Goal: Information Seeking & Learning: Check status

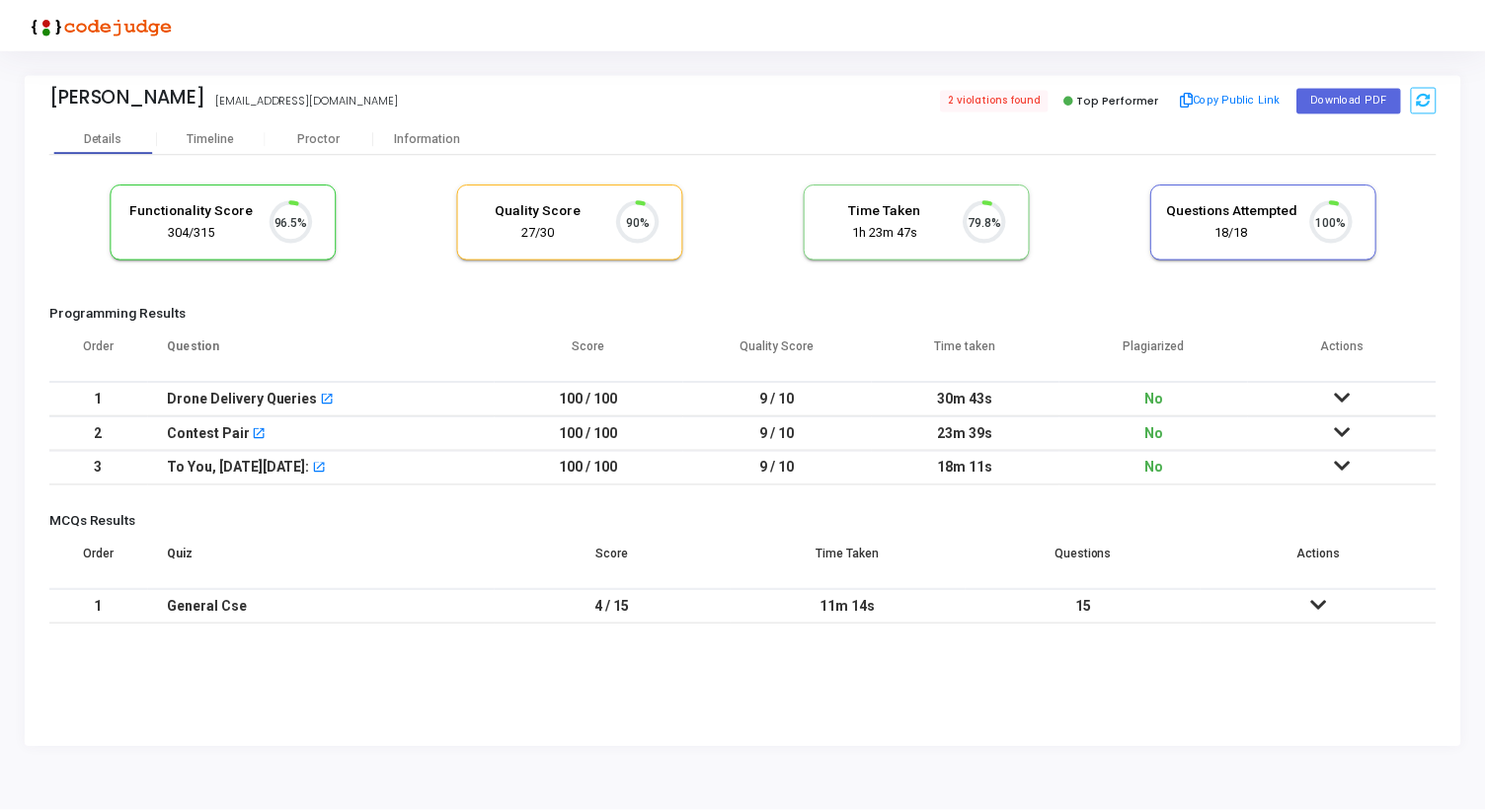
scroll to position [42, 50]
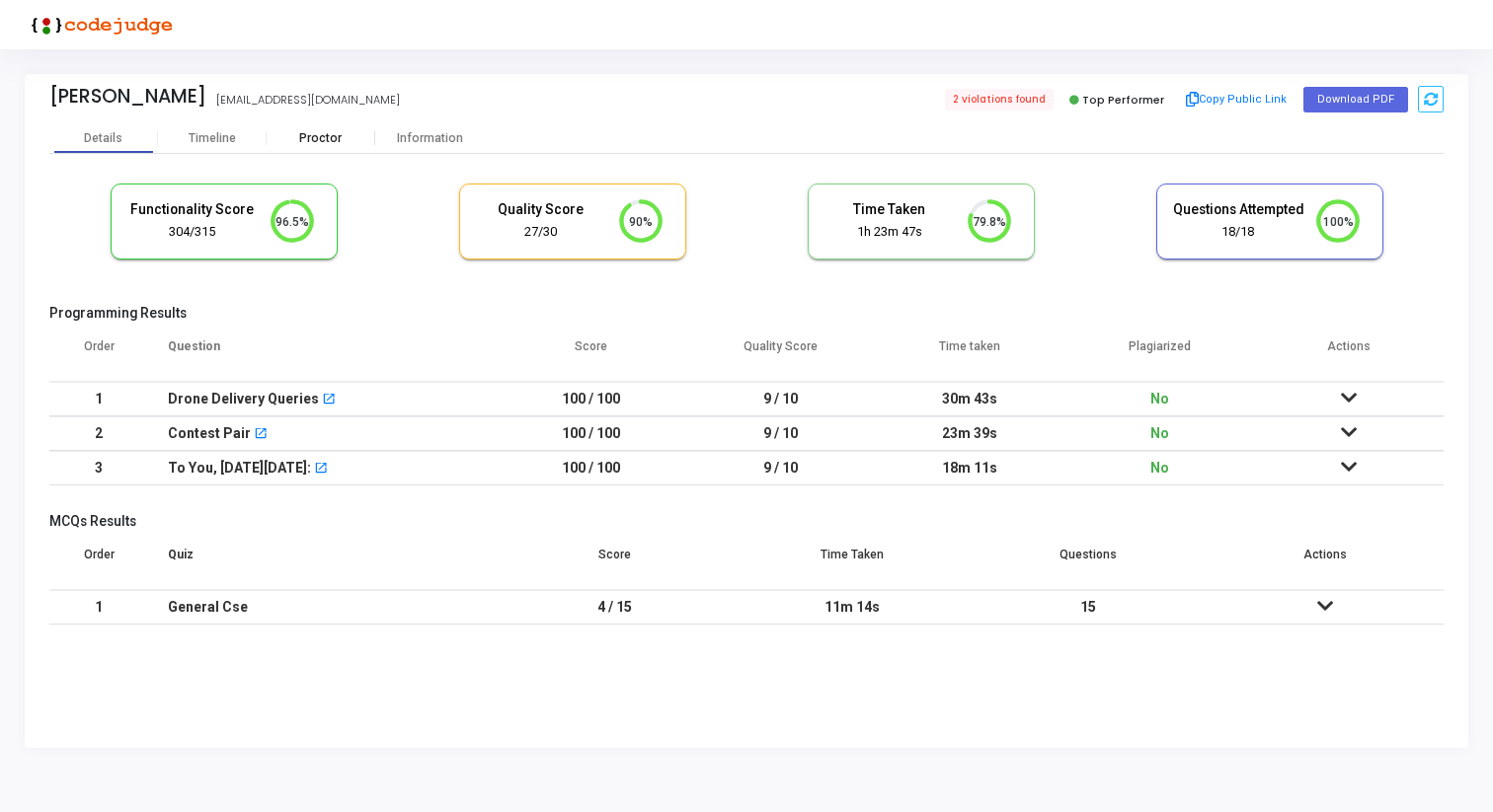
click at [342, 143] on div "Proctor" at bounding box center [321, 138] width 109 height 15
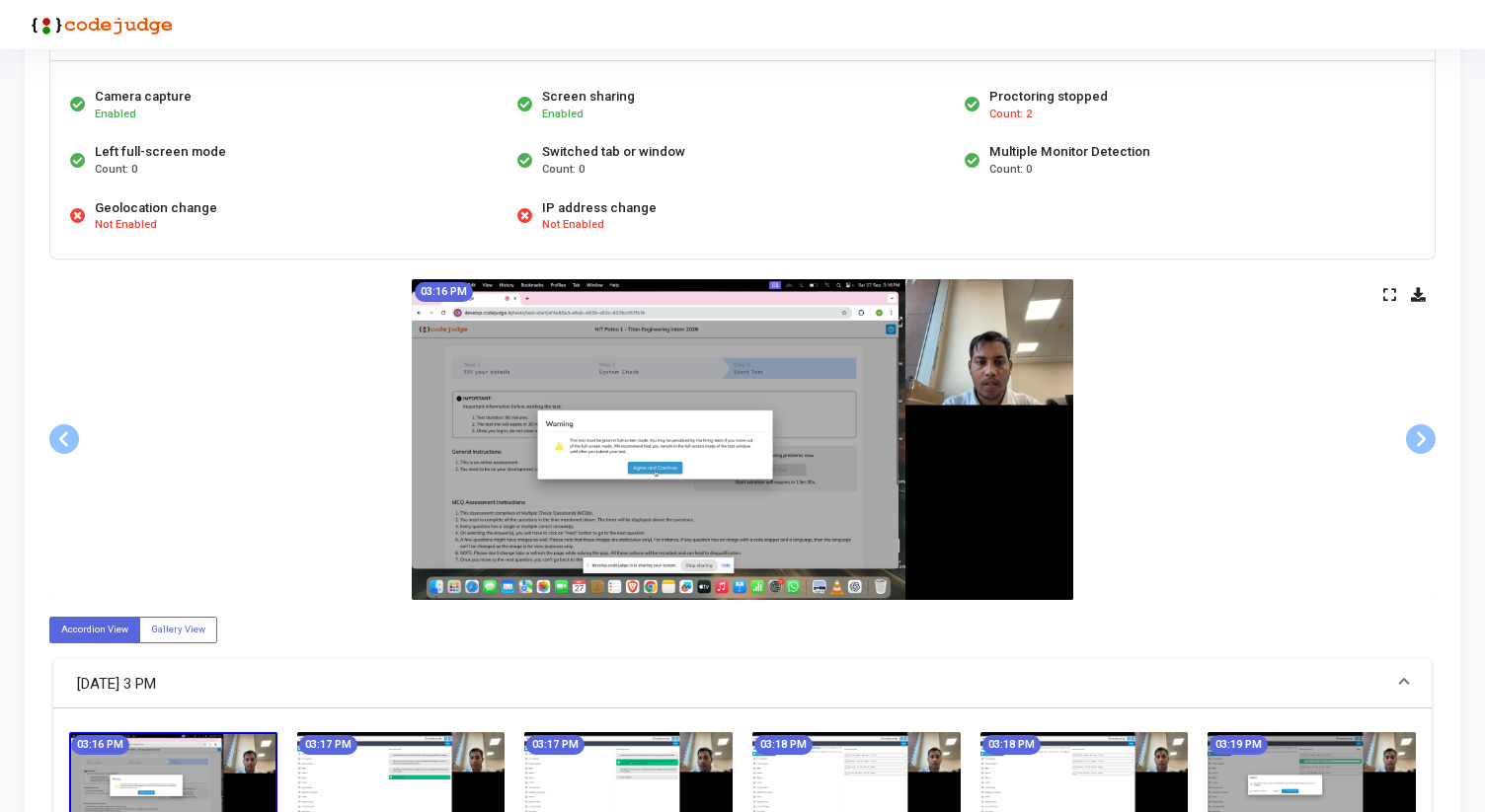
scroll to position [142, 0]
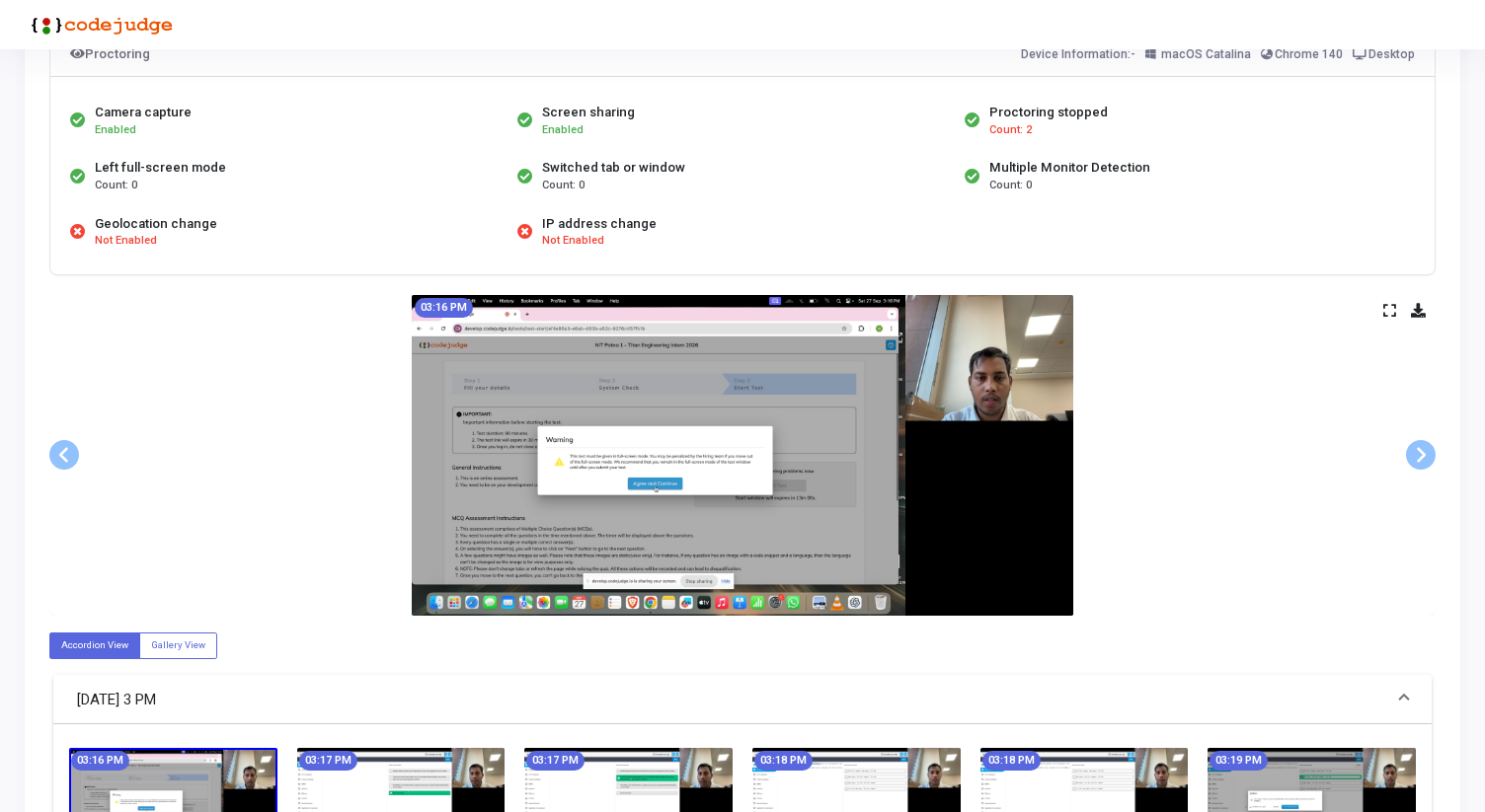
click at [1389, 301] on div "03:16 PM" at bounding box center [742, 454] width 1386 height 321
click at [1387, 310] on icon at bounding box center [1389, 310] width 13 height 11
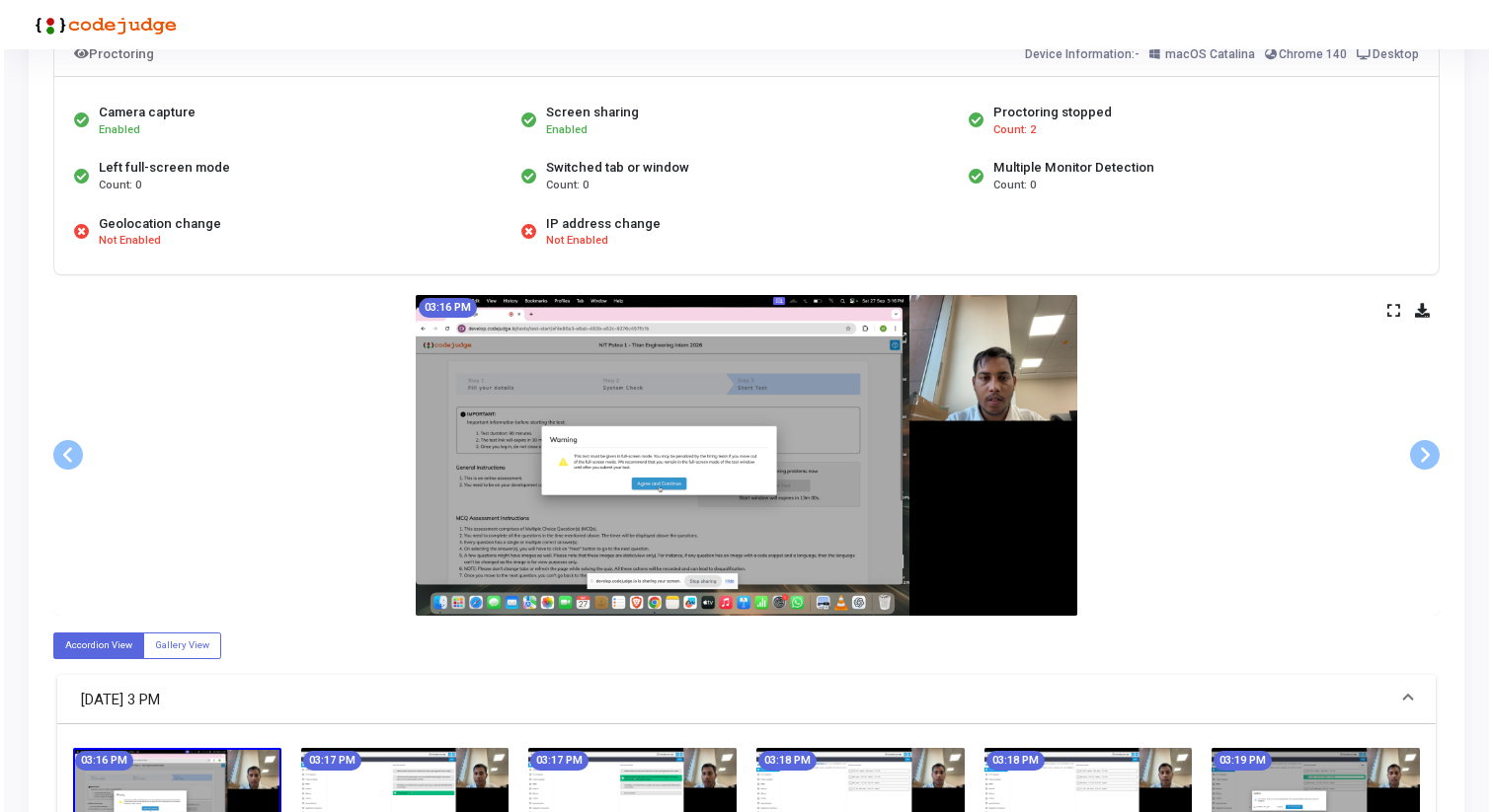
scroll to position [0, 0]
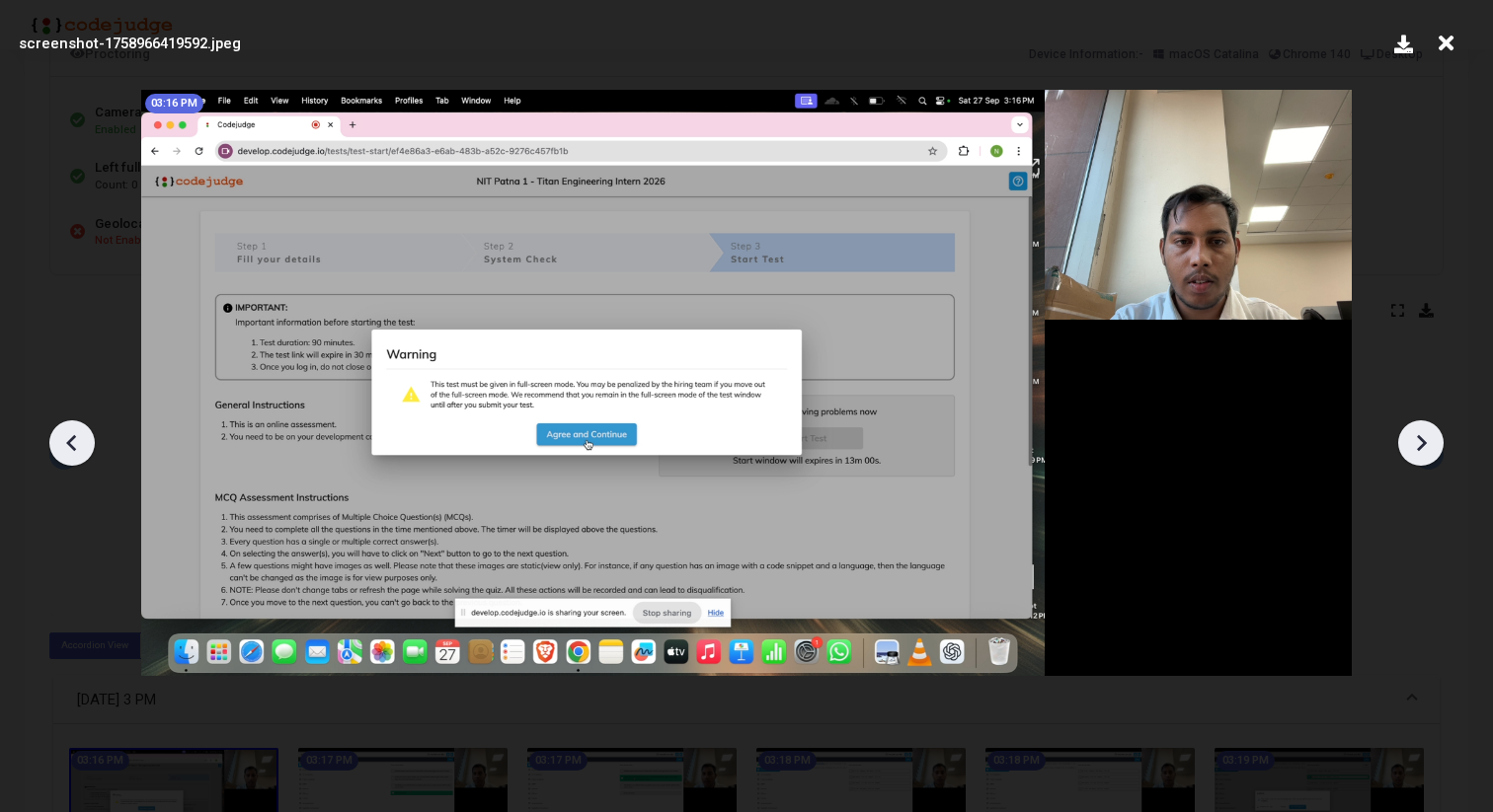
click at [1416, 445] on icon at bounding box center [1421, 443] width 30 height 30
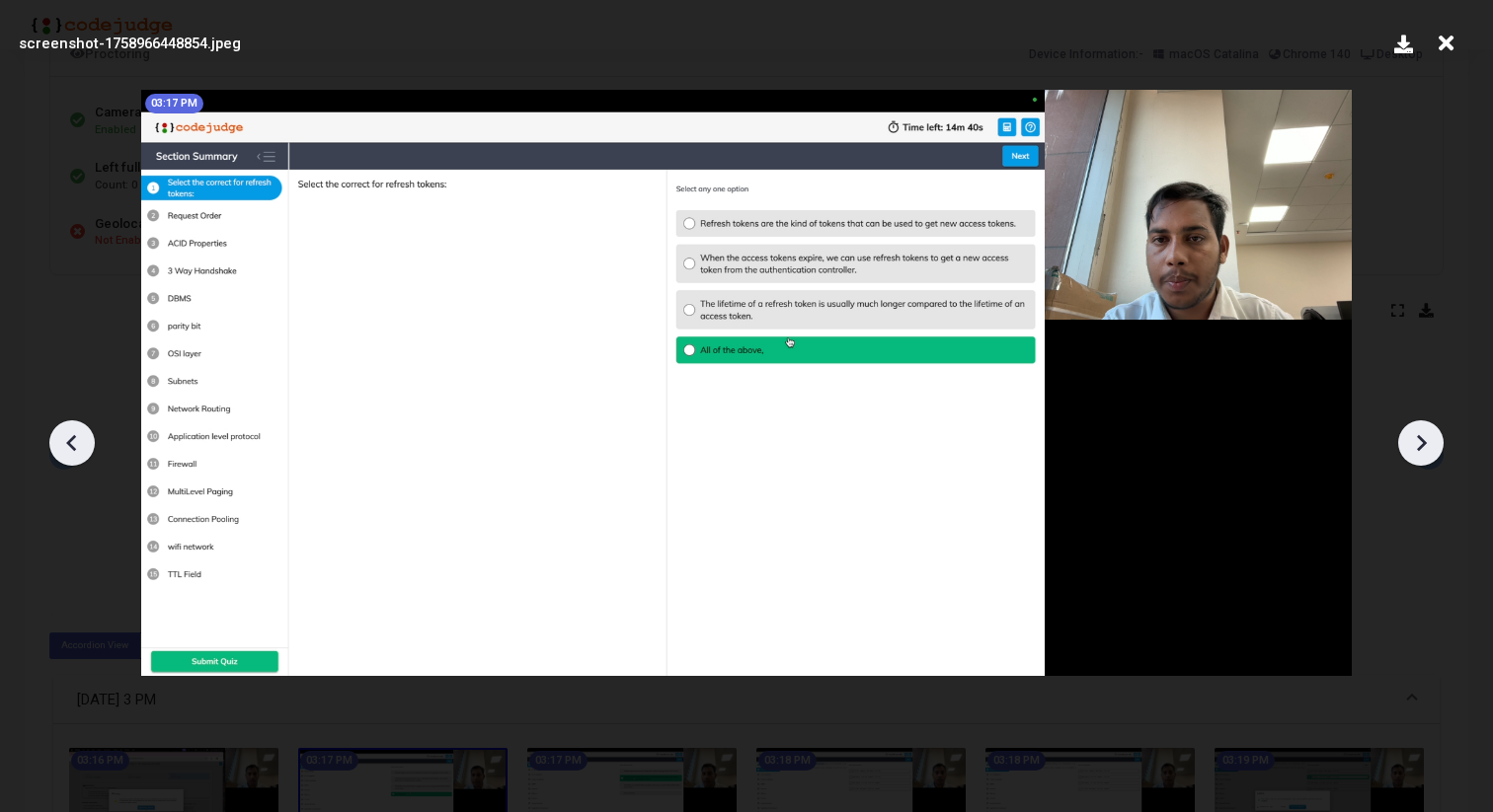
click at [1416, 445] on icon at bounding box center [1421, 443] width 30 height 30
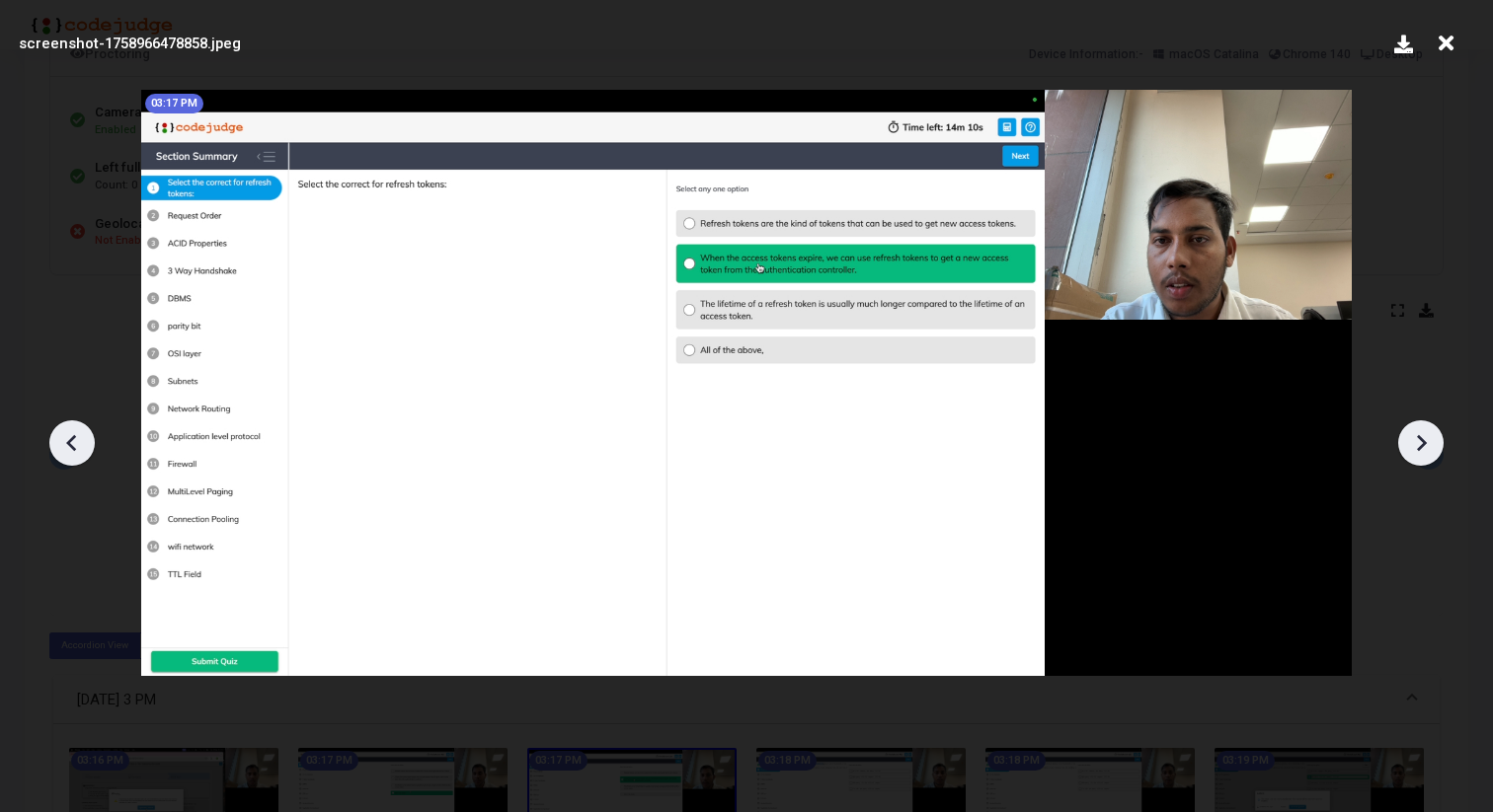
click at [1416, 445] on icon at bounding box center [1421, 443] width 30 height 30
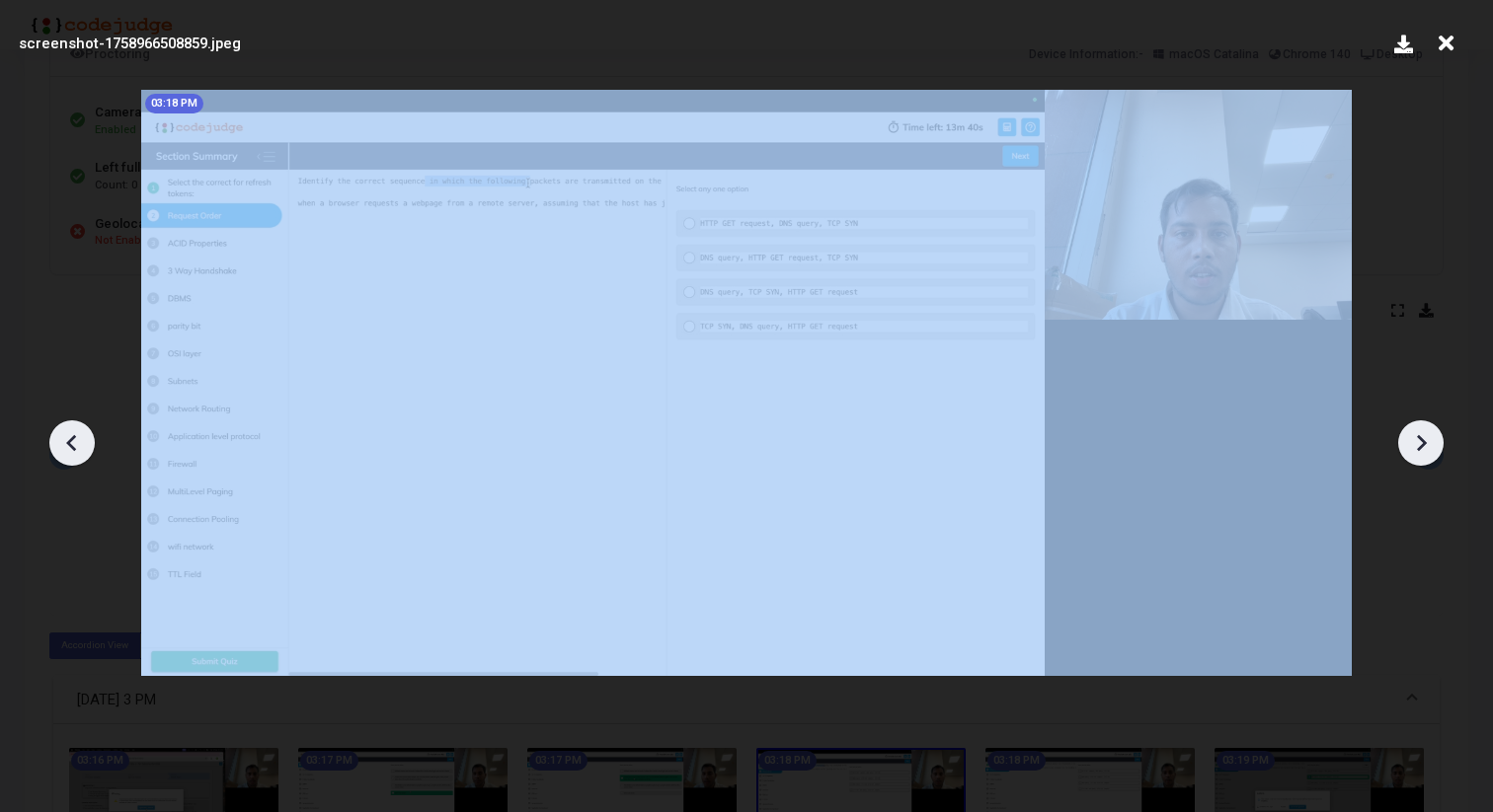
click at [1416, 445] on icon at bounding box center [1421, 443] width 30 height 30
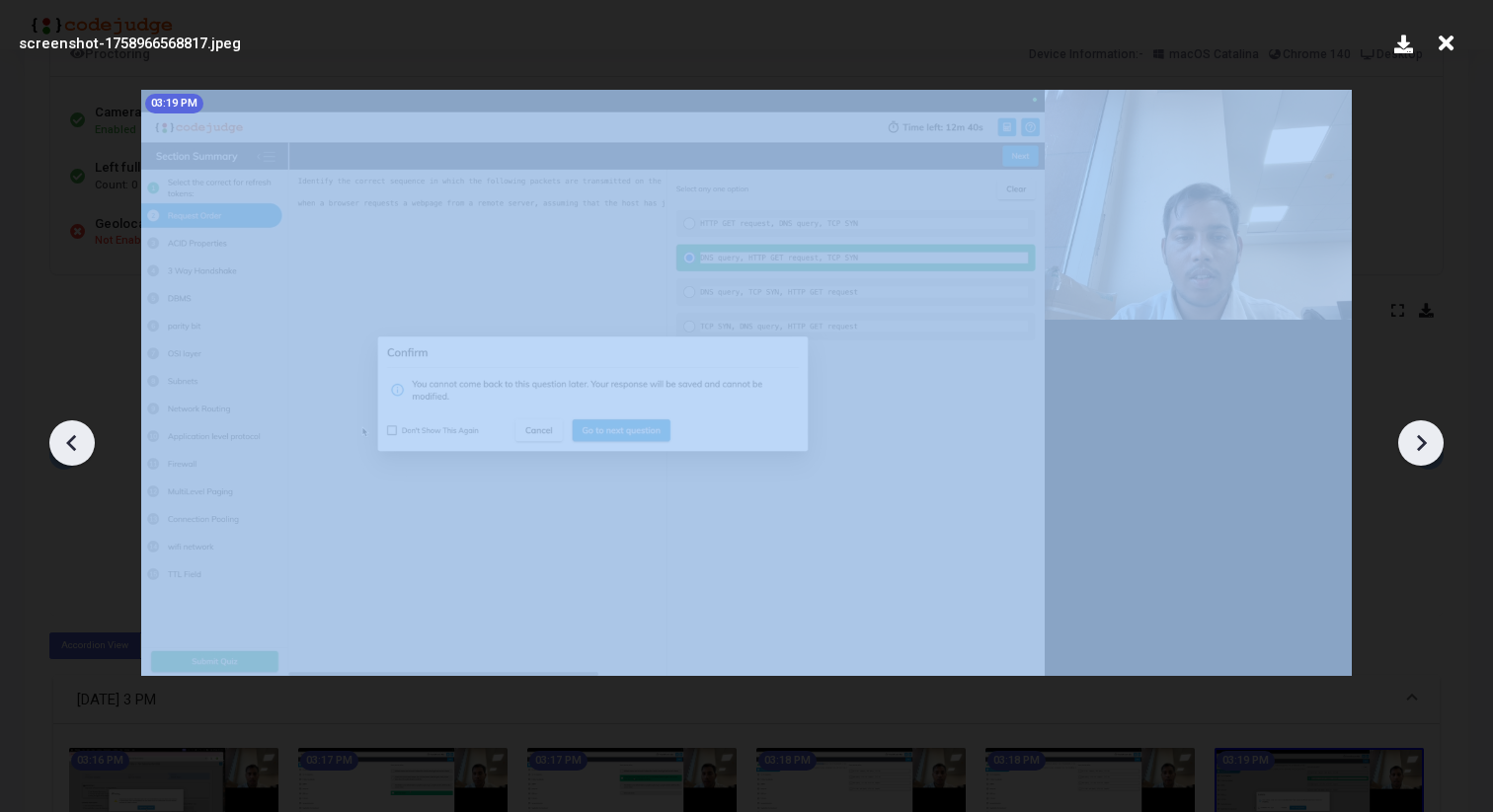
click at [1416, 445] on icon at bounding box center [1421, 443] width 30 height 30
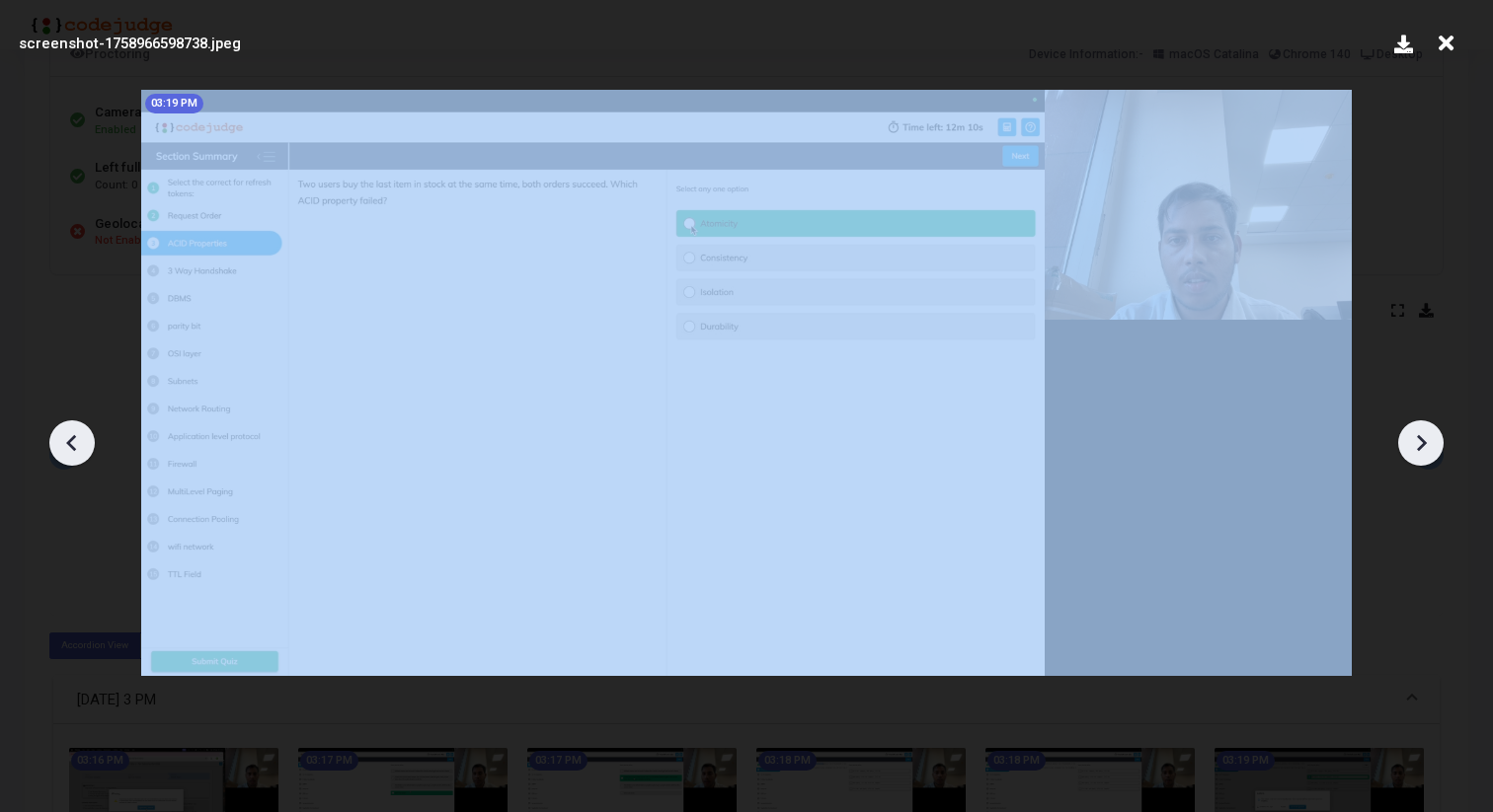
click at [1416, 445] on icon at bounding box center [1421, 443] width 30 height 30
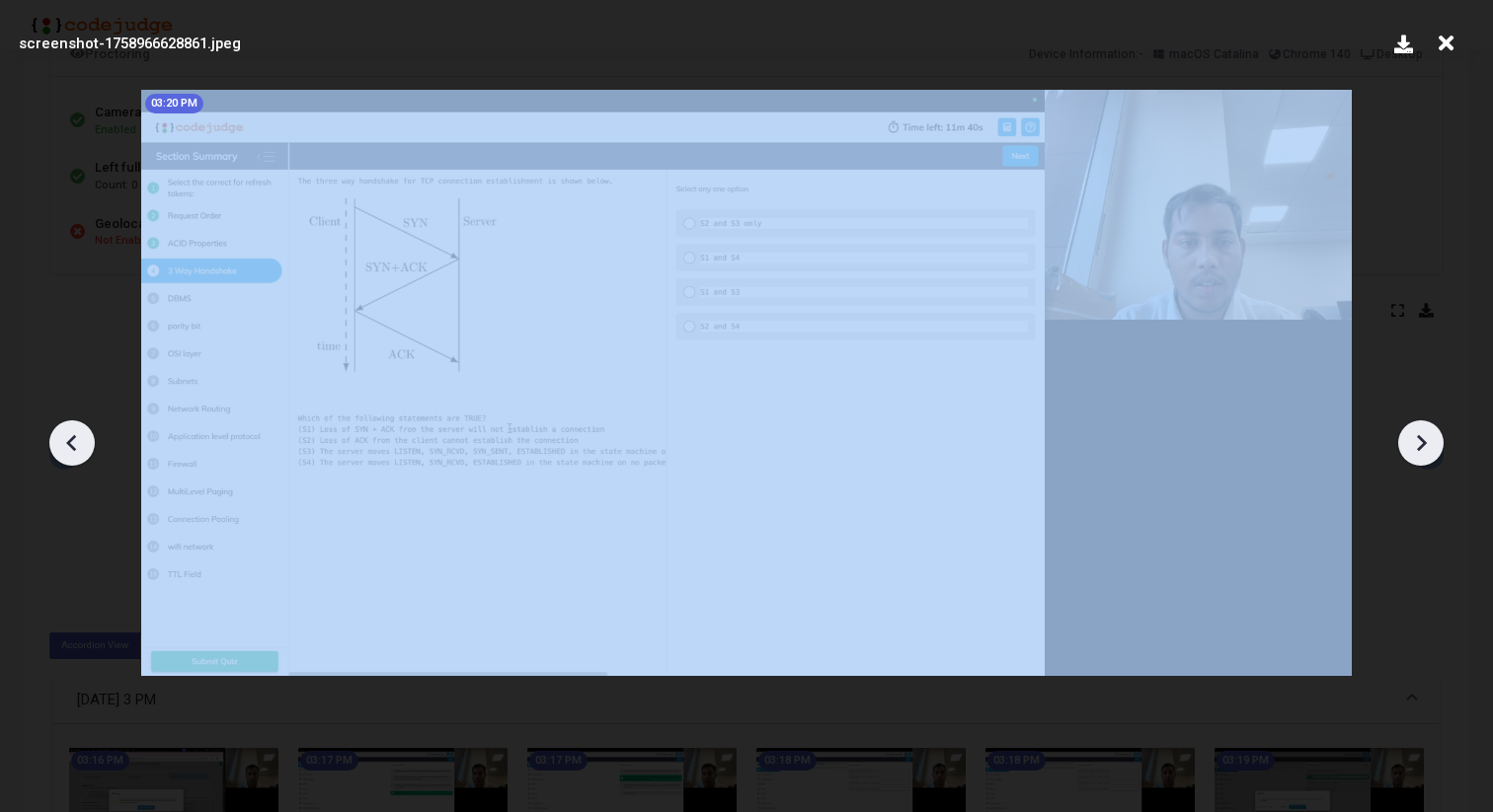
click at [1416, 445] on icon at bounding box center [1421, 443] width 30 height 30
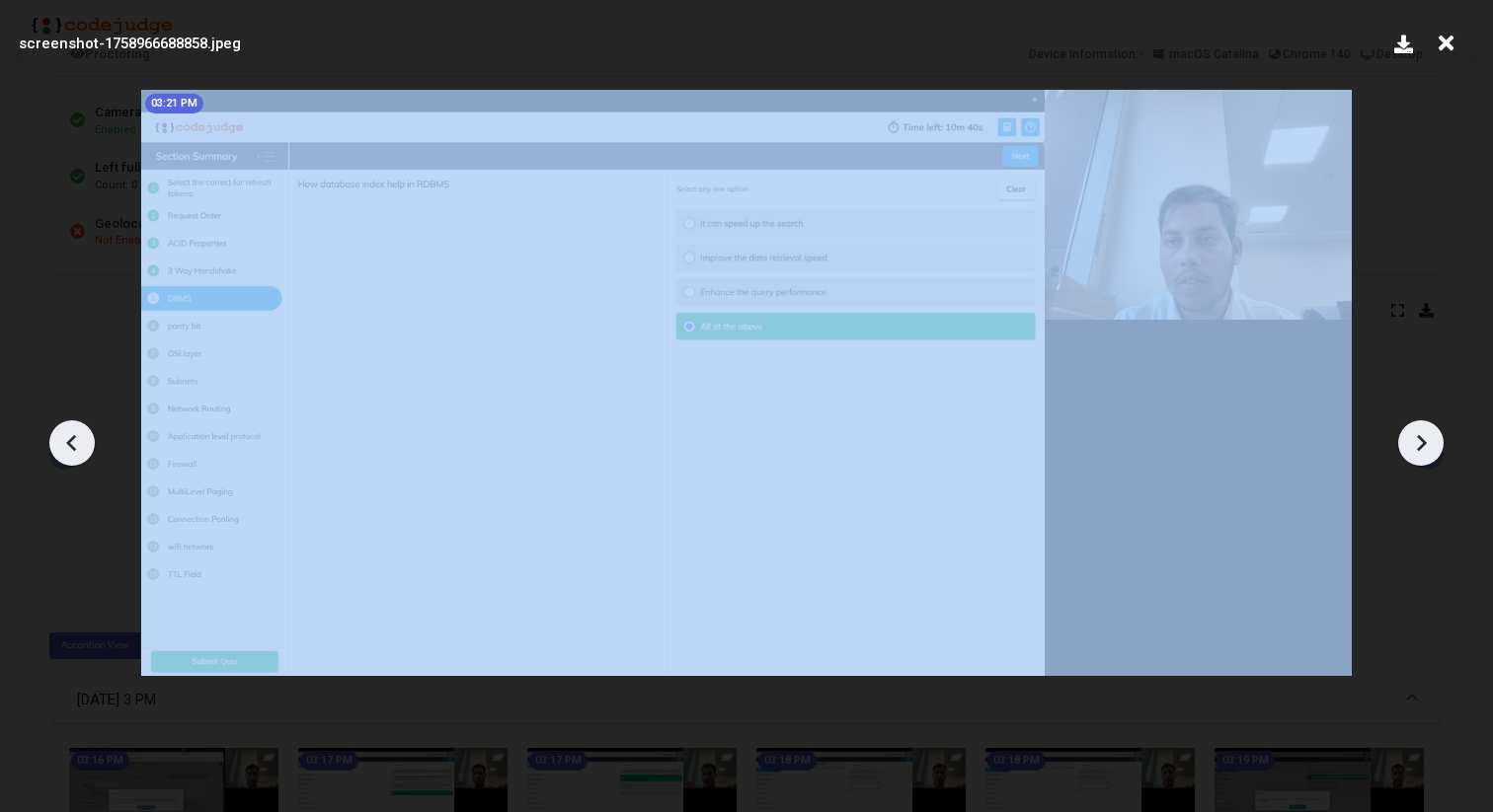
click at [1416, 445] on icon at bounding box center [1421, 443] width 30 height 30
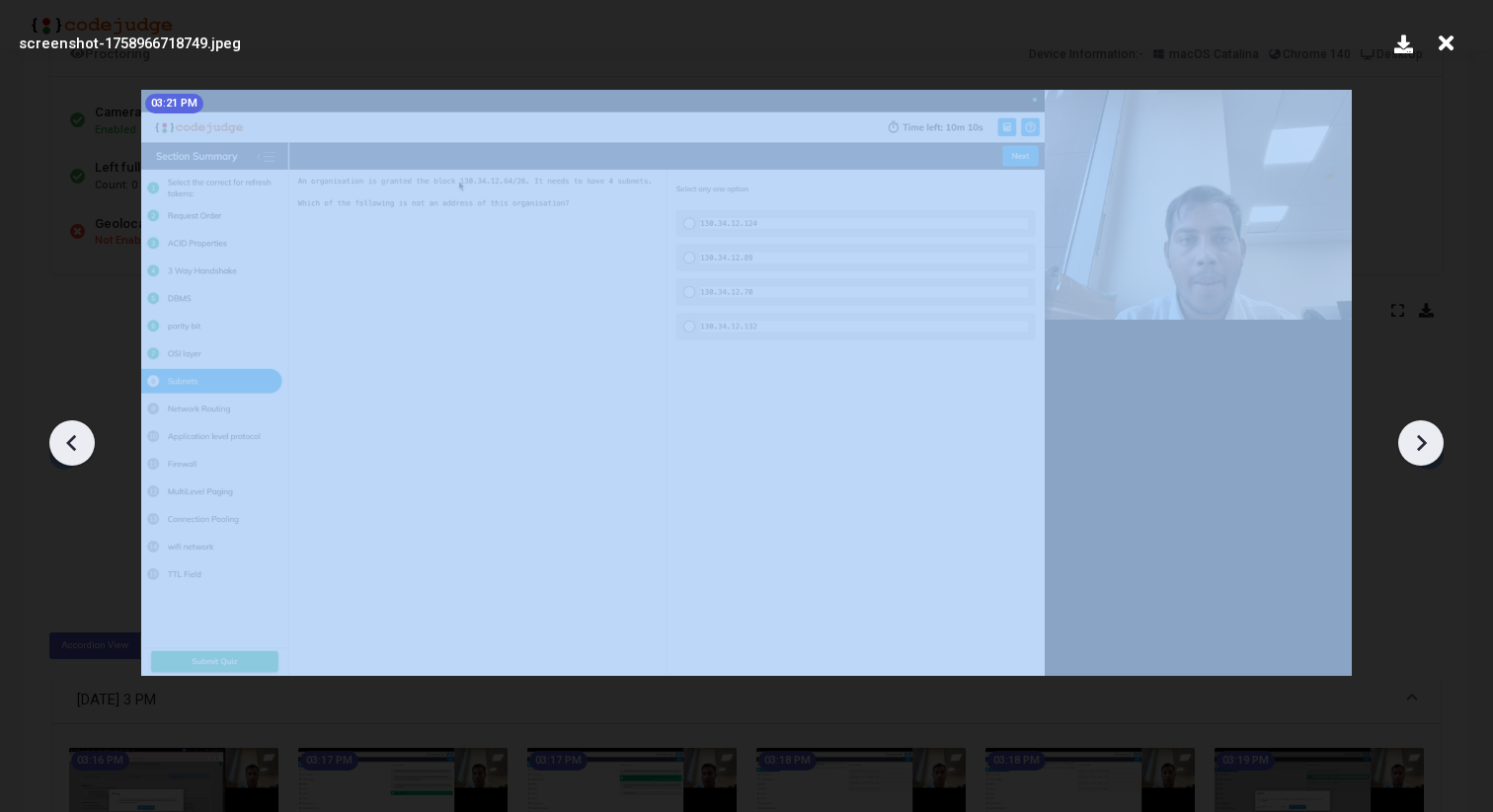
click at [1416, 445] on icon at bounding box center [1421, 443] width 30 height 30
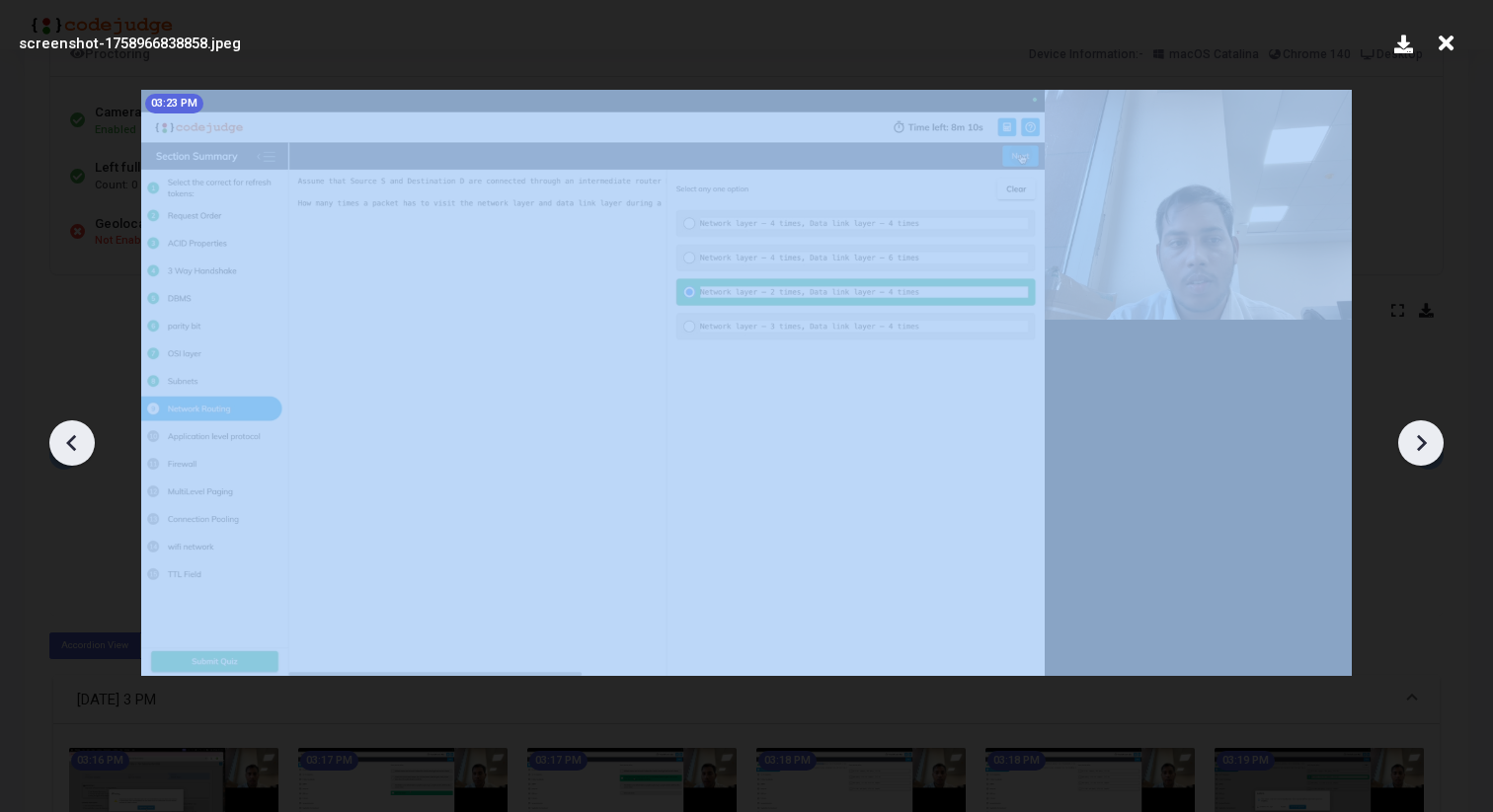
click at [1416, 445] on icon at bounding box center [1421, 443] width 30 height 30
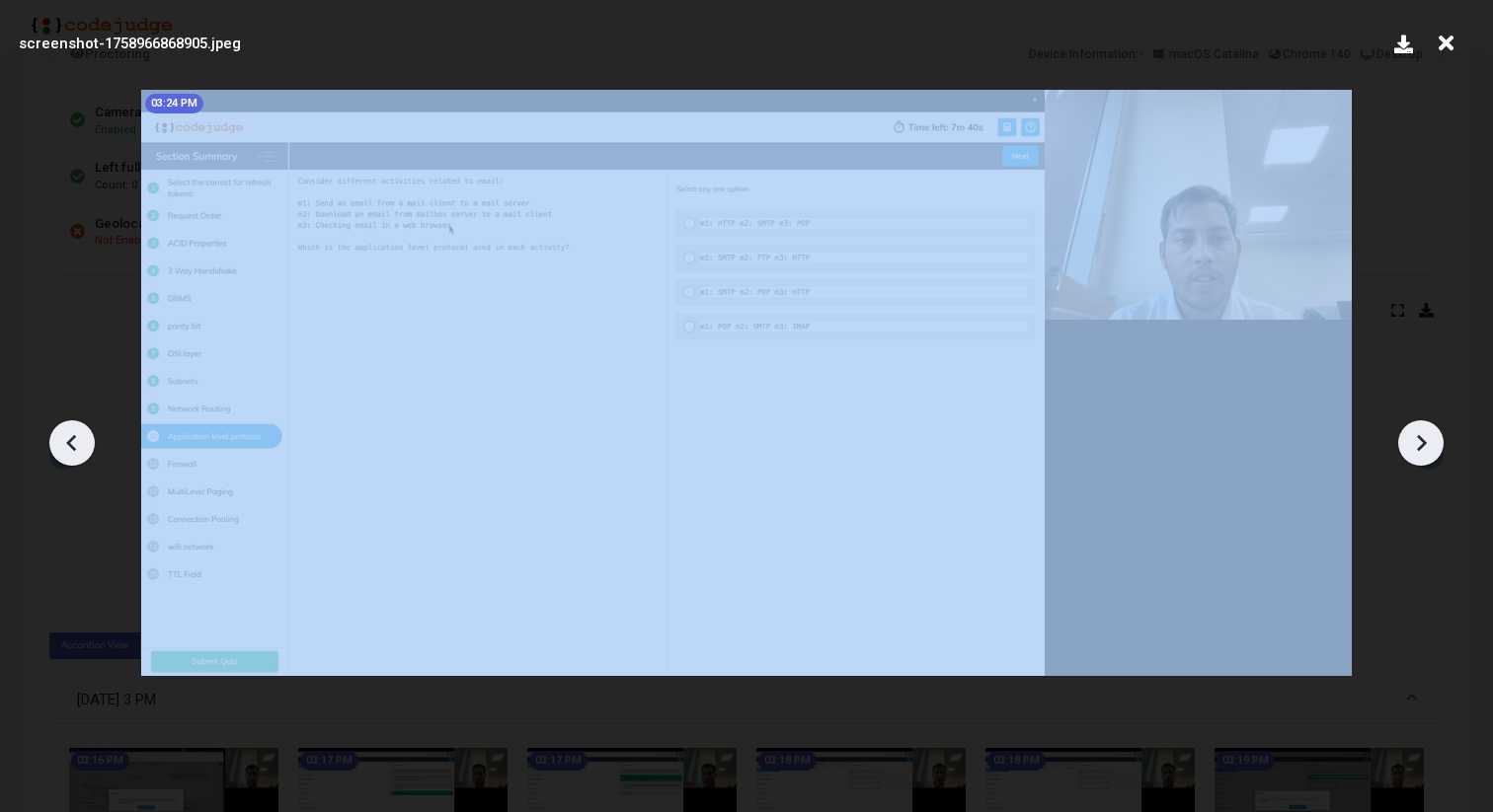
click at [1416, 445] on icon at bounding box center [1421, 443] width 30 height 30
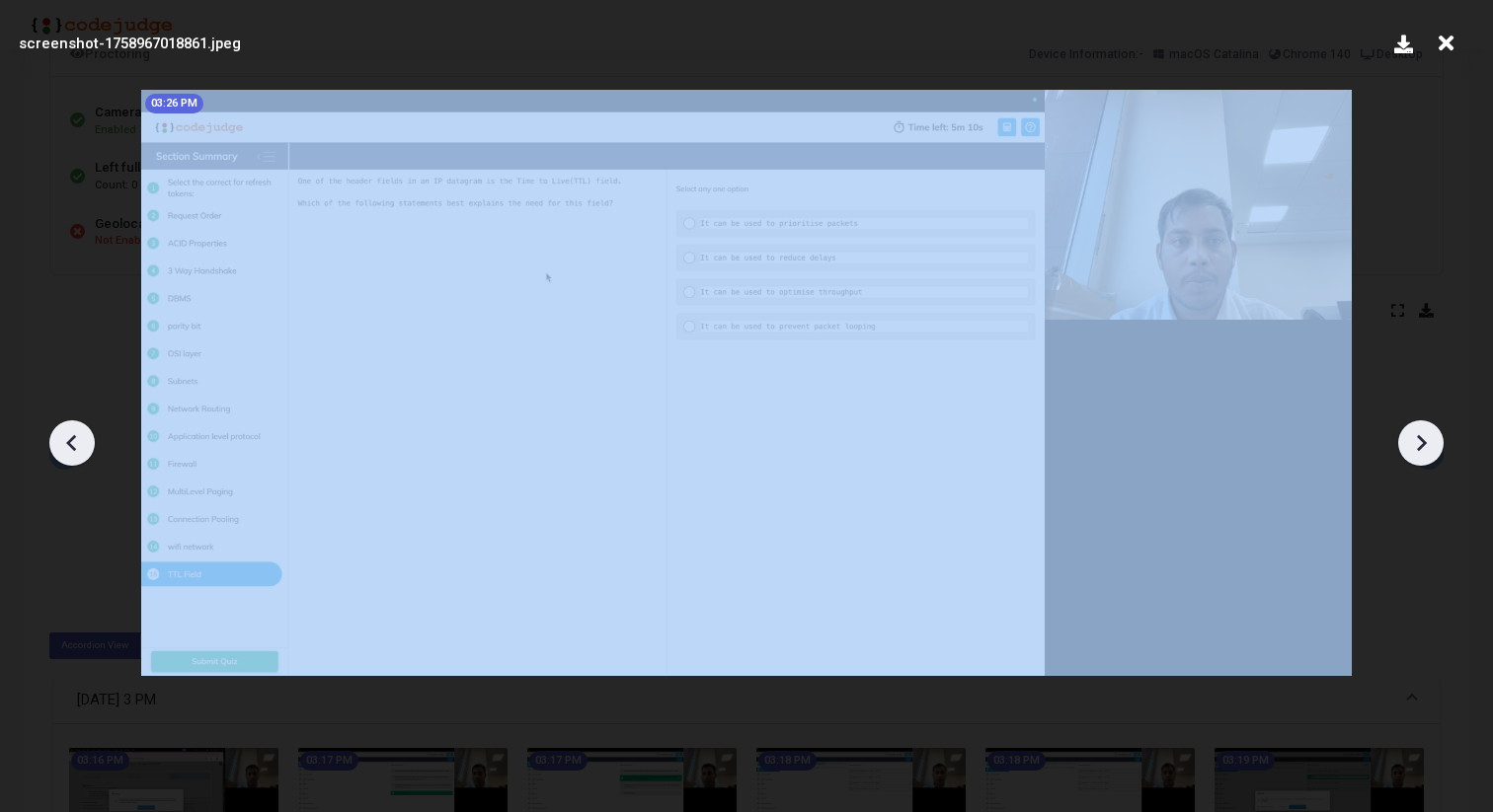
click at [1416, 445] on icon at bounding box center [1421, 443] width 30 height 30
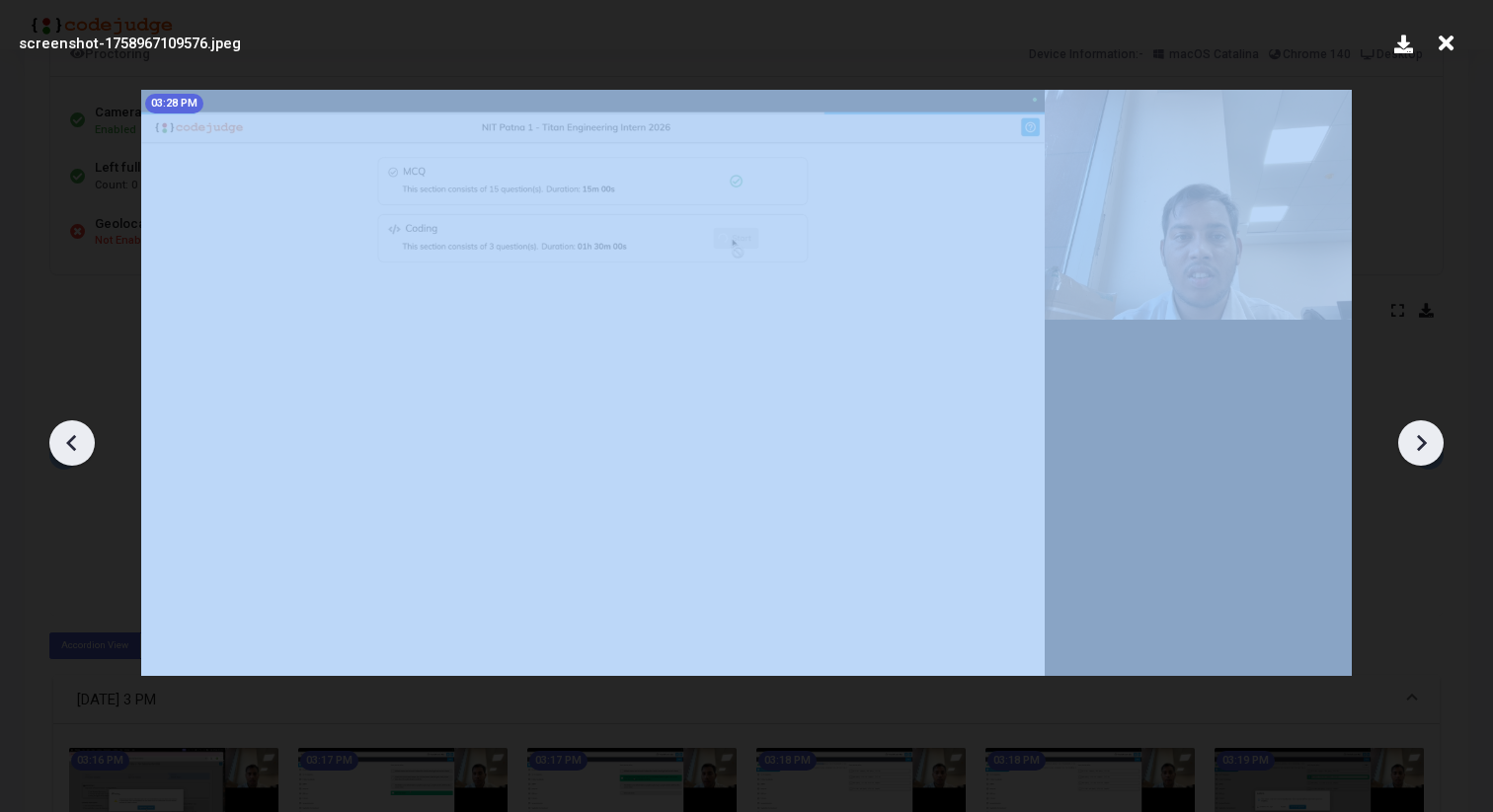
click at [1416, 445] on icon at bounding box center [1421, 443] width 30 height 30
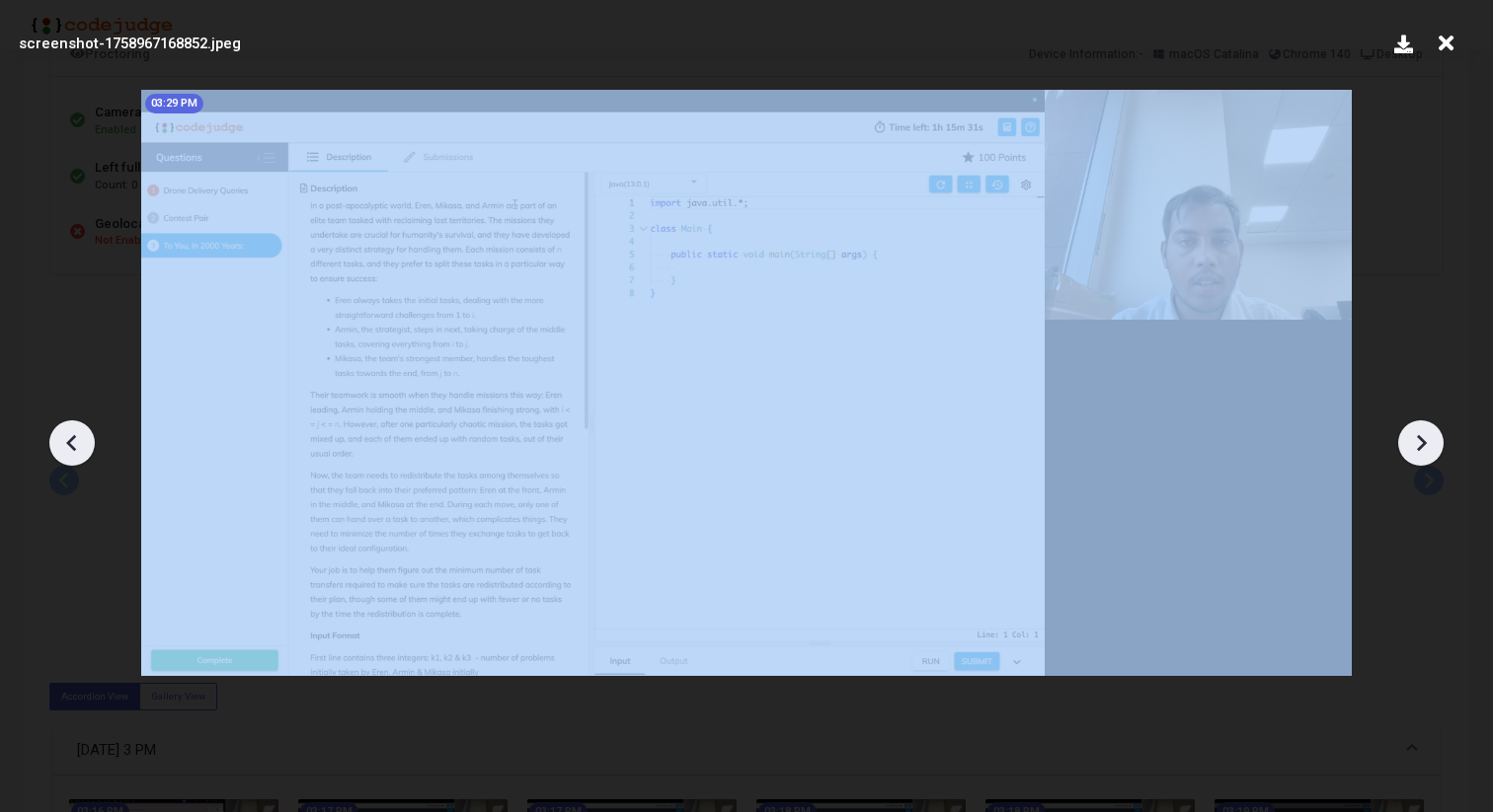
click at [1416, 445] on icon at bounding box center [1421, 443] width 30 height 30
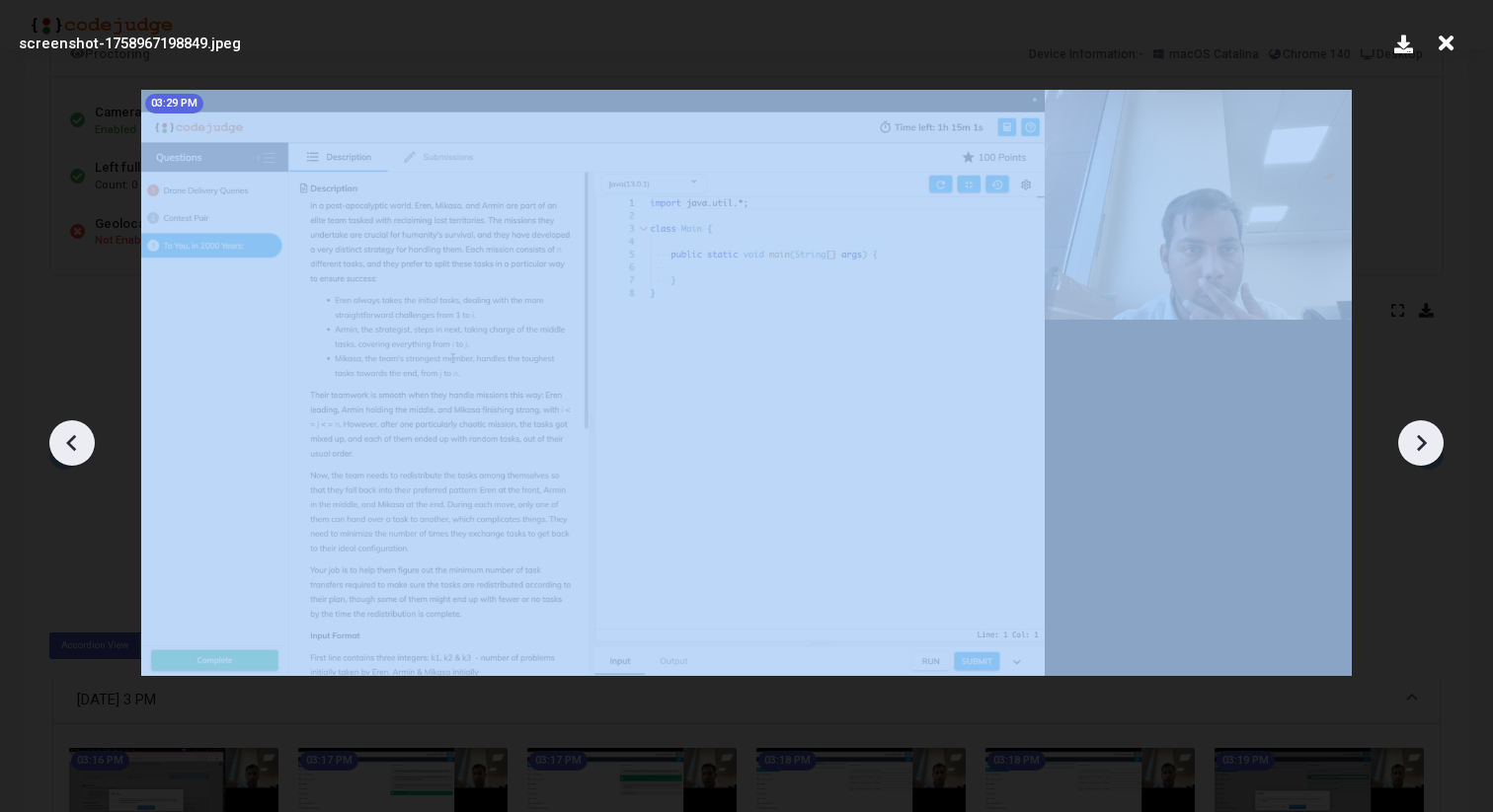
click at [1416, 445] on icon at bounding box center [1421, 443] width 30 height 30
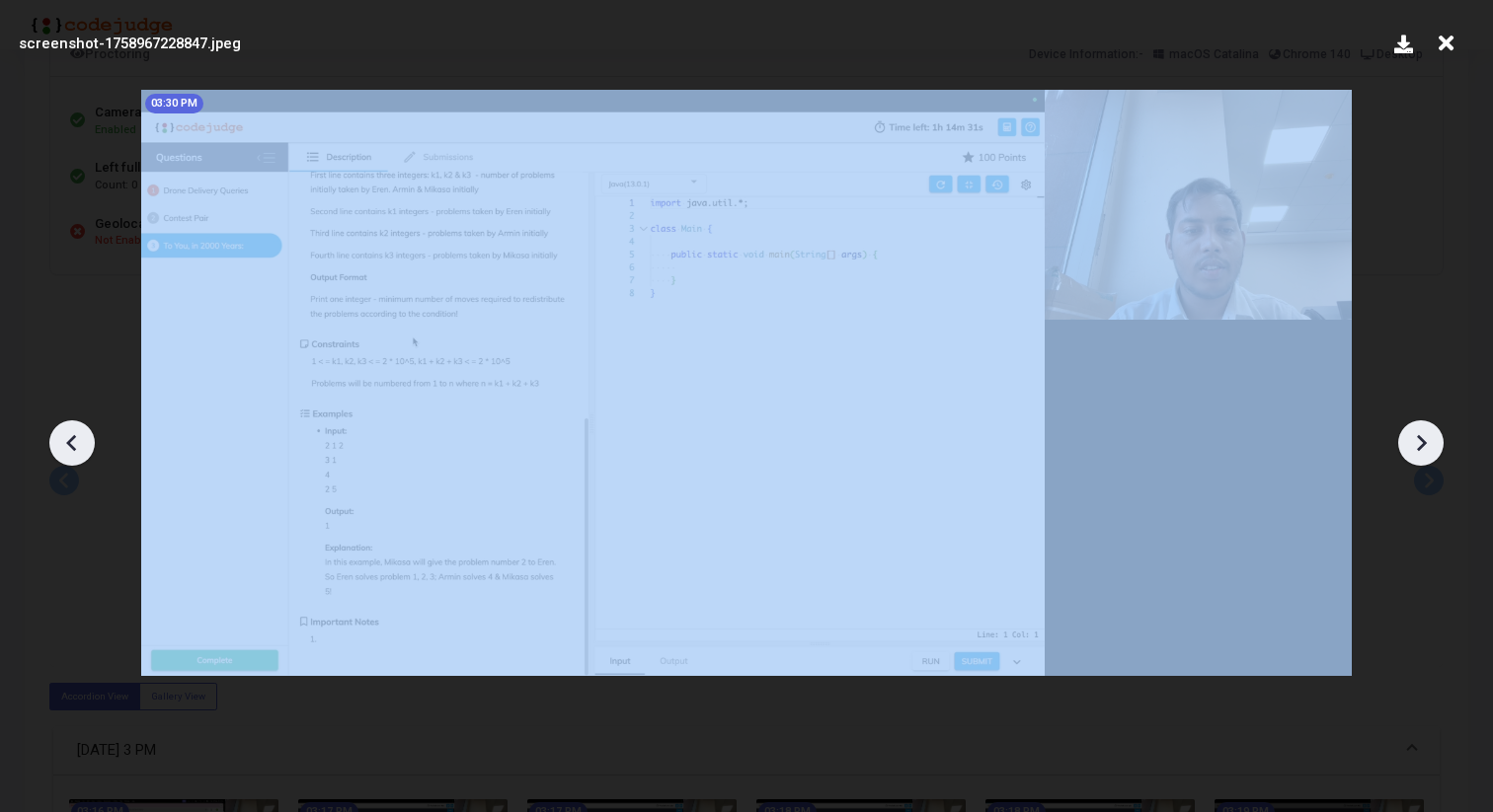
click at [1416, 445] on icon at bounding box center [1421, 443] width 30 height 30
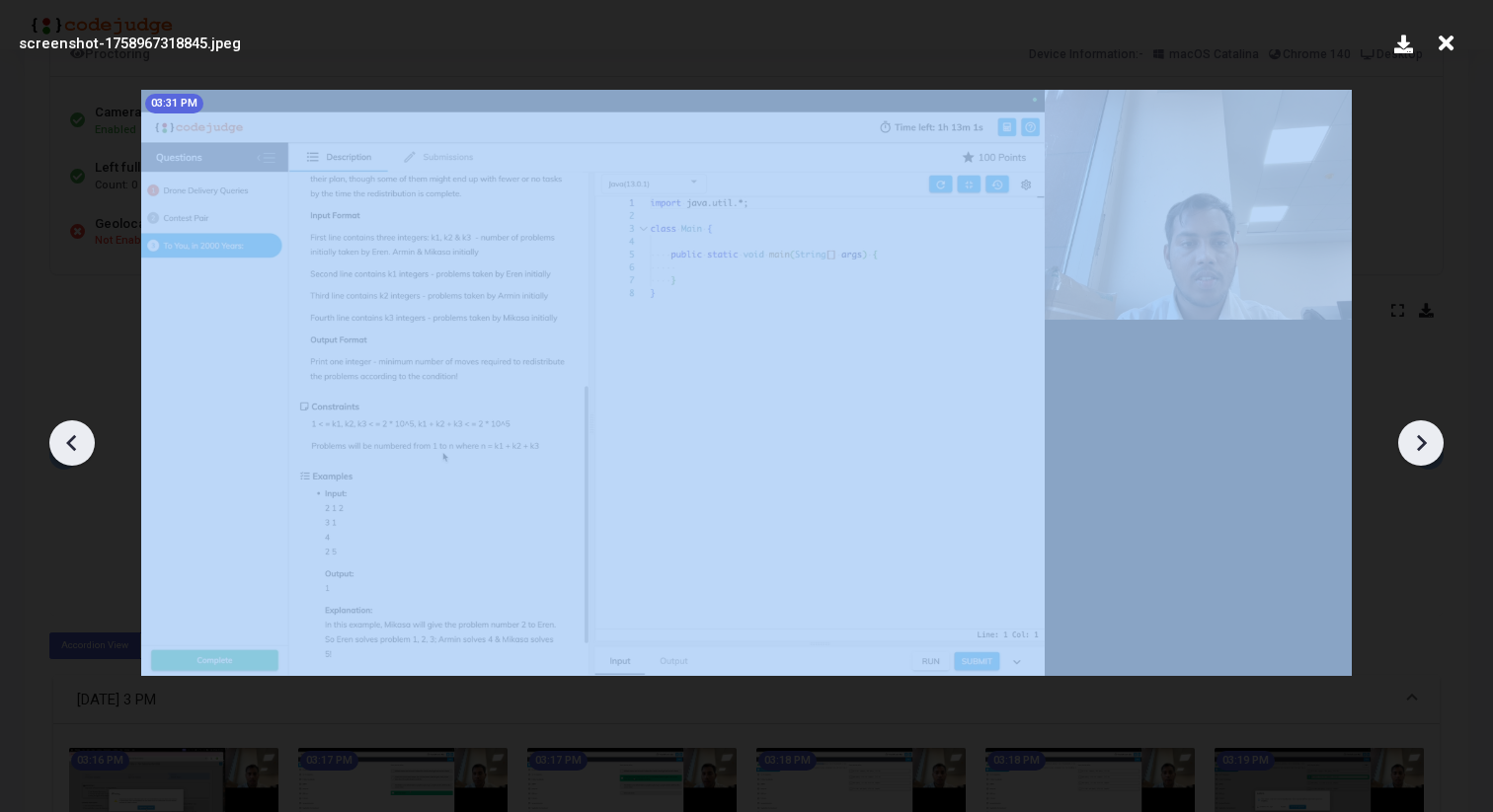
click at [1416, 445] on icon at bounding box center [1421, 443] width 30 height 30
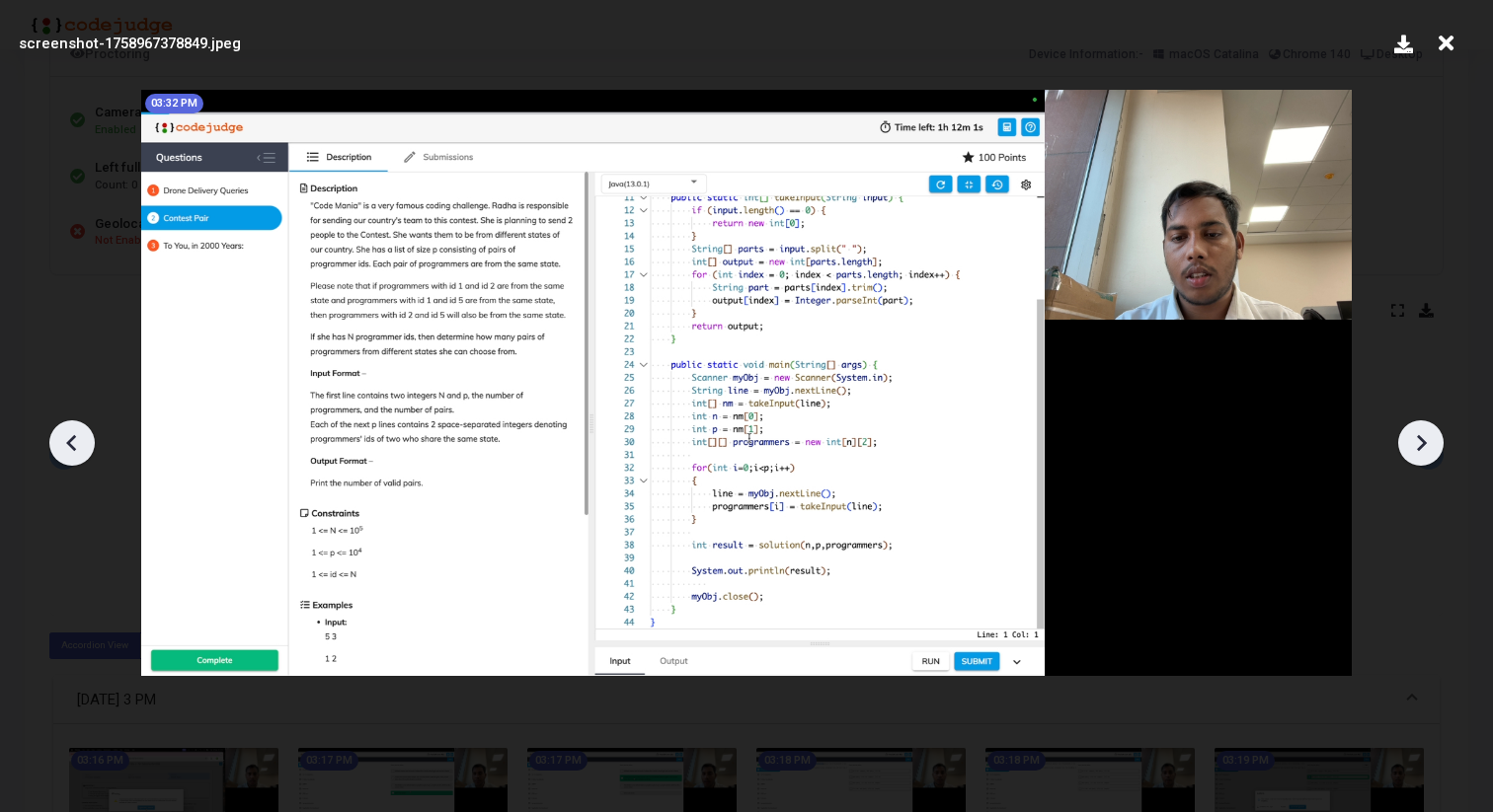
click at [1416, 445] on icon at bounding box center [1421, 443] width 30 height 30
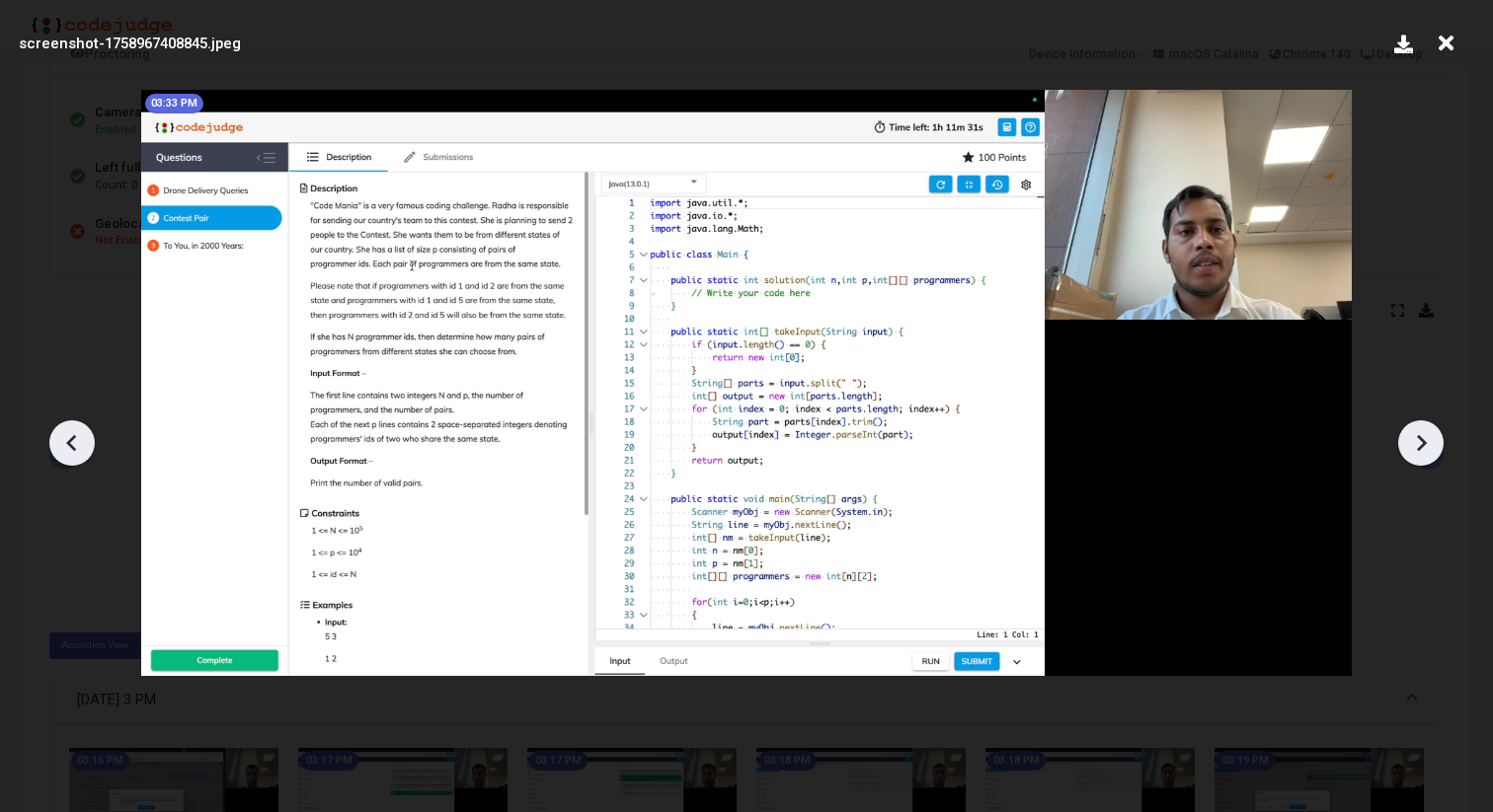
click at [1416, 445] on icon at bounding box center [1421, 443] width 30 height 30
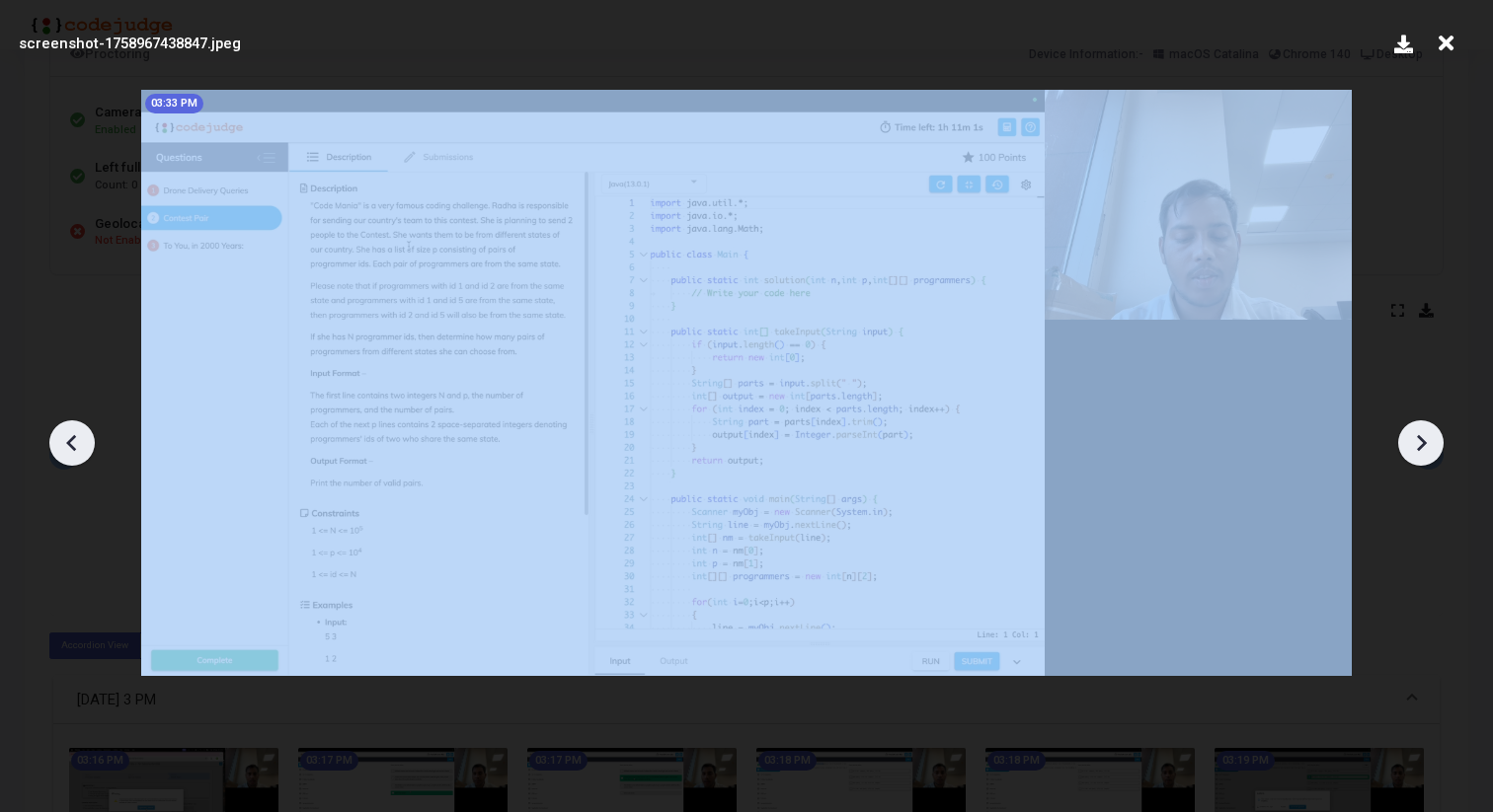
click at [1416, 445] on icon at bounding box center [1421, 443] width 30 height 30
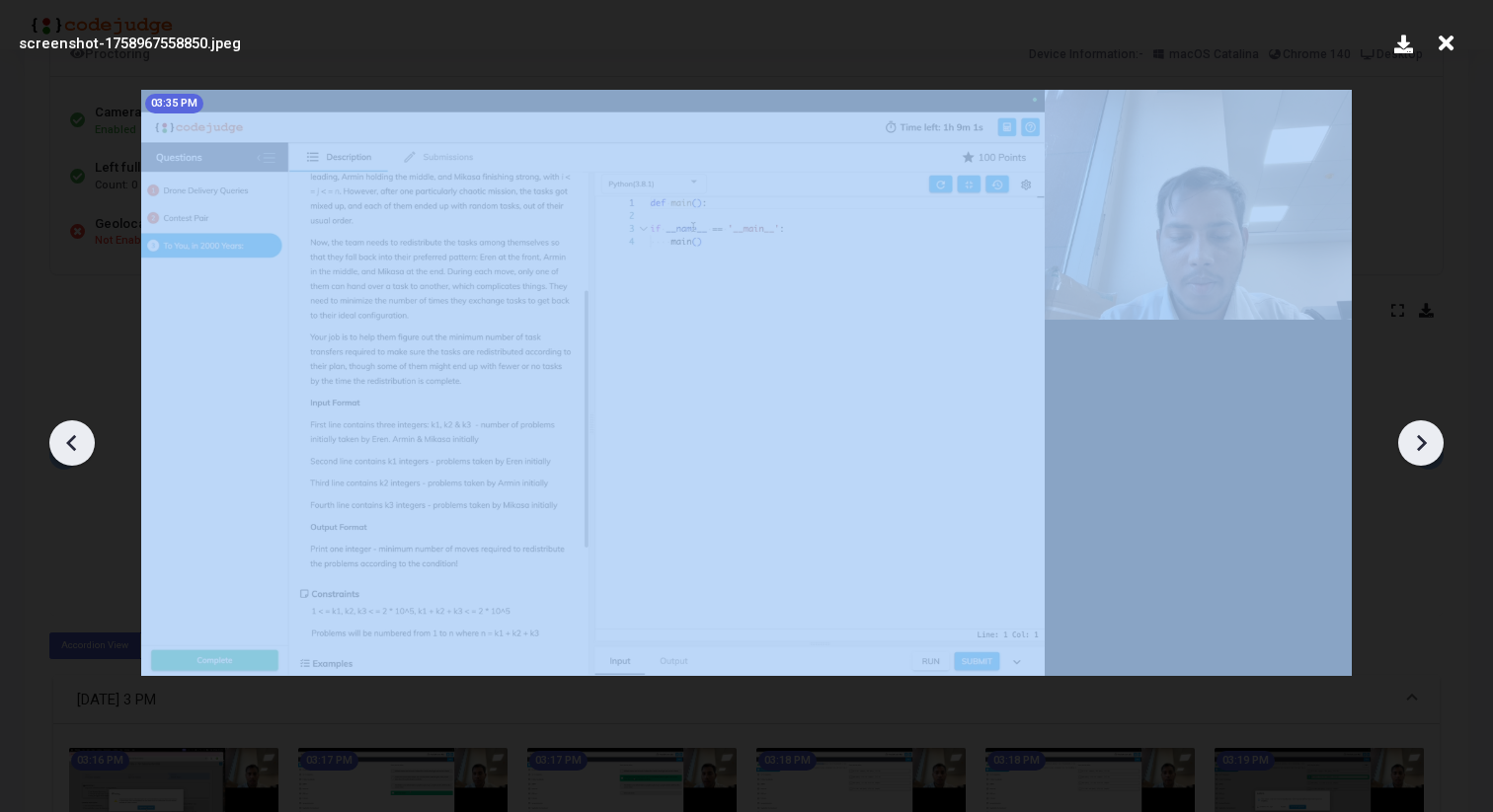
click at [1416, 445] on icon at bounding box center [1421, 443] width 30 height 30
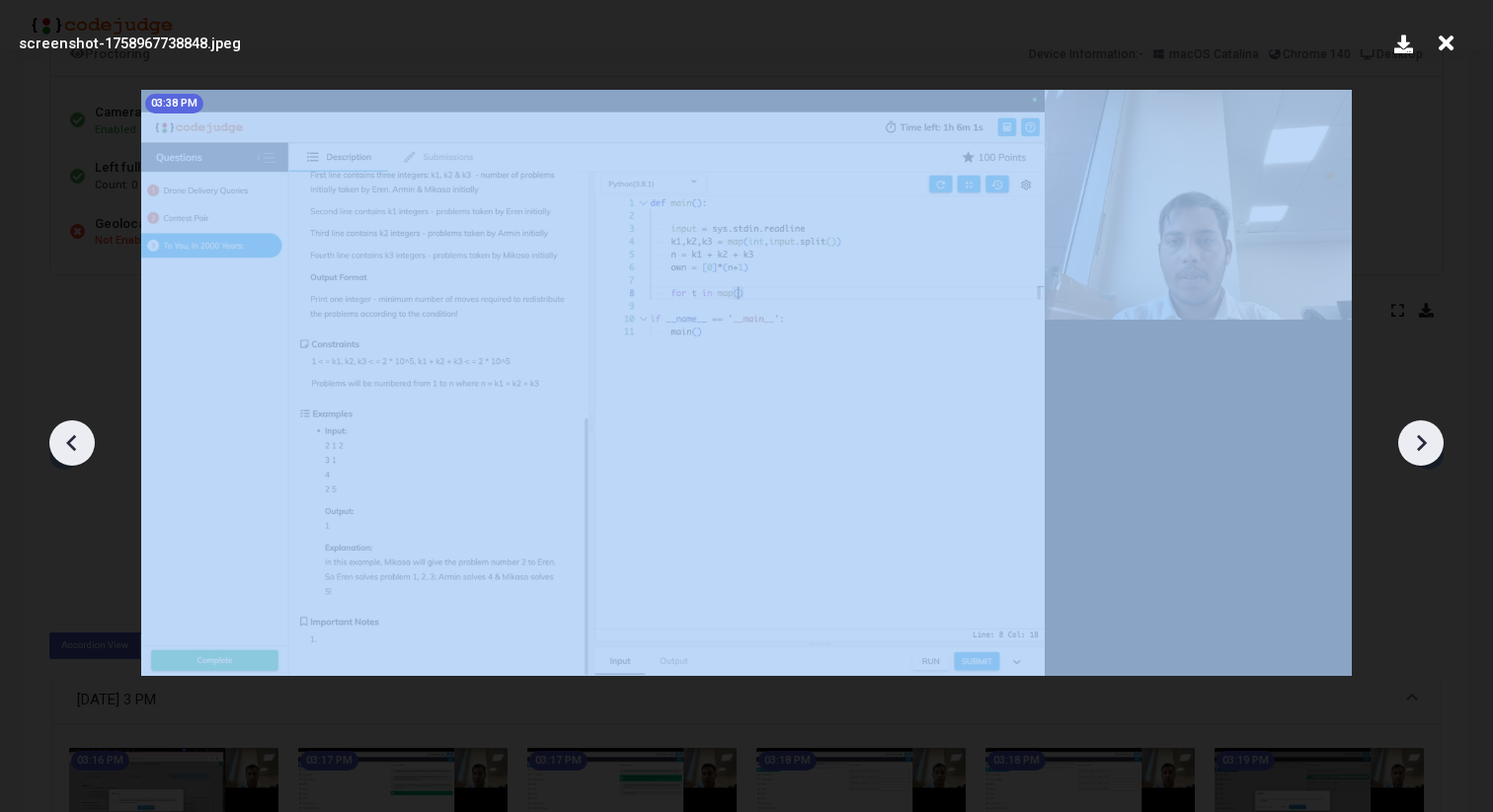
click at [1416, 445] on icon at bounding box center [1421, 443] width 30 height 30
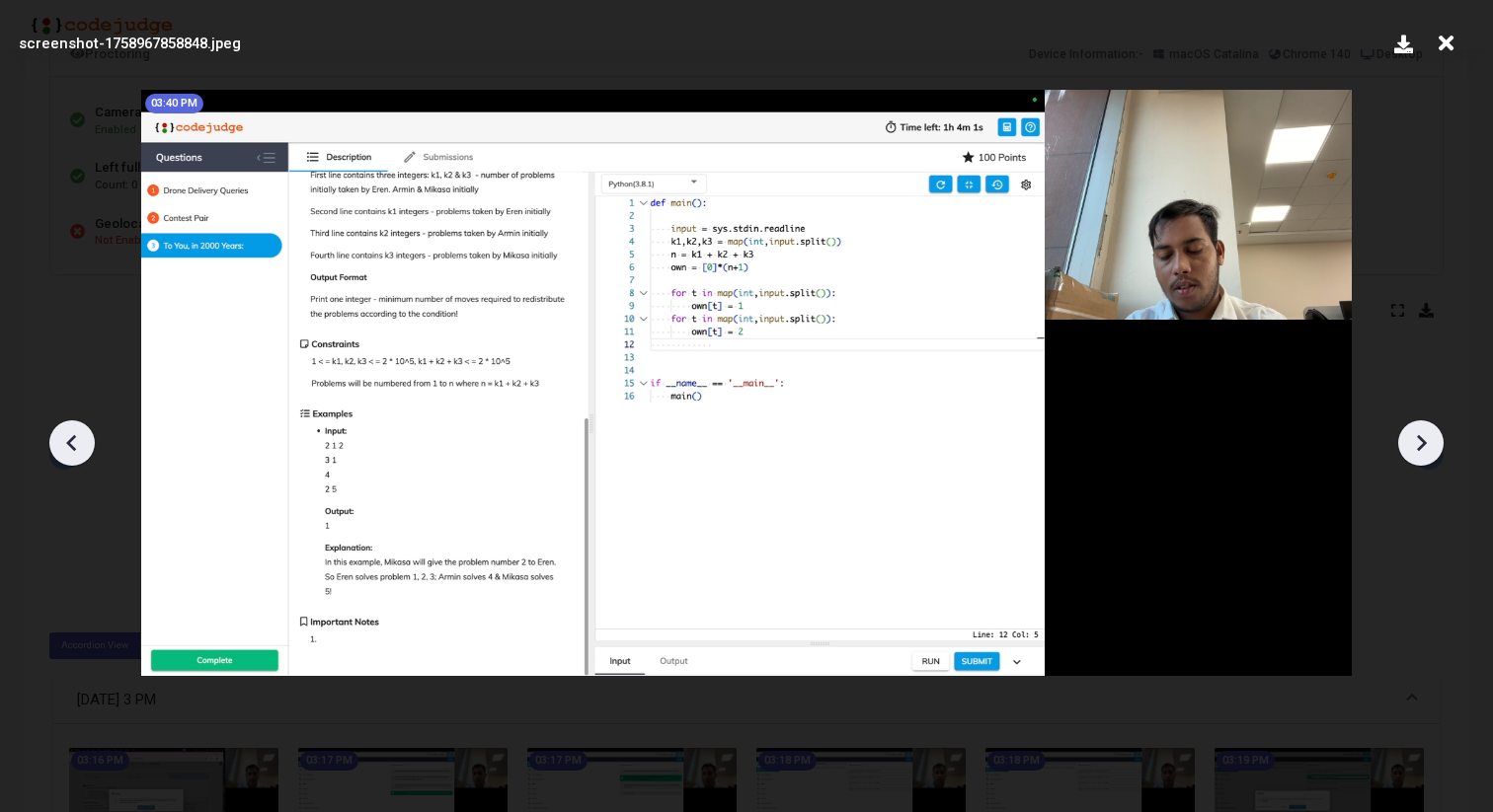
click at [84, 442] on icon at bounding box center [72, 443] width 30 height 30
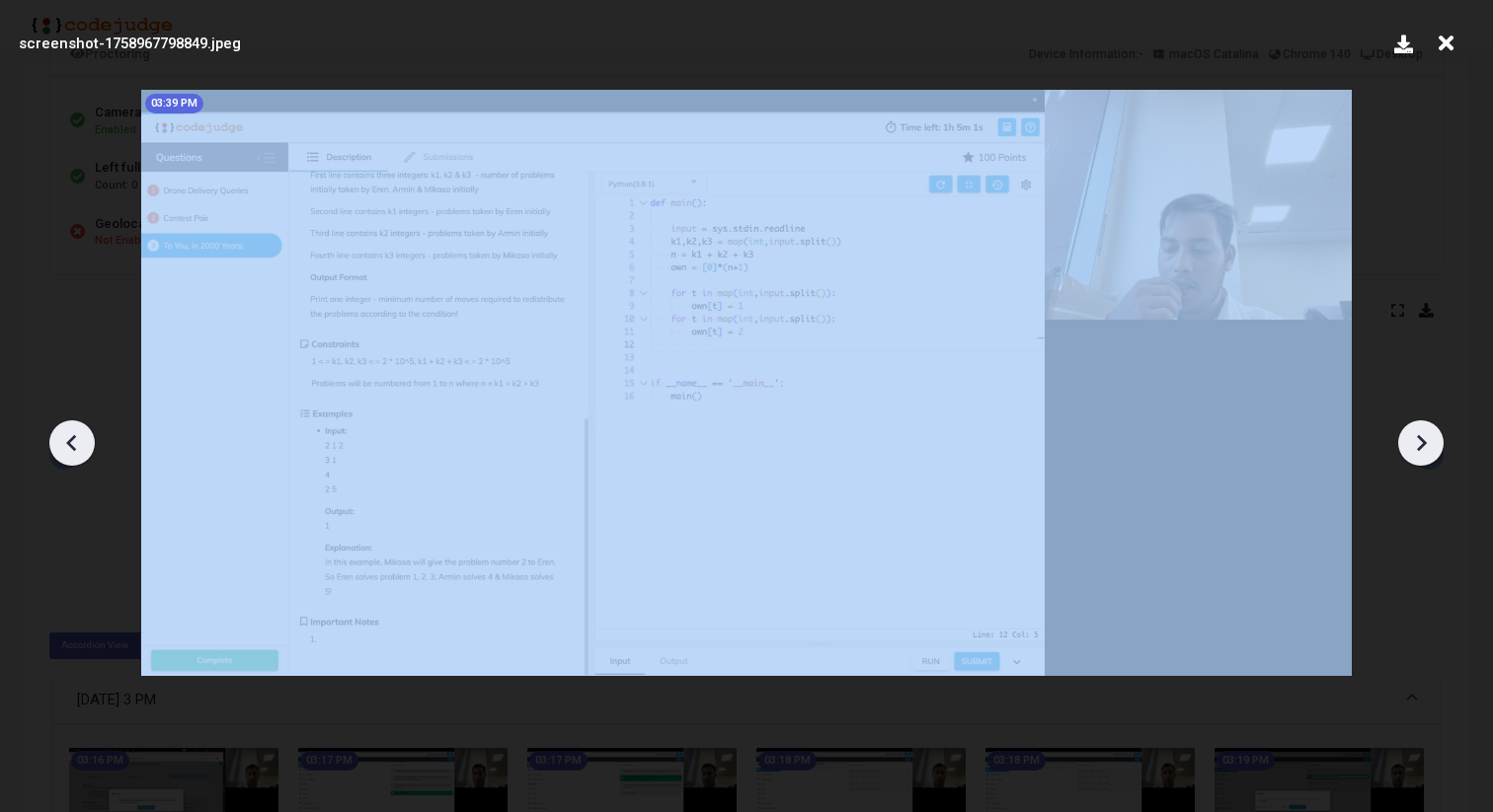
click at [84, 442] on icon at bounding box center [72, 443] width 30 height 30
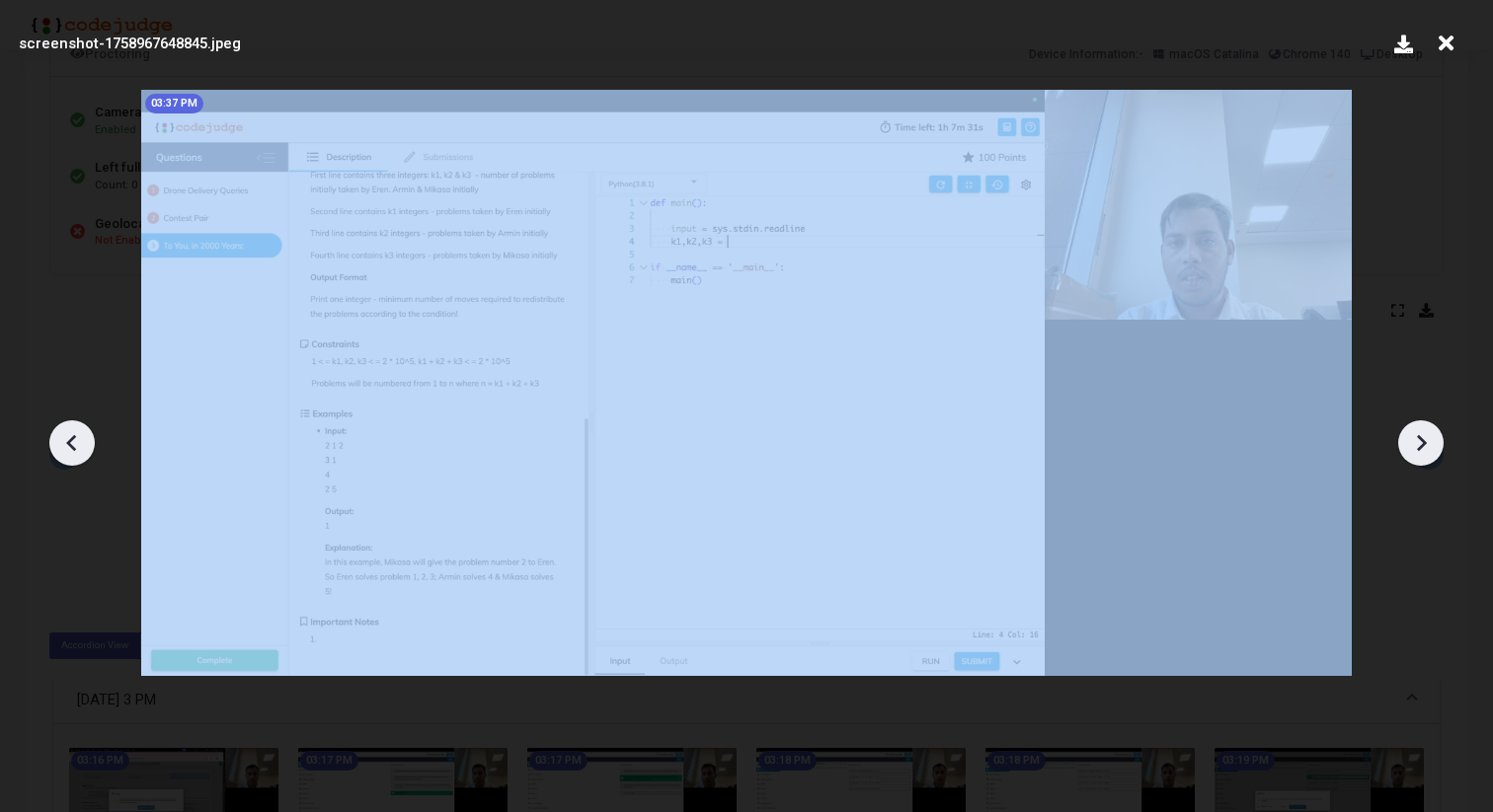
click at [84, 442] on icon at bounding box center [72, 443] width 30 height 30
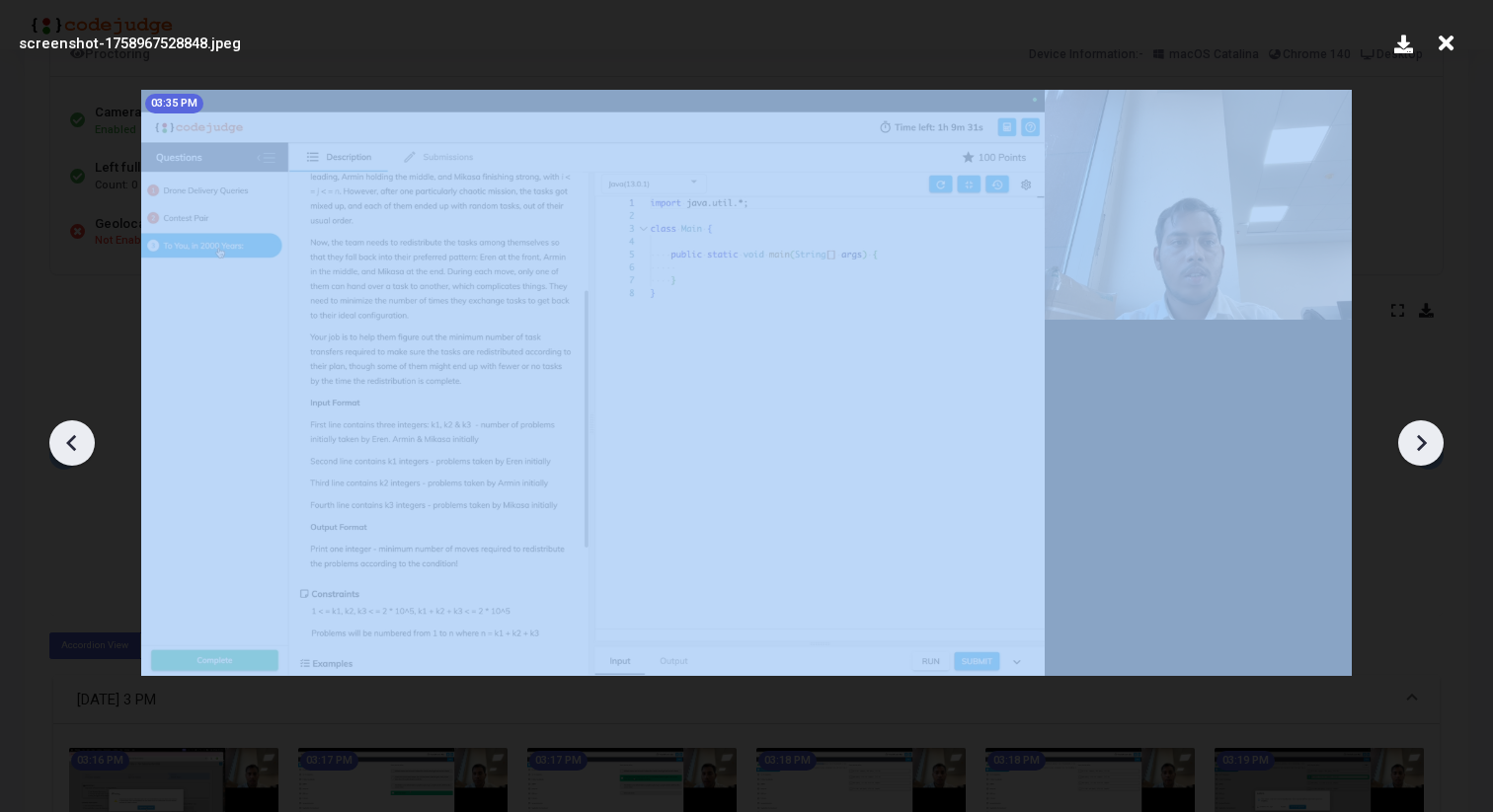
click at [84, 442] on icon at bounding box center [72, 443] width 30 height 30
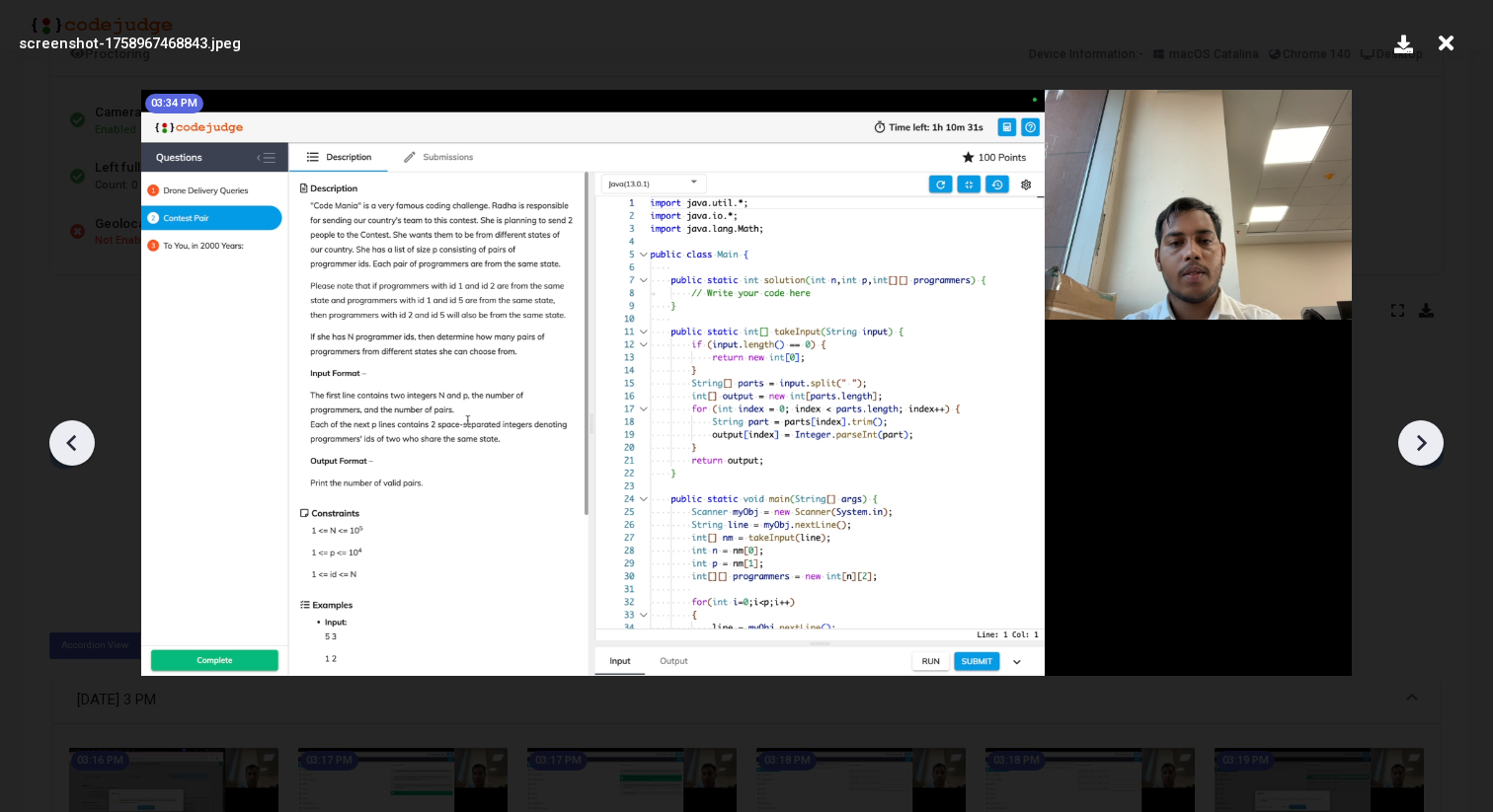
click at [84, 442] on icon at bounding box center [72, 443] width 30 height 30
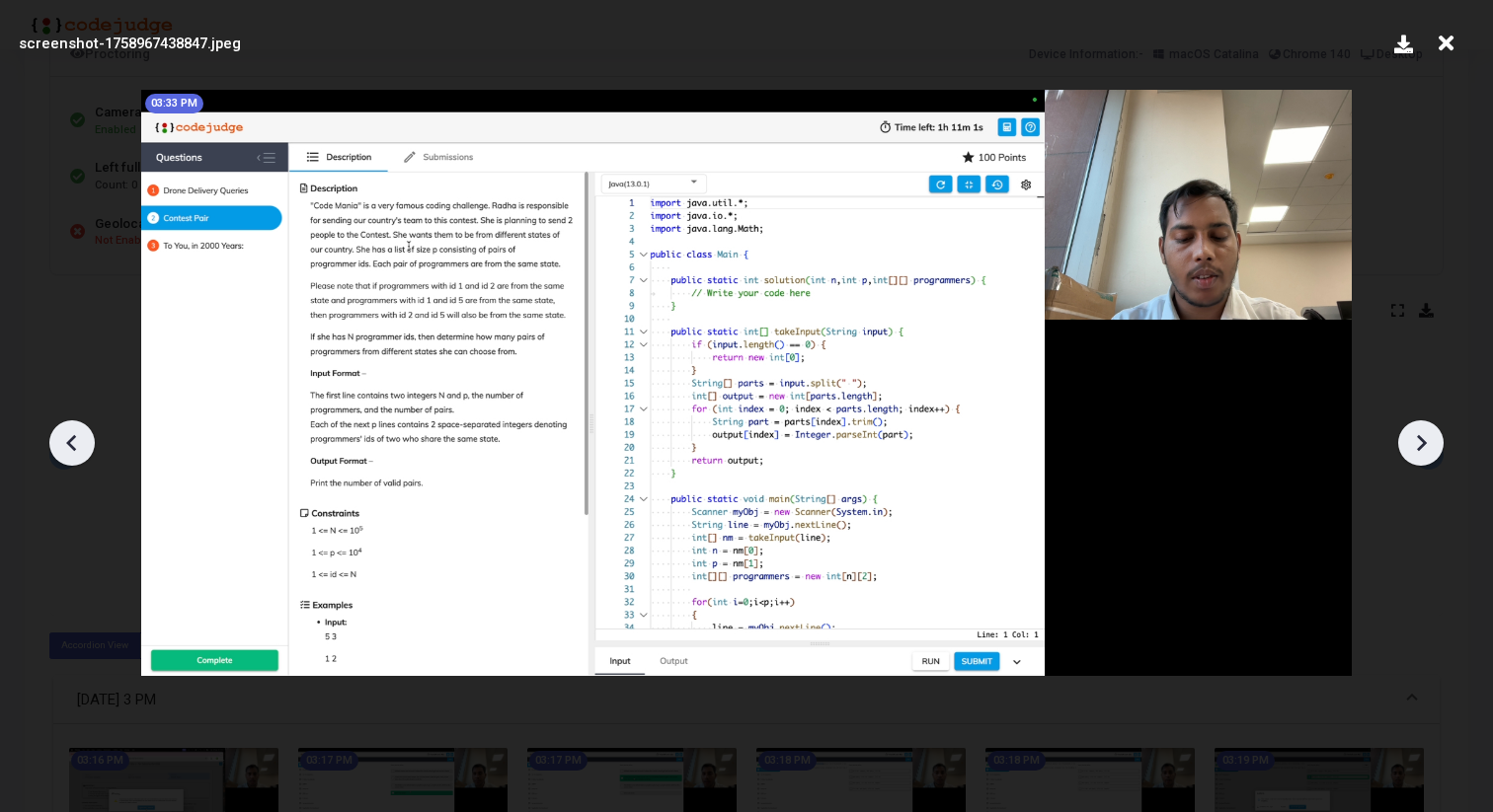
click at [84, 442] on icon at bounding box center [72, 443] width 30 height 30
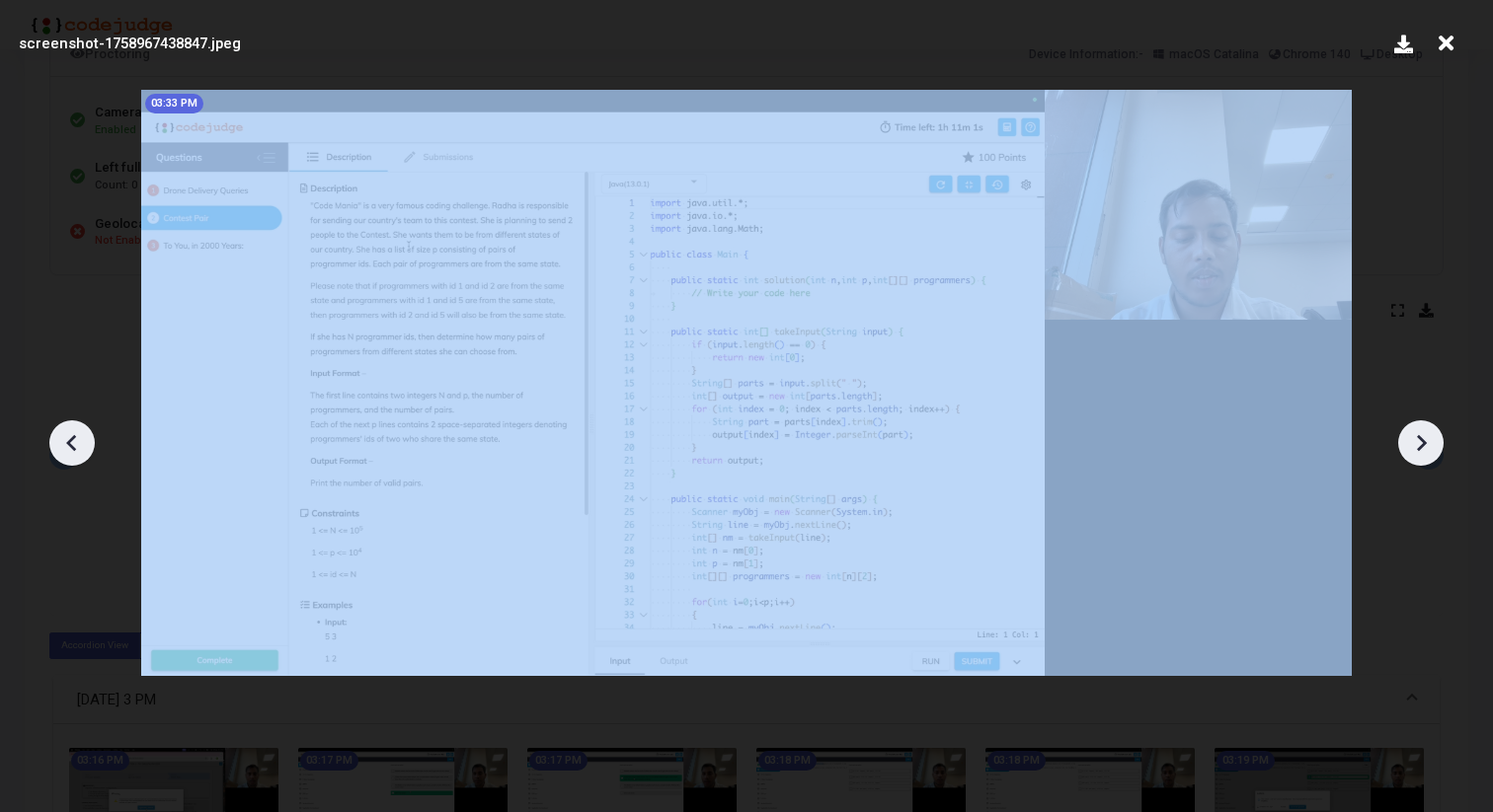
click at [84, 442] on icon at bounding box center [72, 443] width 30 height 30
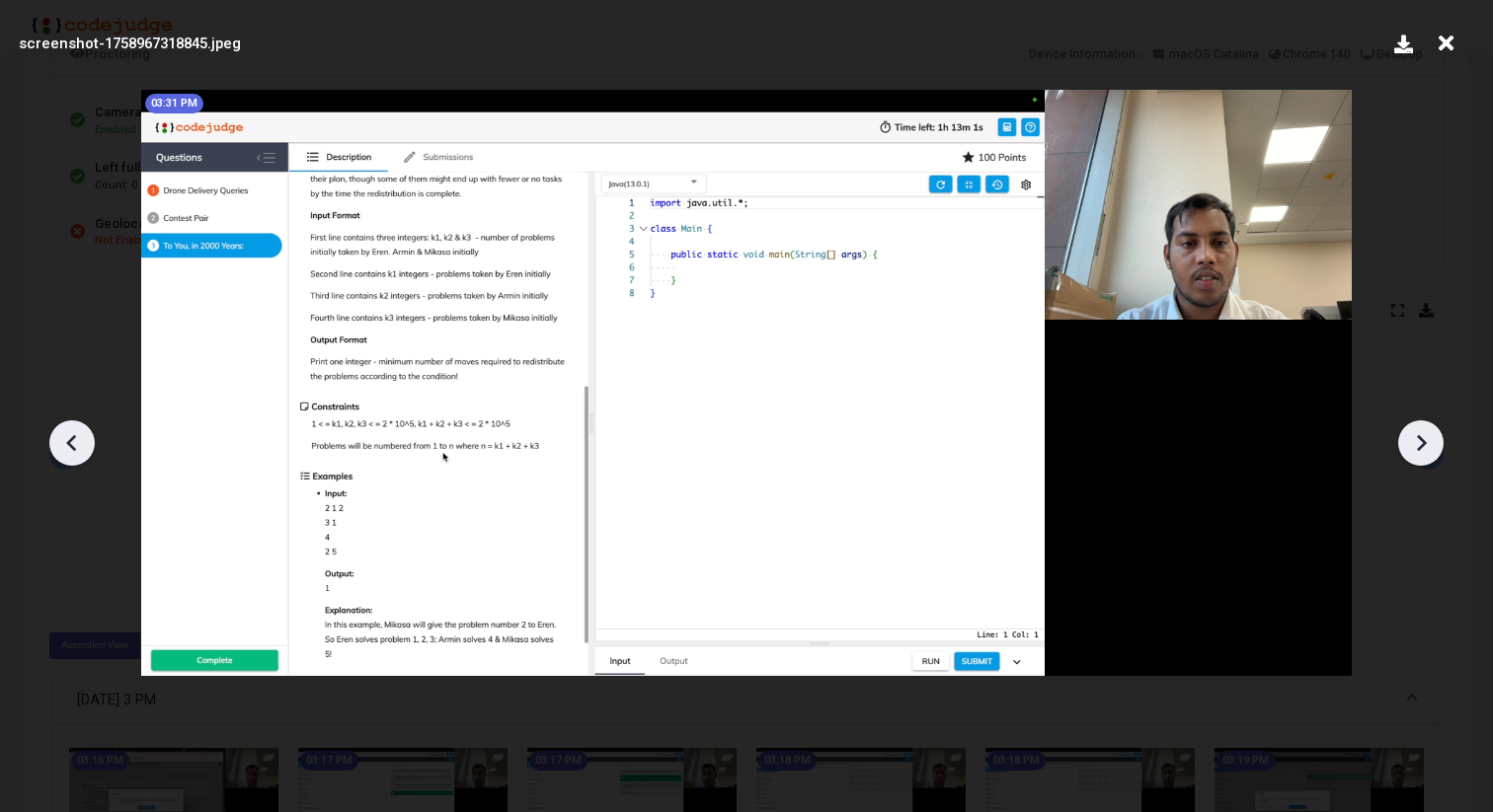
click at [84, 442] on icon at bounding box center [72, 443] width 30 height 30
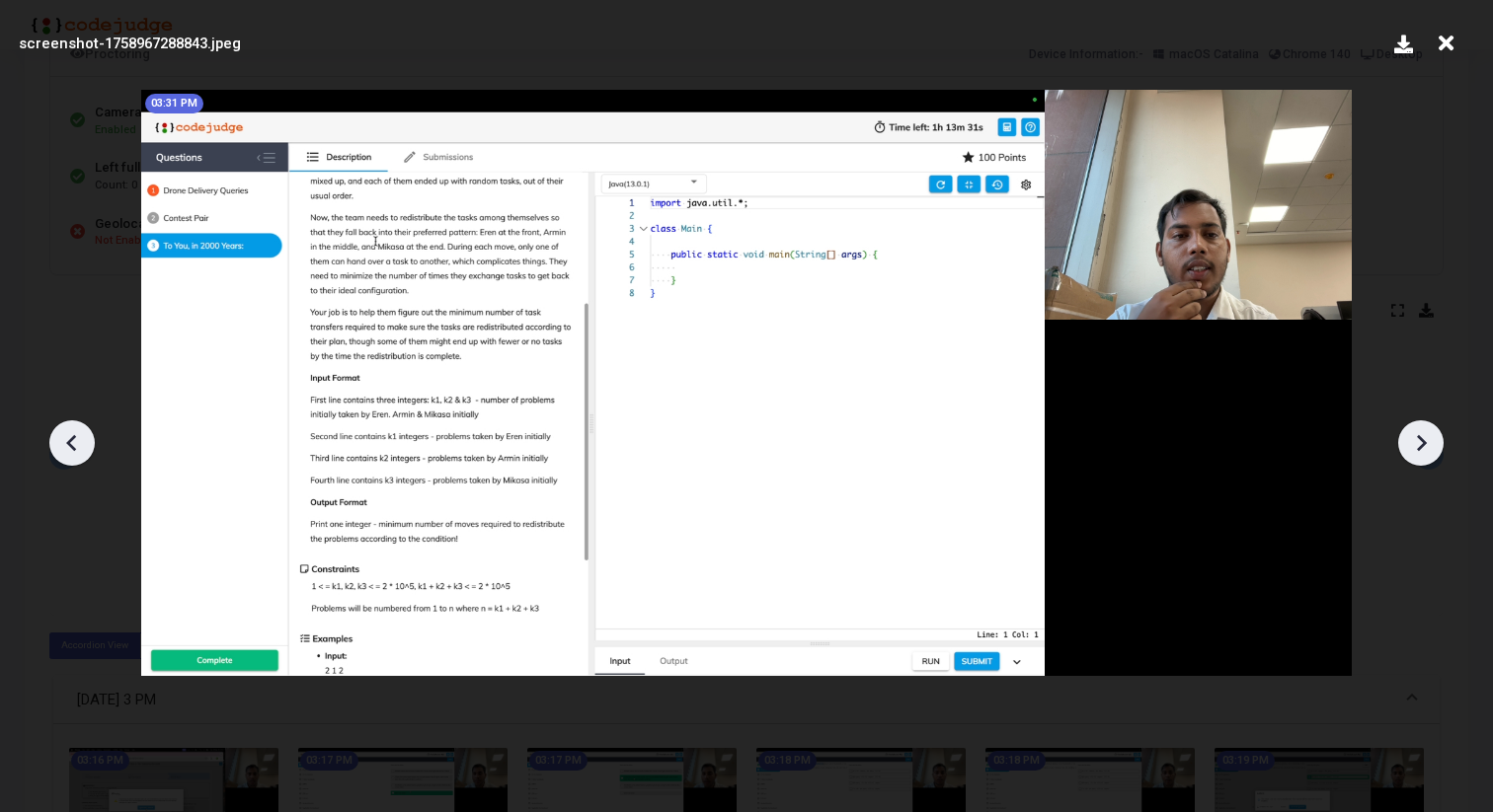
click at [84, 442] on icon at bounding box center [72, 443] width 30 height 30
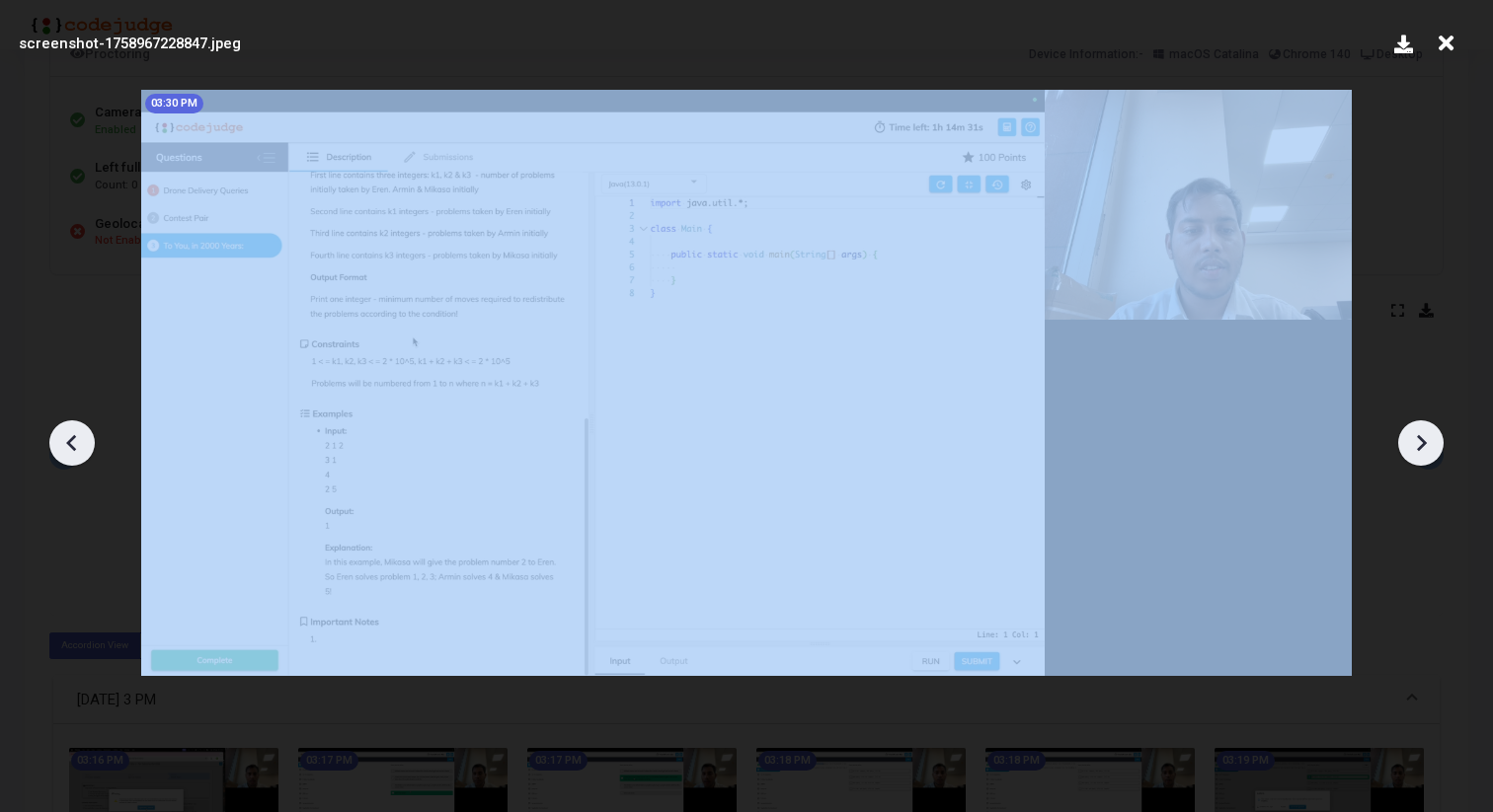
click at [84, 442] on icon at bounding box center [72, 443] width 30 height 30
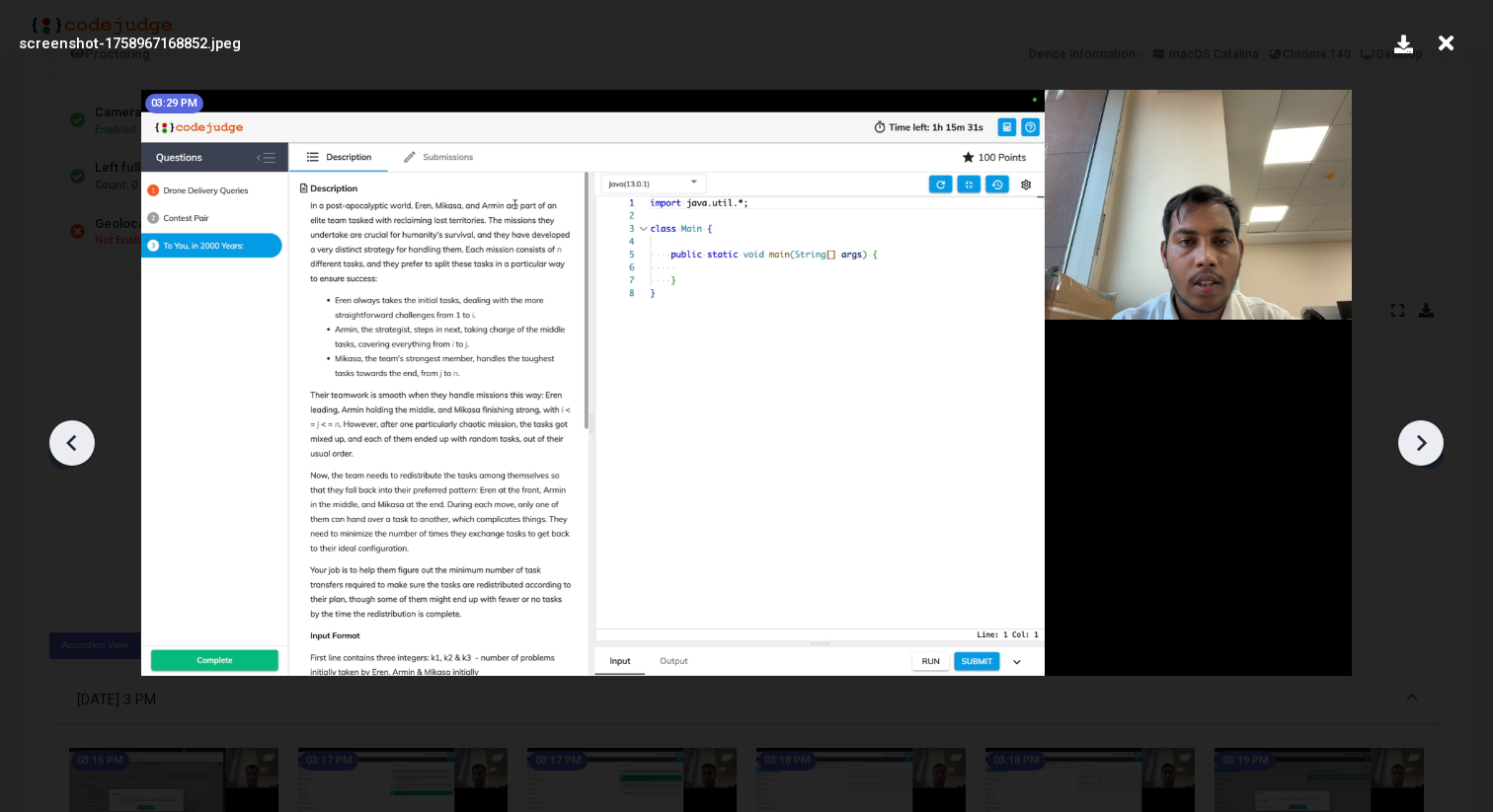
click at [84, 442] on icon at bounding box center [72, 443] width 30 height 30
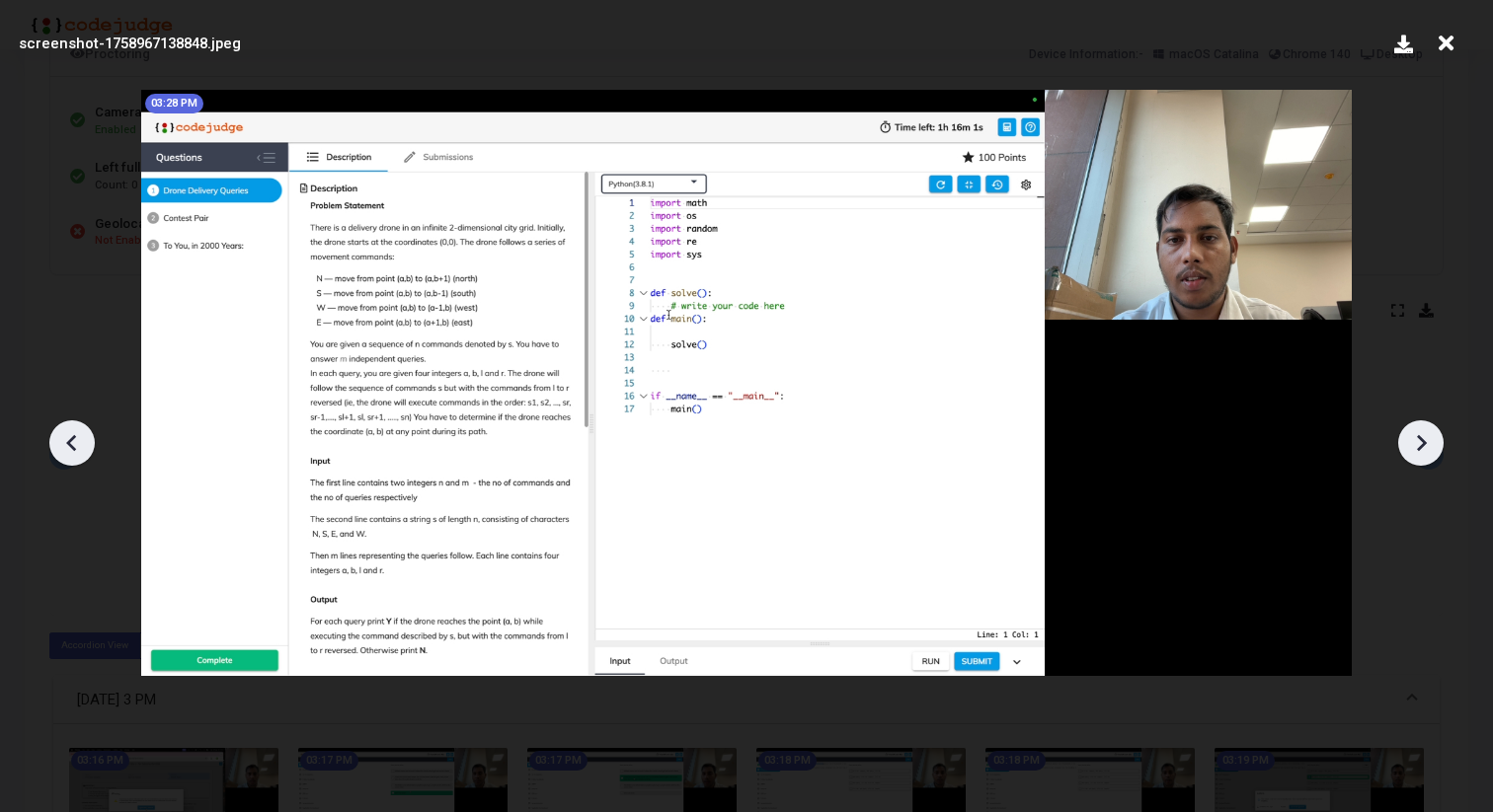
click at [68, 435] on icon at bounding box center [72, 443] width 30 height 30
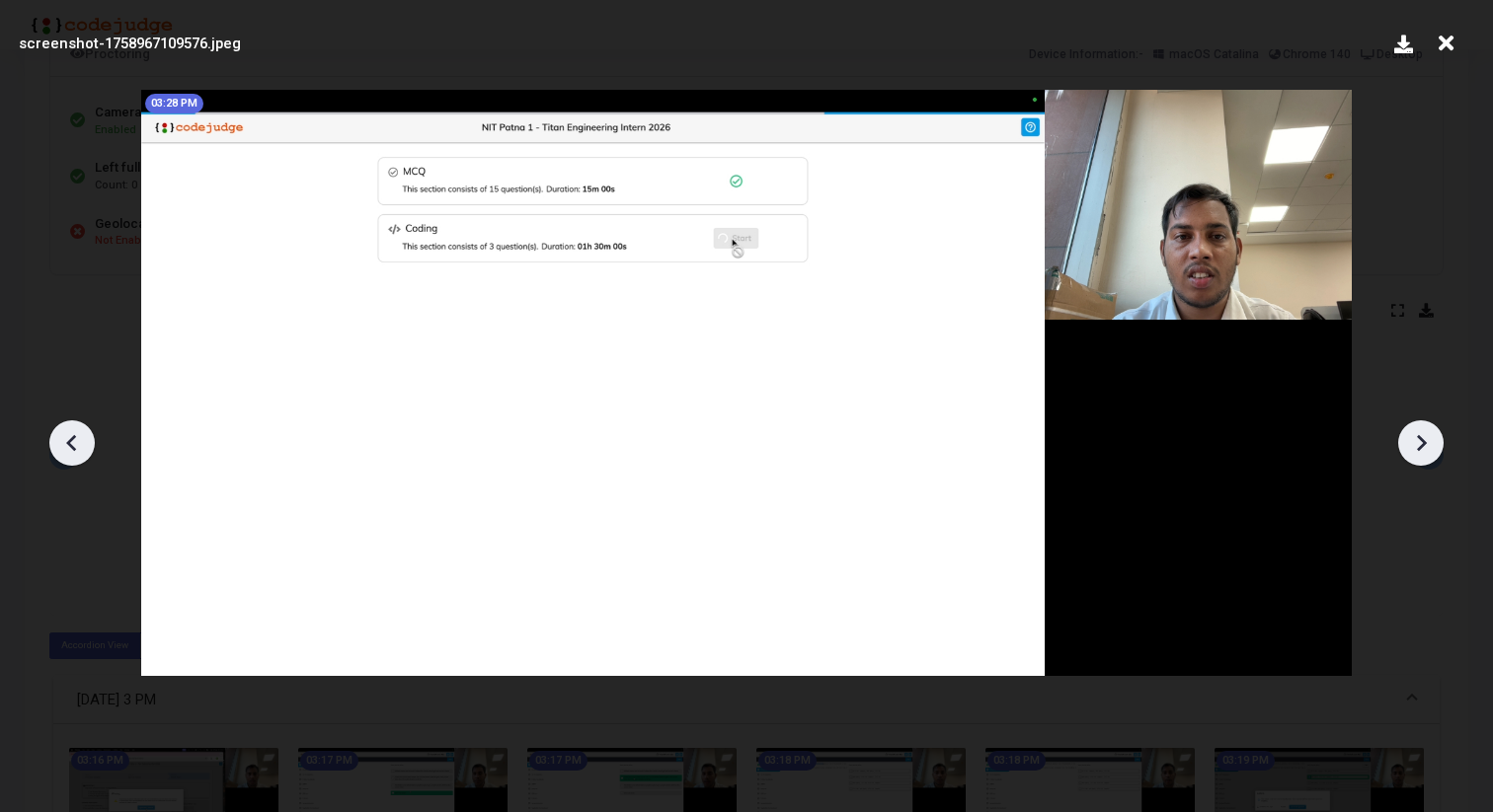
click at [1429, 453] on icon at bounding box center [1421, 443] width 30 height 30
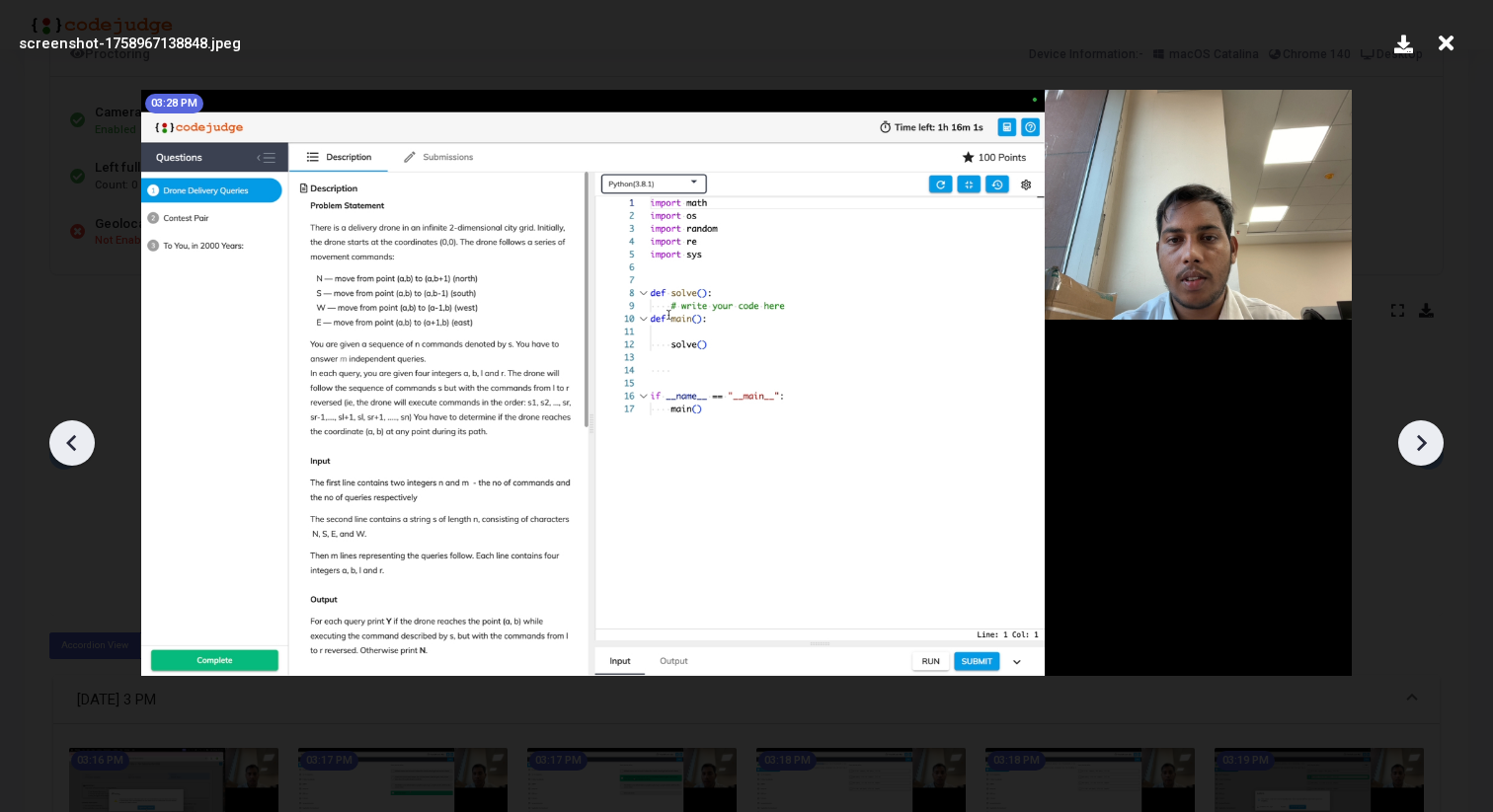
click at [1429, 453] on icon at bounding box center [1421, 443] width 30 height 30
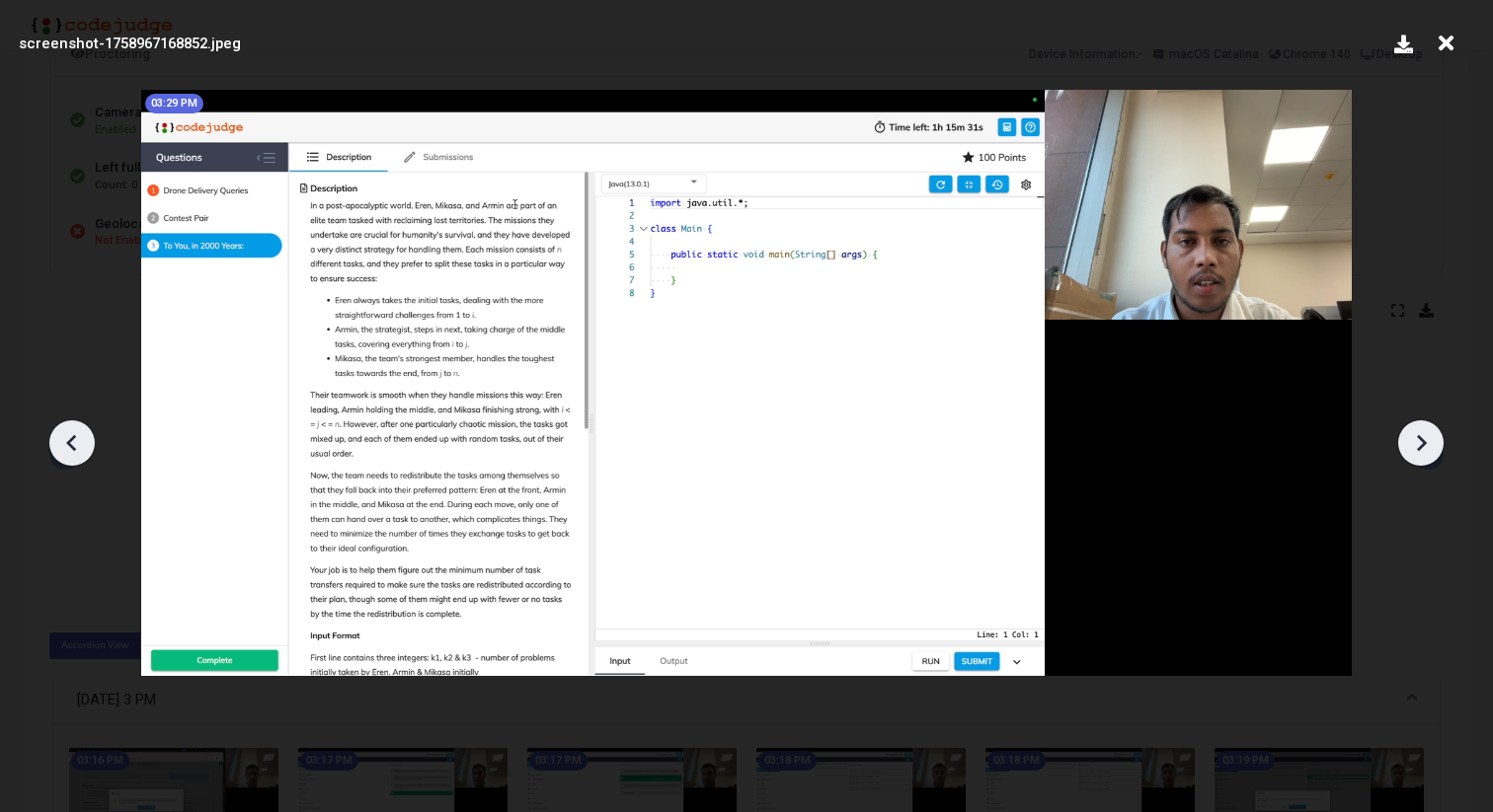
click at [1429, 453] on icon at bounding box center [1421, 443] width 30 height 30
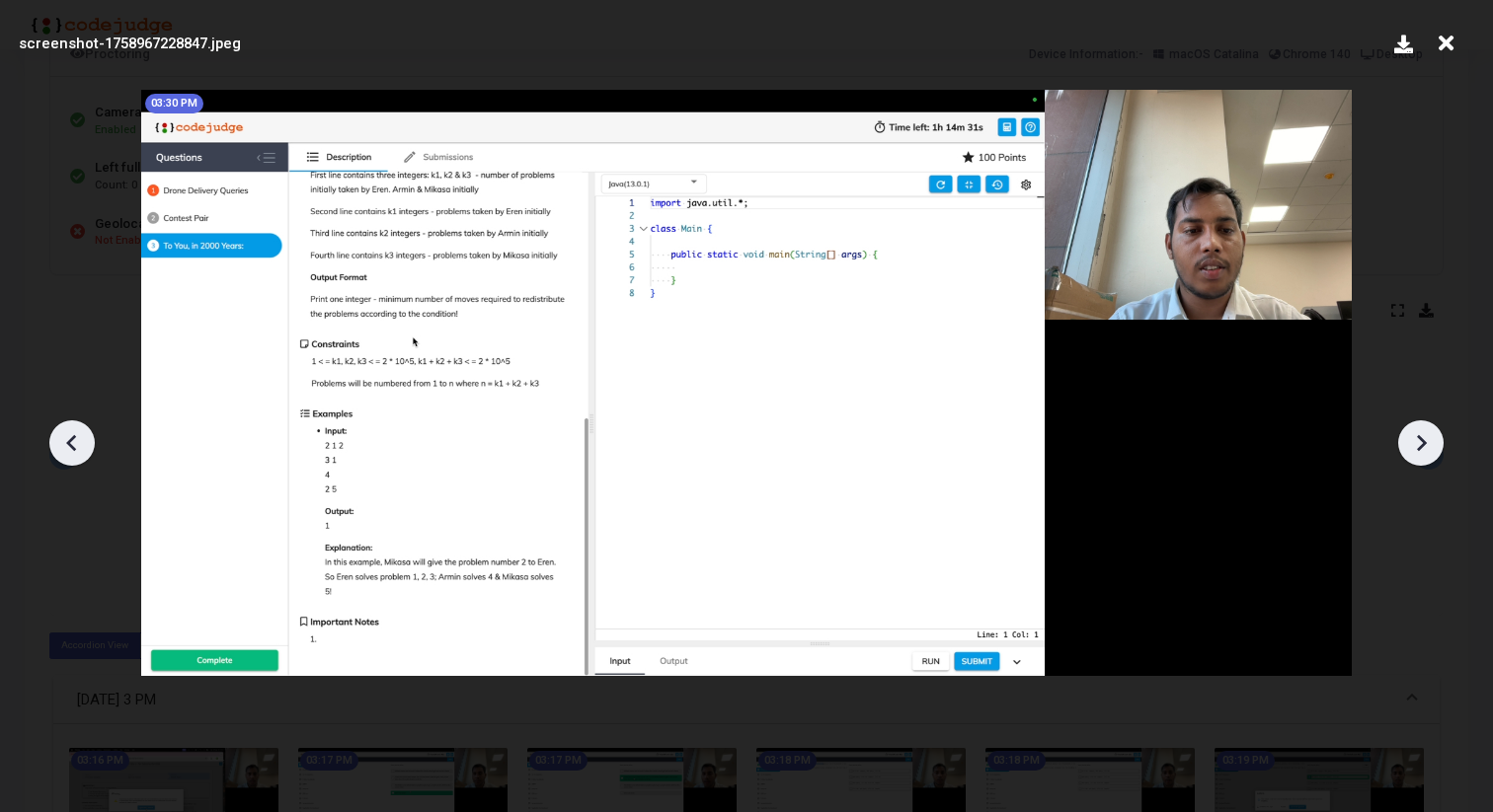
click at [1429, 453] on icon at bounding box center [1421, 443] width 30 height 30
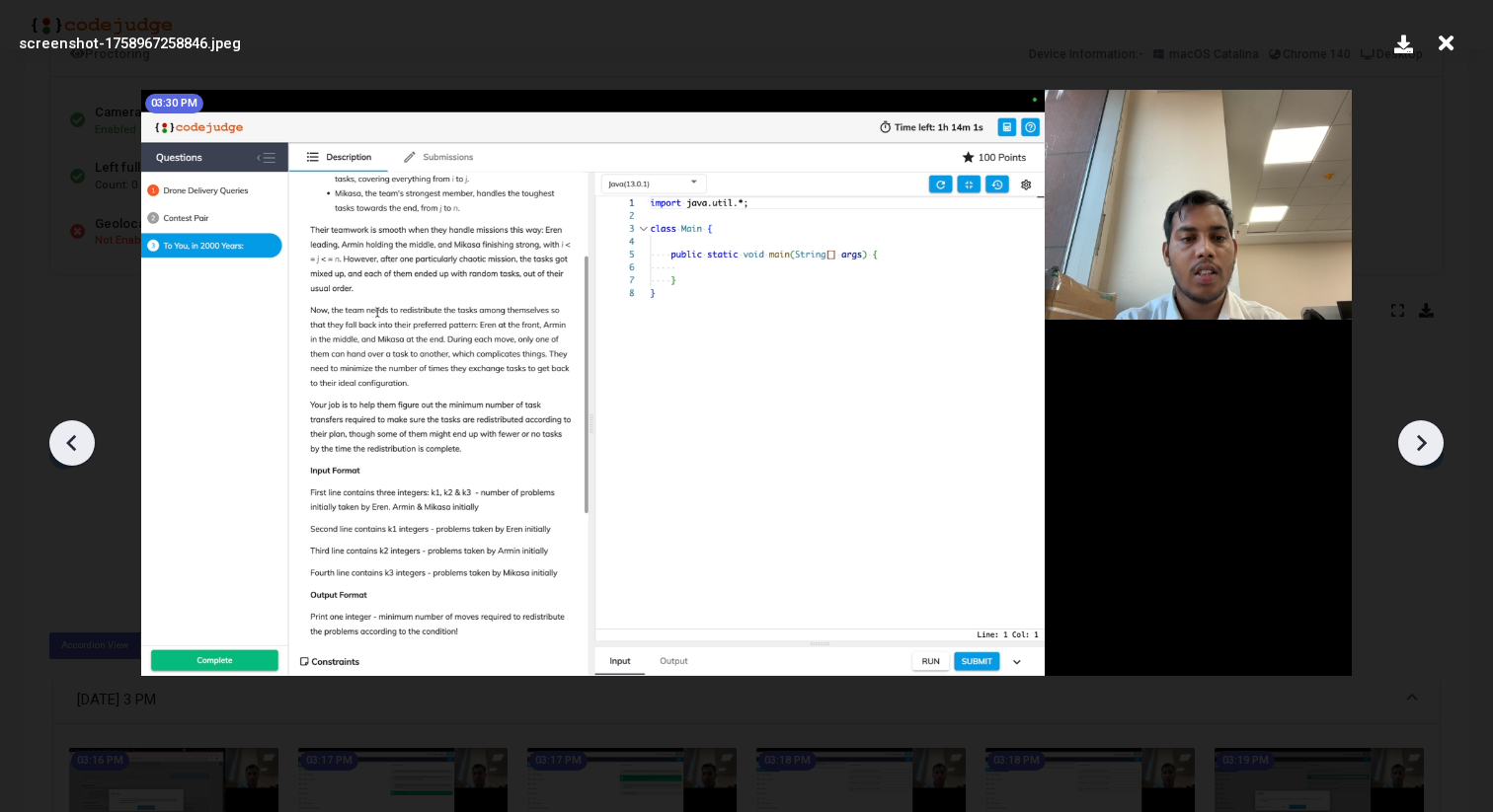
click at [1429, 453] on icon at bounding box center [1421, 443] width 30 height 30
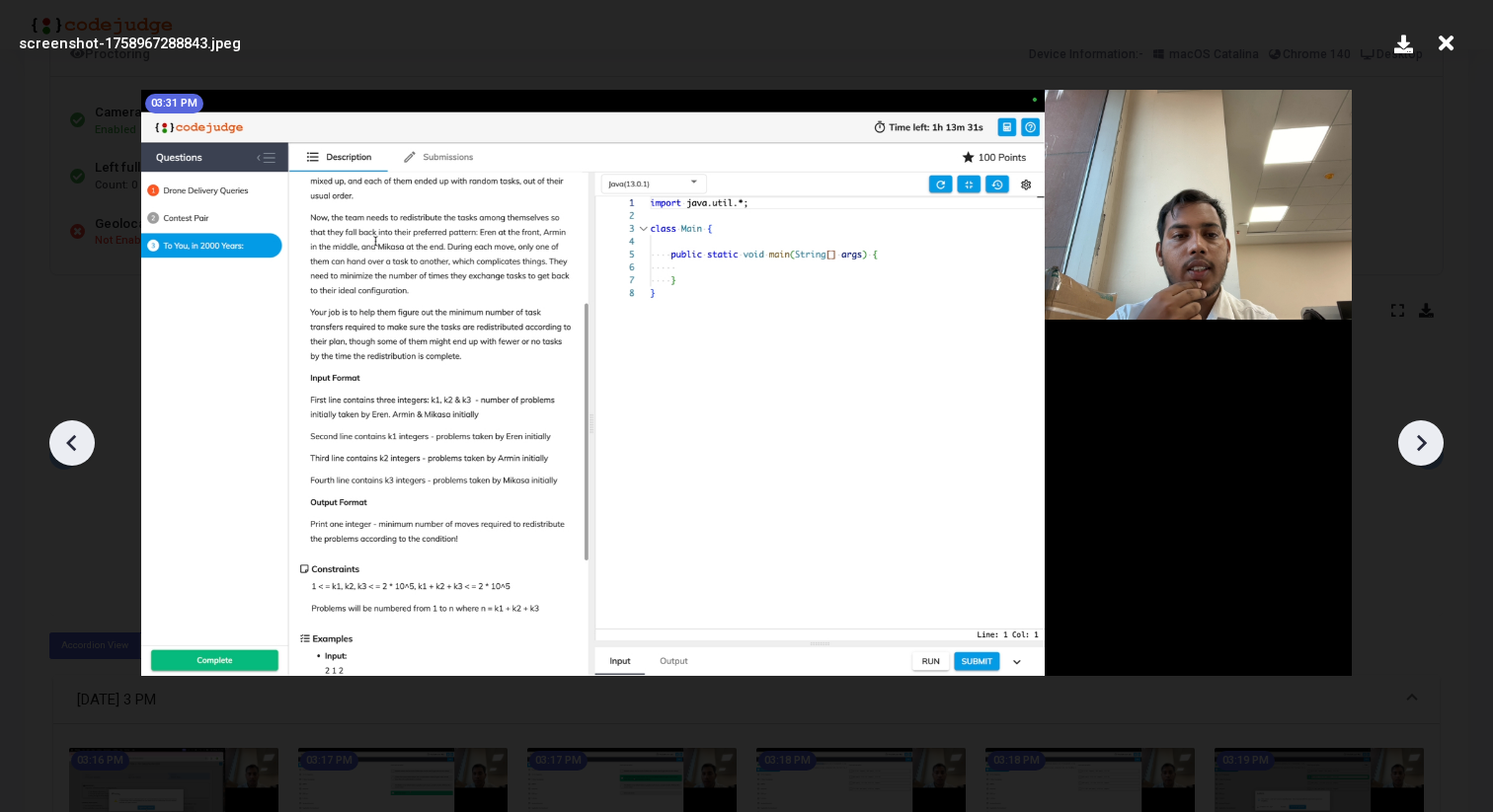
click at [1429, 453] on icon at bounding box center [1421, 443] width 30 height 30
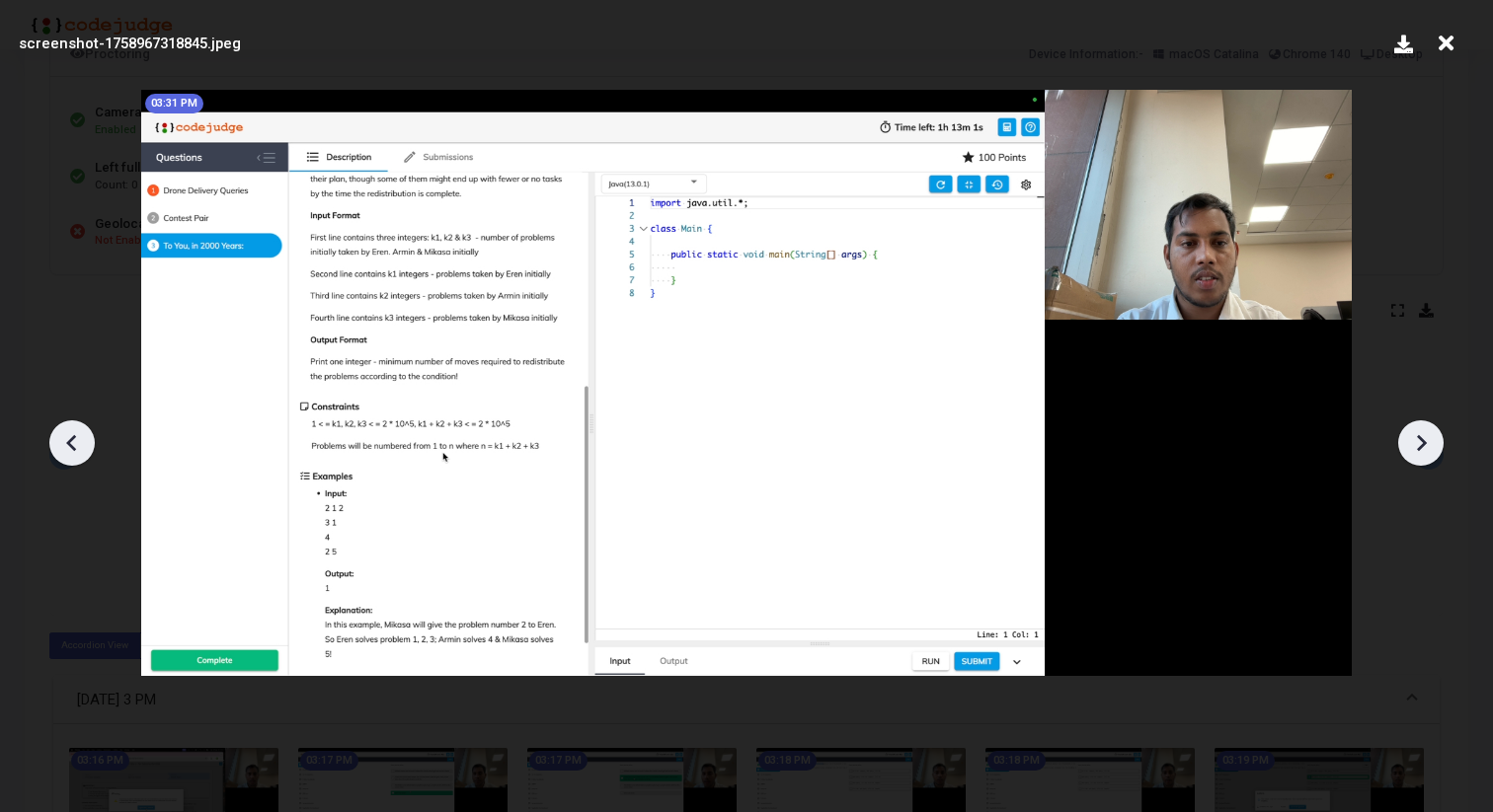
click at [1429, 453] on icon at bounding box center [1421, 443] width 30 height 30
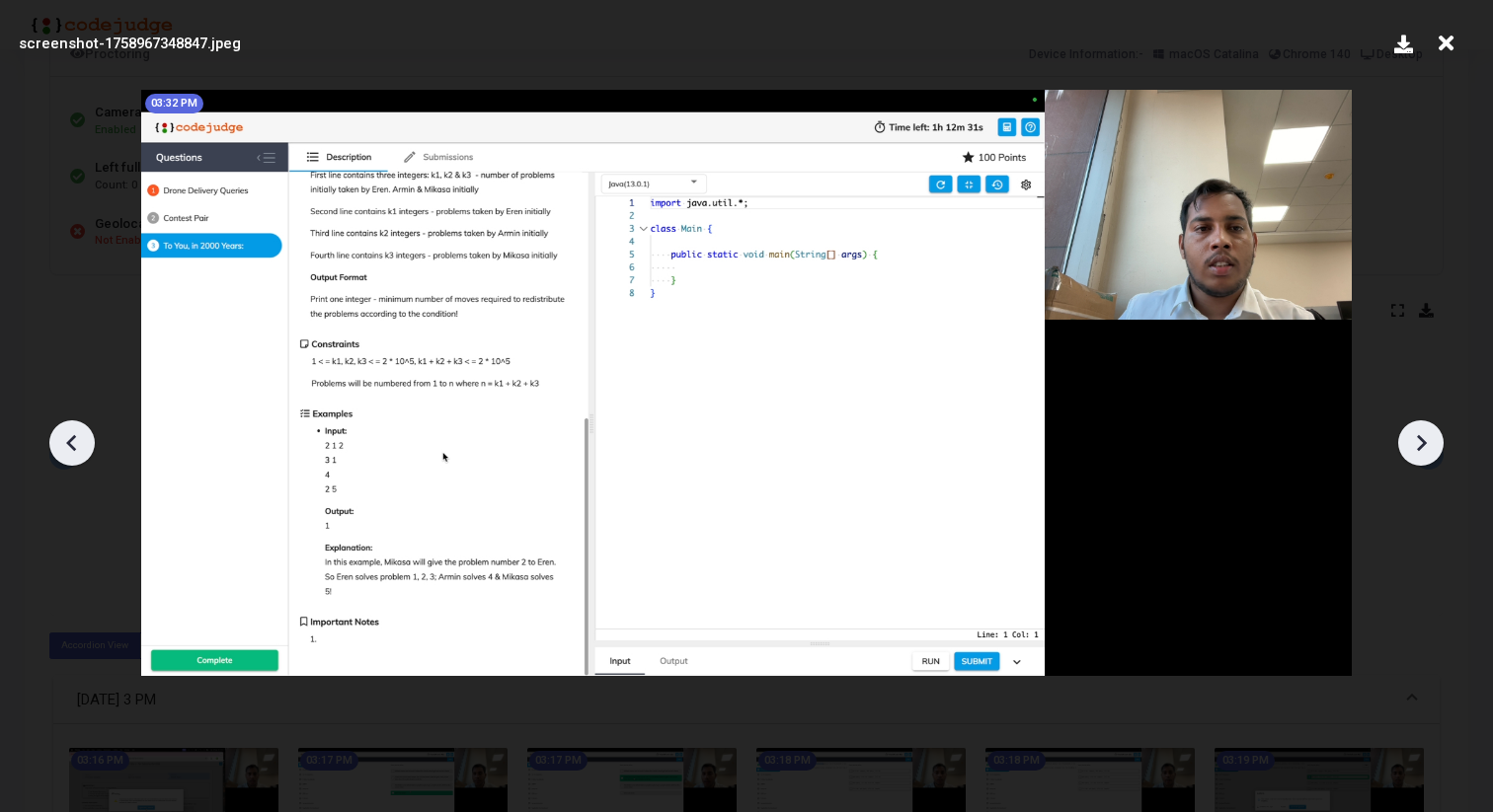
click at [1429, 453] on icon at bounding box center [1421, 443] width 30 height 30
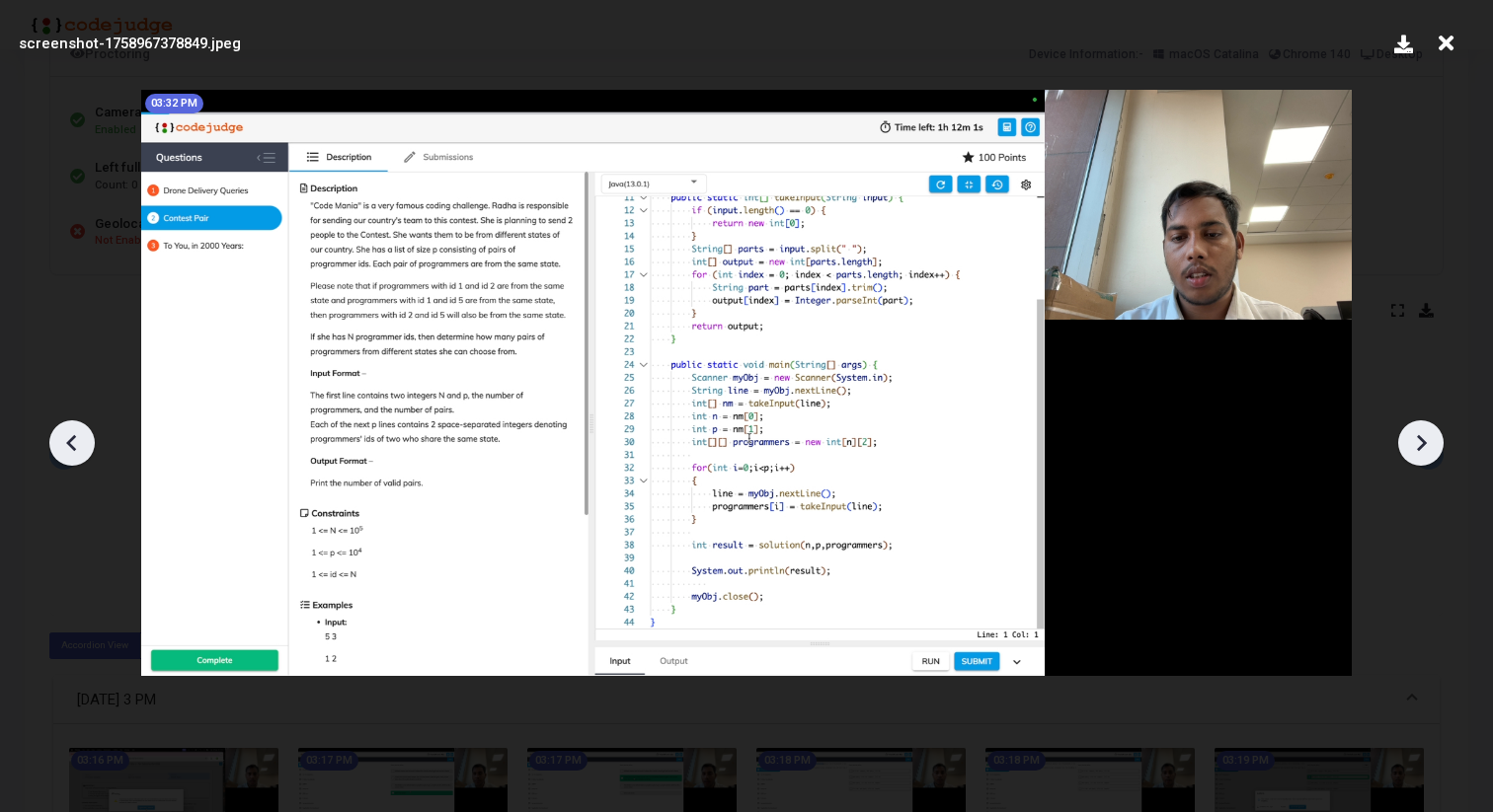
click at [1429, 453] on icon at bounding box center [1421, 443] width 30 height 30
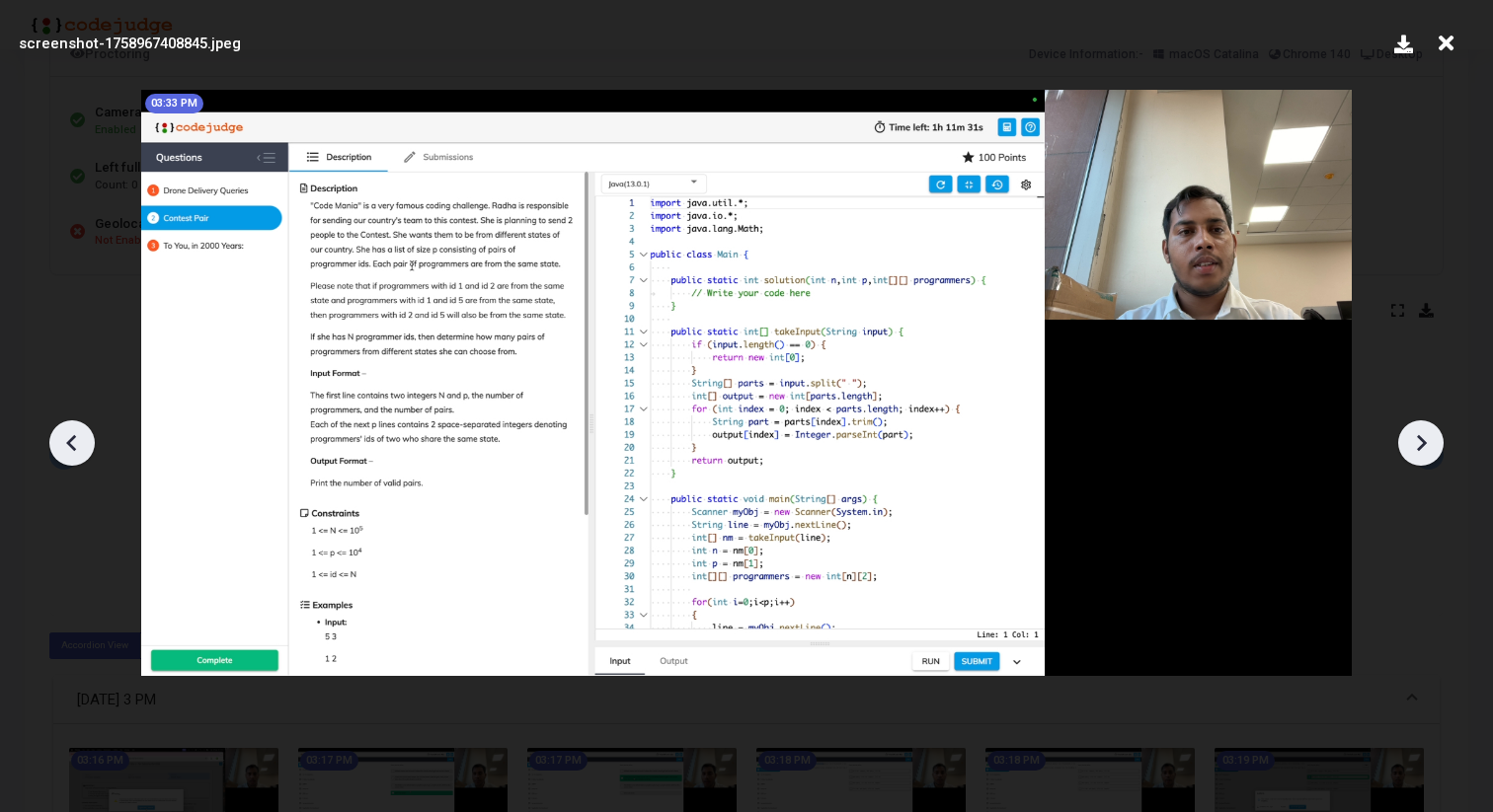
click at [78, 445] on icon at bounding box center [72, 443] width 30 height 30
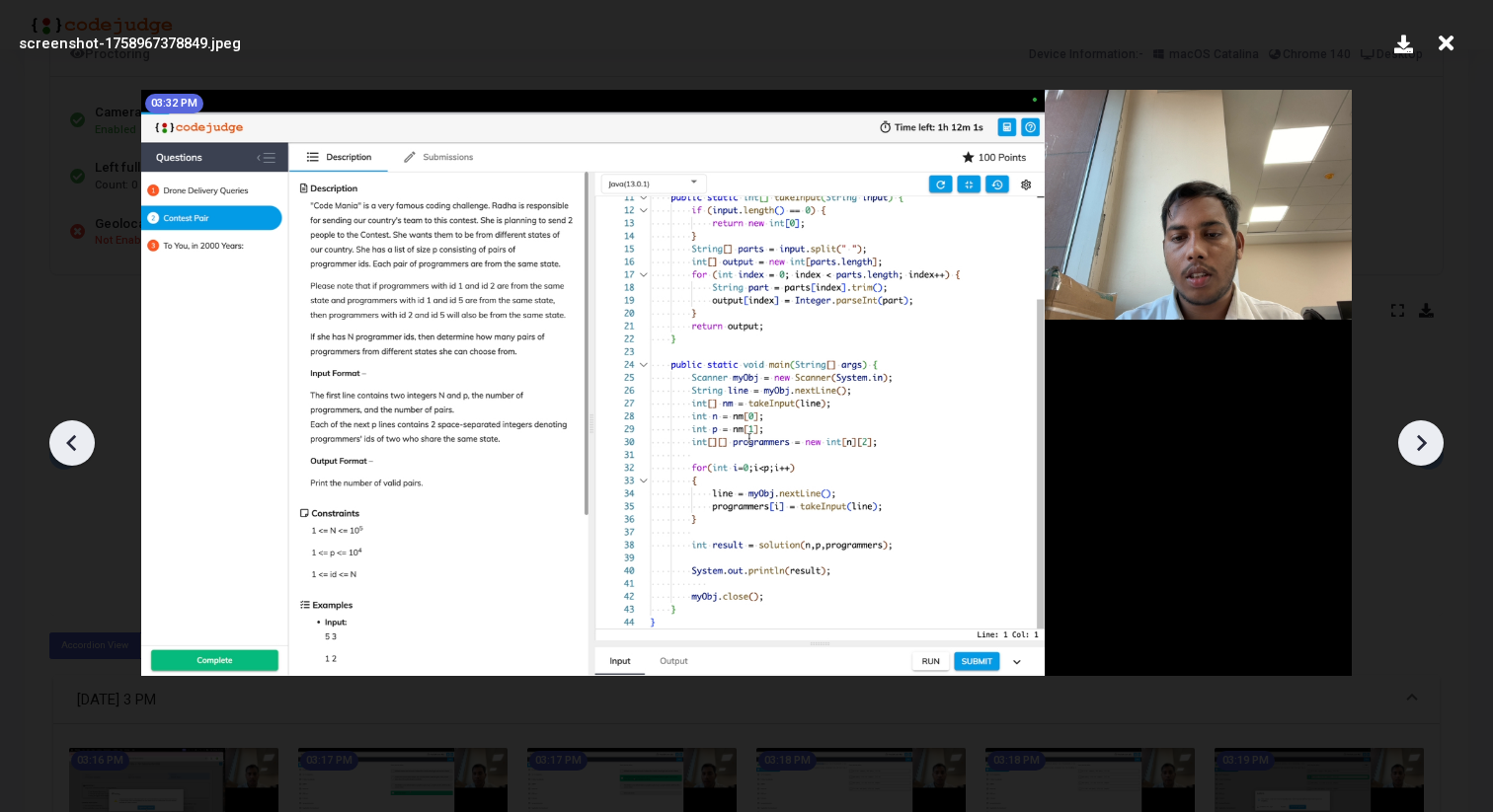
click at [78, 445] on icon at bounding box center [72, 443] width 30 height 30
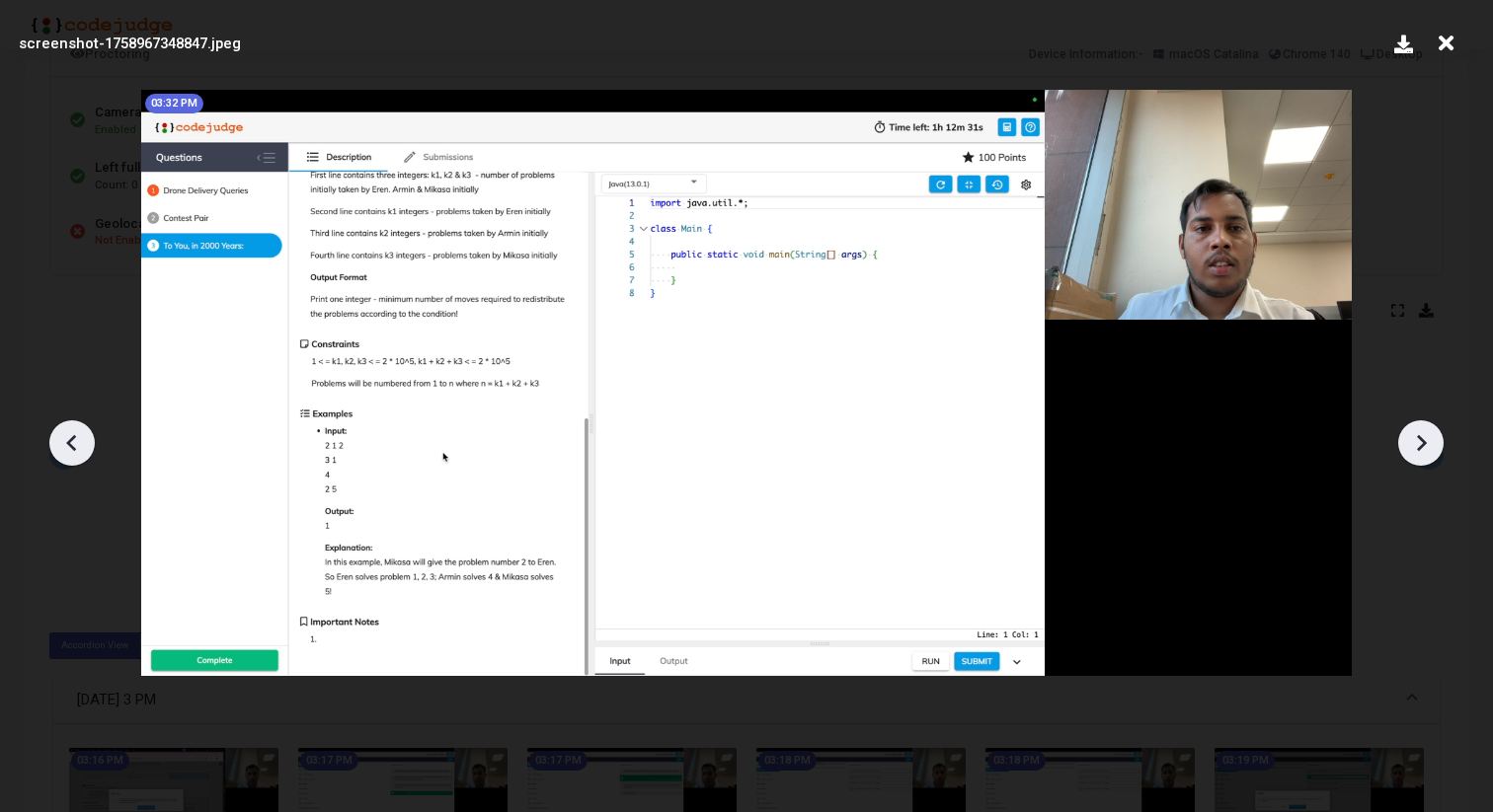
click at [71, 443] on icon at bounding box center [71, 442] width 10 height 17
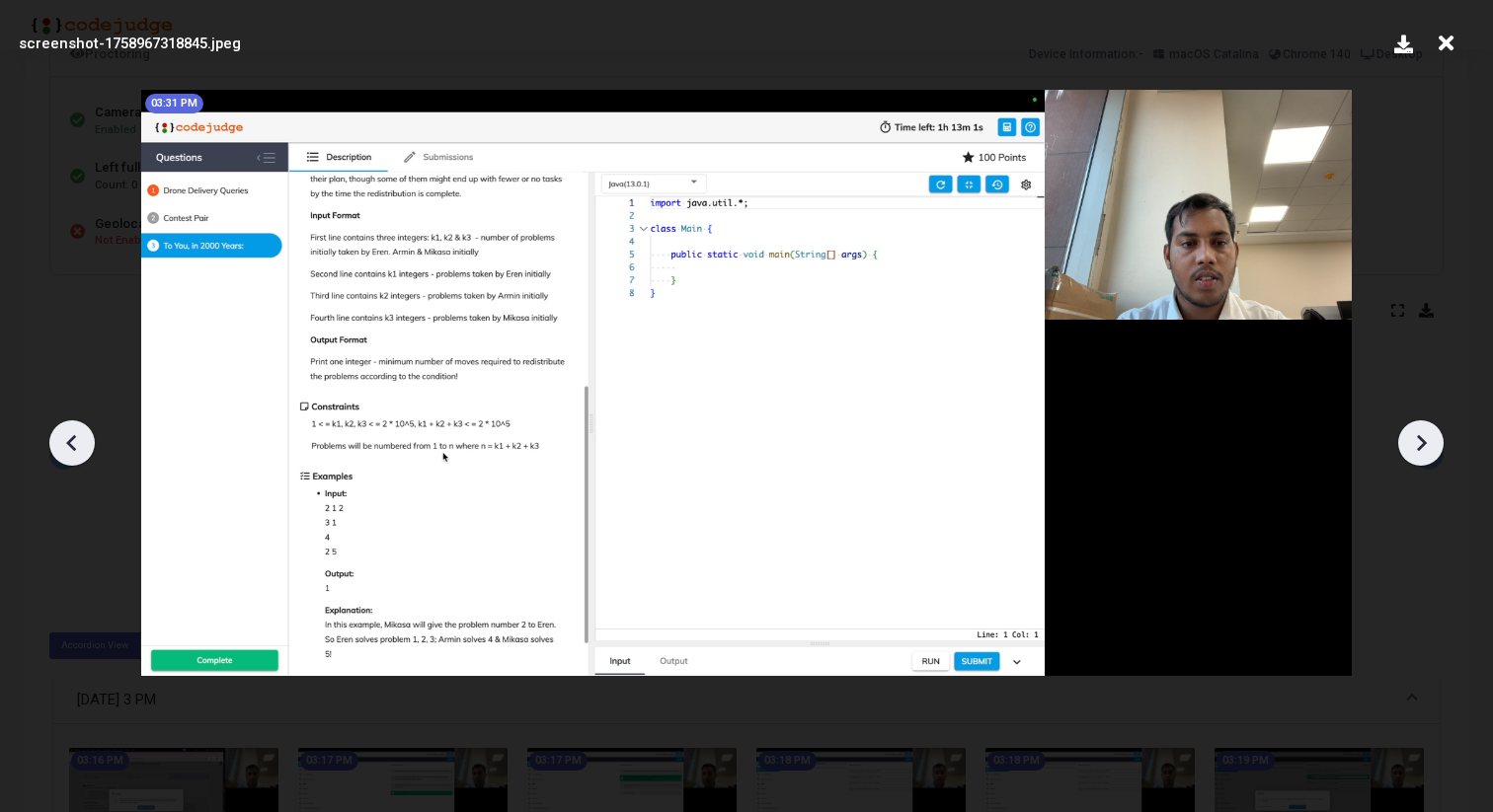
click at [71, 443] on icon at bounding box center [71, 442] width 10 height 17
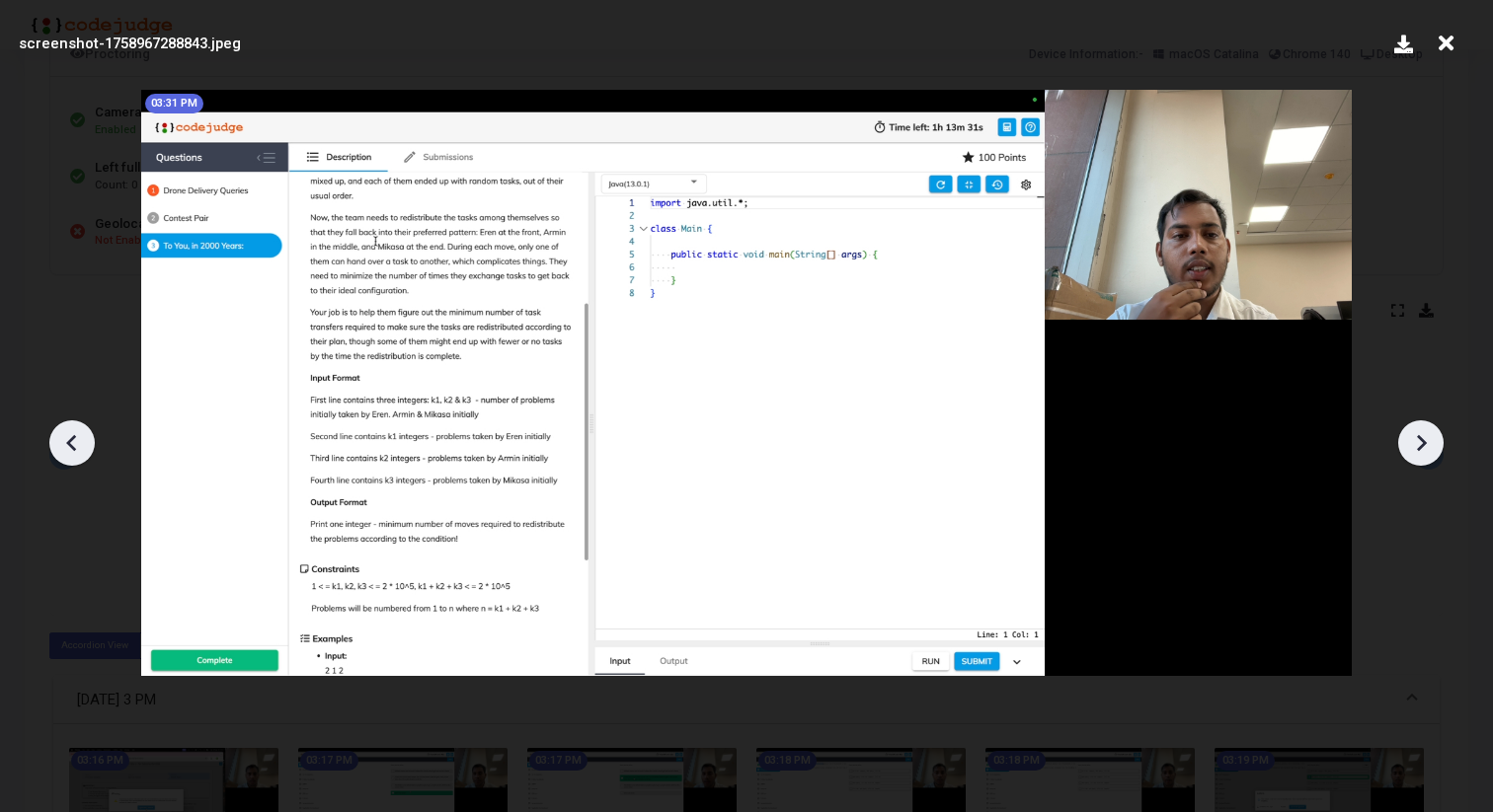
click at [1420, 434] on icon at bounding box center [1421, 443] width 30 height 30
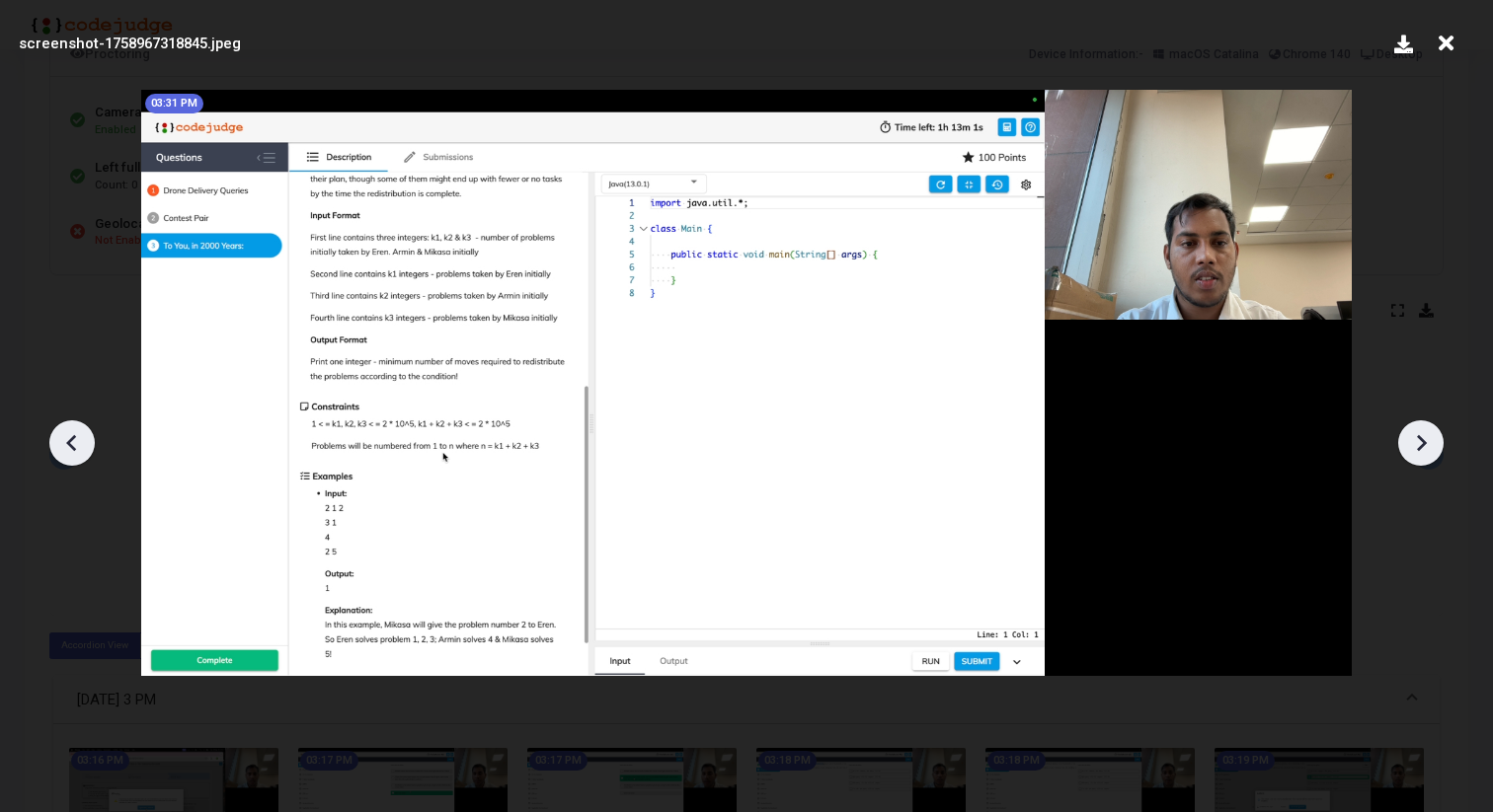
click at [1420, 434] on icon at bounding box center [1421, 443] width 30 height 30
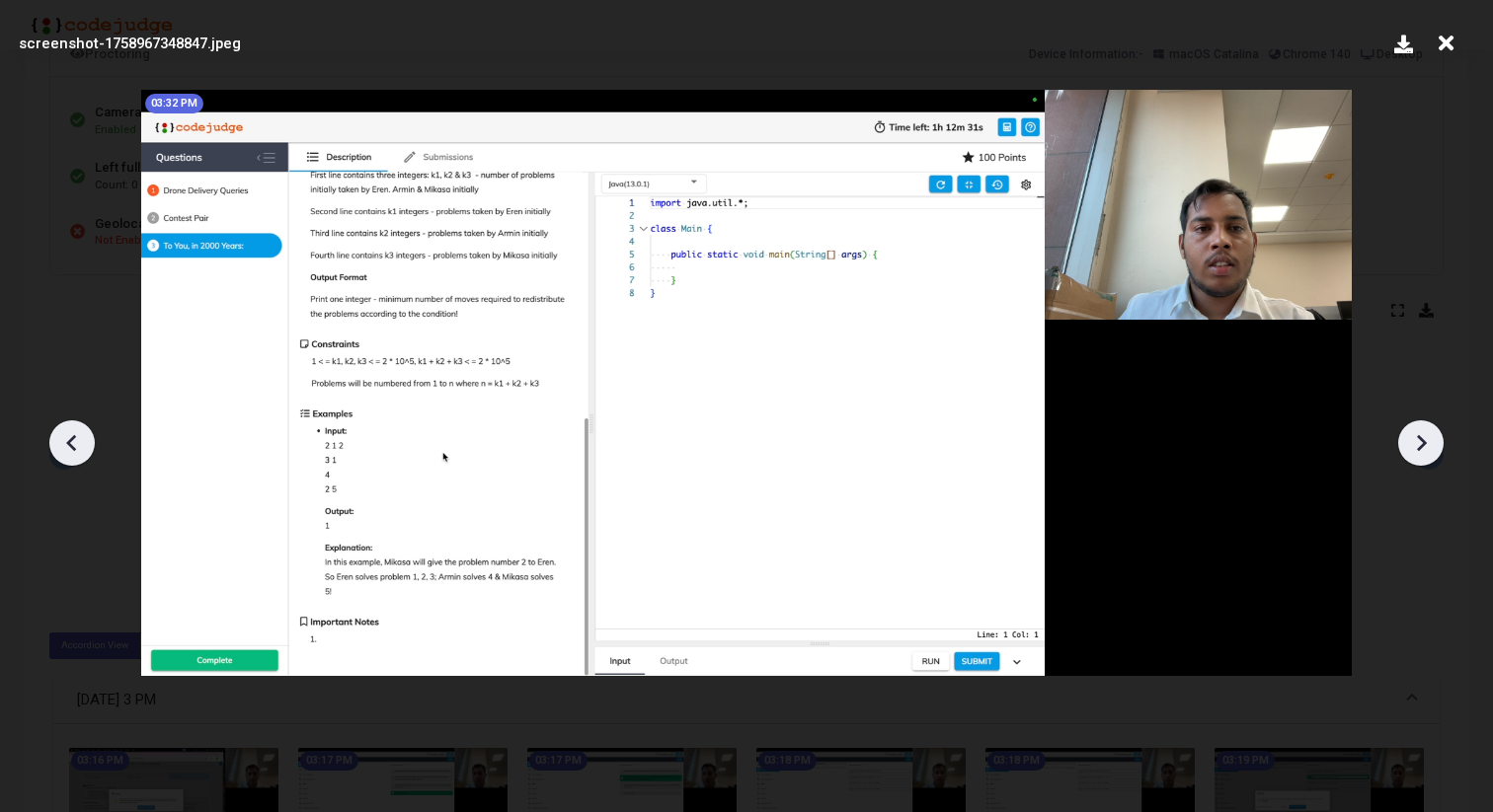
click at [1420, 434] on icon at bounding box center [1421, 443] width 30 height 30
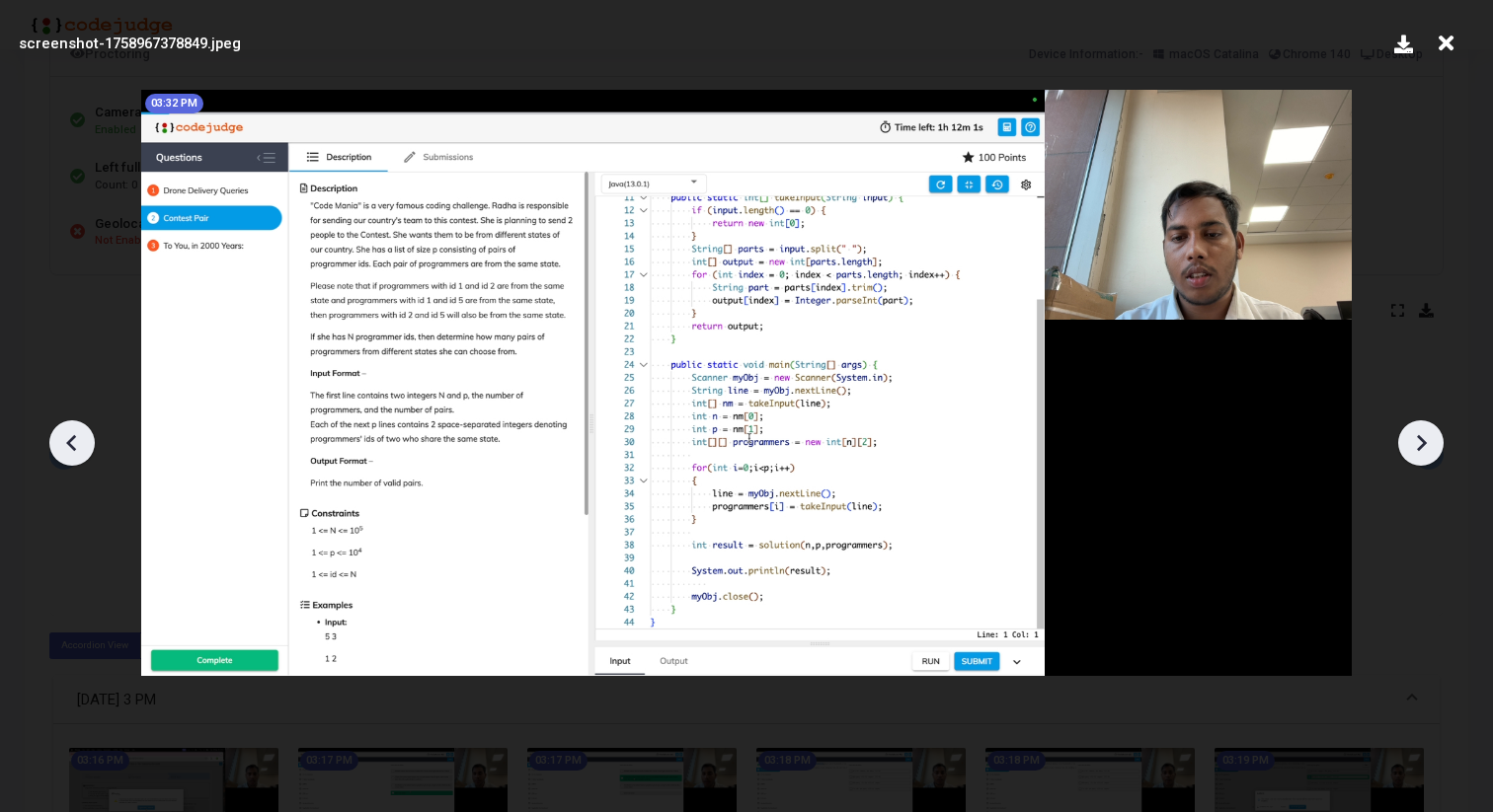
click at [80, 443] on icon at bounding box center [72, 443] width 30 height 30
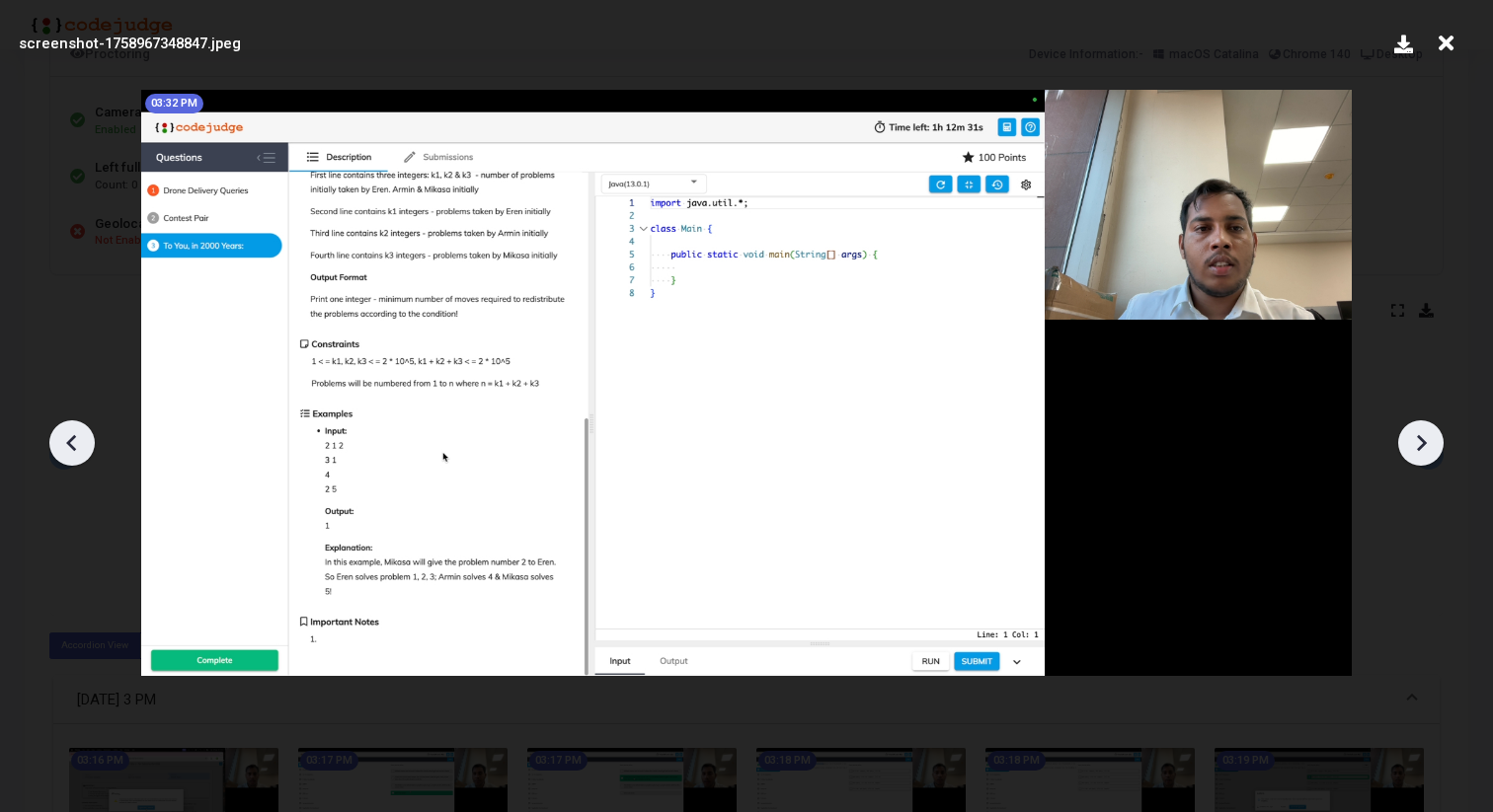
click at [80, 443] on icon at bounding box center [72, 443] width 30 height 30
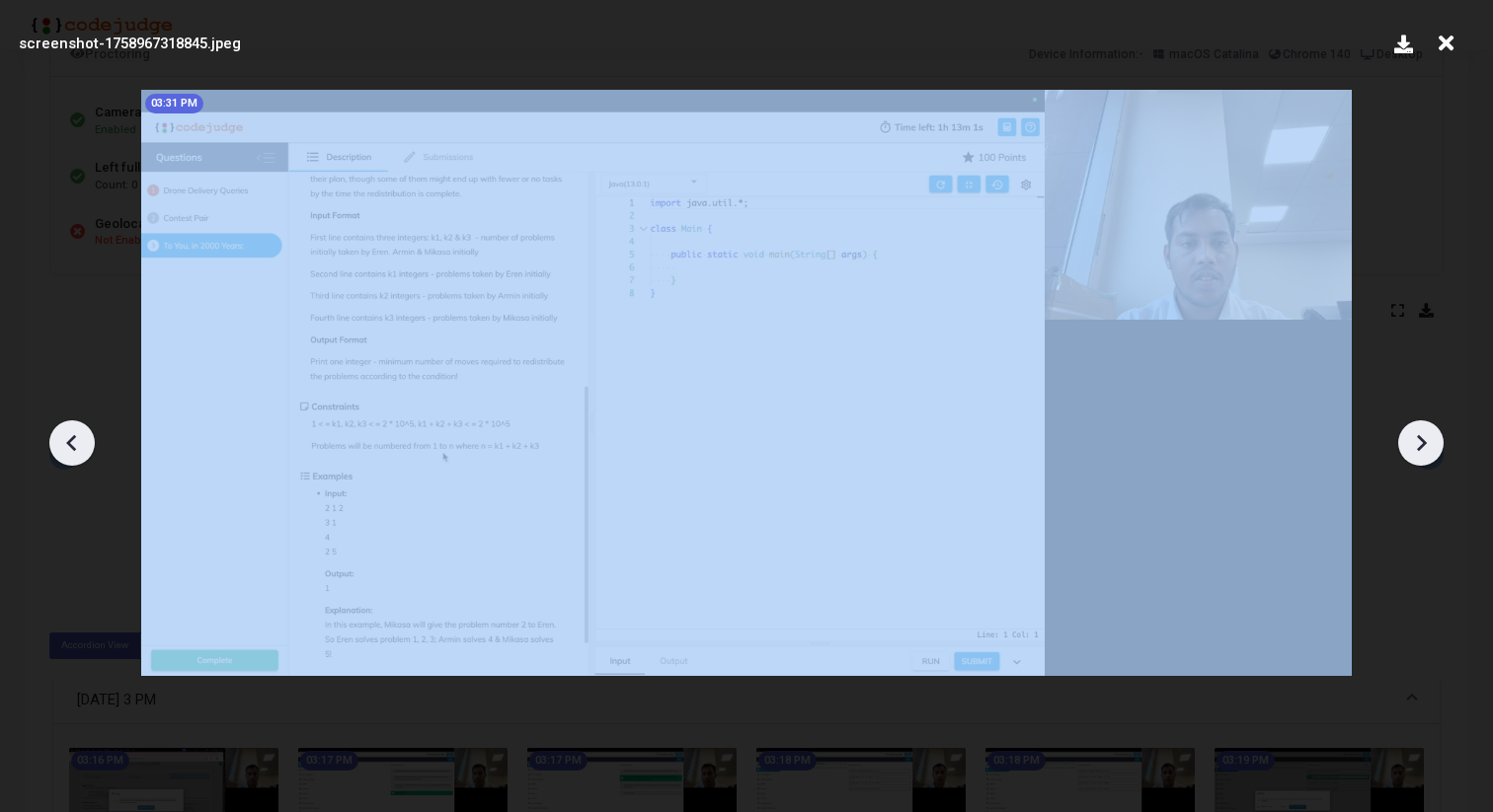
click at [80, 443] on icon at bounding box center [72, 443] width 30 height 30
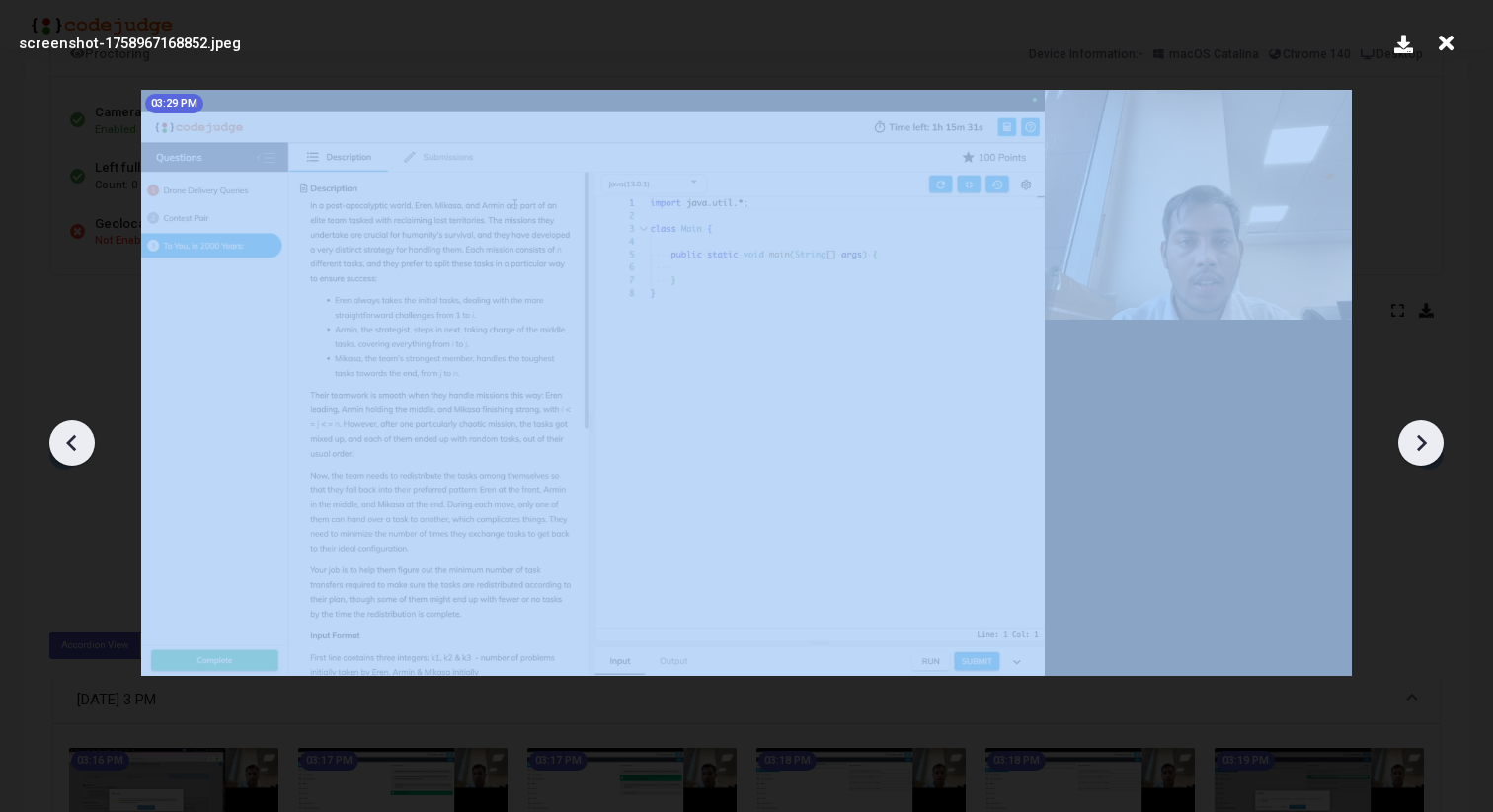
click at [80, 443] on icon at bounding box center [72, 443] width 30 height 30
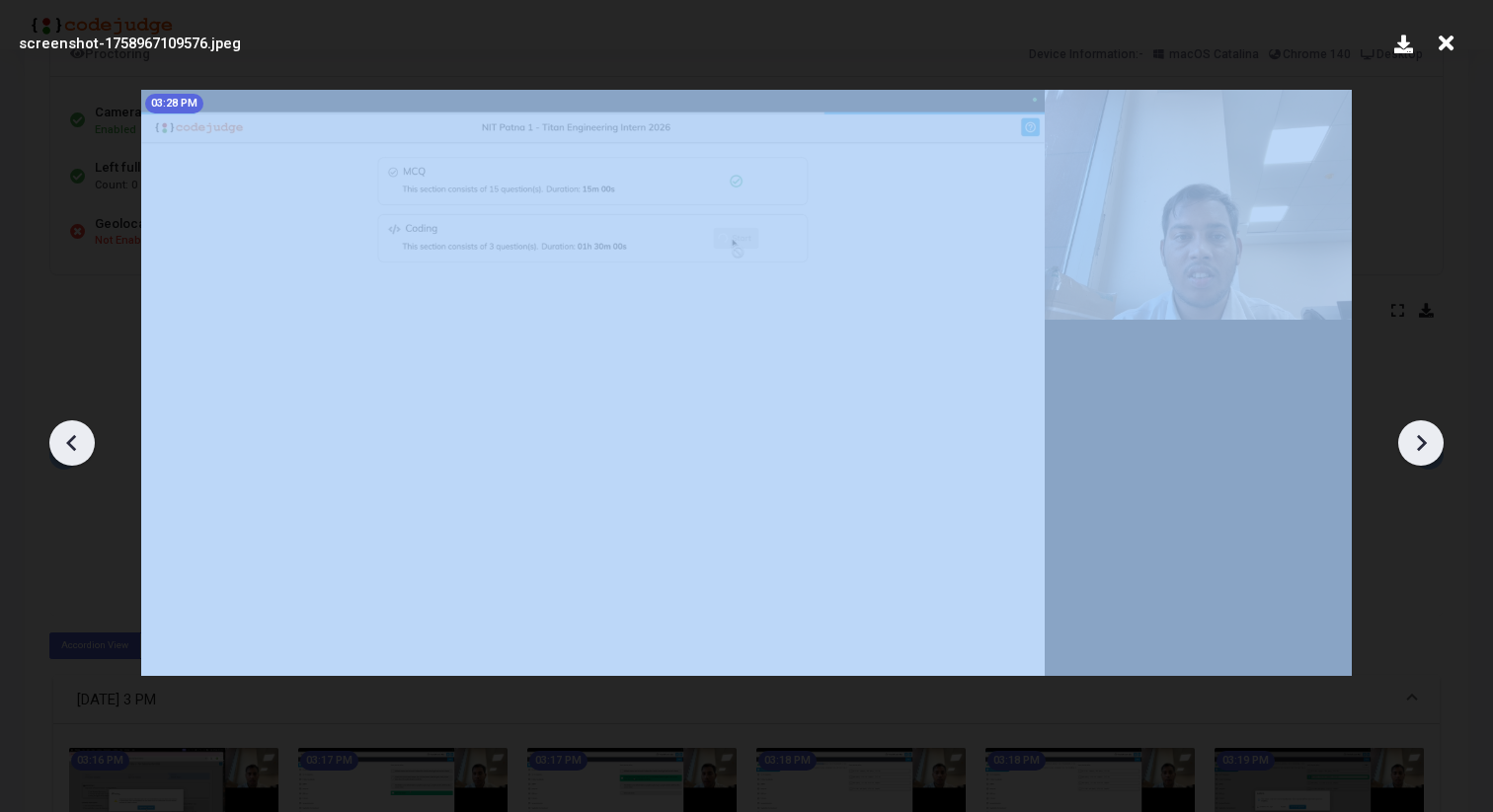
click at [80, 443] on icon at bounding box center [72, 443] width 30 height 30
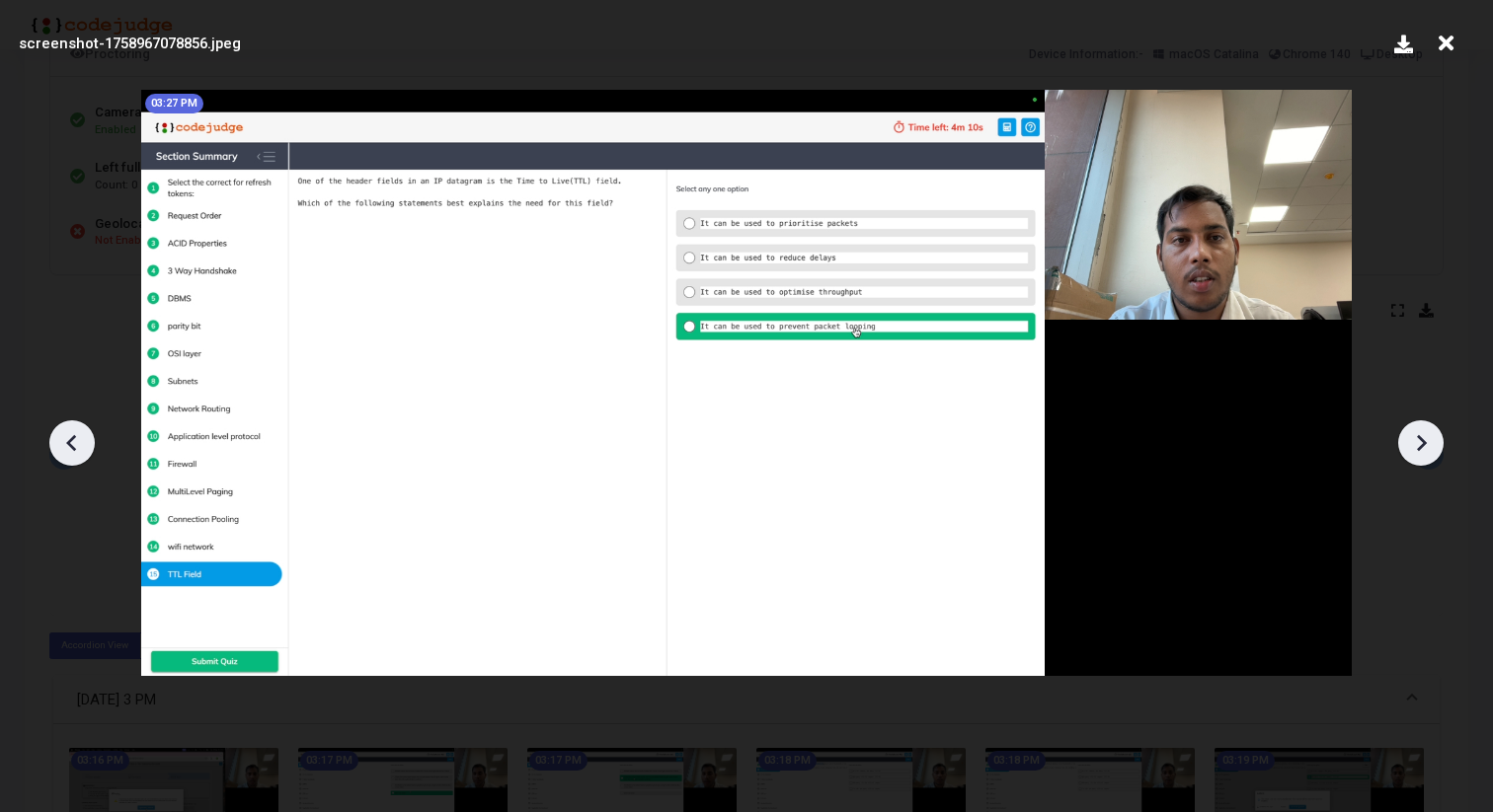
click at [1418, 447] on icon at bounding box center [1422, 442] width 10 height 17
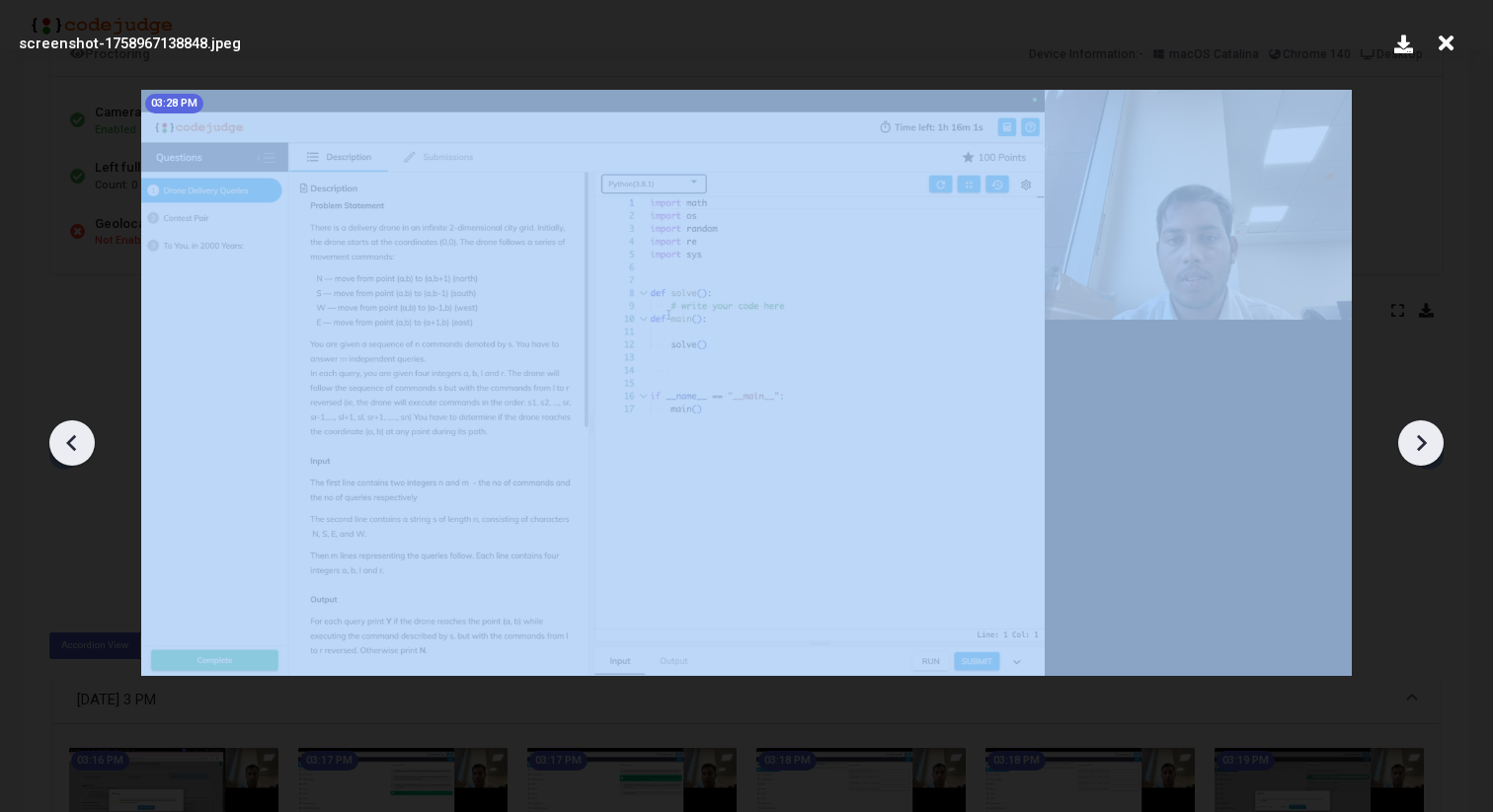
click at [1418, 447] on icon at bounding box center [1422, 442] width 10 height 17
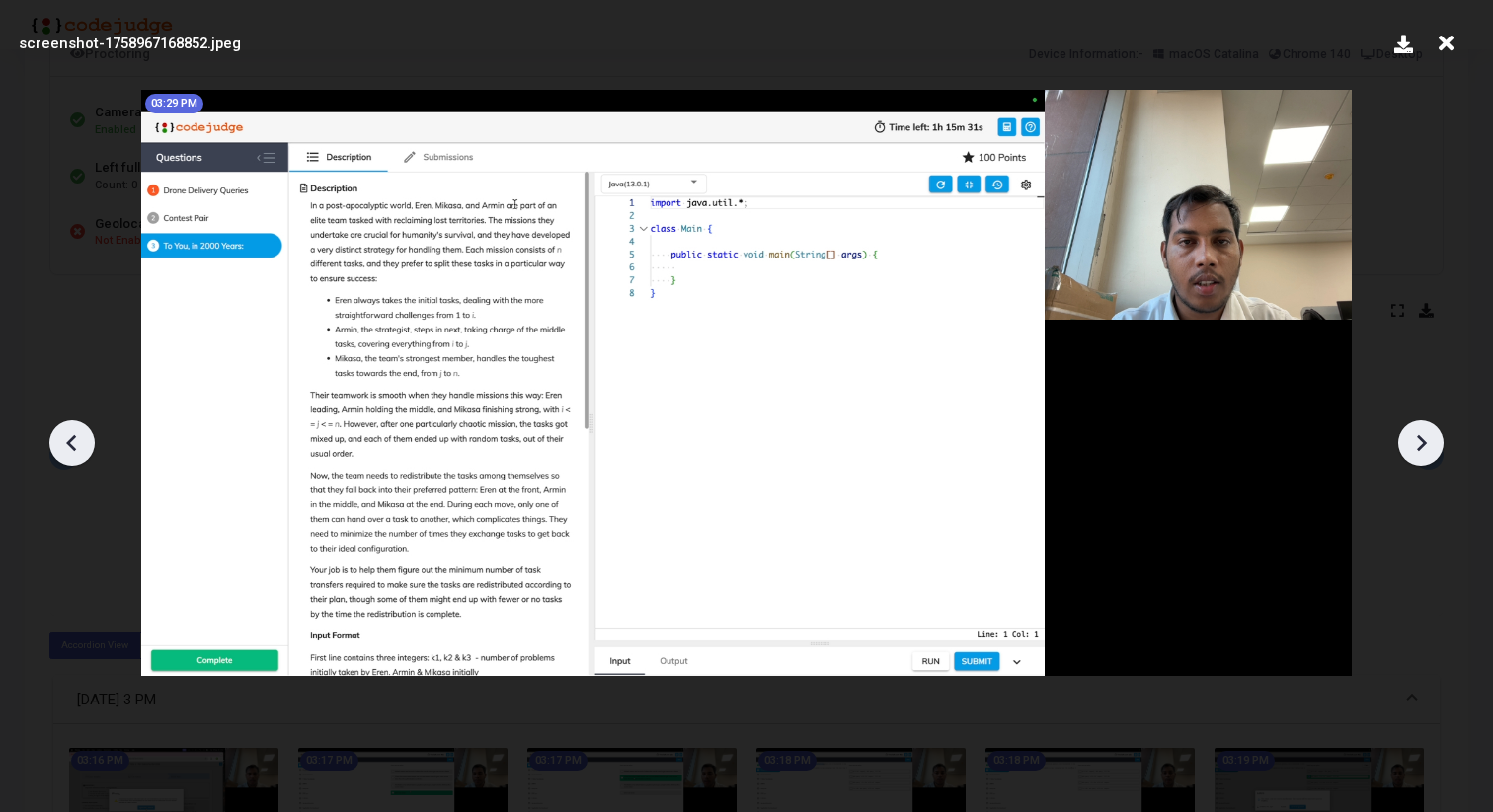
click at [1418, 447] on icon at bounding box center [1422, 442] width 10 height 17
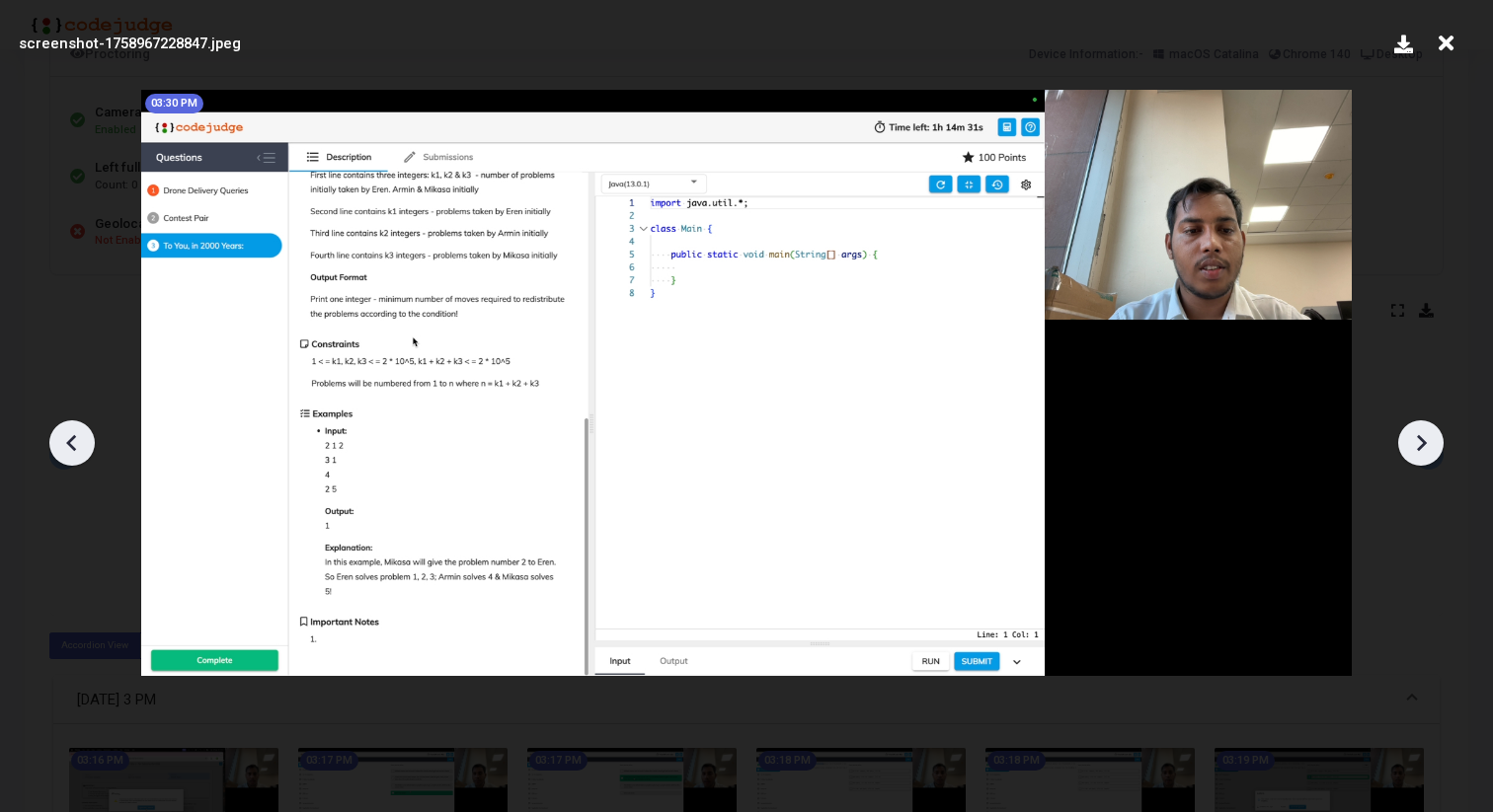
click at [1418, 447] on icon at bounding box center [1422, 442] width 10 height 17
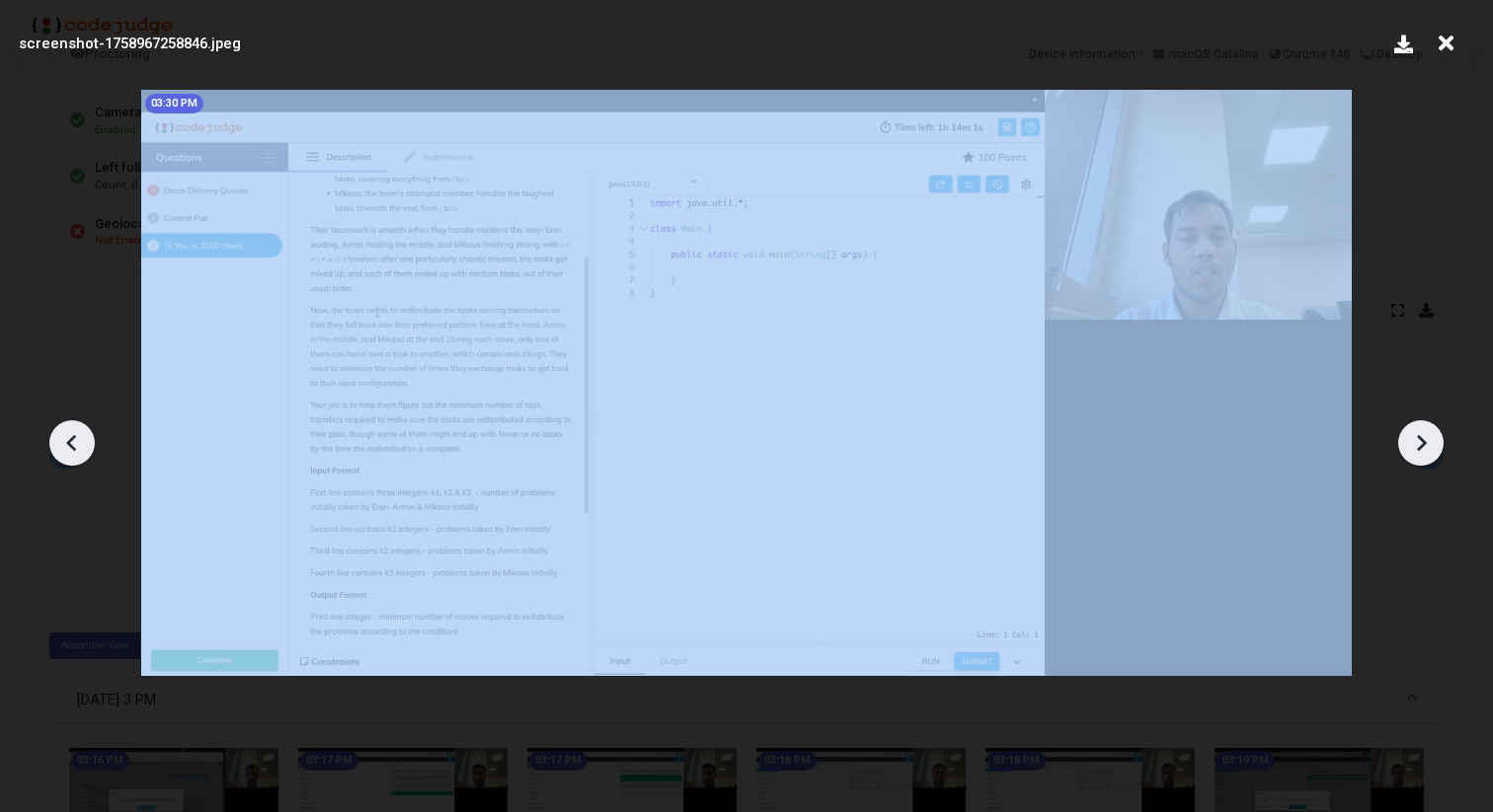
click at [1418, 447] on icon at bounding box center [1422, 442] width 10 height 17
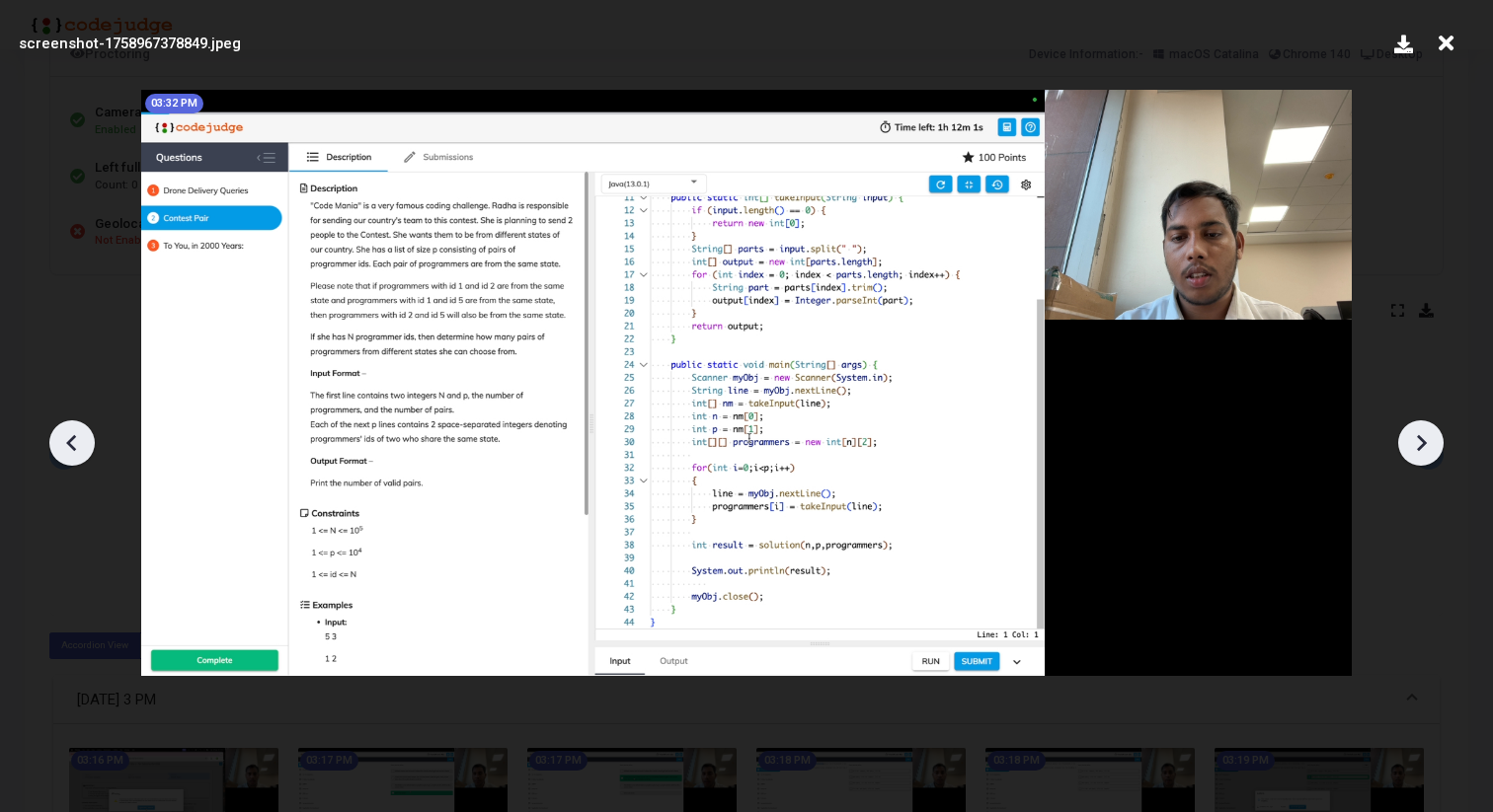
click at [1418, 447] on icon at bounding box center [1422, 442] width 10 height 17
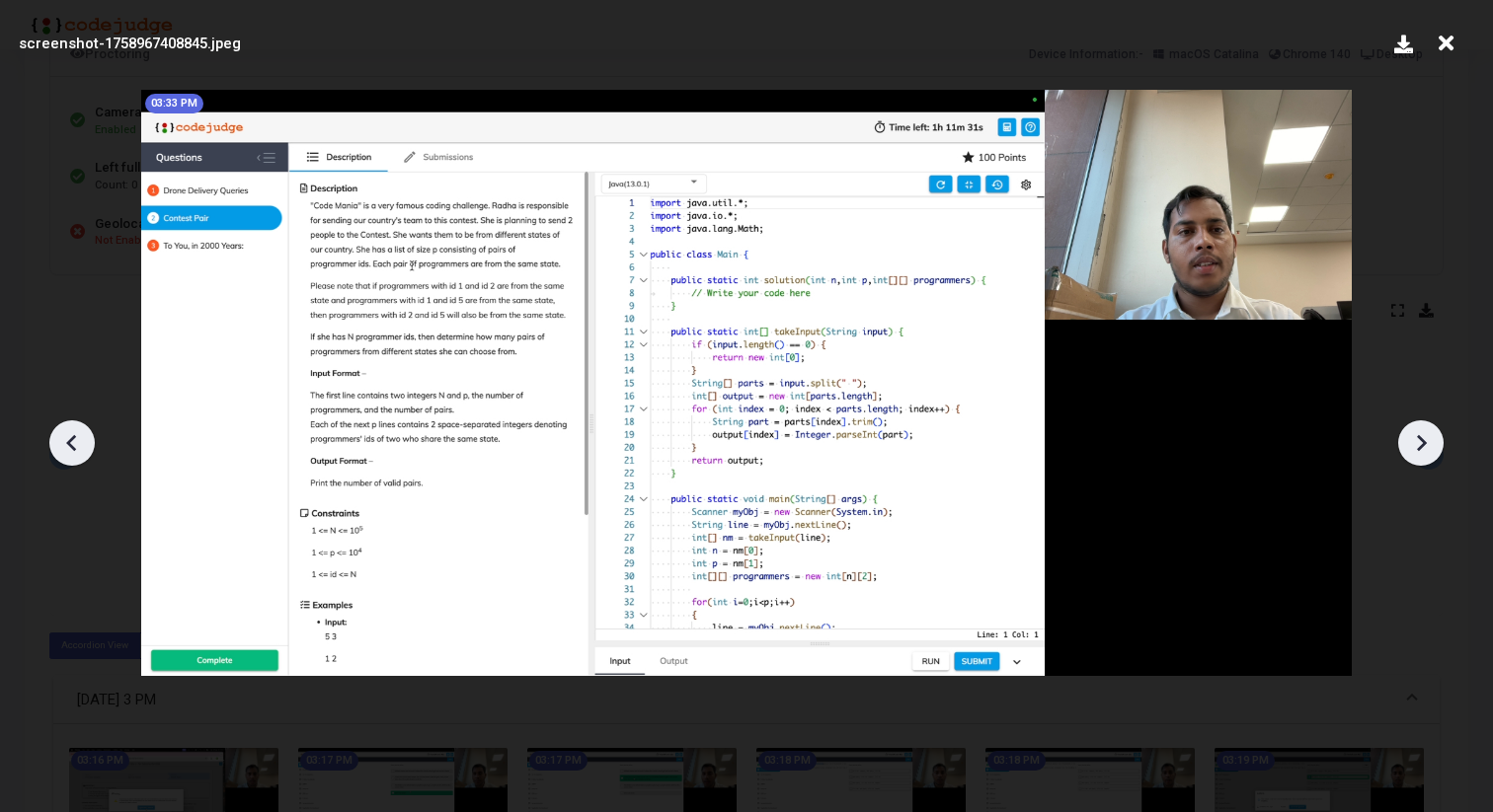
click at [1418, 447] on icon at bounding box center [1422, 442] width 10 height 17
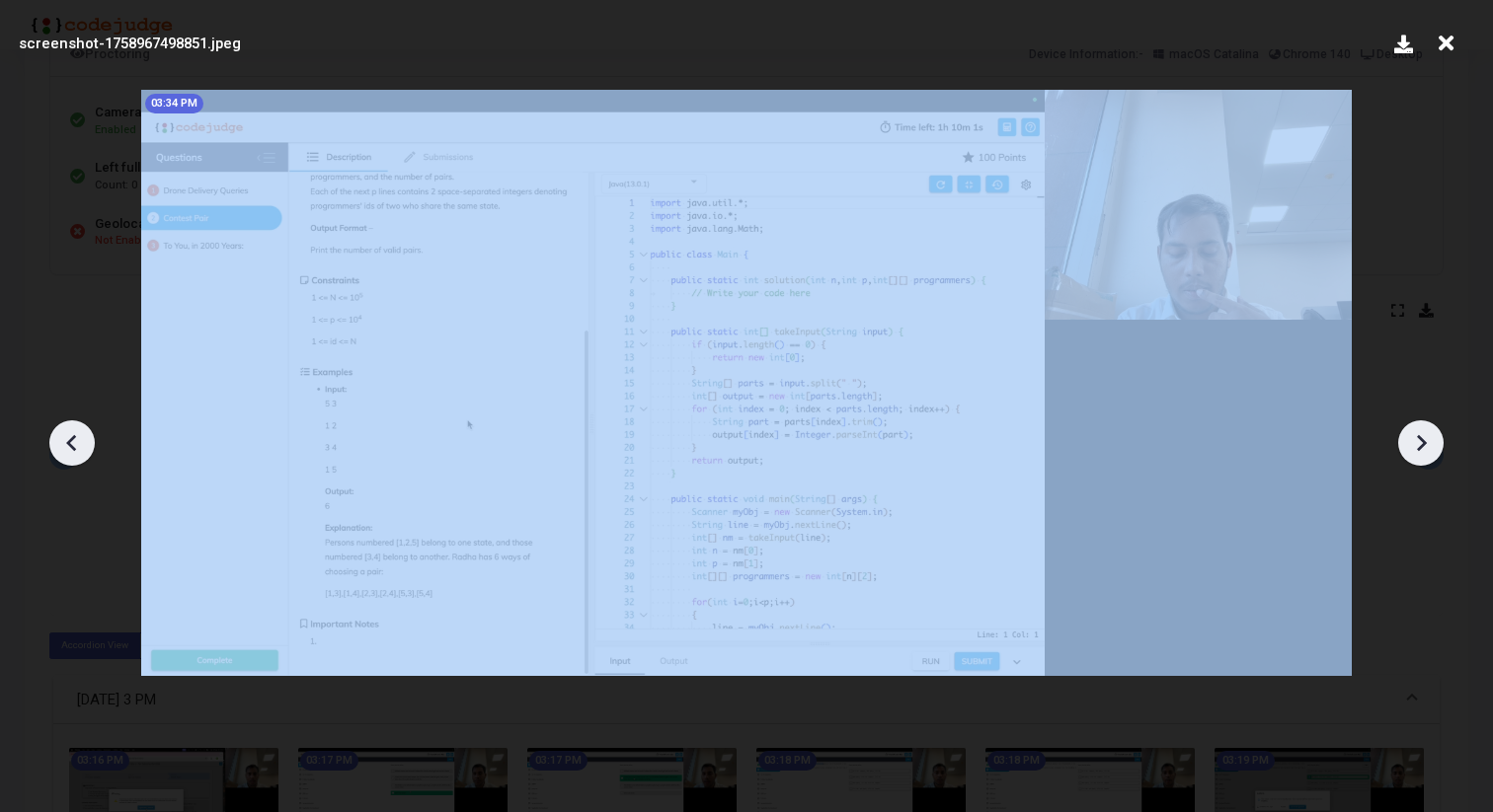
click at [1418, 447] on icon at bounding box center [1422, 442] width 10 height 17
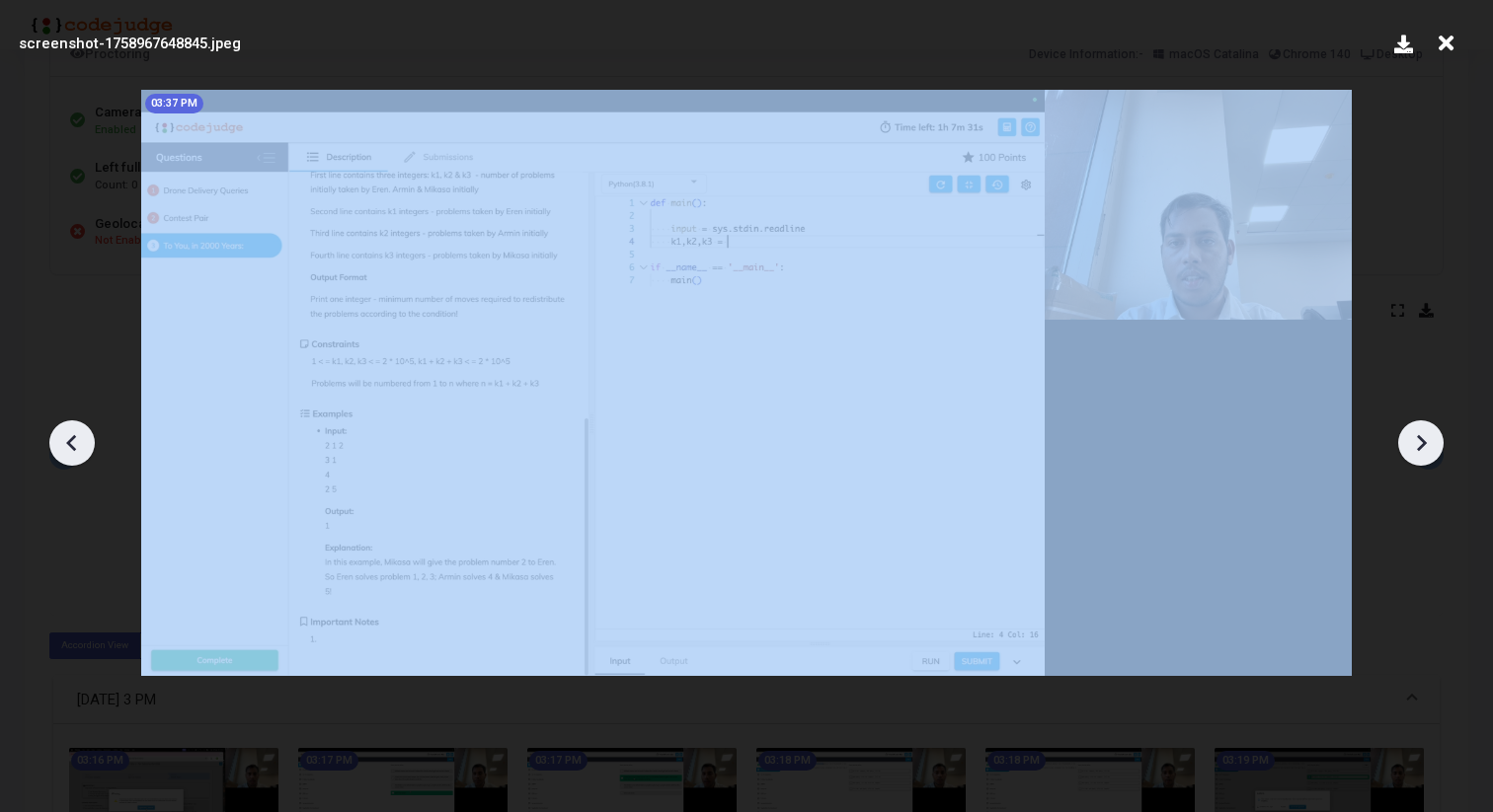
click at [1418, 447] on icon at bounding box center [1422, 442] width 10 height 17
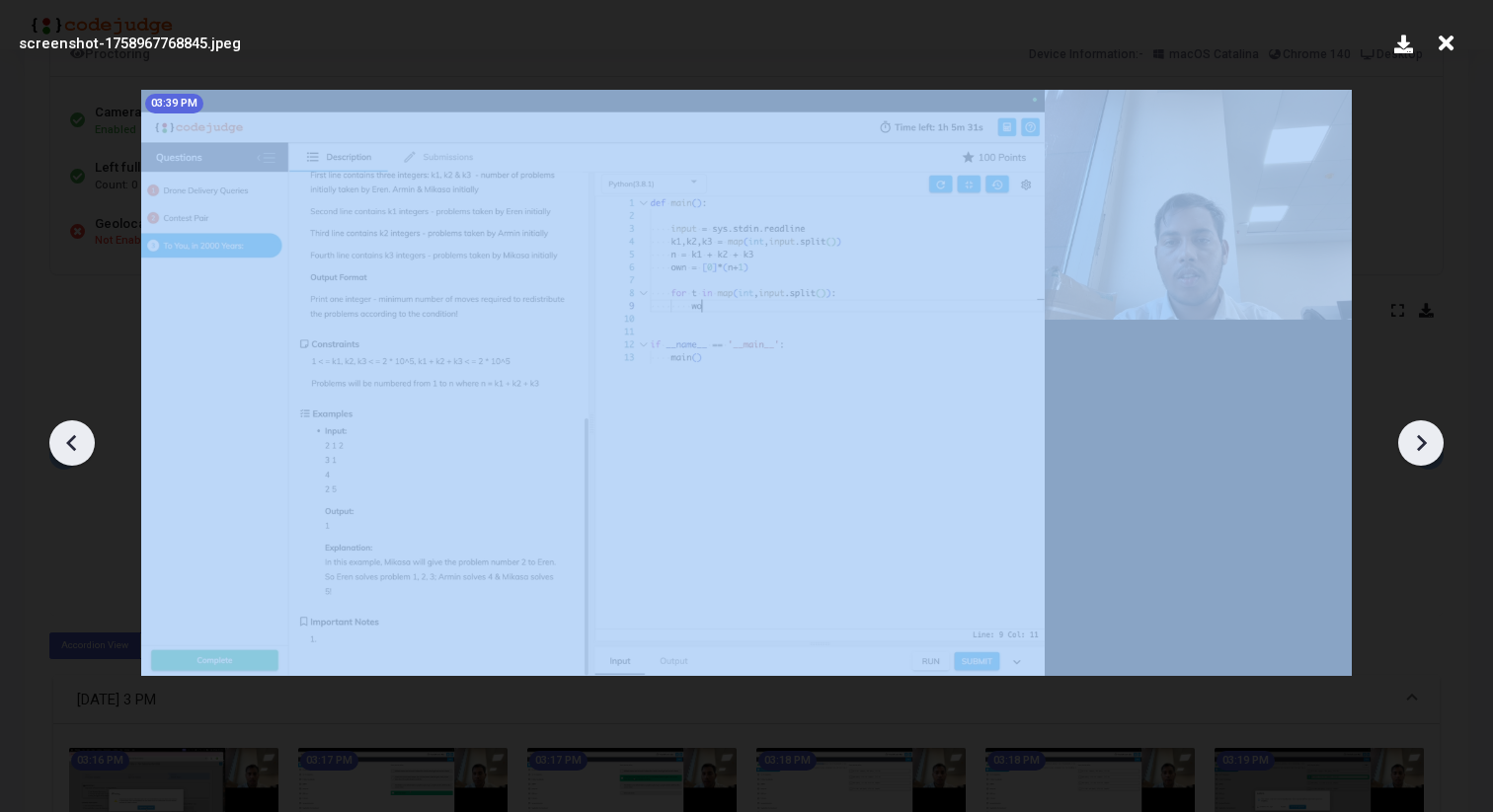
click at [1418, 447] on icon at bounding box center [1422, 442] width 10 height 17
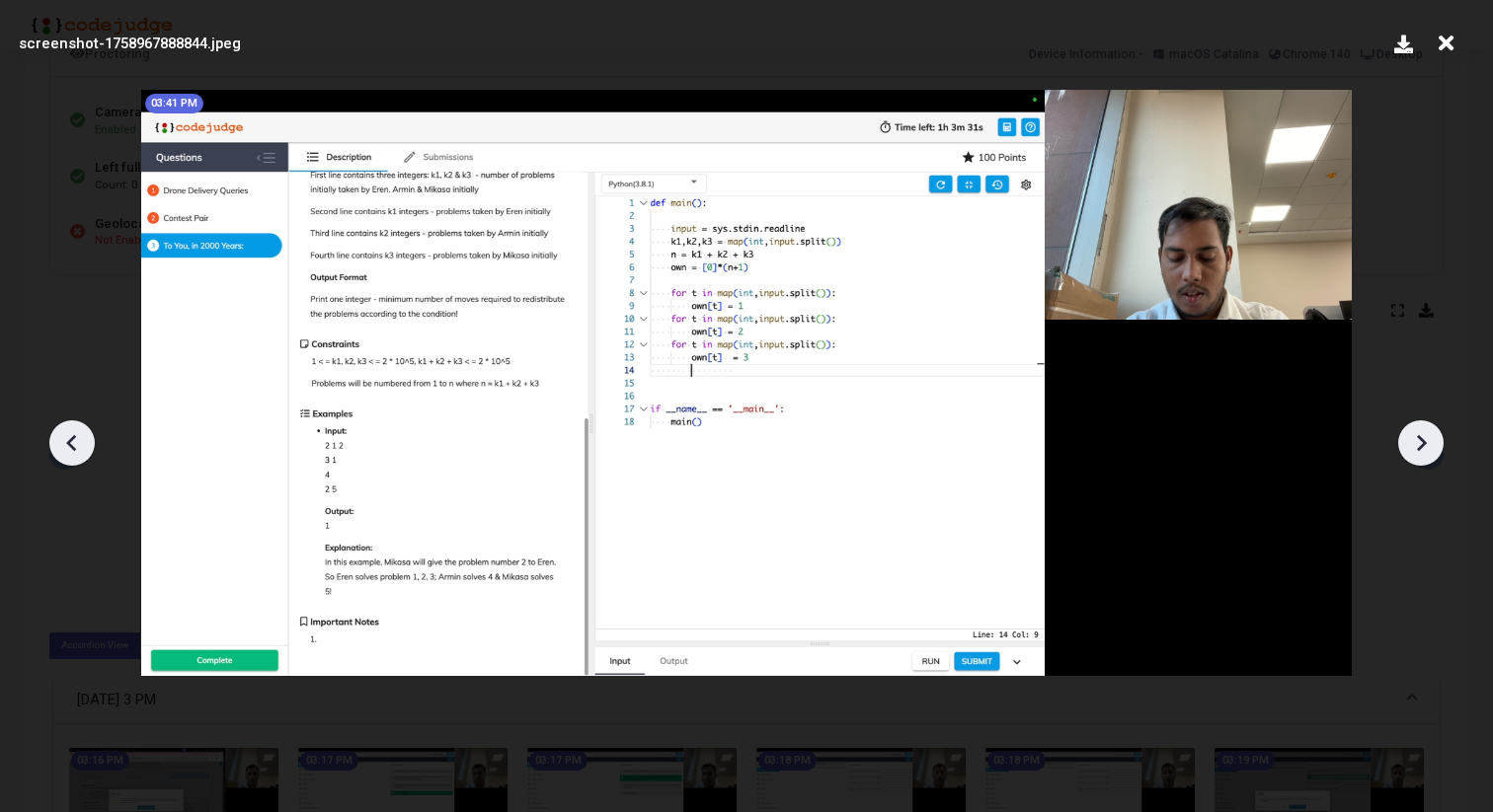
click at [1418, 447] on icon at bounding box center [1422, 442] width 10 height 17
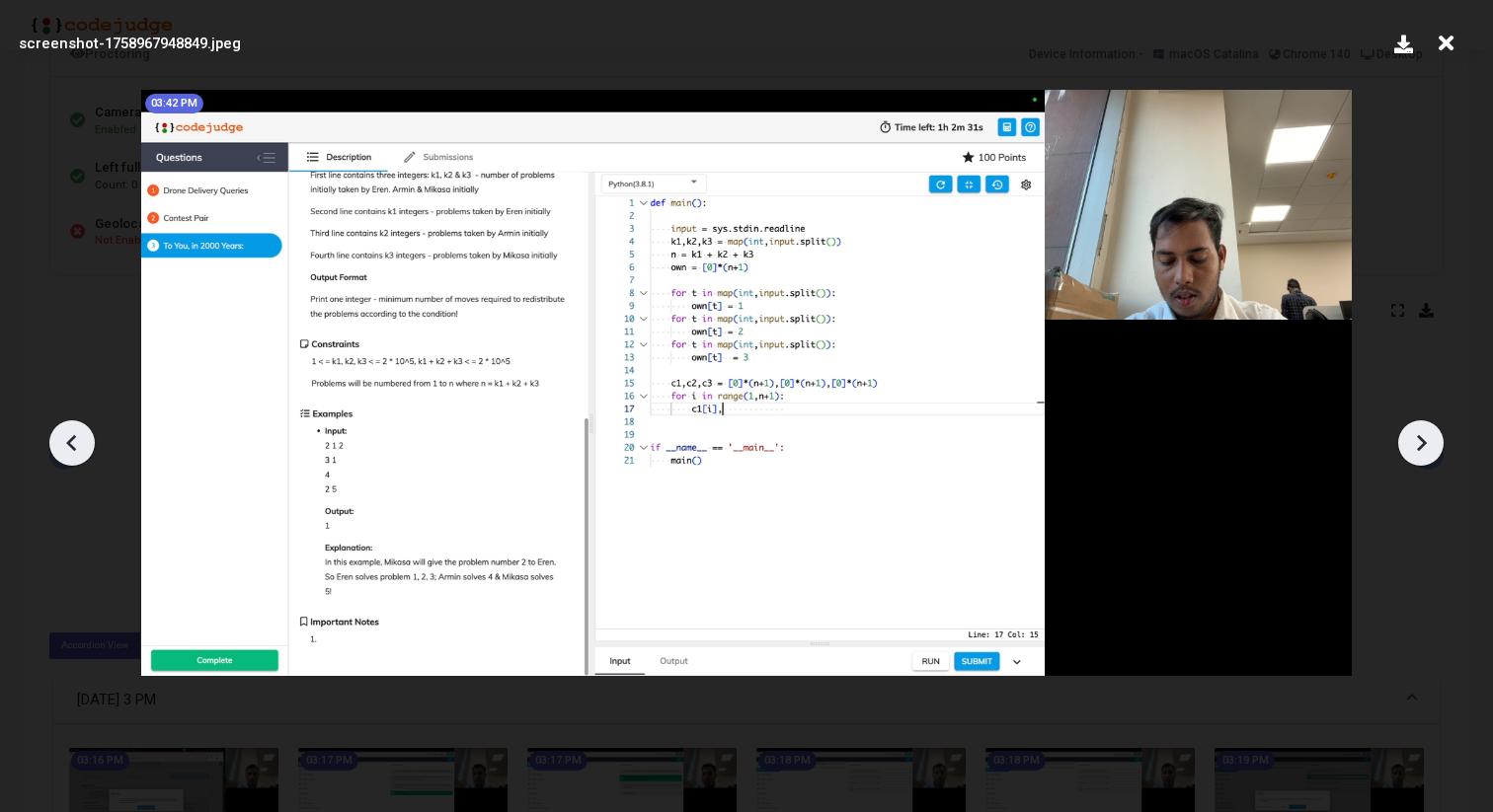
click at [1418, 447] on icon at bounding box center [1422, 442] width 10 height 17
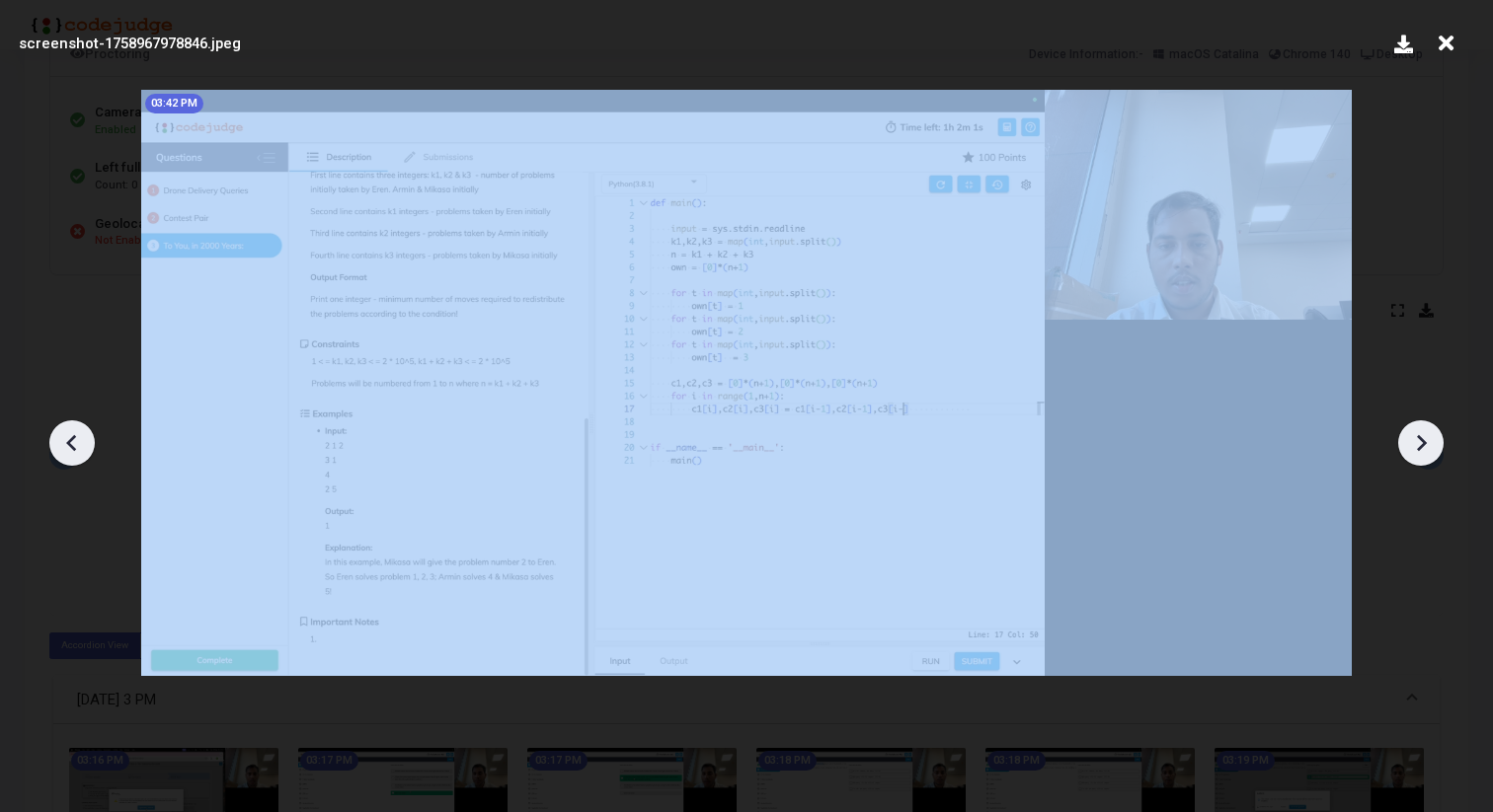
click at [1418, 447] on icon at bounding box center [1422, 442] width 10 height 17
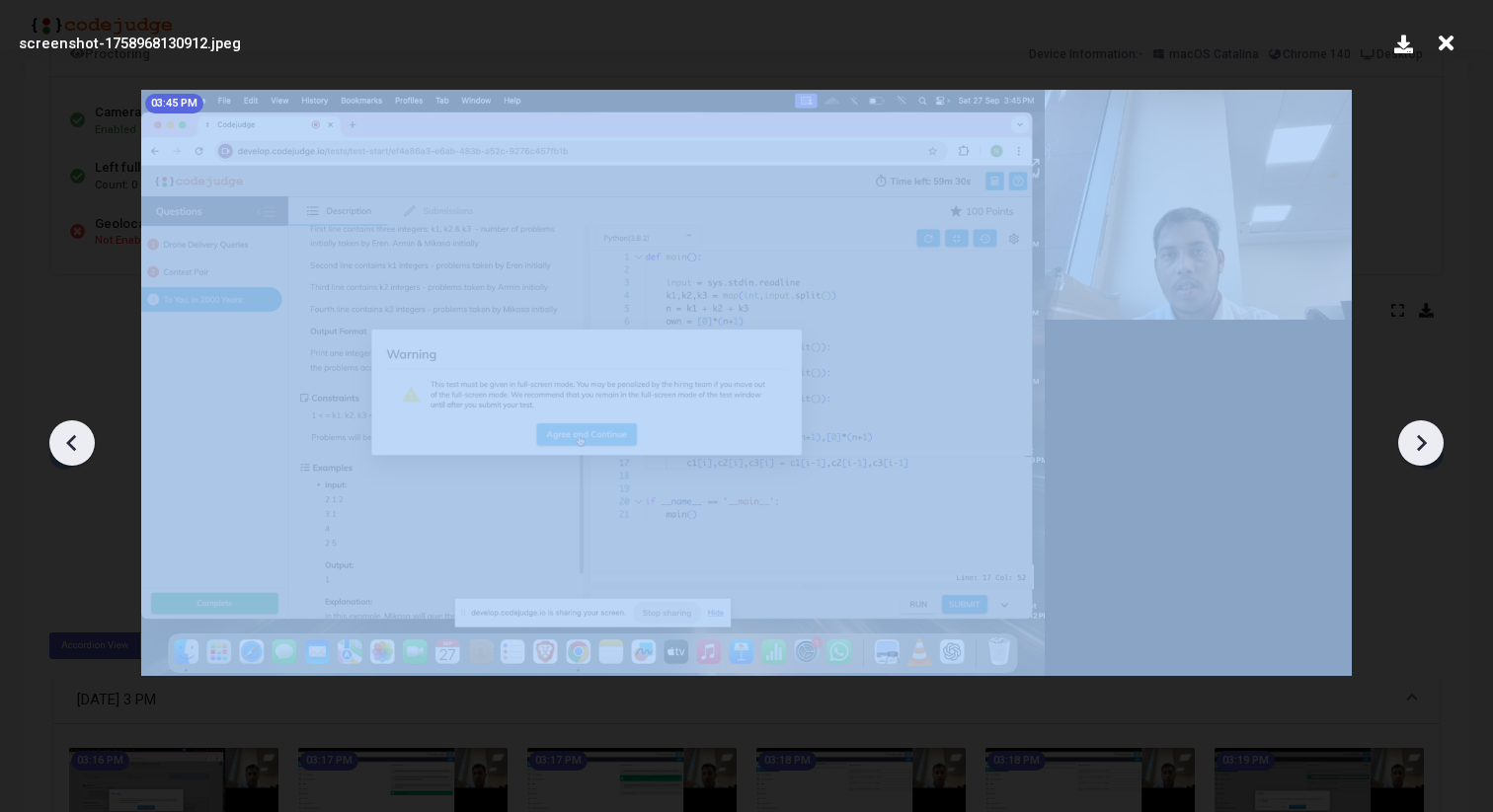
click at [1418, 447] on icon at bounding box center [1422, 442] width 10 height 17
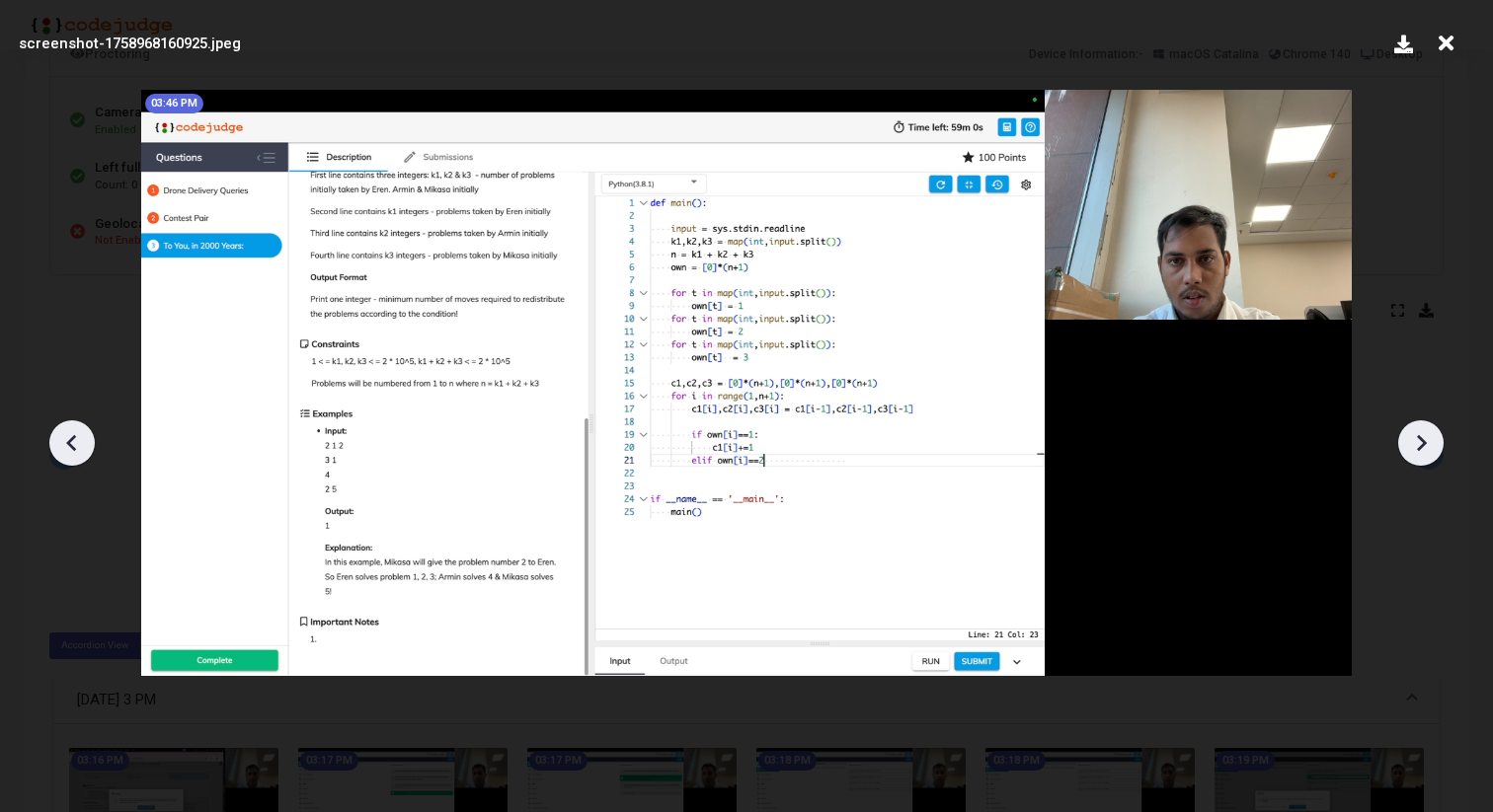
click at [1418, 447] on icon at bounding box center [1422, 442] width 10 height 17
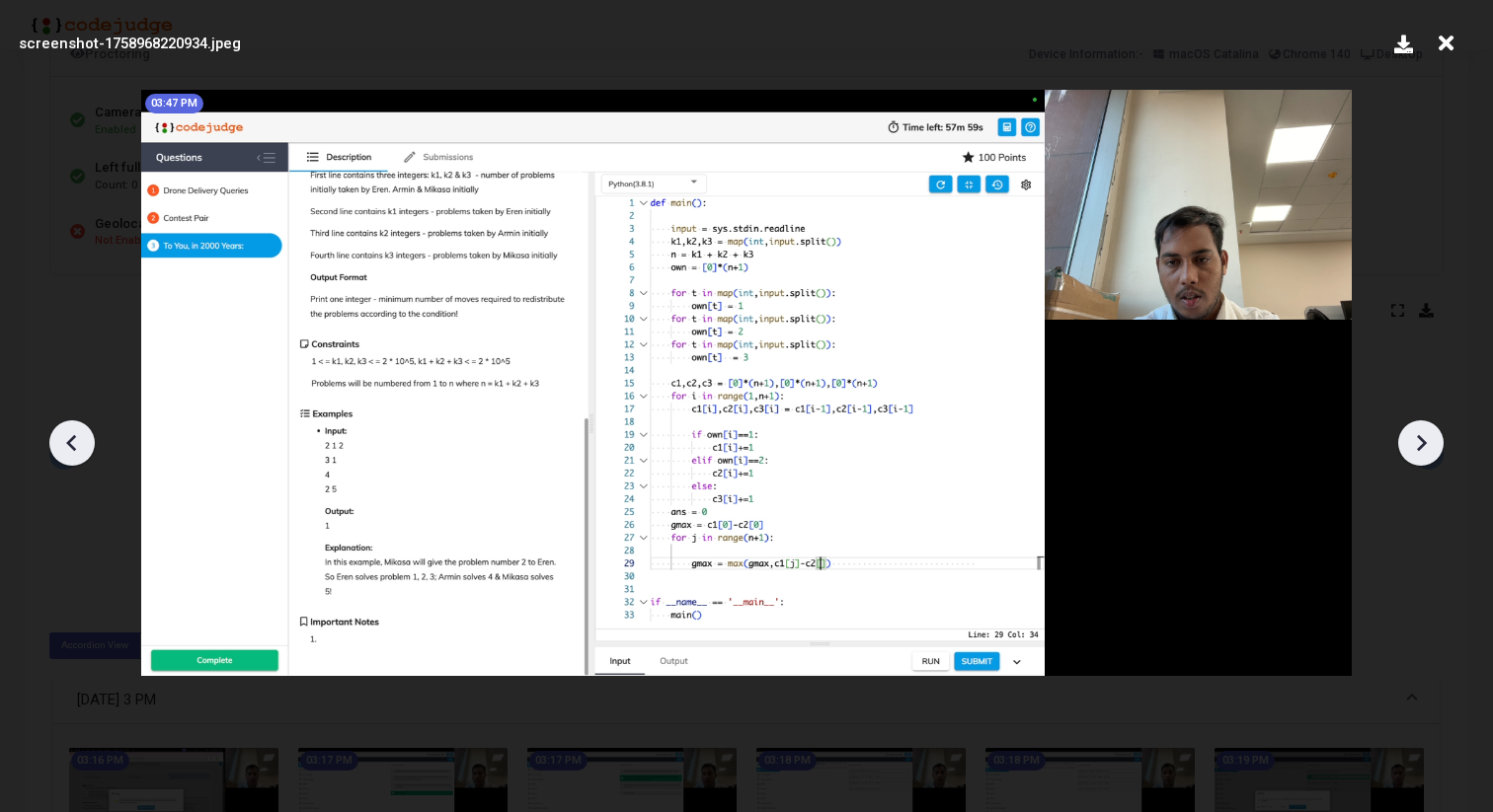
click at [1418, 447] on icon at bounding box center [1422, 442] width 10 height 17
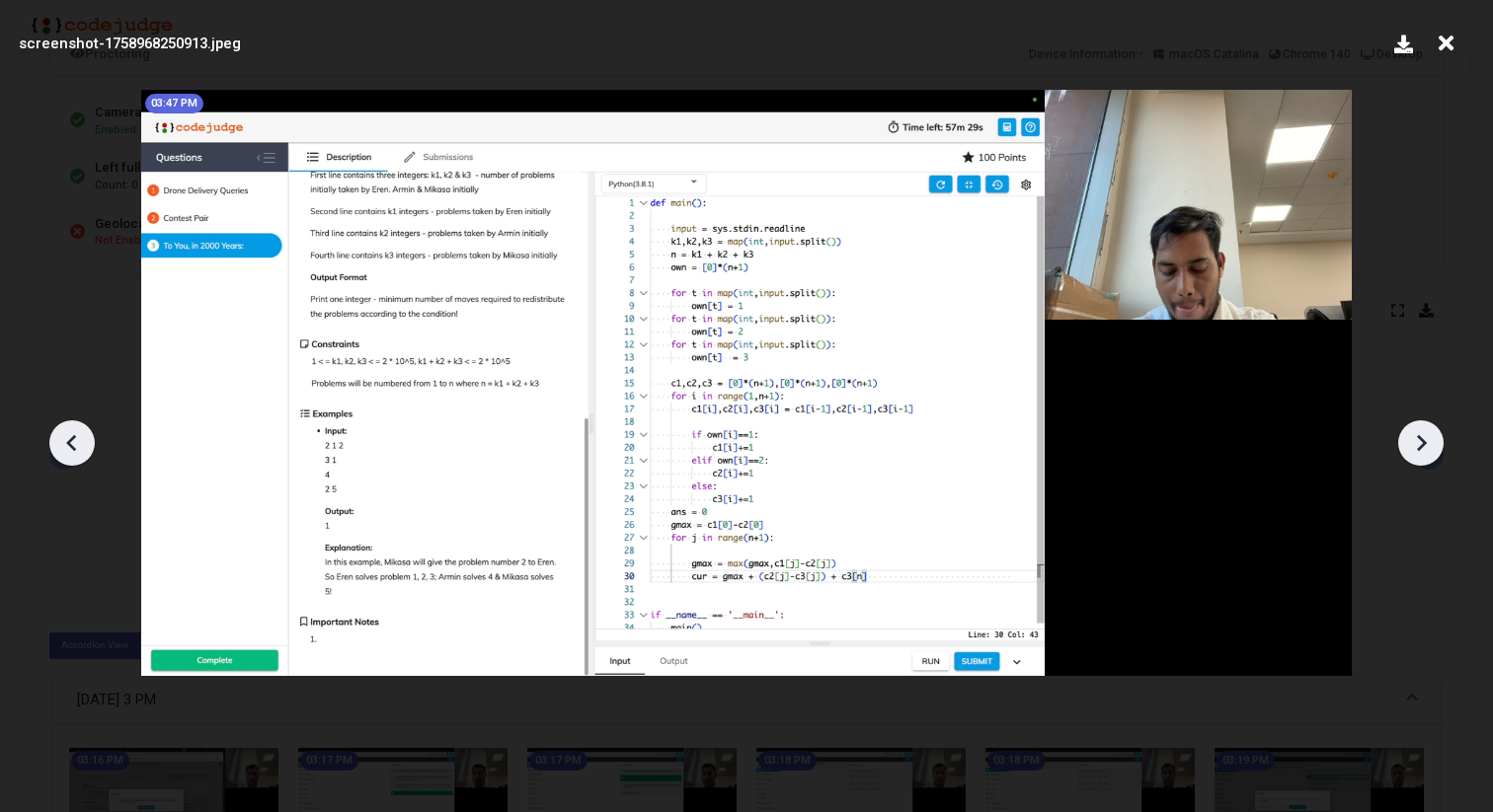
click at [1418, 447] on icon at bounding box center [1422, 442] width 10 height 17
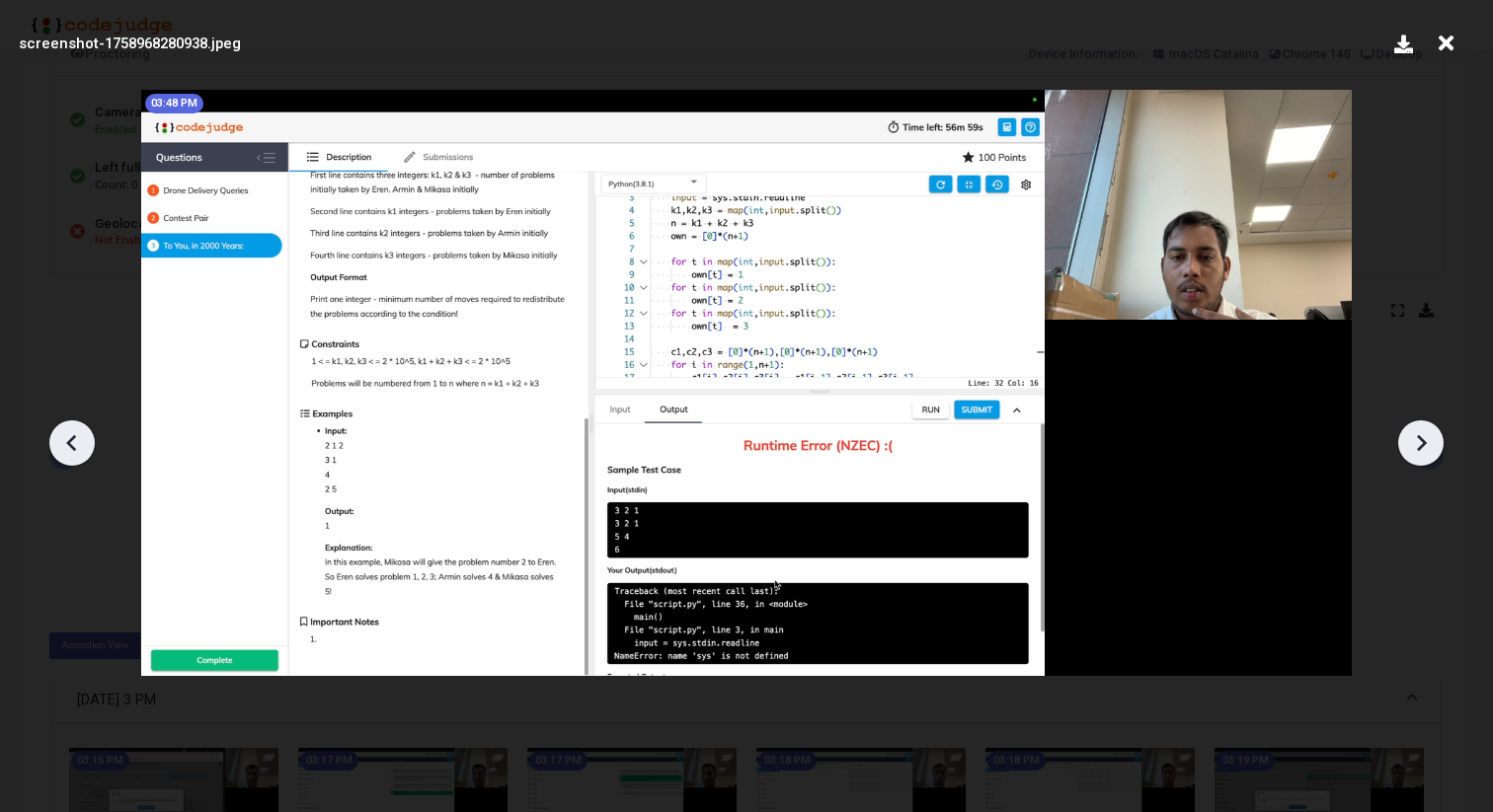
click at [1418, 447] on icon at bounding box center [1422, 442] width 10 height 17
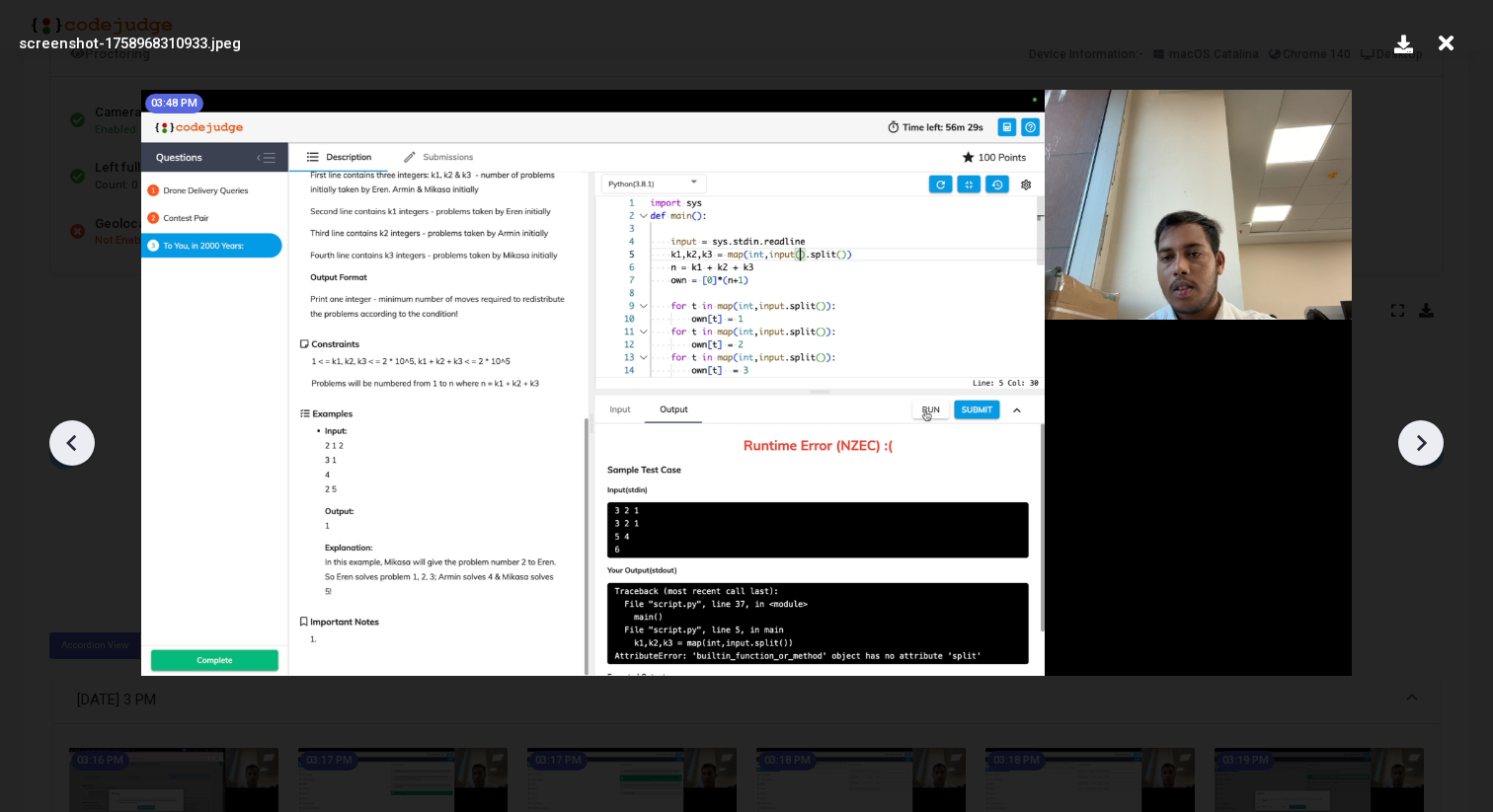
click at [1418, 447] on icon at bounding box center [1422, 442] width 10 height 17
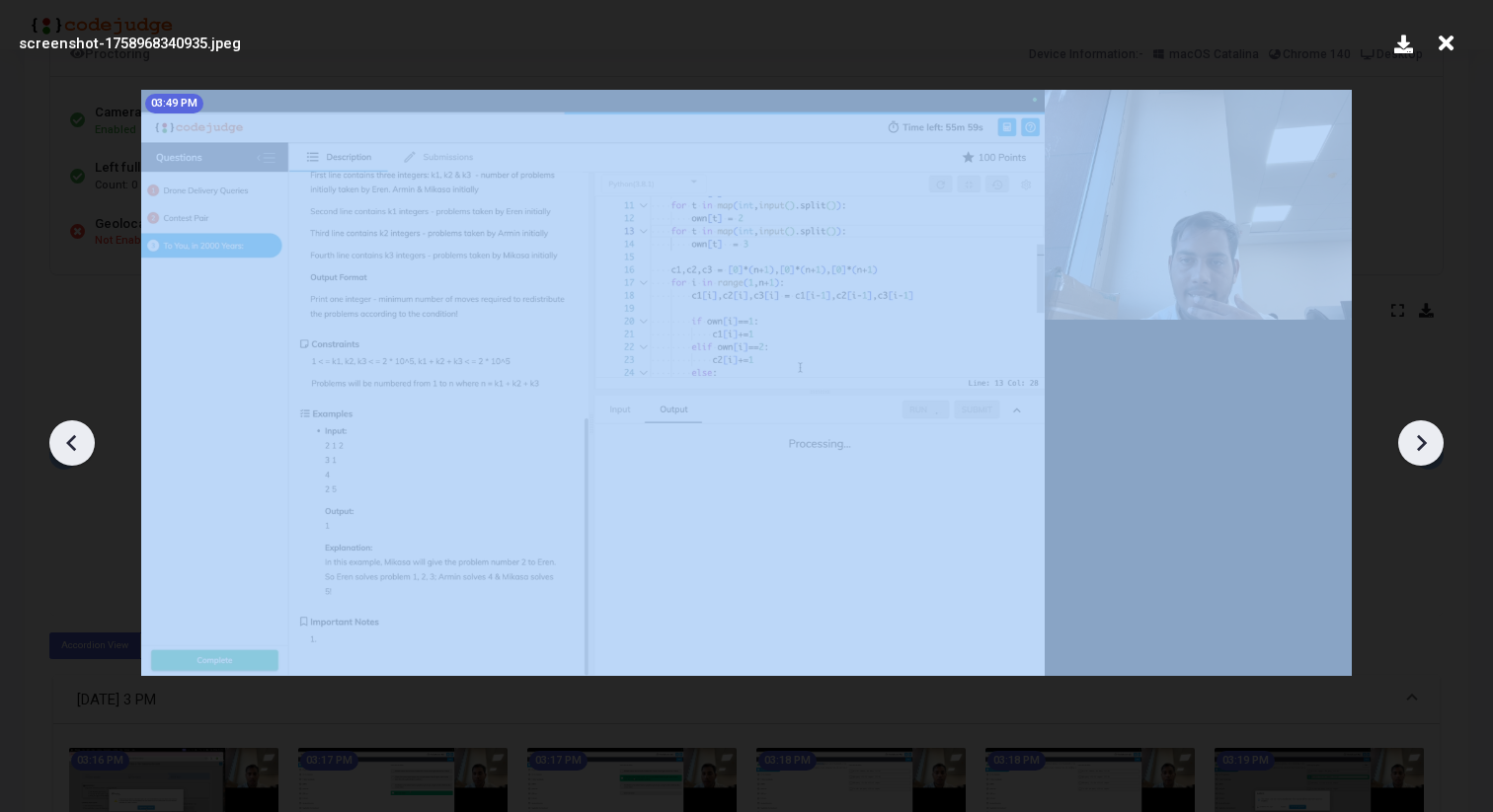
click at [1418, 447] on icon at bounding box center [1422, 442] width 10 height 17
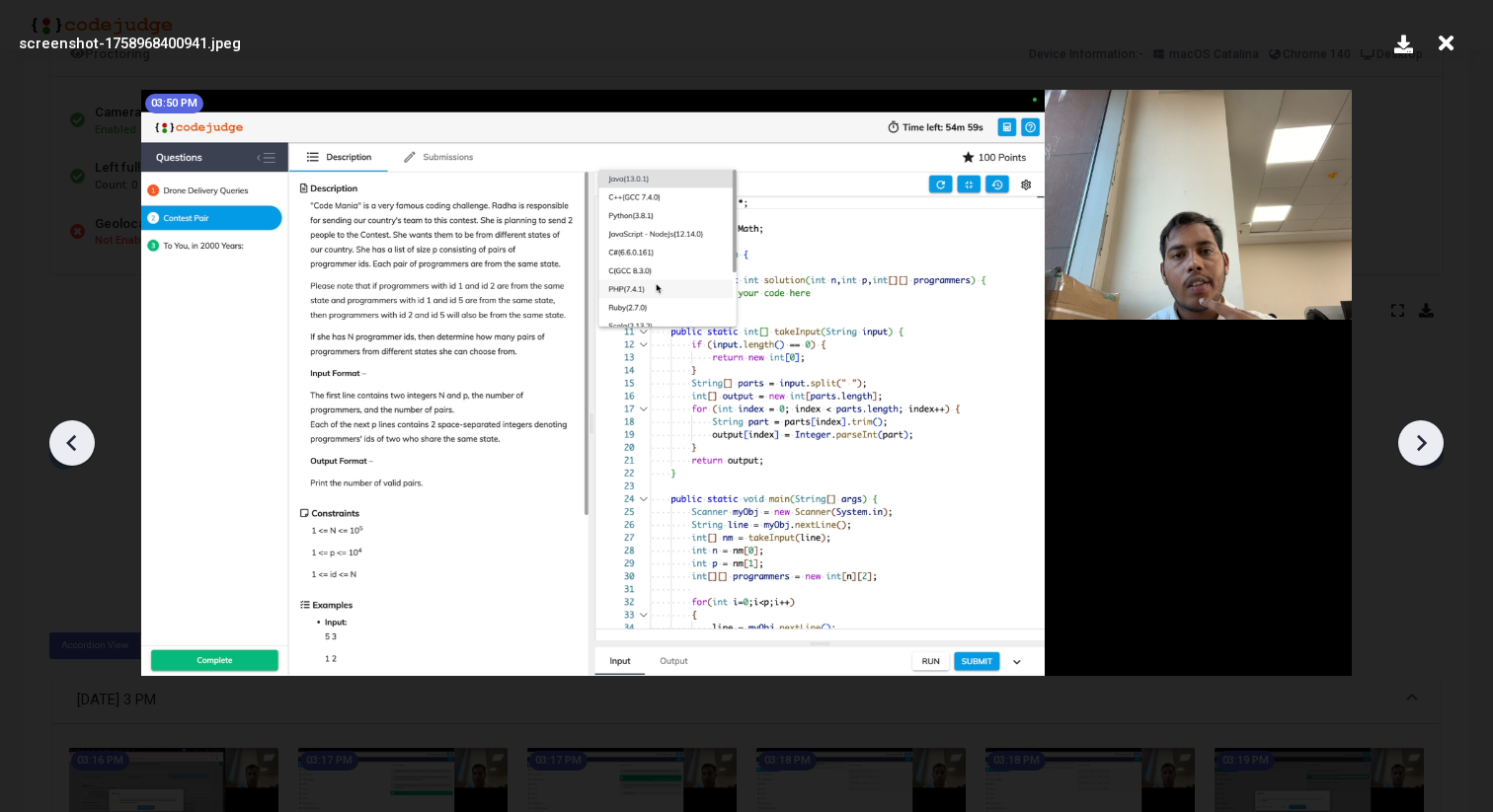
click at [1418, 447] on icon at bounding box center [1422, 442] width 10 height 17
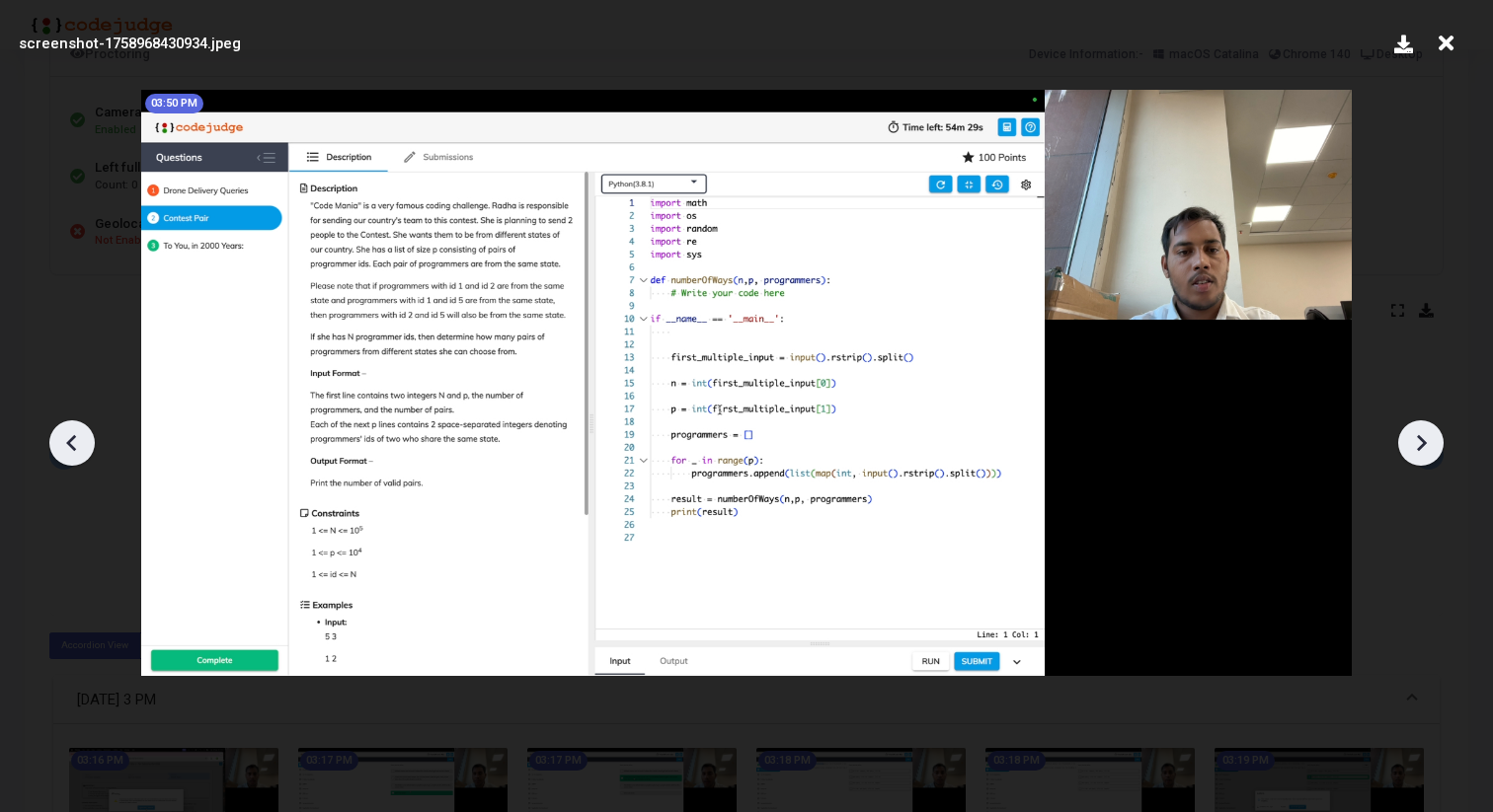
click at [69, 443] on icon at bounding box center [71, 442] width 10 height 17
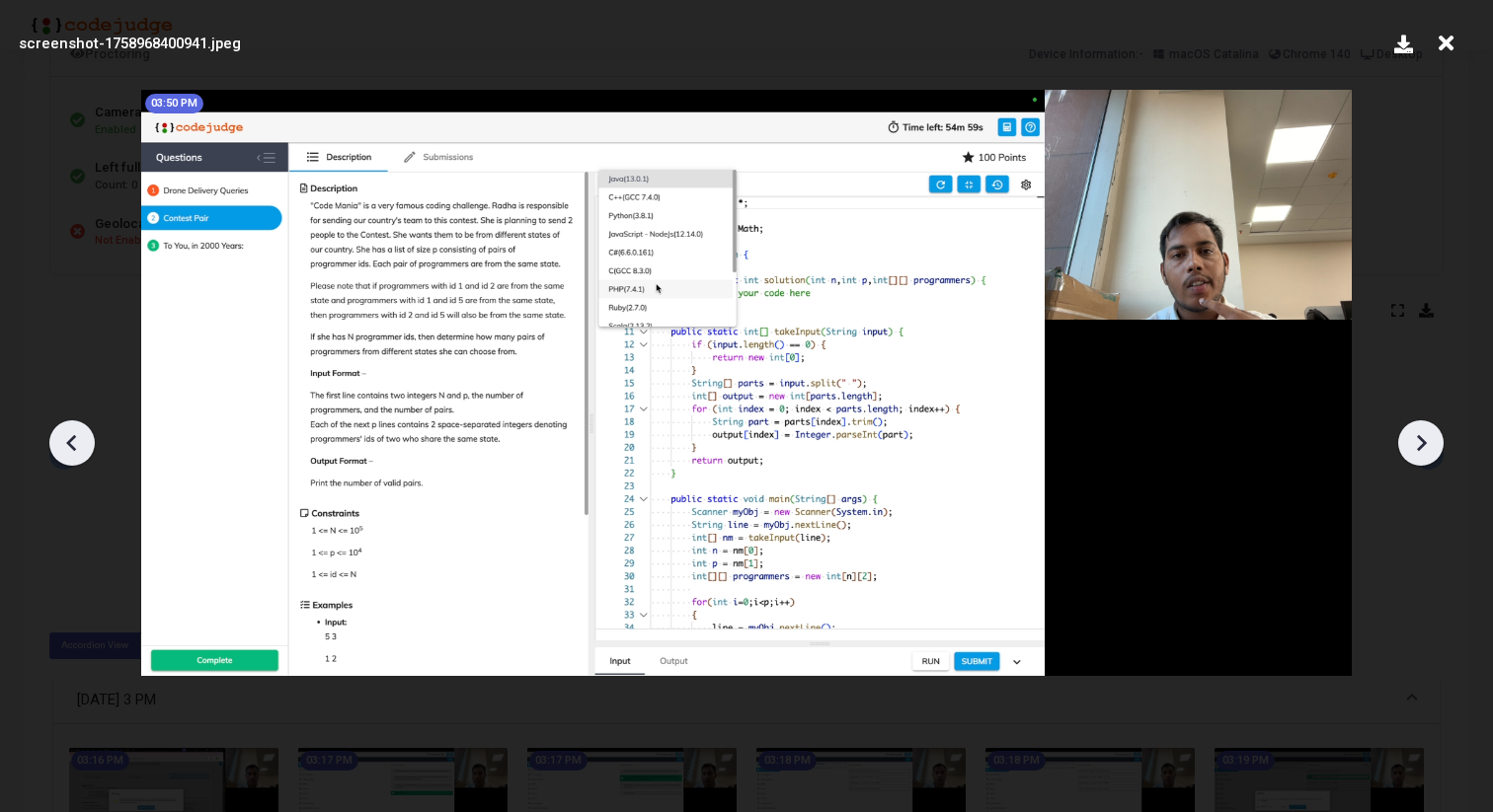
click at [1411, 483] on div at bounding box center [746, 435] width 1493 height 753
click at [1418, 445] on icon at bounding box center [1421, 443] width 30 height 30
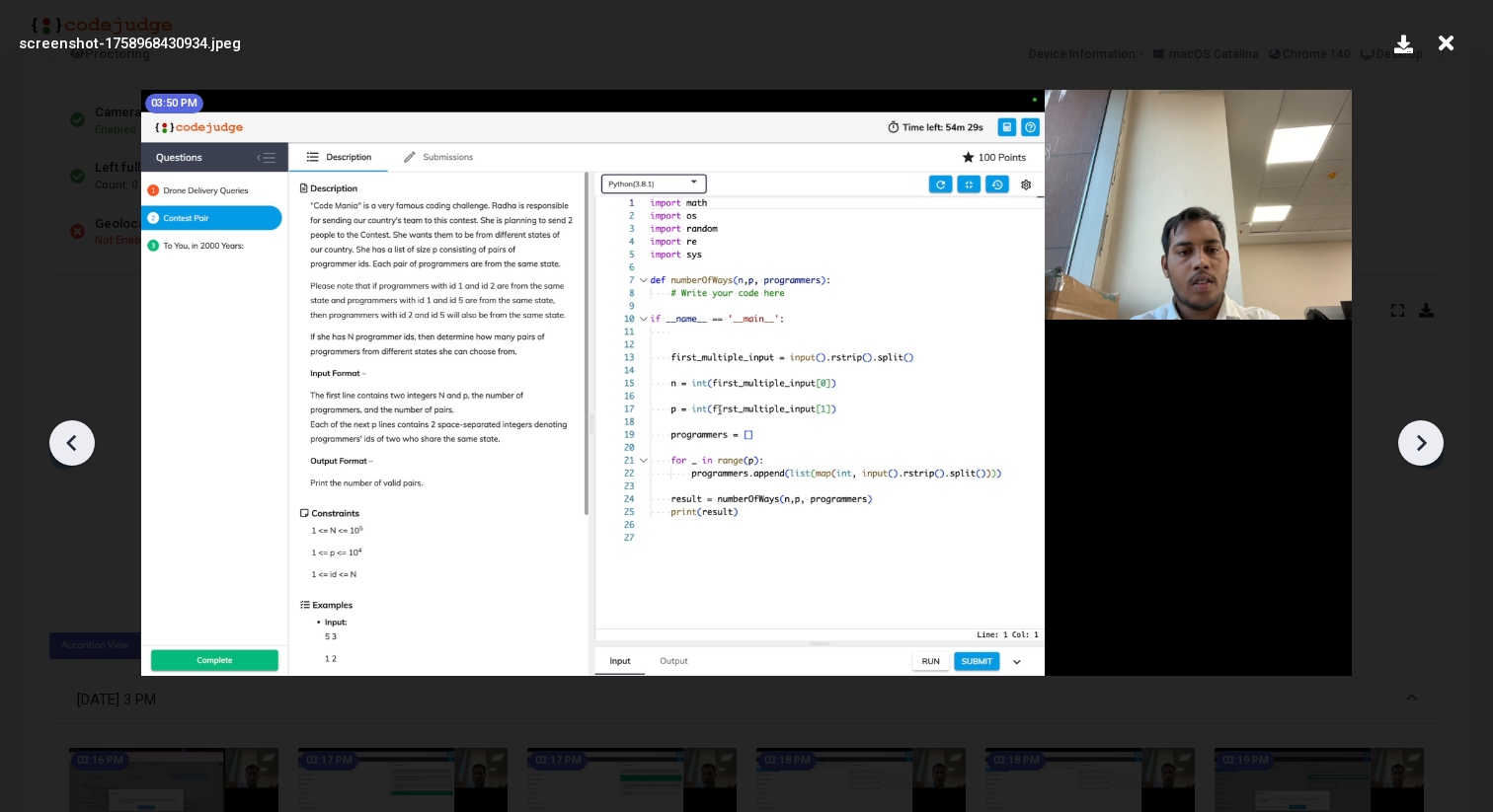
click at [1418, 445] on icon at bounding box center [1421, 443] width 30 height 30
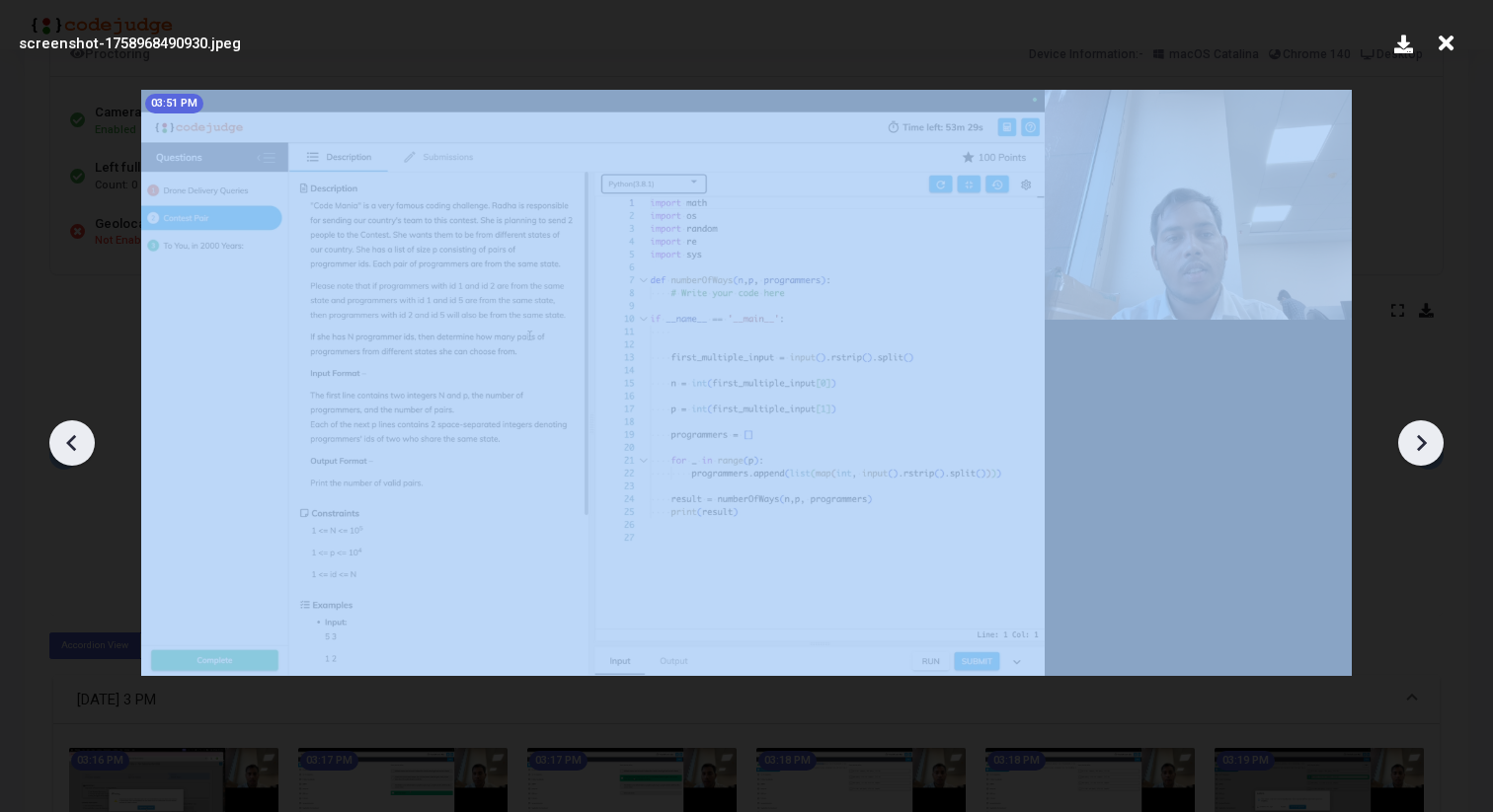
click at [1418, 445] on icon at bounding box center [1421, 443] width 30 height 30
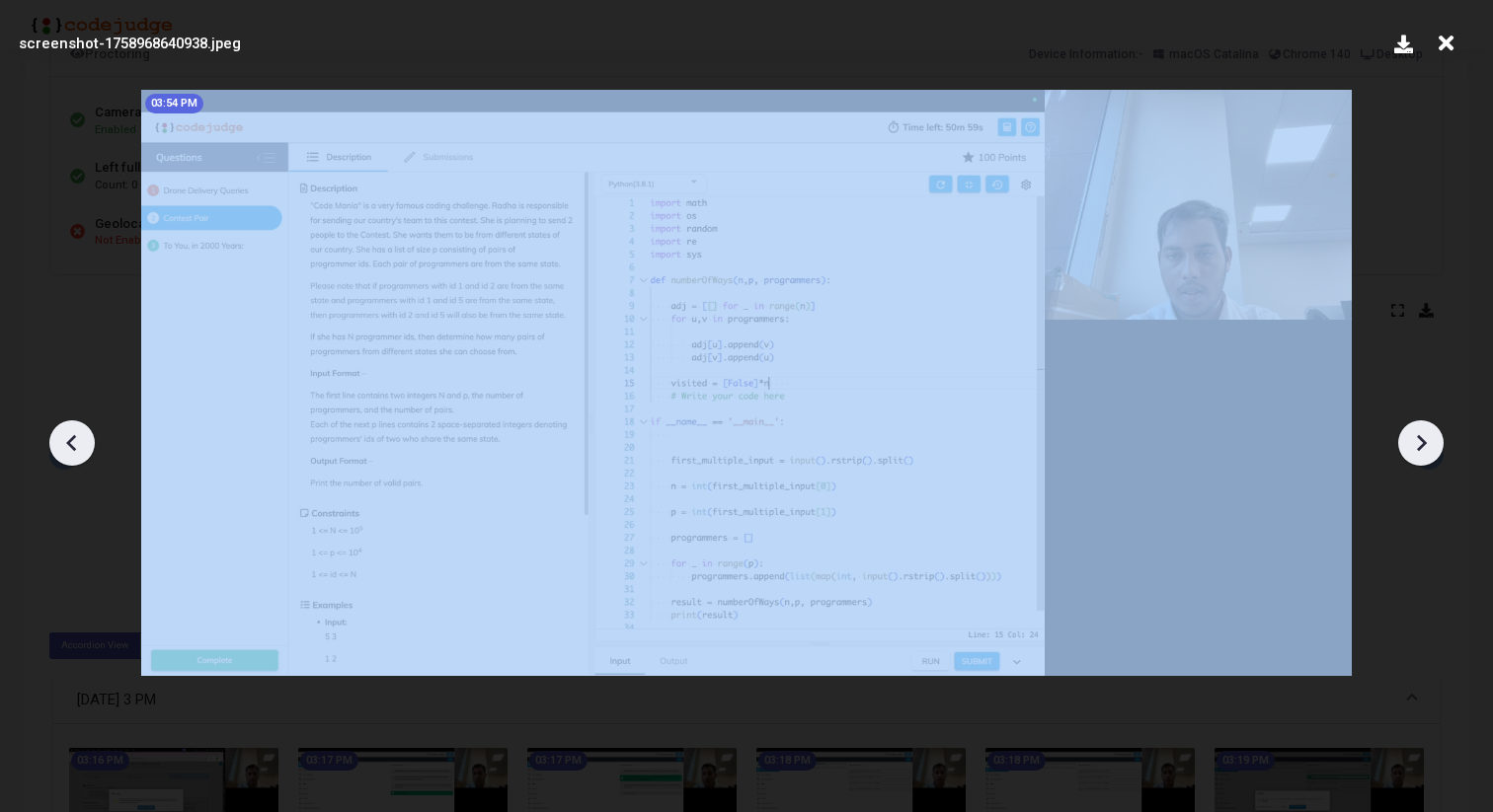
click at [1418, 445] on icon at bounding box center [1421, 443] width 30 height 30
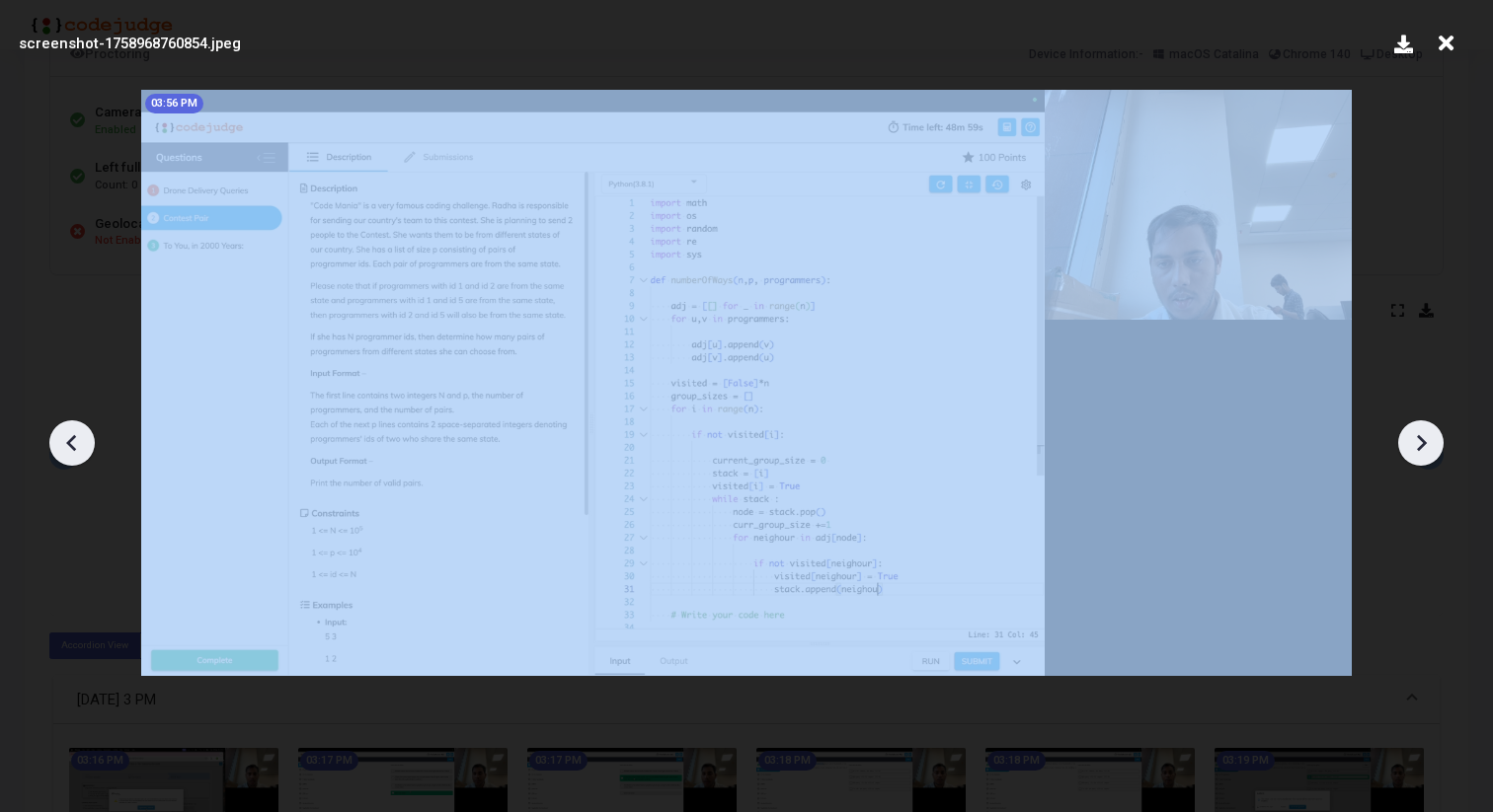
click at [1418, 445] on icon at bounding box center [1421, 443] width 30 height 30
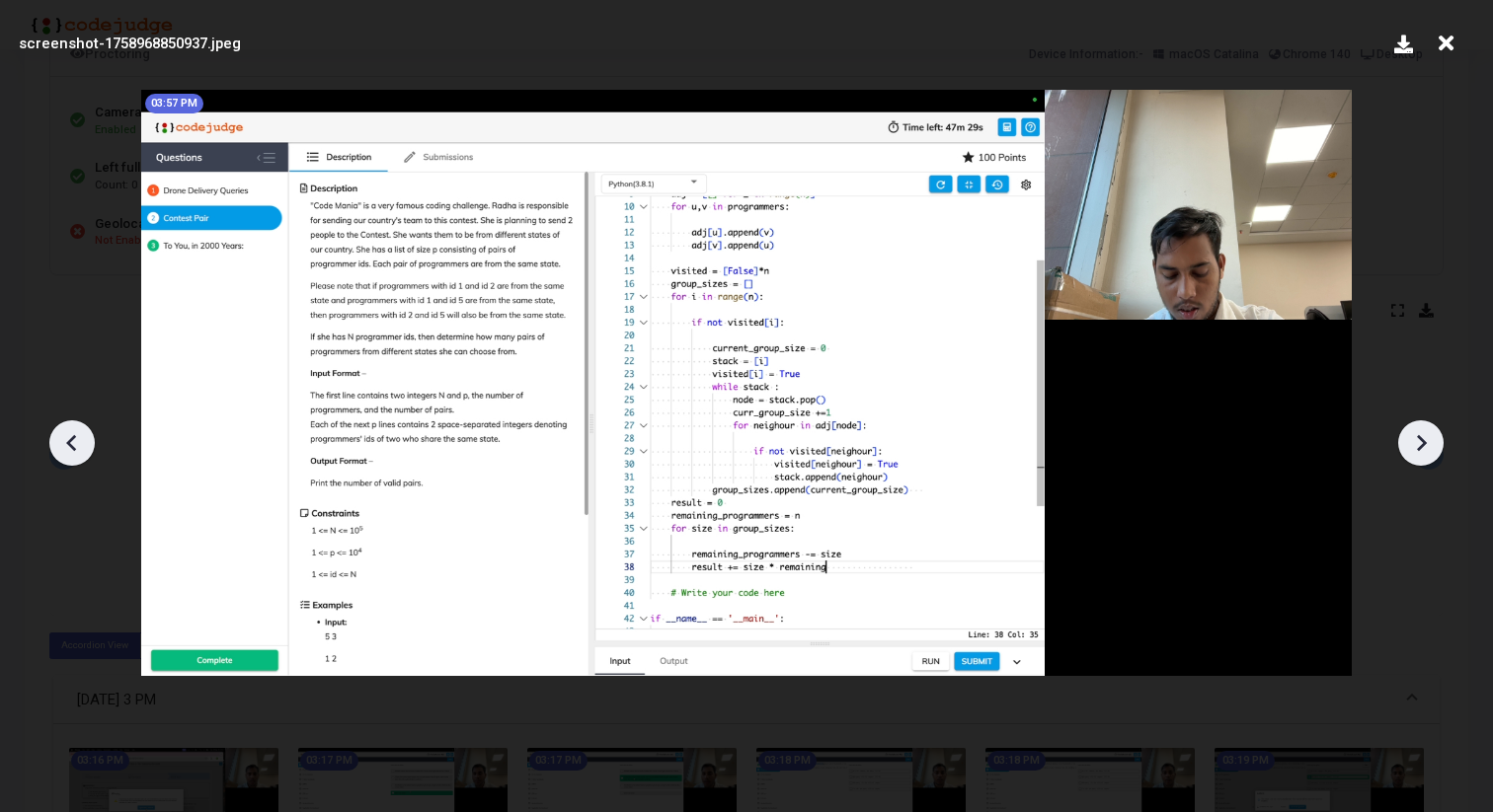
click at [1418, 445] on icon at bounding box center [1421, 443] width 30 height 30
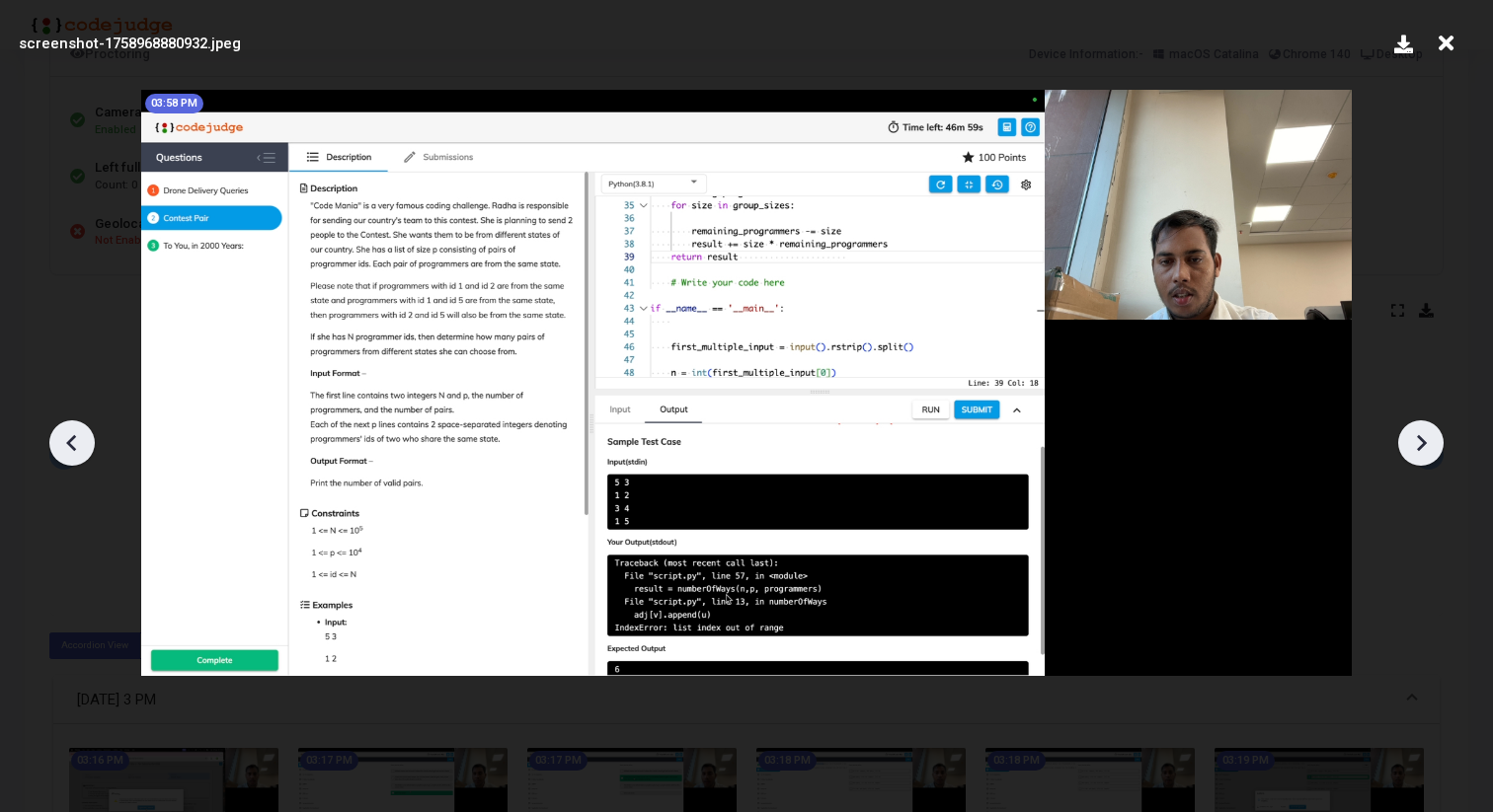
click at [1418, 445] on icon at bounding box center [1421, 443] width 30 height 30
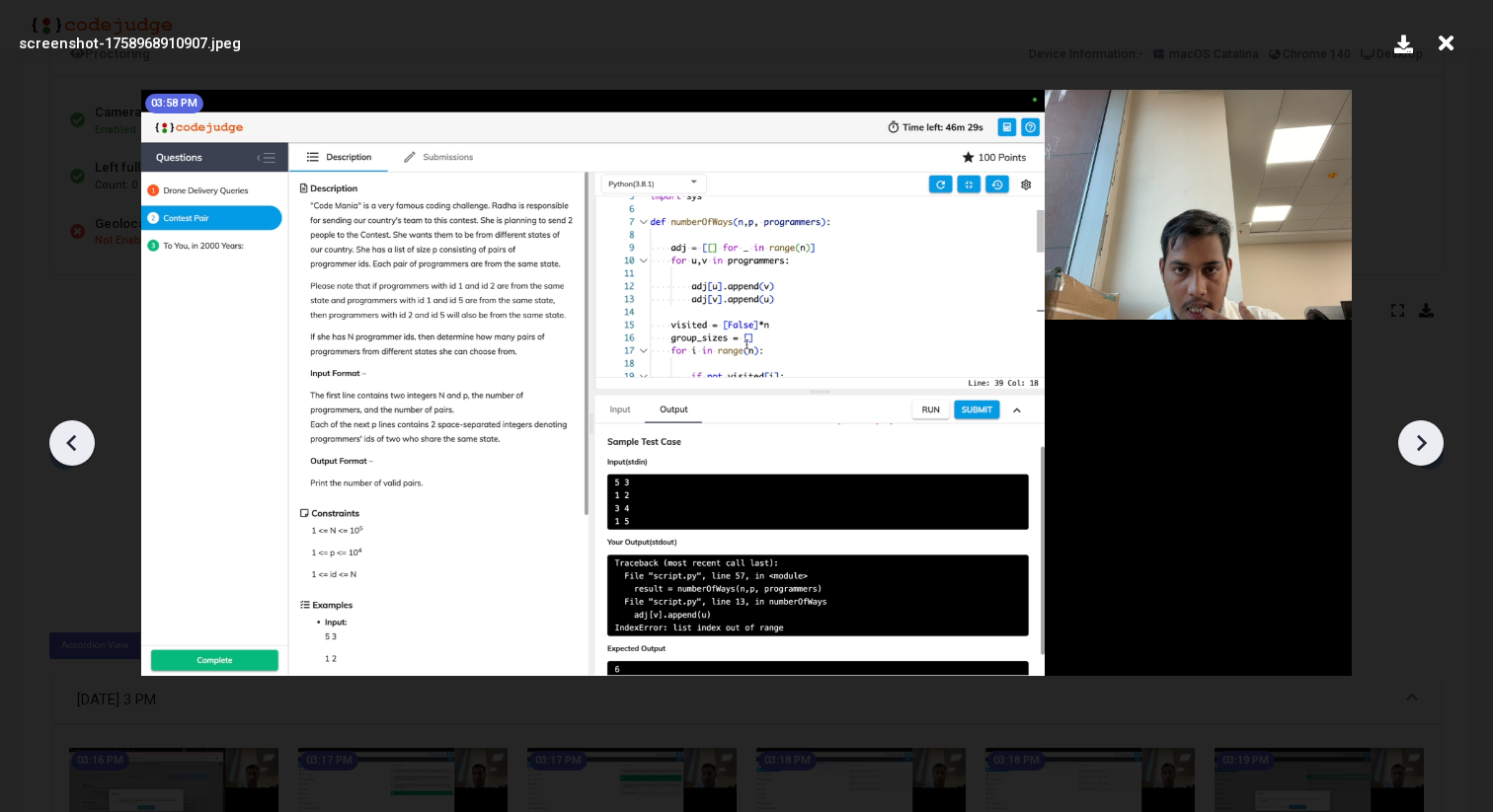
click at [1418, 445] on icon at bounding box center [1421, 443] width 30 height 30
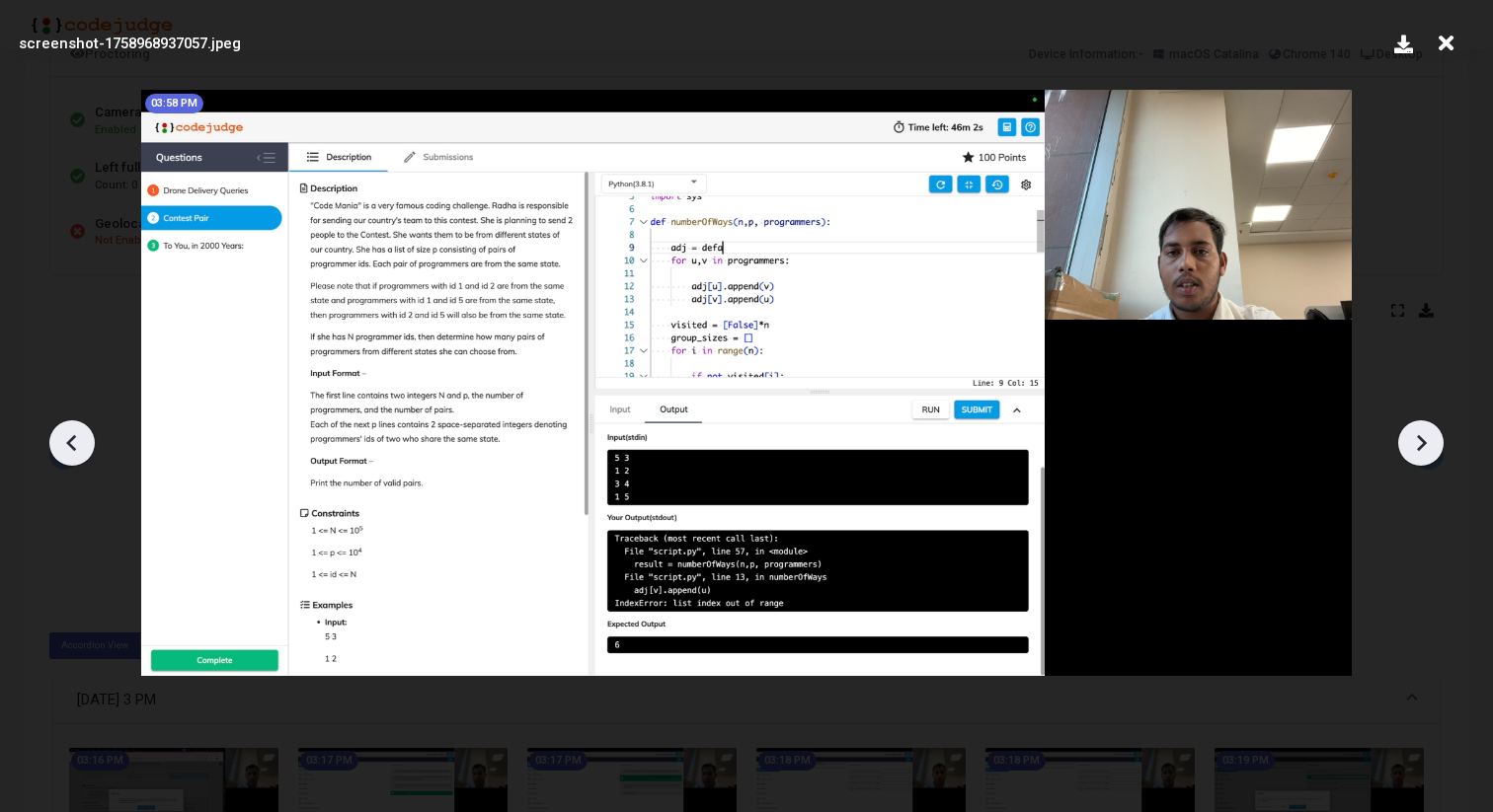
click at [1418, 445] on icon at bounding box center [1421, 443] width 30 height 30
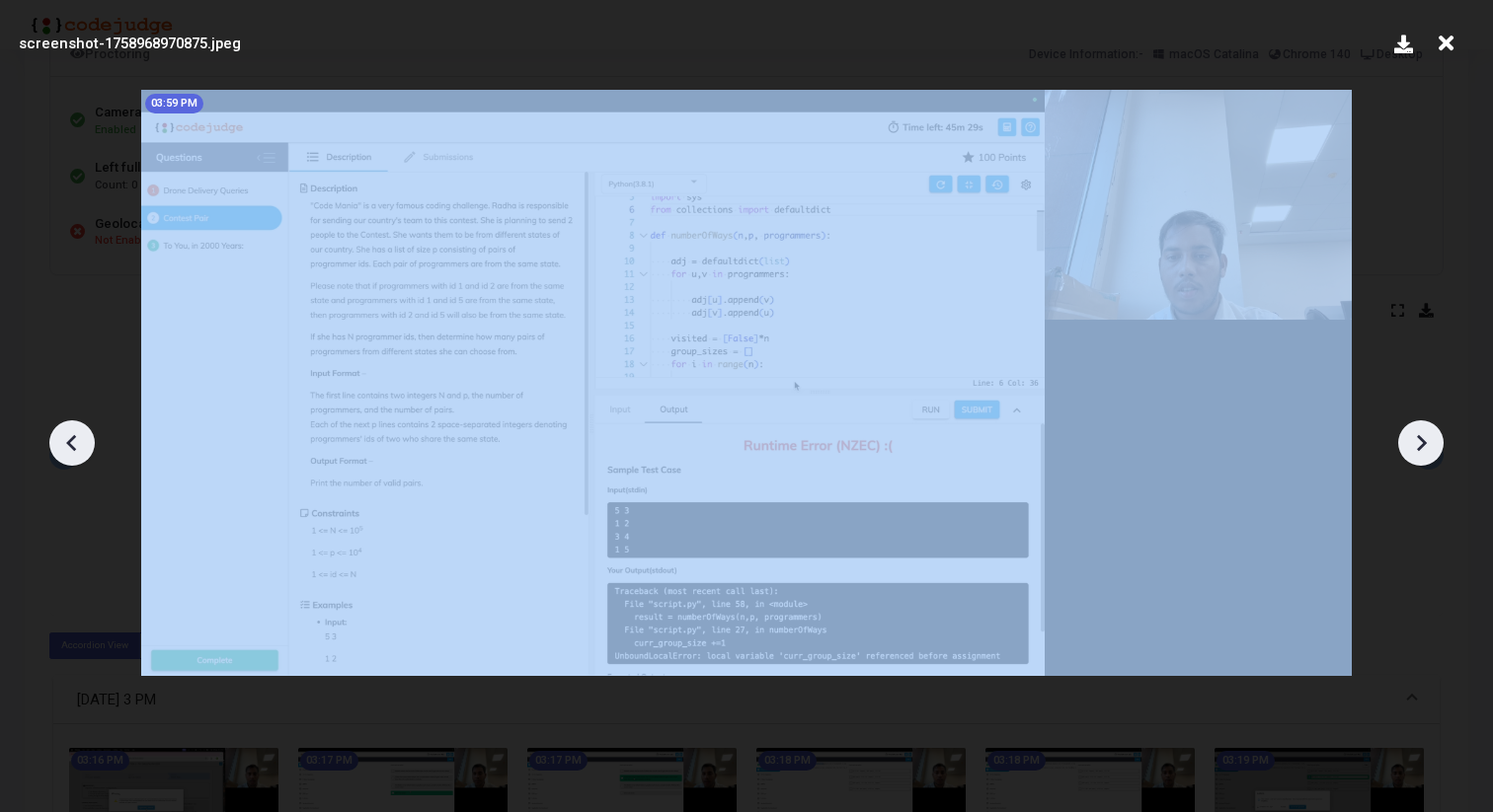
click at [1418, 445] on icon at bounding box center [1421, 443] width 30 height 30
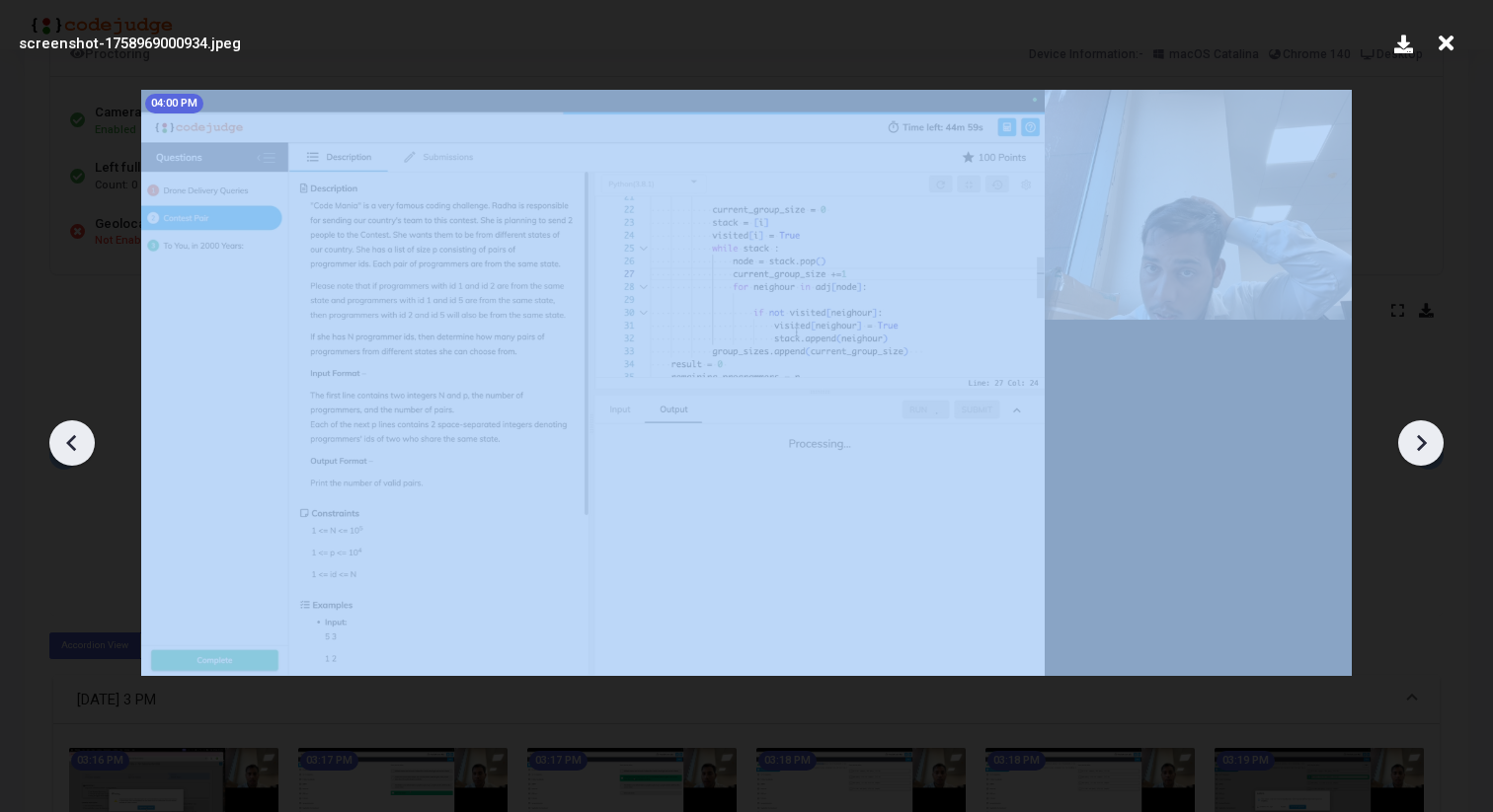
click at [1418, 445] on icon at bounding box center [1421, 443] width 30 height 30
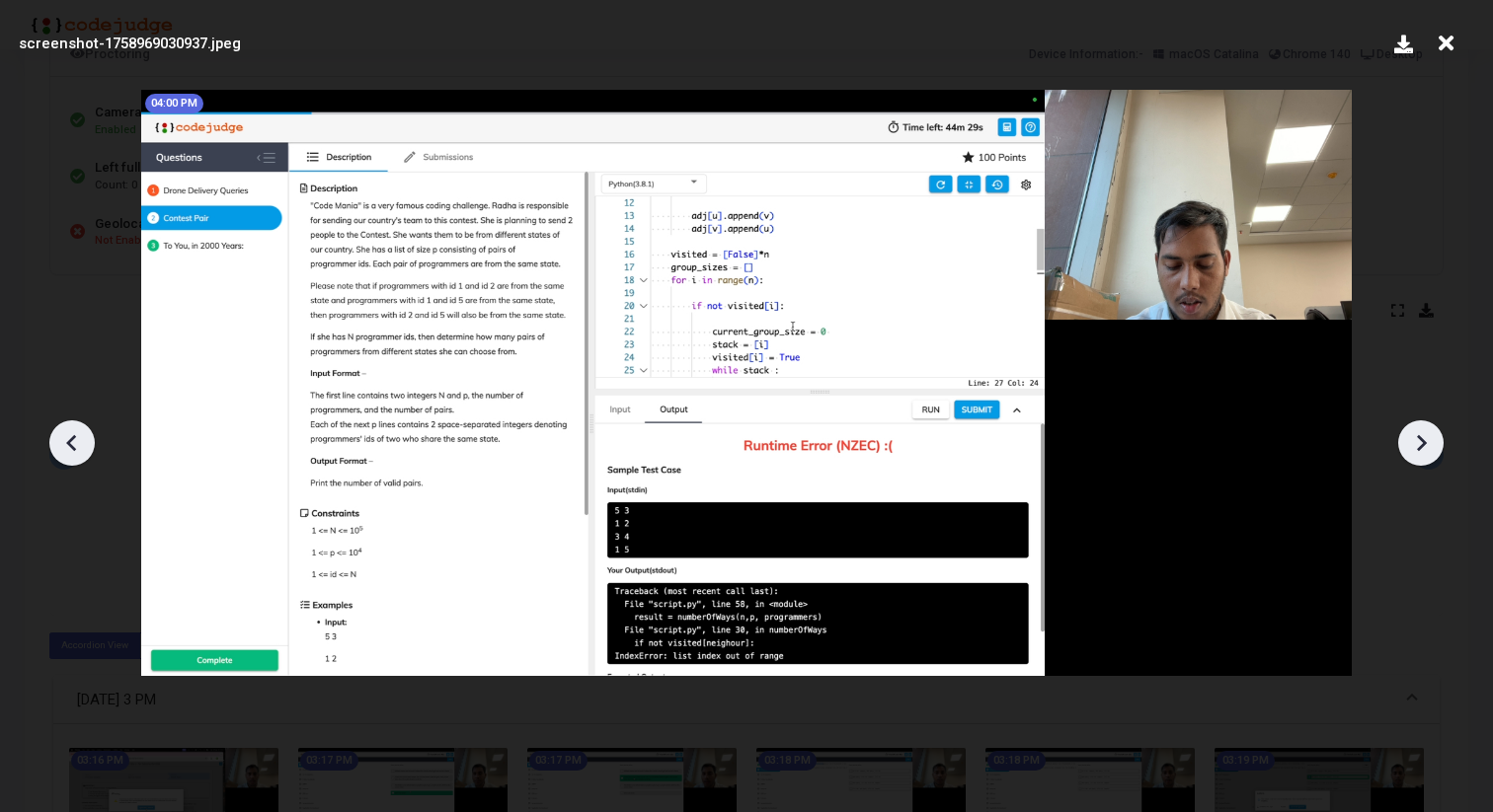
click at [1418, 445] on icon at bounding box center [1421, 443] width 30 height 30
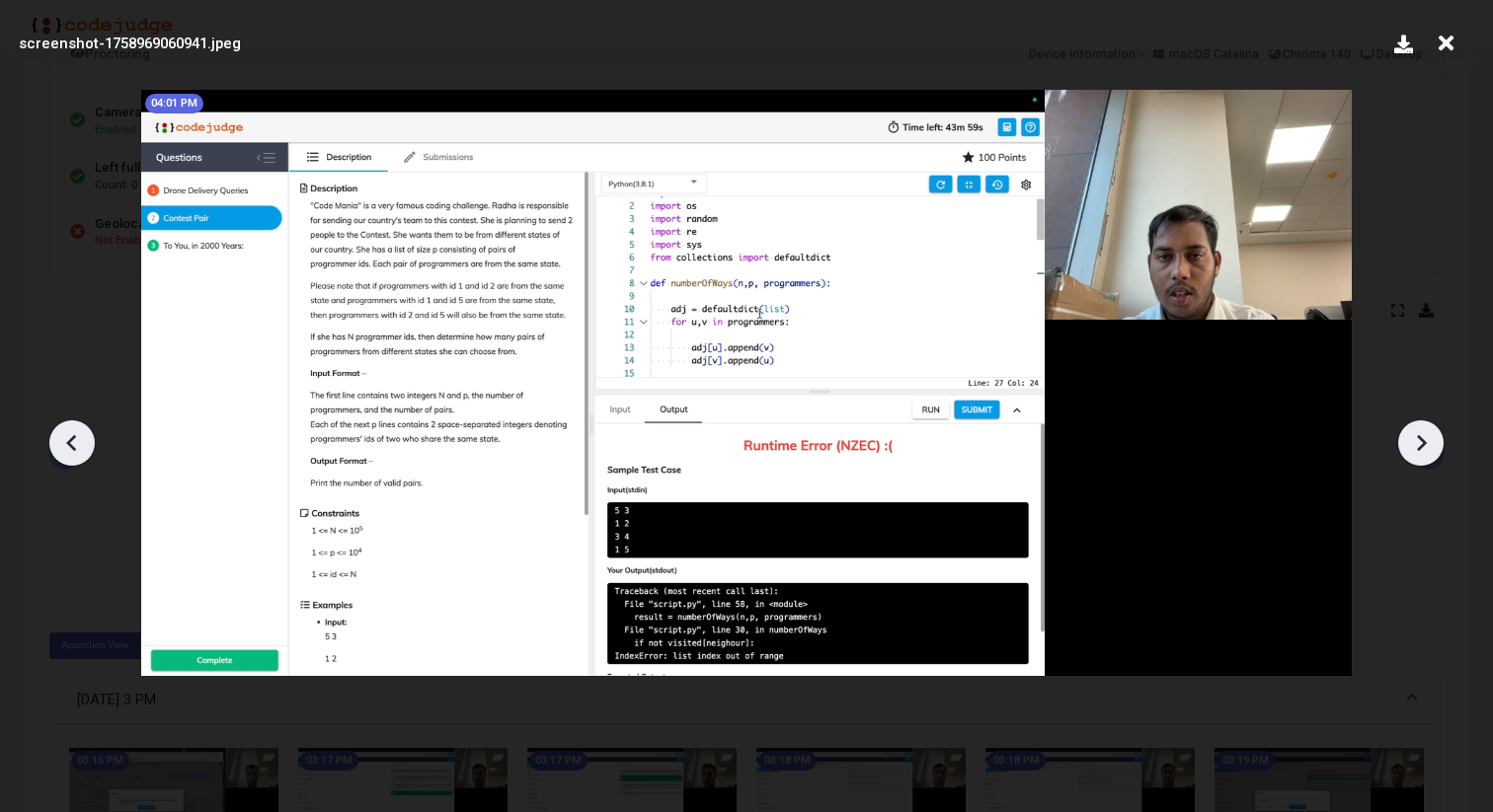
click at [1418, 445] on icon at bounding box center [1421, 443] width 30 height 30
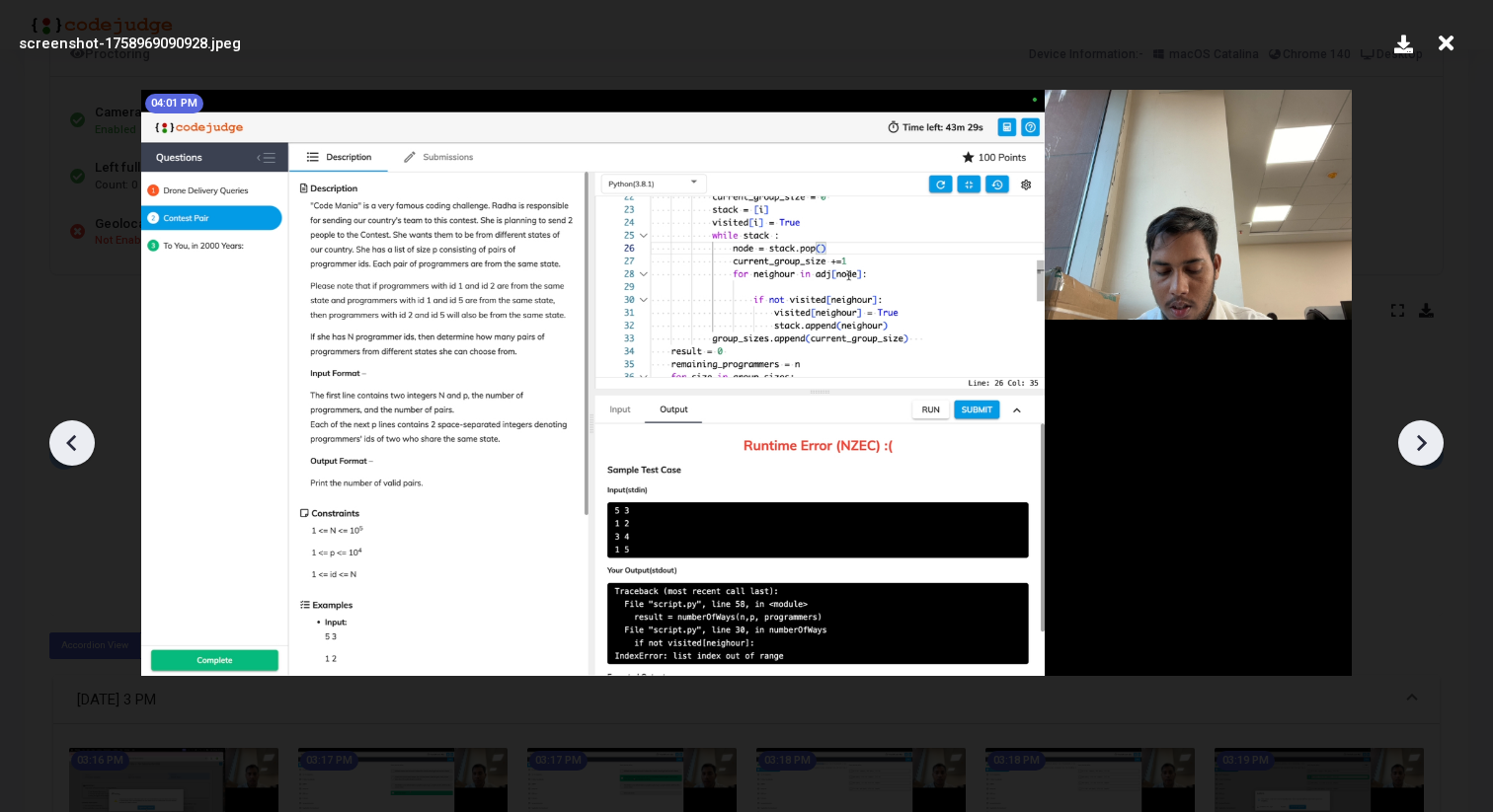
click at [1418, 445] on icon at bounding box center [1421, 443] width 30 height 30
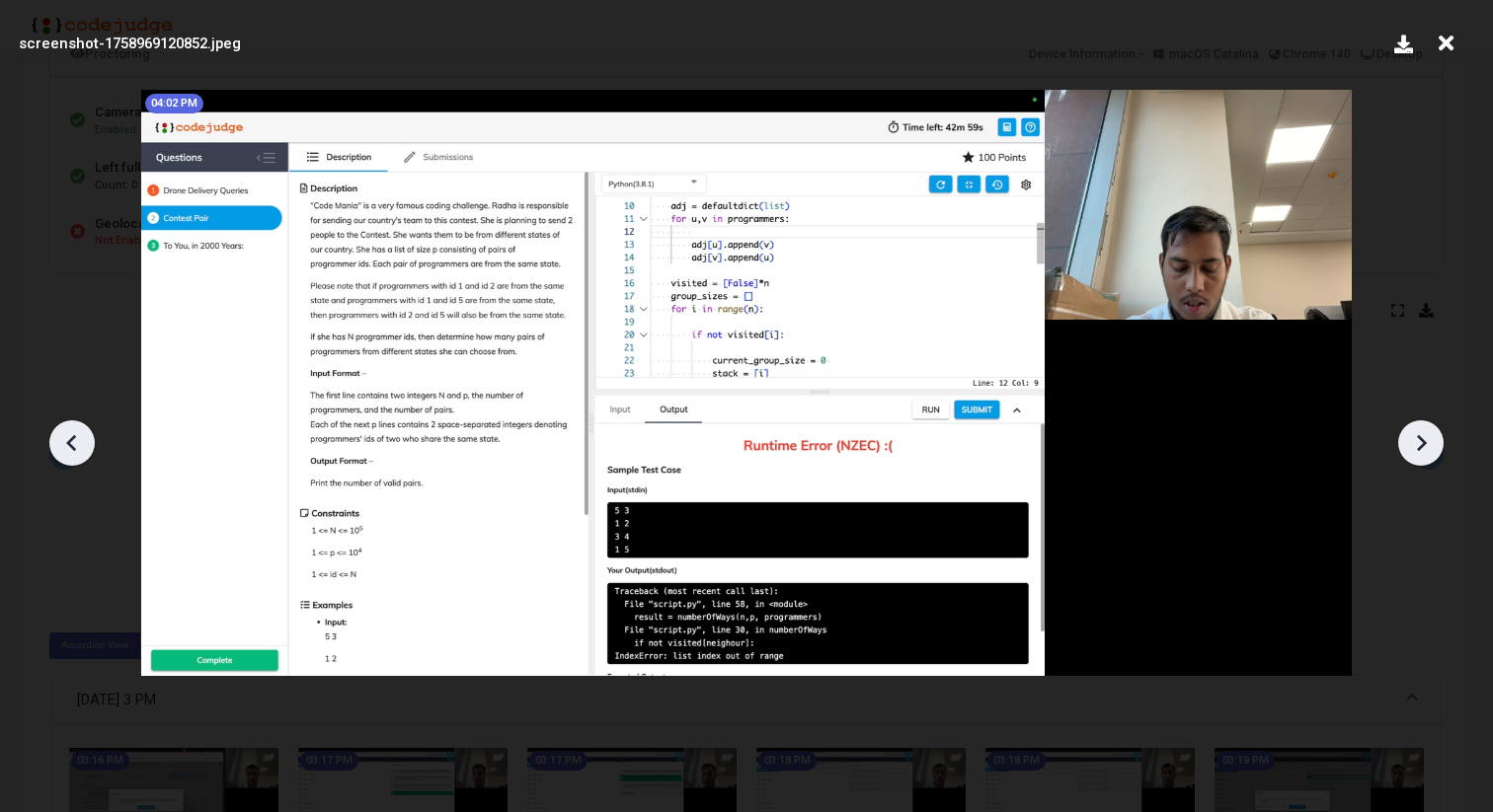
click at [1418, 445] on icon at bounding box center [1421, 443] width 30 height 30
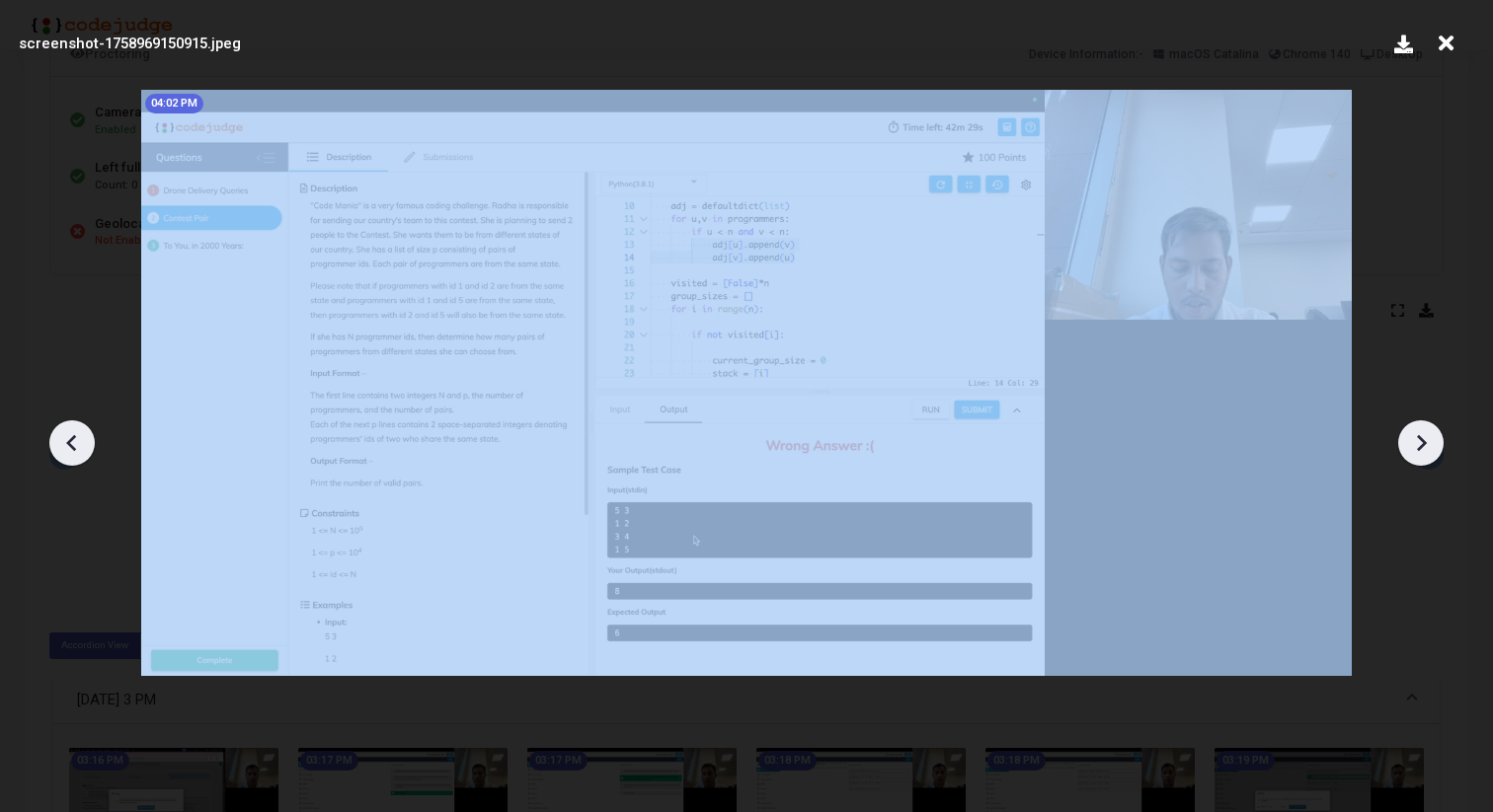
click at [1418, 445] on icon at bounding box center [1421, 443] width 30 height 30
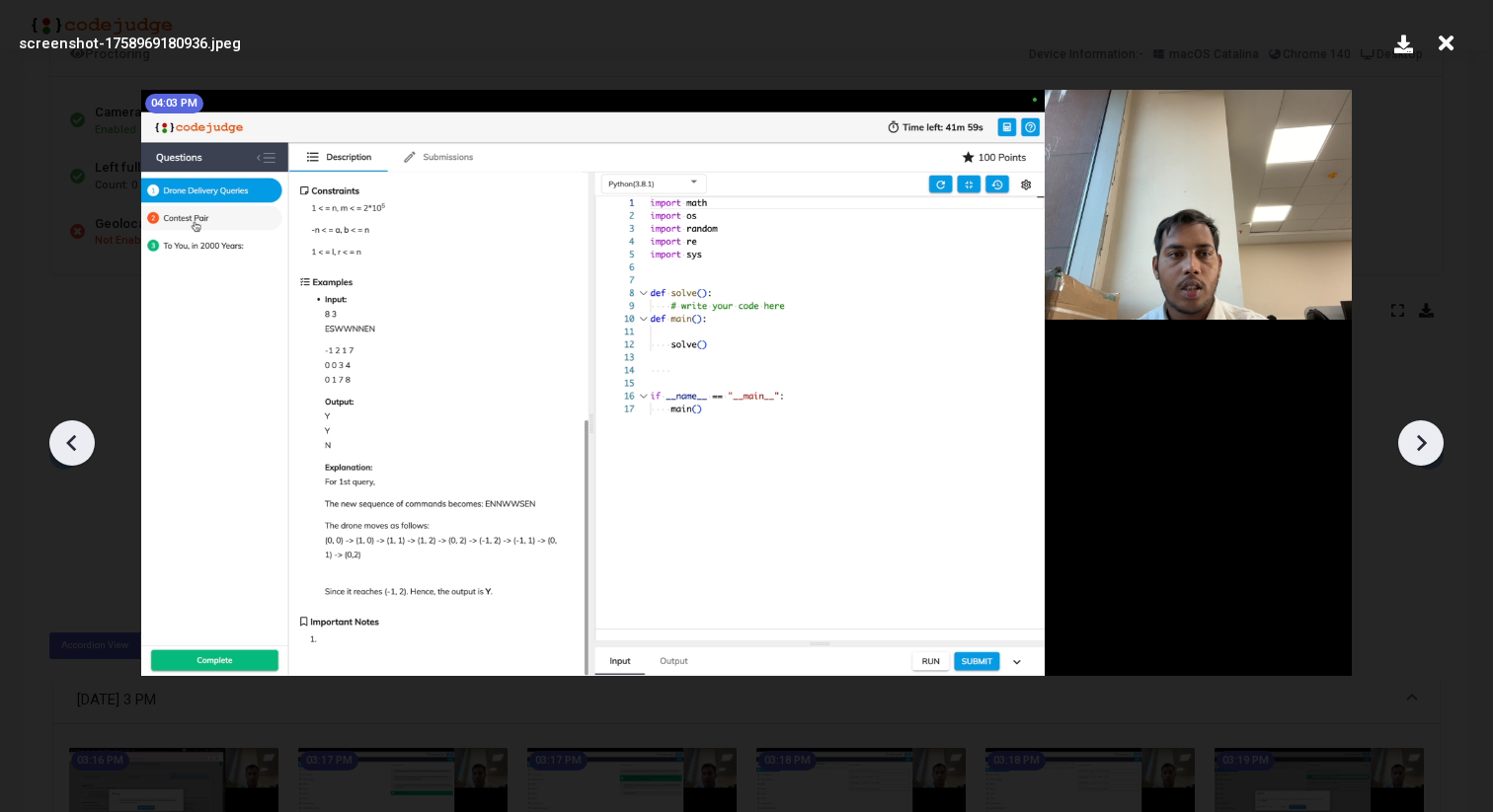
click at [1418, 445] on icon at bounding box center [1421, 443] width 30 height 30
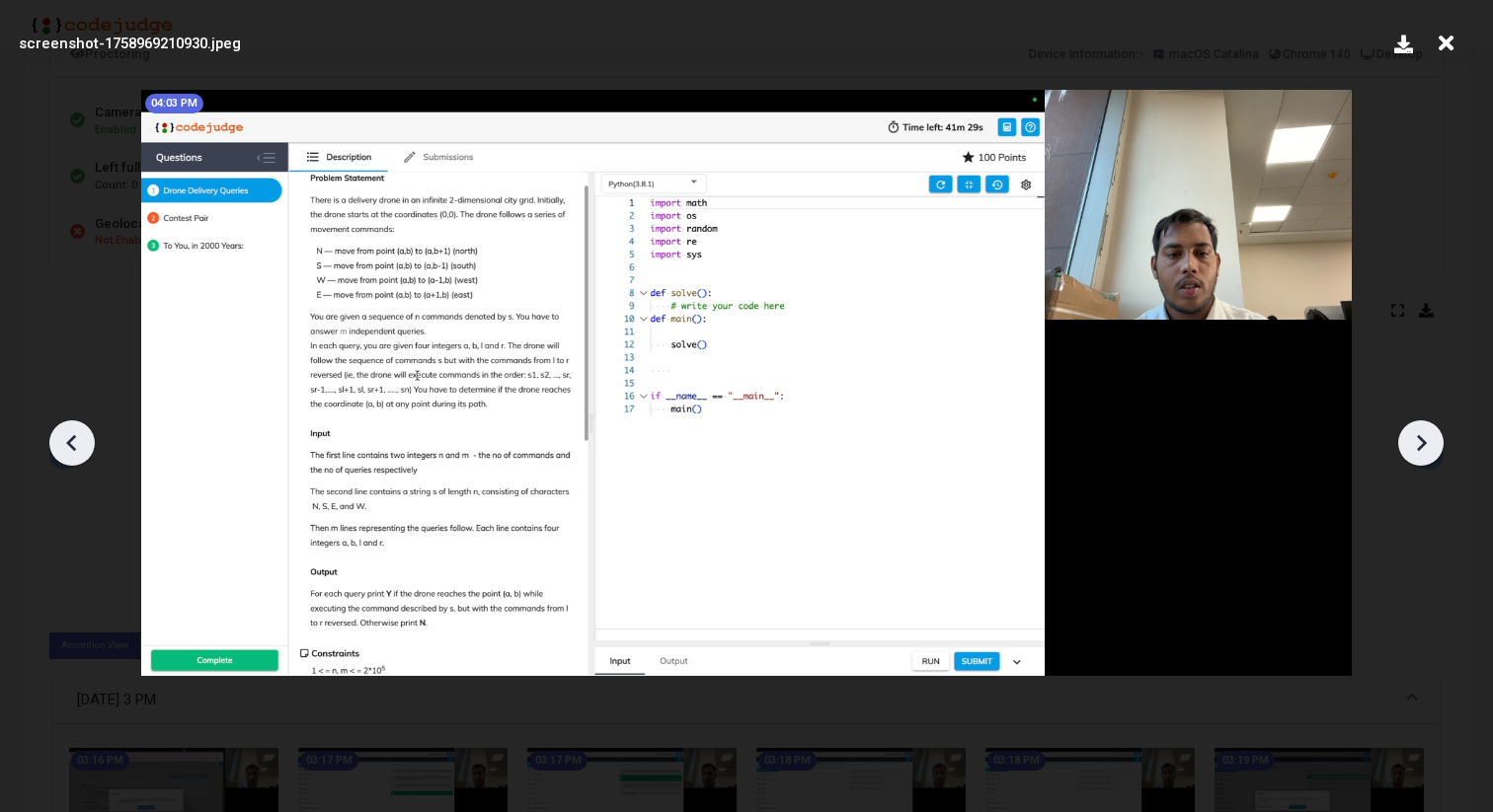
click at [1418, 445] on icon at bounding box center [1421, 443] width 30 height 30
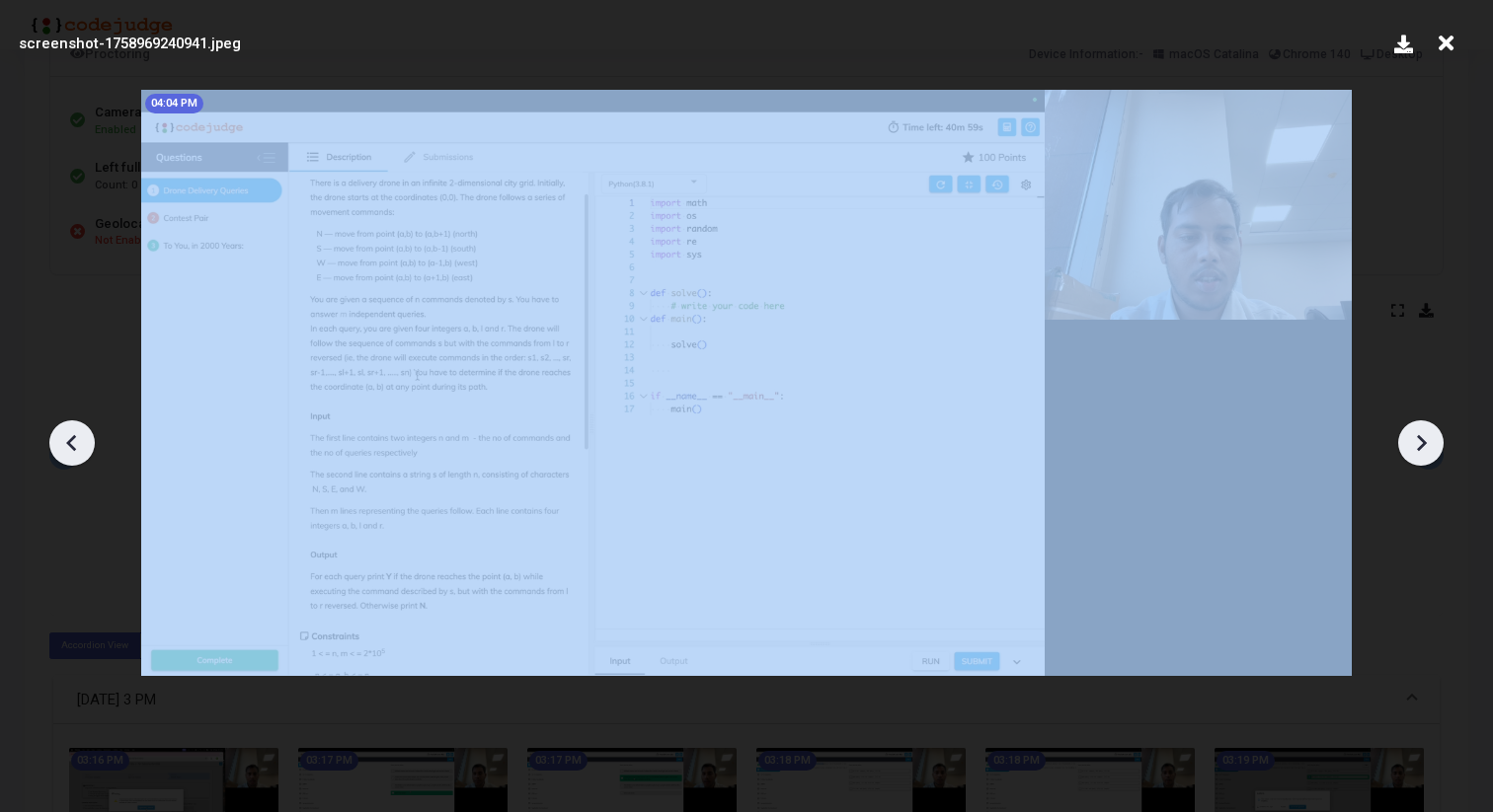
click at [1418, 445] on icon at bounding box center [1421, 443] width 30 height 30
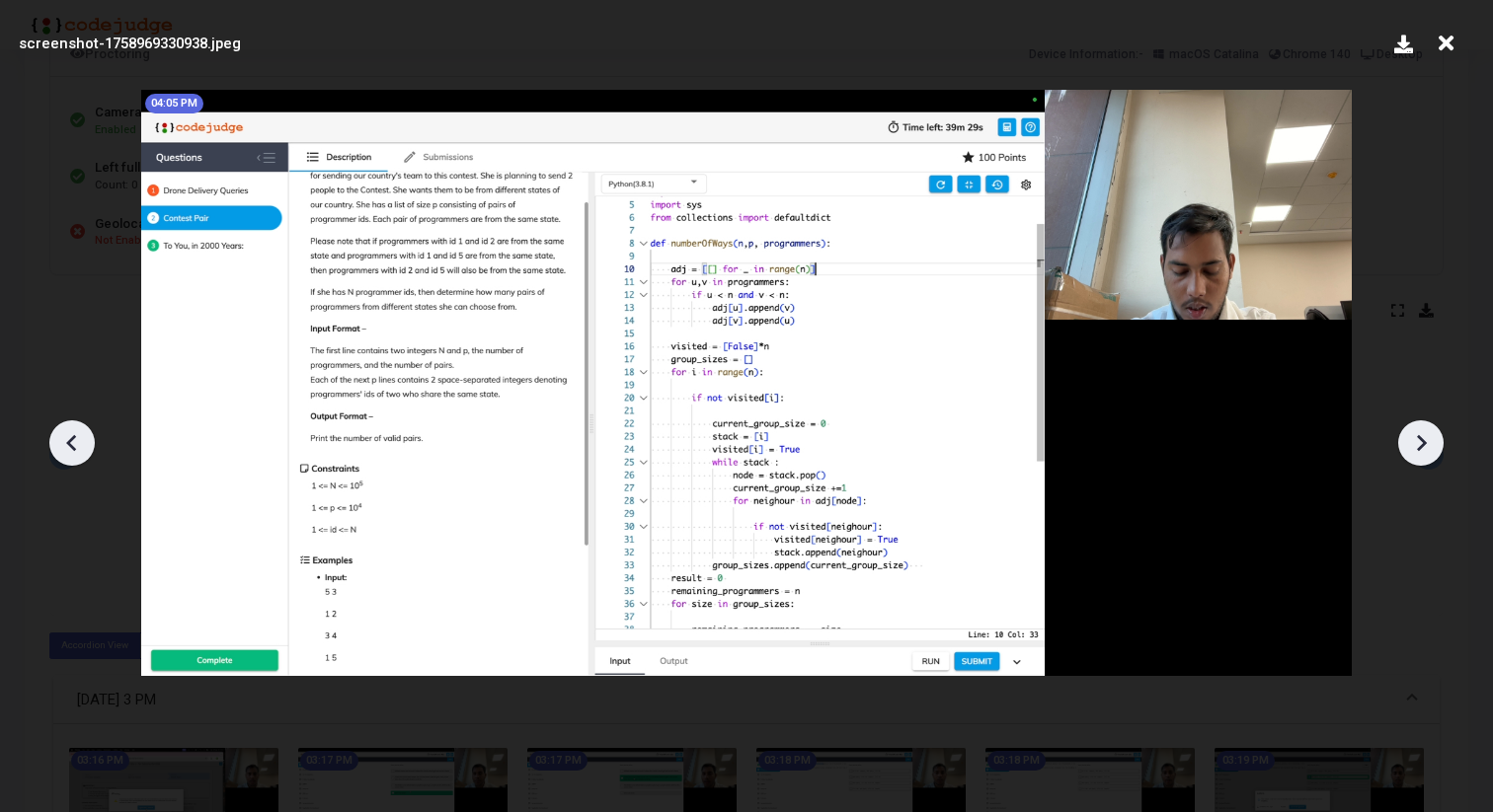
click at [1418, 445] on icon at bounding box center [1421, 443] width 30 height 30
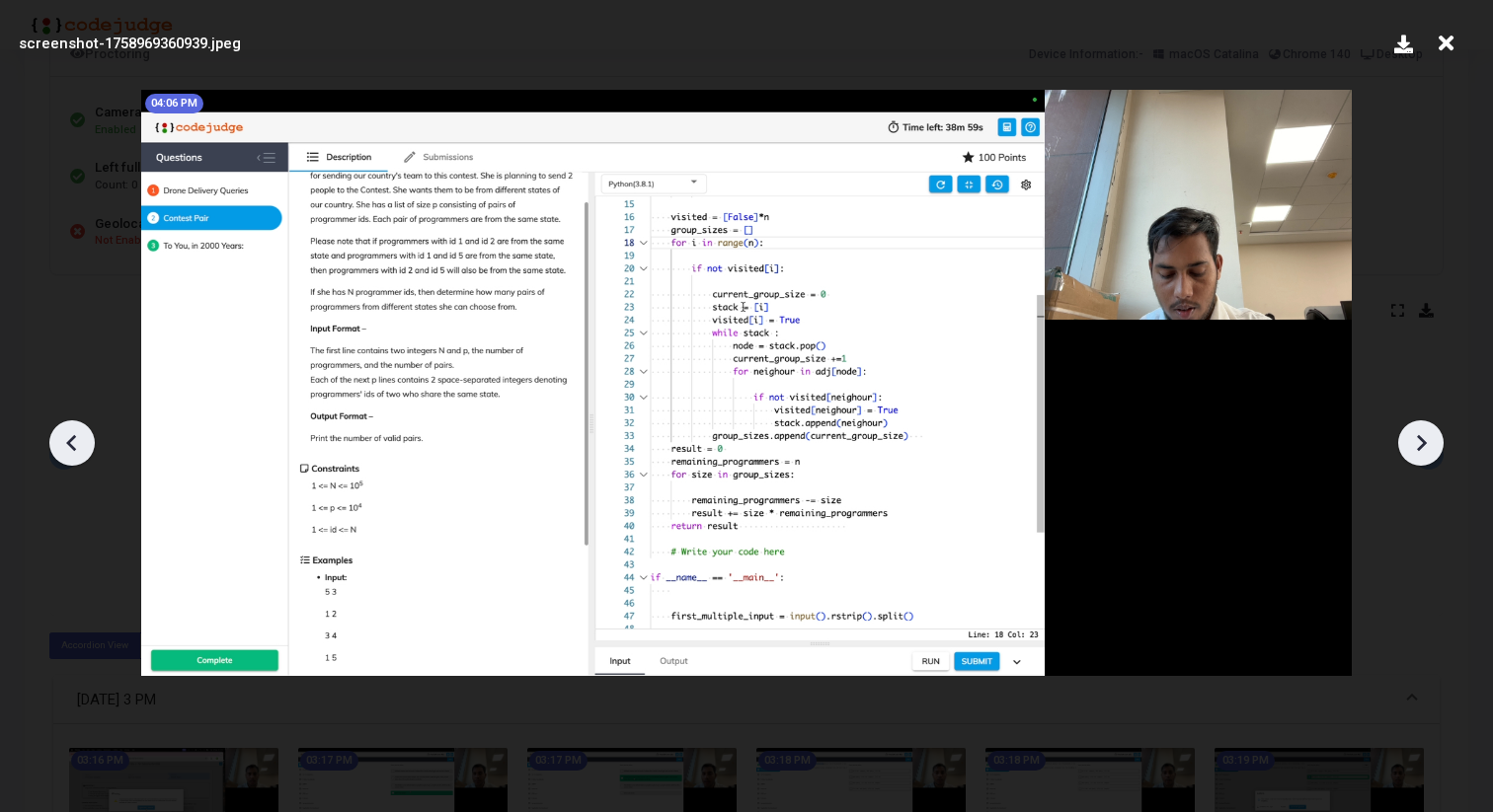
click at [94, 448] on div at bounding box center [746, 435] width 1493 height 753
click at [69, 442] on icon at bounding box center [71, 442] width 10 height 17
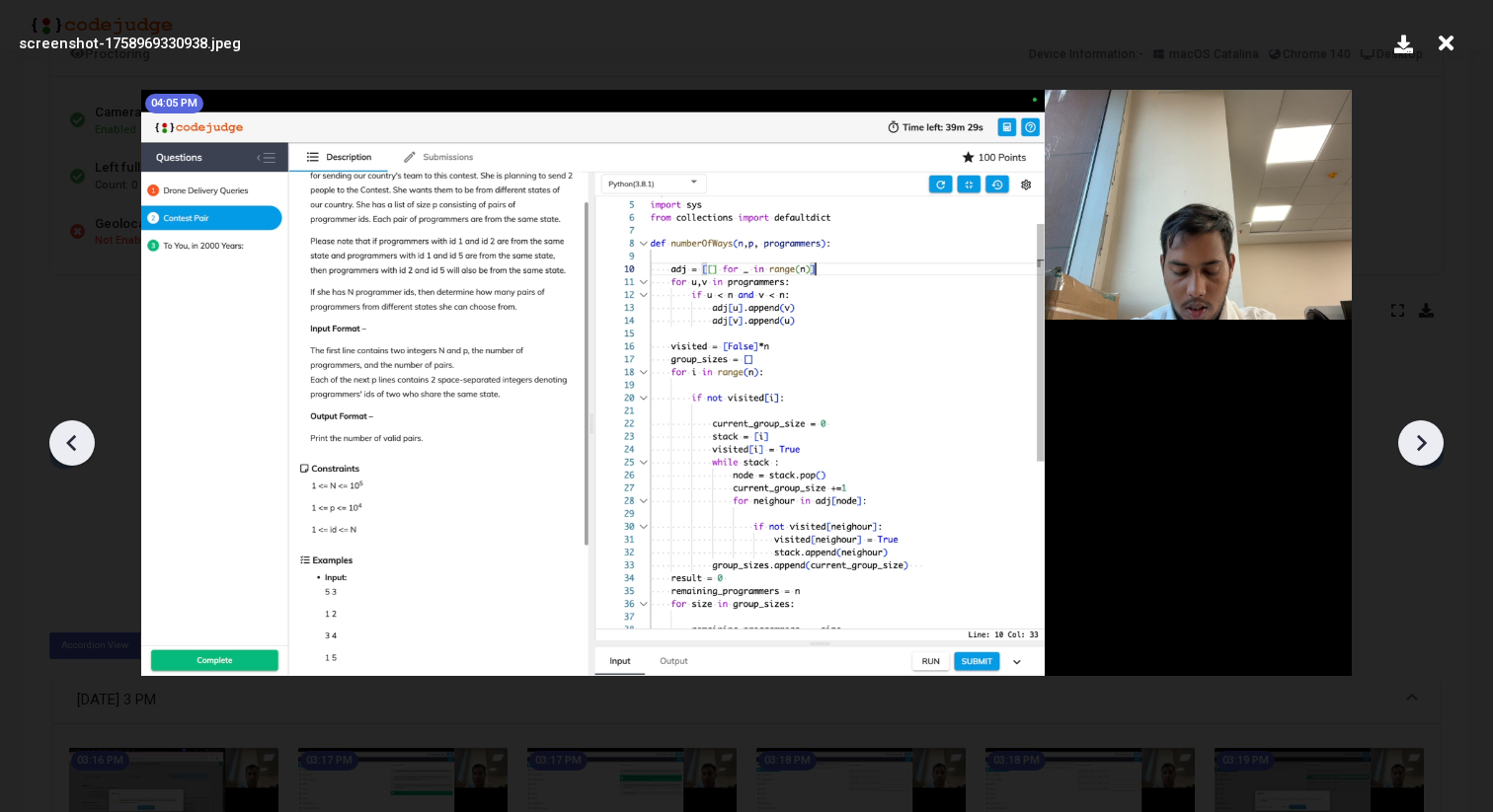
click at [1433, 443] on icon at bounding box center [1421, 443] width 30 height 30
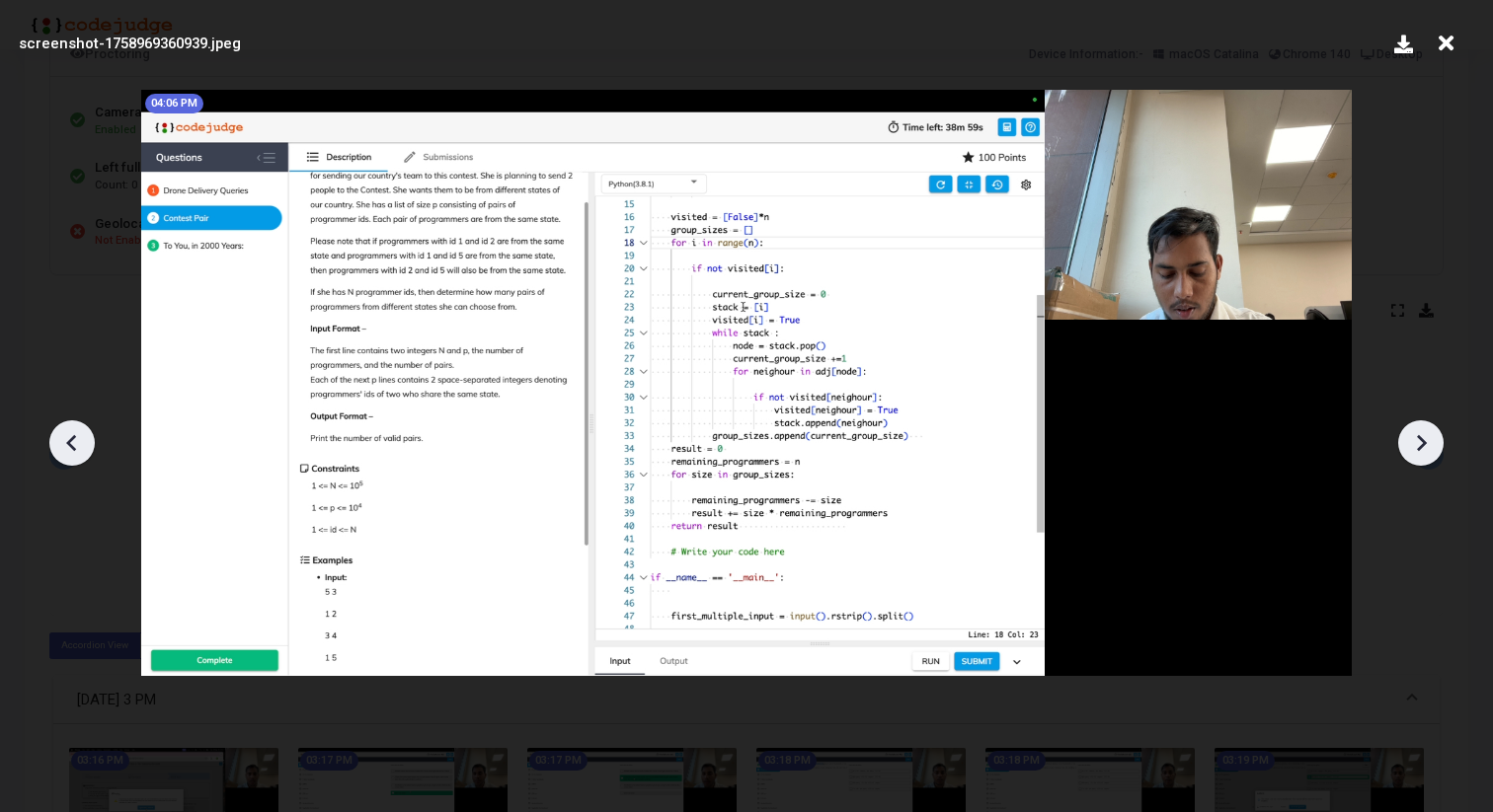
click at [1433, 443] on icon at bounding box center [1421, 443] width 30 height 30
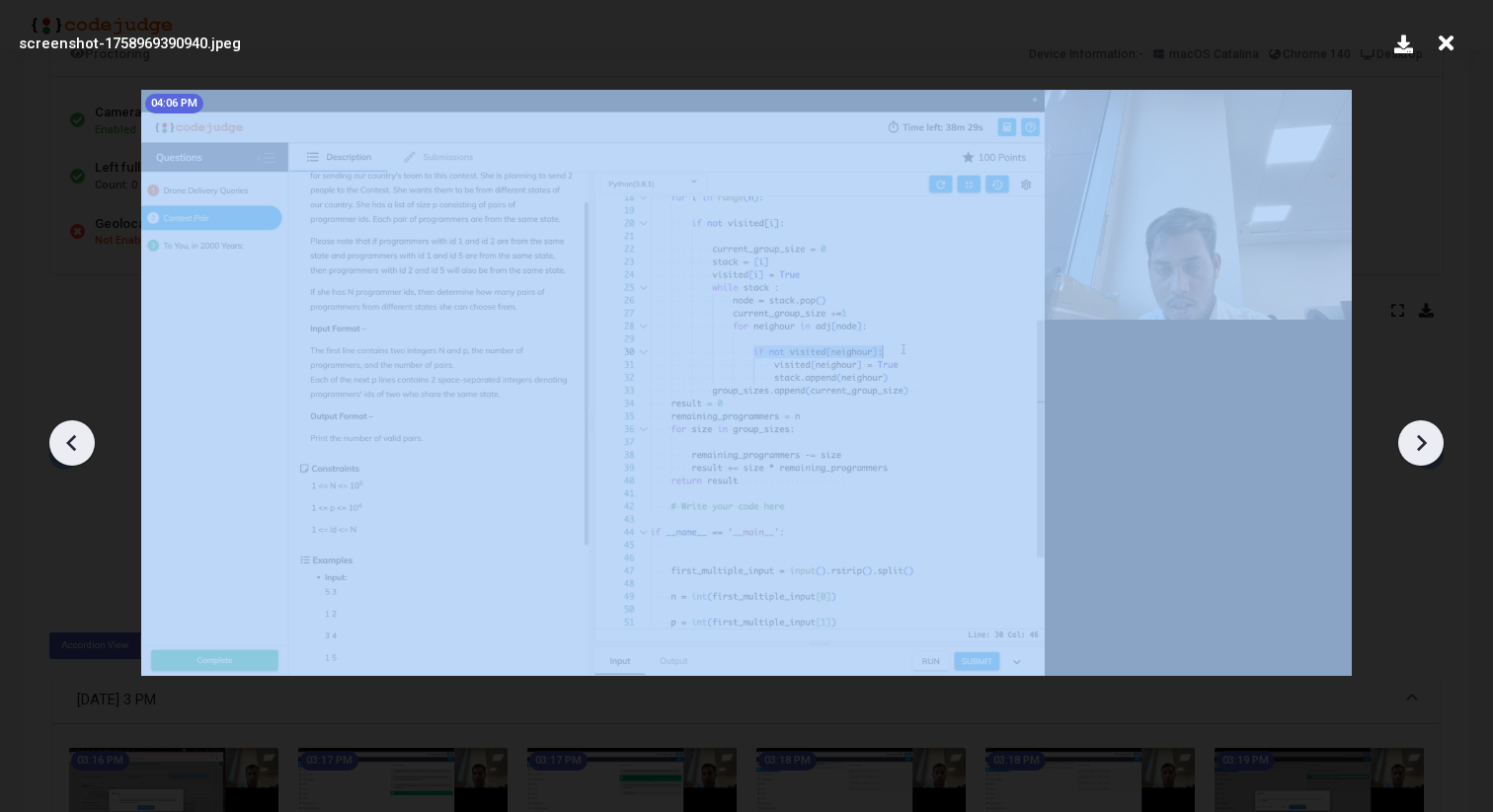
click at [1433, 443] on icon at bounding box center [1421, 443] width 30 height 30
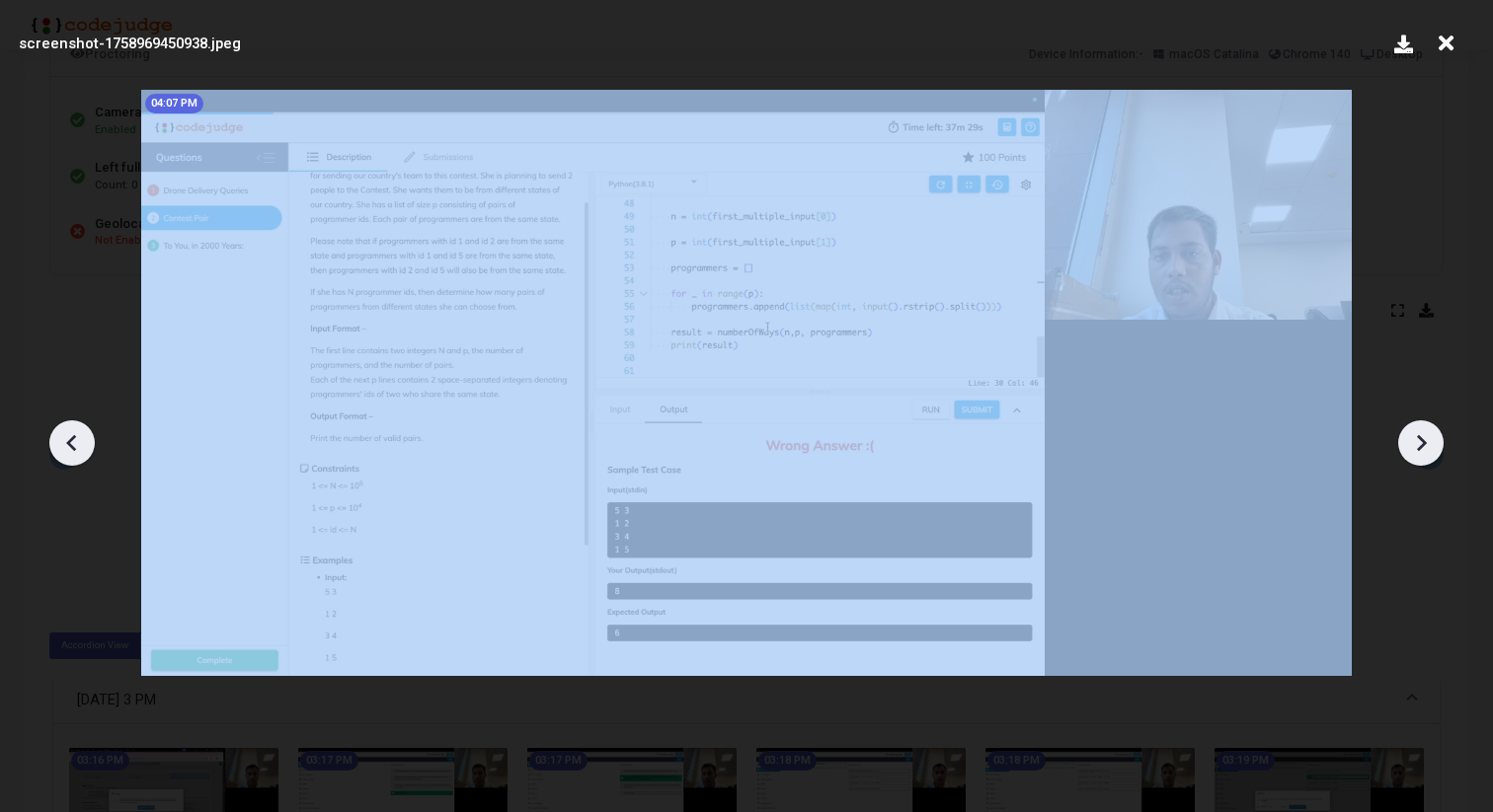
click at [1433, 443] on icon at bounding box center [1421, 443] width 30 height 30
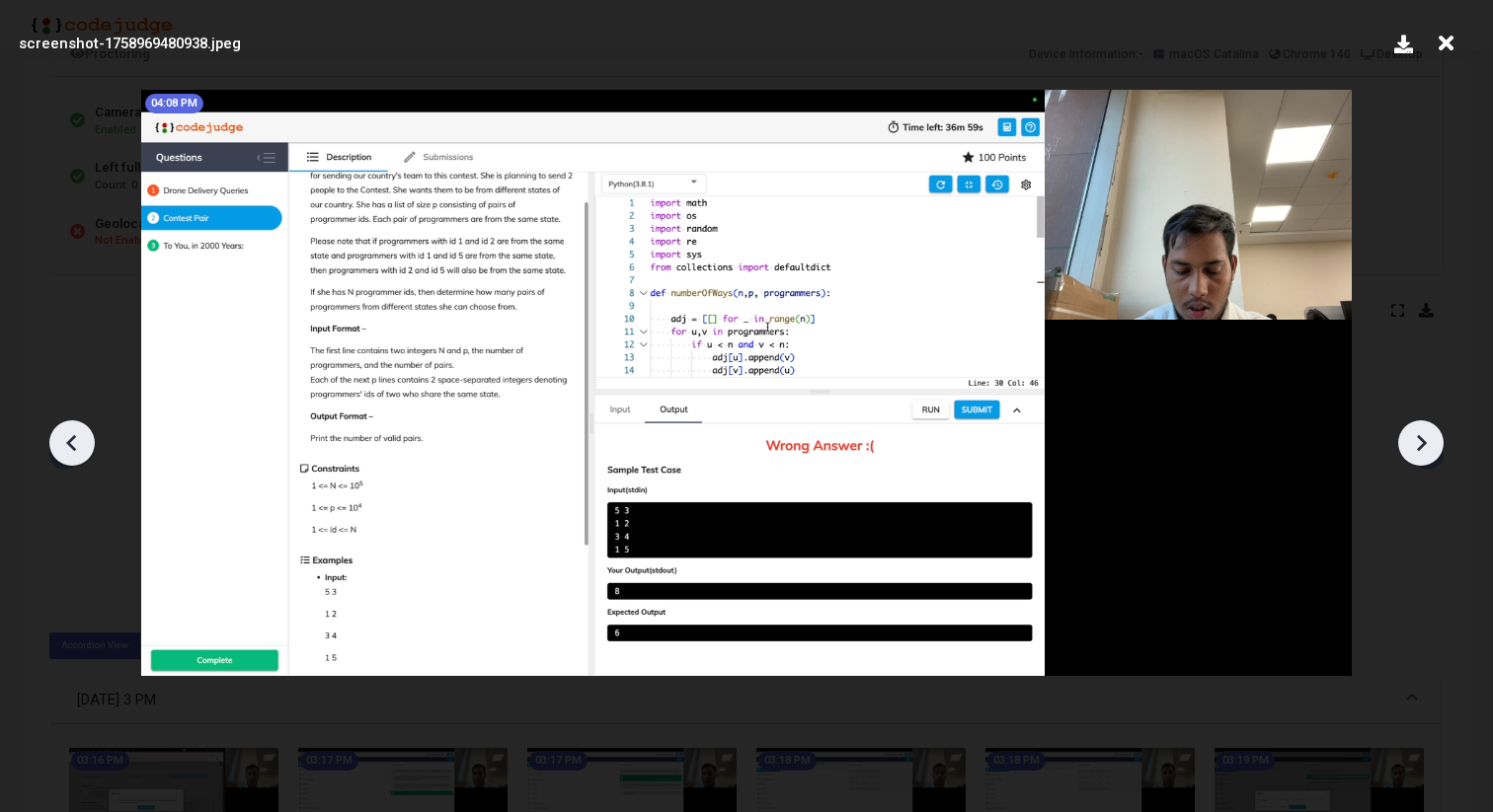
click at [1433, 443] on icon at bounding box center [1421, 443] width 30 height 30
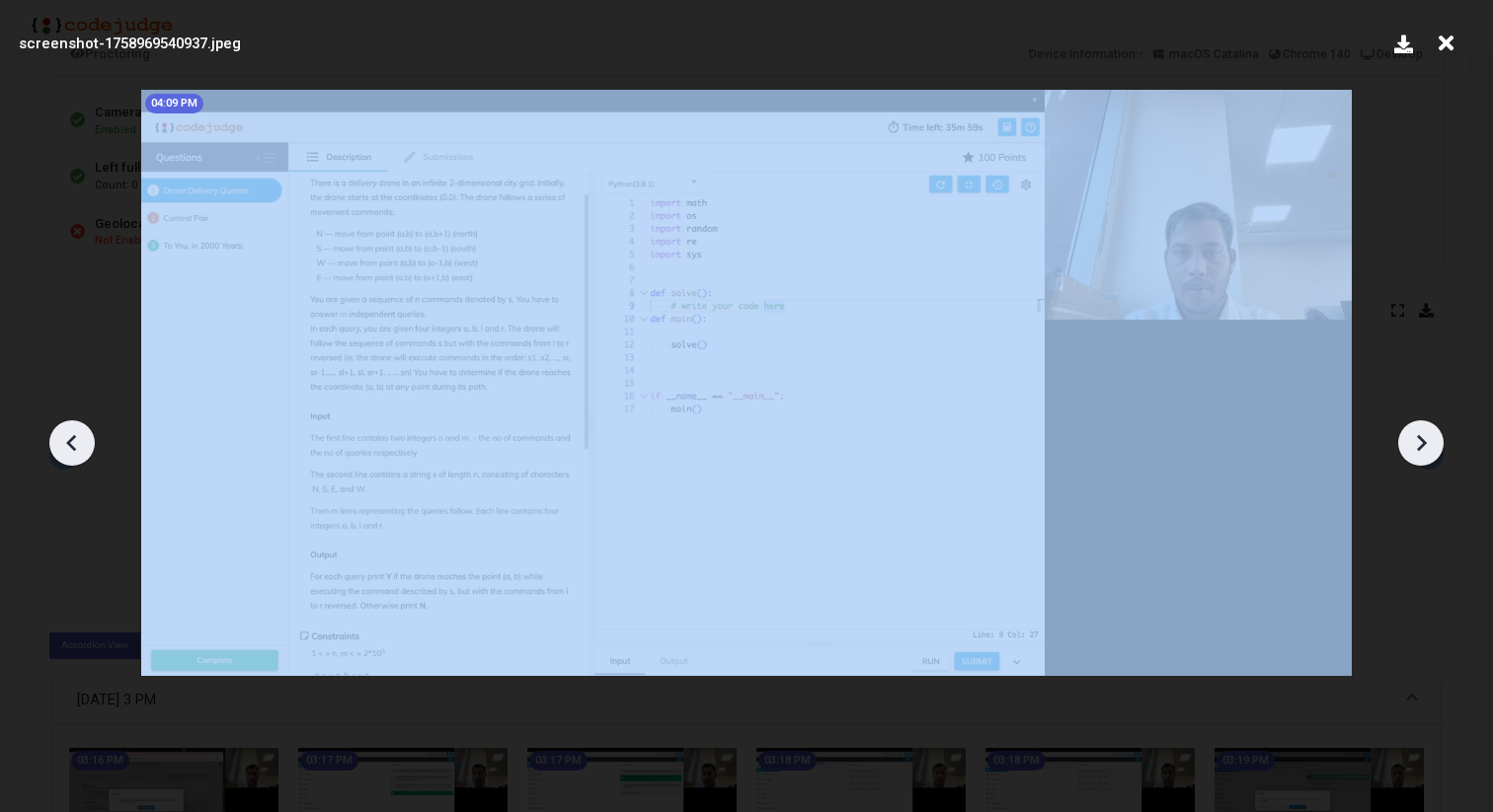
click at [1433, 443] on icon at bounding box center [1421, 443] width 30 height 30
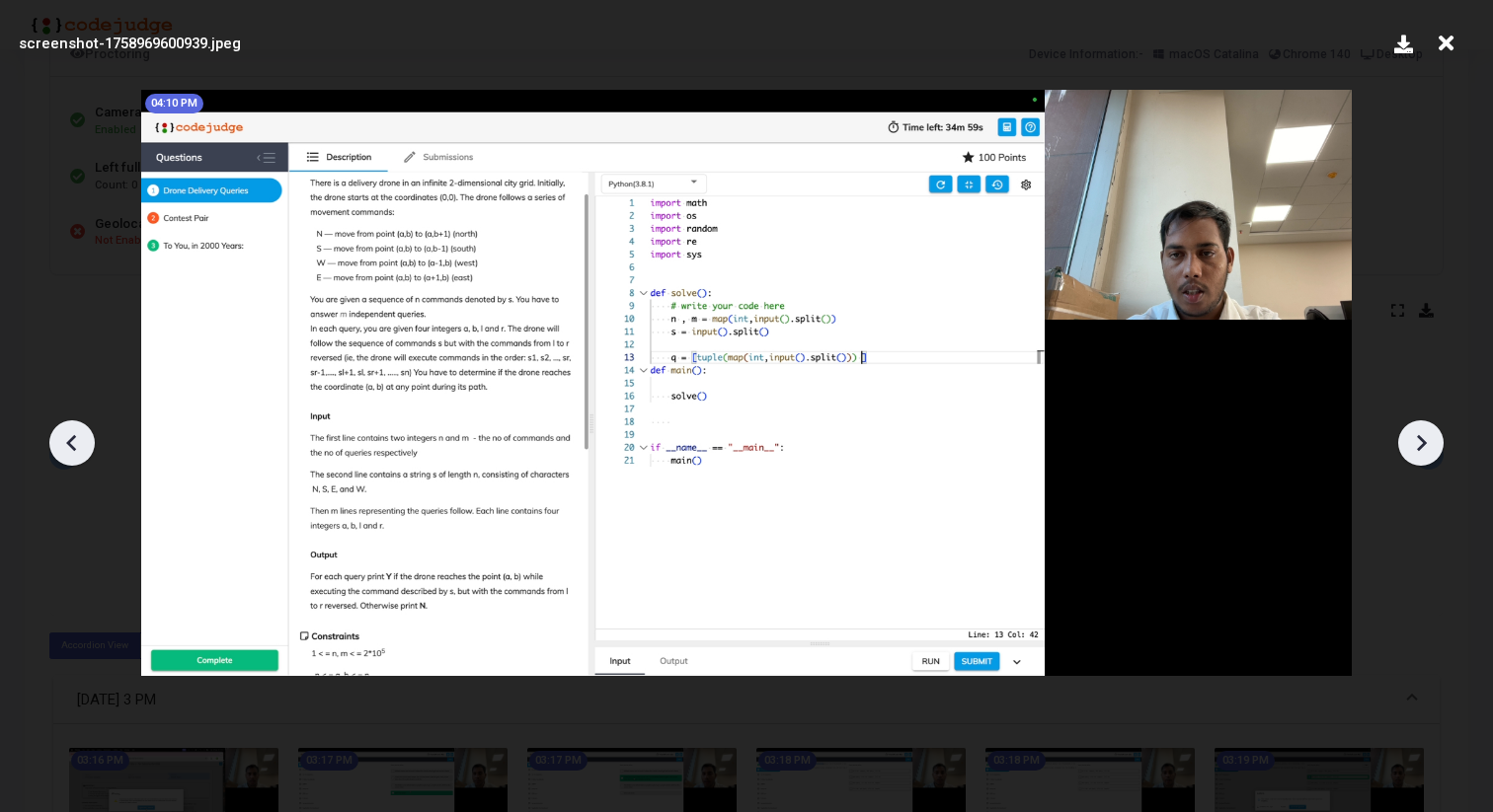
click at [1433, 443] on icon at bounding box center [1421, 443] width 30 height 30
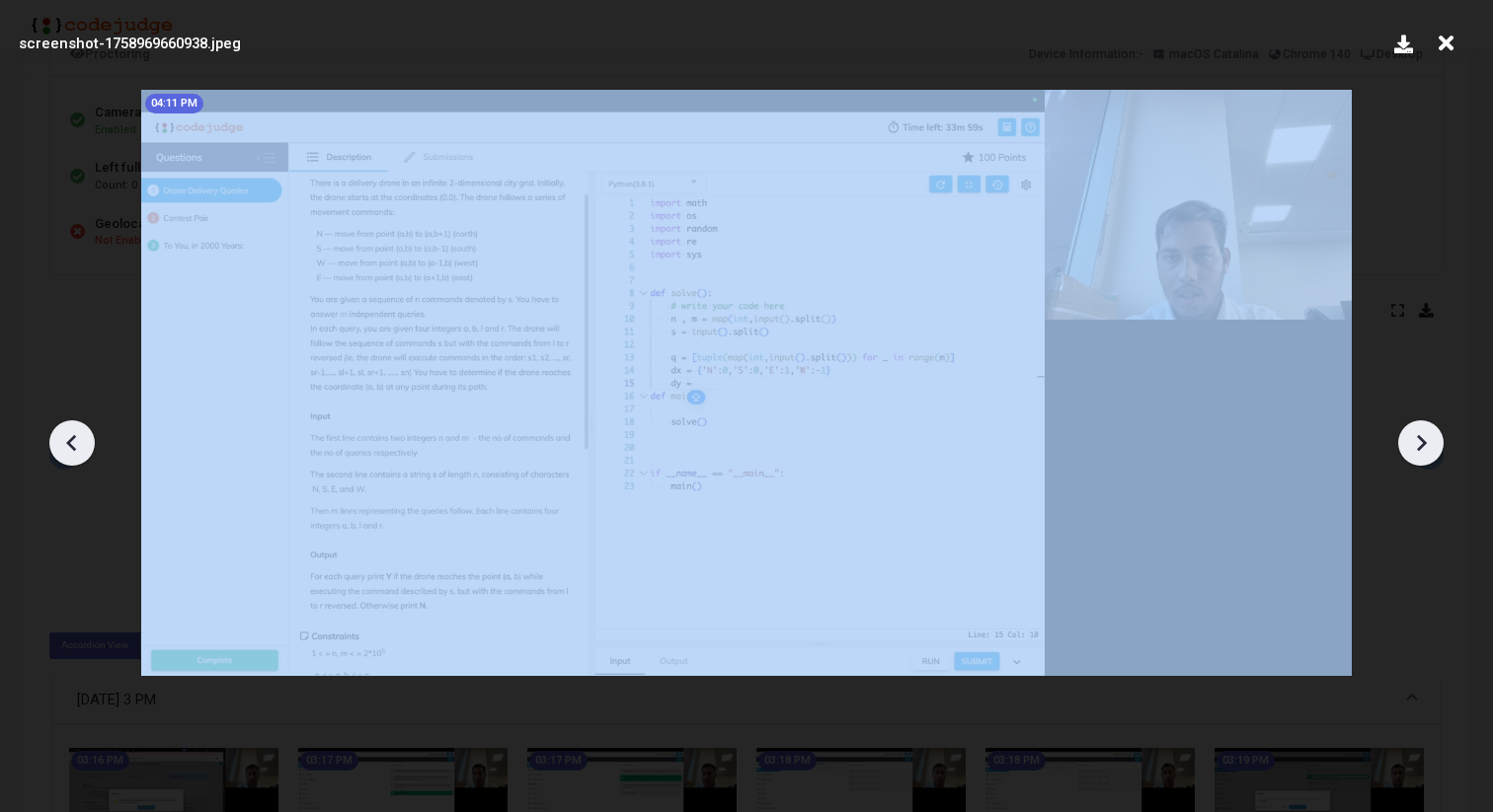
click at [1433, 443] on icon at bounding box center [1421, 443] width 30 height 30
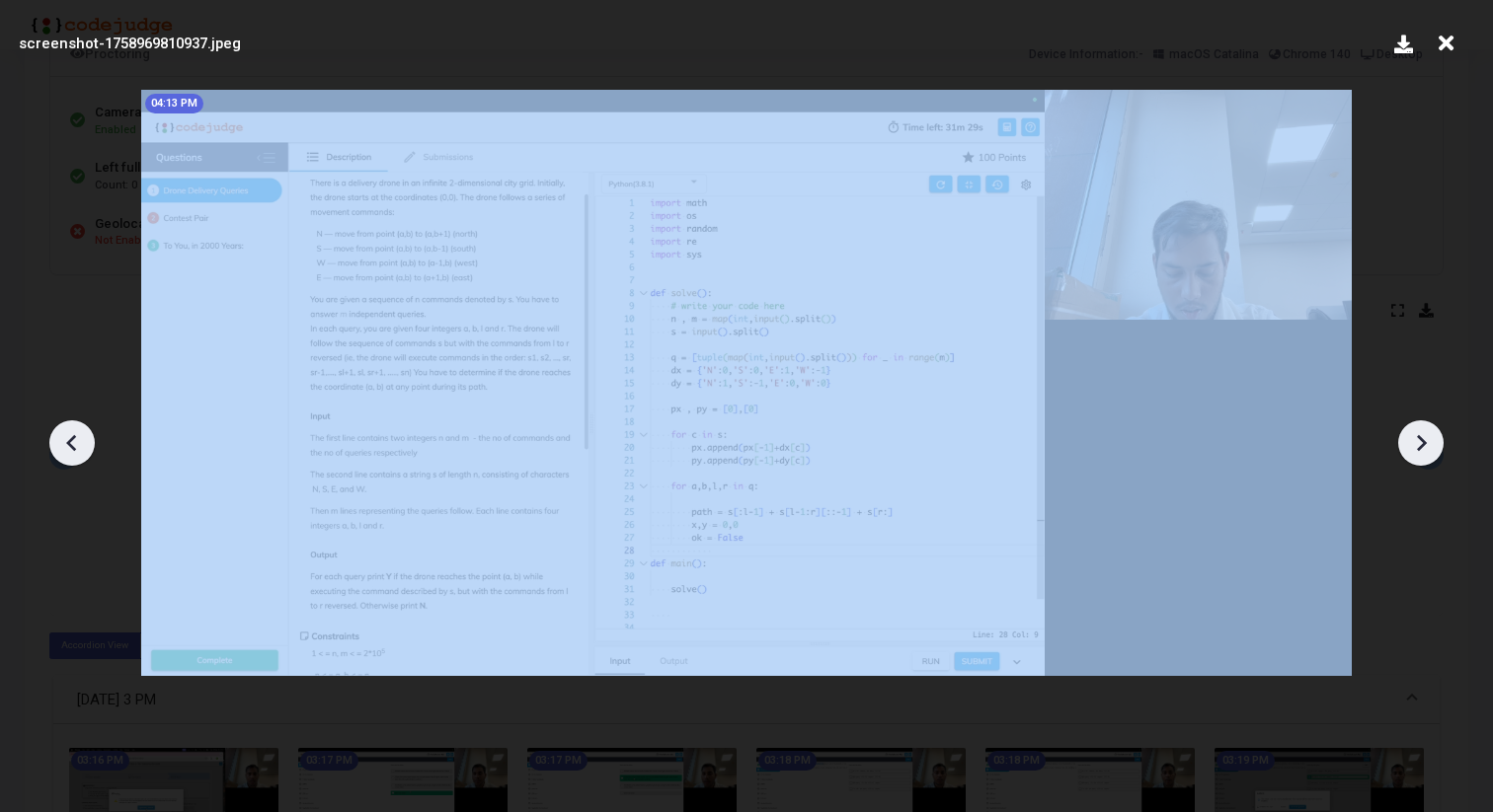
click at [1433, 443] on icon at bounding box center [1421, 443] width 30 height 30
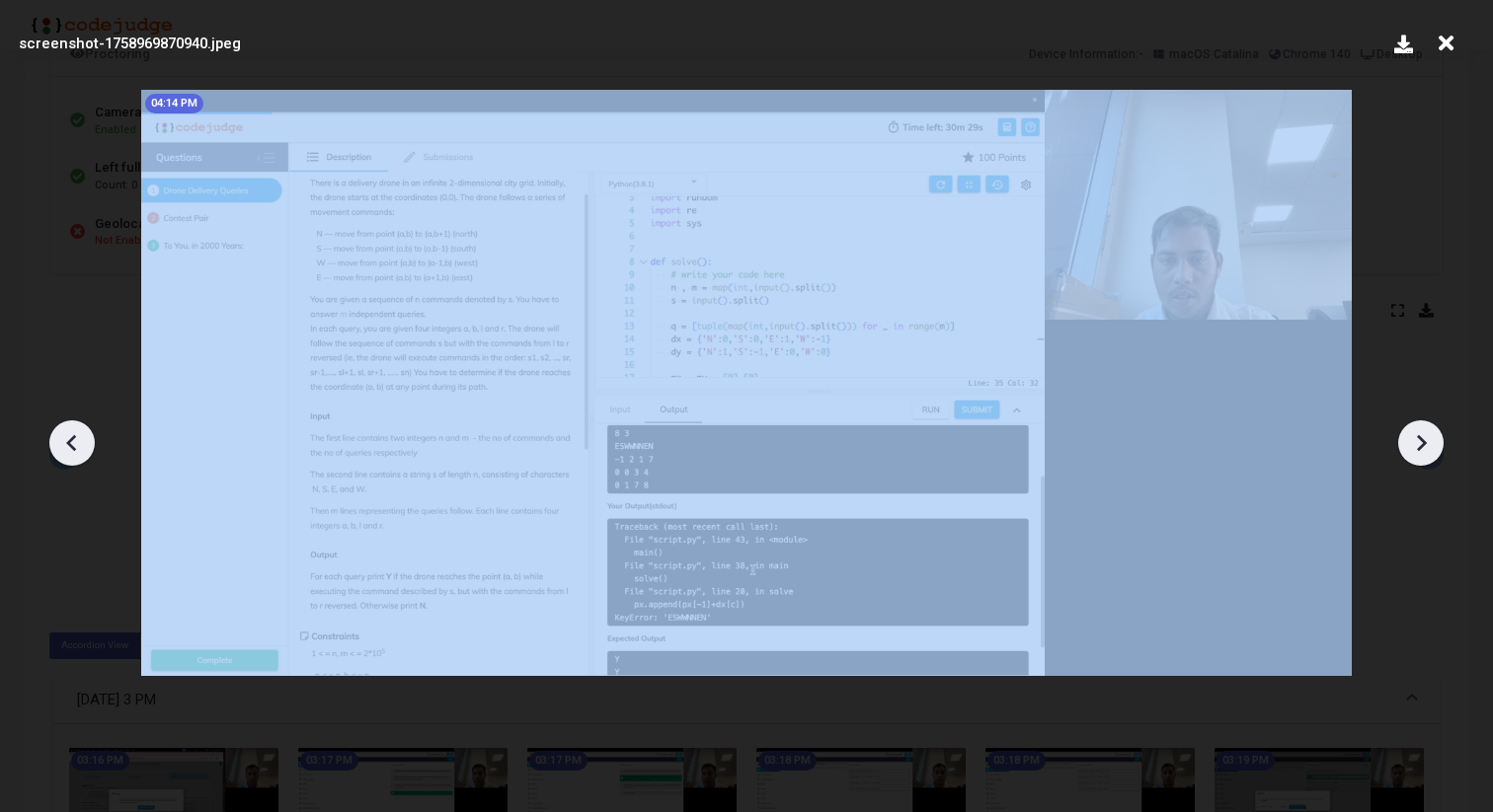
click at [1433, 443] on icon at bounding box center [1421, 443] width 30 height 30
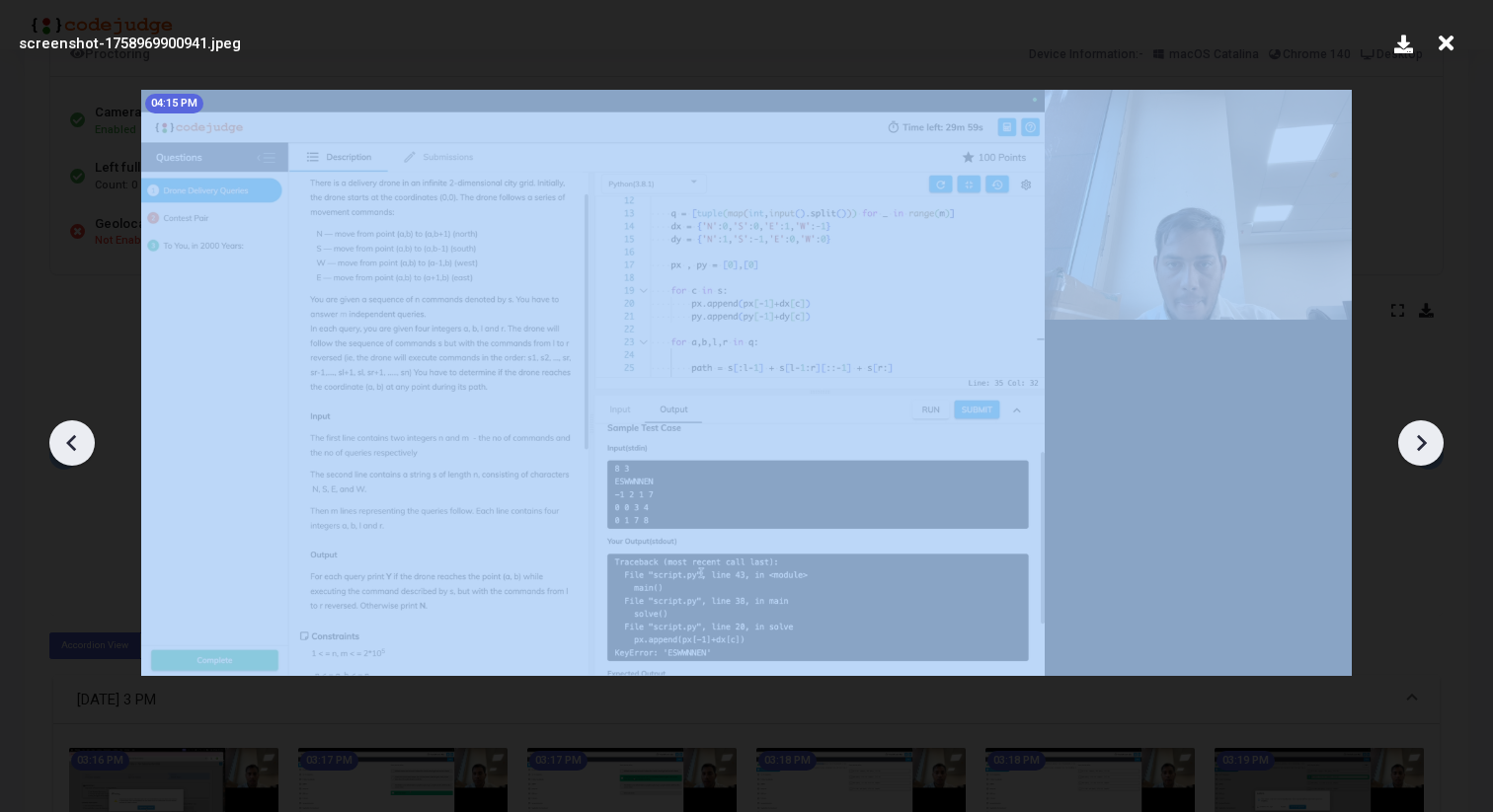
click at [1433, 443] on icon at bounding box center [1421, 443] width 30 height 30
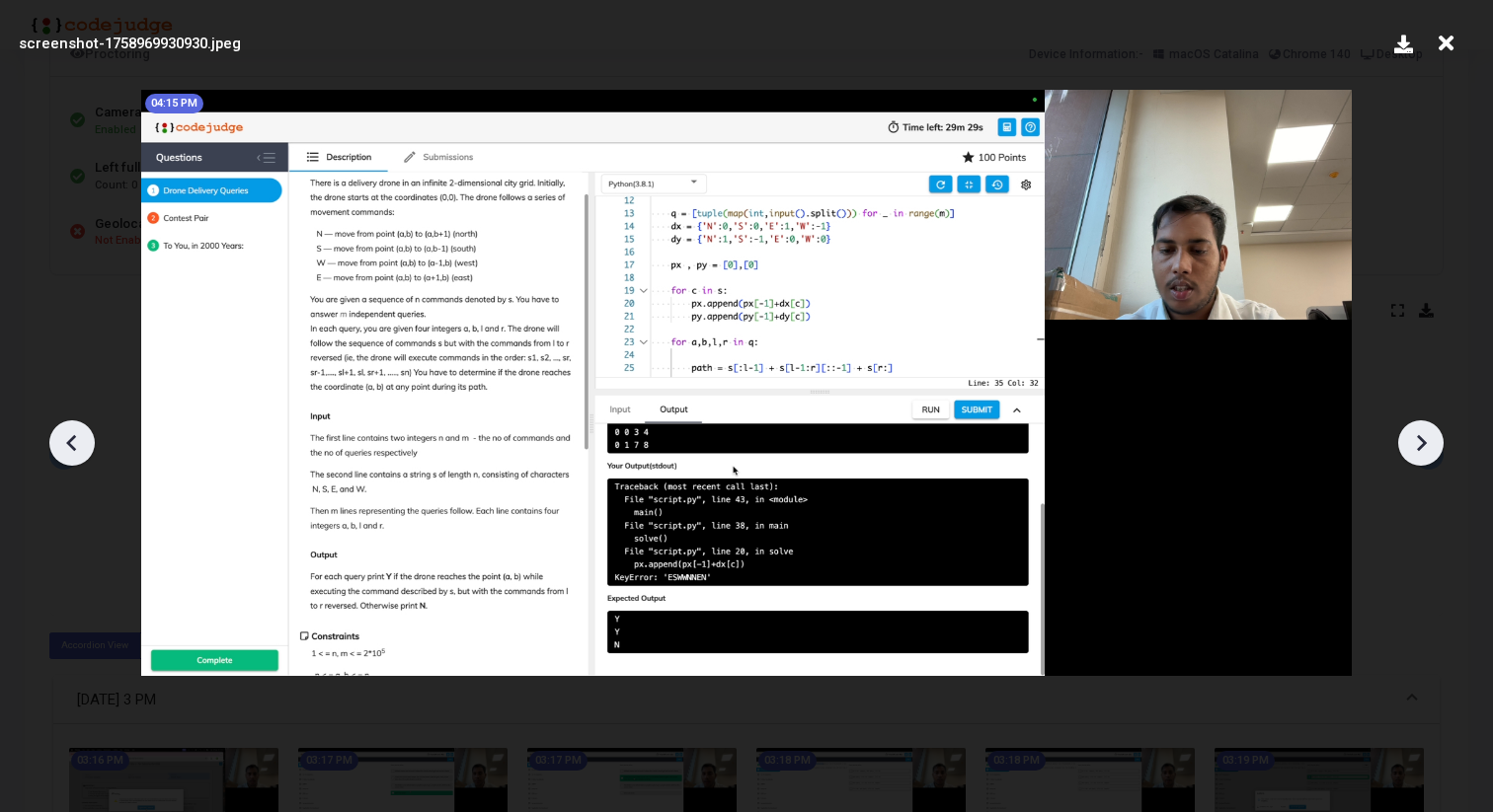
click at [1433, 443] on icon at bounding box center [1421, 443] width 30 height 30
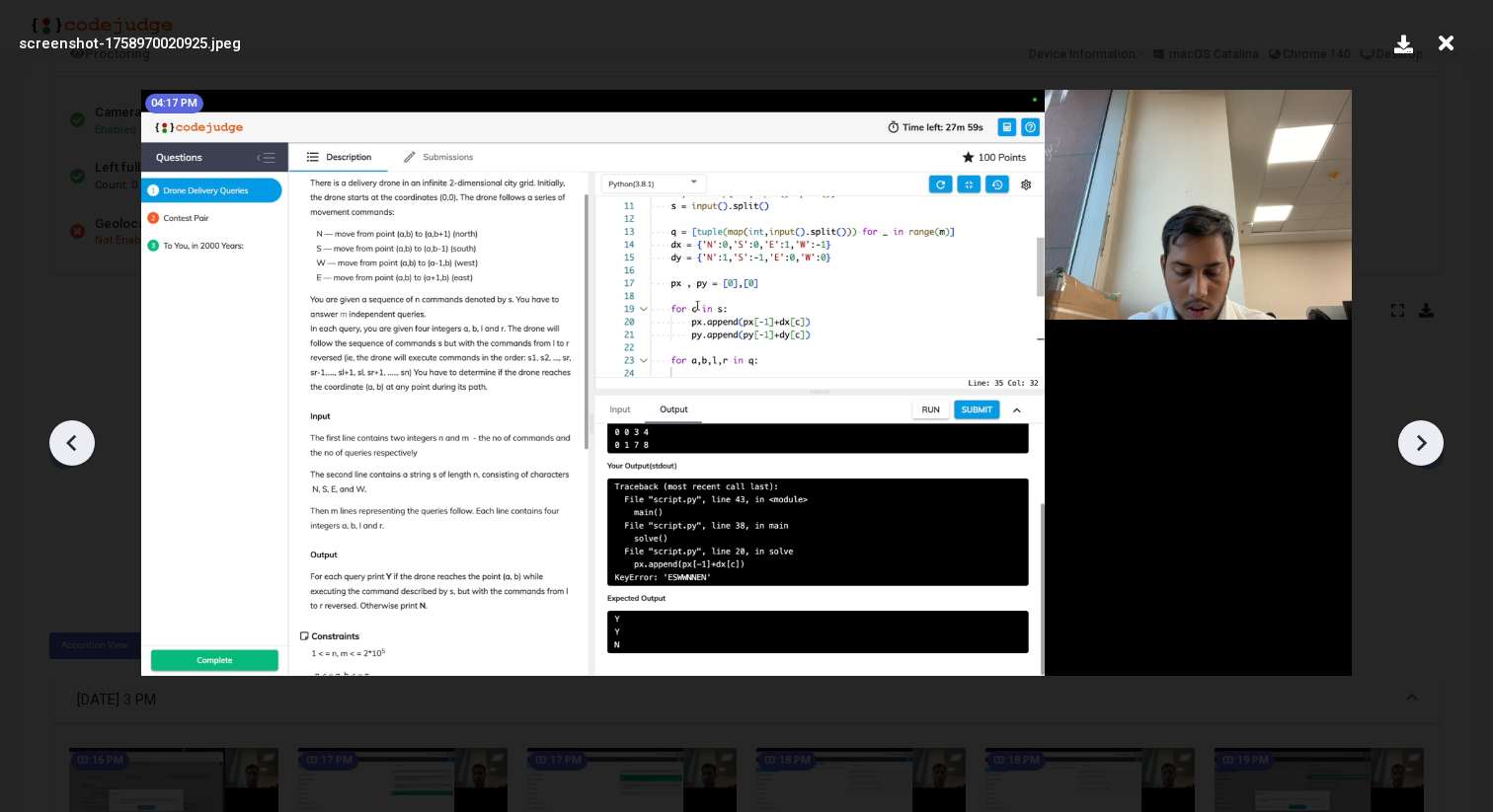
click at [1433, 443] on icon at bounding box center [1421, 443] width 30 height 30
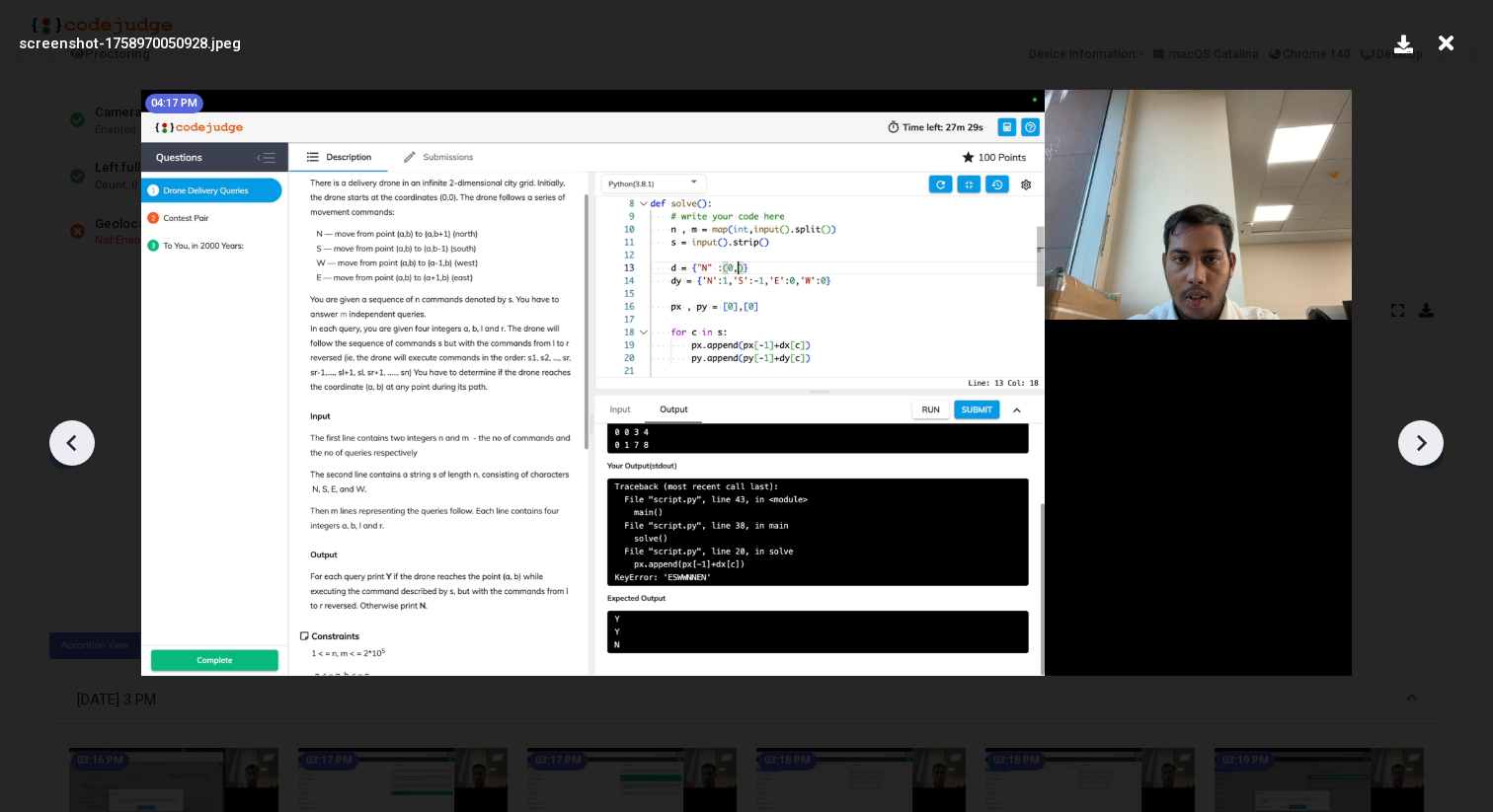
click at [1433, 443] on icon at bounding box center [1421, 443] width 30 height 30
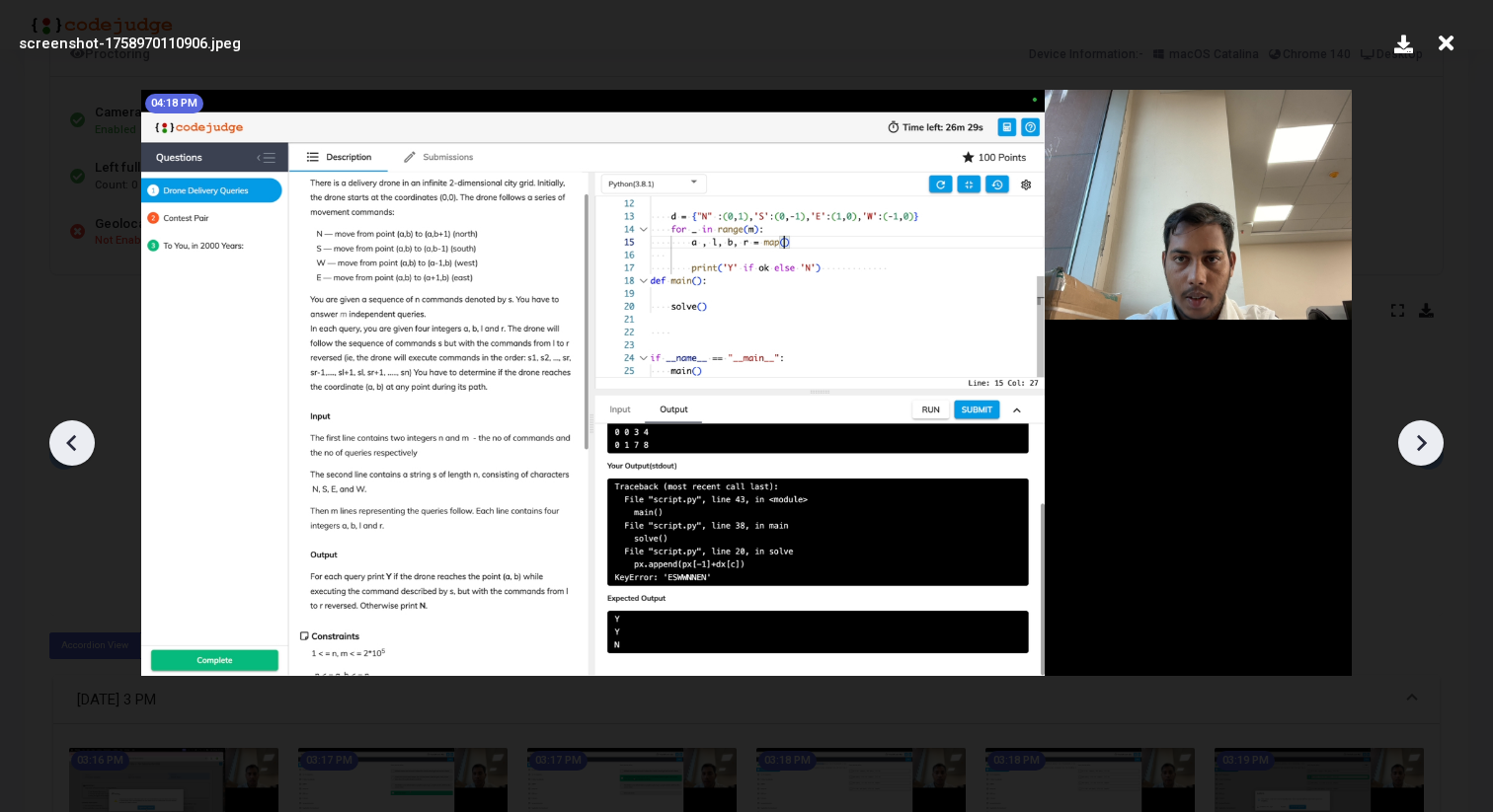
click at [1433, 443] on icon at bounding box center [1421, 443] width 30 height 30
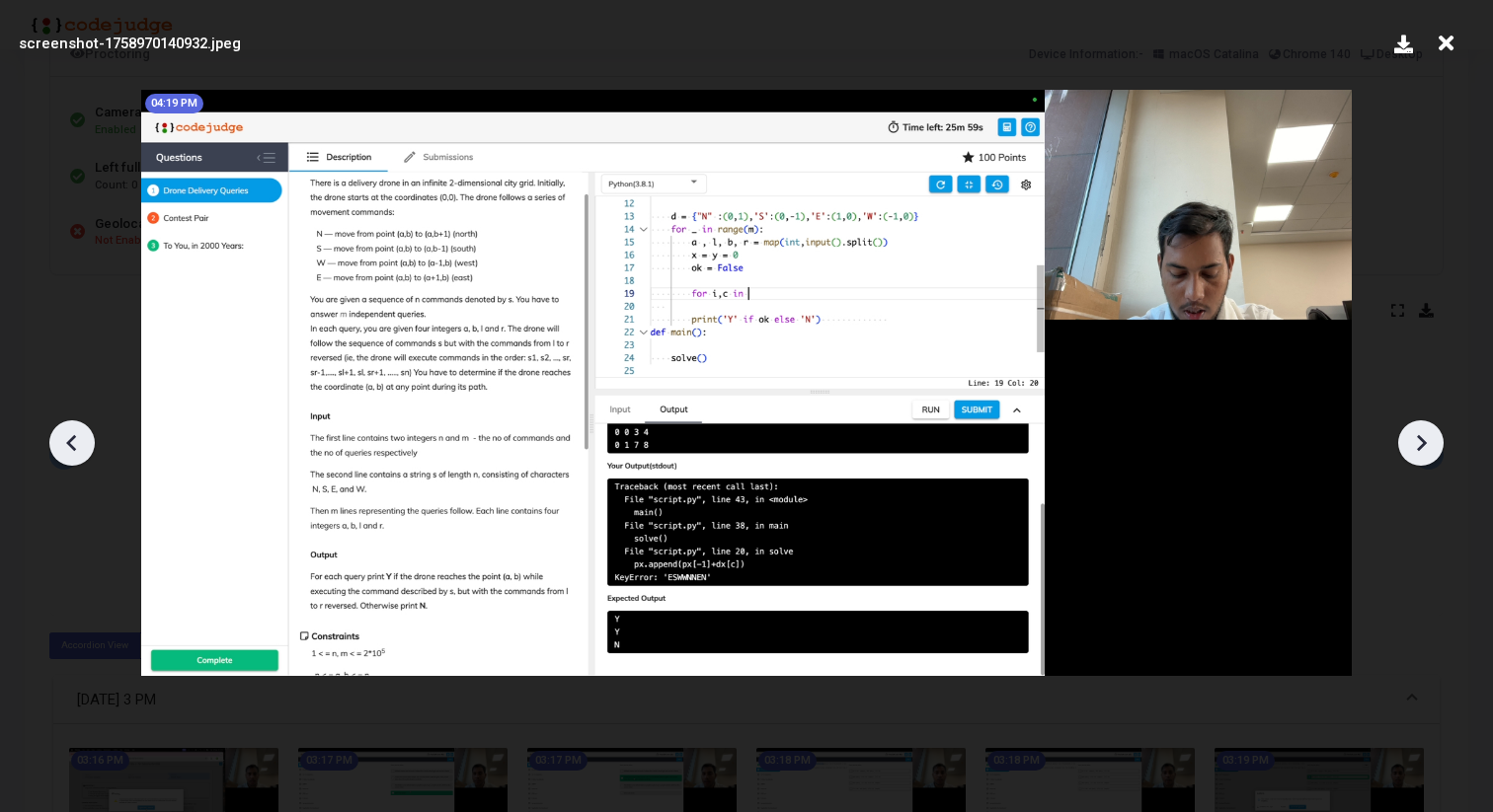
click at [1433, 443] on icon at bounding box center [1421, 443] width 30 height 30
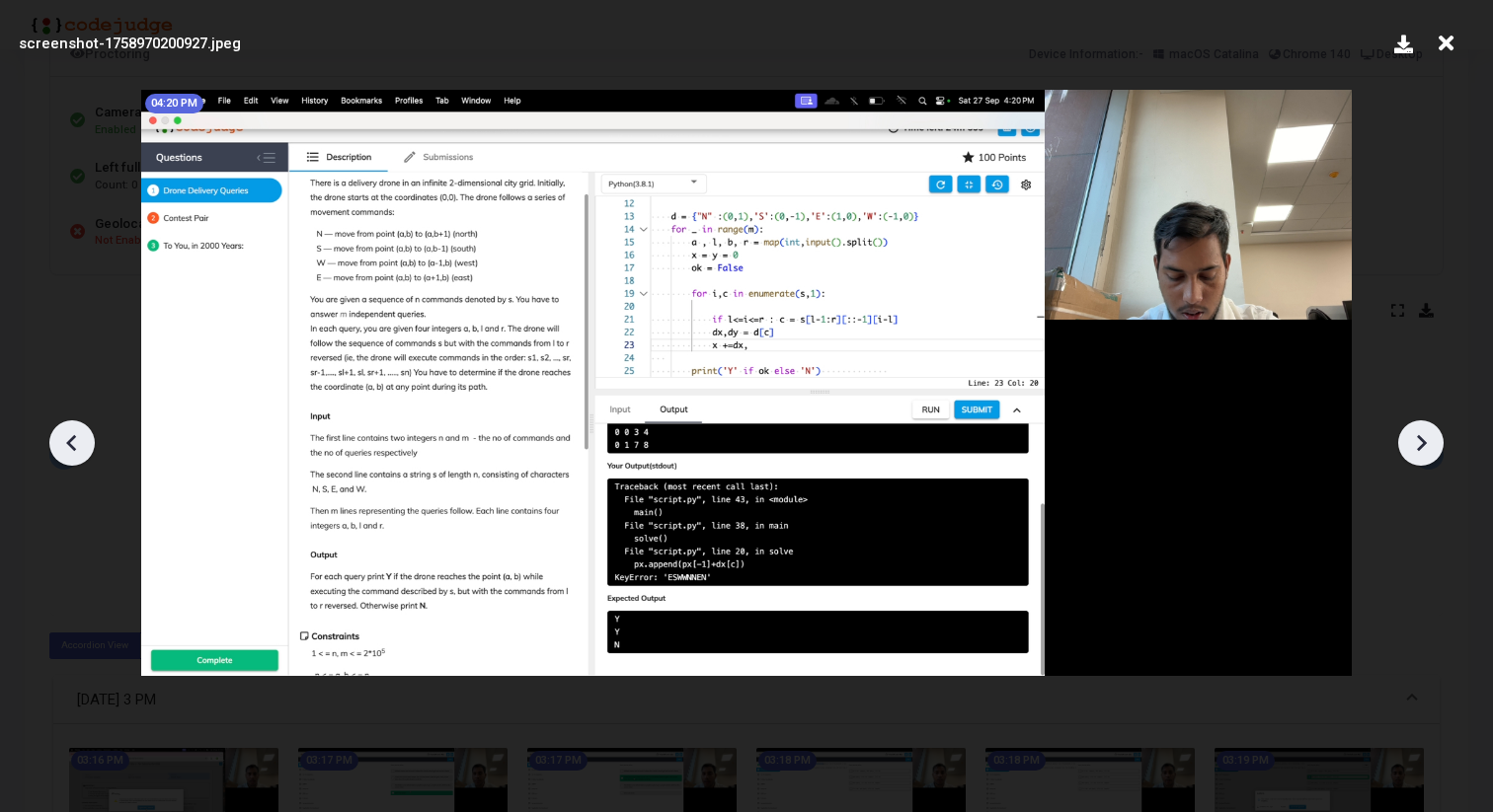
click at [1433, 443] on icon at bounding box center [1421, 443] width 30 height 30
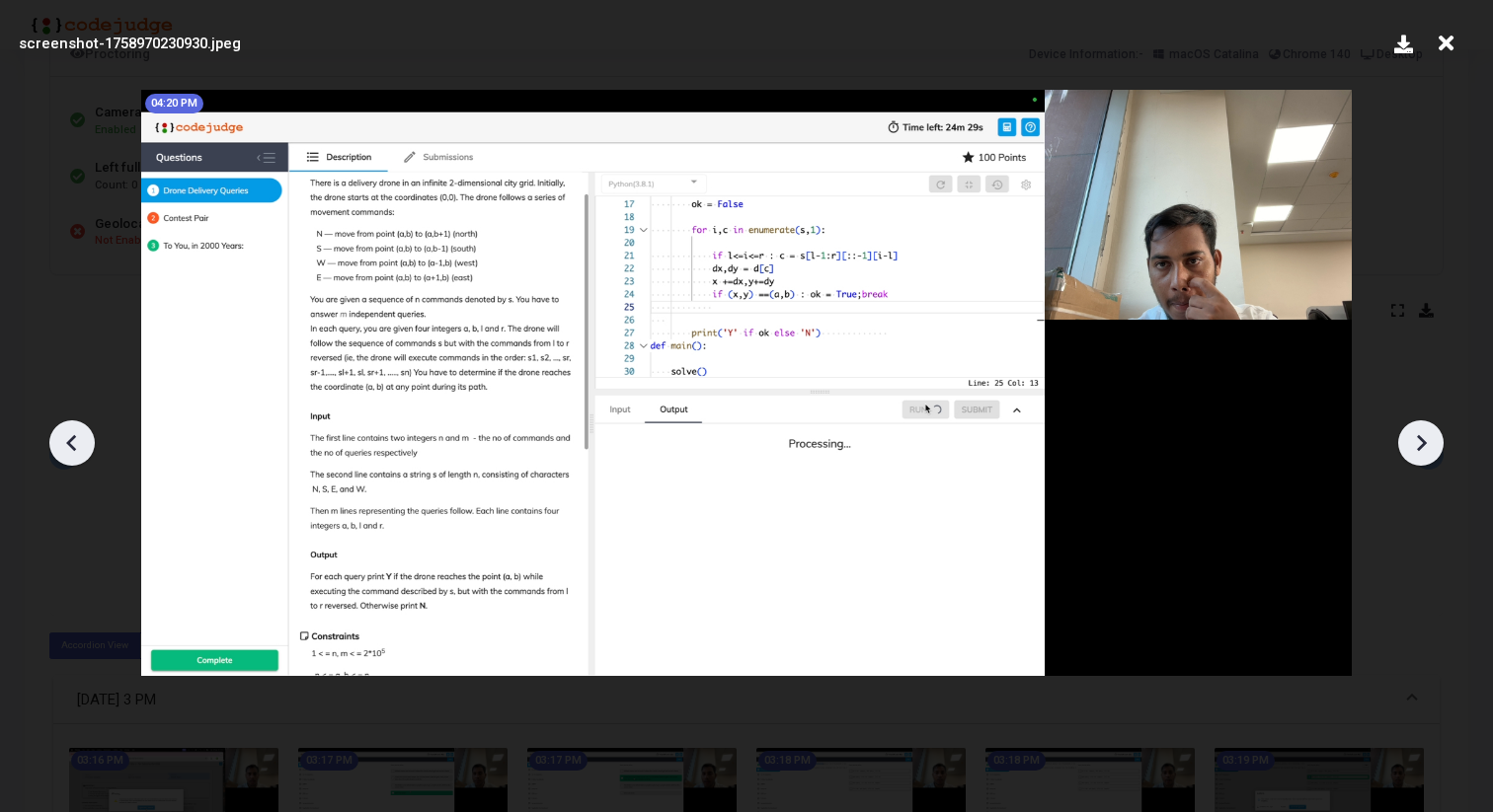
click at [1433, 443] on icon at bounding box center [1421, 443] width 30 height 30
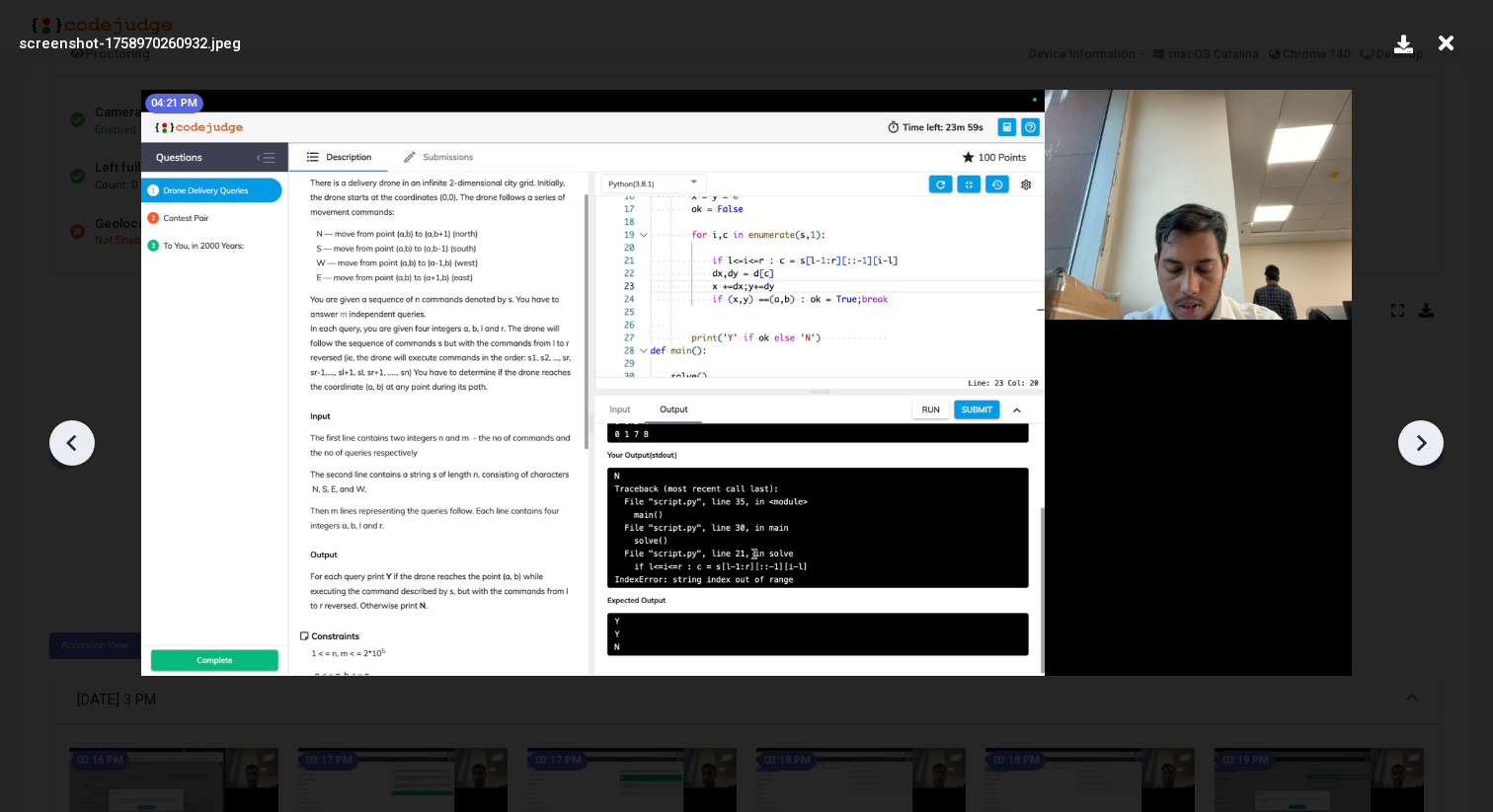
click at [1422, 446] on icon at bounding box center [1422, 442] width 10 height 17
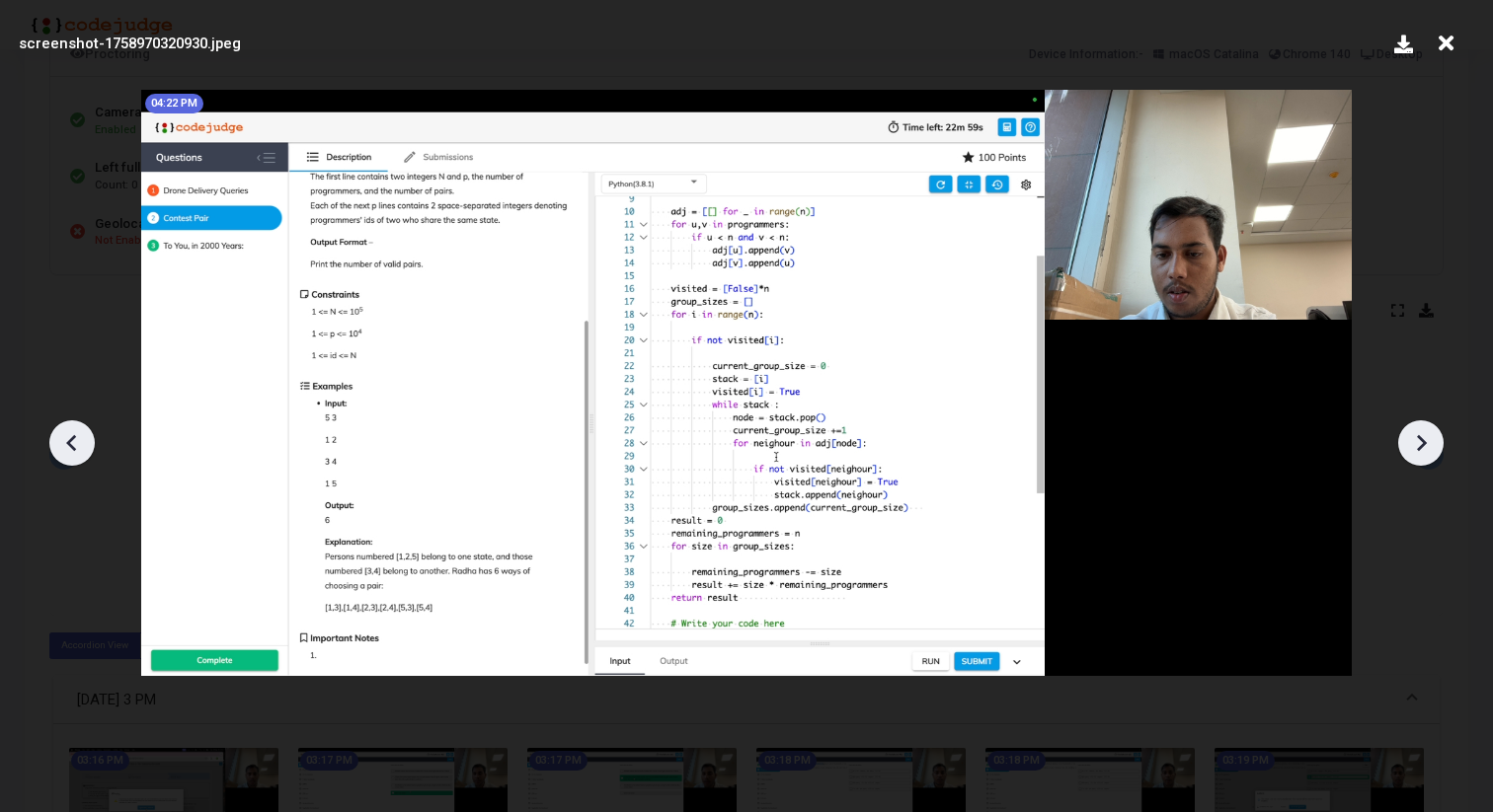
click at [1422, 446] on icon at bounding box center [1422, 442] width 10 height 17
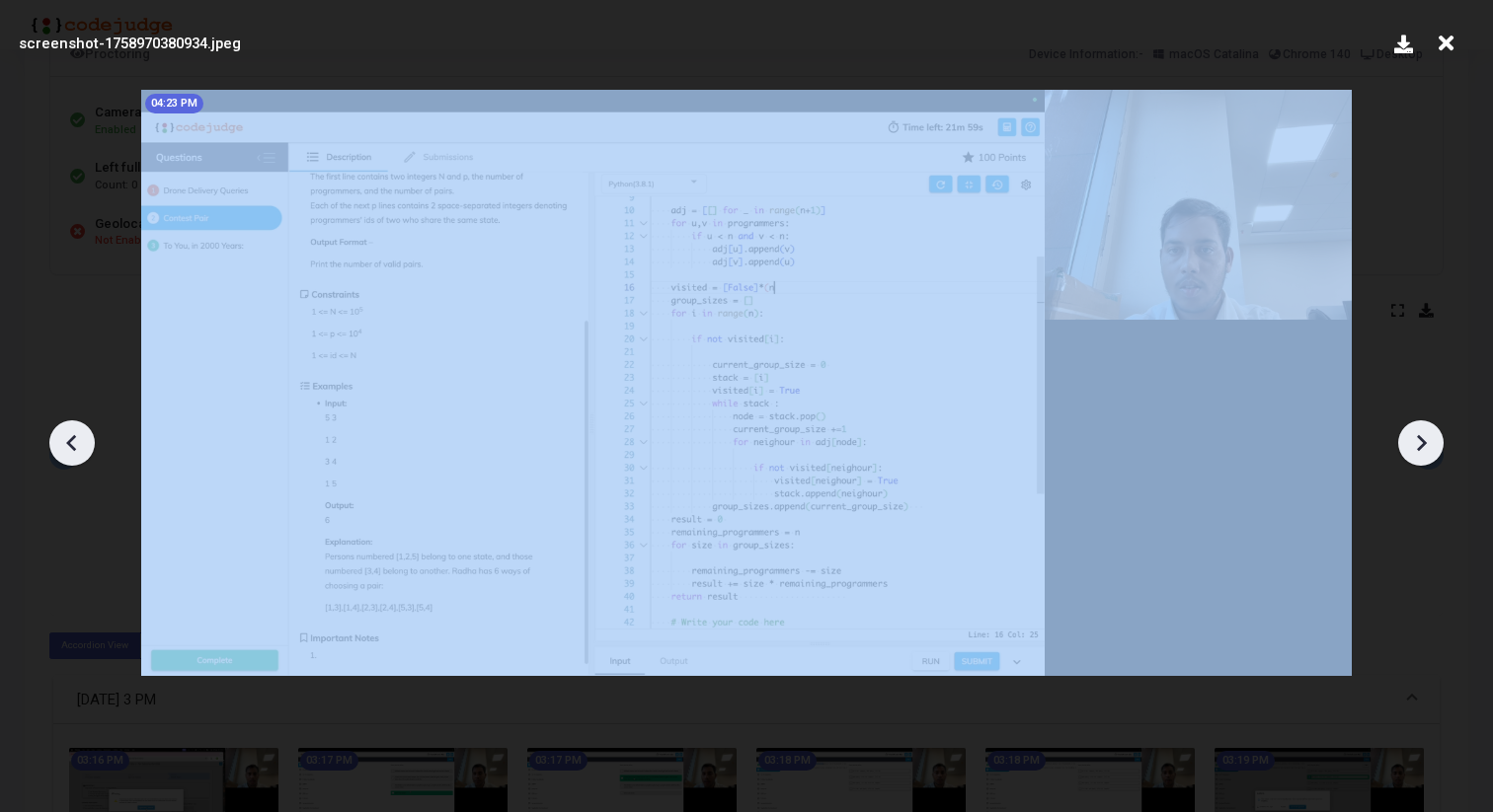
click at [1422, 446] on icon at bounding box center [1422, 442] width 10 height 17
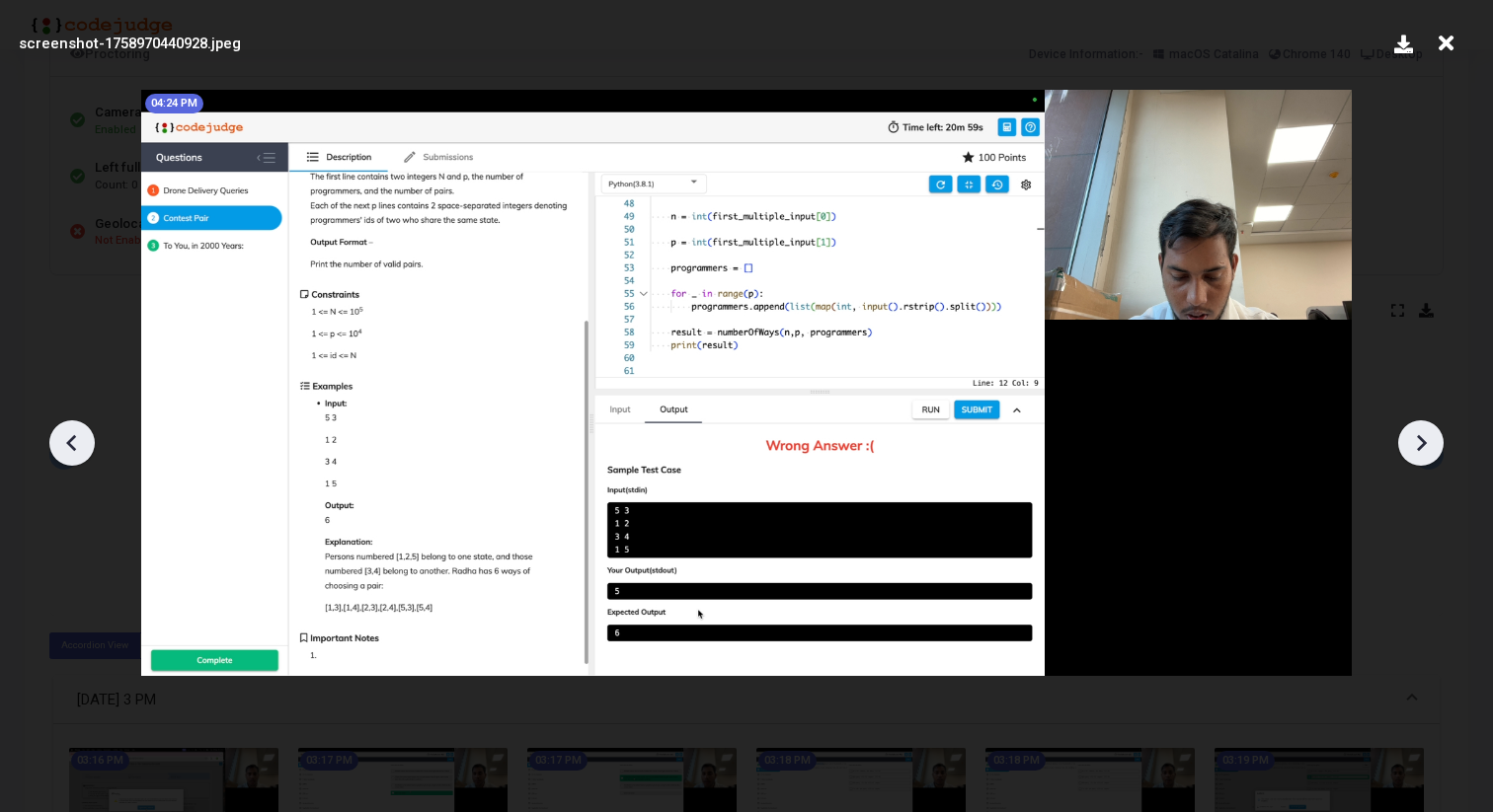
click at [1422, 446] on icon at bounding box center [1422, 442] width 10 height 17
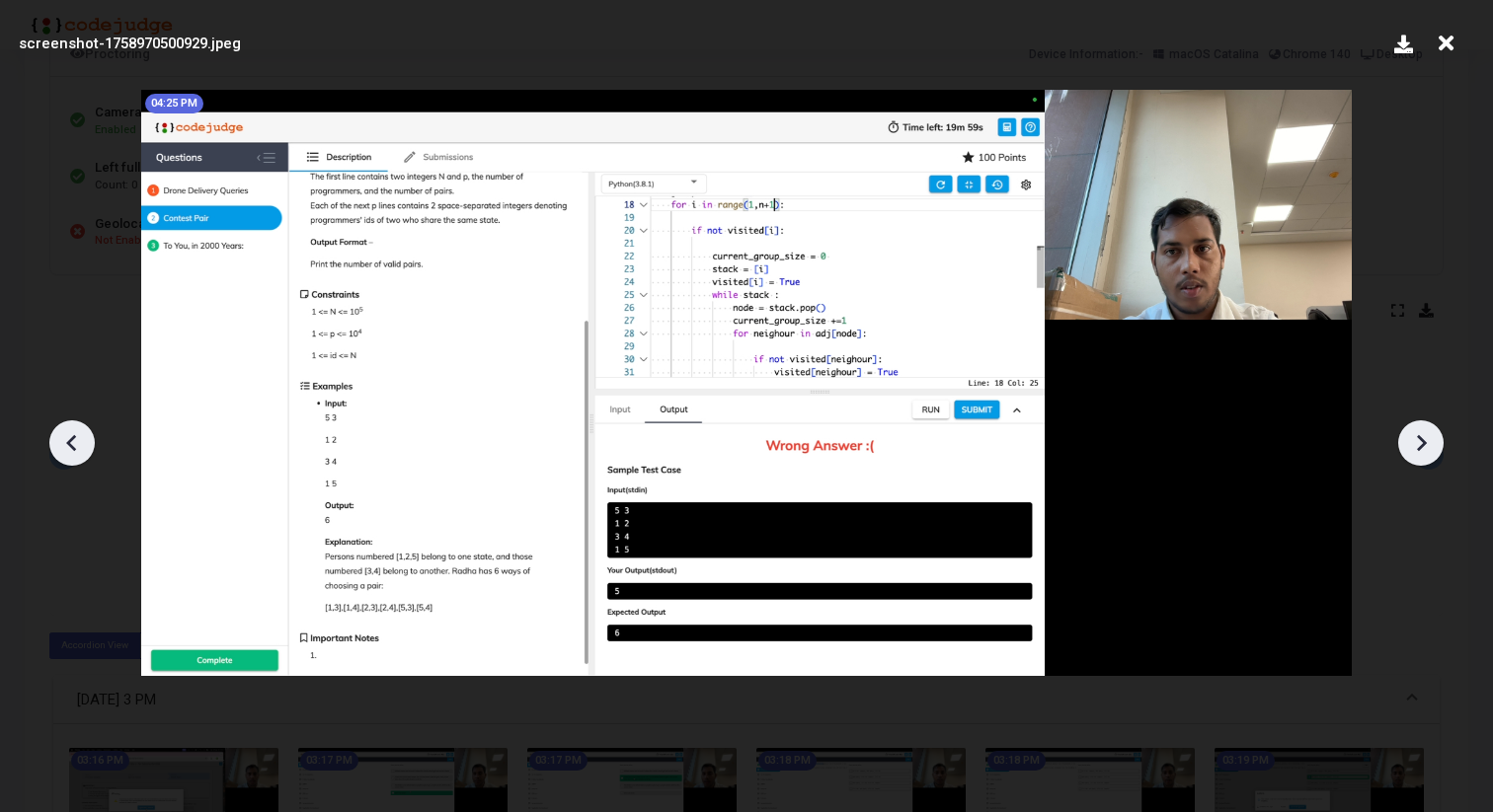
click at [1422, 446] on icon at bounding box center [1422, 442] width 10 height 17
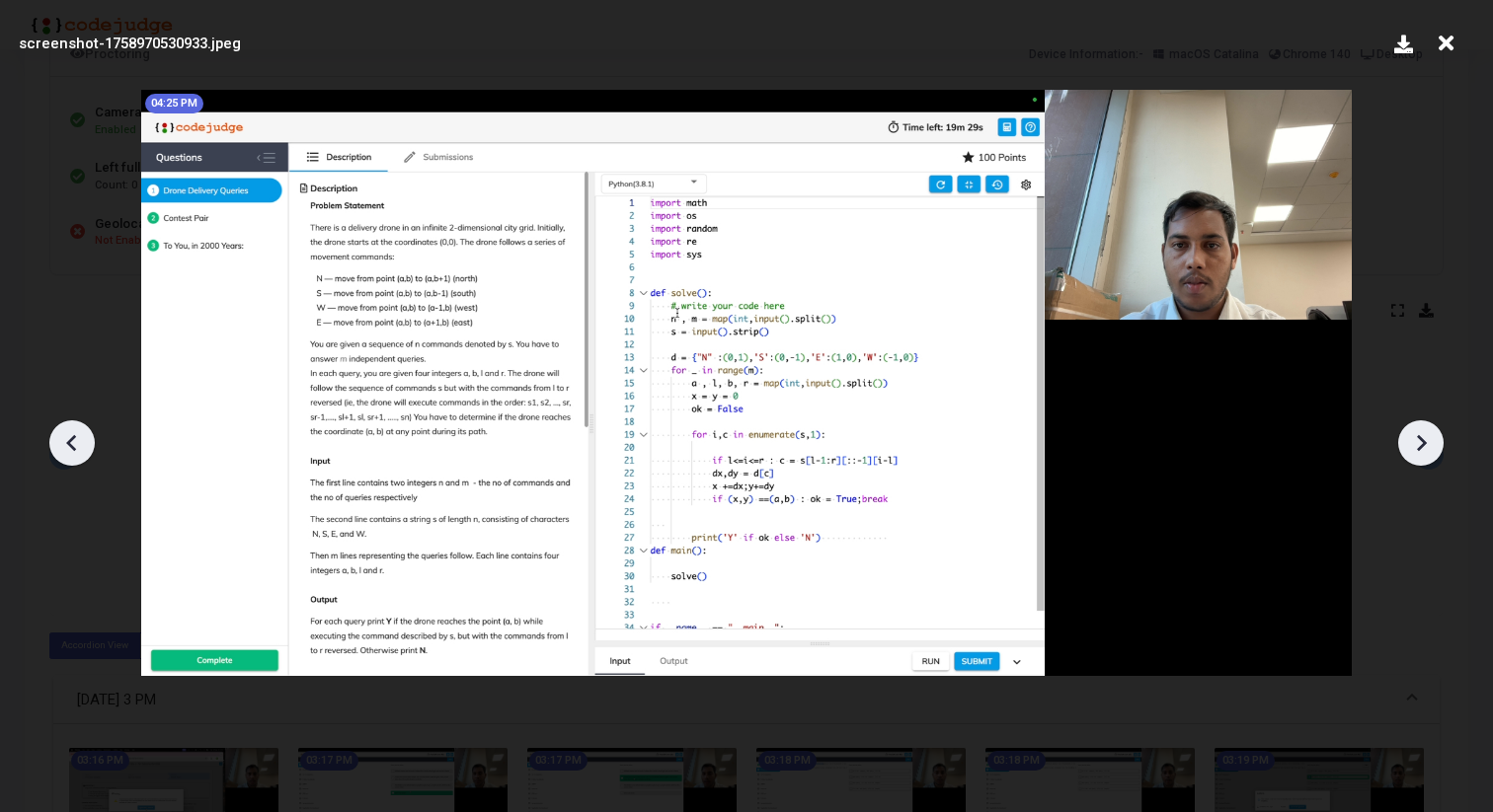
click at [1422, 446] on icon at bounding box center [1422, 442] width 10 height 17
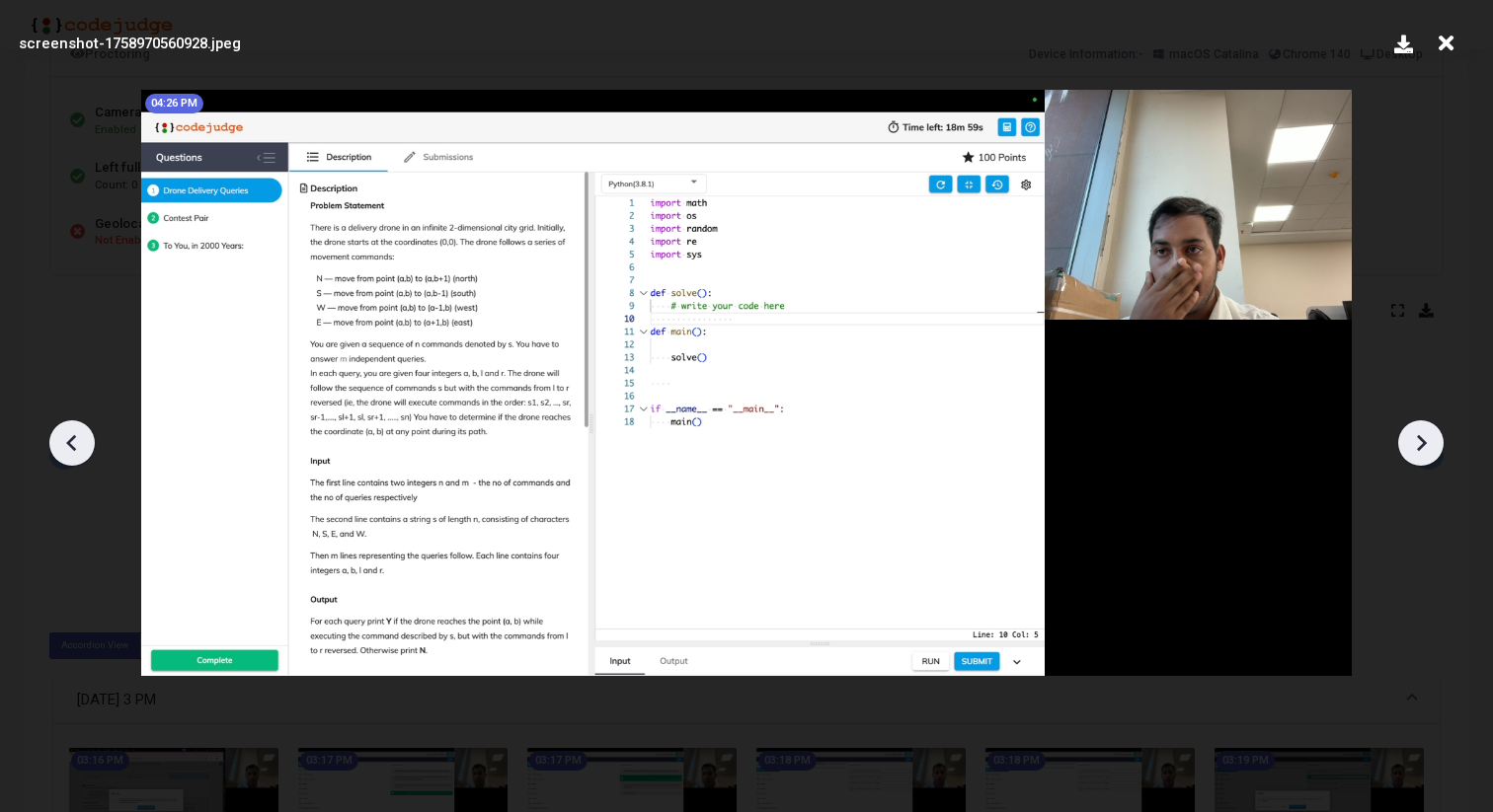
click at [1422, 446] on icon at bounding box center [1422, 442] width 10 height 17
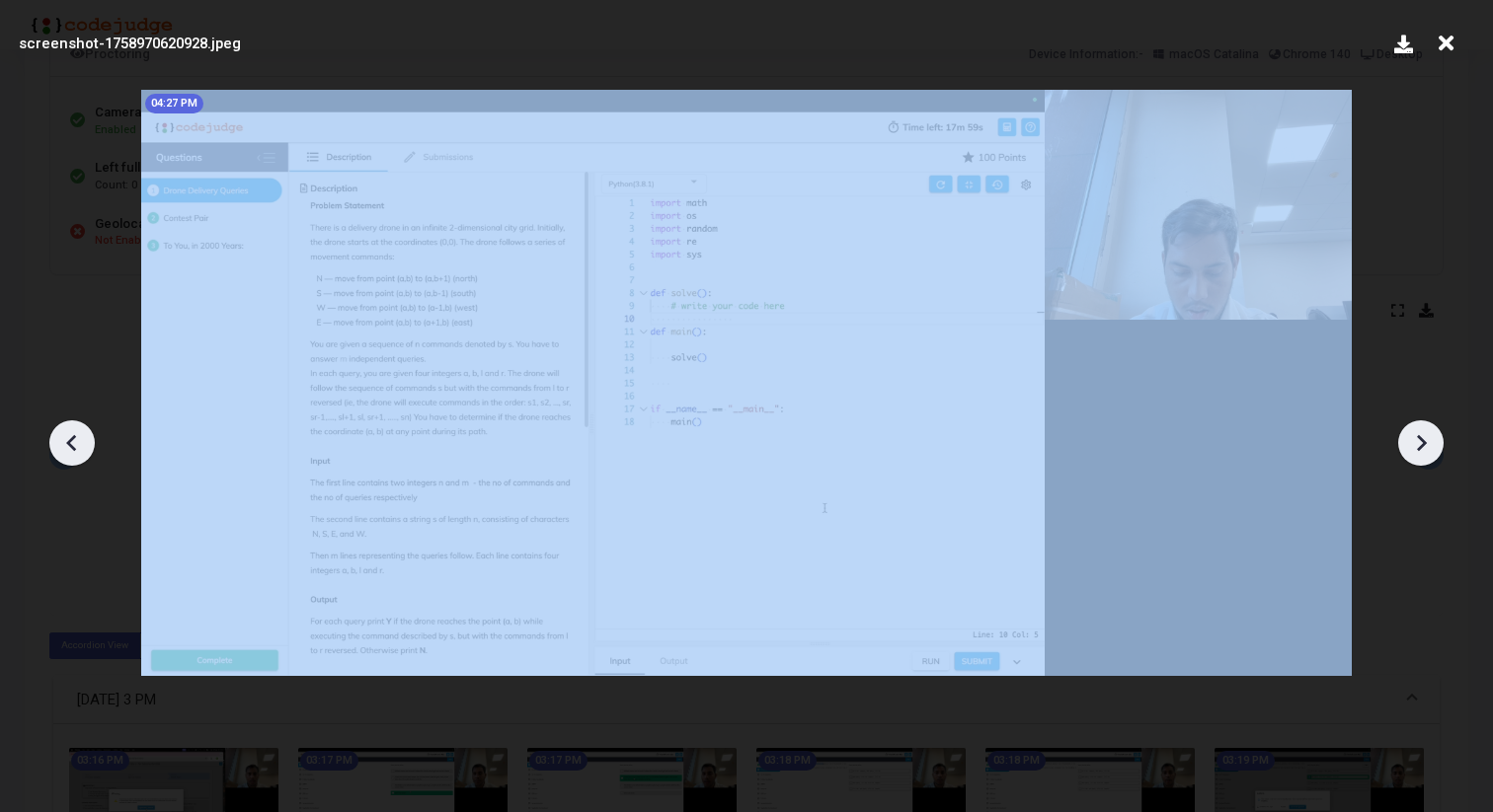
click at [1422, 446] on icon at bounding box center [1422, 442] width 10 height 17
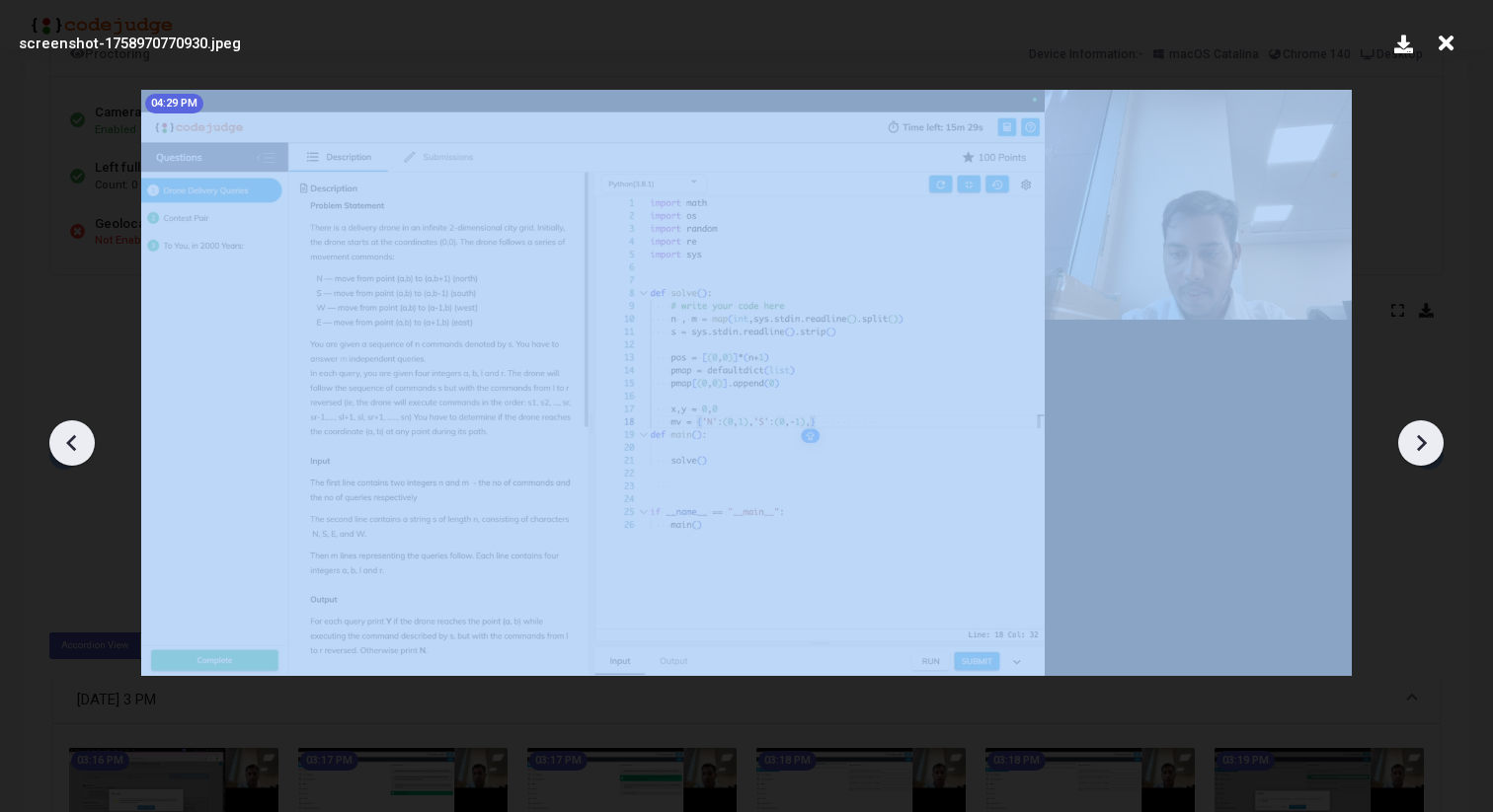
click at [1422, 446] on icon at bounding box center [1422, 442] width 10 height 17
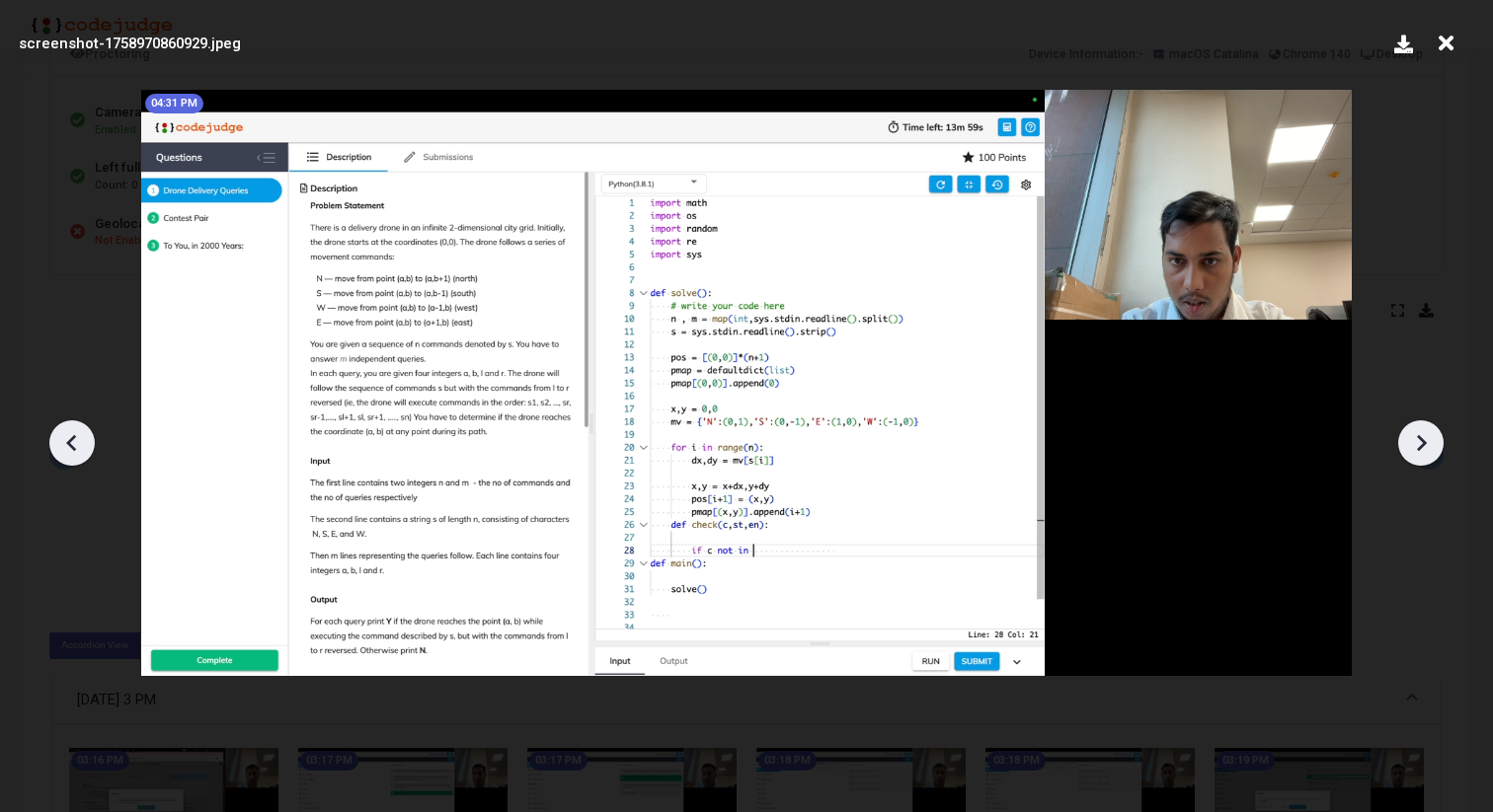
click at [1422, 446] on icon at bounding box center [1422, 442] width 10 height 17
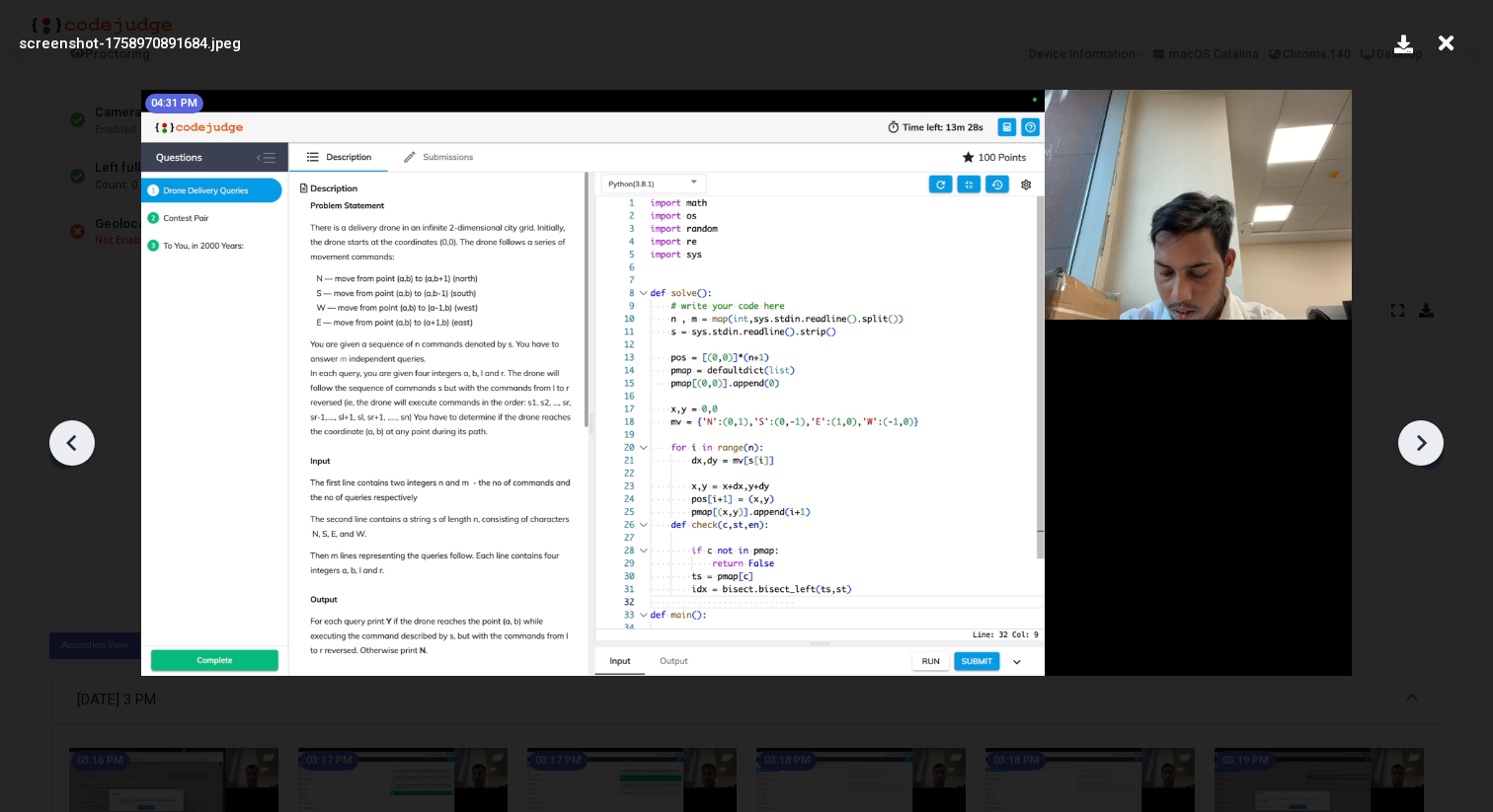
click at [1422, 446] on icon at bounding box center [1422, 442] width 10 height 17
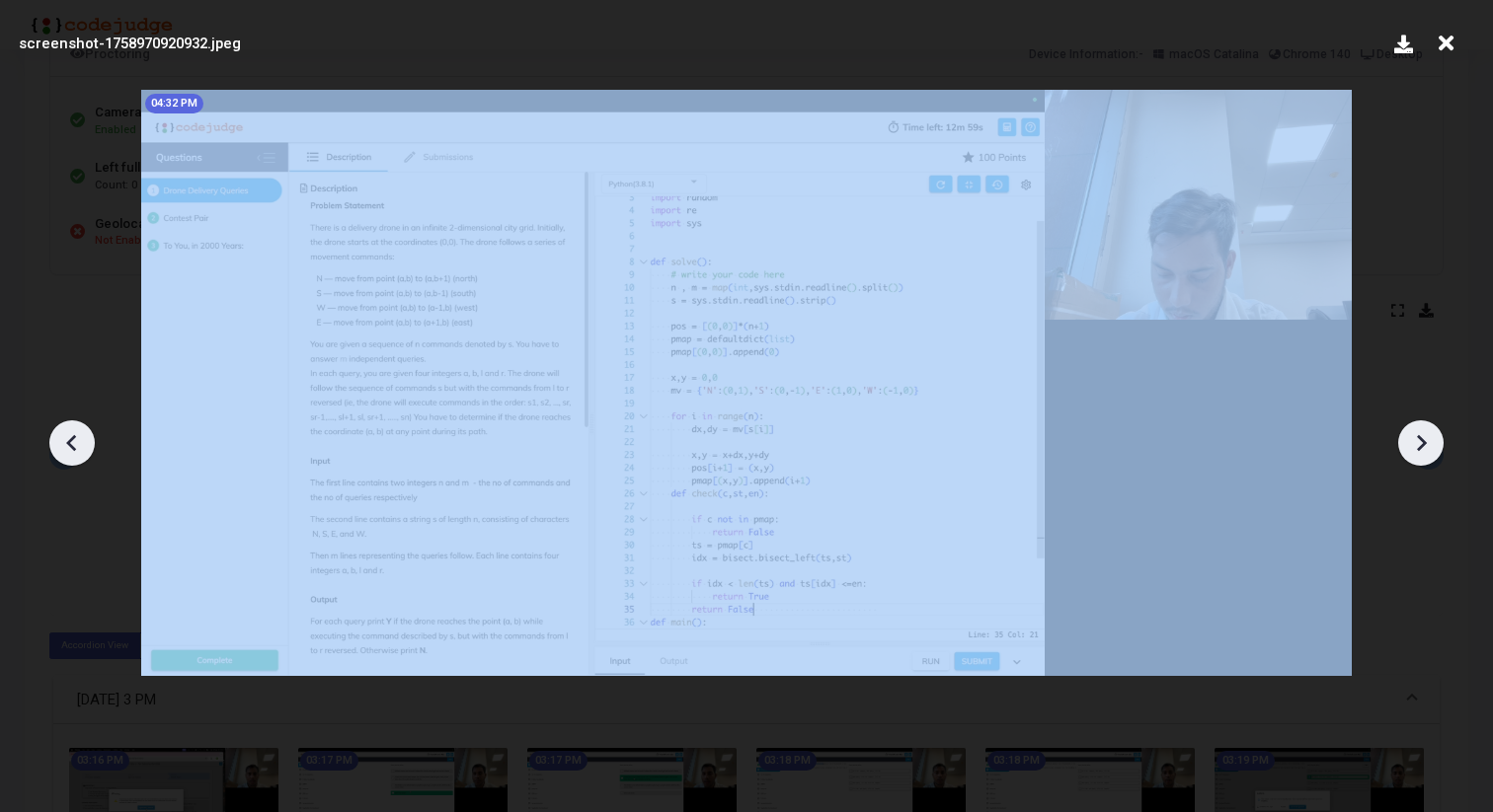
click at [1422, 446] on icon at bounding box center [1422, 442] width 10 height 17
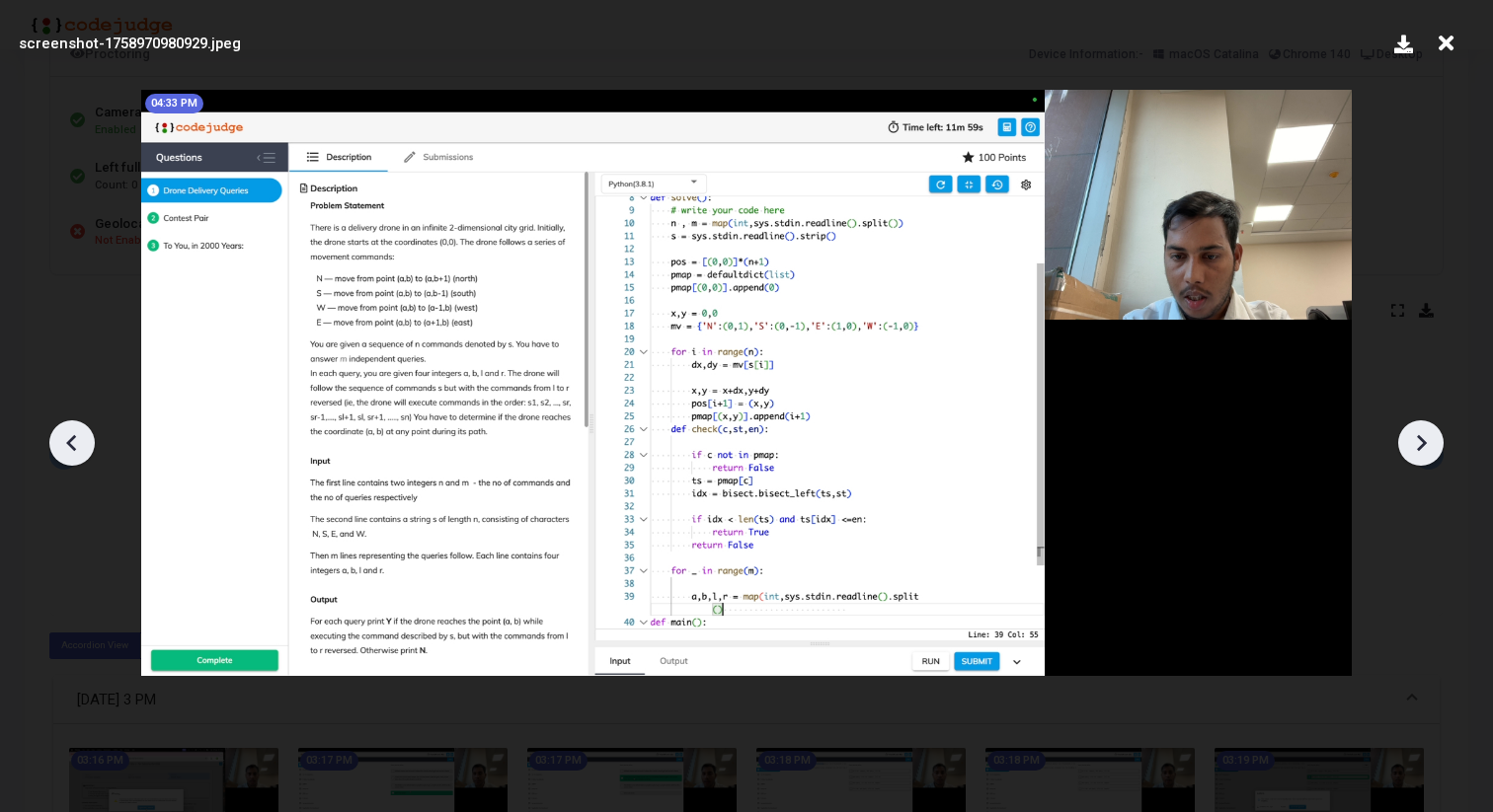
click at [1422, 446] on icon at bounding box center [1422, 442] width 10 height 17
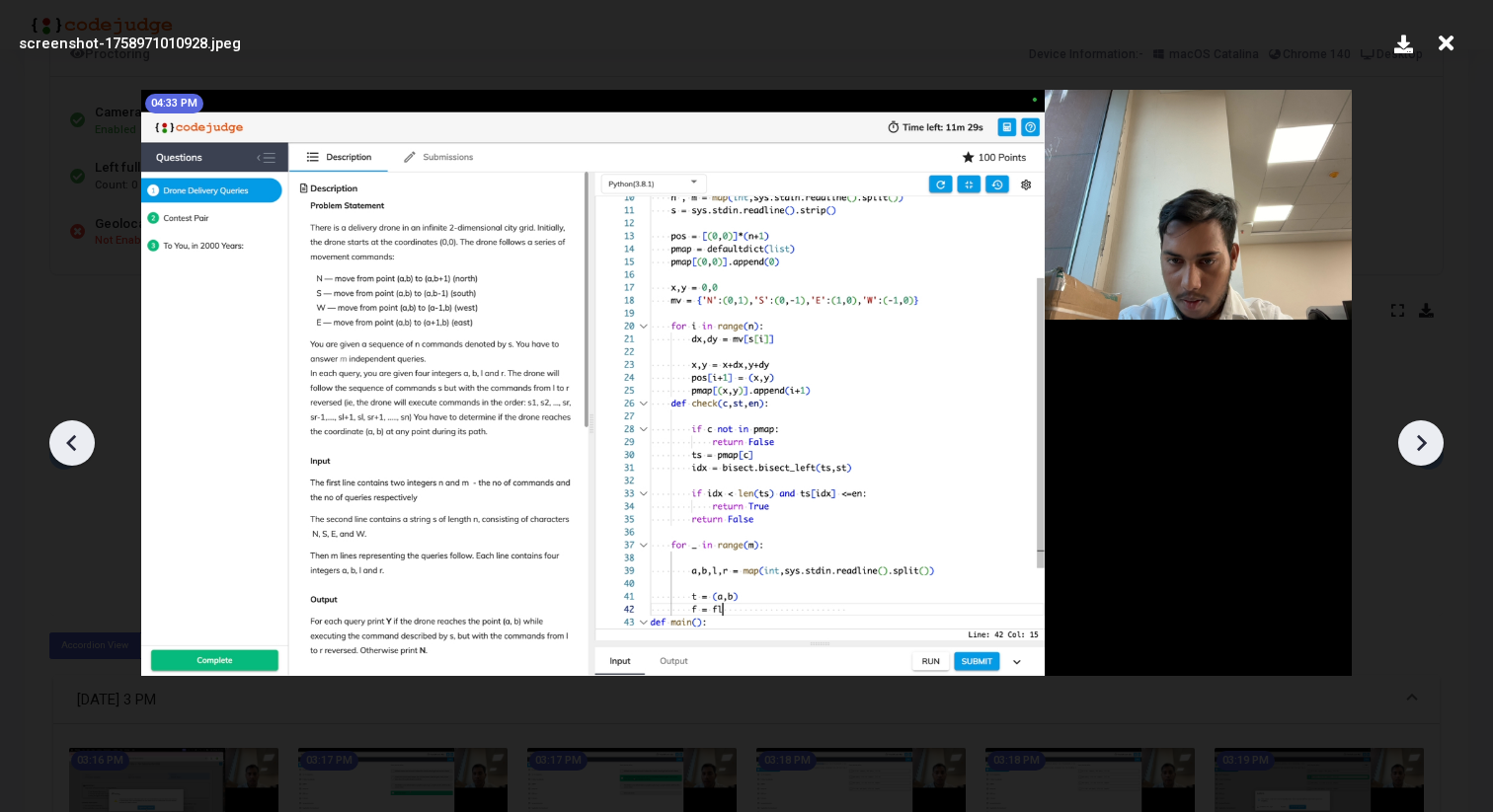
click at [1422, 446] on icon at bounding box center [1422, 442] width 10 height 17
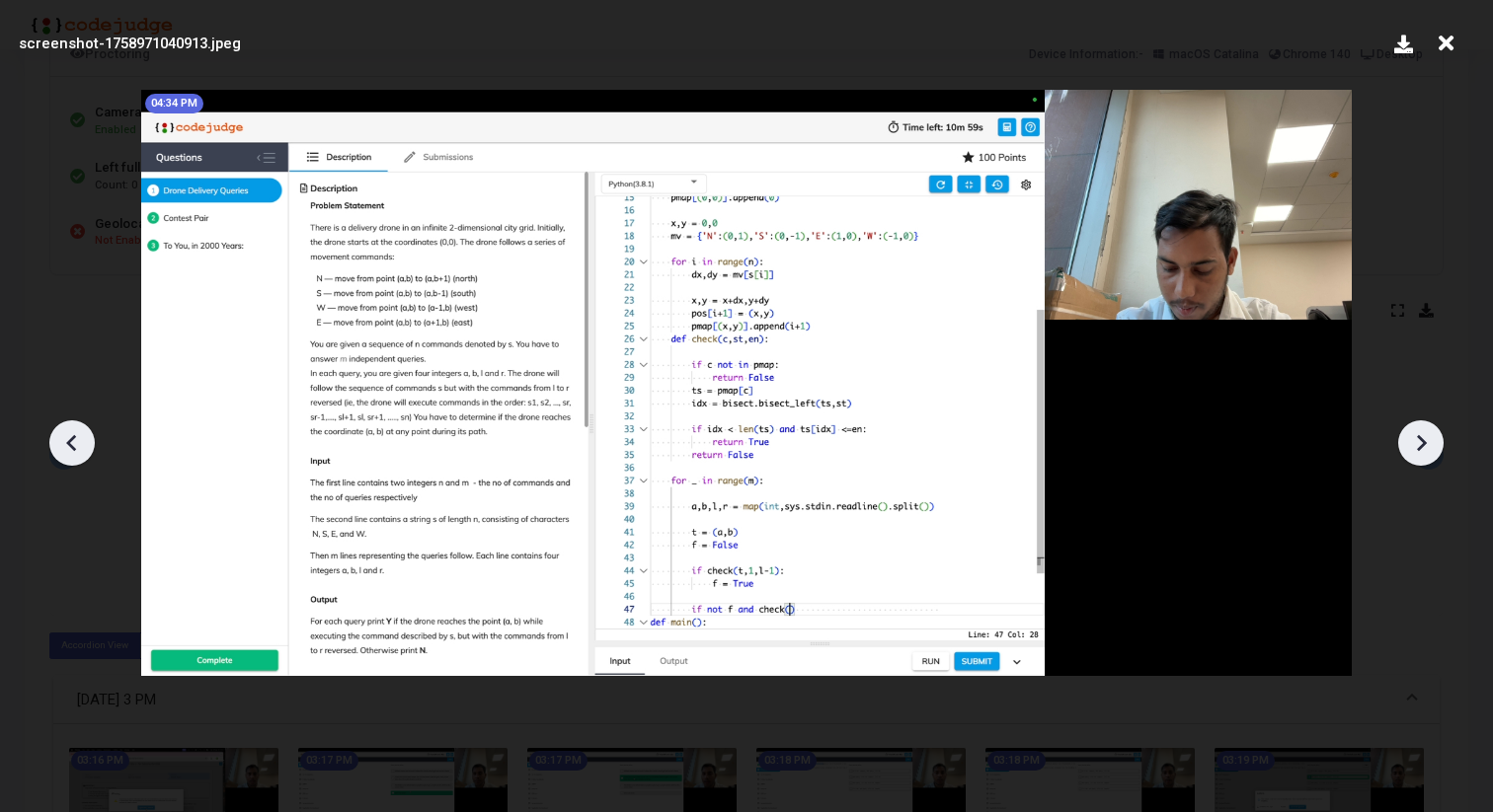
click at [1422, 446] on icon at bounding box center [1422, 442] width 10 height 17
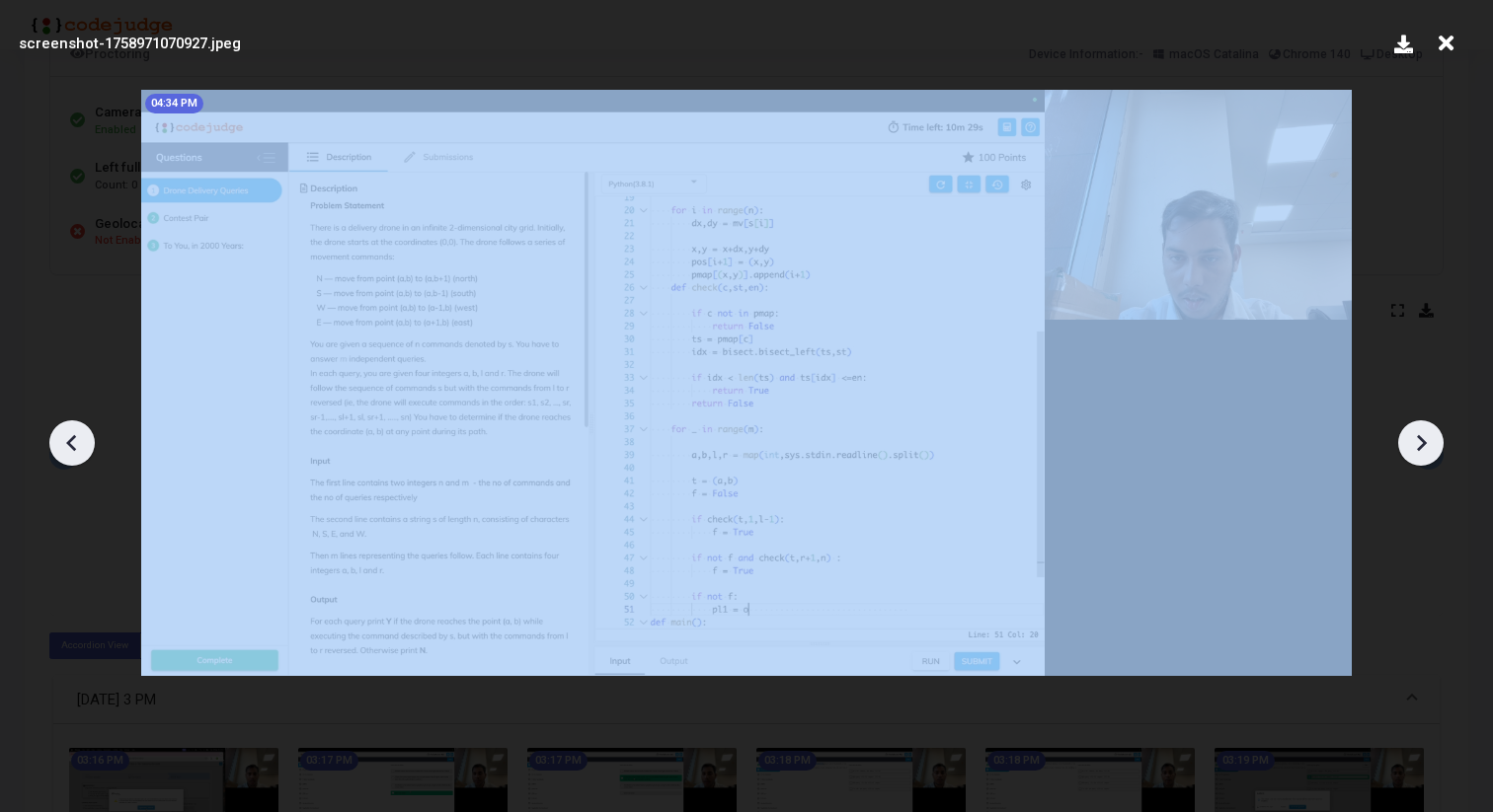
click at [1422, 446] on icon at bounding box center [1422, 442] width 10 height 17
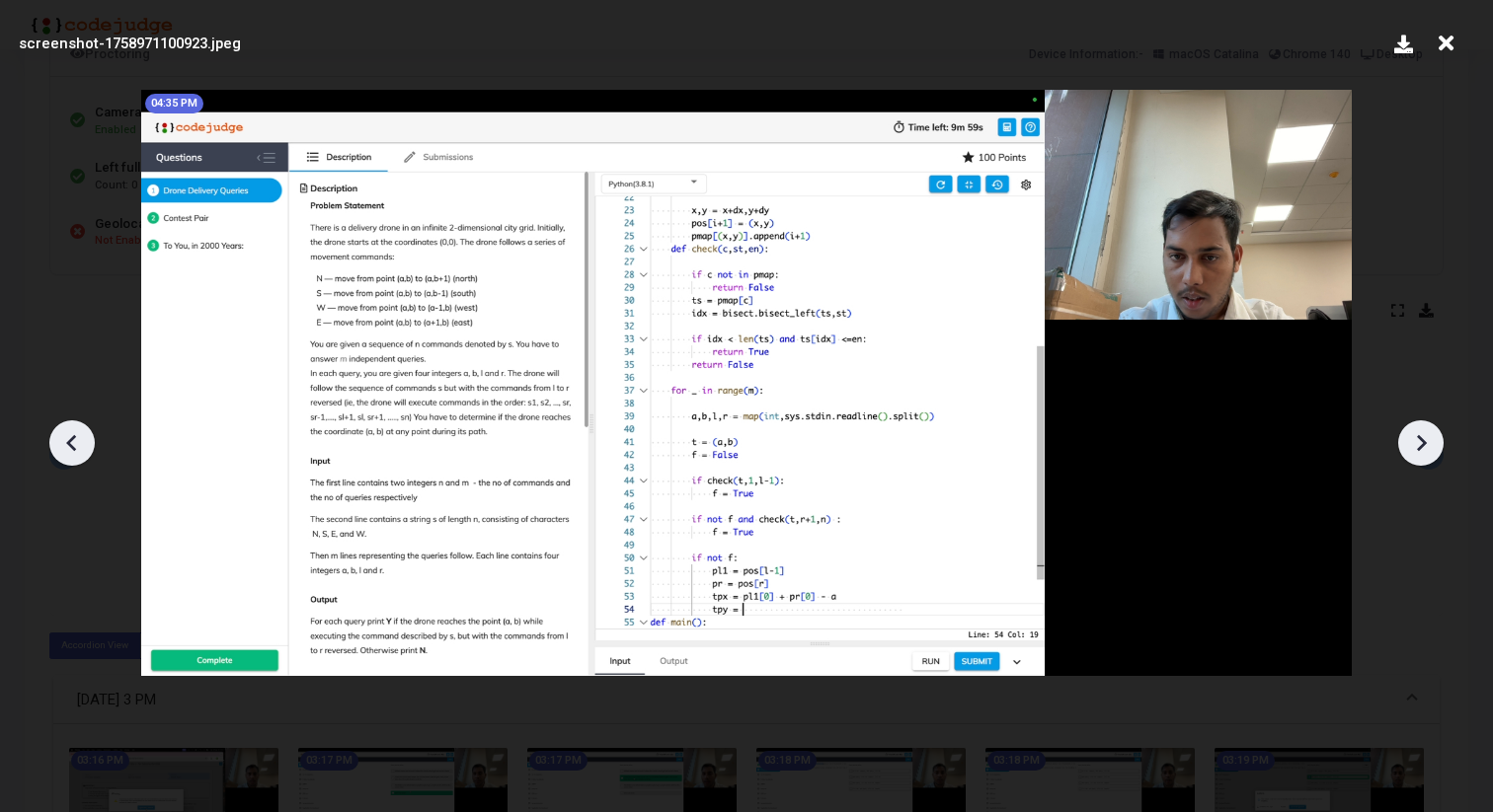
click at [1422, 446] on icon at bounding box center [1422, 442] width 10 height 17
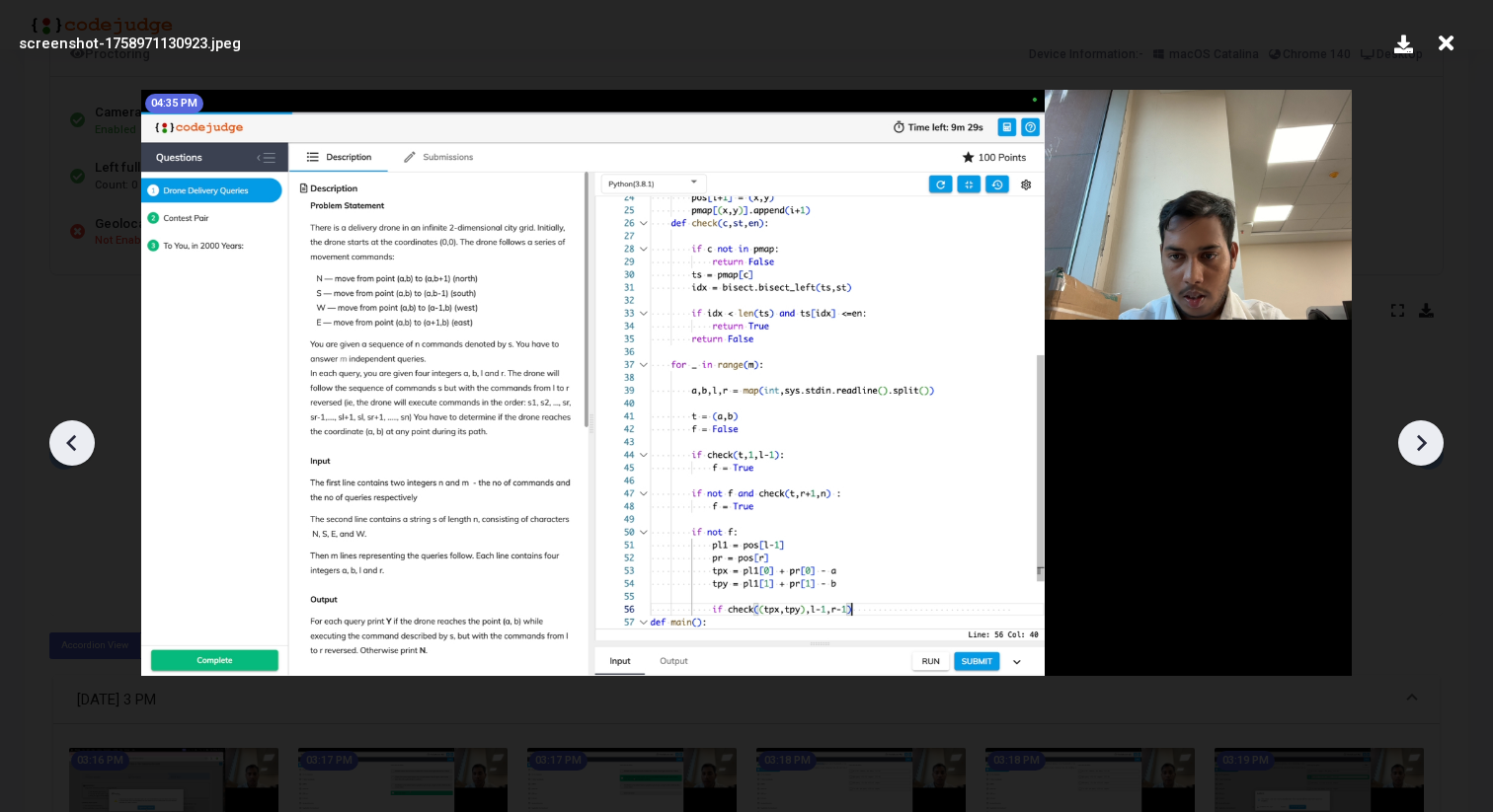
click at [1422, 446] on icon at bounding box center [1422, 442] width 10 height 17
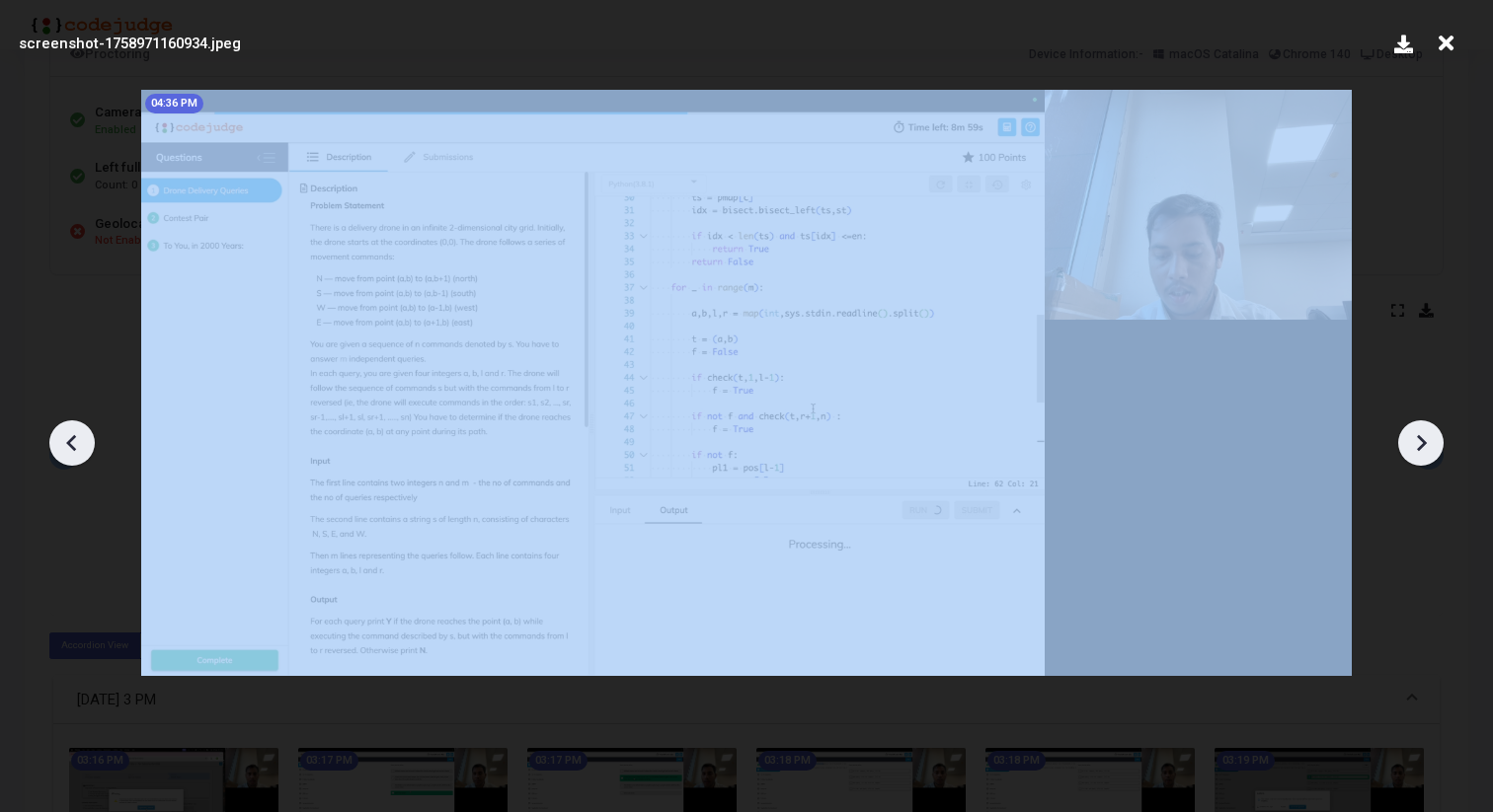
click at [1422, 446] on icon at bounding box center [1422, 442] width 10 height 17
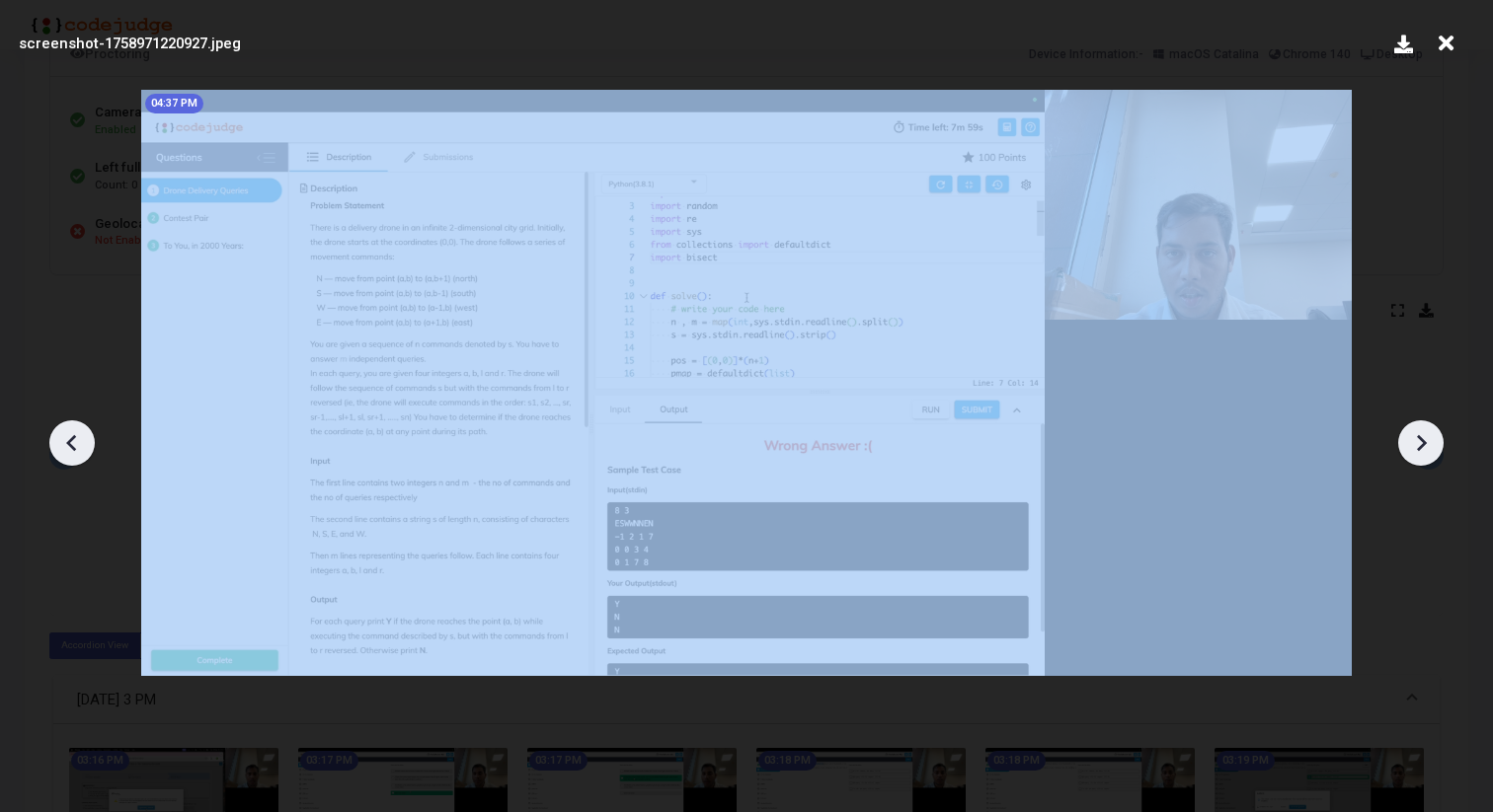
click at [1422, 446] on icon at bounding box center [1422, 442] width 10 height 17
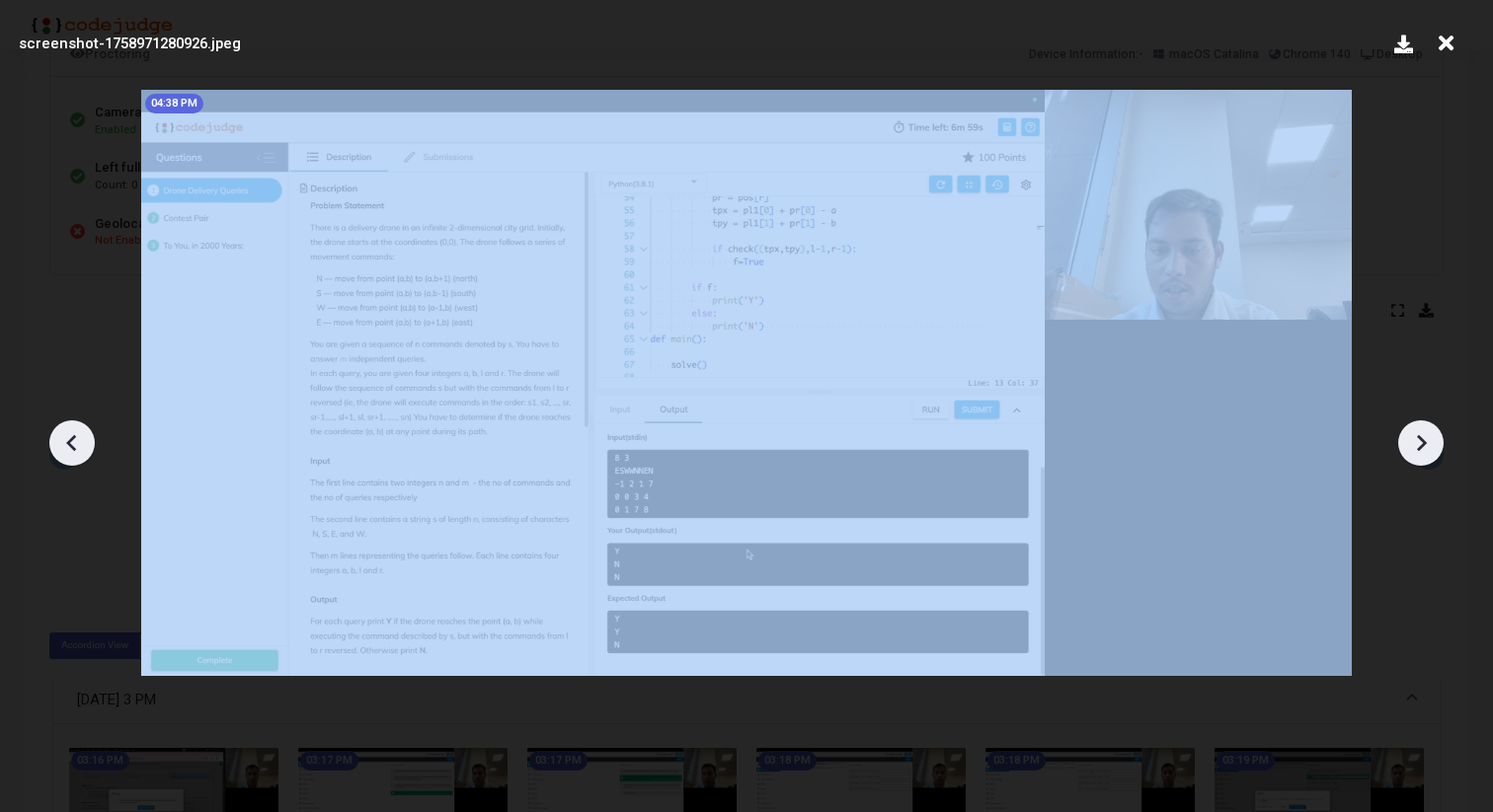
click at [1422, 446] on icon at bounding box center [1422, 442] width 10 height 17
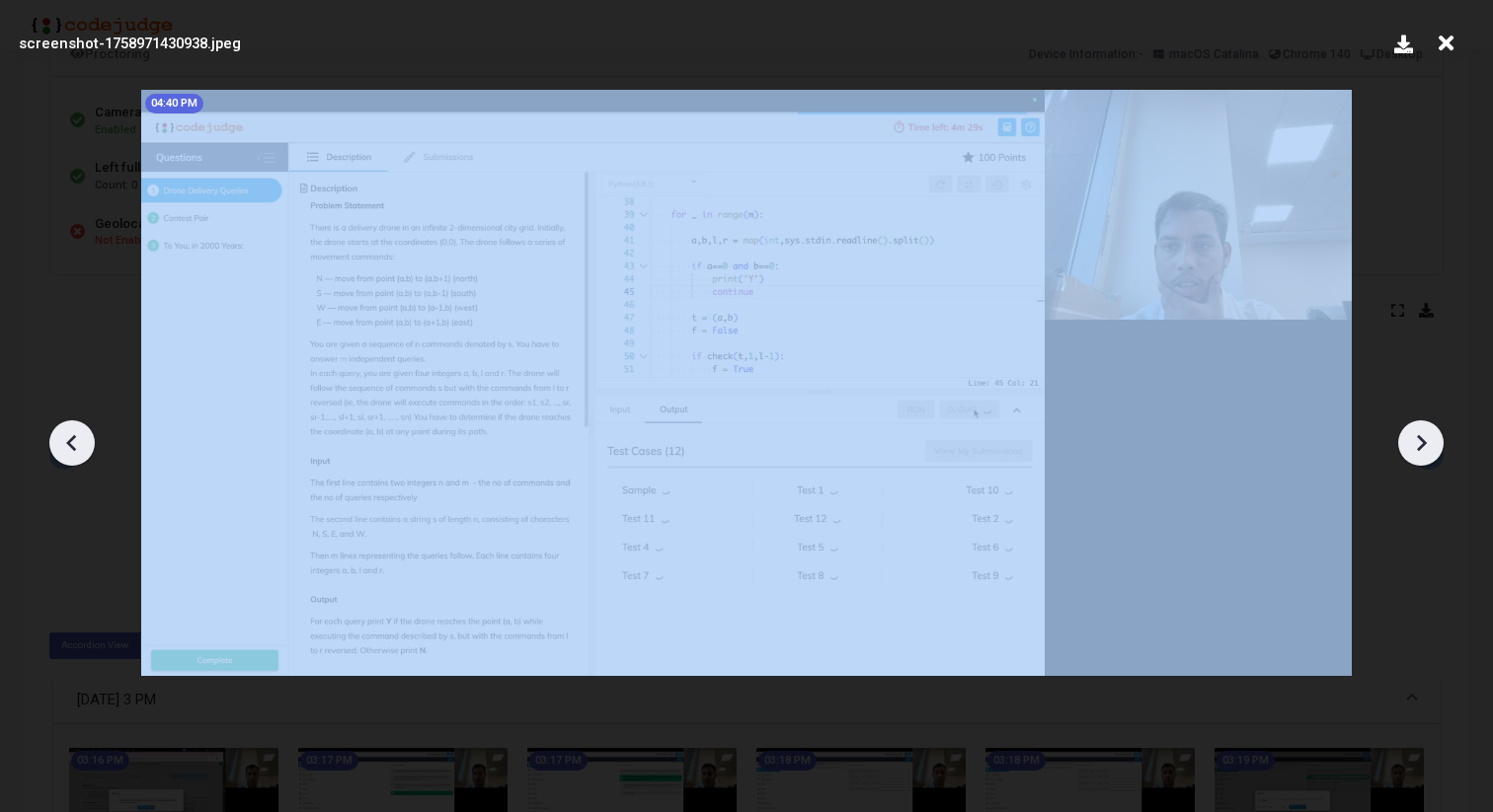
click at [1422, 447] on icon at bounding box center [1421, 443] width 30 height 30
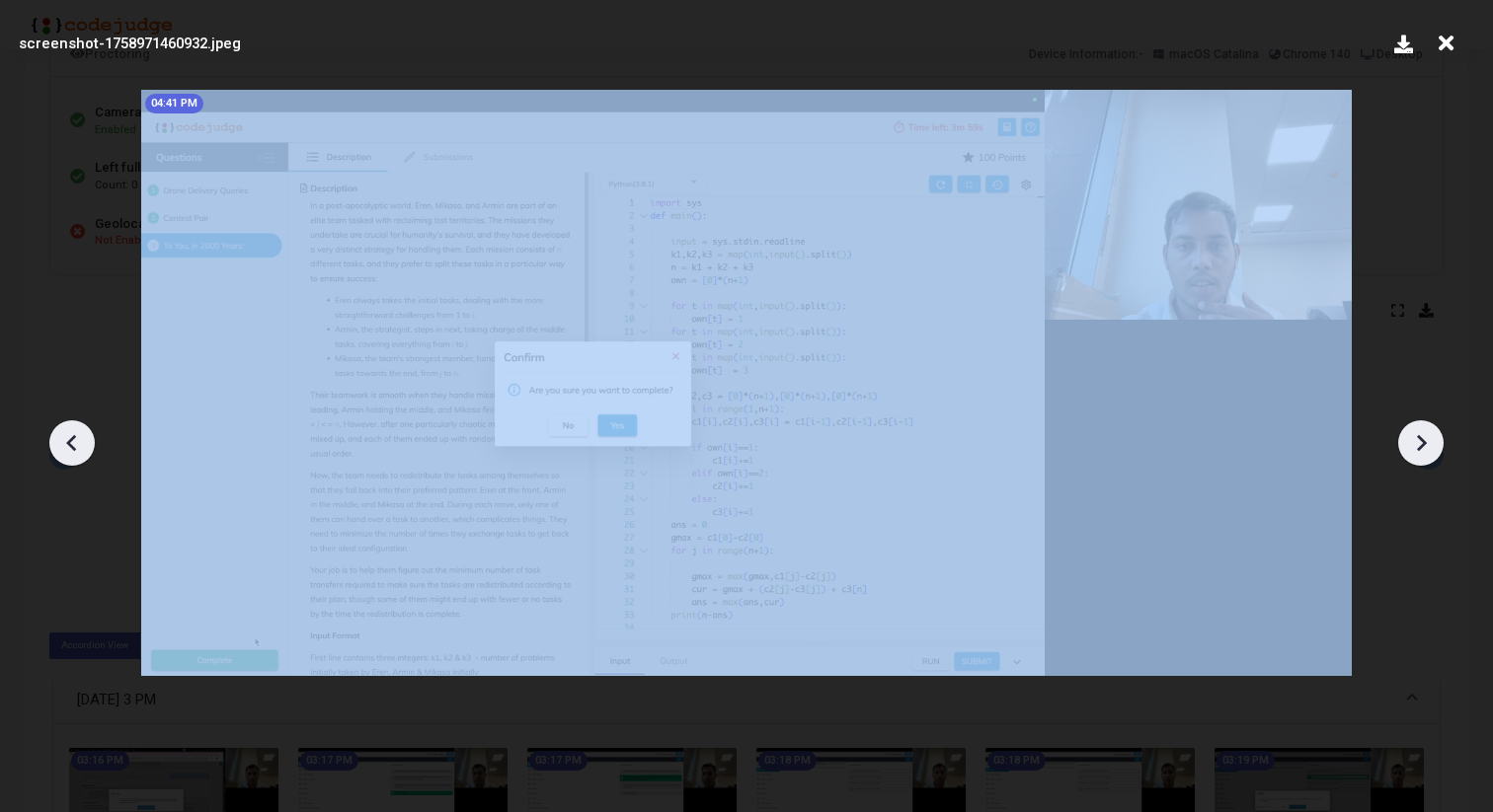
click at [1422, 447] on icon at bounding box center [1421, 443] width 30 height 30
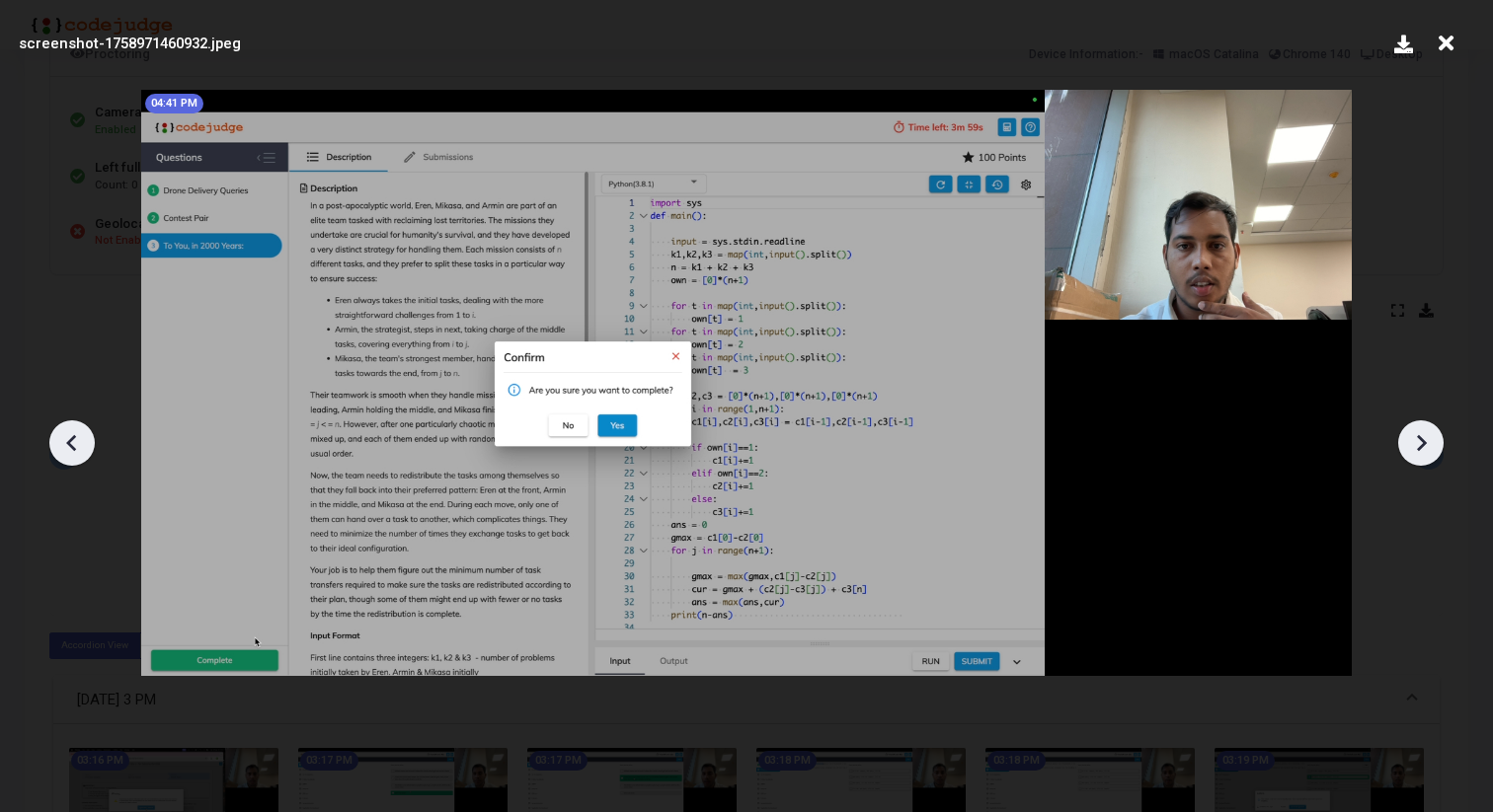
click at [1403, 385] on div at bounding box center [746, 435] width 1493 height 753
click at [1407, 426] on div at bounding box center [1420, 442] width 45 height 45
click at [1403, 465] on div at bounding box center [746, 435] width 1493 height 753
click at [1417, 444] on icon at bounding box center [1421, 443] width 30 height 30
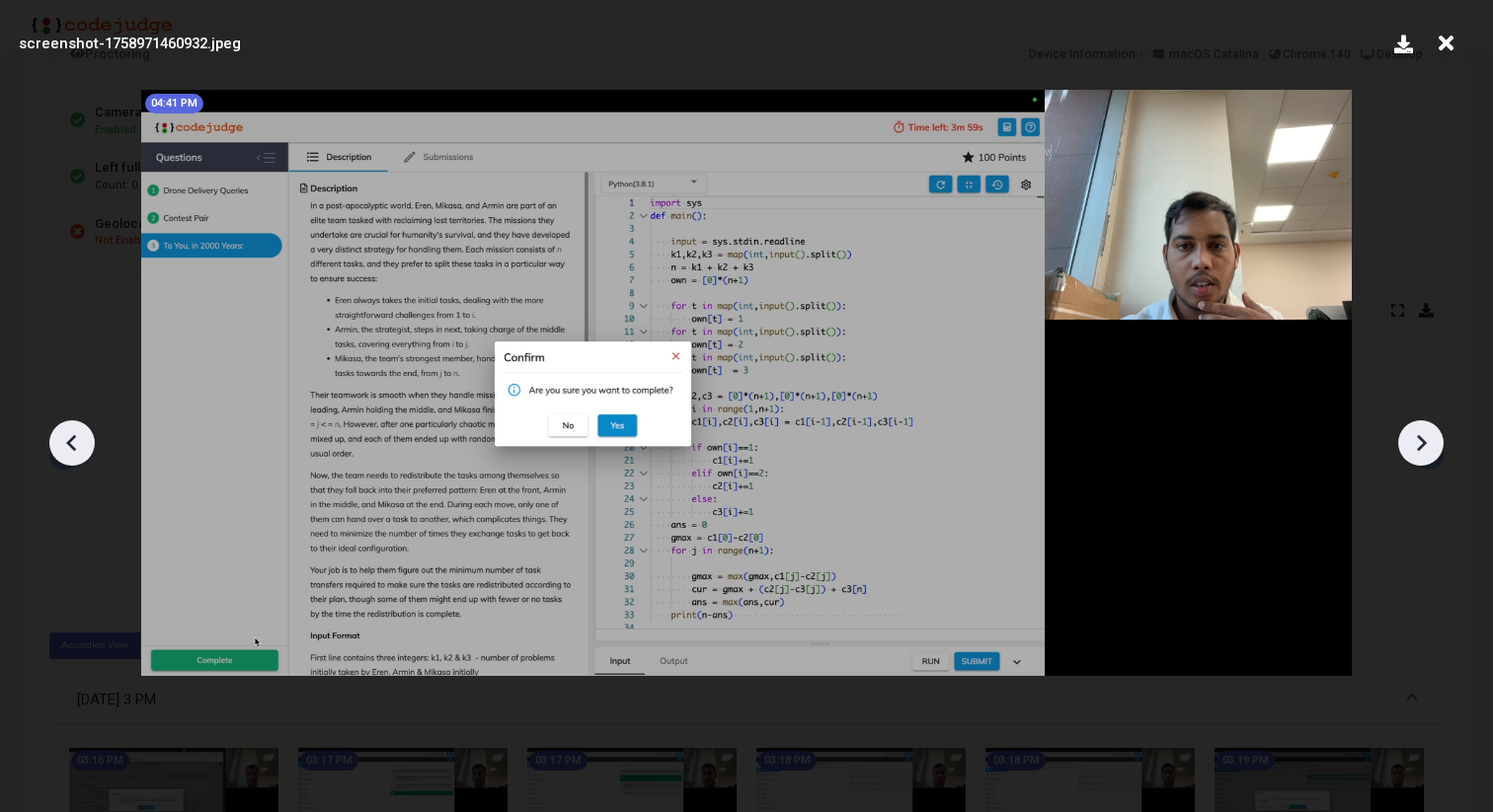
click at [1417, 444] on icon at bounding box center [1421, 443] width 30 height 30
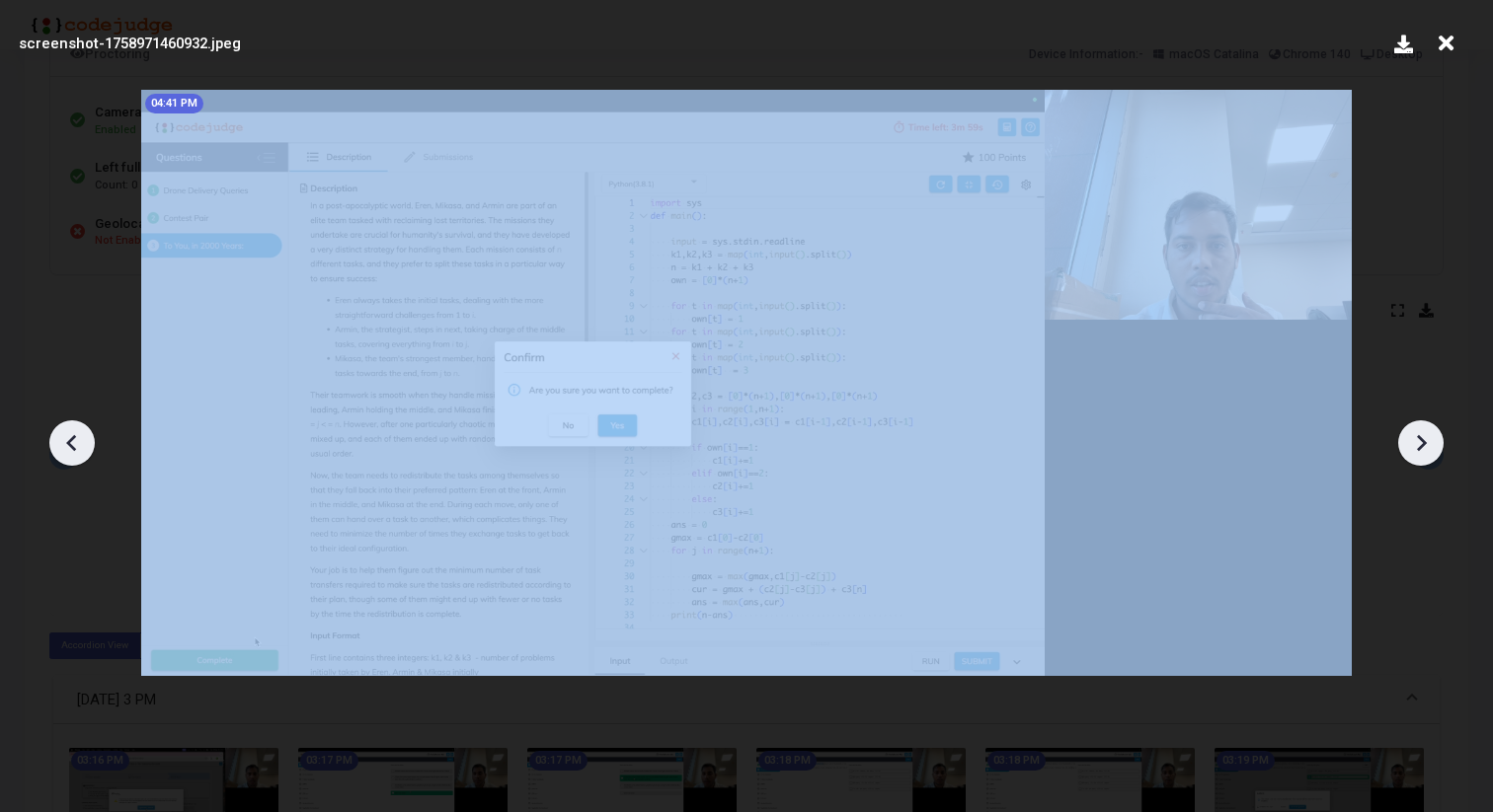
click at [1417, 444] on icon at bounding box center [1421, 443] width 30 height 30
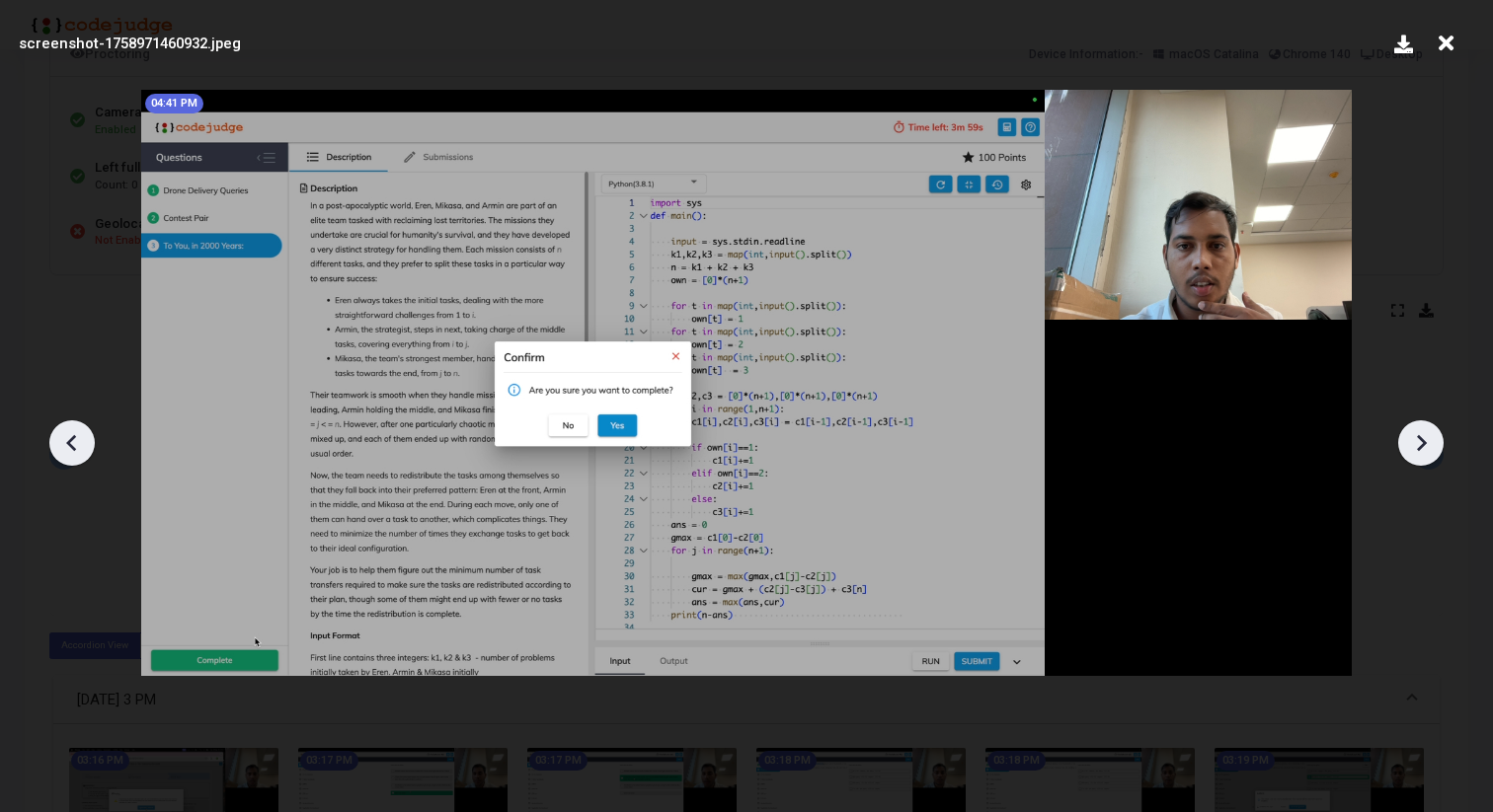
click at [1443, 42] on icon at bounding box center [1446, 44] width 31 height 38
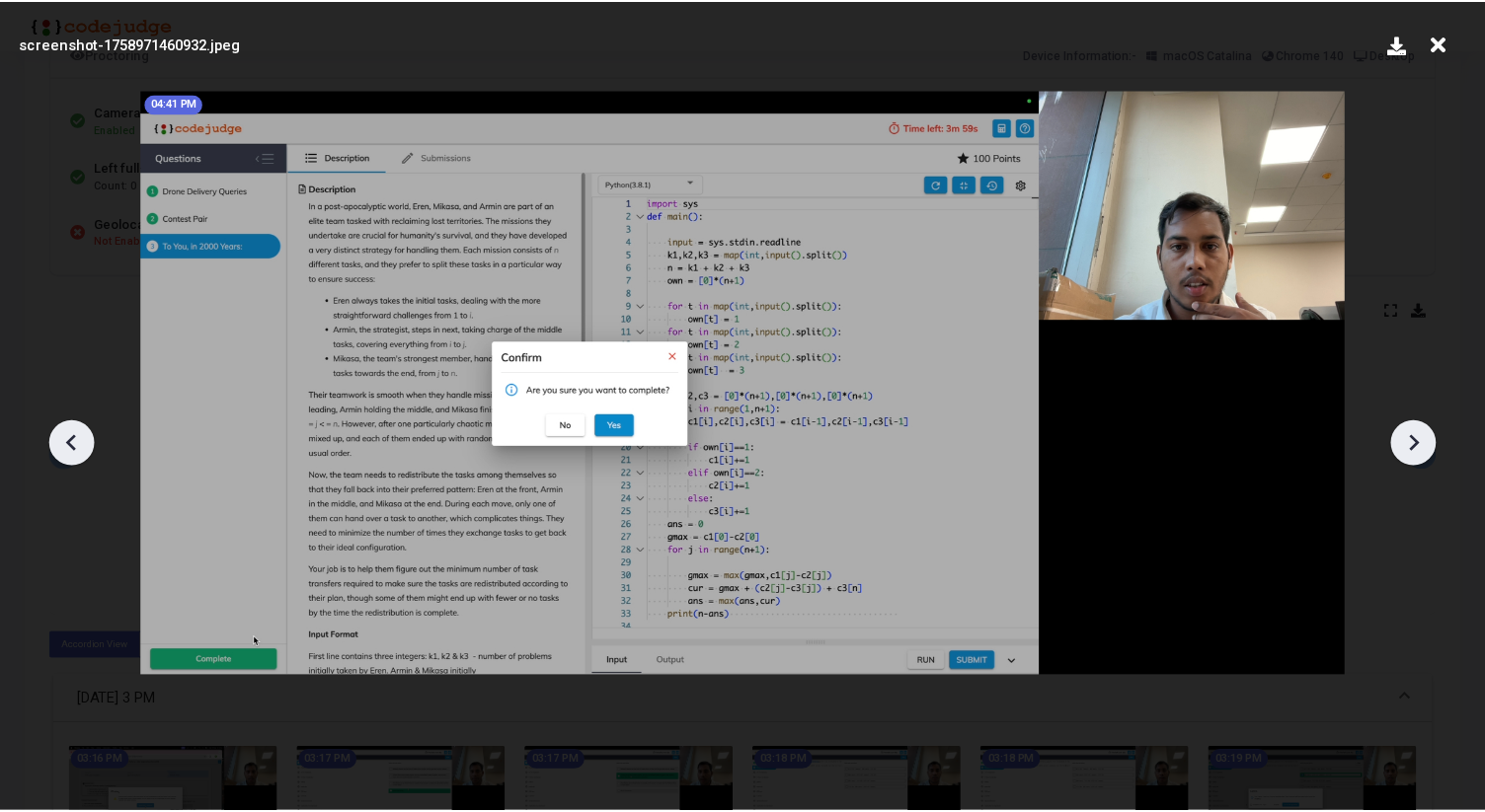
scroll to position [142, 0]
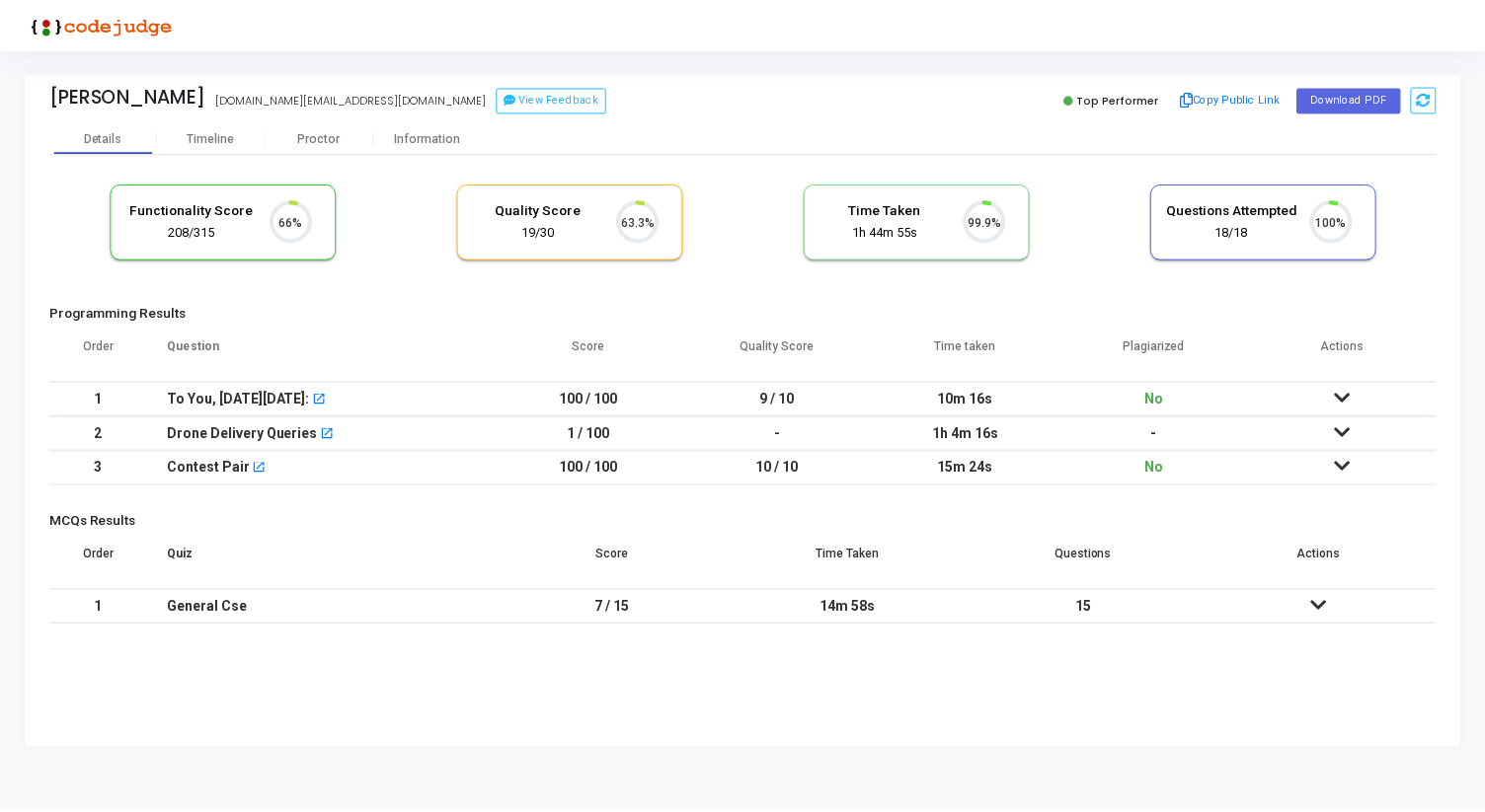
scroll to position [42, 50]
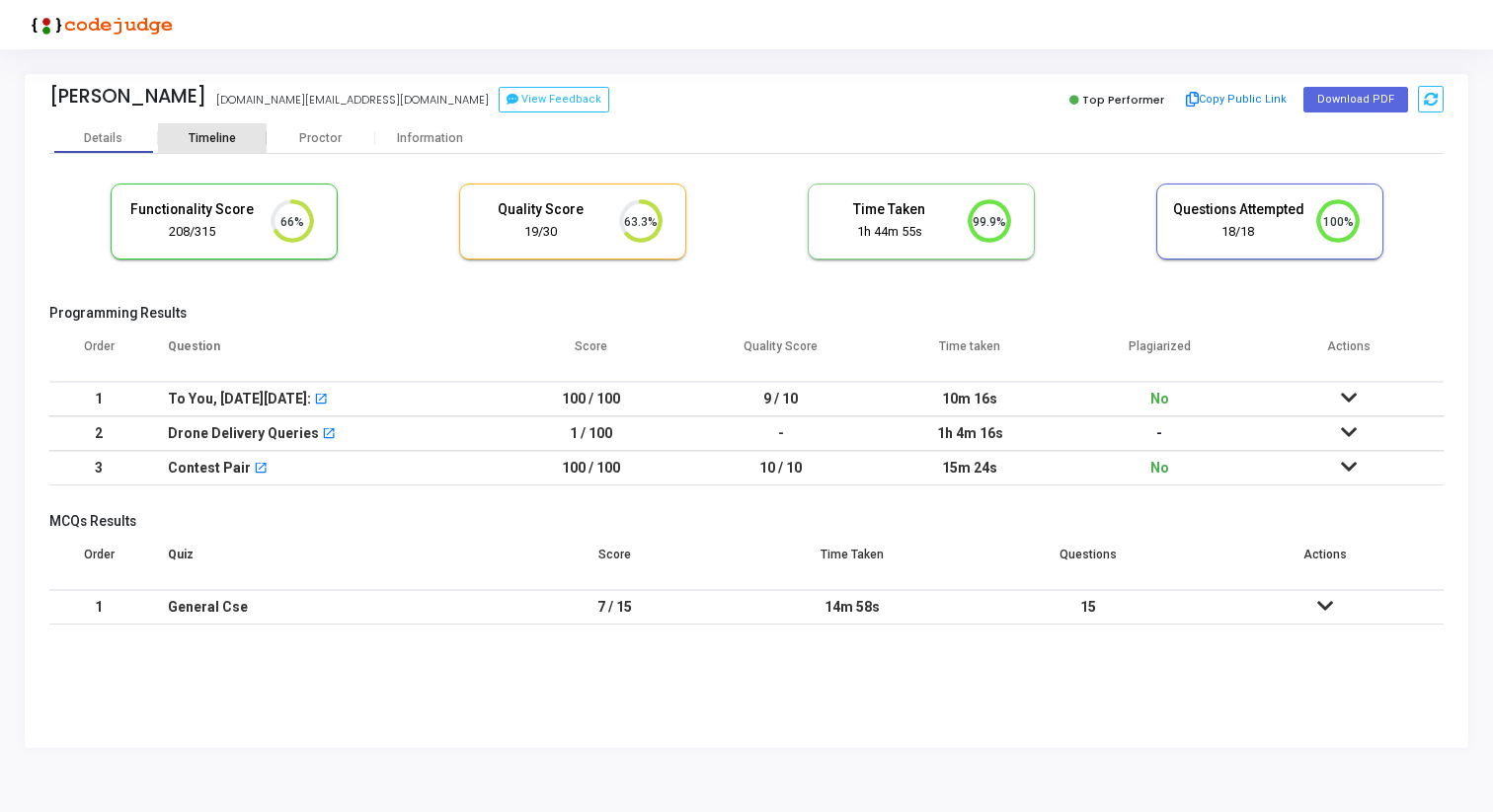
click at [207, 141] on div "Timeline" at bounding box center [212, 138] width 47 height 15
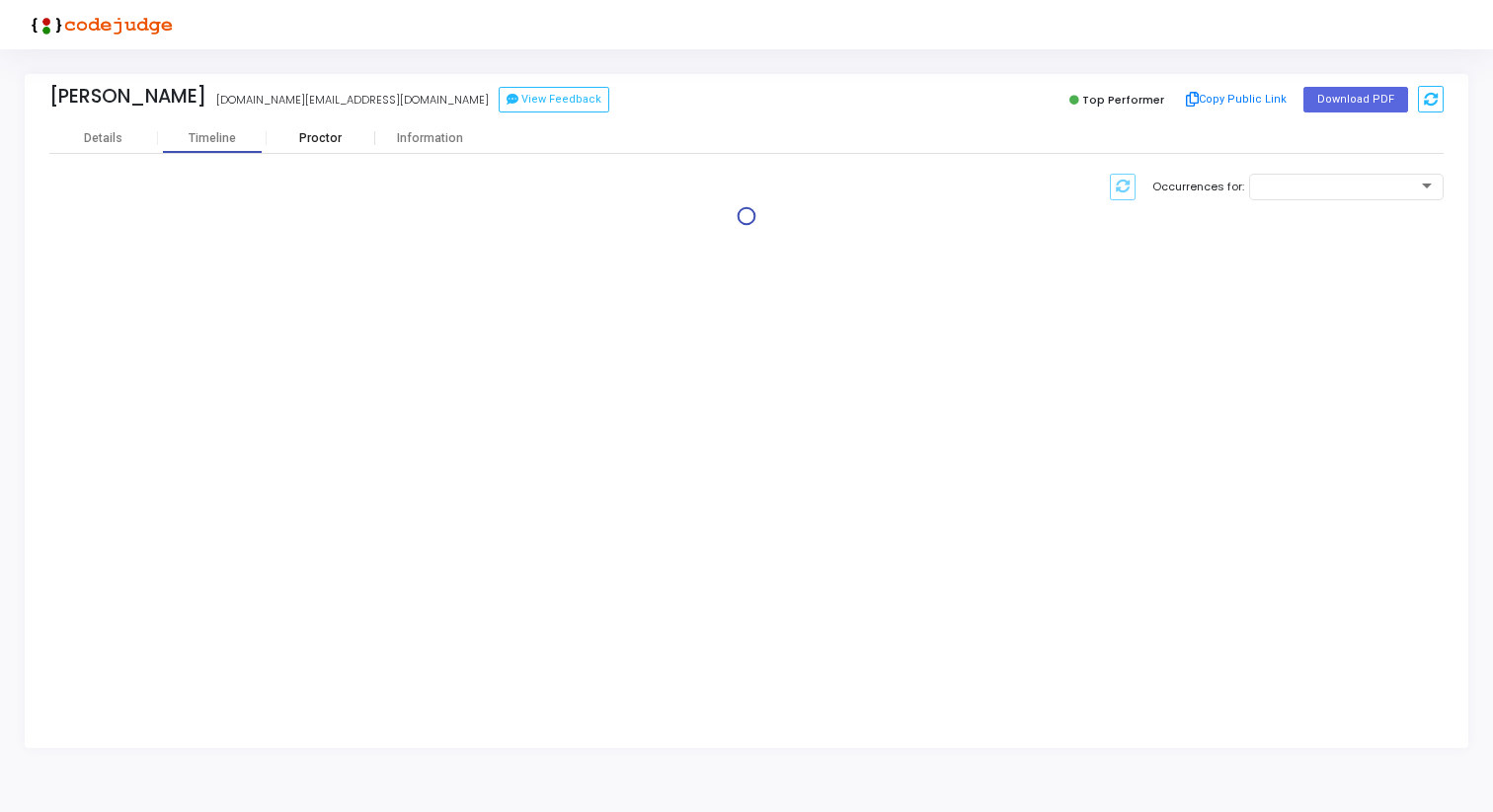
click at [328, 136] on div "Proctor" at bounding box center [321, 138] width 109 height 15
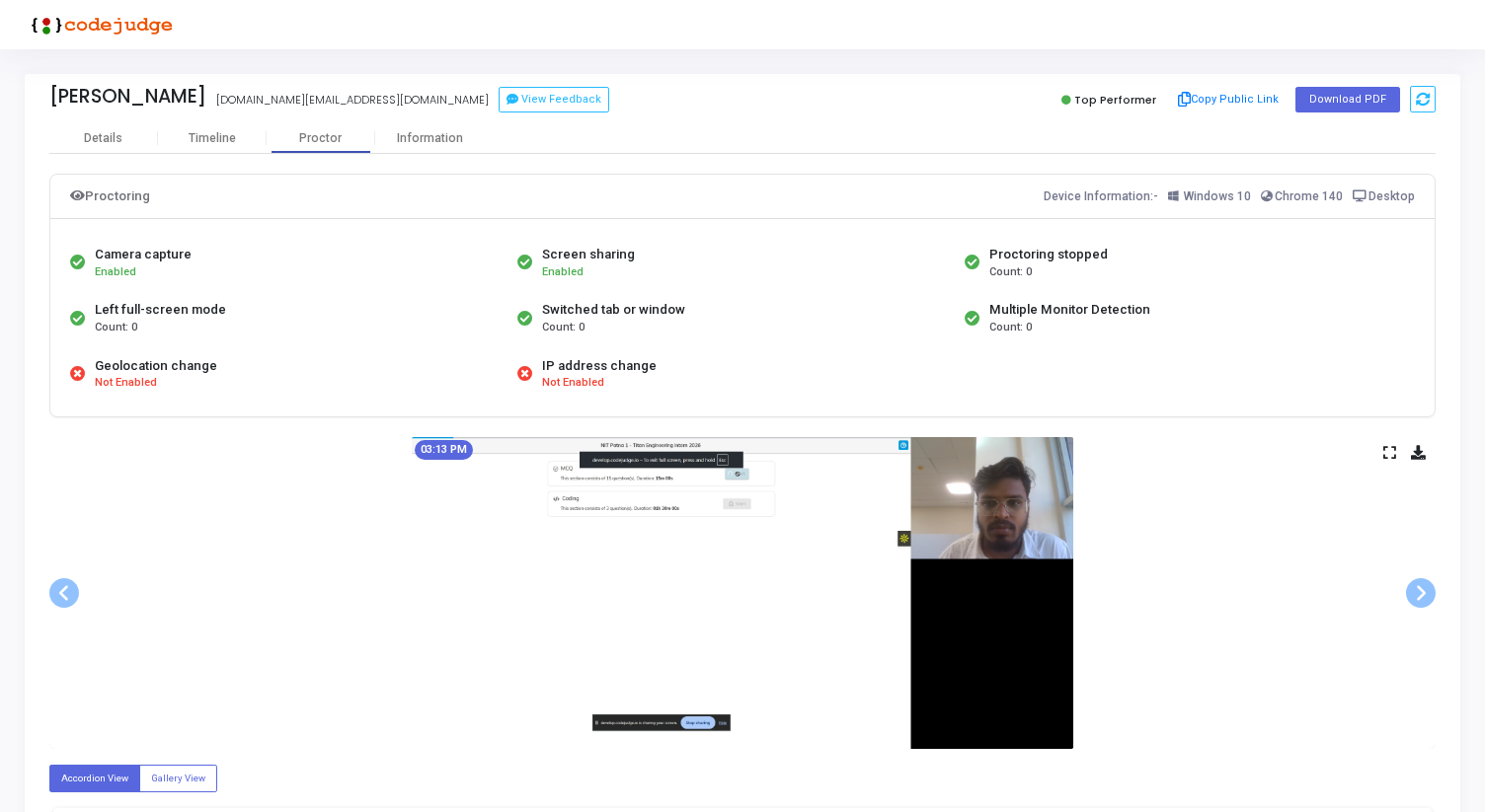
click at [1379, 451] on div "03:13 PM" at bounding box center [742, 593] width 1386 height 312
click at [1383, 451] on icon at bounding box center [1389, 452] width 13 height 11
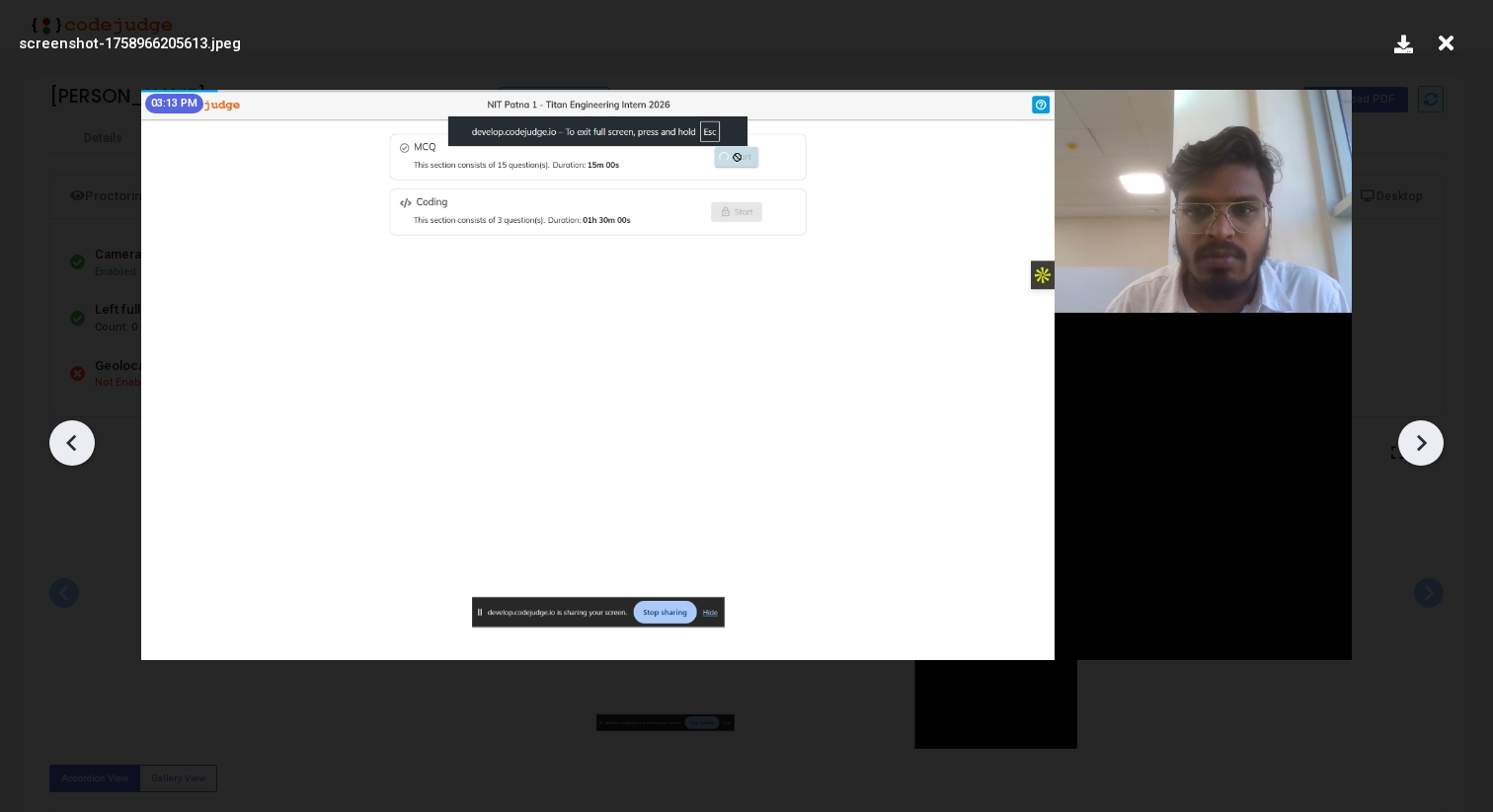
click at [1396, 446] on div at bounding box center [746, 435] width 1493 height 753
click at [1429, 441] on icon at bounding box center [1421, 443] width 30 height 30
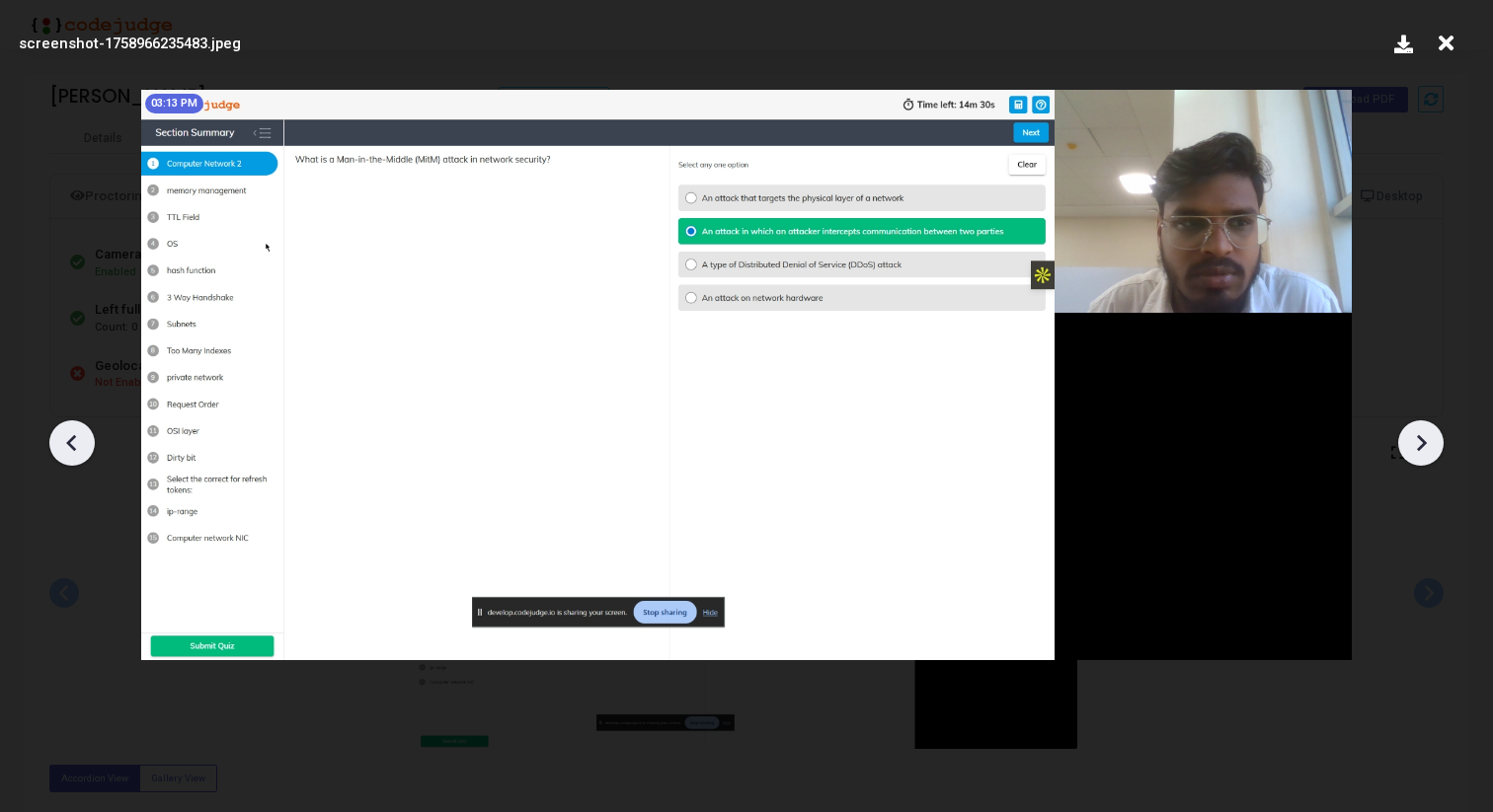
click at [1429, 441] on icon at bounding box center [1421, 443] width 30 height 30
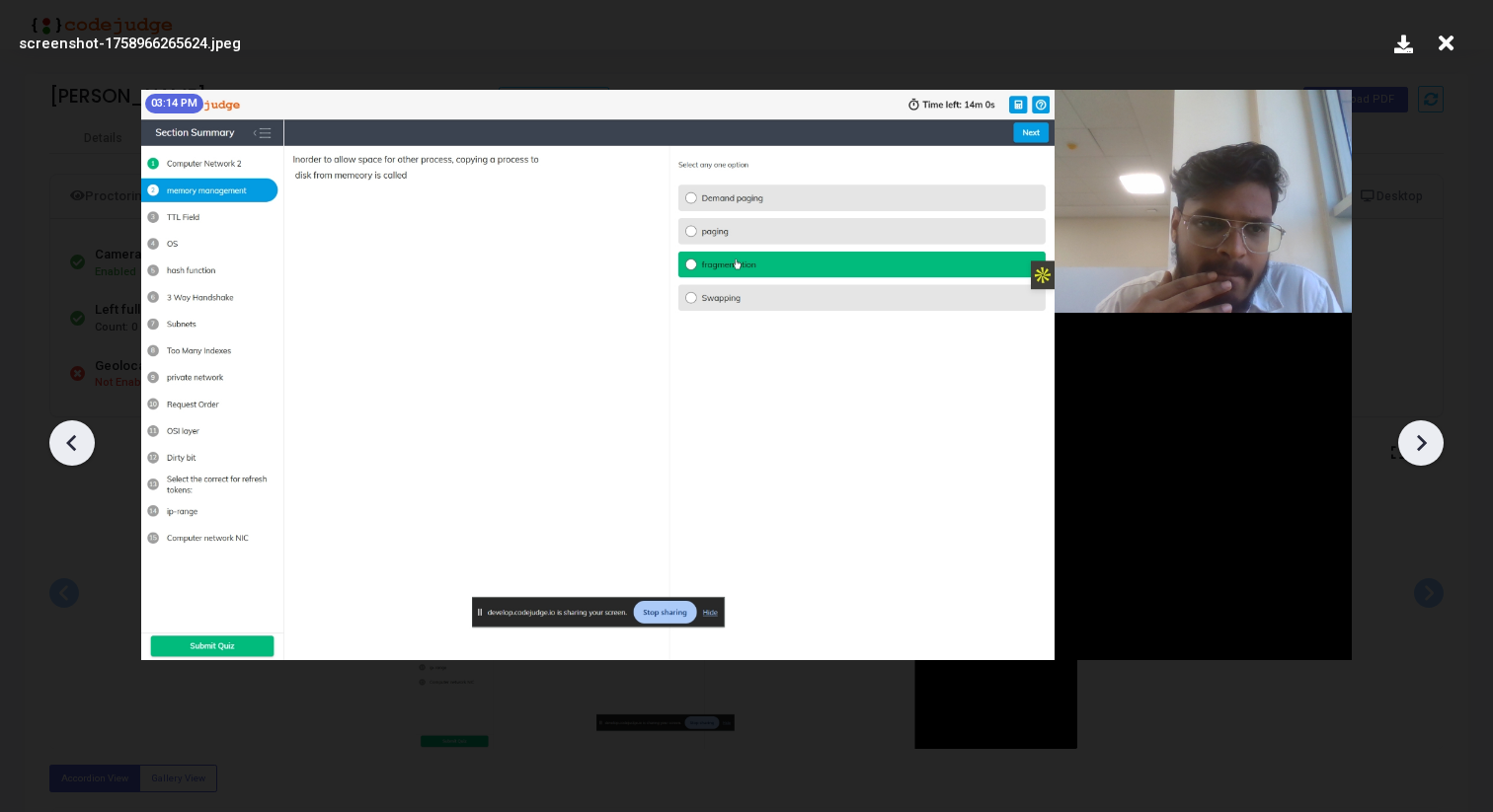
click at [1429, 441] on icon at bounding box center [1421, 443] width 30 height 30
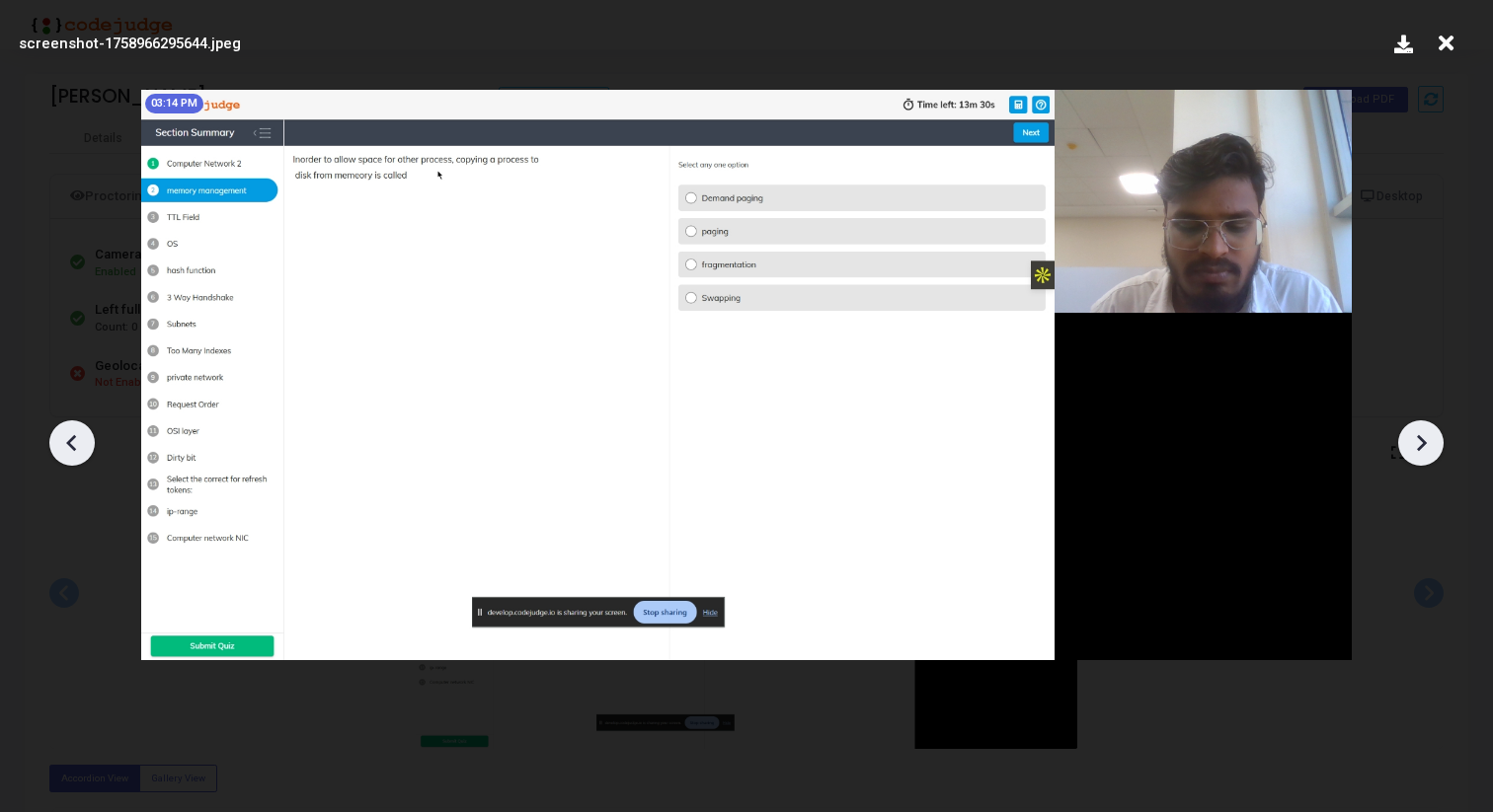
click at [1429, 441] on icon at bounding box center [1421, 443] width 30 height 30
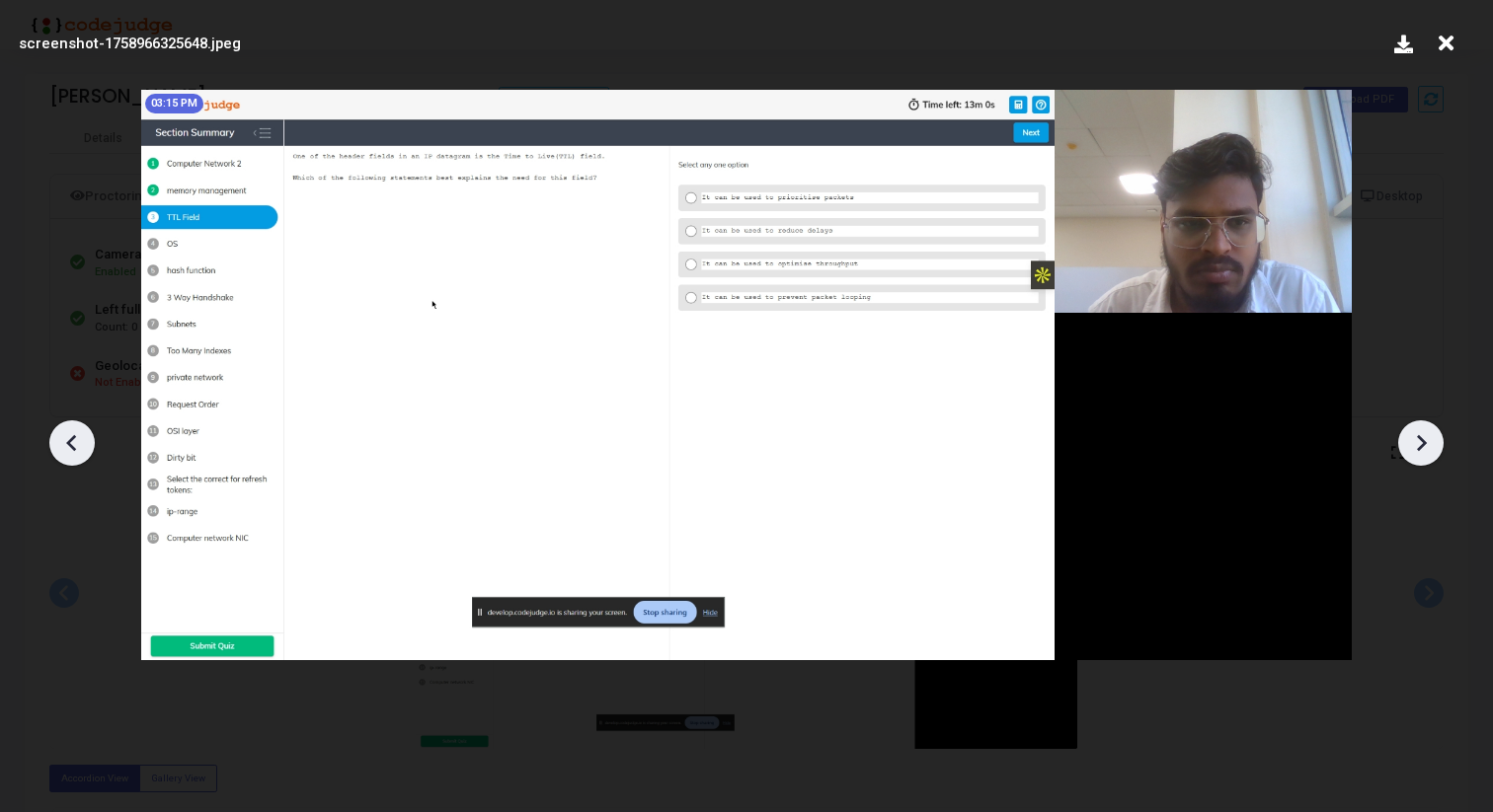
click at [1429, 441] on icon at bounding box center [1421, 443] width 30 height 30
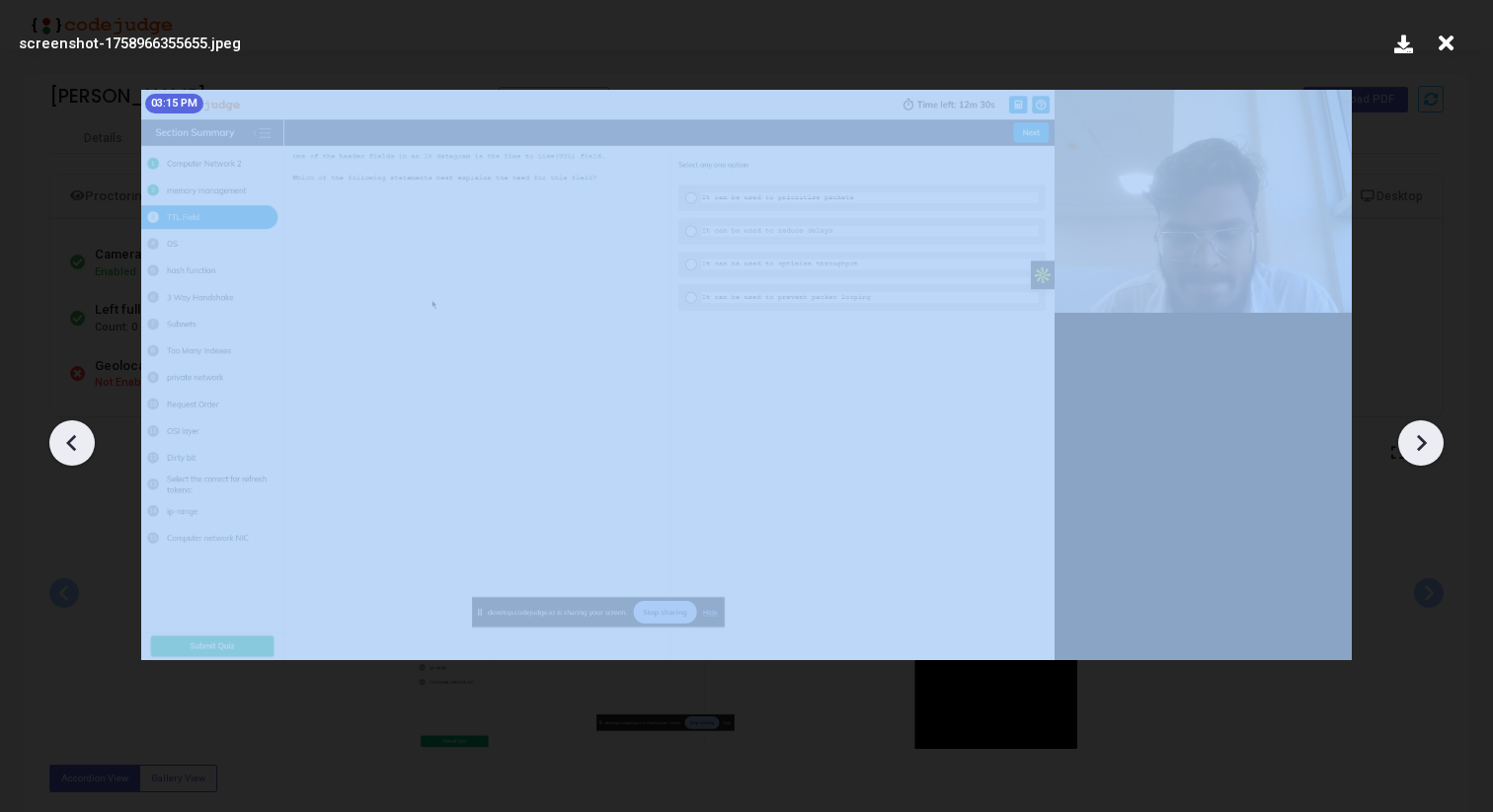
click at [1429, 441] on icon at bounding box center [1421, 443] width 30 height 30
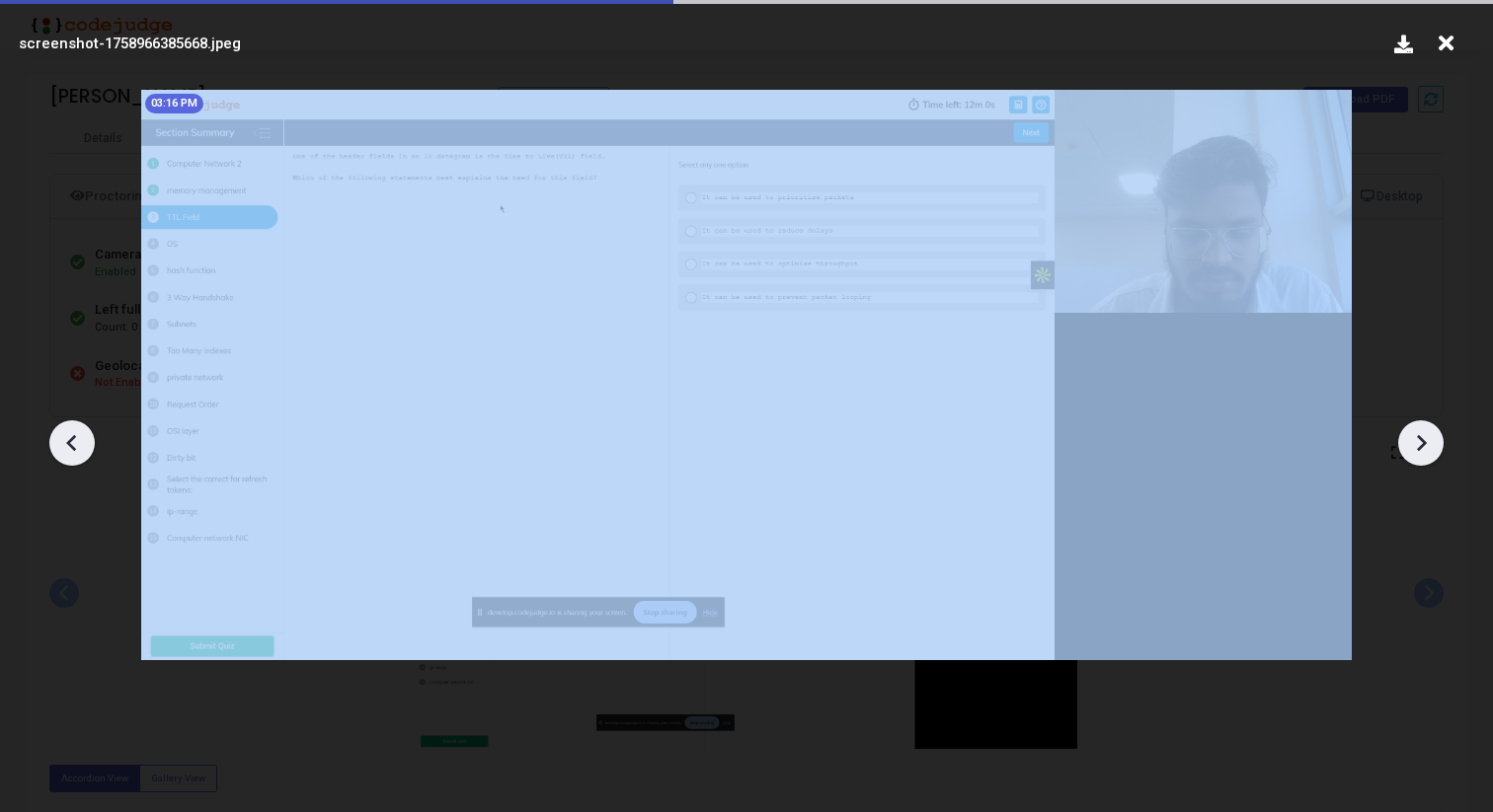
click at [1429, 441] on icon at bounding box center [1421, 443] width 30 height 30
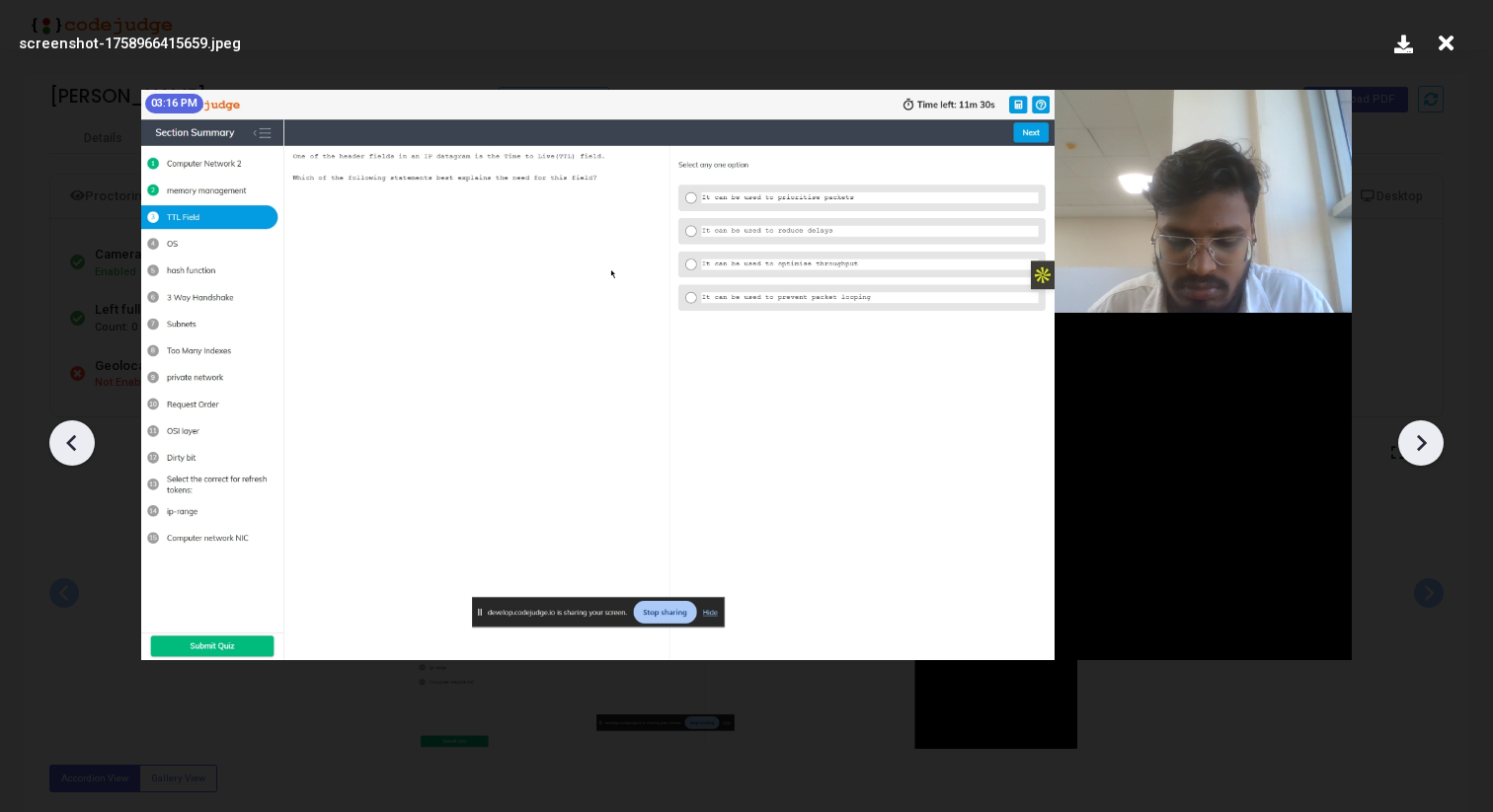
click at [1429, 441] on icon at bounding box center [1421, 443] width 30 height 30
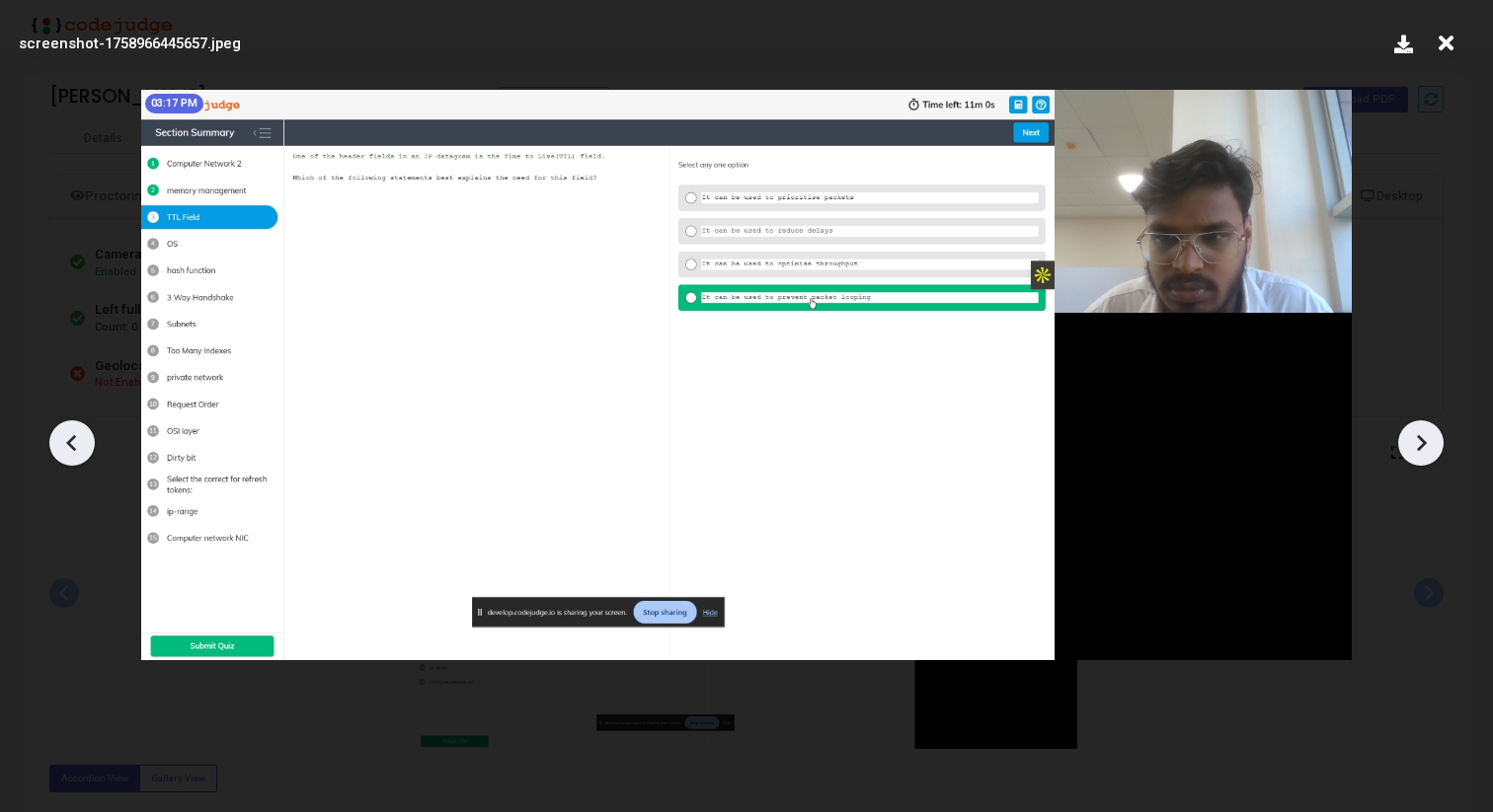
click at [1429, 441] on icon at bounding box center [1421, 443] width 30 height 30
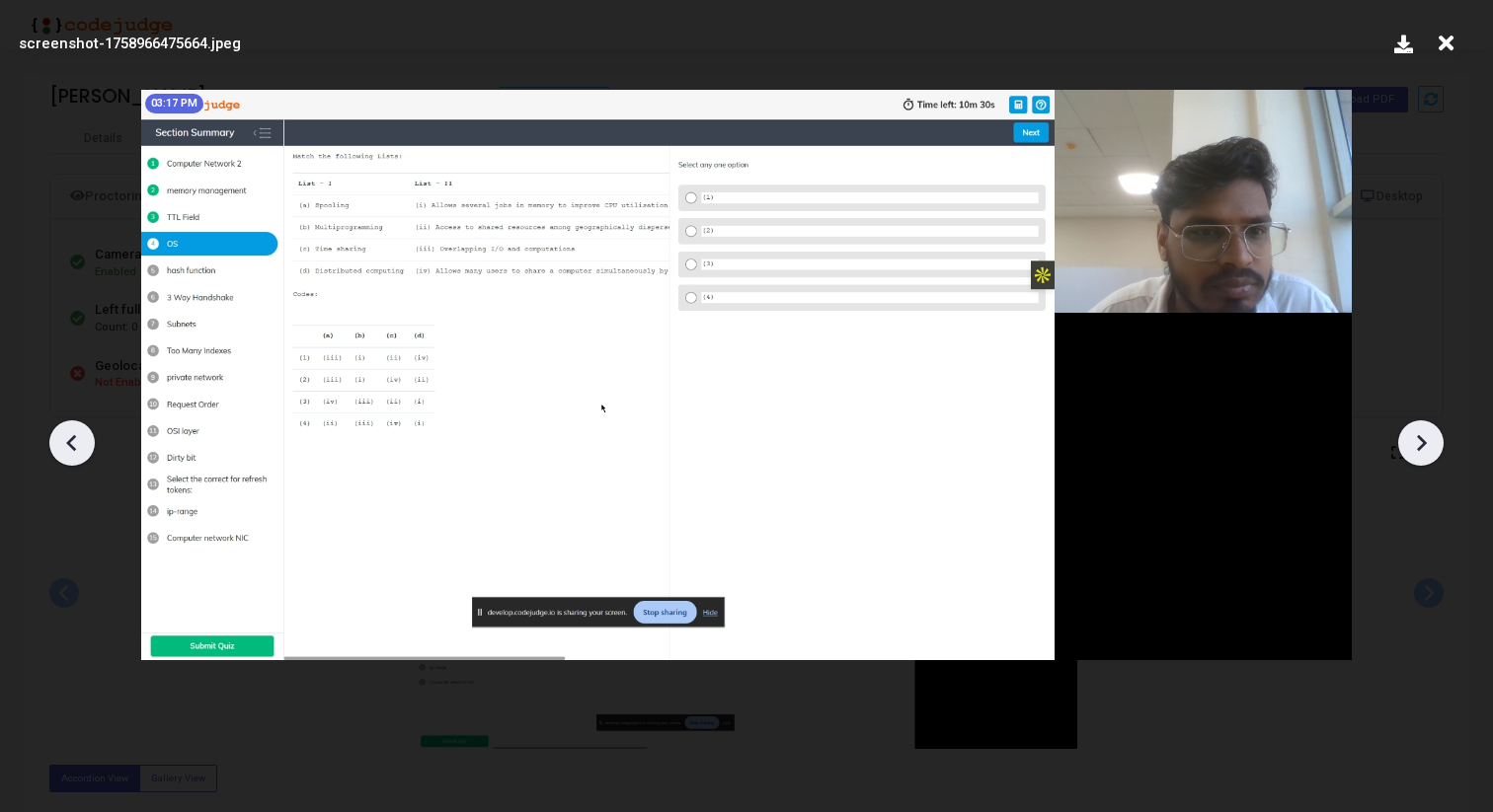
click at [1429, 441] on icon at bounding box center [1421, 443] width 30 height 30
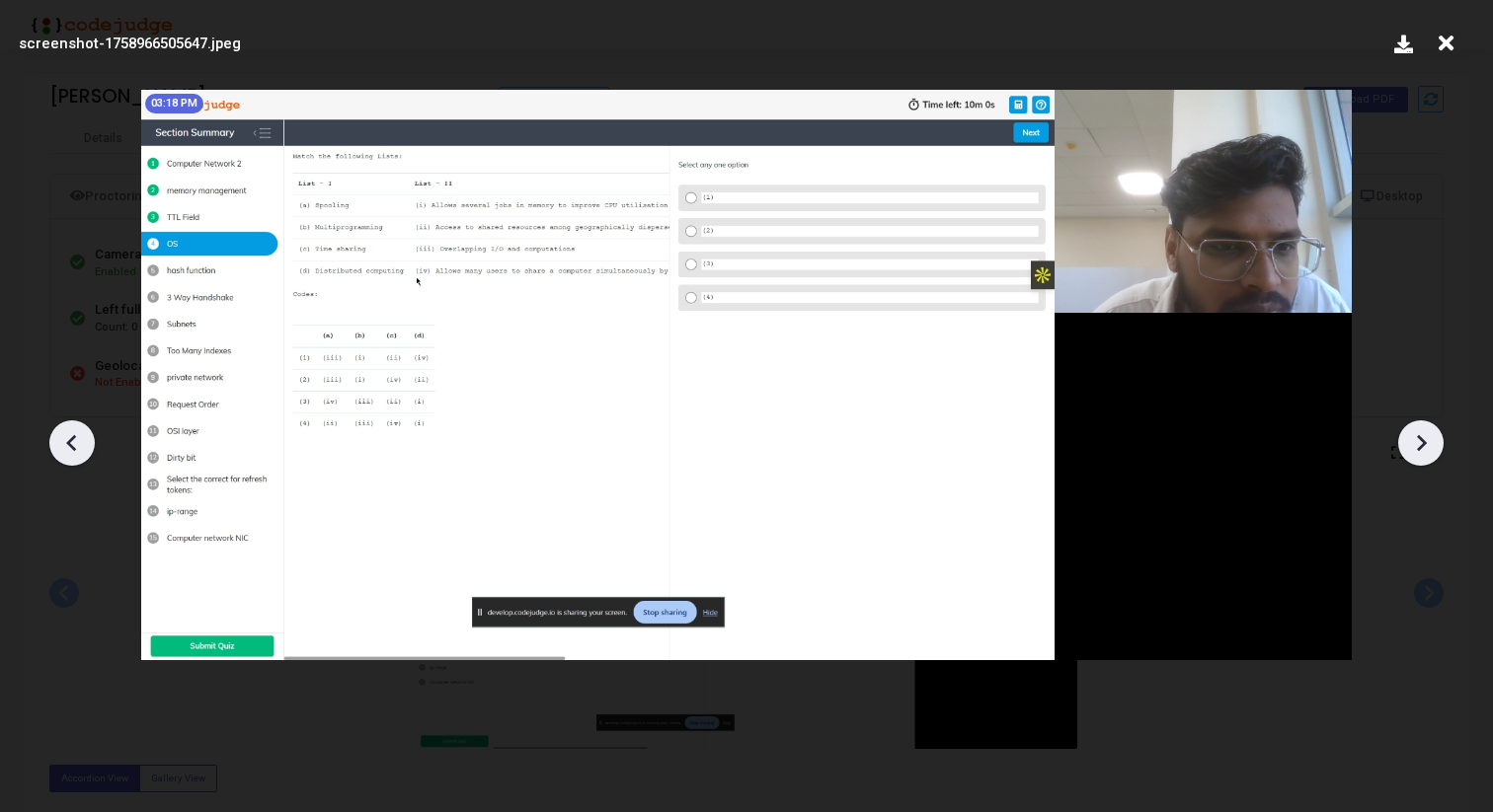
click at [1429, 441] on icon at bounding box center [1421, 443] width 30 height 30
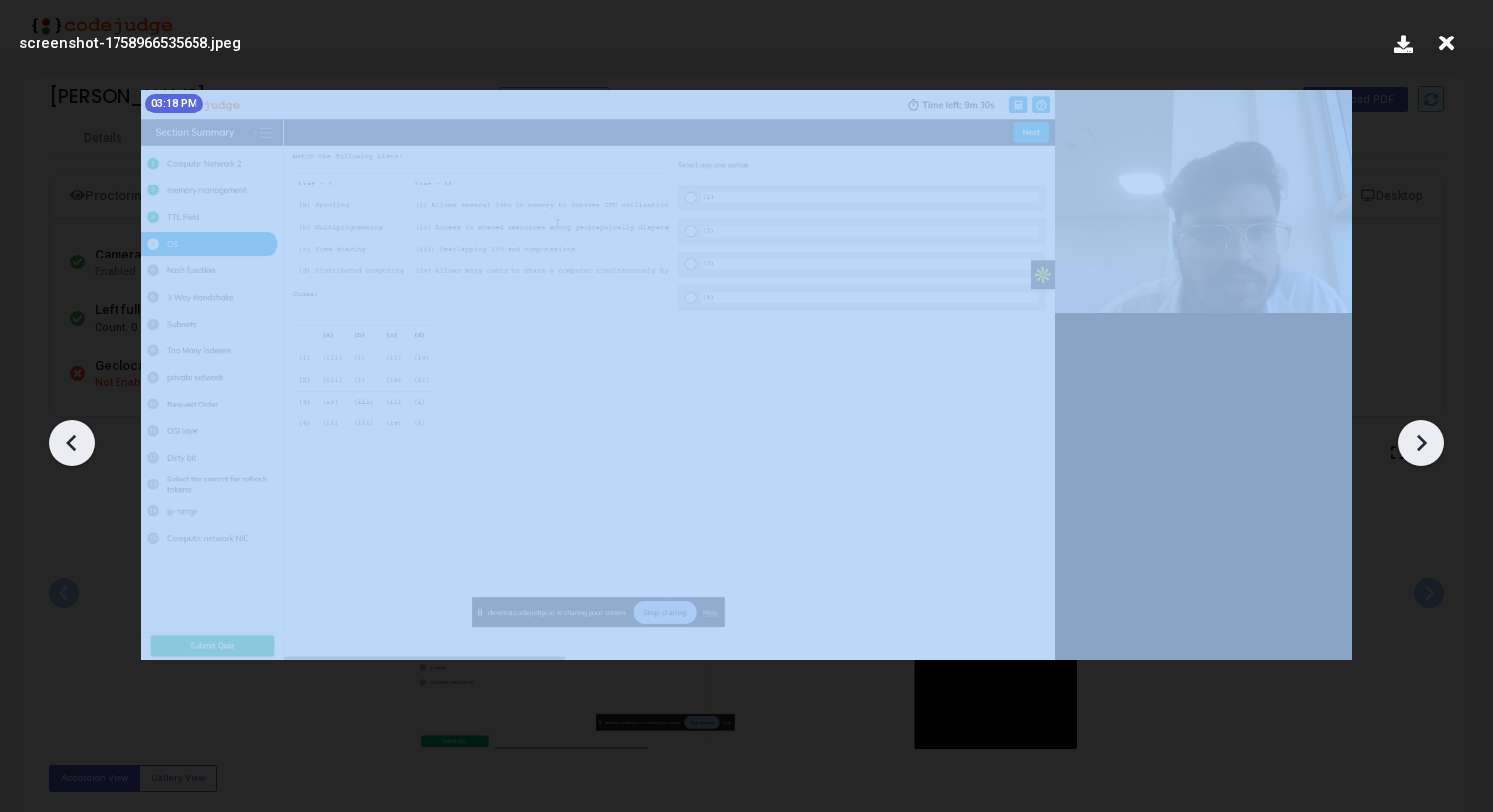
click at [1429, 441] on icon at bounding box center [1421, 443] width 30 height 30
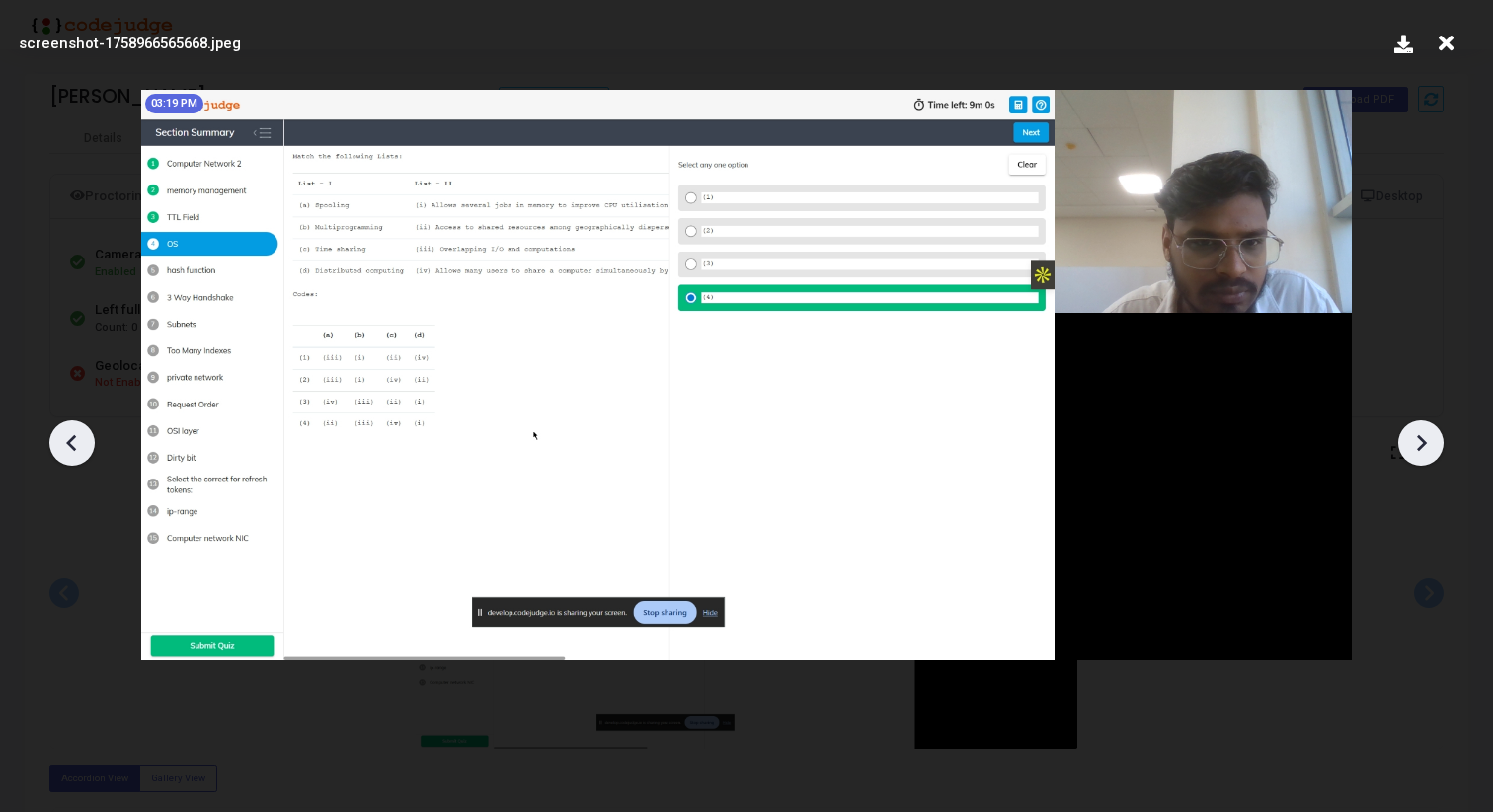
click at [1429, 441] on icon at bounding box center [1421, 443] width 30 height 30
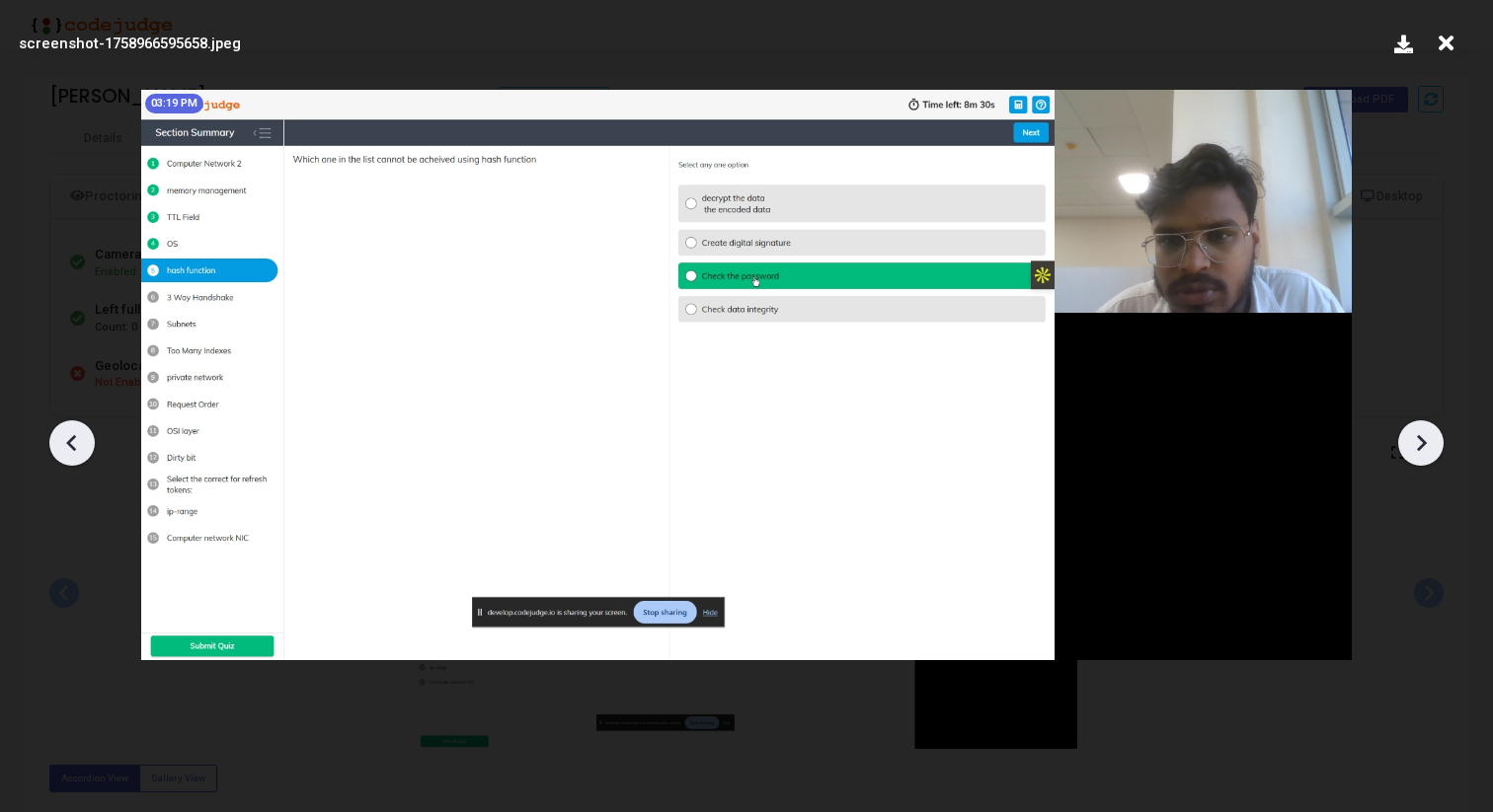
click at [1429, 441] on icon at bounding box center [1421, 443] width 30 height 30
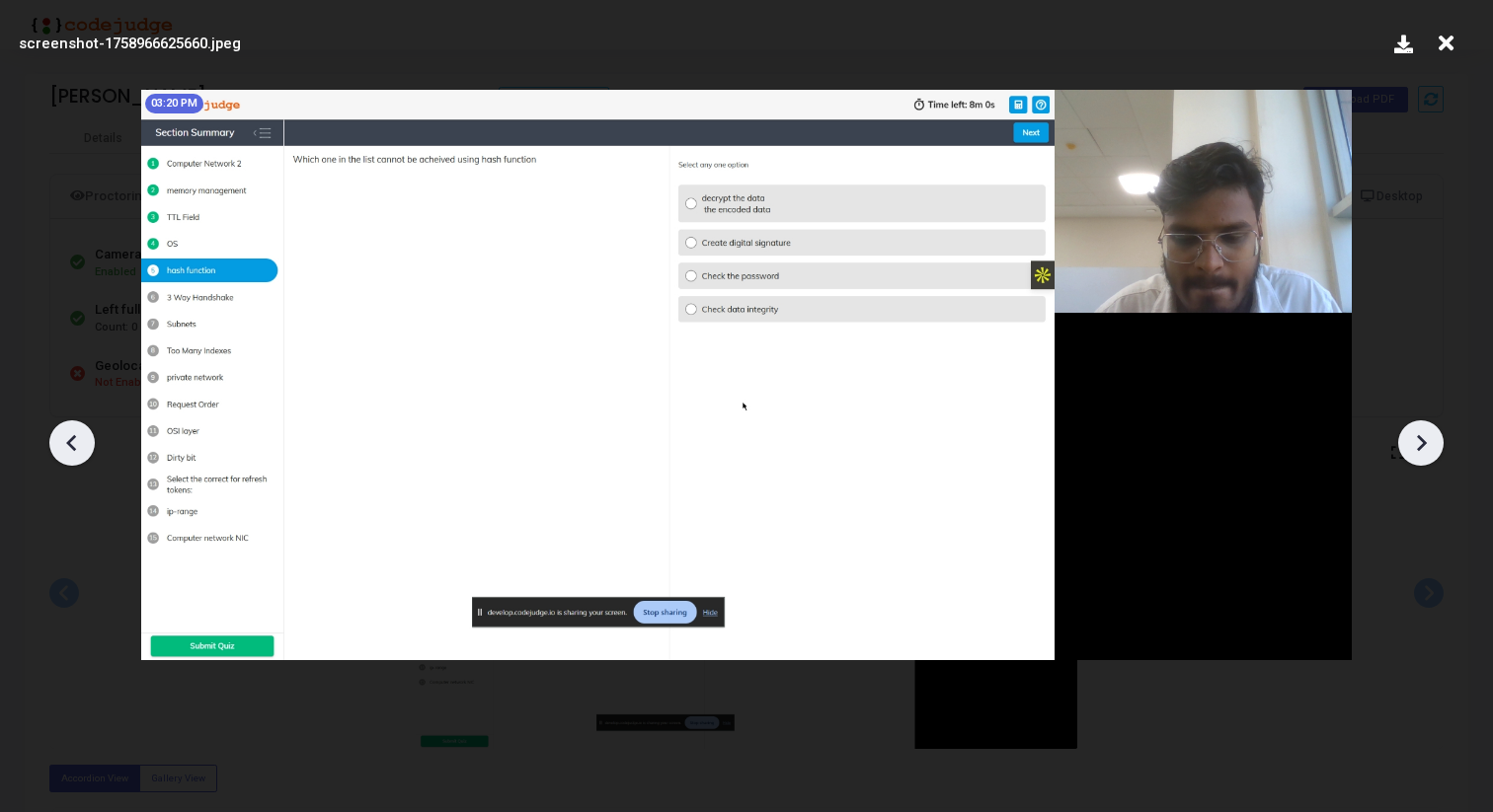
click at [1429, 441] on icon at bounding box center [1421, 443] width 30 height 30
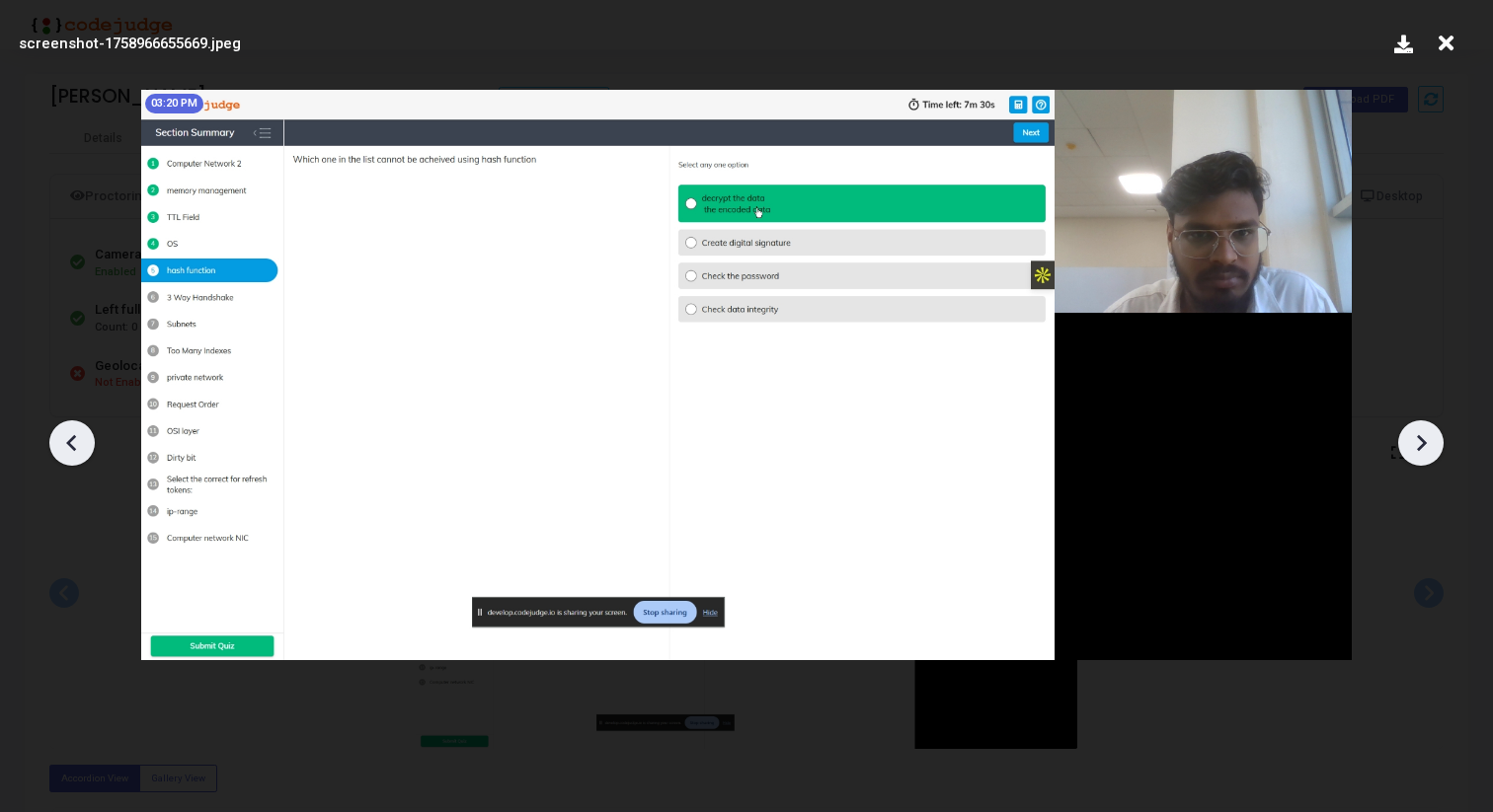
click at [1429, 441] on icon at bounding box center [1421, 443] width 30 height 30
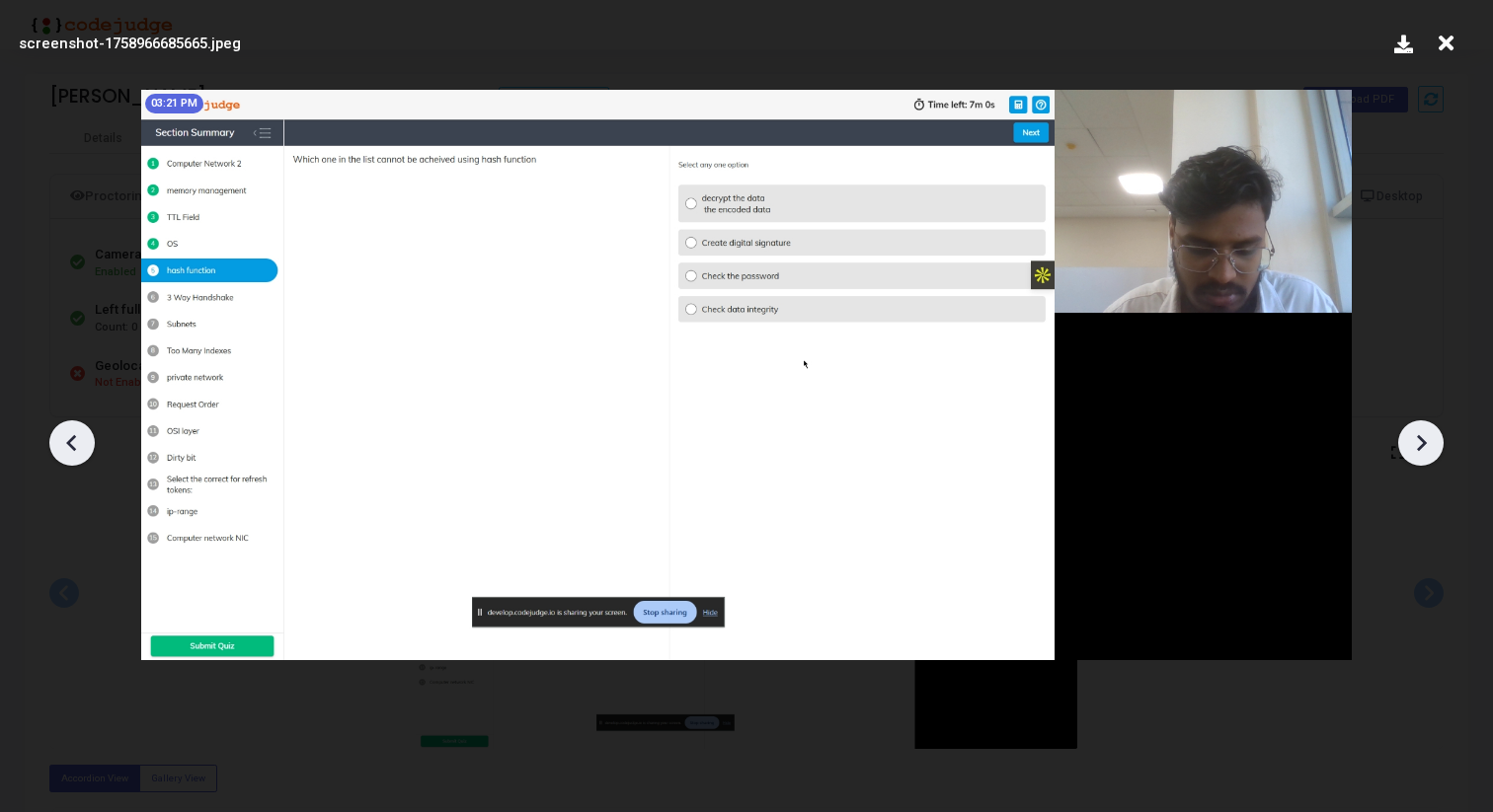
click at [1429, 441] on icon at bounding box center [1421, 443] width 30 height 30
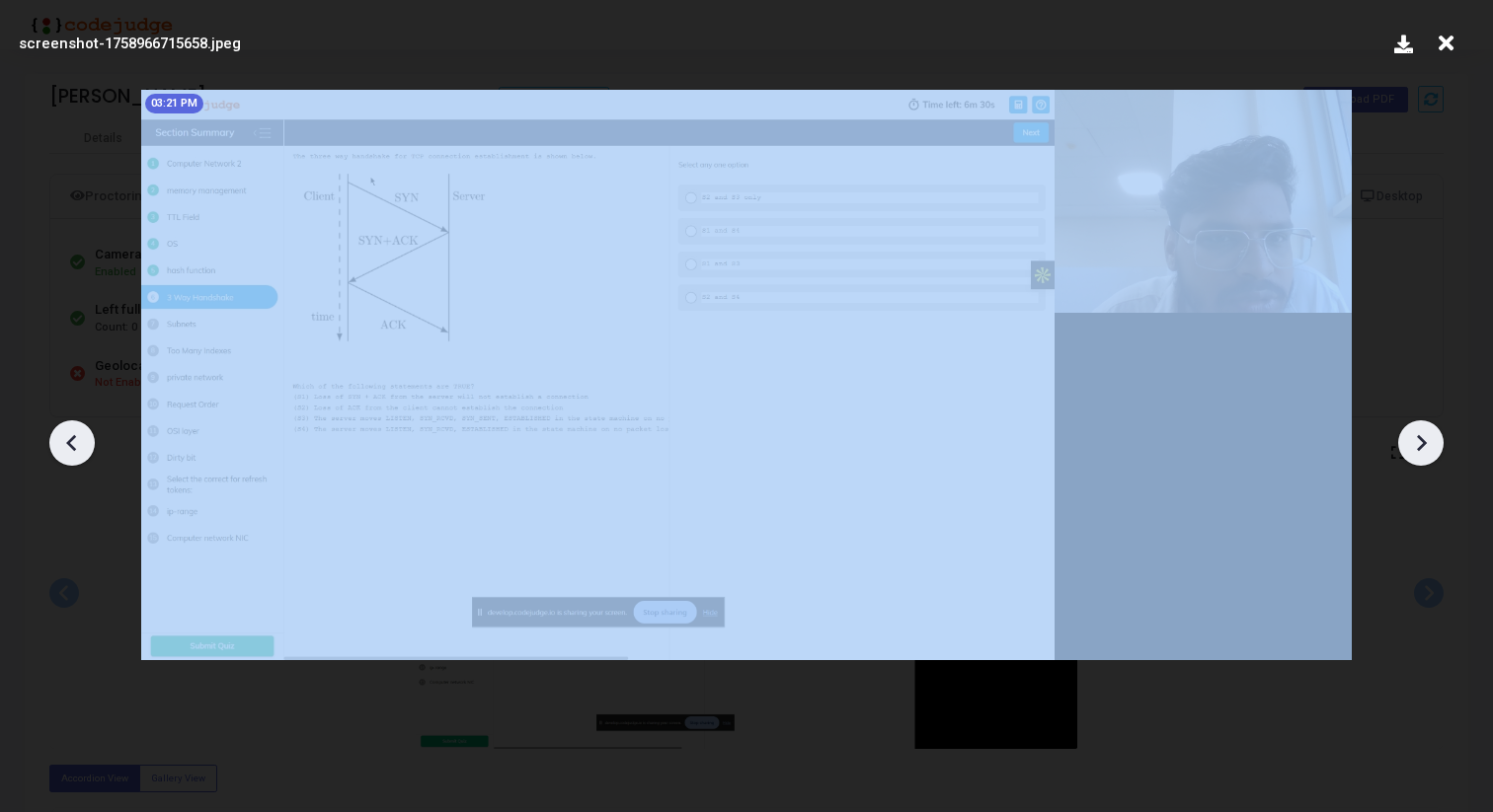
click at [1429, 441] on icon at bounding box center [1421, 443] width 30 height 30
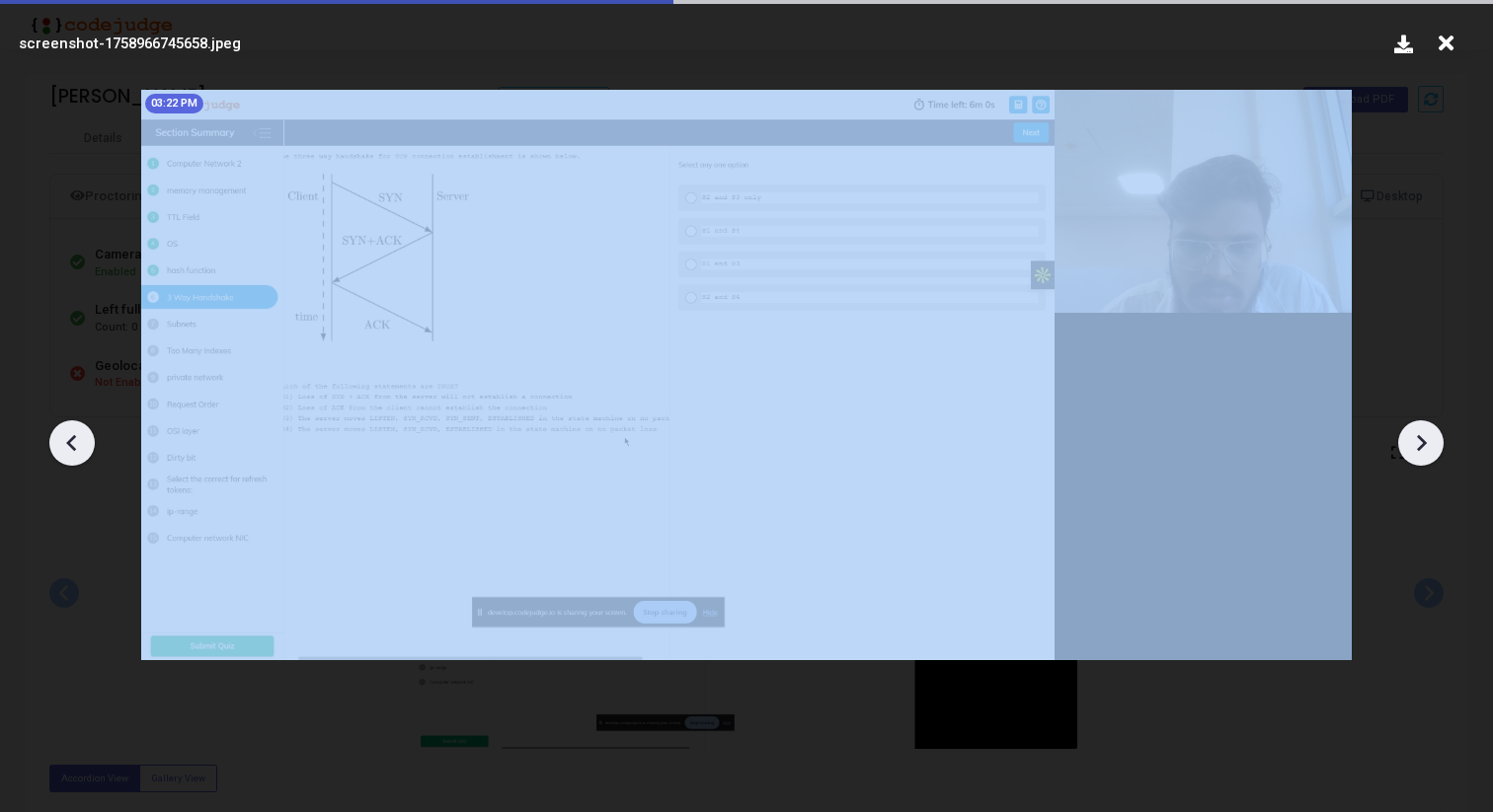
click at [1429, 441] on icon at bounding box center [1421, 443] width 30 height 30
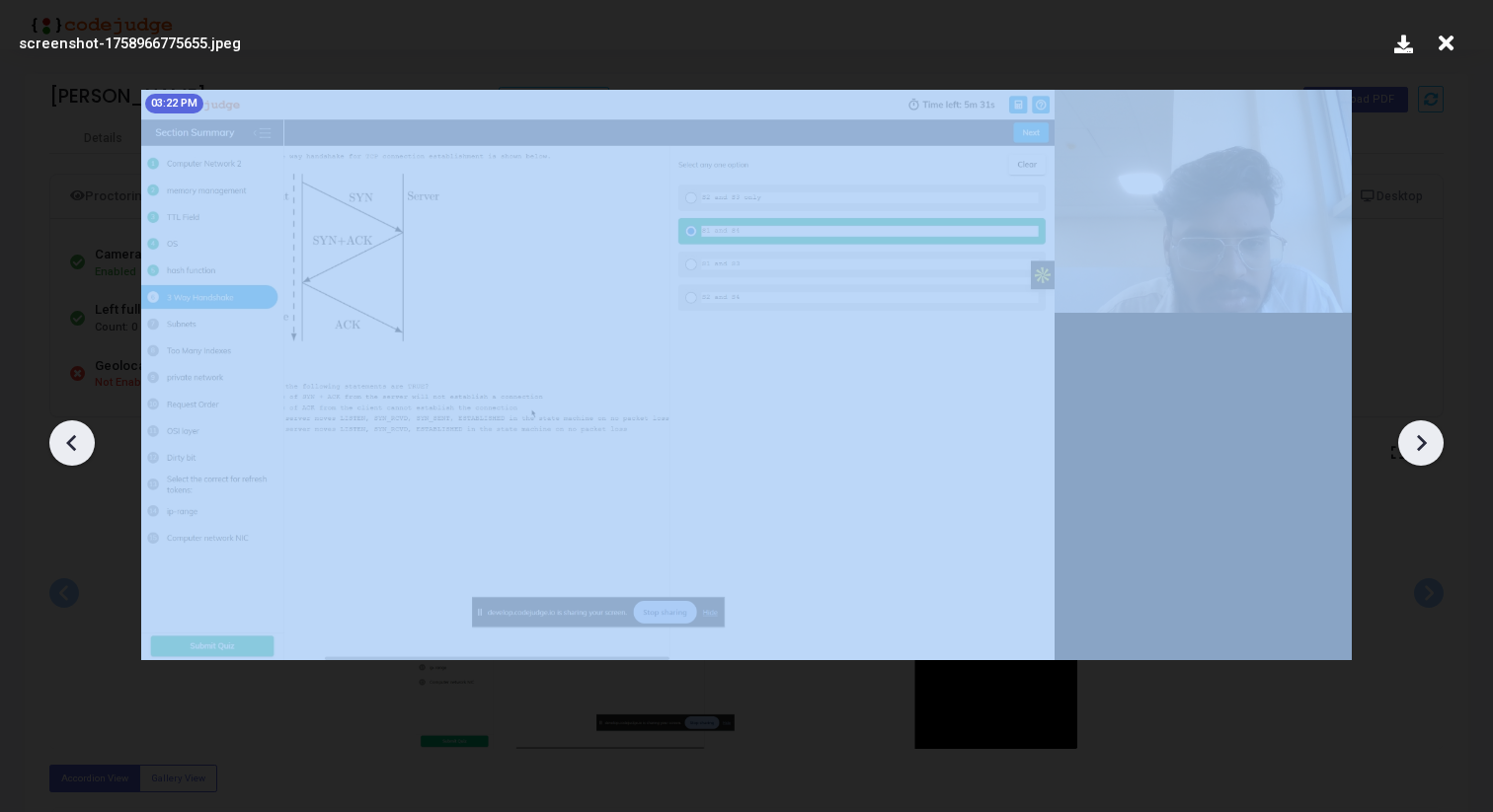
click at [1429, 441] on icon at bounding box center [1421, 443] width 30 height 30
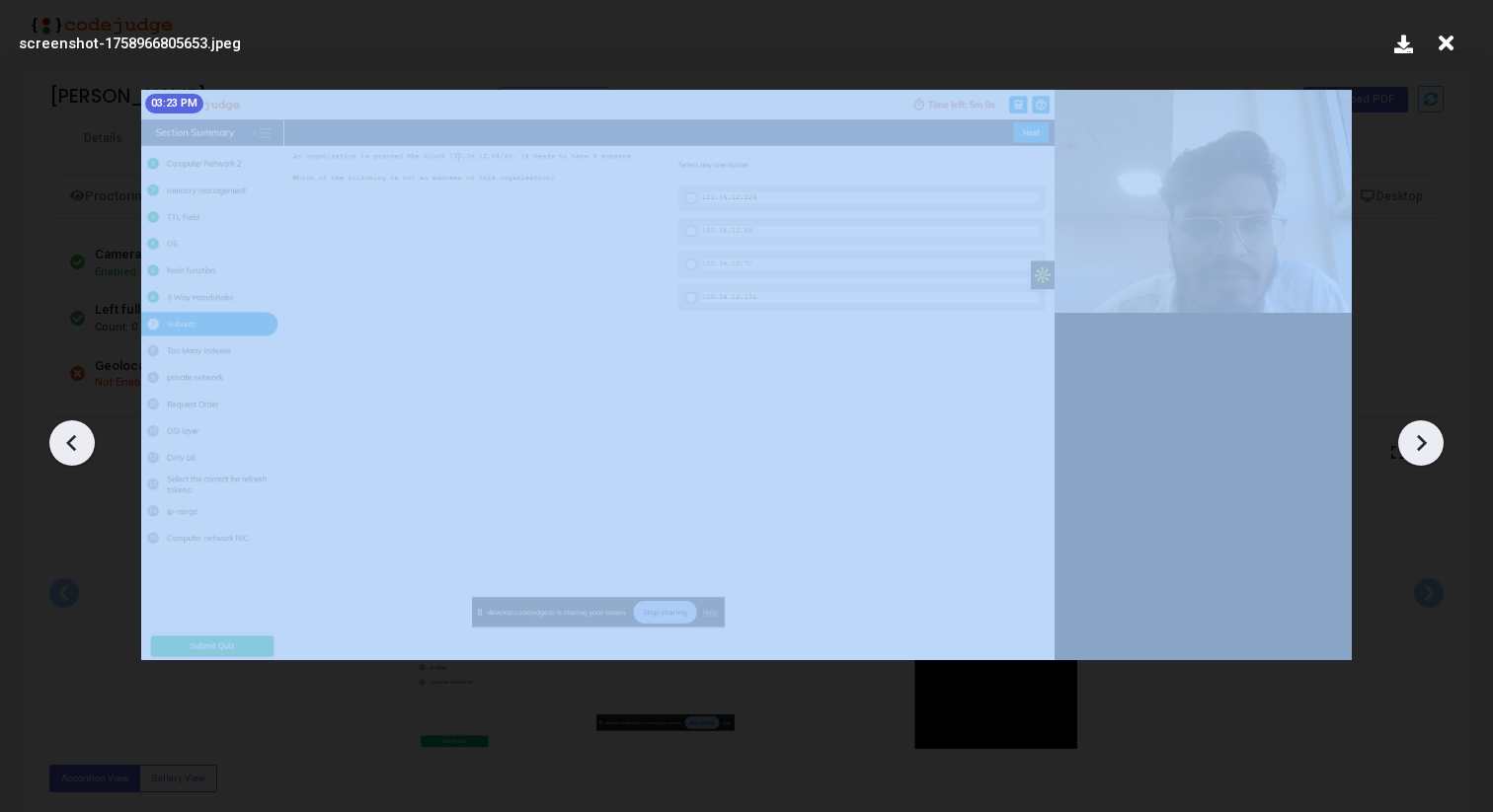
click at [1429, 441] on icon at bounding box center [1421, 443] width 30 height 30
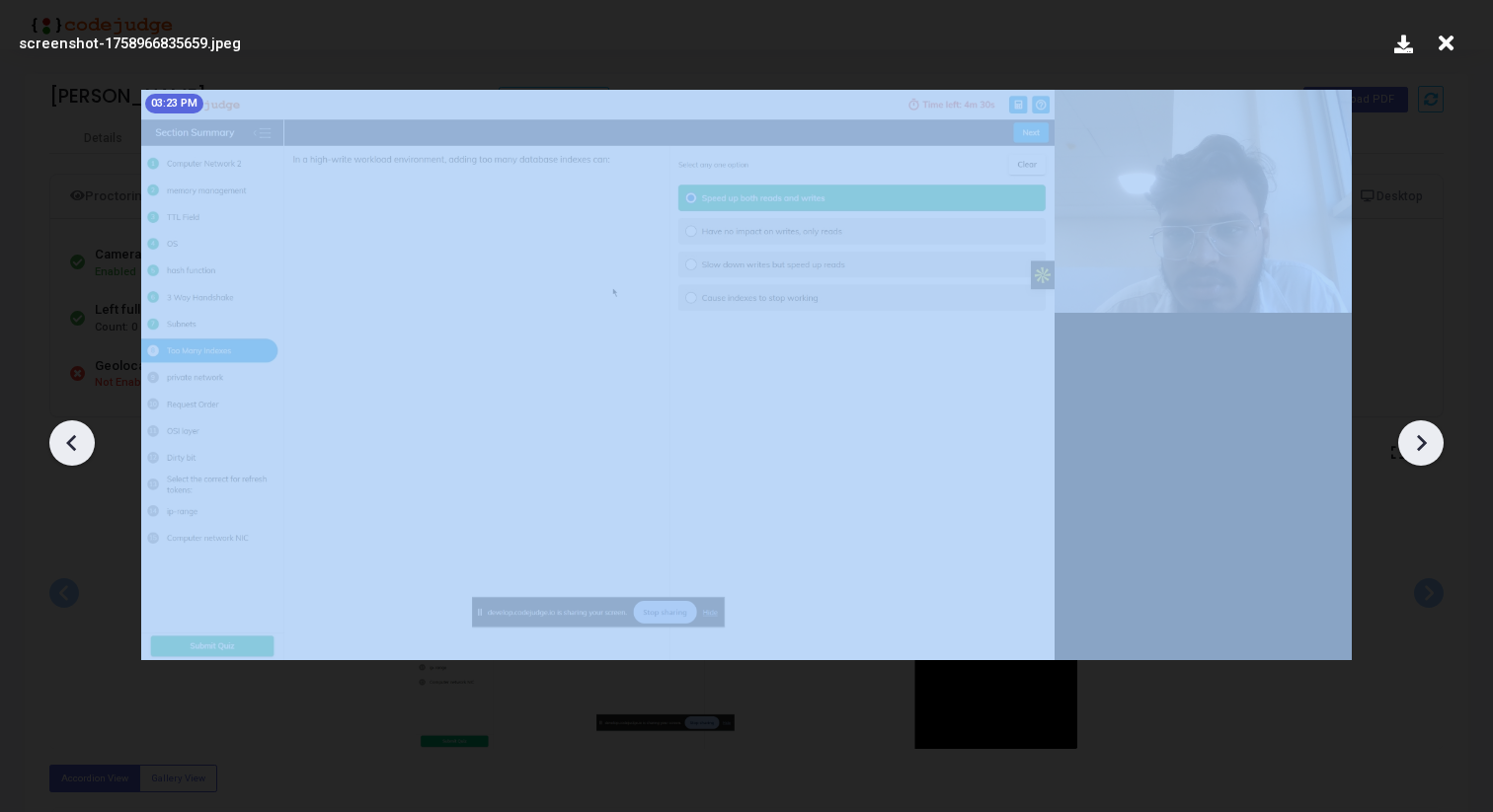
click at [1429, 441] on icon at bounding box center [1421, 443] width 30 height 30
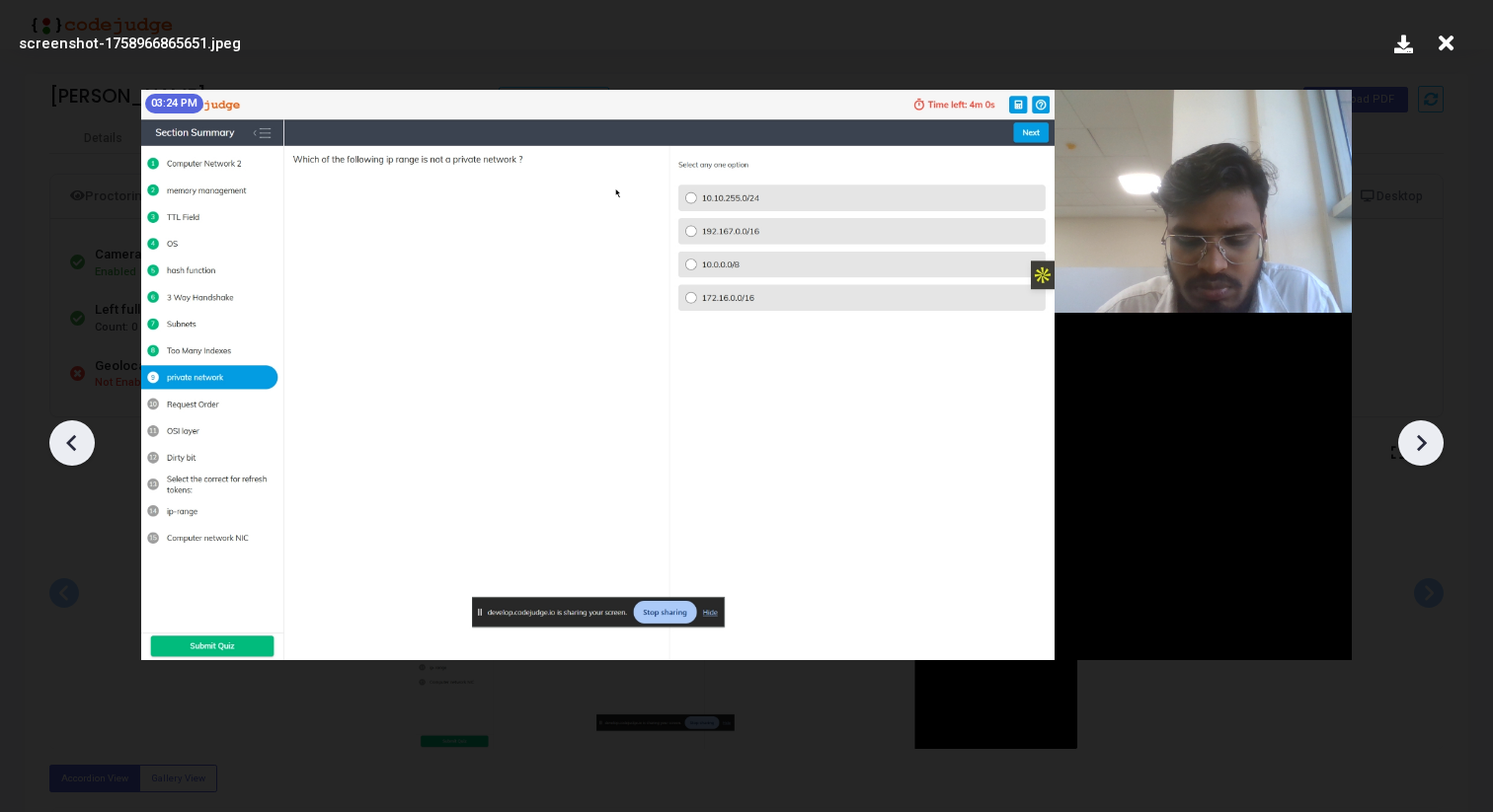
click at [1423, 449] on icon at bounding box center [1421, 443] width 30 height 30
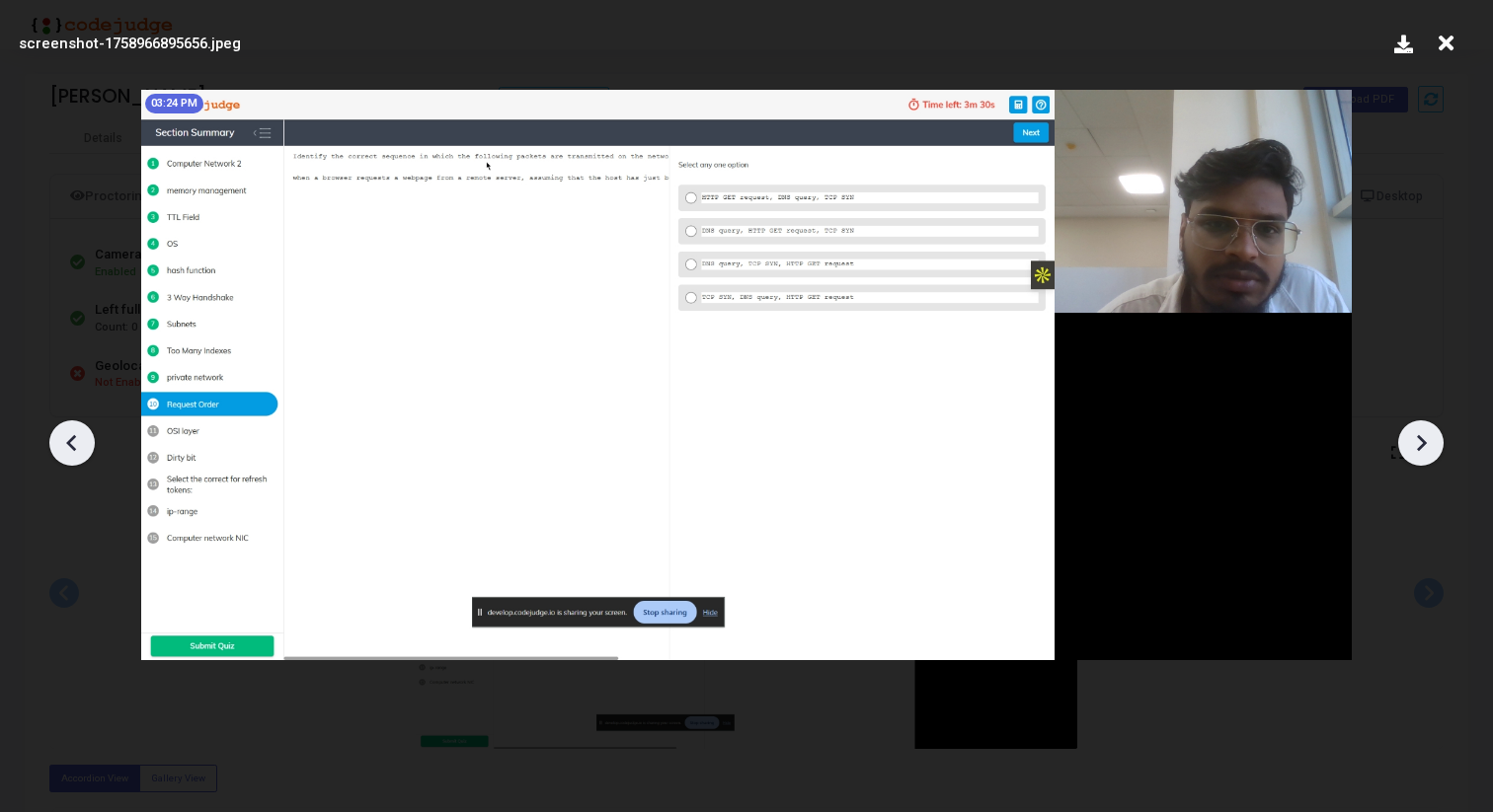
click at [1423, 449] on icon at bounding box center [1421, 443] width 30 height 30
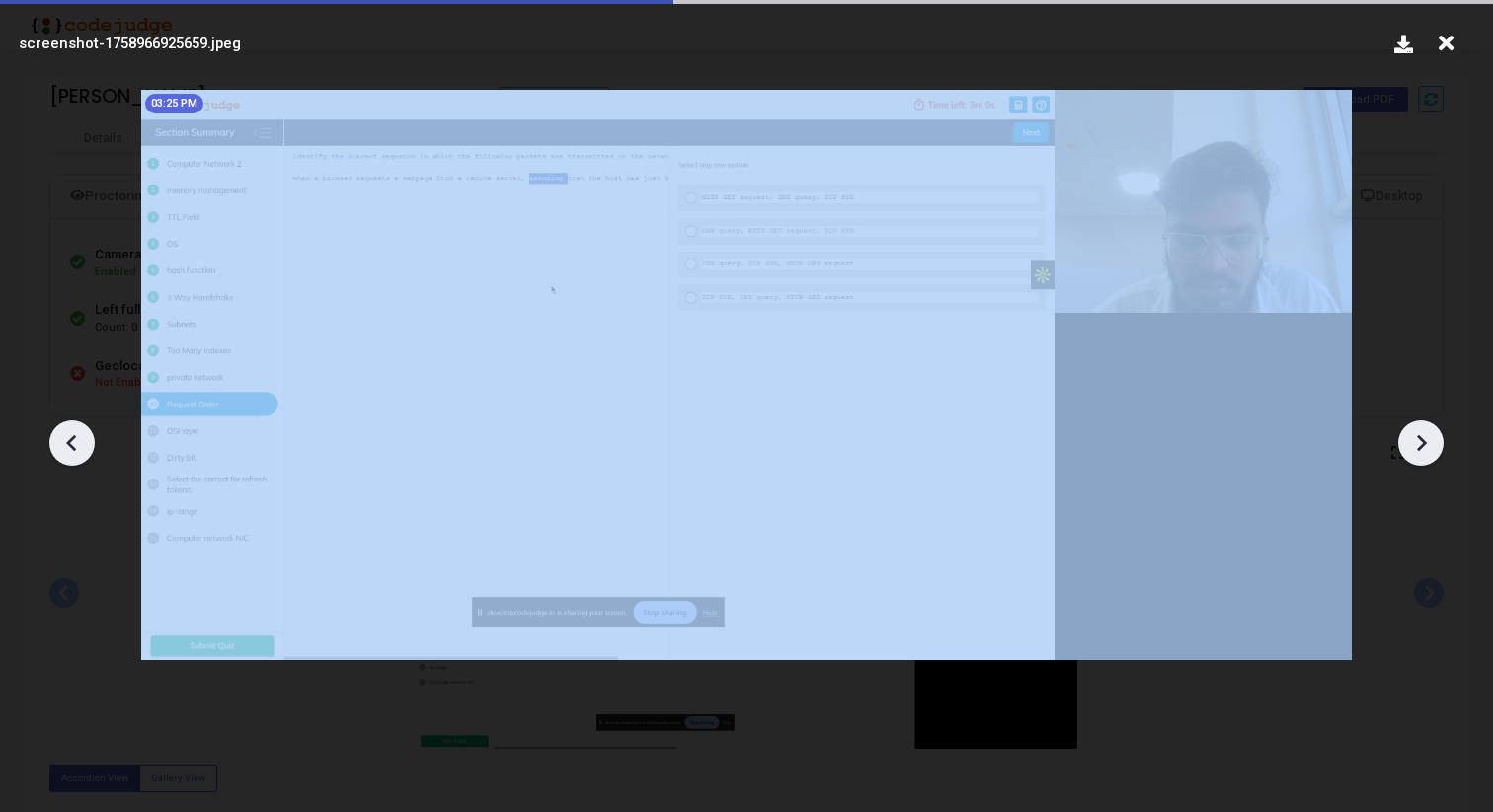
click at [1423, 449] on icon at bounding box center [1421, 443] width 30 height 30
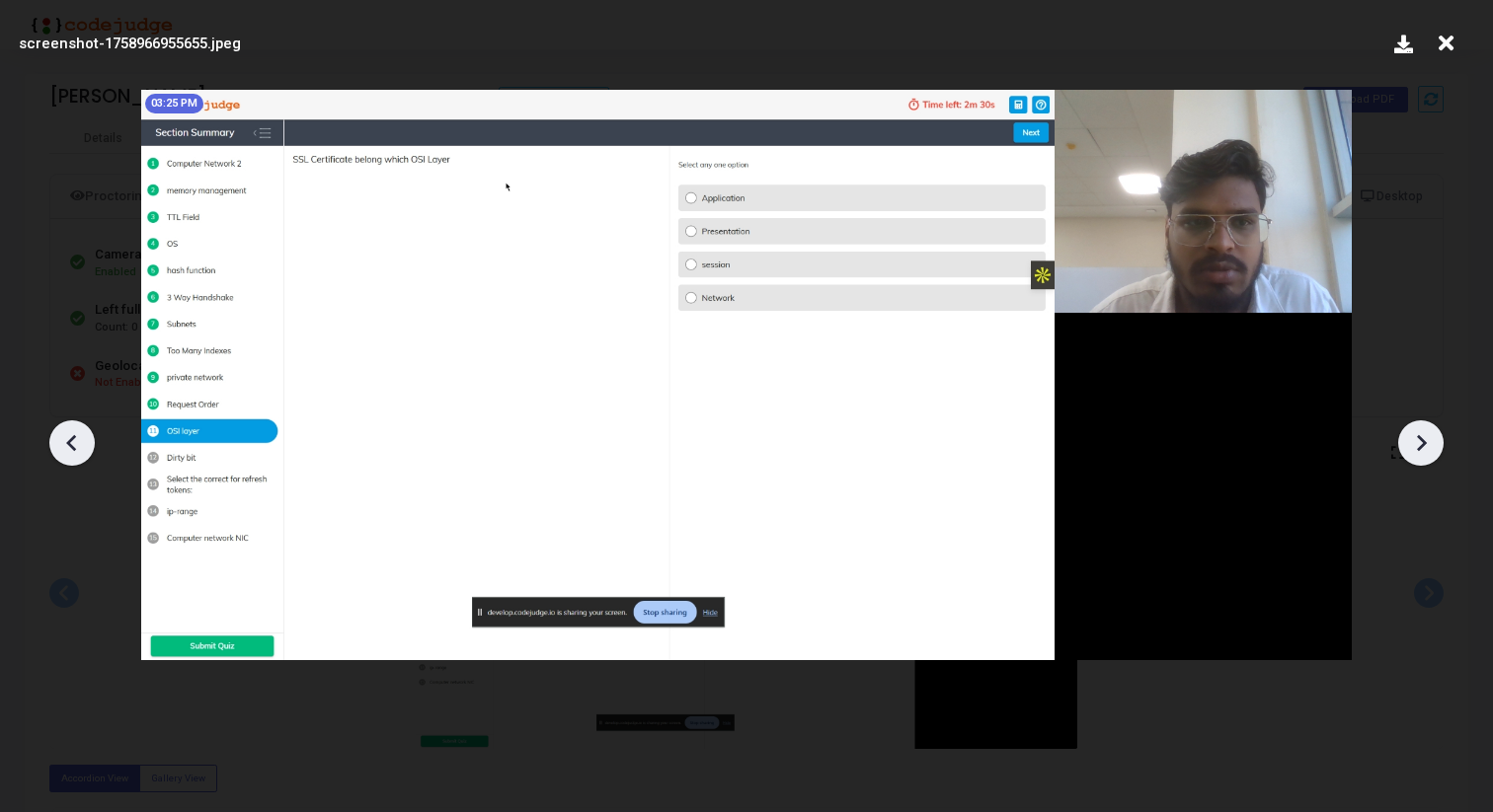
click at [1423, 449] on icon at bounding box center [1421, 443] width 30 height 30
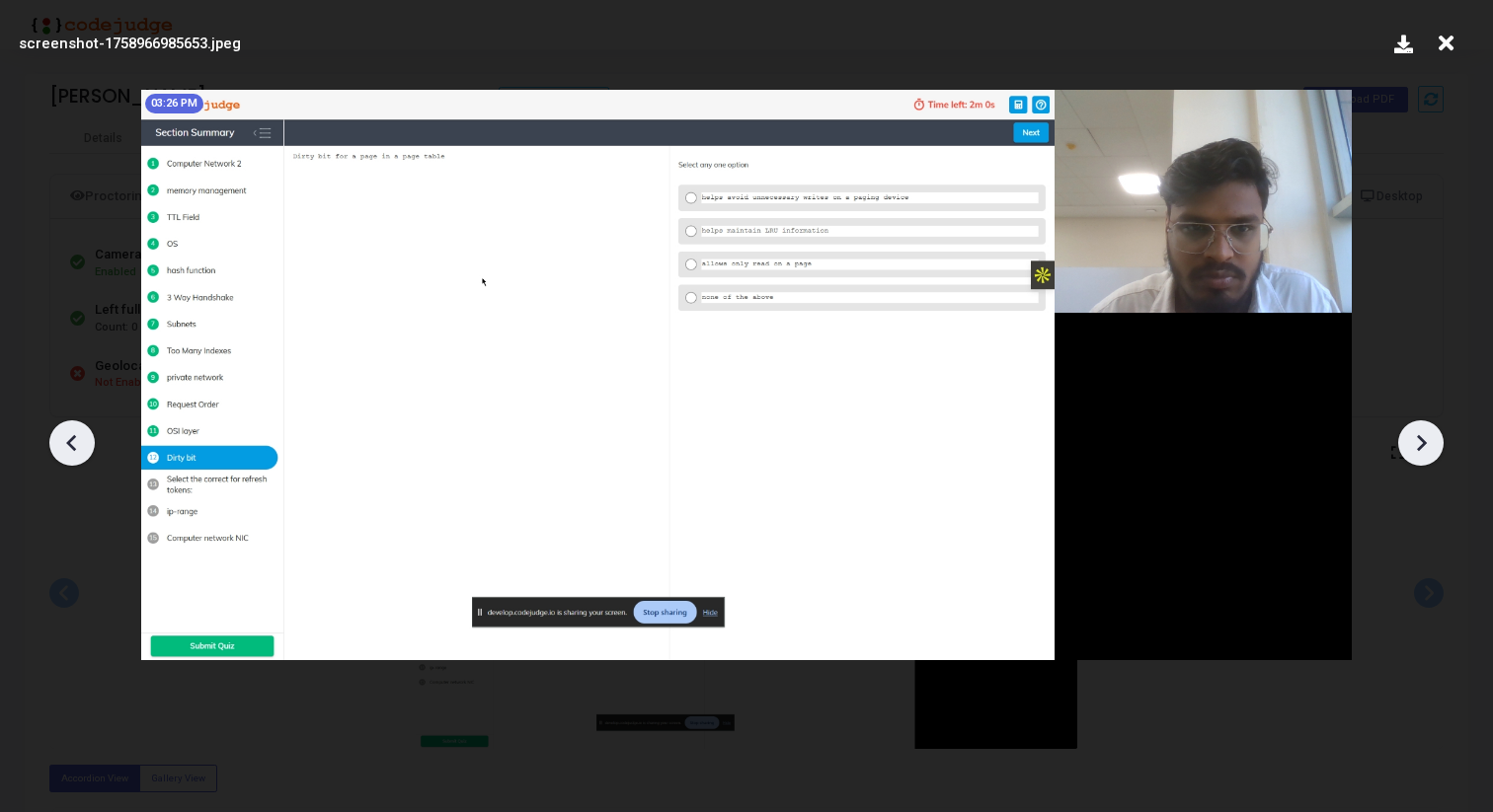
click at [1423, 449] on icon at bounding box center [1421, 443] width 30 height 30
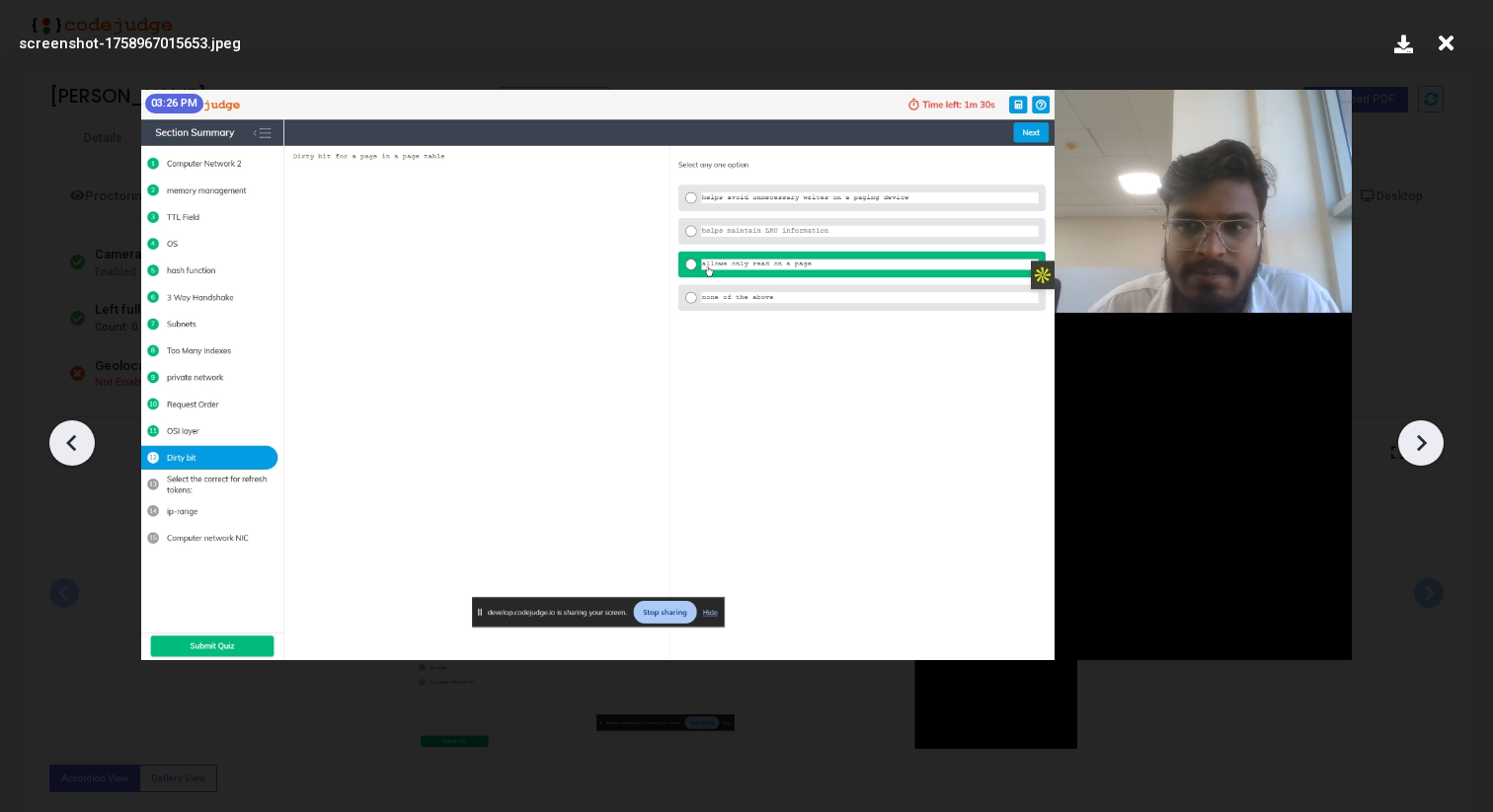
click at [1423, 449] on icon at bounding box center [1421, 443] width 30 height 30
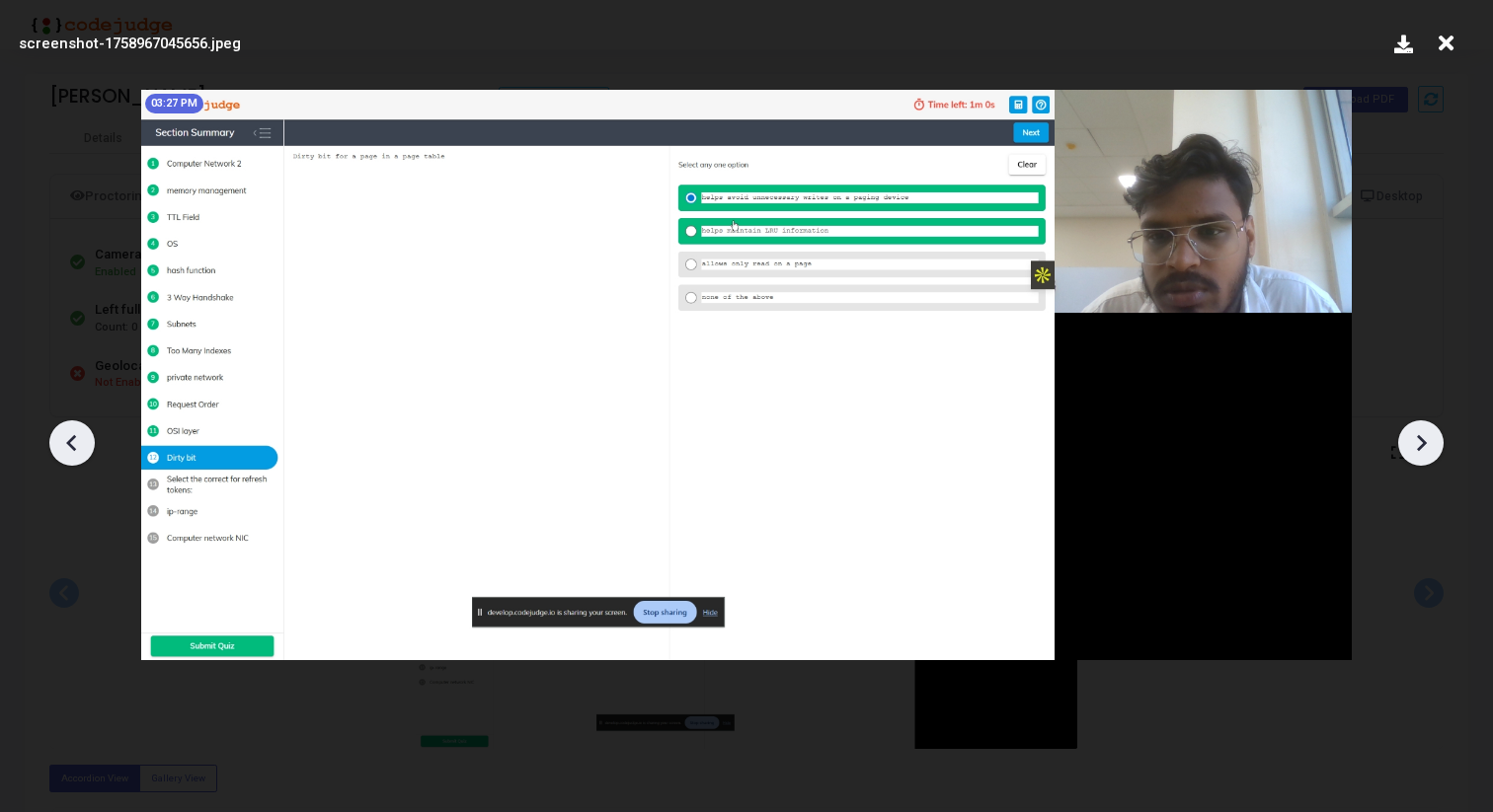
click at [1423, 449] on icon at bounding box center [1421, 443] width 30 height 30
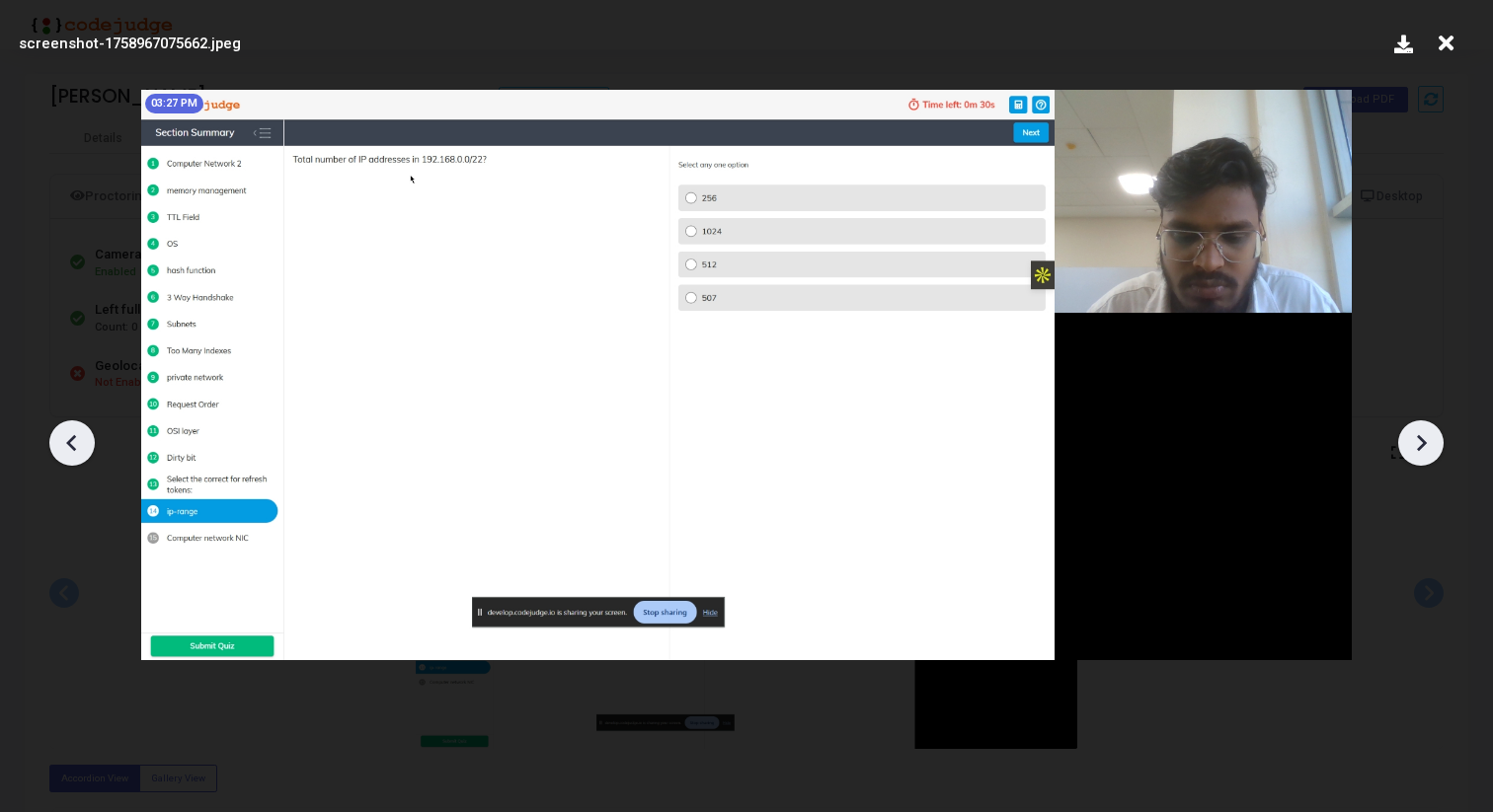
click at [1423, 449] on icon at bounding box center [1421, 443] width 30 height 30
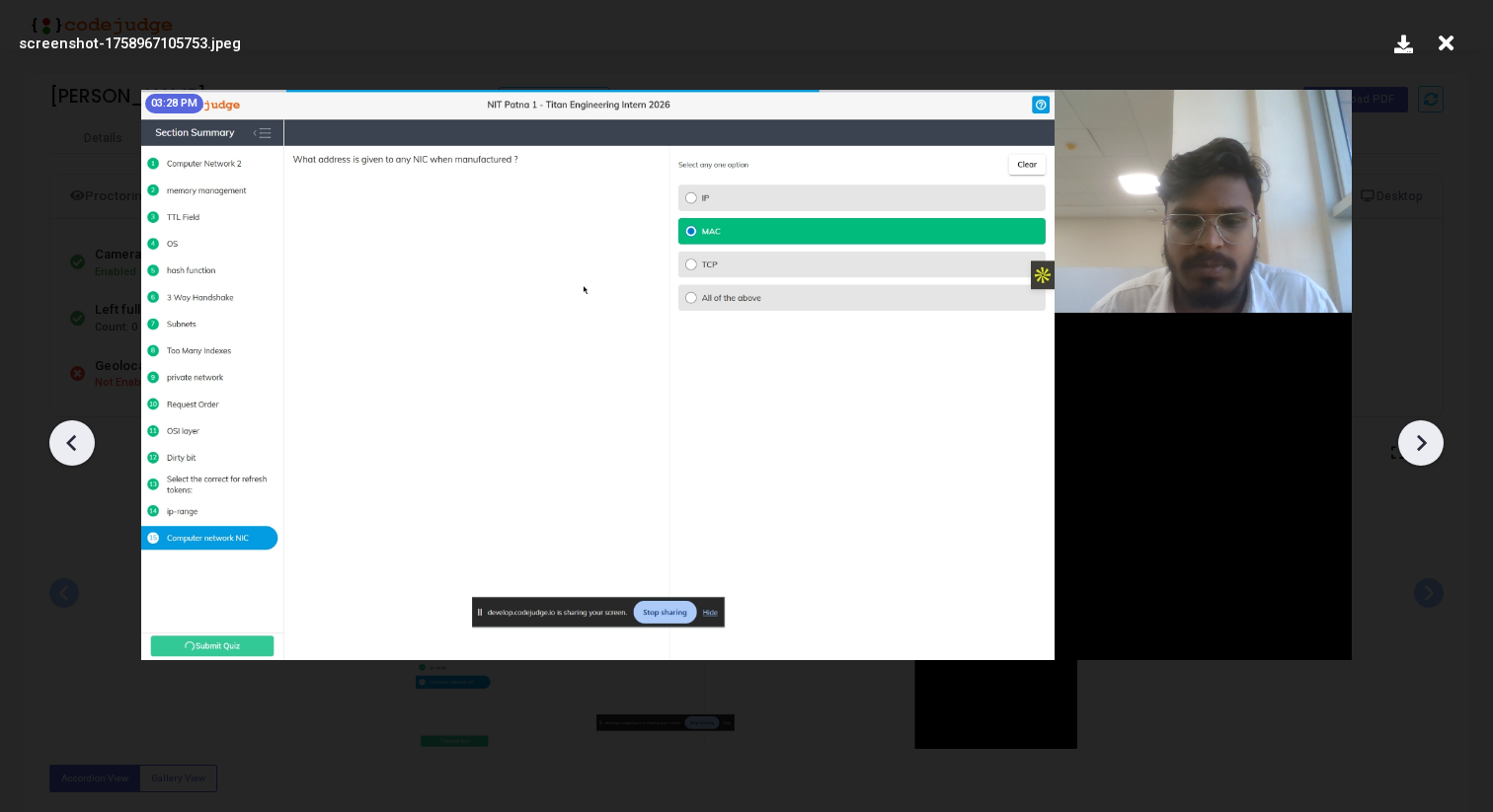
click at [1423, 449] on icon at bounding box center [1421, 443] width 30 height 30
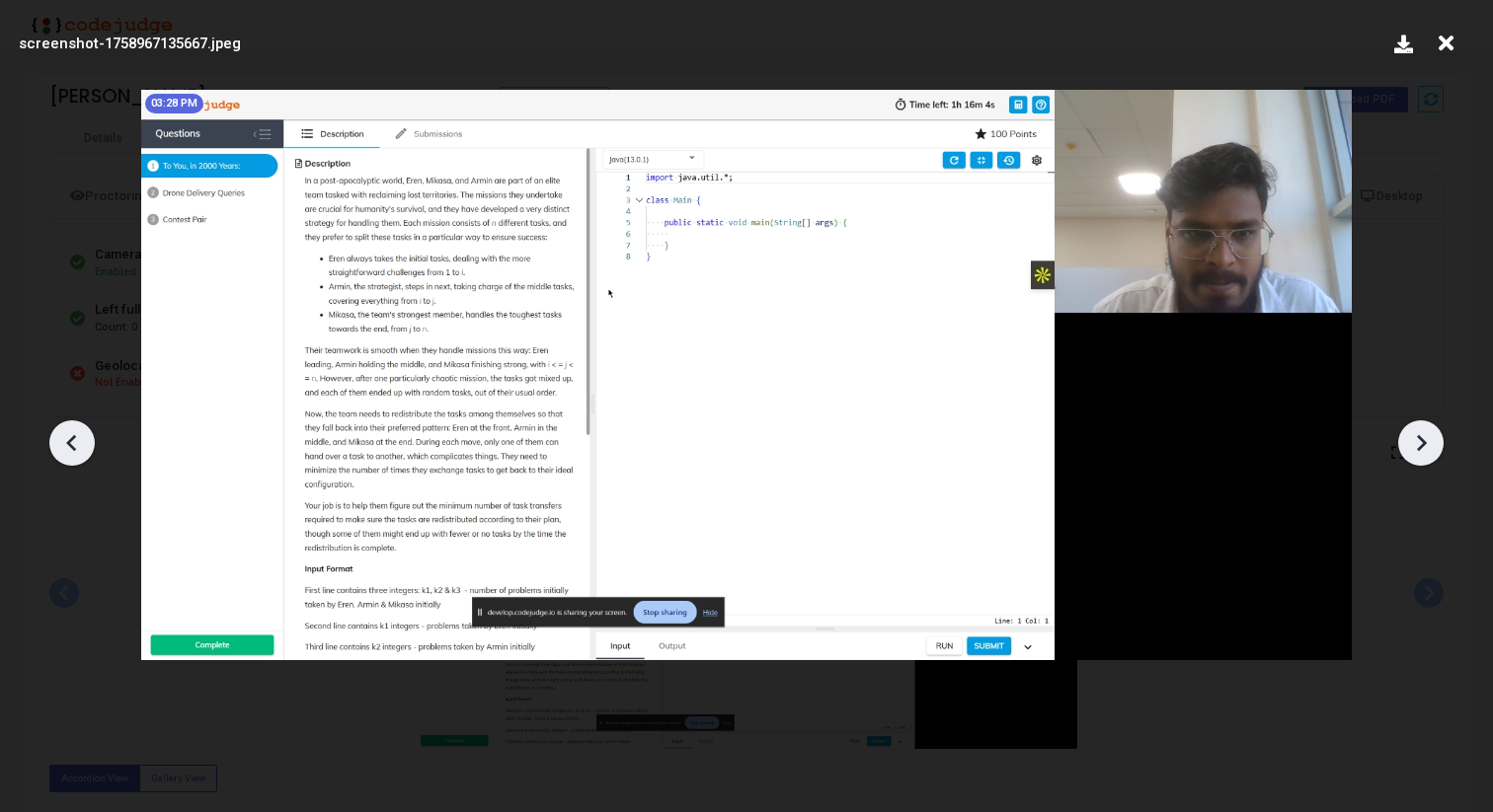
click at [1423, 449] on icon at bounding box center [1421, 443] width 30 height 30
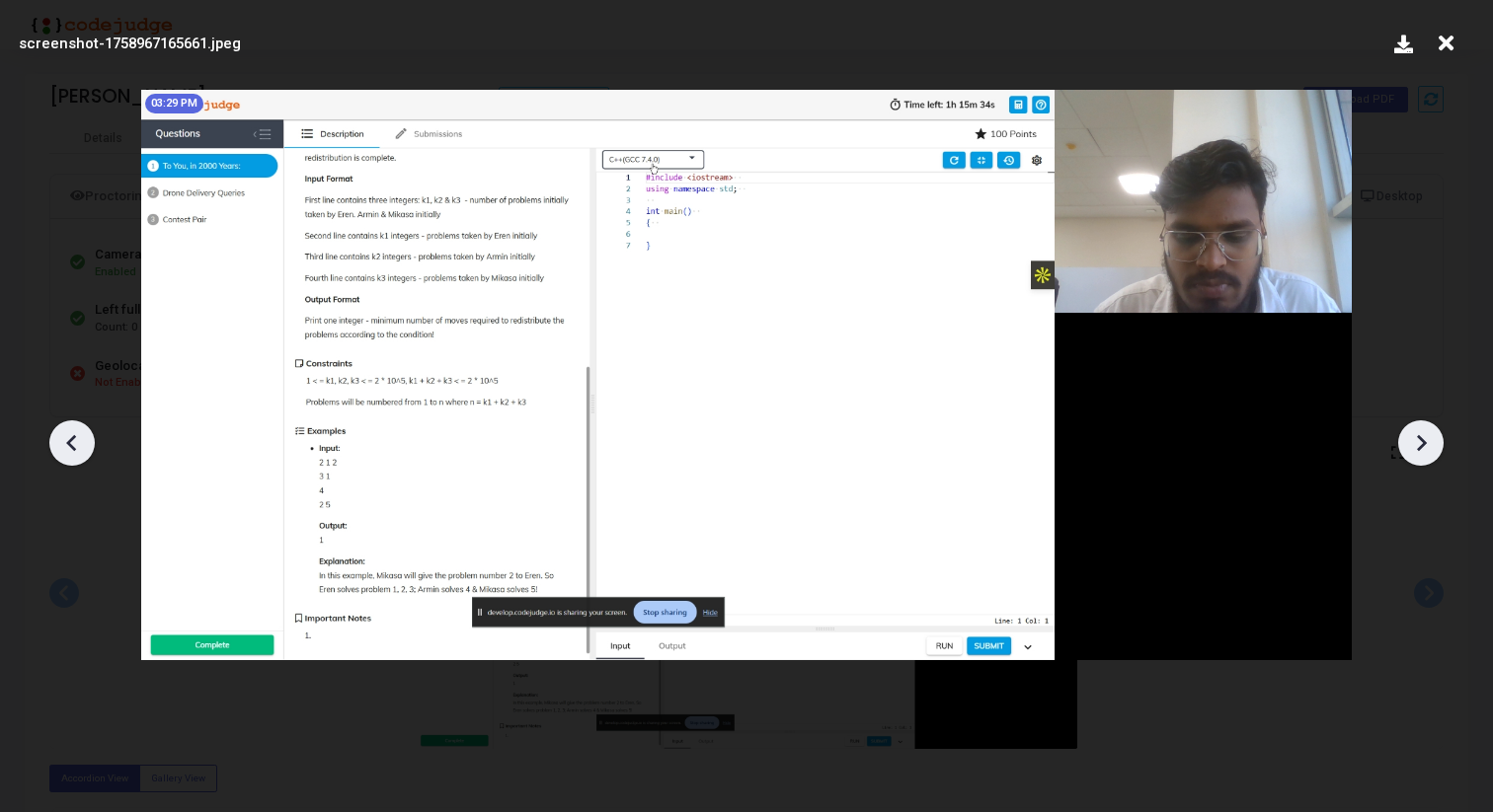
click at [1423, 449] on icon at bounding box center [1421, 443] width 30 height 30
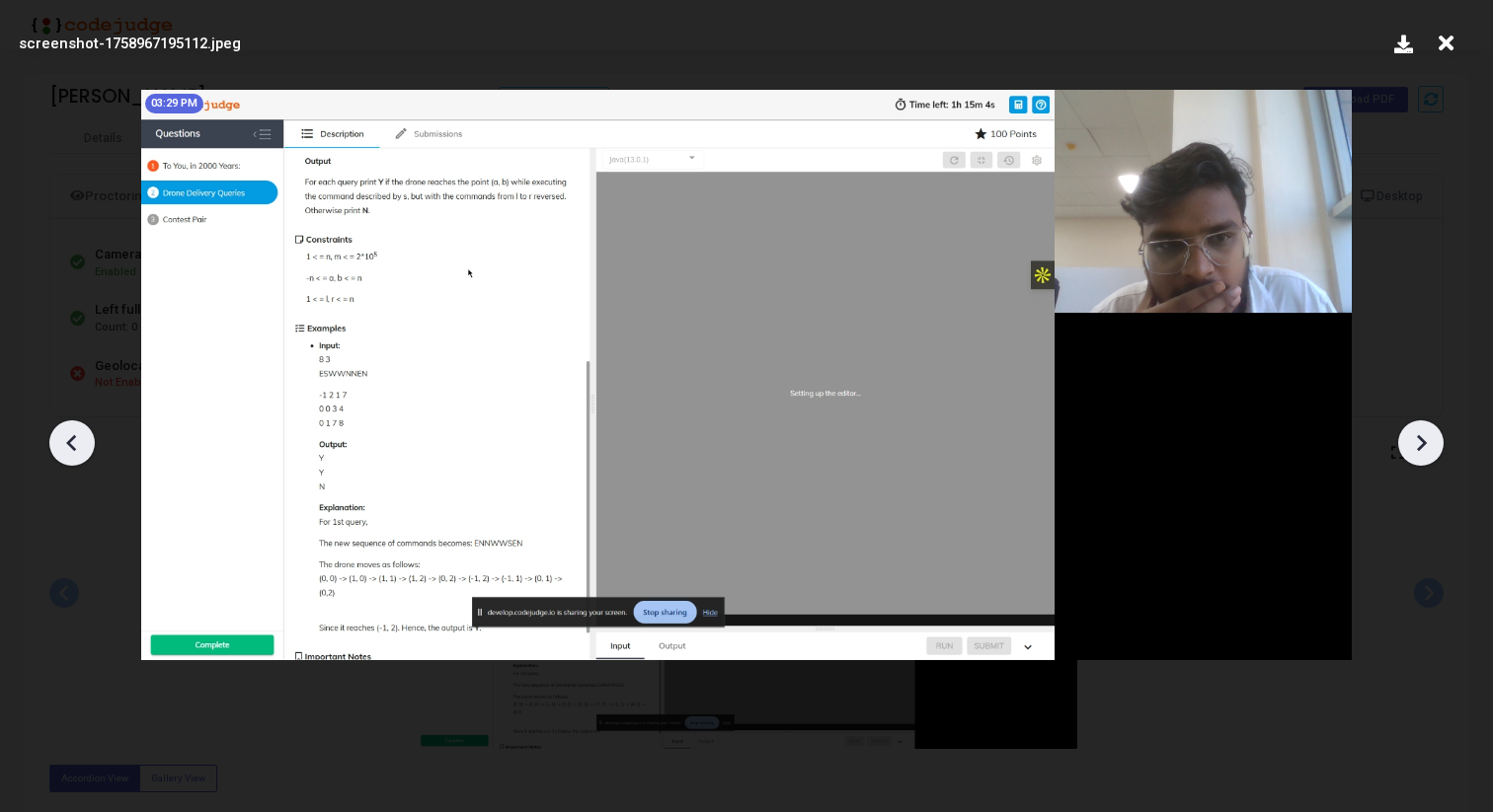
click at [1423, 449] on icon at bounding box center [1421, 443] width 30 height 30
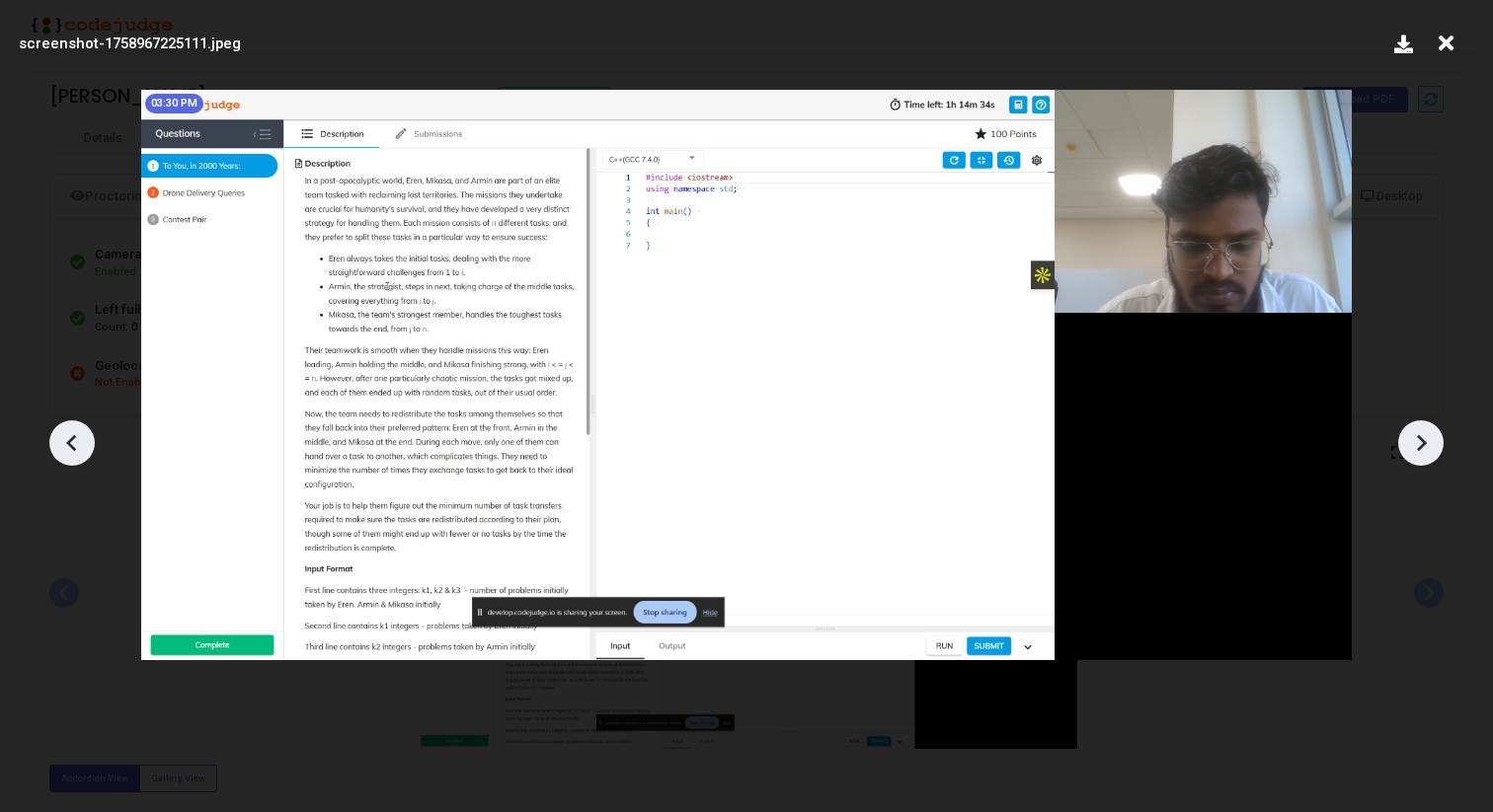
click at [1423, 447] on icon at bounding box center [1421, 443] width 30 height 30
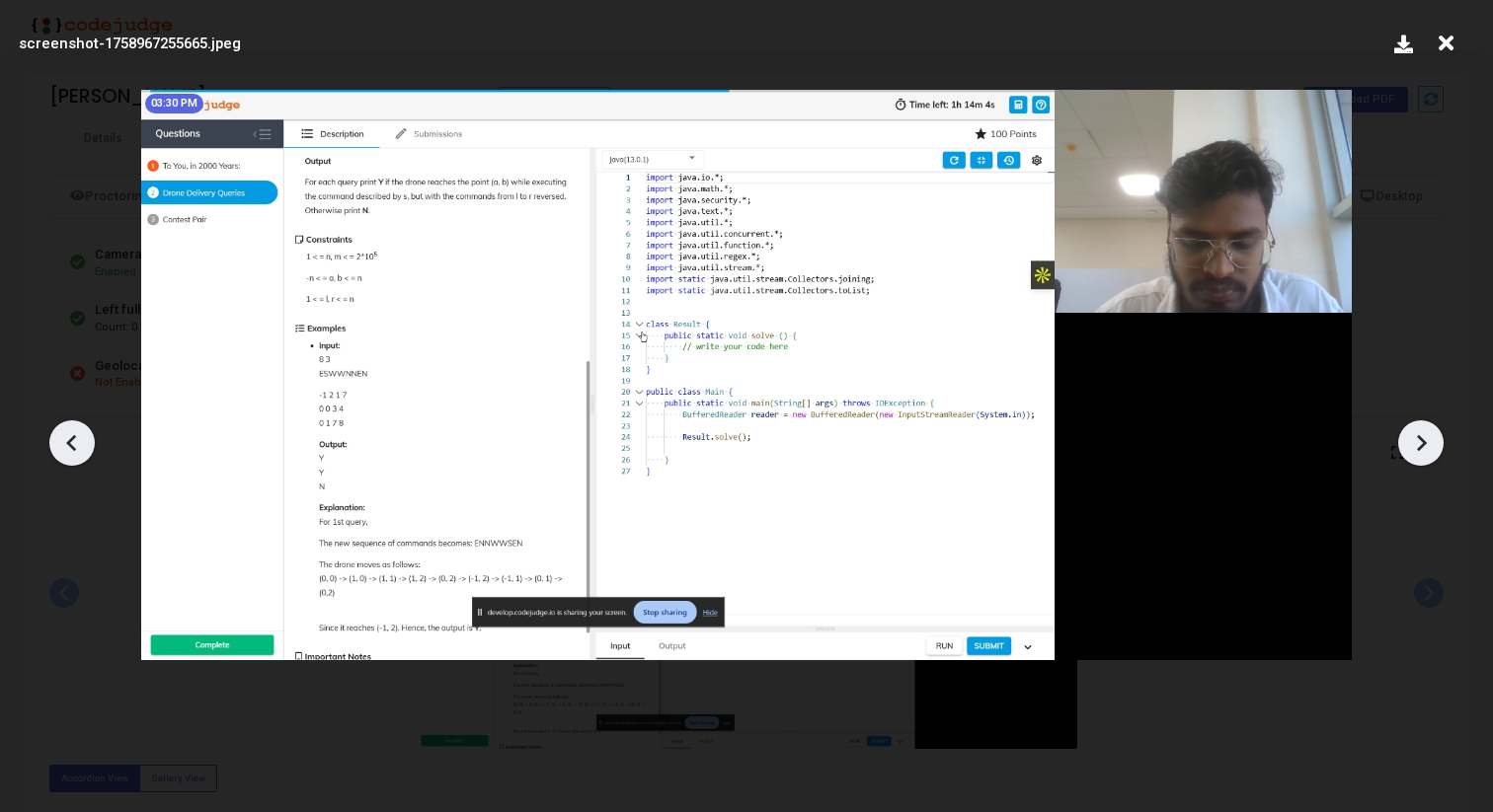
click at [57, 441] on icon at bounding box center [72, 443] width 30 height 30
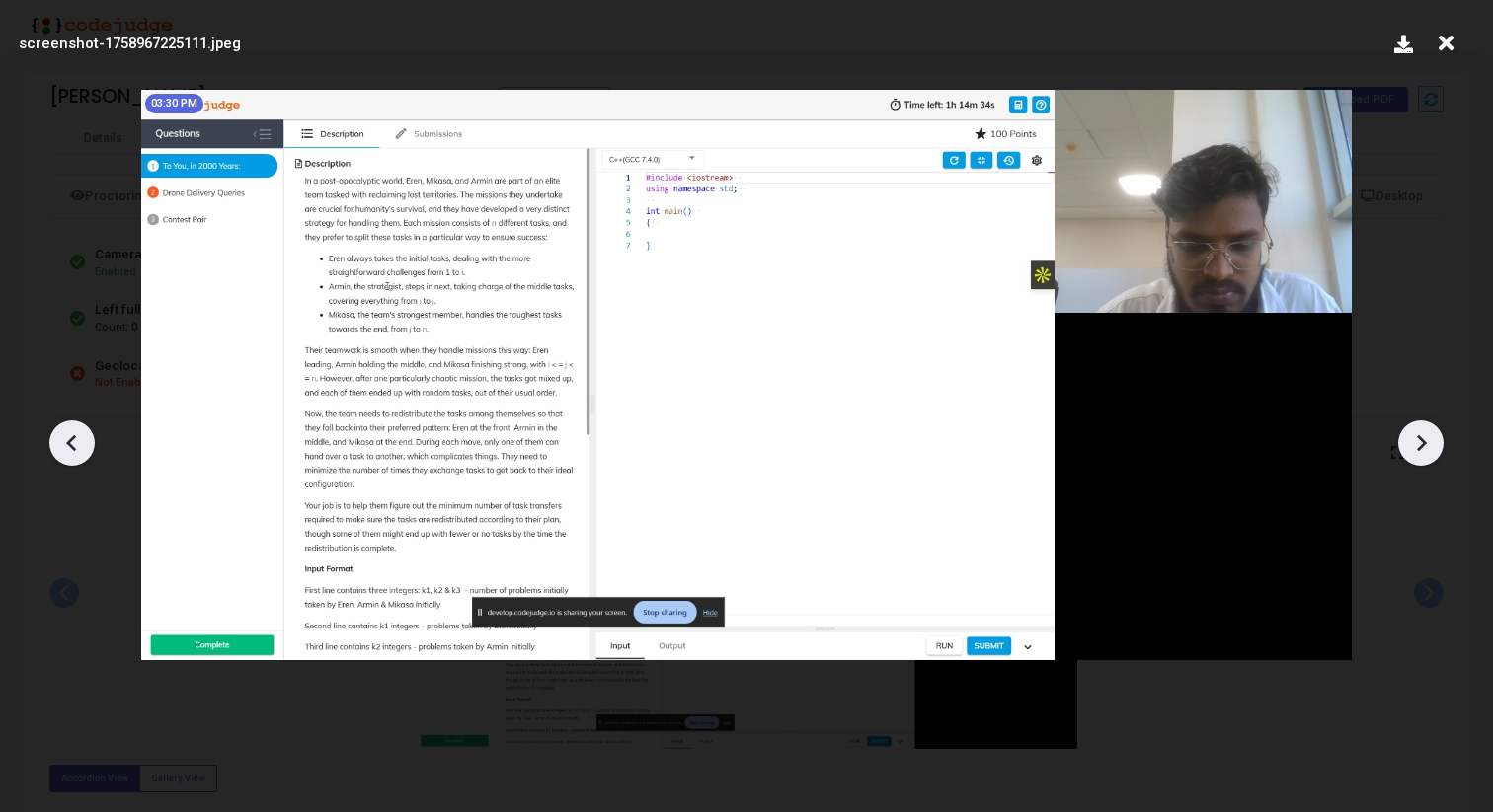
click at [57, 441] on icon at bounding box center [72, 443] width 30 height 30
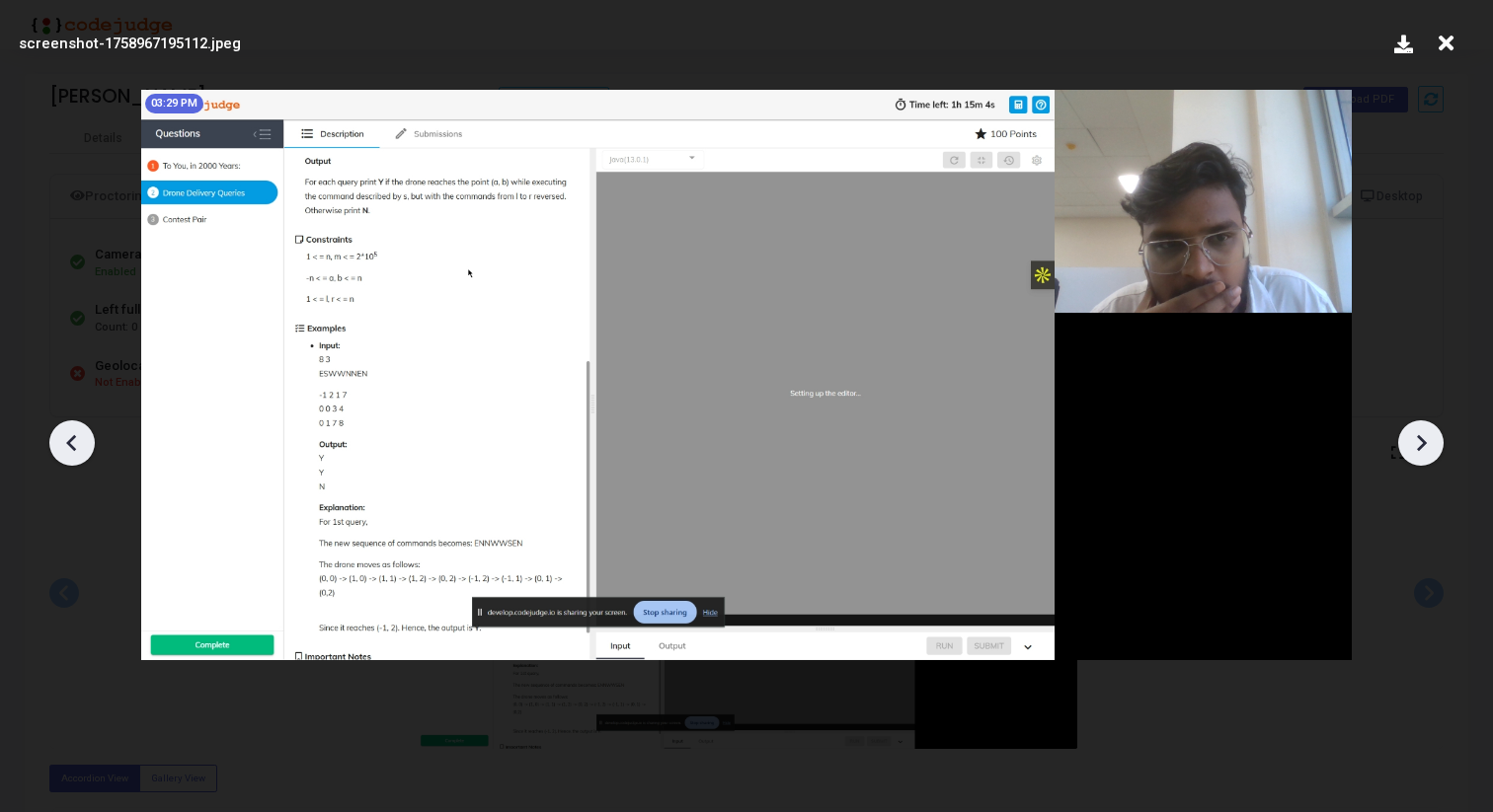
click at [57, 441] on icon at bounding box center [72, 443] width 30 height 30
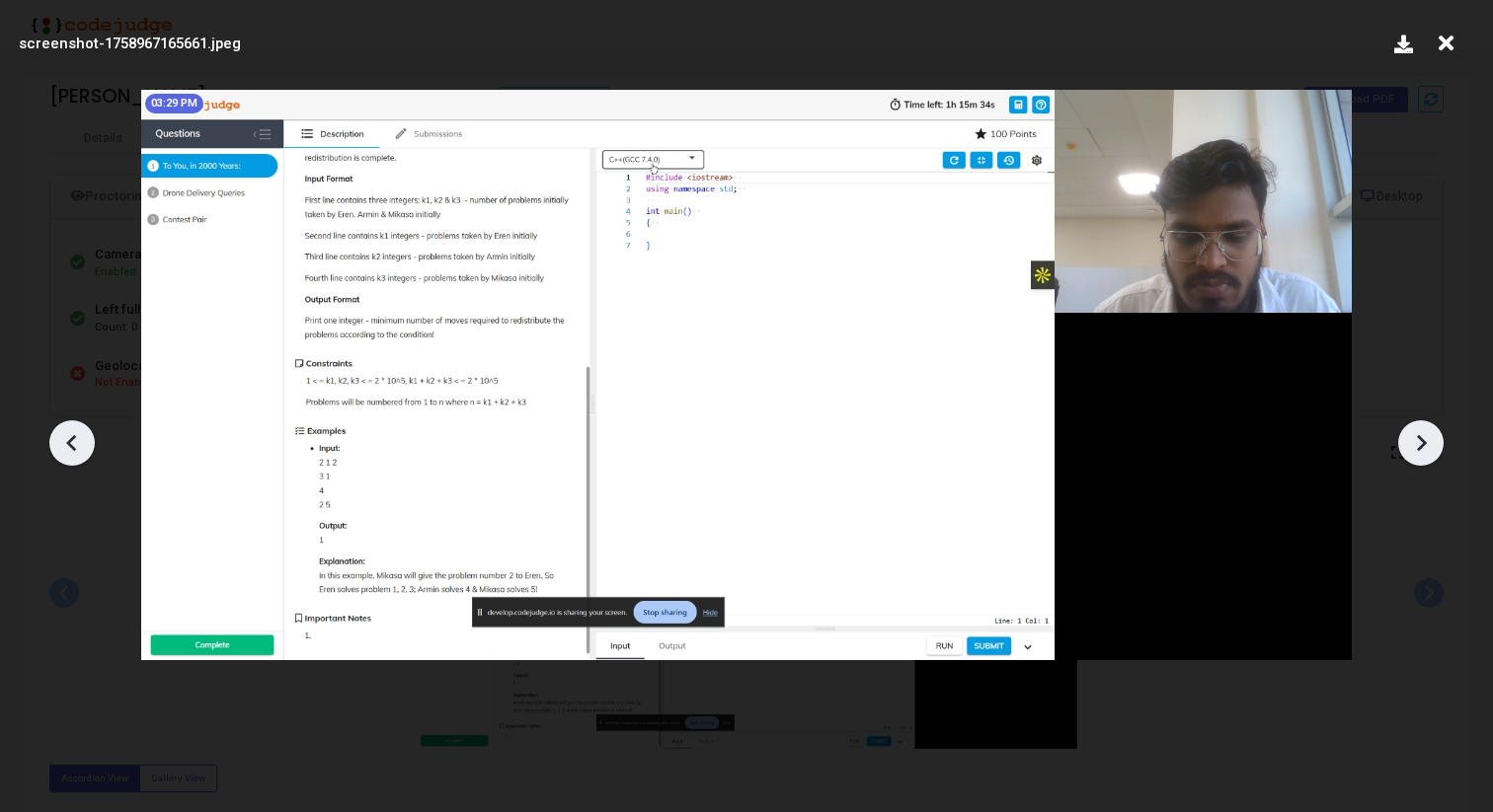
click at [57, 441] on icon at bounding box center [72, 443] width 30 height 30
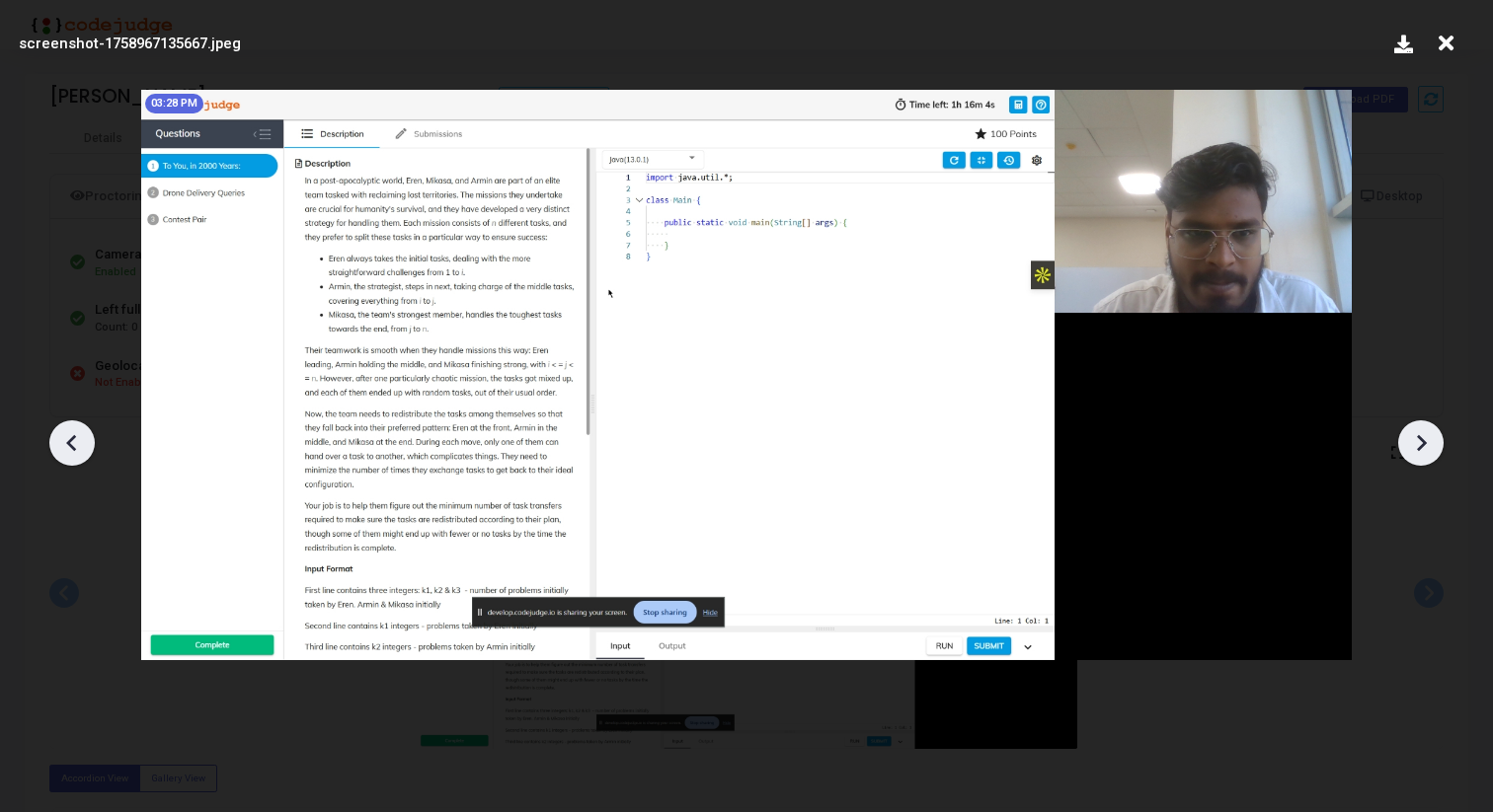
click at [1442, 446] on div at bounding box center [1420, 442] width 45 height 45
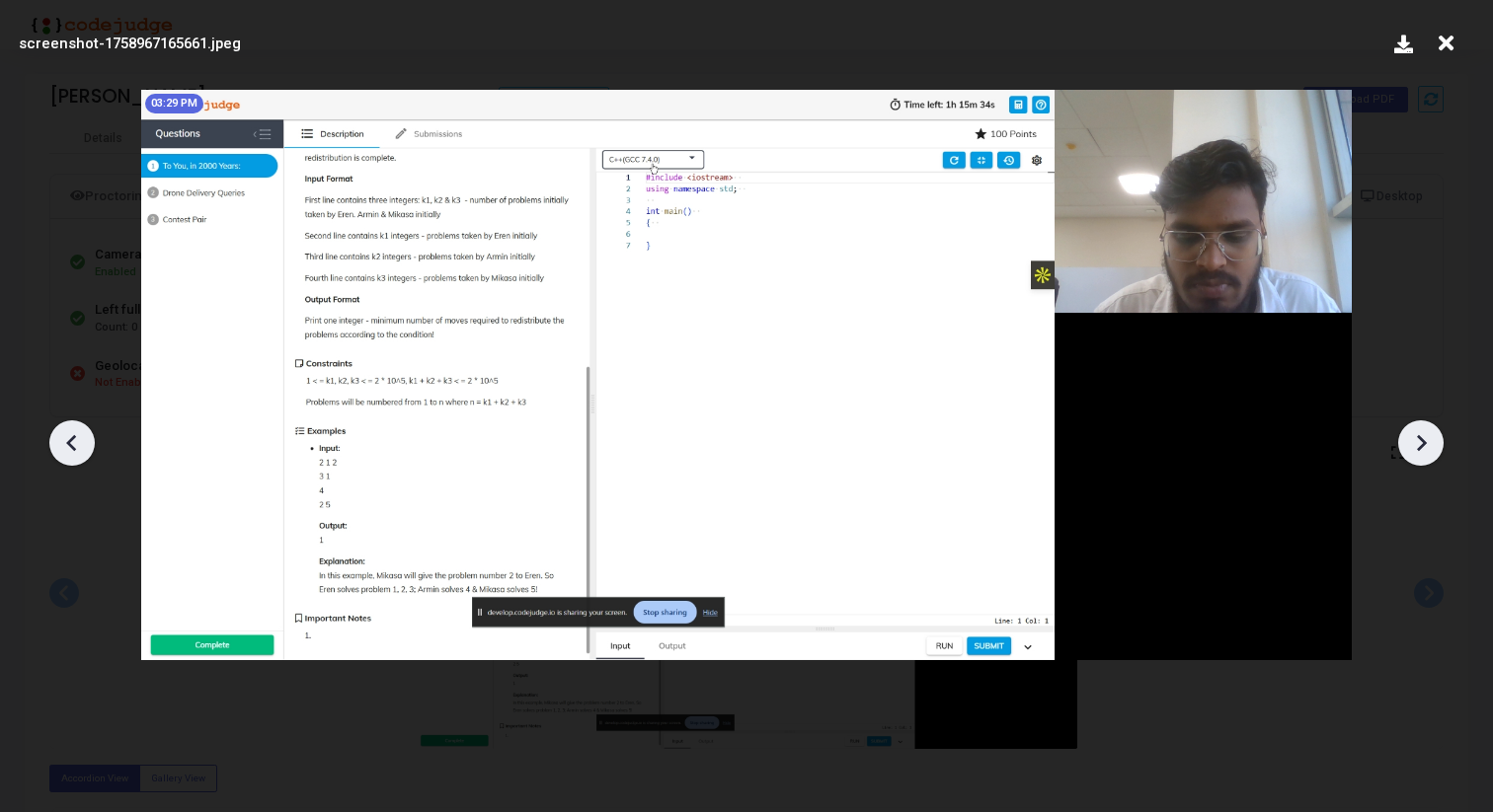
click at [1427, 448] on icon at bounding box center [1421, 443] width 30 height 30
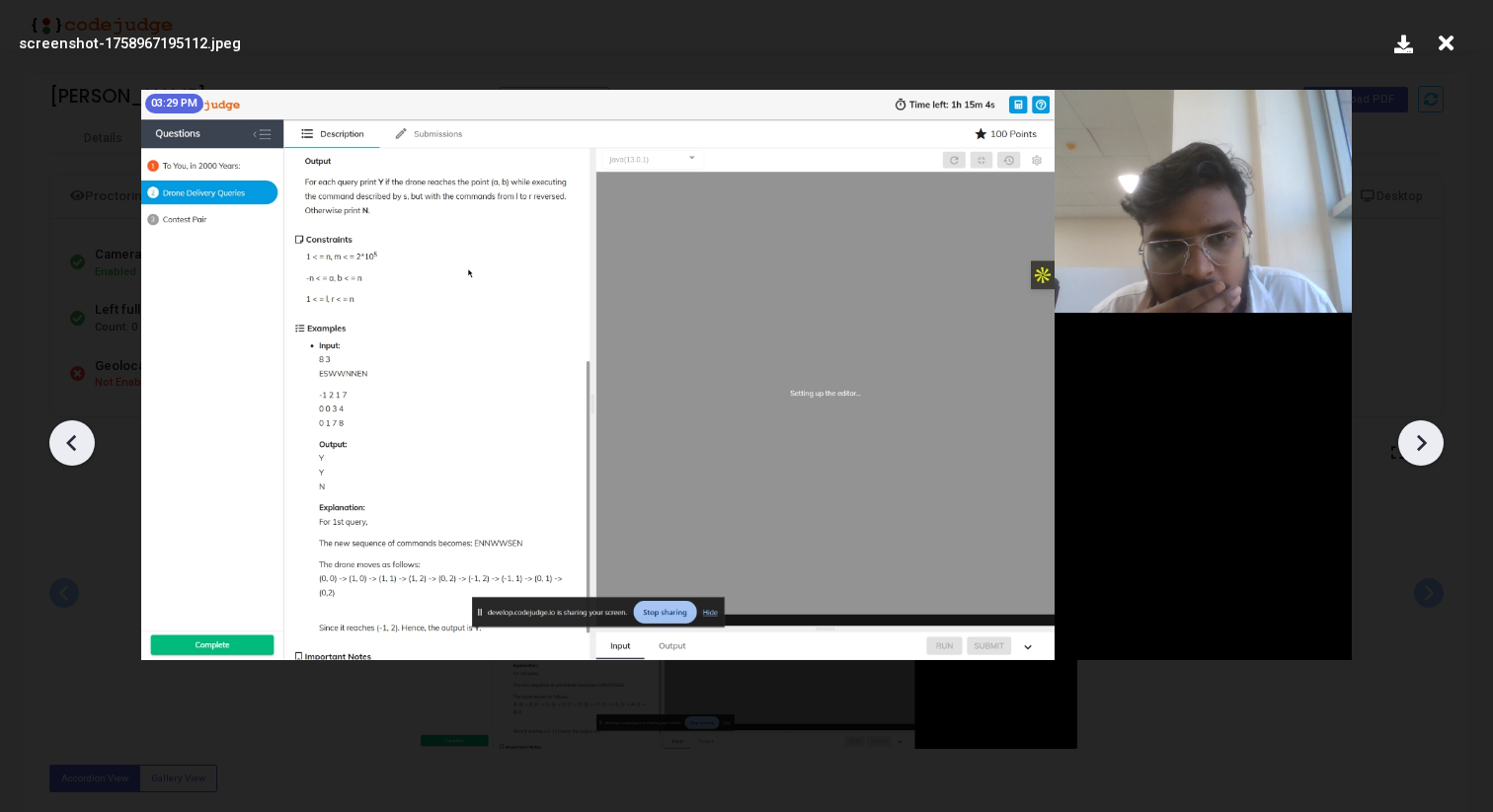
click at [1420, 448] on icon at bounding box center [1422, 442] width 10 height 17
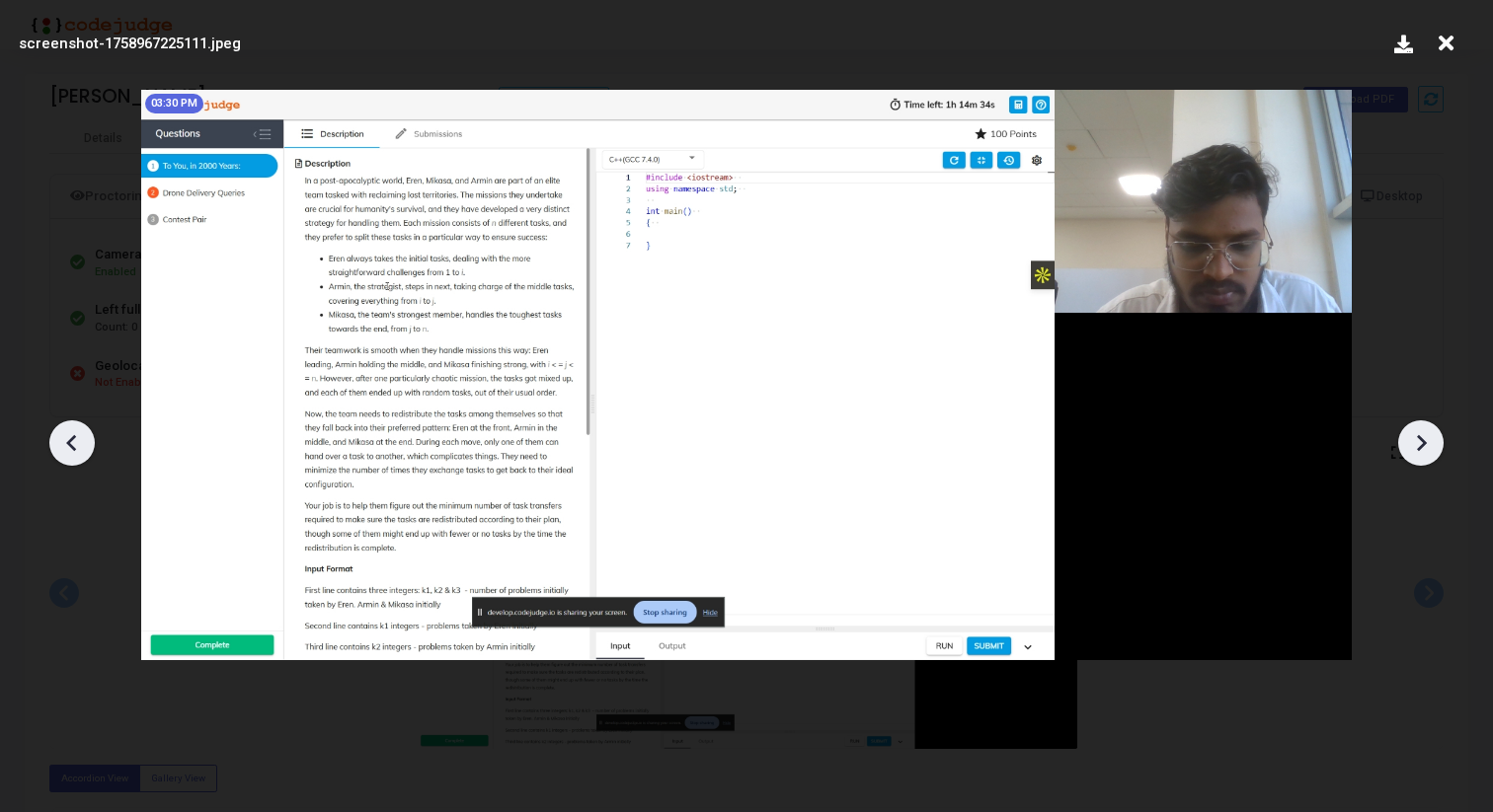
click at [1420, 448] on icon at bounding box center [1422, 442] width 10 height 17
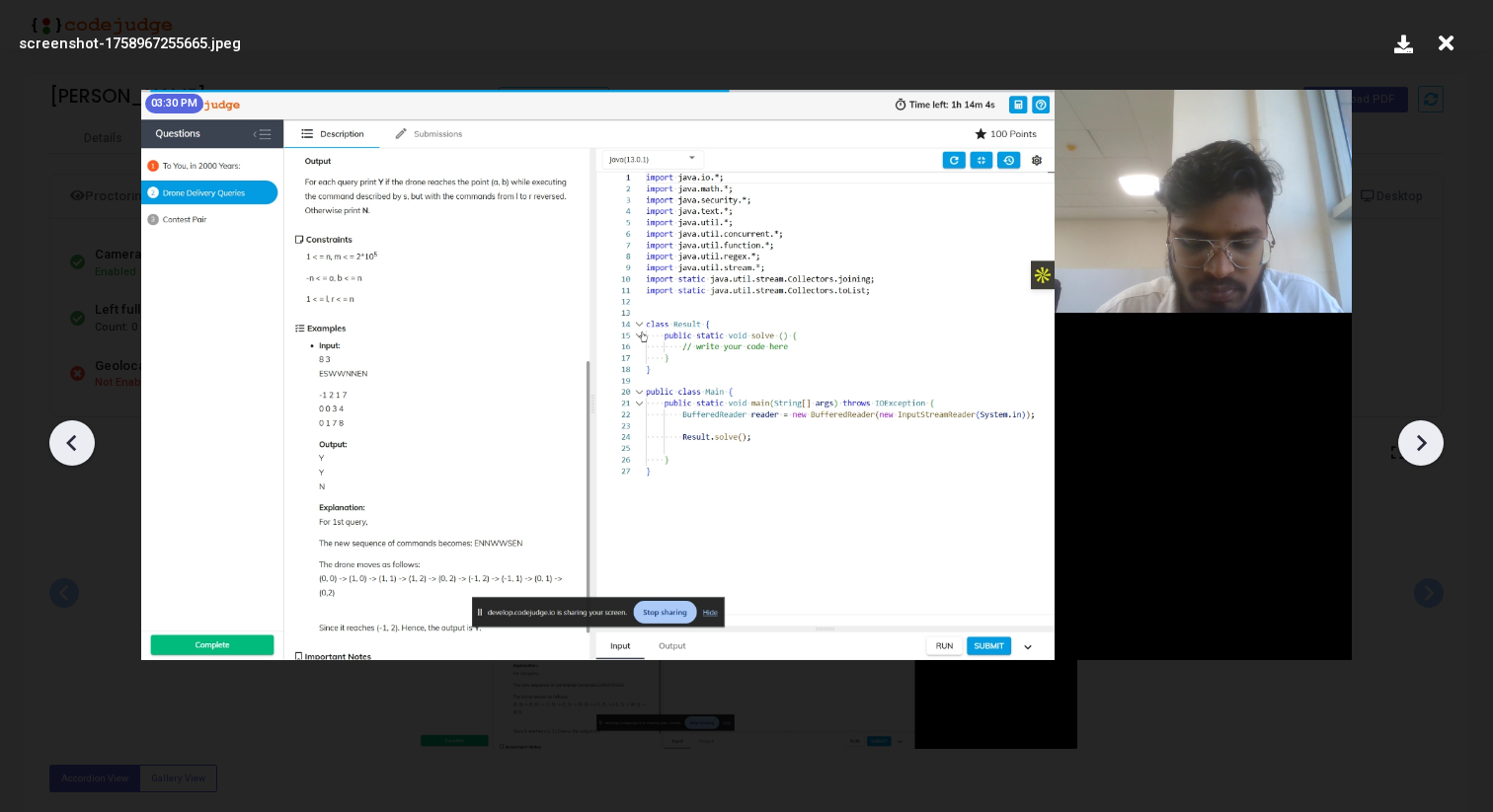
click at [1413, 440] on icon at bounding box center [1421, 443] width 30 height 30
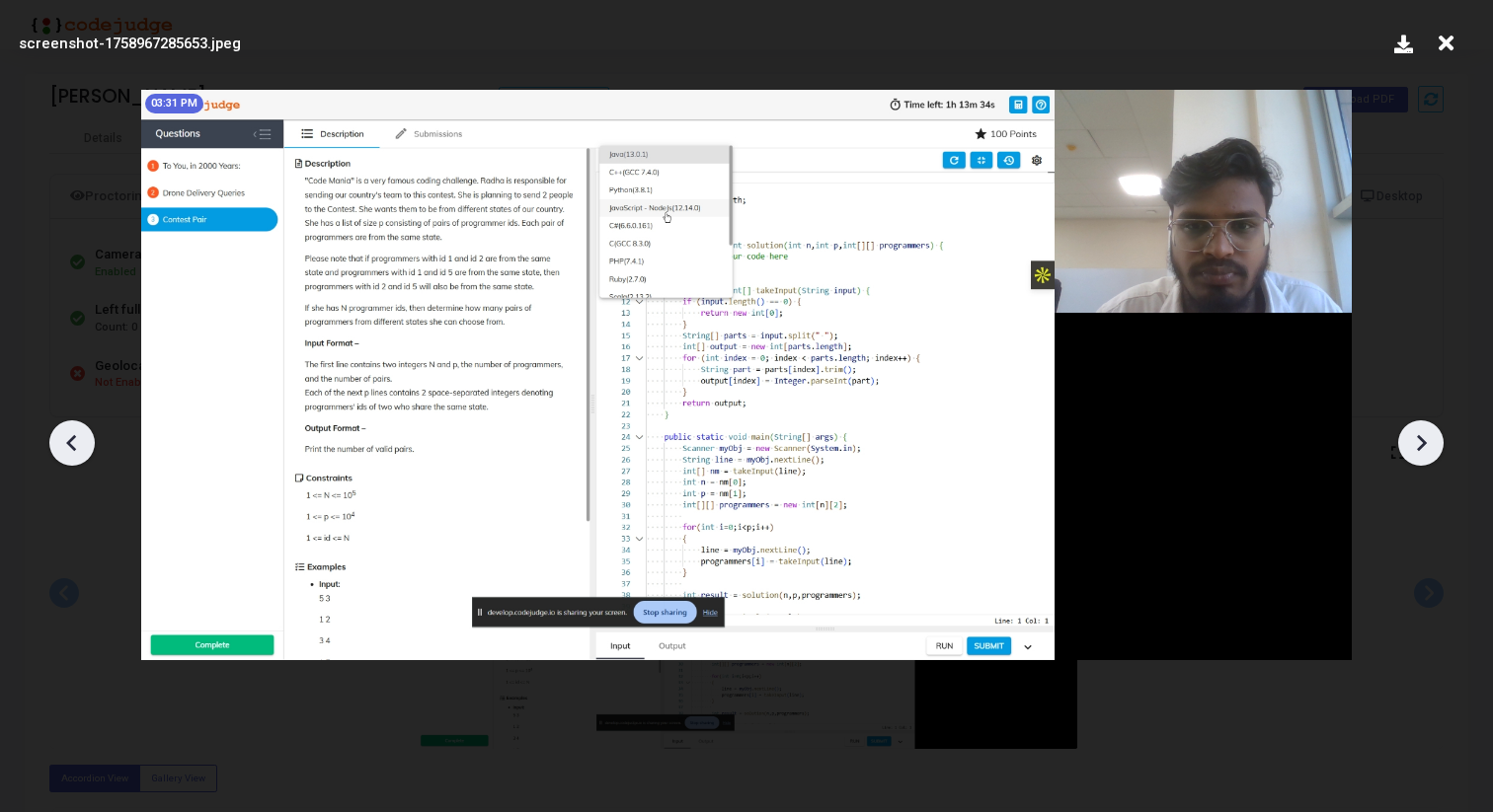
click at [1378, 526] on div at bounding box center [746, 435] width 1493 height 753
click at [73, 444] on icon at bounding box center [72, 443] width 30 height 30
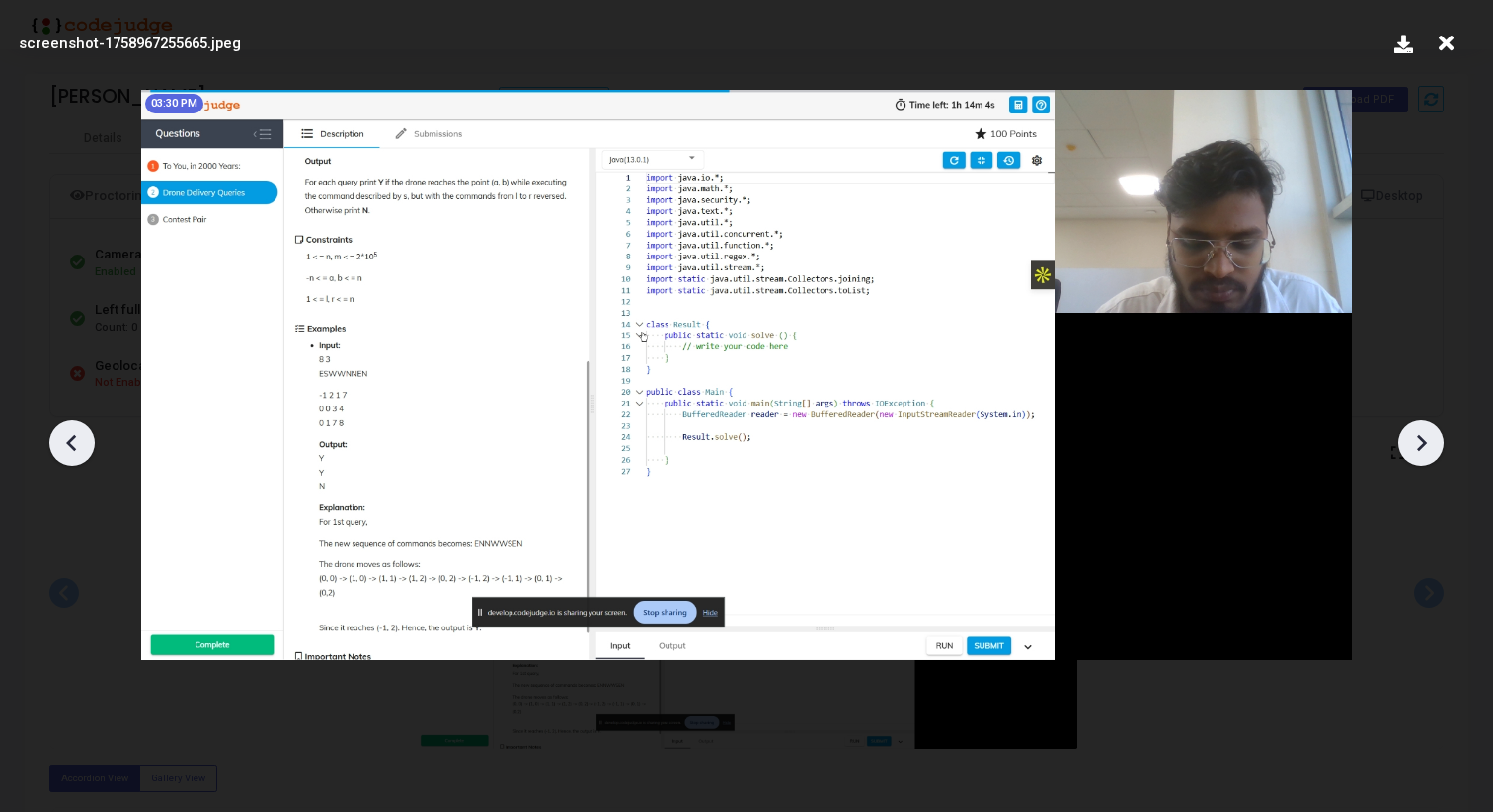
click at [1419, 446] on icon at bounding box center [1422, 442] width 10 height 17
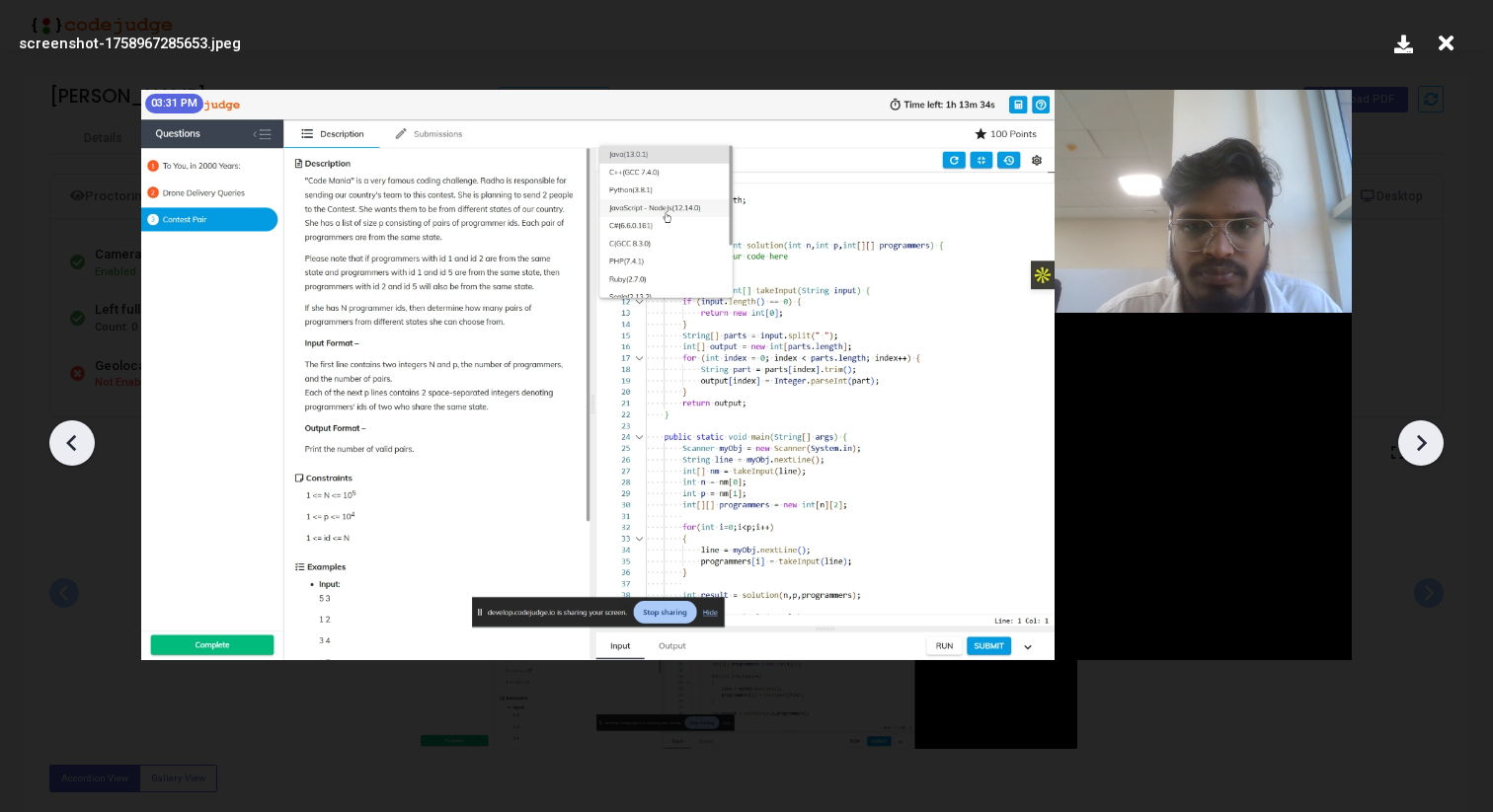
click at [1419, 446] on icon at bounding box center [1422, 442] width 10 height 17
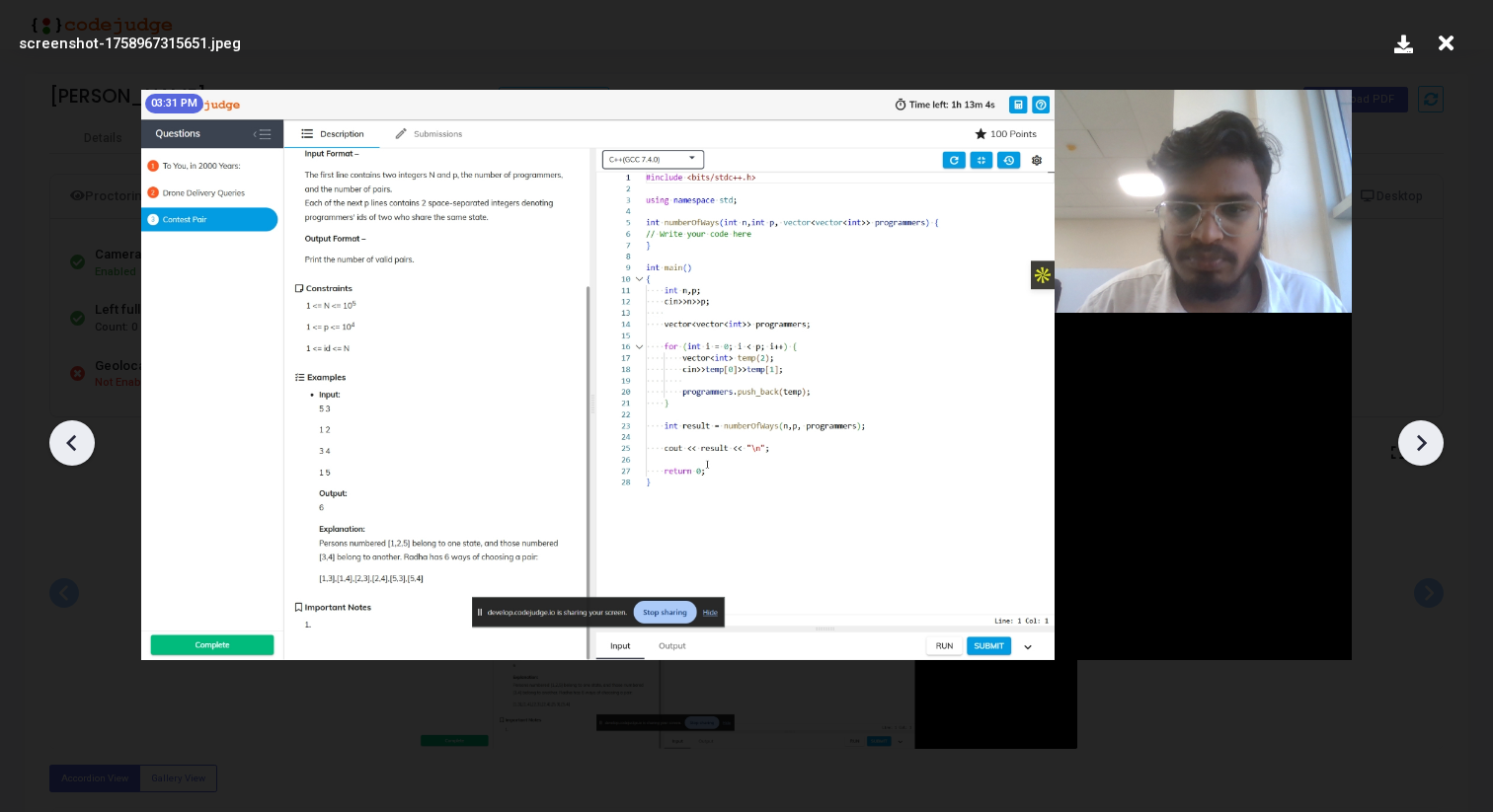
click at [1419, 446] on icon at bounding box center [1422, 442] width 10 height 17
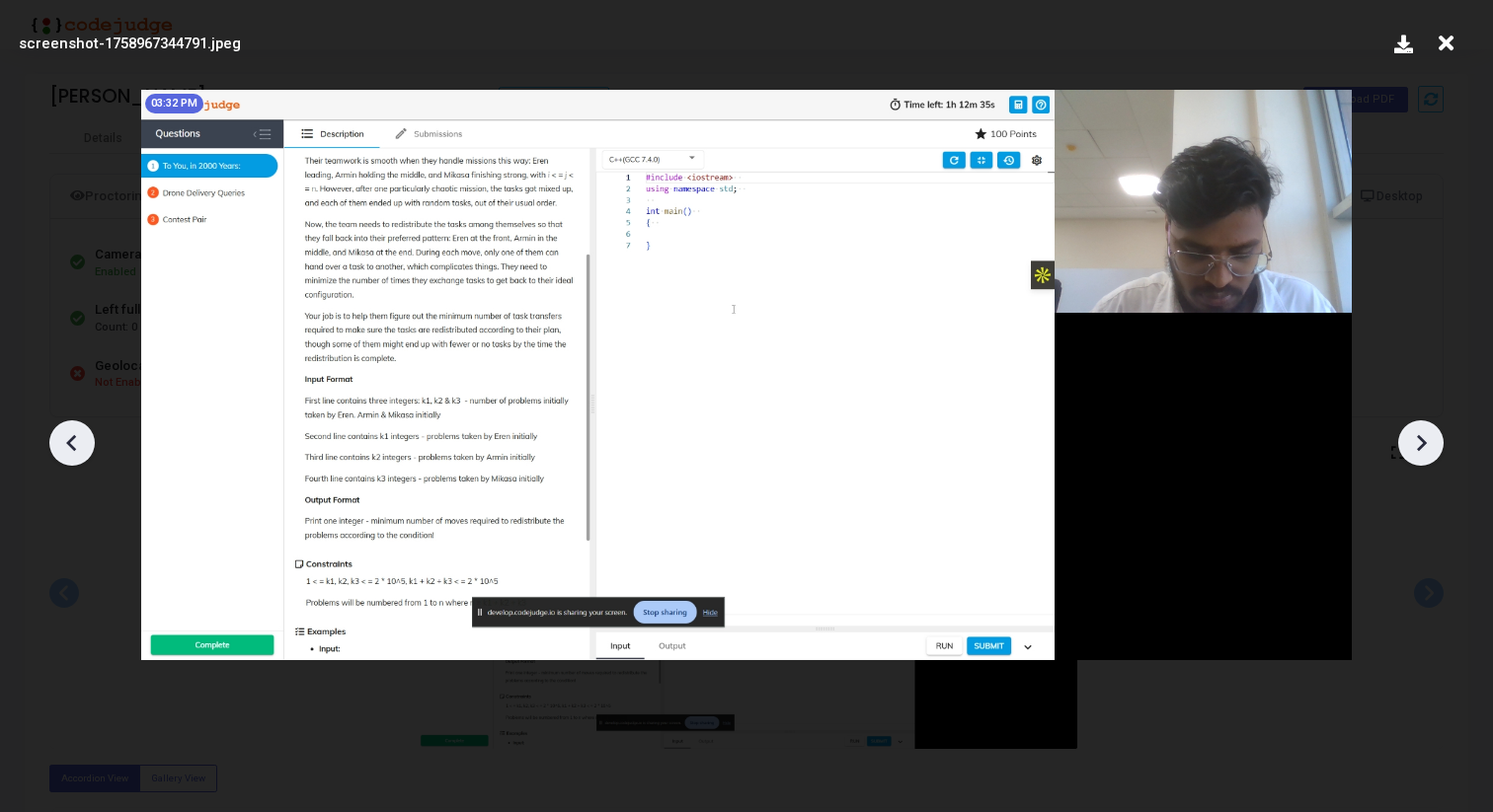
click at [1419, 446] on icon at bounding box center [1422, 442] width 10 height 17
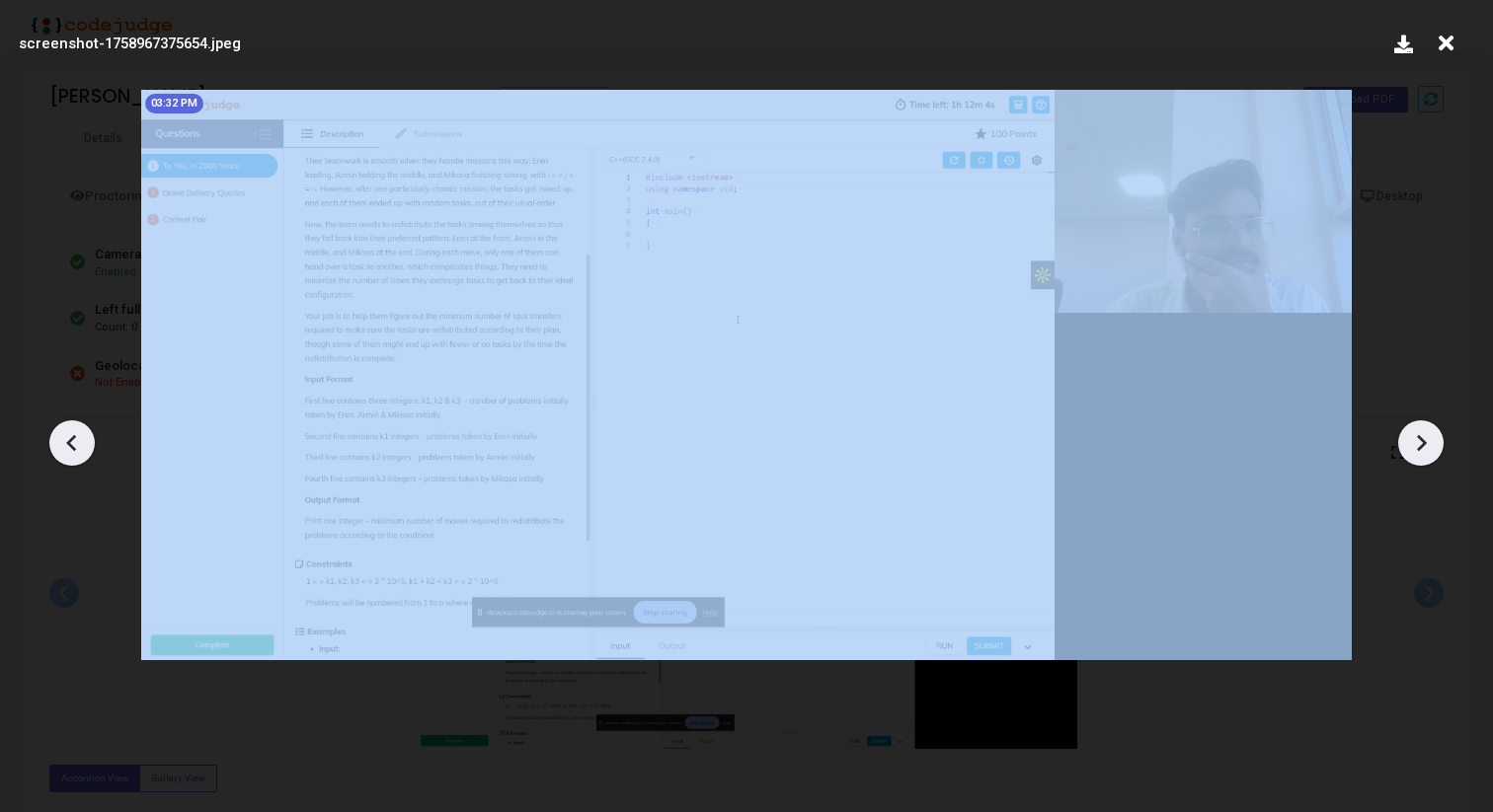
click at [1419, 446] on icon at bounding box center [1422, 442] width 10 height 17
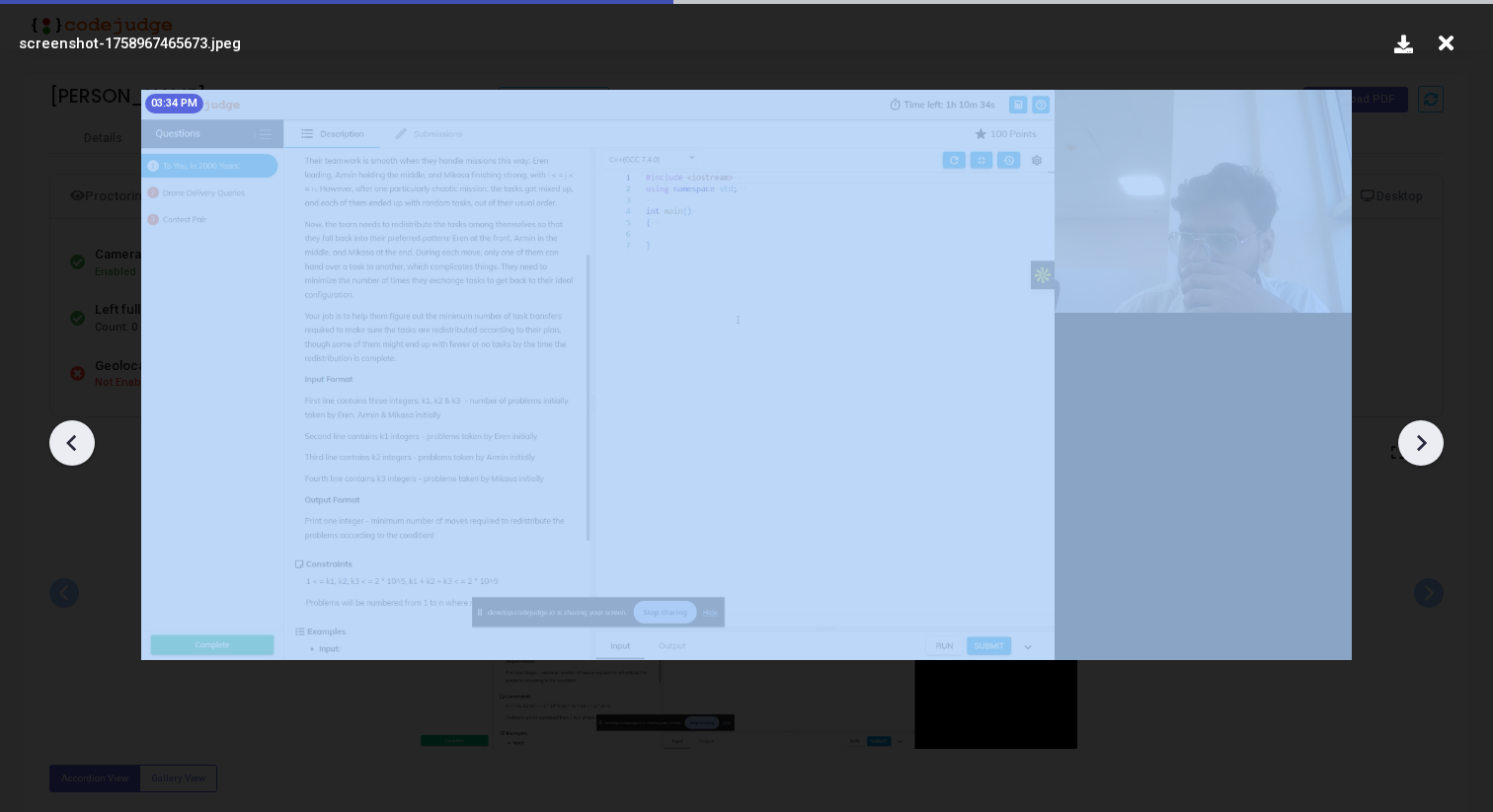
click at [1419, 446] on icon at bounding box center [1422, 442] width 10 height 17
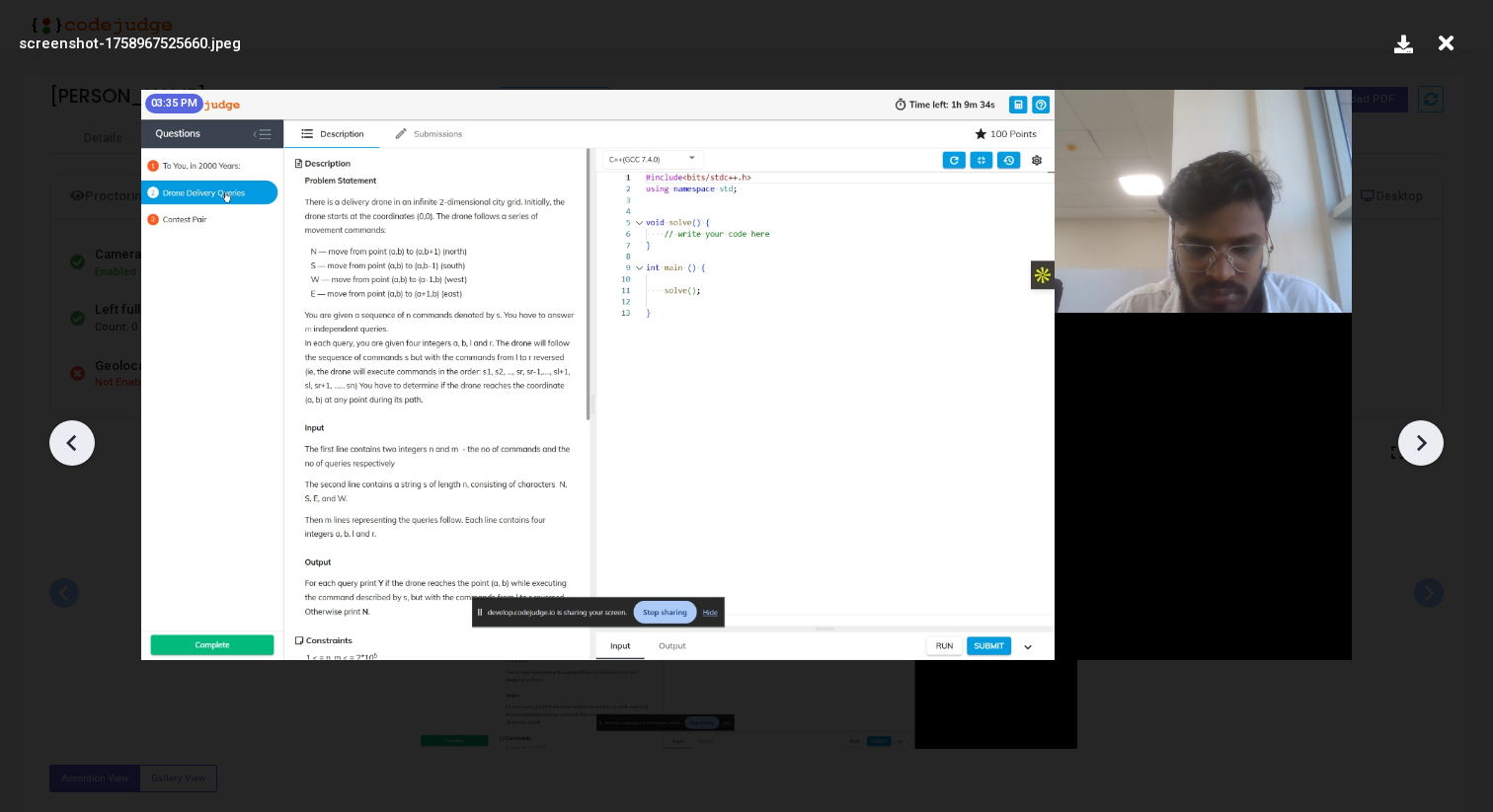
click at [68, 436] on icon at bounding box center [72, 443] width 30 height 30
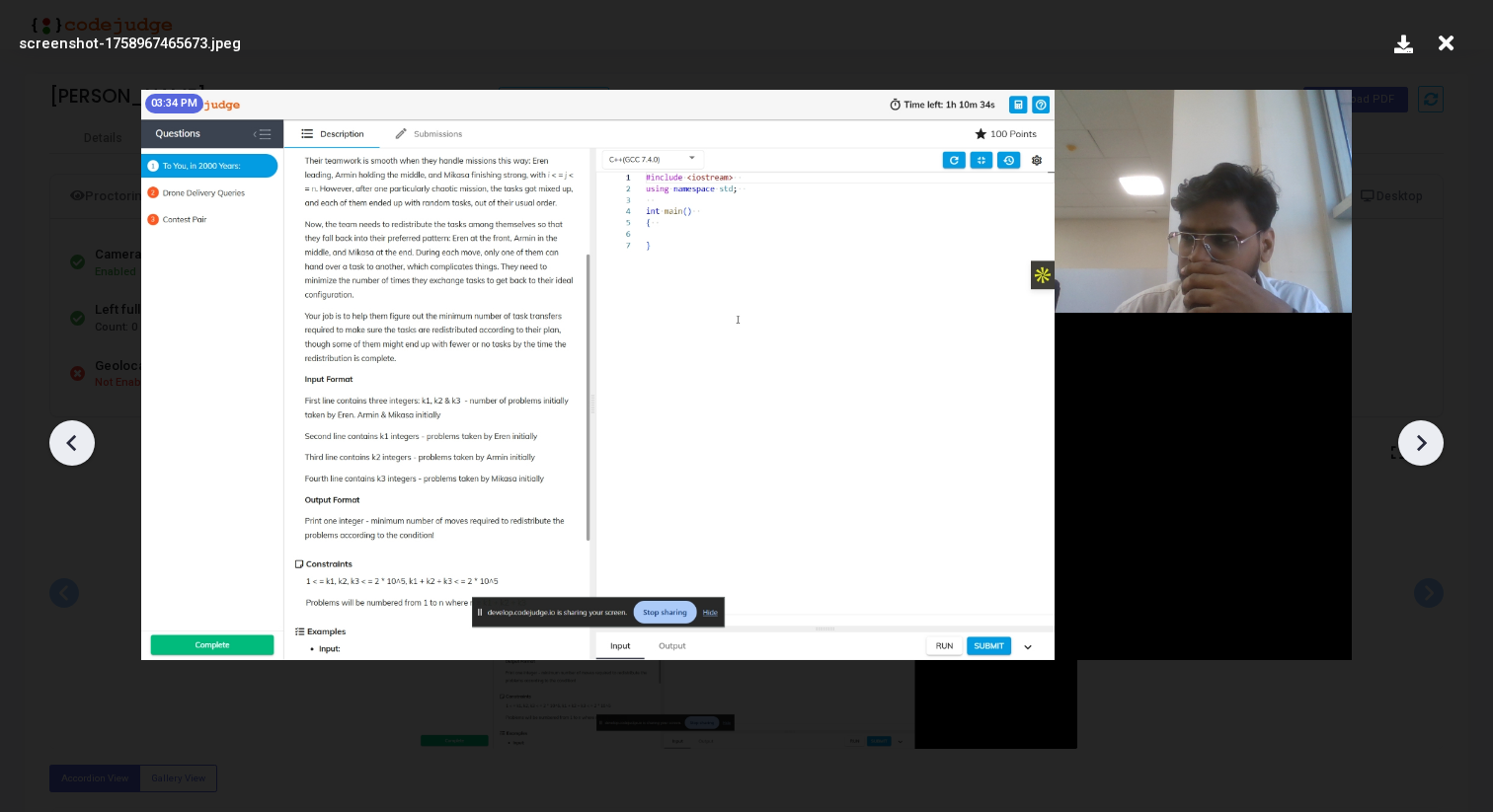
click at [68, 436] on icon at bounding box center [72, 443] width 30 height 30
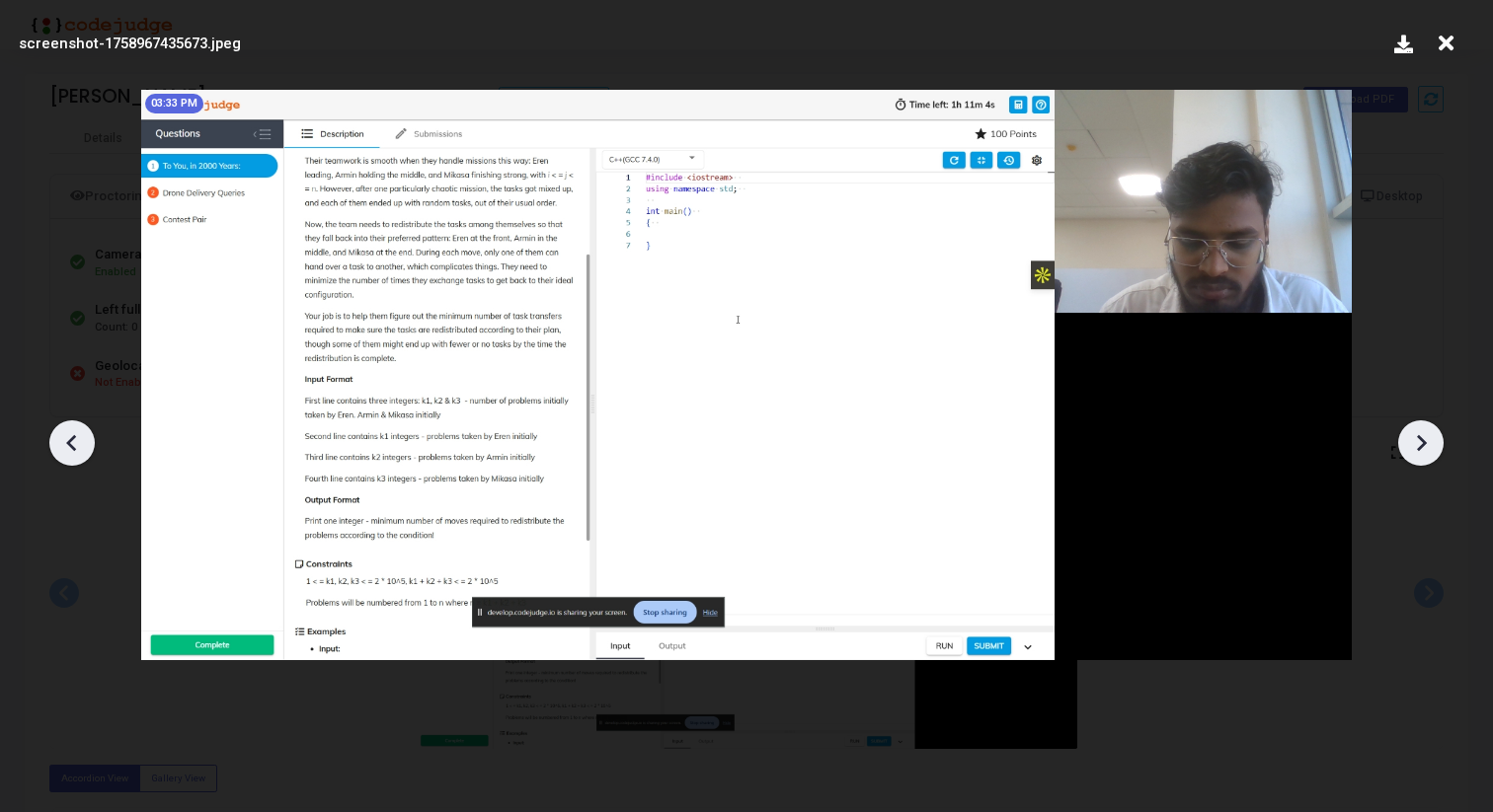
click at [57, 449] on icon at bounding box center [72, 443] width 30 height 30
click at [78, 437] on icon at bounding box center [72, 443] width 30 height 30
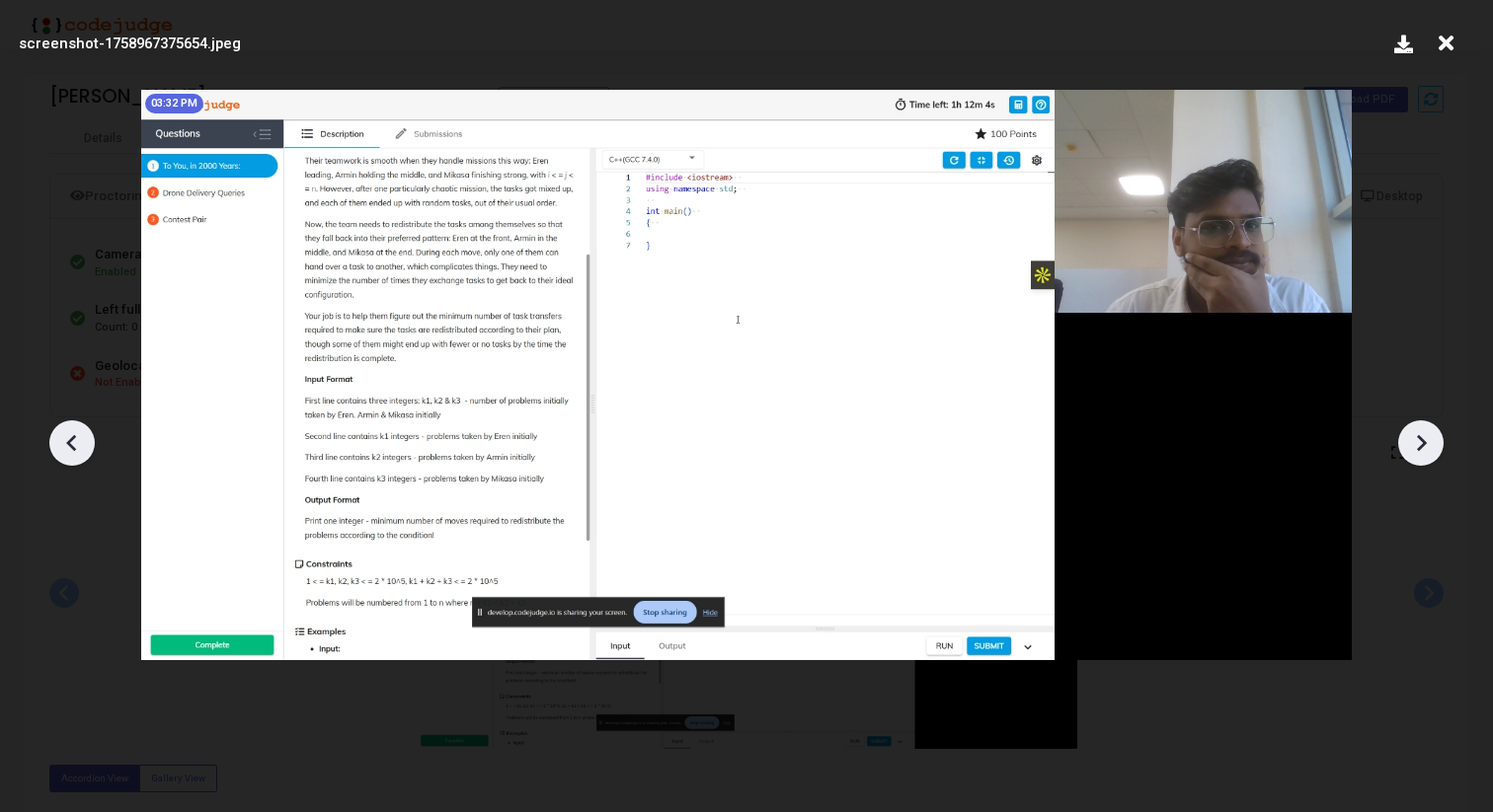
click at [78, 437] on icon at bounding box center [72, 443] width 30 height 30
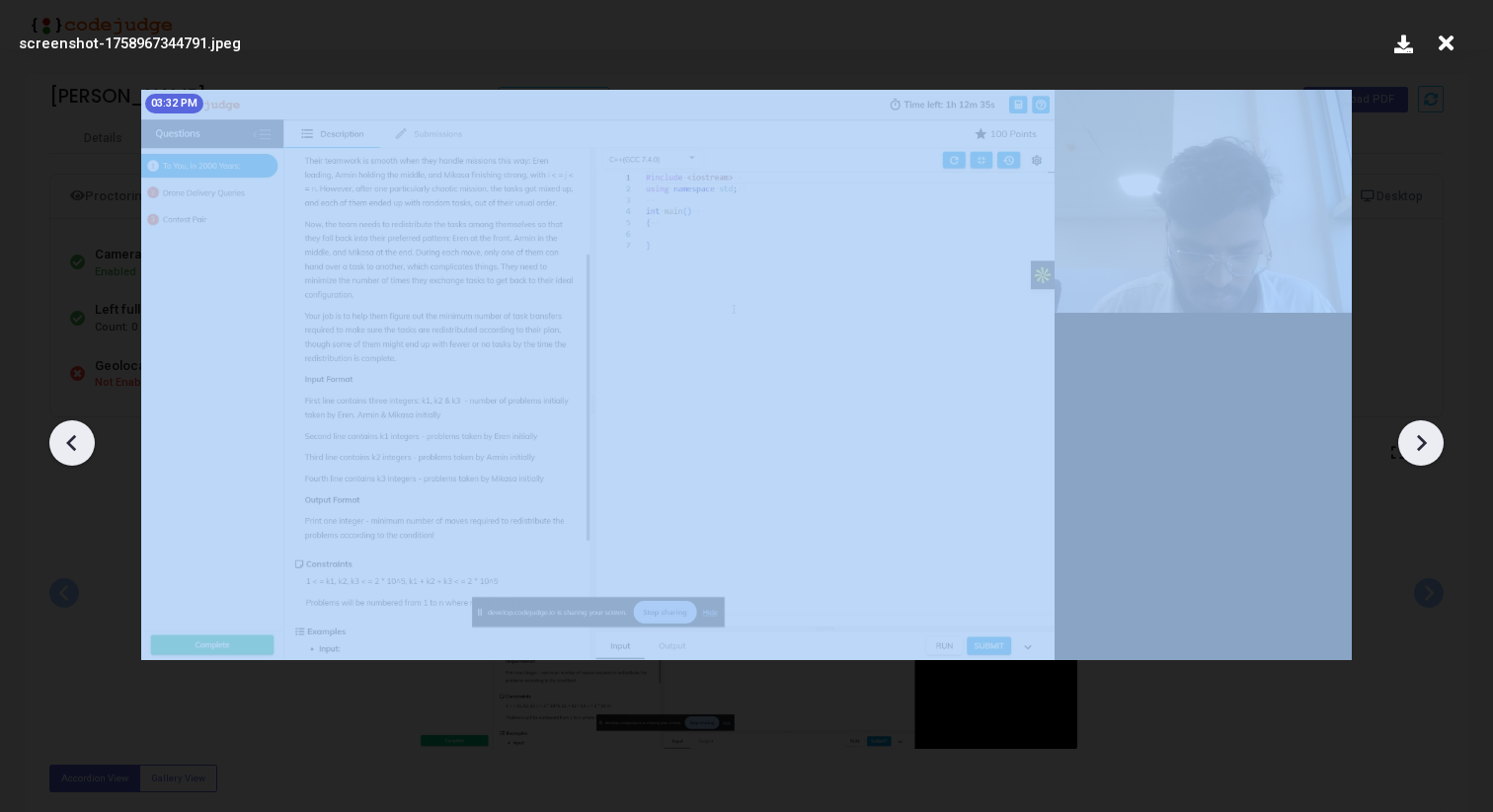
click at [78, 437] on icon at bounding box center [72, 443] width 30 height 30
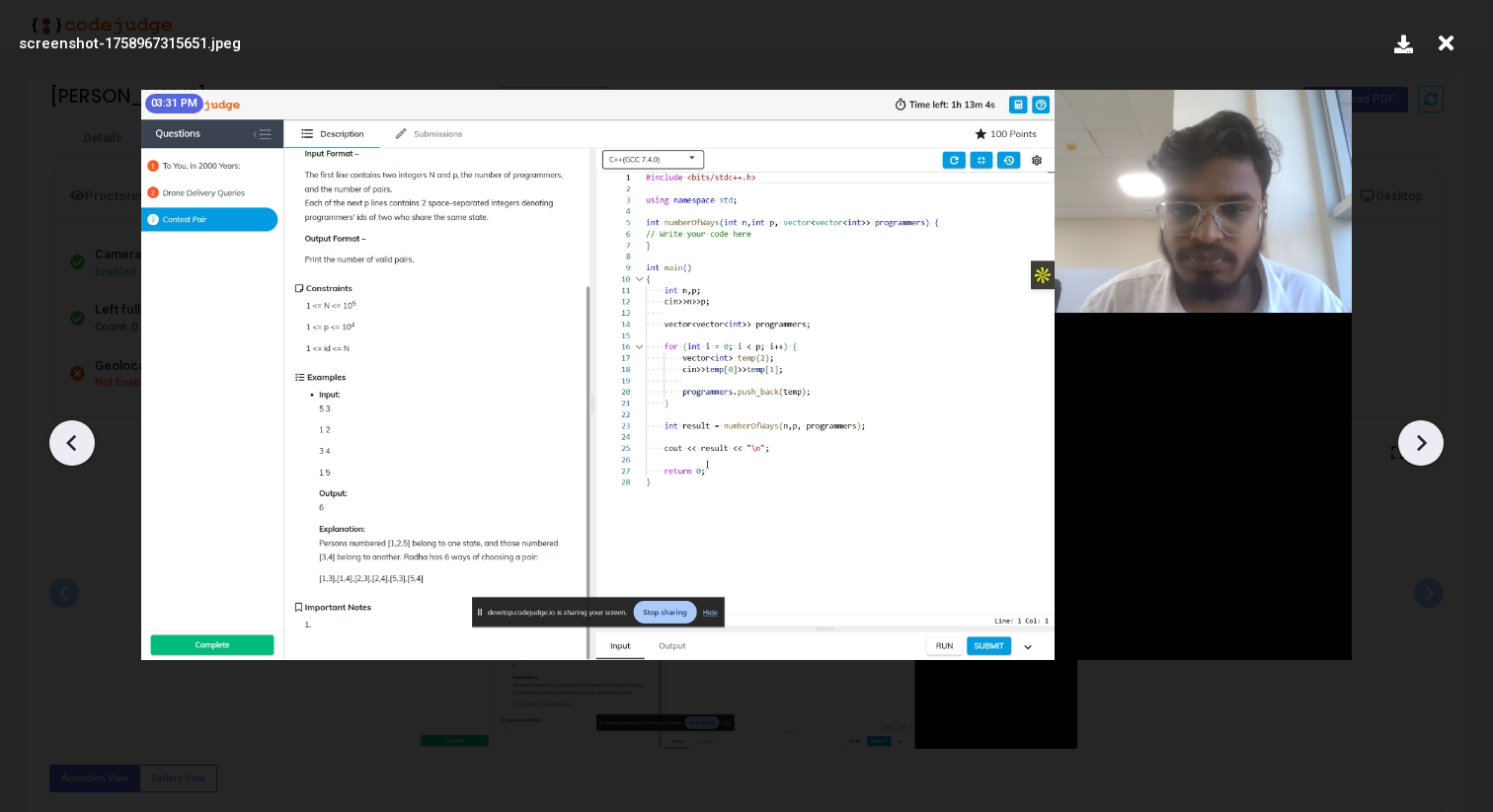
click at [1428, 443] on icon at bounding box center [1421, 443] width 30 height 30
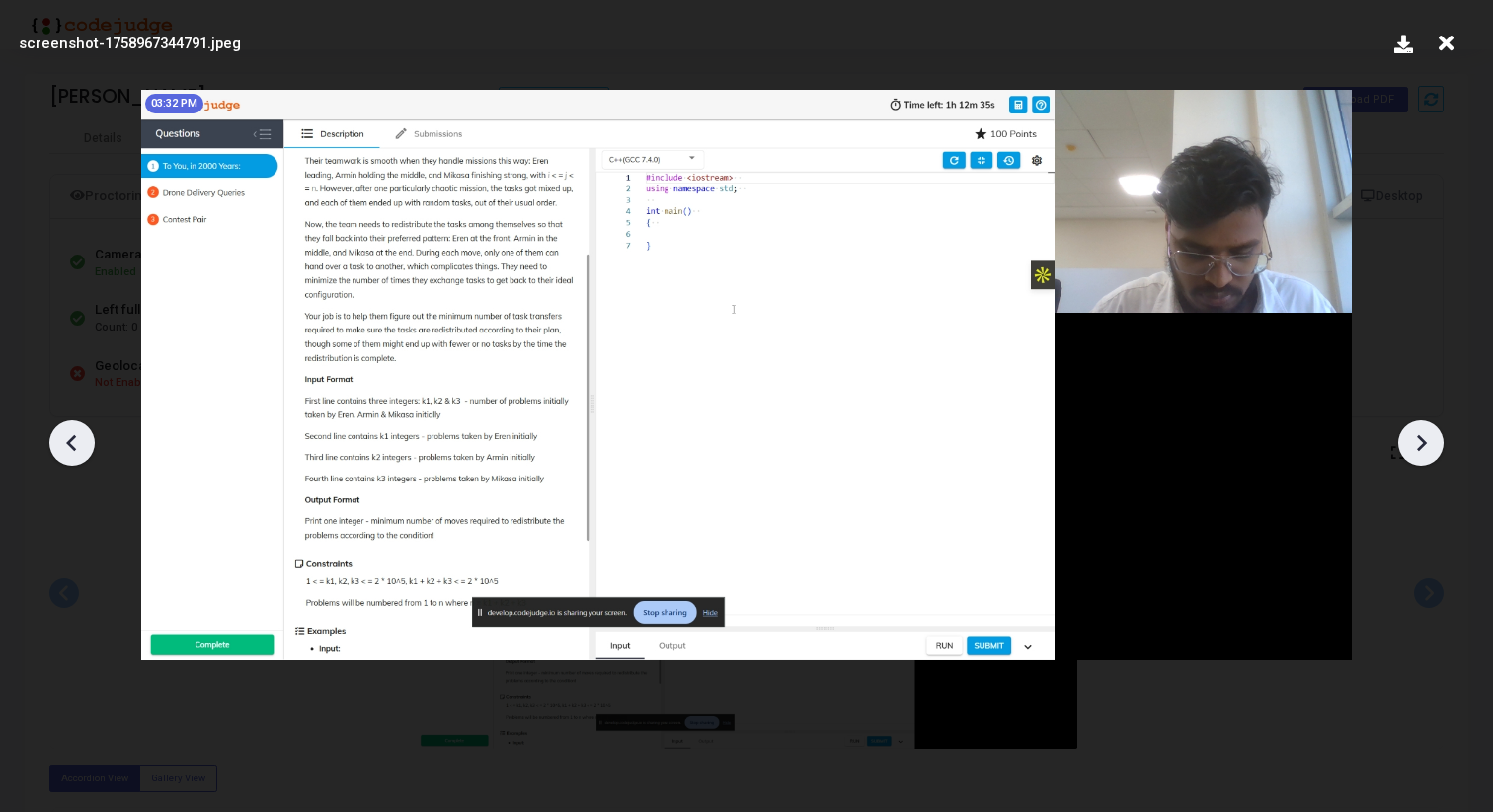
click at [1428, 443] on icon at bounding box center [1421, 443] width 30 height 30
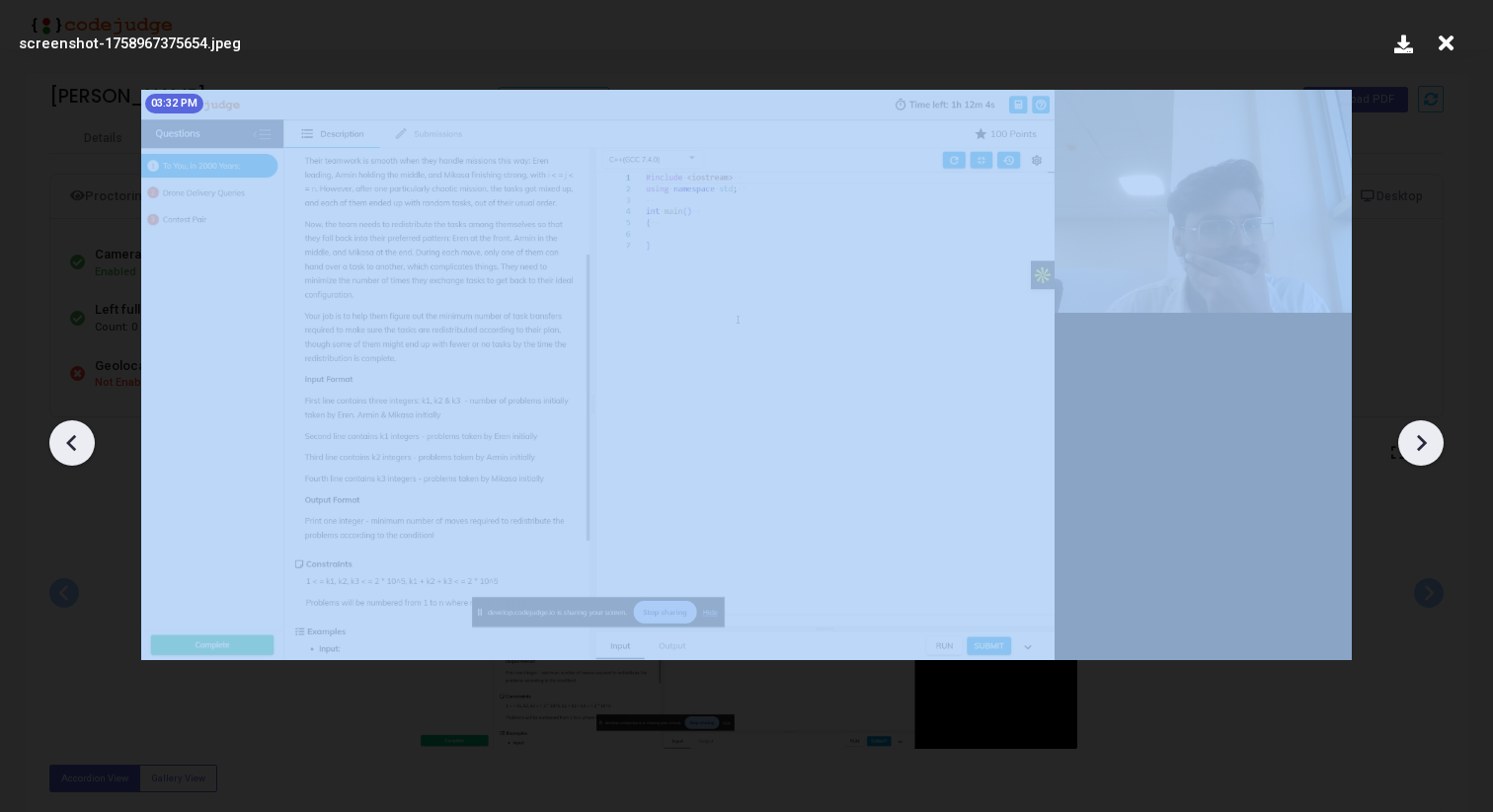
click at [1428, 443] on icon at bounding box center [1421, 443] width 30 height 30
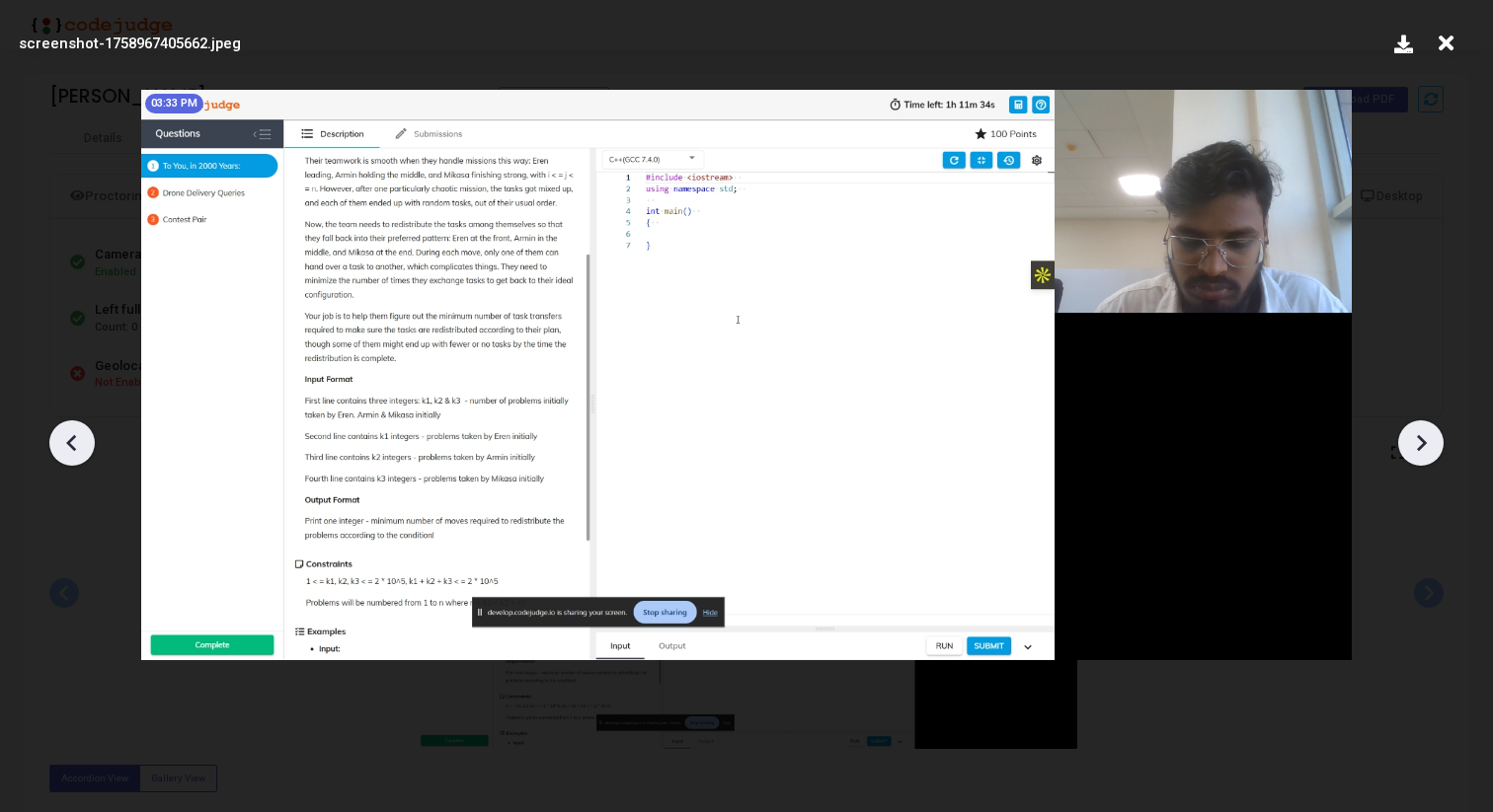
click at [1428, 443] on icon at bounding box center [1421, 443] width 30 height 30
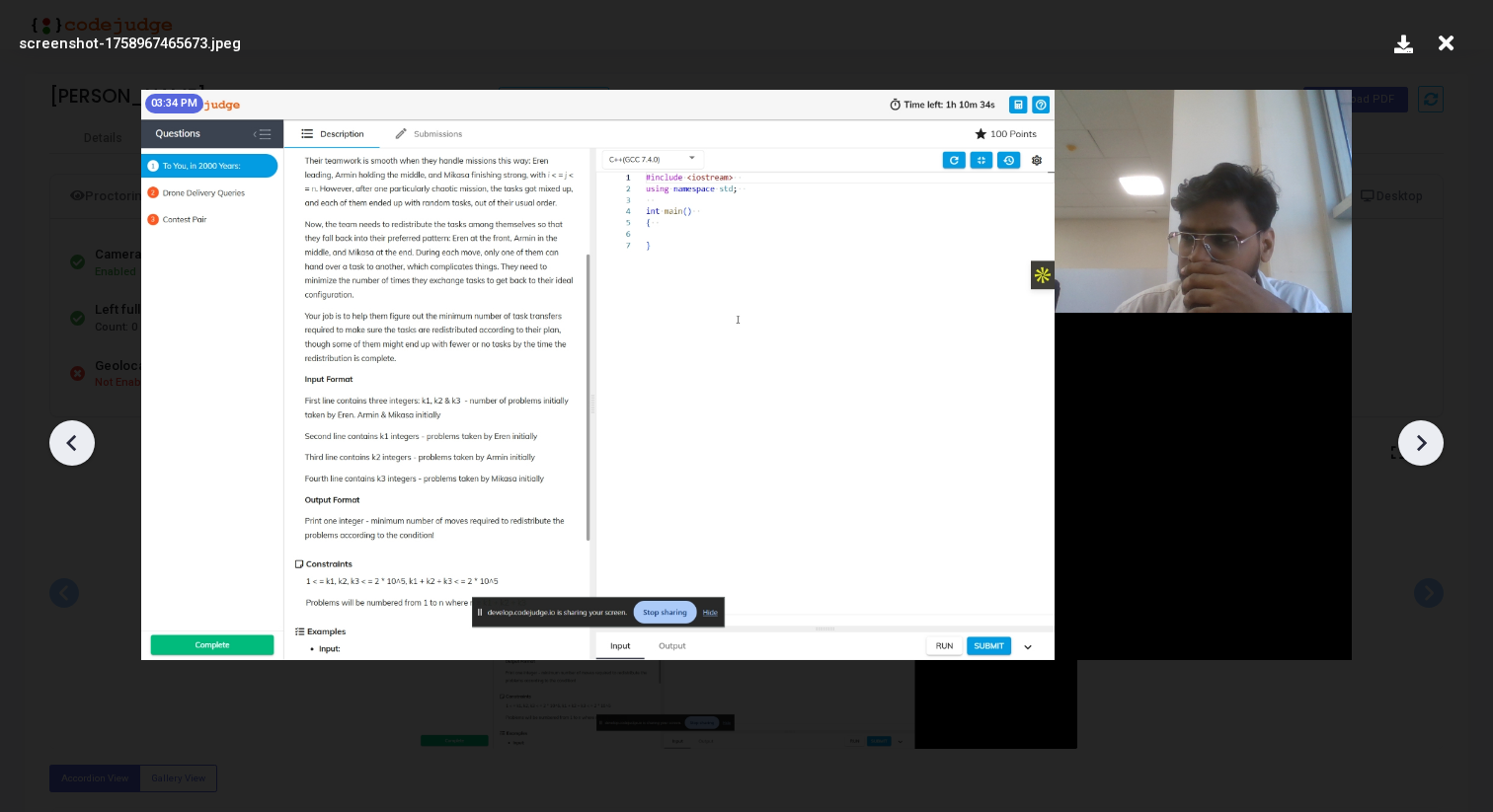
click at [1428, 443] on icon at bounding box center [1421, 443] width 30 height 30
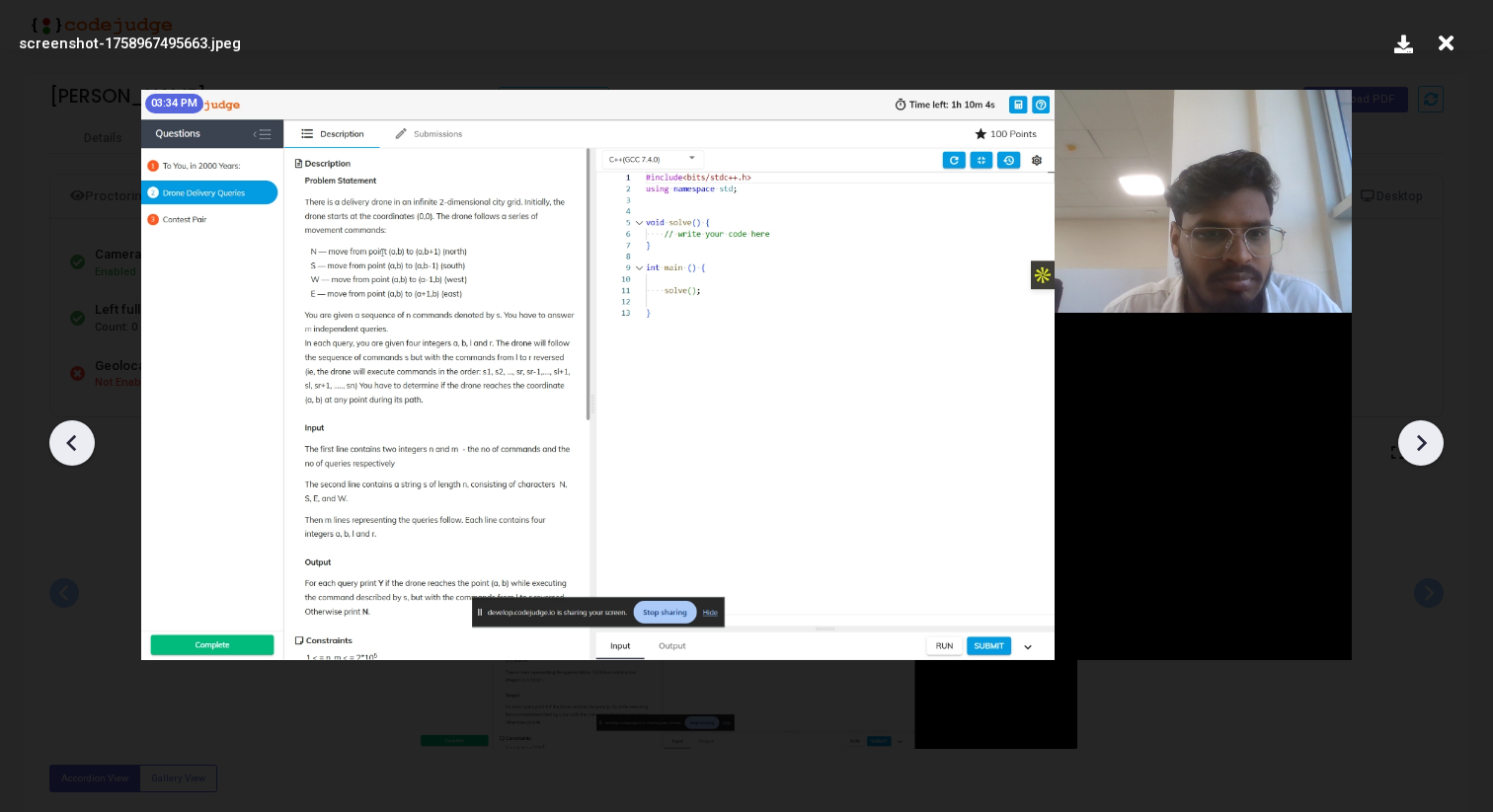
click at [1428, 443] on icon at bounding box center [1421, 443] width 30 height 30
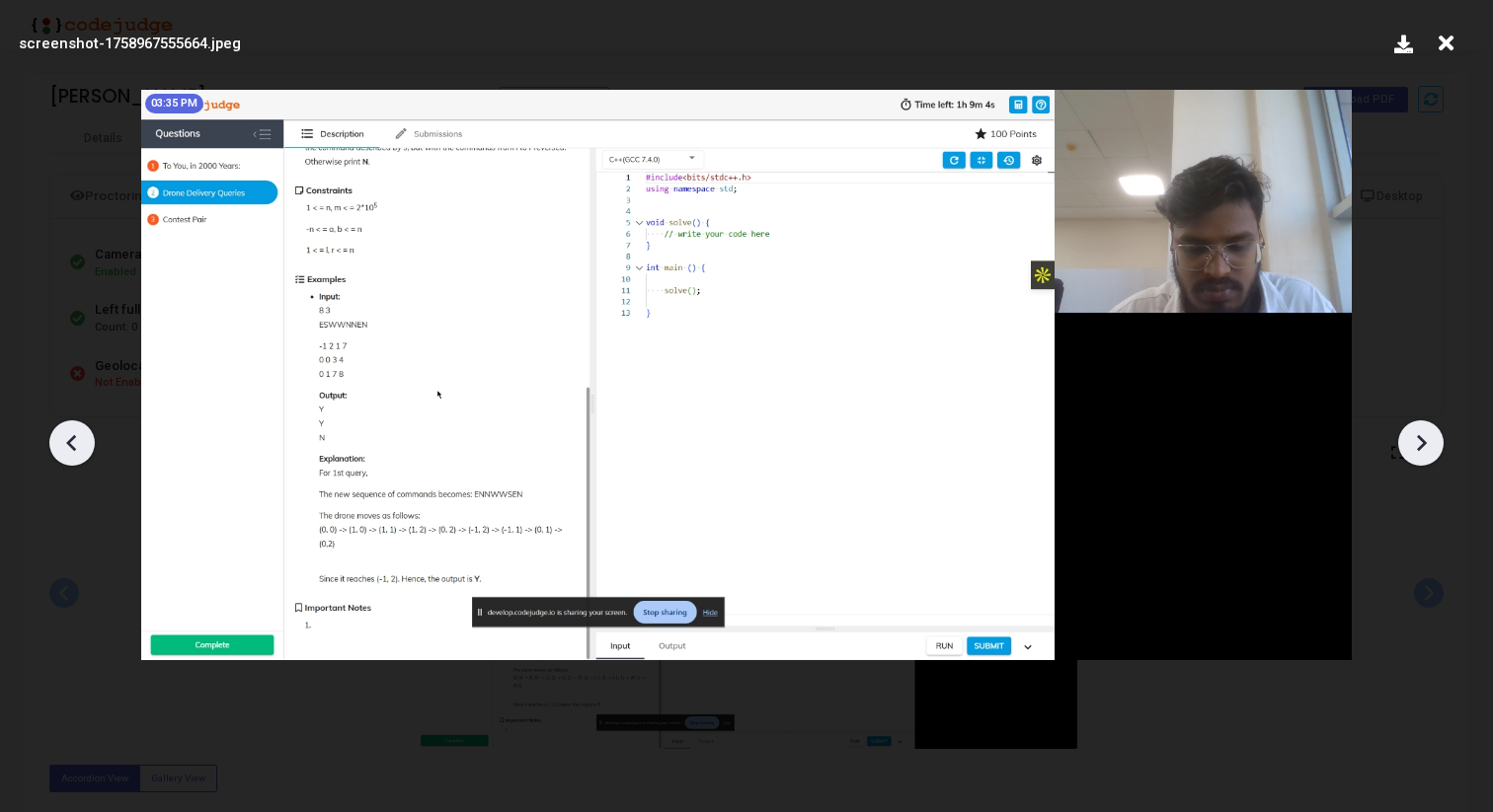
click at [1428, 443] on icon at bounding box center [1421, 443] width 30 height 30
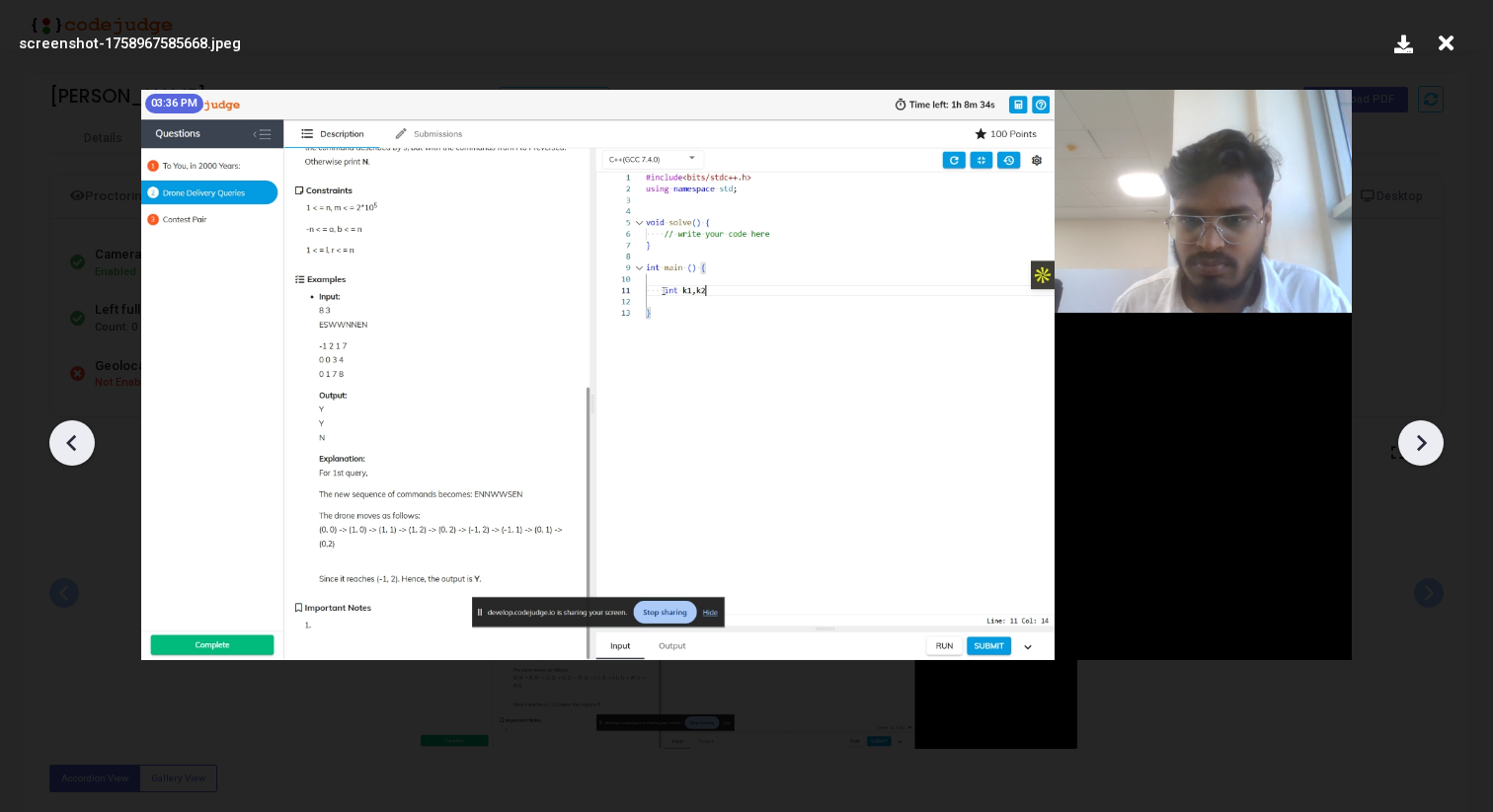
click at [1428, 443] on icon at bounding box center [1421, 443] width 30 height 30
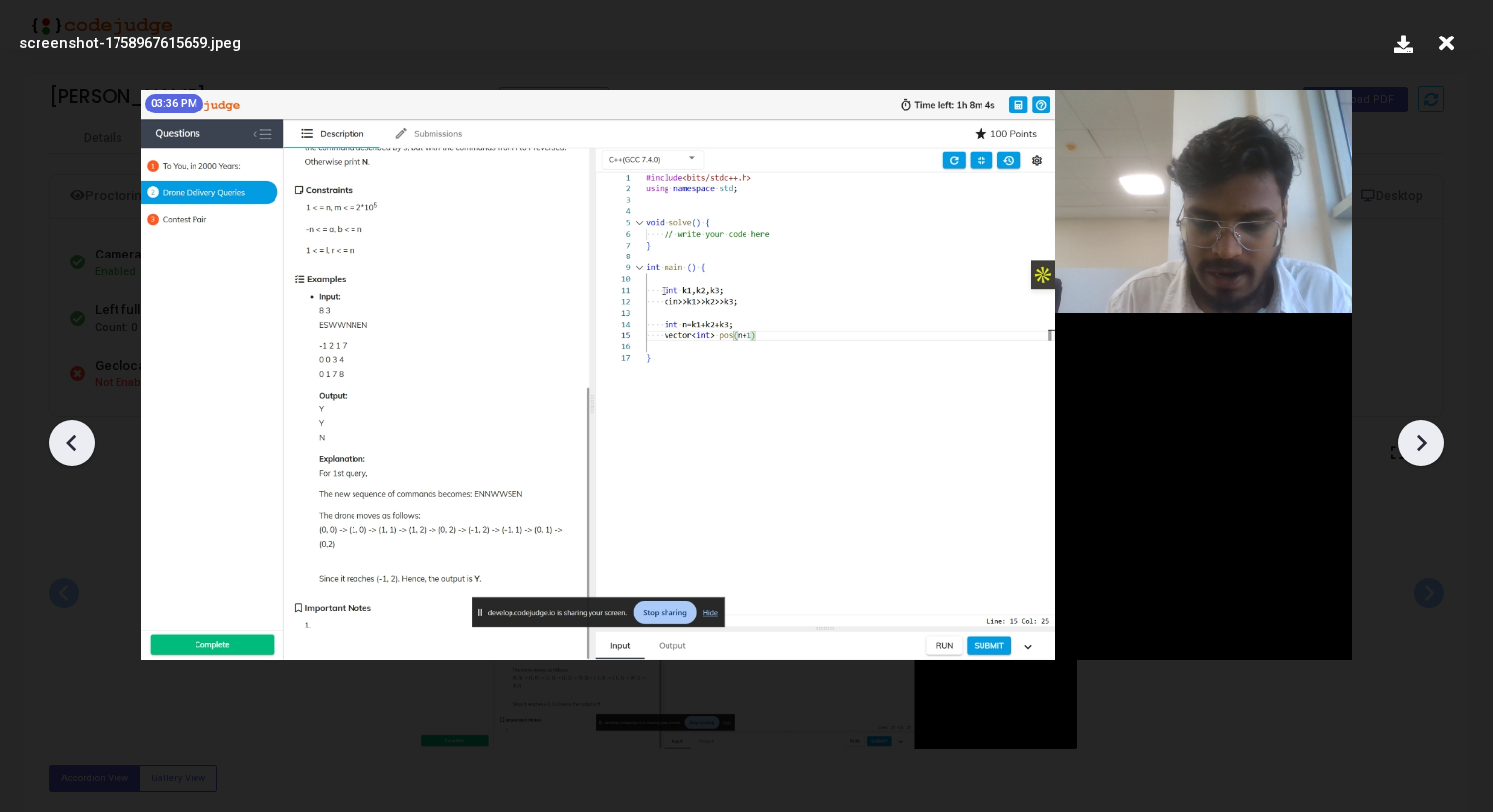
click at [1428, 443] on icon at bounding box center [1421, 443] width 30 height 30
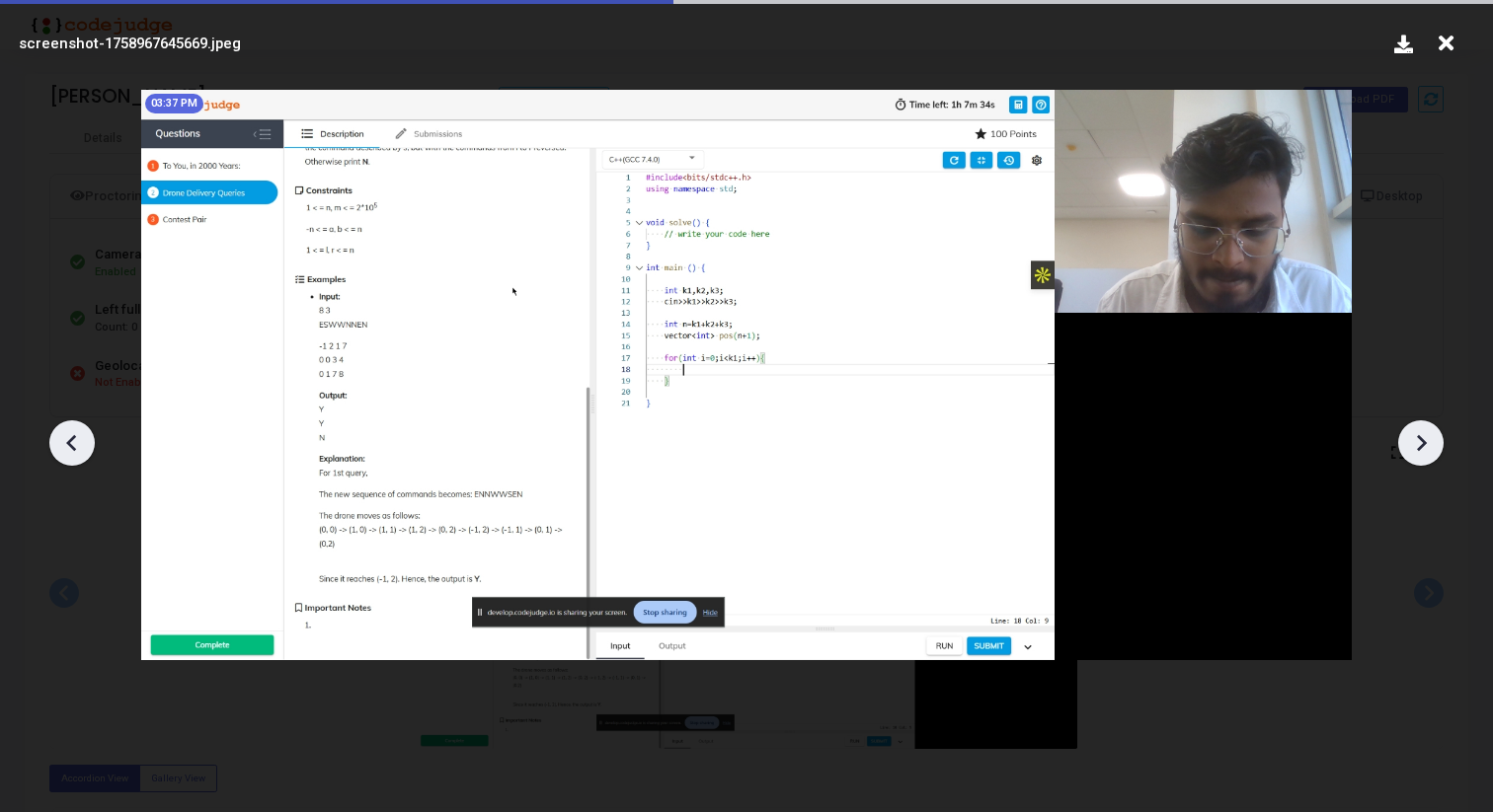
click at [1428, 443] on icon at bounding box center [1421, 443] width 30 height 30
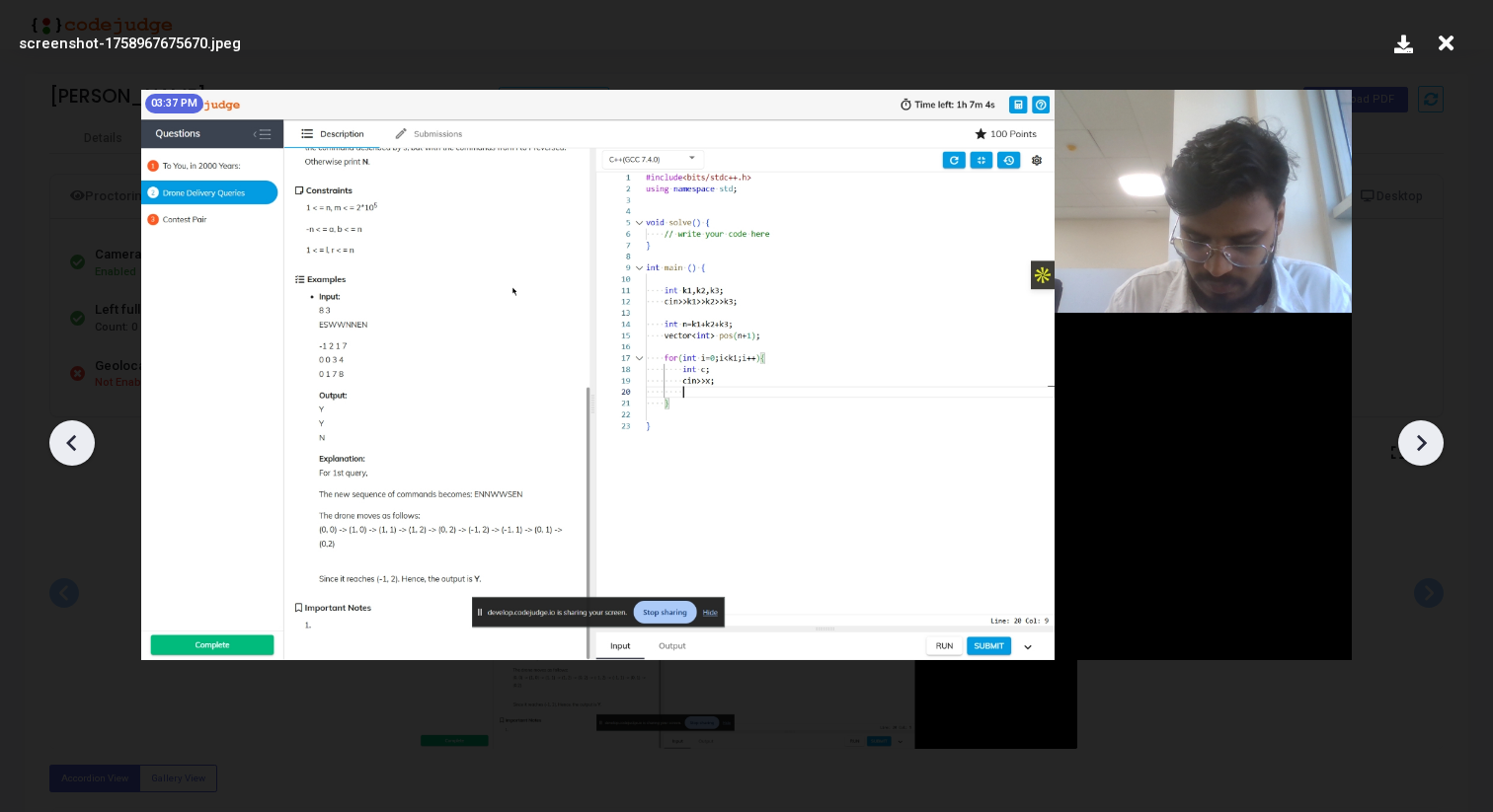
click at [1428, 443] on icon at bounding box center [1421, 443] width 30 height 30
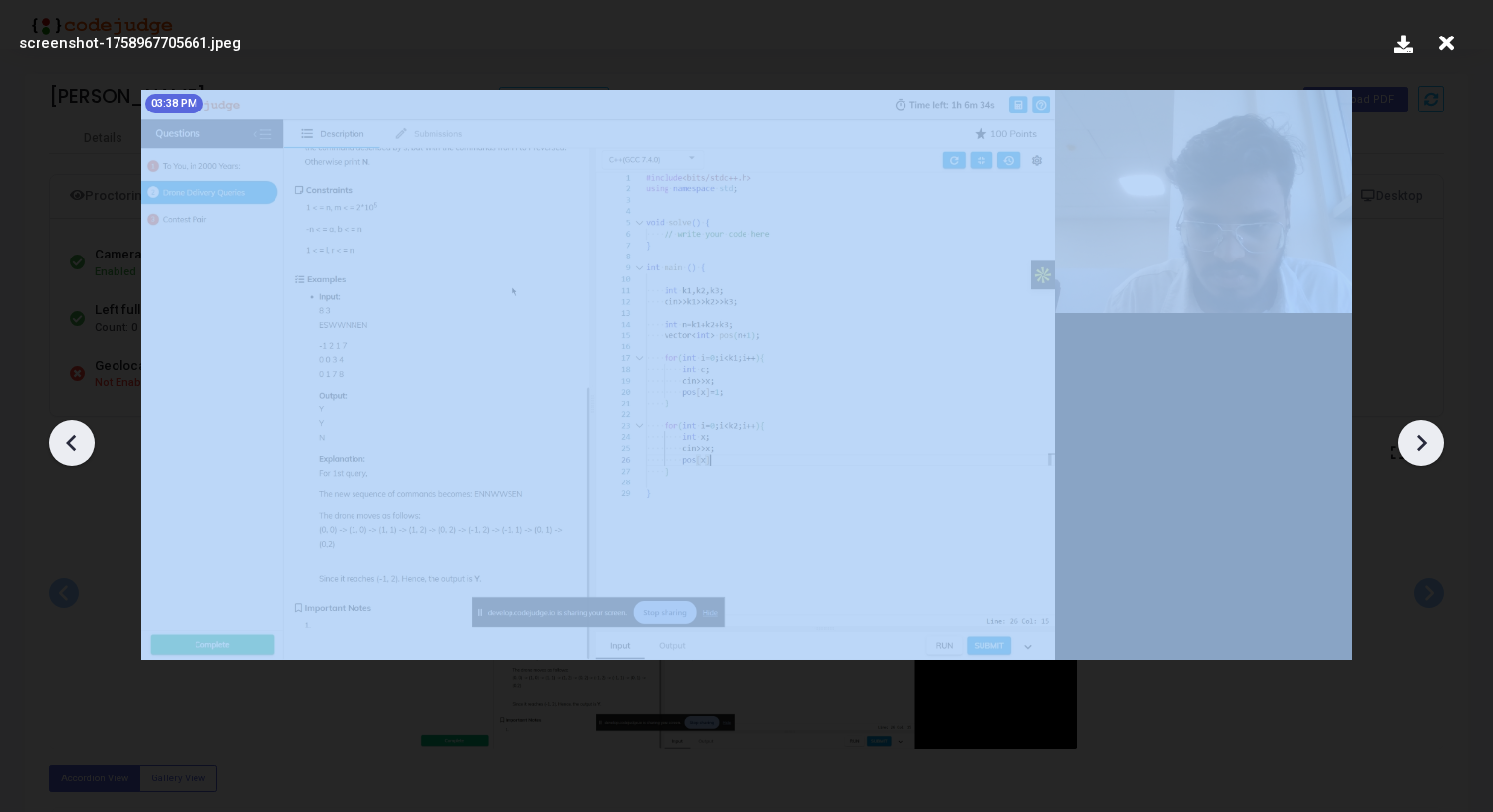
click at [1428, 443] on icon at bounding box center [1421, 443] width 30 height 30
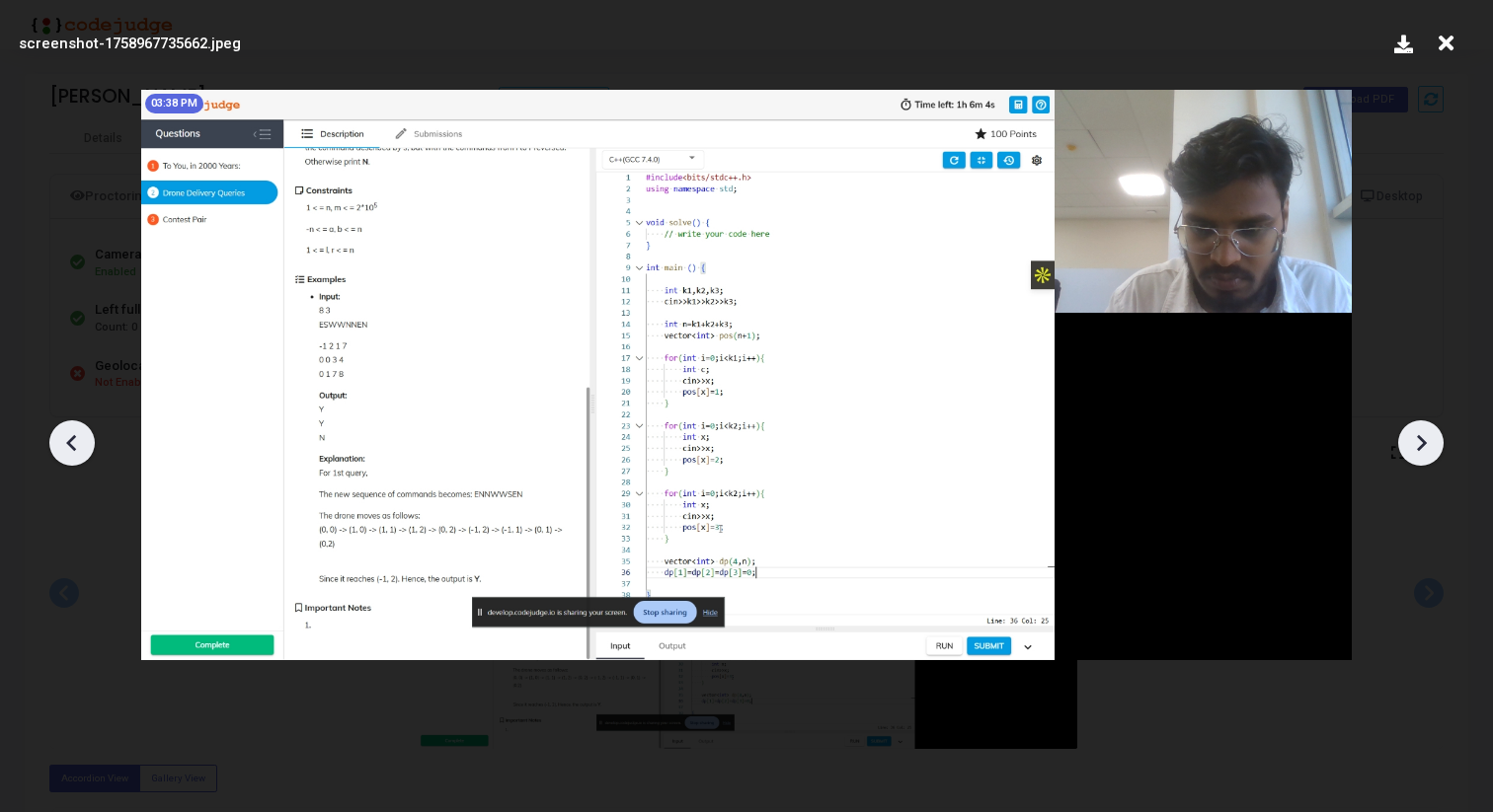
click at [1428, 443] on icon at bounding box center [1421, 443] width 30 height 30
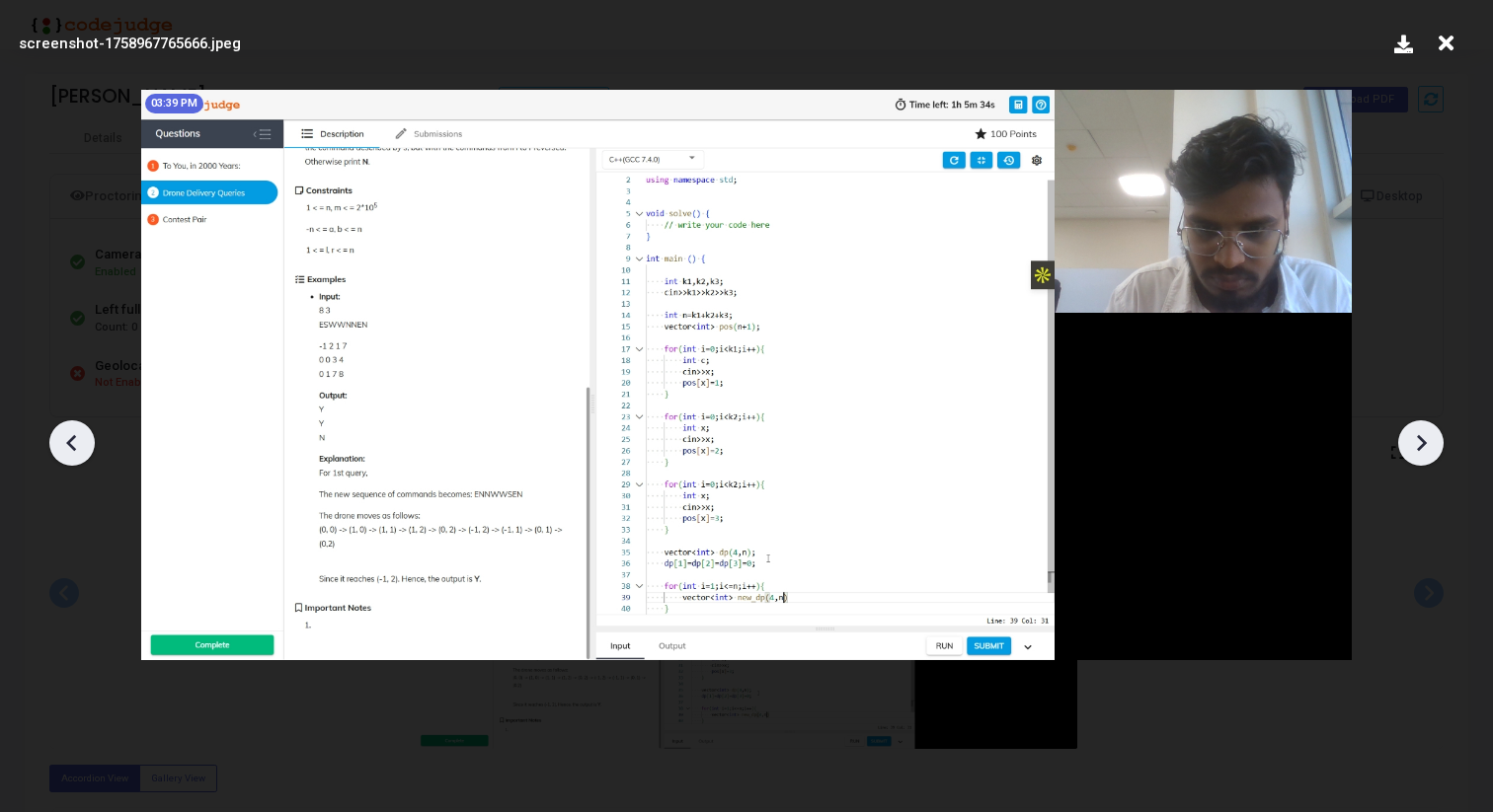
click at [1428, 443] on icon at bounding box center [1421, 443] width 30 height 30
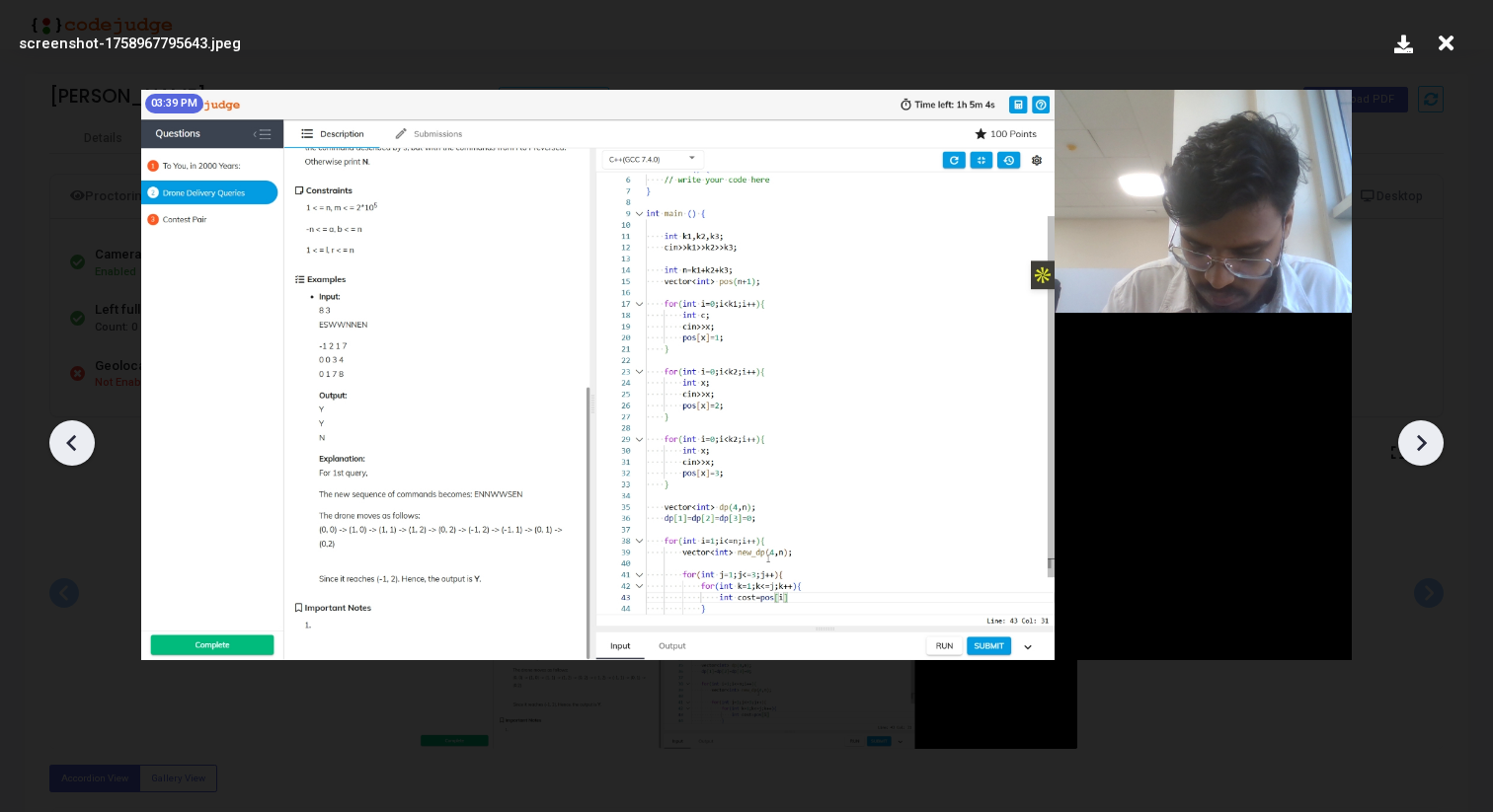
click at [1428, 443] on icon at bounding box center [1421, 443] width 30 height 30
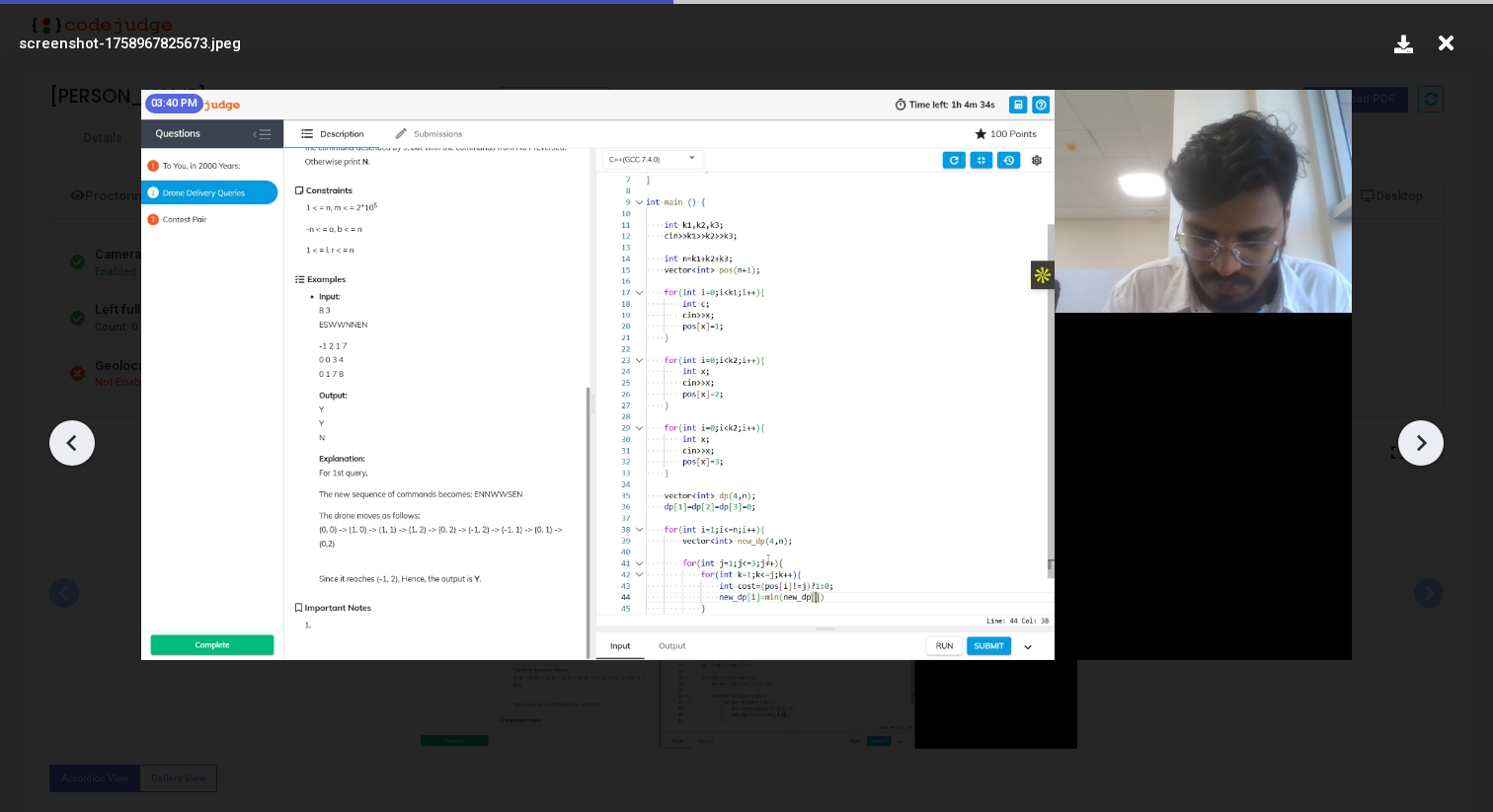
click at [1428, 443] on icon at bounding box center [1421, 443] width 30 height 30
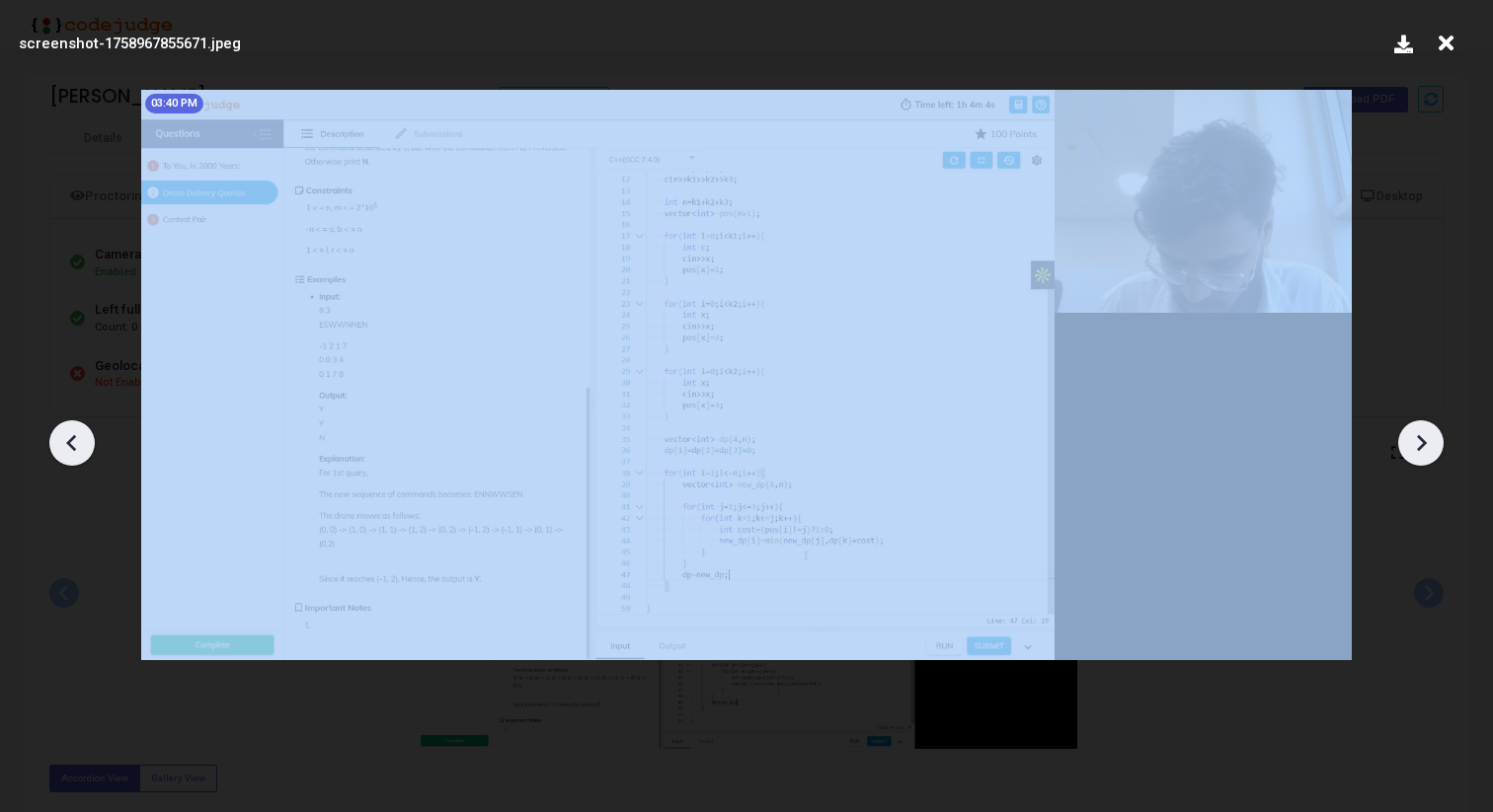
click at [1428, 443] on icon at bounding box center [1421, 443] width 30 height 30
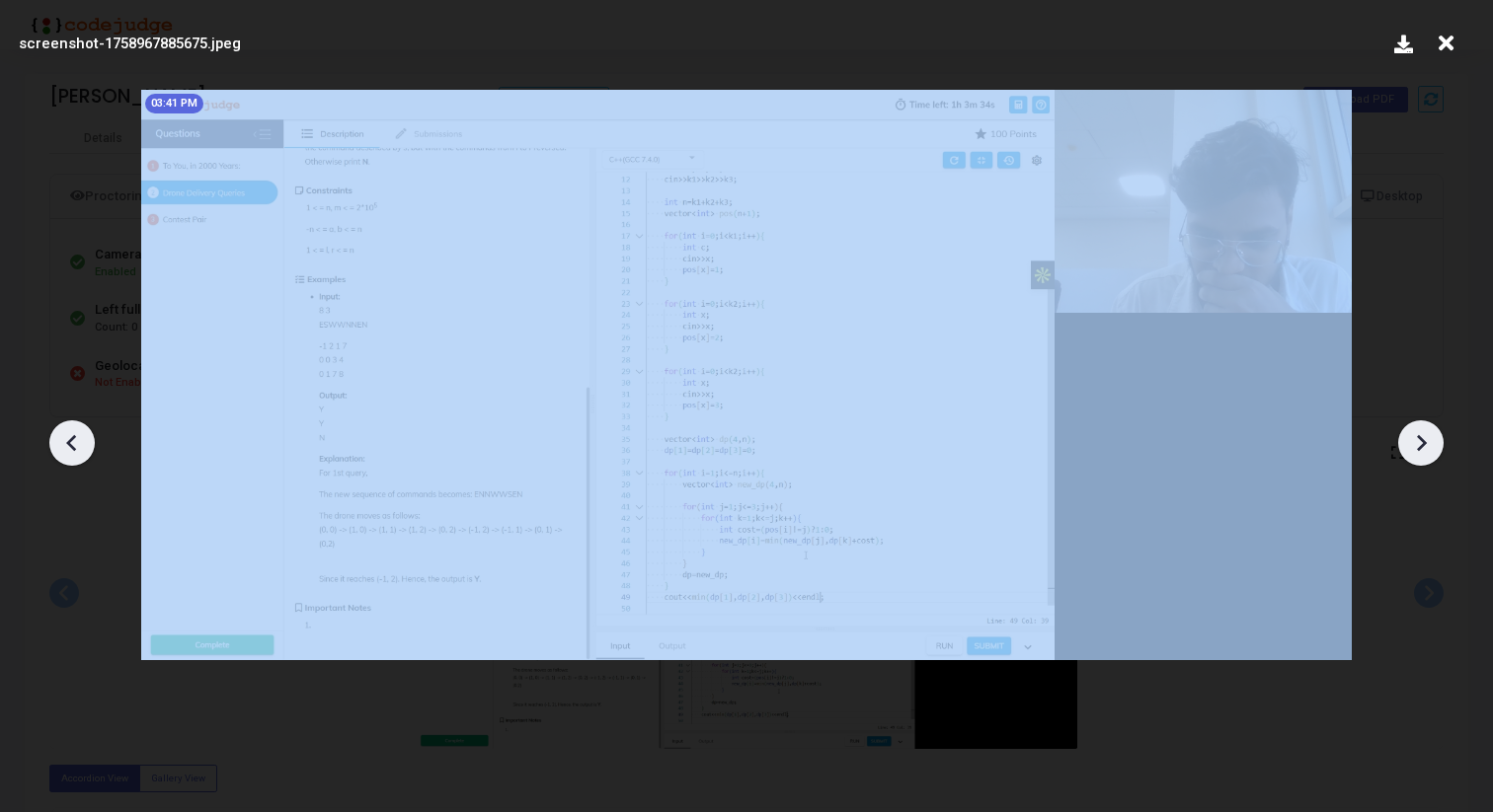
click at [1428, 443] on icon at bounding box center [1421, 443] width 30 height 30
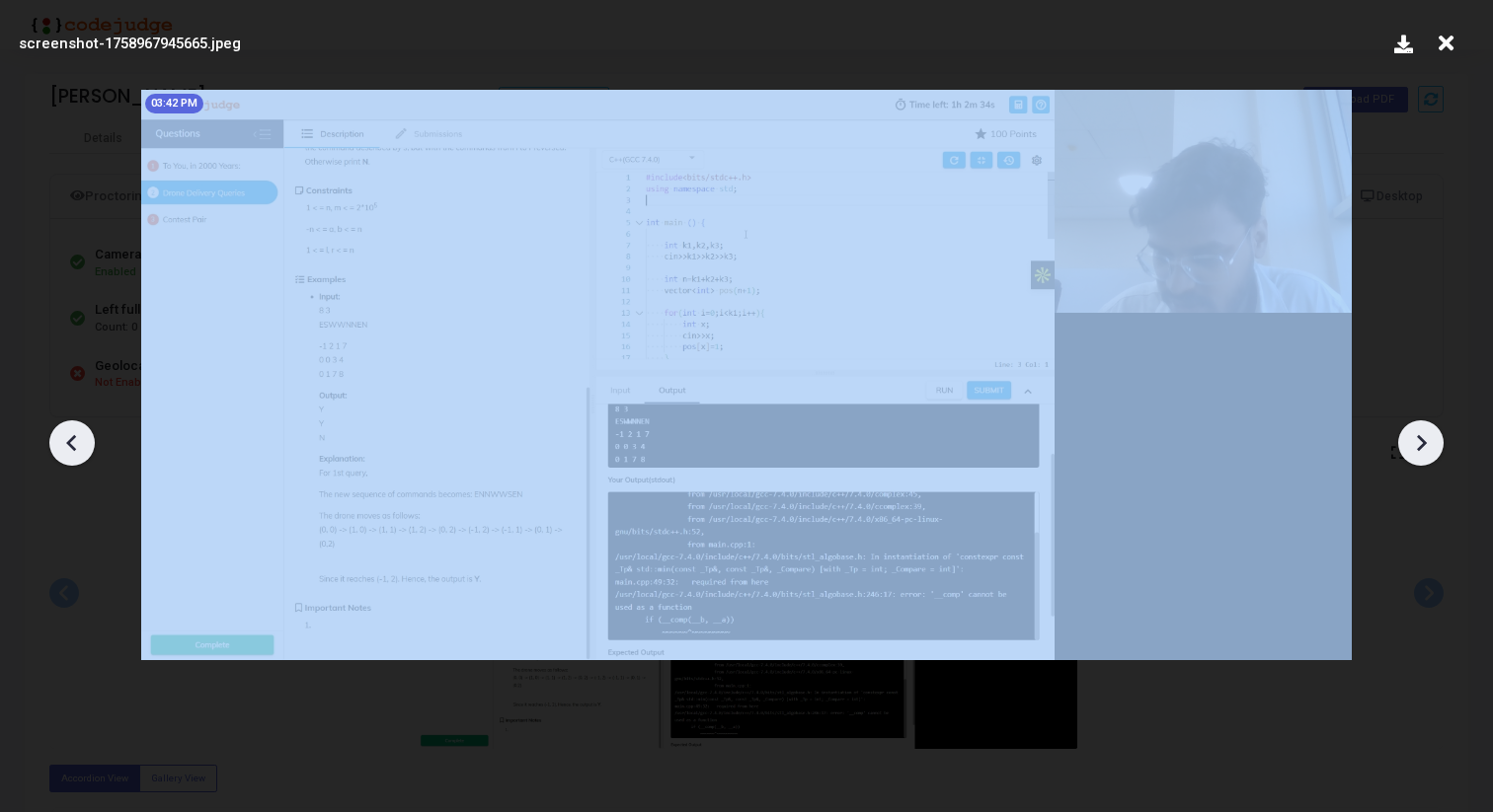
click at [1428, 443] on icon at bounding box center [1421, 443] width 30 height 30
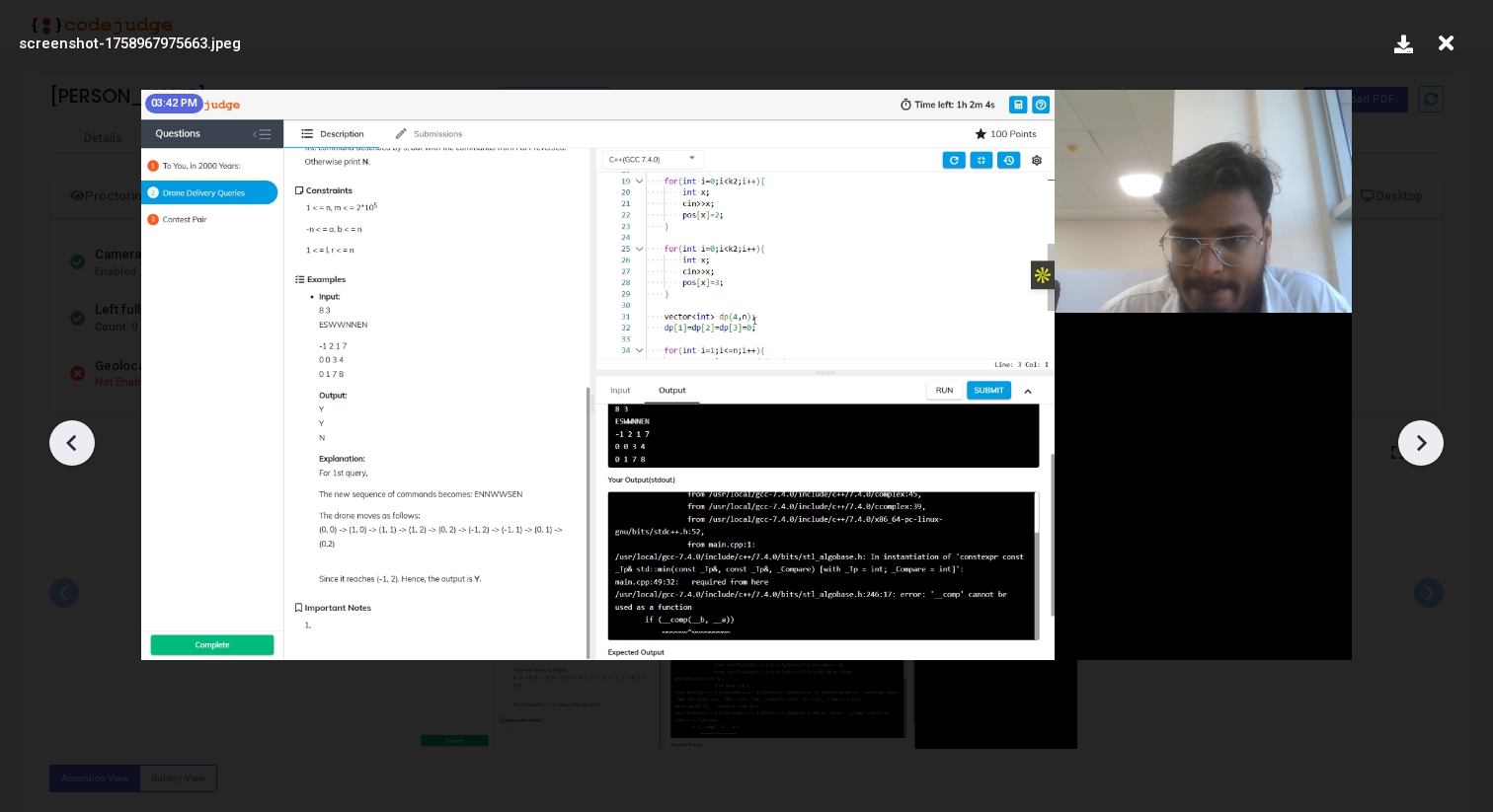
click at [1428, 443] on icon at bounding box center [1421, 443] width 30 height 30
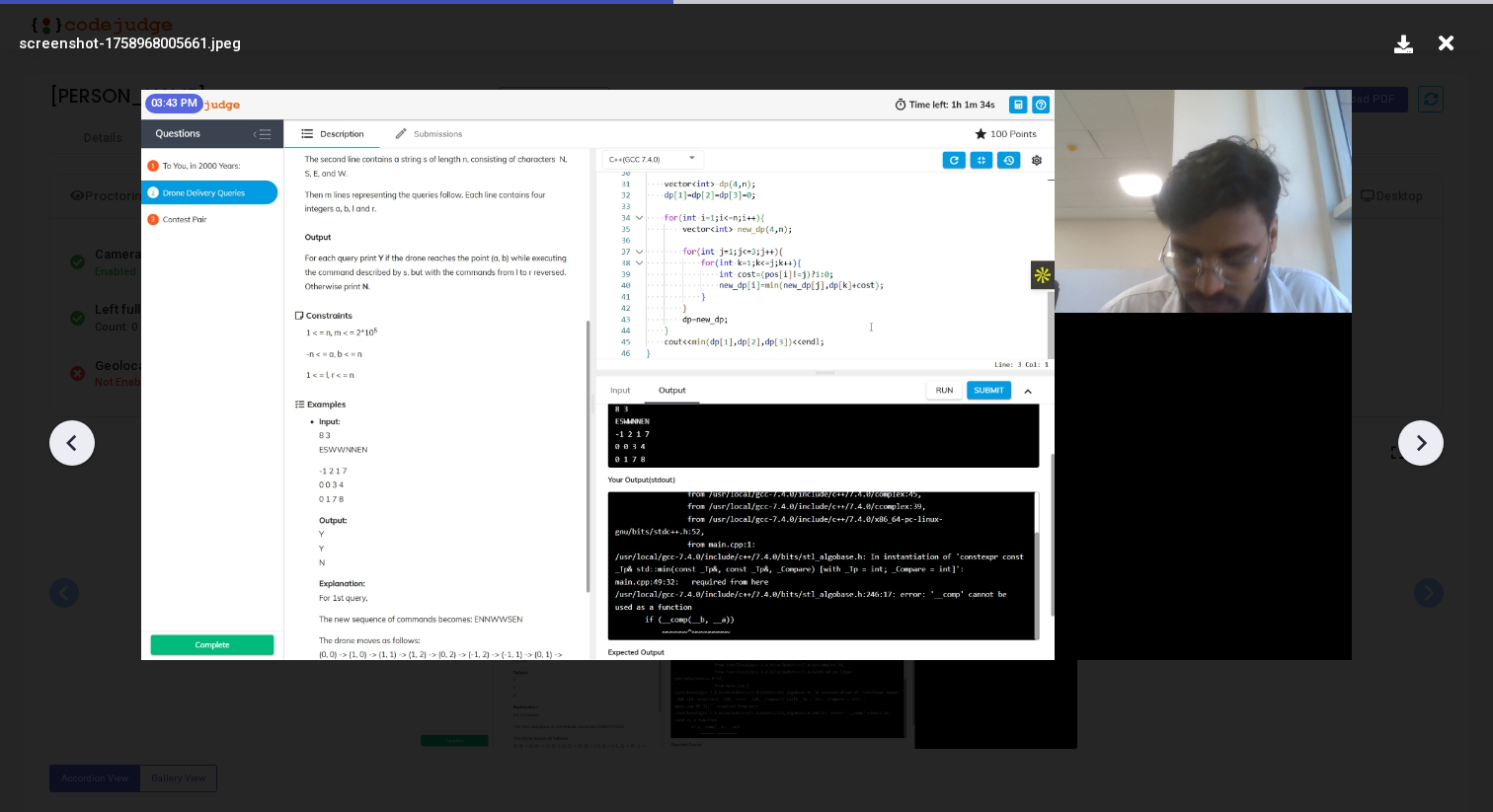
click at [1428, 443] on icon at bounding box center [1421, 443] width 30 height 30
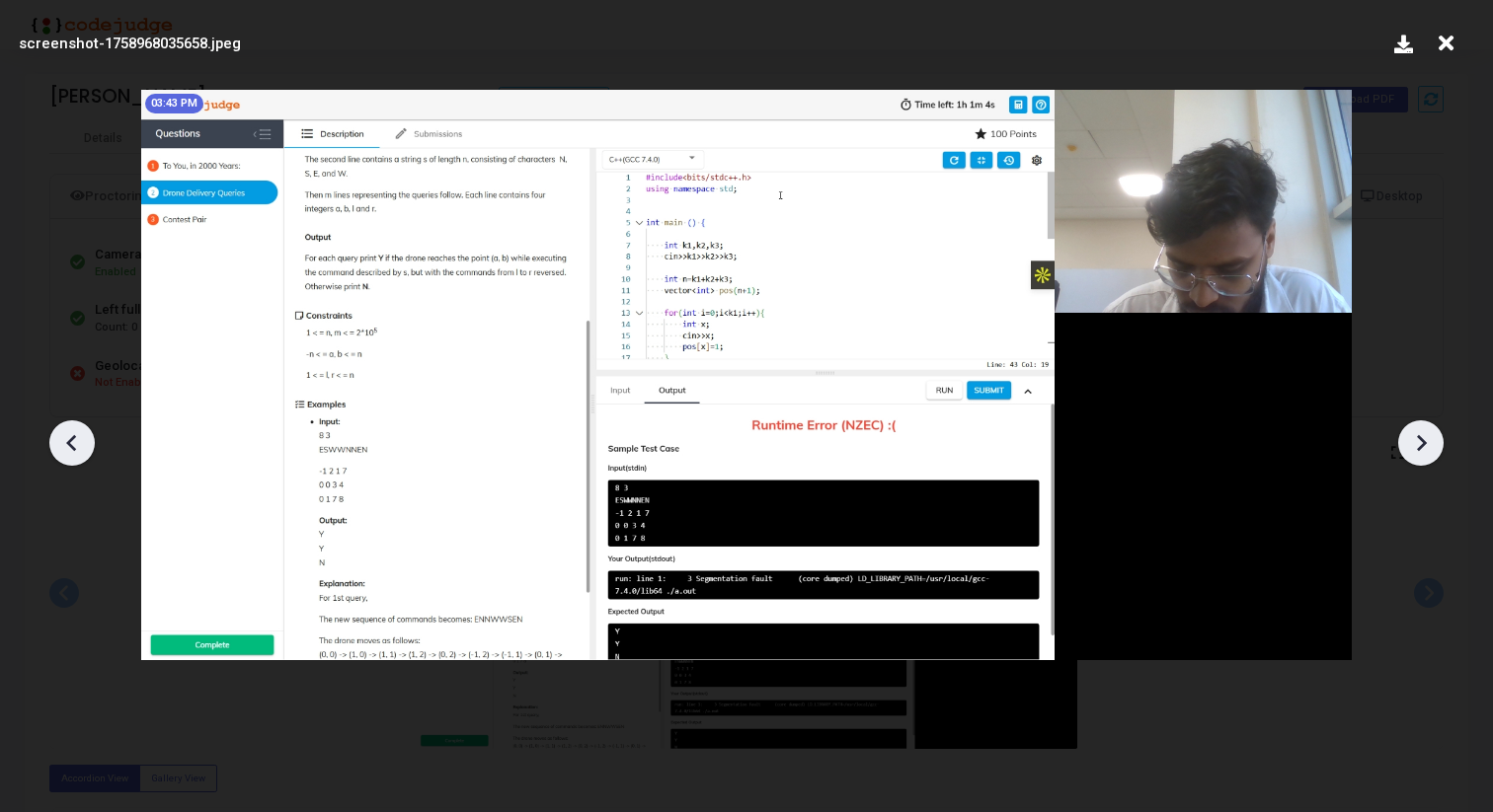
click at [1428, 443] on icon at bounding box center [1421, 443] width 30 height 30
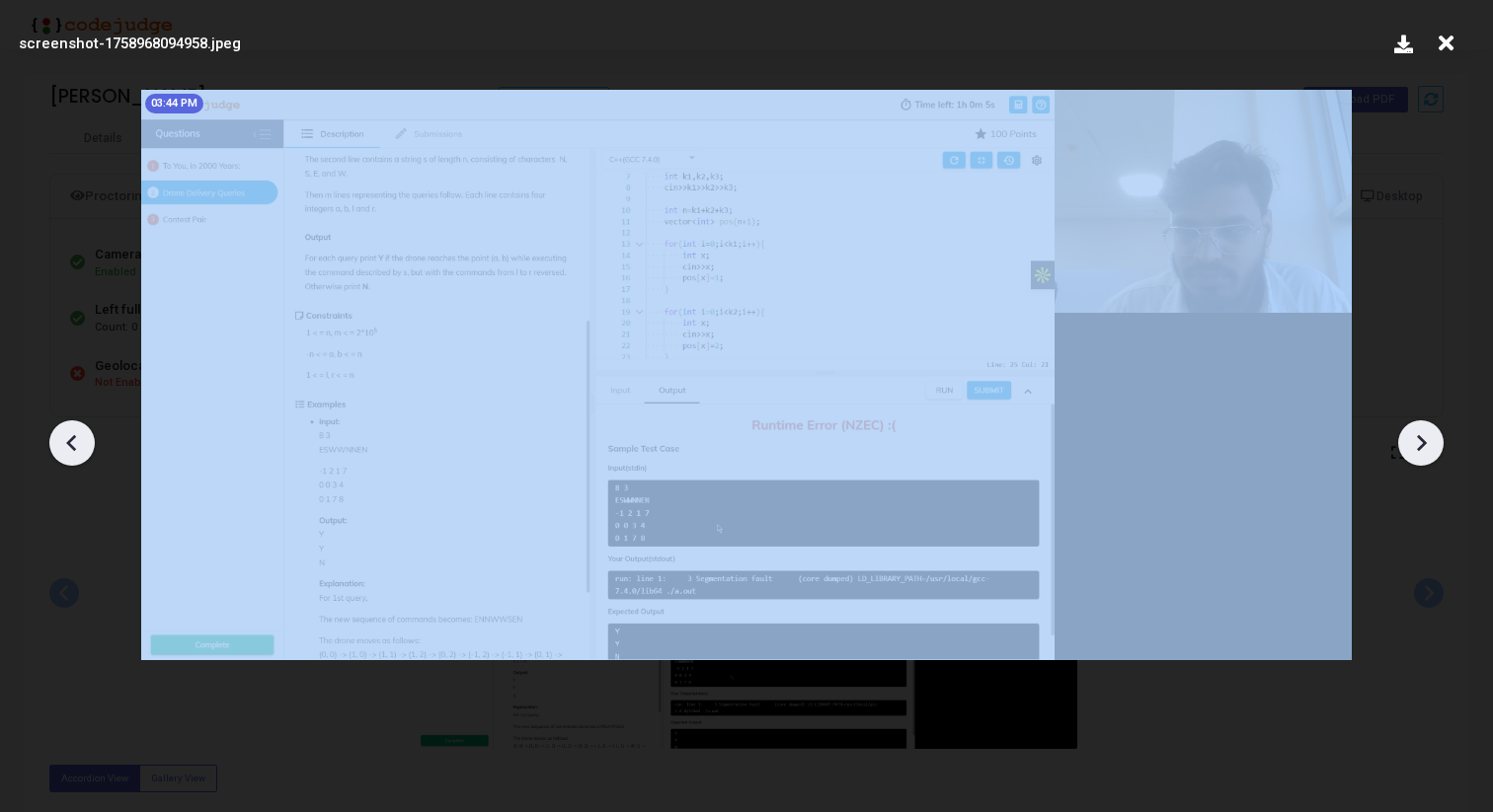
click at [1428, 443] on icon at bounding box center [1421, 443] width 30 height 30
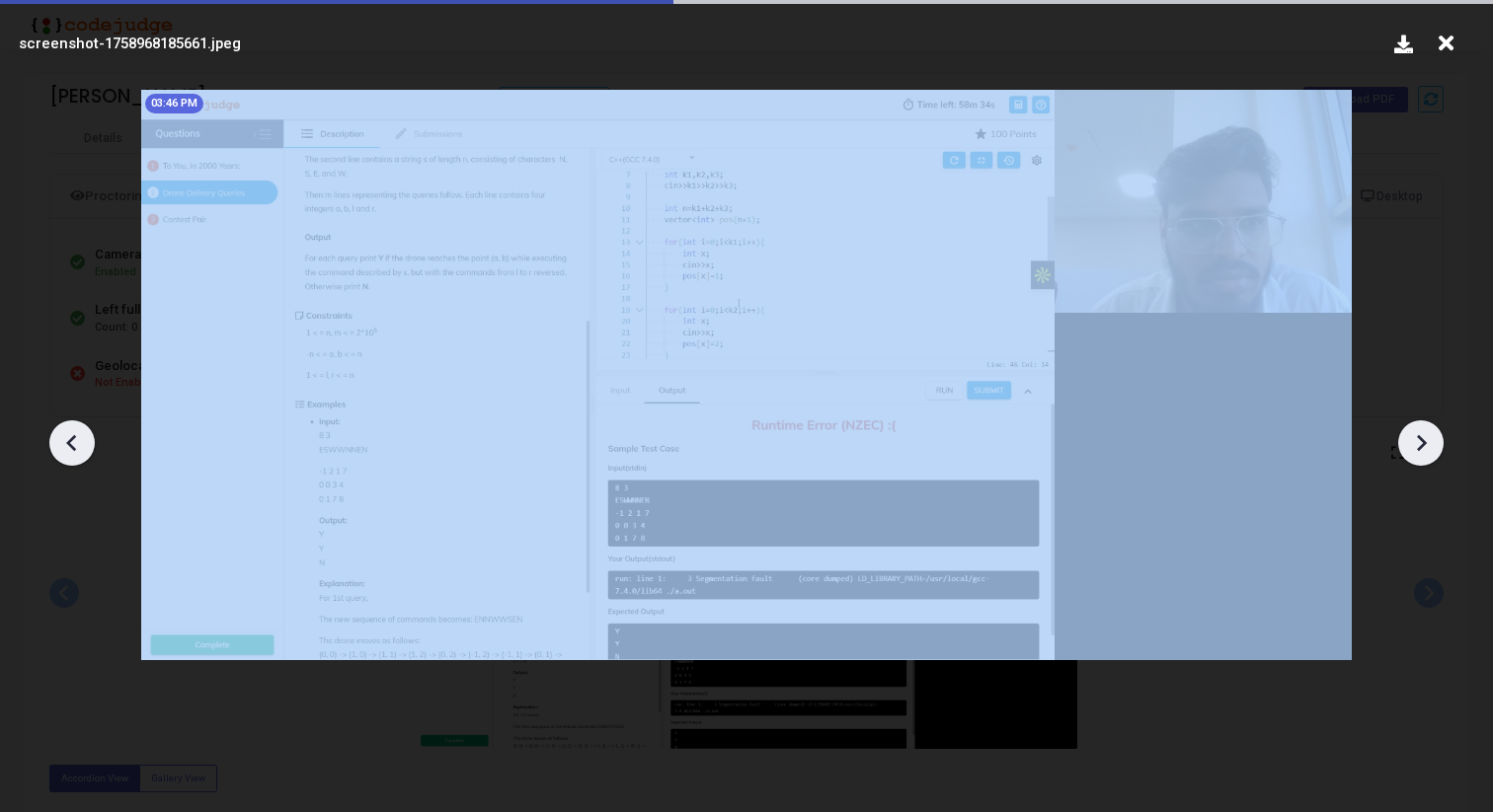
click at [1428, 443] on icon at bounding box center [1421, 443] width 30 height 30
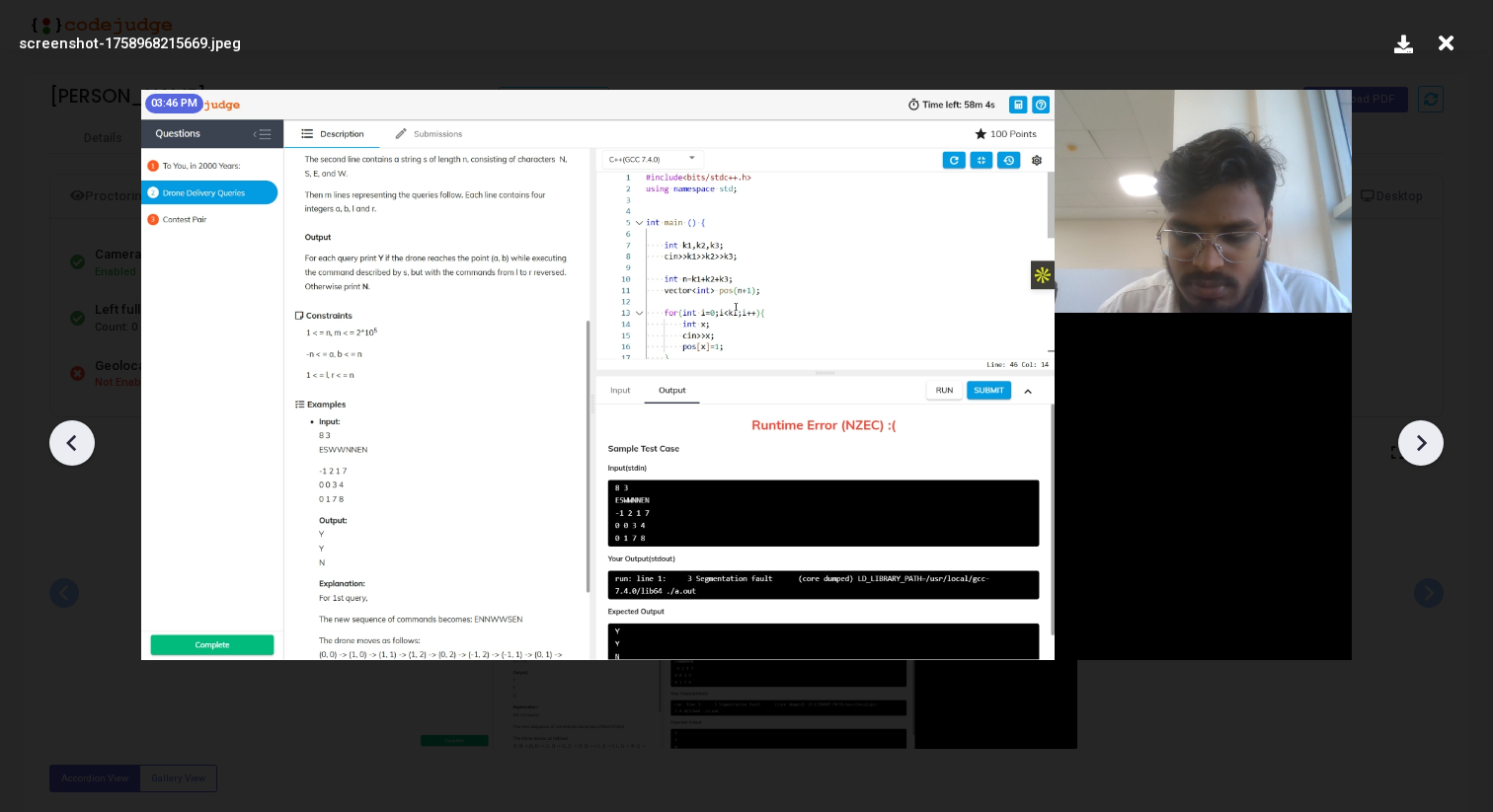
click at [1428, 443] on icon at bounding box center [1421, 443] width 30 height 30
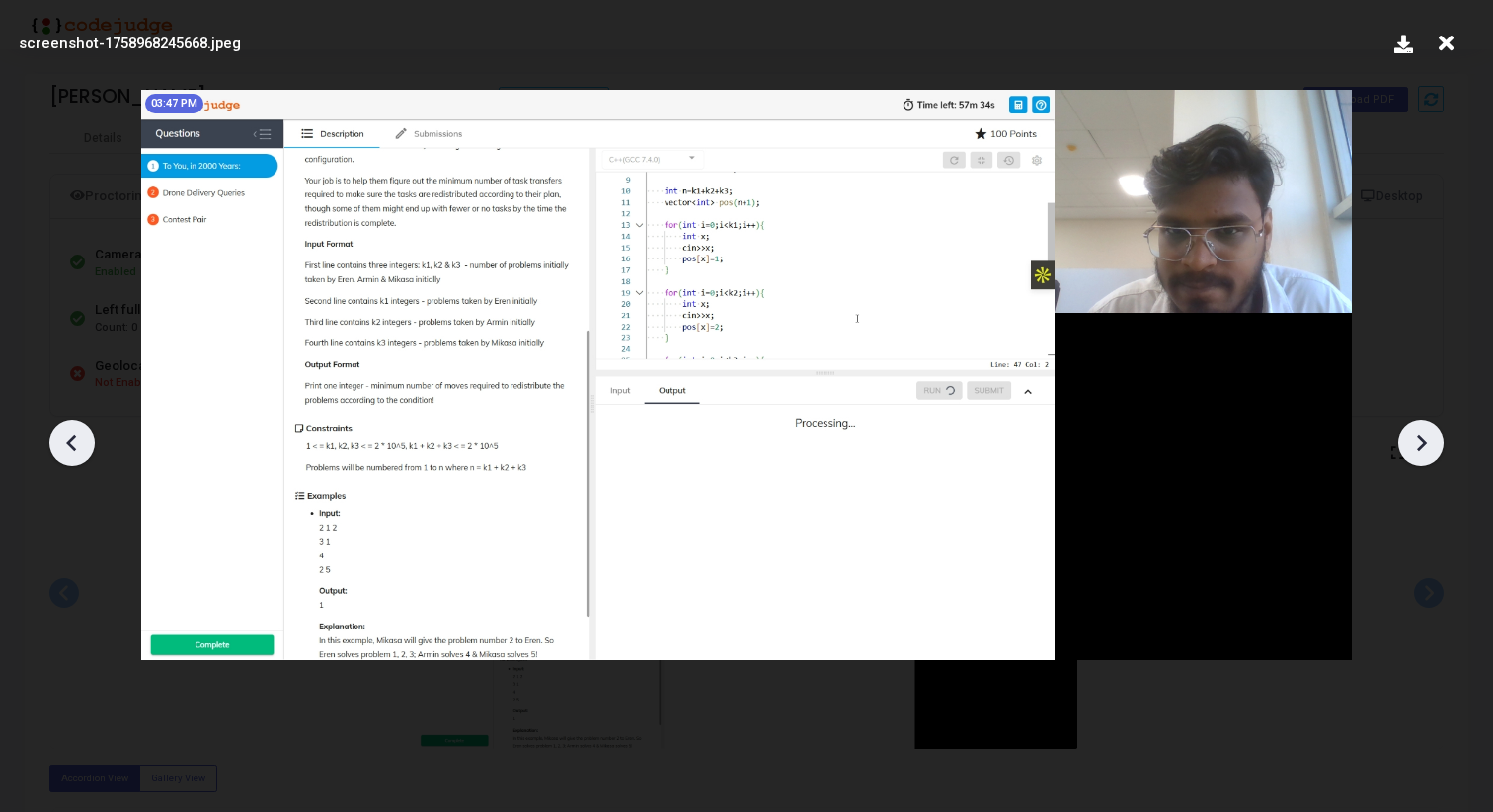
click at [1428, 443] on icon at bounding box center [1421, 443] width 30 height 30
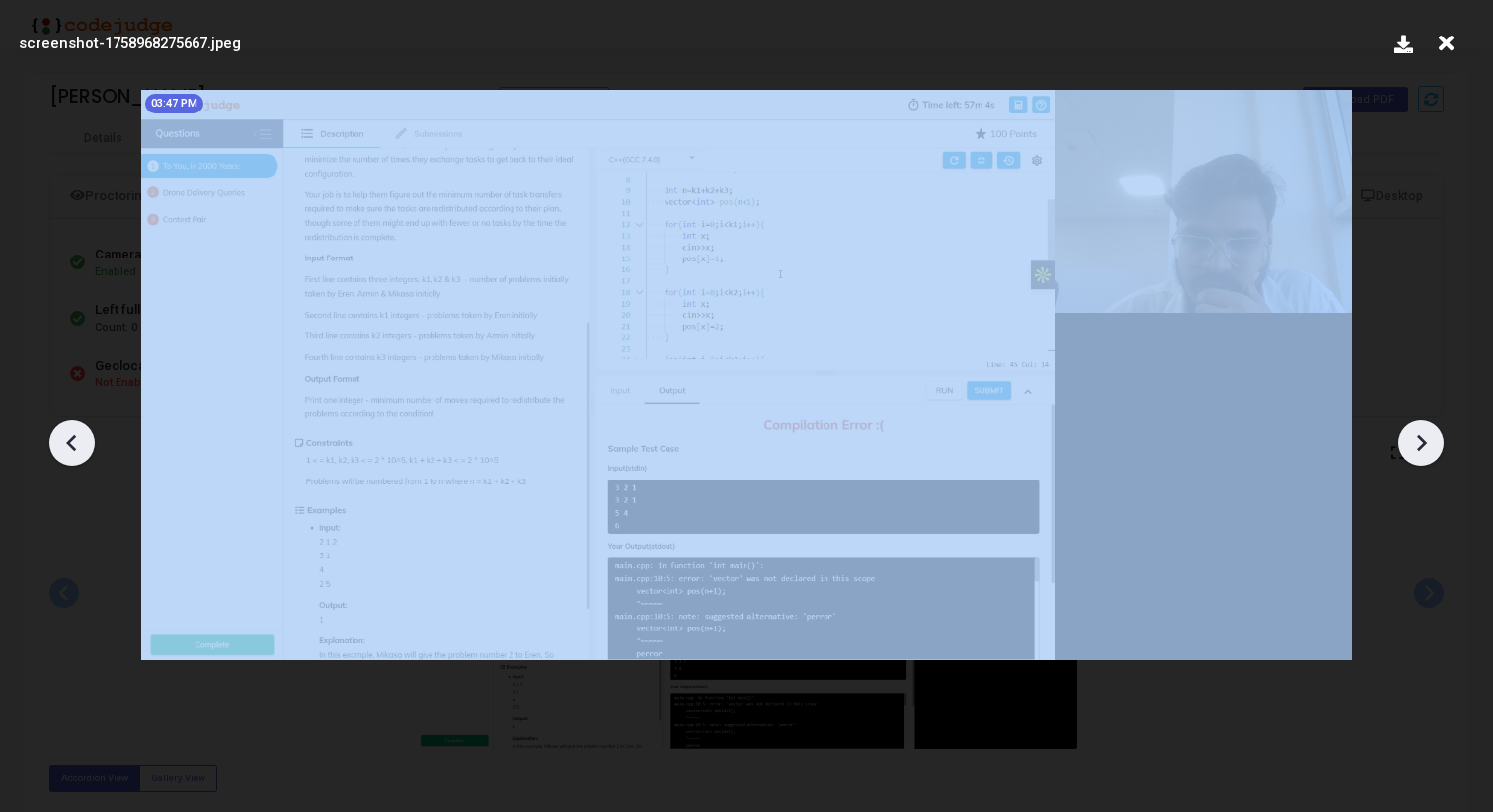
click at [1428, 443] on icon at bounding box center [1421, 443] width 30 height 30
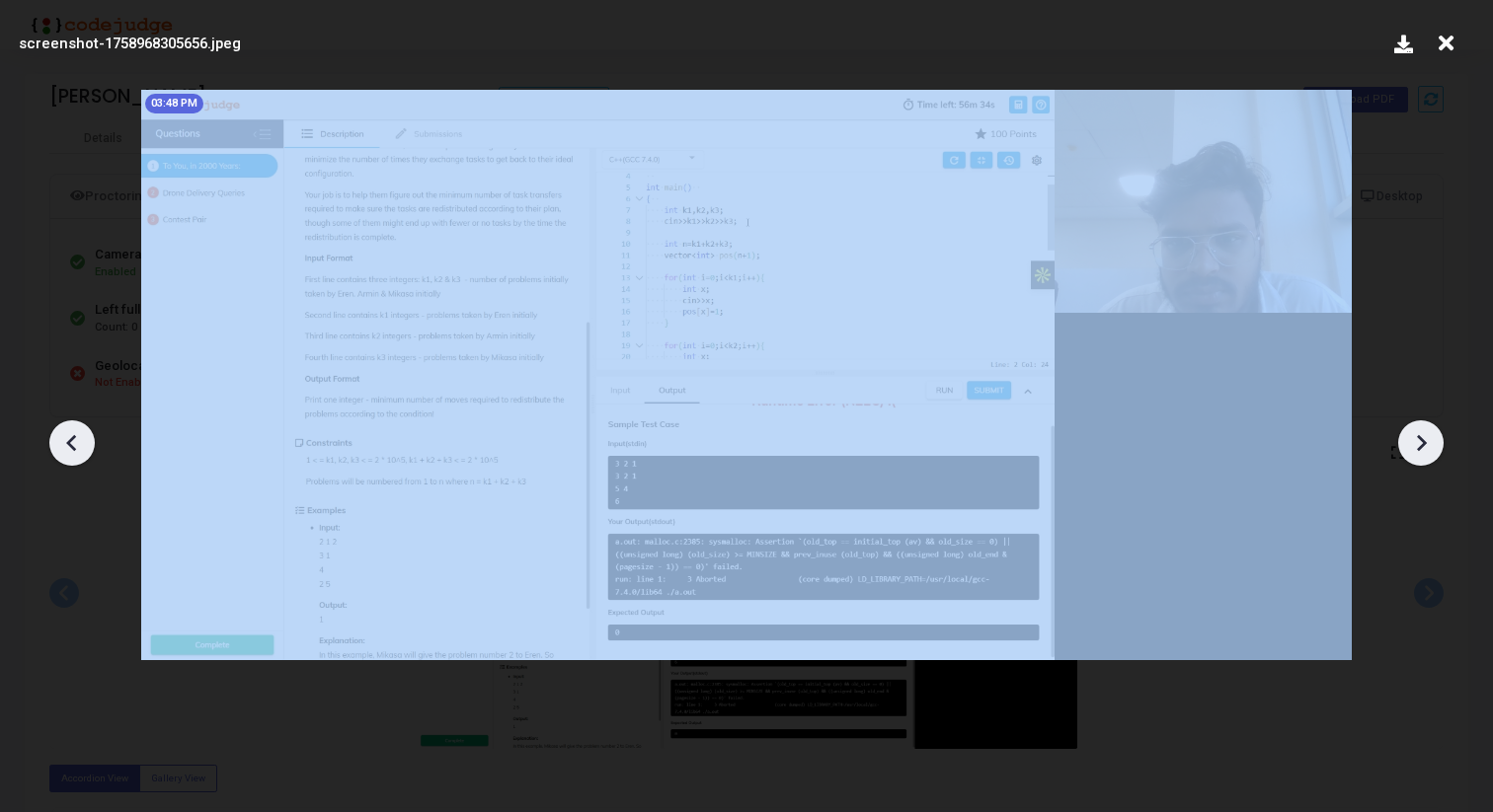
click at [1428, 443] on icon at bounding box center [1421, 443] width 30 height 30
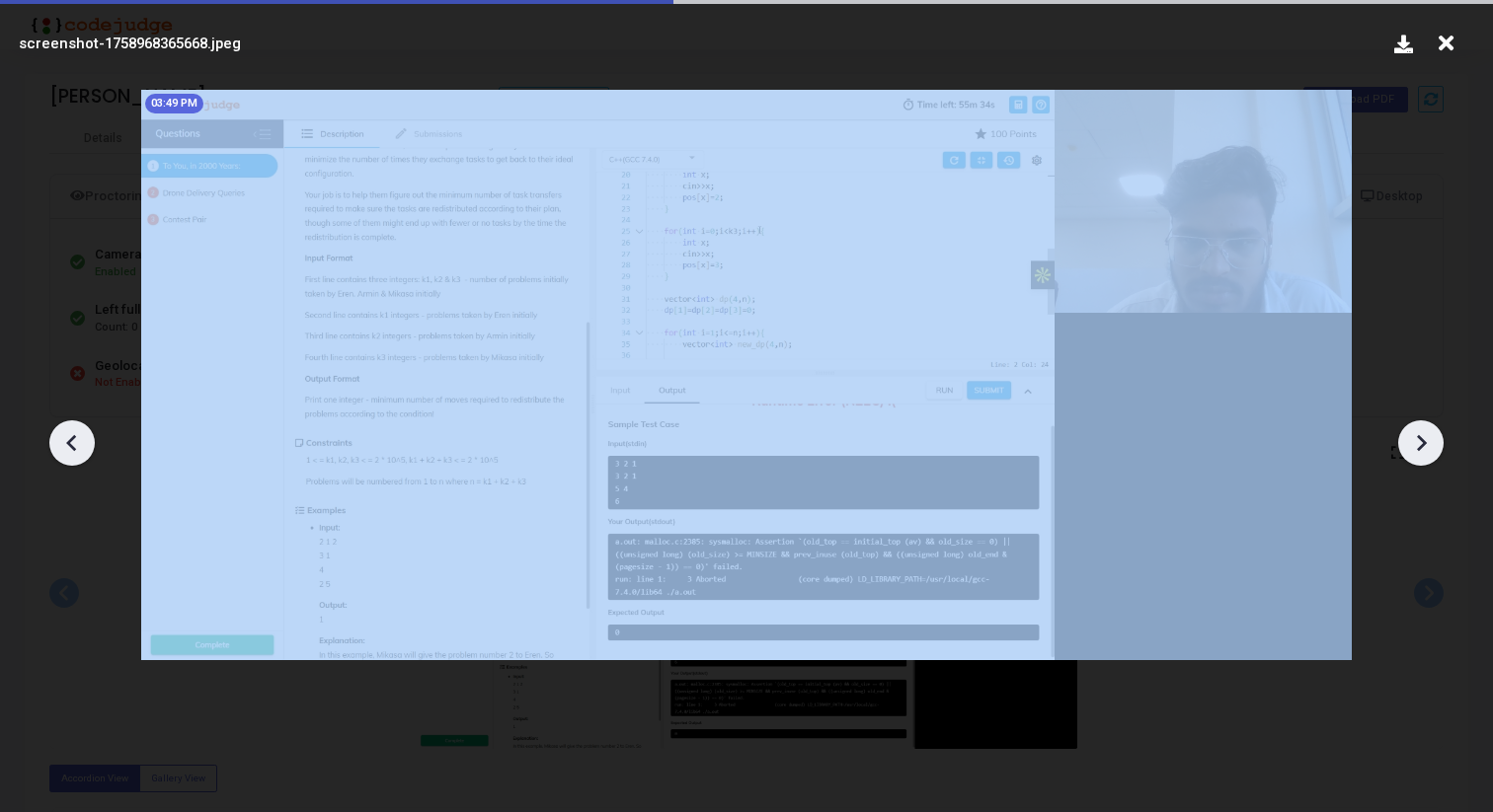
click at [1428, 443] on icon at bounding box center [1421, 443] width 30 height 30
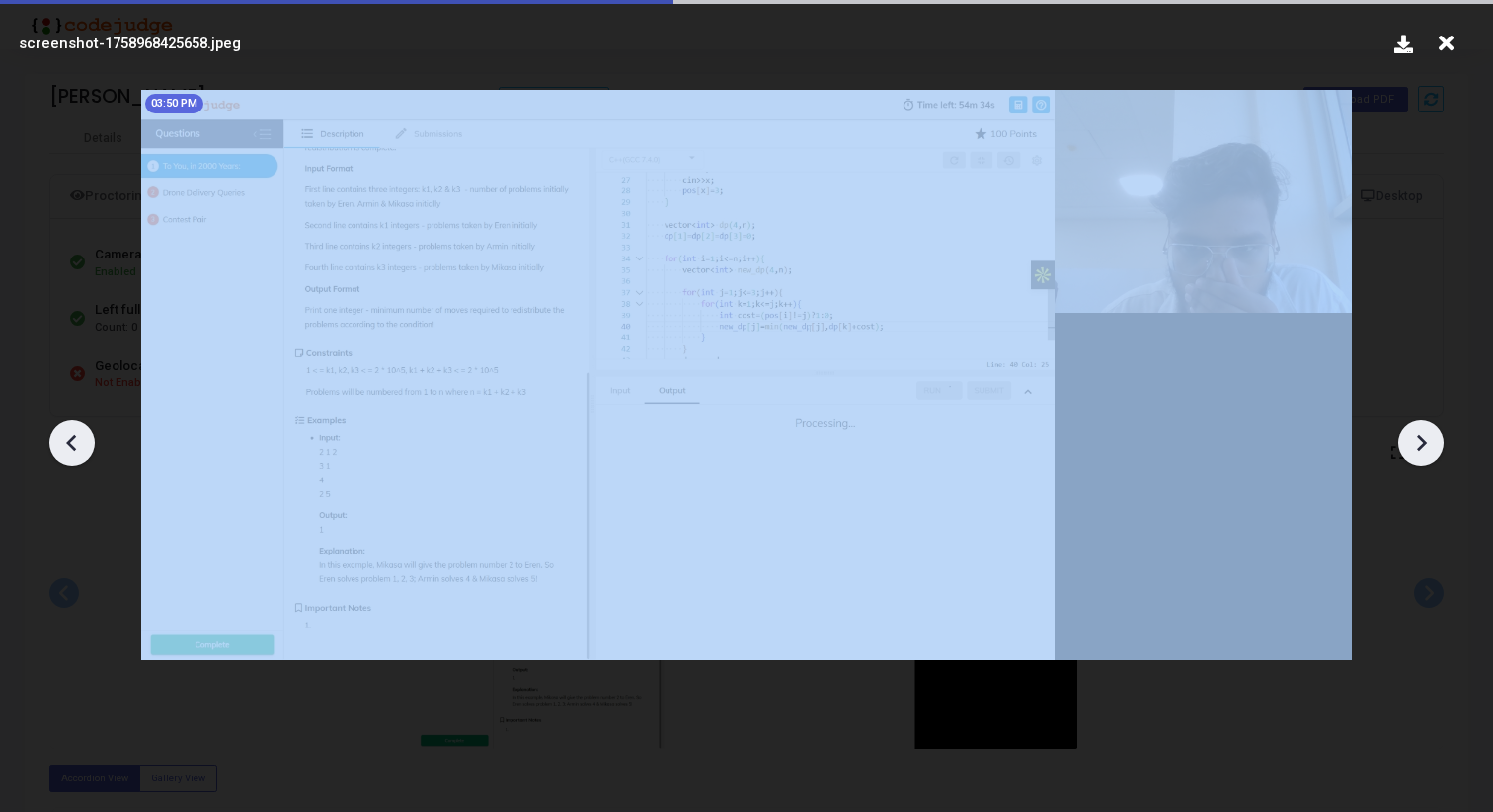
click at [1428, 443] on icon at bounding box center [1421, 443] width 30 height 30
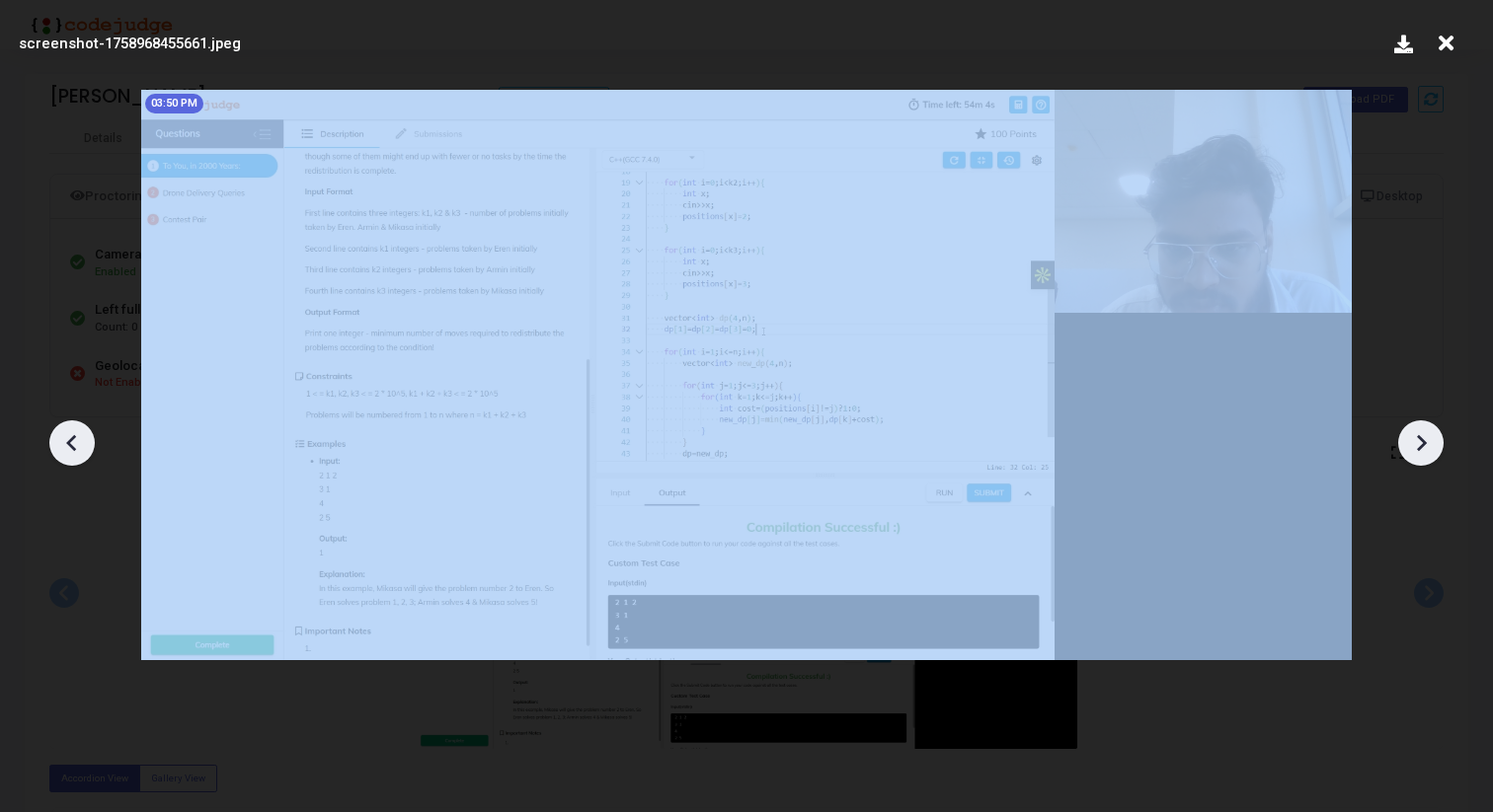
click at [1428, 443] on icon at bounding box center [1421, 443] width 30 height 30
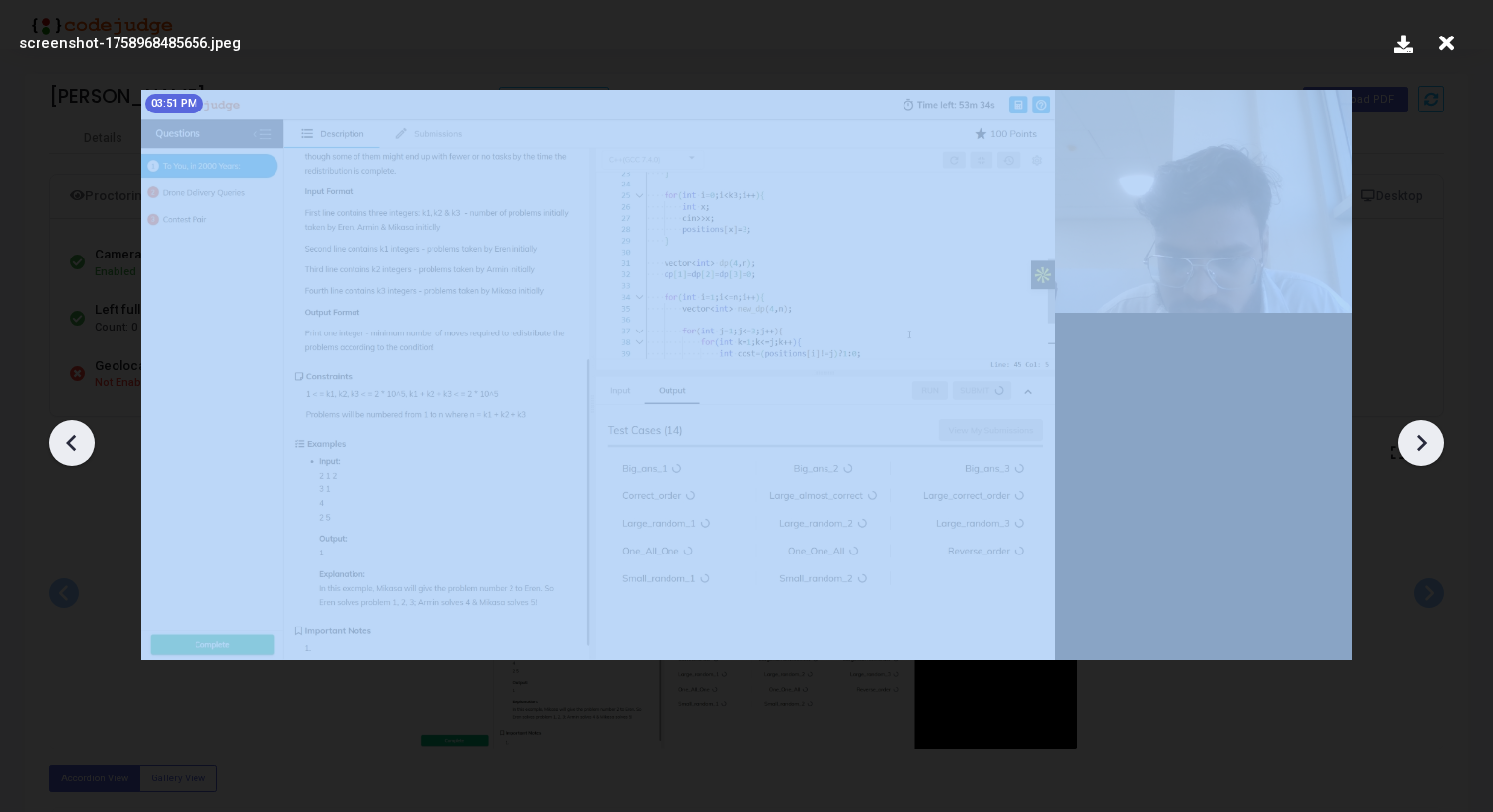
click at [1428, 443] on icon at bounding box center [1421, 443] width 30 height 30
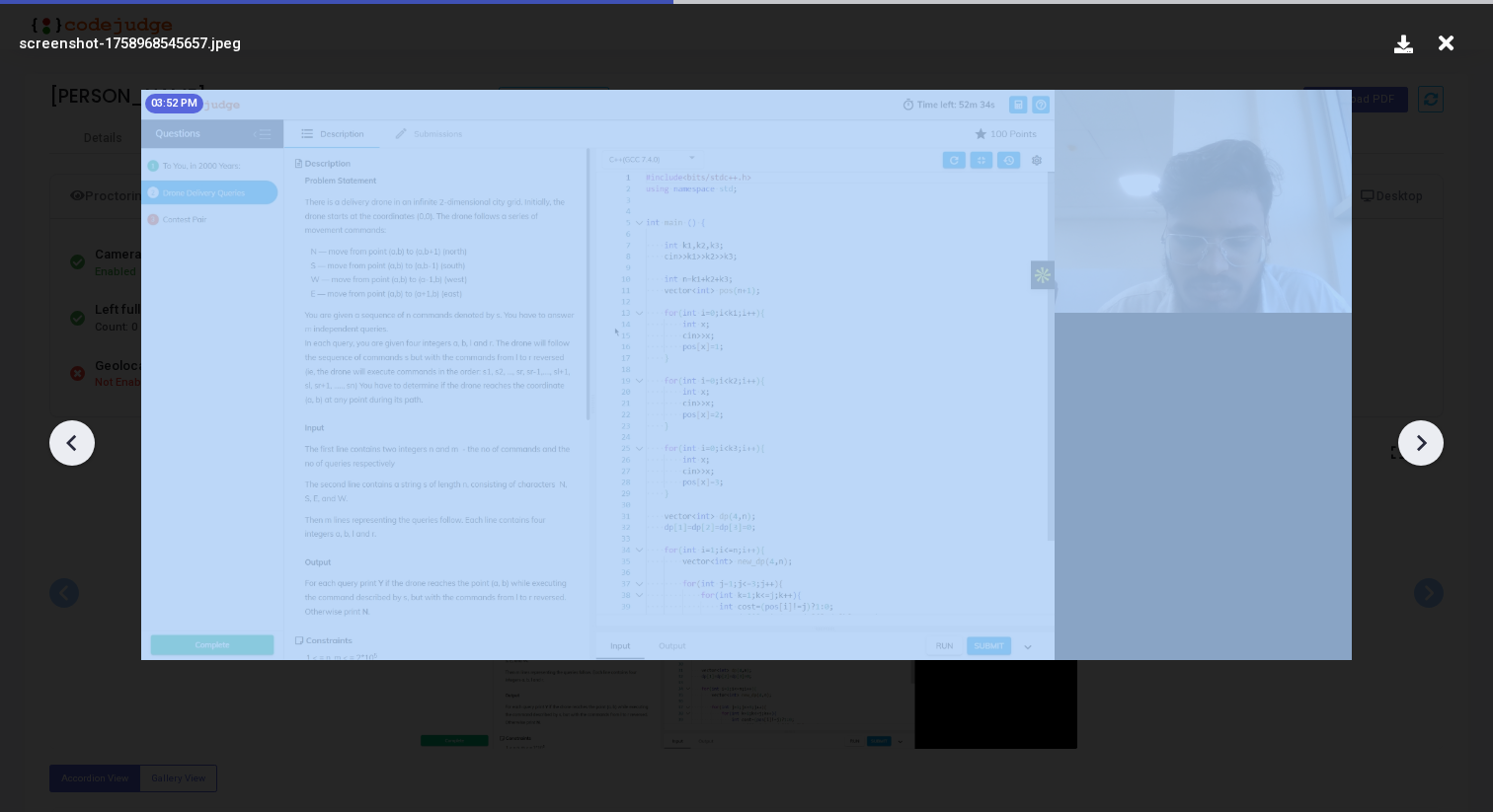
click at [1428, 443] on icon at bounding box center [1421, 443] width 30 height 30
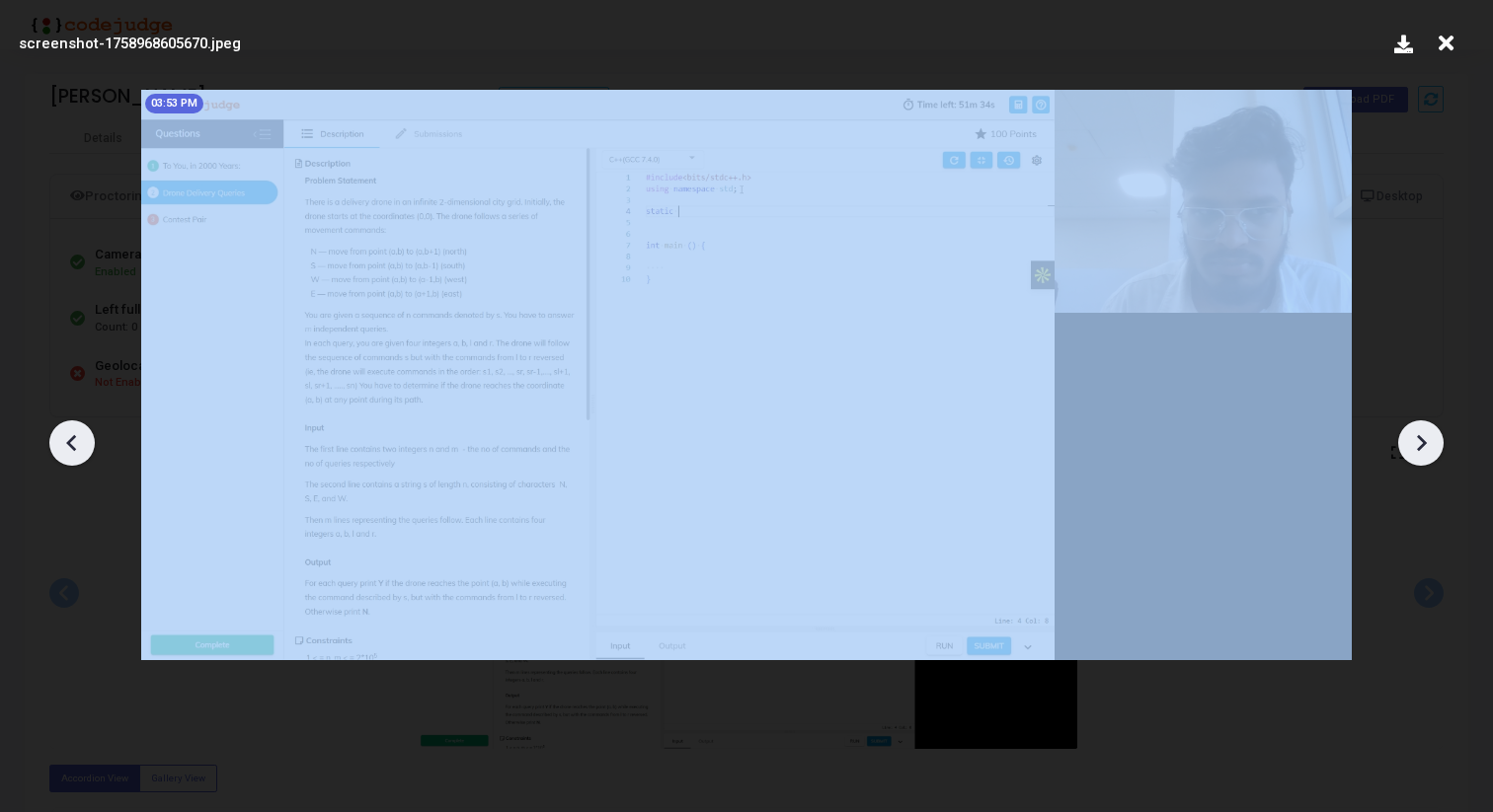
click at [1428, 443] on icon at bounding box center [1421, 443] width 30 height 30
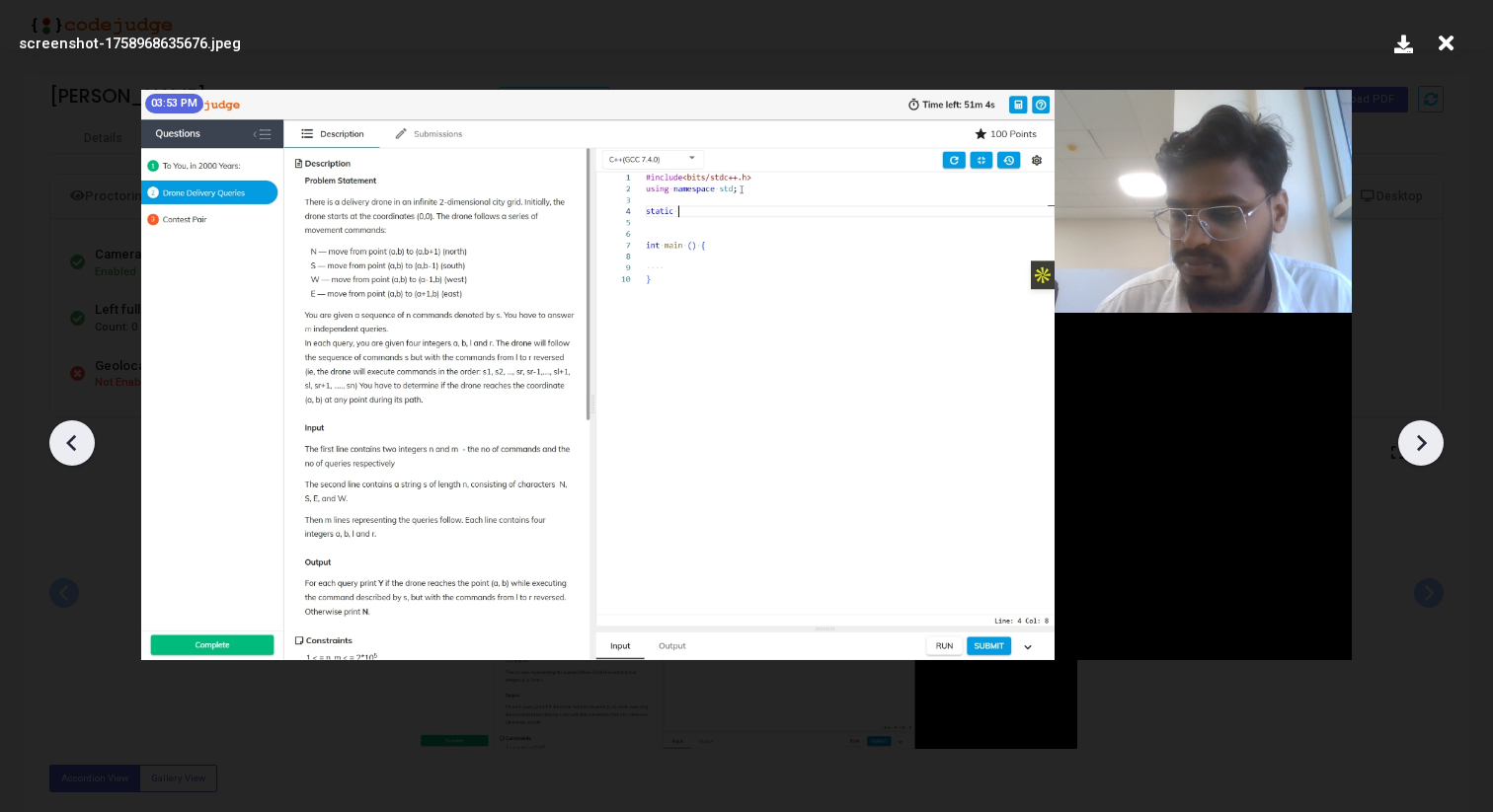
click at [1428, 443] on icon at bounding box center [1421, 443] width 30 height 30
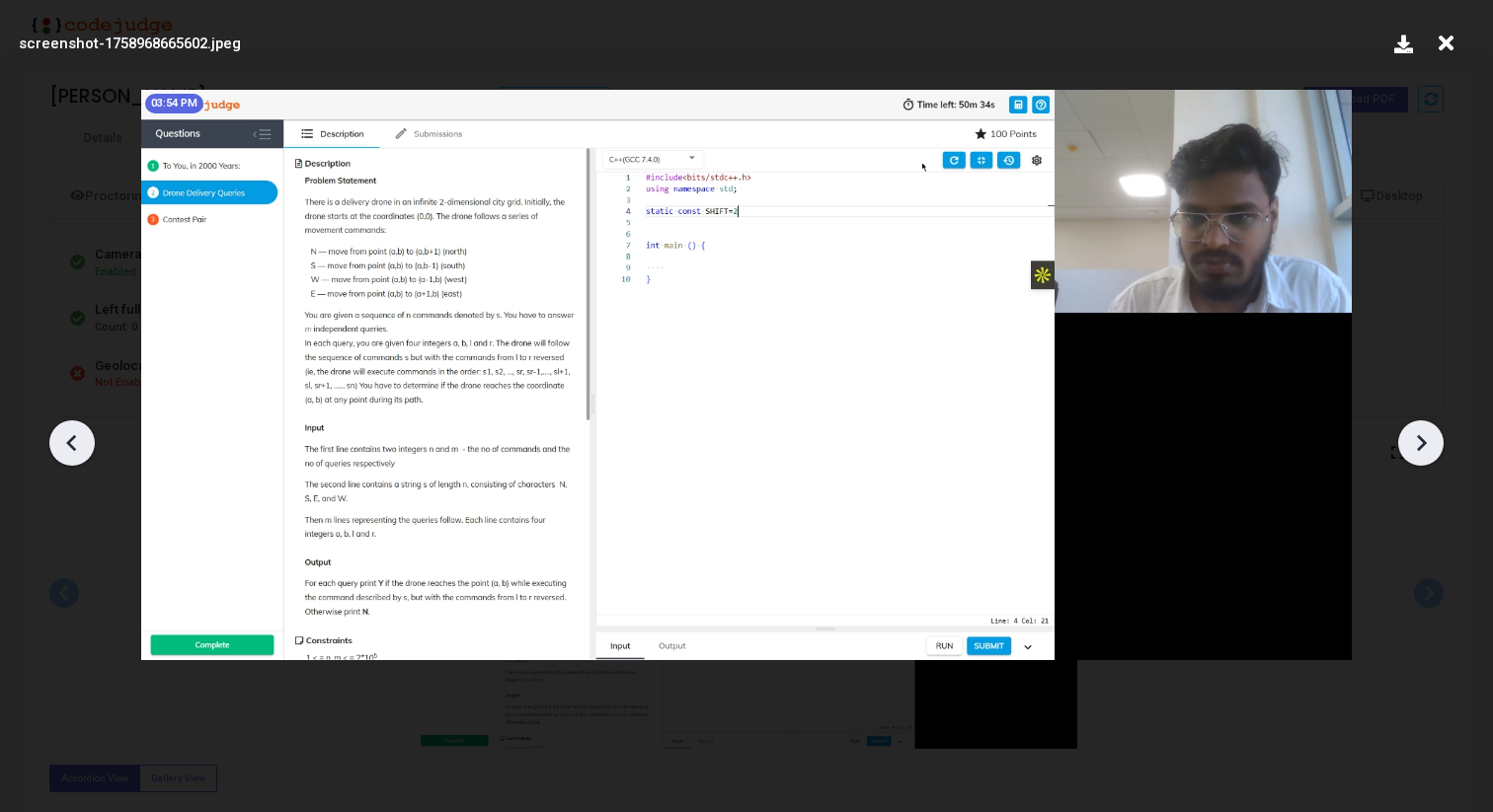
click at [1428, 443] on icon at bounding box center [1421, 443] width 30 height 30
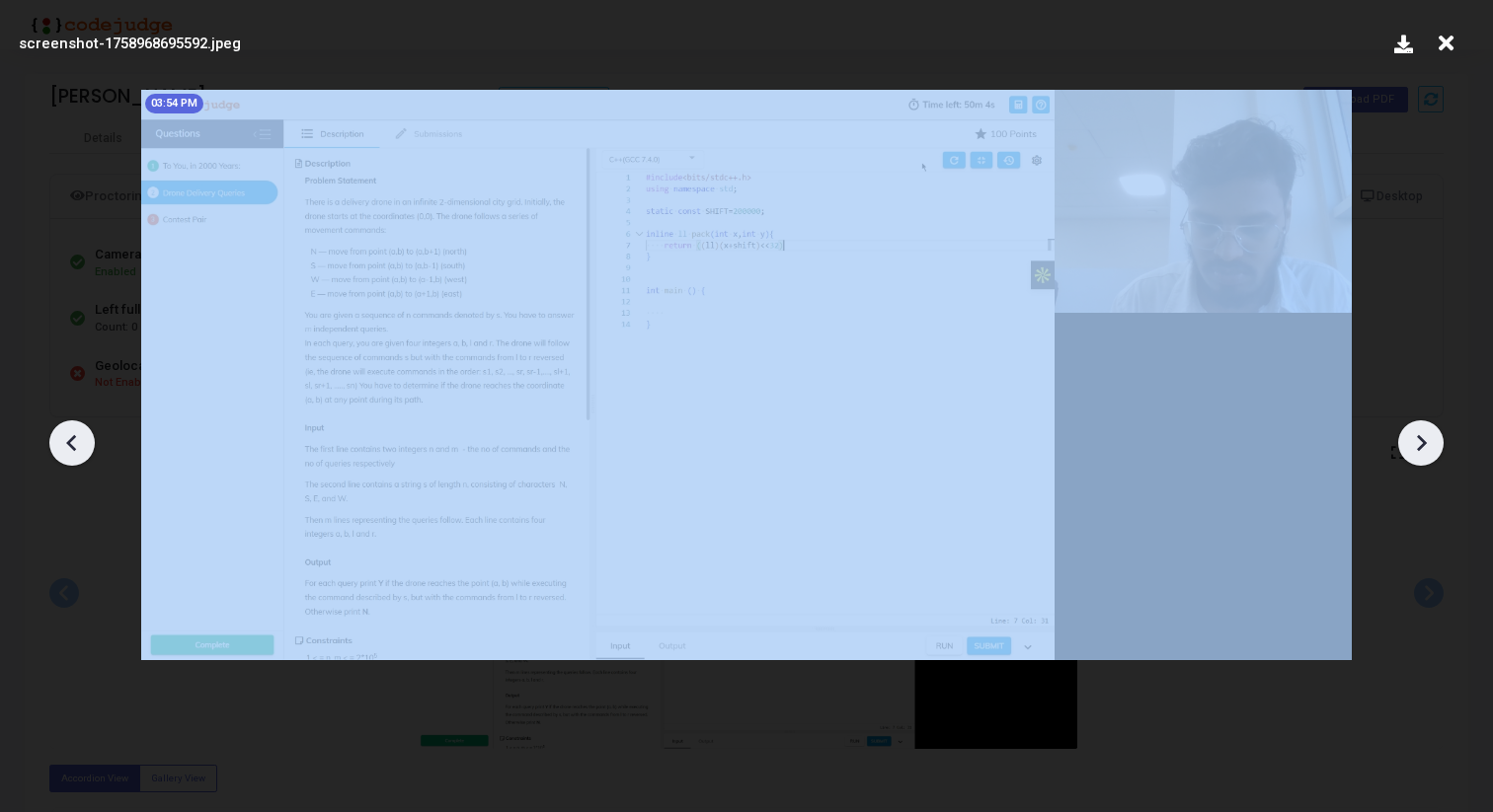
click at [1428, 443] on icon at bounding box center [1421, 443] width 30 height 30
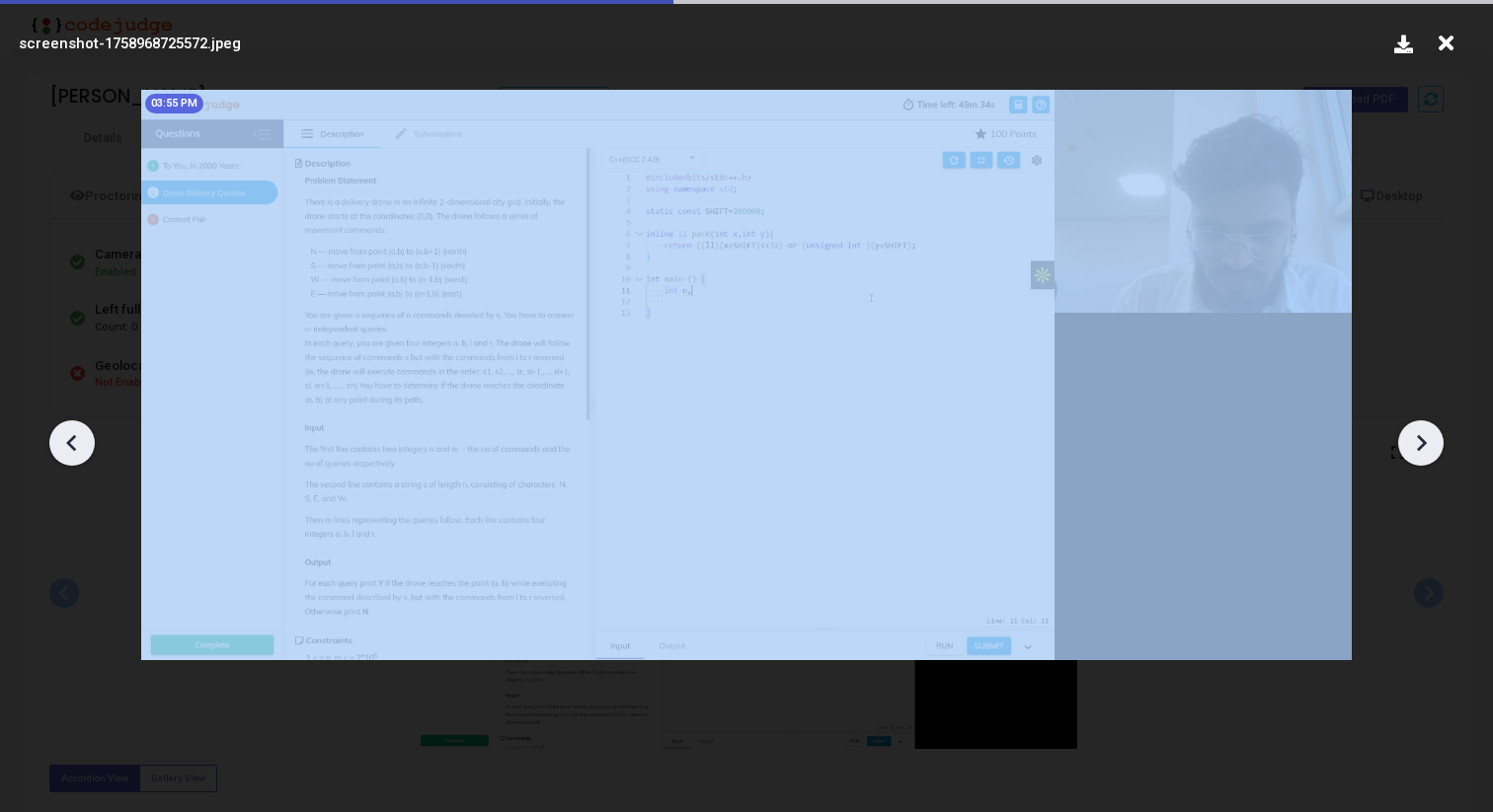
click at [1428, 443] on icon at bounding box center [1421, 443] width 30 height 30
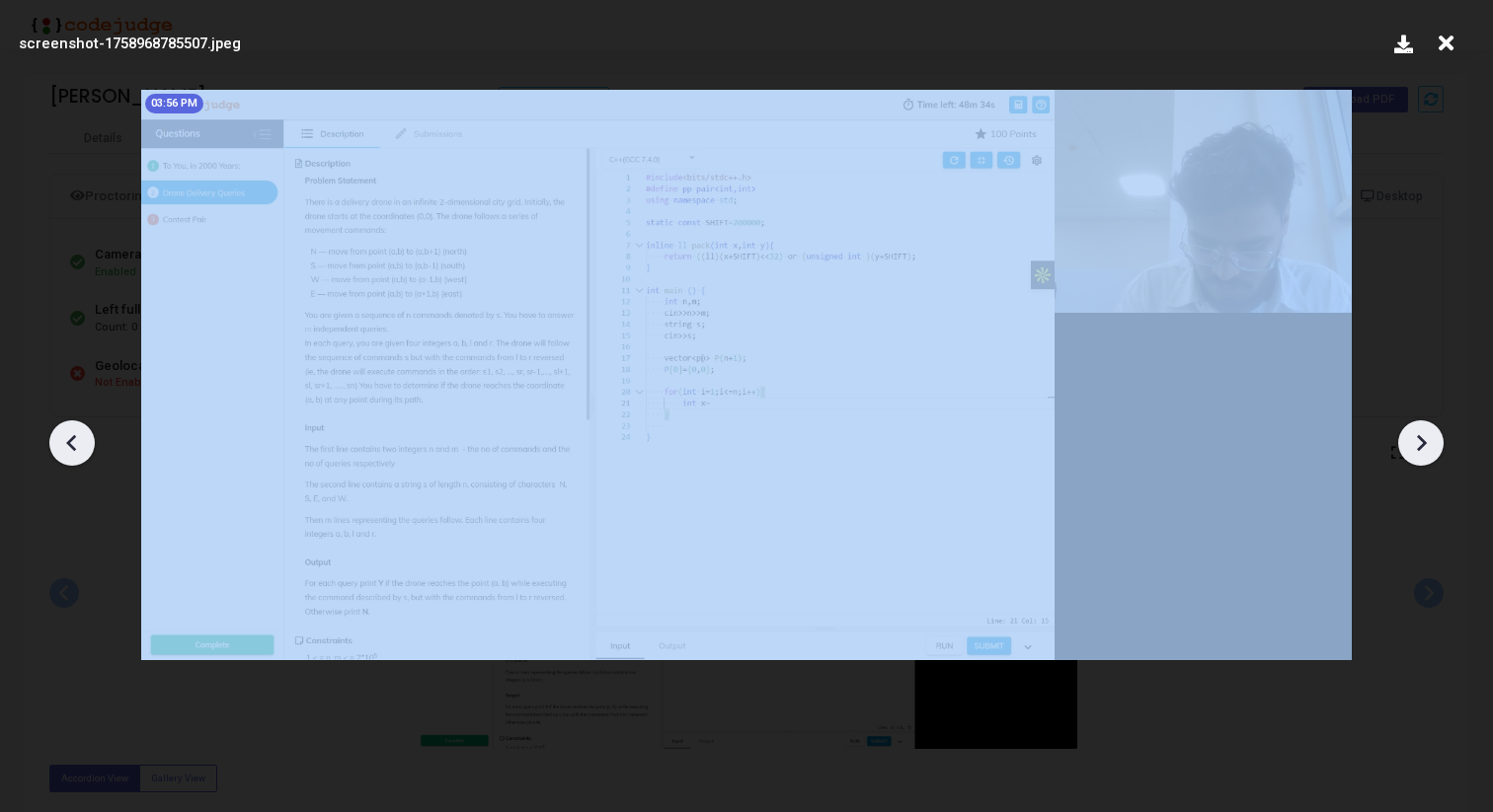
click at [1428, 443] on icon at bounding box center [1421, 443] width 30 height 30
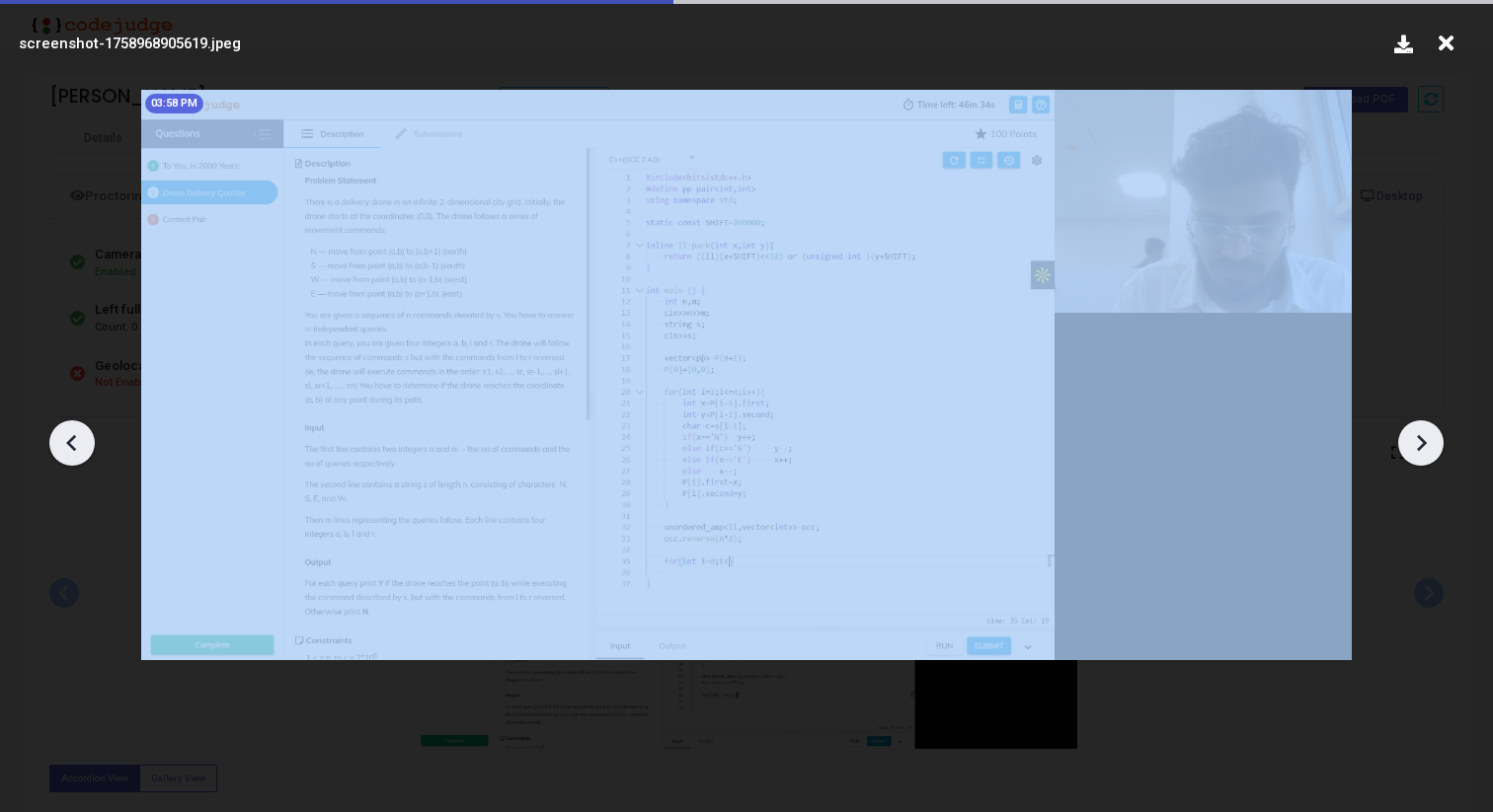
click at [1428, 443] on icon at bounding box center [1421, 443] width 30 height 30
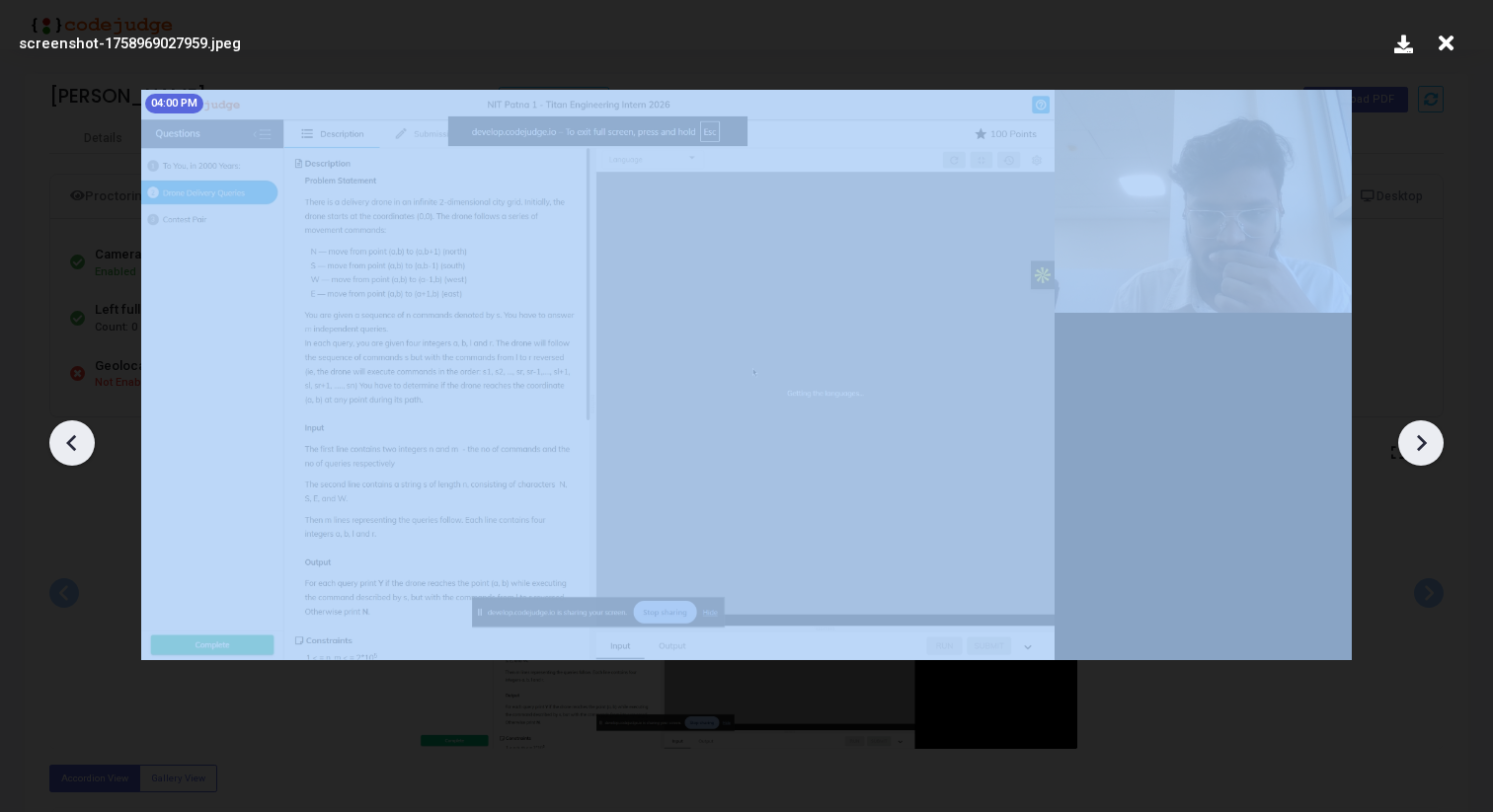
click at [1428, 443] on icon at bounding box center [1421, 443] width 30 height 30
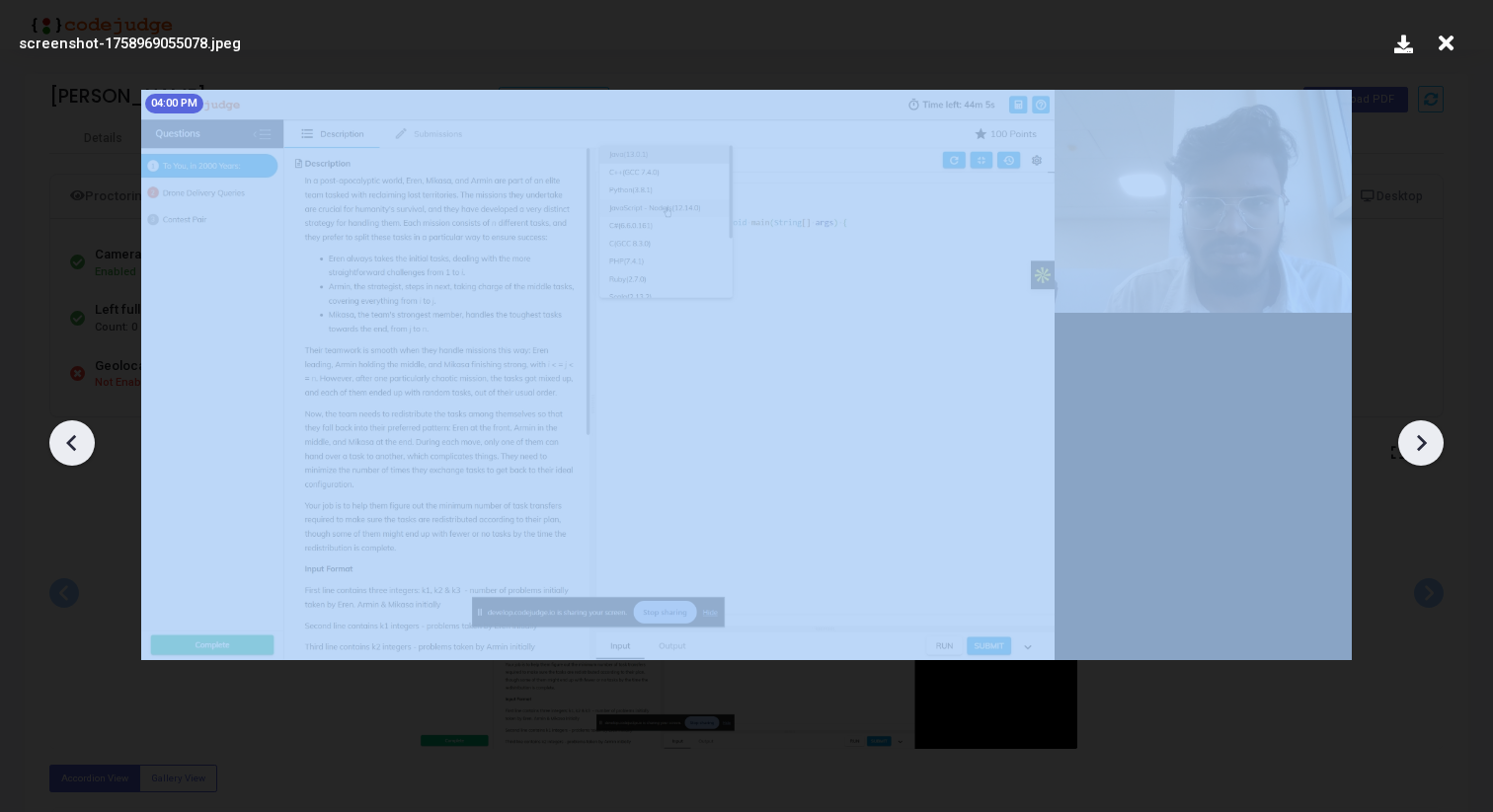
click at [1428, 443] on icon at bounding box center [1421, 443] width 30 height 30
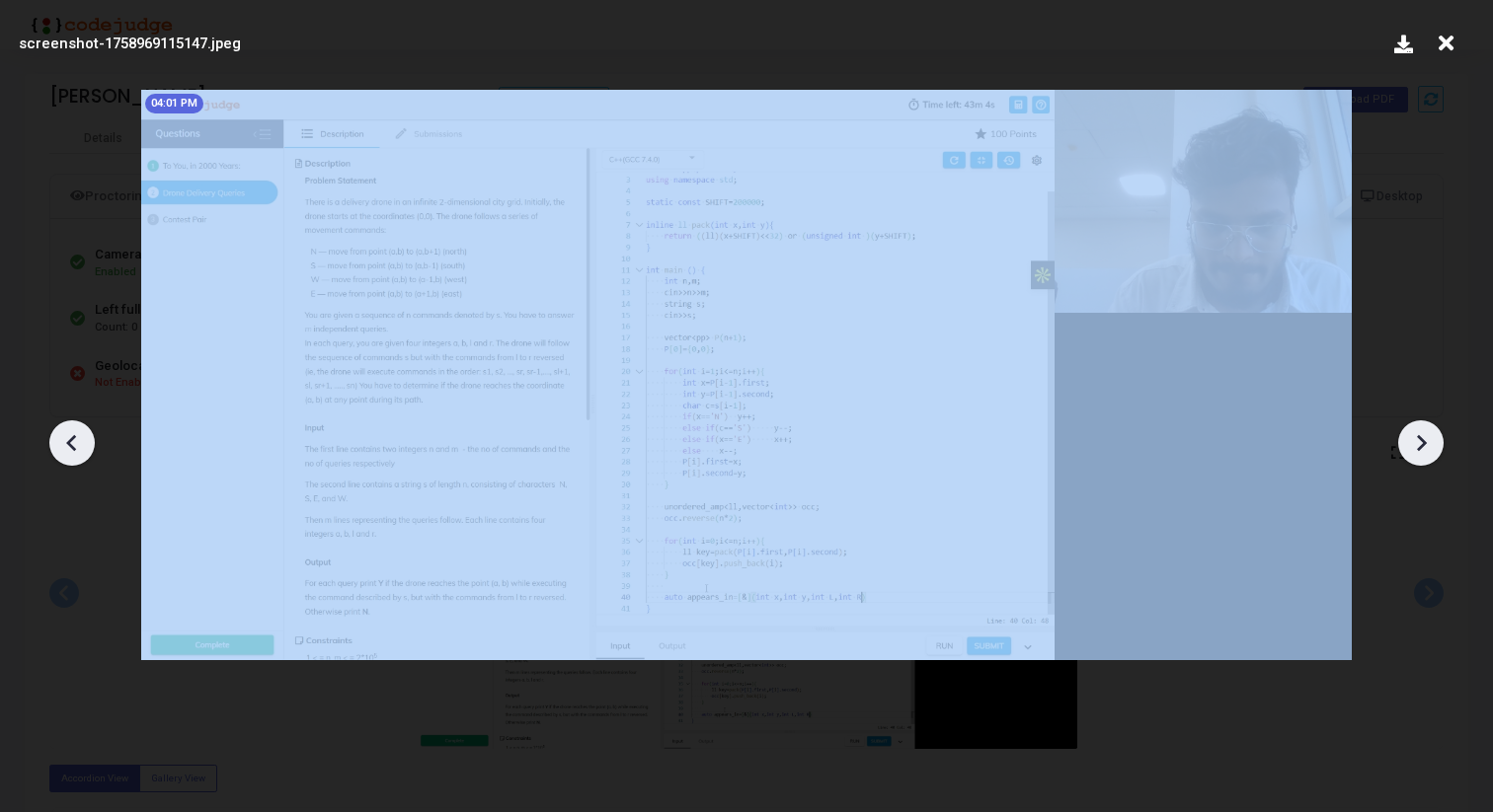
click at [1428, 443] on icon at bounding box center [1421, 443] width 30 height 30
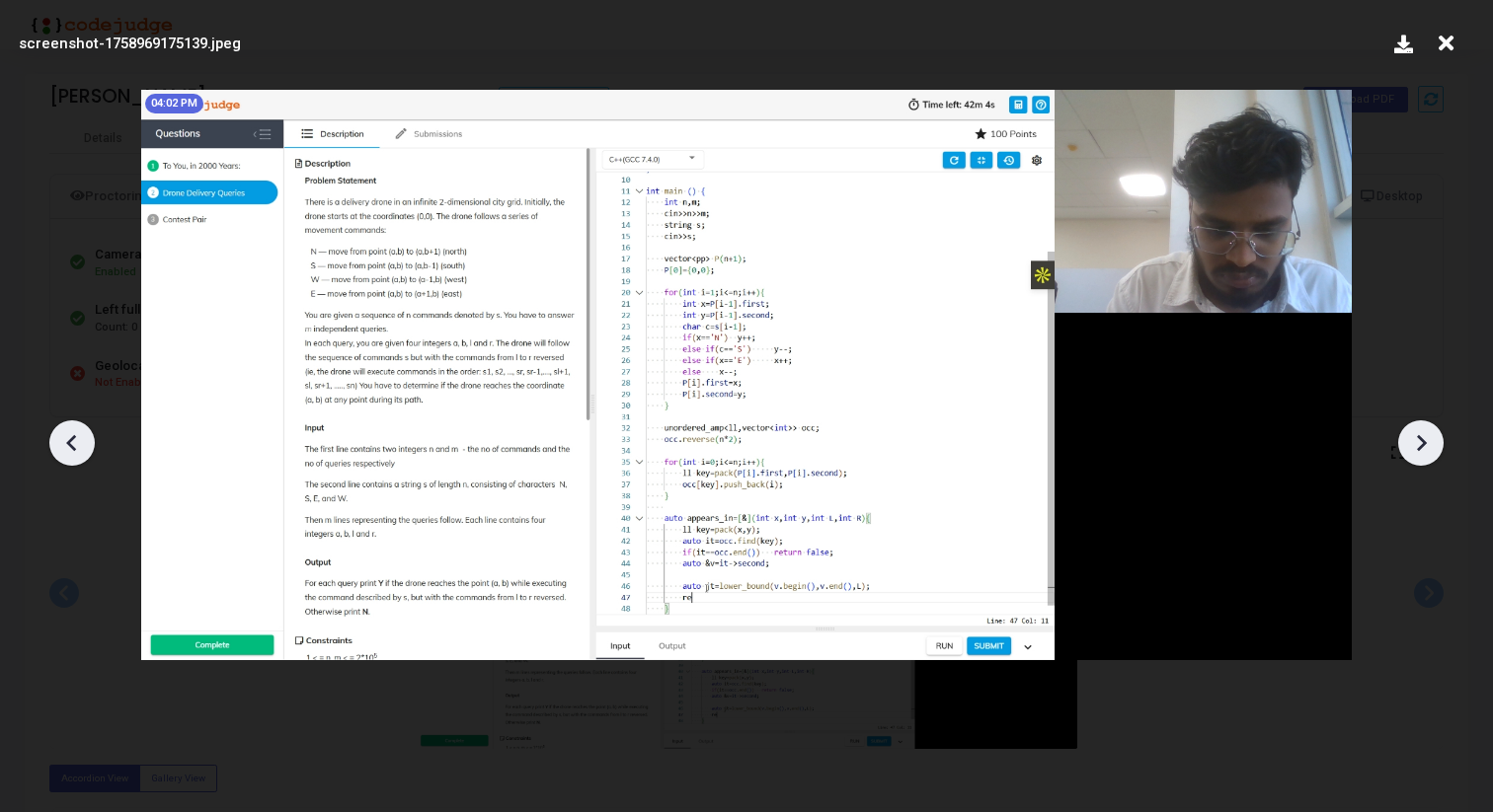
click at [1428, 443] on icon at bounding box center [1421, 443] width 30 height 30
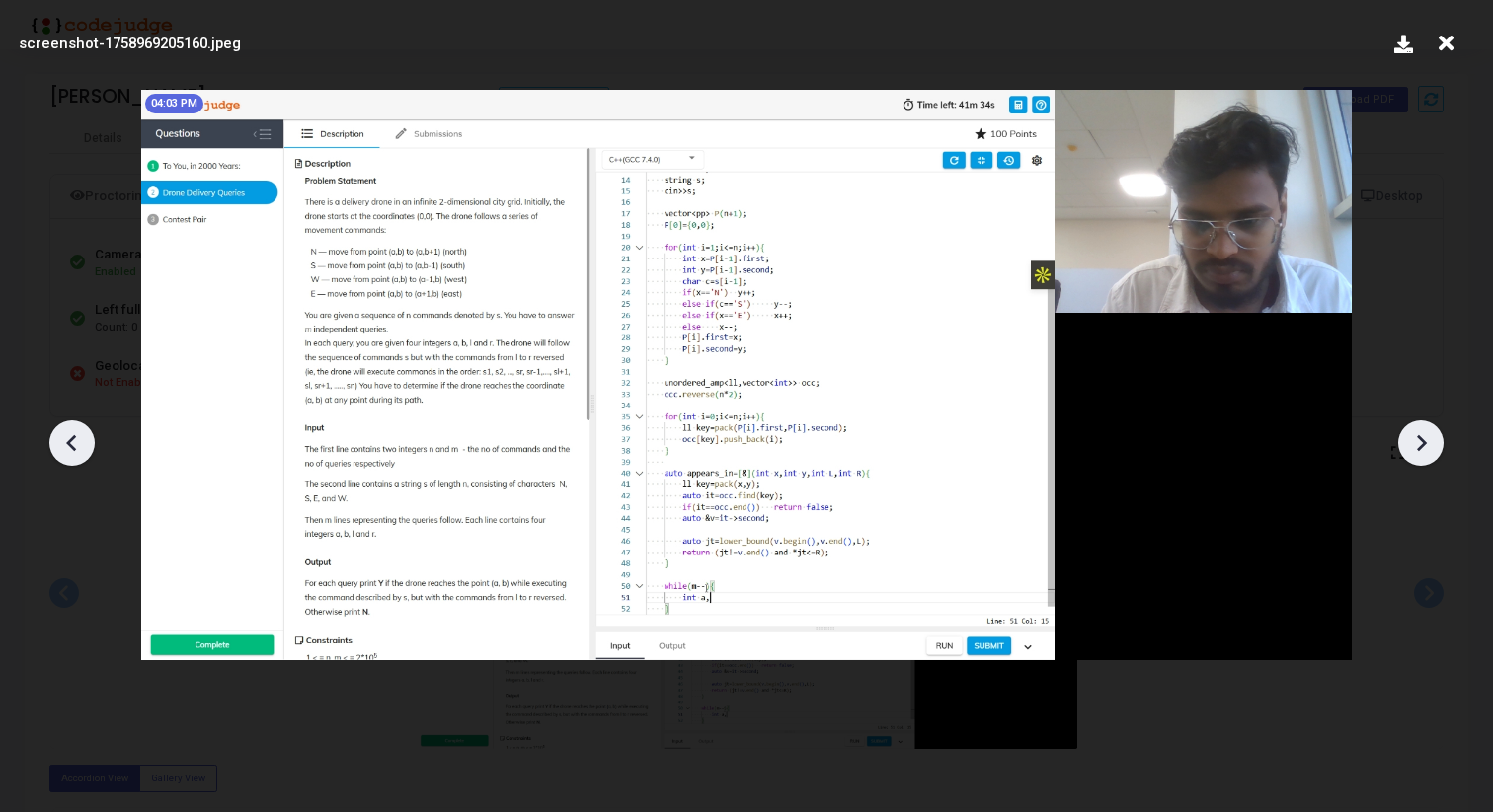
click at [1428, 443] on icon at bounding box center [1421, 443] width 30 height 30
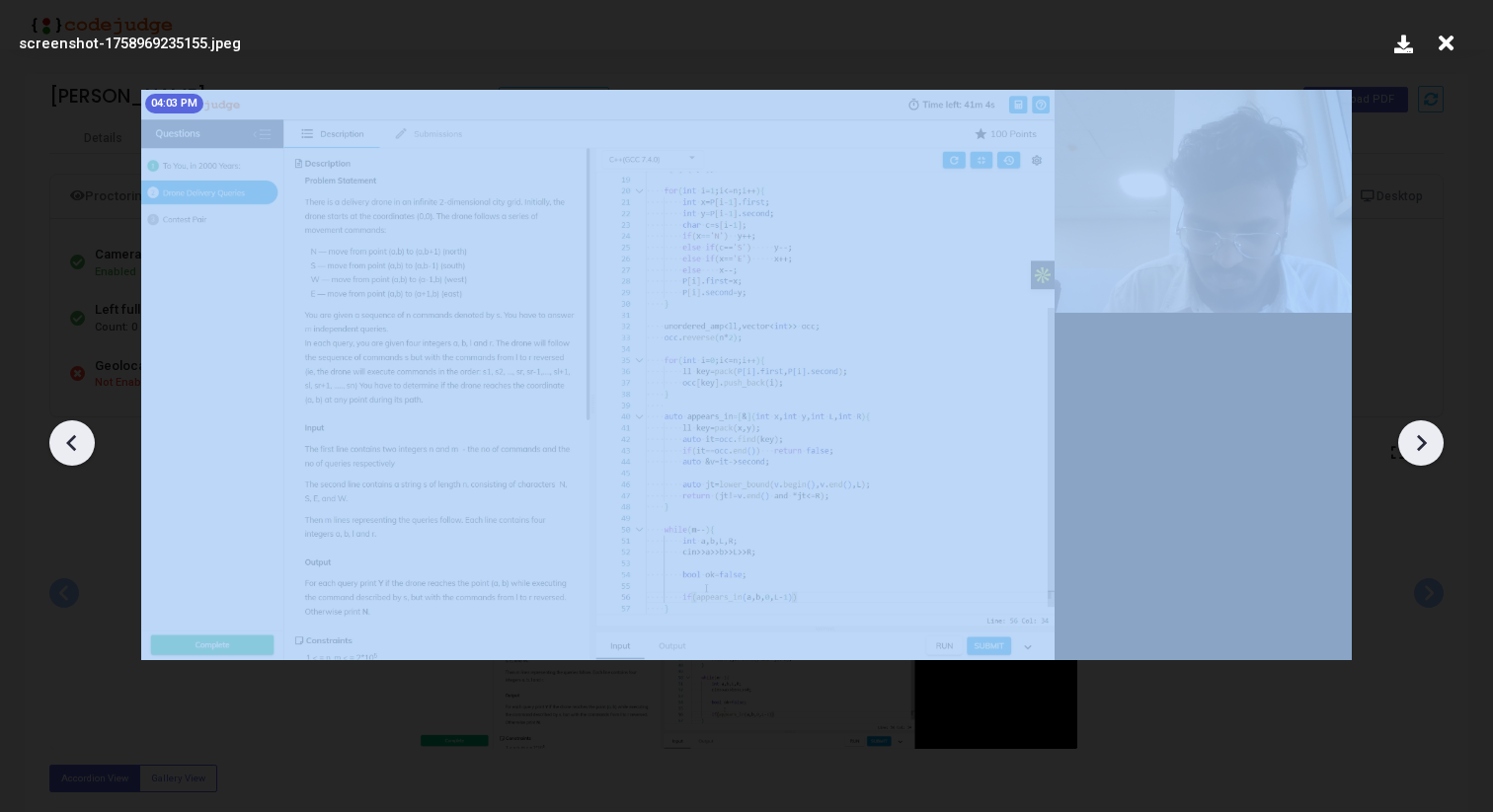
click at [1428, 443] on icon at bounding box center [1421, 443] width 30 height 30
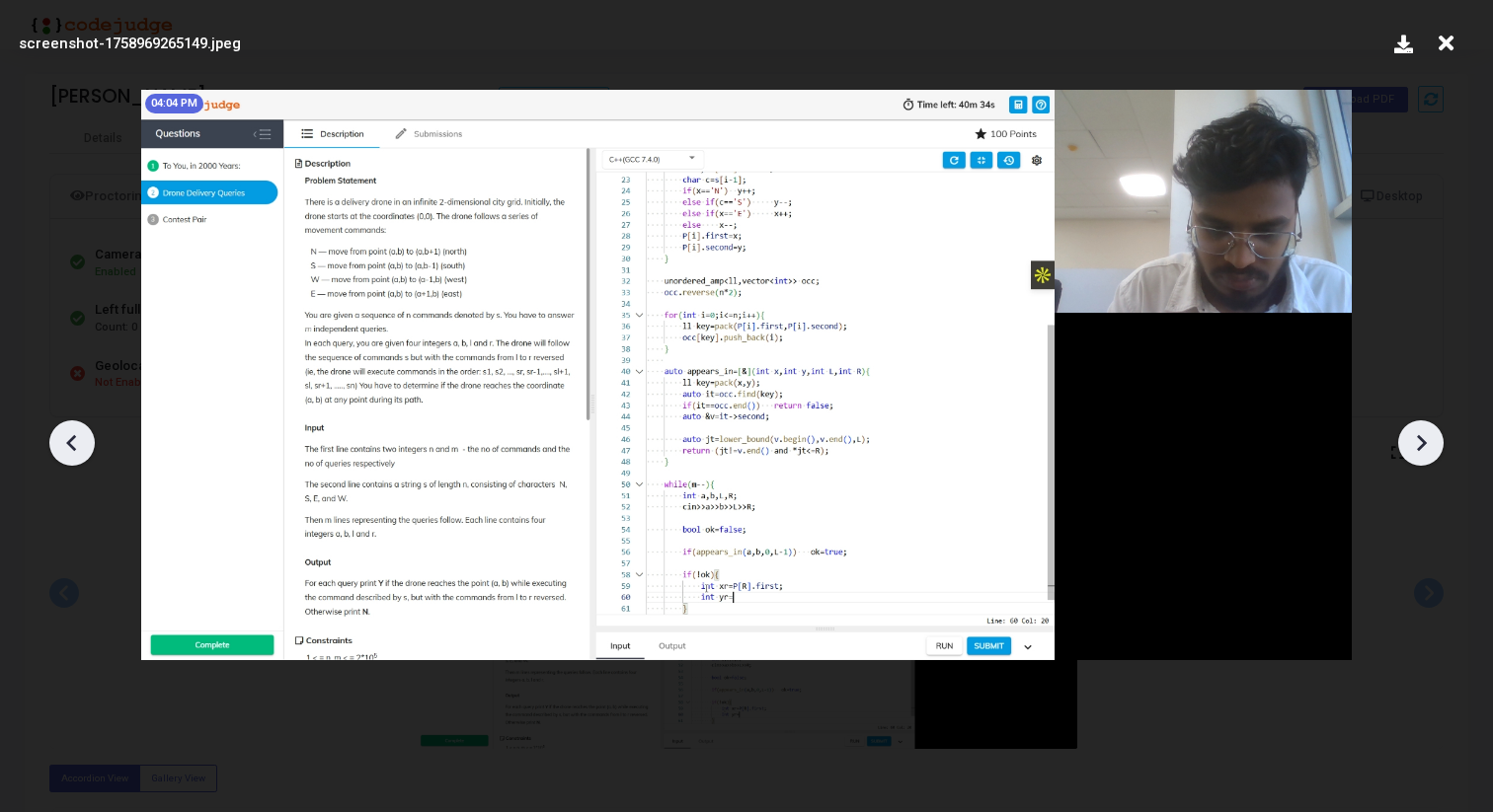
click at [1428, 443] on icon at bounding box center [1421, 443] width 30 height 30
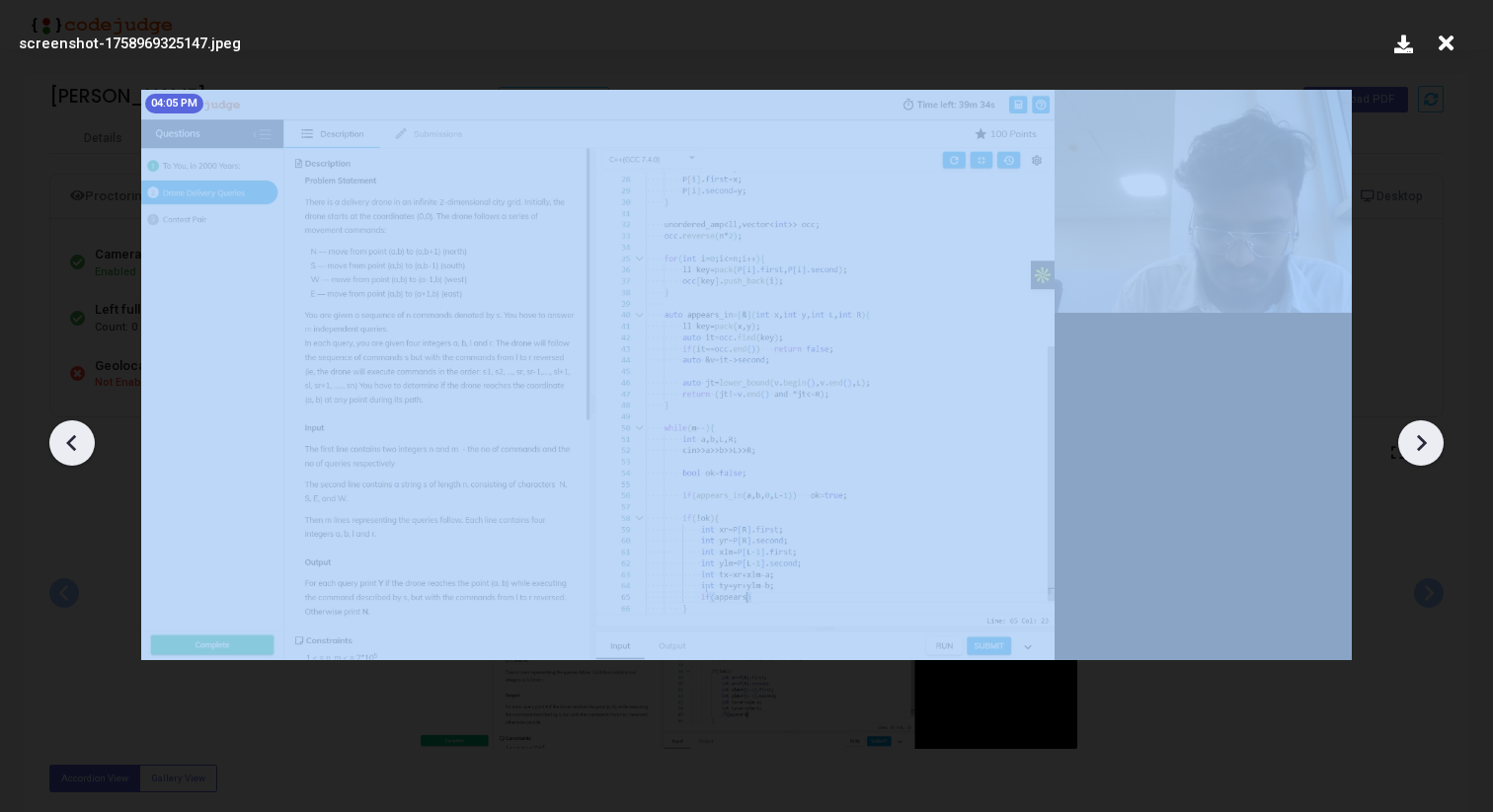
click at [1428, 443] on icon at bounding box center [1421, 443] width 30 height 30
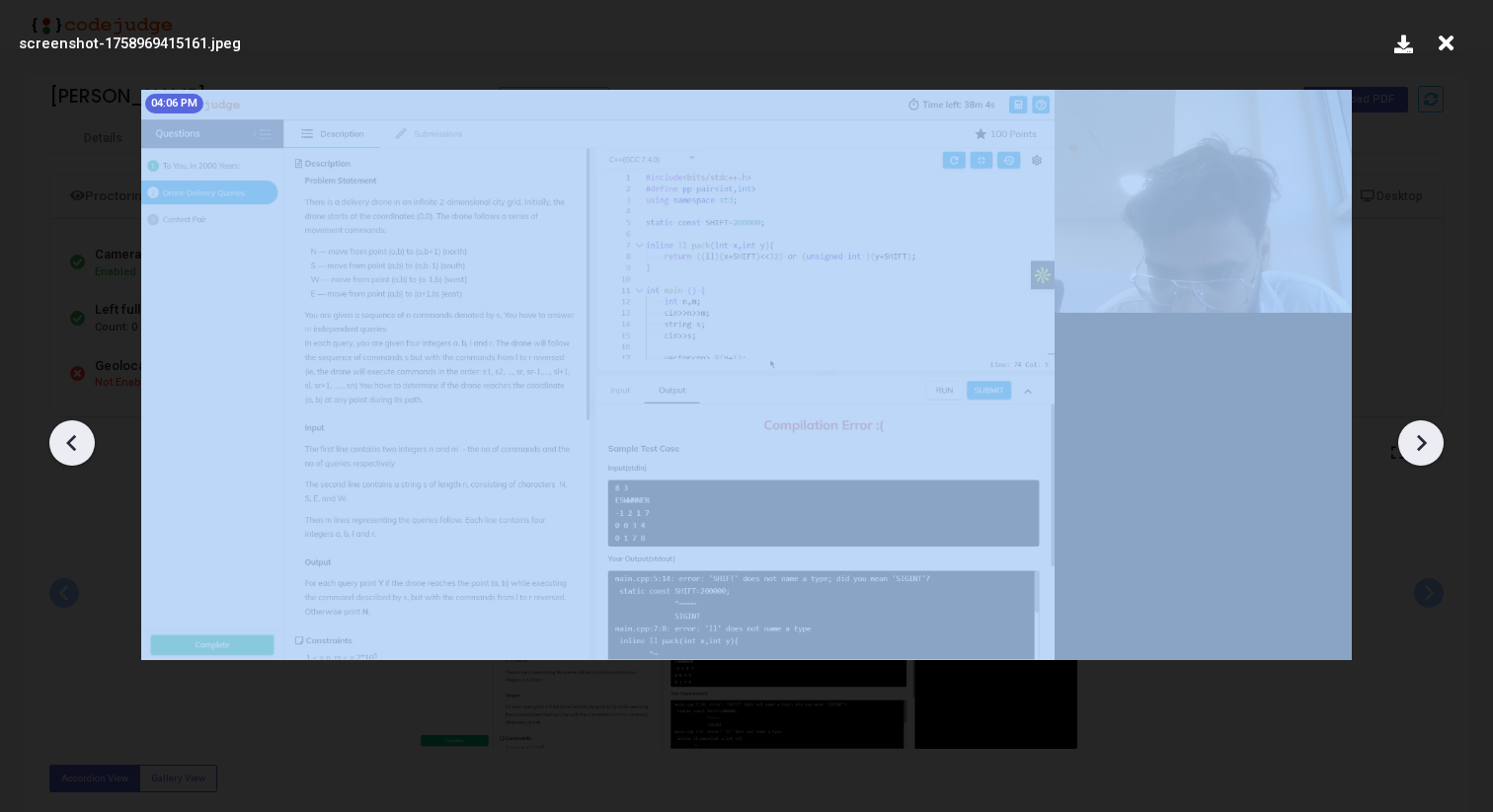
click at [1428, 443] on icon at bounding box center [1421, 443] width 30 height 30
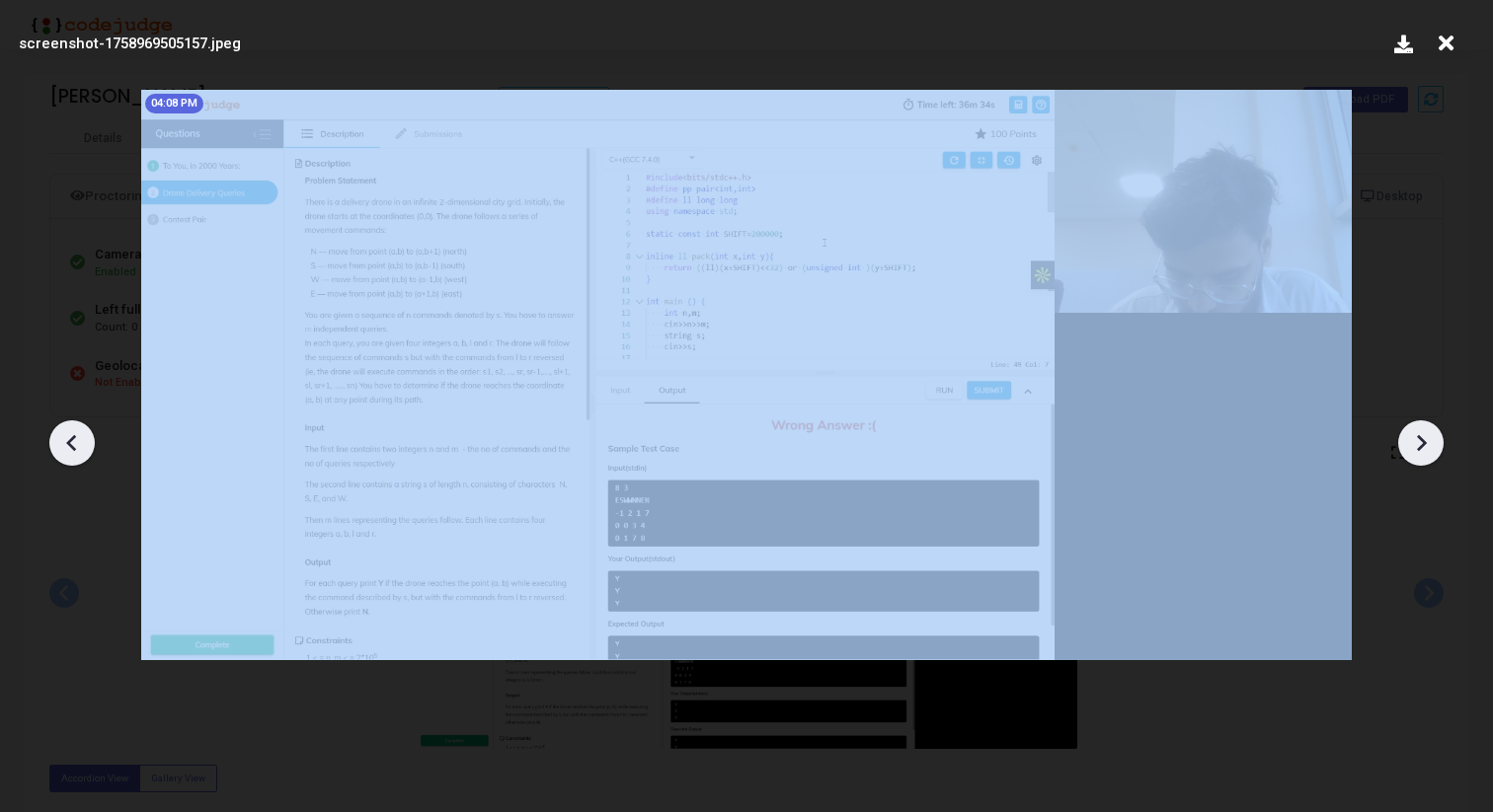
click at [1428, 443] on icon at bounding box center [1421, 443] width 30 height 30
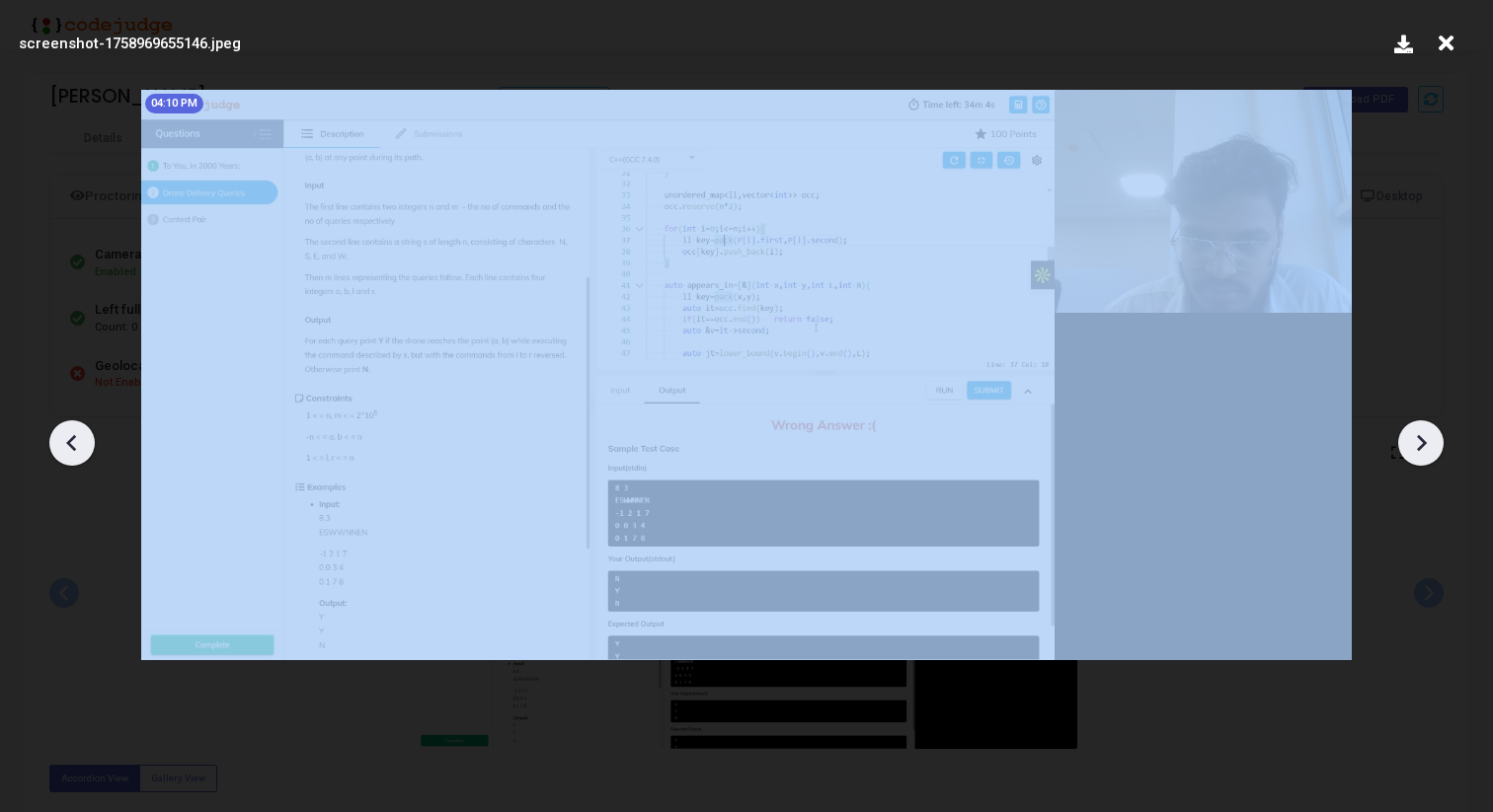
click at [1428, 443] on icon at bounding box center [1421, 443] width 30 height 30
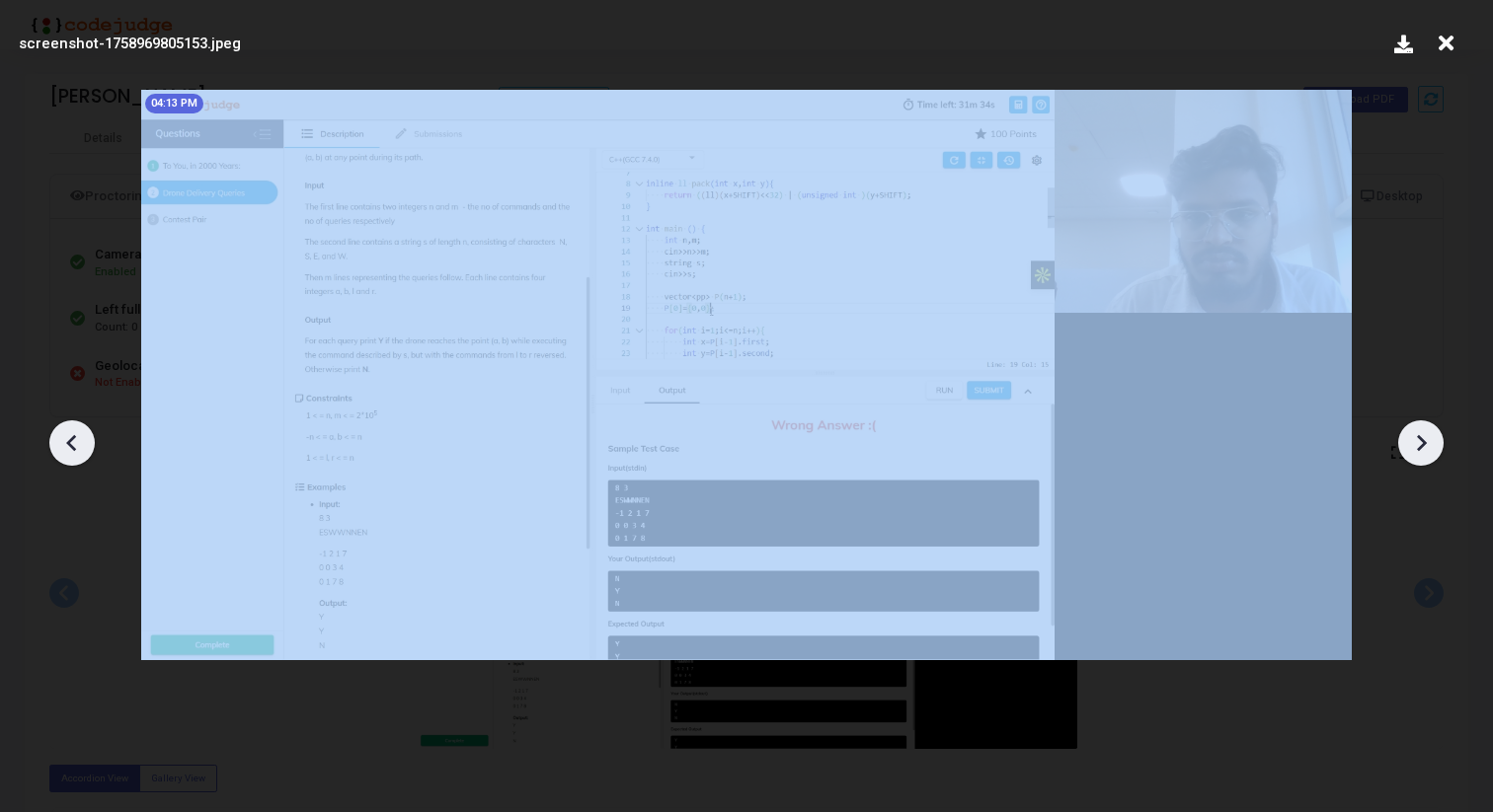
click at [1428, 443] on icon at bounding box center [1421, 443] width 30 height 30
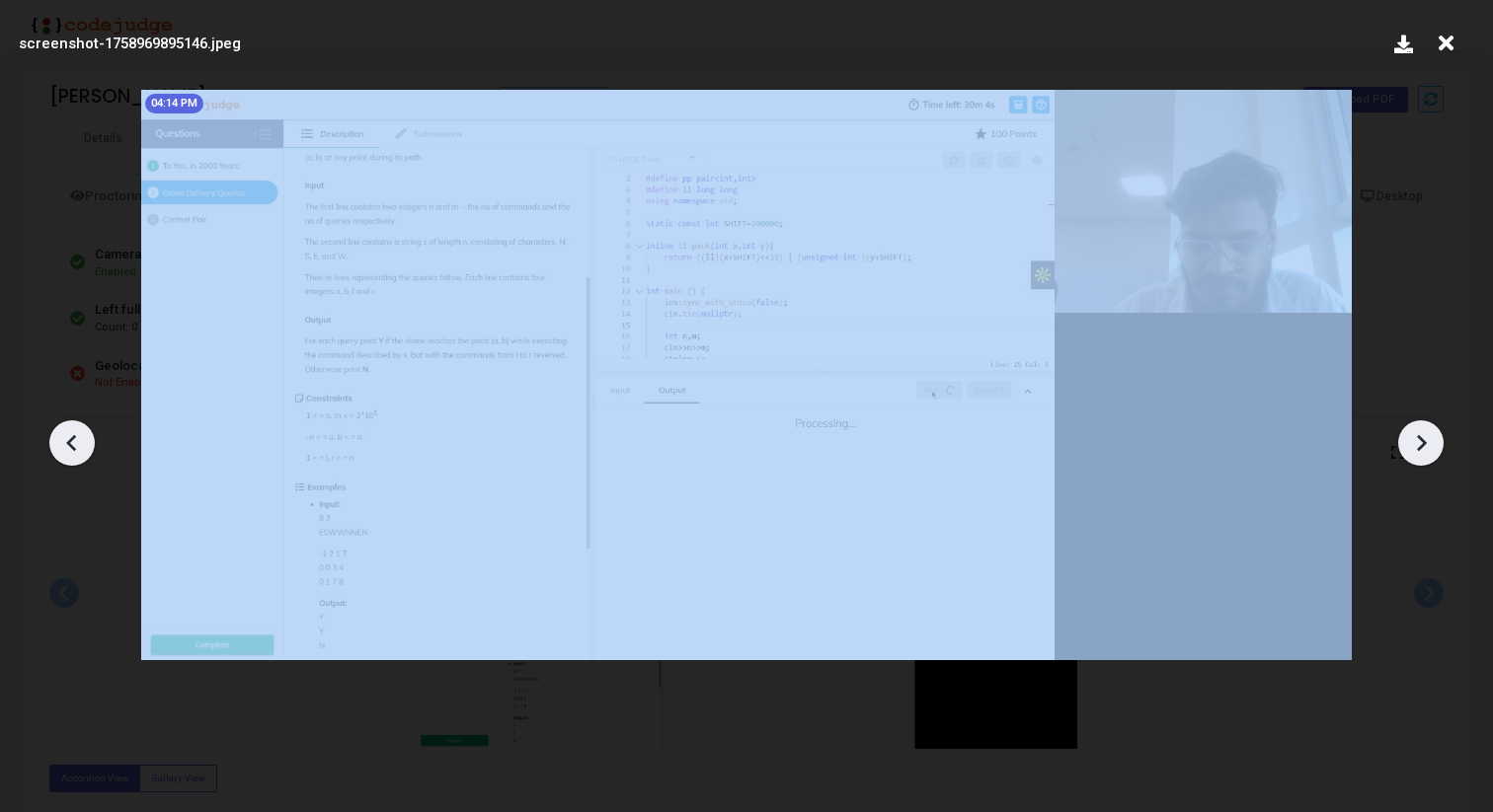
click at [1428, 443] on icon at bounding box center [1421, 443] width 30 height 30
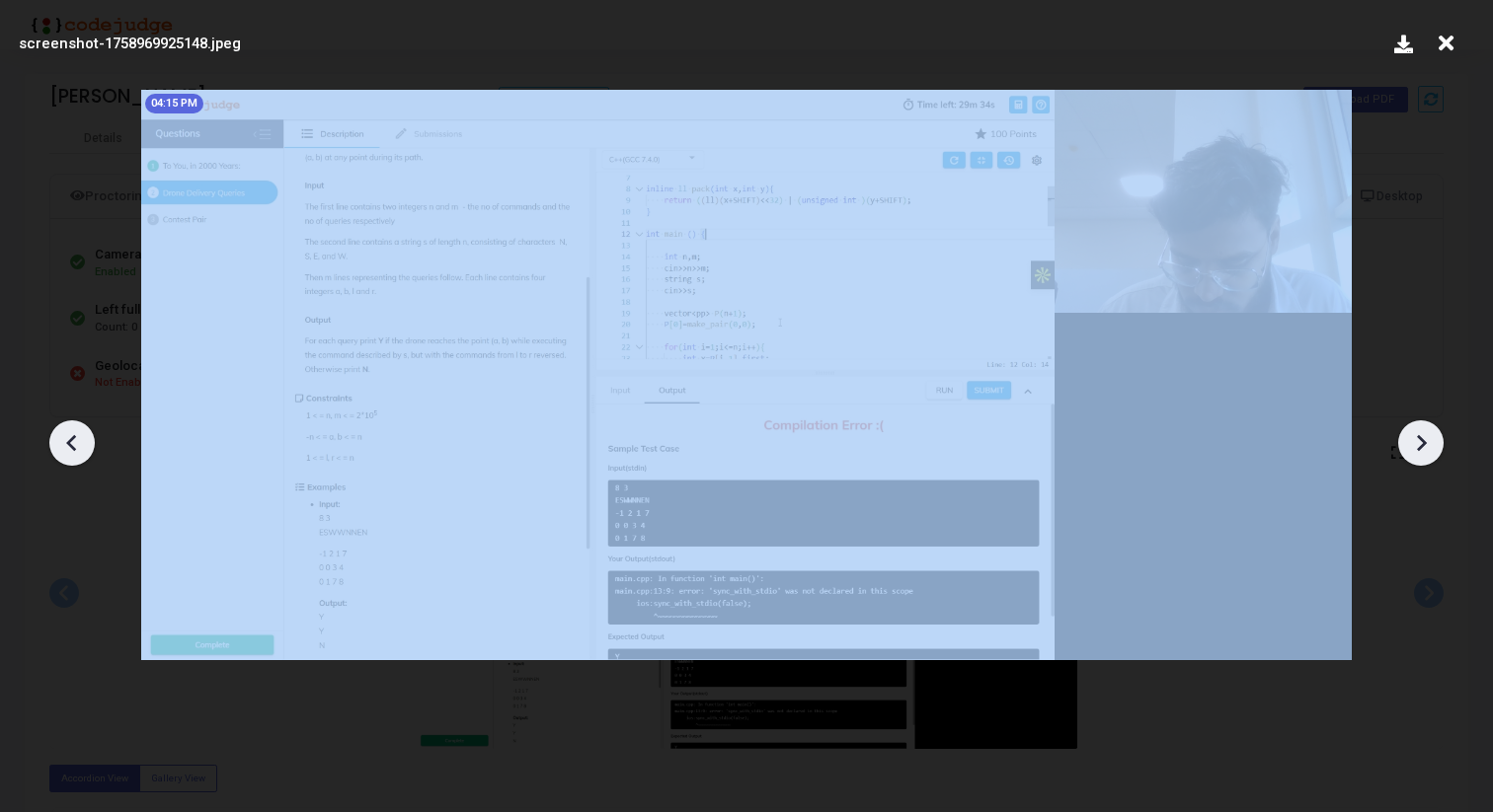
click at [1428, 443] on icon at bounding box center [1421, 443] width 30 height 30
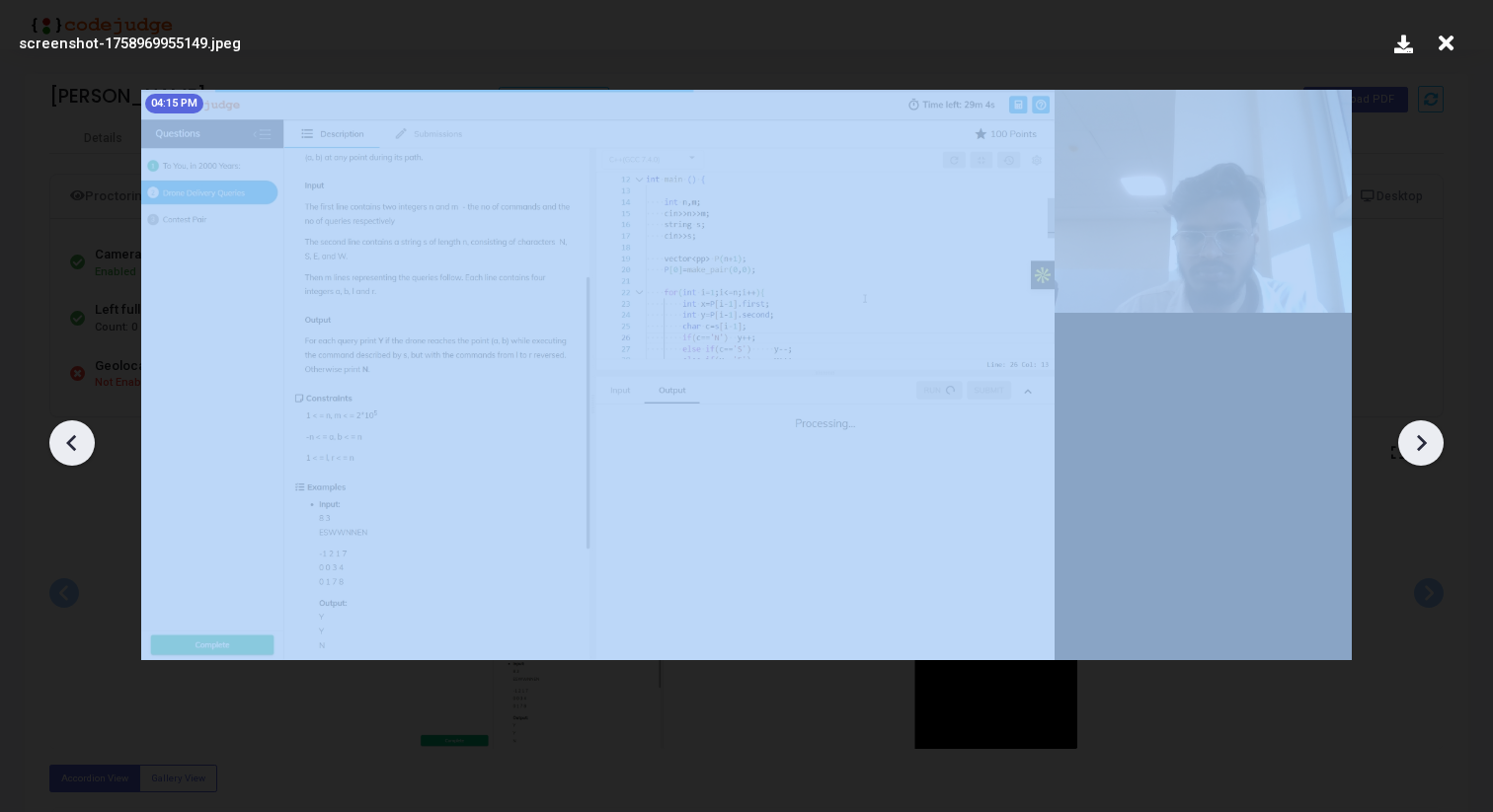
click at [1428, 443] on icon at bounding box center [1421, 443] width 30 height 30
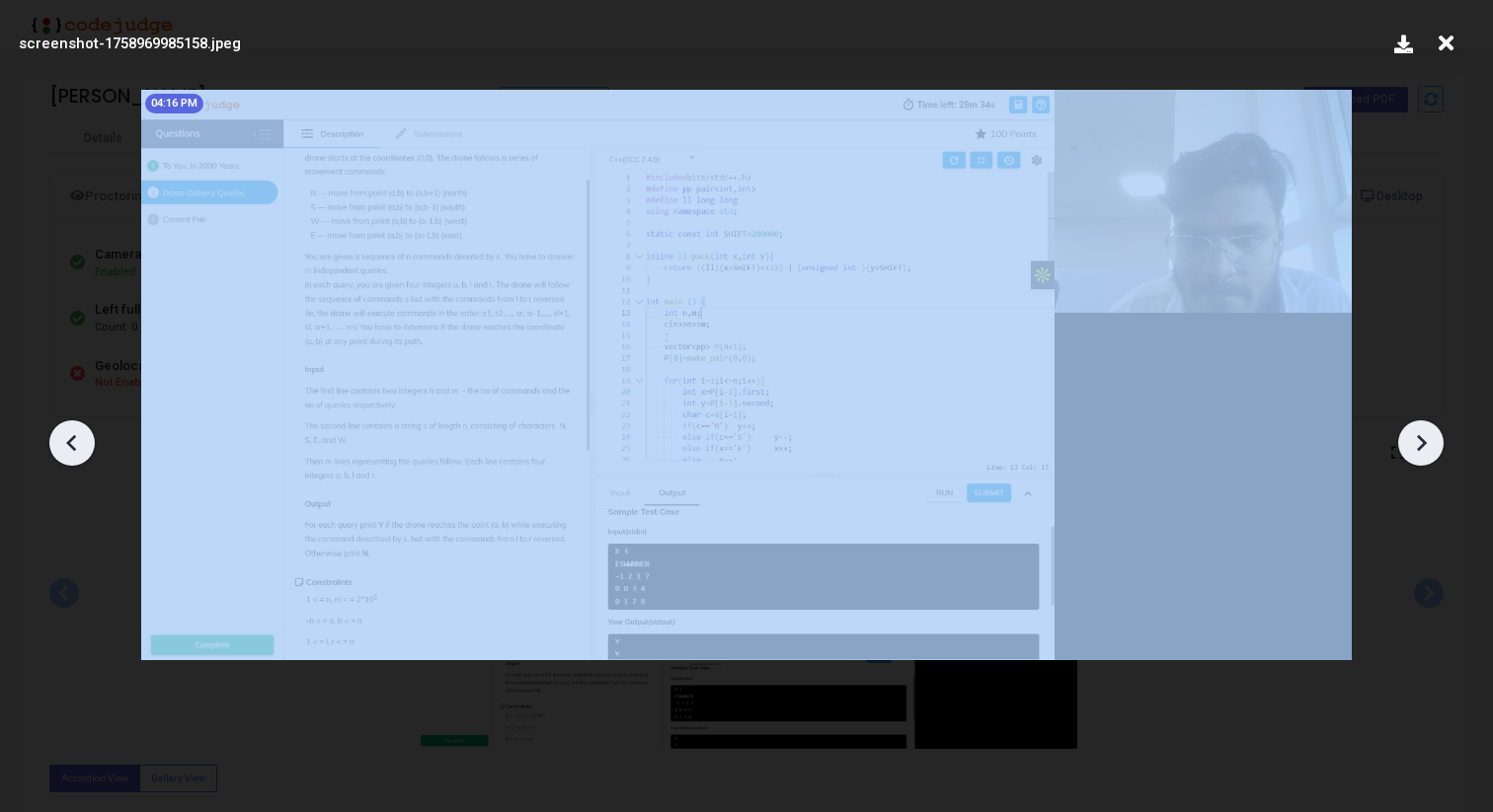
click at [1428, 443] on icon at bounding box center [1421, 443] width 30 height 30
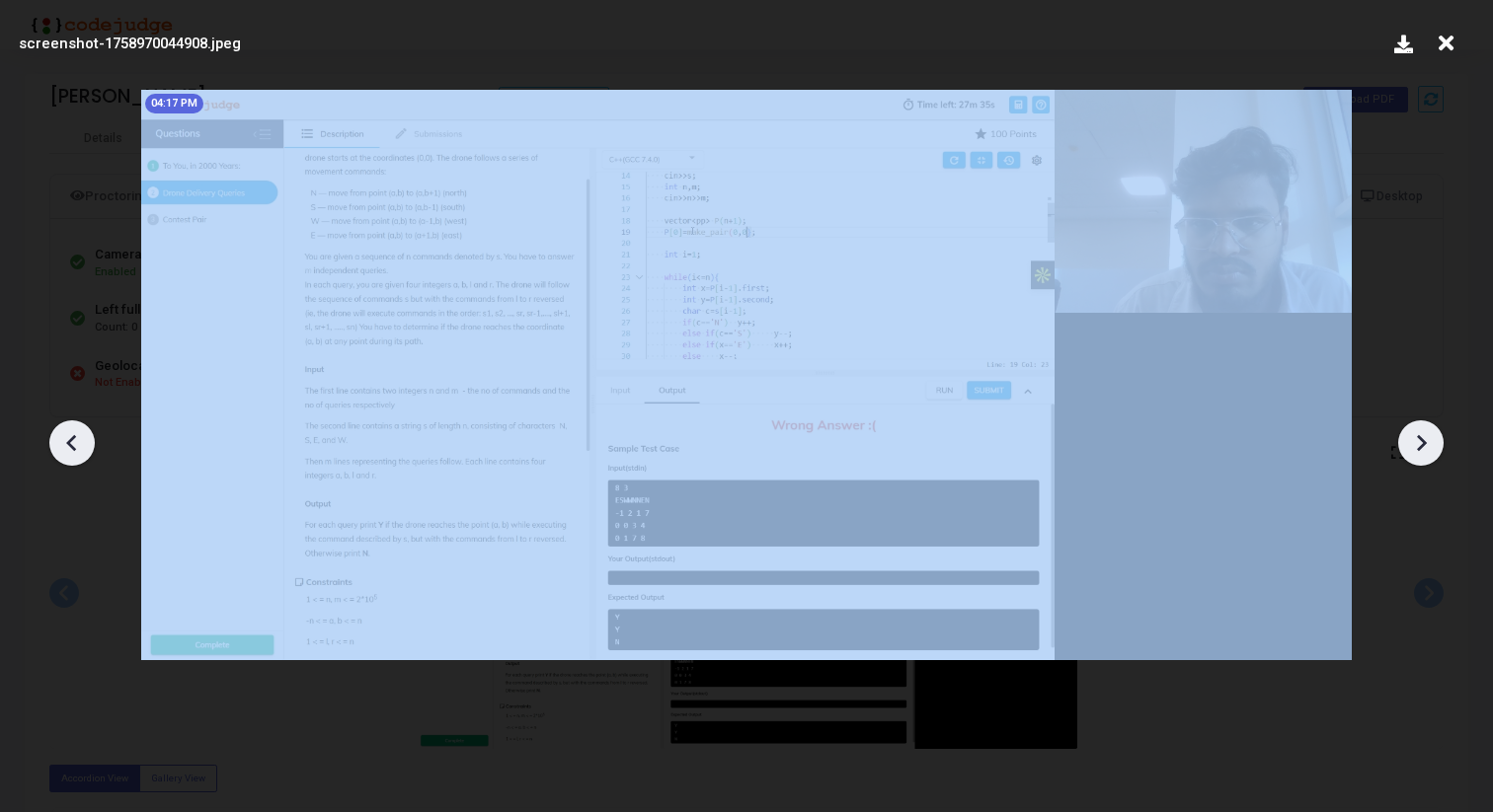
click at [1428, 443] on icon at bounding box center [1421, 443] width 30 height 30
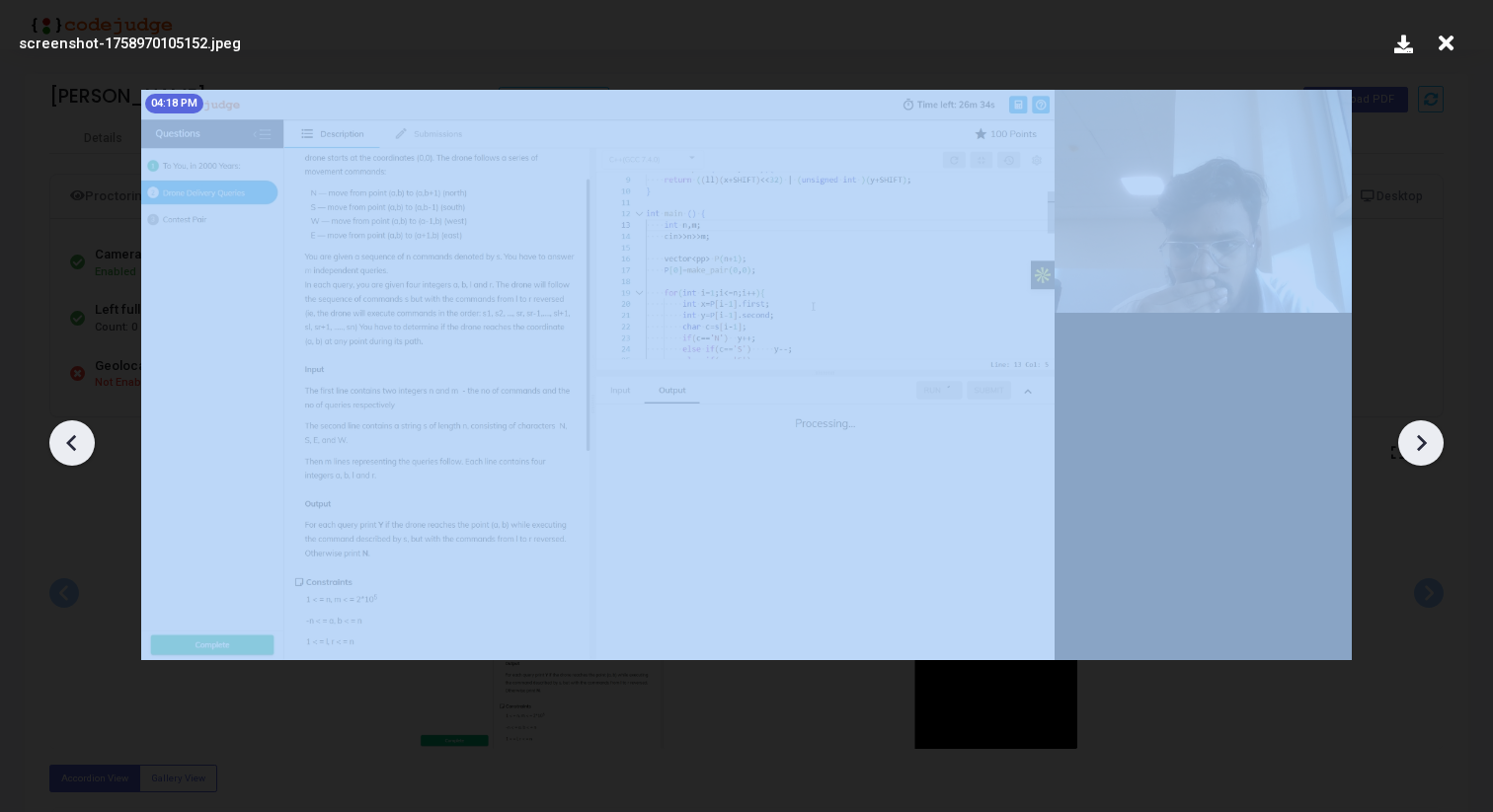
click at [1428, 443] on icon at bounding box center [1421, 443] width 30 height 30
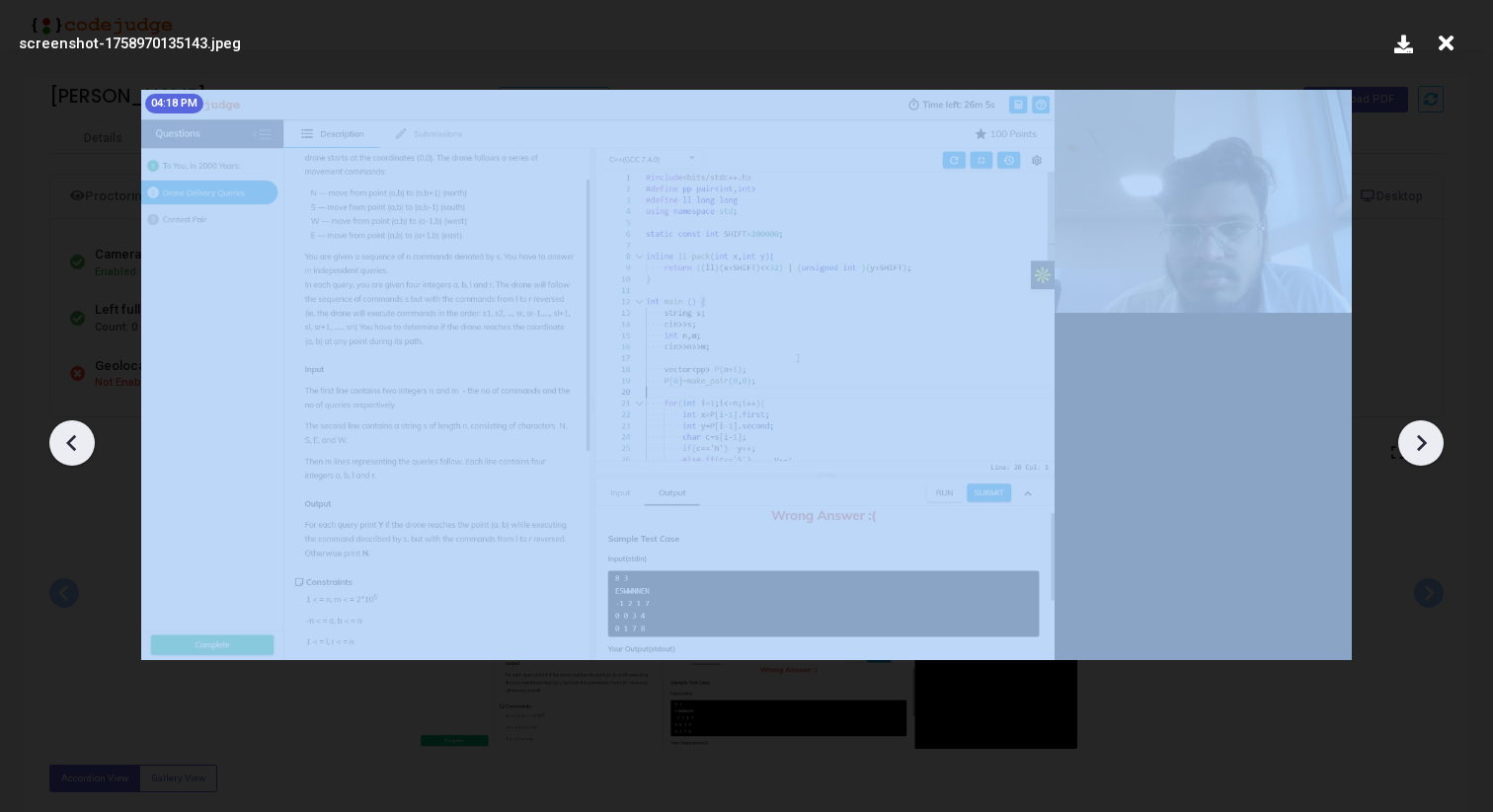
click at [1428, 443] on icon at bounding box center [1421, 443] width 30 height 30
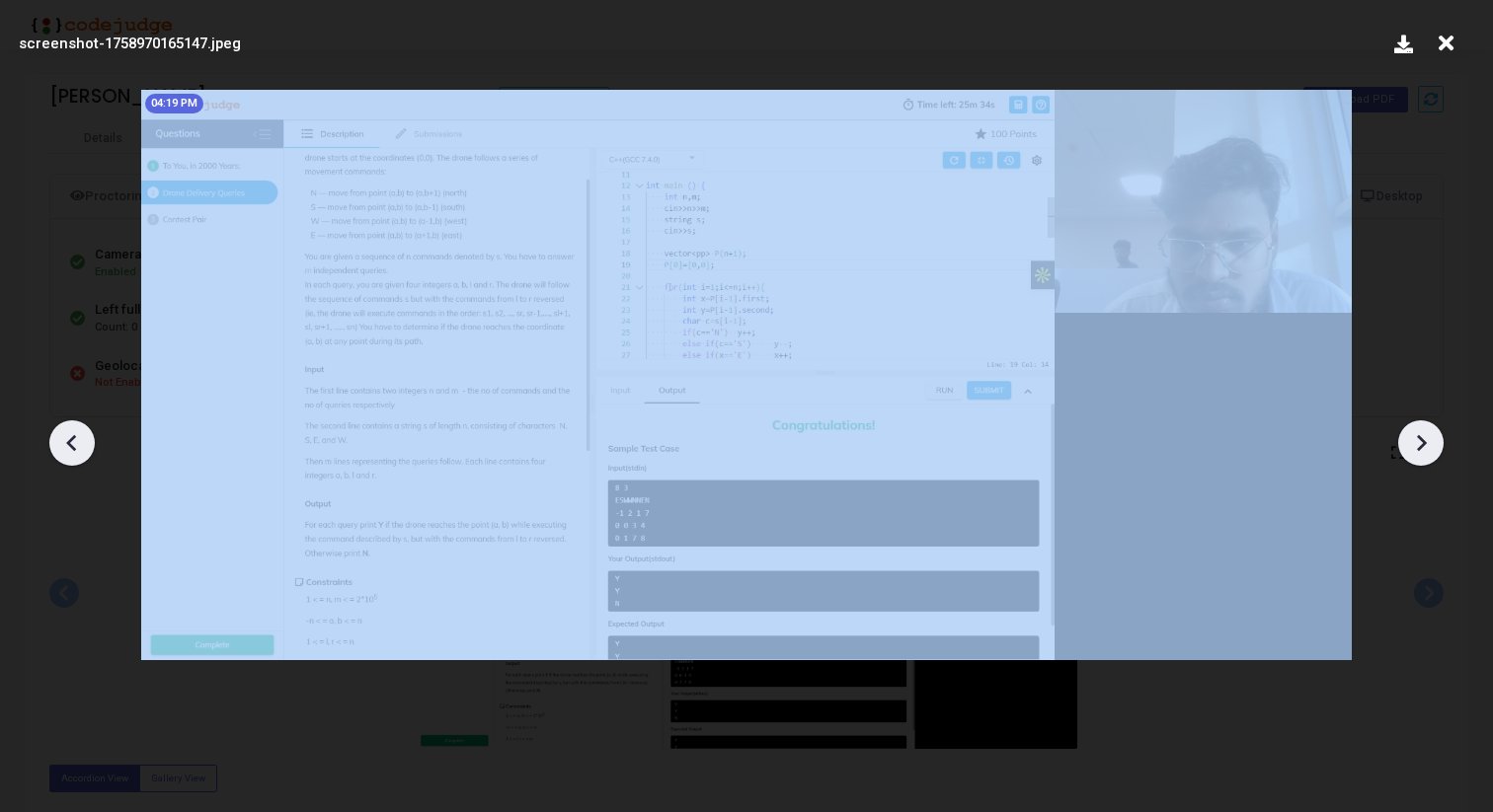
click at [1428, 443] on icon at bounding box center [1421, 443] width 30 height 30
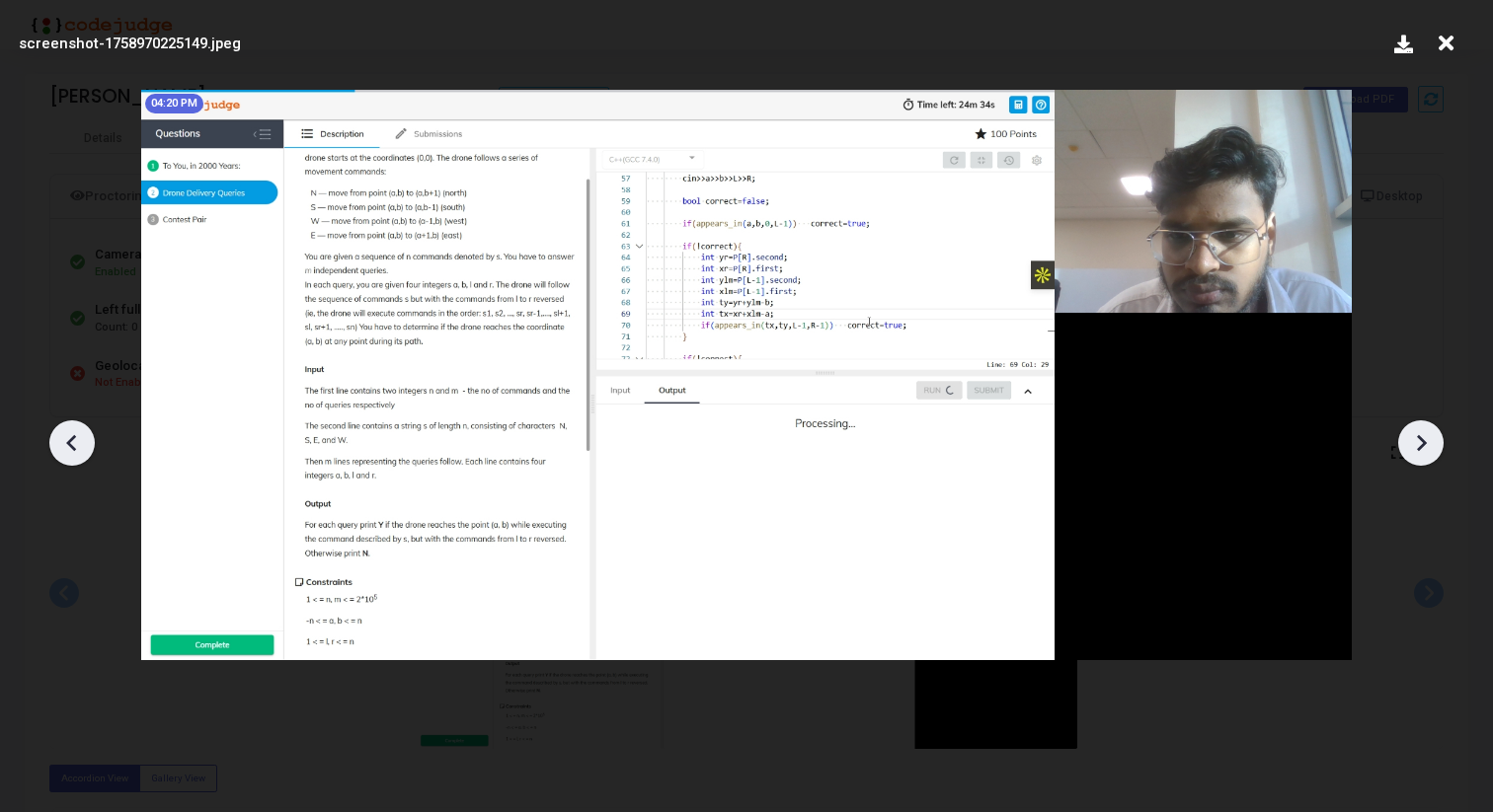
click at [1416, 444] on icon at bounding box center [1421, 443] width 30 height 30
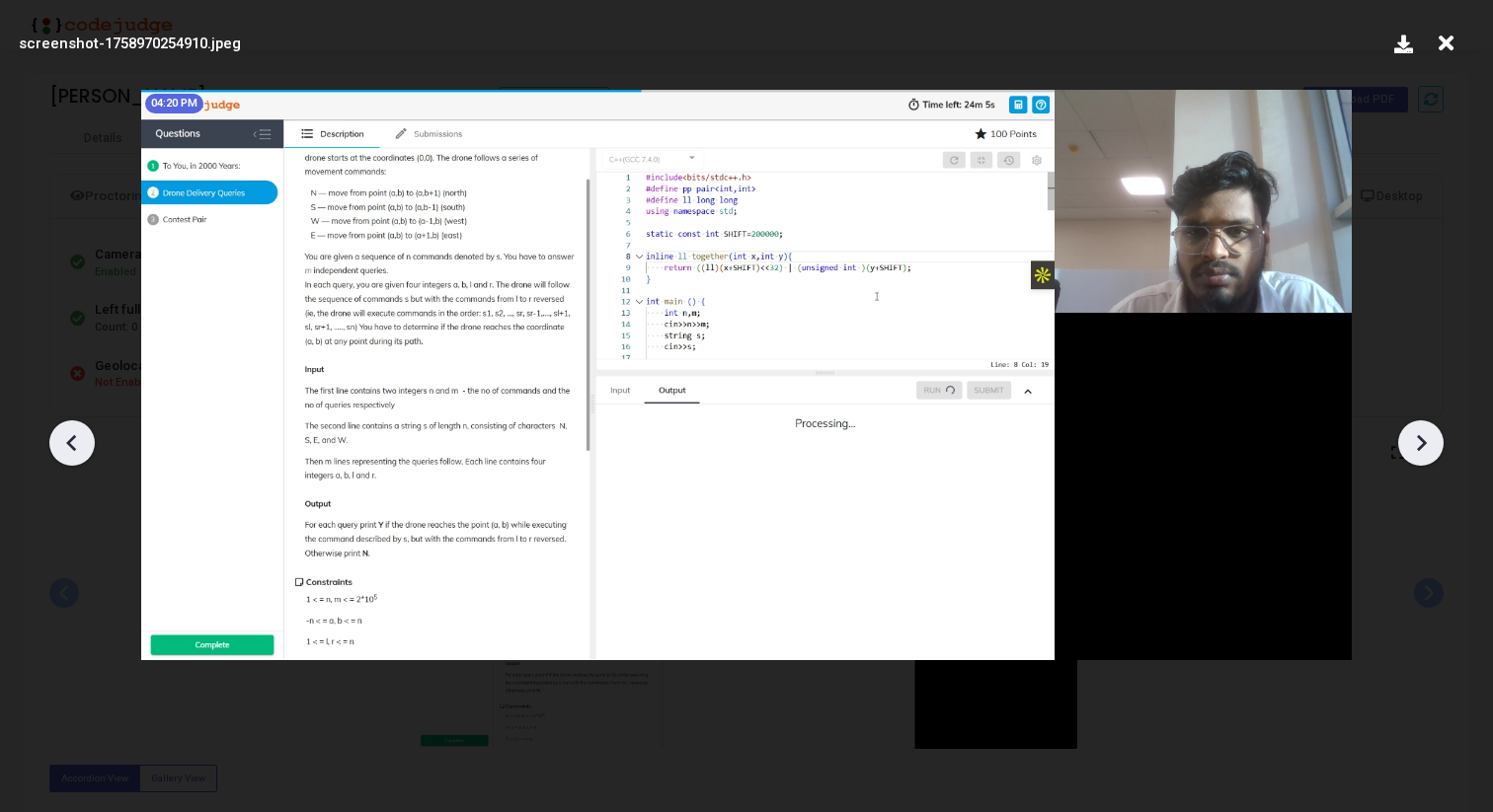
click at [1416, 444] on icon at bounding box center [1421, 443] width 30 height 30
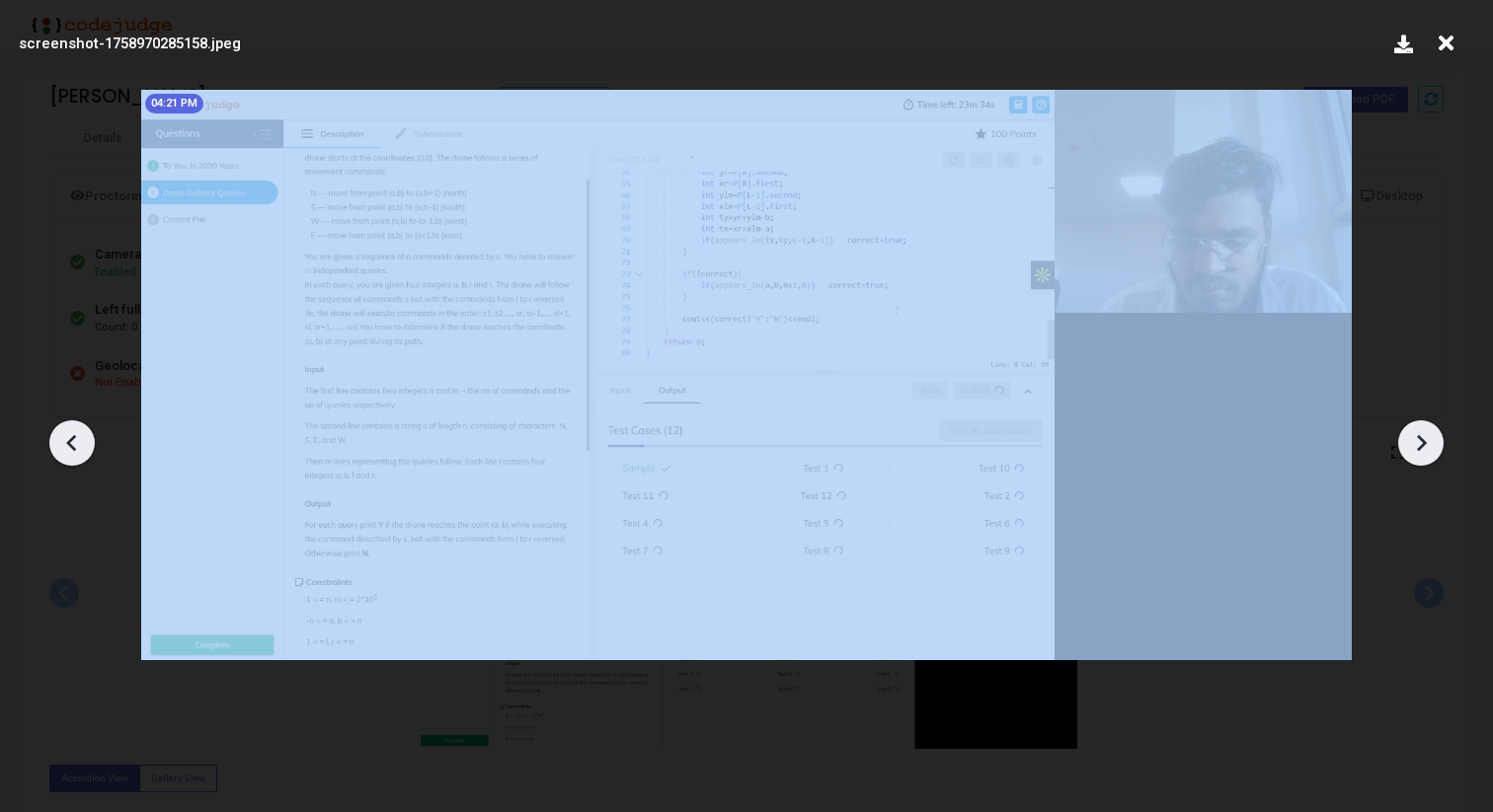
click at [1416, 444] on icon at bounding box center [1421, 443] width 30 height 30
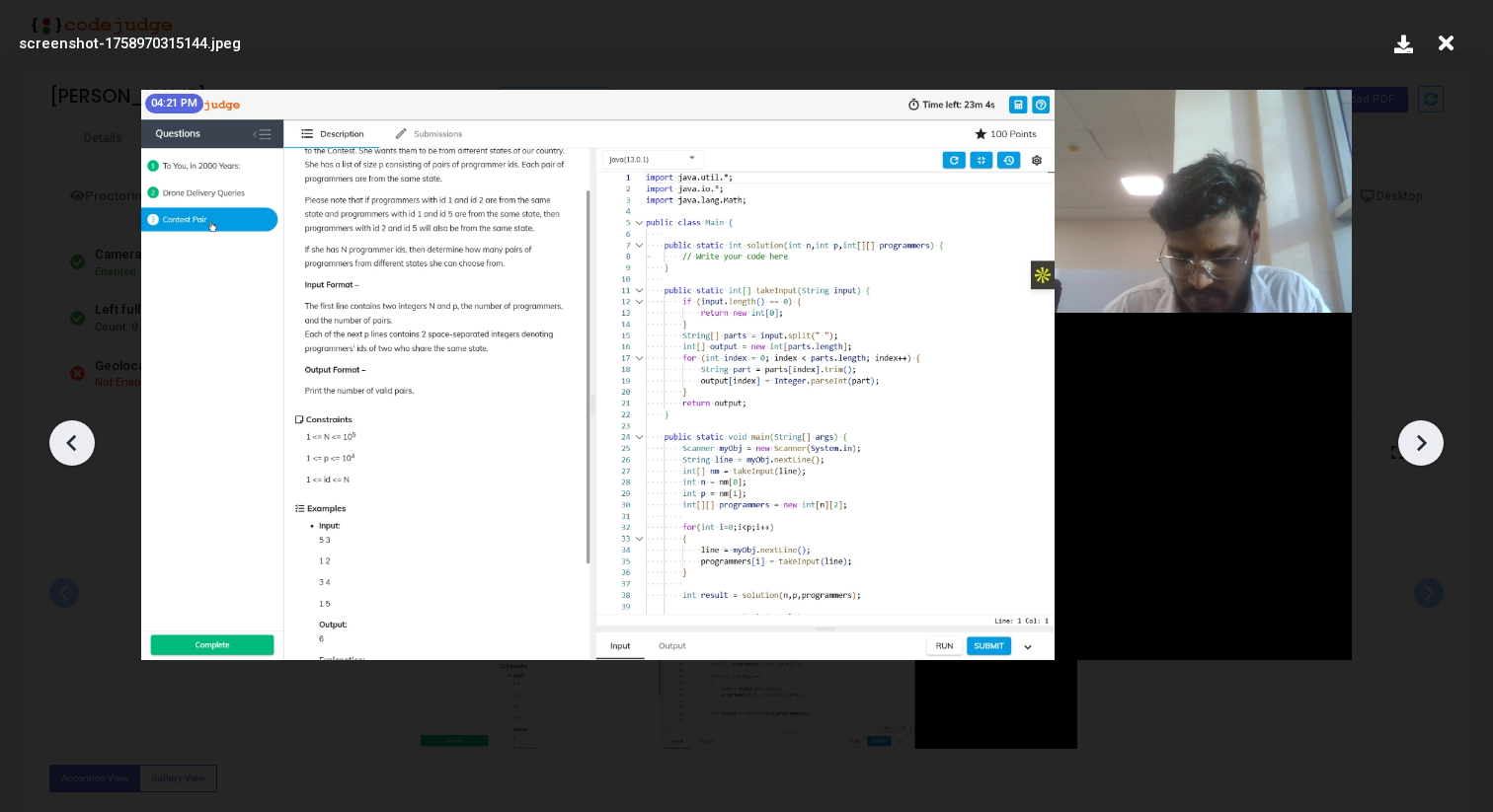
click at [1416, 444] on icon at bounding box center [1421, 443] width 30 height 30
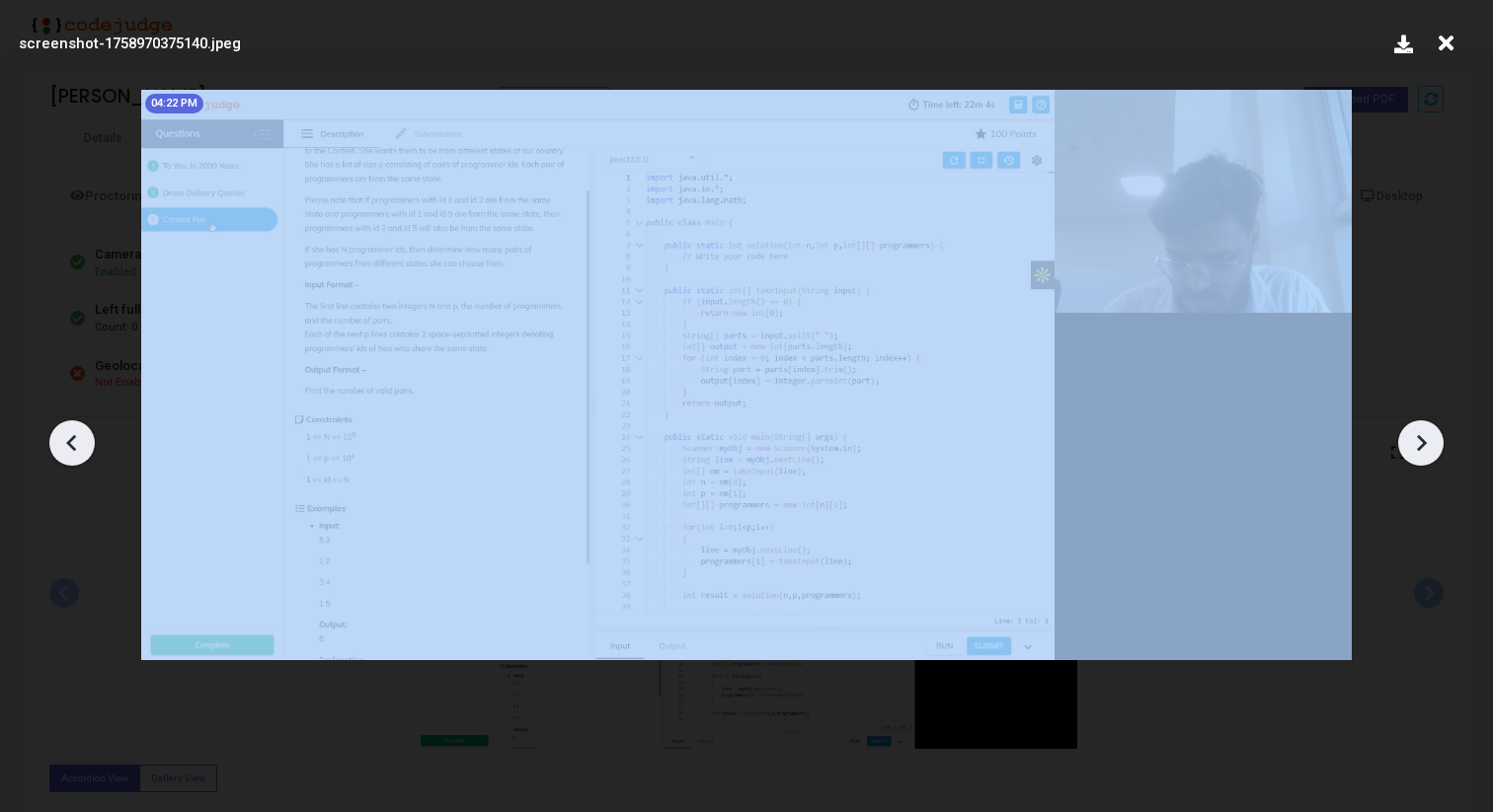
click at [1416, 444] on icon at bounding box center [1421, 443] width 30 height 30
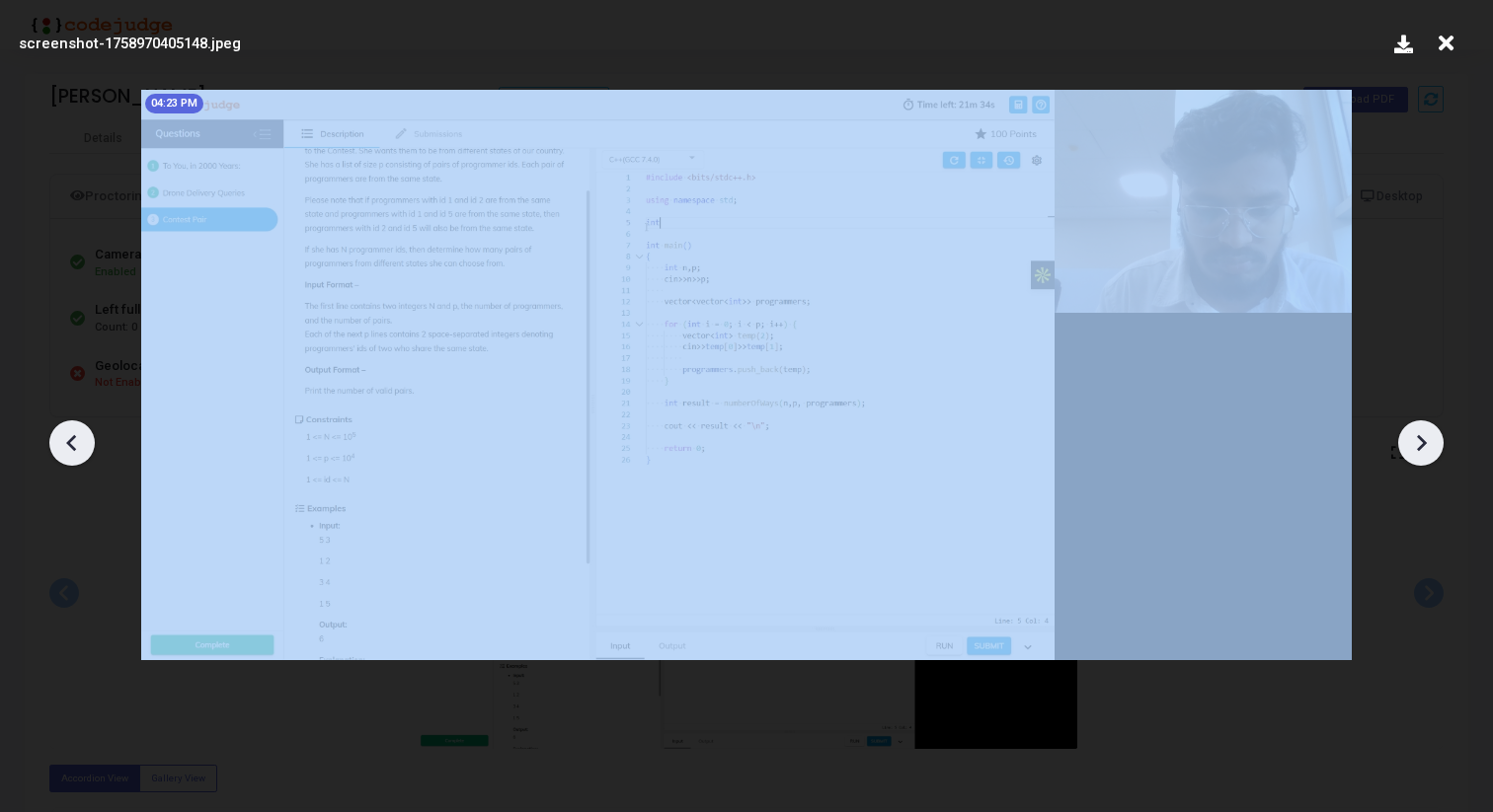
click at [1416, 444] on icon at bounding box center [1421, 443] width 30 height 30
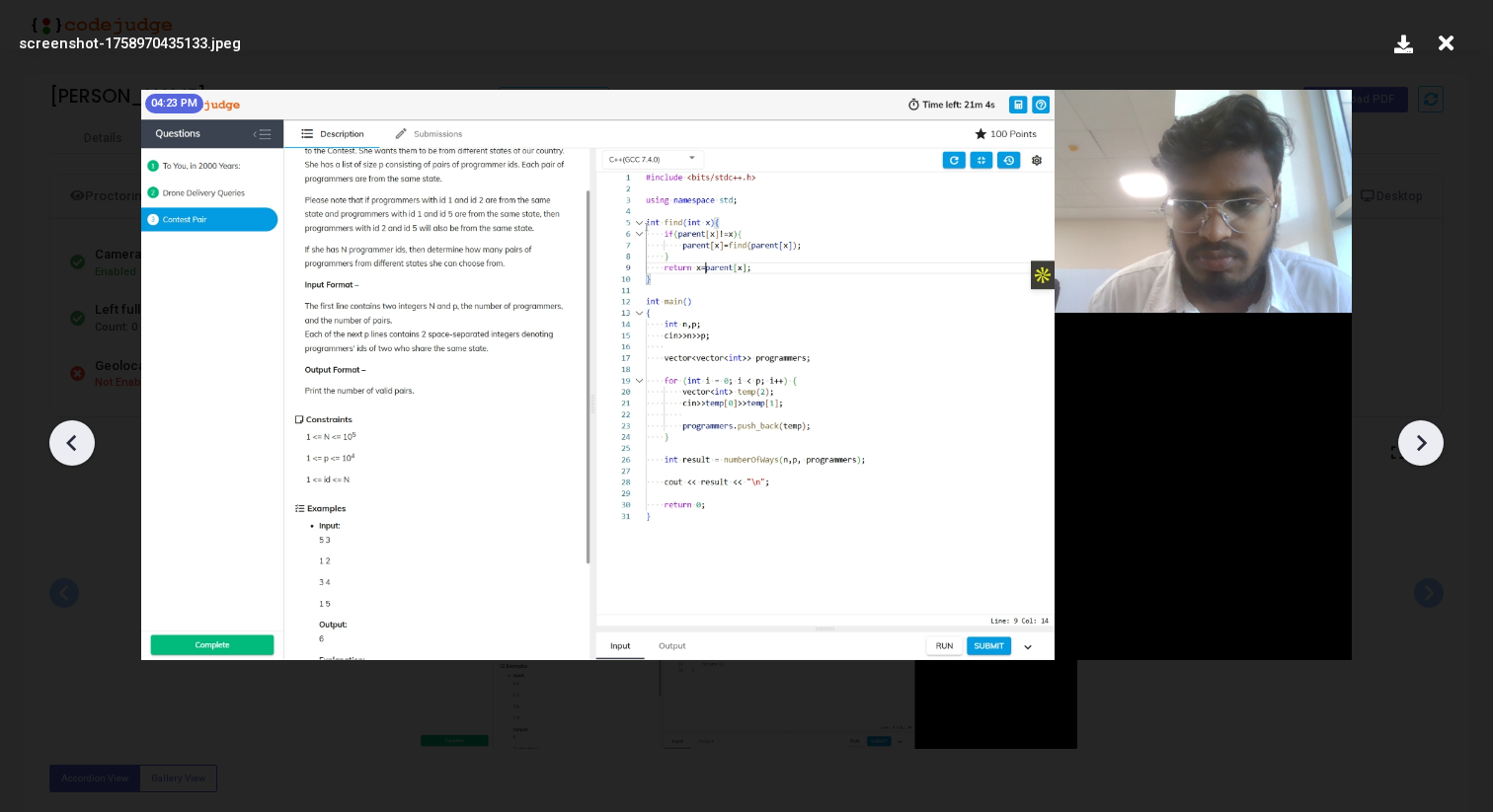
click at [1426, 430] on icon at bounding box center [1421, 443] width 30 height 30
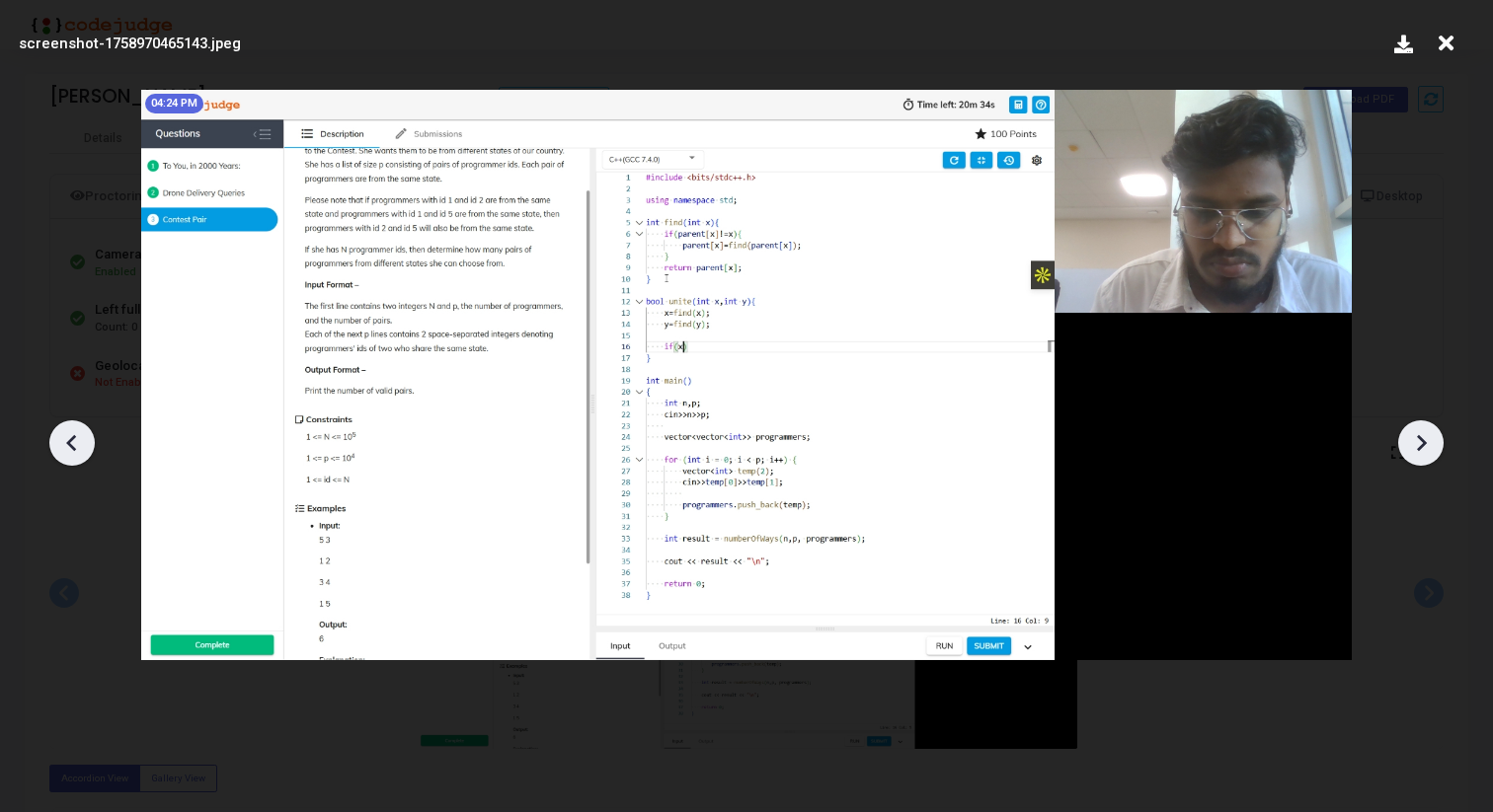
click at [1426, 430] on icon at bounding box center [1421, 443] width 30 height 30
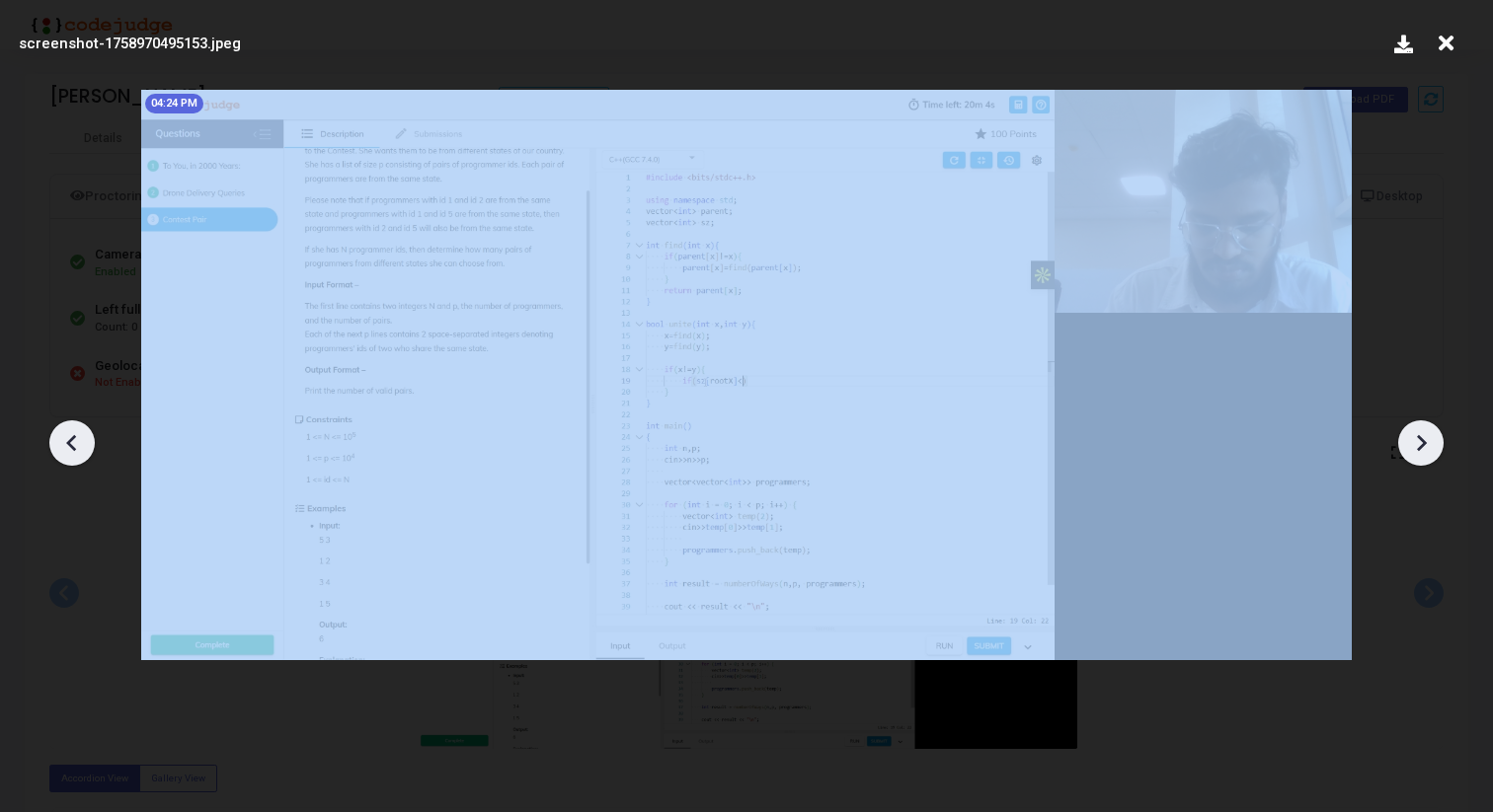
click at [1426, 430] on icon at bounding box center [1421, 443] width 30 height 30
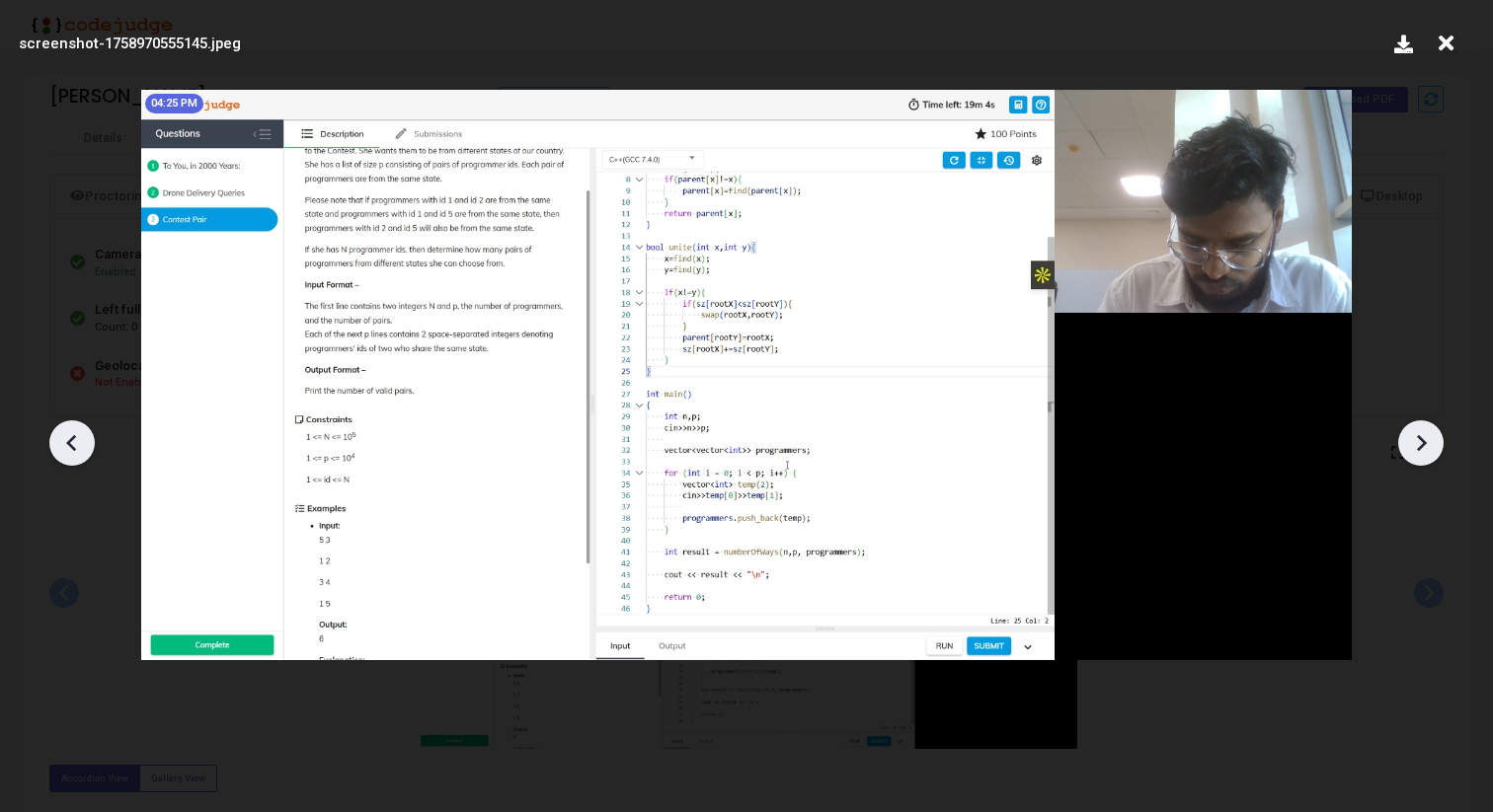
click at [1426, 430] on icon at bounding box center [1421, 443] width 30 height 30
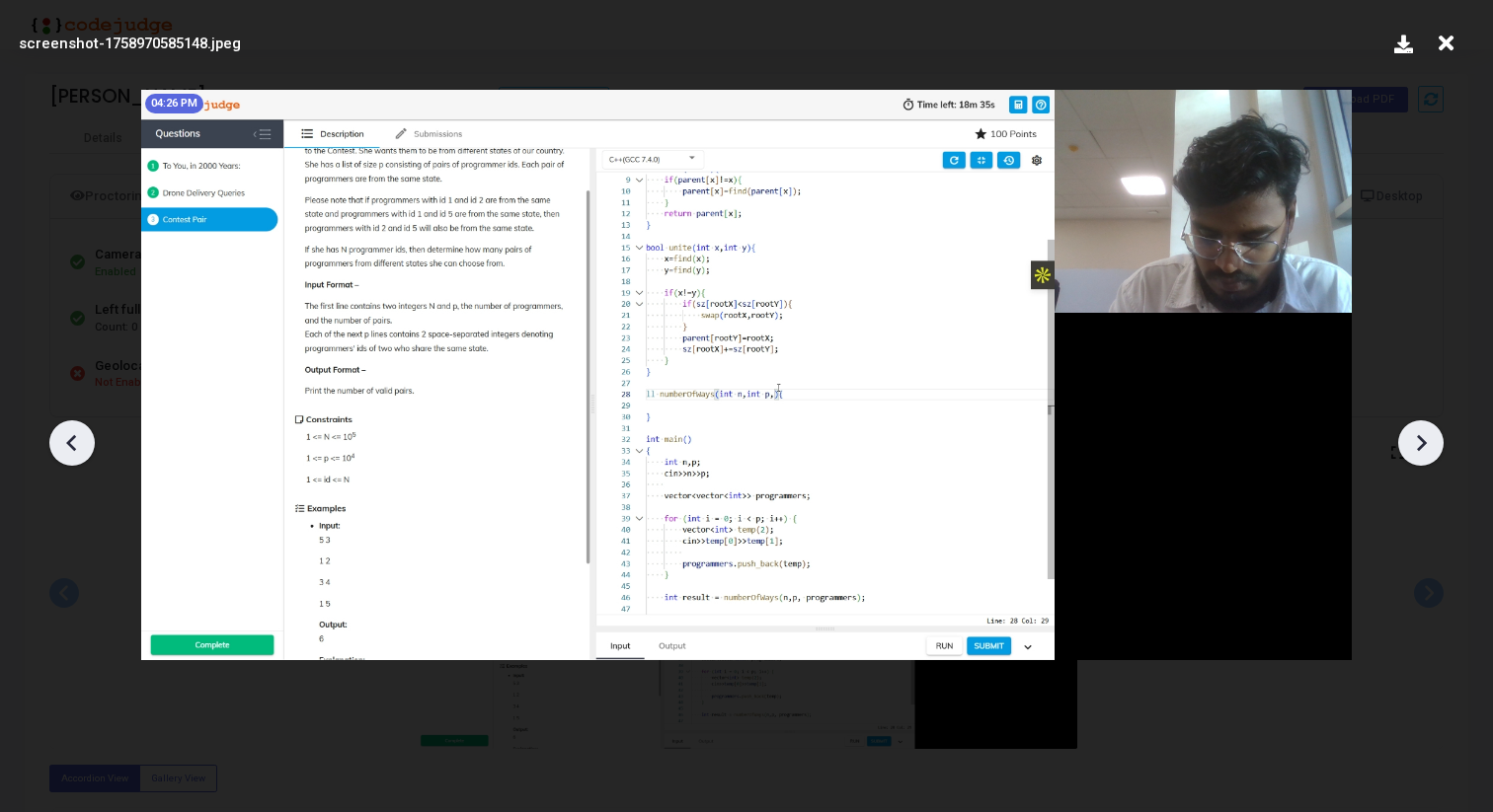
click at [1426, 430] on icon at bounding box center [1421, 443] width 30 height 30
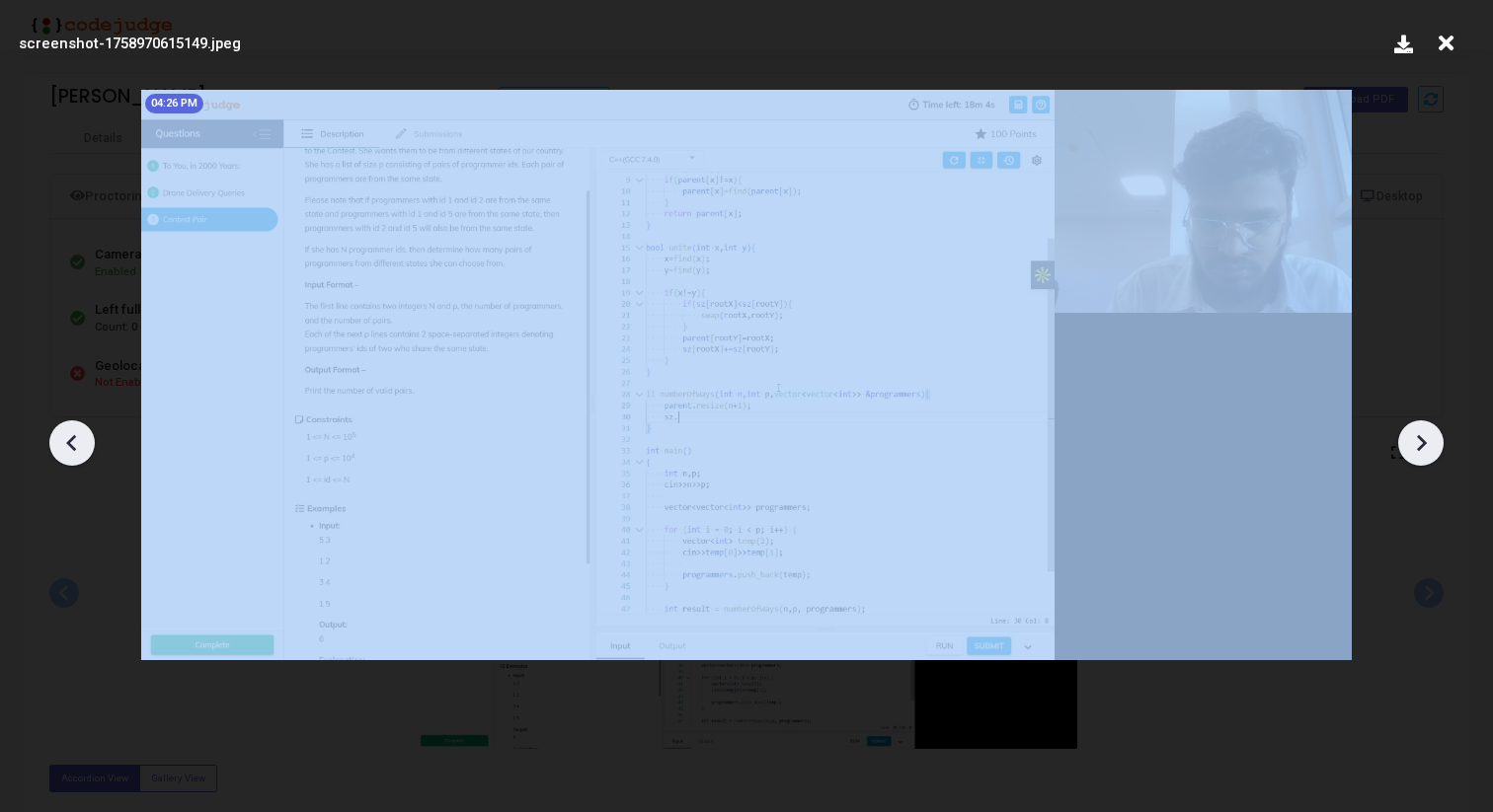
click at [1426, 430] on icon at bounding box center [1421, 443] width 30 height 30
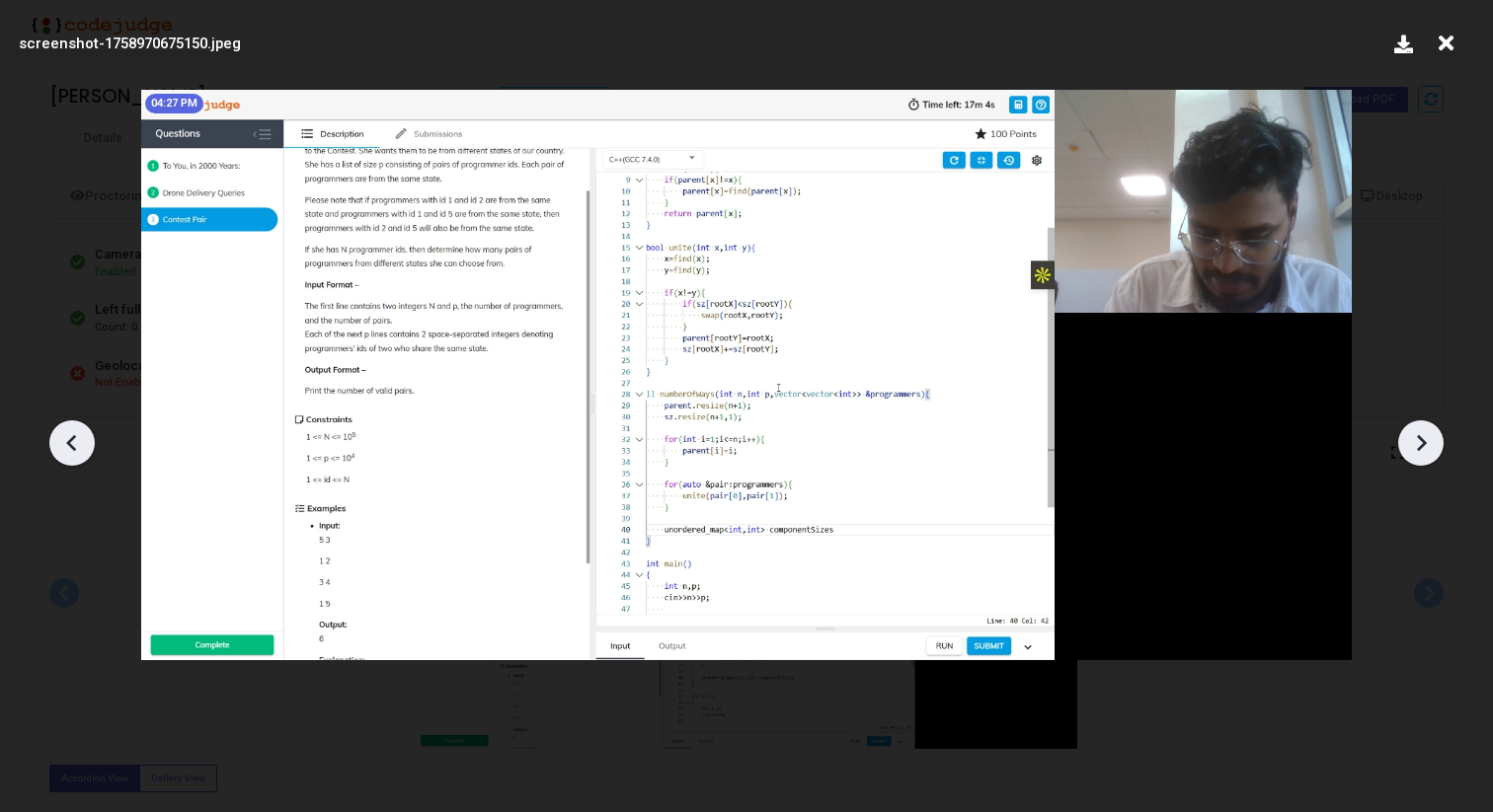
click at [1426, 430] on icon at bounding box center [1421, 443] width 30 height 30
click at [1413, 428] on icon at bounding box center [1421, 443] width 30 height 30
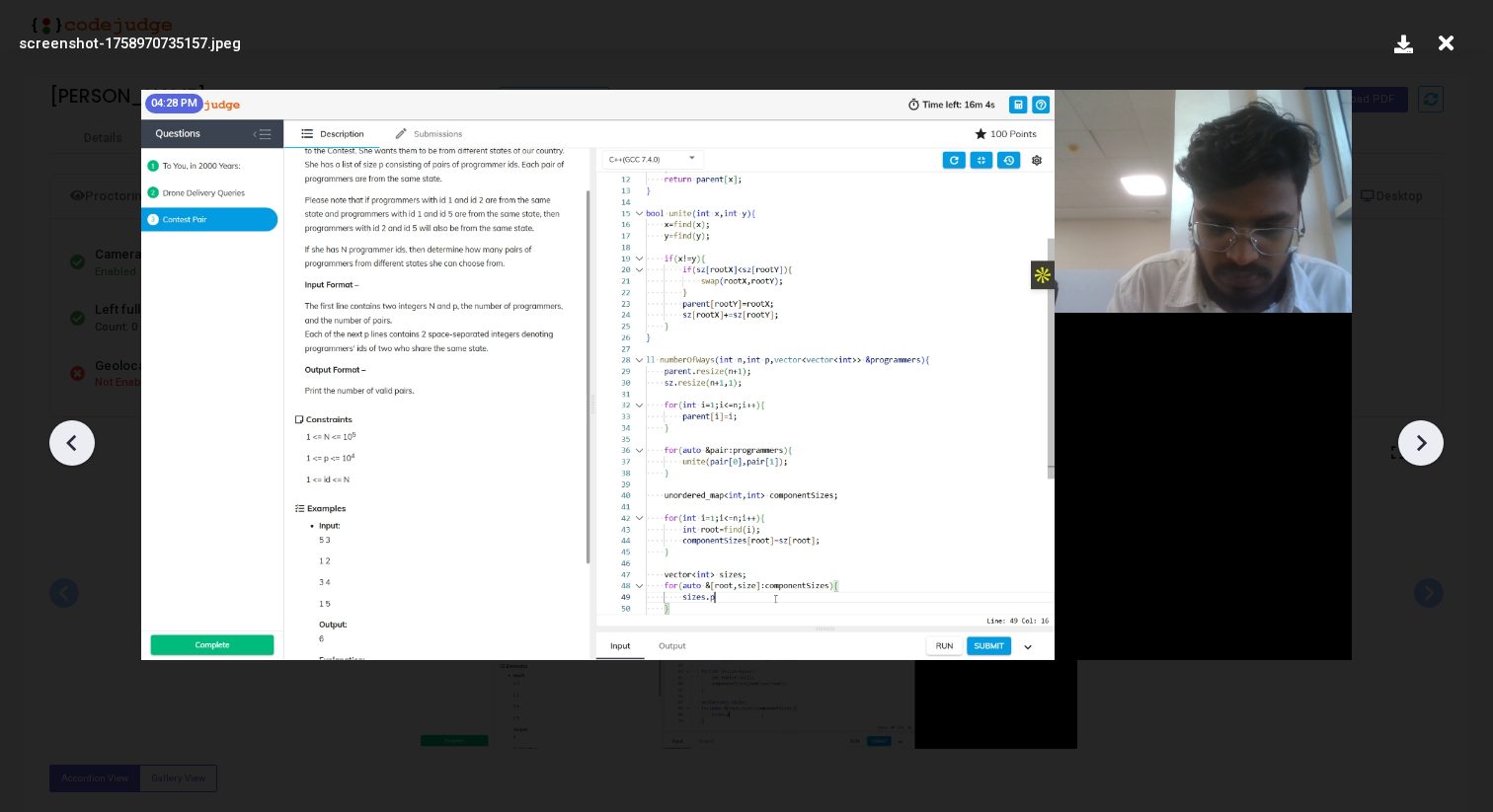
click at [1413, 428] on icon at bounding box center [1421, 443] width 30 height 30
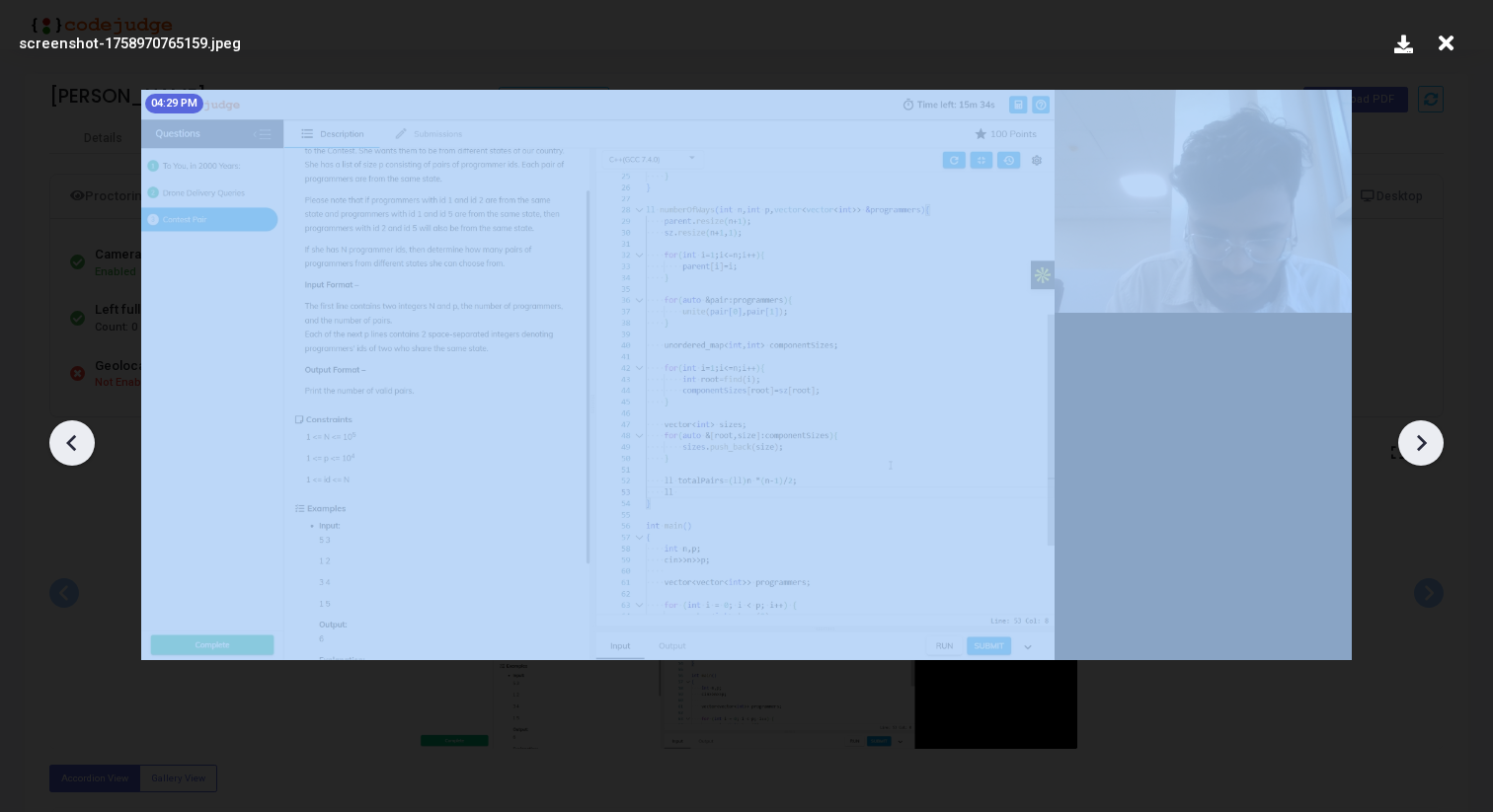
click at [1413, 428] on icon at bounding box center [1421, 443] width 30 height 30
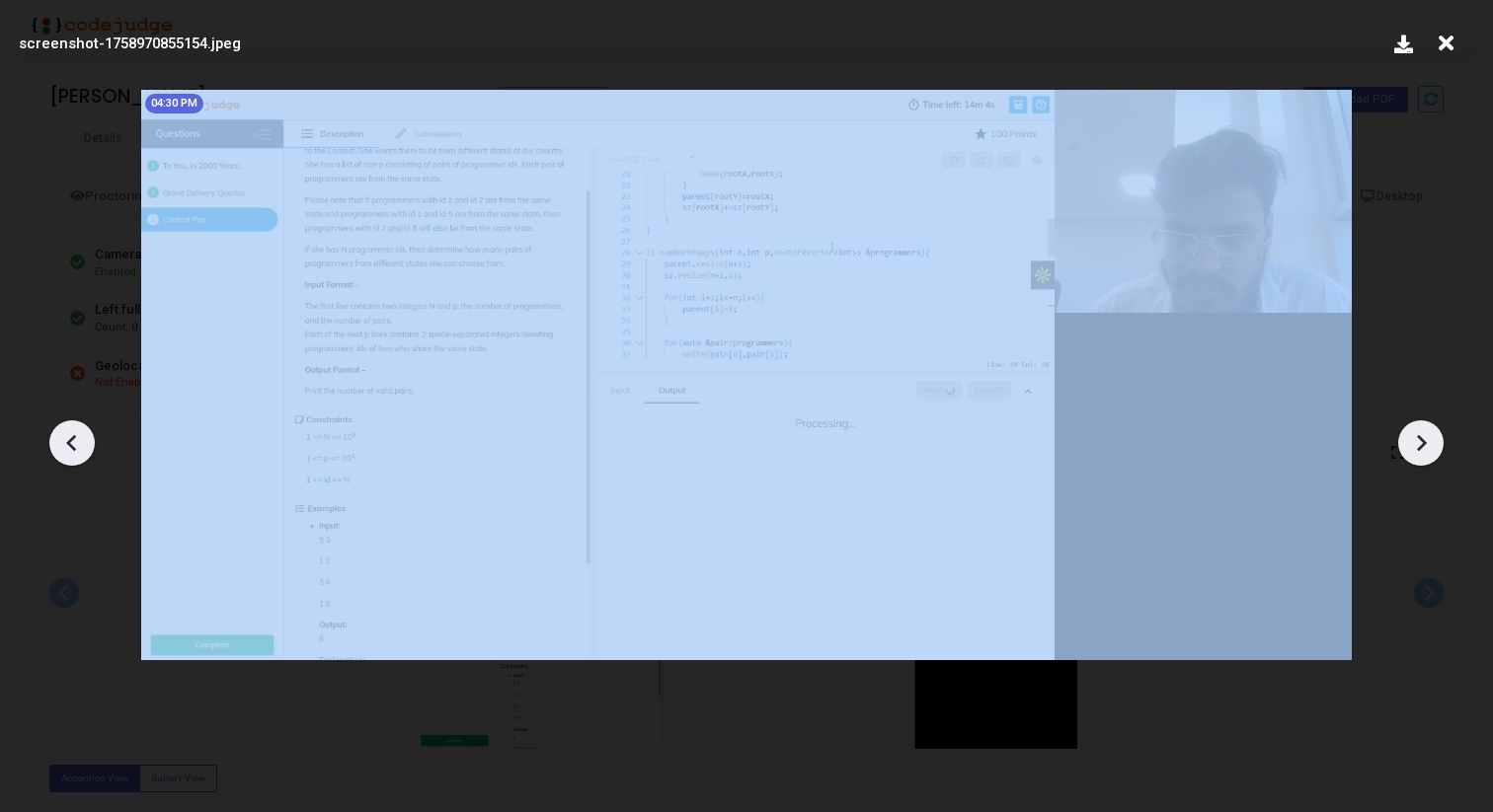
click at [1413, 428] on icon at bounding box center [1421, 443] width 30 height 30
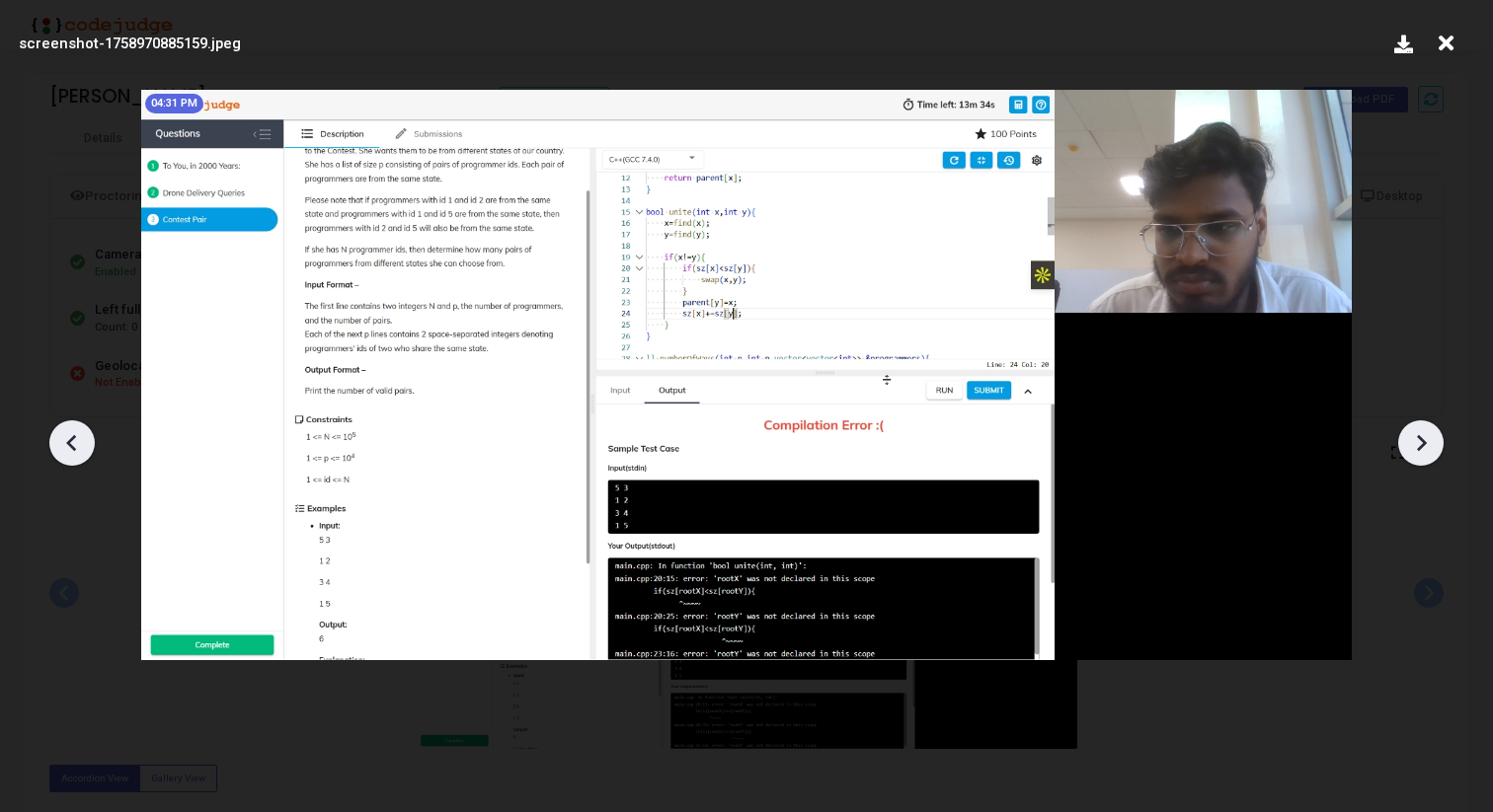
click at [1413, 428] on icon at bounding box center [1421, 443] width 30 height 30
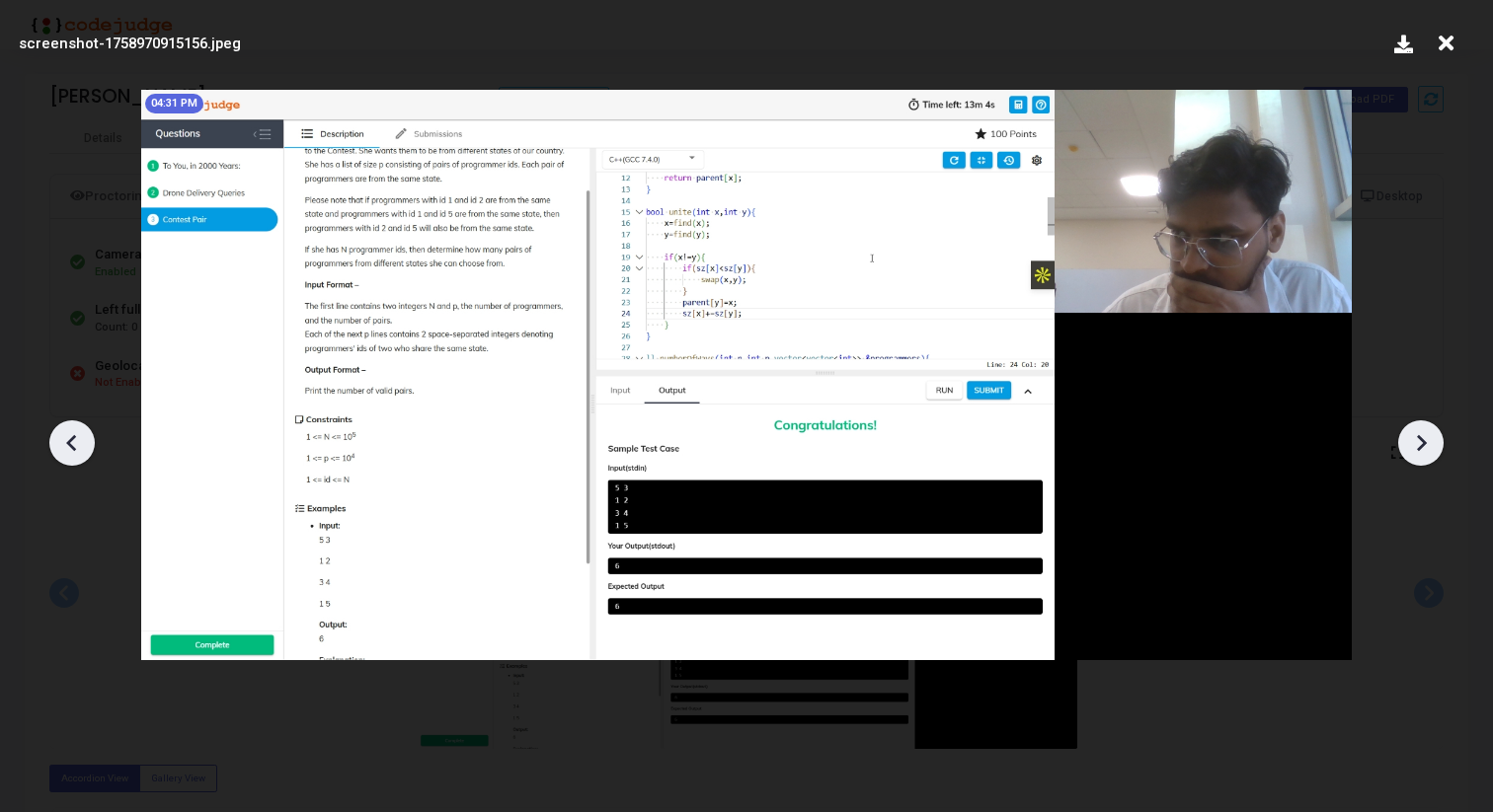
click at [1413, 428] on icon at bounding box center [1421, 443] width 30 height 30
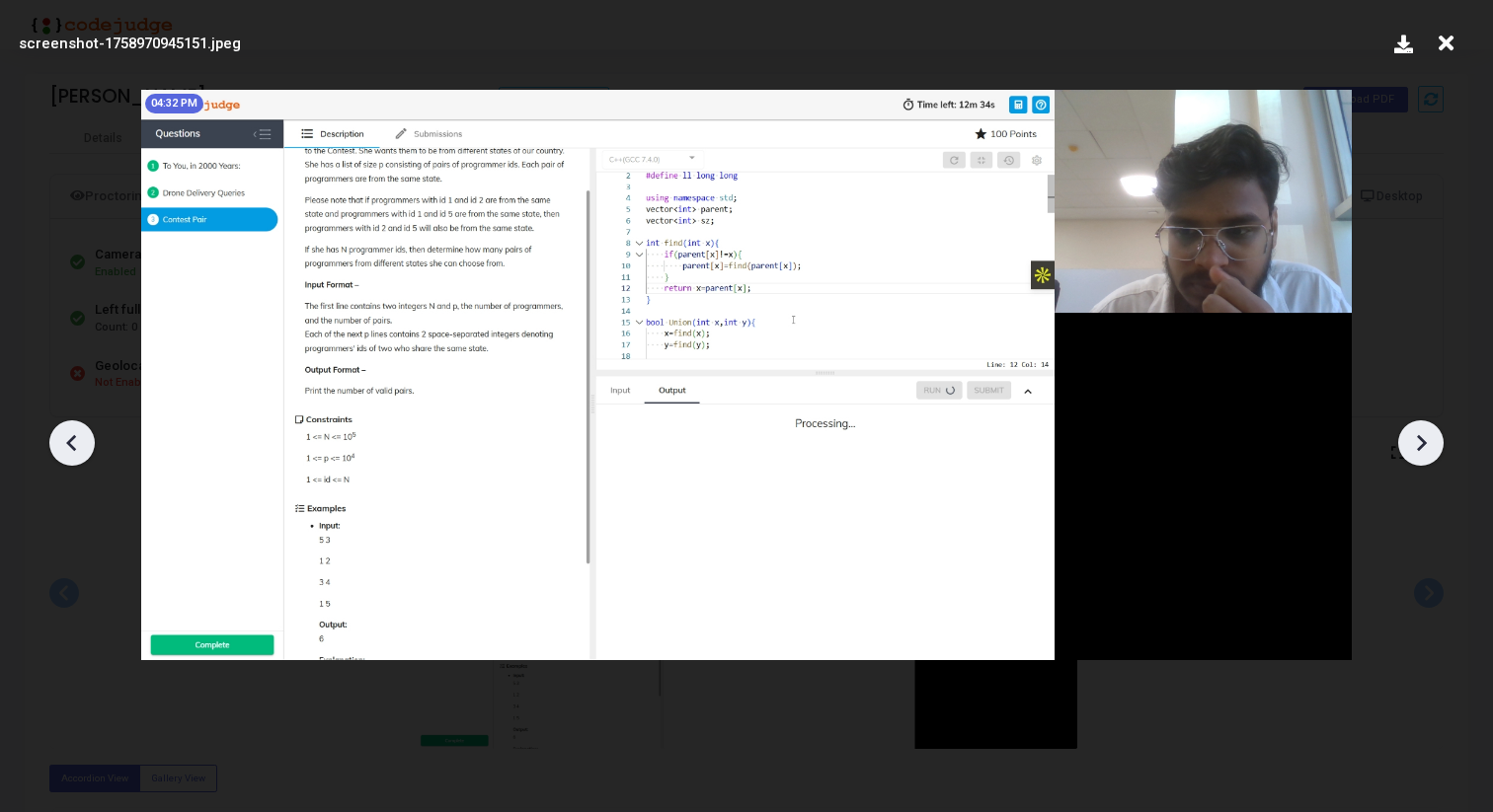
click at [1413, 428] on icon at bounding box center [1421, 443] width 30 height 30
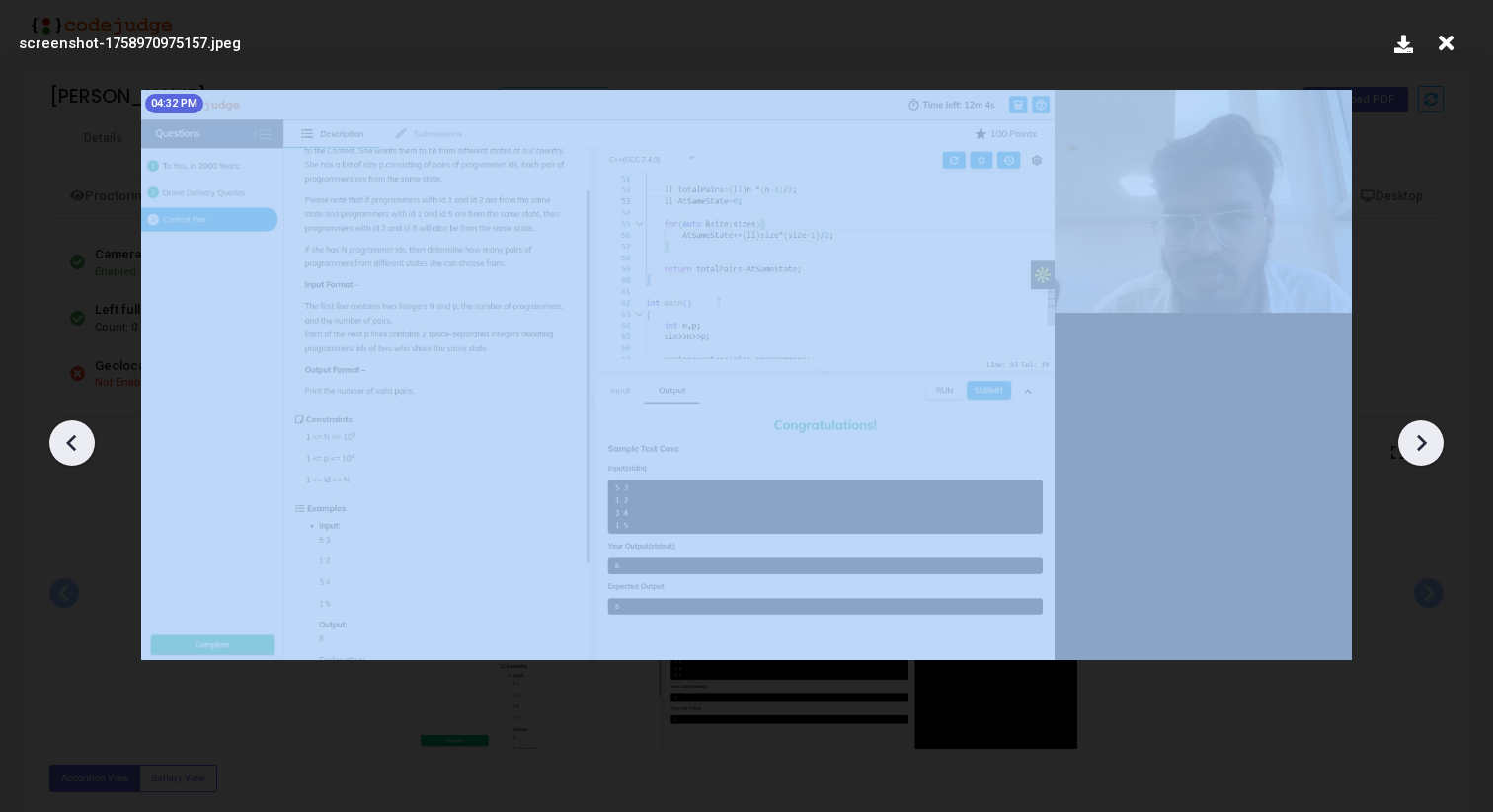
click at [1413, 428] on icon at bounding box center [1421, 443] width 30 height 30
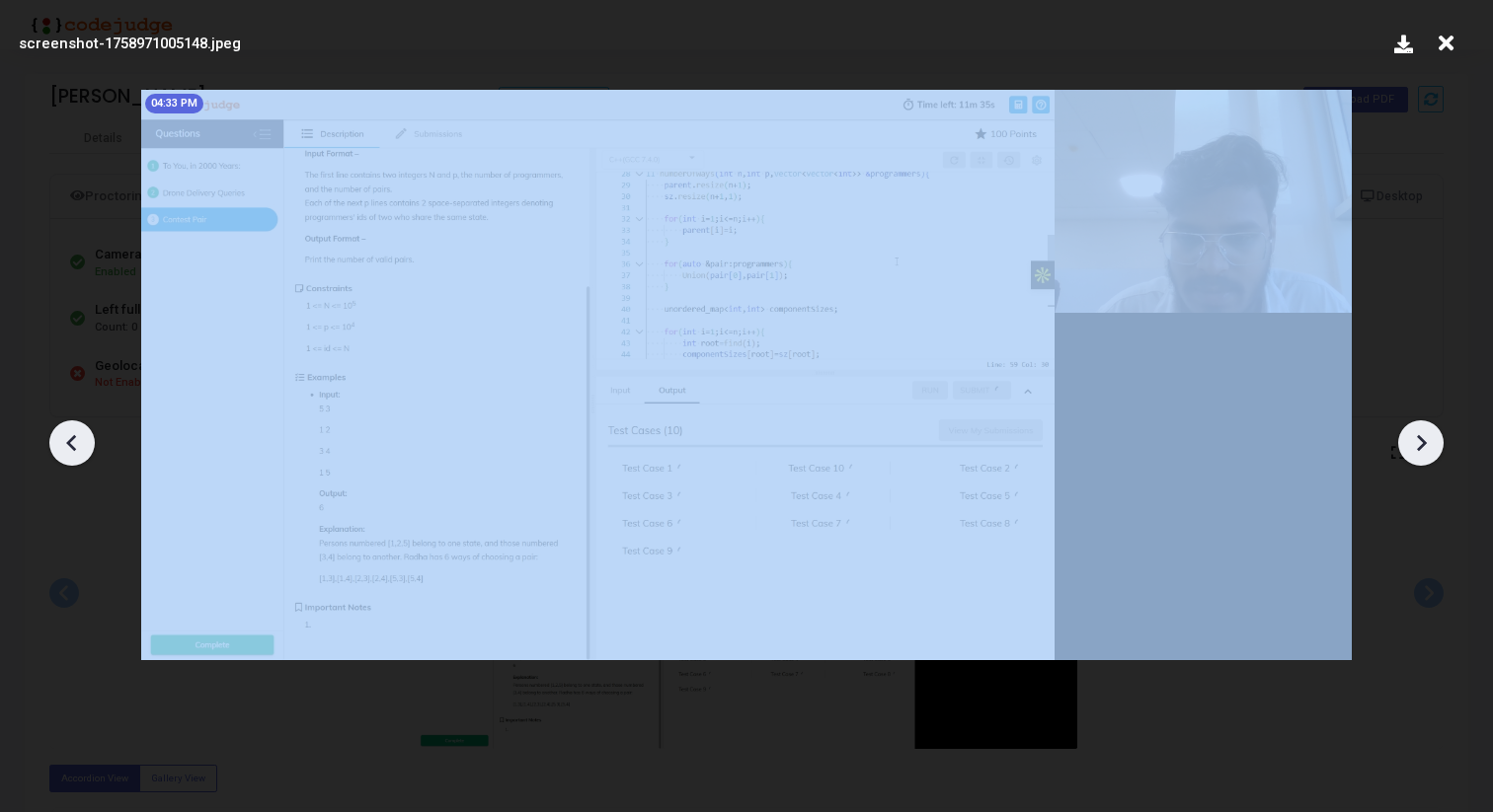
click at [1413, 428] on icon at bounding box center [1421, 443] width 30 height 30
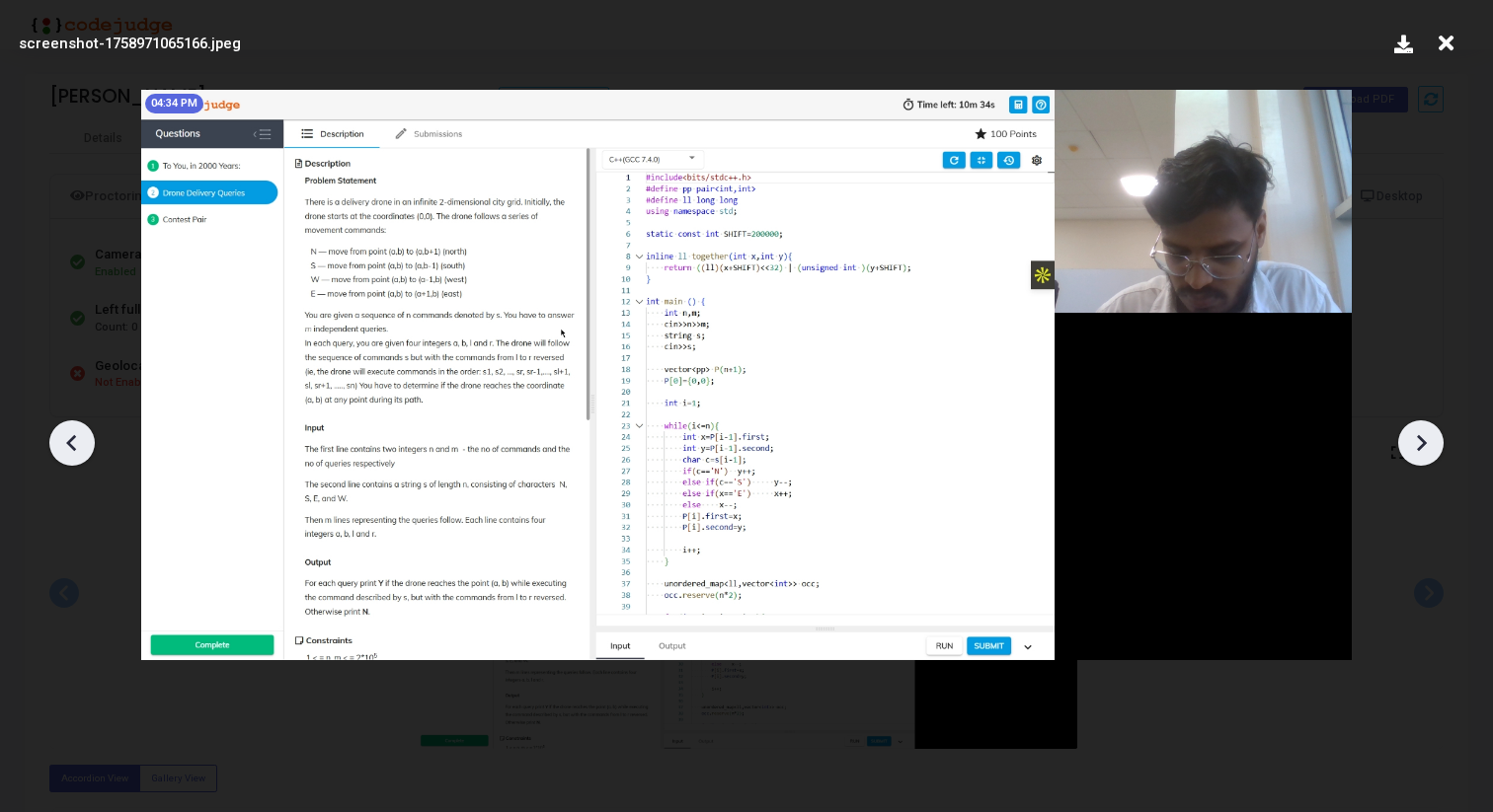
click at [1413, 428] on icon at bounding box center [1421, 443] width 30 height 30
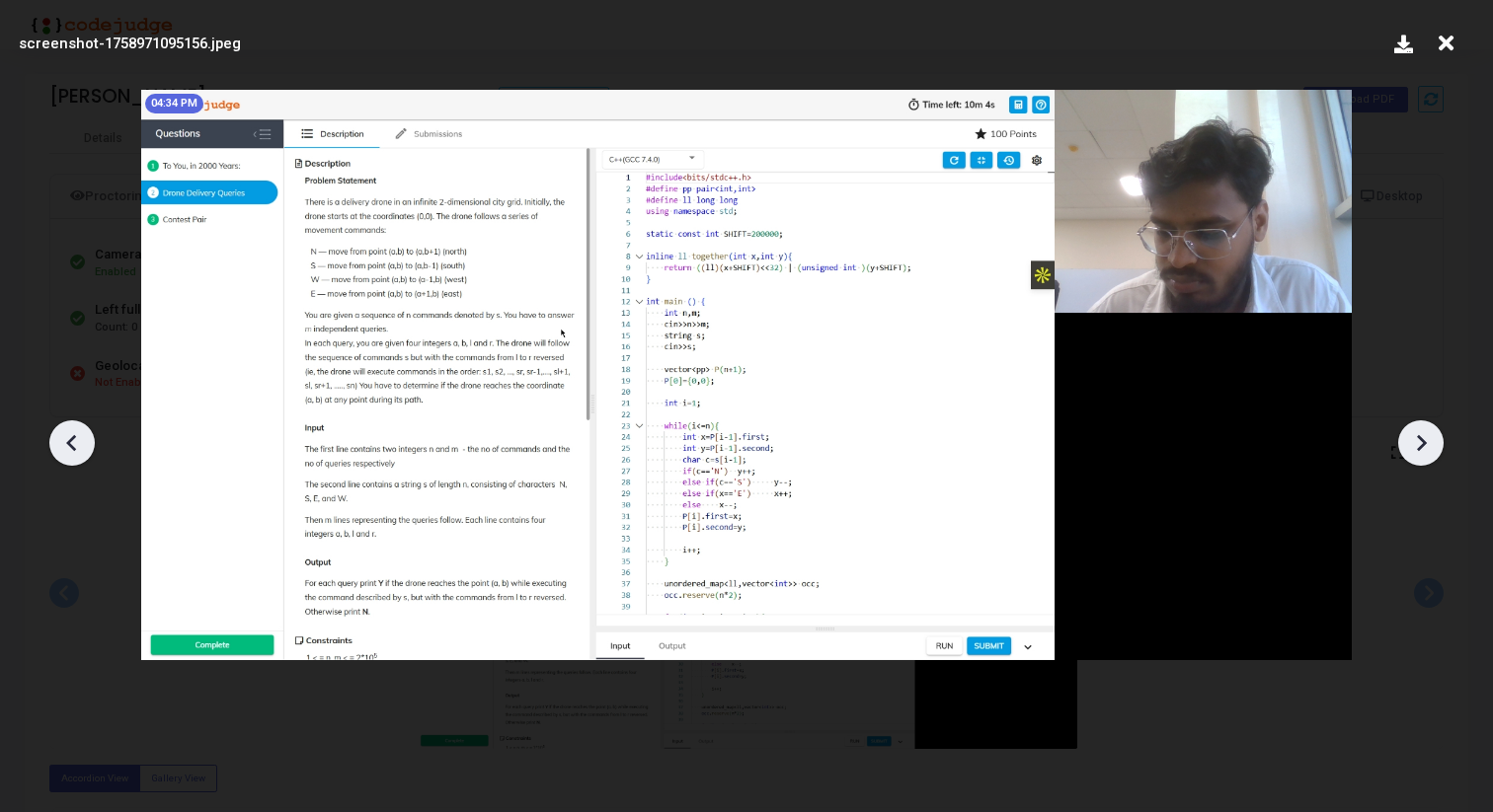
click at [1413, 428] on icon at bounding box center [1421, 443] width 30 height 30
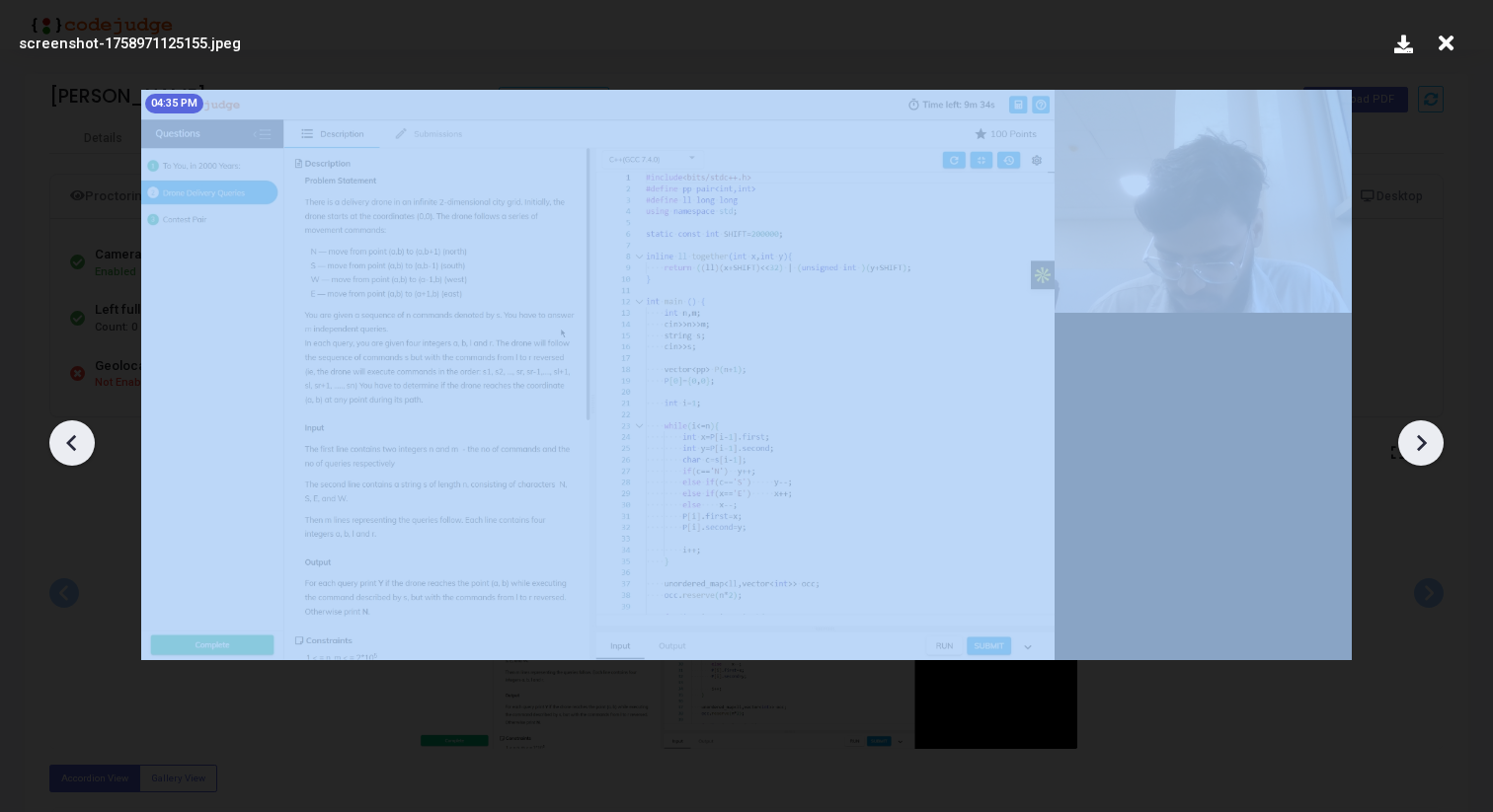
click at [1413, 428] on icon at bounding box center [1421, 443] width 30 height 30
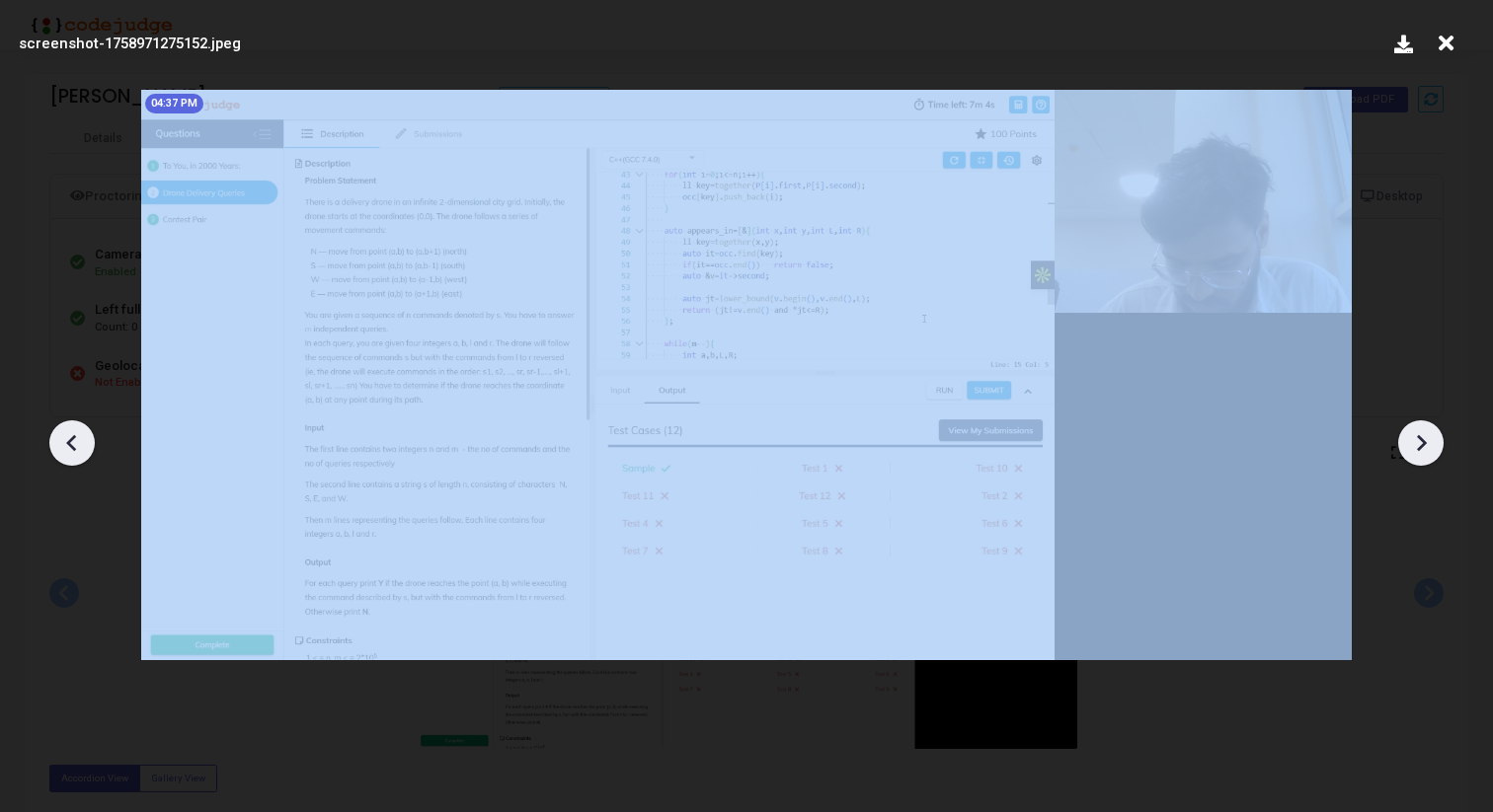
click at [1413, 428] on icon at bounding box center [1421, 443] width 30 height 30
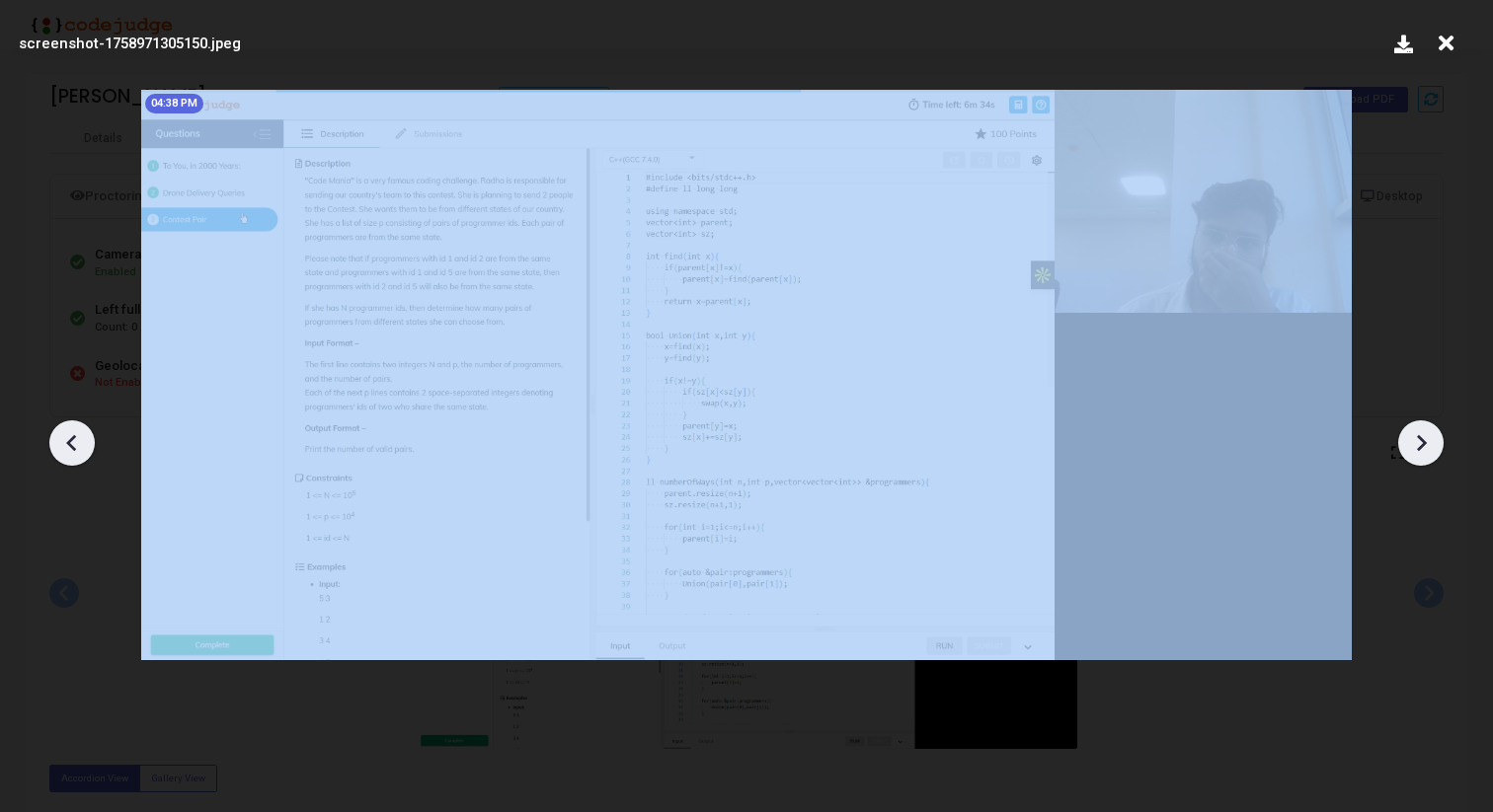
click at [1413, 428] on icon at bounding box center [1421, 443] width 30 height 30
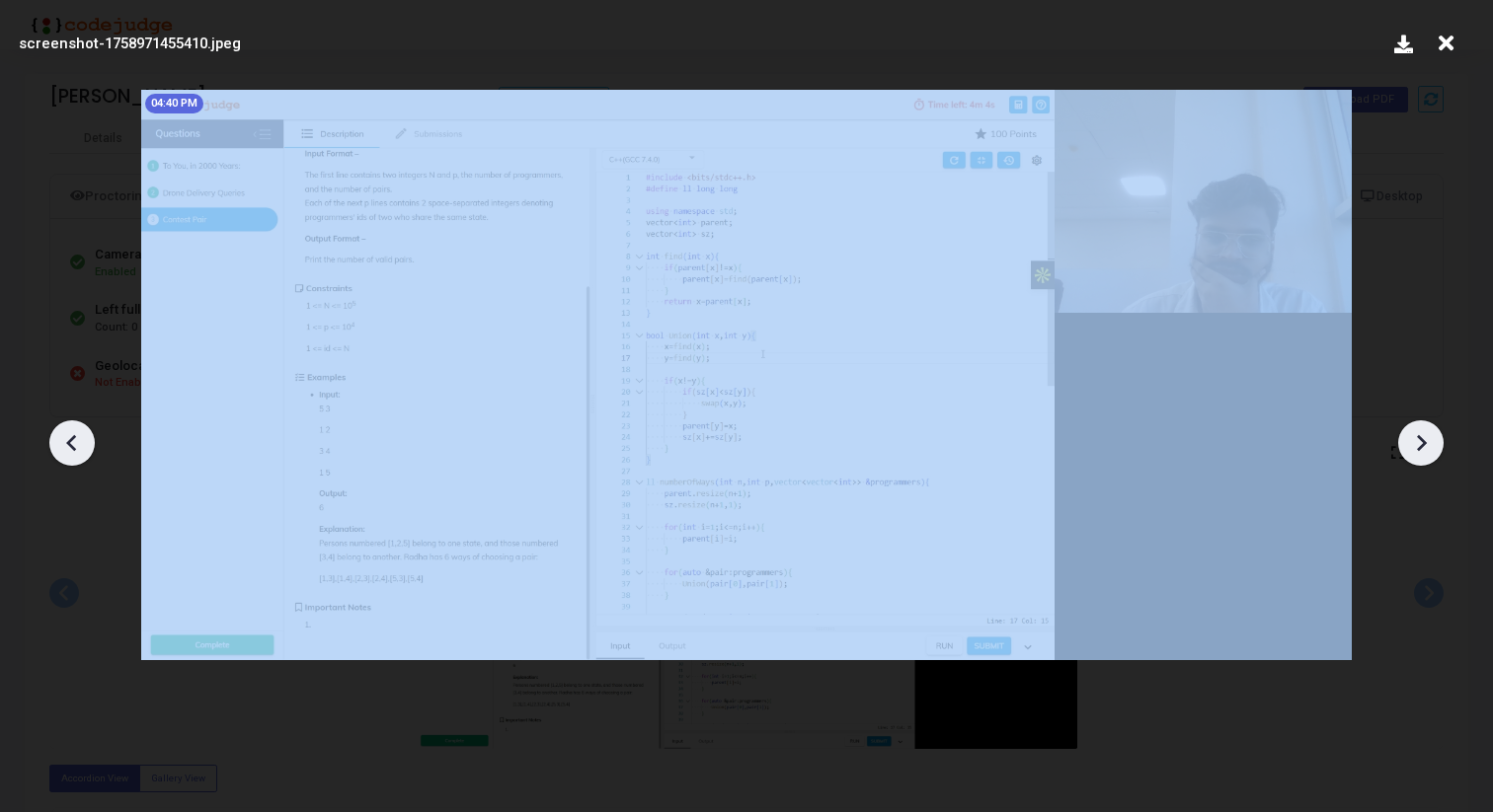
click at [1413, 428] on icon at bounding box center [1421, 443] width 30 height 30
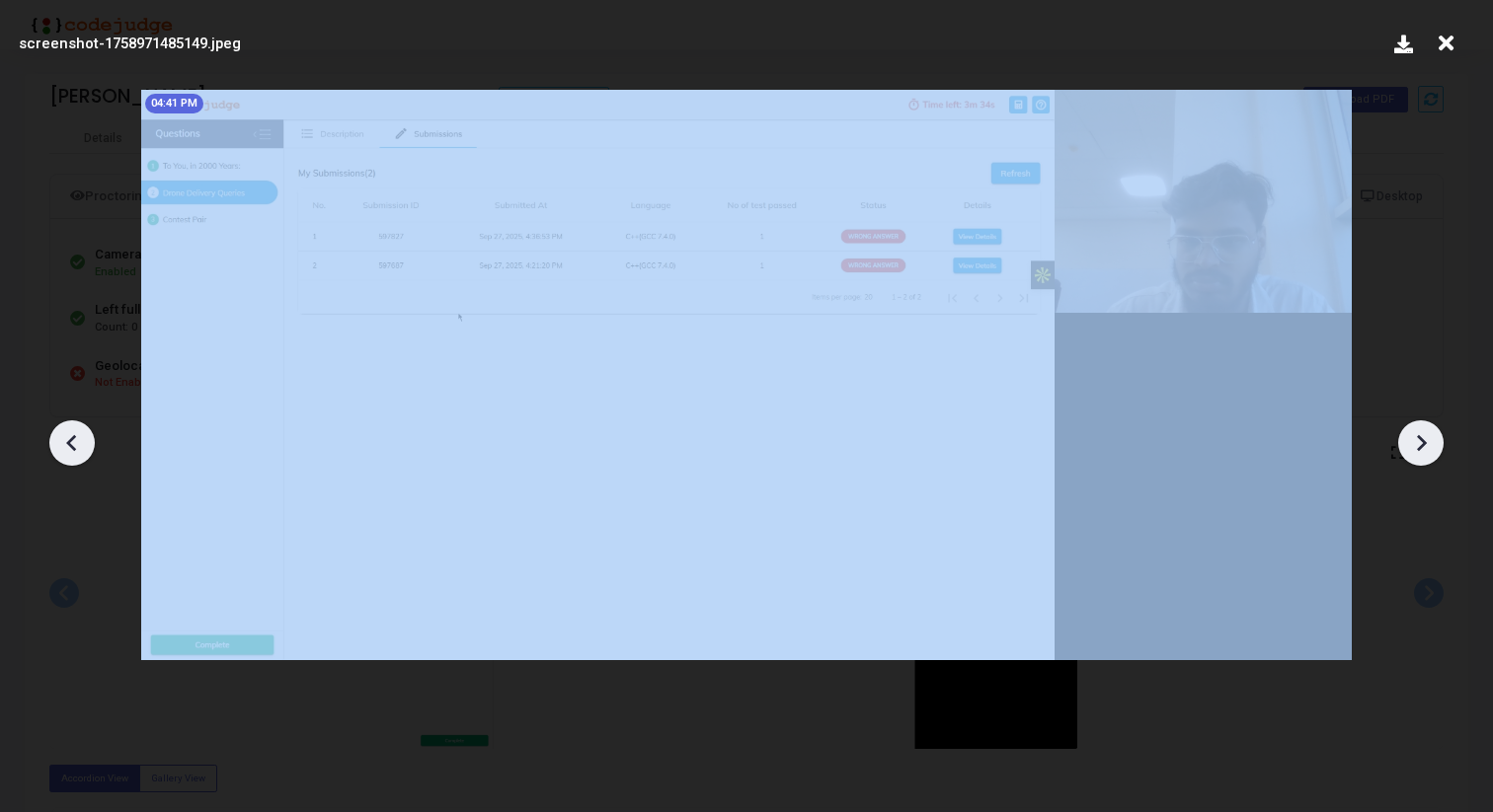
click at [1413, 428] on icon at bounding box center [1421, 443] width 30 height 30
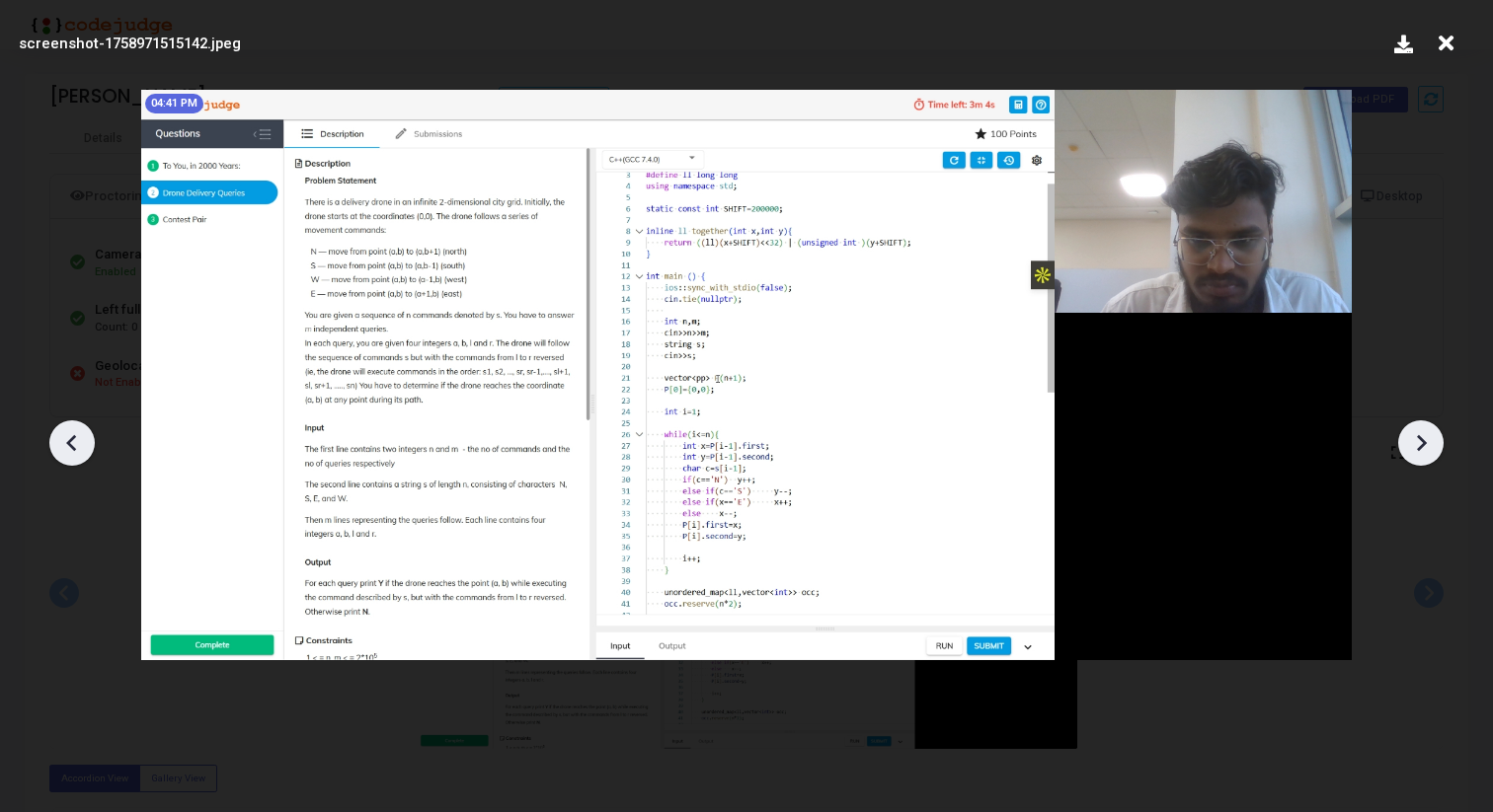
click at [1413, 428] on icon at bounding box center [1421, 443] width 30 height 30
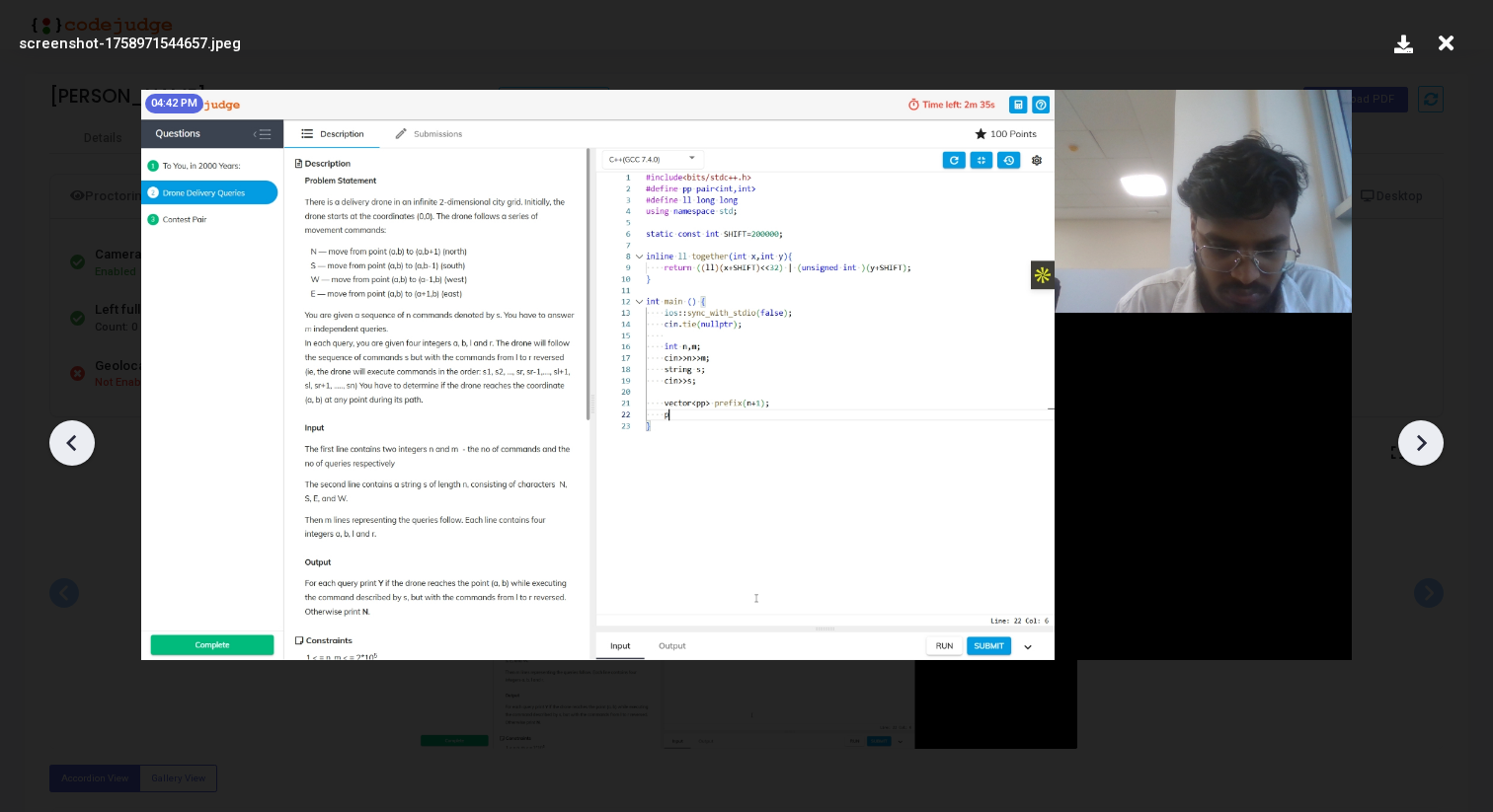
click at [1413, 428] on icon at bounding box center [1421, 443] width 30 height 30
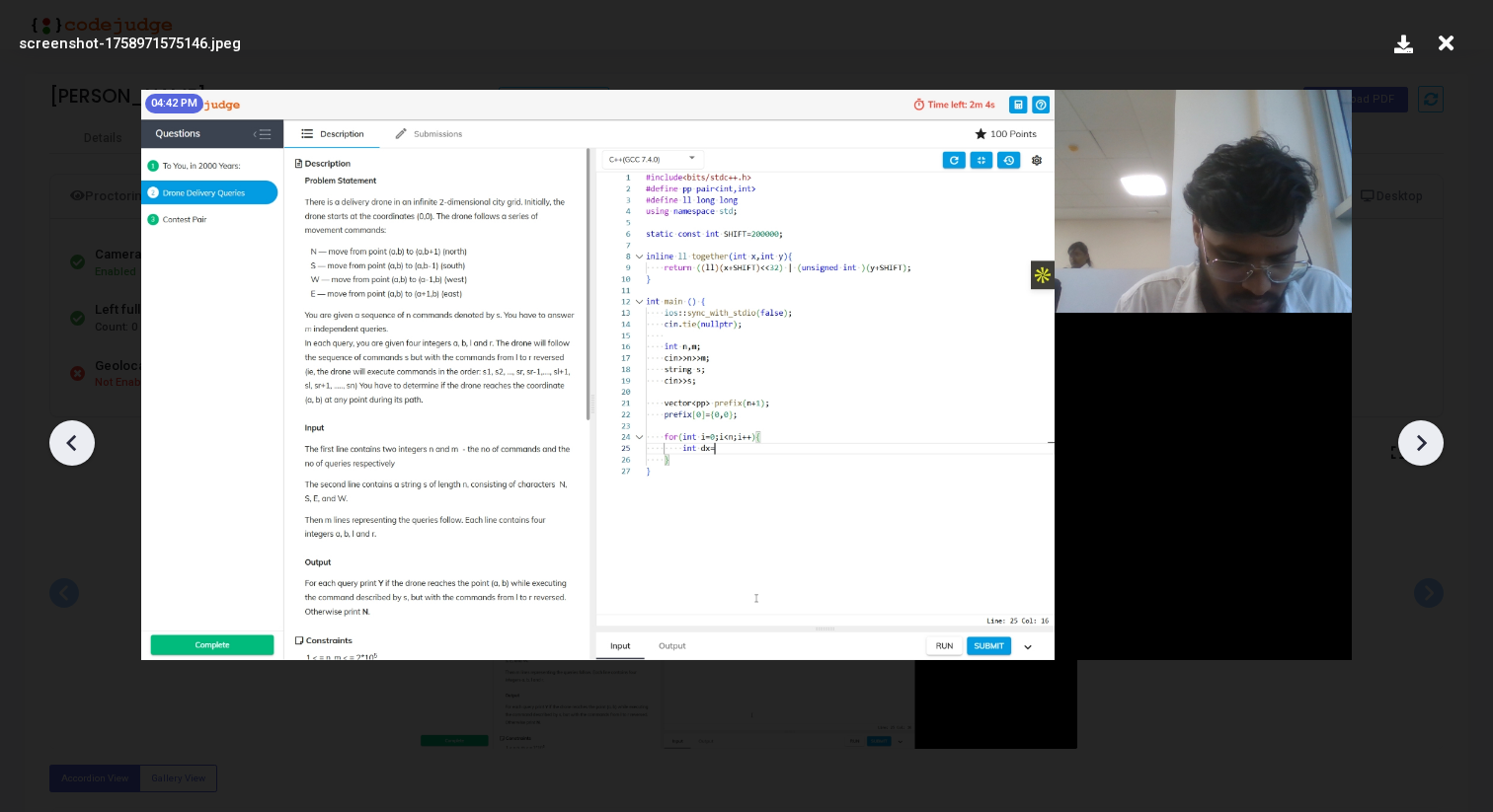
click at [1413, 428] on icon at bounding box center [1421, 443] width 30 height 30
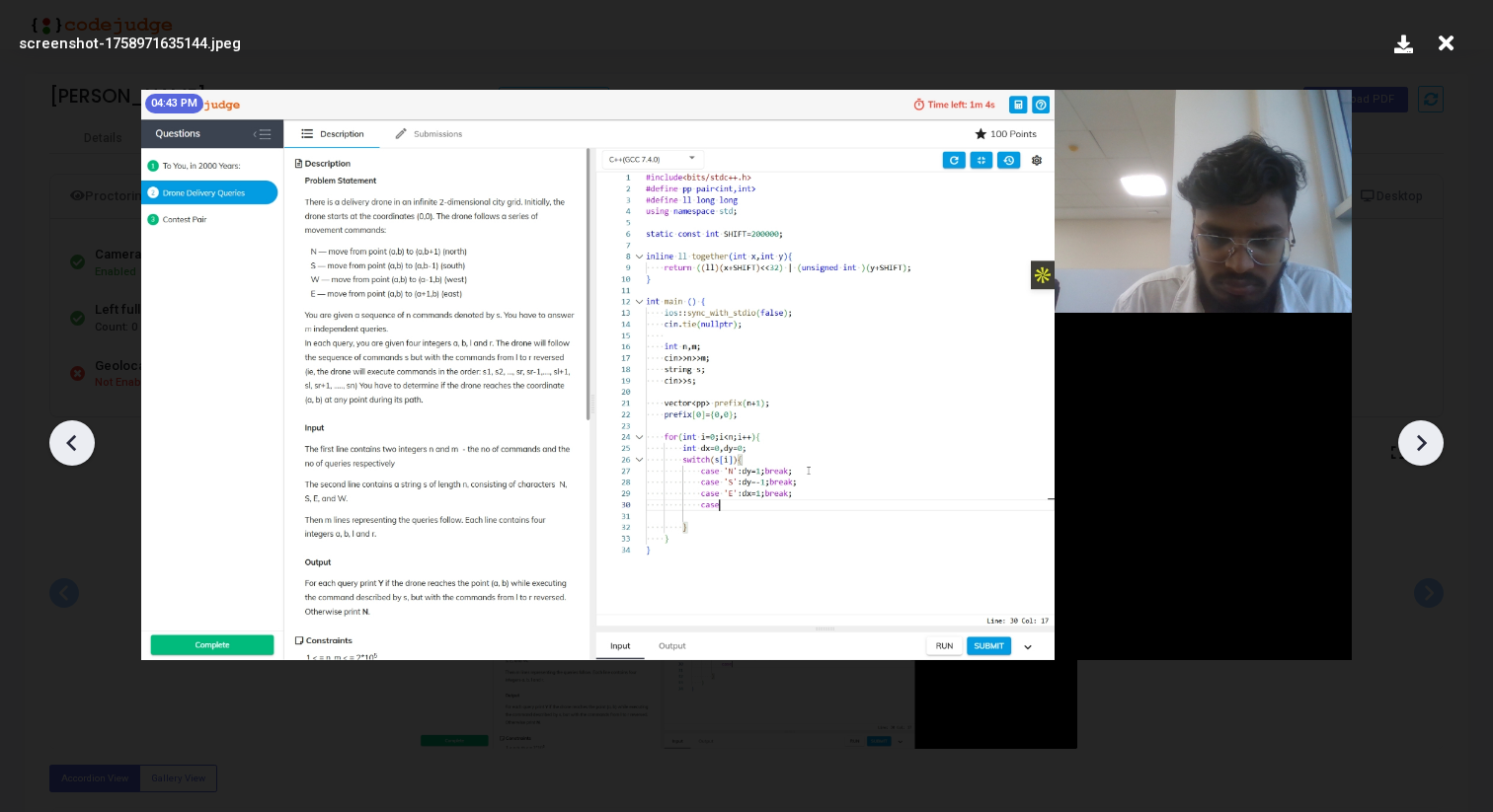
click at [1413, 428] on icon at bounding box center [1421, 443] width 30 height 30
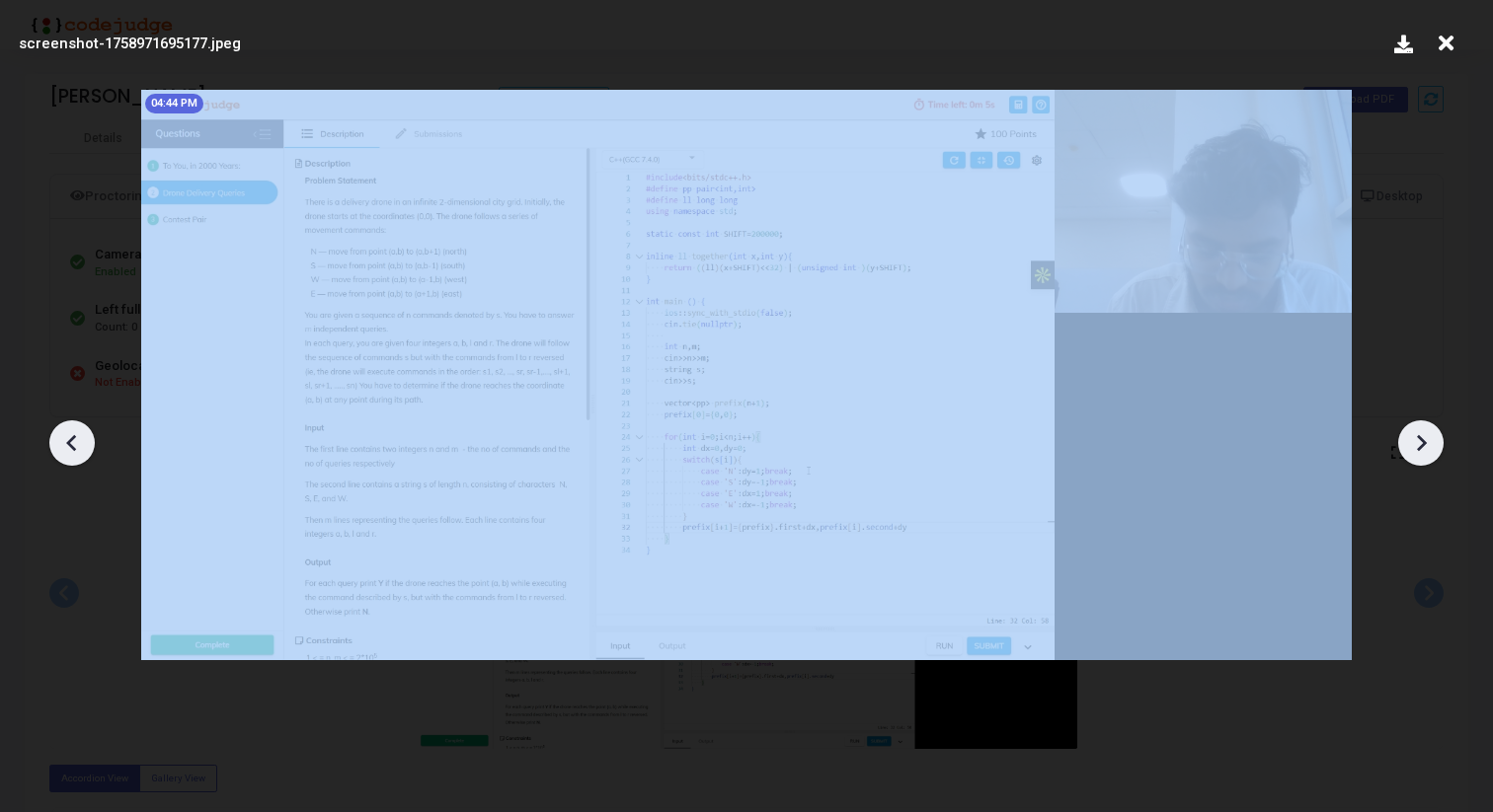
click at [1413, 428] on icon at bounding box center [1421, 443] width 30 height 30
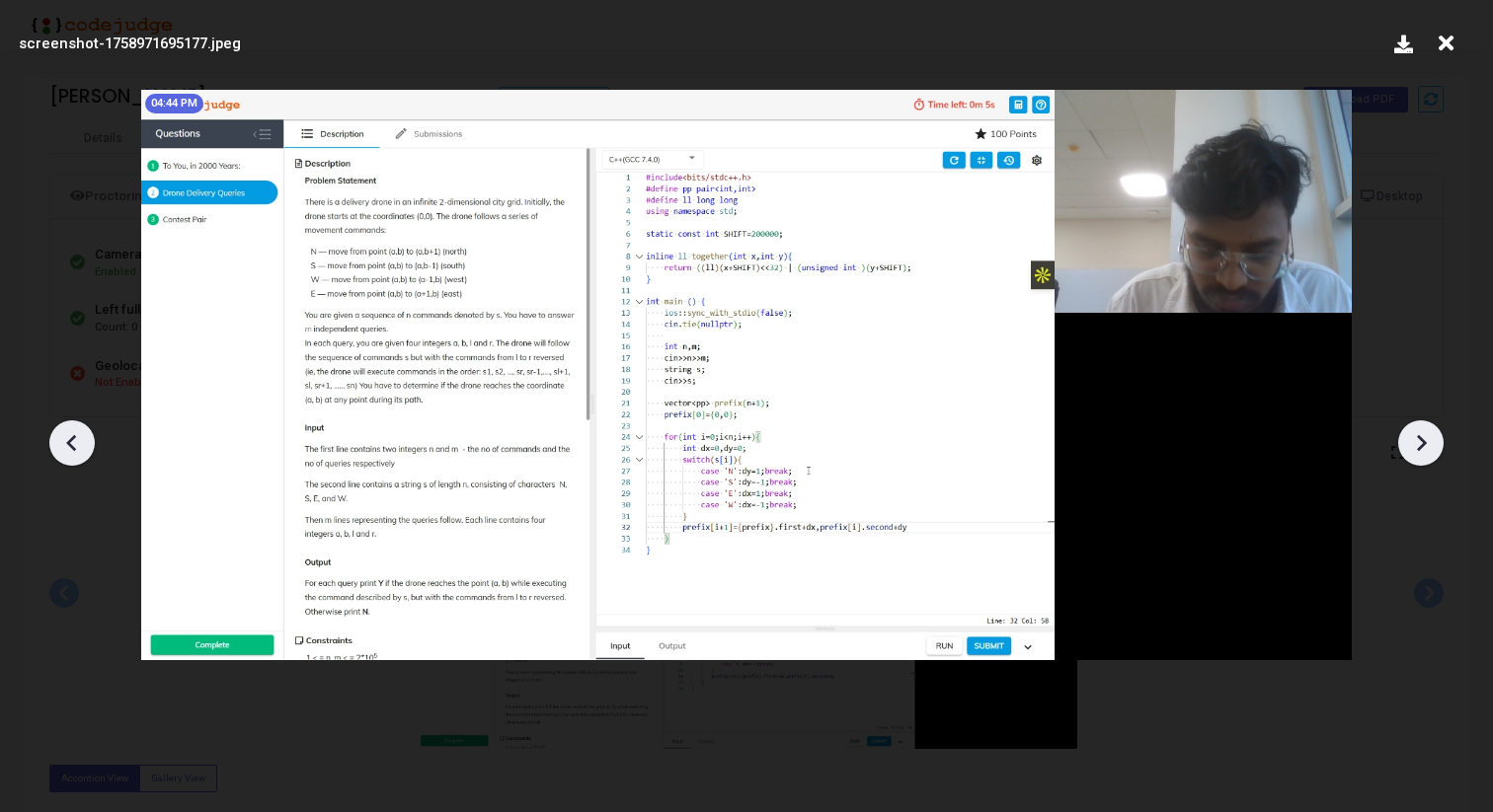
click at [1446, 56] on icon at bounding box center [1446, 44] width 31 height 38
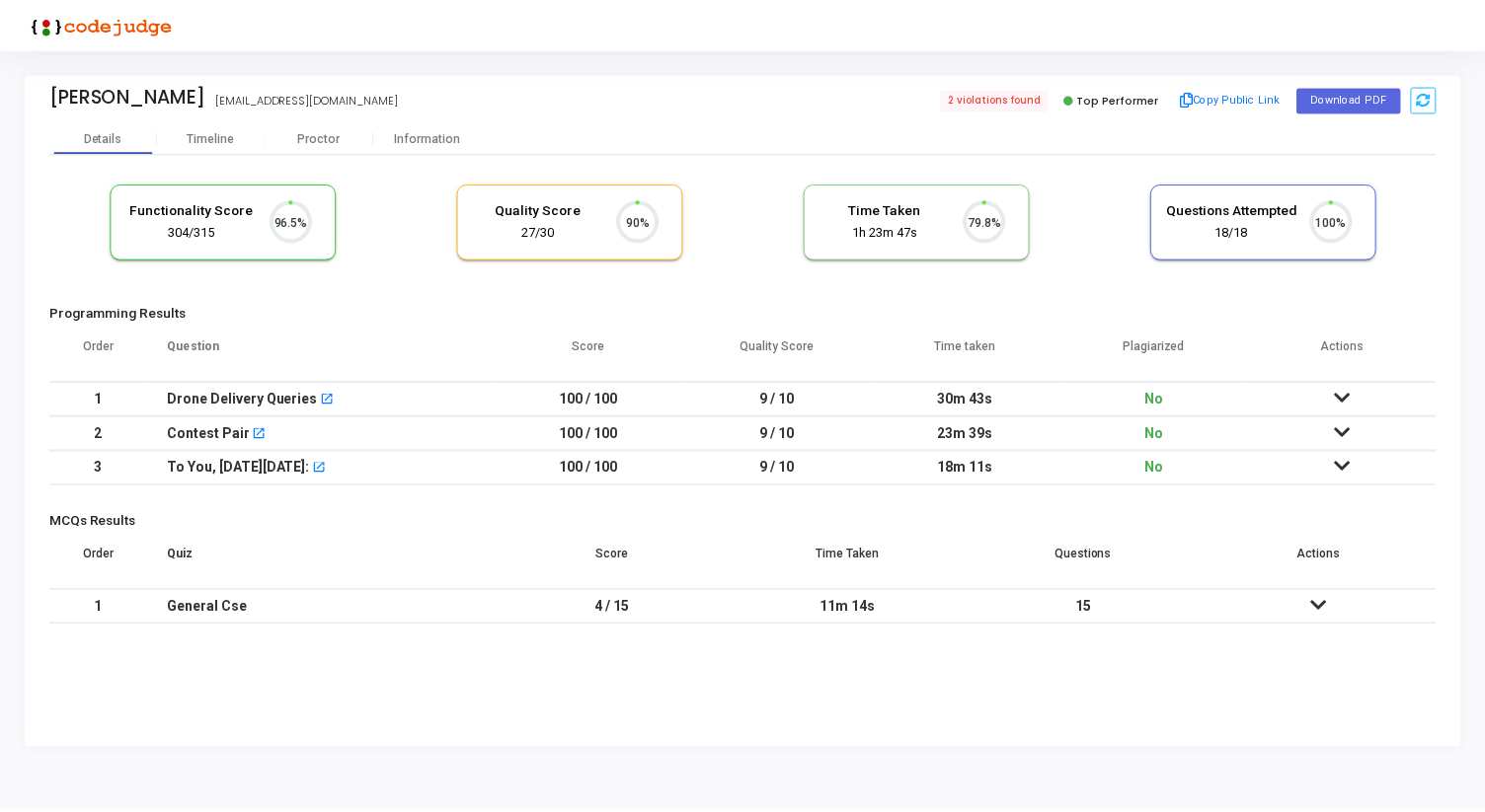
scroll to position [42, 50]
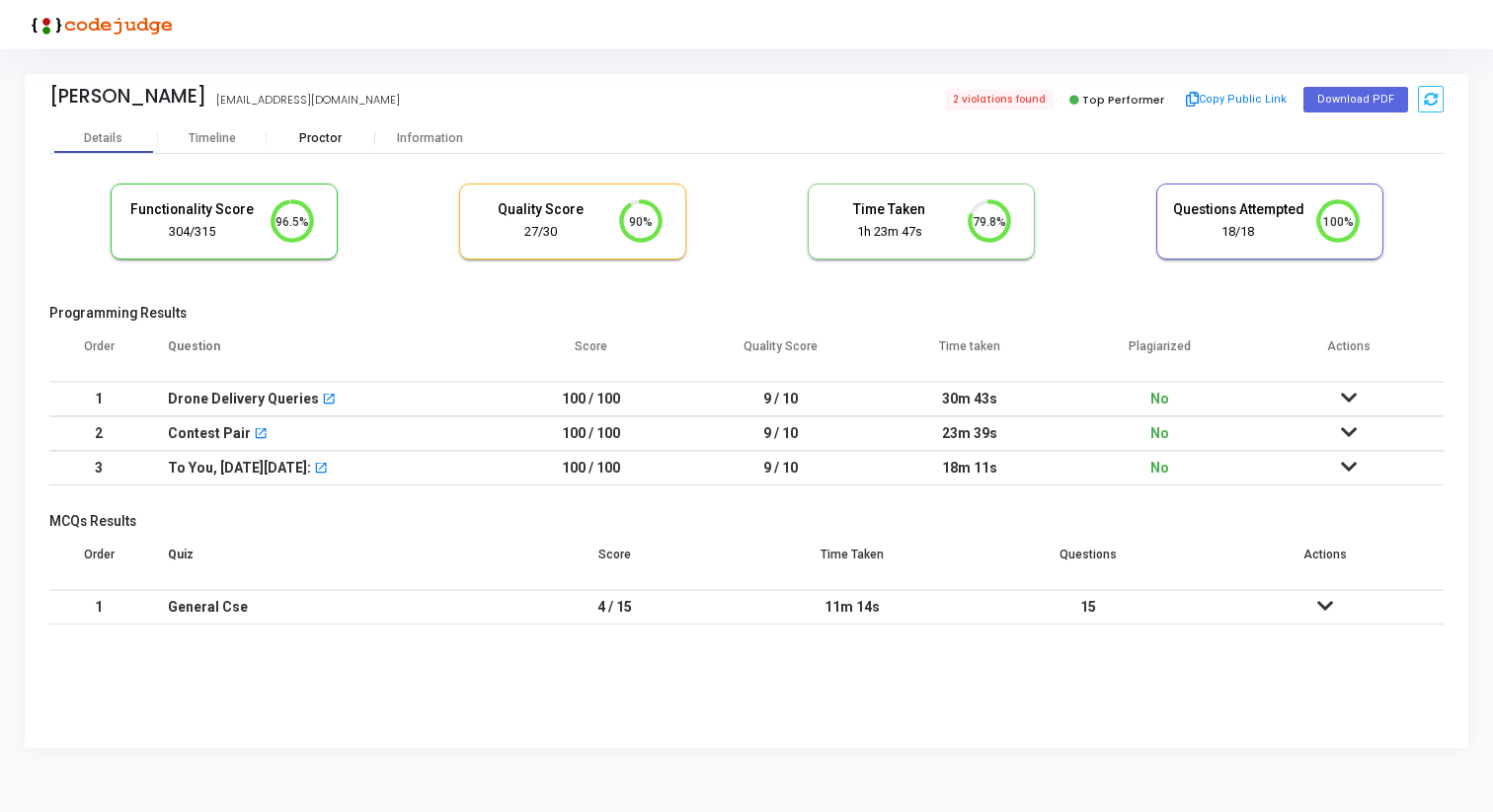
click at [331, 144] on div "Proctor" at bounding box center [321, 138] width 109 height 15
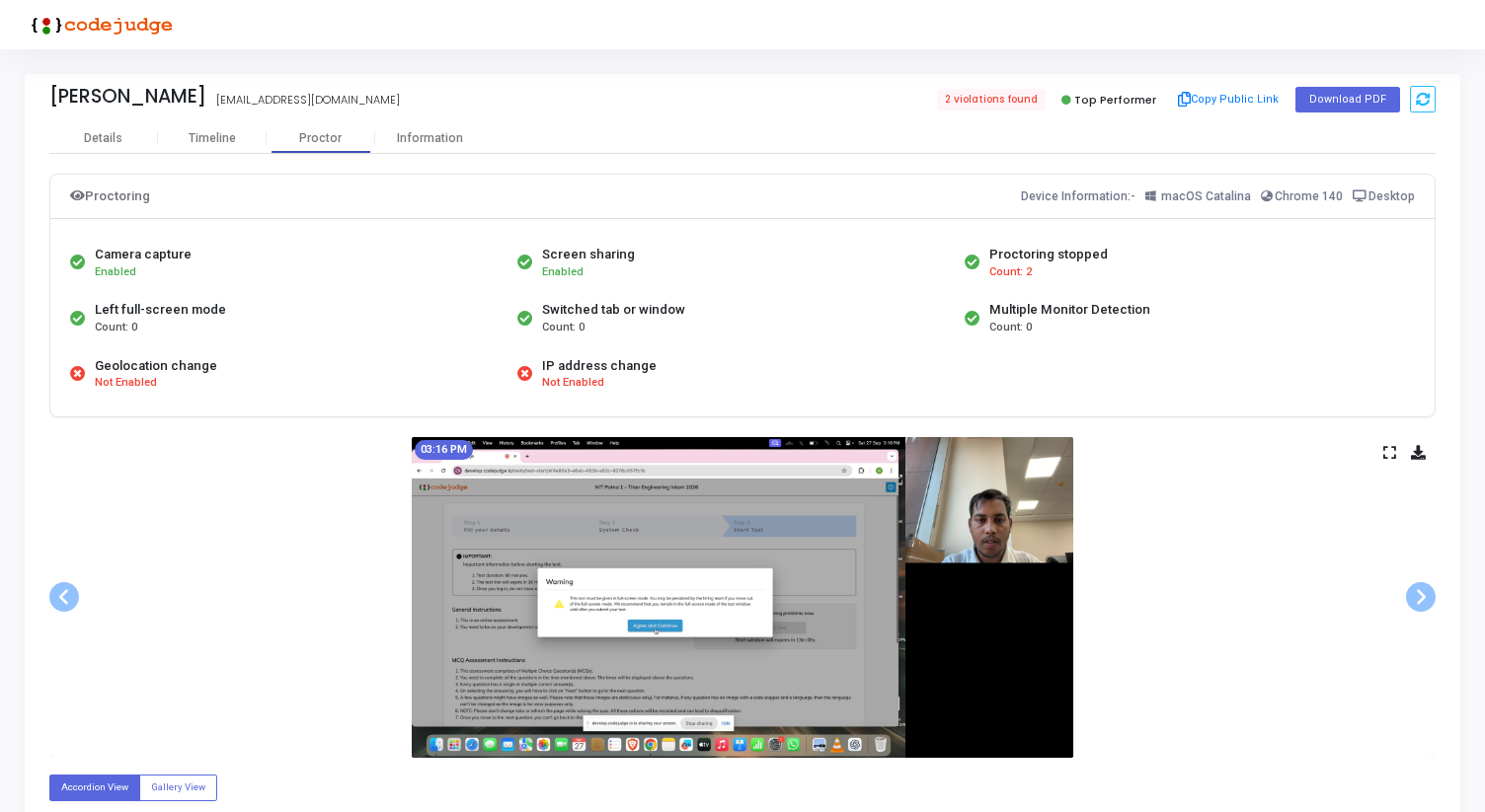
click at [1394, 449] on icon at bounding box center [1389, 452] width 13 height 11
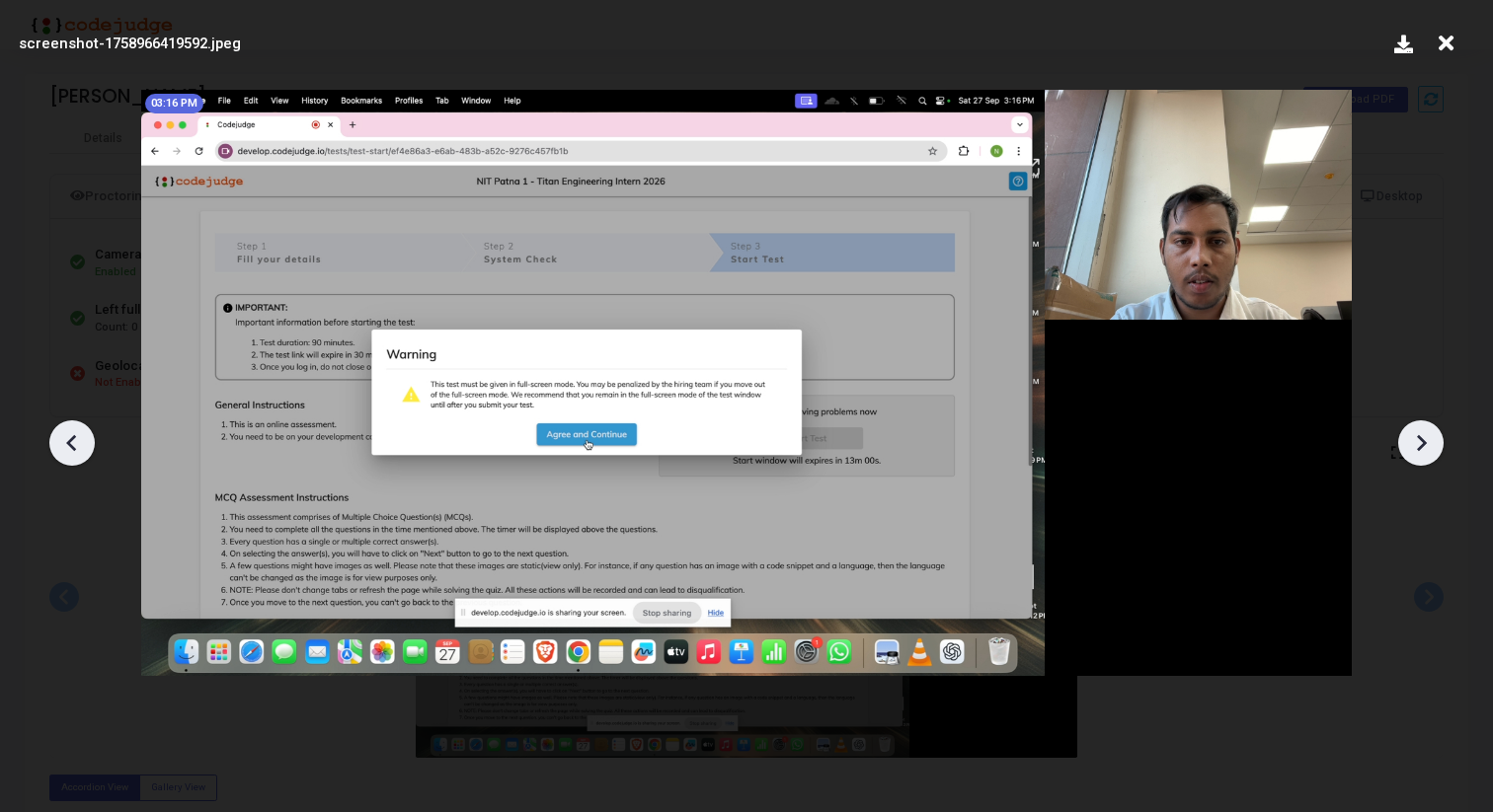
click at [1415, 438] on icon at bounding box center [1421, 443] width 30 height 30
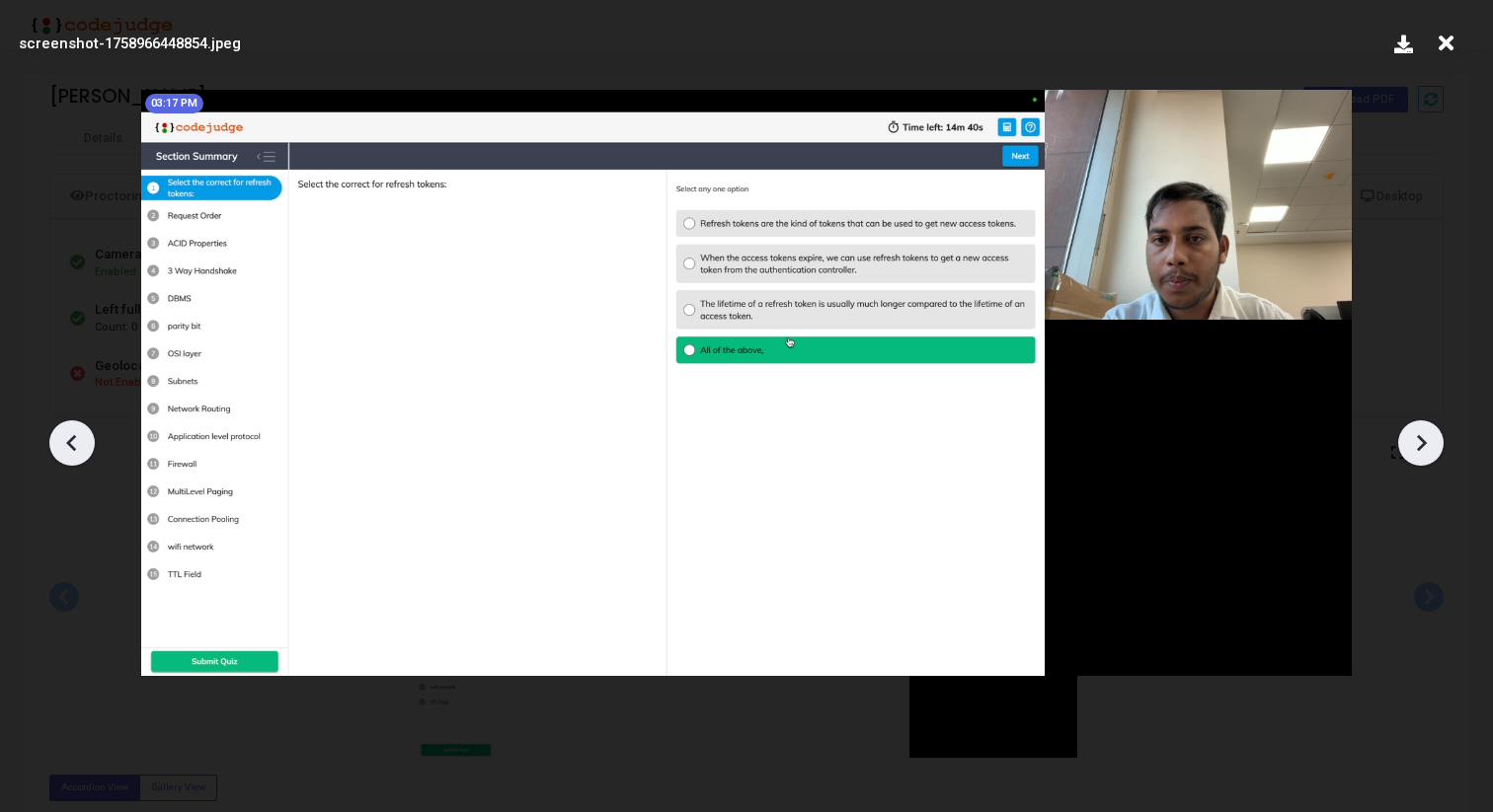
click at [1415, 438] on icon at bounding box center [1421, 443] width 30 height 30
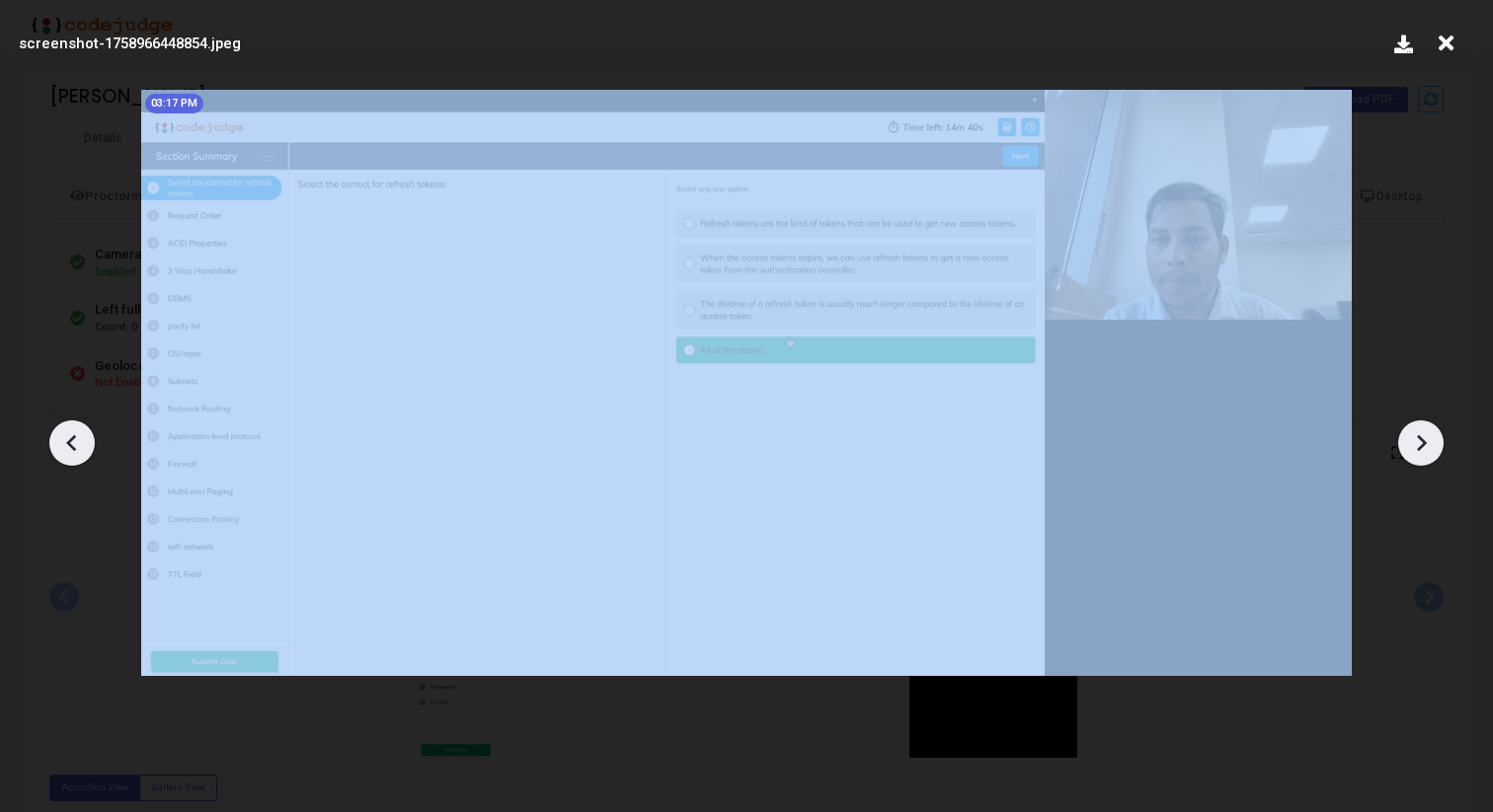
click at [1415, 438] on icon at bounding box center [1421, 443] width 30 height 30
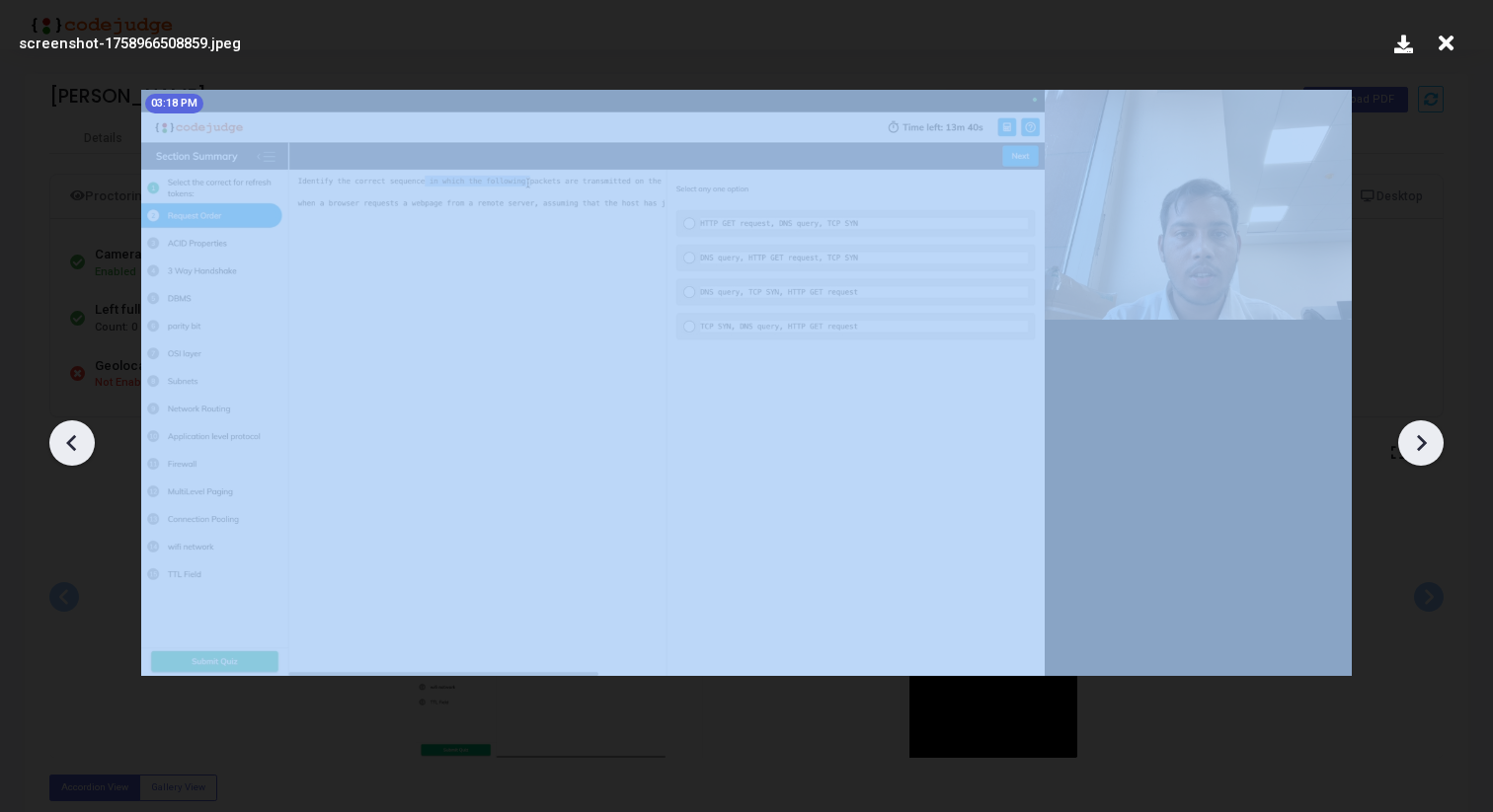
click at [1415, 438] on icon at bounding box center [1421, 443] width 30 height 30
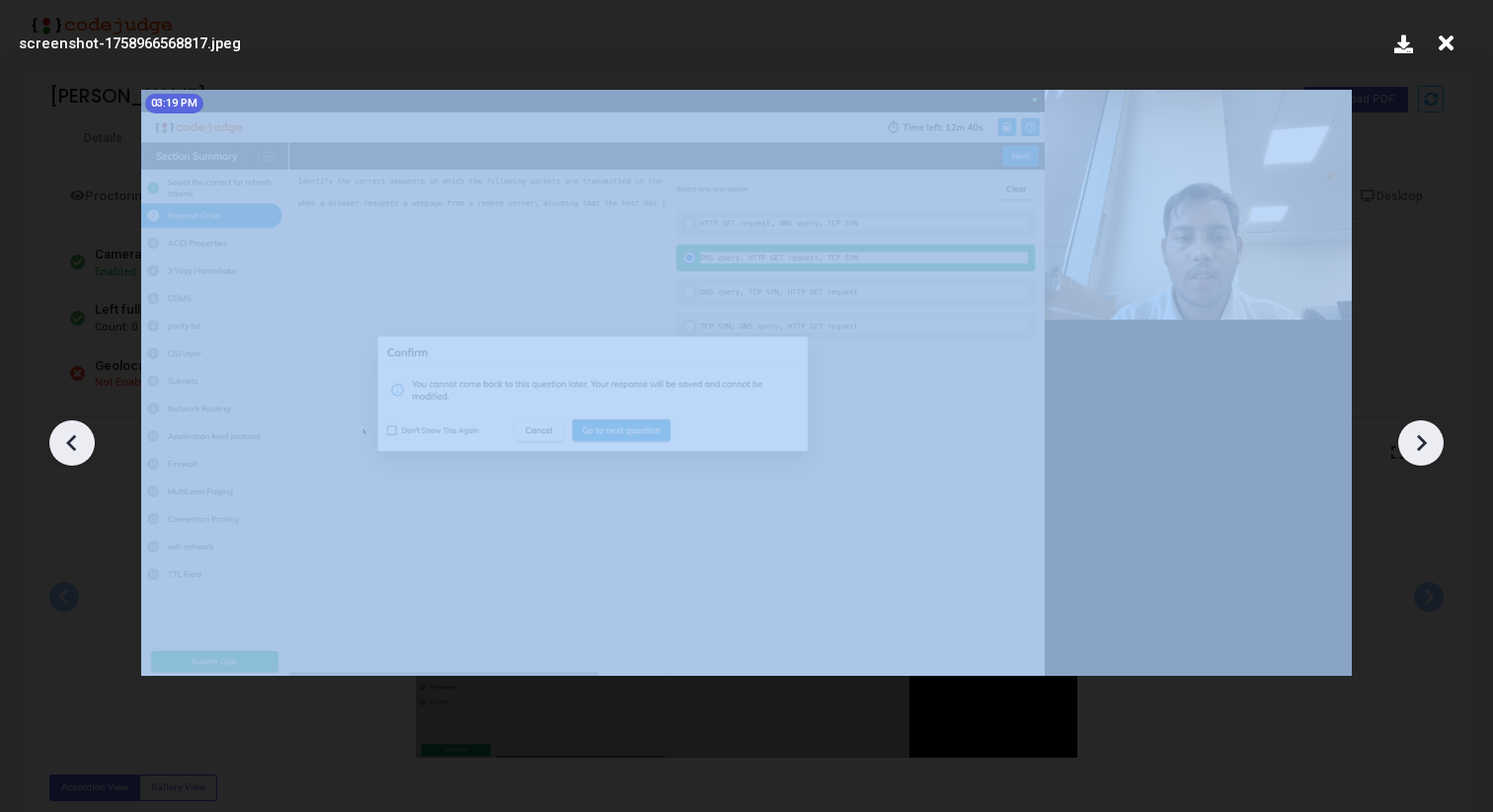
click at [1415, 438] on icon at bounding box center [1421, 443] width 30 height 30
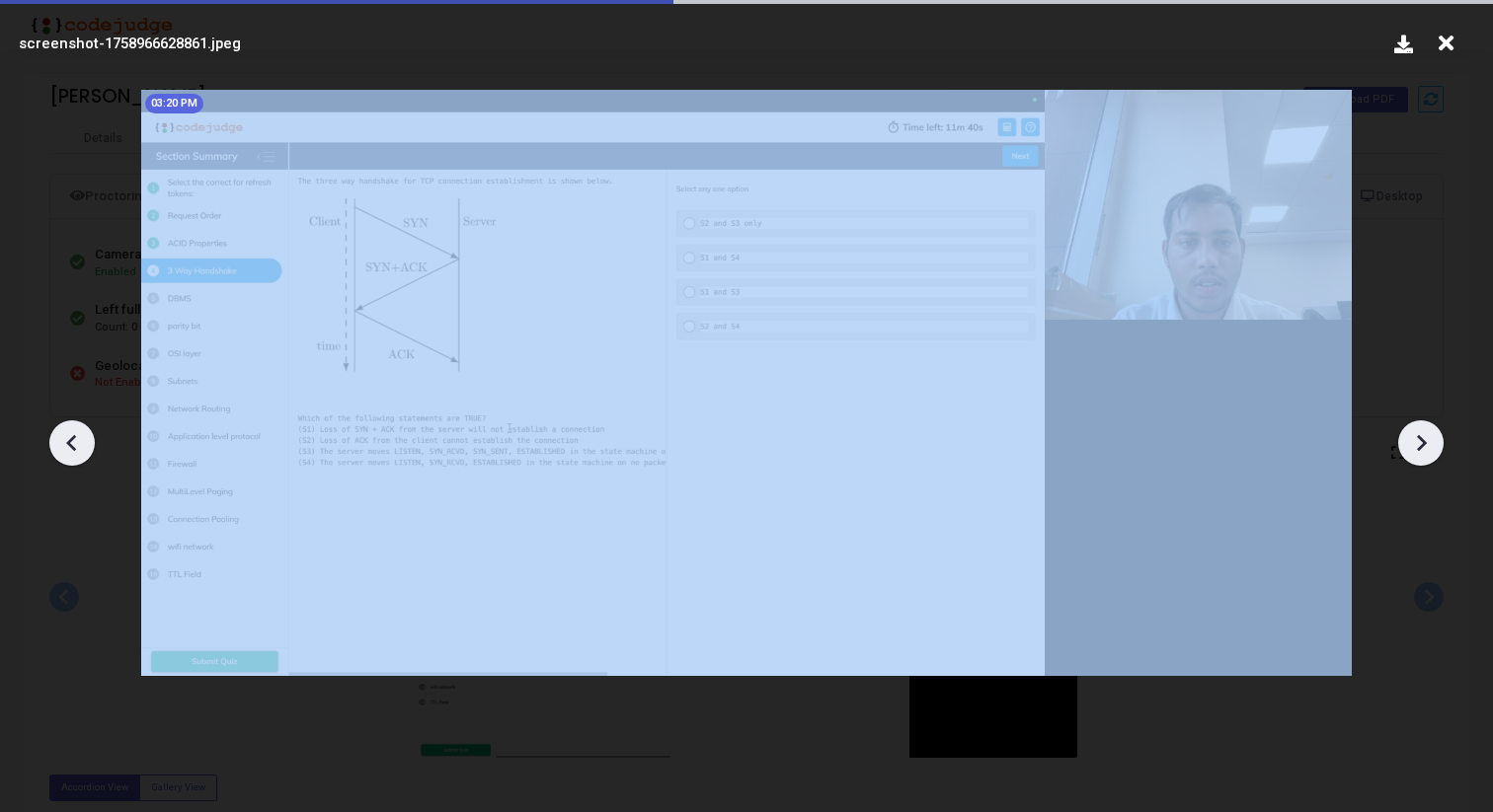
click at [1415, 438] on icon at bounding box center [1421, 443] width 30 height 30
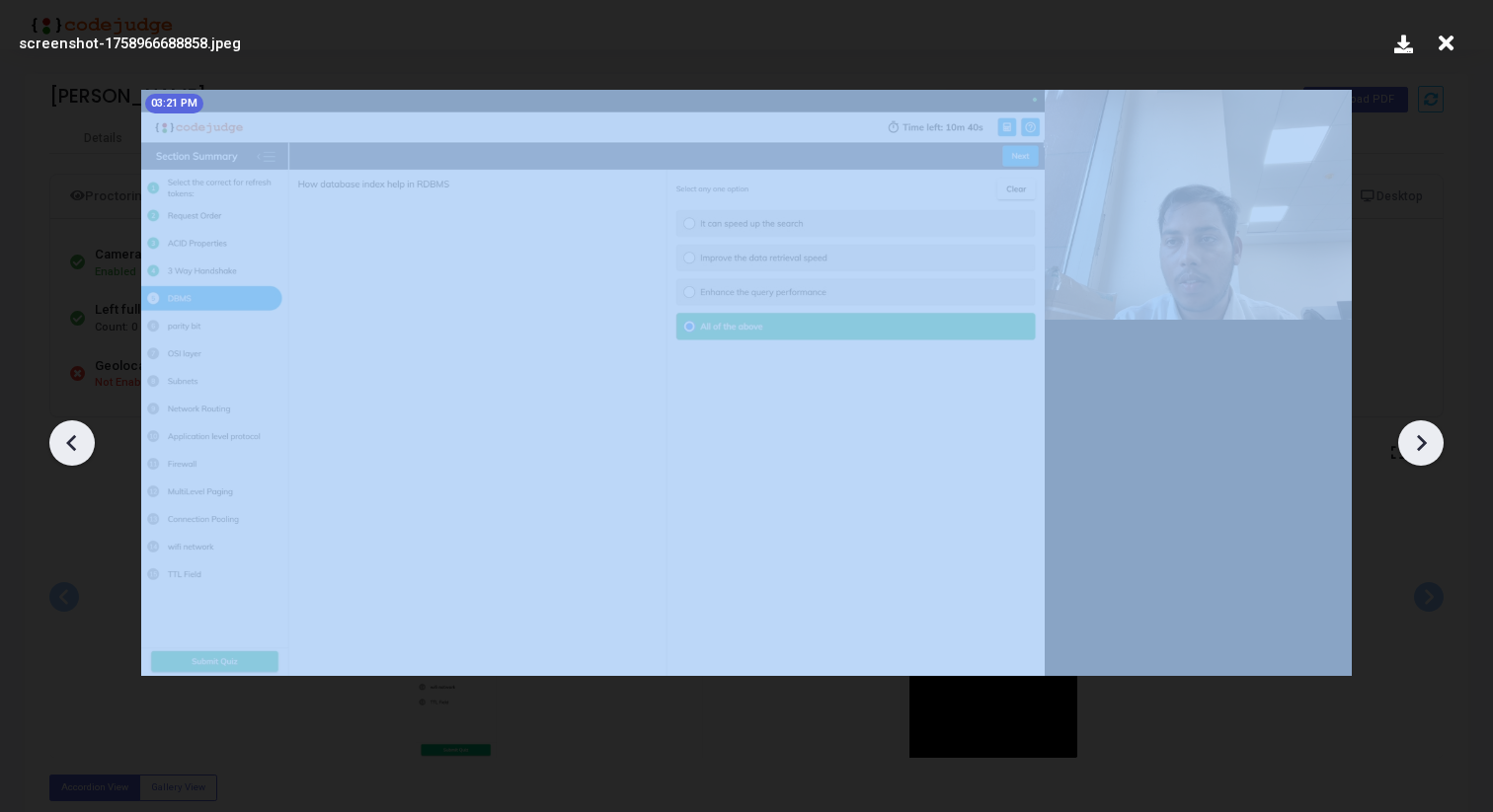
click at [1415, 438] on icon at bounding box center [1421, 443] width 30 height 30
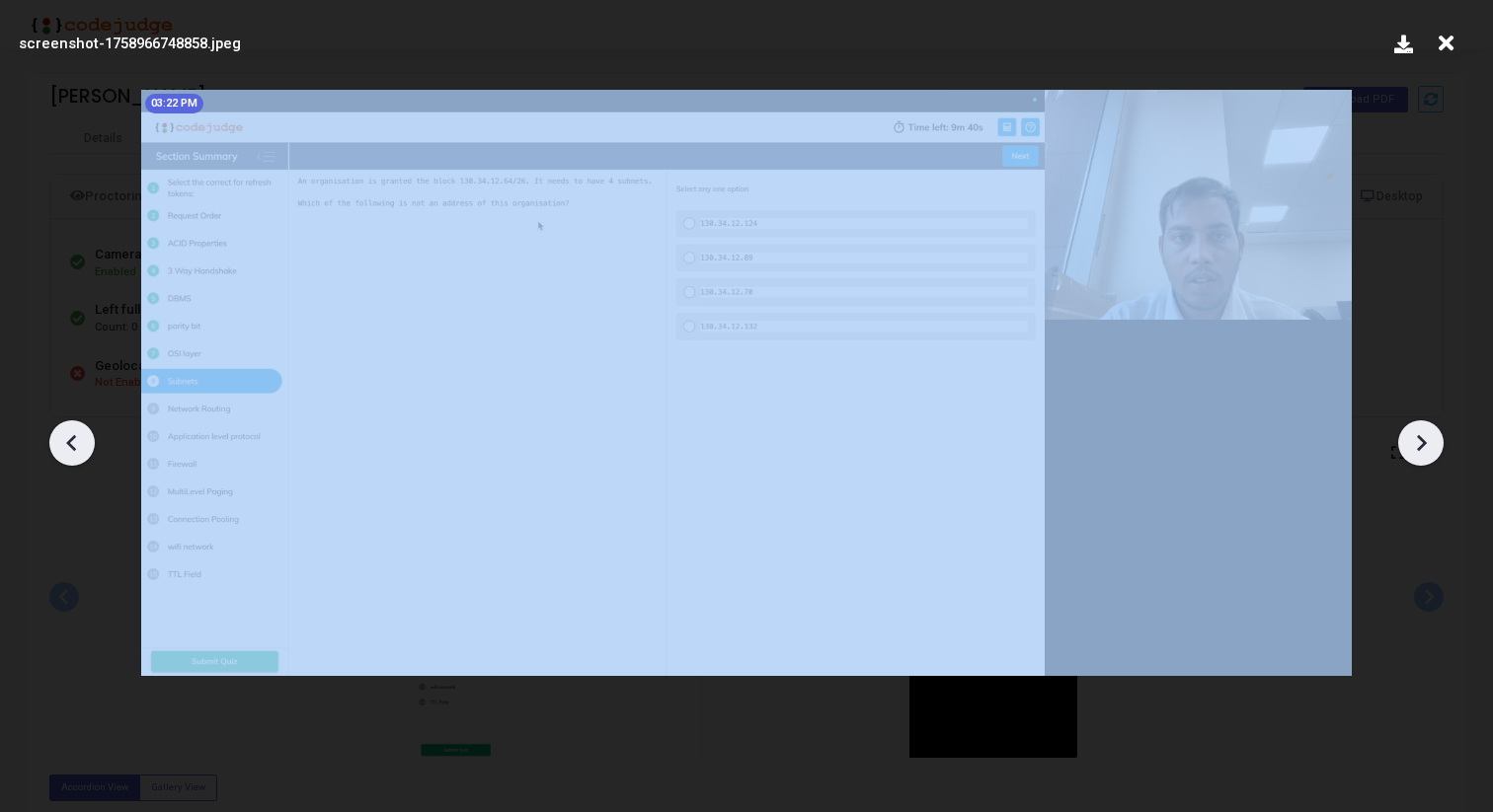
click at [1415, 438] on icon at bounding box center [1421, 443] width 30 height 30
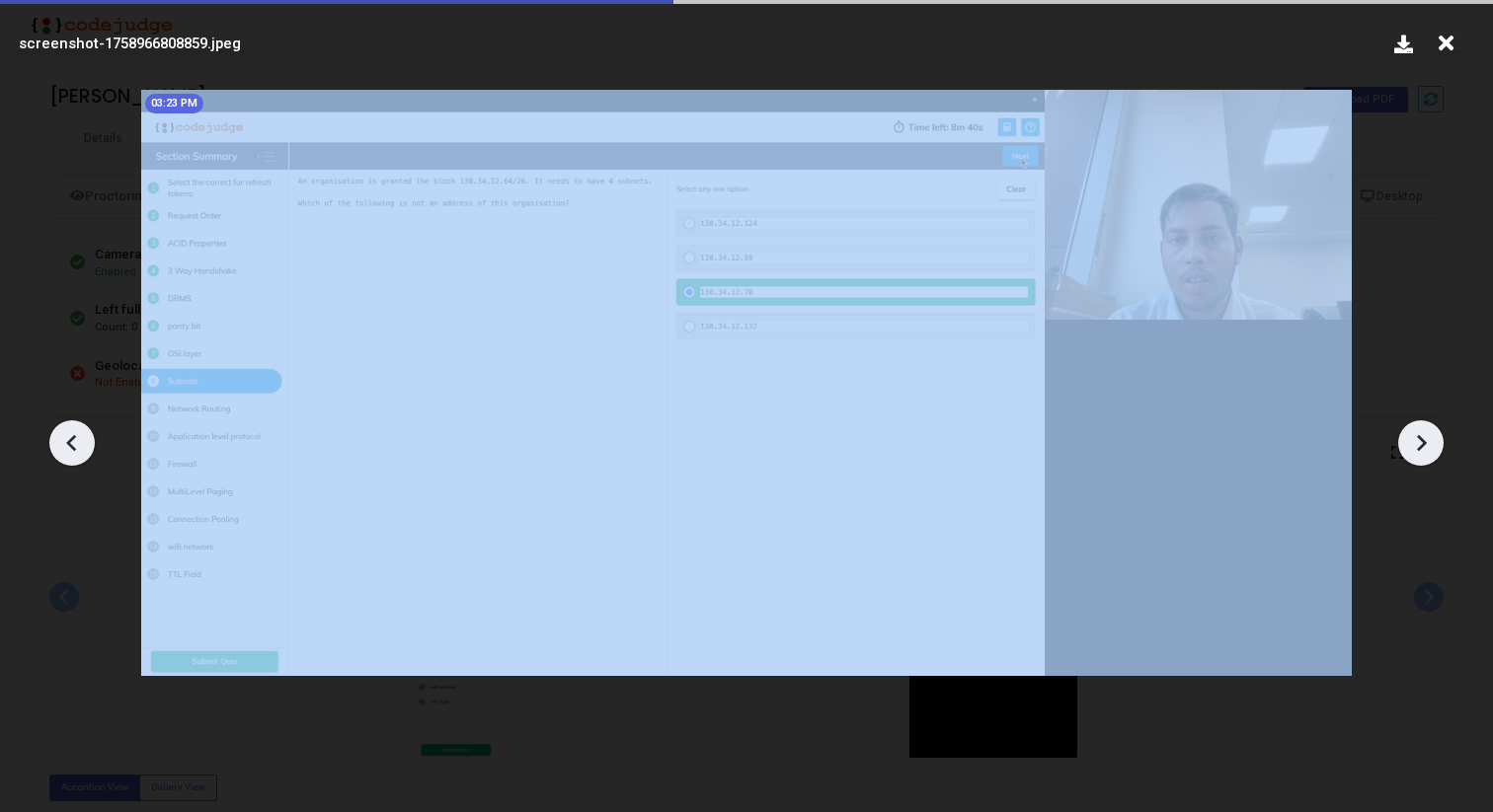
click at [1415, 438] on icon at bounding box center [1421, 443] width 30 height 30
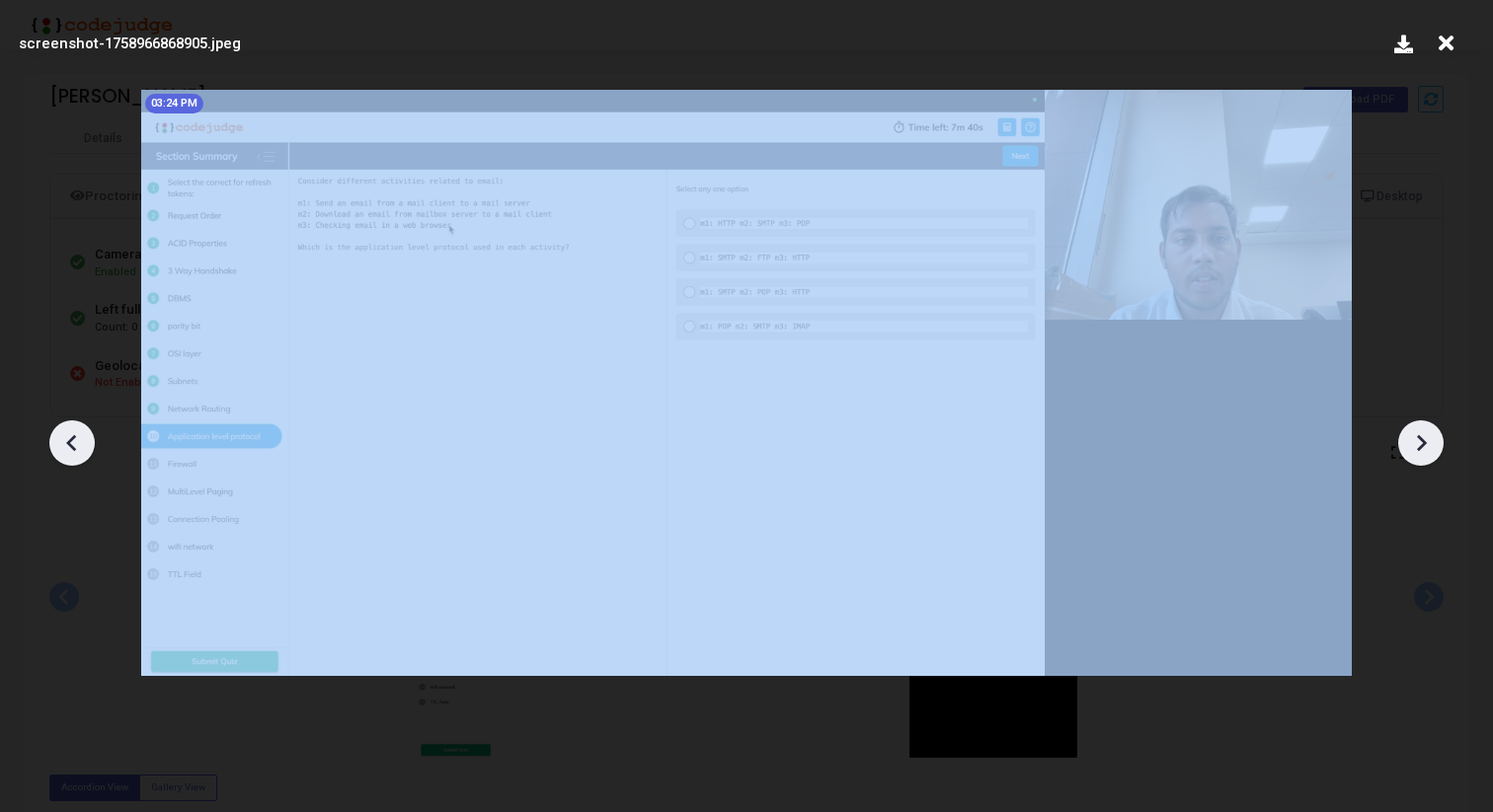
click at [1415, 438] on icon at bounding box center [1421, 443] width 30 height 30
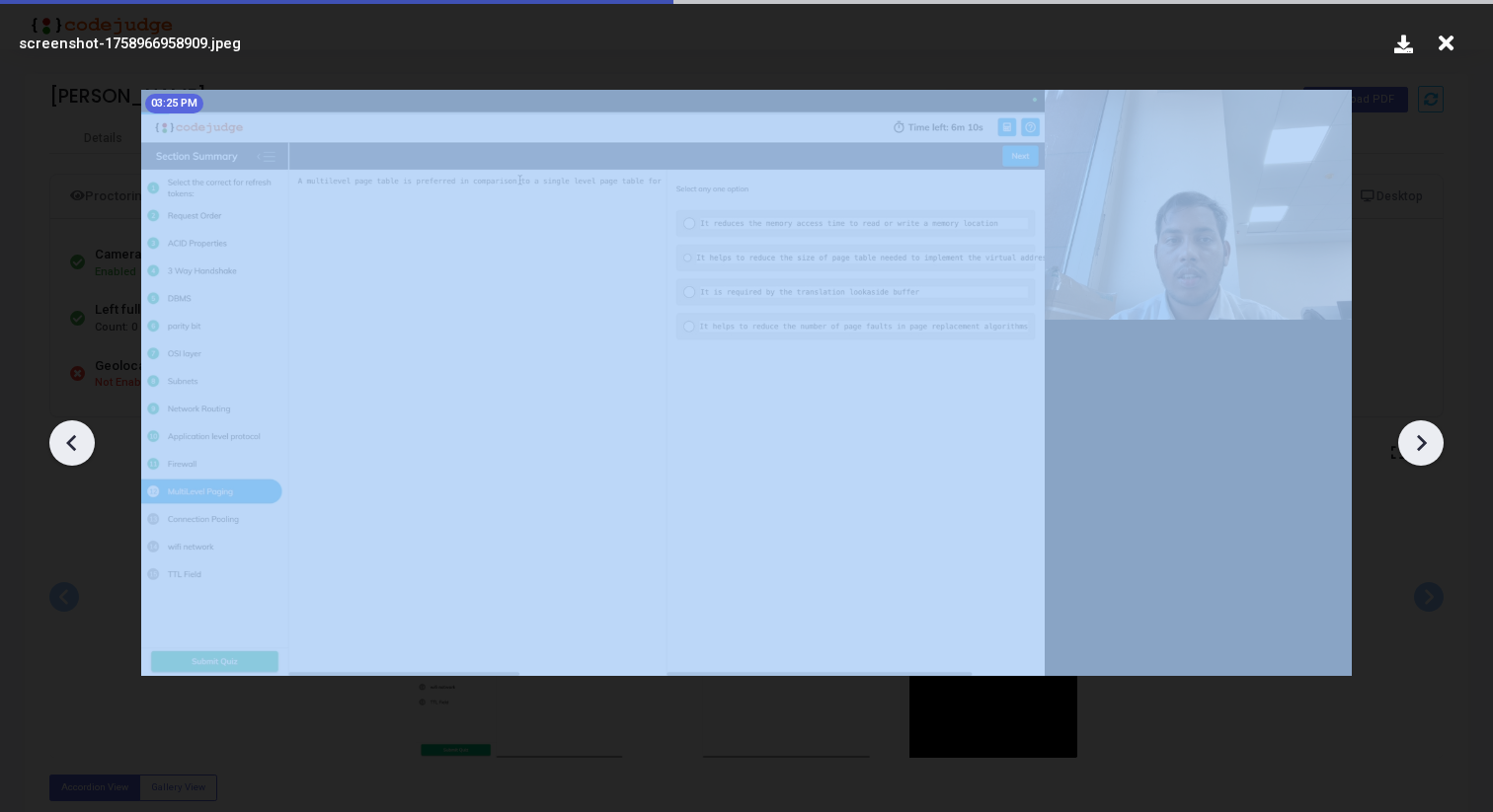
click at [1415, 438] on icon at bounding box center [1421, 443] width 30 height 30
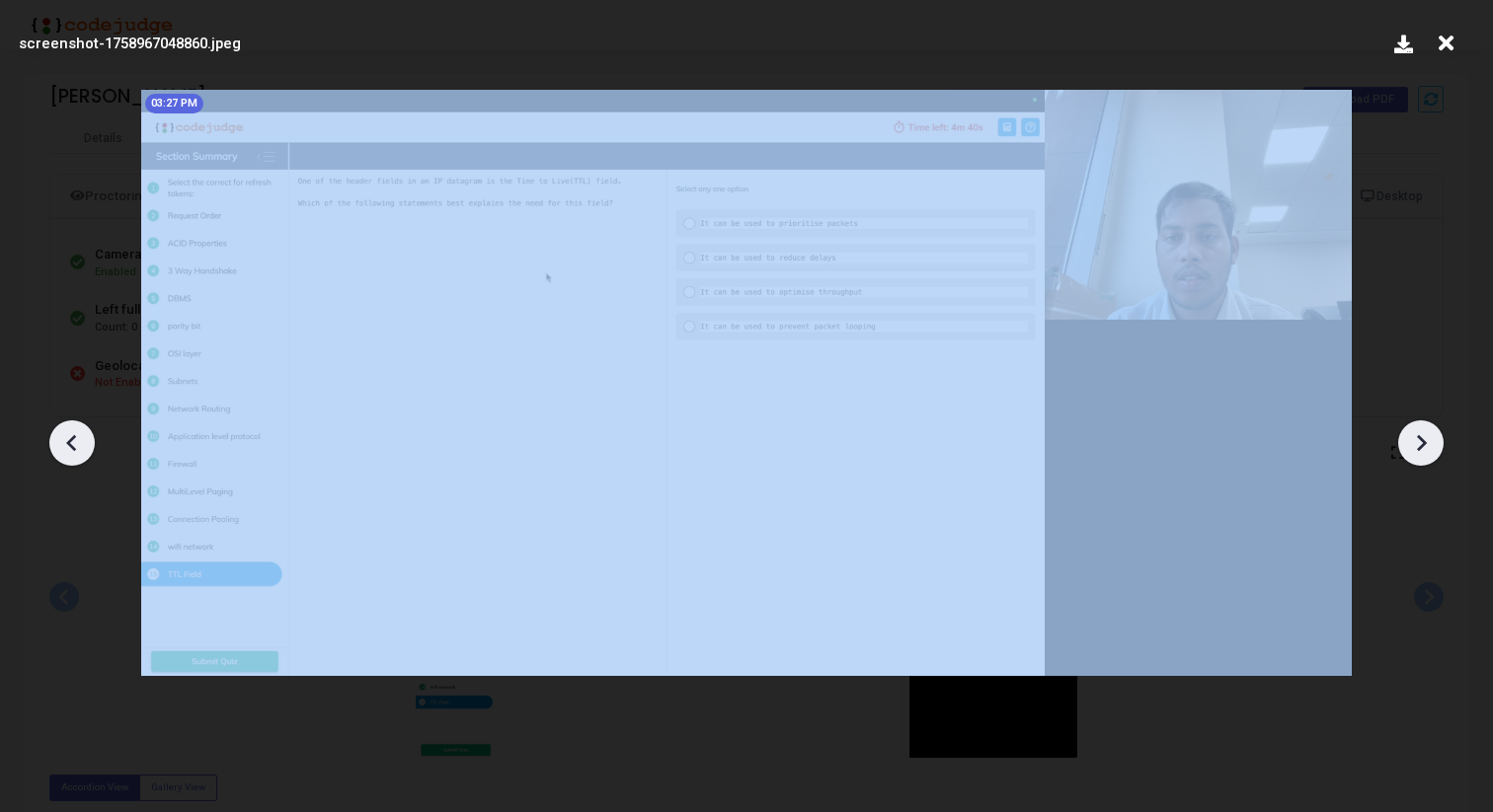
click at [1415, 438] on icon at bounding box center [1421, 443] width 30 height 30
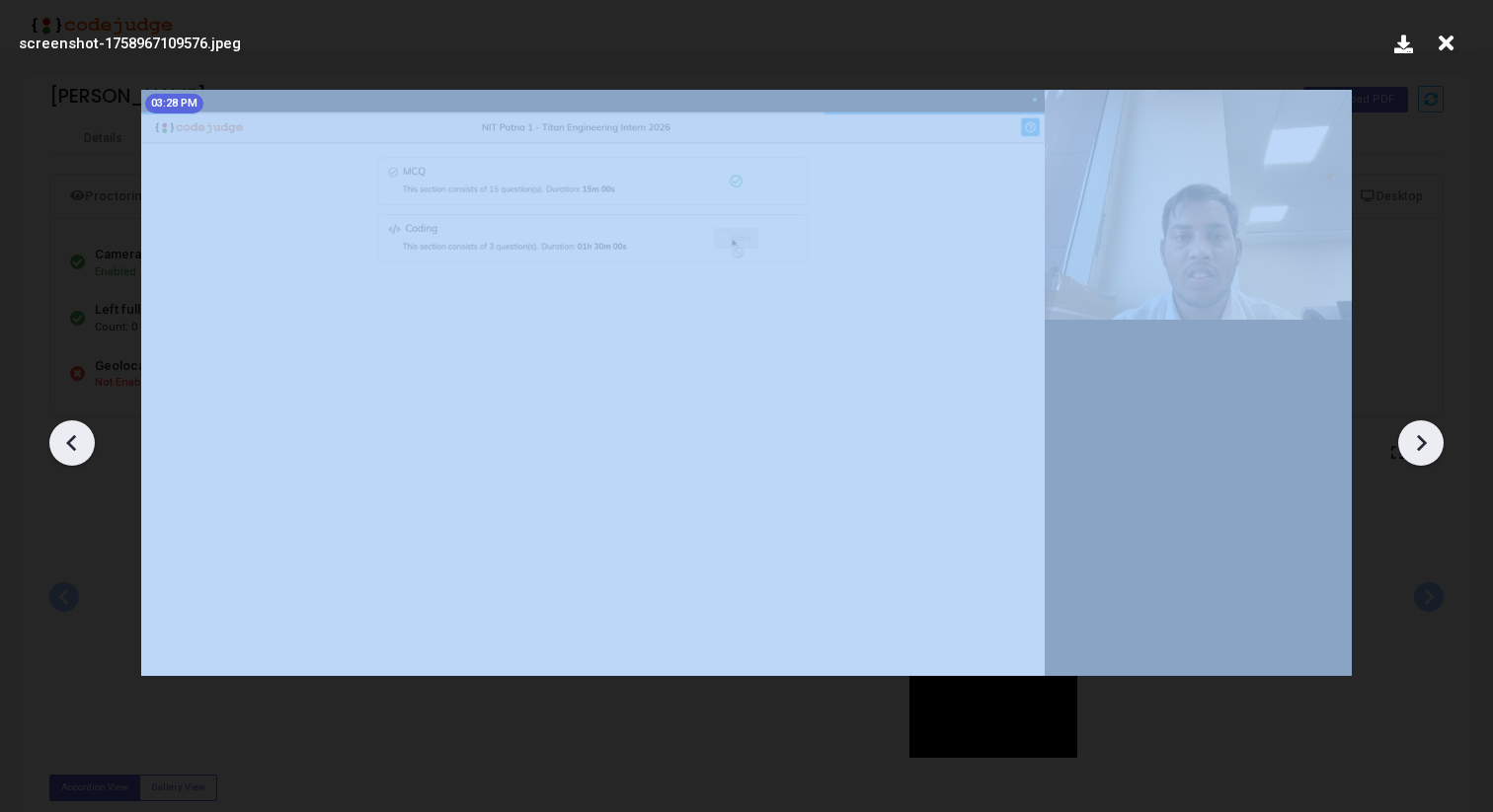
click at [1415, 438] on icon at bounding box center [1421, 443] width 30 height 30
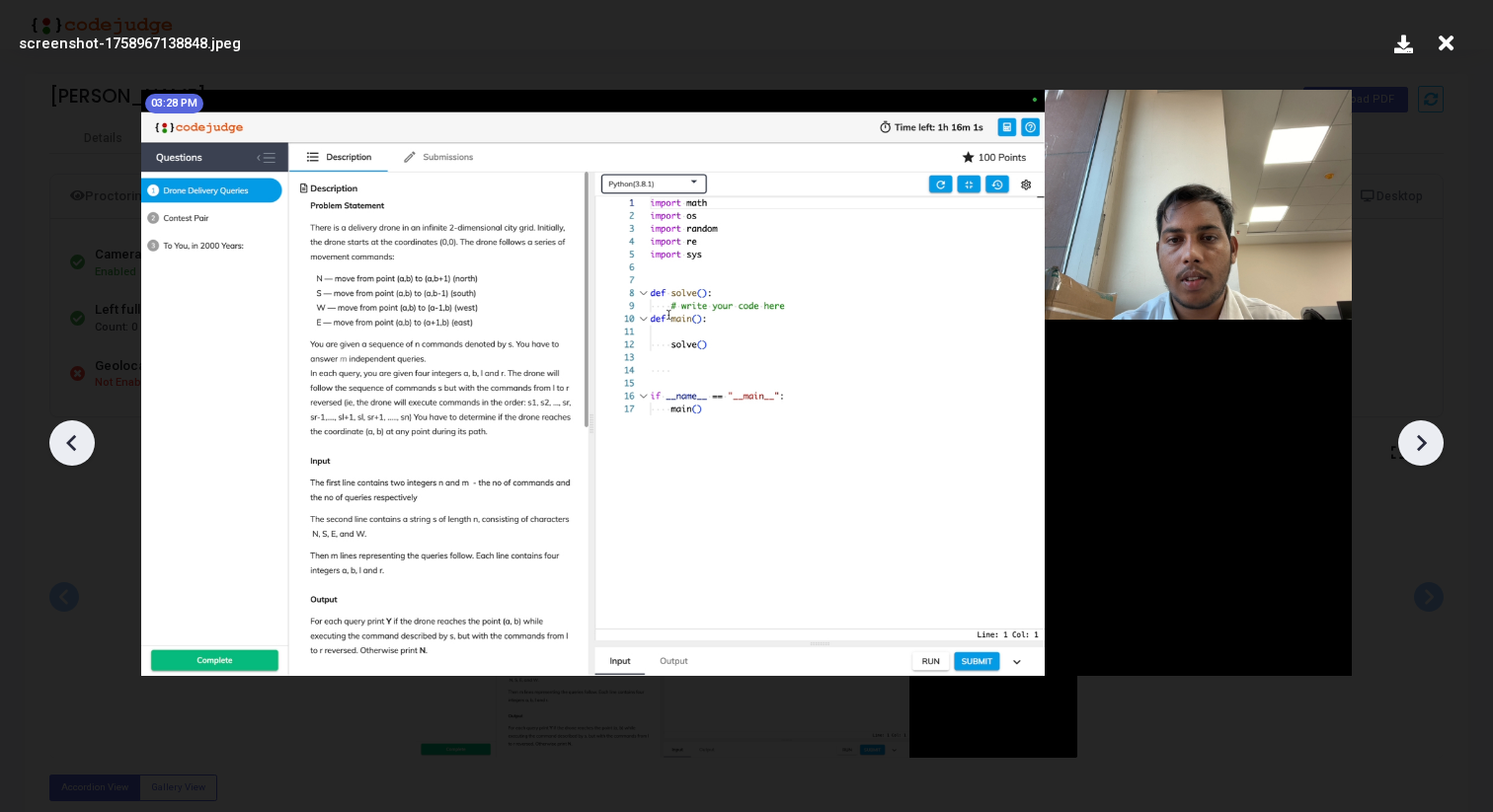
click at [1419, 450] on icon at bounding box center [1421, 443] width 30 height 30
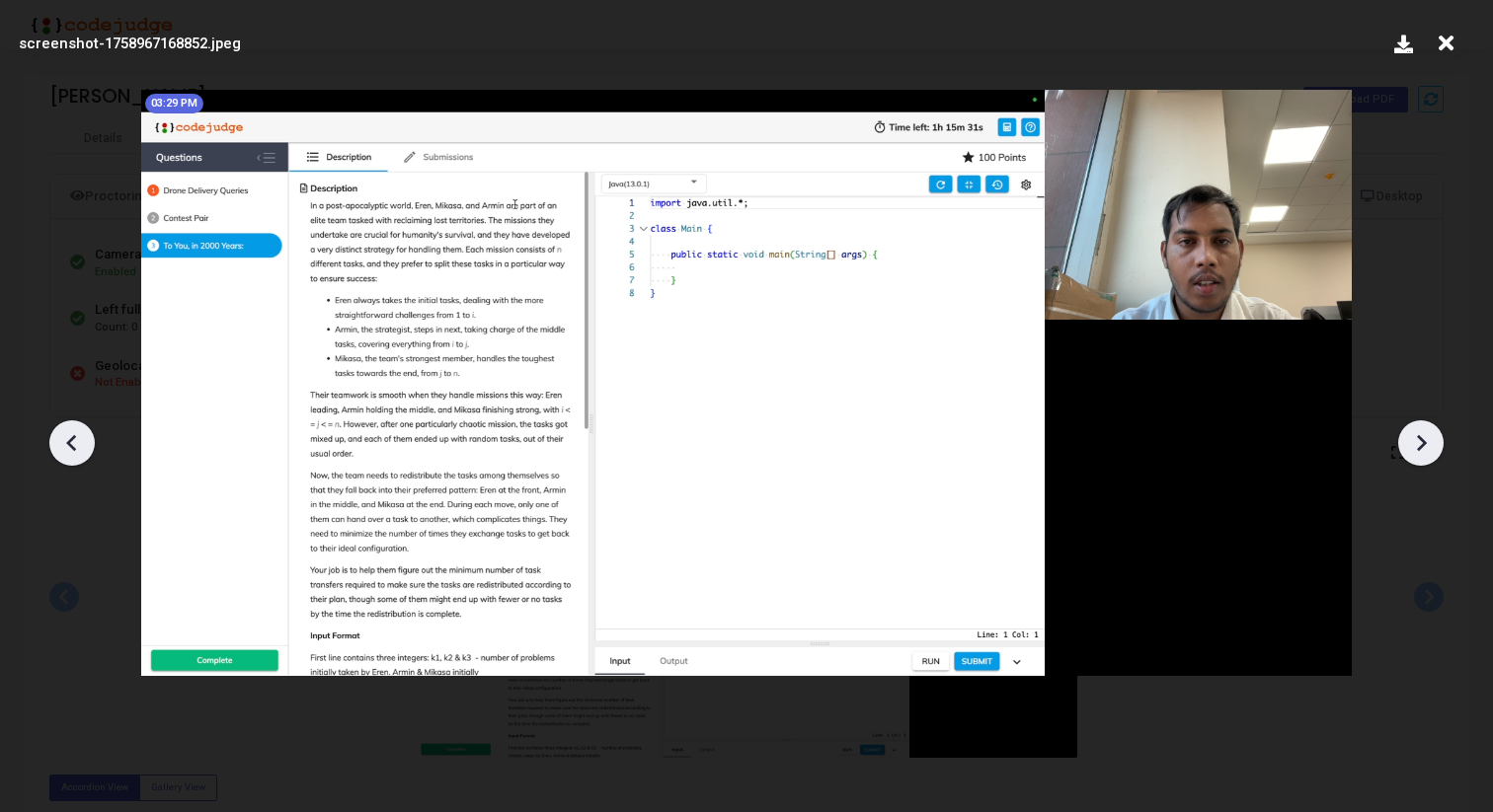
click at [1419, 450] on icon at bounding box center [1421, 443] width 30 height 30
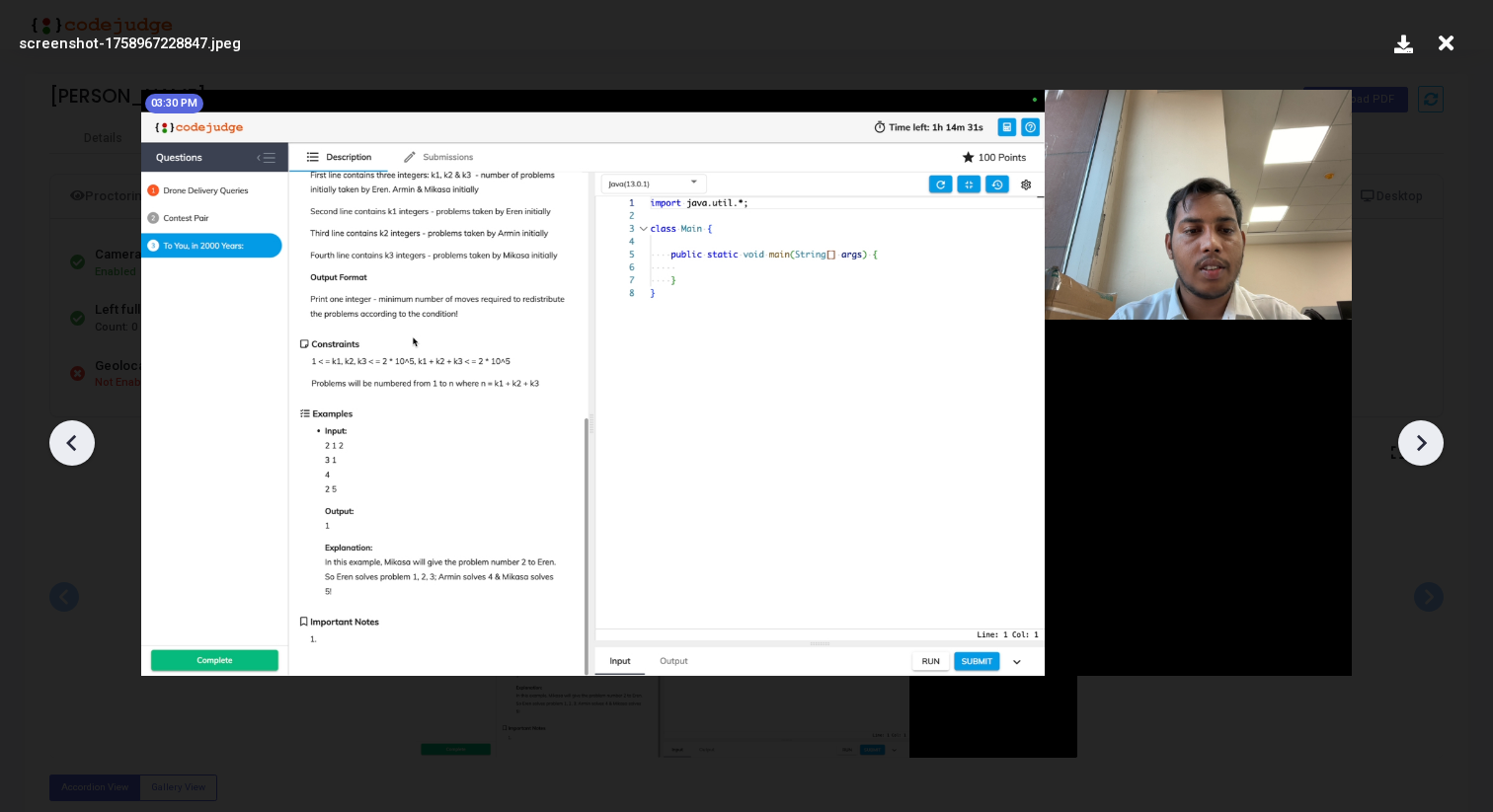
click at [1419, 450] on icon at bounding box center [1421, 443] width 30 height 30
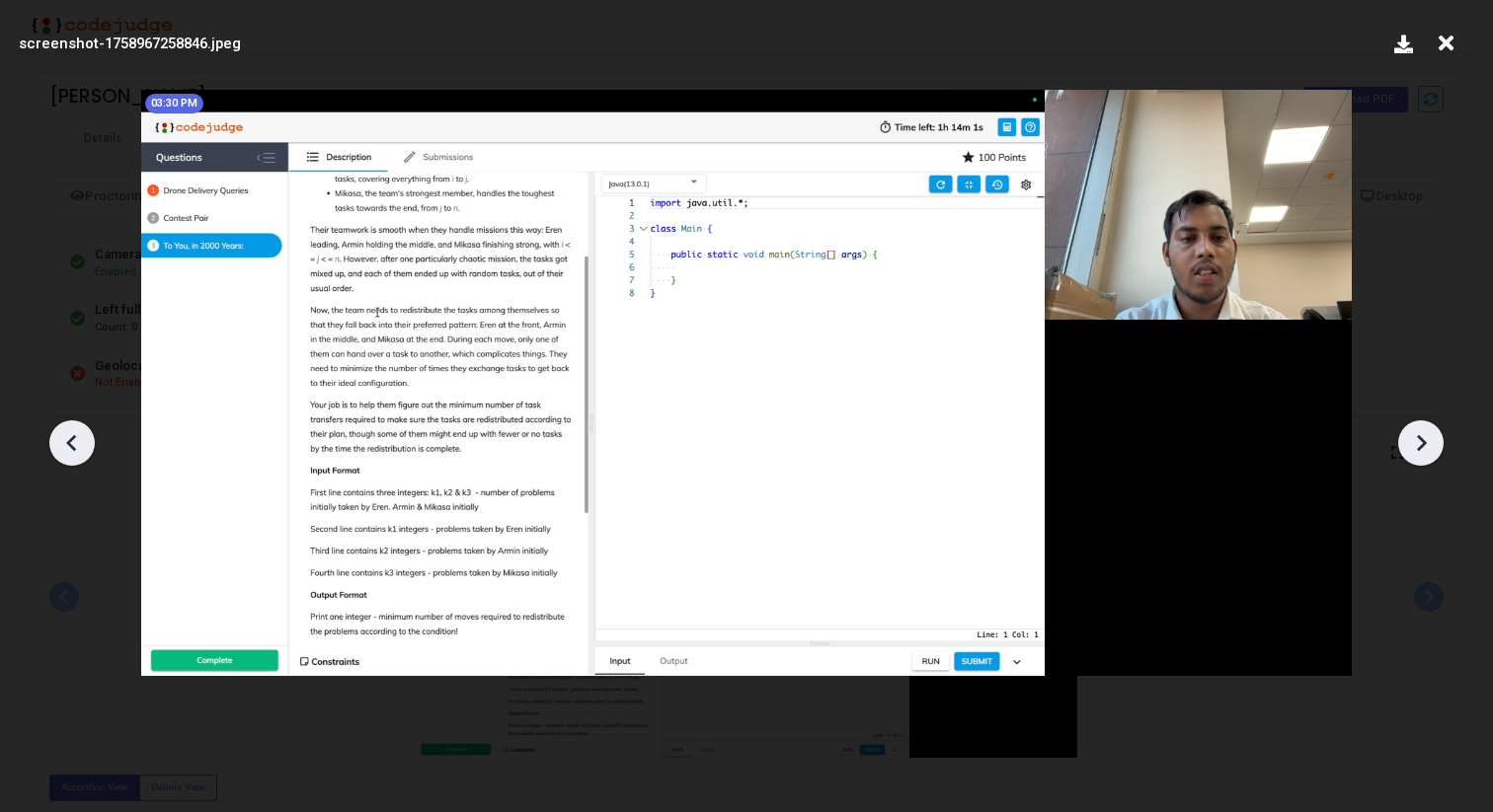
click at [1419, 450] on icon at bounding box center [1421, 443] width 30 height 30
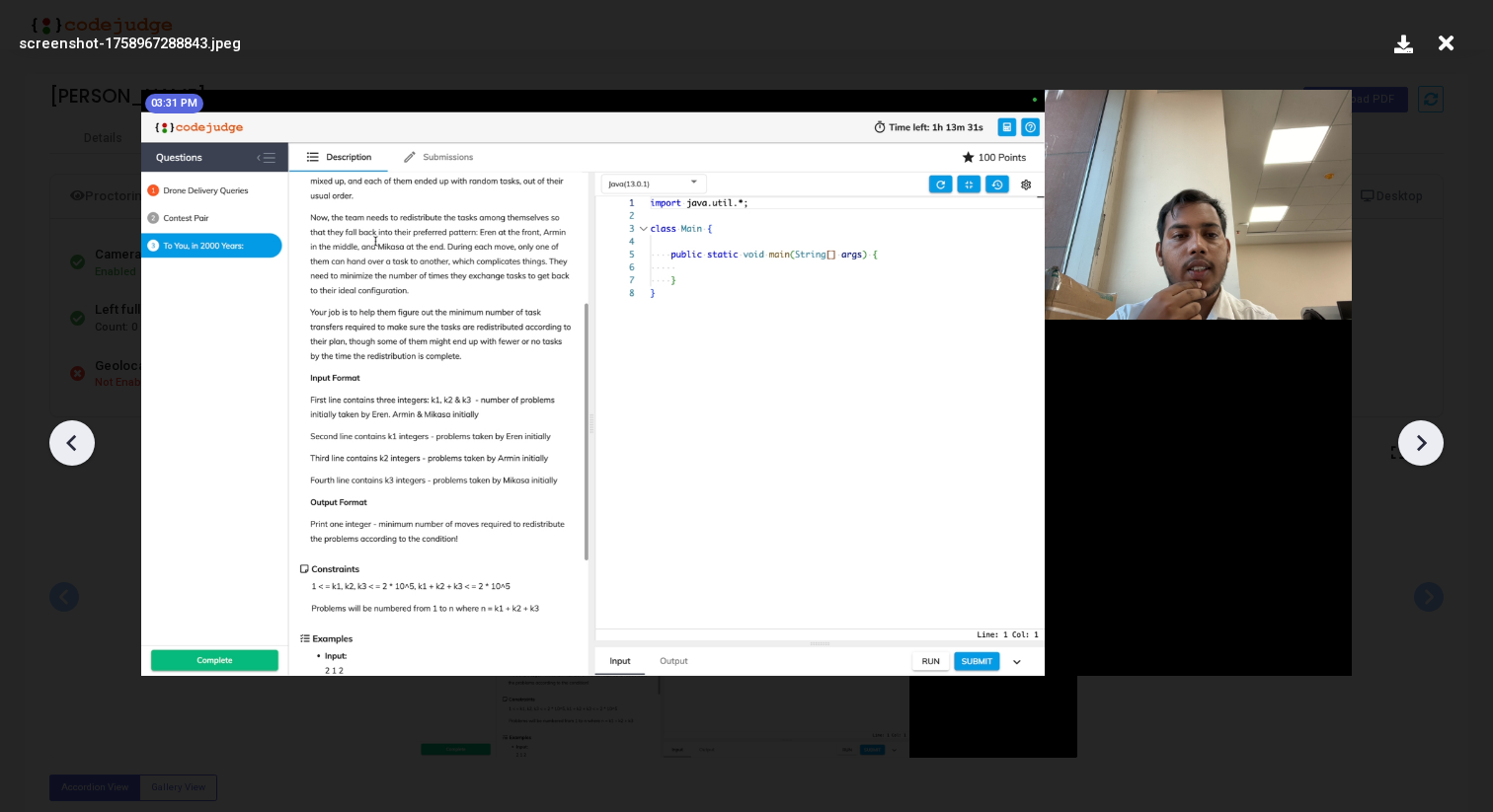
click at [1419, 450] on icon at bounding box center [1421, 443] width 30 height 30
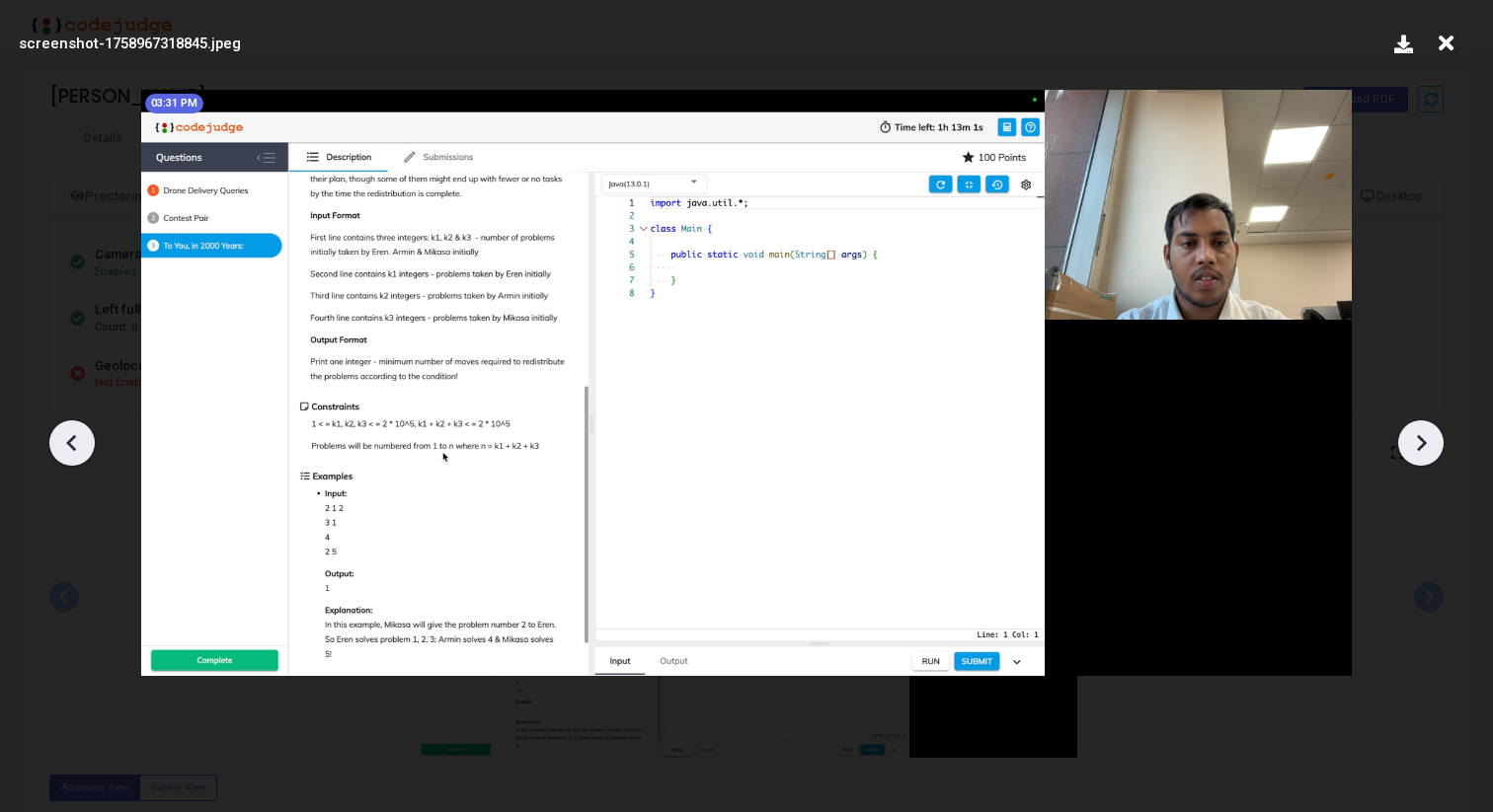
click at [1419, 450] on icon at bounding box center [1421, 443] width 30 height 30
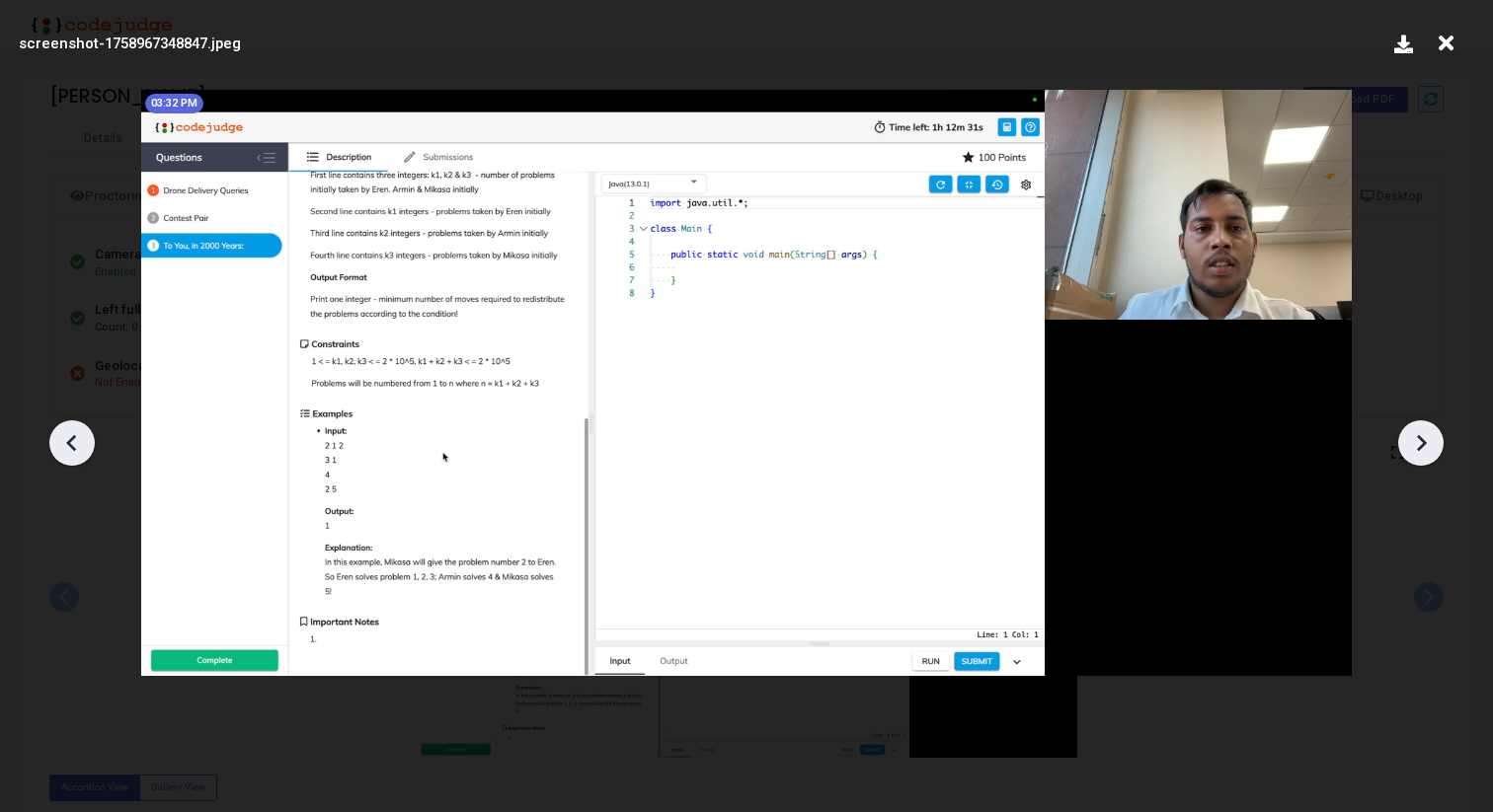
click at [1419, 450] on icon at bounding box center [1421, 443] width 30 height 30
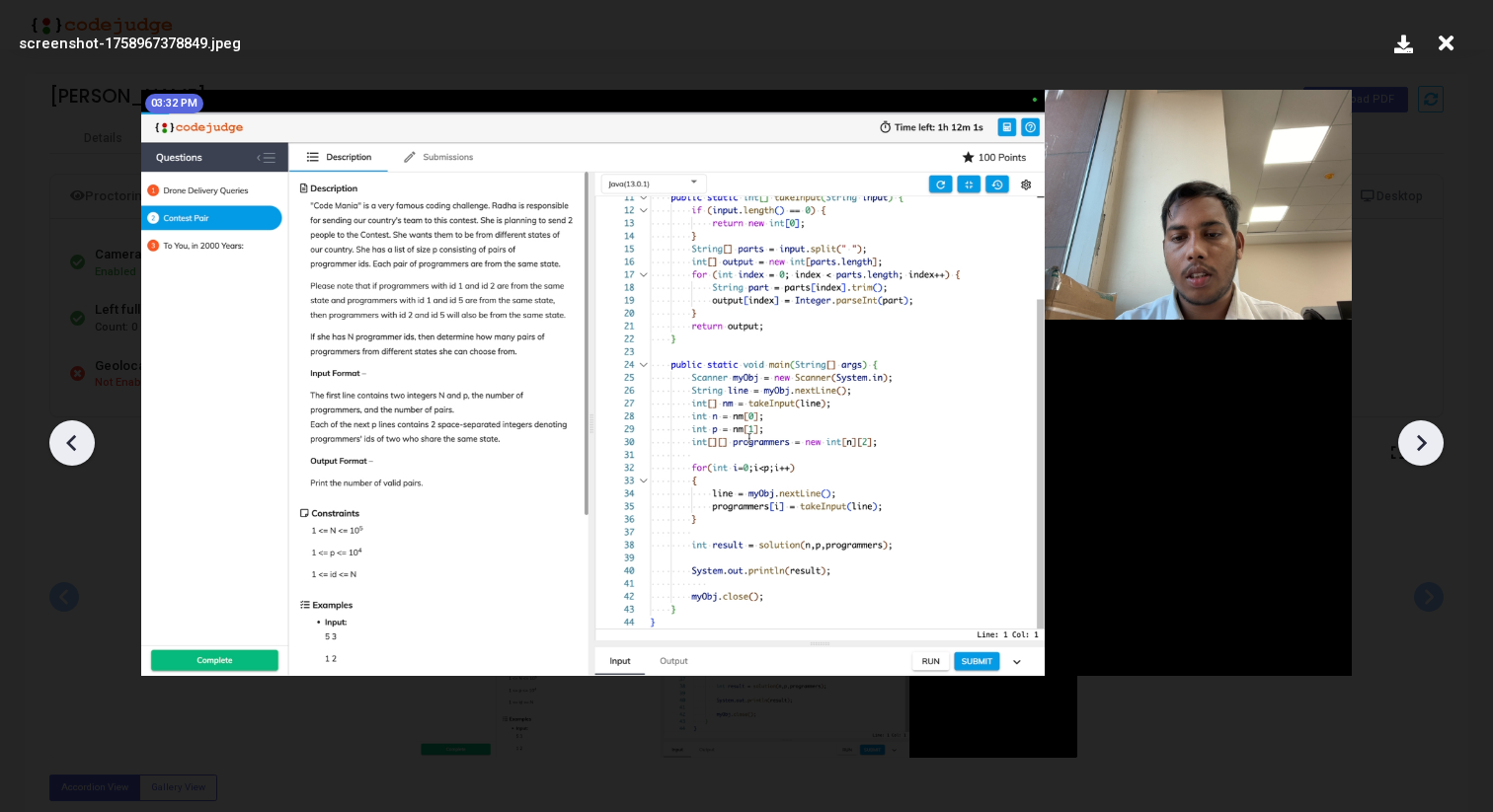
click at [1448, 42] on icon at bounding box center [1446, 44] width 31 height 38
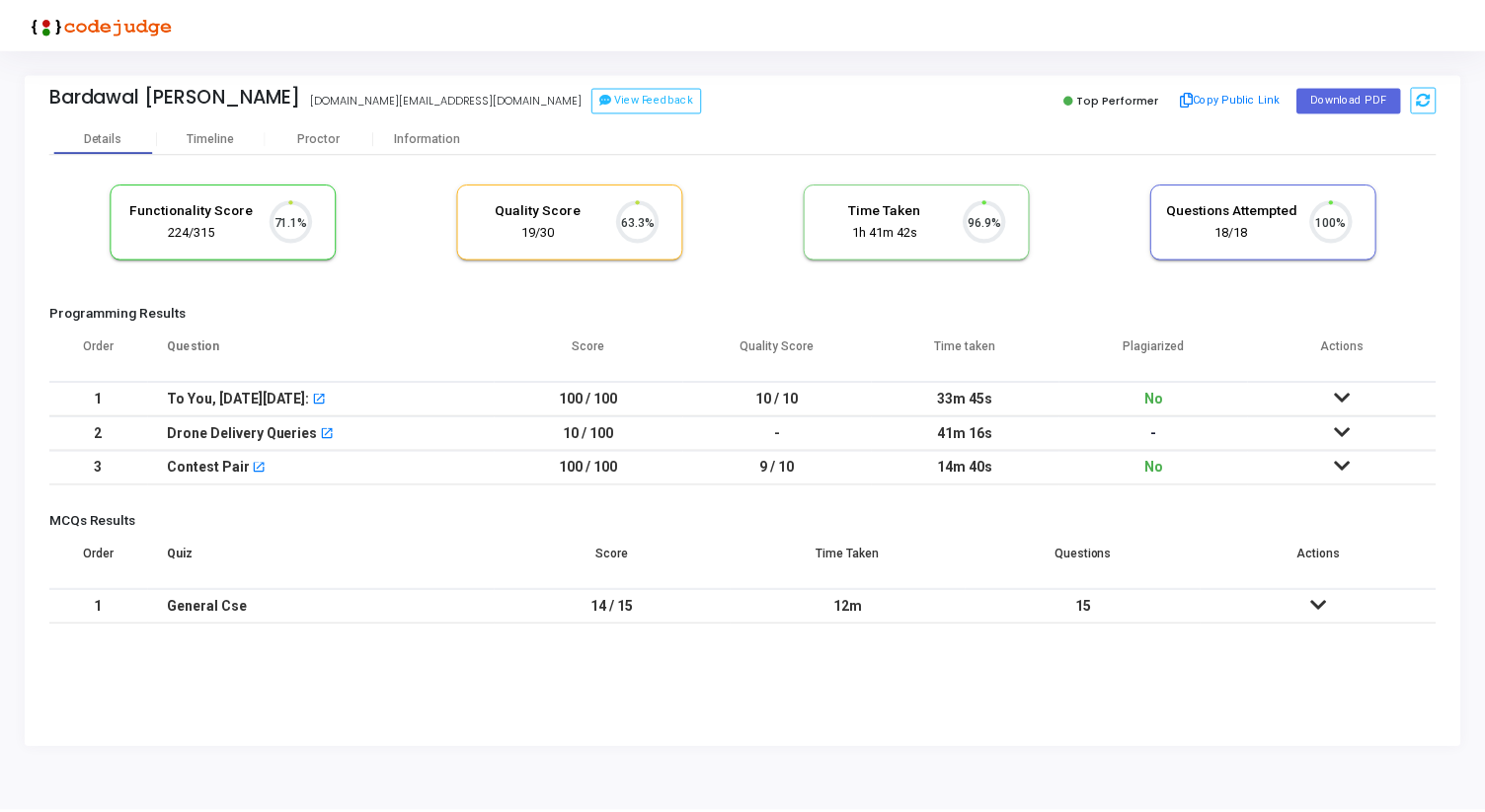
scroll to position [42, 50]
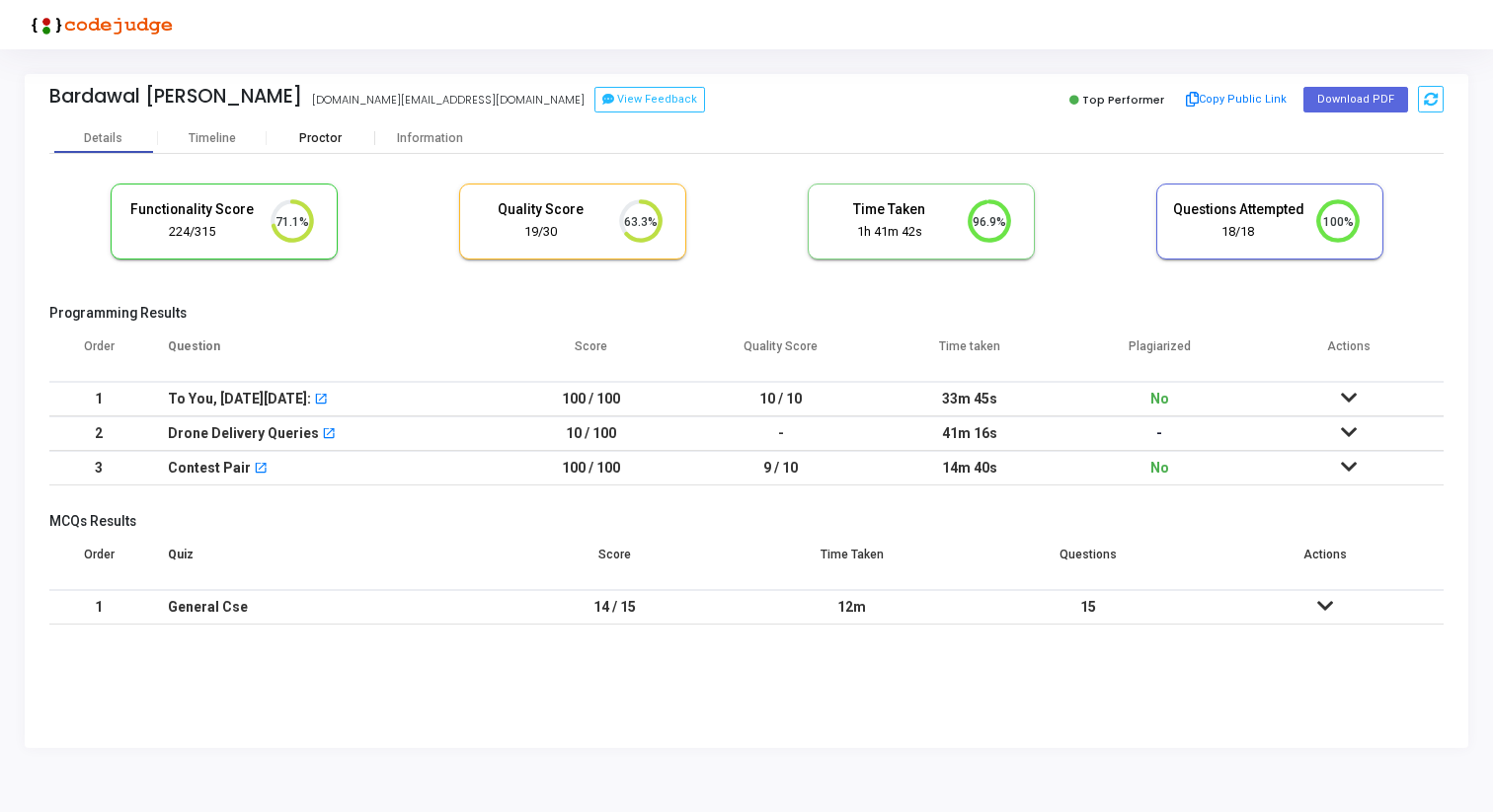
click at [305, 147] on div "Proctor" at bounding box center [321, 139] width 109 height 30
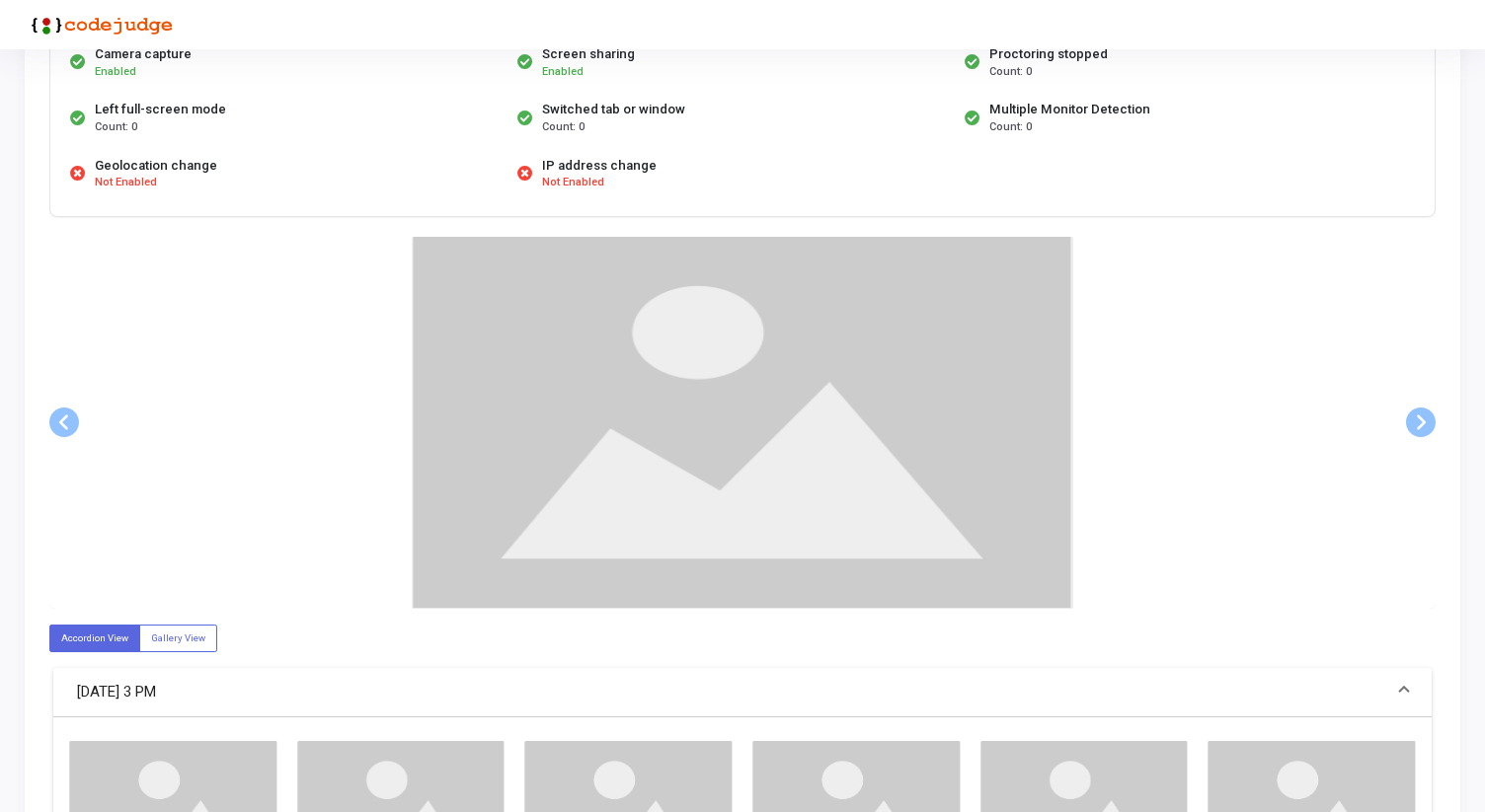
scroll to position [253, 0]
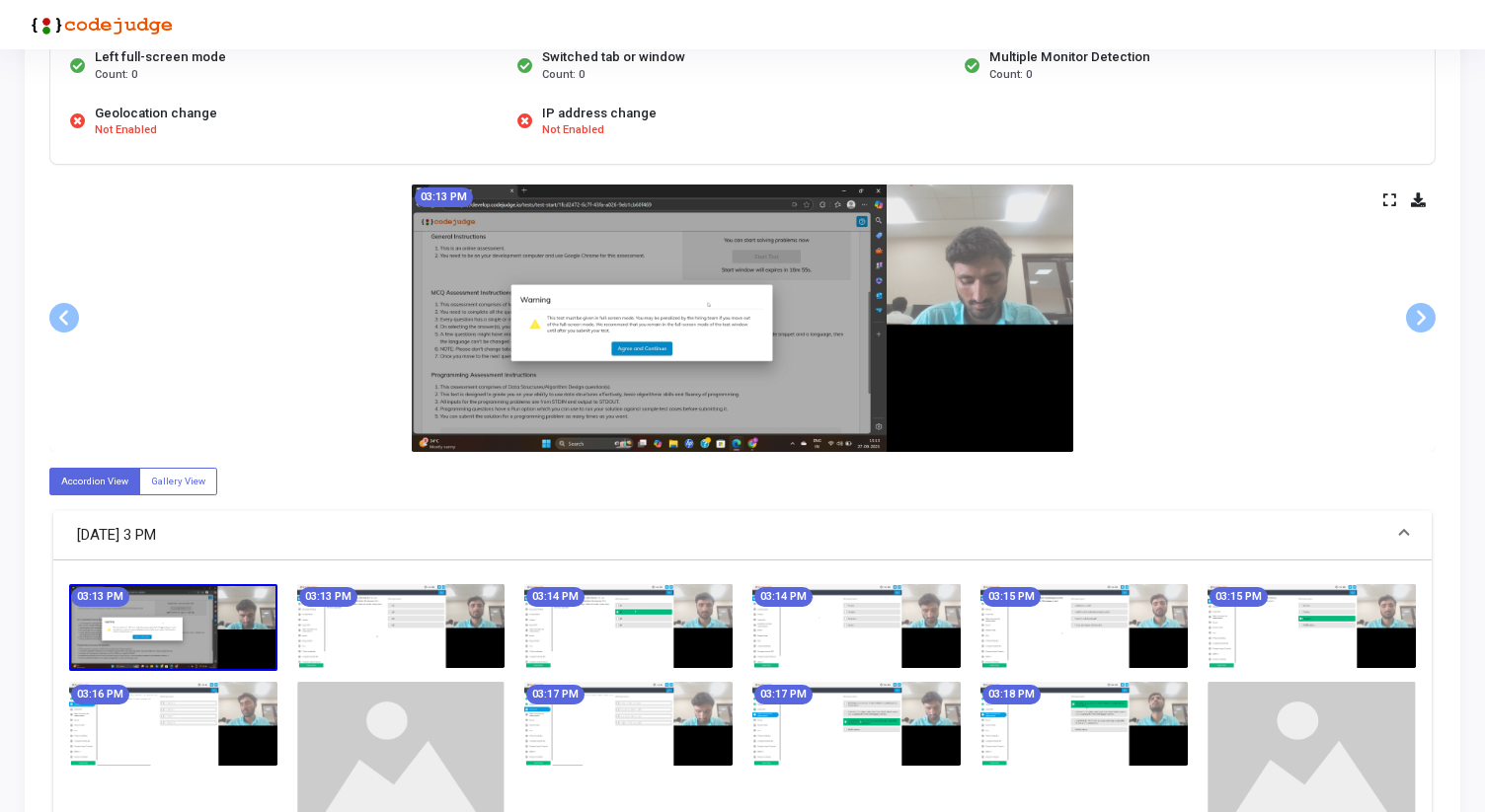
click at [1389, 198] on icon at bounding box center [1389, 200] width 13 height 11
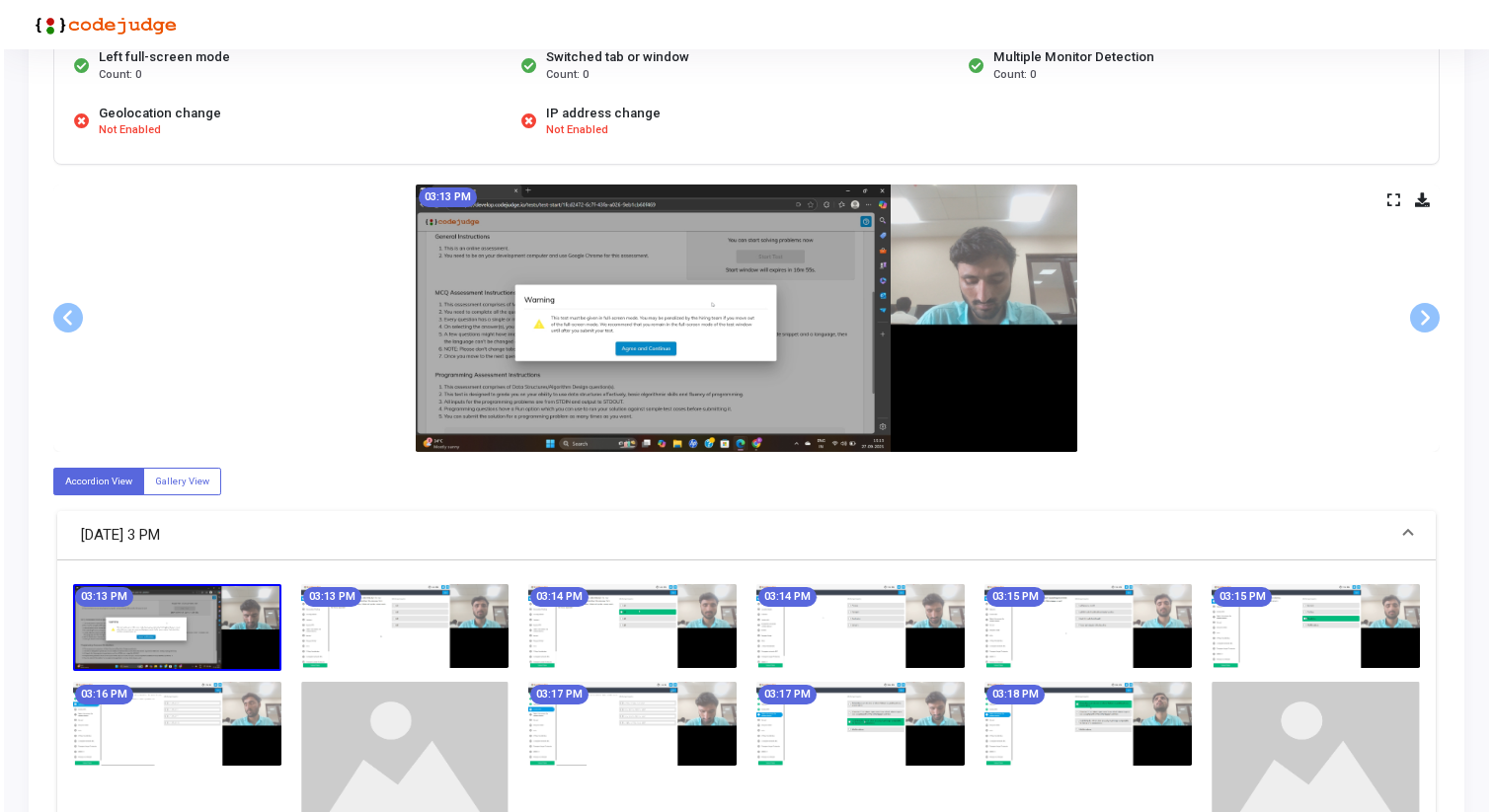
scroll to position [0, 0]
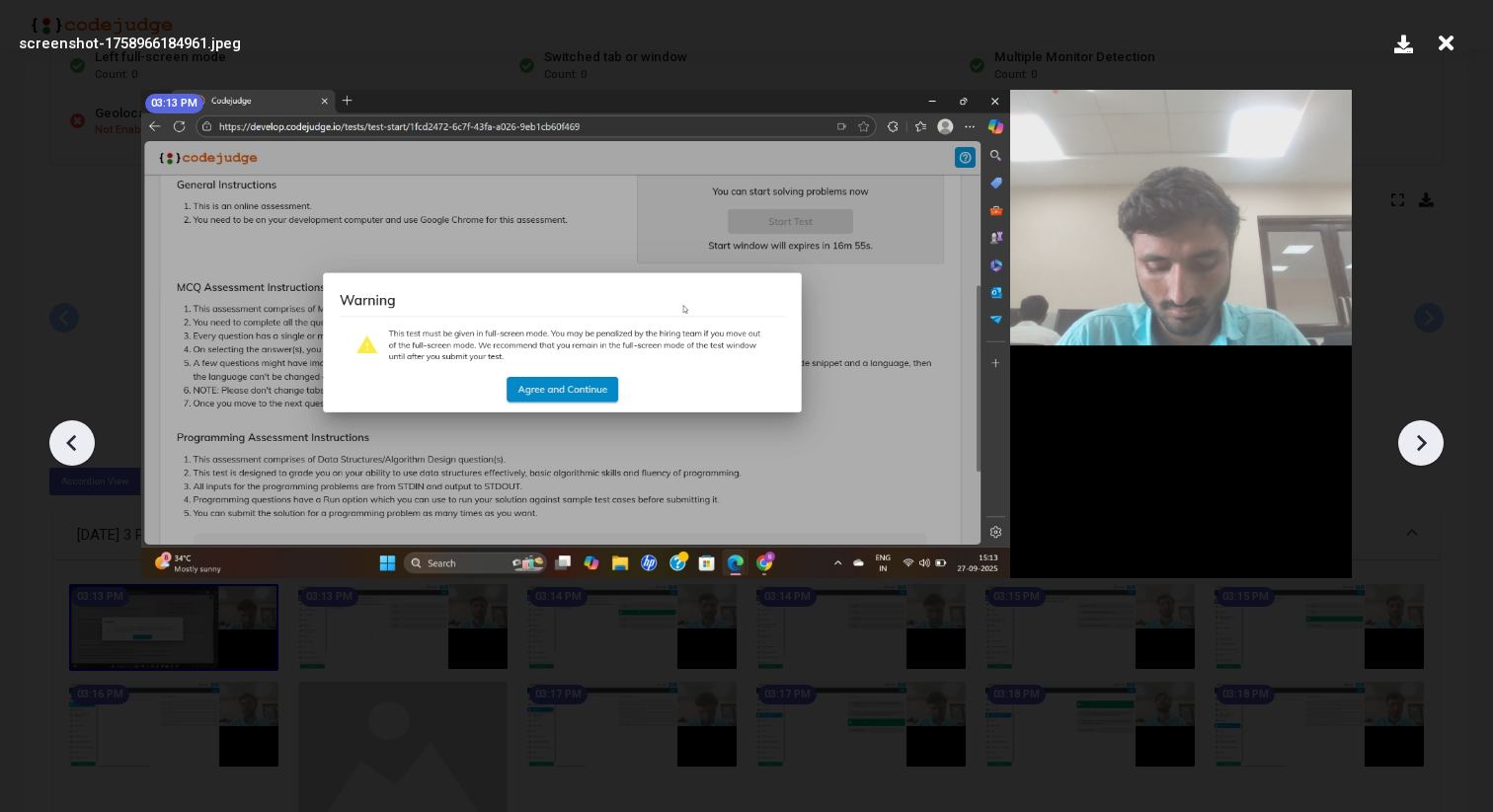
click at [1415, 432] on icon at bounding box center [1421, 443] width 30 height 30
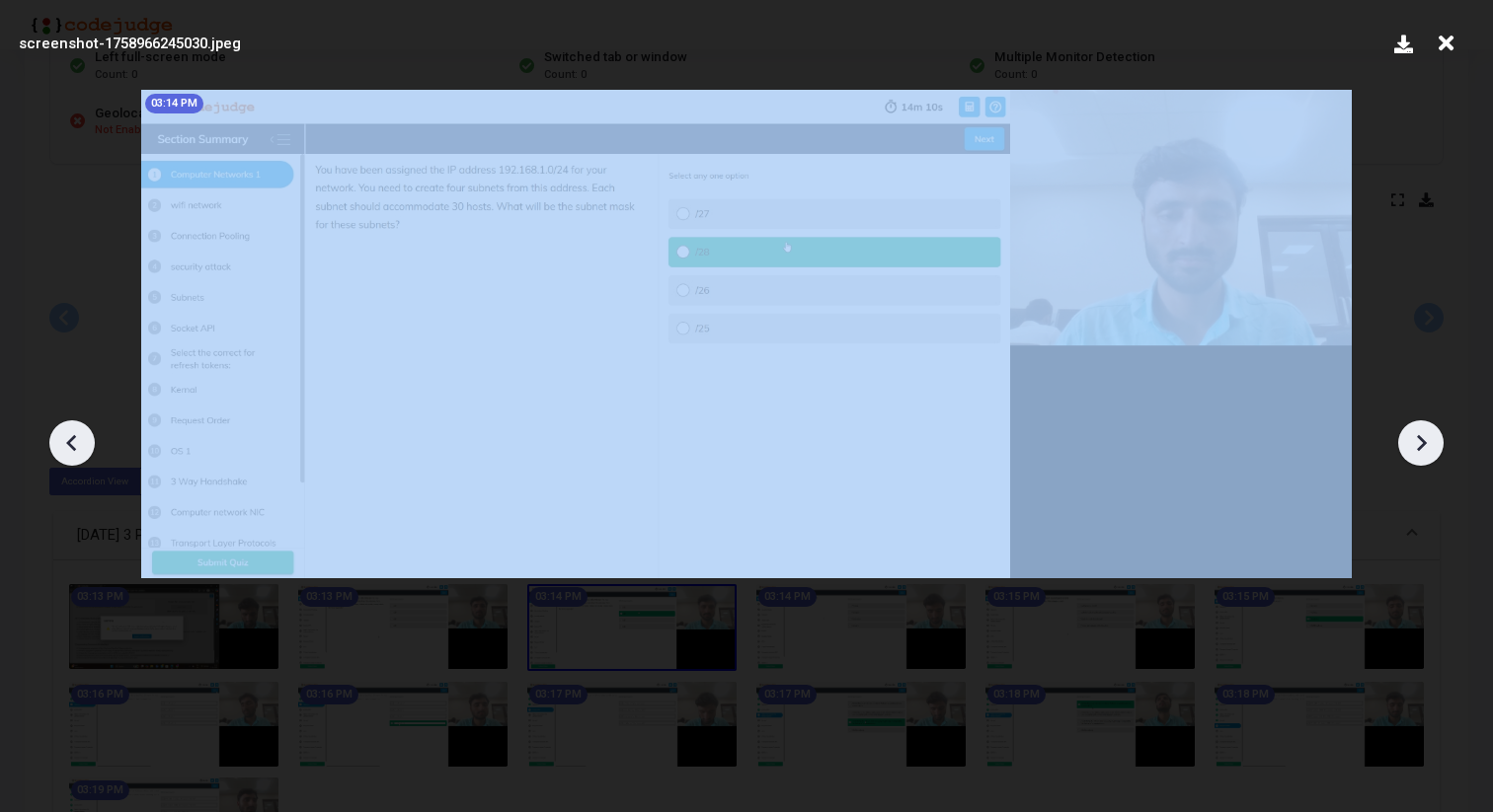
click at [1415, 432] on icon at bounding box center [1421, 443] width 30 height 30
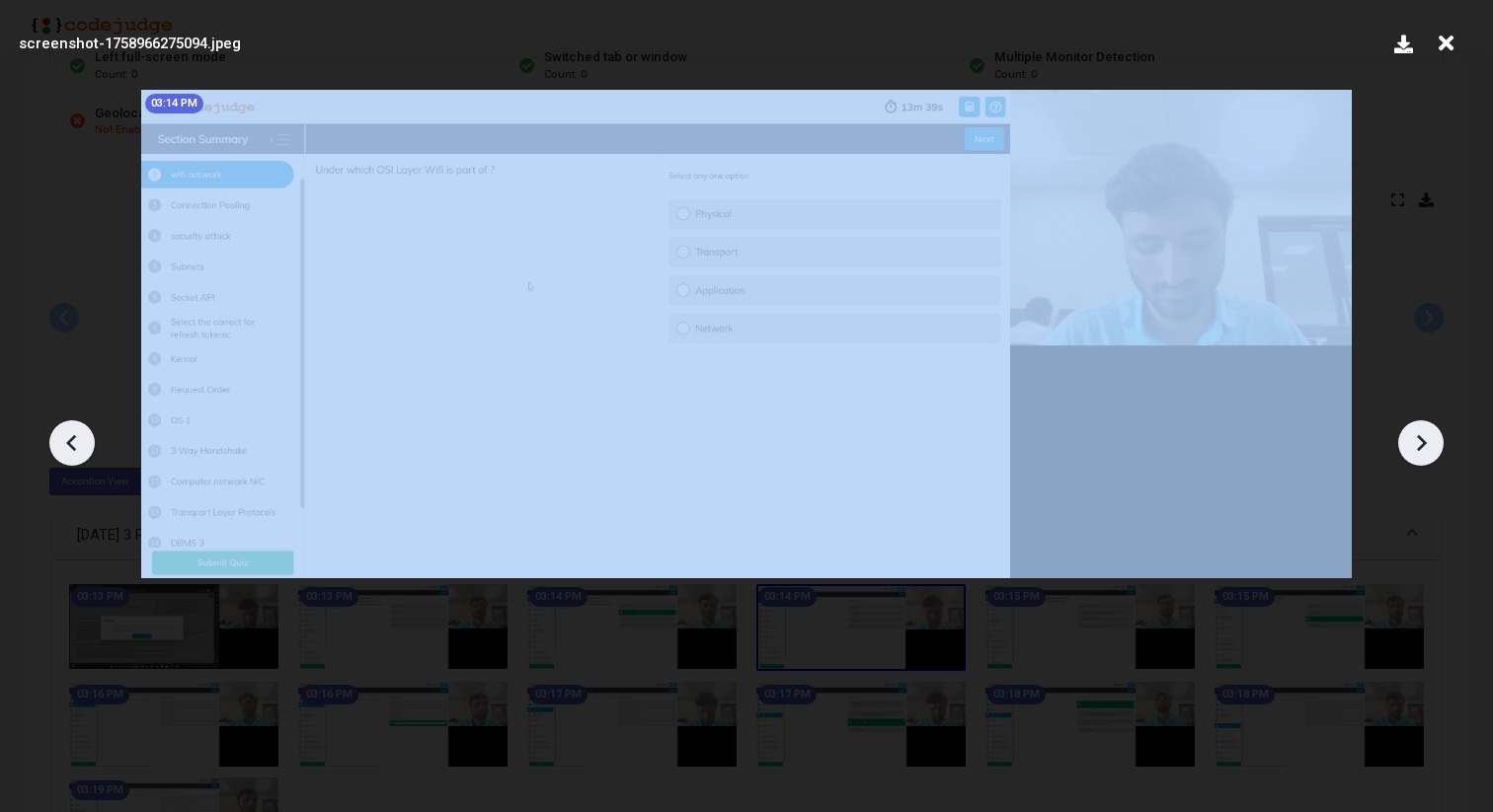
click at [1415, 432] on icon at bounding box center [1421, 443] width 30 height 30
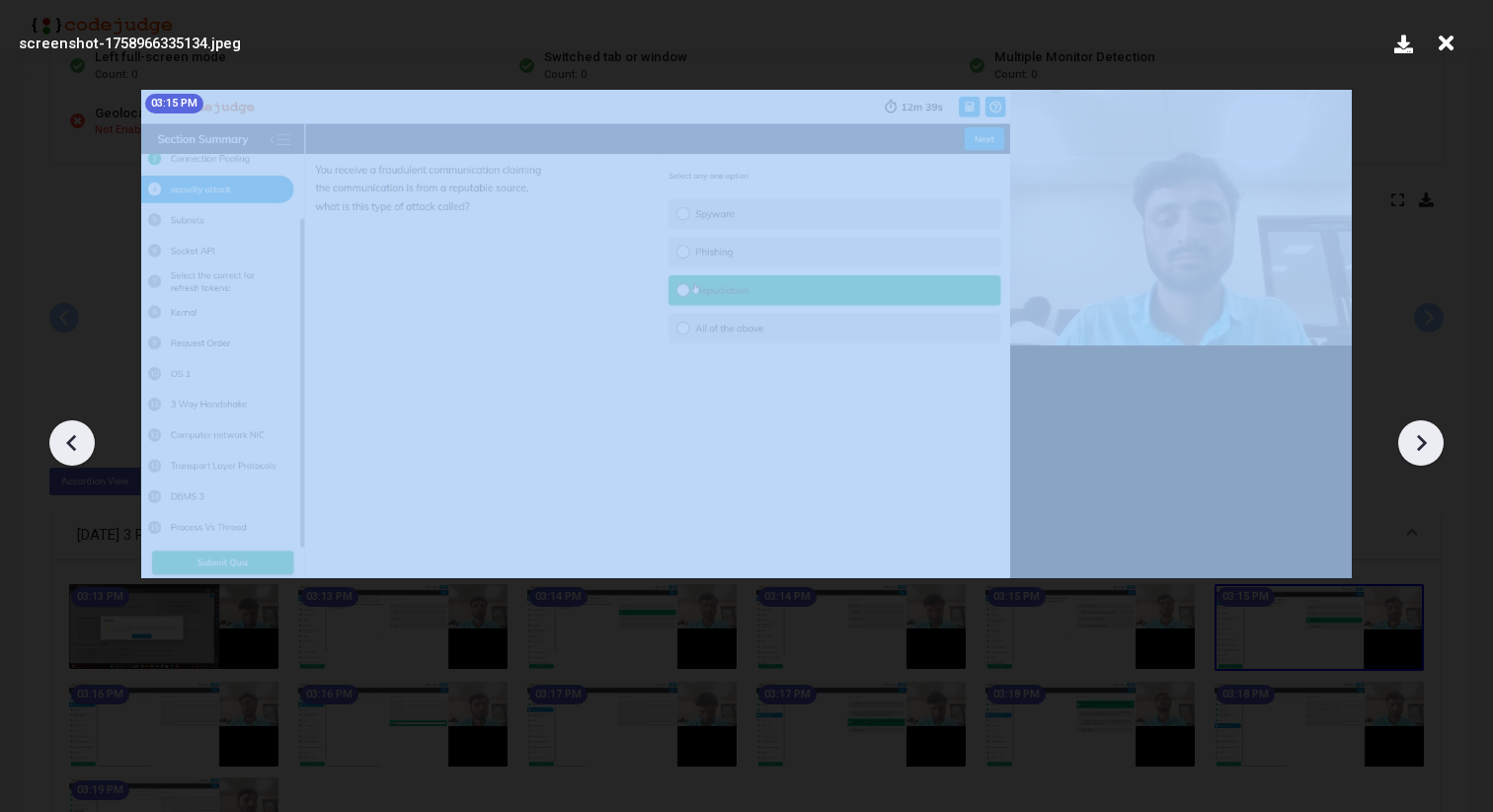
click at [1415, 432] on icon at bounding box center [1421, 443] width 30 height 30
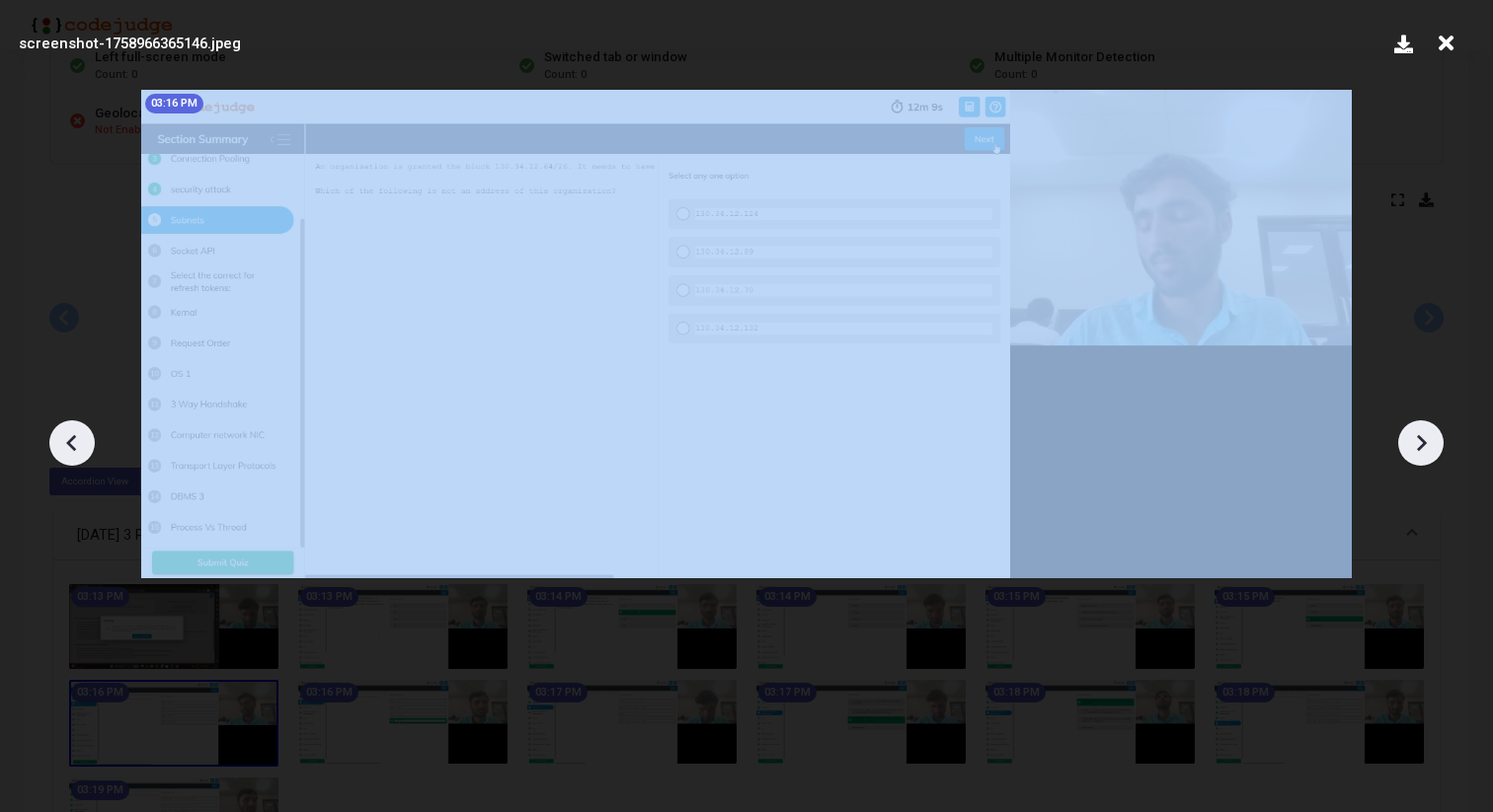
click at [1415, 432] on icon at bounding box center [1421, 443] width 30 height 30
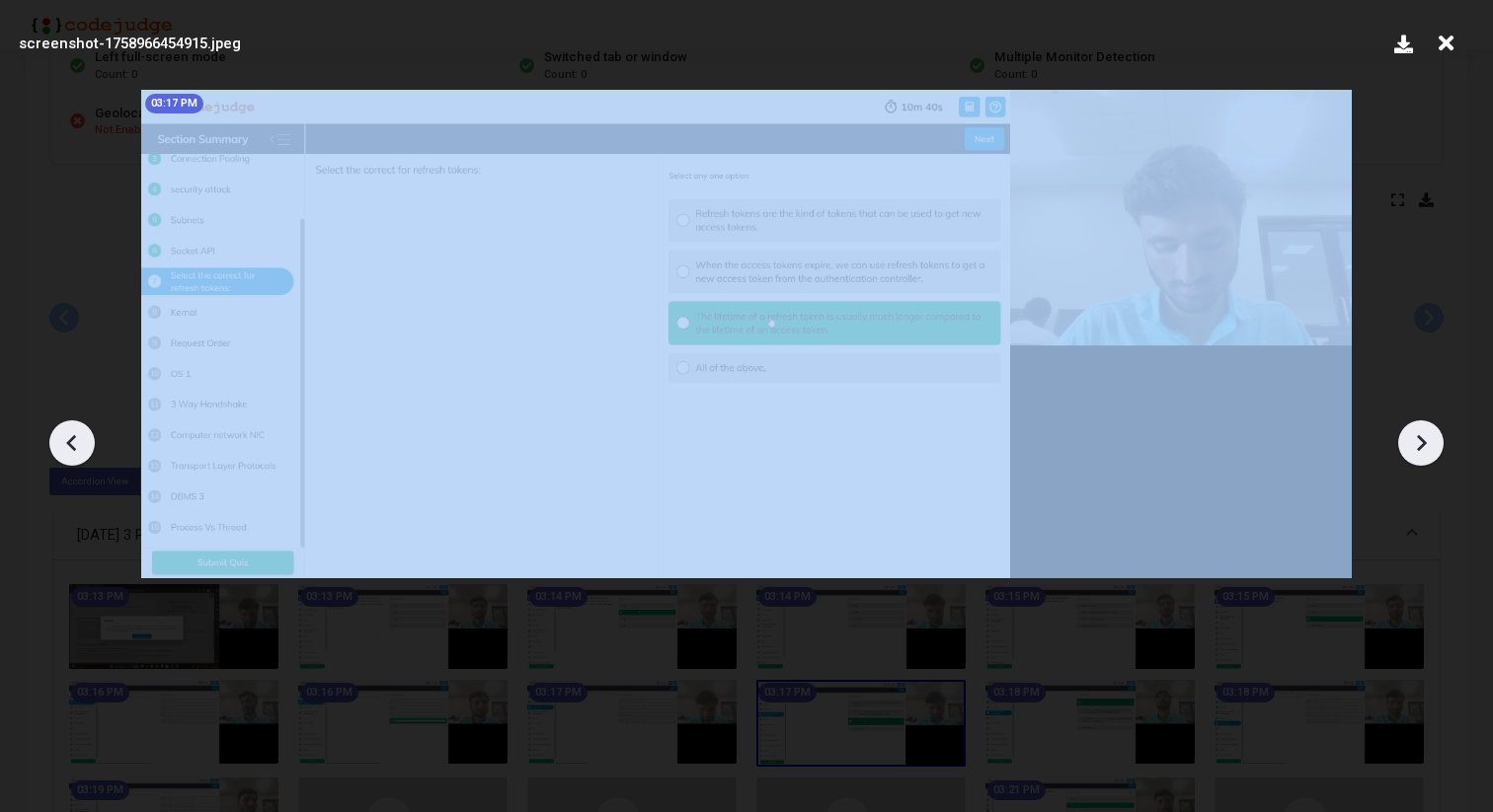
click at [1415, 432] on icon at bounding box center [1421, 443] width 30 height 30
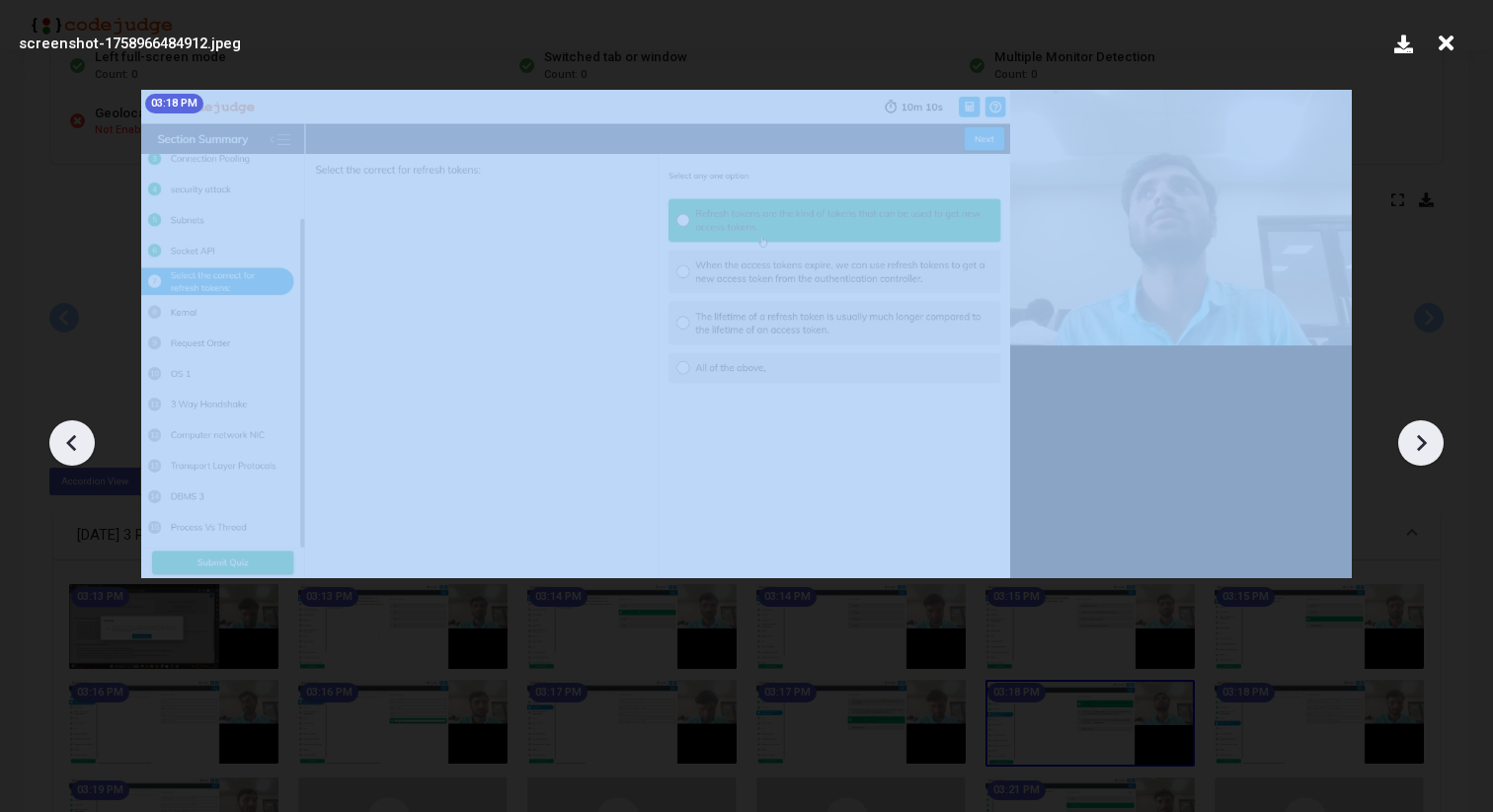
click at [1415, 432] on icon at bounding box center [1421, 443] width 30 height 30
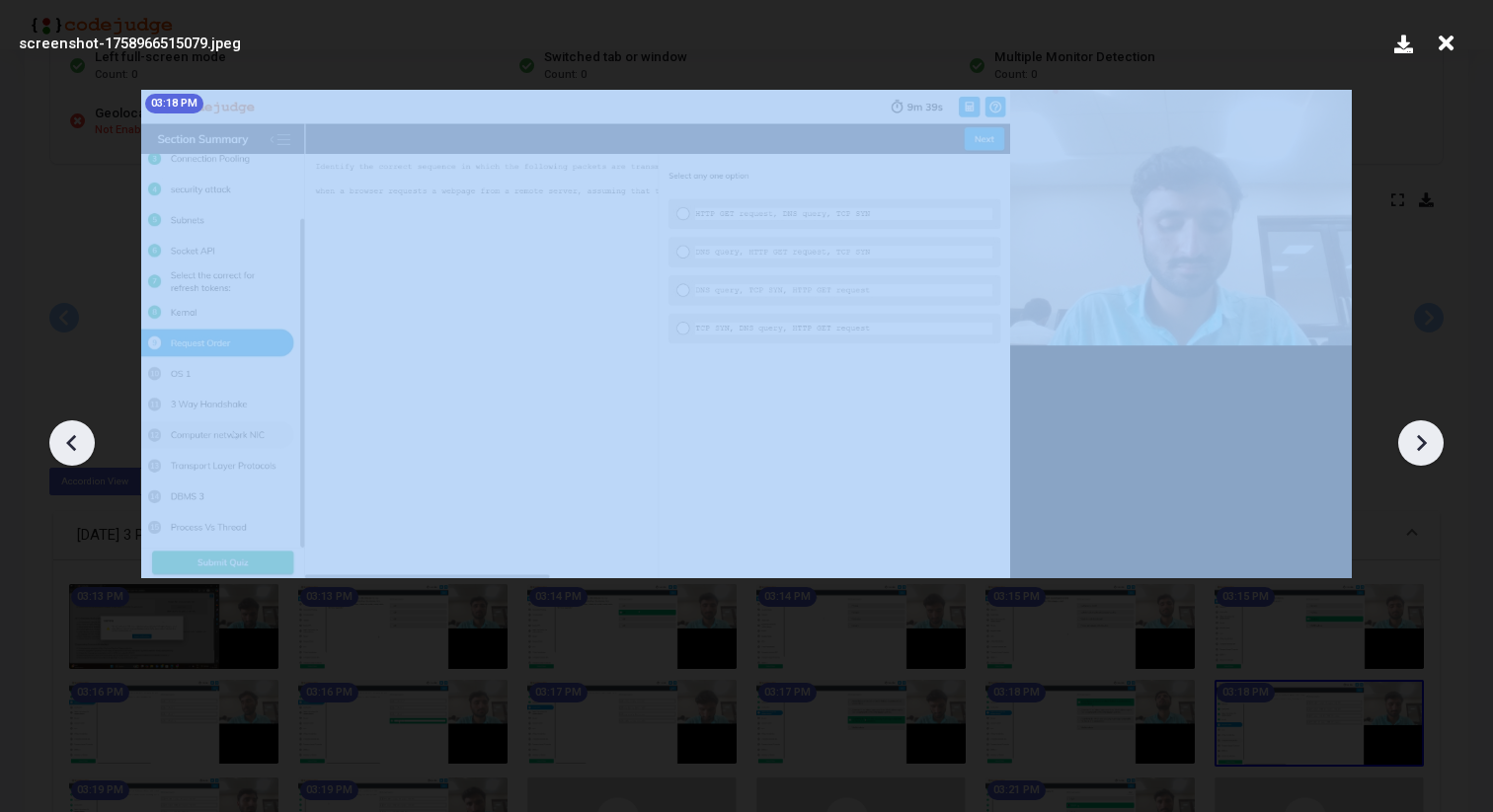
click at [1415, 432] on icon at bounding box center [1421, 443] width 30 height 30
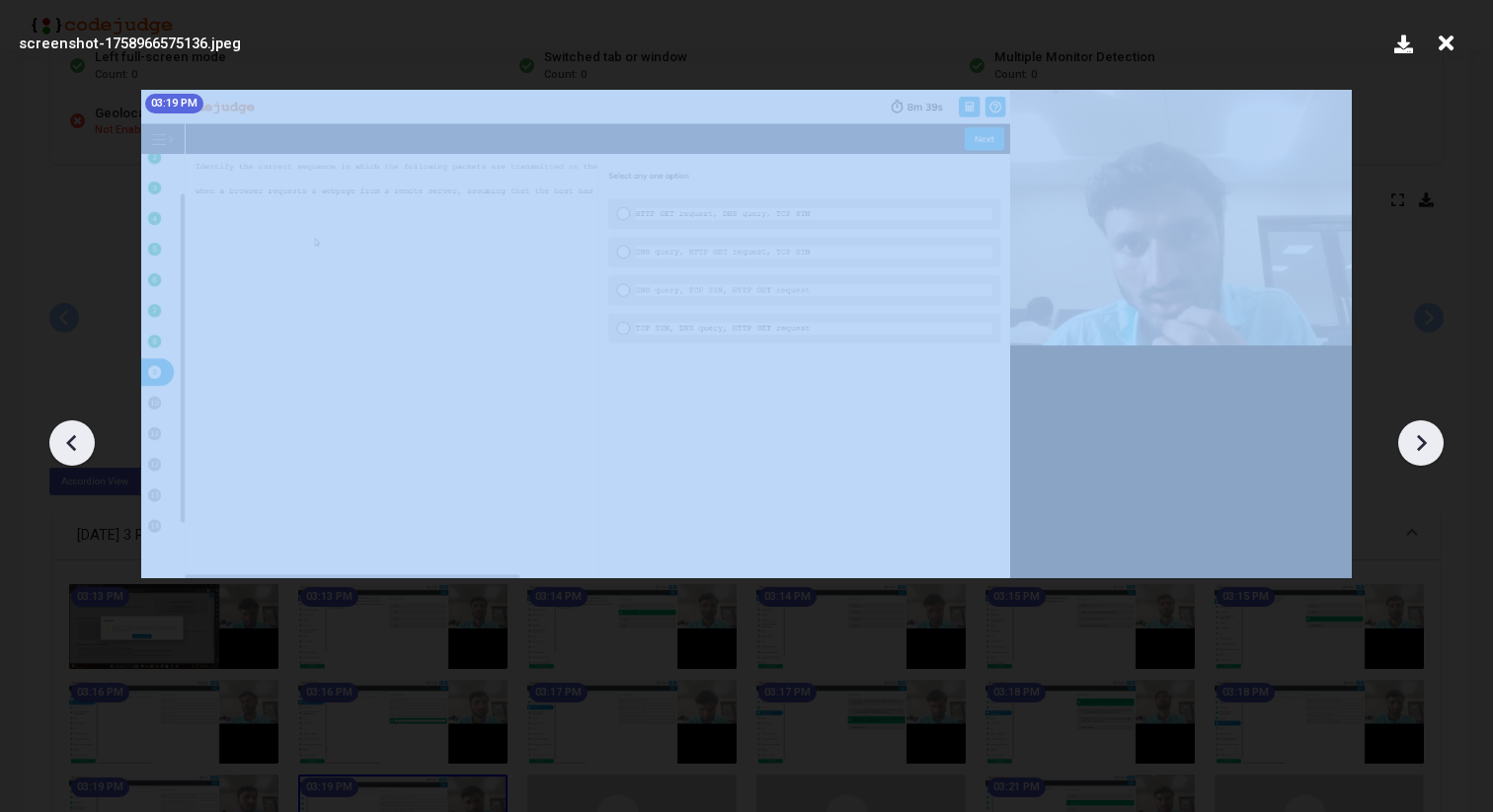
click at [1415, 432] on icon at bounding box center [1421, 443] width 30 height 30
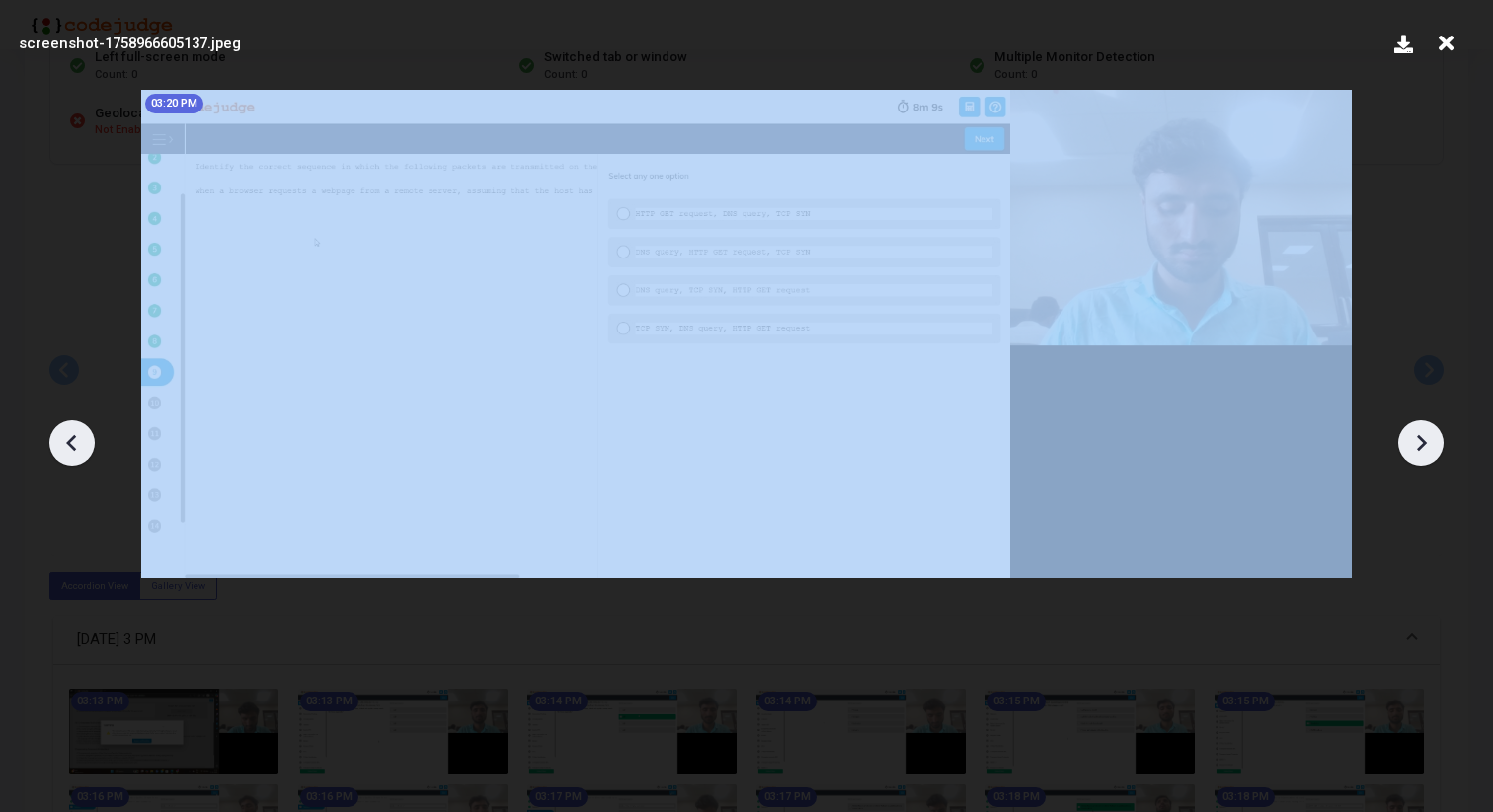
click at [1415, 432] on icon at bounding box center [1421, 443] width 30 height 30
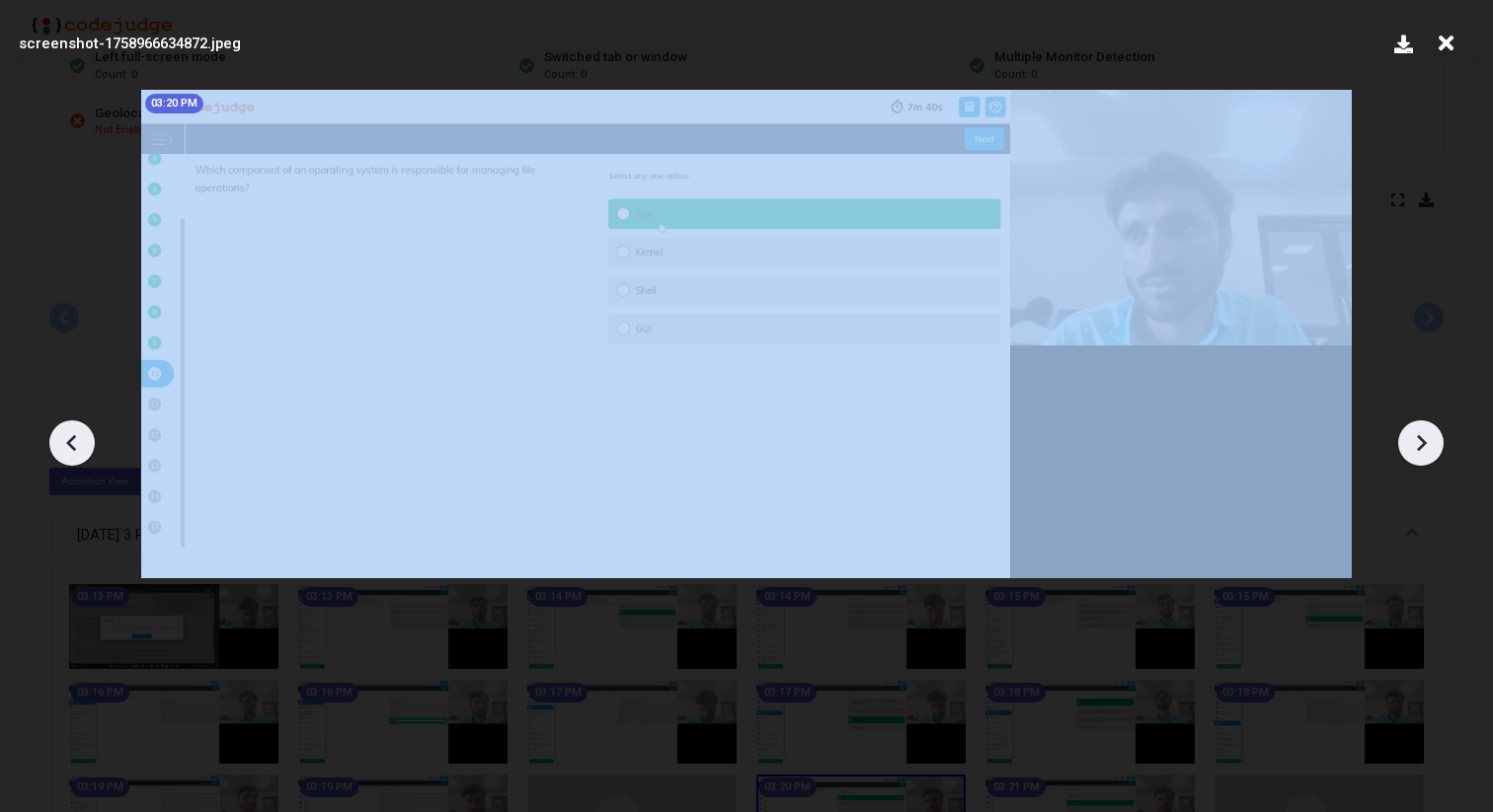
click at [1415, 432] on icon at bounding box center [1421, 443] width 30 height 30
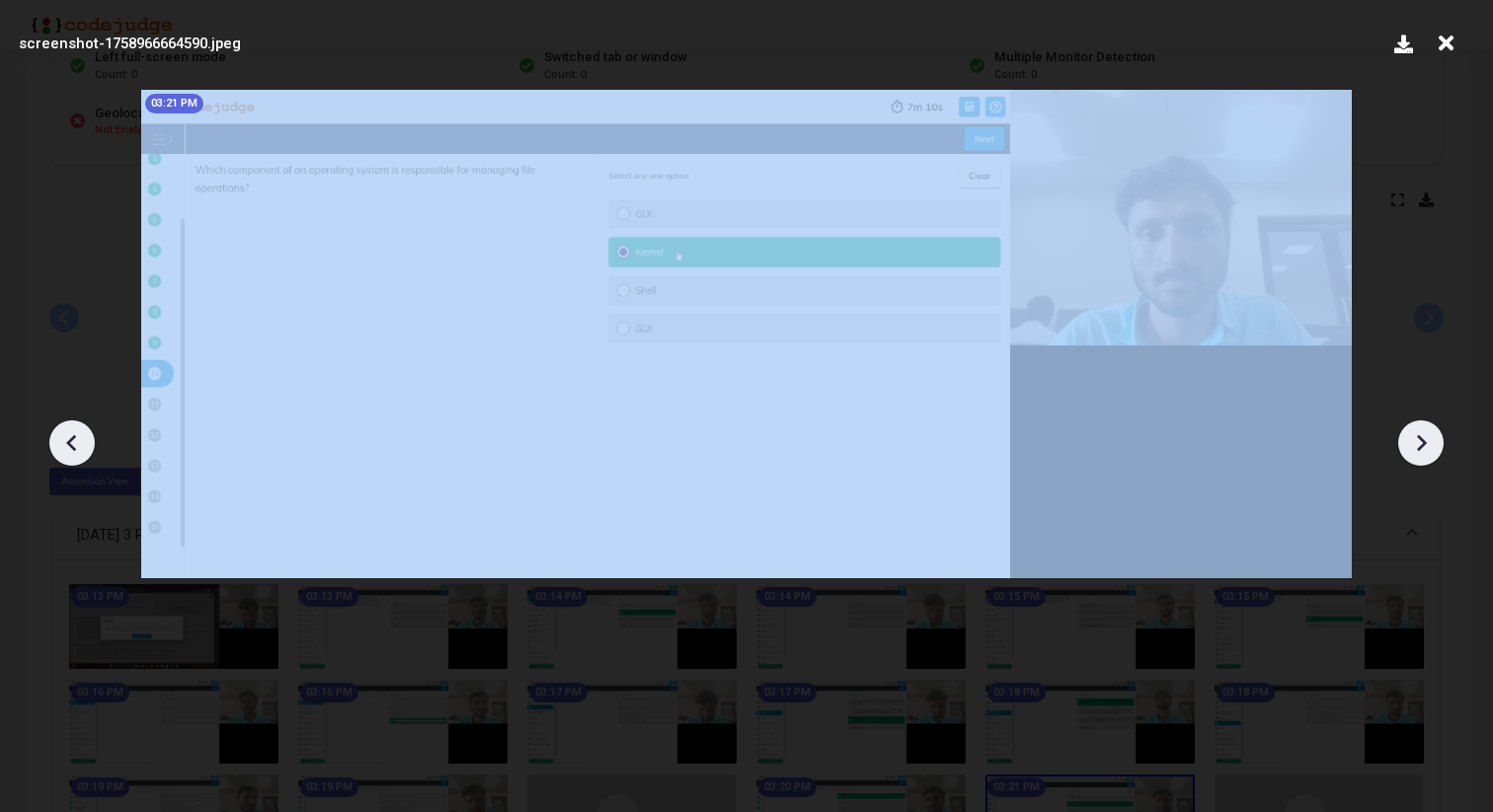
click at [1415, 432] on icon at bounding box center [1421, 443] width 30 height 30
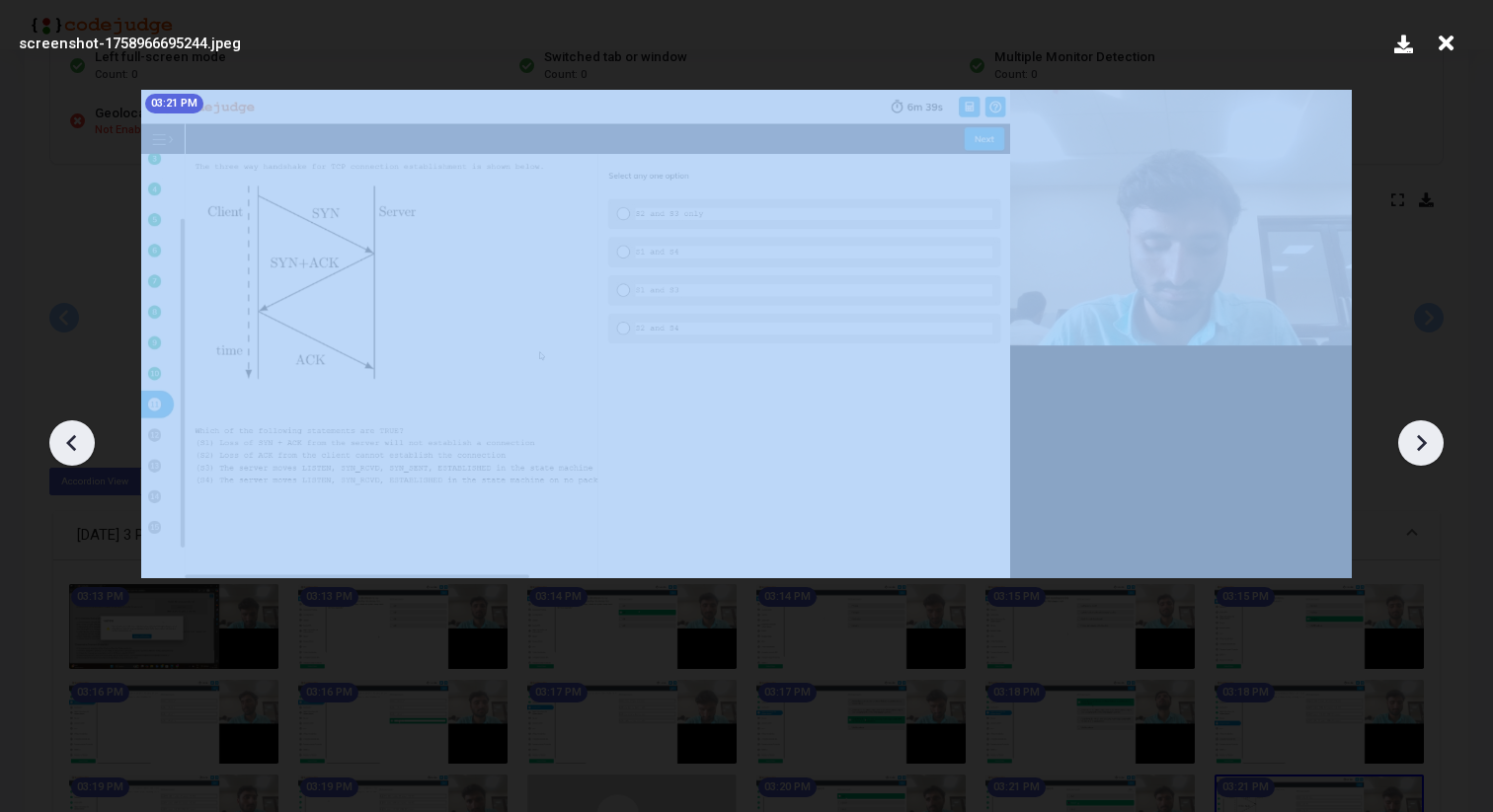
click at [1415, 432] on icon at bounding box center [1421, 443] width 30 height 30
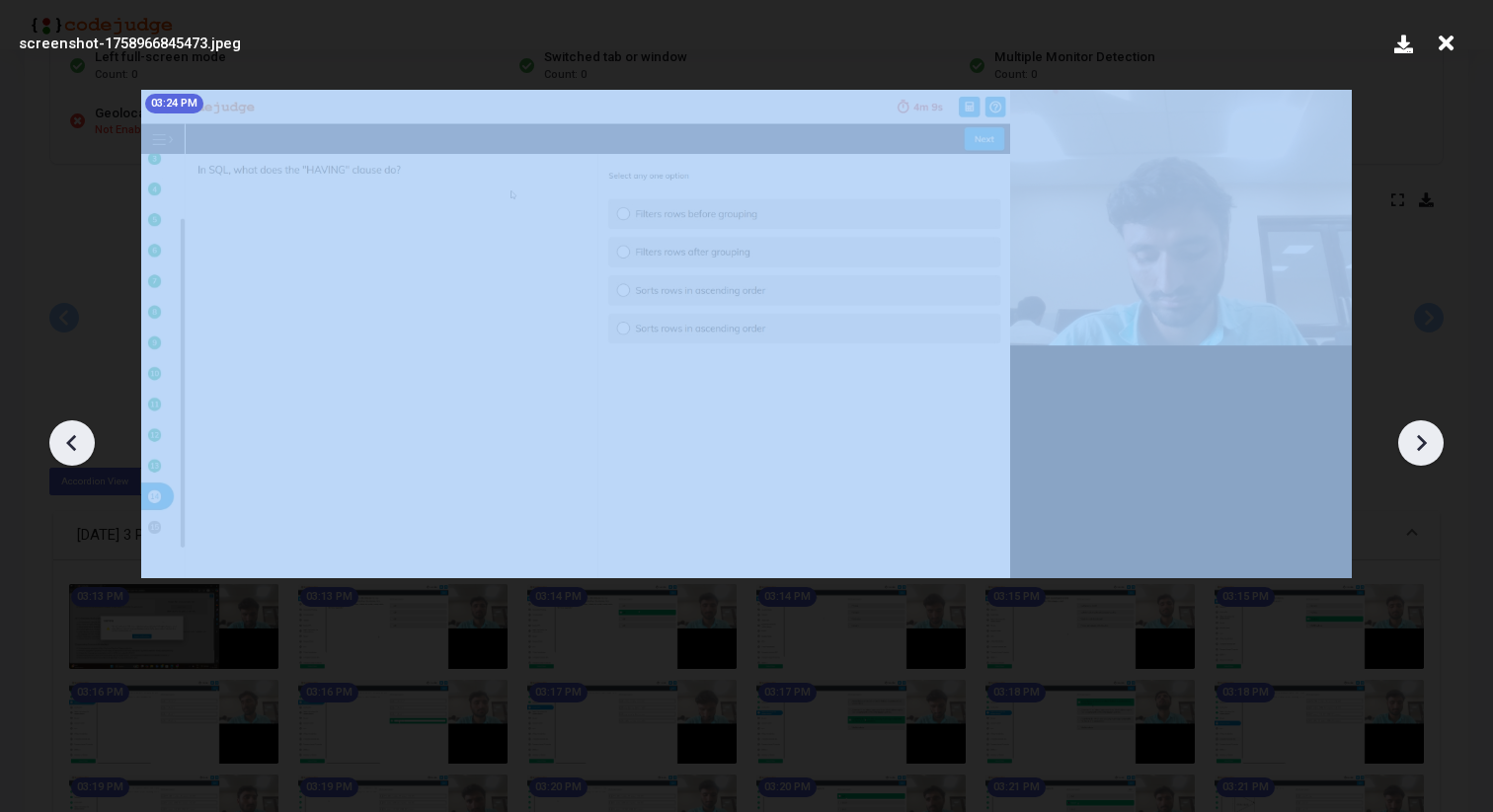
click at [1415, 432] on icon at bounding box center [1421, 443] width 30 height 30
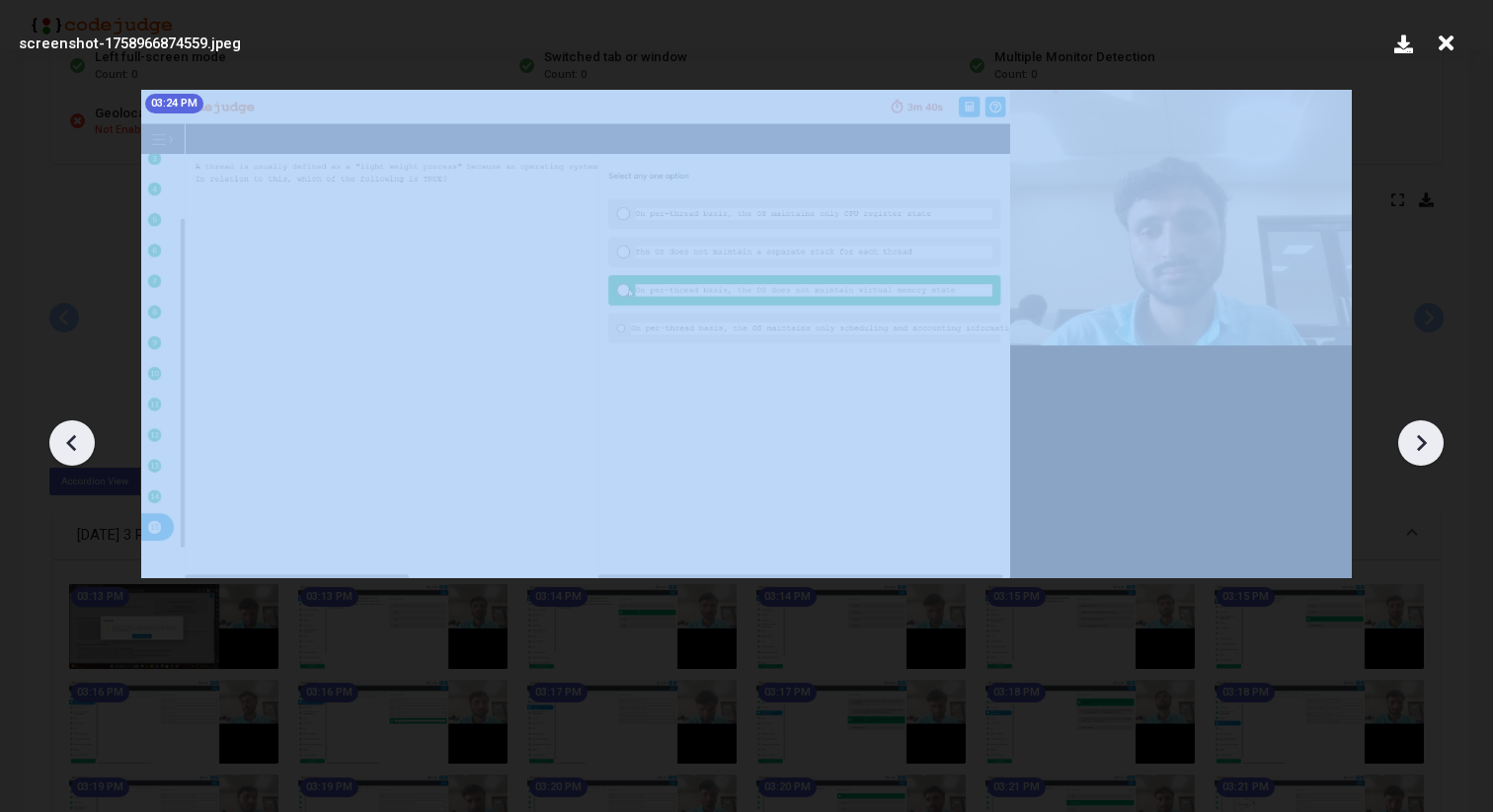
click at [1415, 432] on icon at bounding box center [1421, 443] width 30 height 30
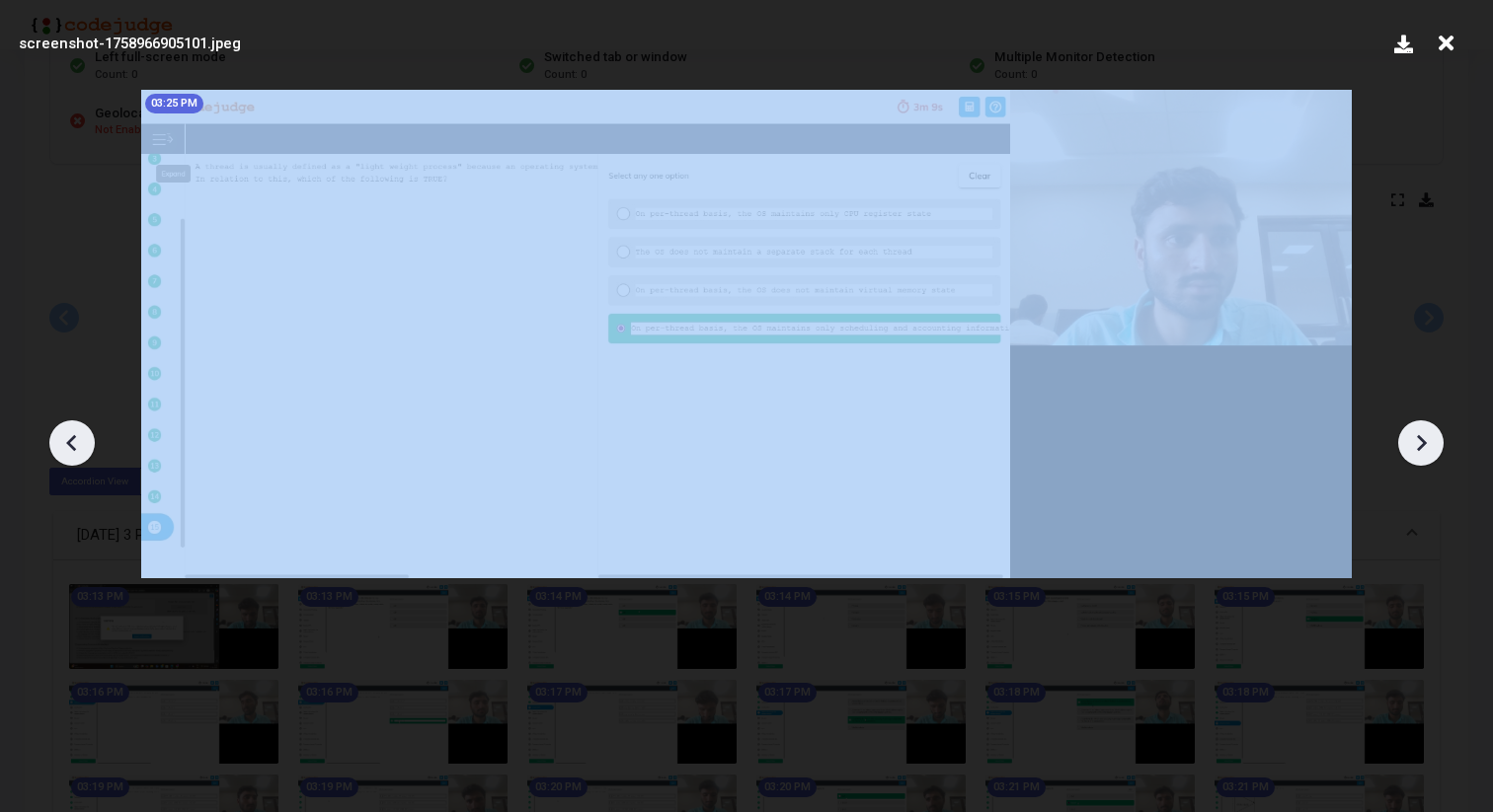
click at [1415, 432] on icon at bounding box center [1421, 443] width 30 height 30
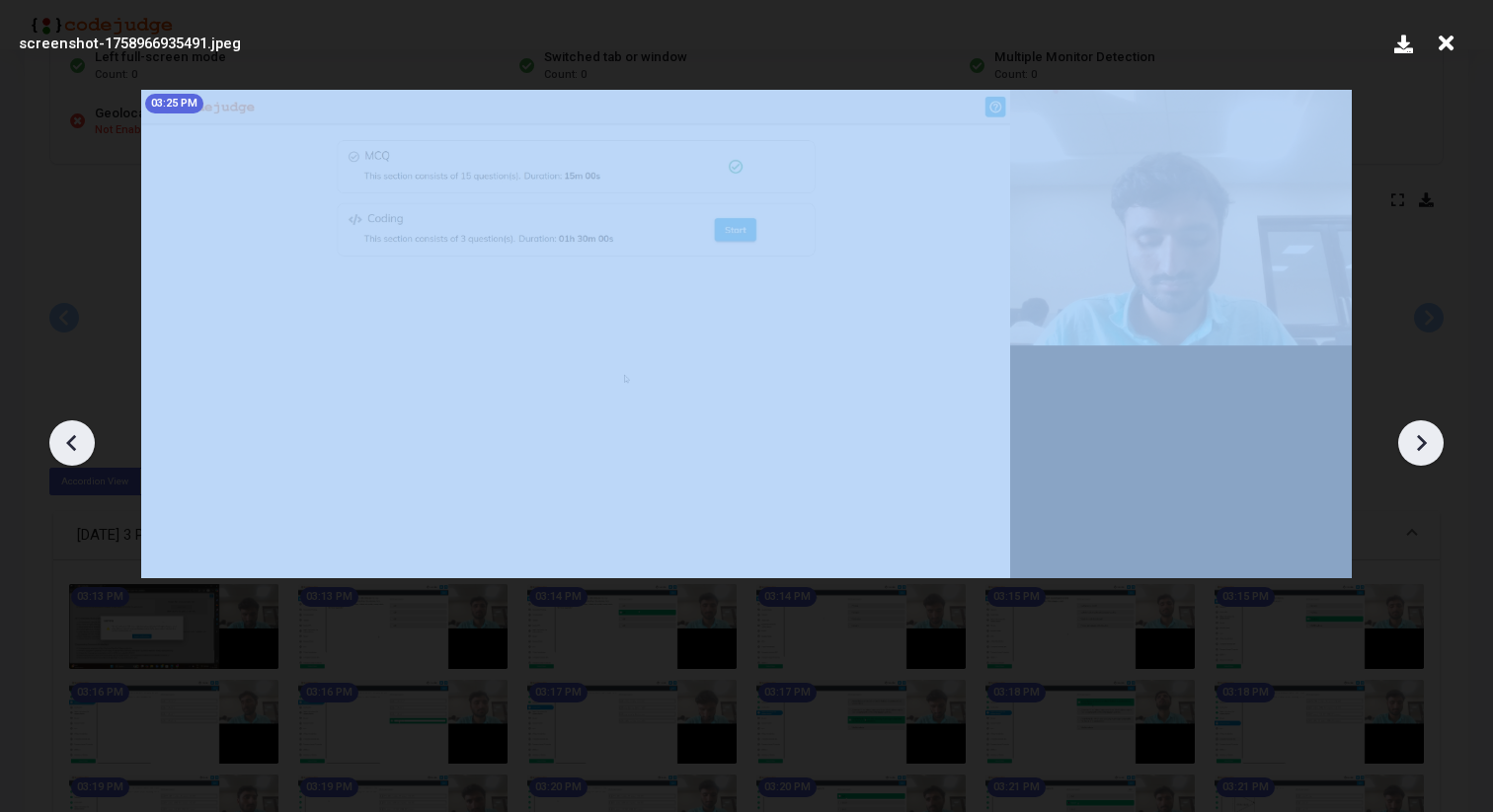
click at [1415, 432] on icon at bounding box center [1421, 443] width 30 height 30
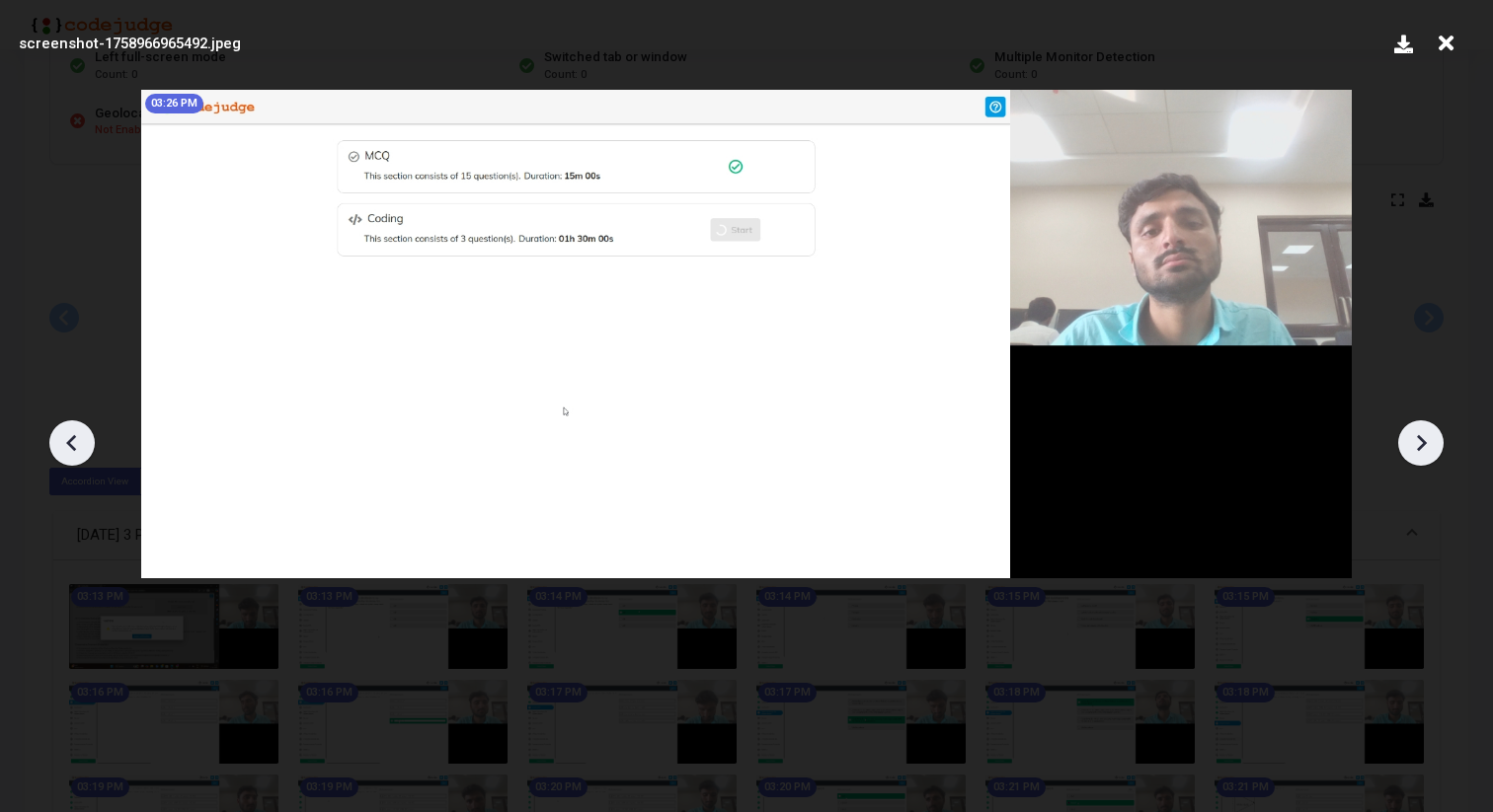
click at [1415, 432] on icon at bounding box center [1421, 443] width 30 height 30
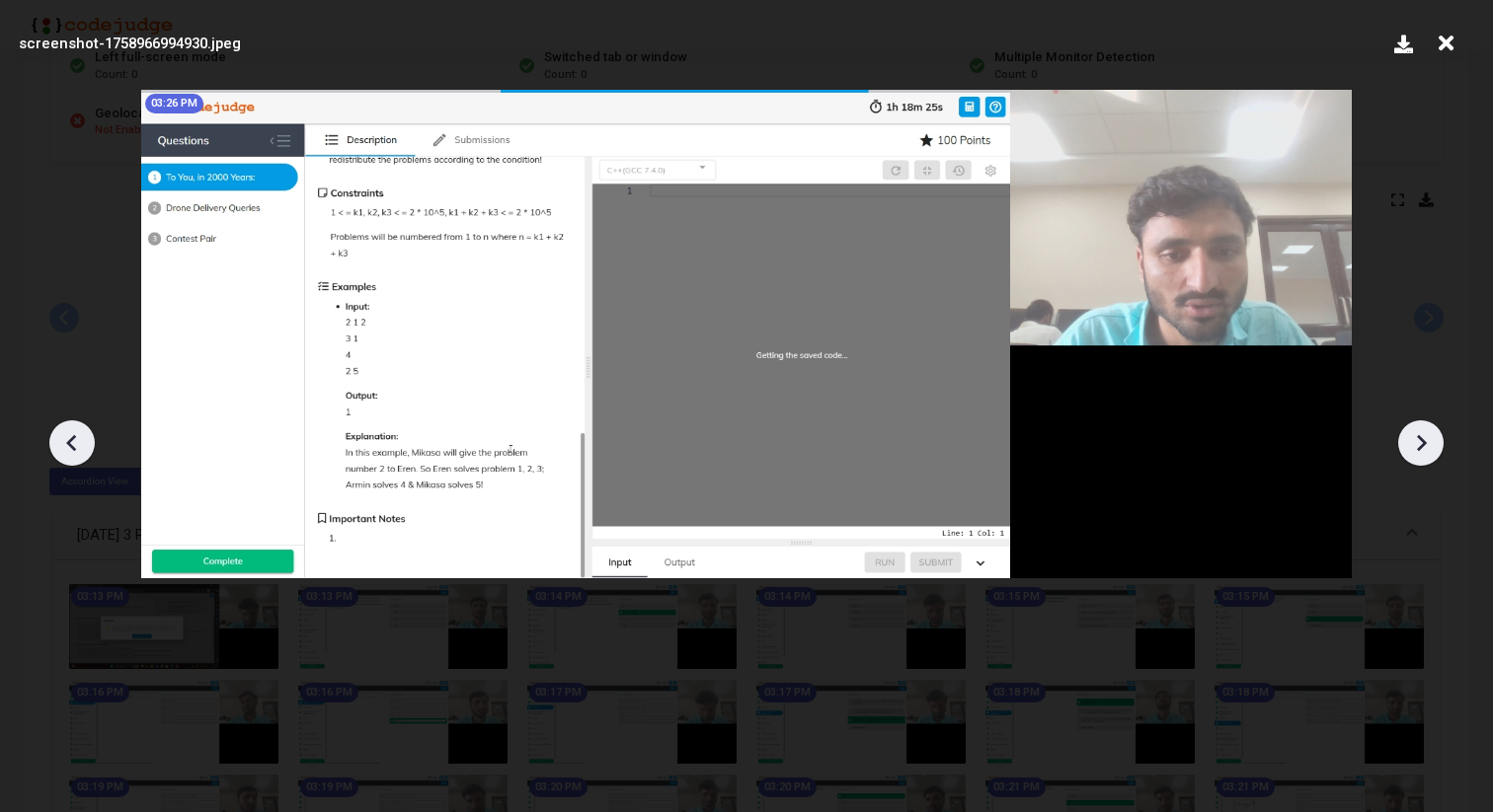
click at [1415, 432] on icon at bounding box center [1421, 443] width 30 height 30
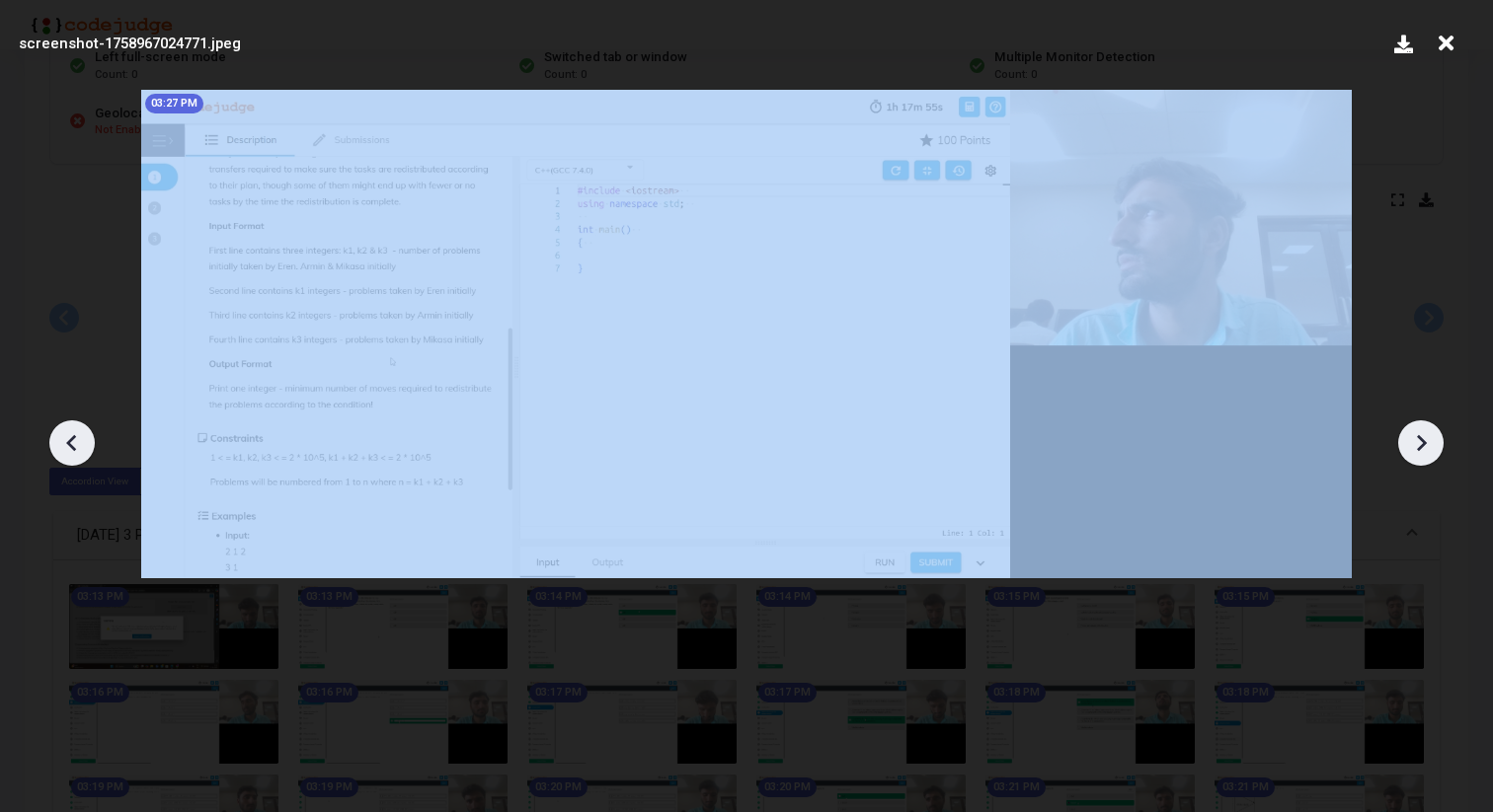
click at [1415, 432] on icon at bounding box center [1421, 443] width 30 height 30
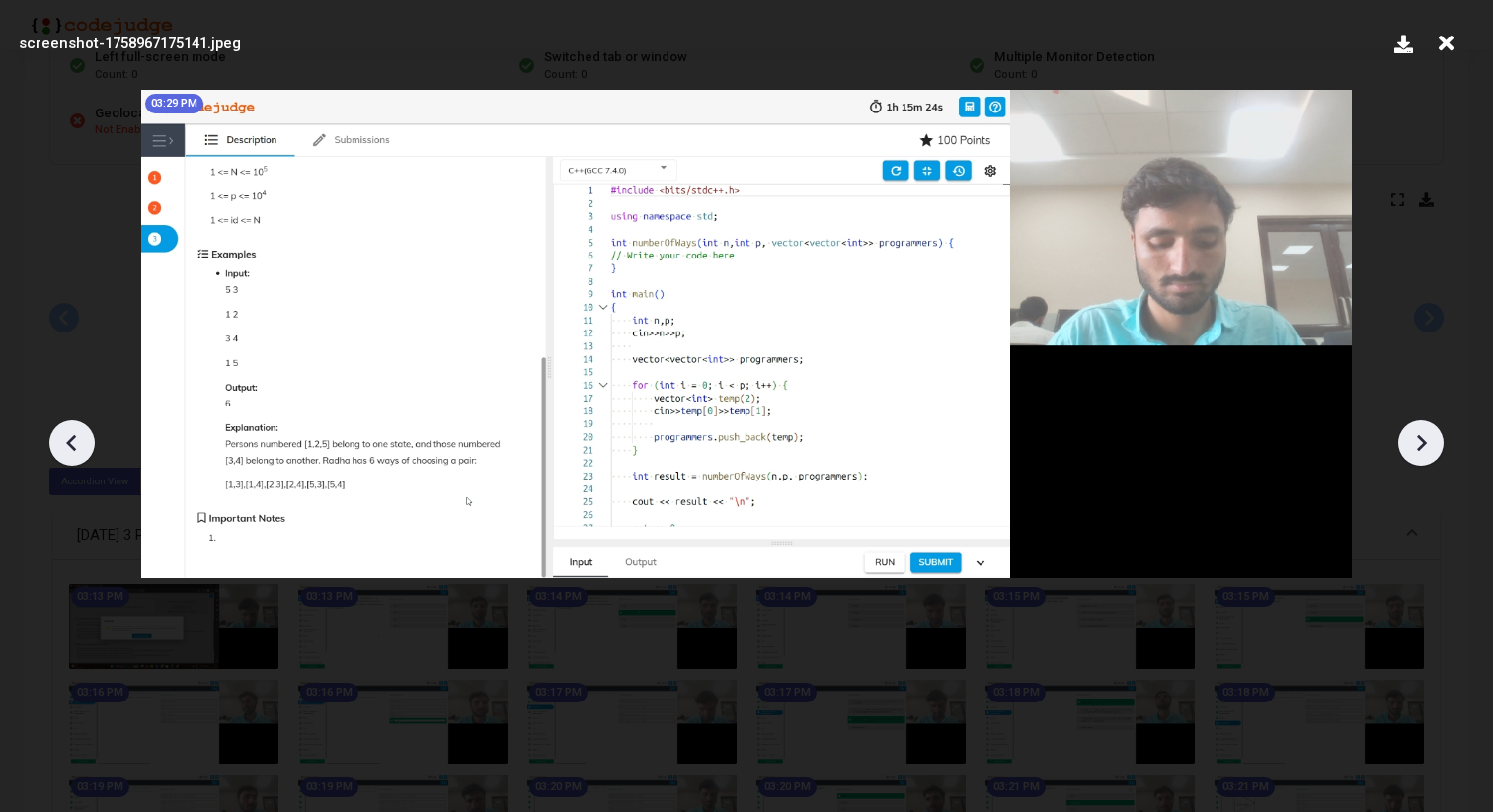
click at [1415, 432] on icon at bounding box center [1421, 443] width 30 height 30
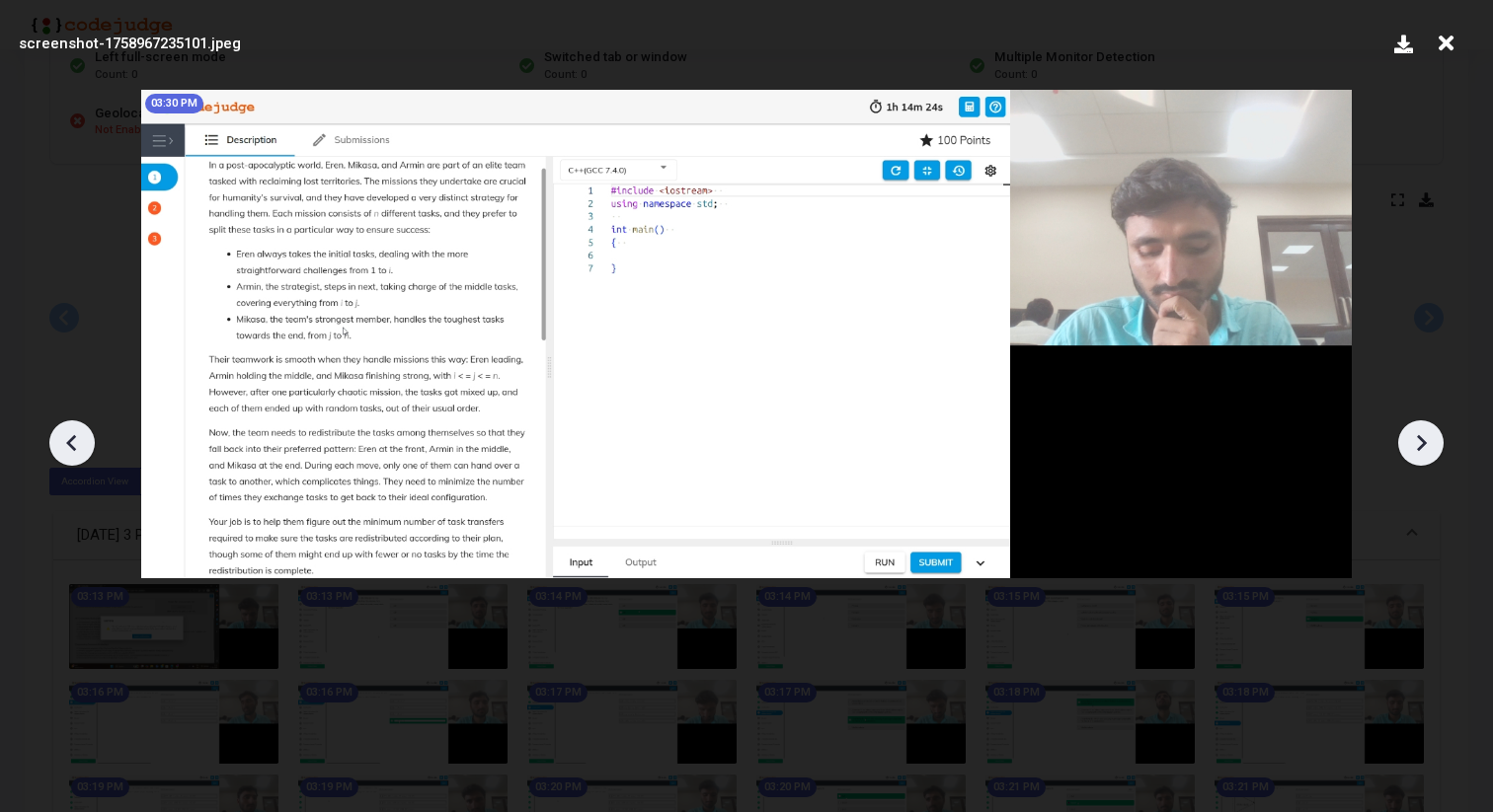
click at [1415, 432] on icon at bounding box center [1421, 443] width 30 height 30
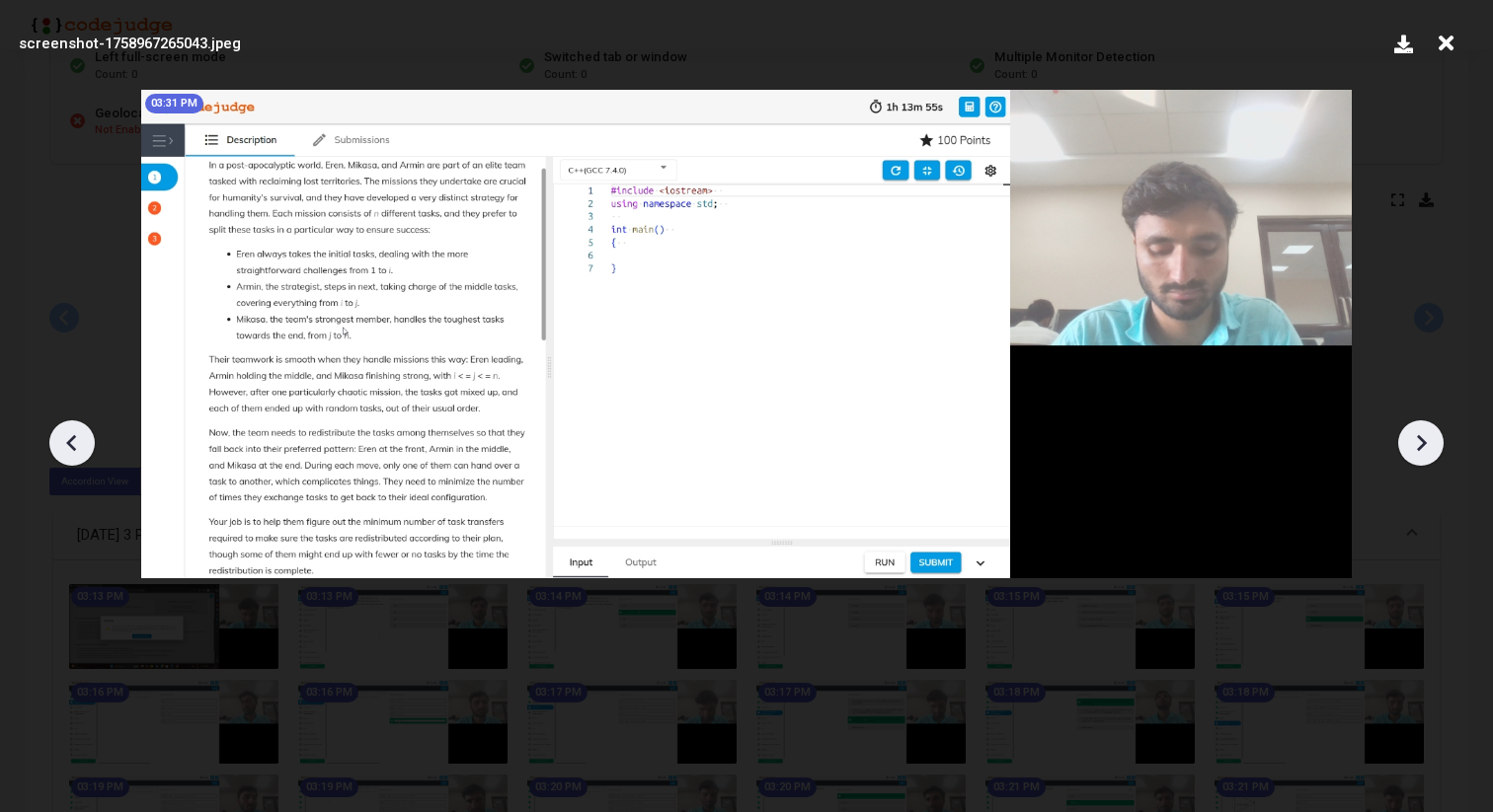
click at [1415, 432] on icon at bounding box center [1421, 443] width 30 height 30
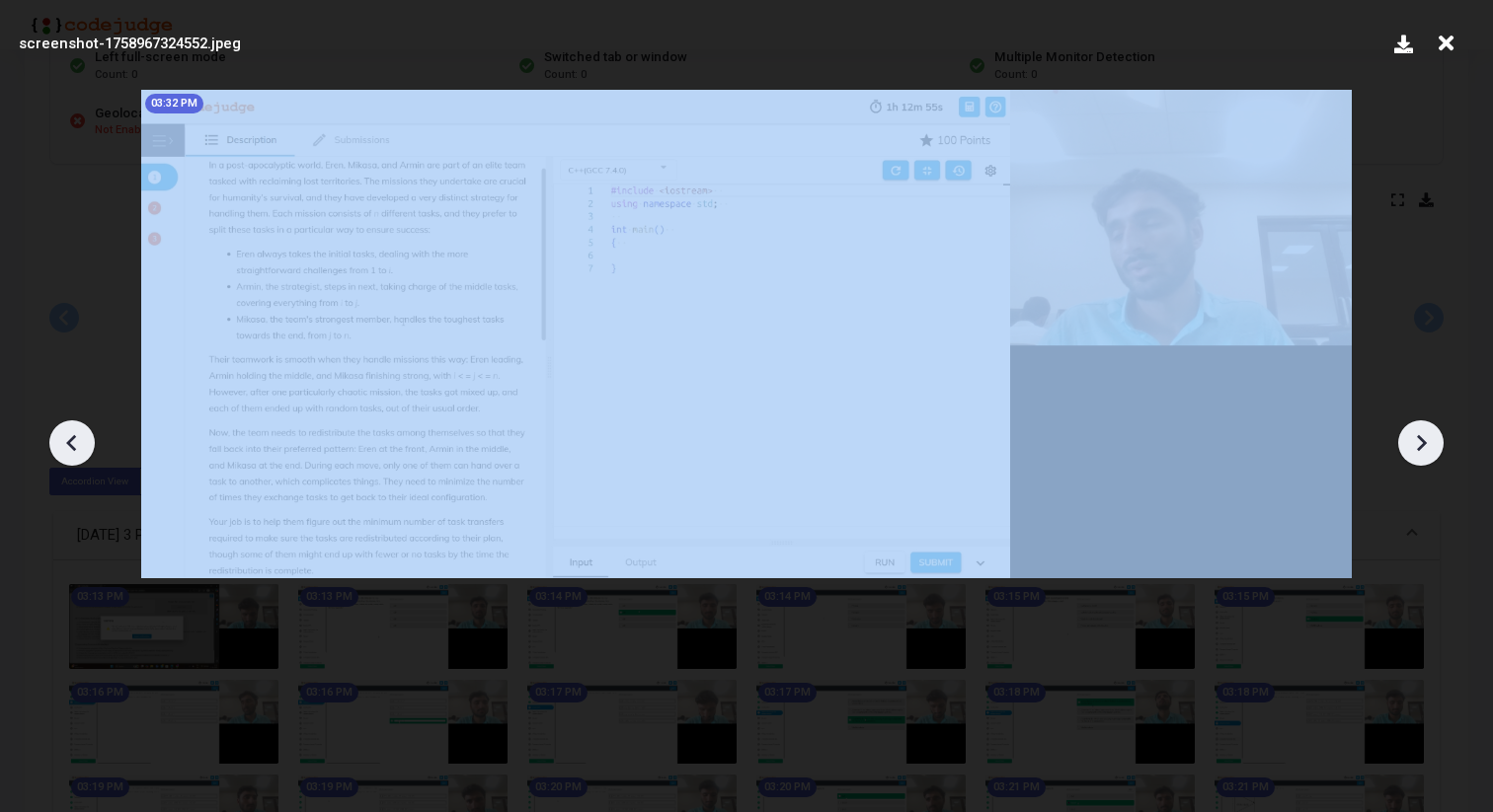
click at [1415, 432] on icon at bounding box center [1421, 443] width 30 height 30
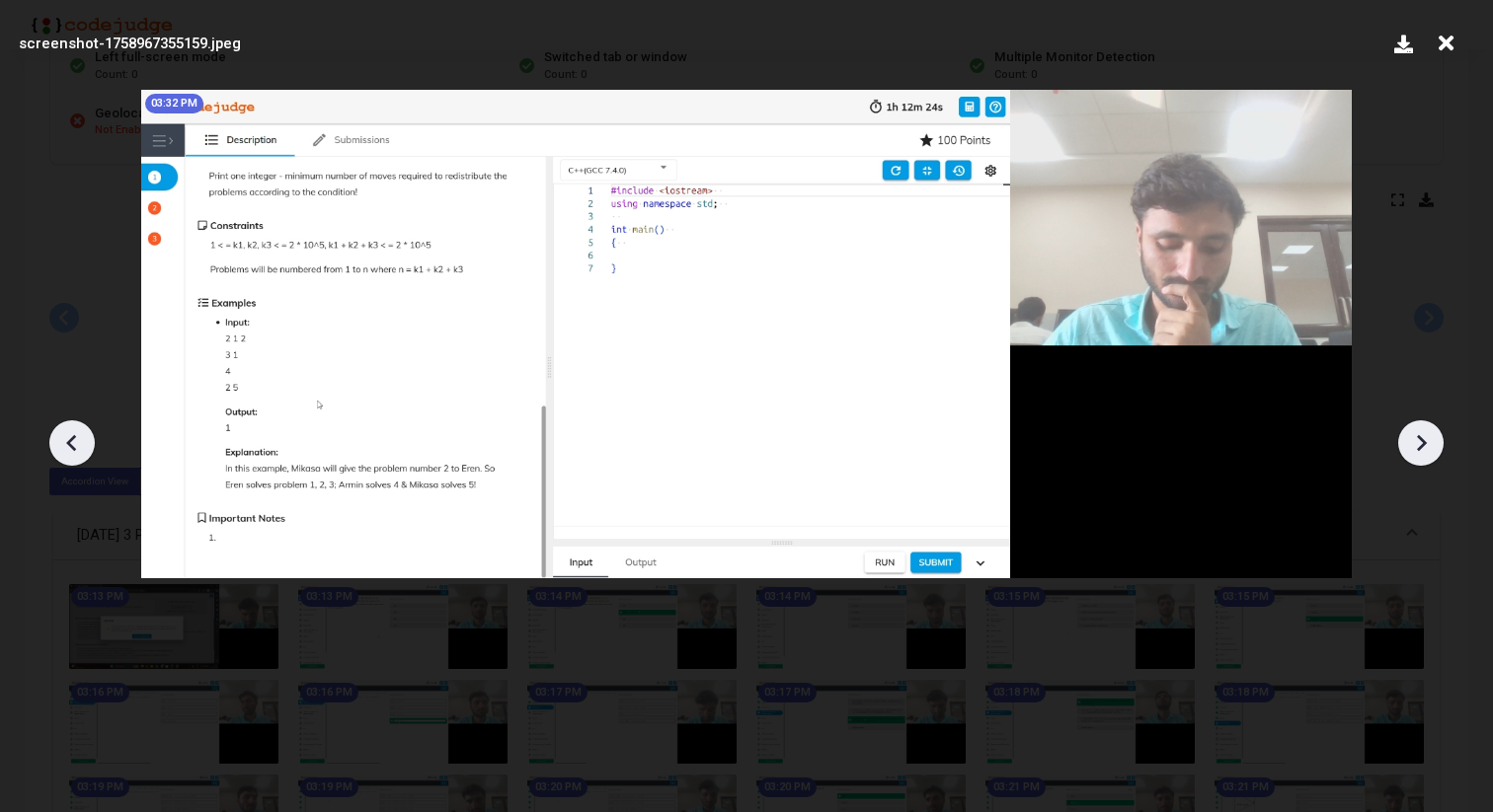
click at [1415, 432] on icon at bounding box center [1421, 443] width 30 height 30
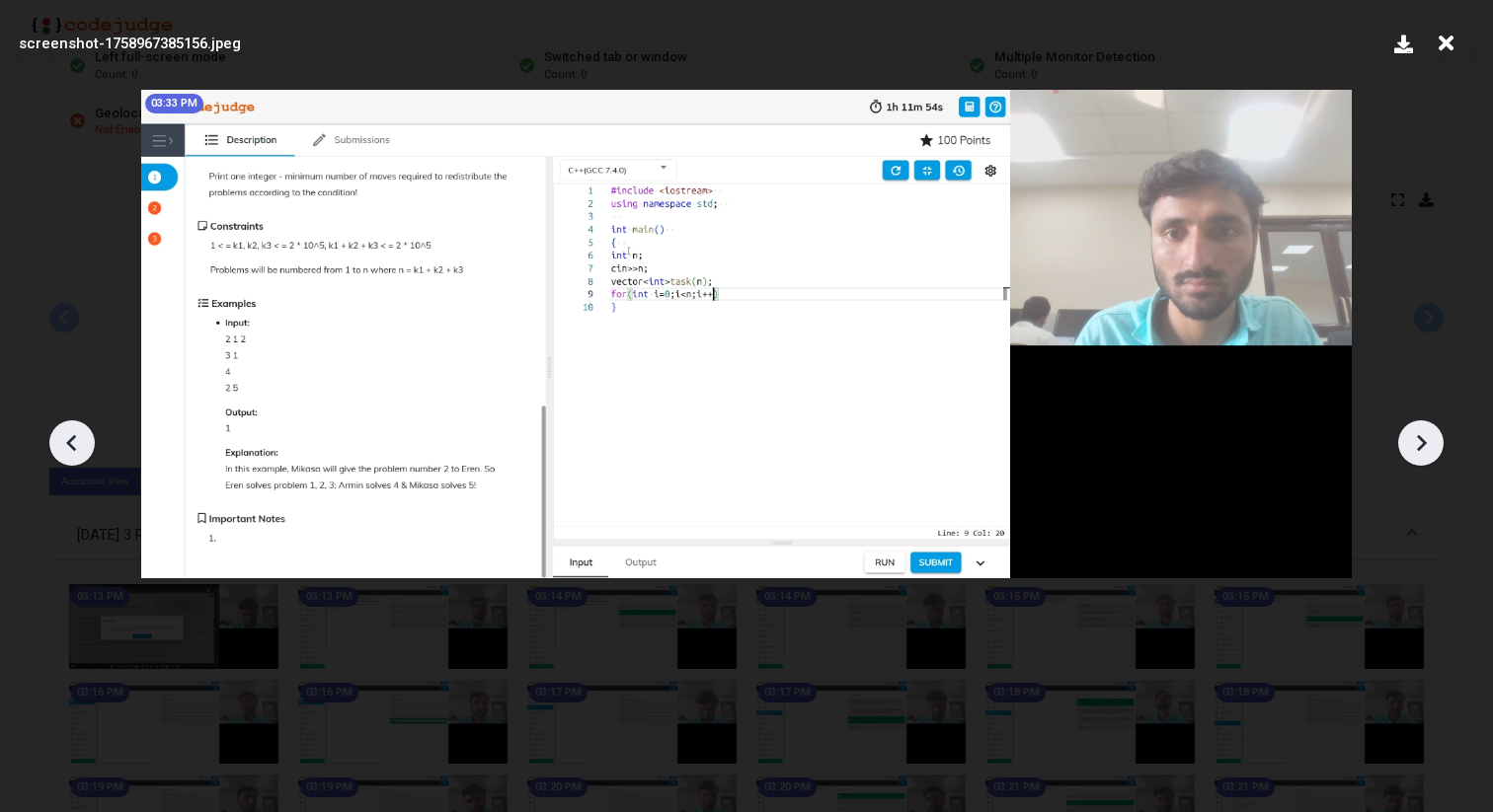
click at [1415, 432] on icon at bounding box center [1421, 443] width 30 height 30
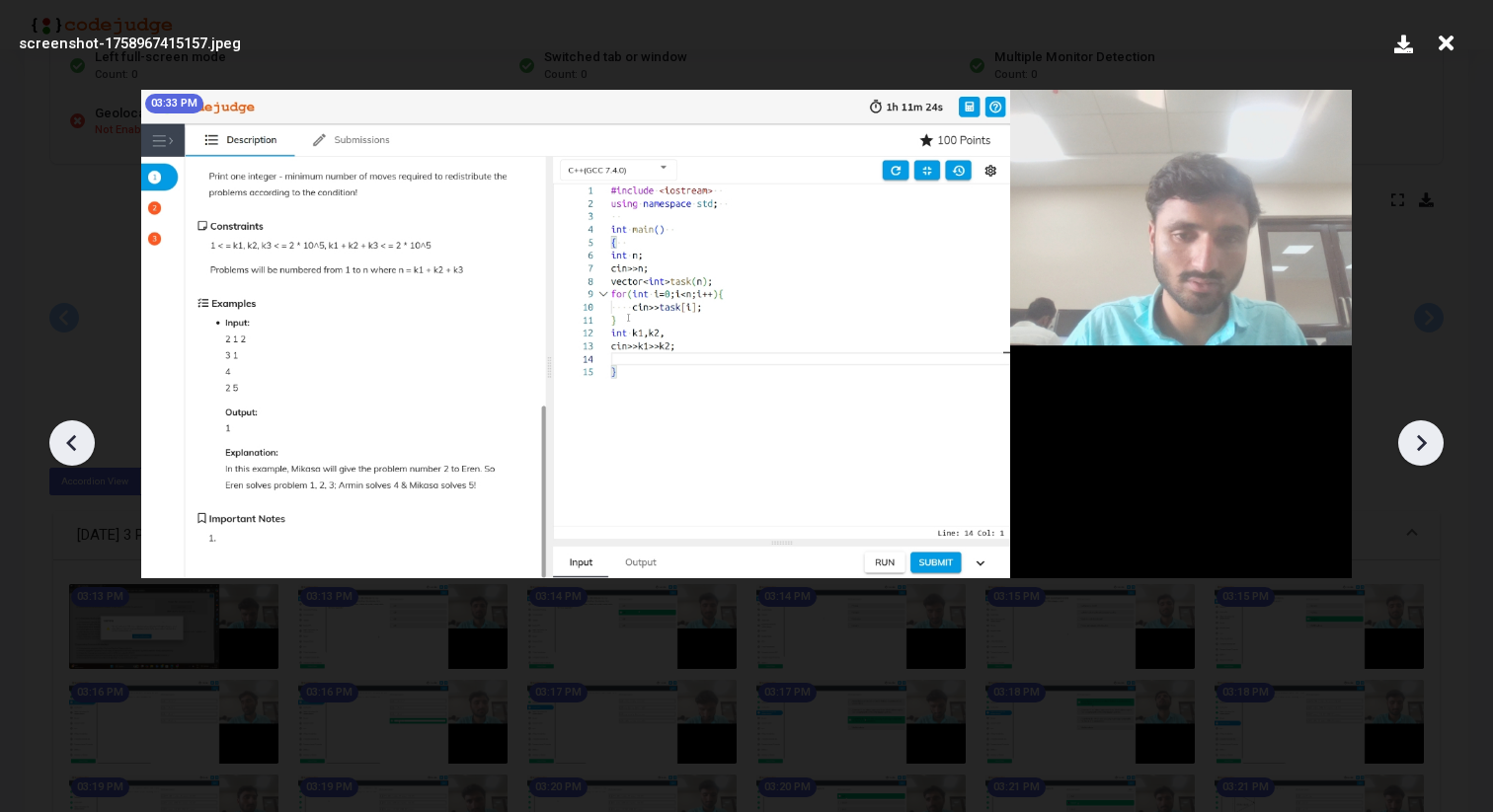
click at [1415, 432] on icon at bounding box center [1421, 443] width 30 height 30
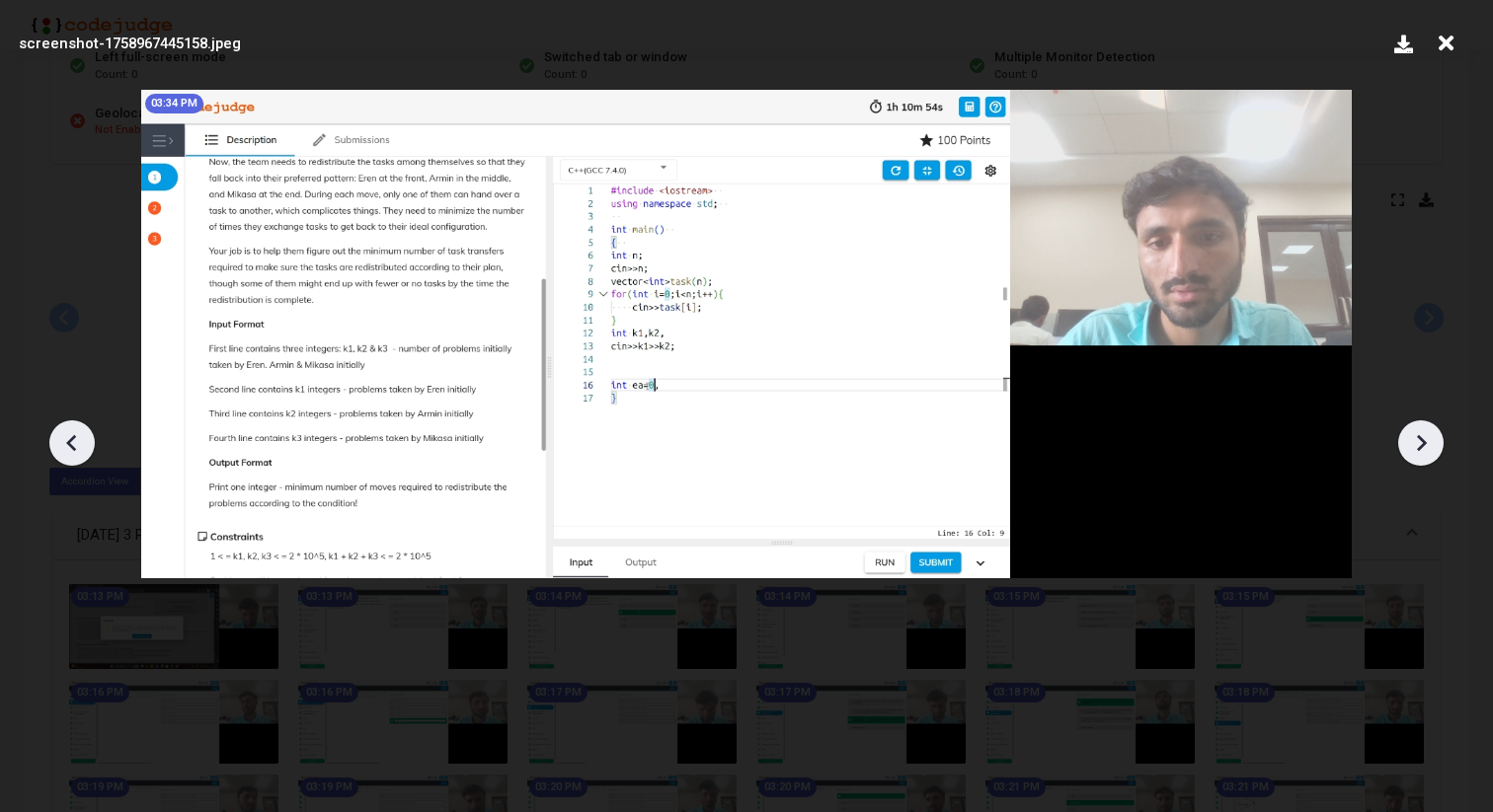
click at [1415, 432] on icon at bounding box center [1421, 443] width 30 height 30
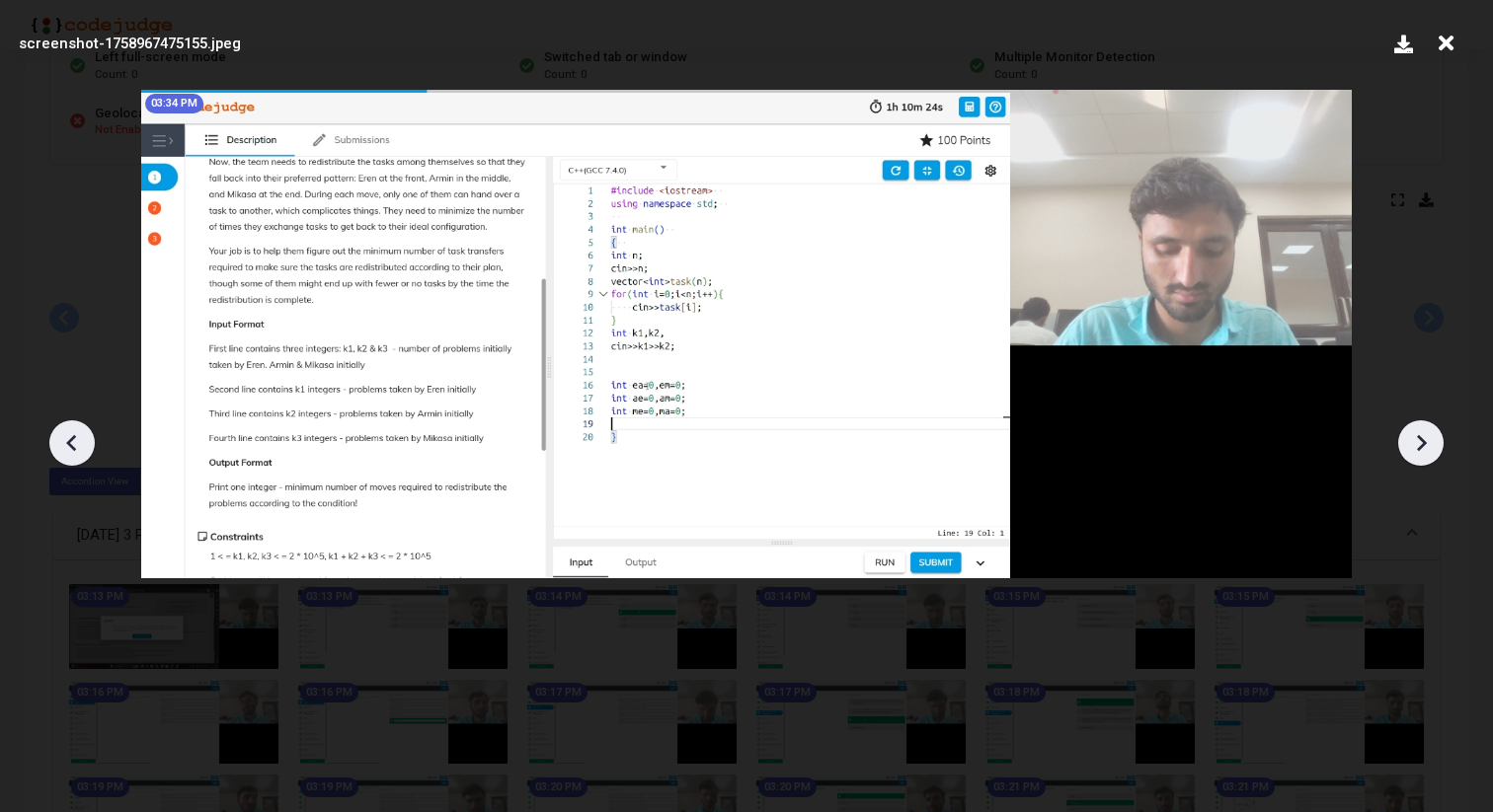
click at [1415, 432] on icon at bounding box center [1421, 443] width 30 height 30
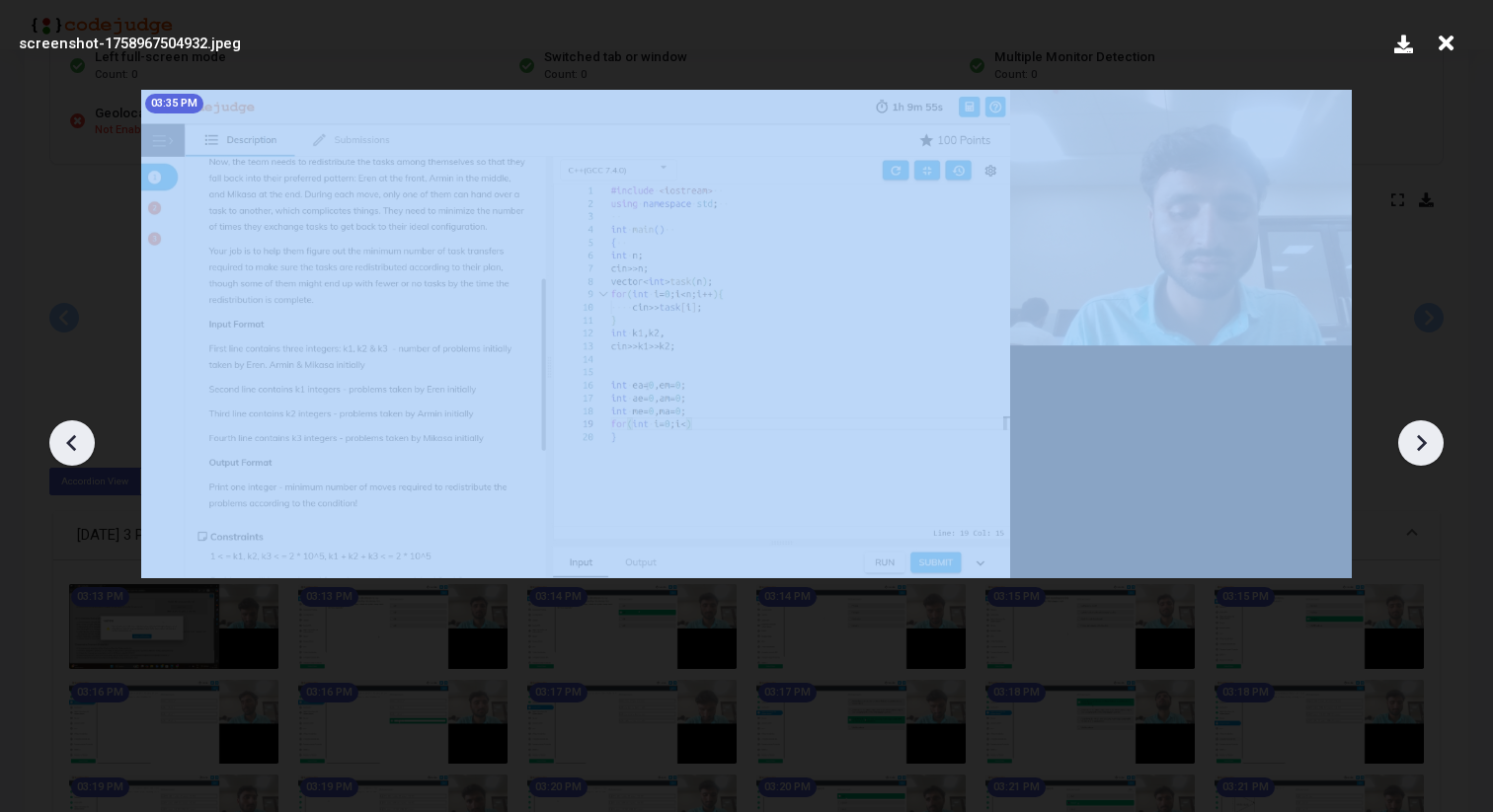
click at [1415, 432] on icon at bounding box center [1421, 443] width 30 height 30
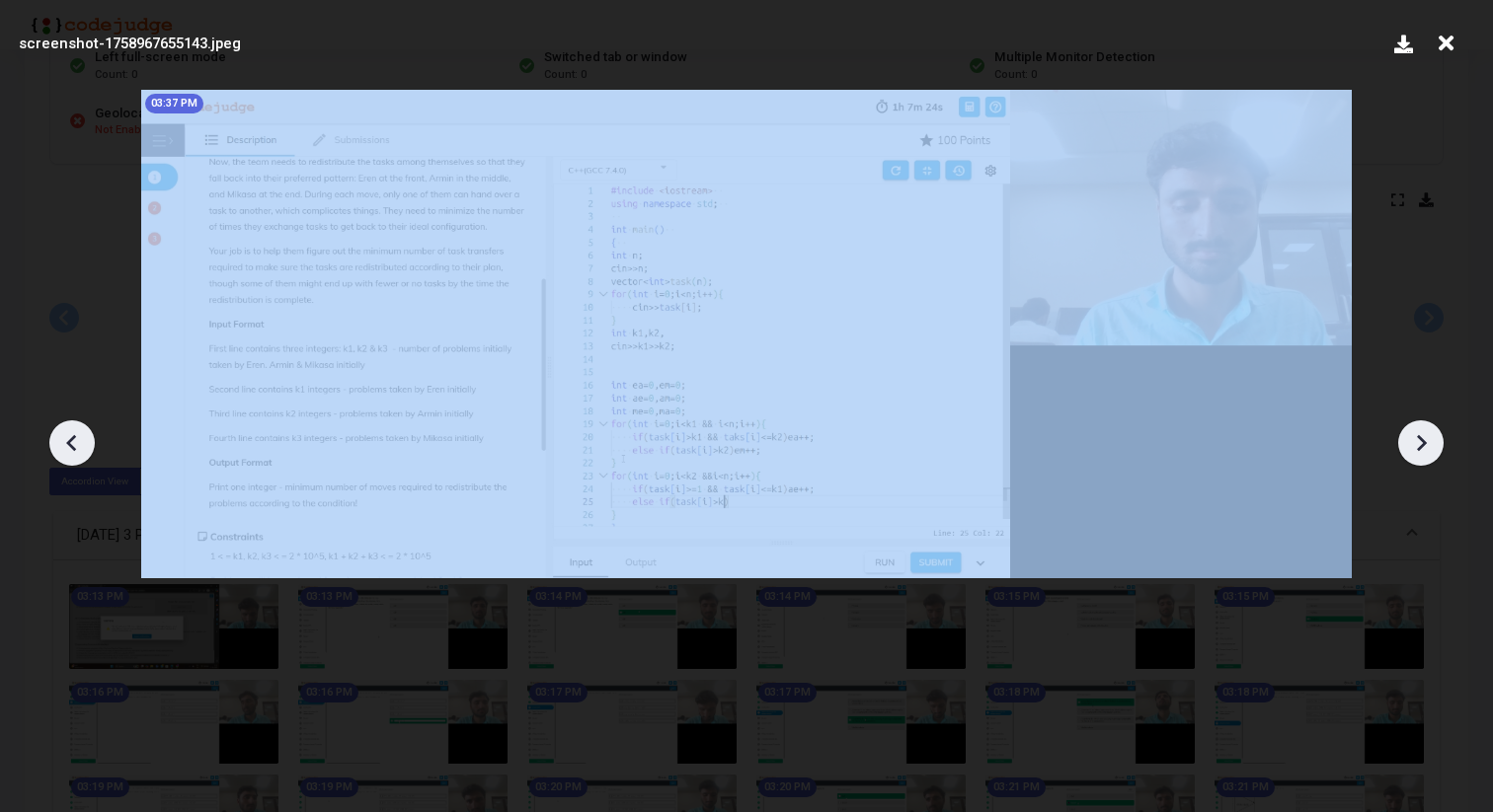
click at [1415, 432] on icon at bounding box center [1421, 443] width 30 height 30
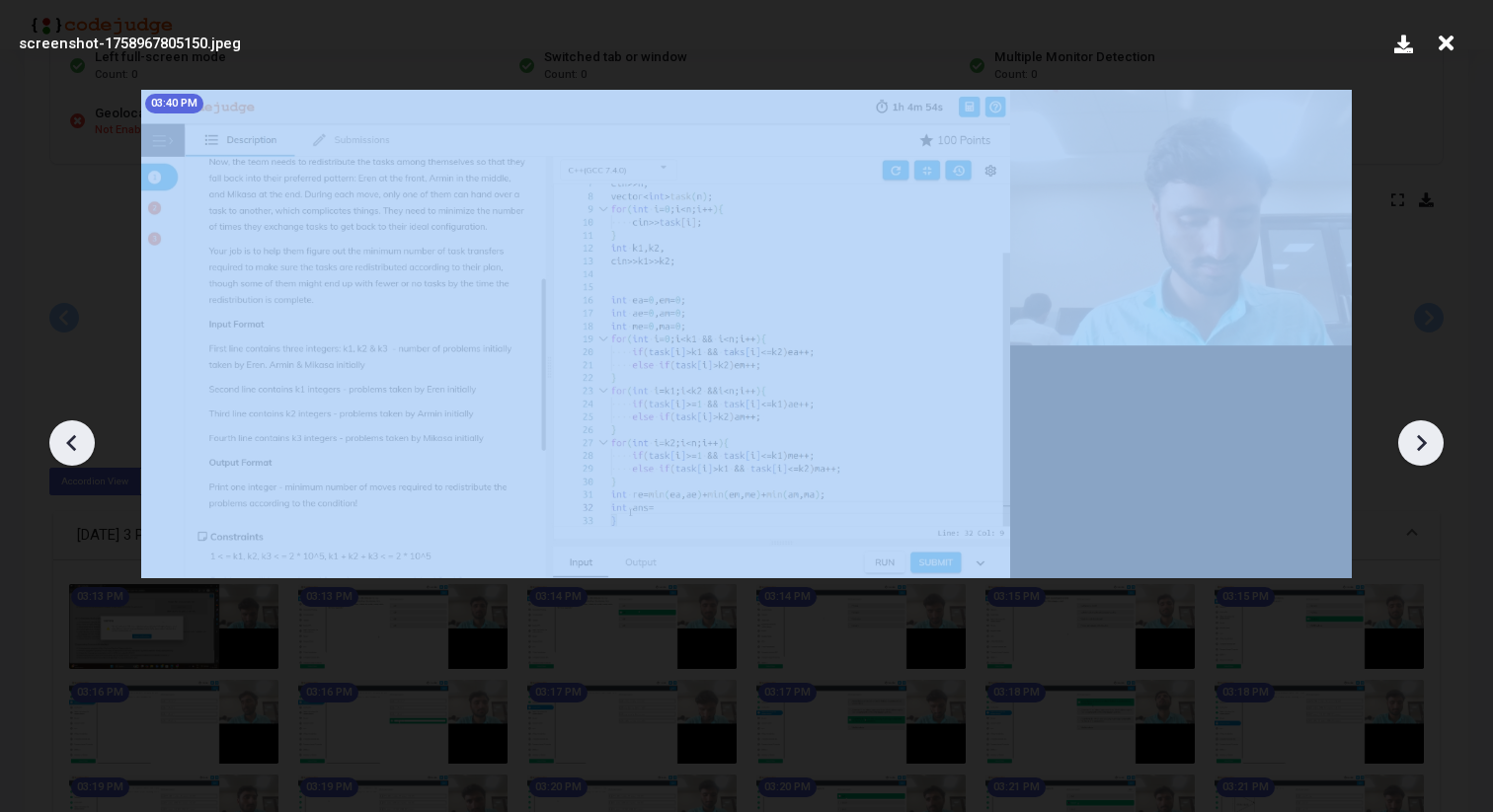
click at [1415, 432] on icon at bounding box center [1421, 443] width 30 height 30
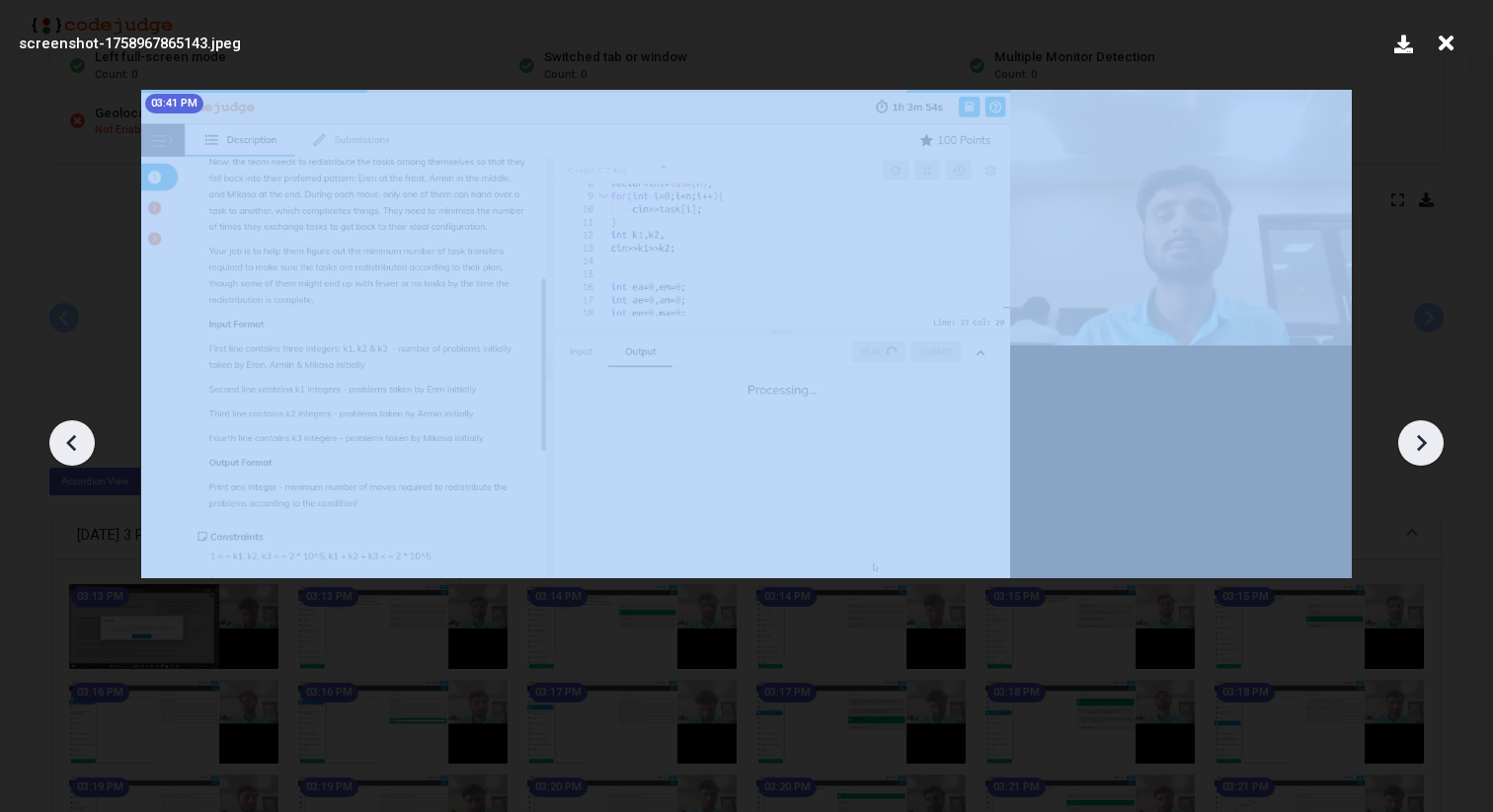
click at [1415, 432] on icon at bounding box center [1421, 443] width 30 height 30
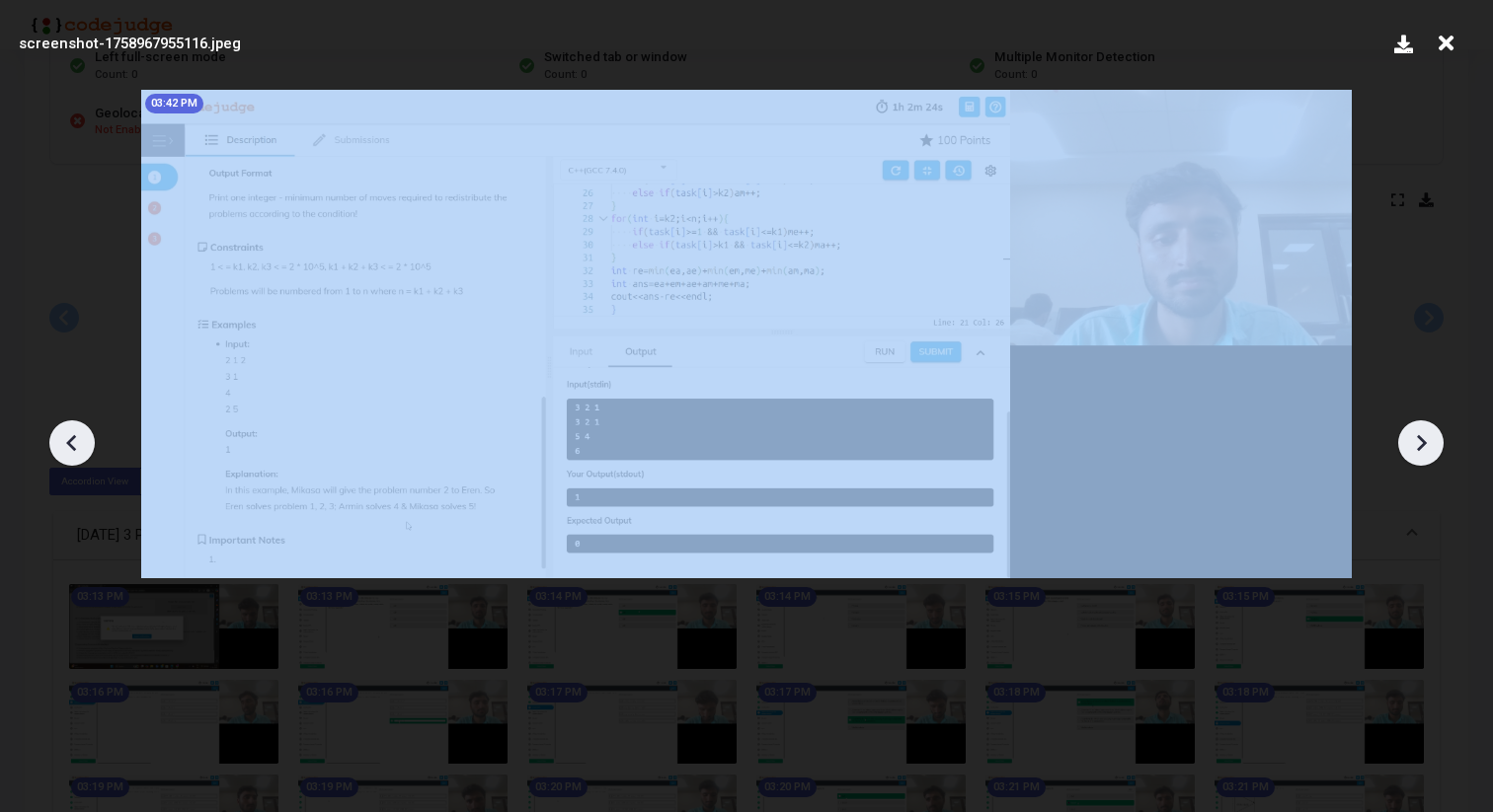
click at [1415, 432] on icon at bounding box center [1421, 443] width 30 height 30
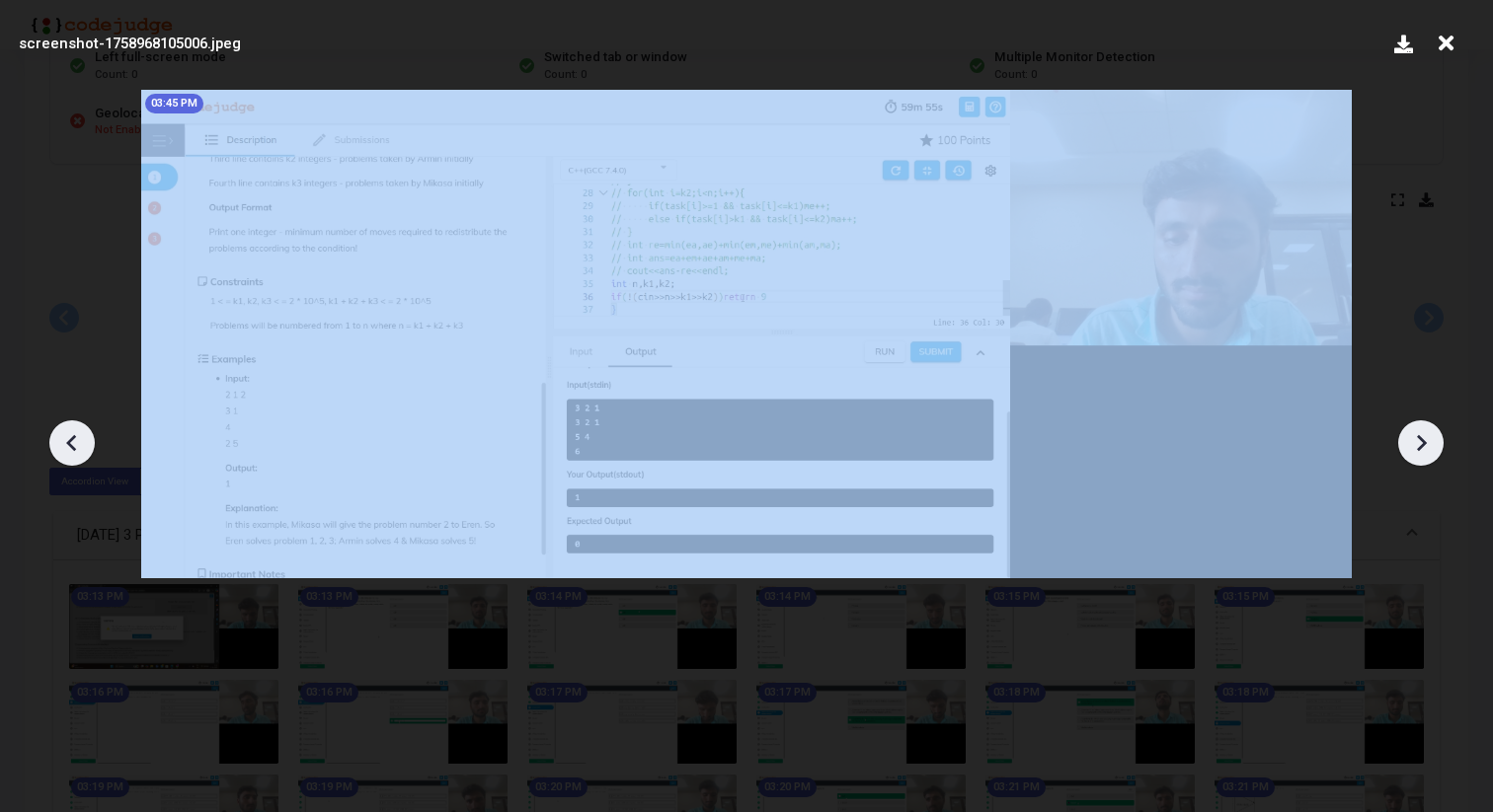
click at [1415, 432] on icon at bounding box center [1421, 443] width 30 height 30
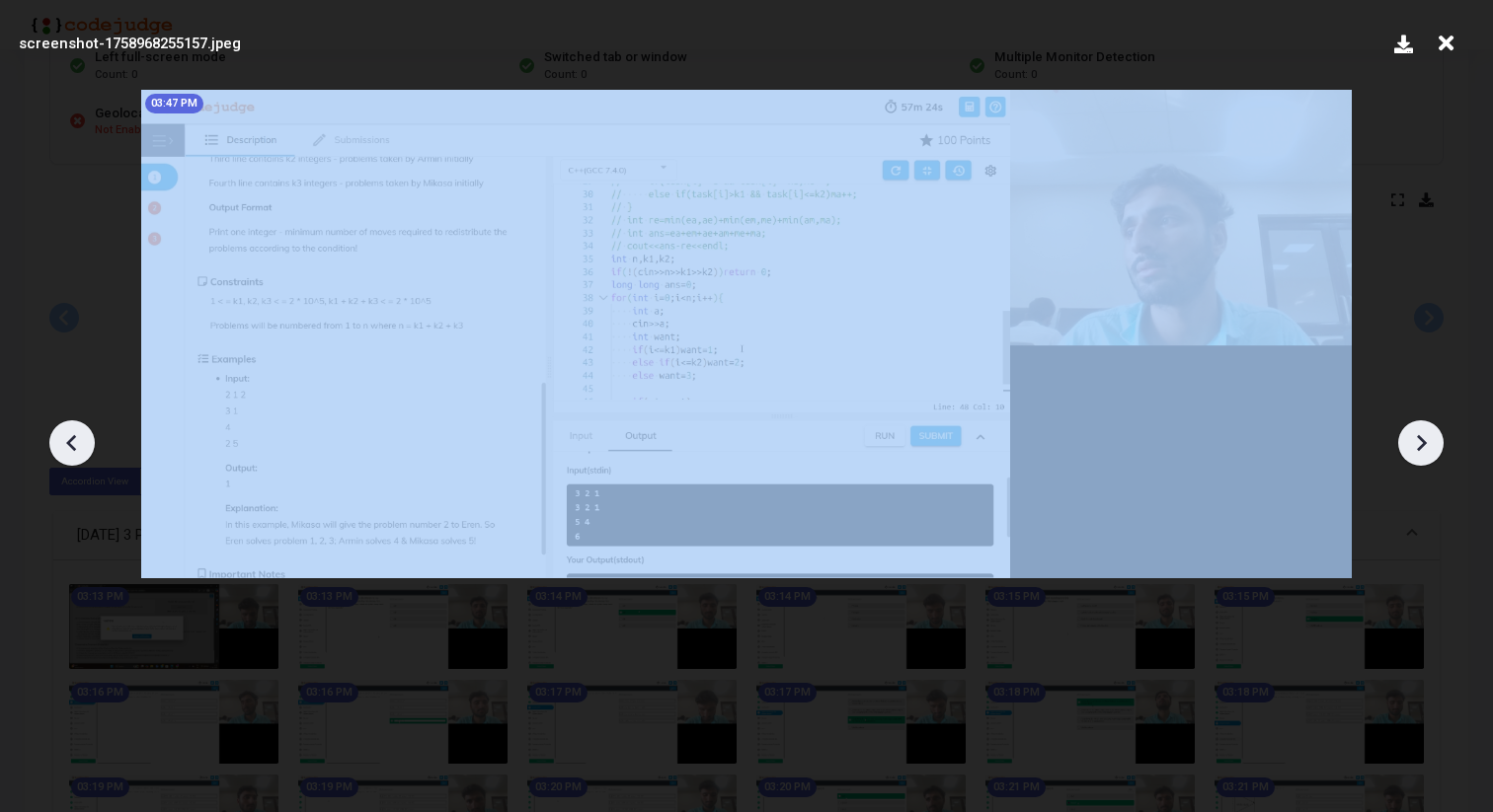
click at [1415, 432] on icon at bounding box center [1421, 443] width 30 height 30
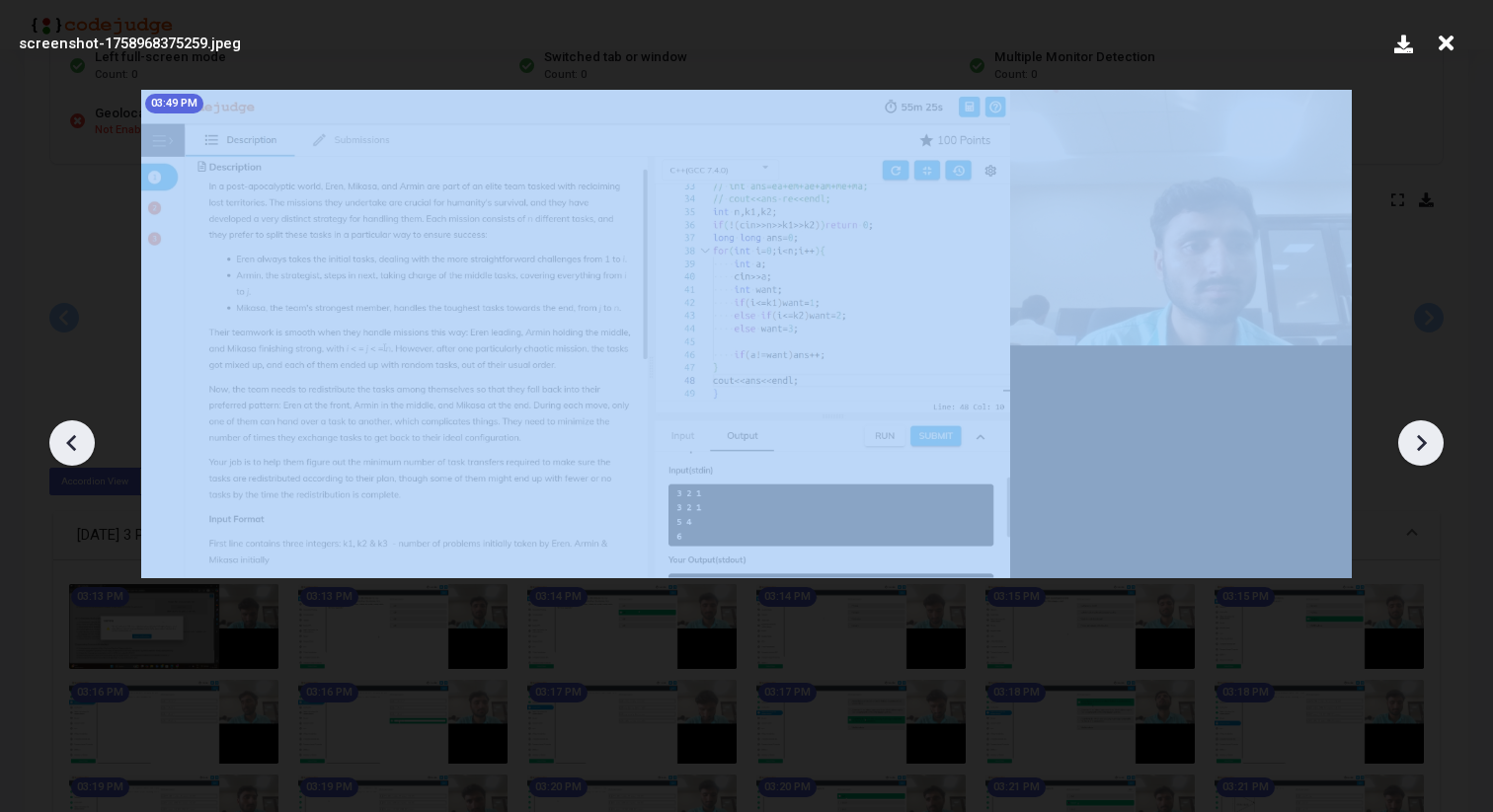
click at [1415, 432] on icon at bounding box center [1421, 443] width 30 height 30
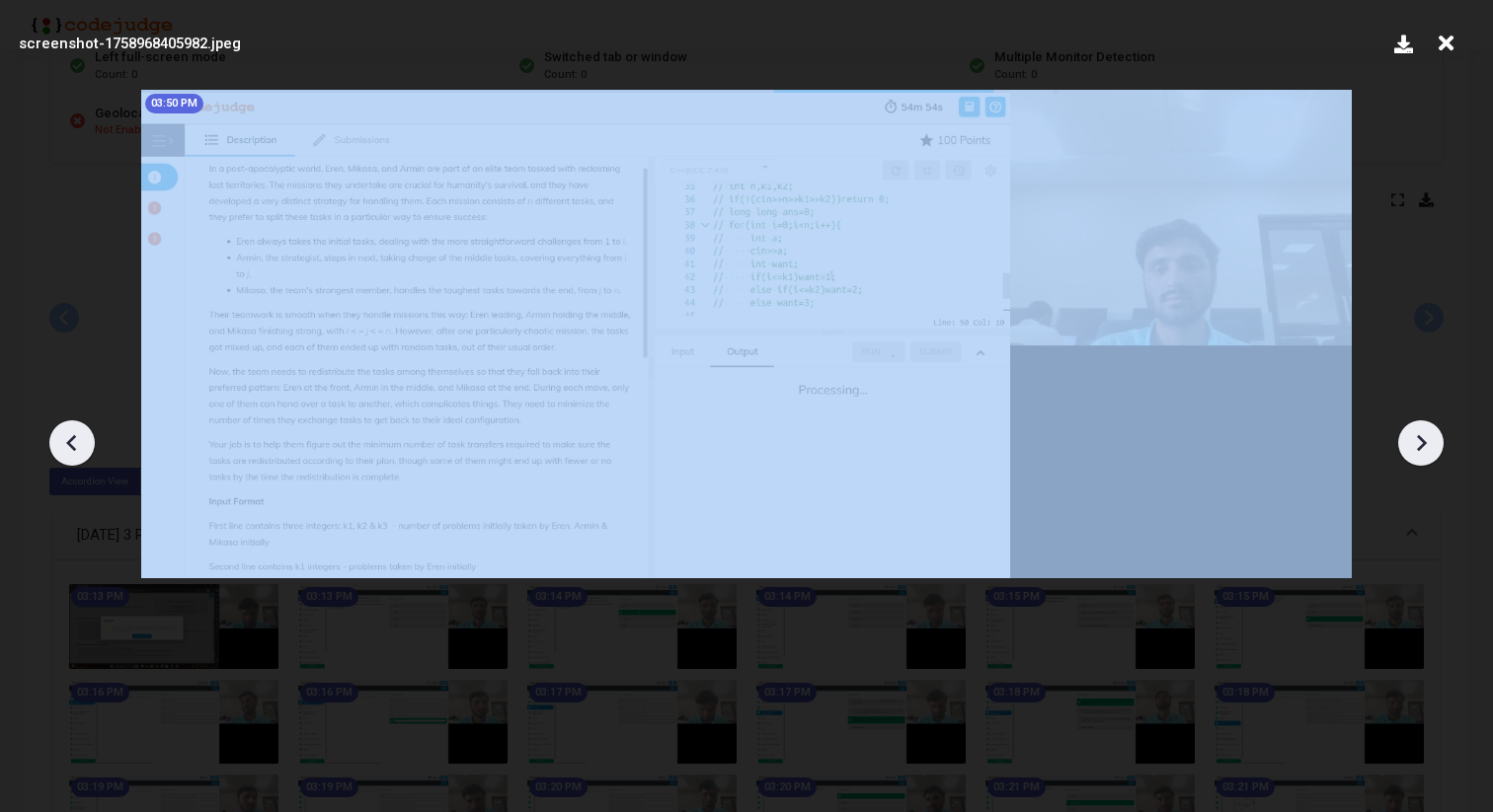
click at [1415, 432] on icon at bounding box center [1421, 443] width 30 height 30
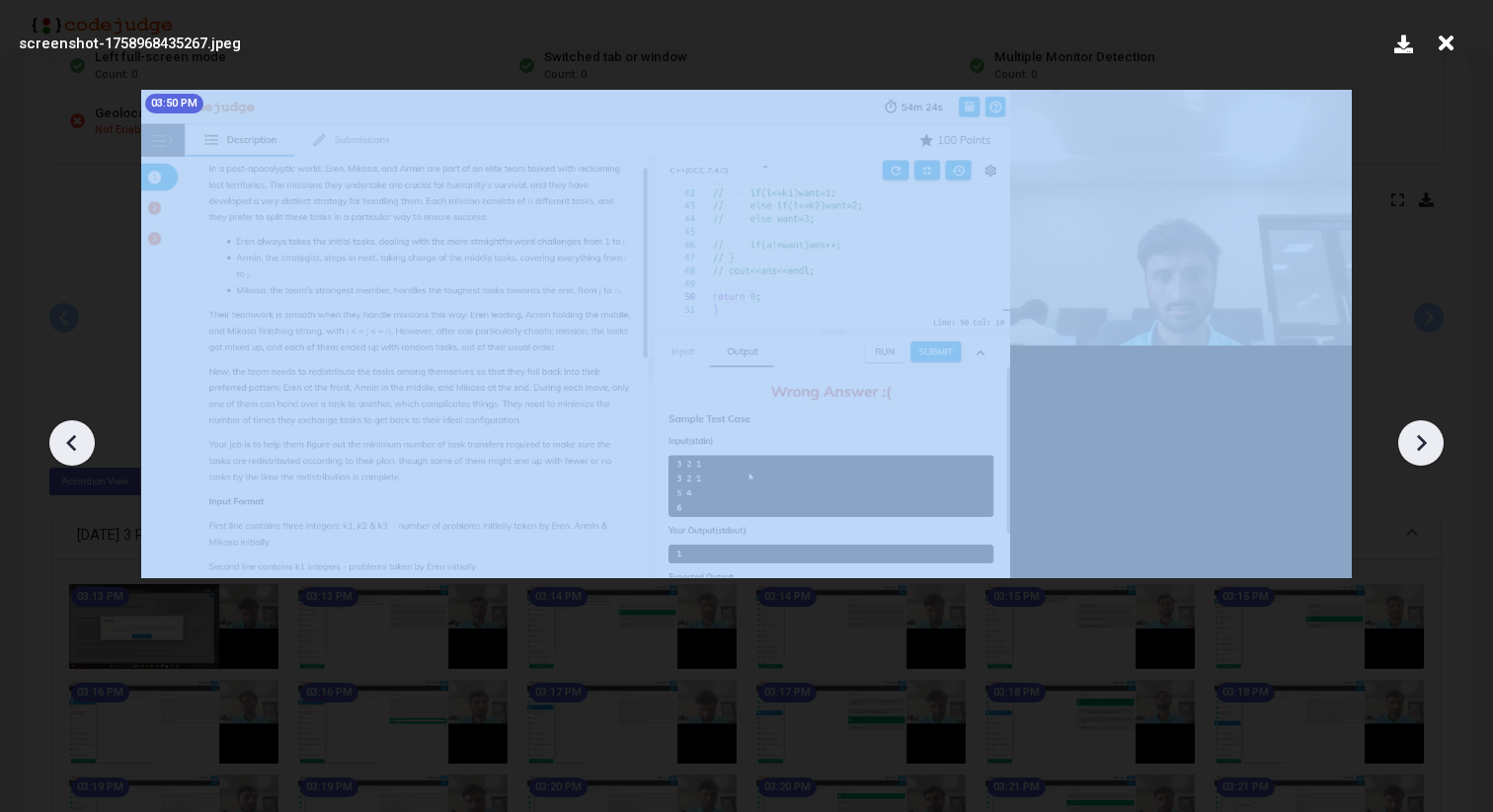
click at [1415, 432] on icon at bounding box center [1421, 443] width 30 height 30
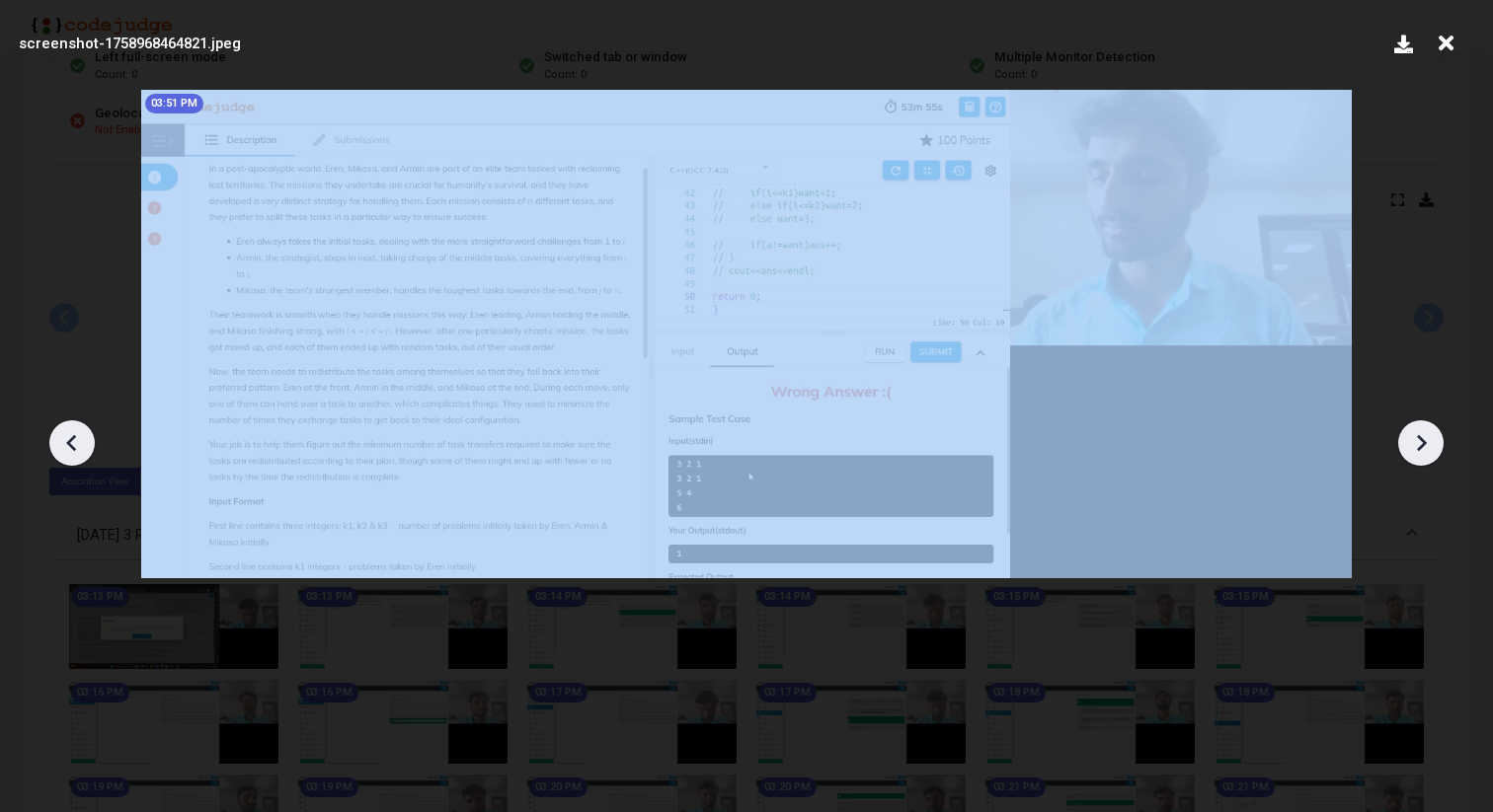
click at [1415, 432] on icon at bounding box center [1421, 443] width 30 height 30
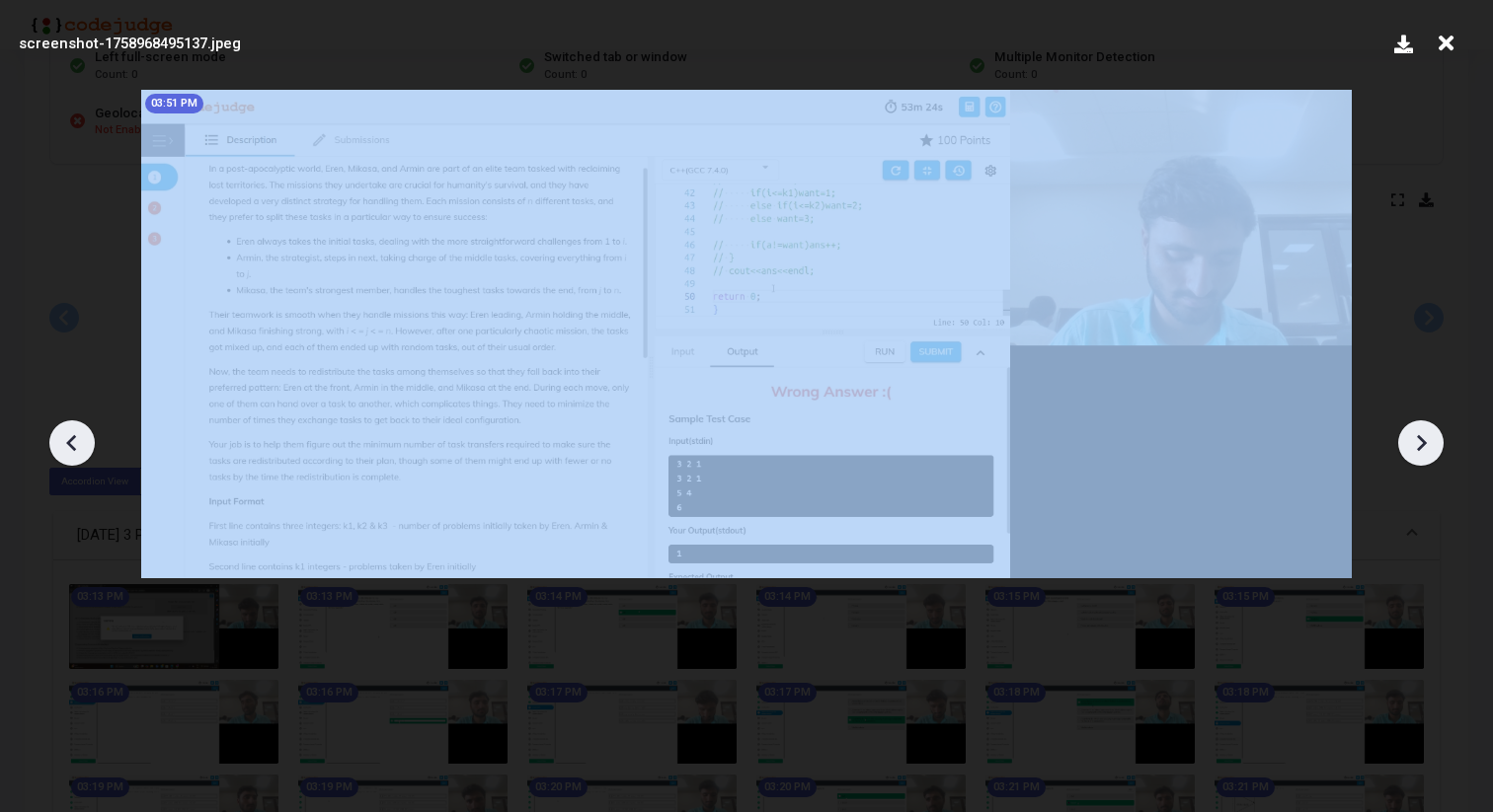
click at [1415, 432] on icon at bounding box center [1421, 443] width 30 height 30
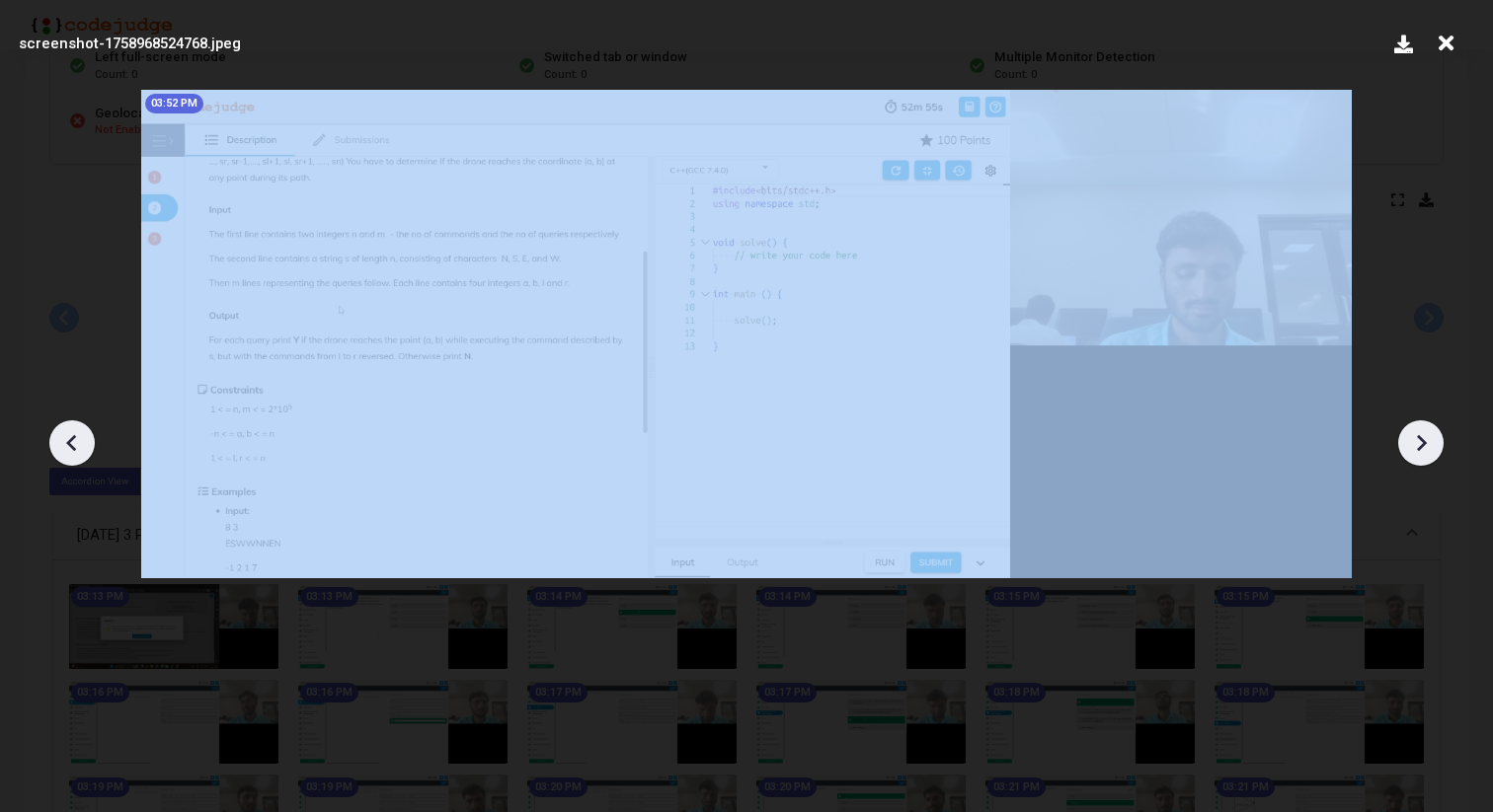
click at [1415, 432] on icon at bounding box center [1421, 443] width 30 height 30
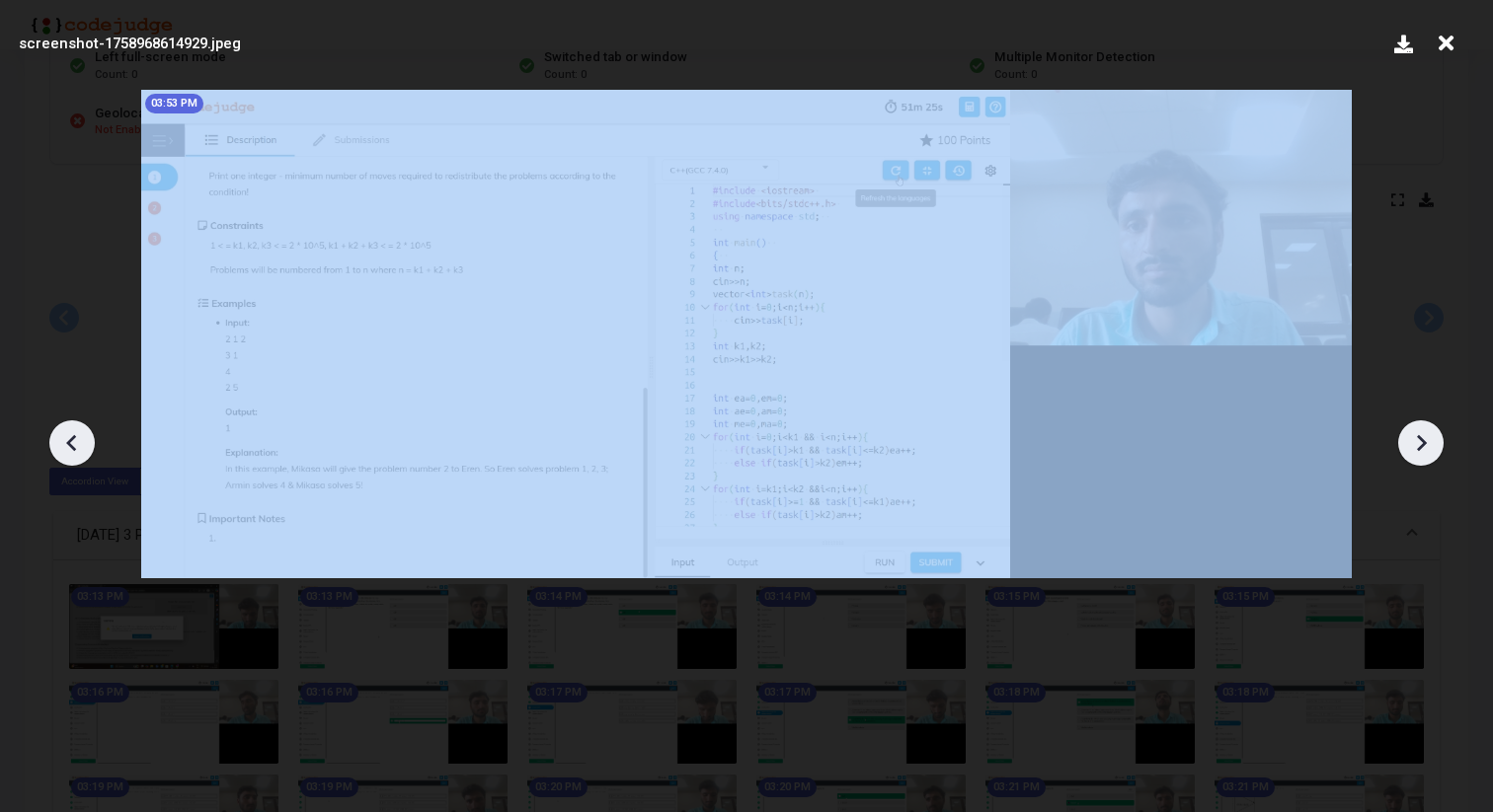
click at [1415, 432] on icon at bounding box center [1421, 443] width 30 height 30
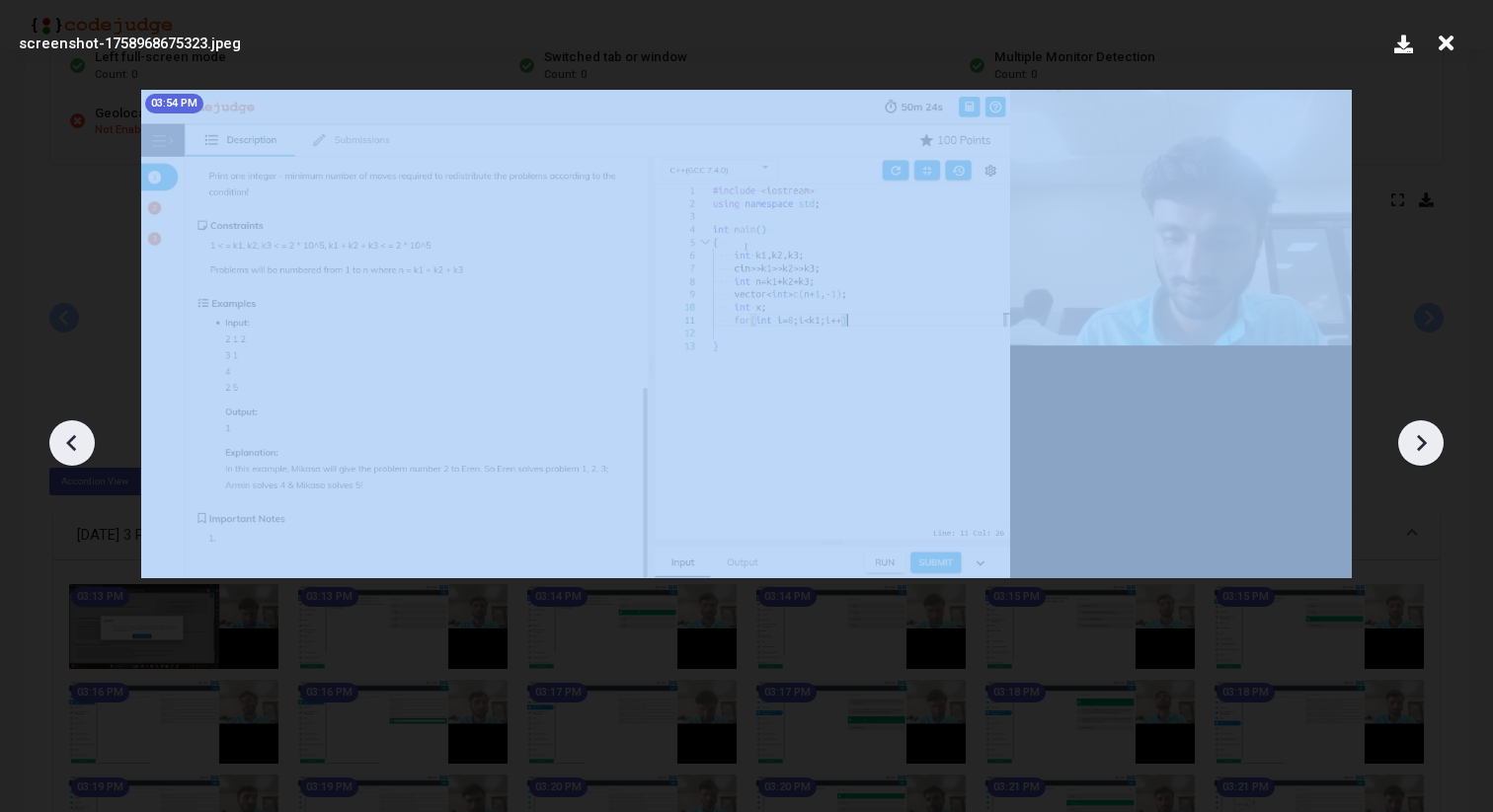
click at [1415, 432] on icon at bounding box center [1421, 443] width 30 height 30
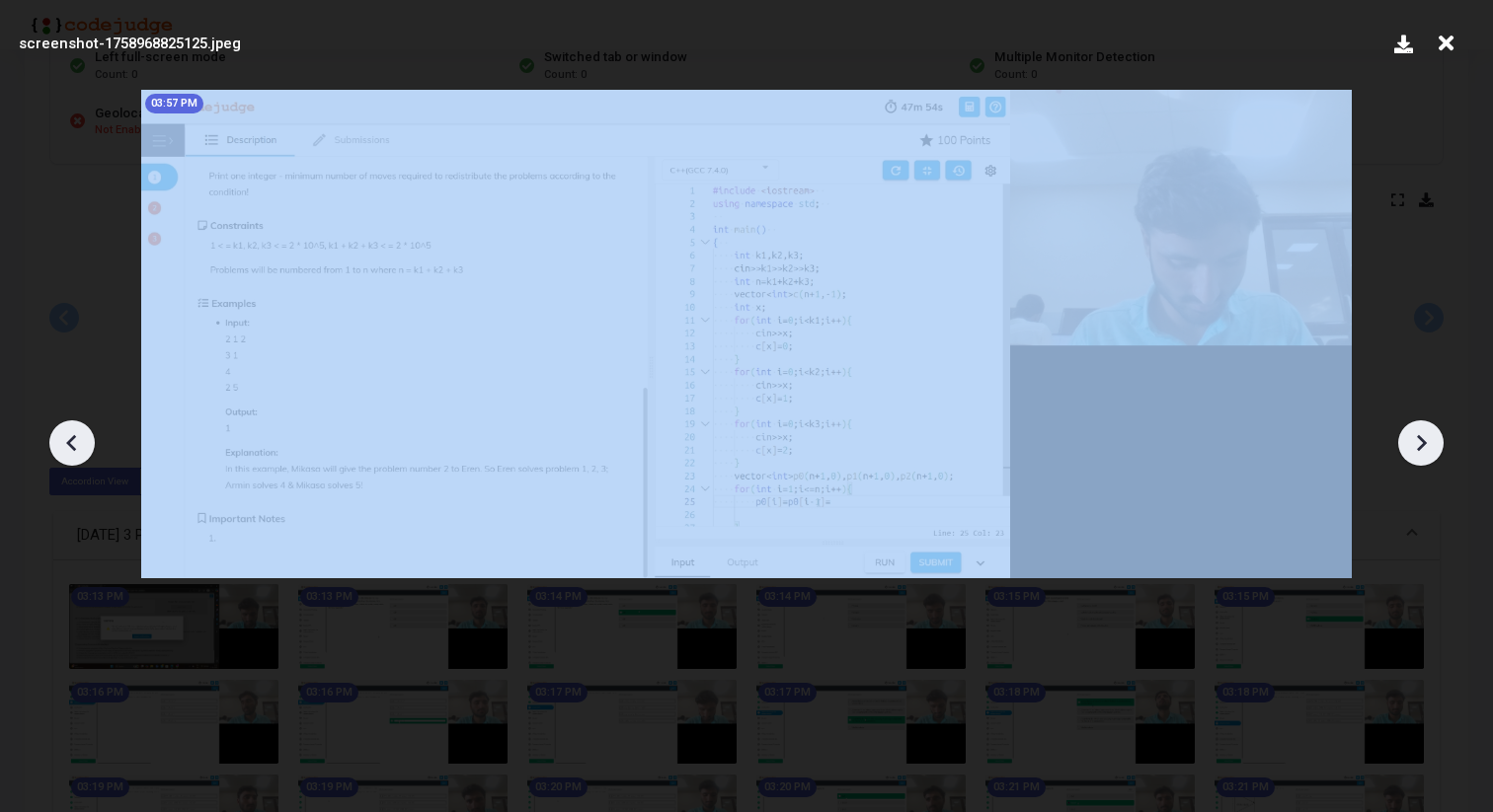
click at [1415, 432] on icon at bounding box center [1421, 443] width 30 height 30
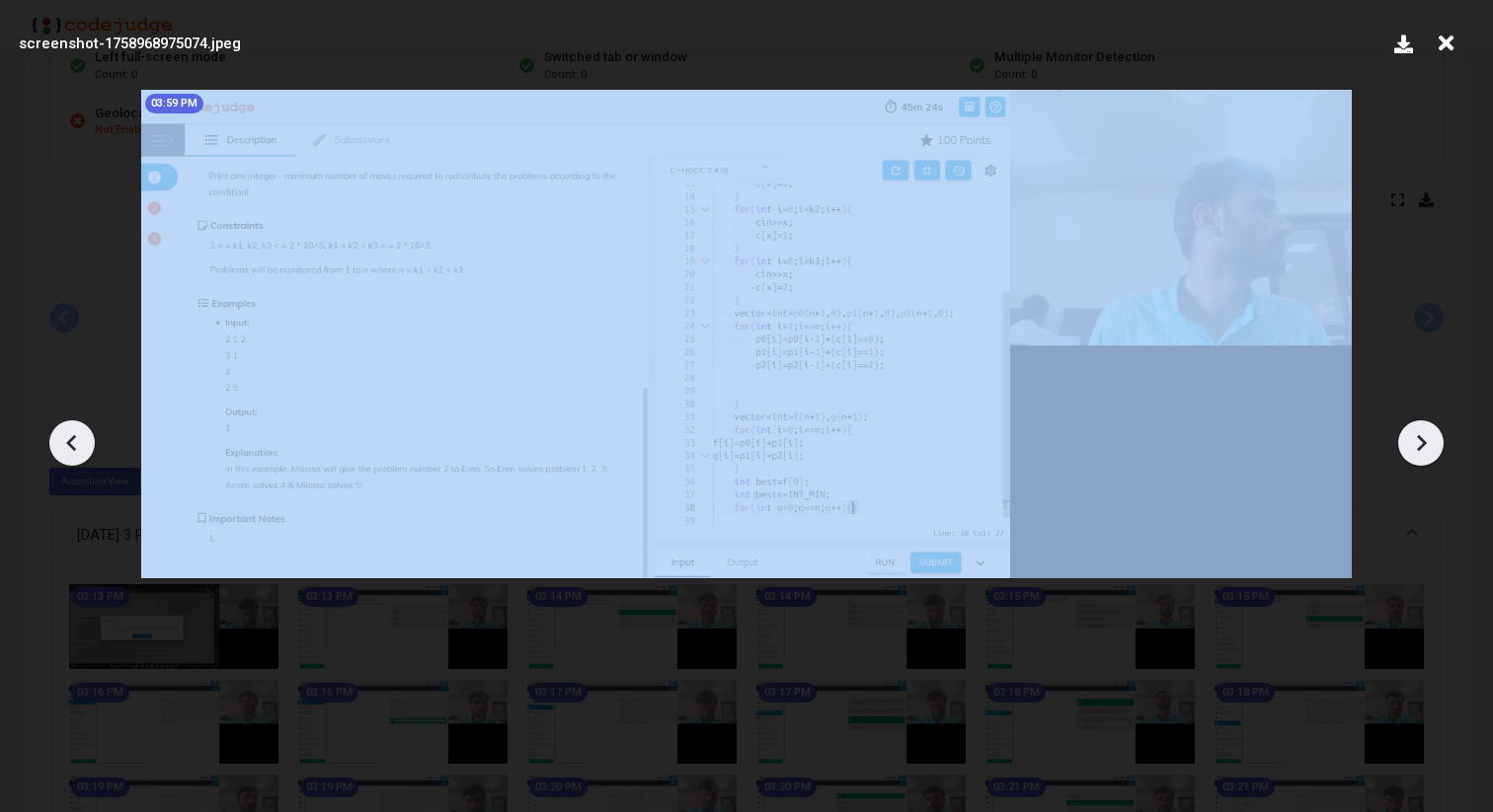
click at [1415, 432] on icon at bounding box center [1421, 443] width 30 height 30
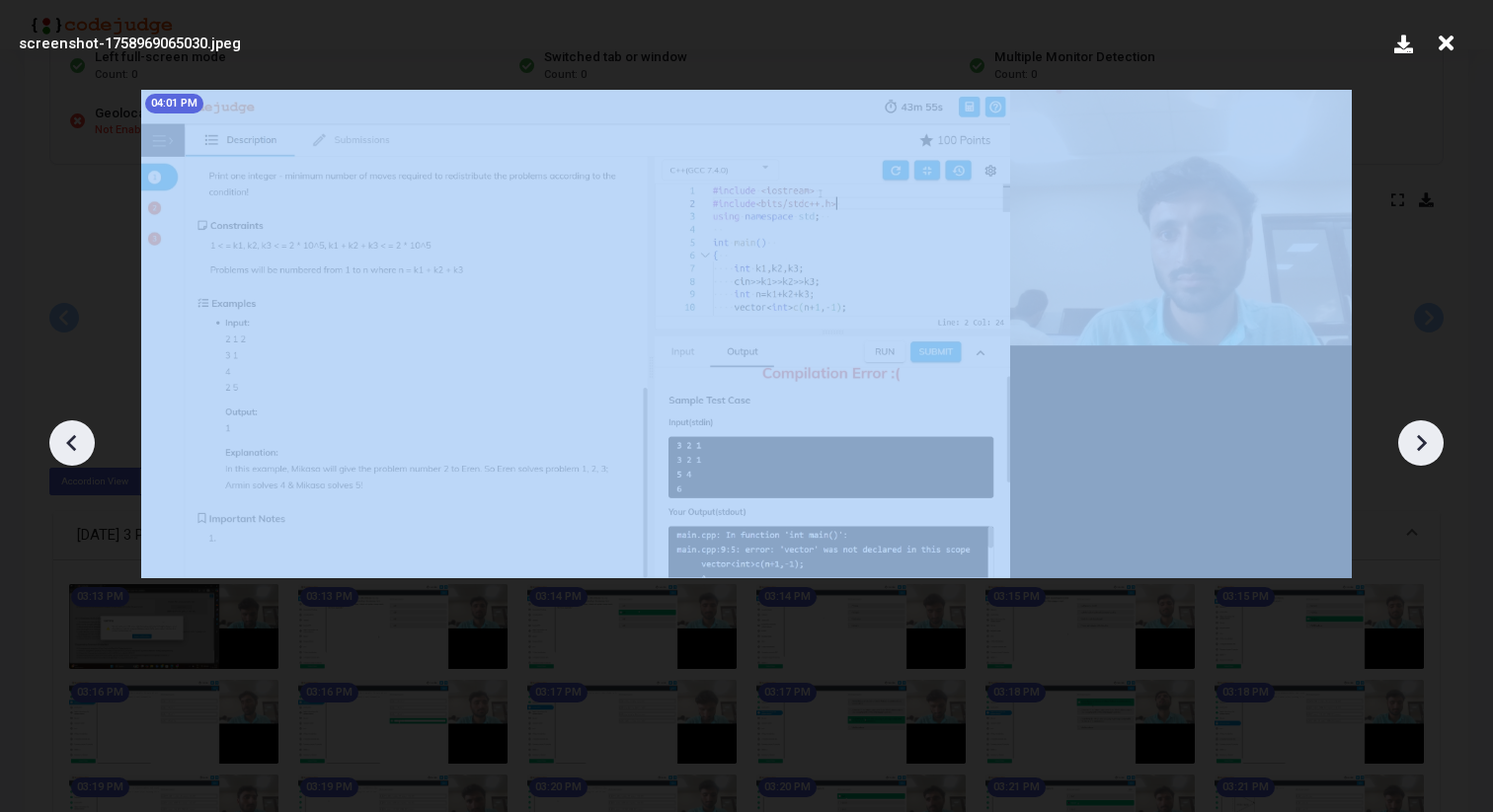
click at [1415, 432] on icon at bounding box center [1421, 443] width 30 height 30
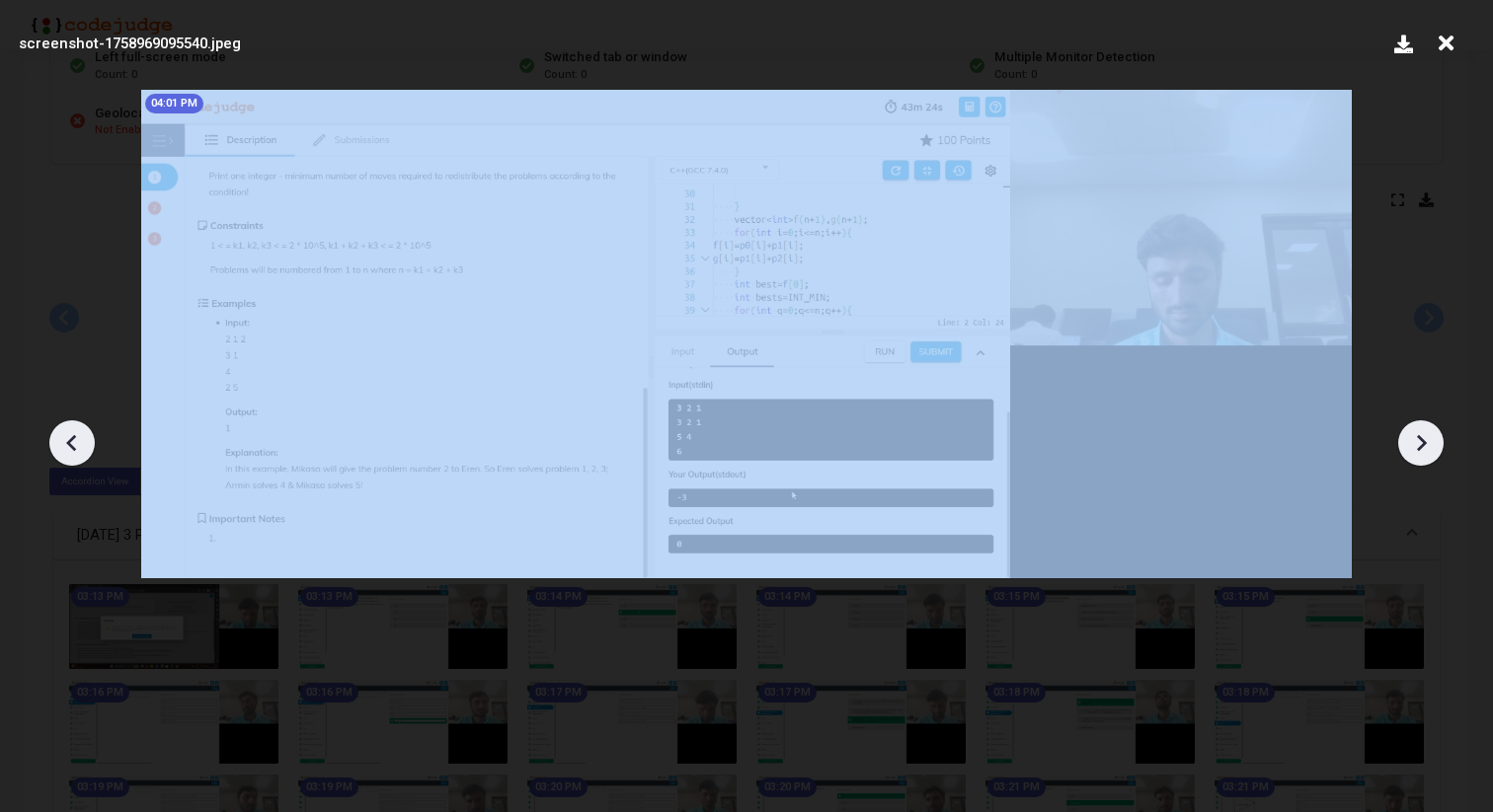
click at [1415, 432] on icon at bounding box center [1421, 443] width 30 height 30
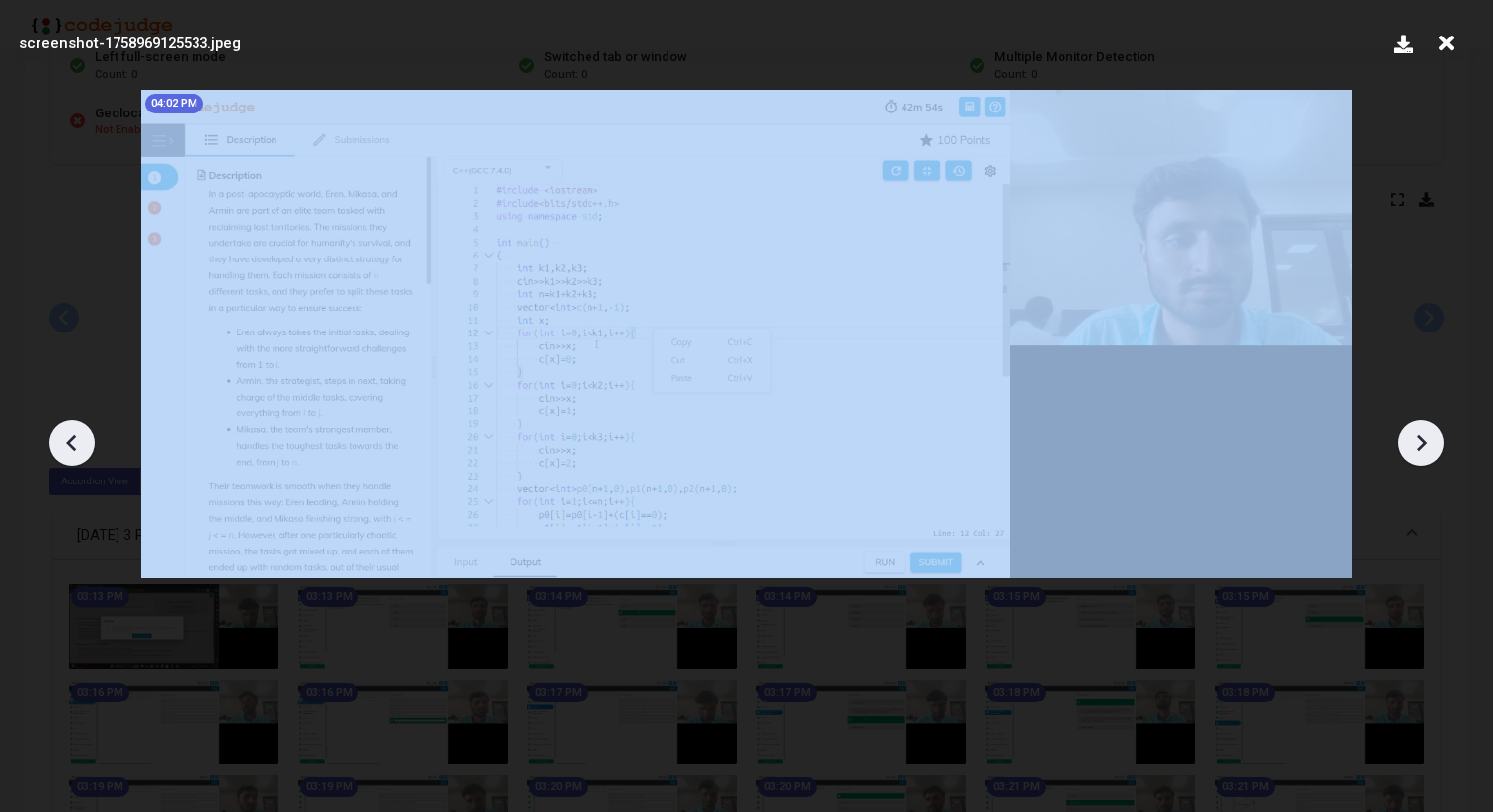
click at [1415, 432] on icon at bounding box center [1421, 443] width 30 height 30
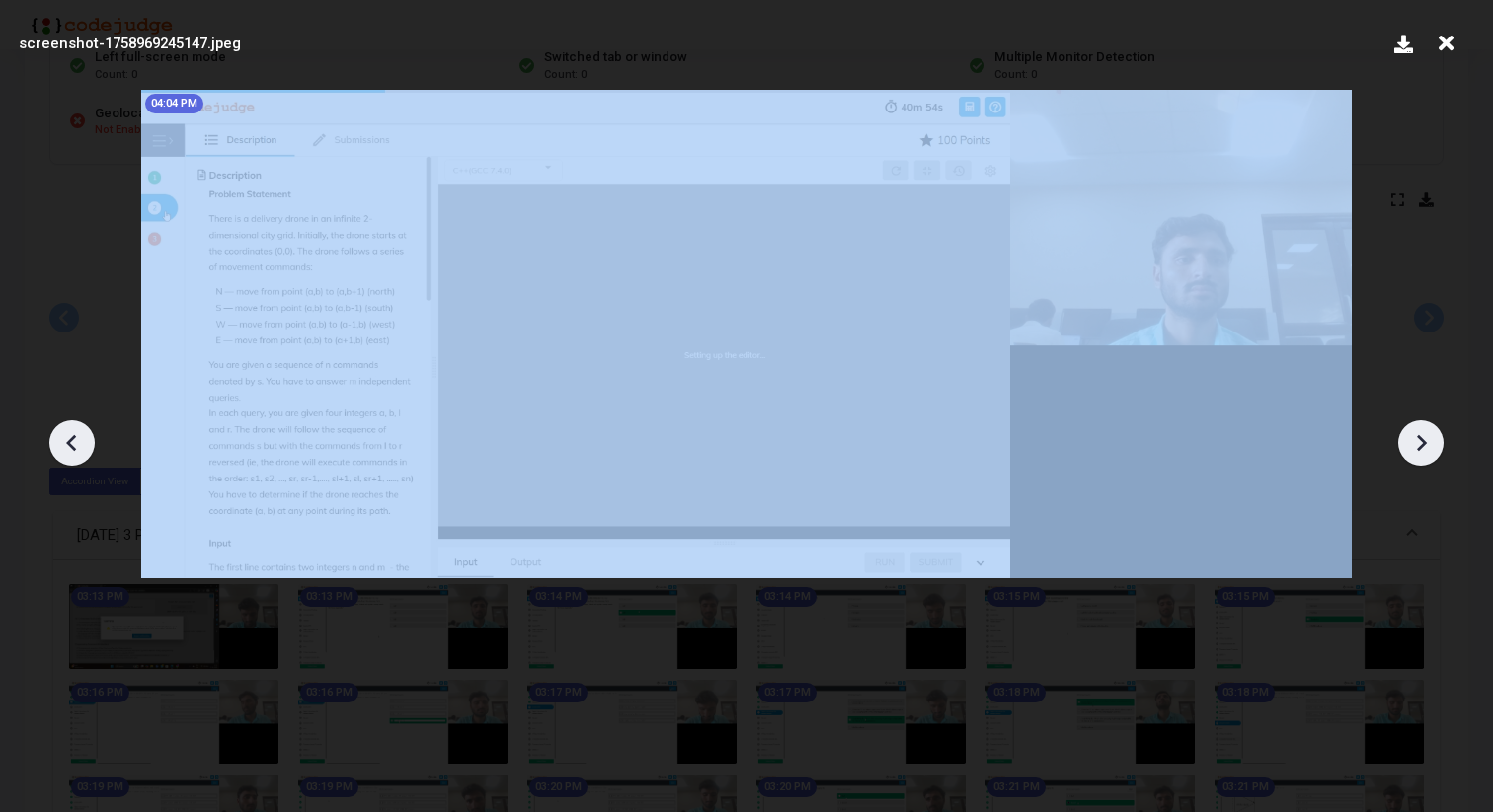
click at [1415, 432] on icon at bounding box center [1421, 443] width 30 height 30
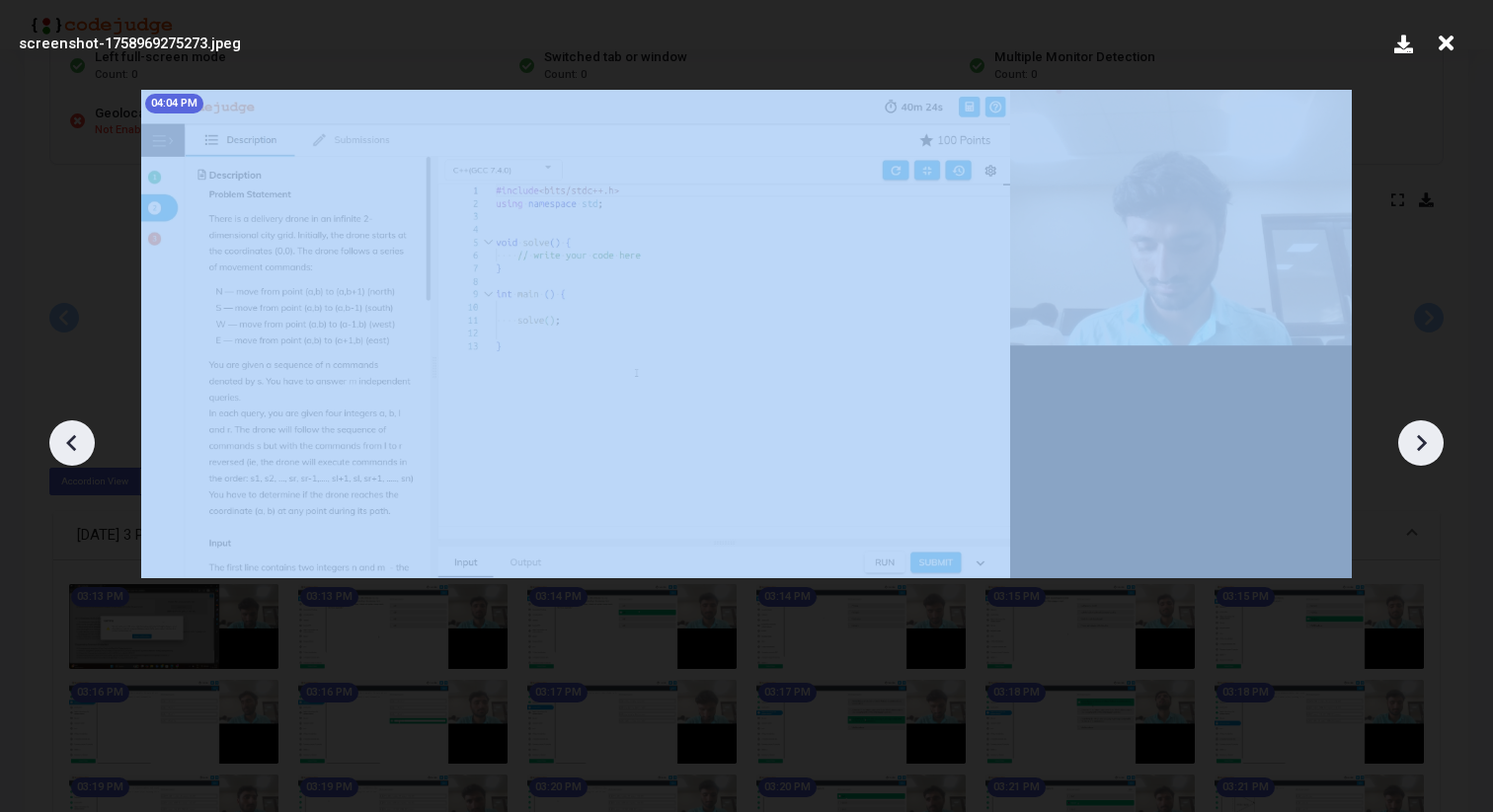
click at [1415, 432] on icon at bounding box center [1421, 443] width 30 height 30
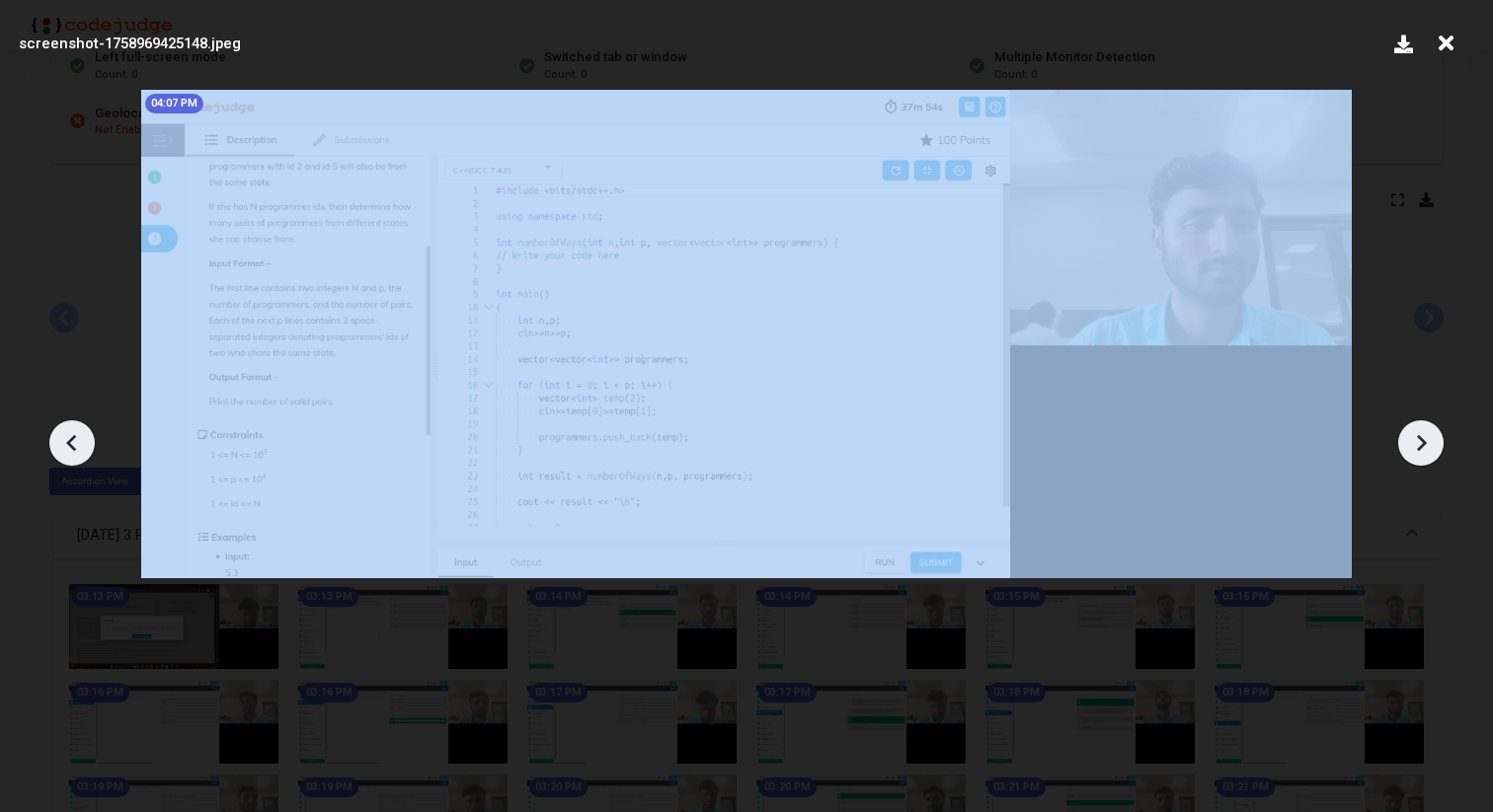
click at [1415, 432] on icon at bounding box center [1421, 443] width 30 height 30
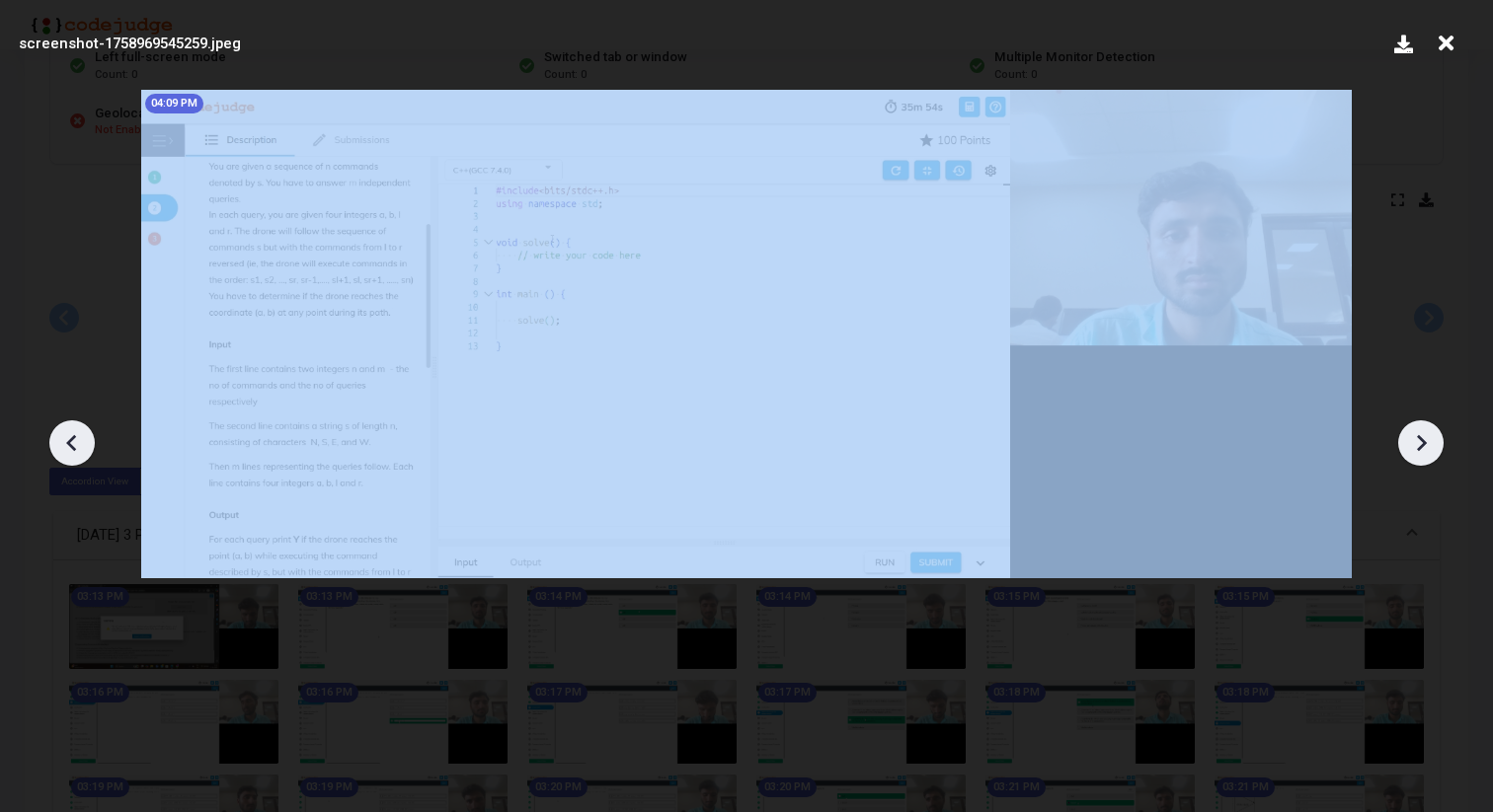
click at [1415, 432] on icon at bounding box center [1421, 443] width 30 height 30
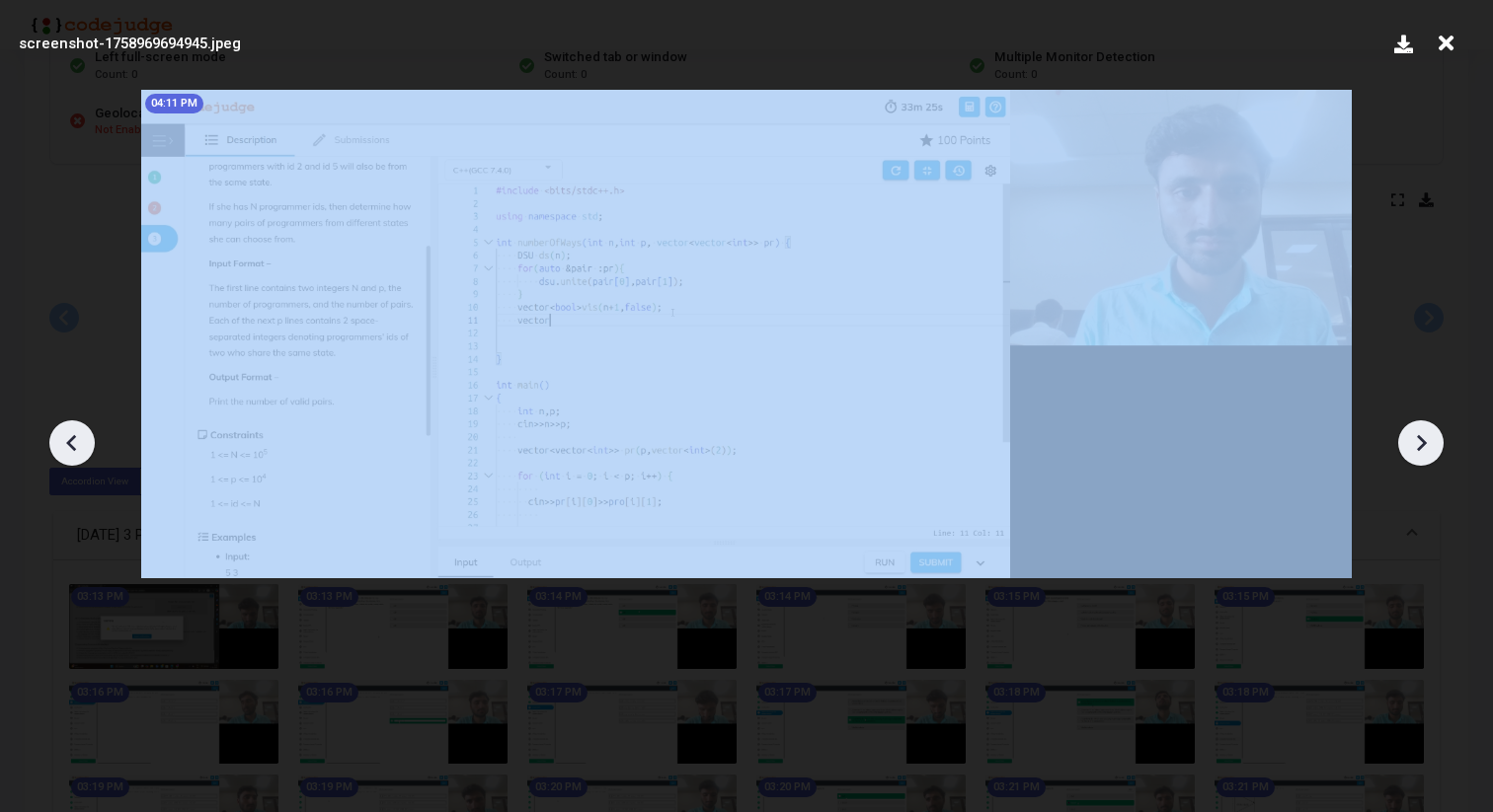
click at [1415, 432] on icon at bounding box center [1421, 443] width 30 height 30
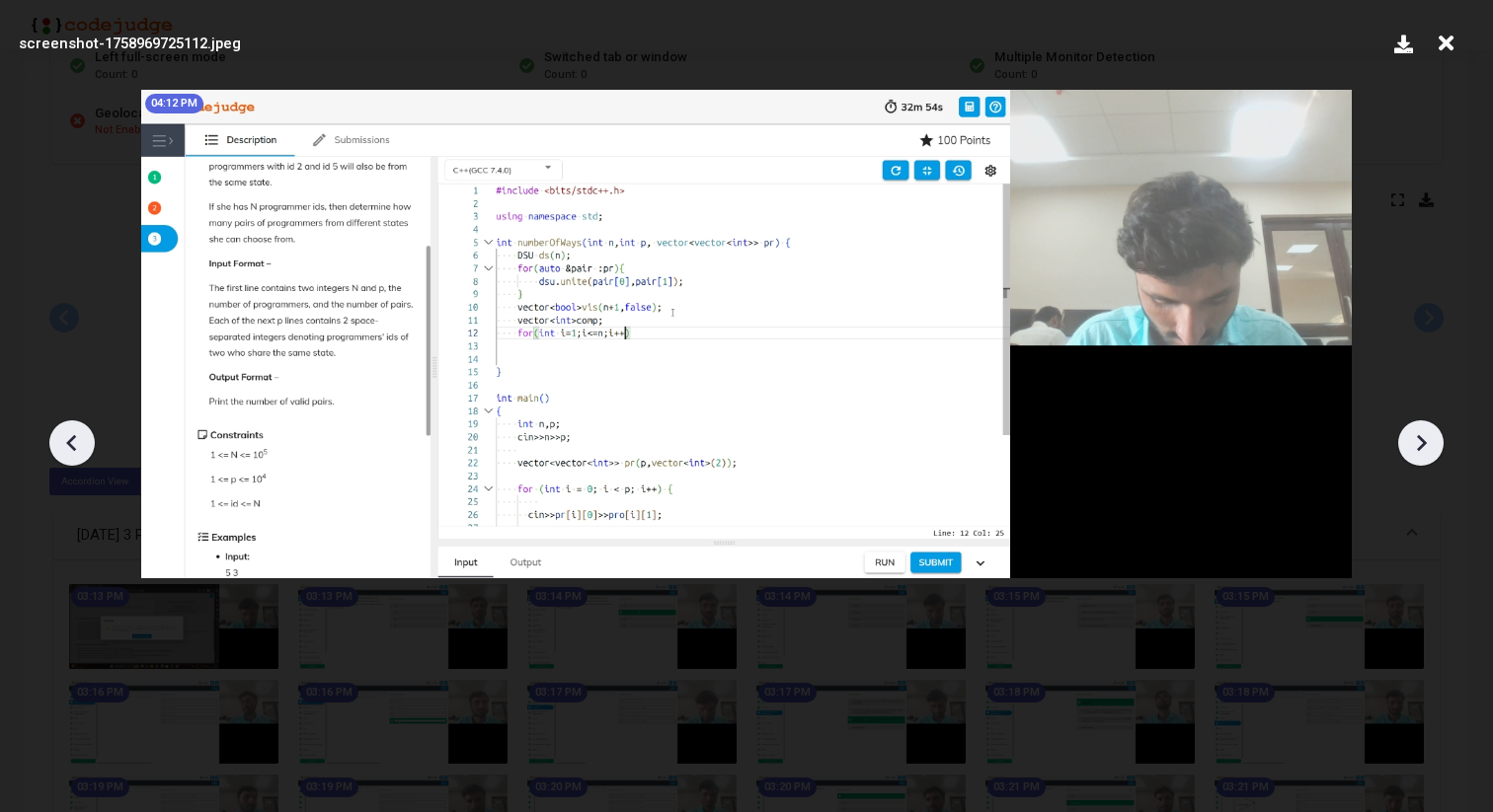
click at [1415, 432] on icon at bounding box center [1421, 443] width 30 height 30
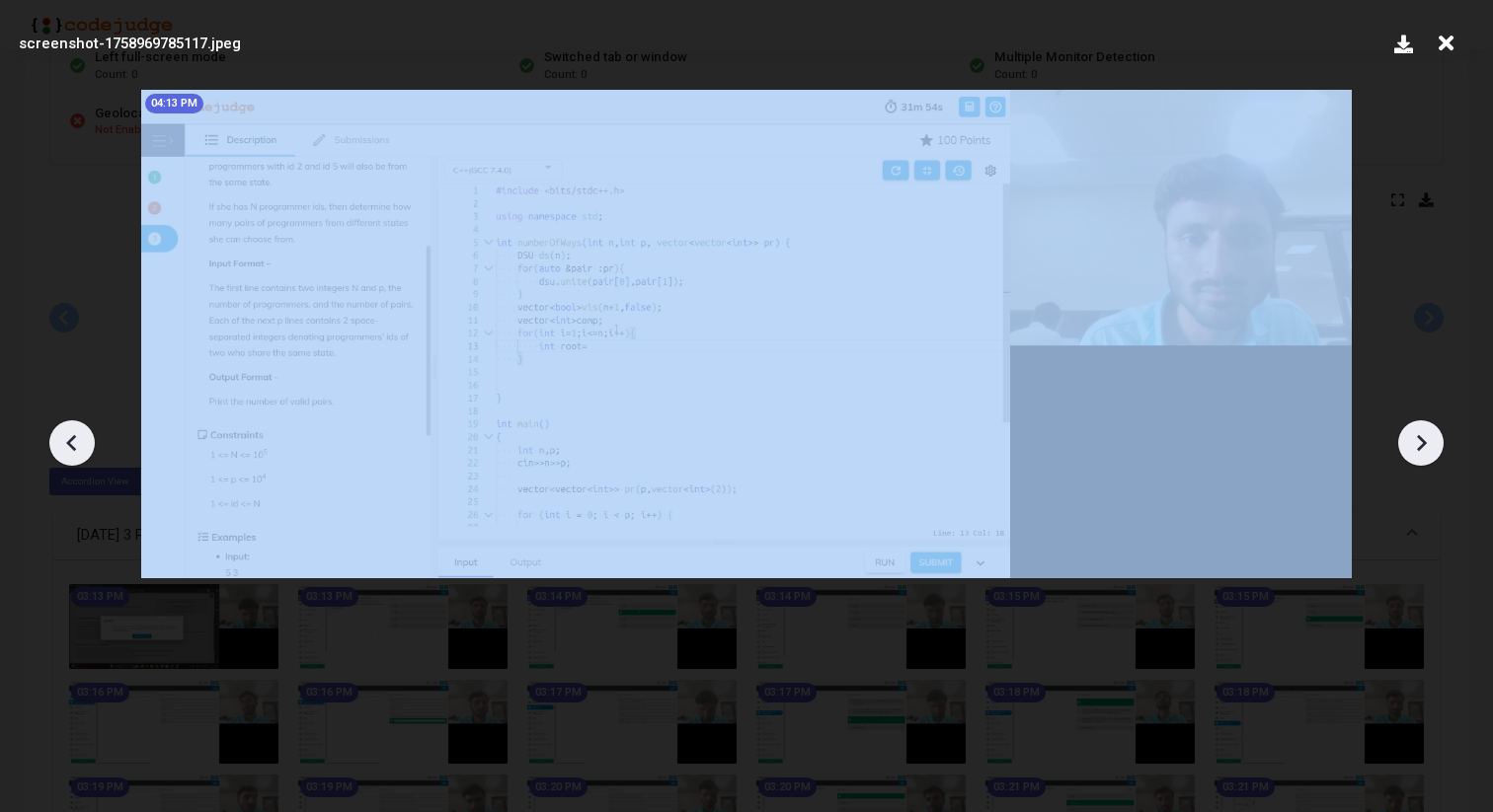
click at [1415, 432] on icon at bounding box center [1421, 443] width 30 height 30
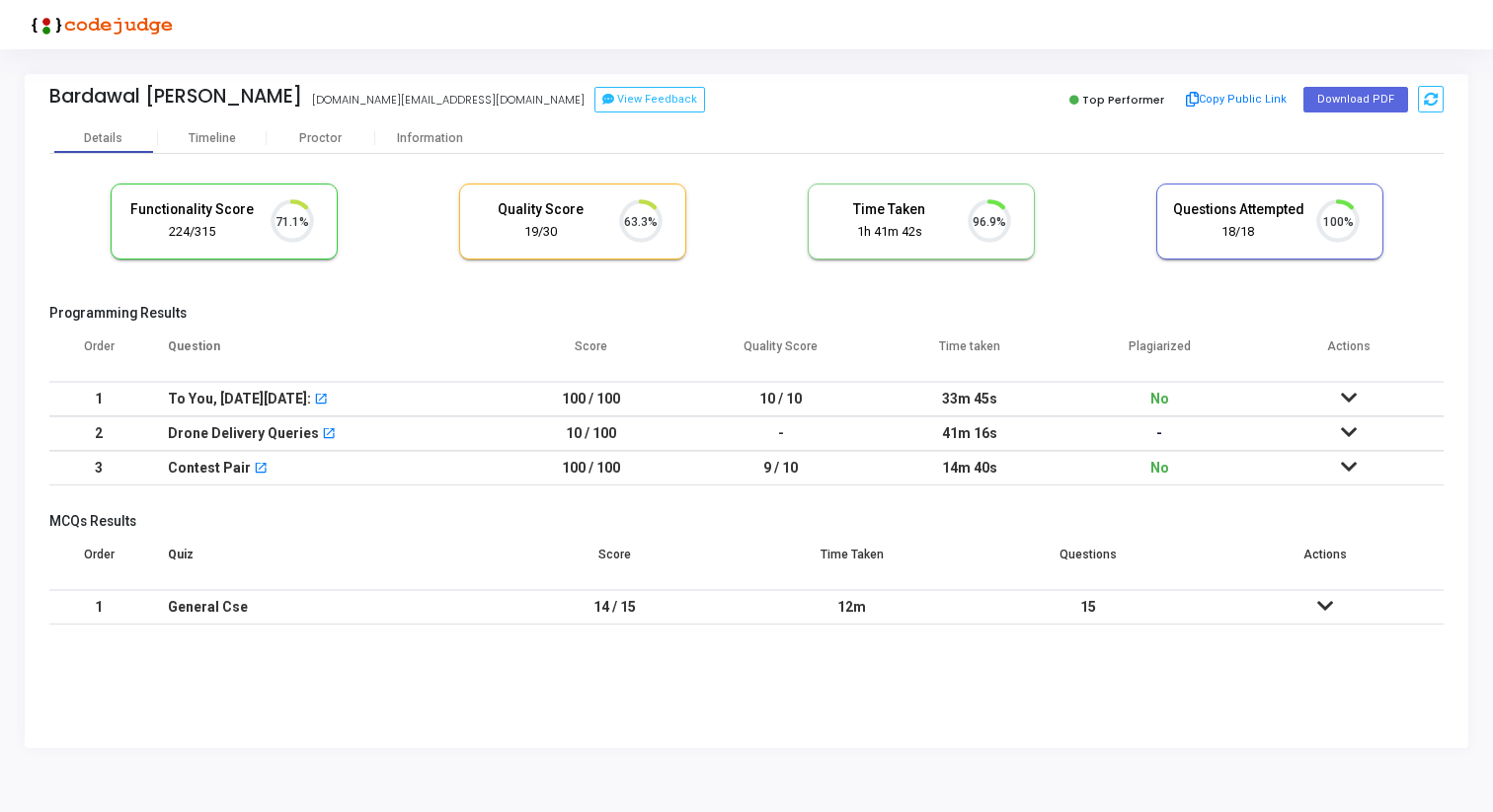
scroll to position [42, 50]
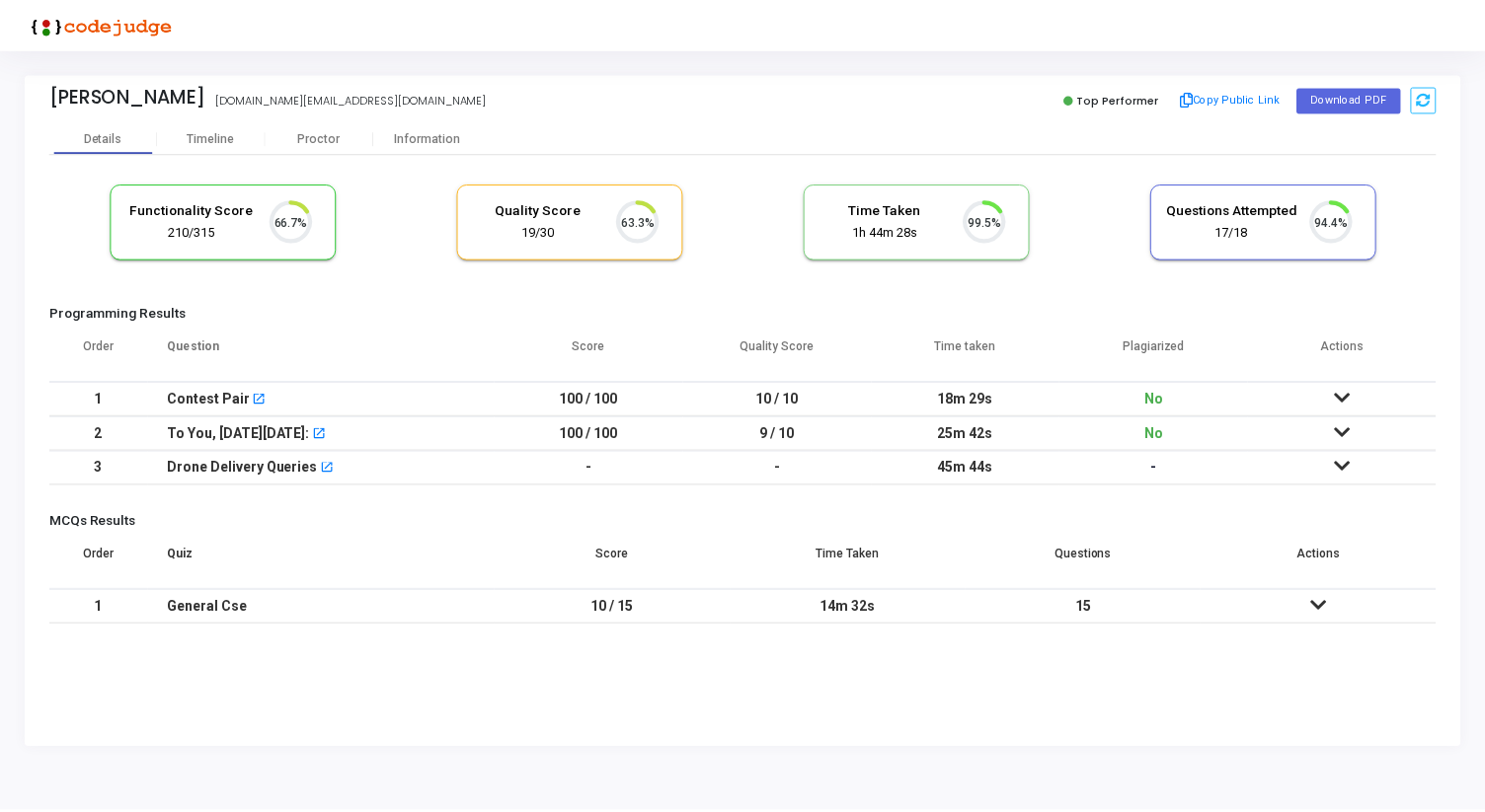
scroll to position [42, 50]
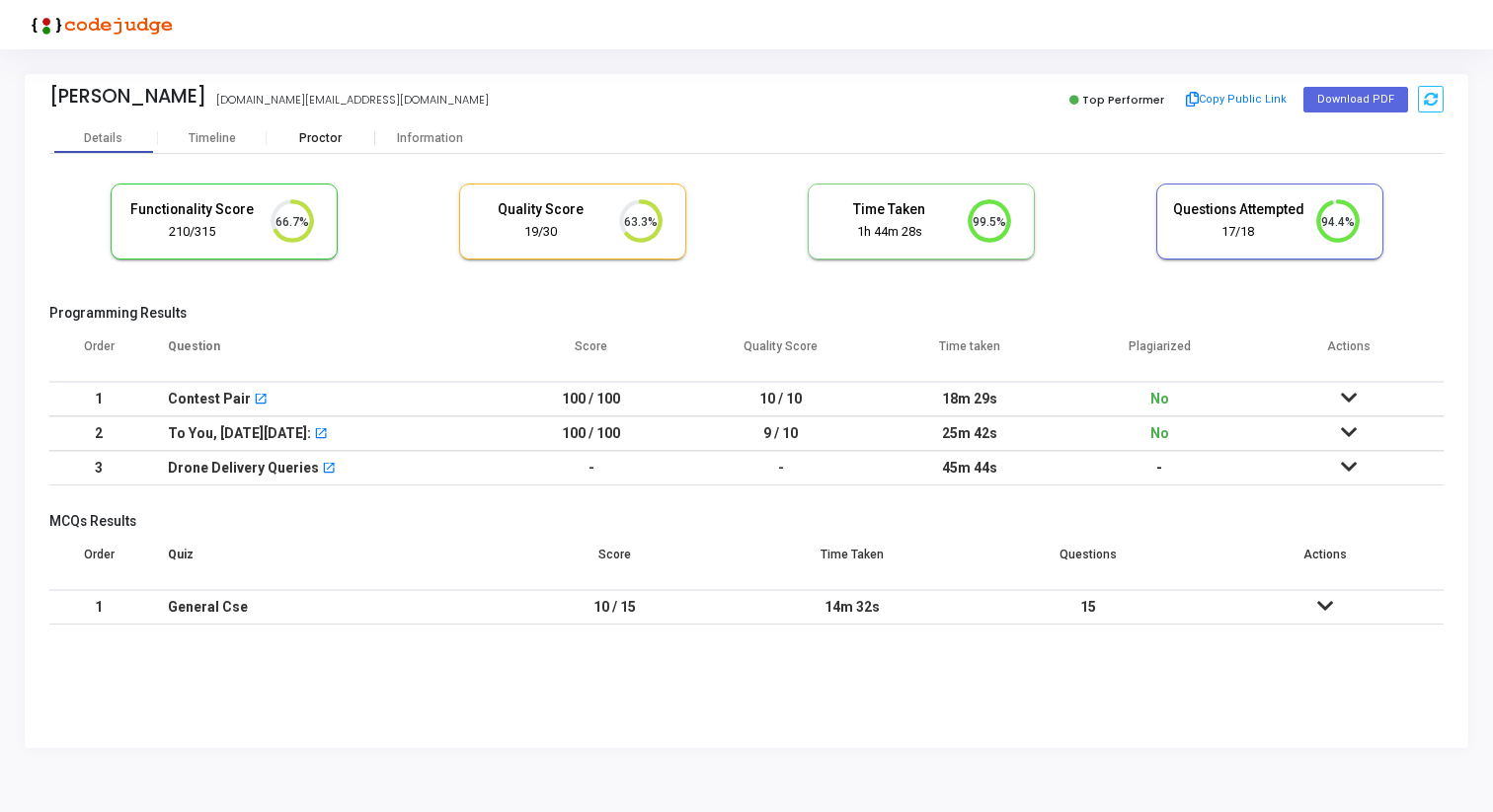
click at [317, 140] on div "Proctor" at bounding box center [321, 138] width 109 height 15
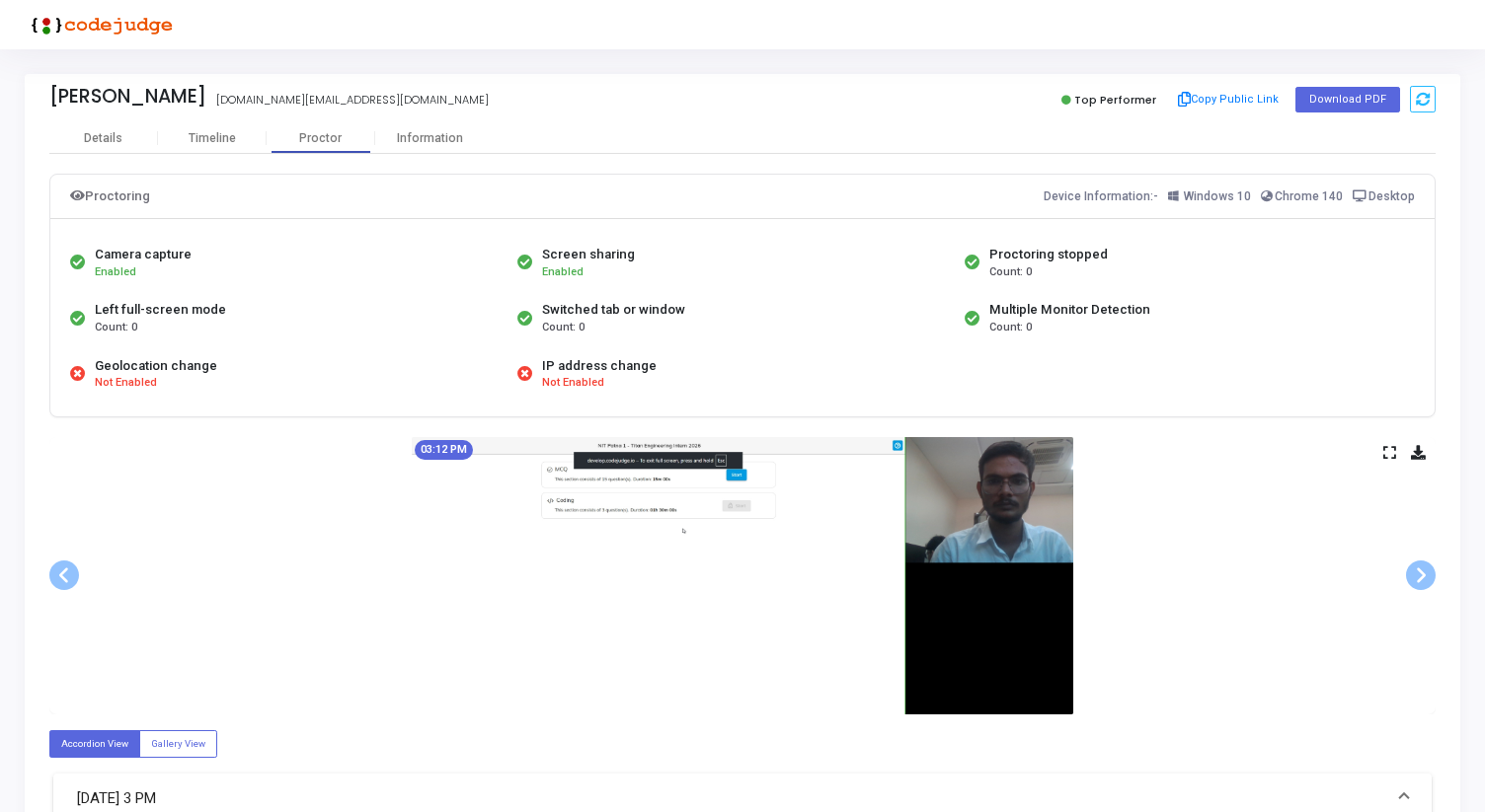
click at [1384, 447] on icon at bounding box center [1389, 452] width 13 height 11
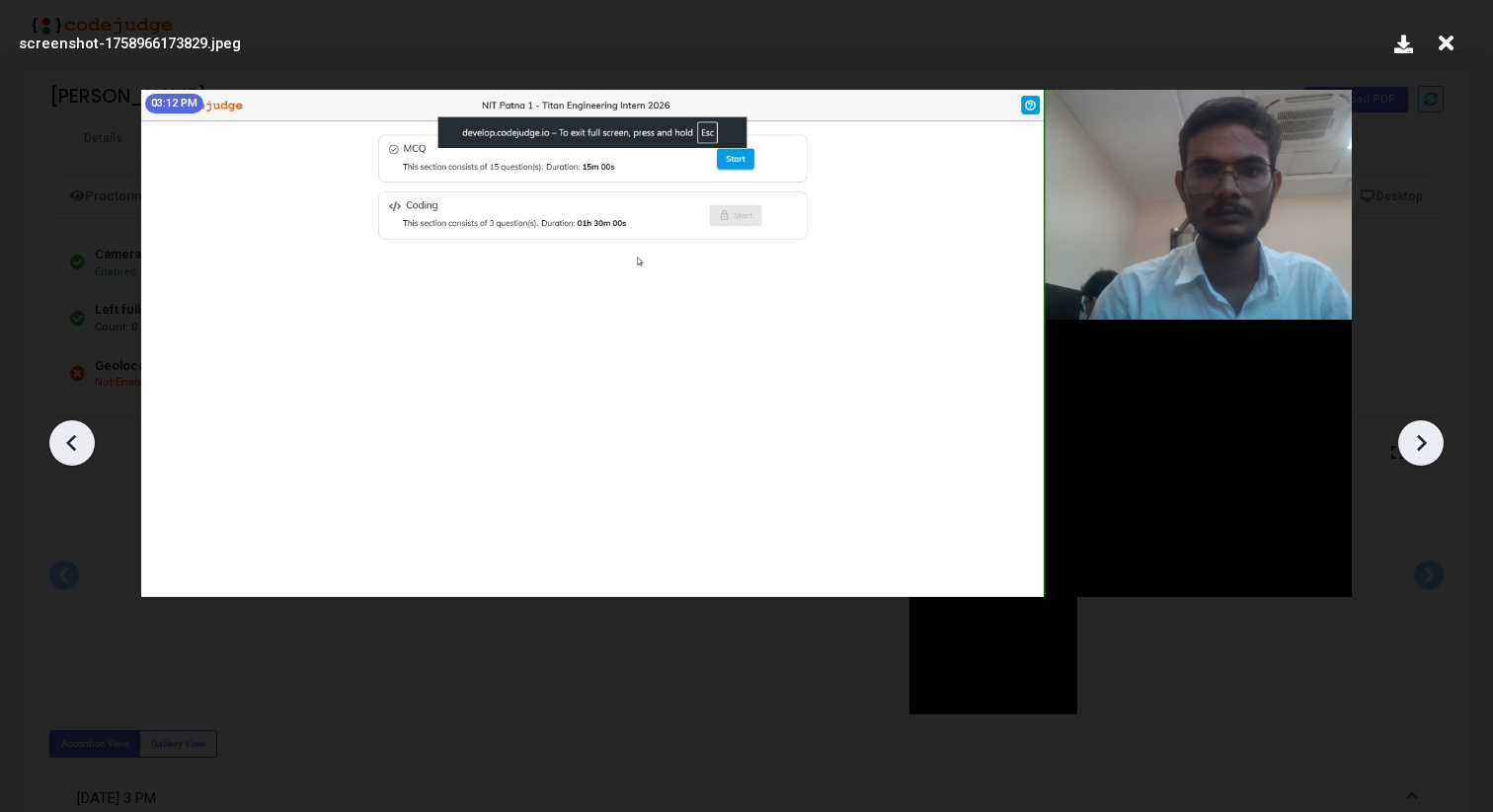
click at [1429, 447] on icon at bounding box center [1421, 443] width 30 height 30
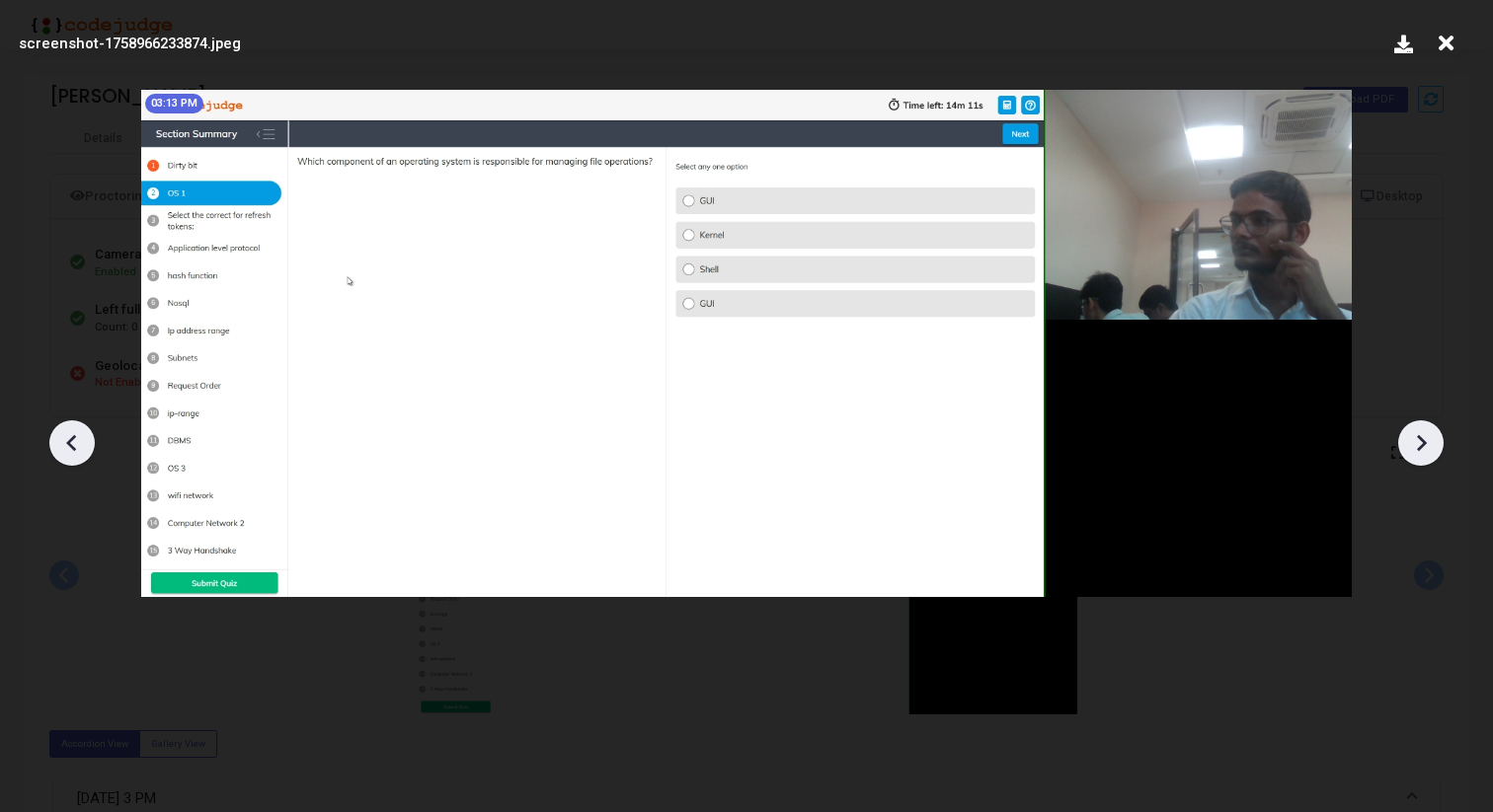
click at [1429, 447] on icon at bounding box center [1421, 443] width 30 height 30
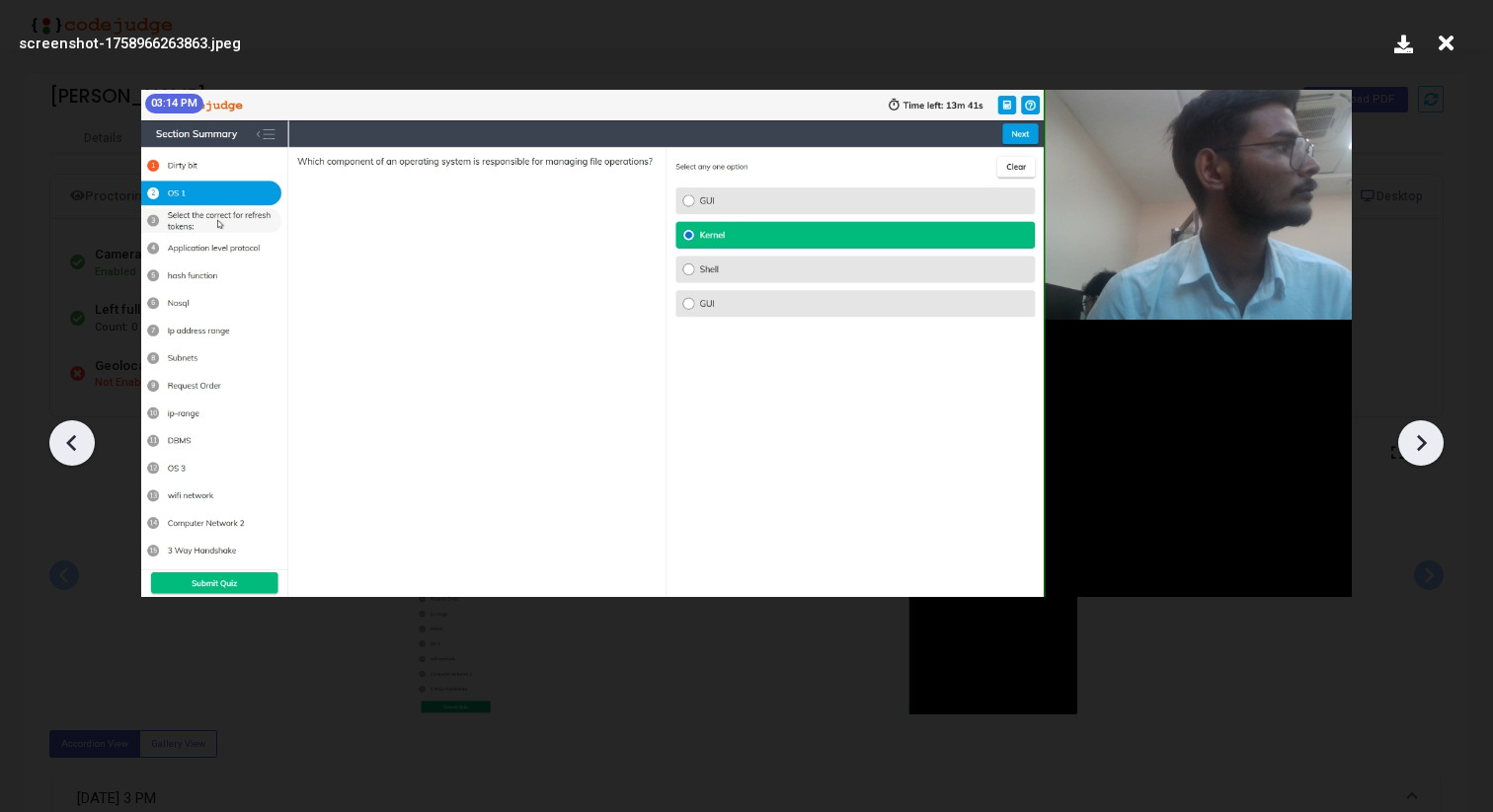
click at [1429, 447] on icon at bounding box center [1421, 443] width 30 height 30
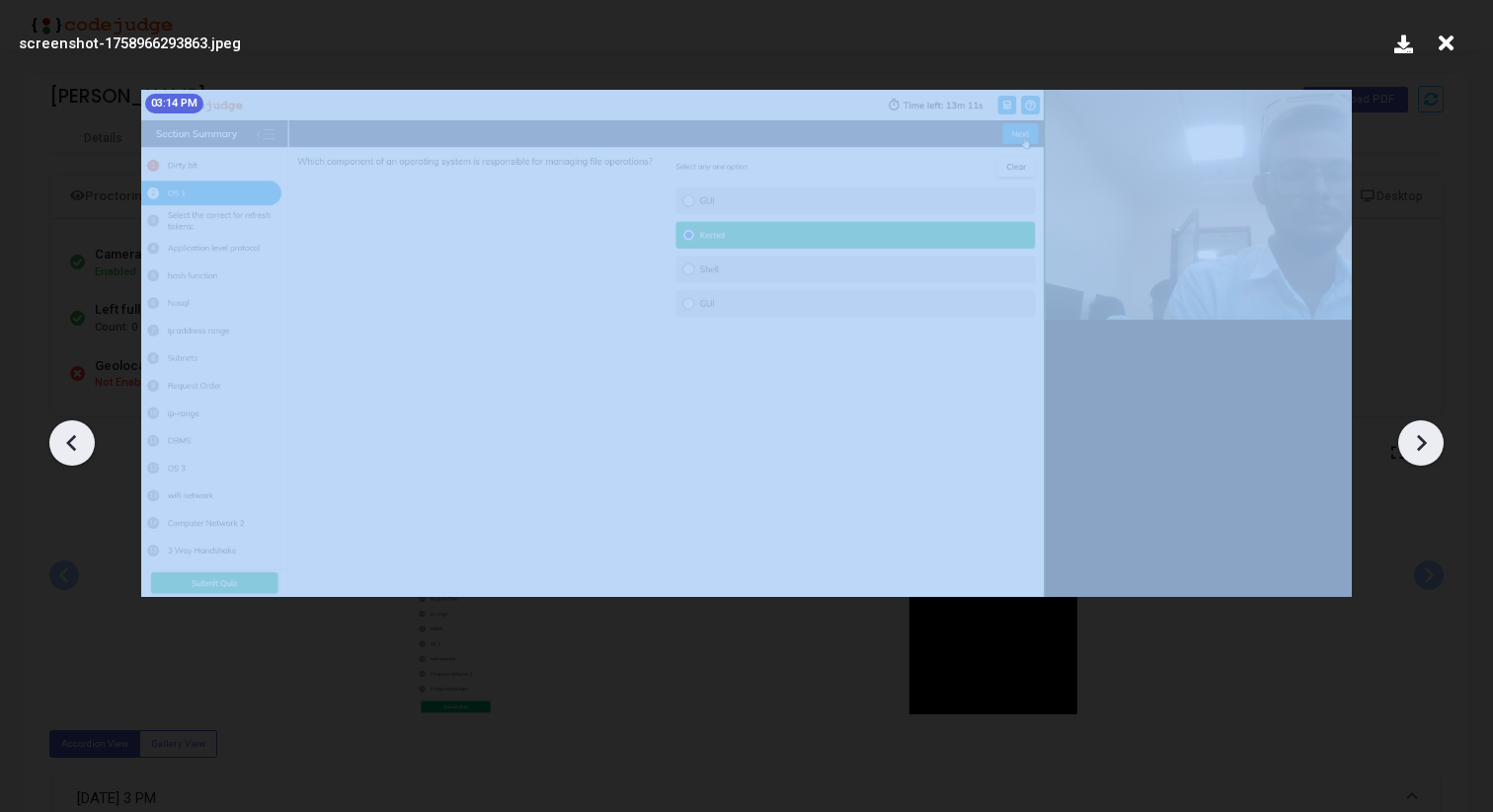
click at [1429, 447] on icon at bounding box center [1421, 443] width 30 height 30
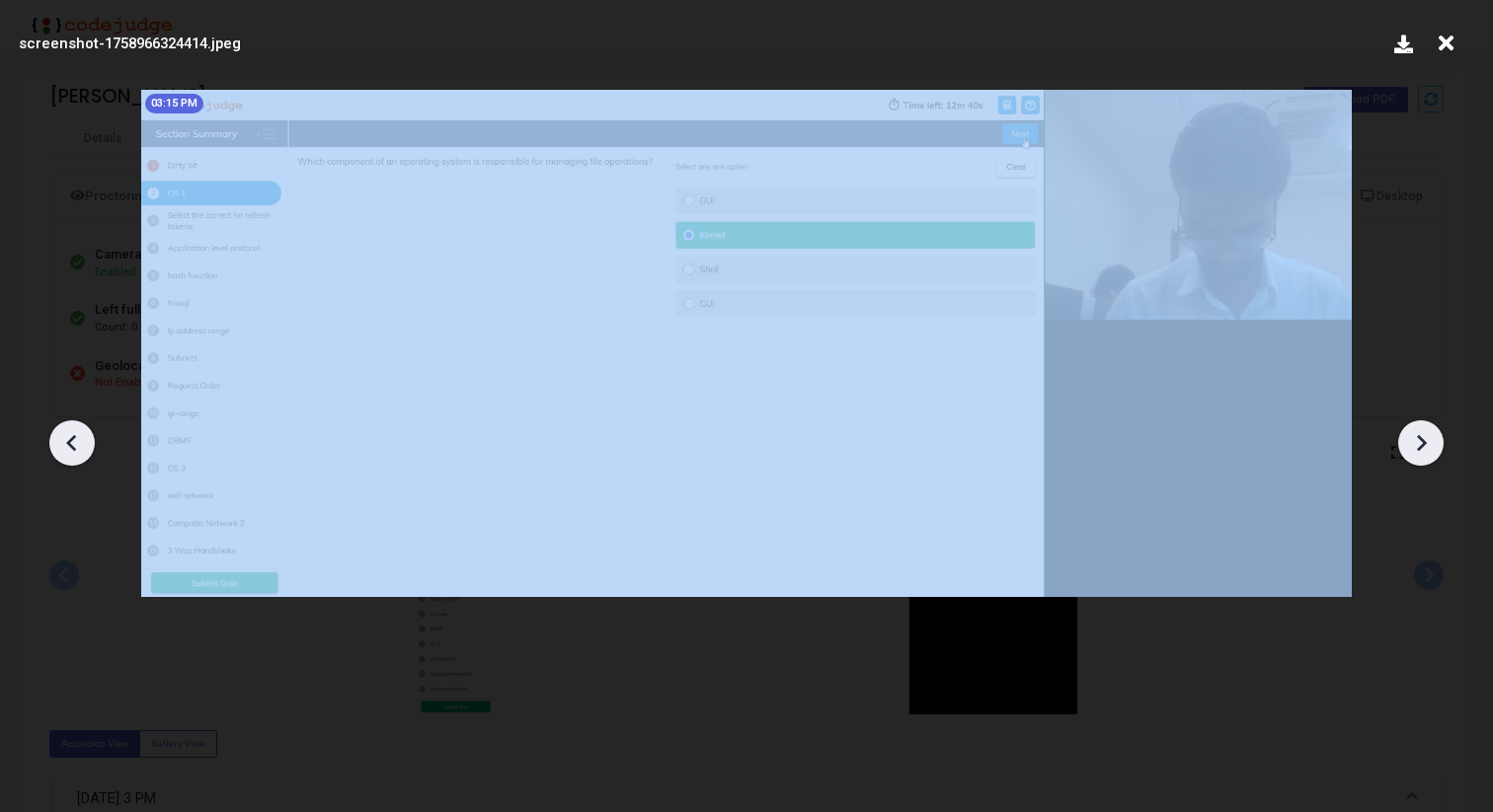
click at [1429, 447] on icon at bounding box center [1421, 443] width 30 height 30
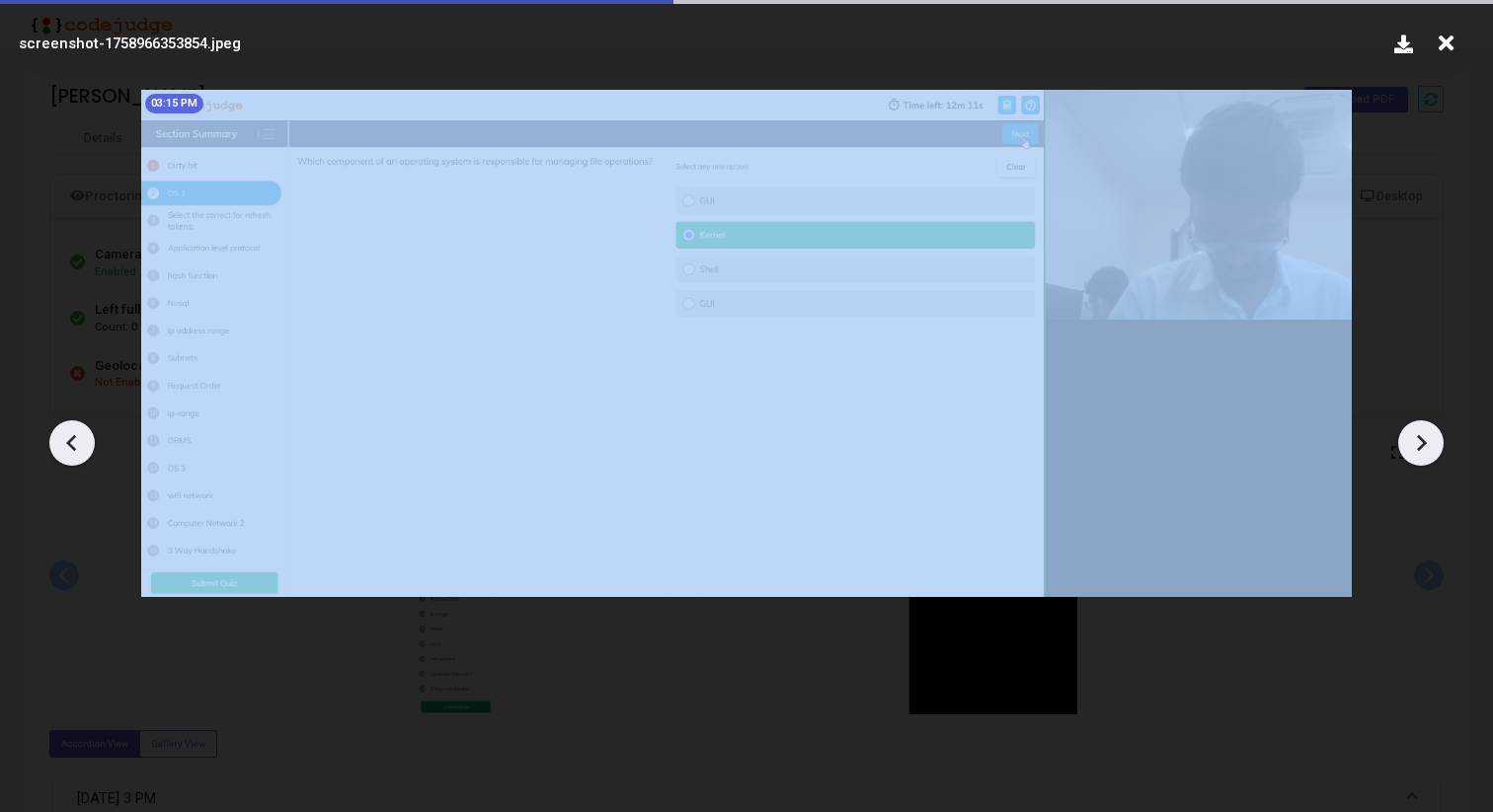
click at [1429, 447] on icon at bounding box center [1421, 443] width 30 height 30
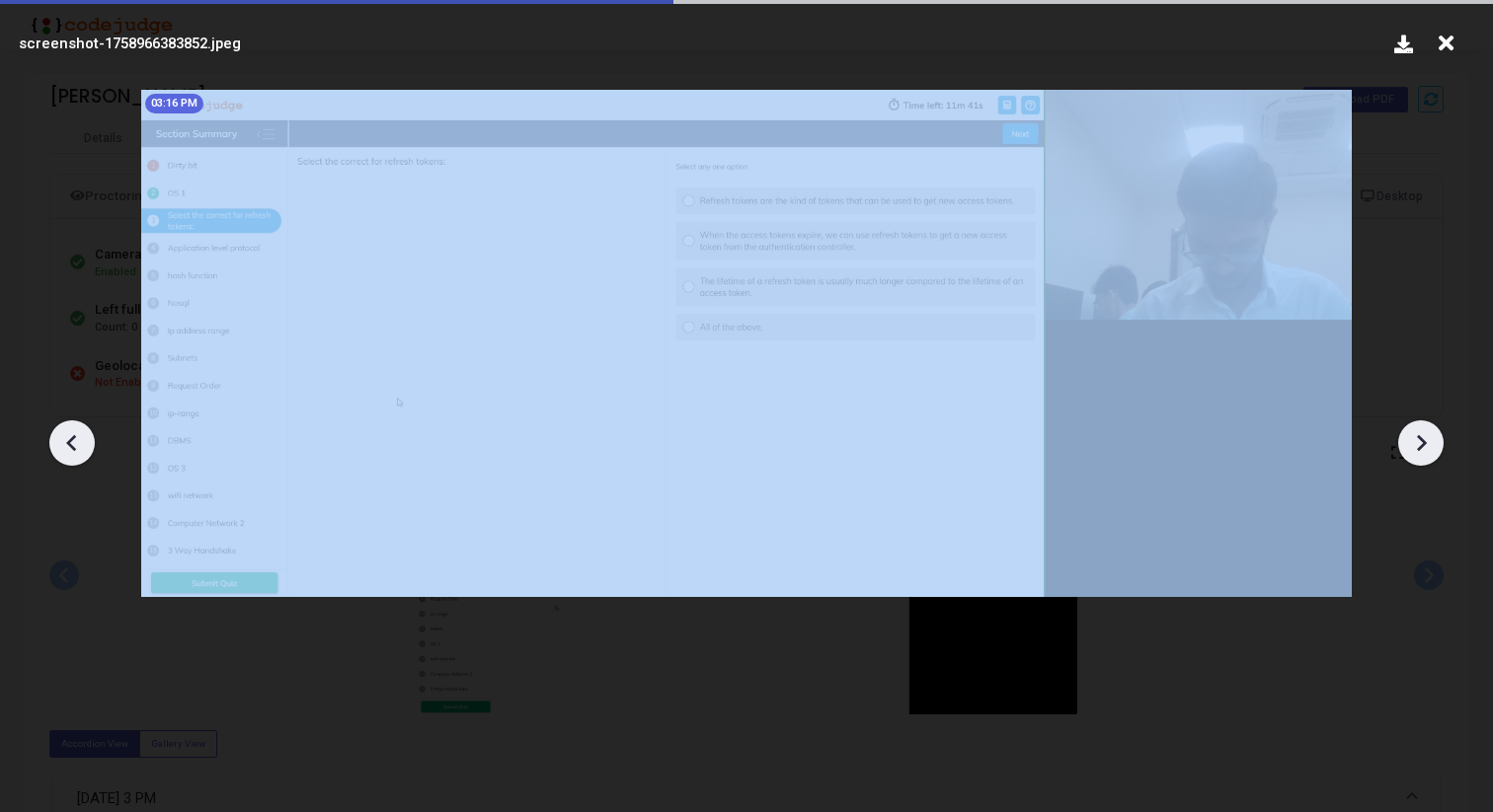
click at [1429, 447] on icon at bounding box center [1421, 443] width 30 height 30
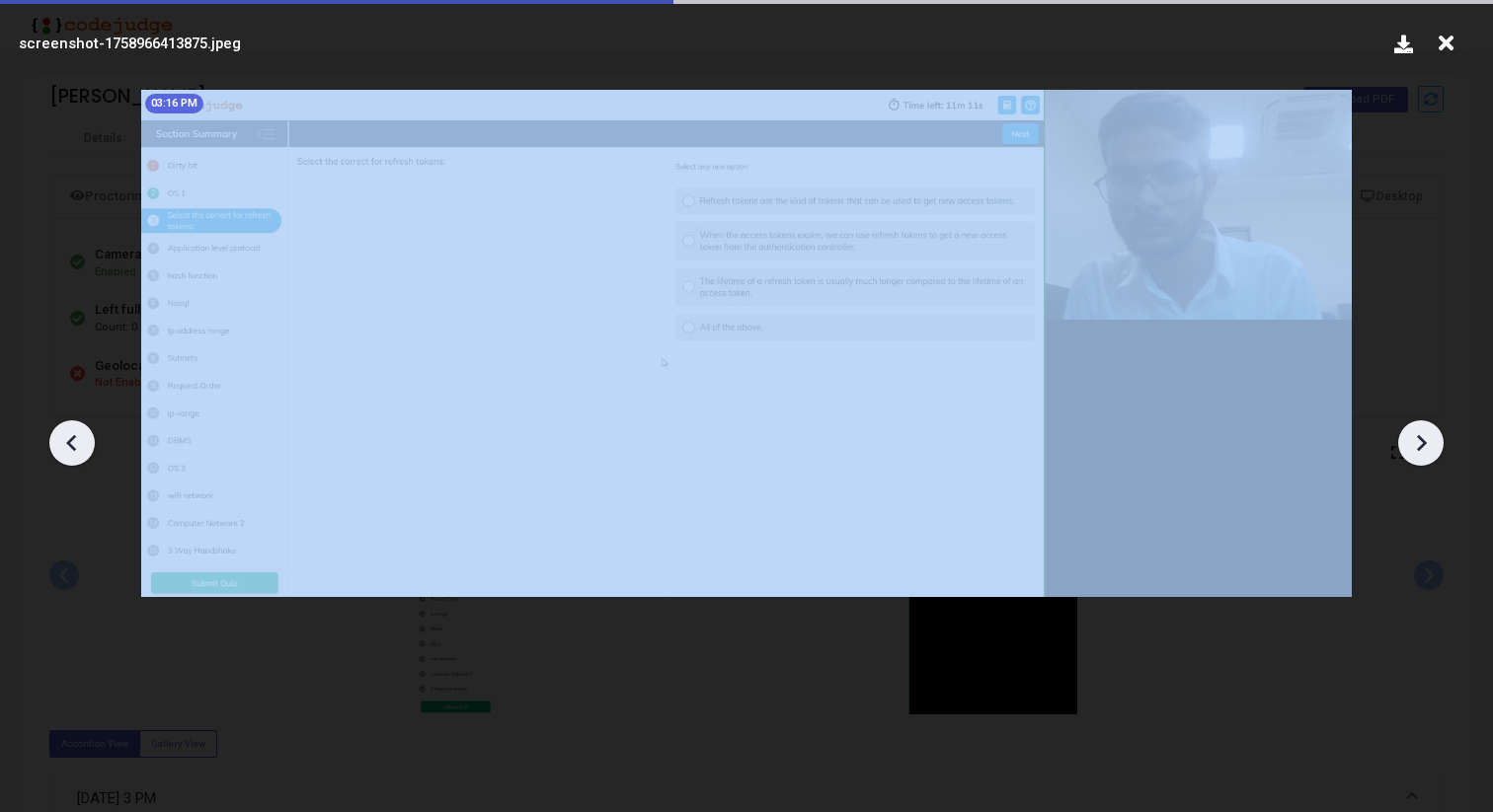
click at [1429, 447] on icon at bounding box center [1421, 443] width 30 height 30
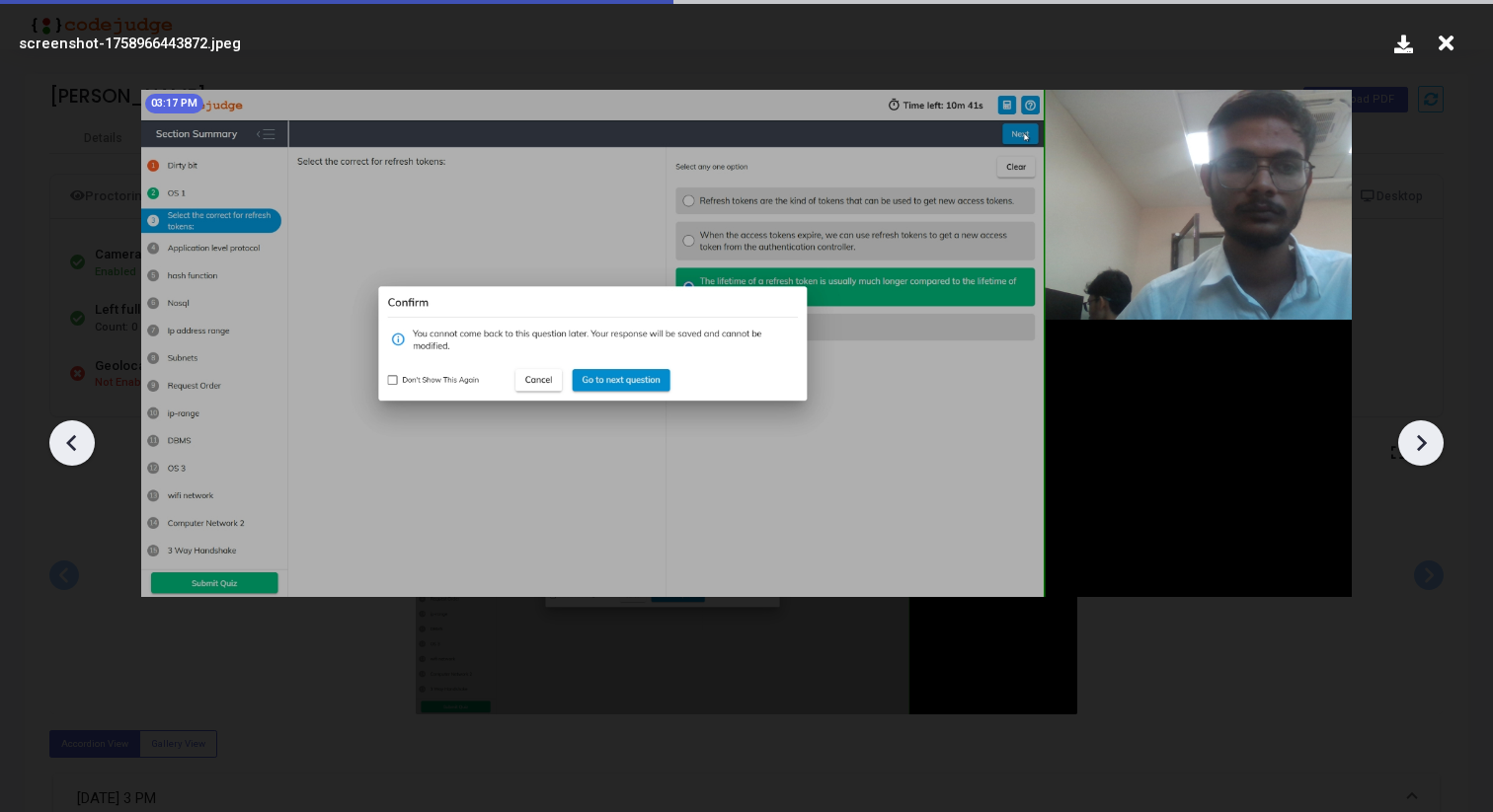
click at [1429, 447] on icon at bounding box center [1421, 443] width 30 height 30
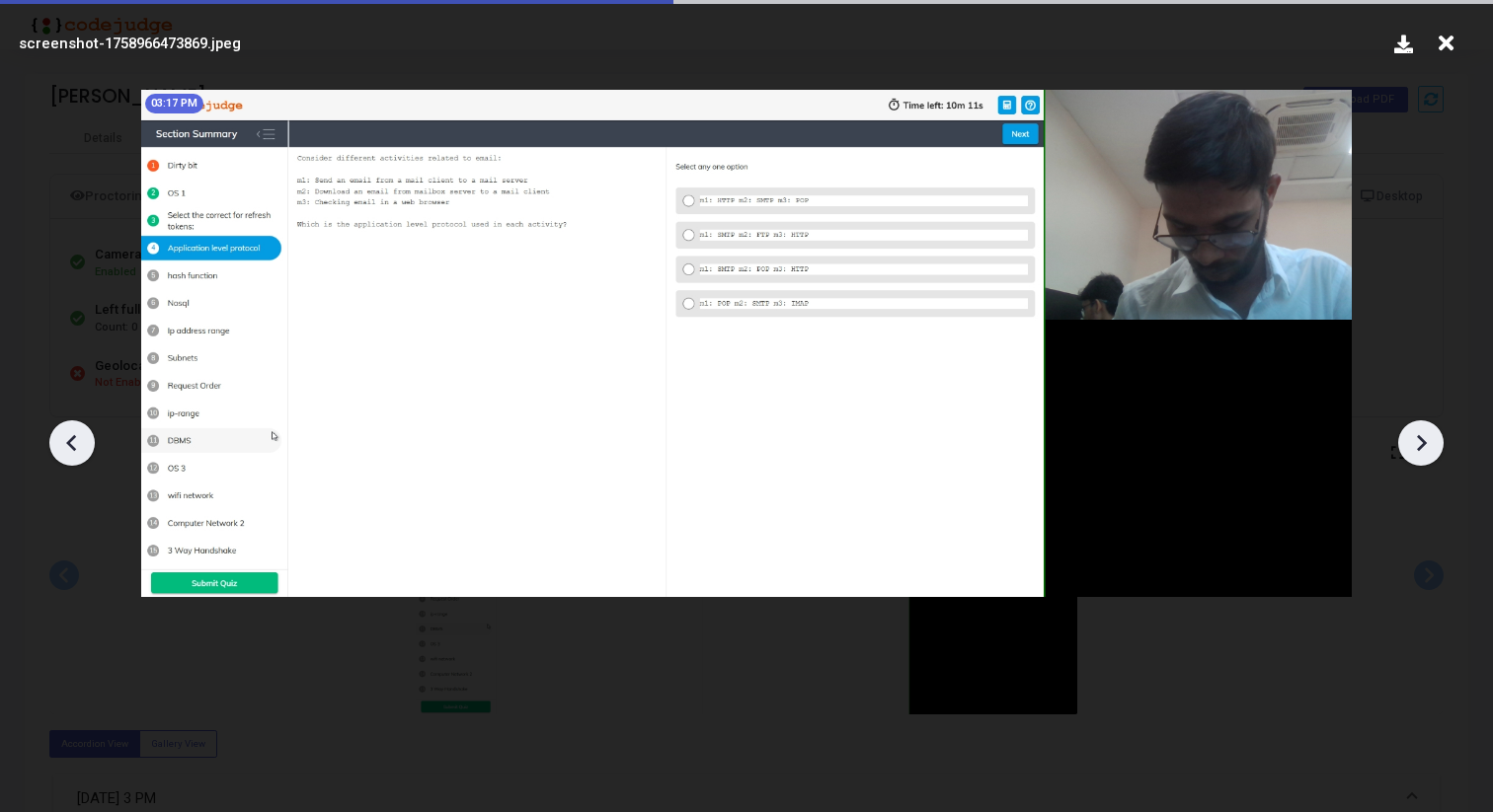
click at [1429, 447] on icon at bounding box center [1421, 443] width 30 height 30
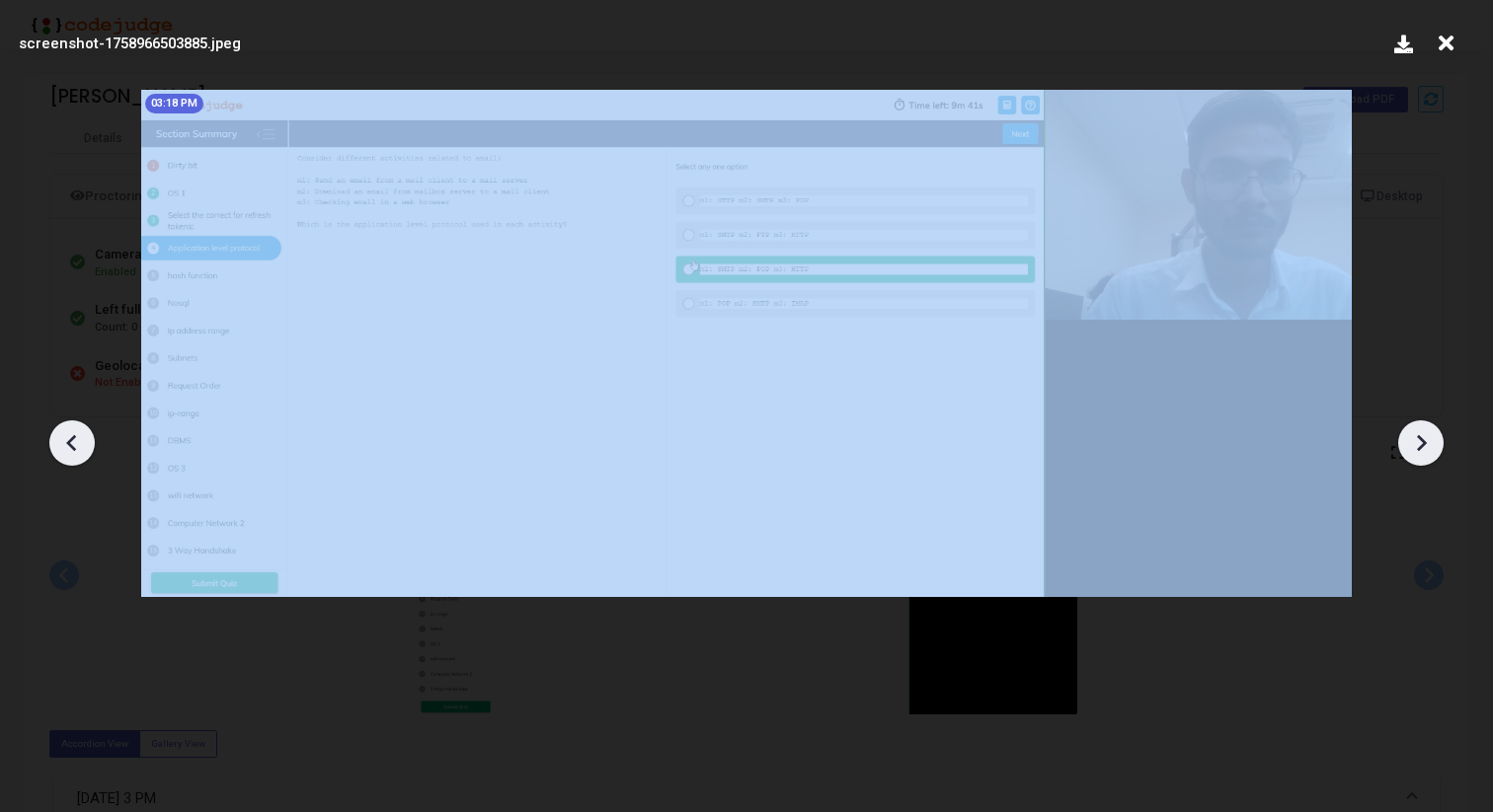
click at [1429, 447] on icon at bounding box center [1421, 443] width 30 height 30
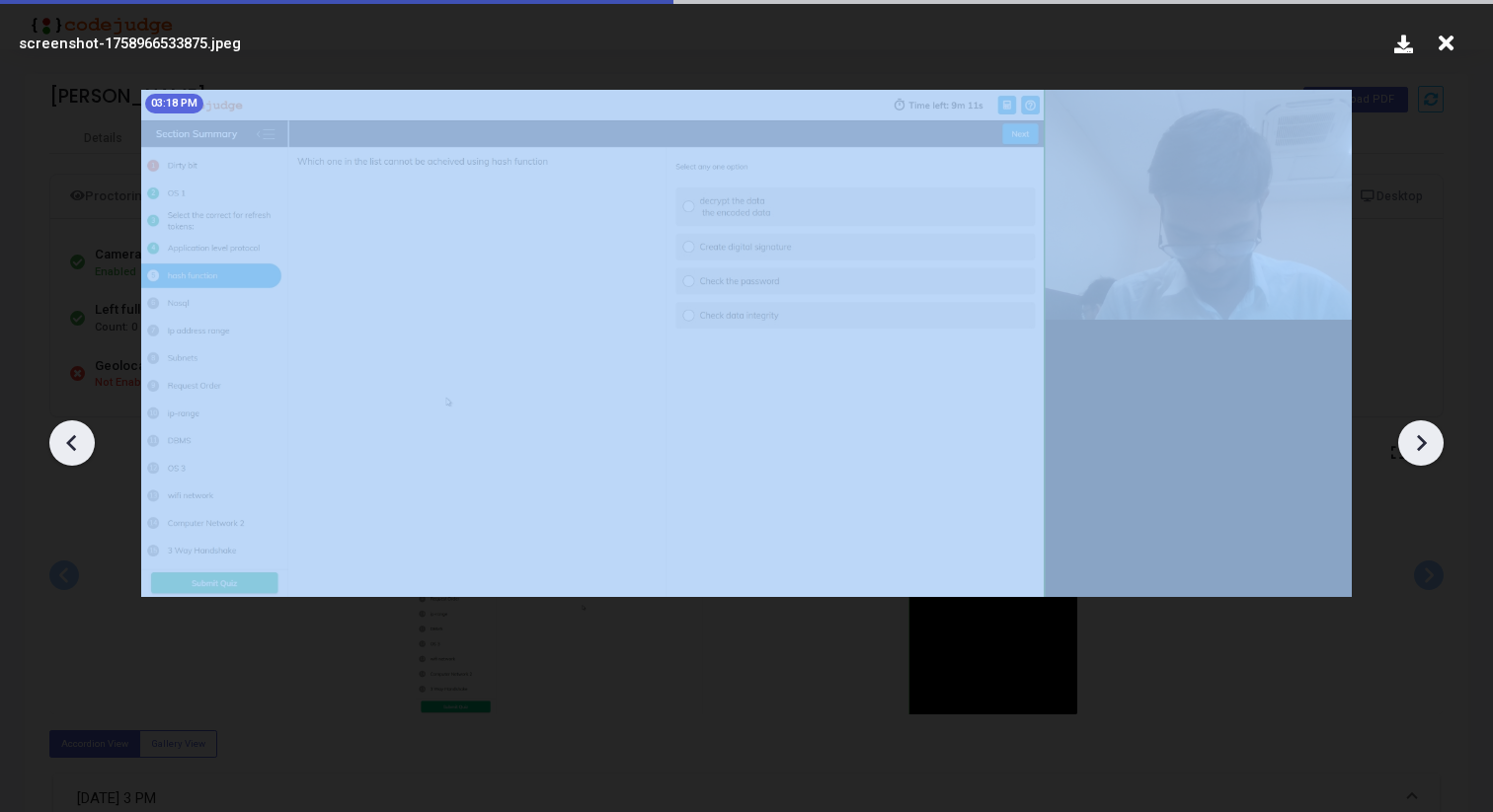
click at [1429, 447] on icon at bounding box center [1421, 443] width 30 height 30
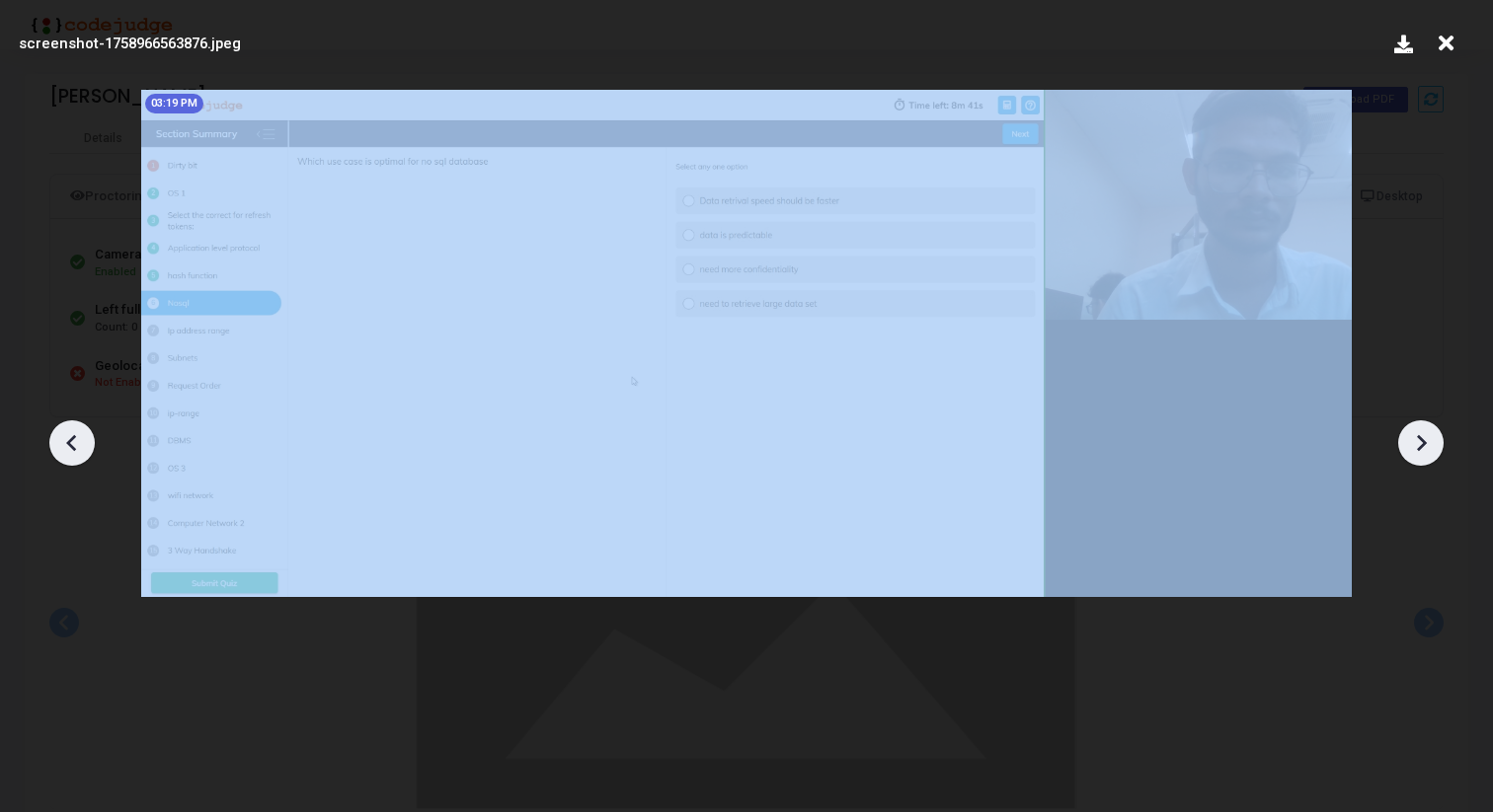
click at [1429, 447] on icon at bounding box center [1421, 443] width 30 height 30
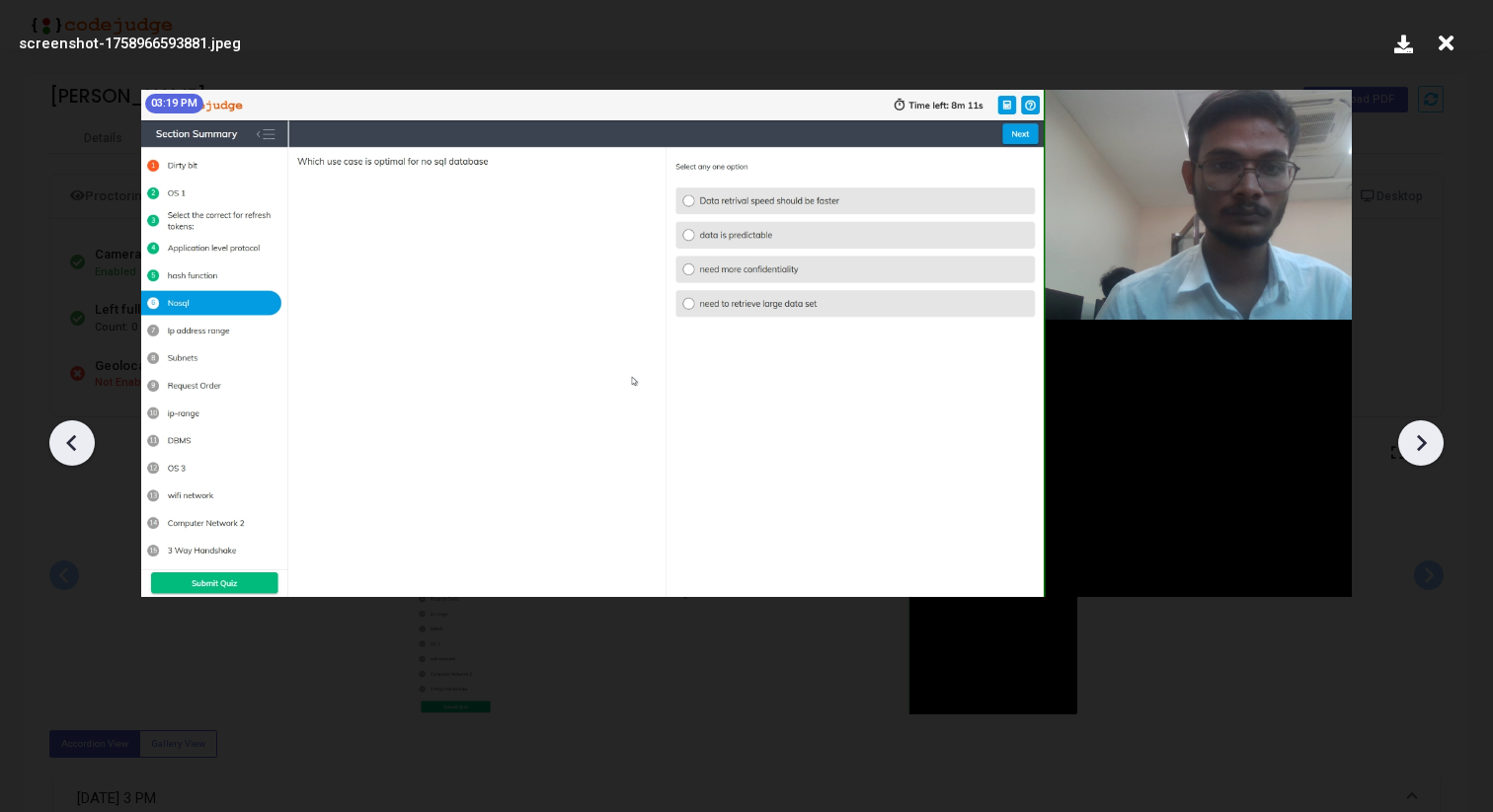
click at [1426, 447] on icon at bounding box center [1421, 443] width 30 height 30
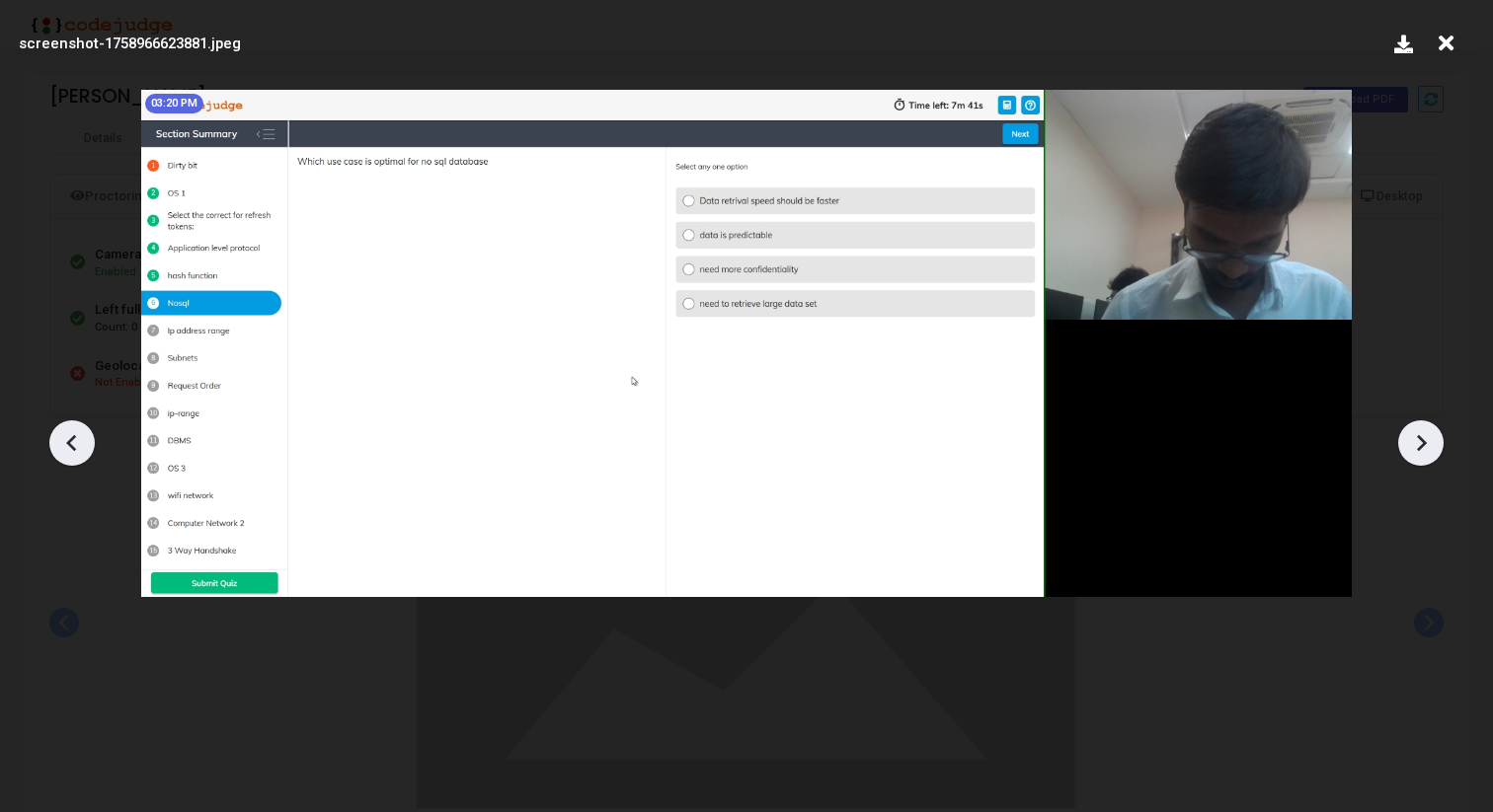
click at [1426, 447] on icon at bounding box center [1421, 443] width 30 height 30
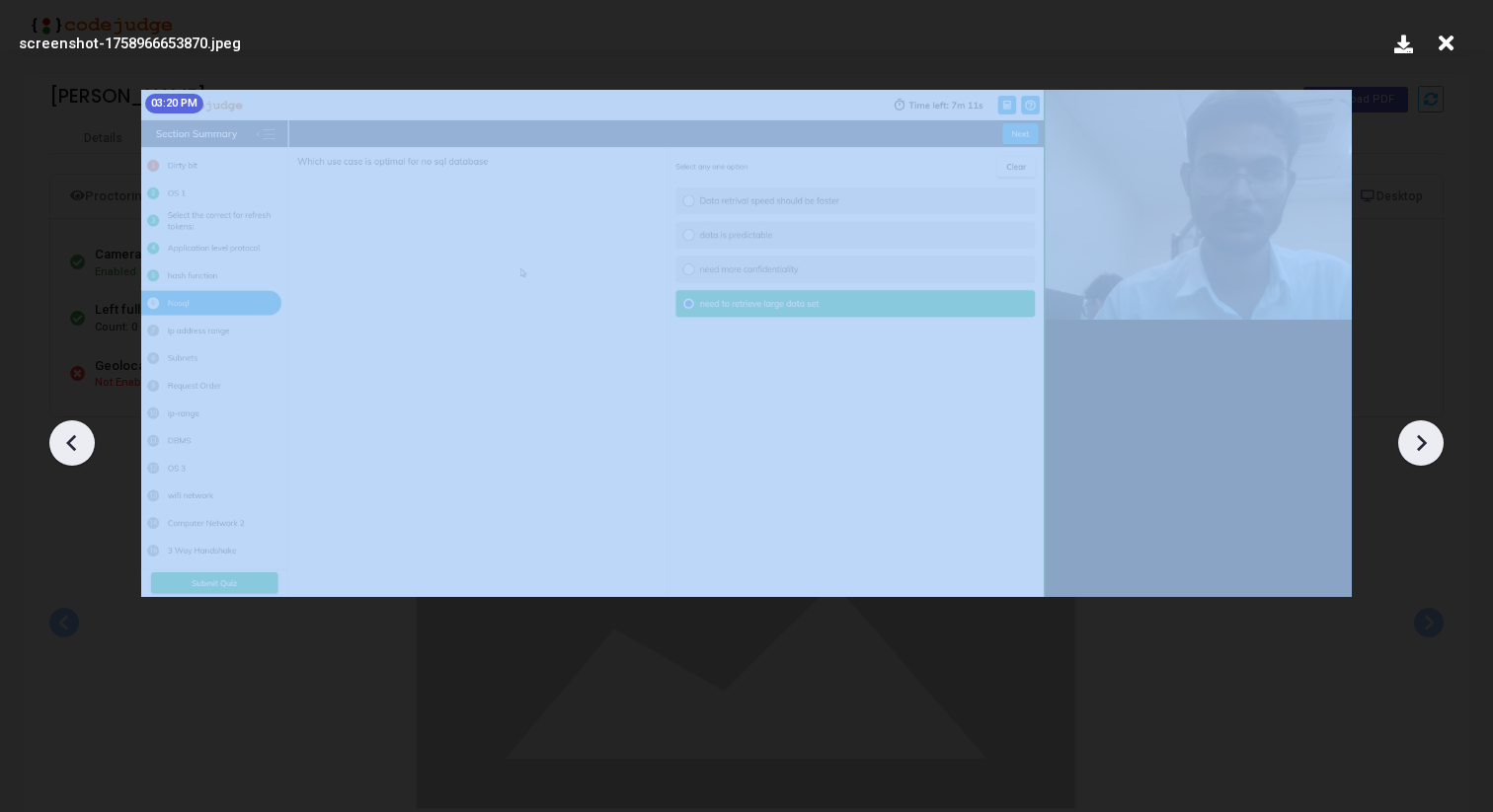
click at [1426, 447] on icon at bounding box center [1421, 443] width 30 height 30
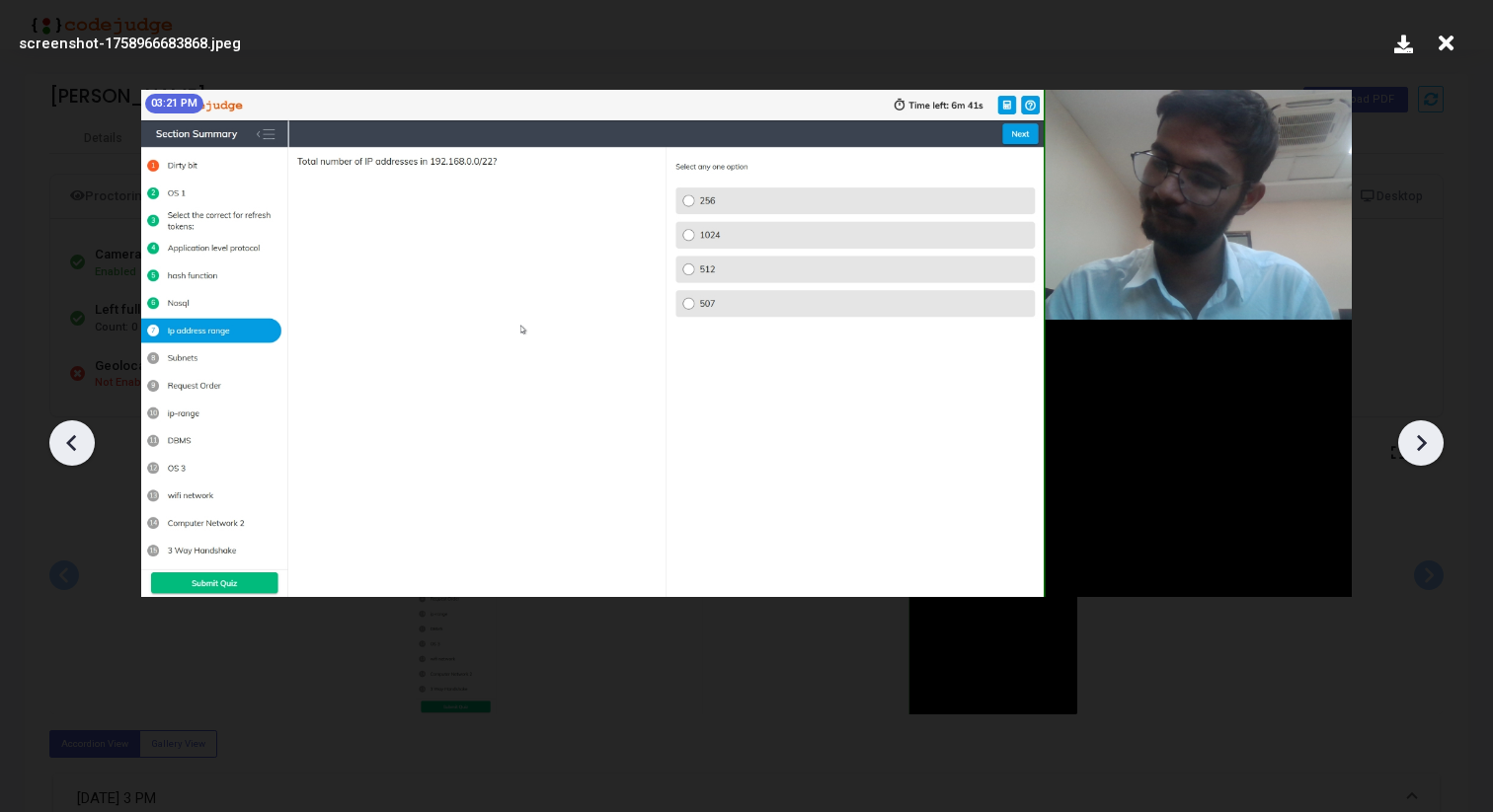
click at [1426, 447] on icon at bounding box center [1421, 443] width 30 height 30
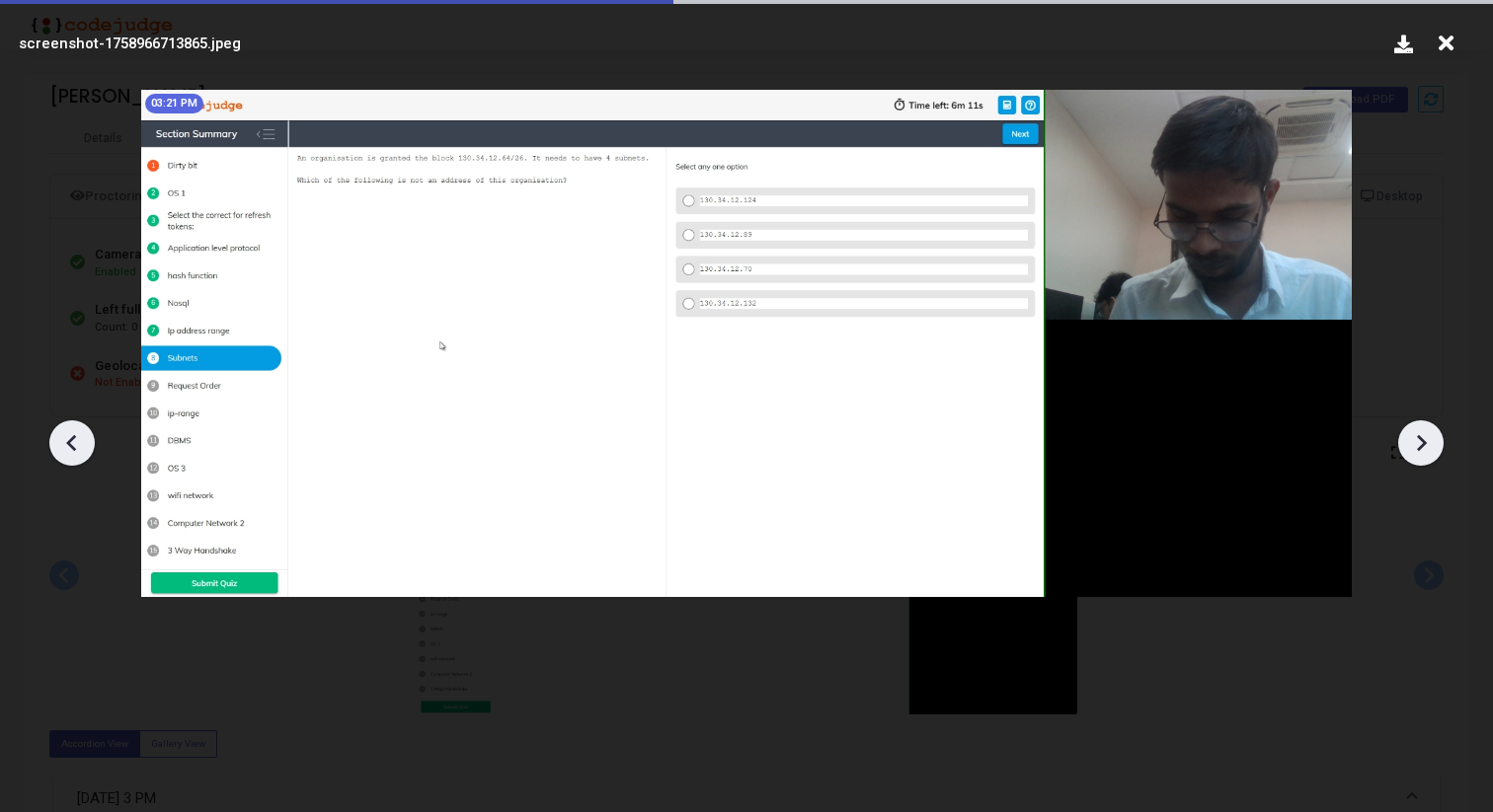
click at [1426, 447] on icon at bounding box center [1421, 443] width 30 height 30
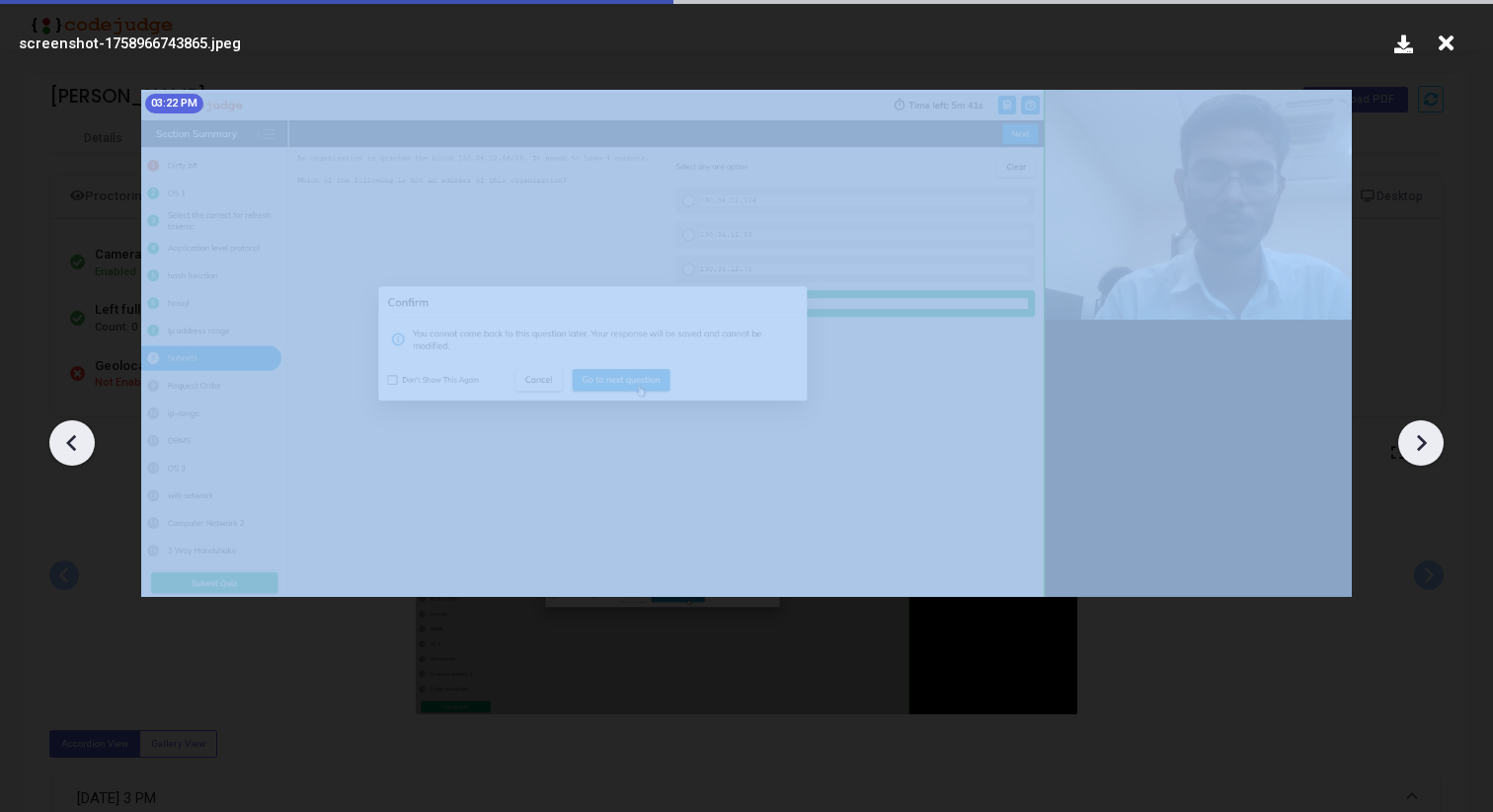
click at [1426, 447] on icon at bounding box center [1421, 443] width 30 height 30
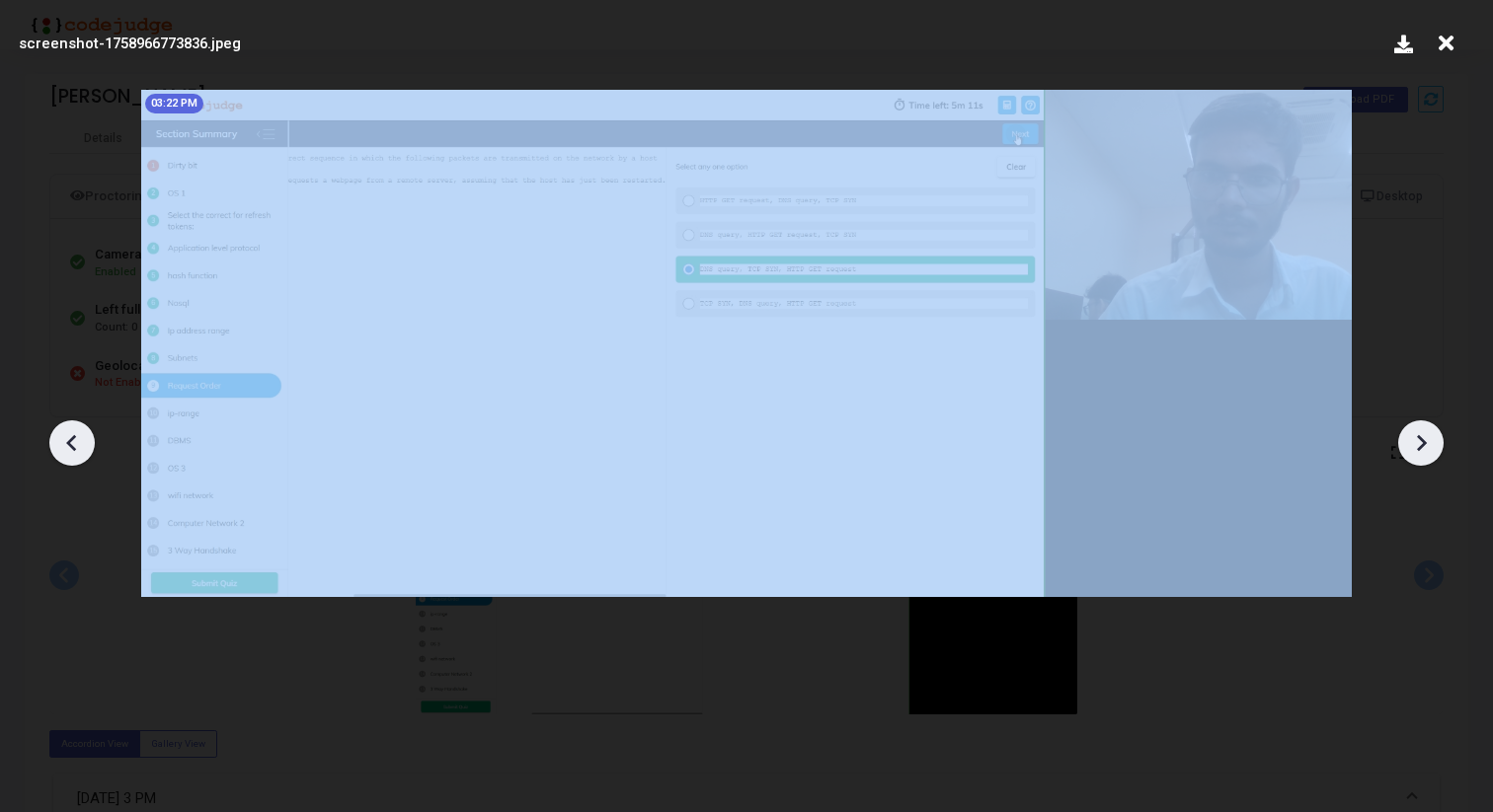
click at [1426, 447] on icon at bounding box center [1421, 443] width 30 height 30
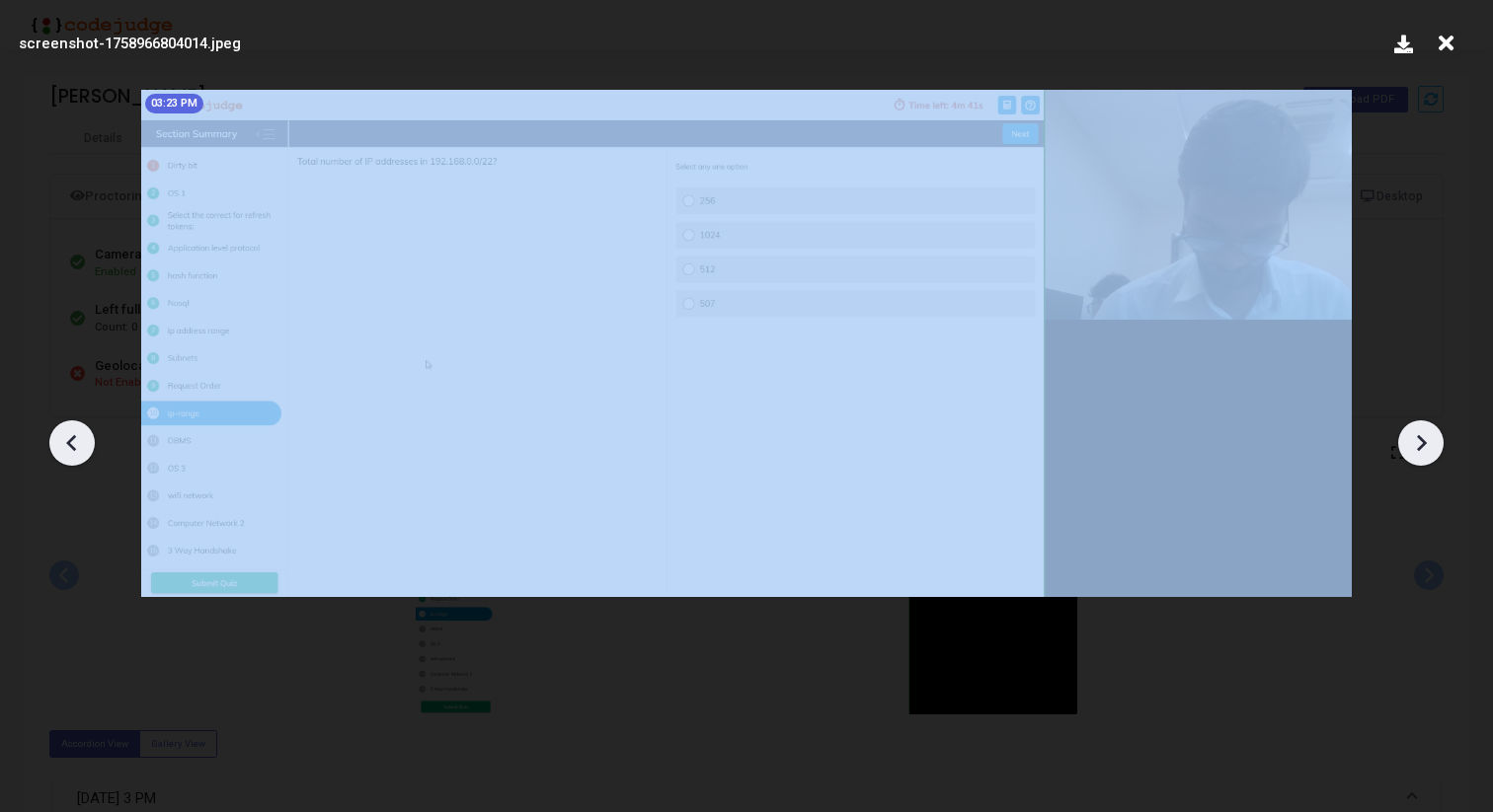
click at [1426, 447] on icon at bounding box center [1421, 443] width 30 height 30
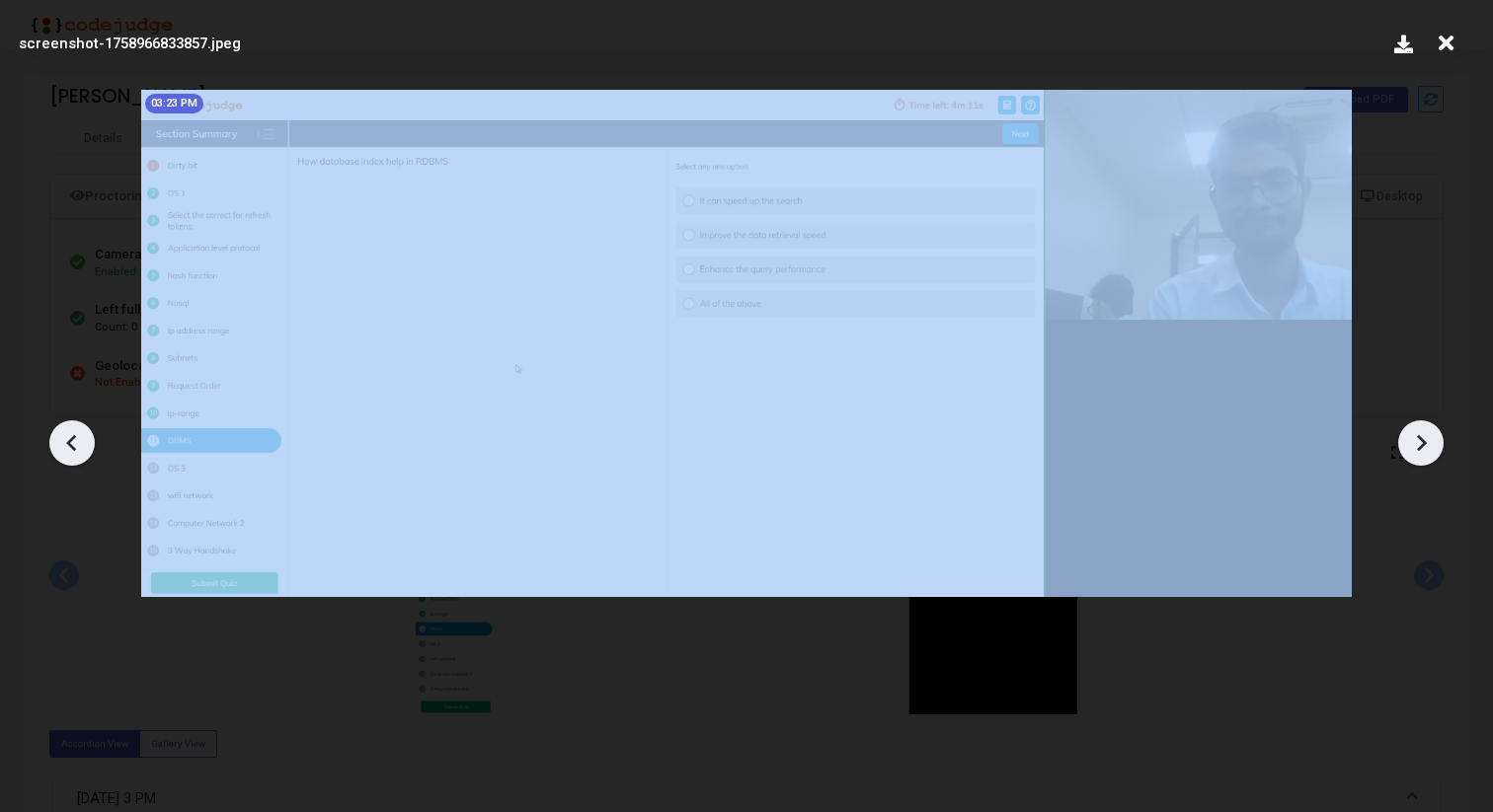
click at [1426, 447] on icon at bounding box center [1421, 443] width 30 height 30
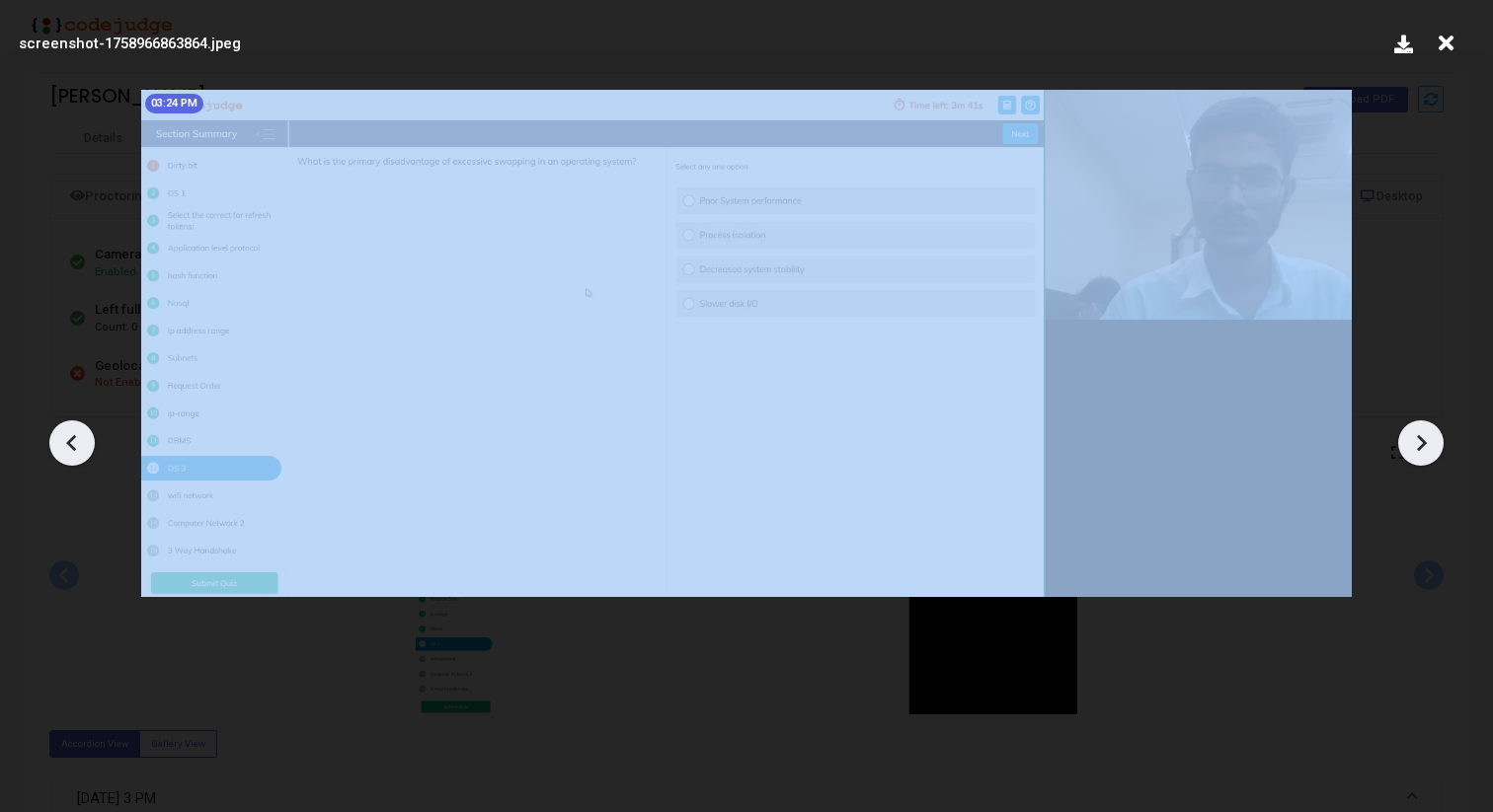
click at [1426, 447] on icon at bounding box center [1421, 443] width 30 height 30
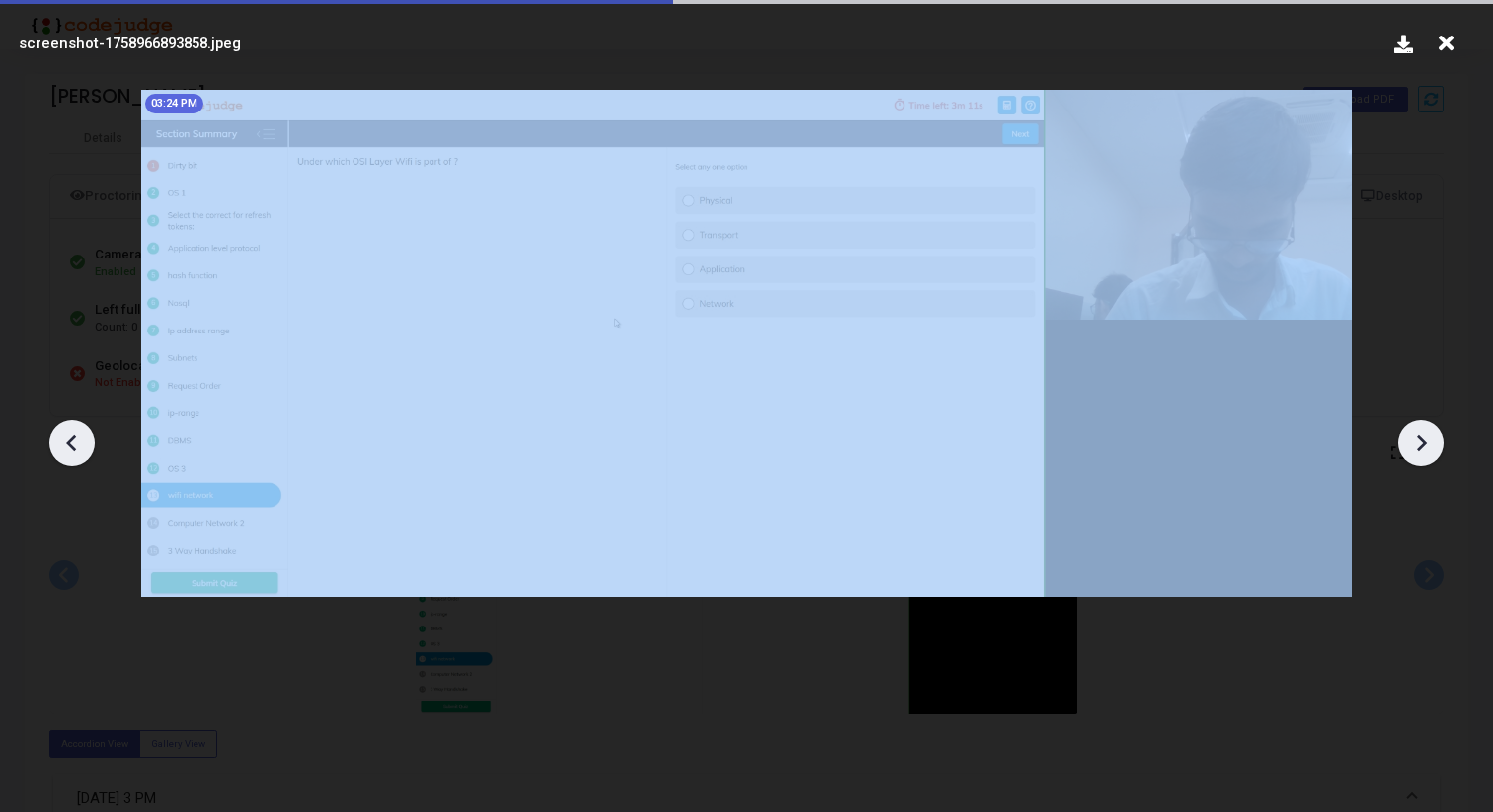
click at [1426, 447] on icon at bounding box center [1421, 443] width 30 height 30
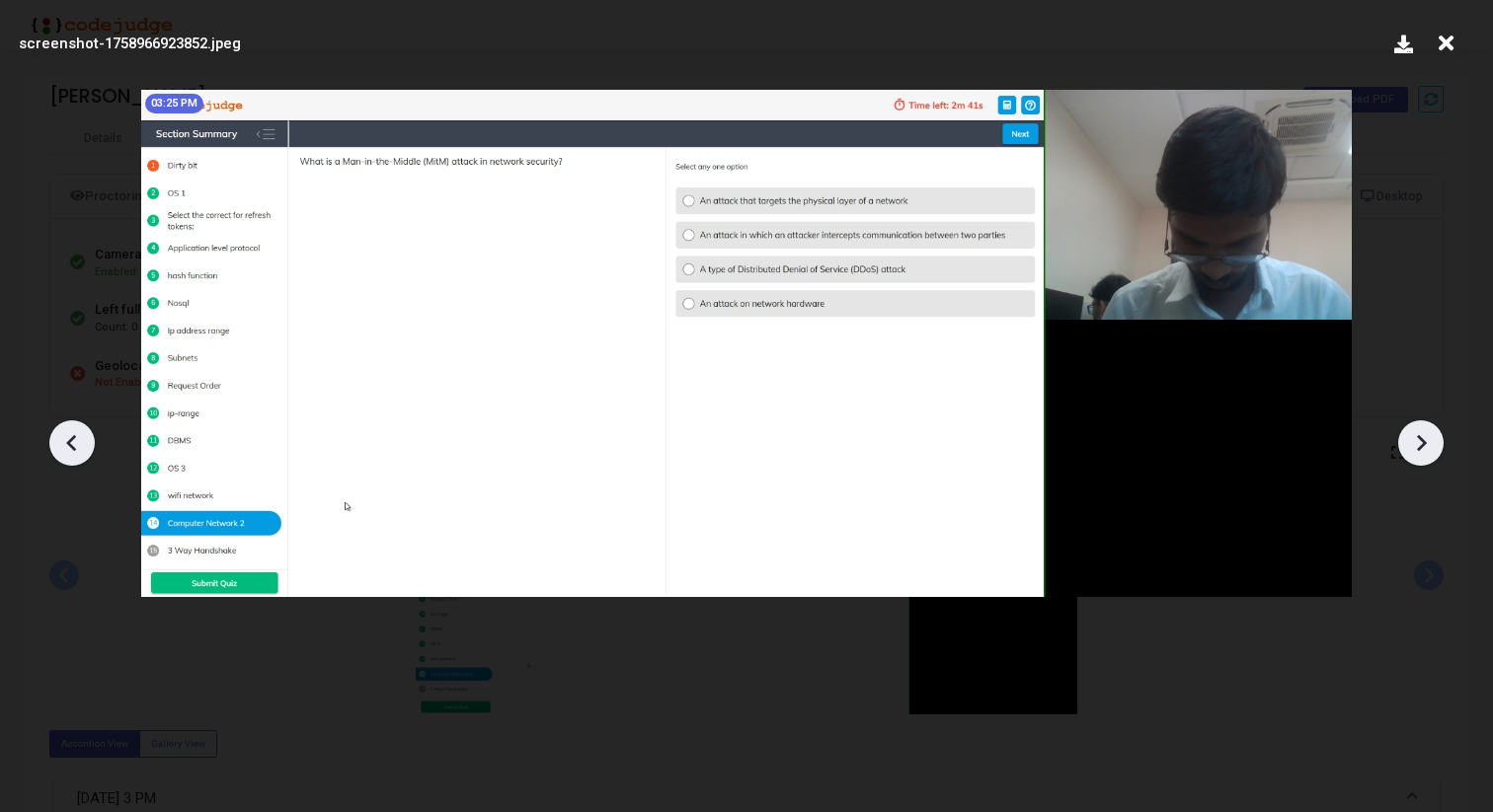
click at [99, 446] on div at bounding box center [746, 435] width 1493 height 753
click at [69, 444] on icon at bounding box center [71, 442] width 10 height 17
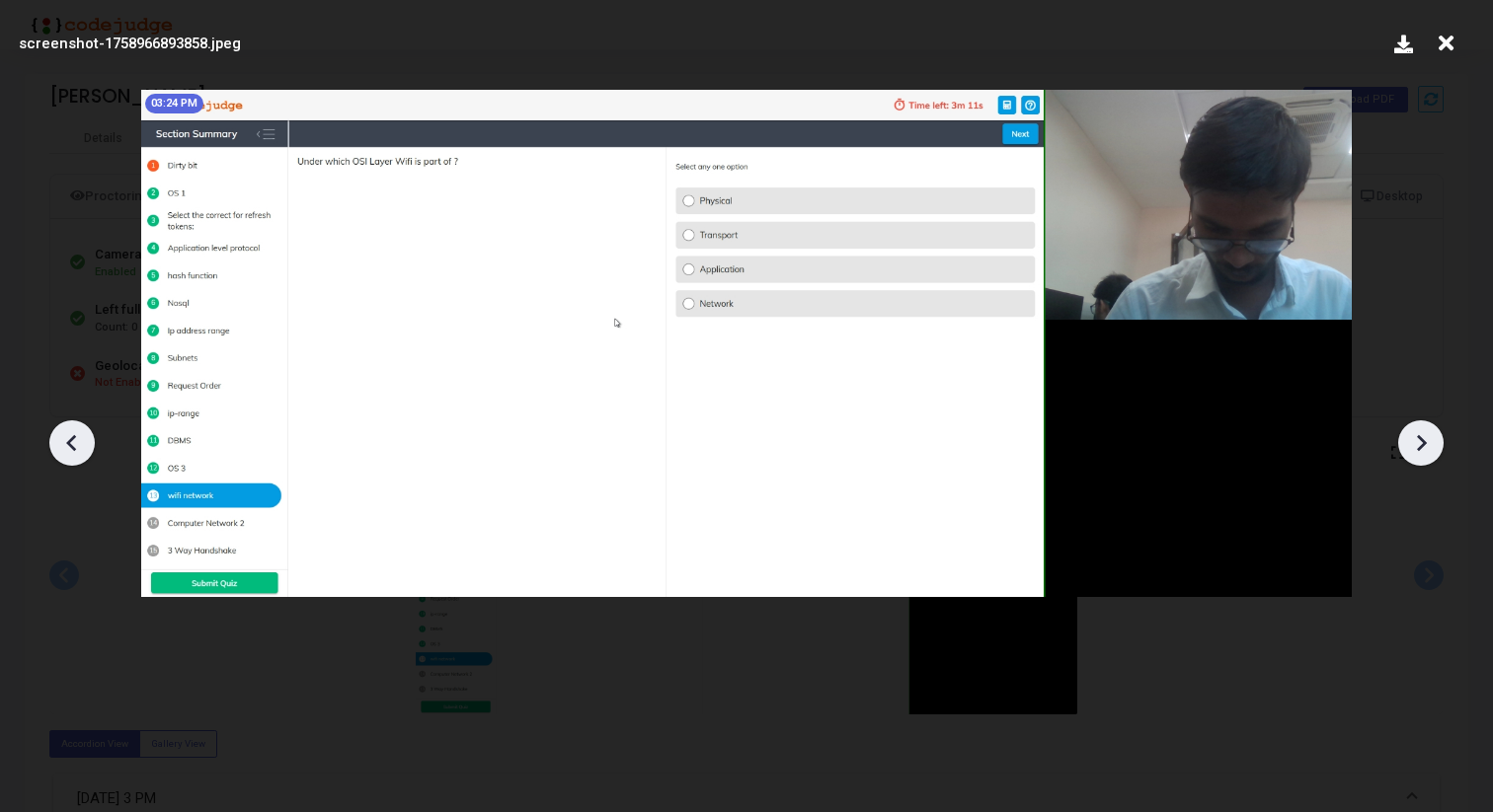
click at [69, 444] on icon at bounding box center [71, 442] width 10 height 17
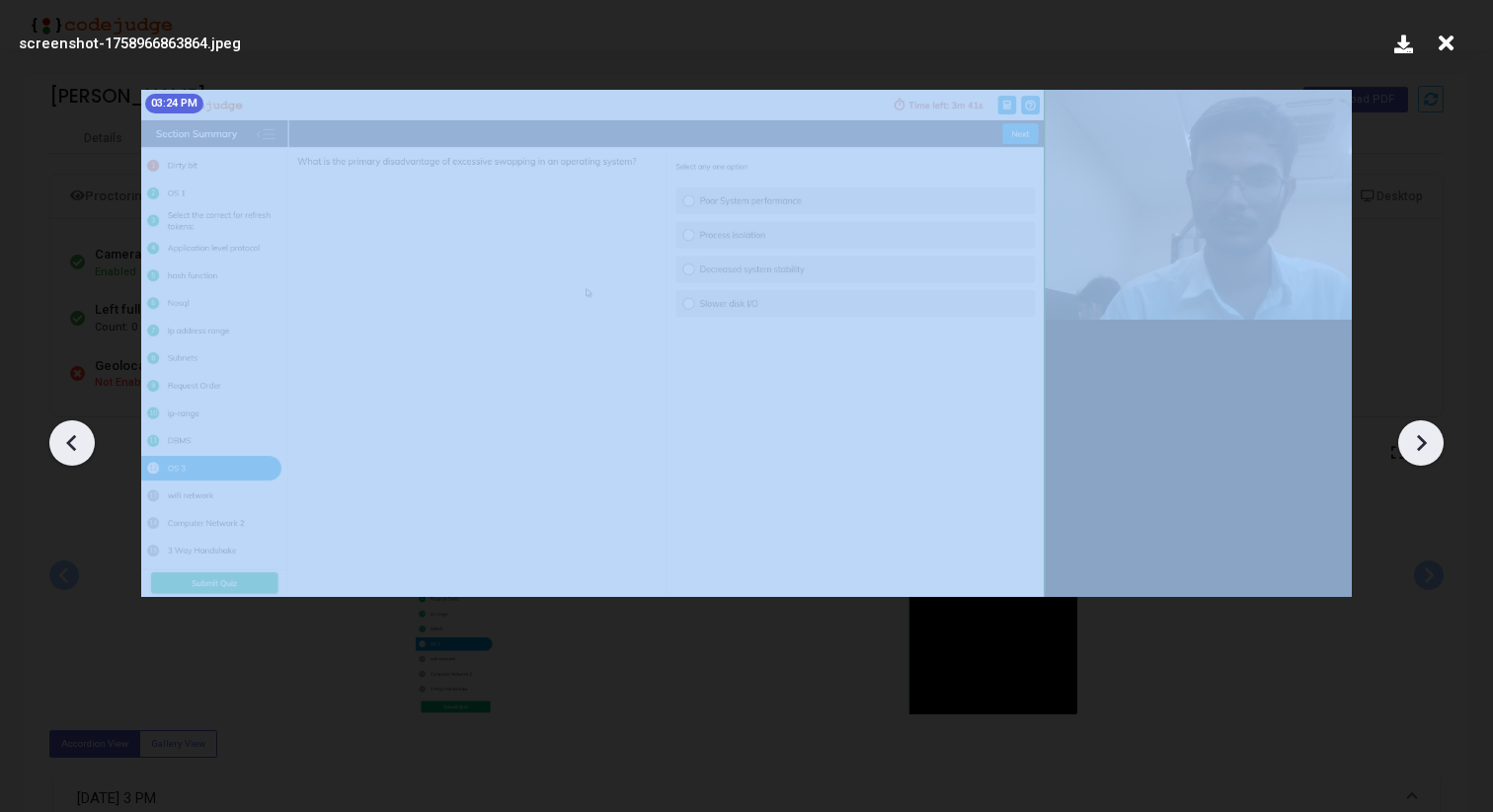
click at [69, 444] on icon at bounding box center [71, 442] width 10 height 17
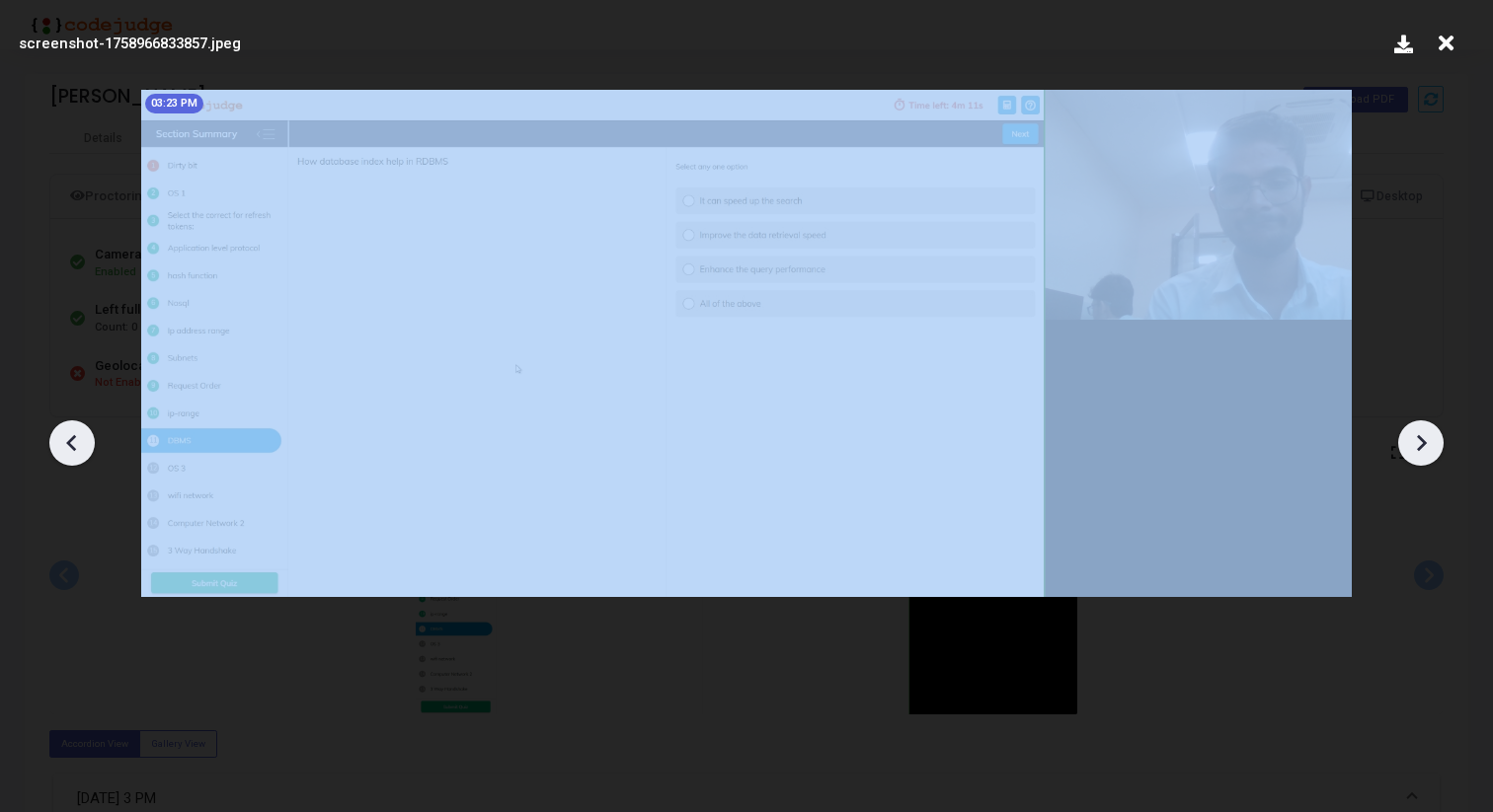
click at [69, 444] on icon at bounding box center [71, 442] width 10 height 17
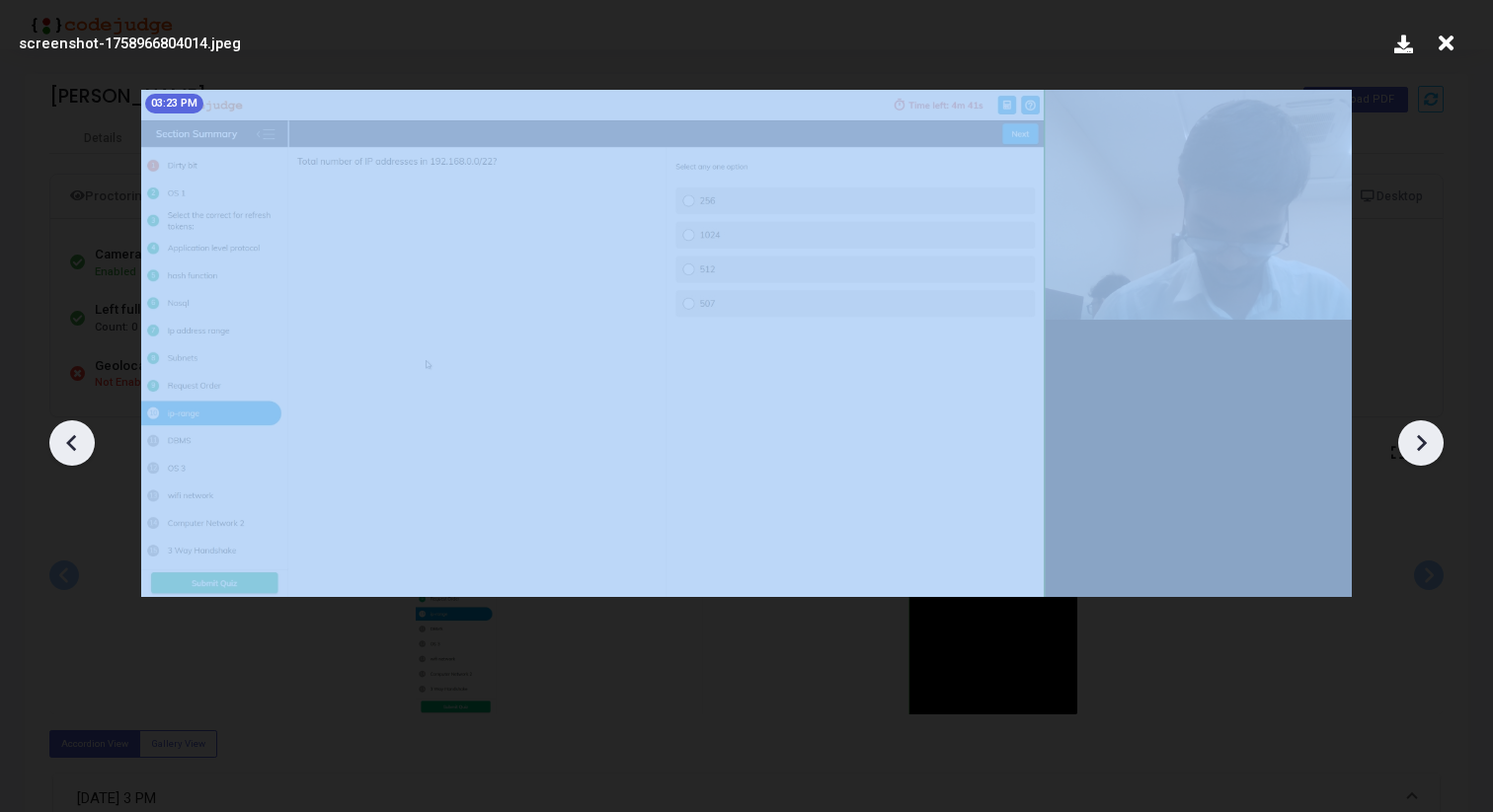
click at [69, 444] on icon at bounding box center [71, 442] width 10 height 17
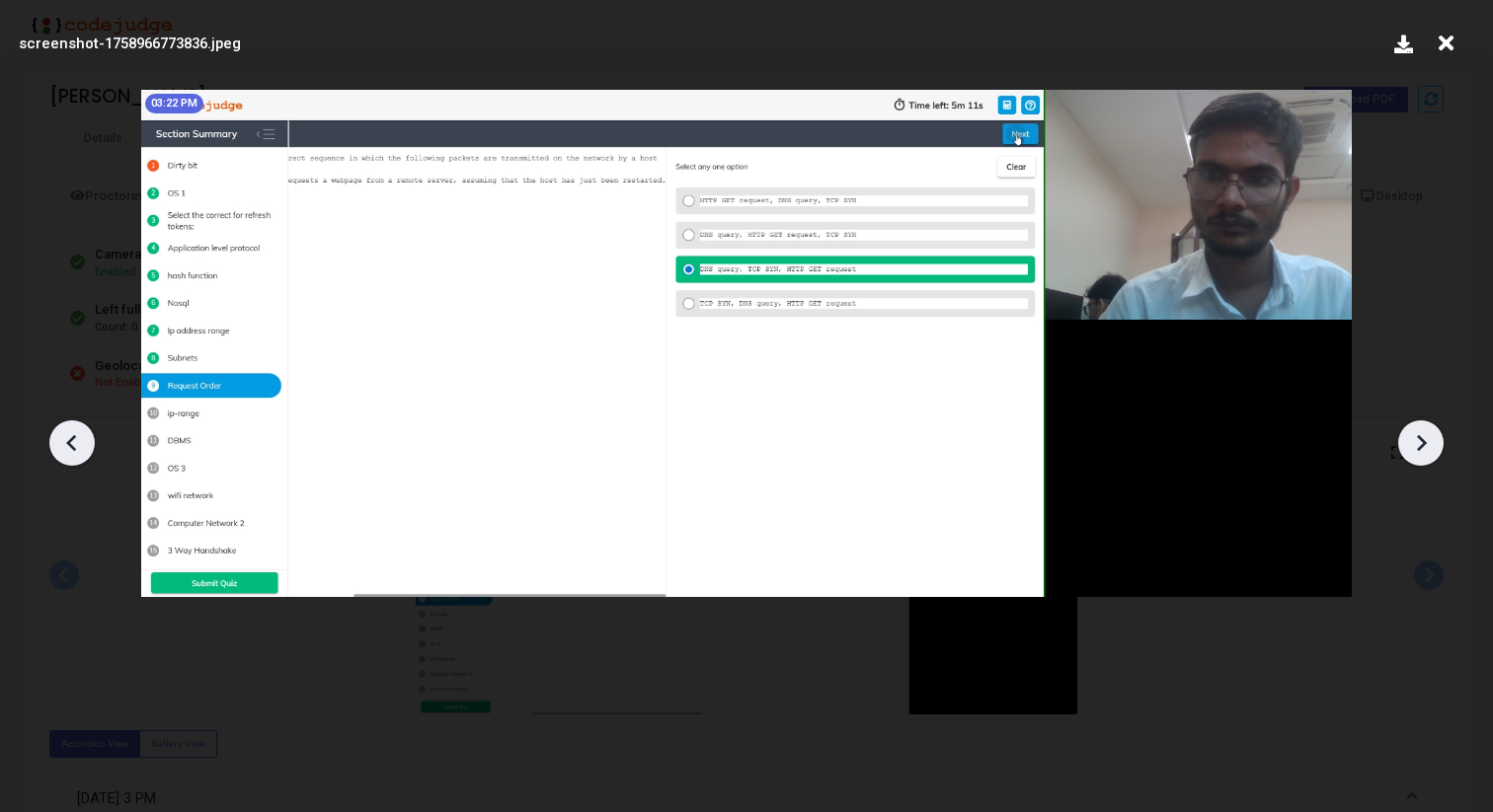
click at [69, 444] on icon at bounding box center [71, 442] width 10 height 17
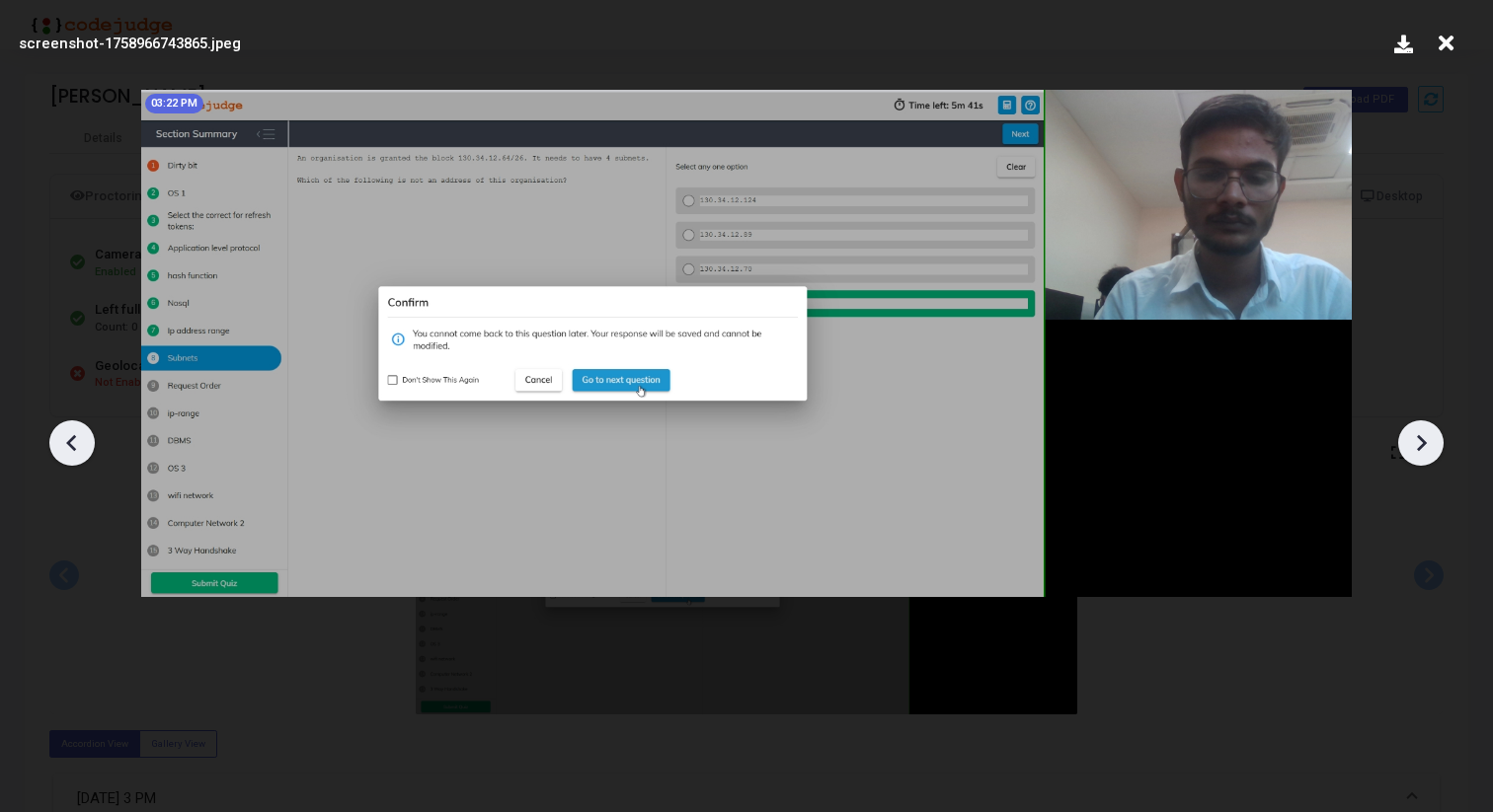
click at [69, 444] on icon at bounding box center [71, 442] width 10 height 17
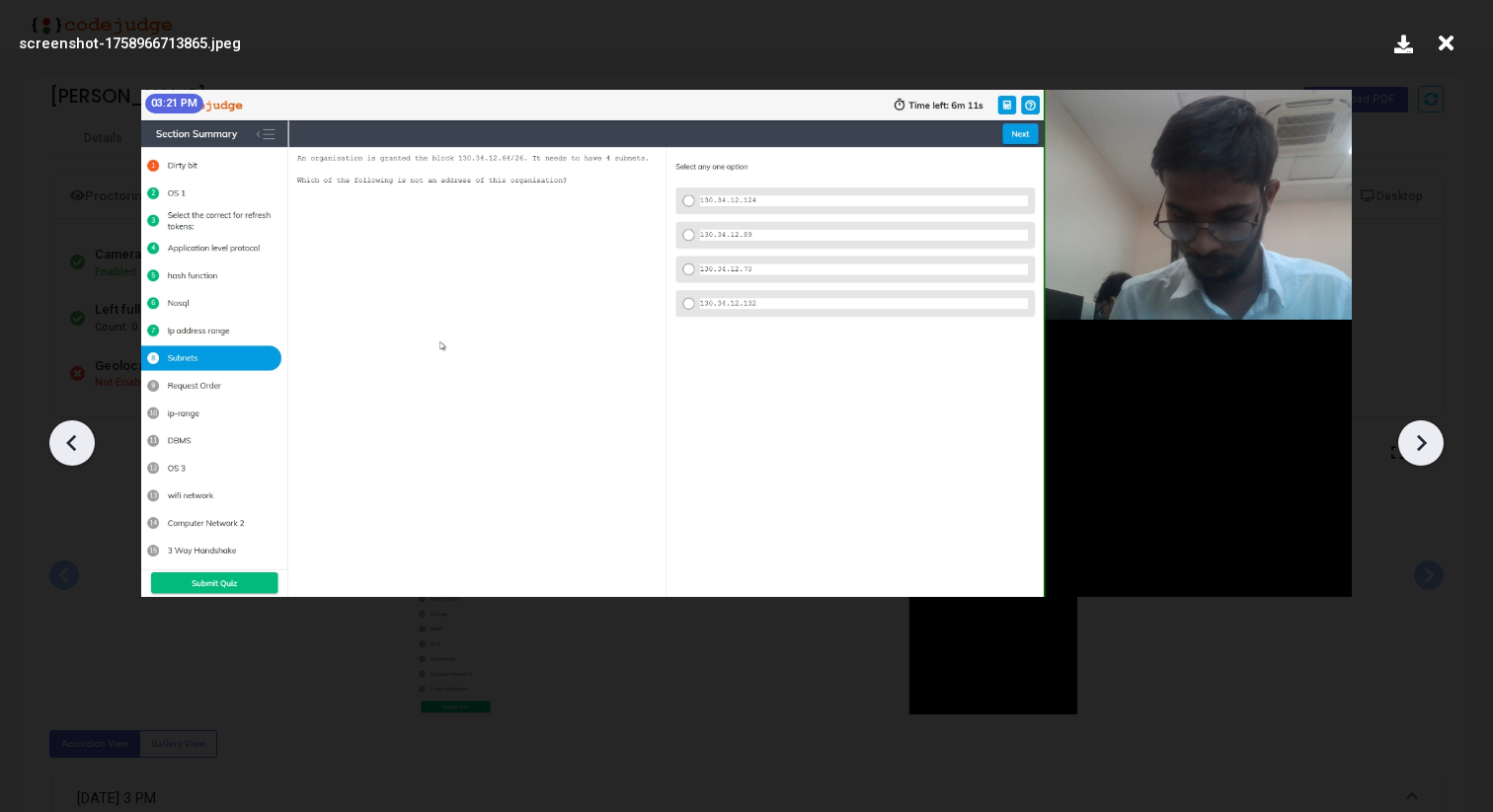
click at [69, 444] on icon at bounding box center [71, 442] width 10 height 17
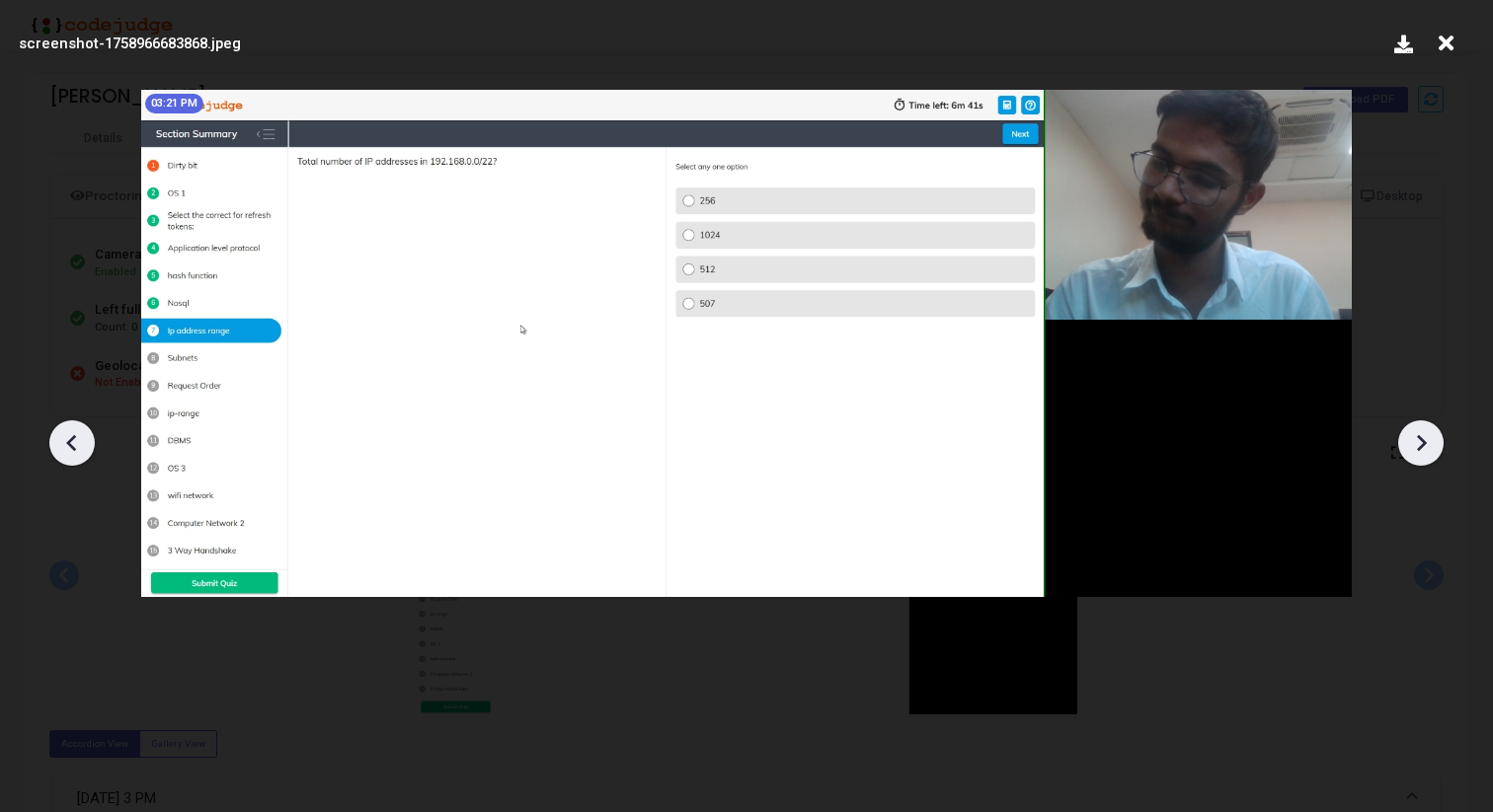
click at [69, 444] on icon at bounding box center [71, 442] width 10 height 17
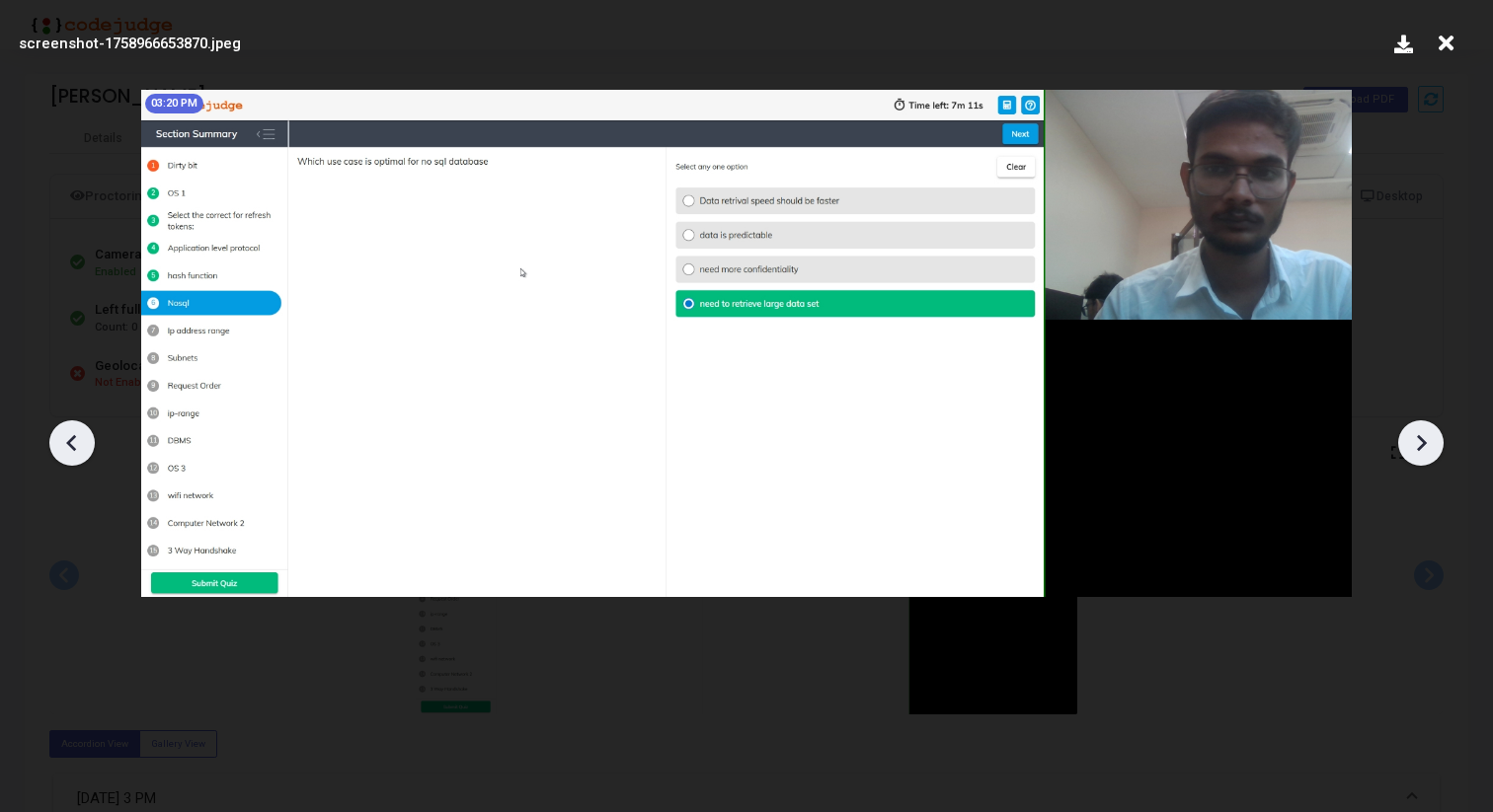
click at [69, 444] on icon at bounding box center [71, 442] width 10 height 17
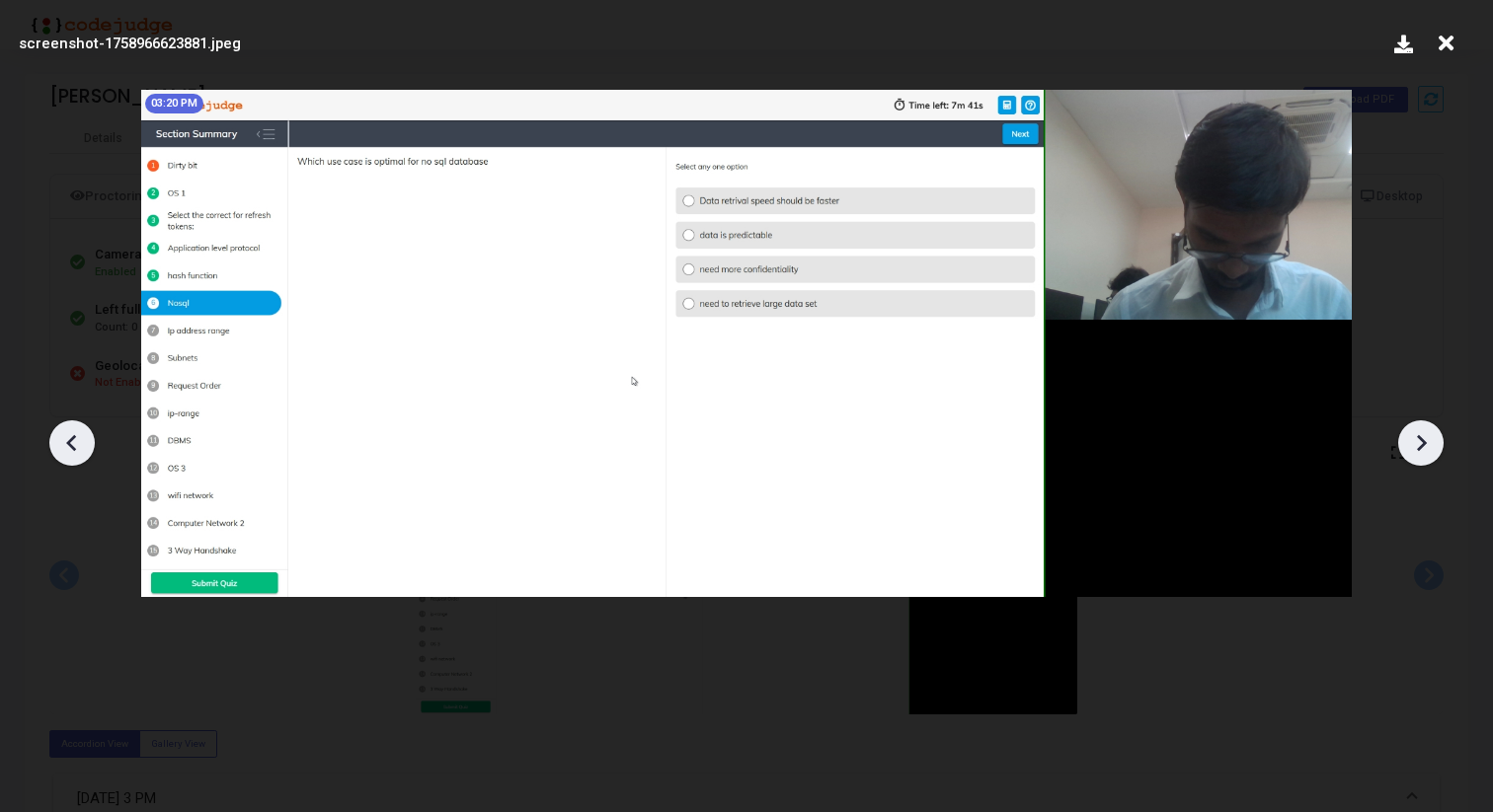
click at [69, 444] on icon at bounding box center [71, 442] width 10 height 17
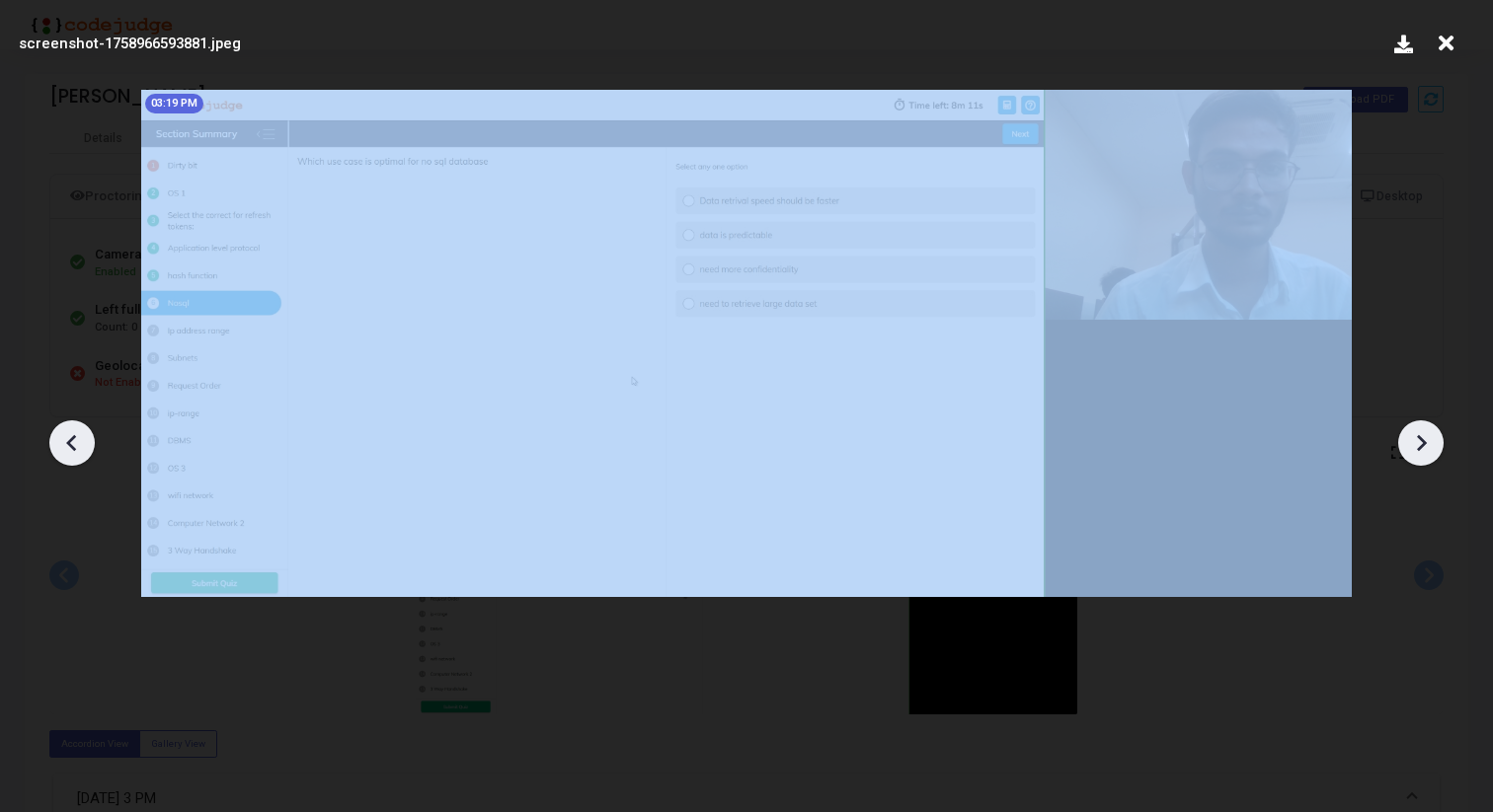
click at [69, 444] on icon at bounding box center [71, 442] width 10 height 17
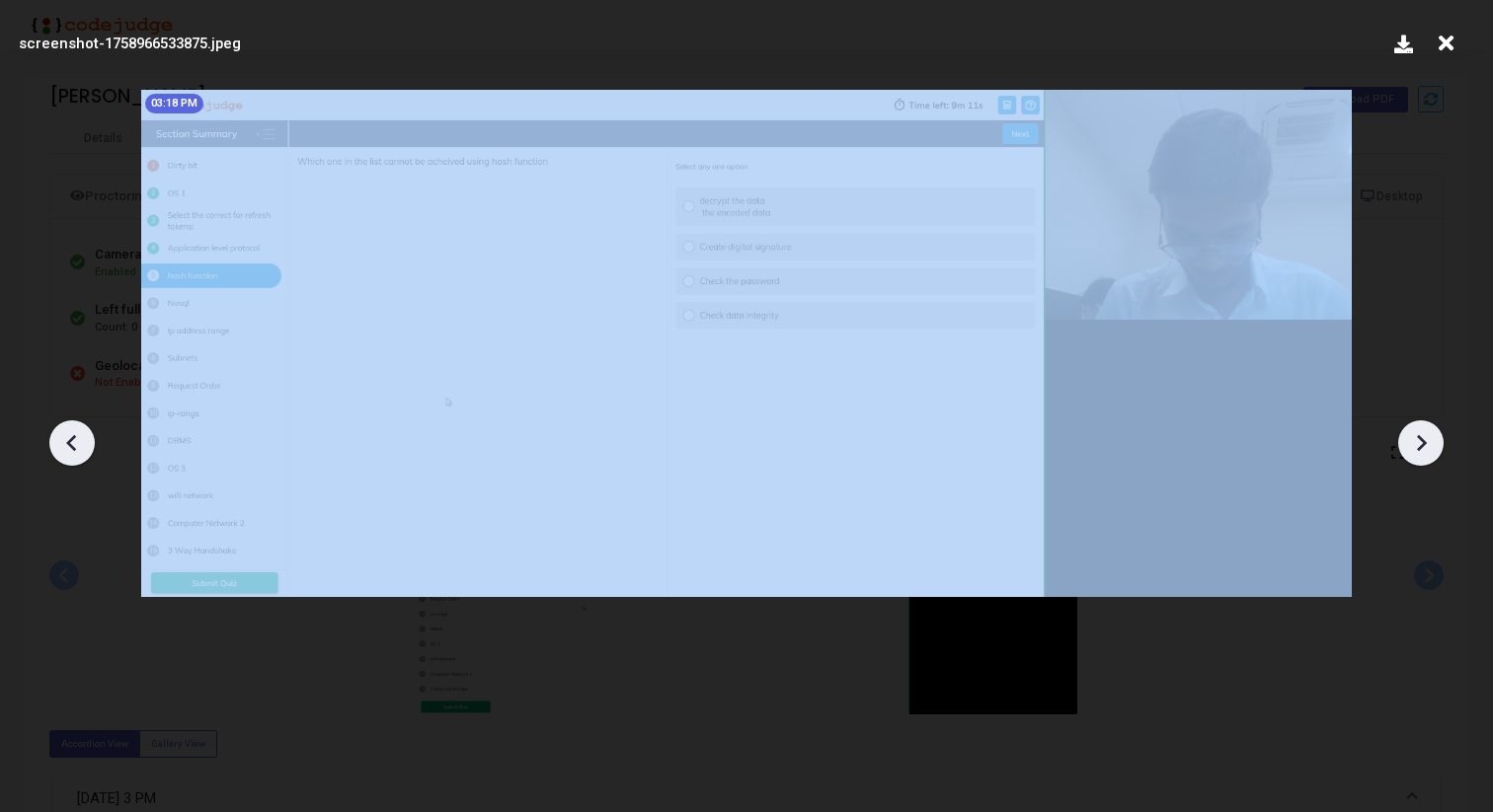
click at [69, 444] on icon at bounding box center [71, 442] width 10 height 17
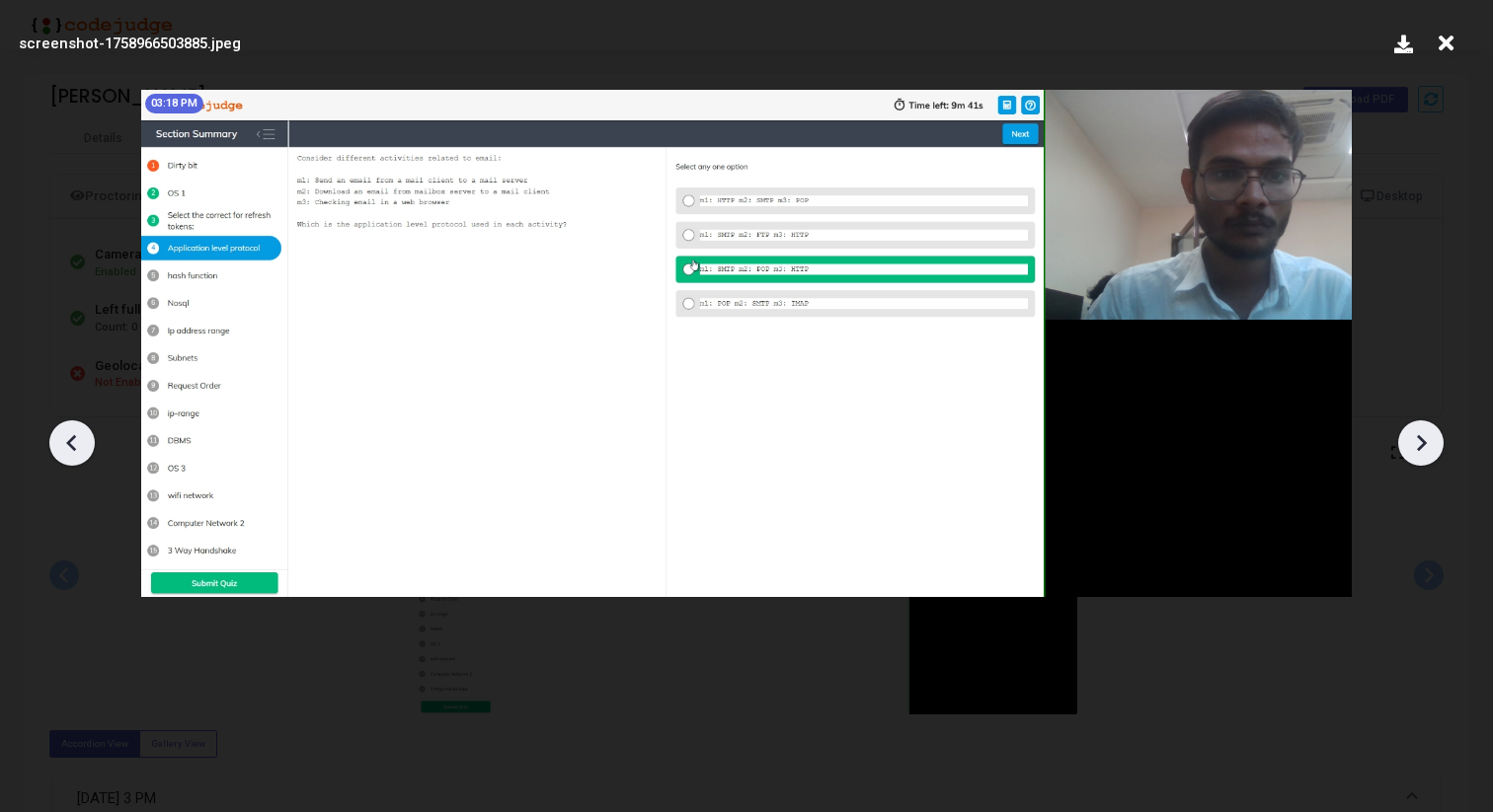
click at [69, 444] on icon at bounding box center [71, 442] width 10 height 17
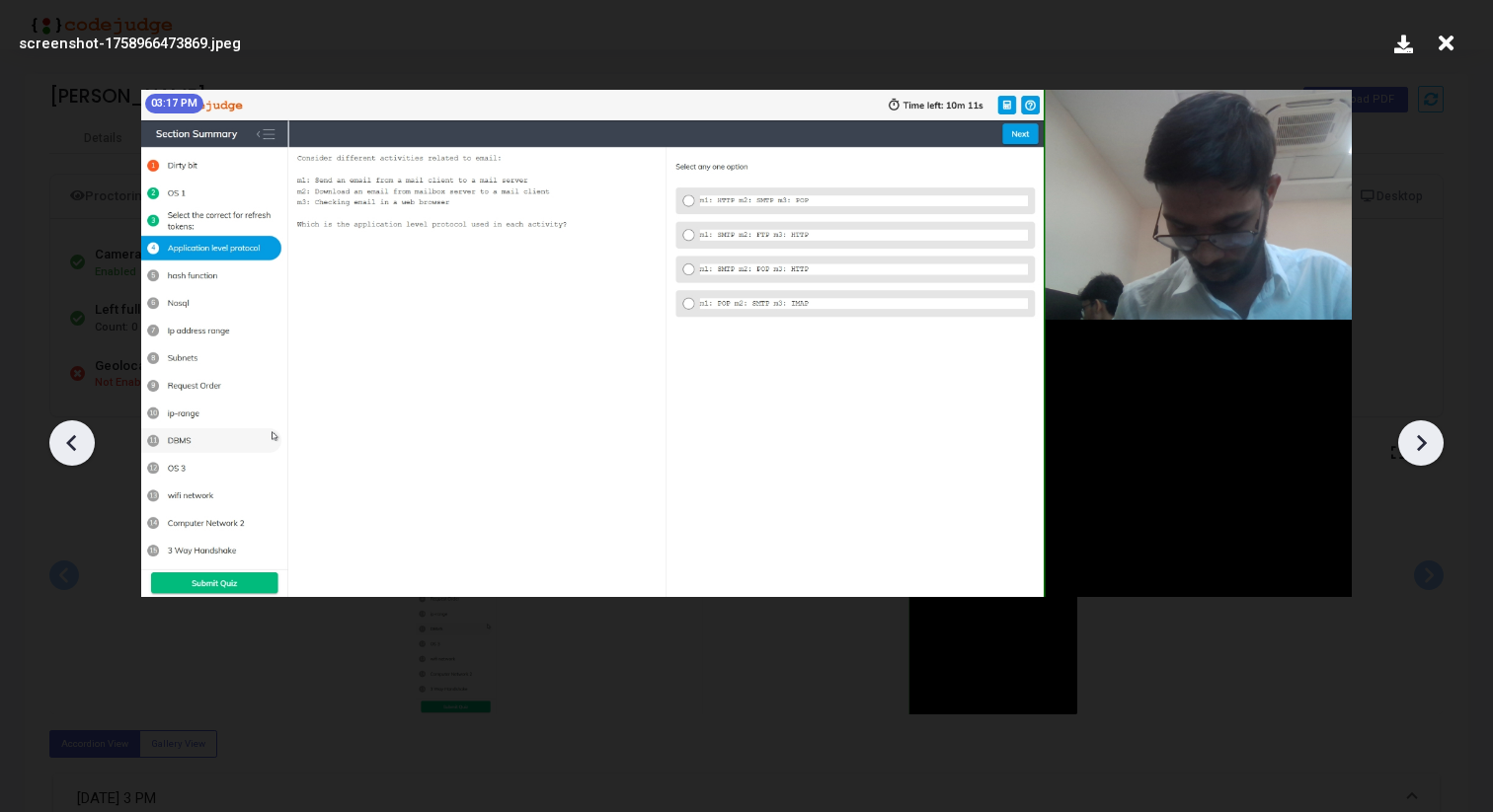
click at [69, 444] on icon at bounding box center [71, 442] width 10 height 17
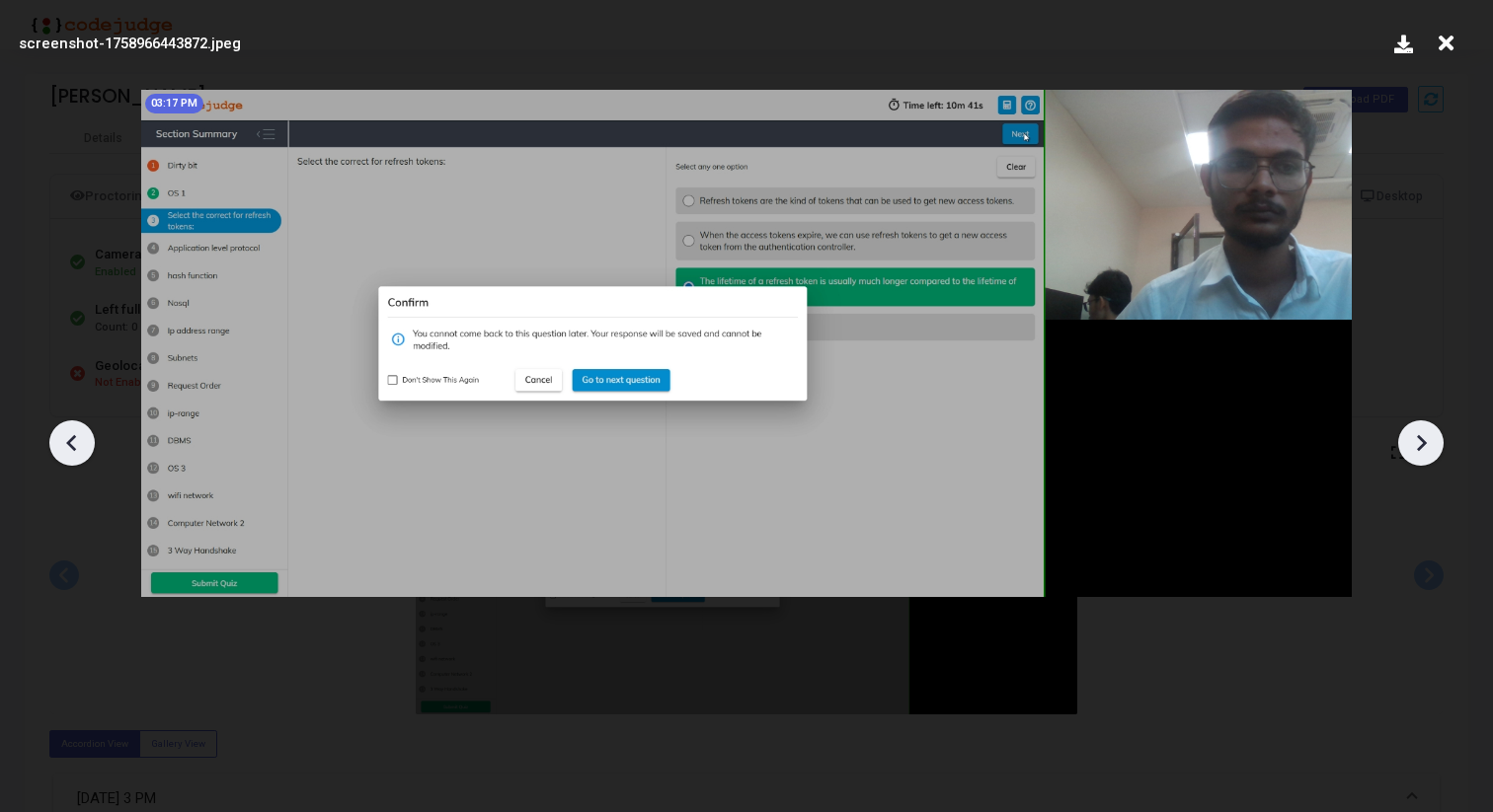
click at [69, 444] on icon at bounding box center [71, 442] width 10 height 17
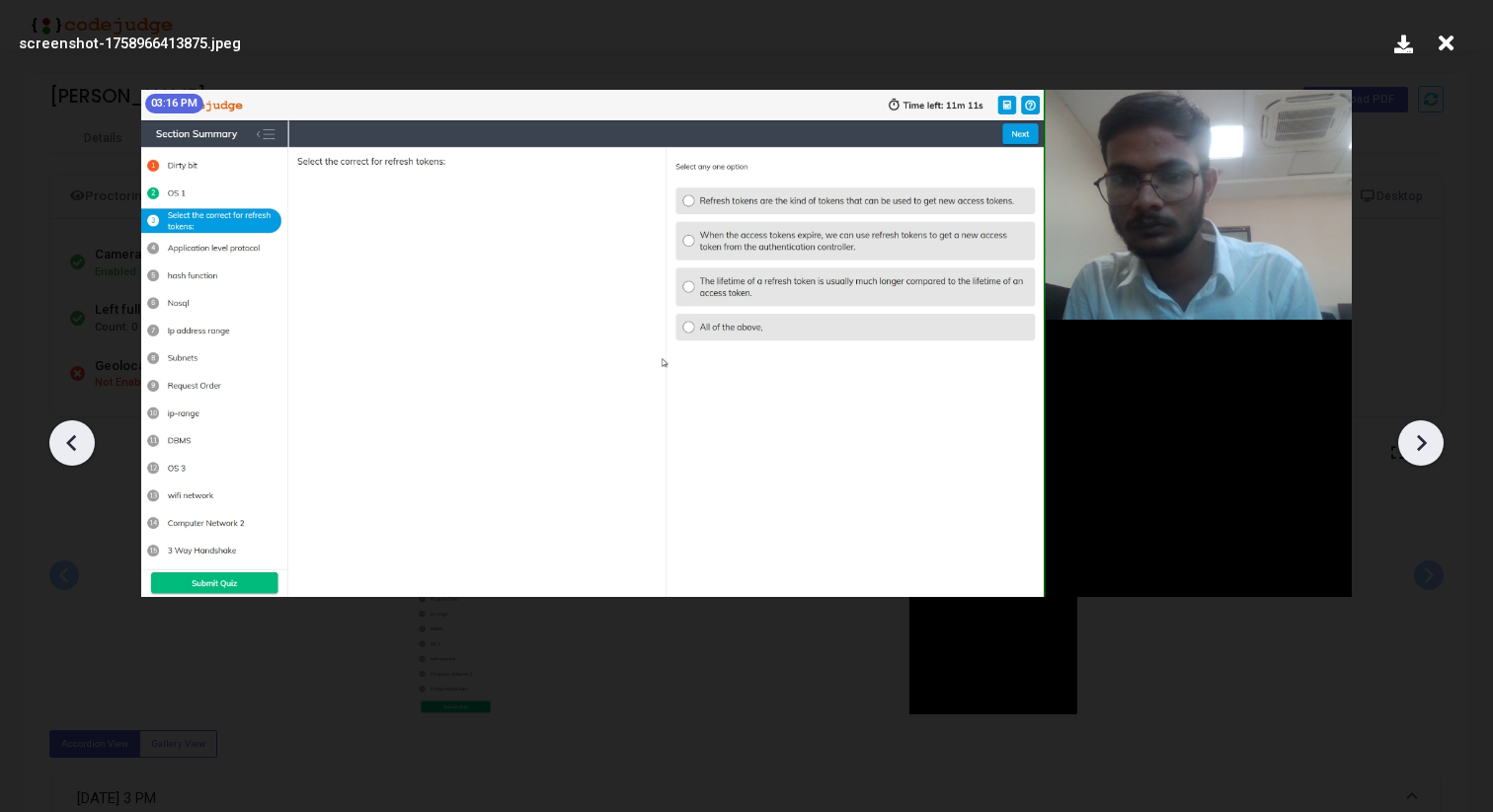
click at [73, 428] on icon at bounding box center [72, 443] width 30 height 30
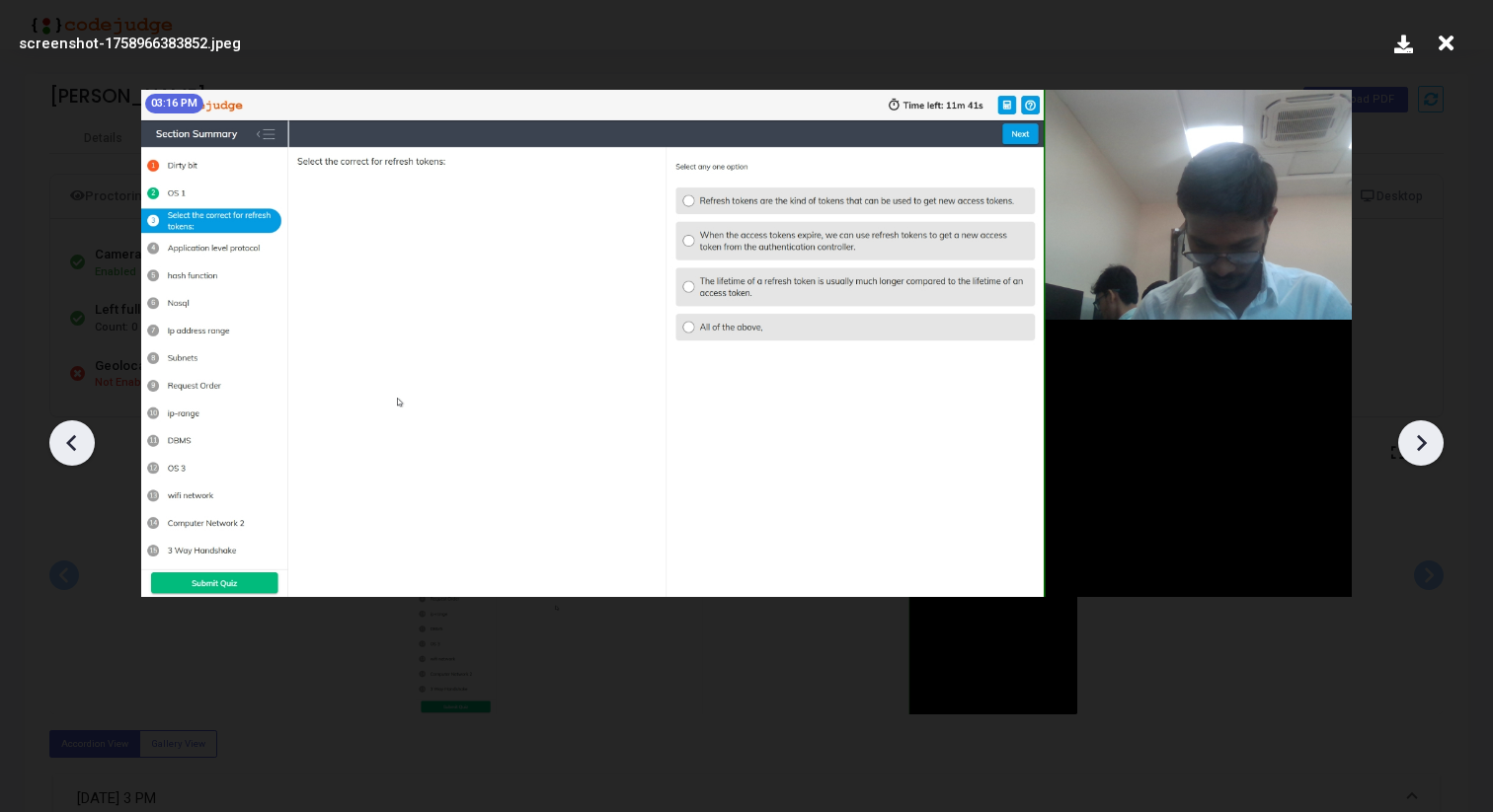
click at [73, 428] on icon at bounding box center [72, 443] width 30 height 30
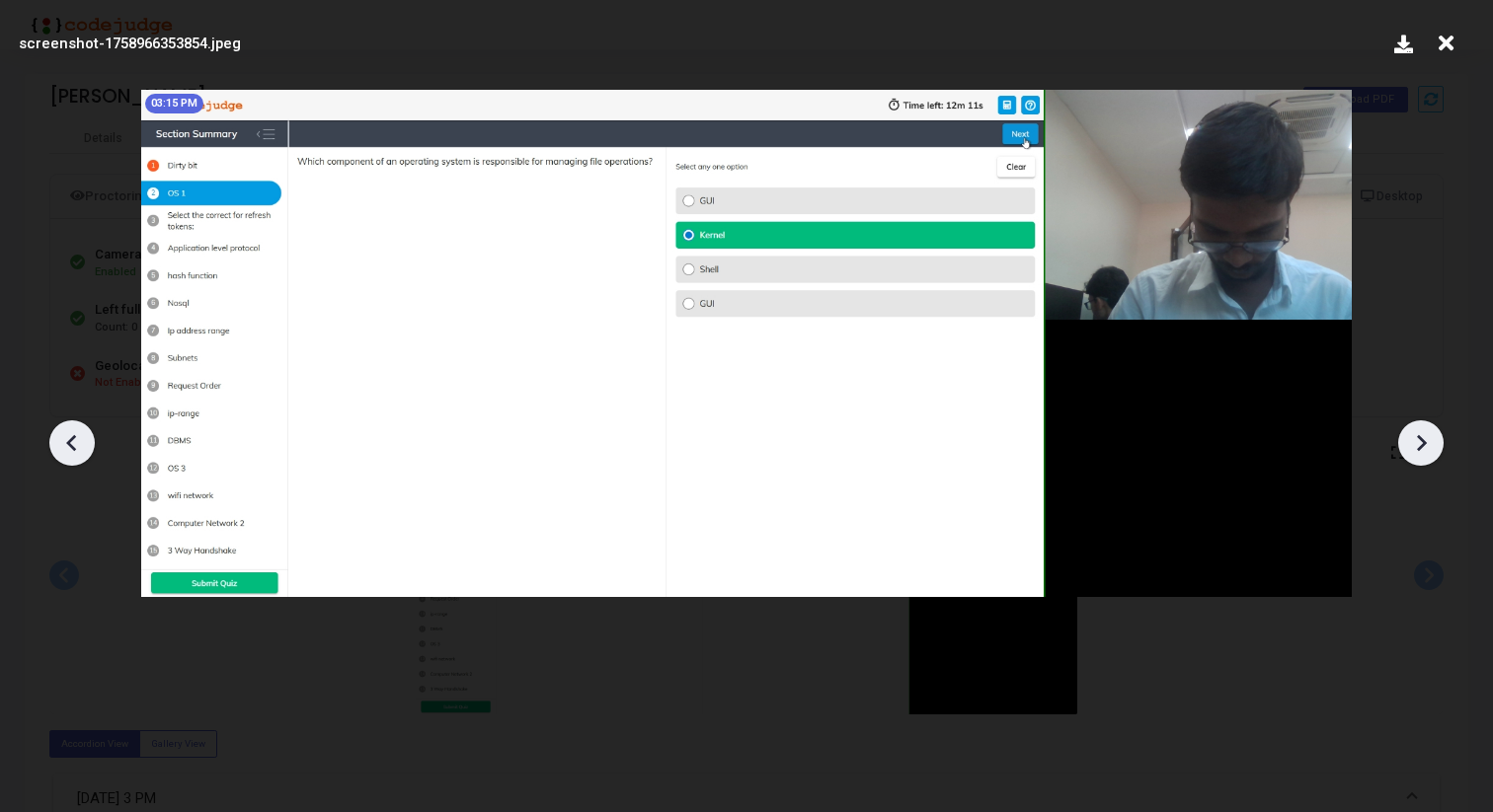
click at [1420, 435] on icon at bounding box center [1421, 443] width 30 height 30
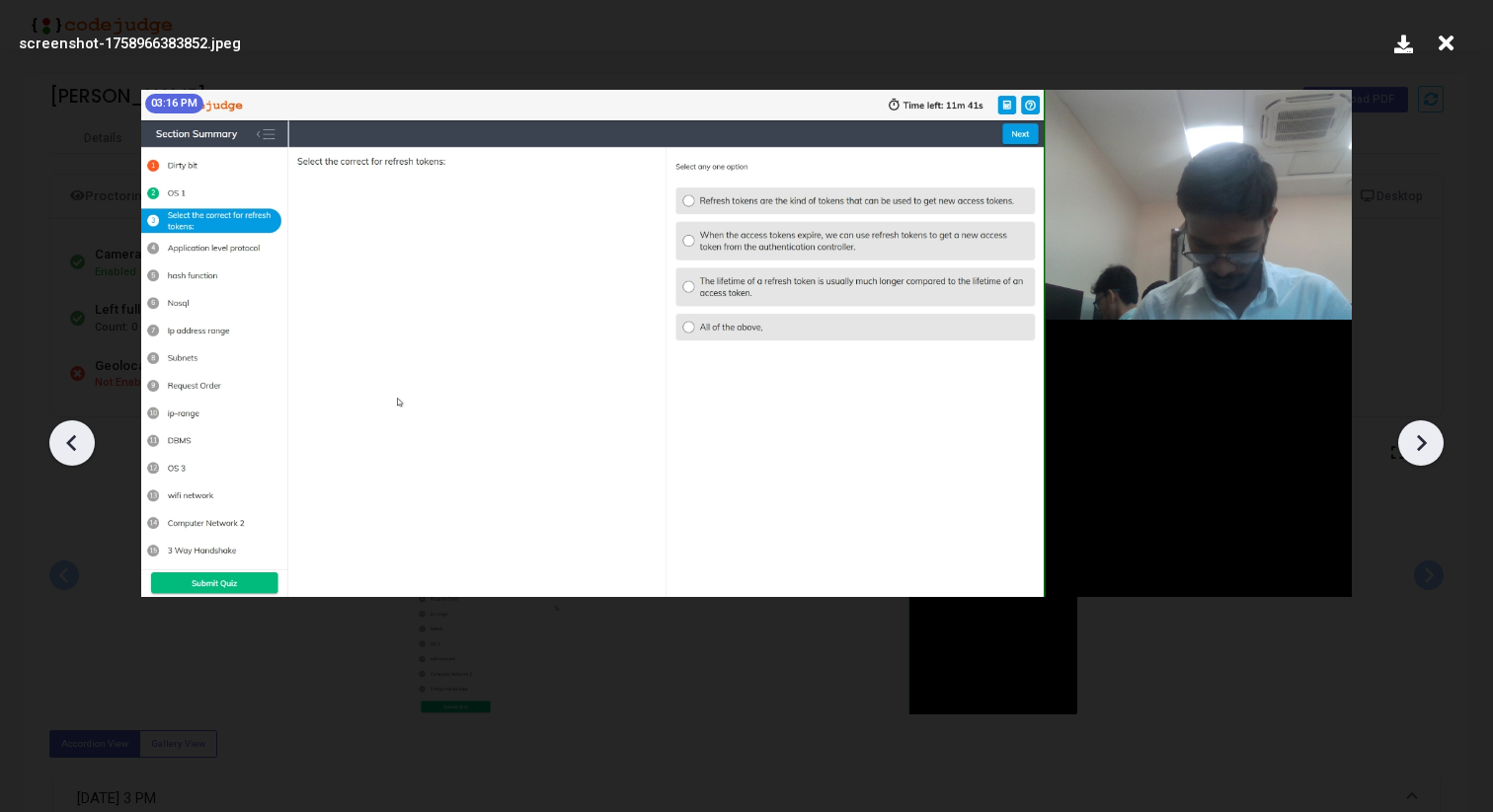
click at [1420, 435] on icon at bounding box center [1421, 443] width 30 height 30
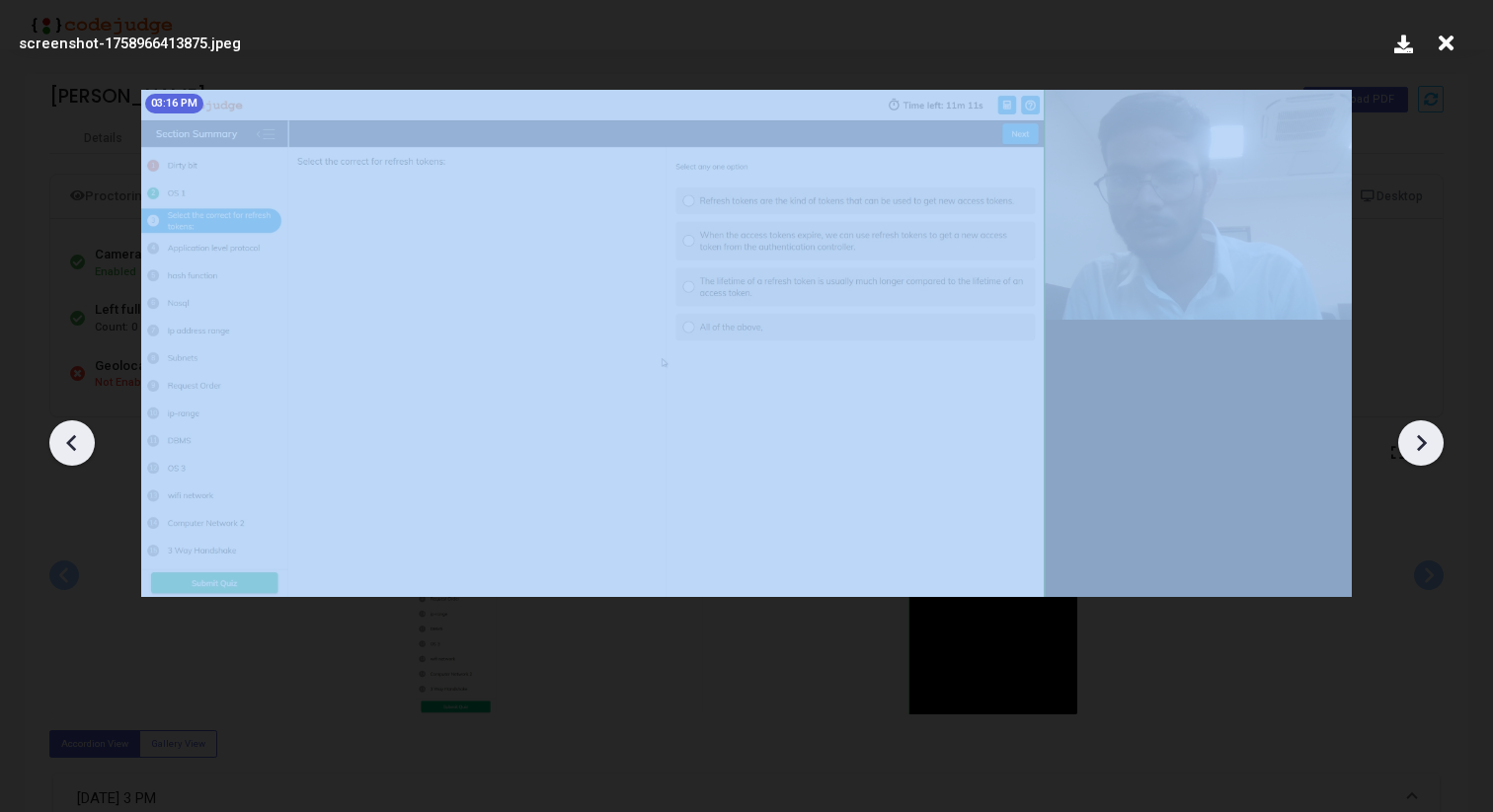
click at [1420, 435] on icon at bounding box center [1421, 443] width 30 height 30
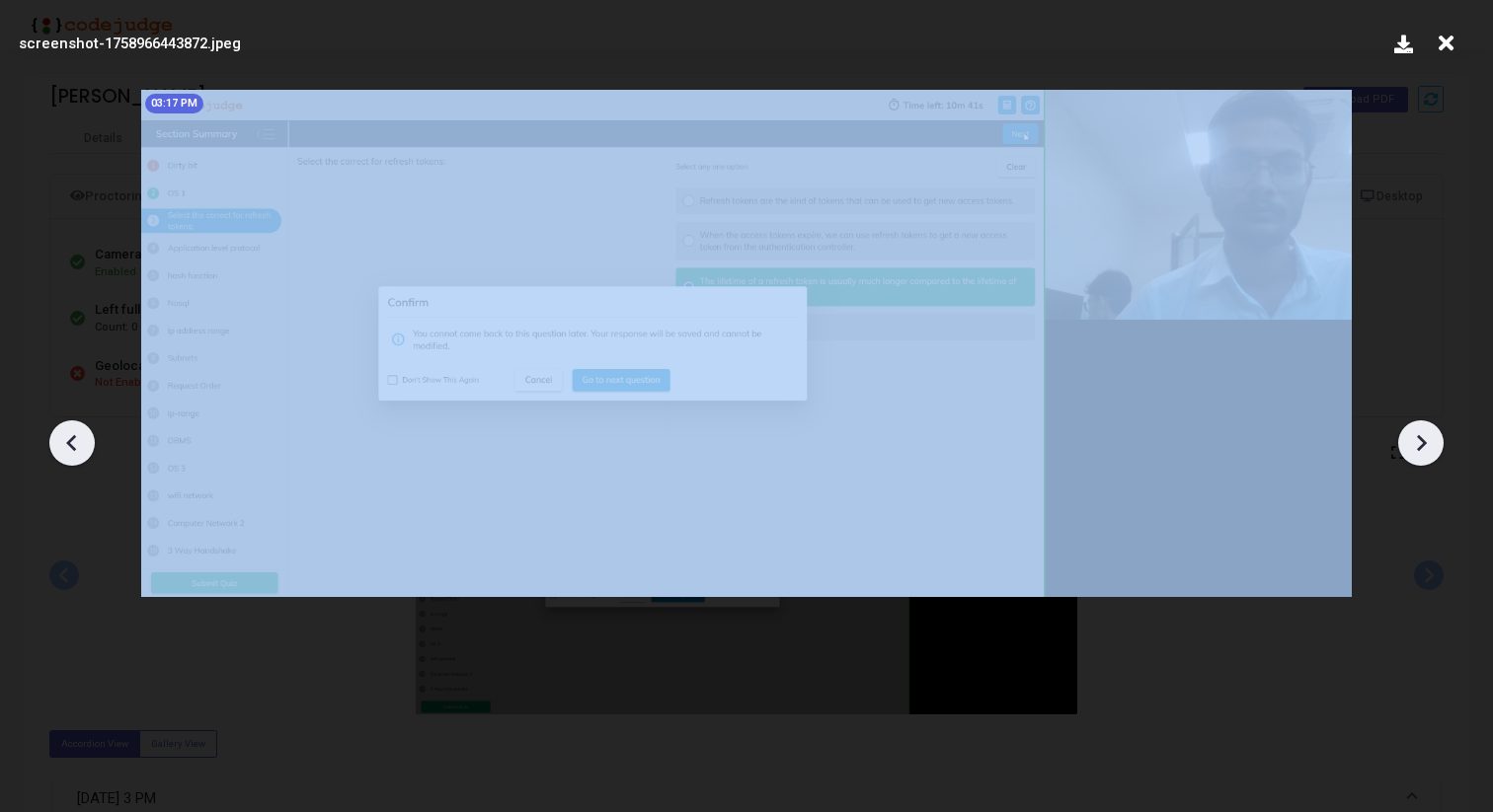
click at [1420, 435] on icon at bounding box center [1421, 443] width 30 height 30
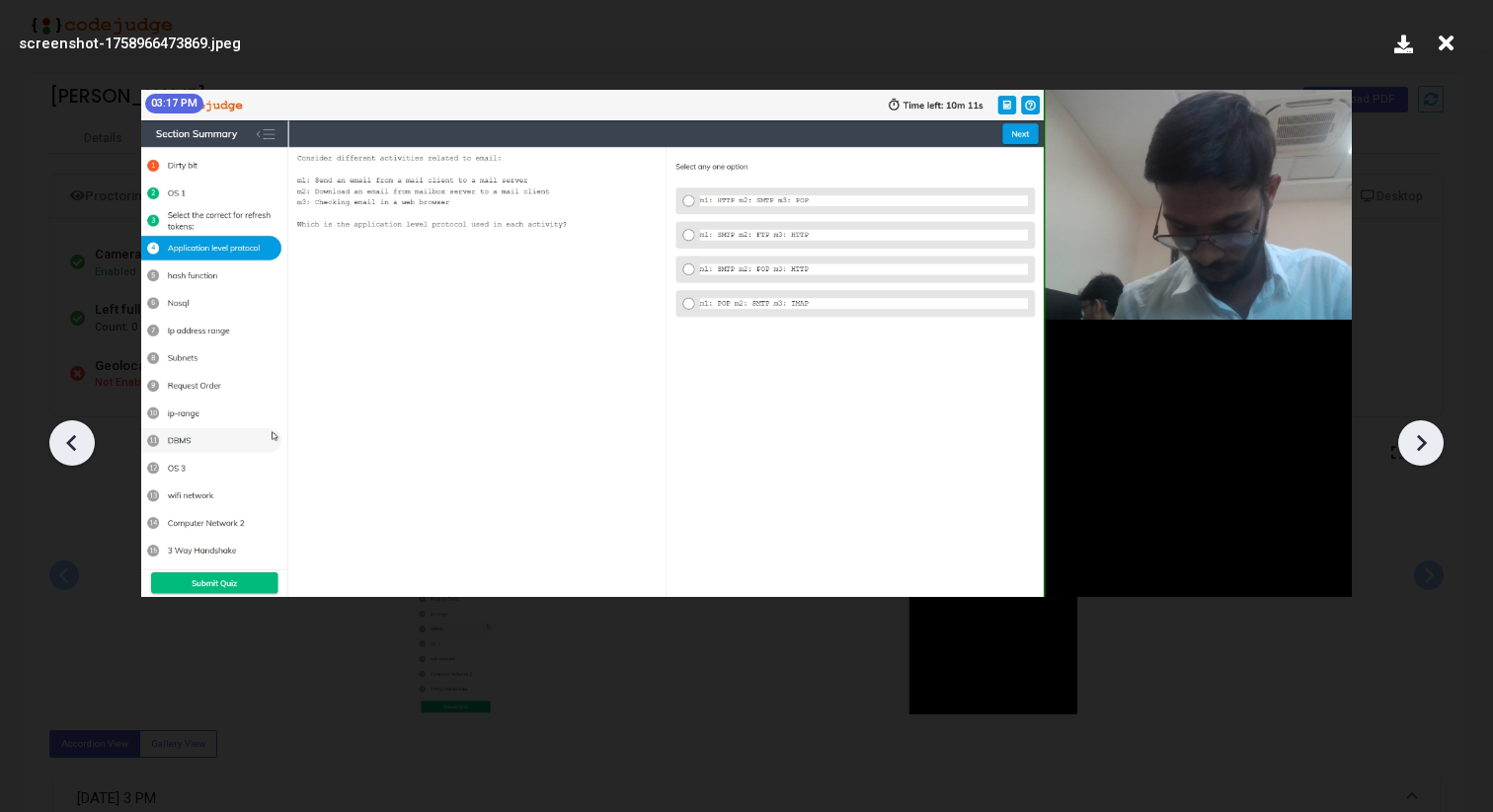
click at [80, 457] on div at bounding box center [71, 442] width 45 height 45
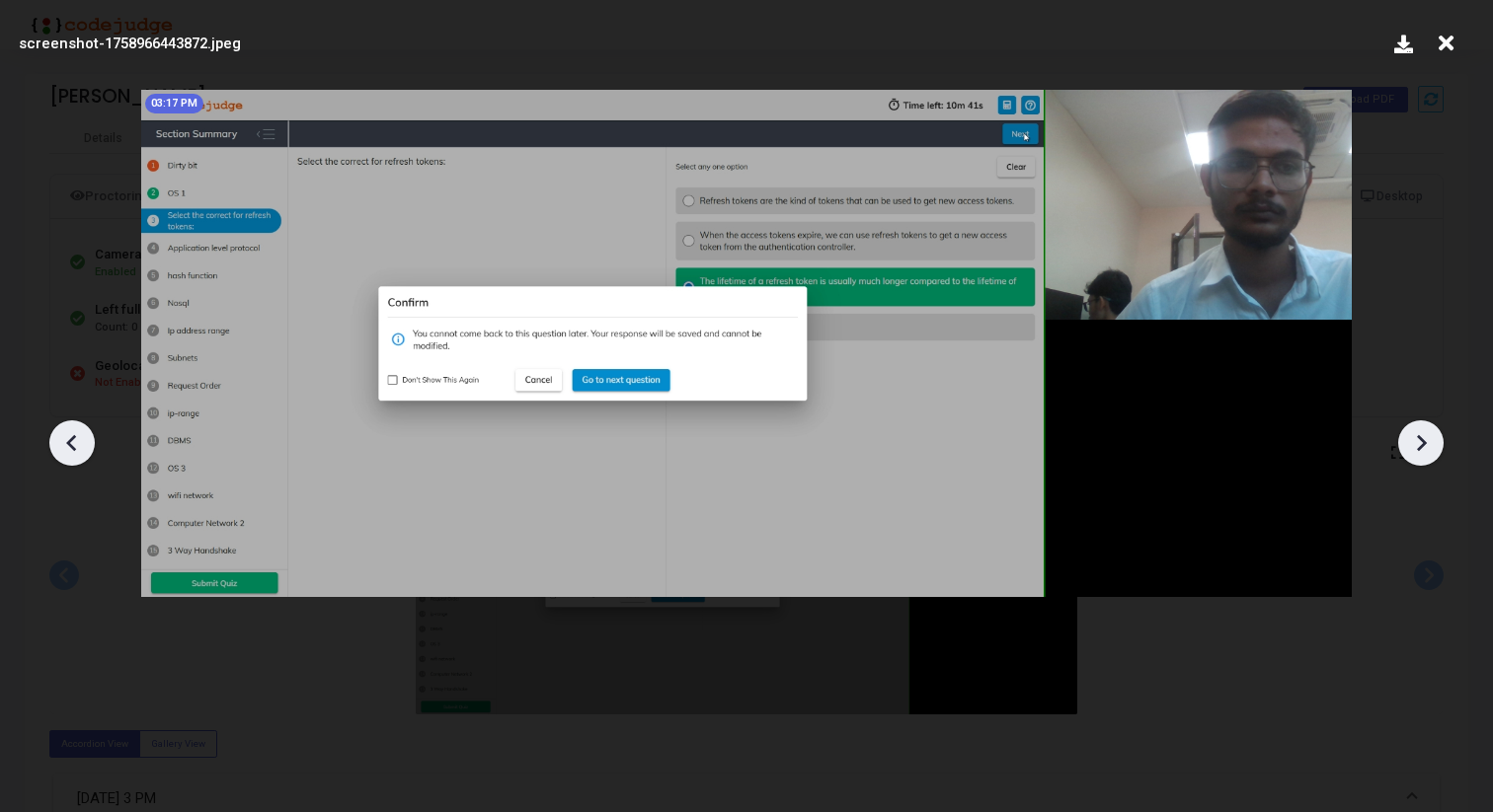
click at [80, 457] on div at bounding box center [71, 442] width 45 height 45
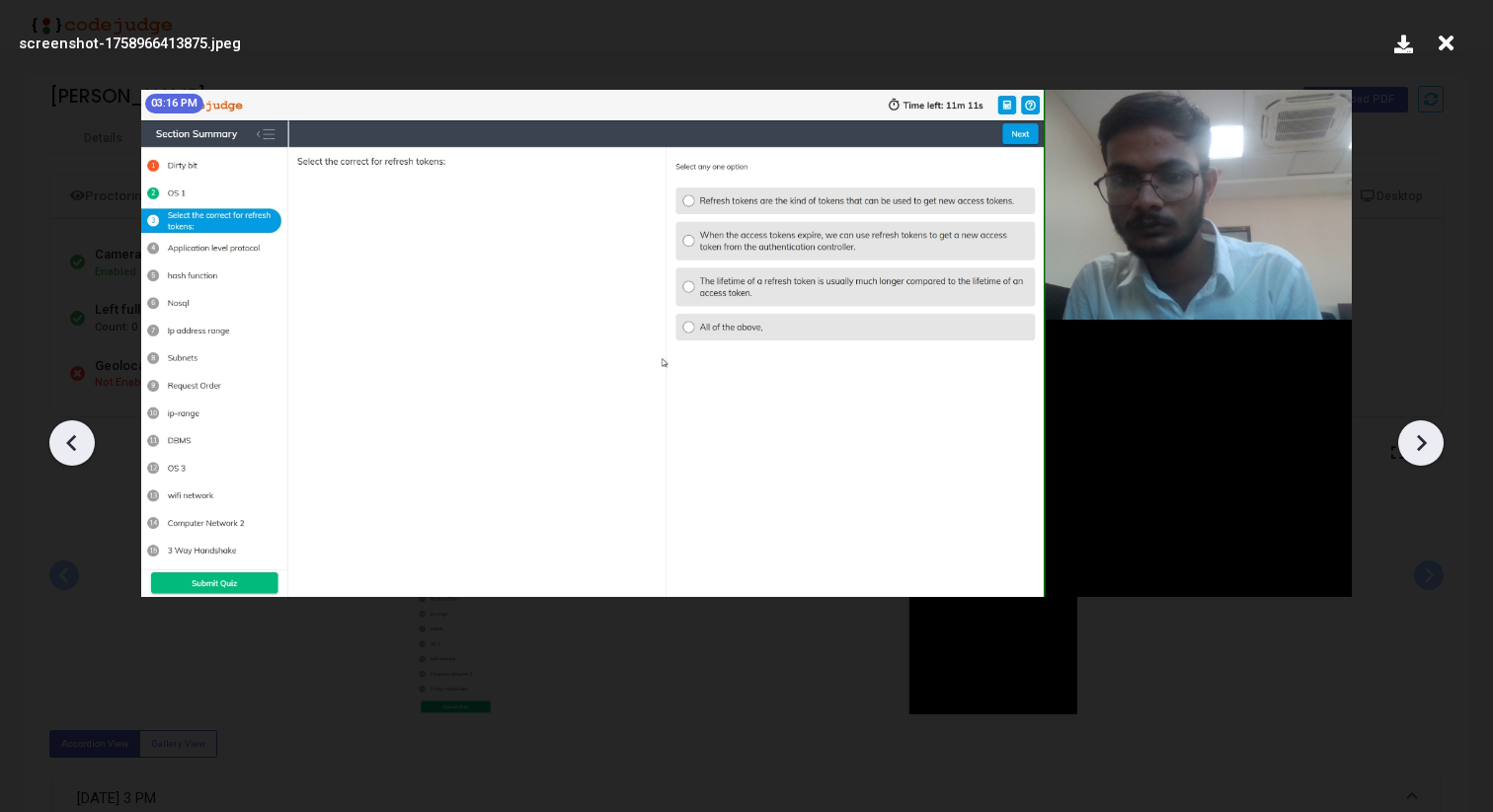
click at [75, 446] on icon at bounding box center [72, 443] width 30 height 30
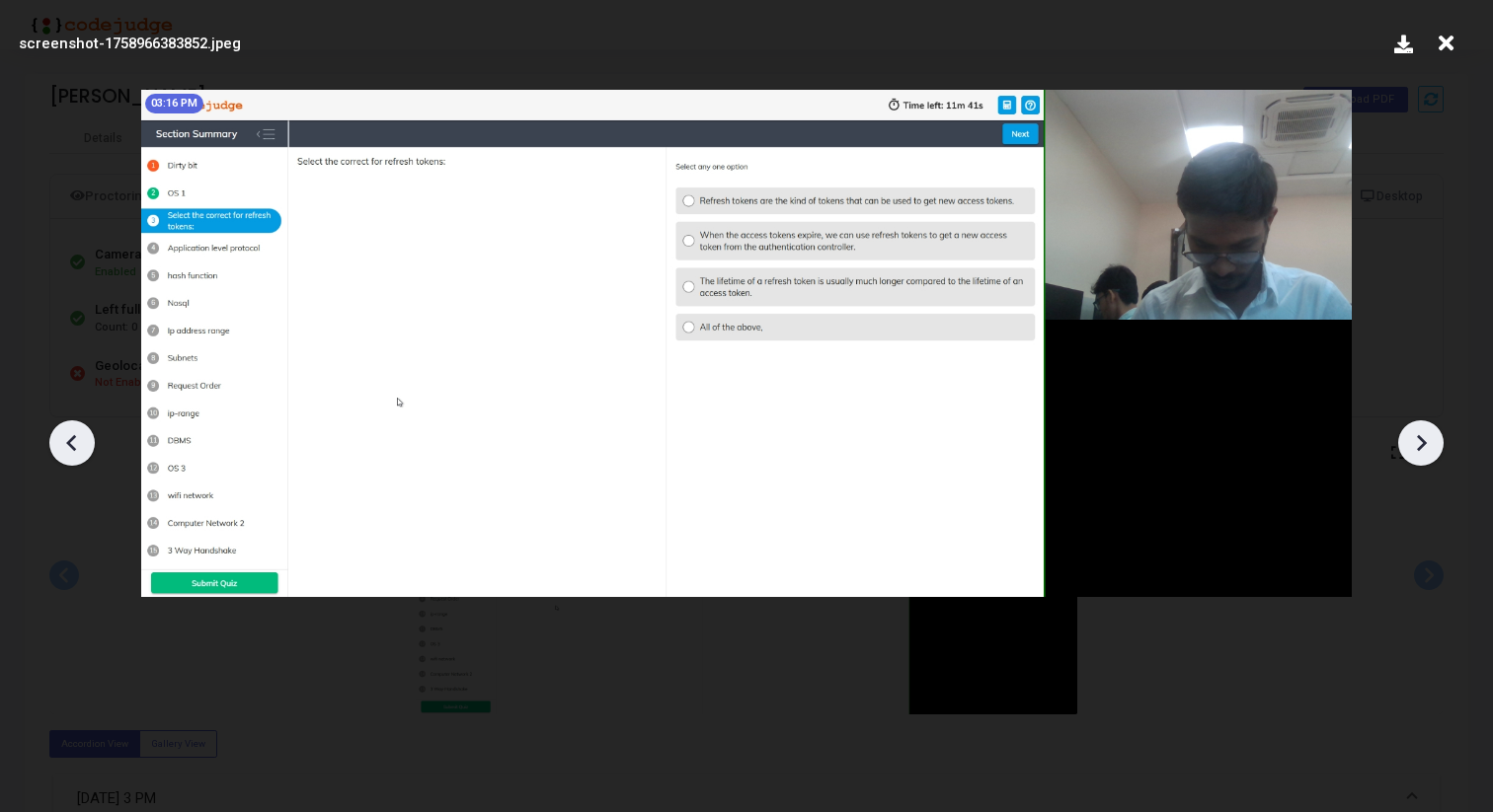
click at [75, 446] on icon at bounding box center [72, 443] width 30 height 30
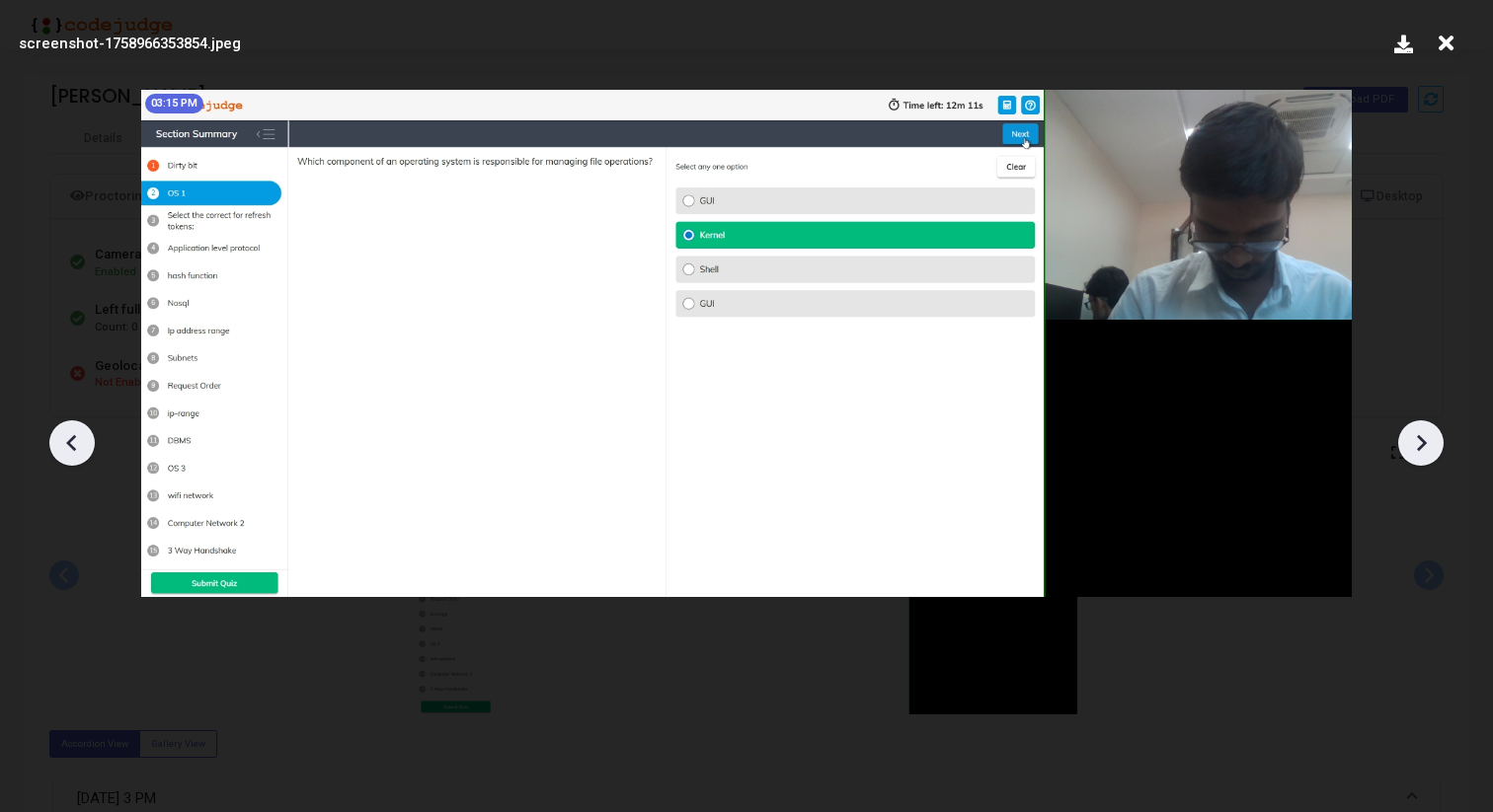
click at [75, 446] on icon at bounding box center [72, 443] width 30 height 30
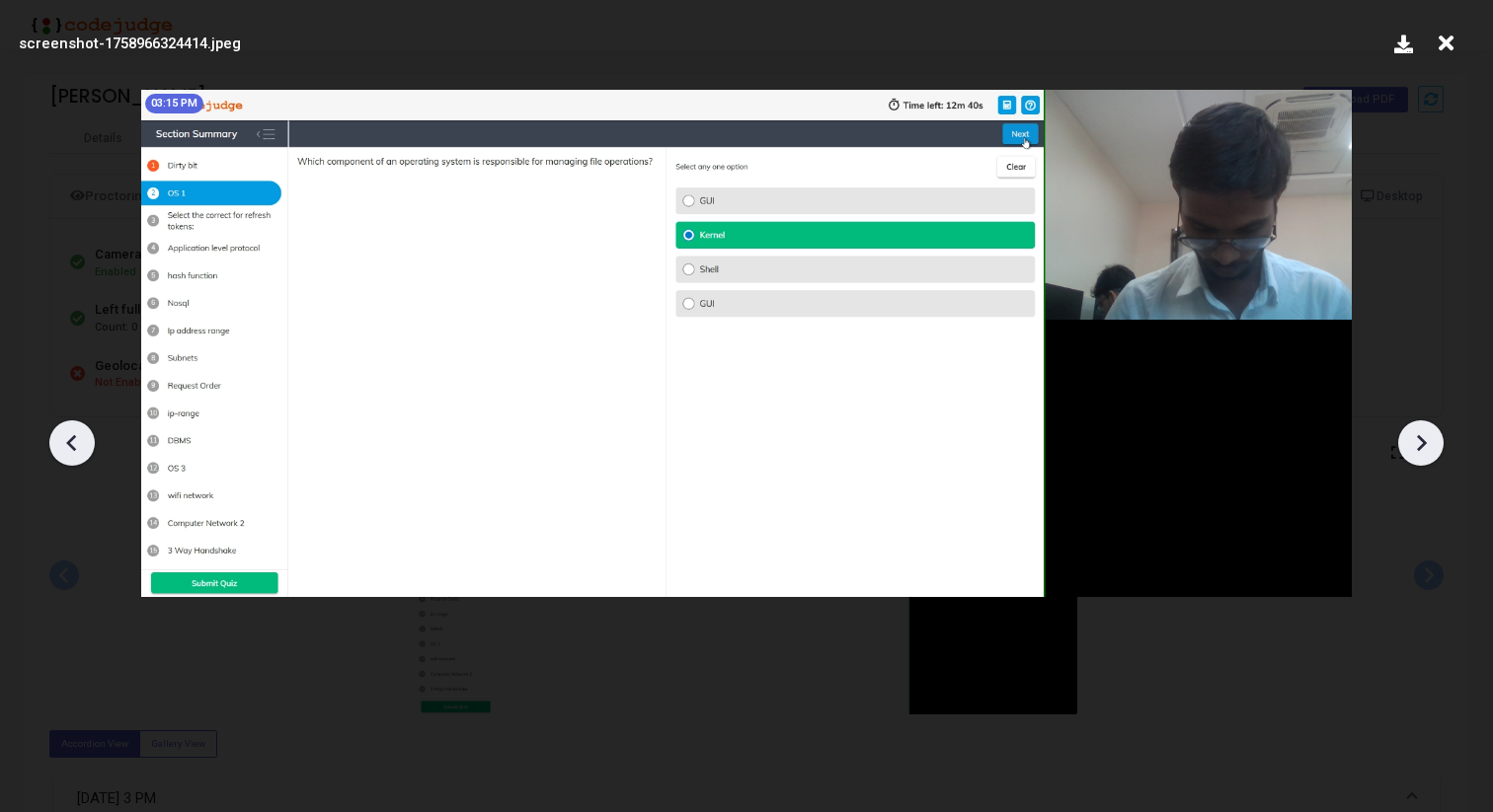
click at [59, 442] on icon at bounding box center [72, 443] width 30 height 30
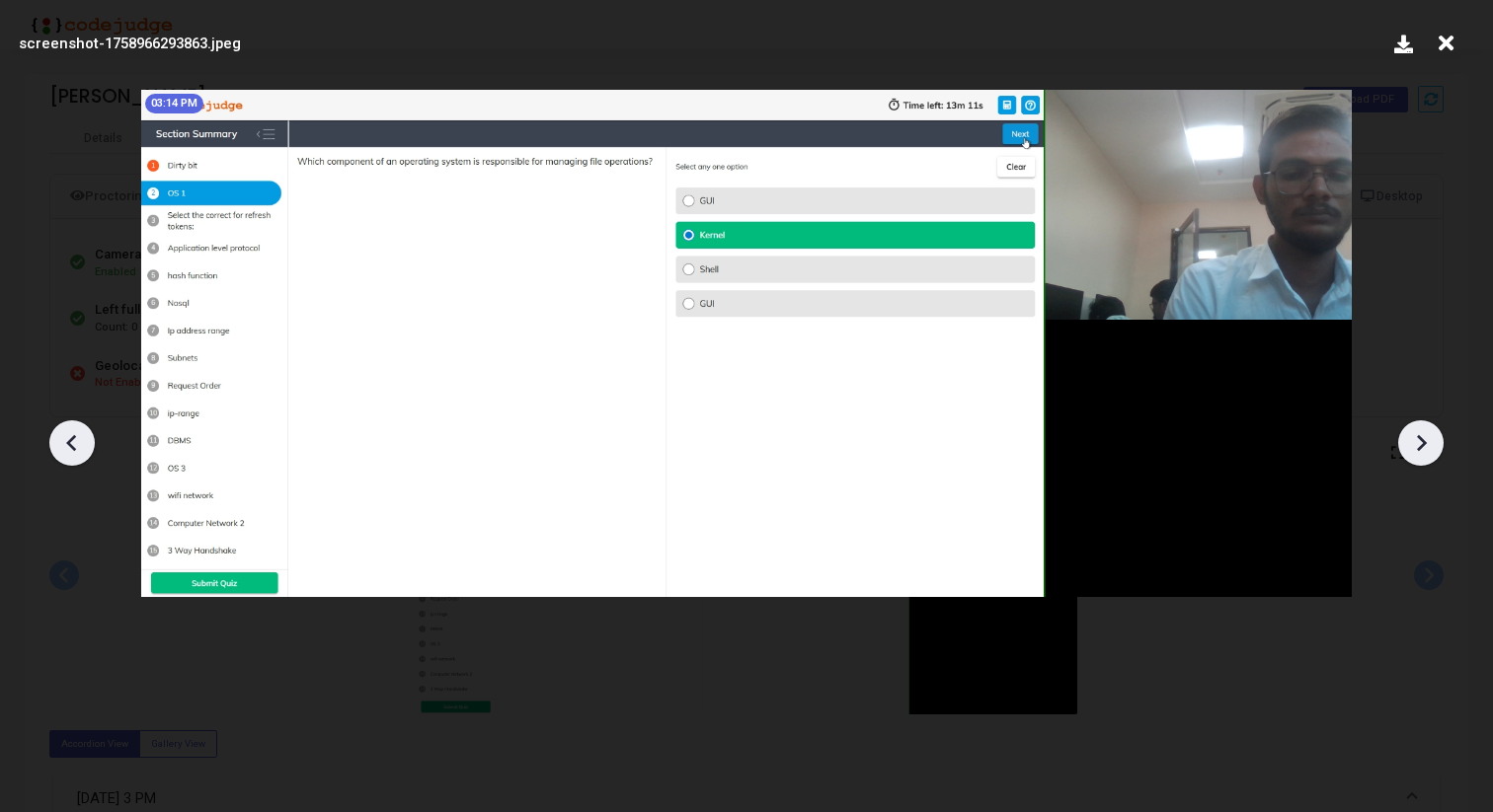
click at [59, 442] on icon at bounding box center [72, 443] width 30 height 30
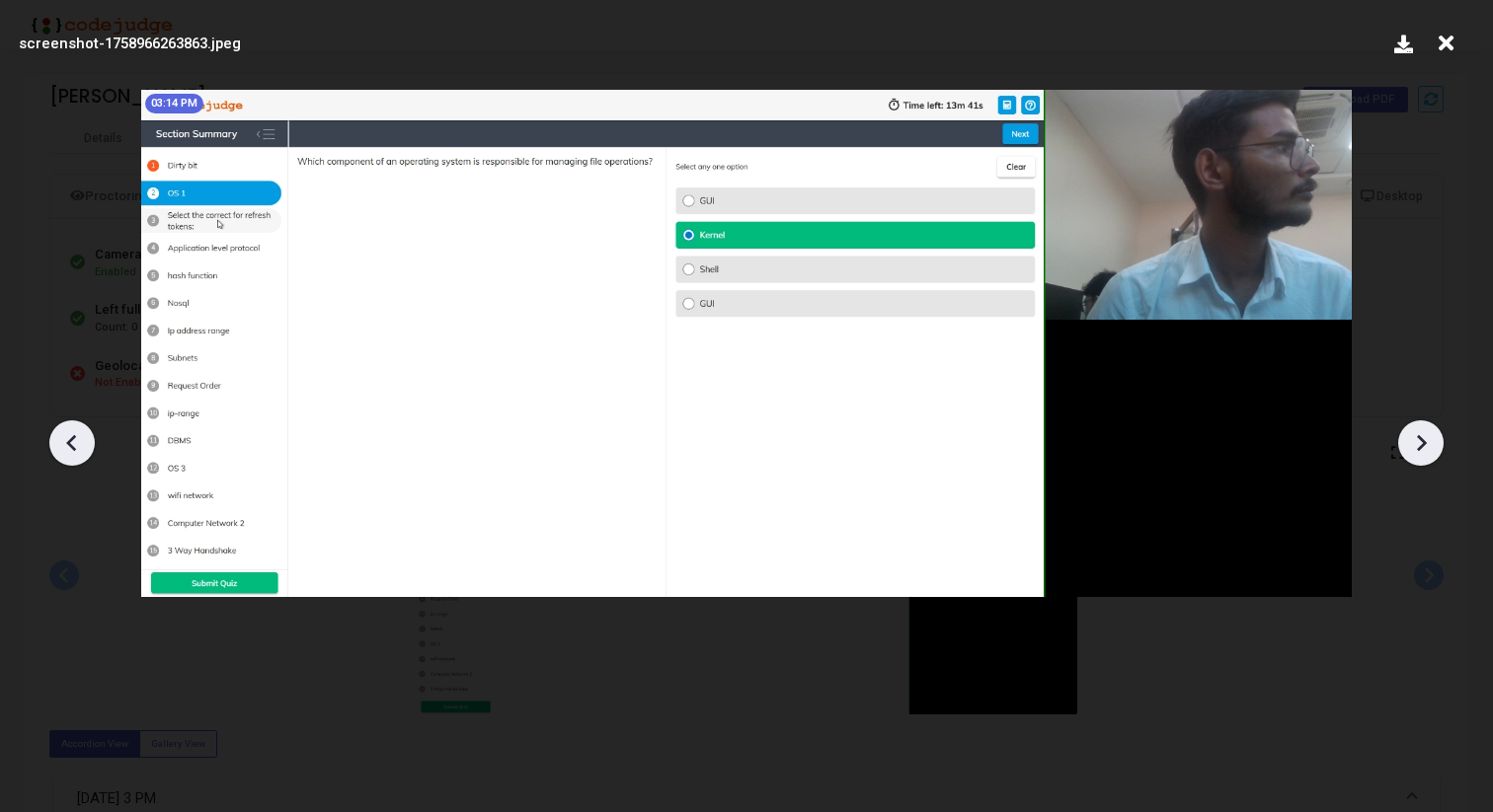
click at [59, 442] on icon at bounding box center [72, 443] width 30 height 30
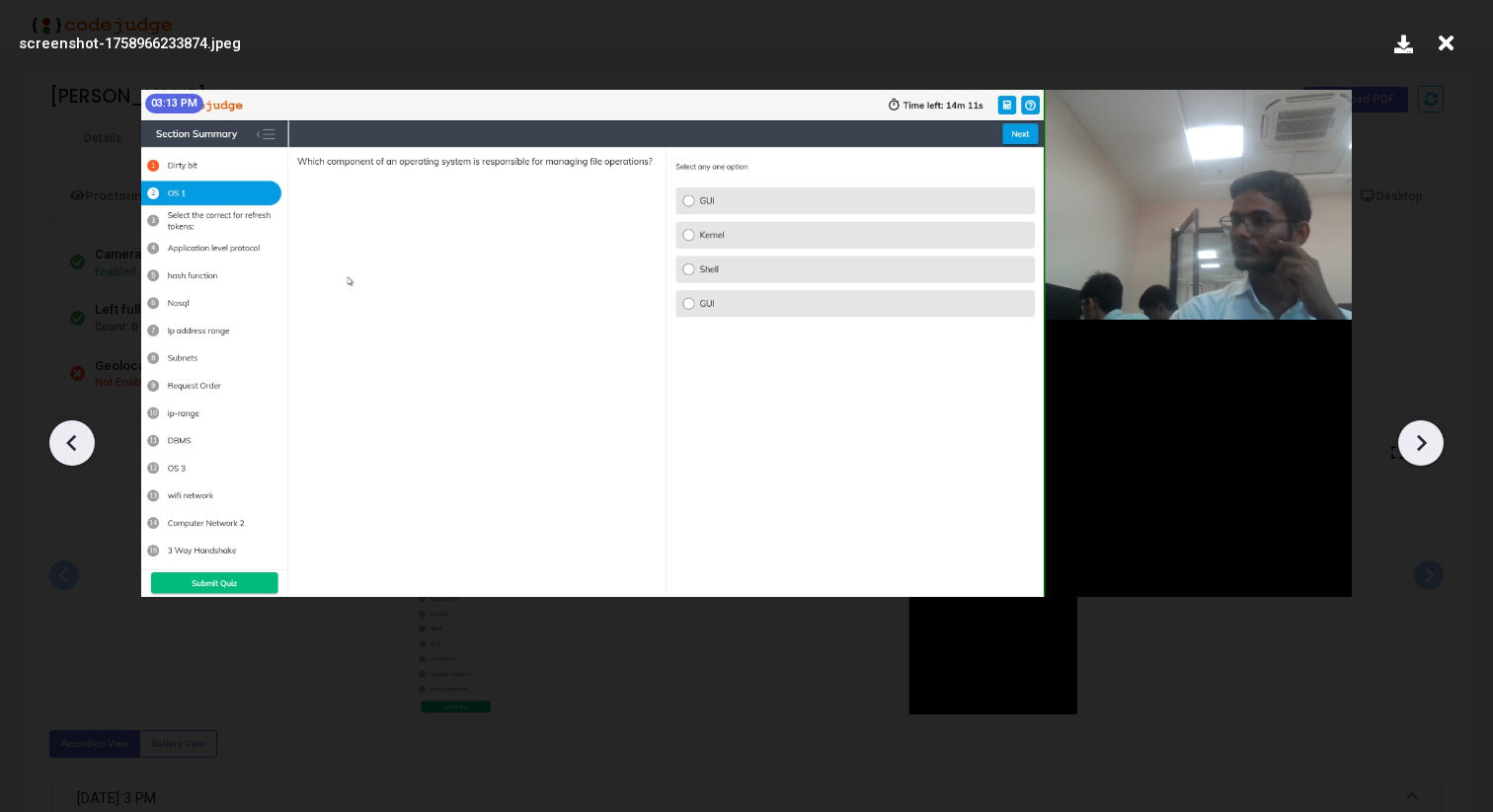
click at [1409, 437] on icon at bounding box center [1421, 443] width 30 height 30
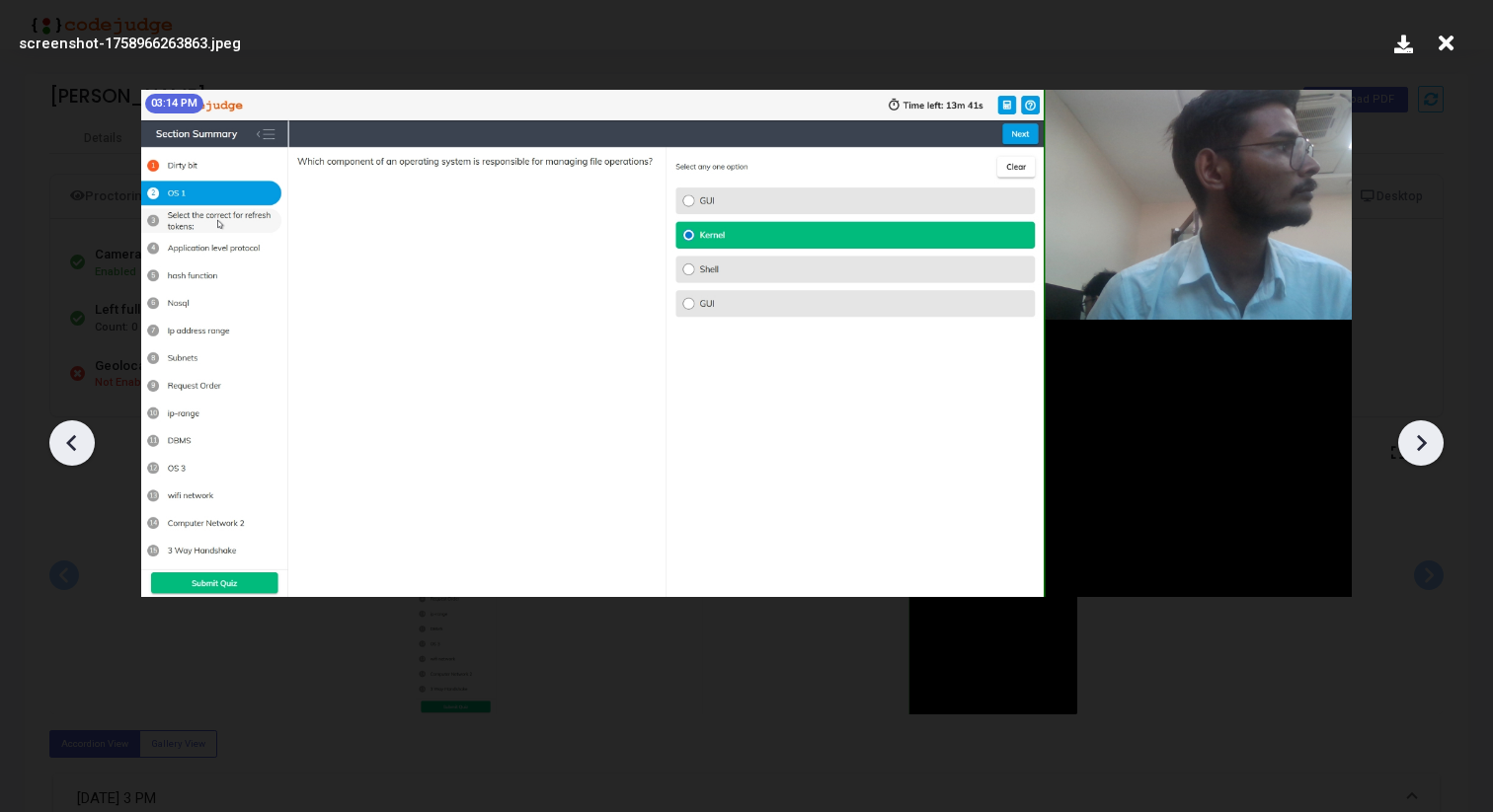
click at [1409, 437] on icon at bounding box center [1421, 443] width 30 height 30
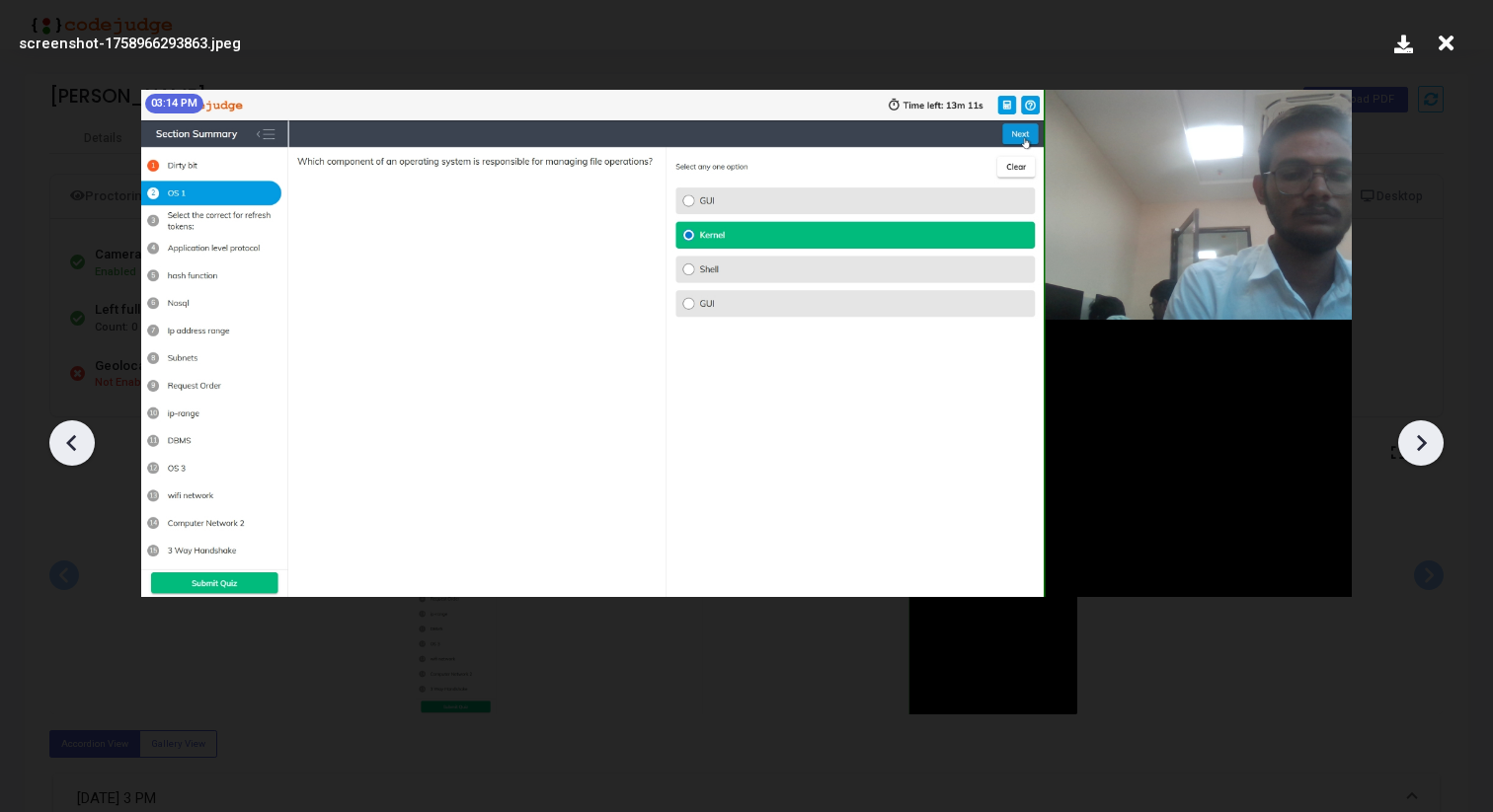
click at [1409, 437] on icon at bounding box center [1421, 443] width 30 height 30
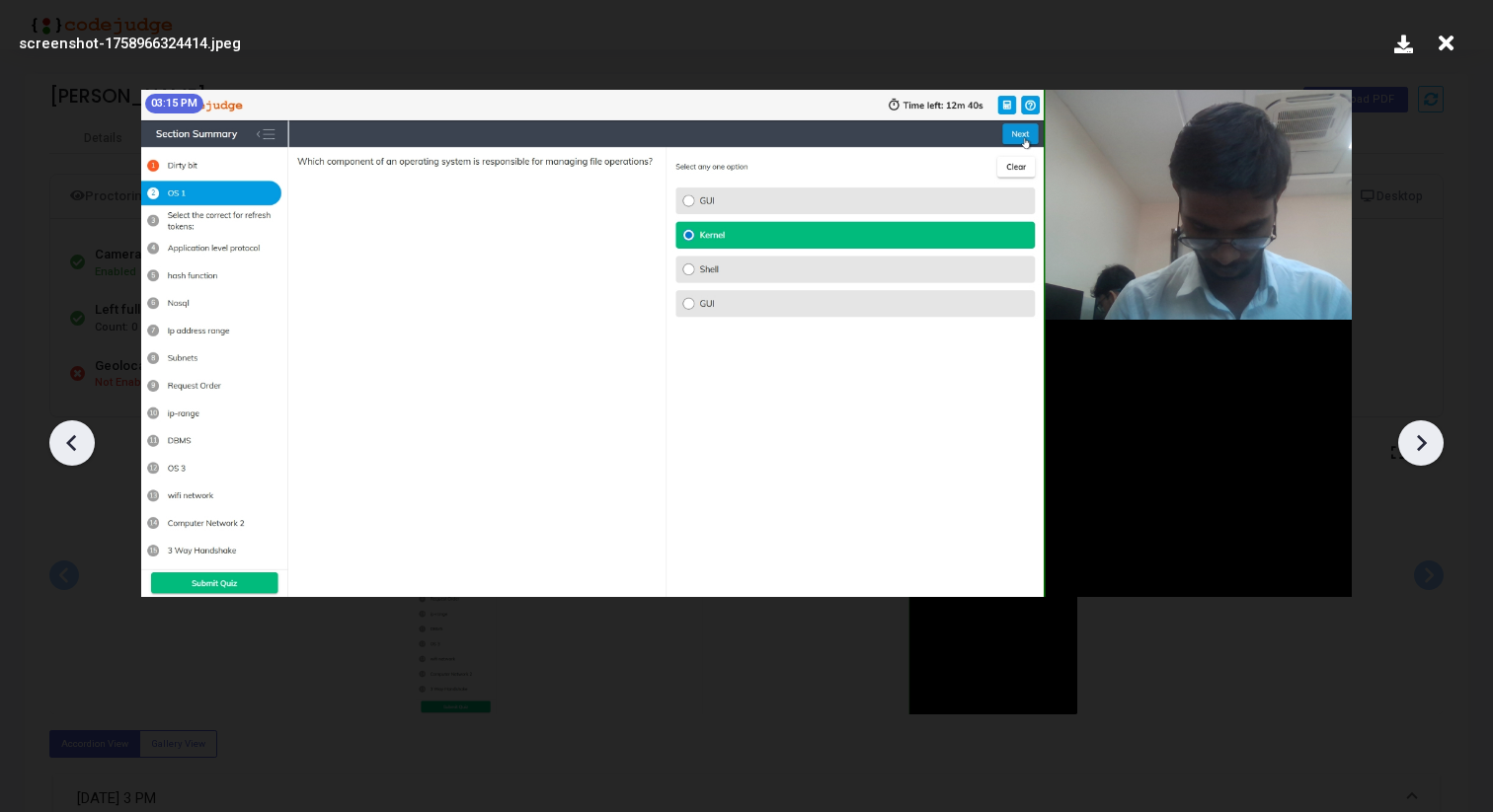
click at [1409, 437] on icon at bounding box center [1421, 443] width 30 height 30
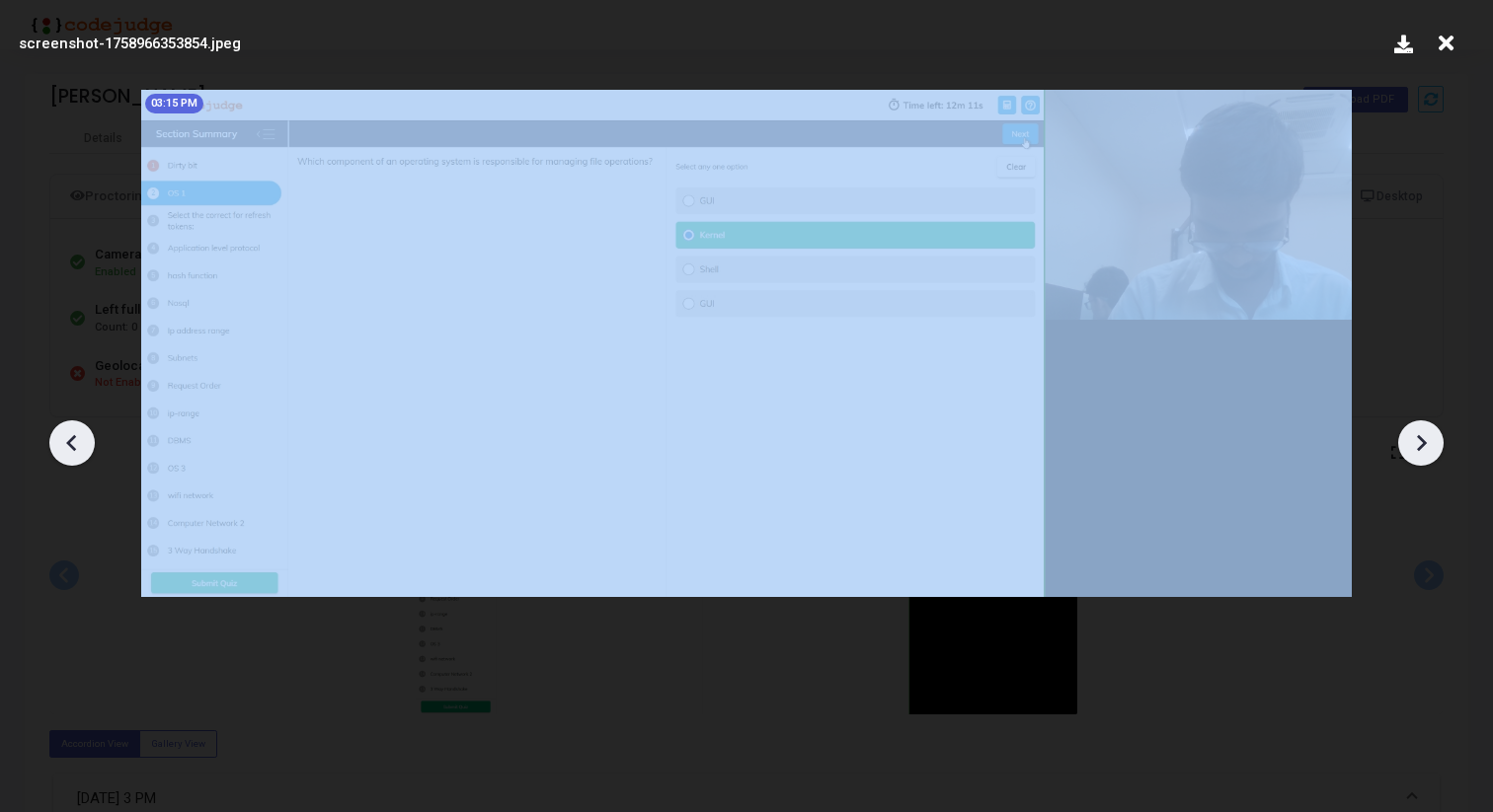
click at [1409, 437] on icon at bounding box center [1421, 443] width 30 height 30
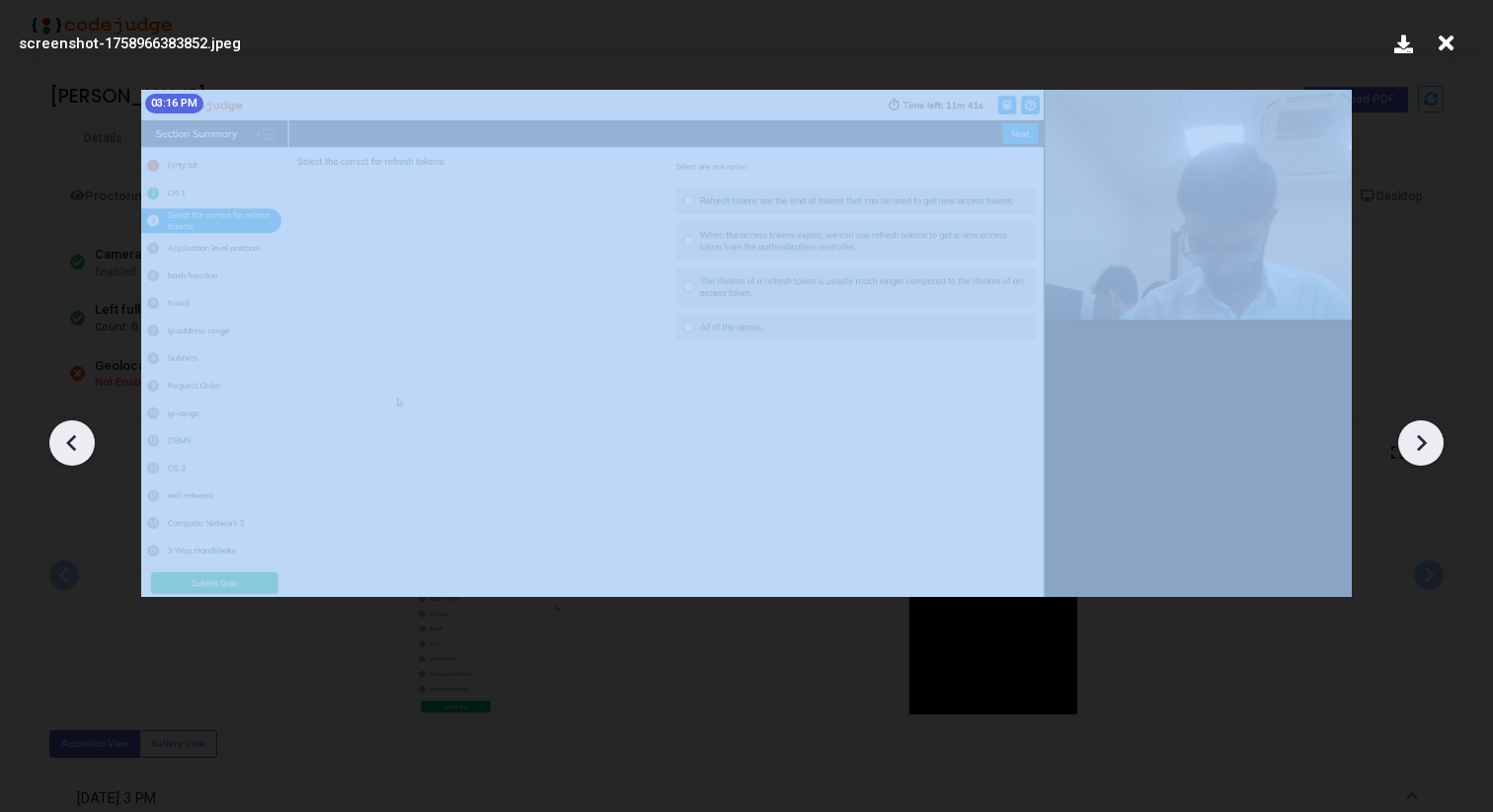
click at [1409, 437] on icon at bounding box center [1421, 443] width 30 height 30
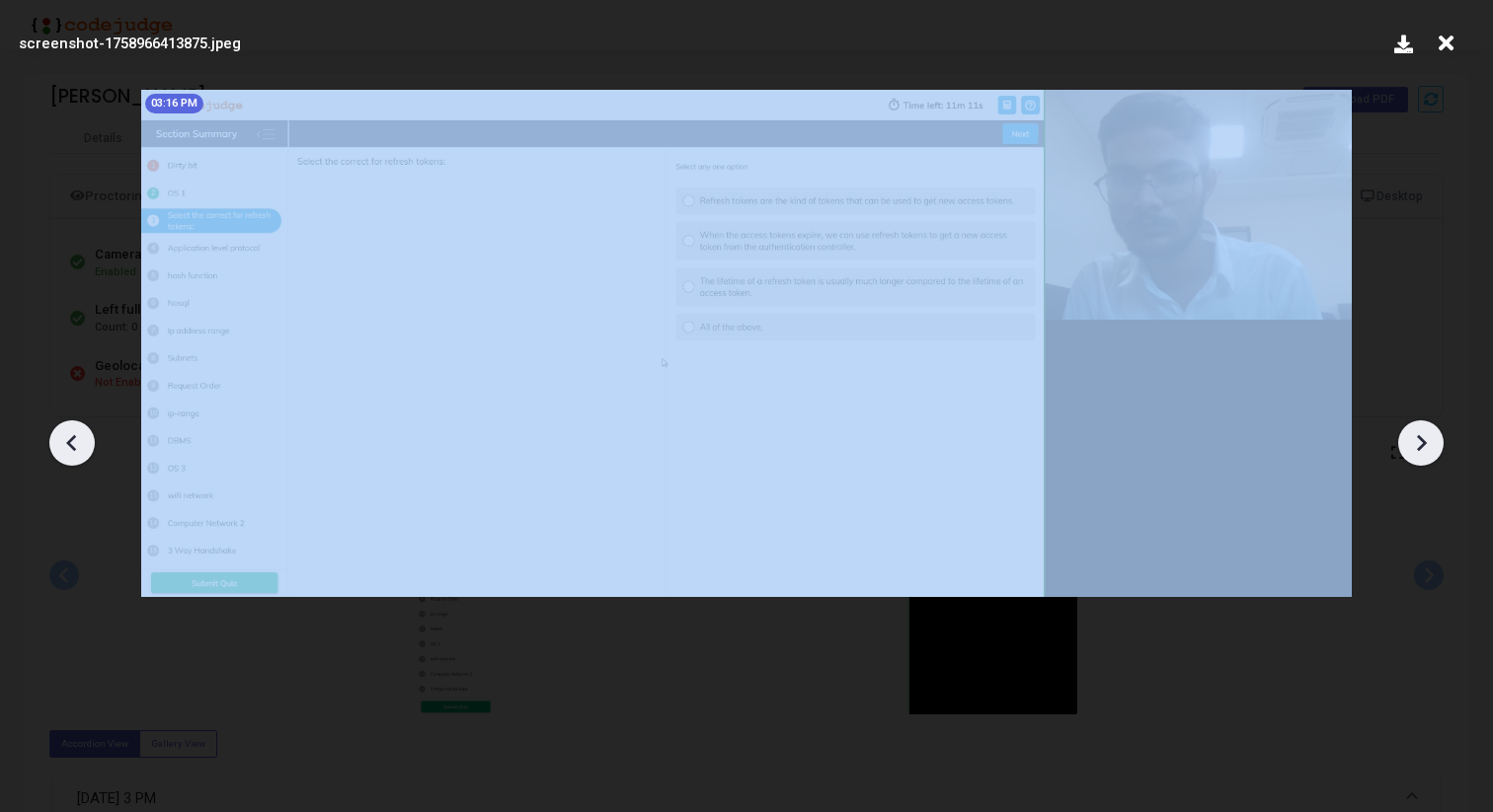
click at [1409, 437] on icon at bounding box center [1421, 443] width 30 height 30
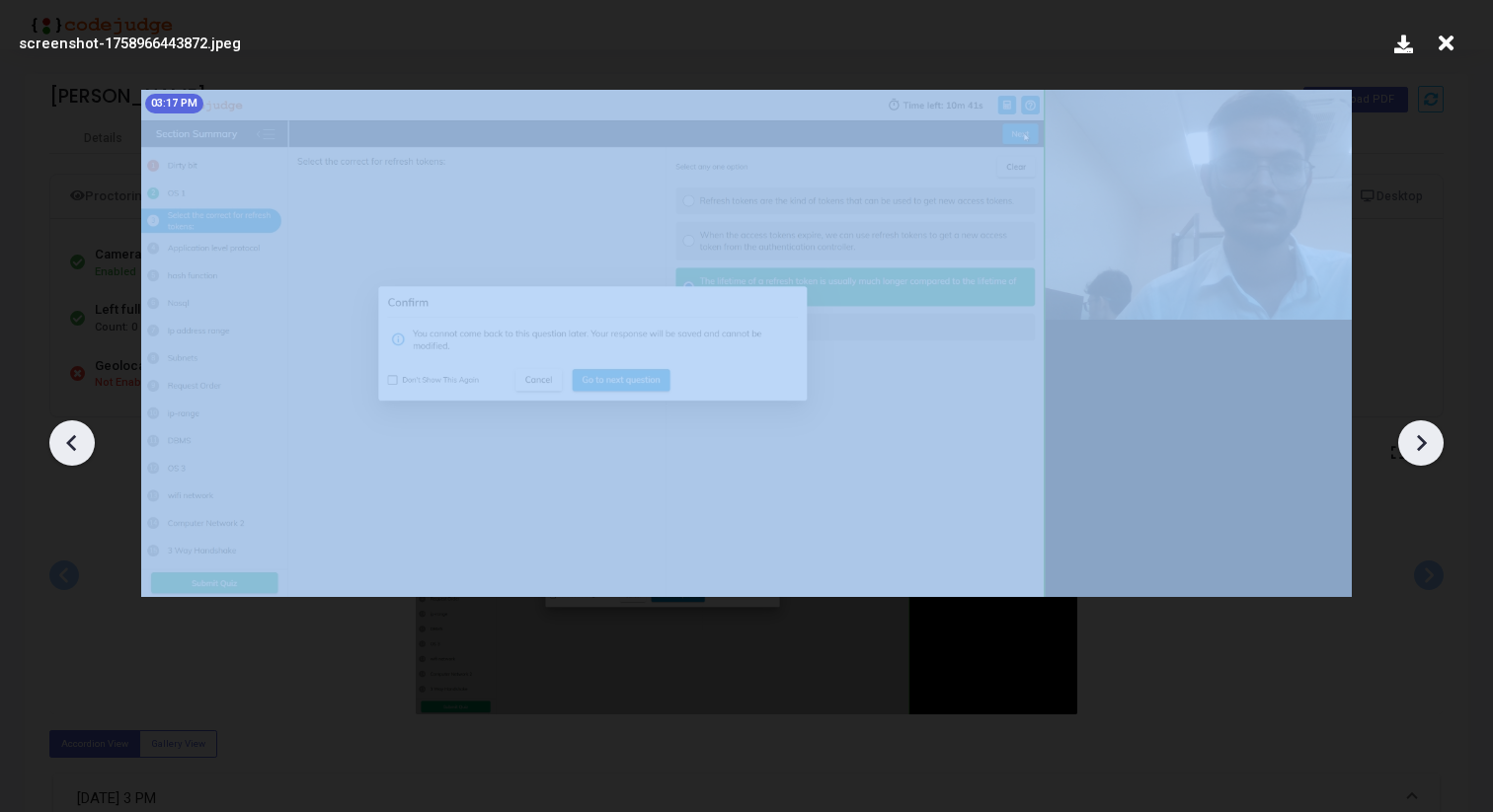
click at [1409, 437] on icon at bounding box center [1421, 443] width 30 height 30
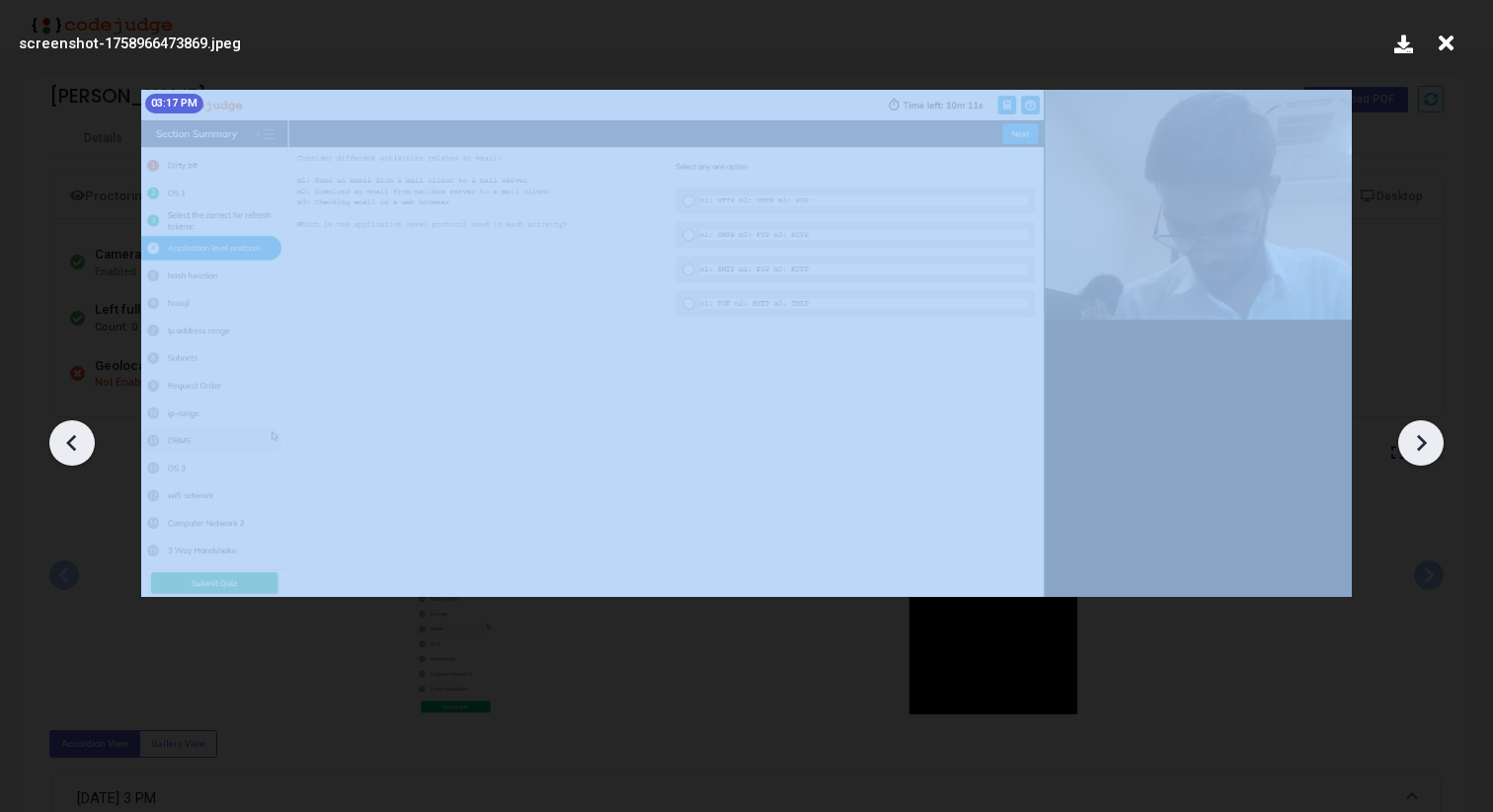
click at [1409, 437] on icon at bounding box center [1421, 443] width 30 height 30
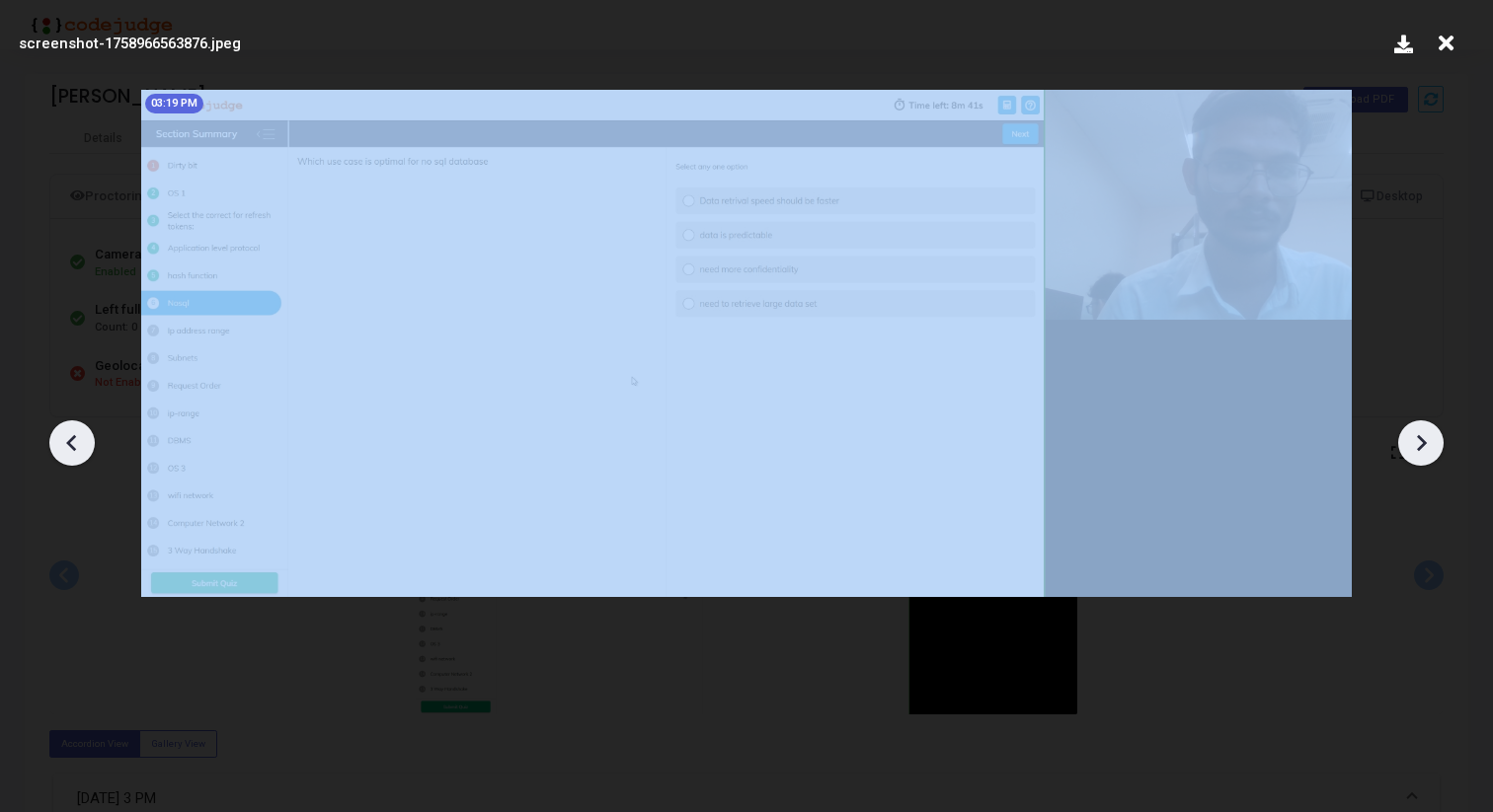
click at [1409, 437] on icon at bounding box center [1421, 443] width 30 height 30
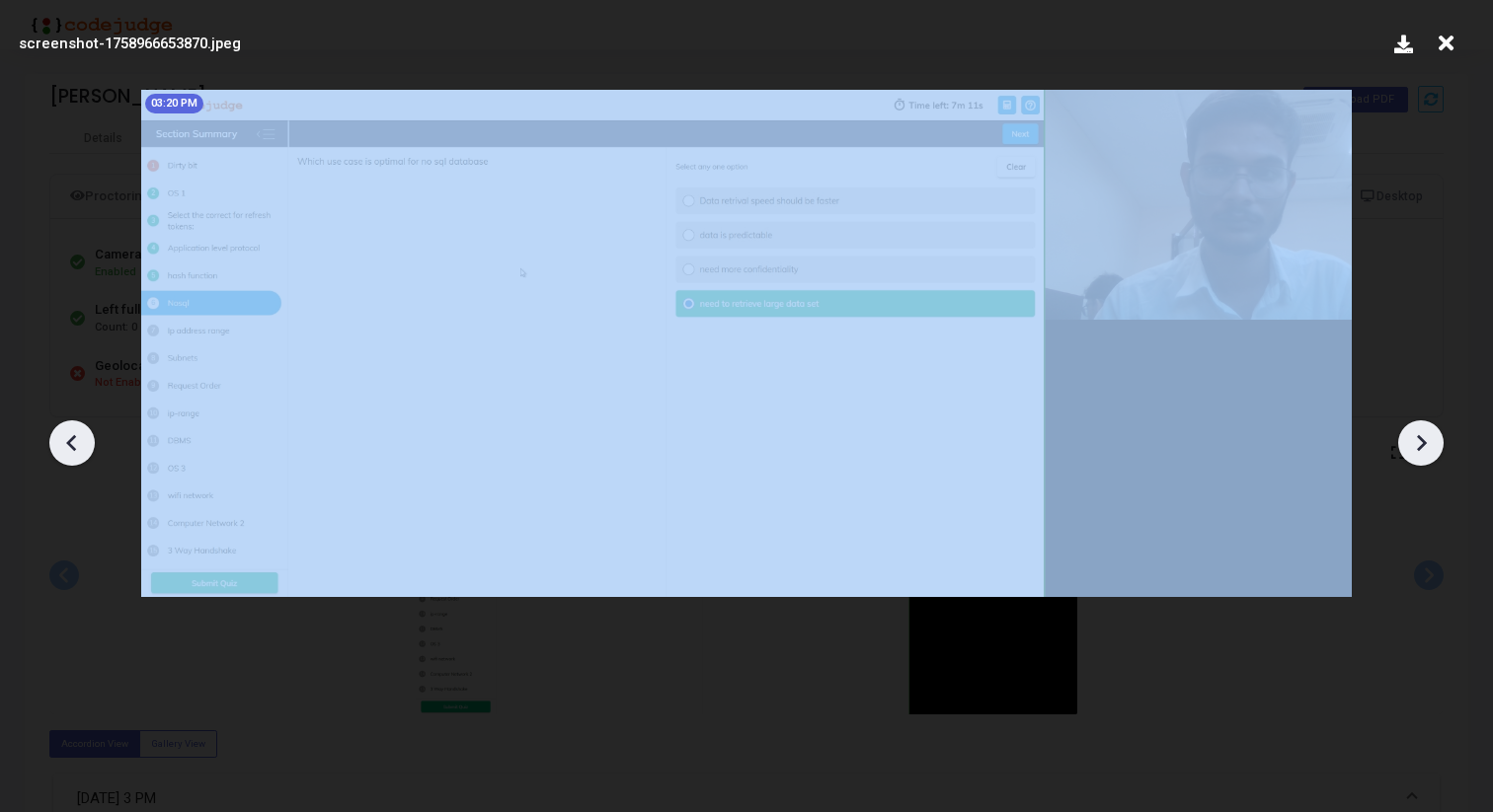
click at [1409, 437] on icon at bounding box center [1421, 443] width 30 height 30
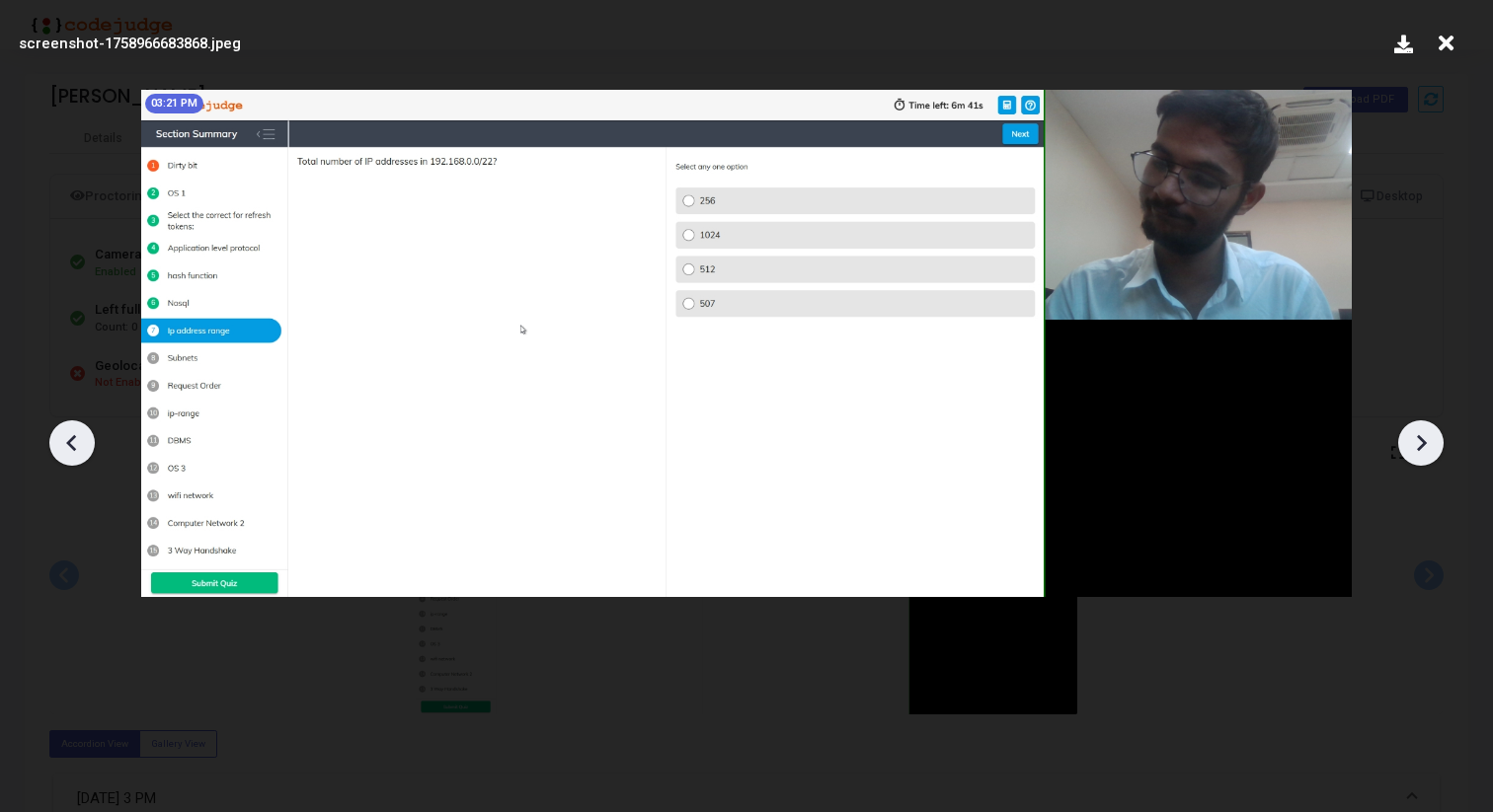
click at [1416, 428] on icon at bounding box center [1421, 443] width 30 height 30
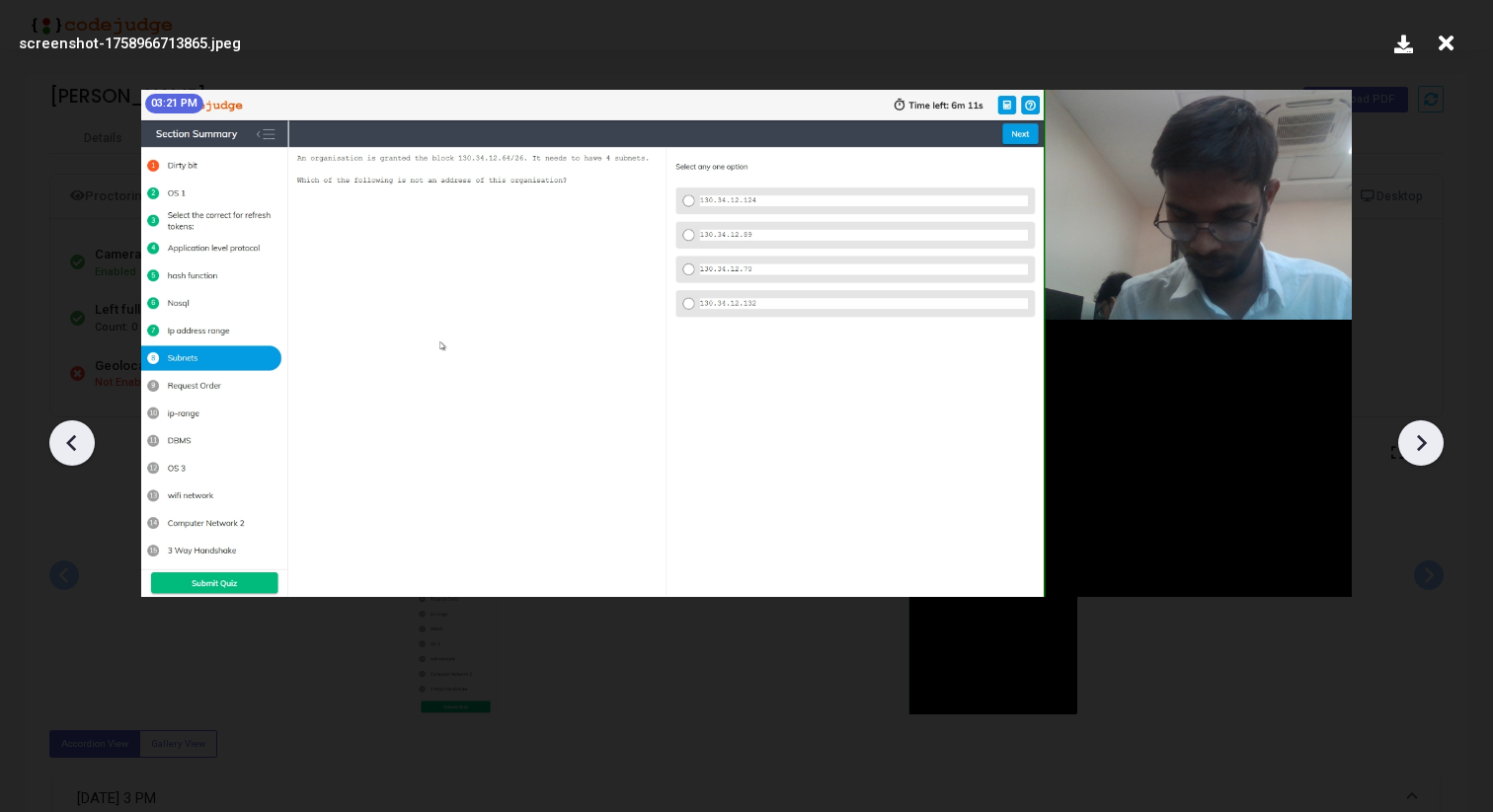
click at [1416, 428] on icon at bounding box center [1421, 443] width 30 height 30
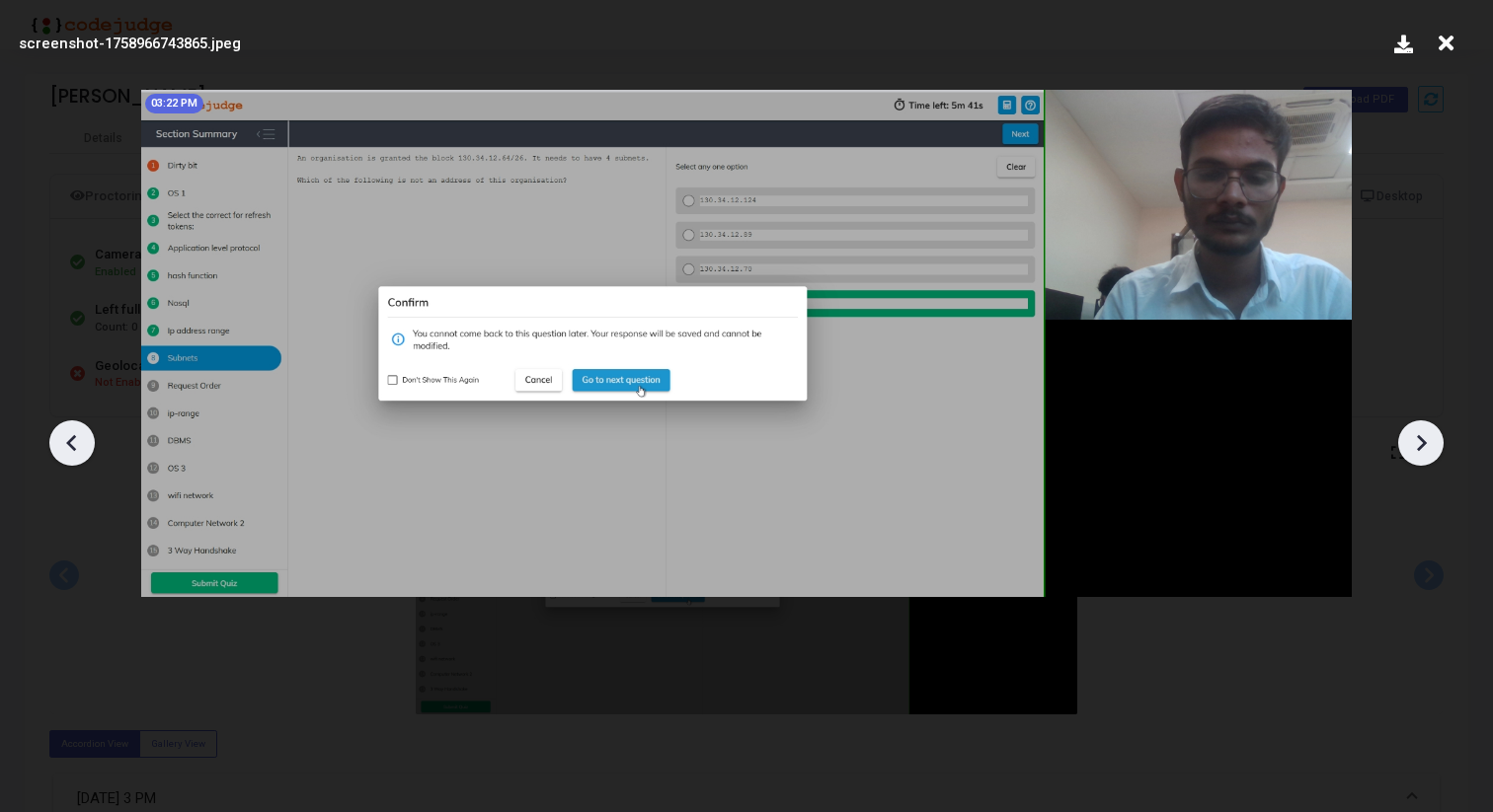
click at [1417, 432] on icon at bounding box center [1421, 443] width 30 height 30
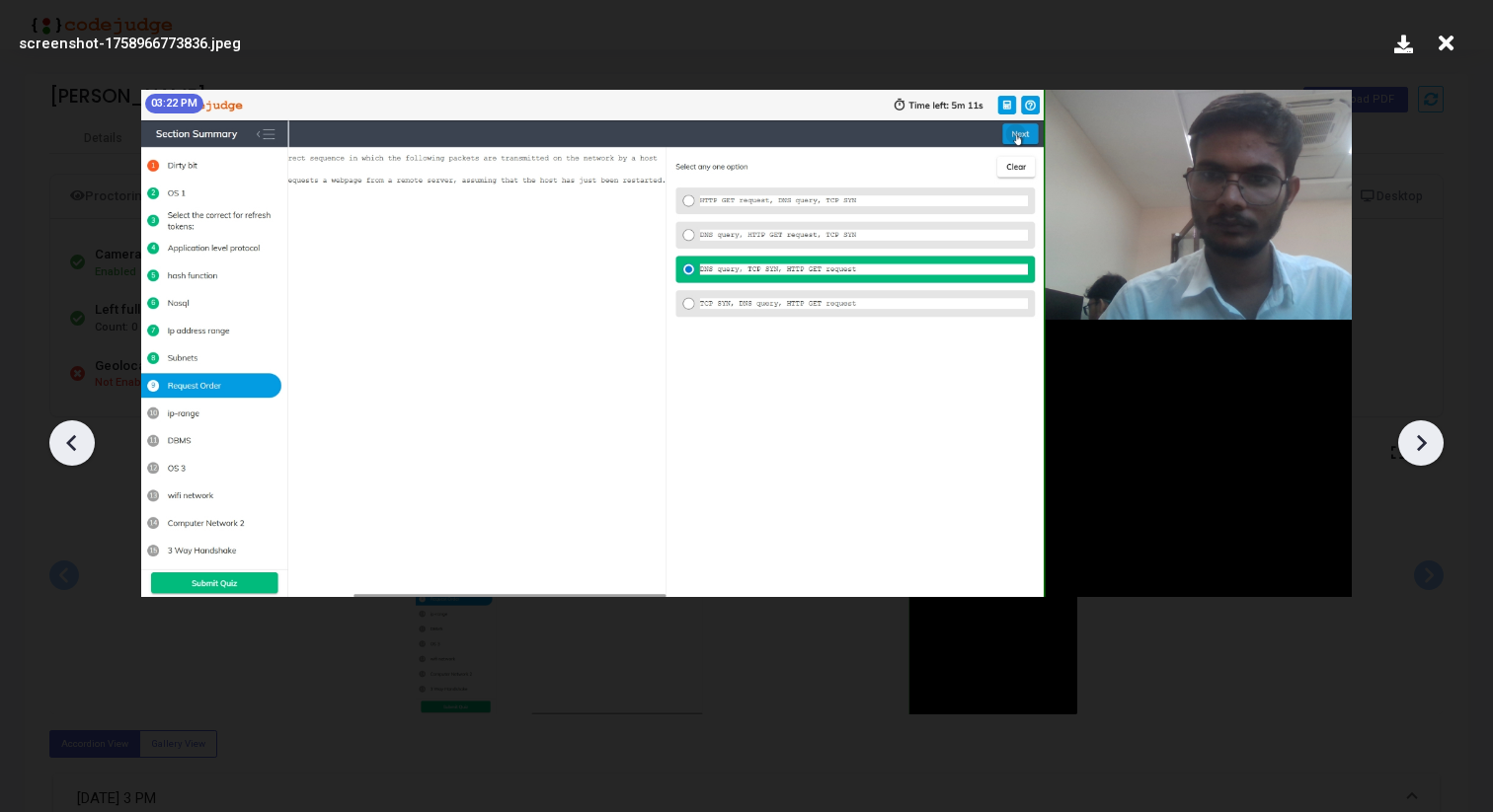
click at [1417, 432] on icon at bounding box center [1421, 443] width 30 height 30
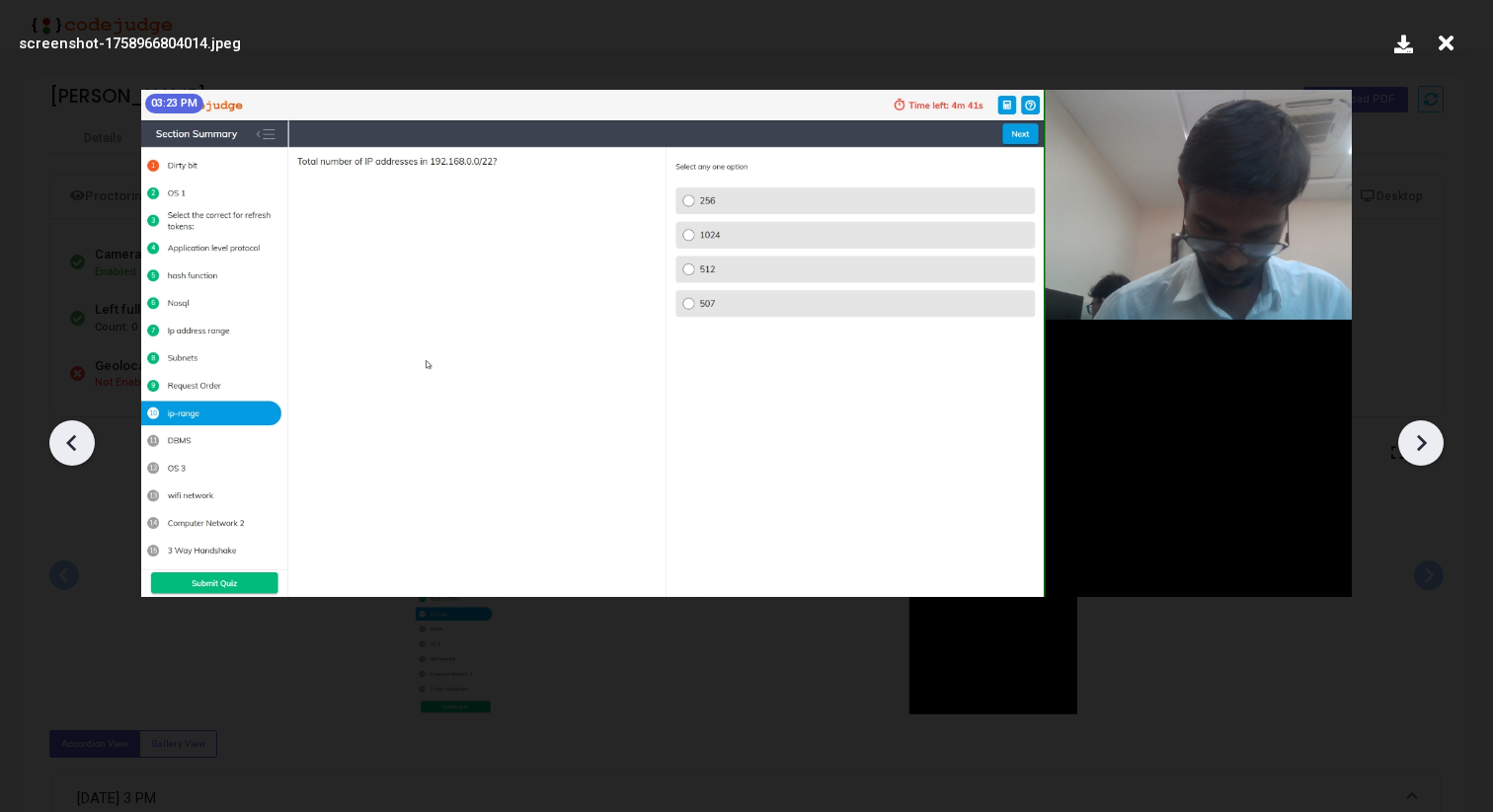
click at [1417, 432] on icon at bounding box center [1421, 443] width 30 height 30
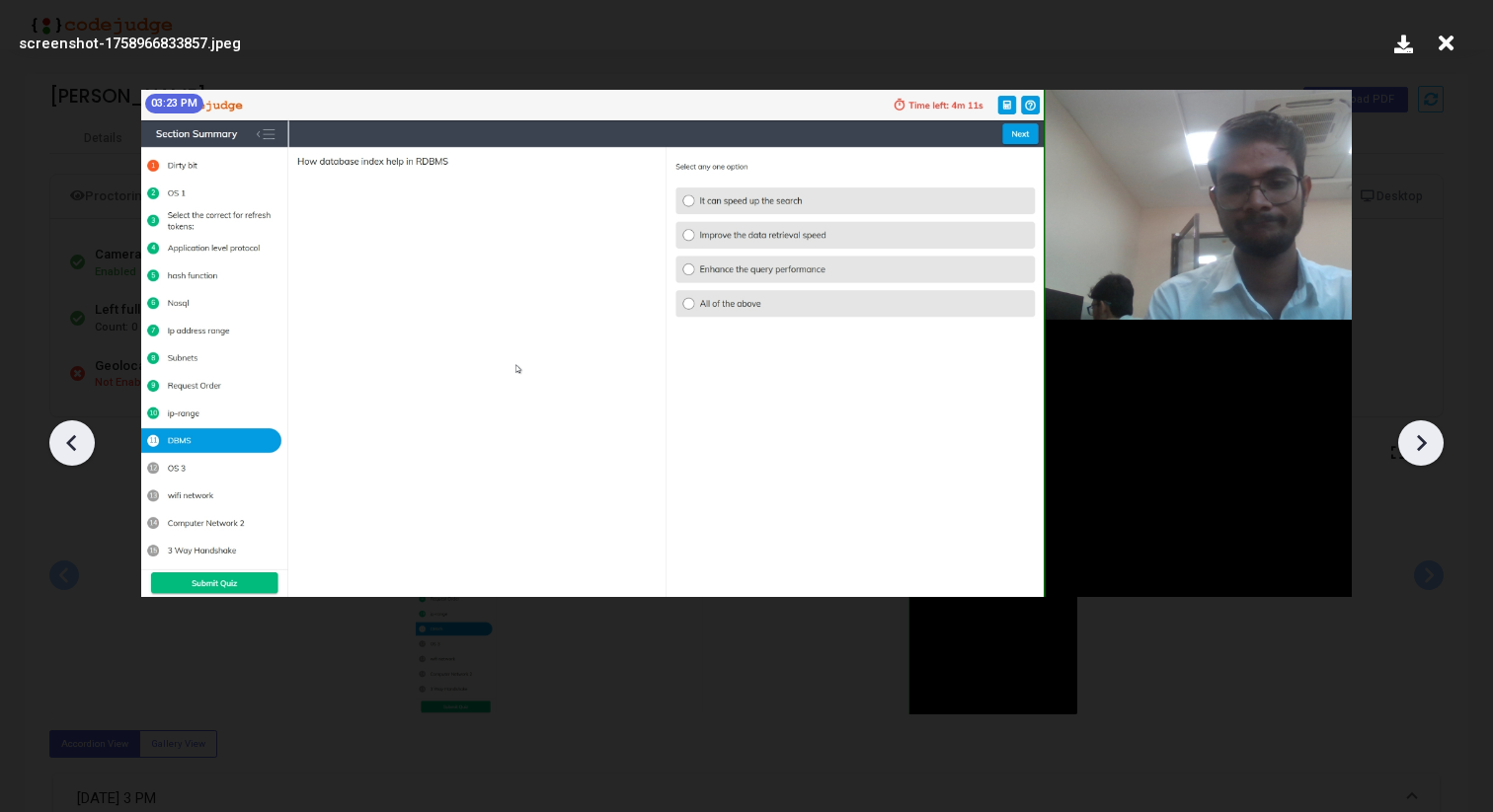
click at [1417, 433] on icon at bounding box center [1421, 443] width 30 height 30
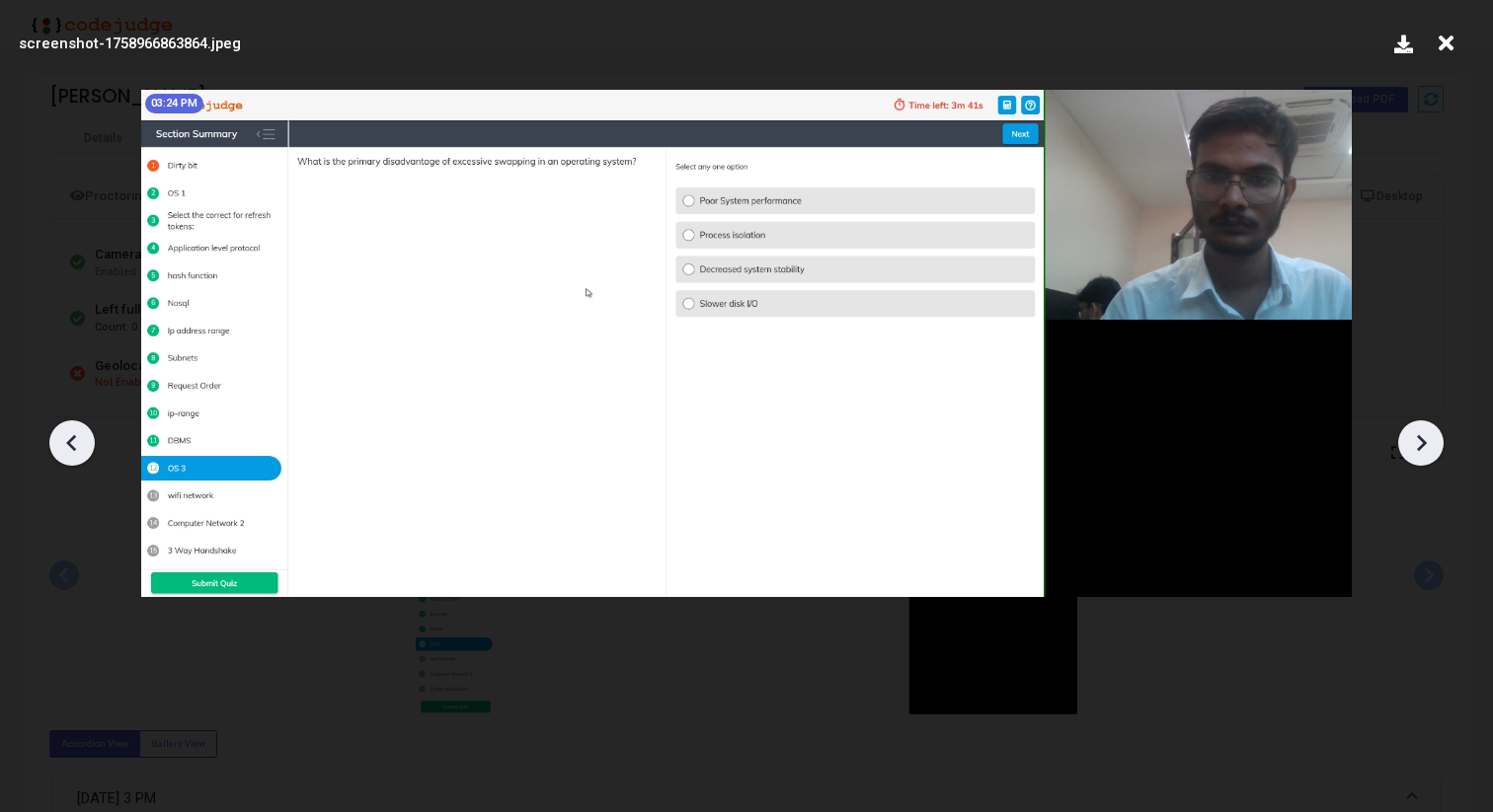
click at [1417, 433] on icon at bounding box center [1421, 443] width 30 height 30
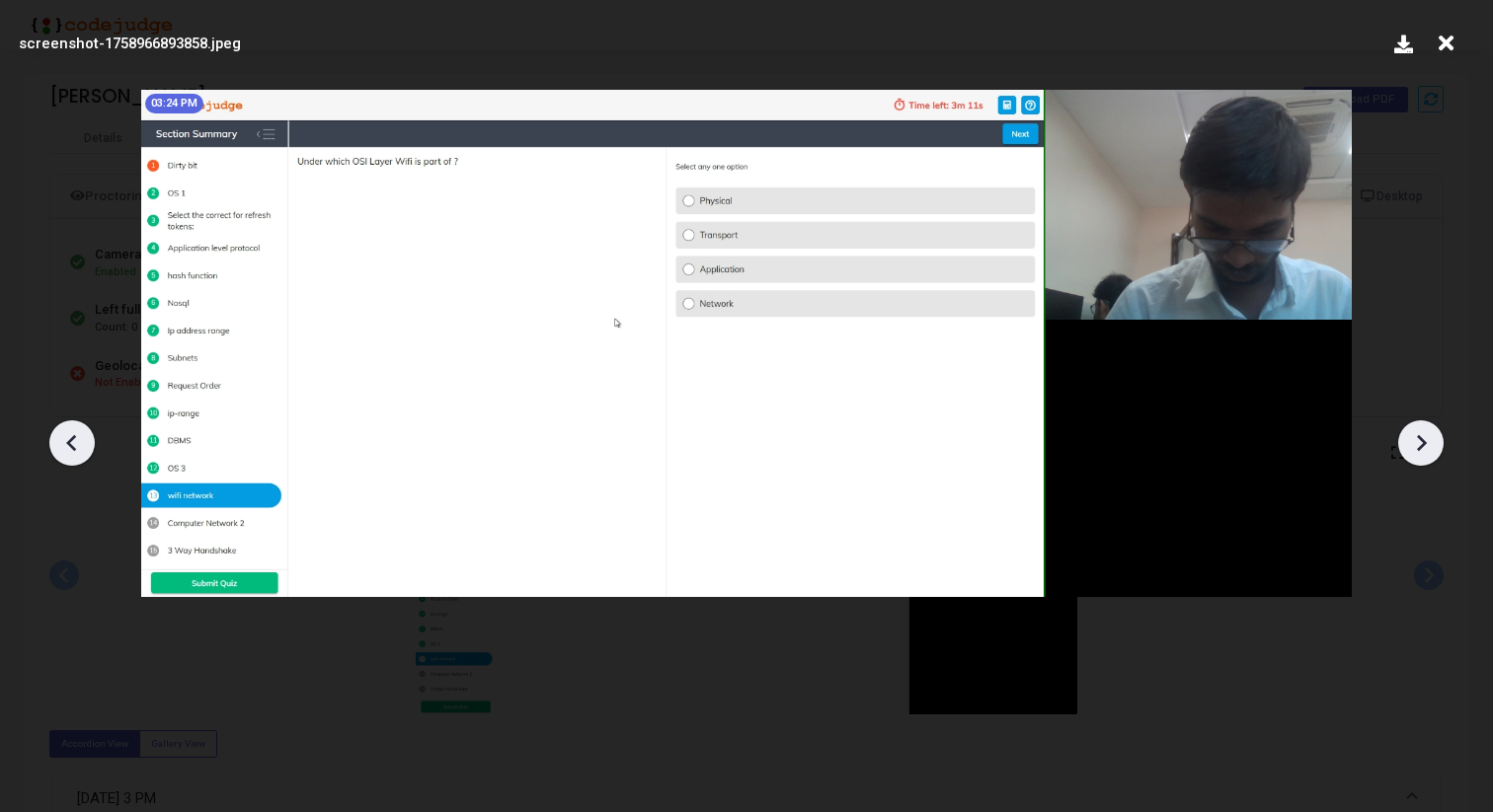
click at [1417, 433] on icon at bounding box center [1421, 443] width 30 height 30
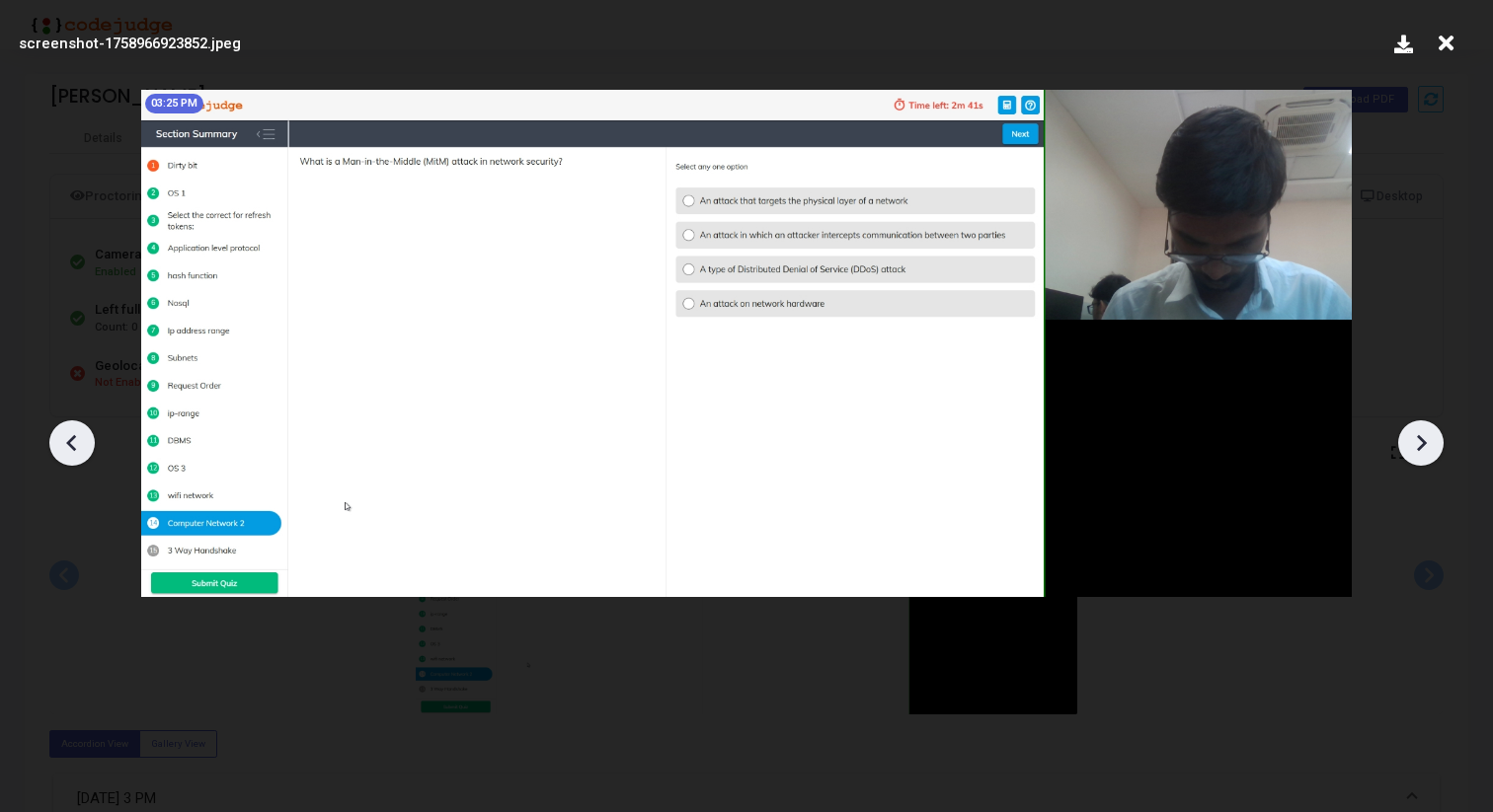
click at [1417, 433] on icon at bounding box center [1421, 443] width 30 height 30
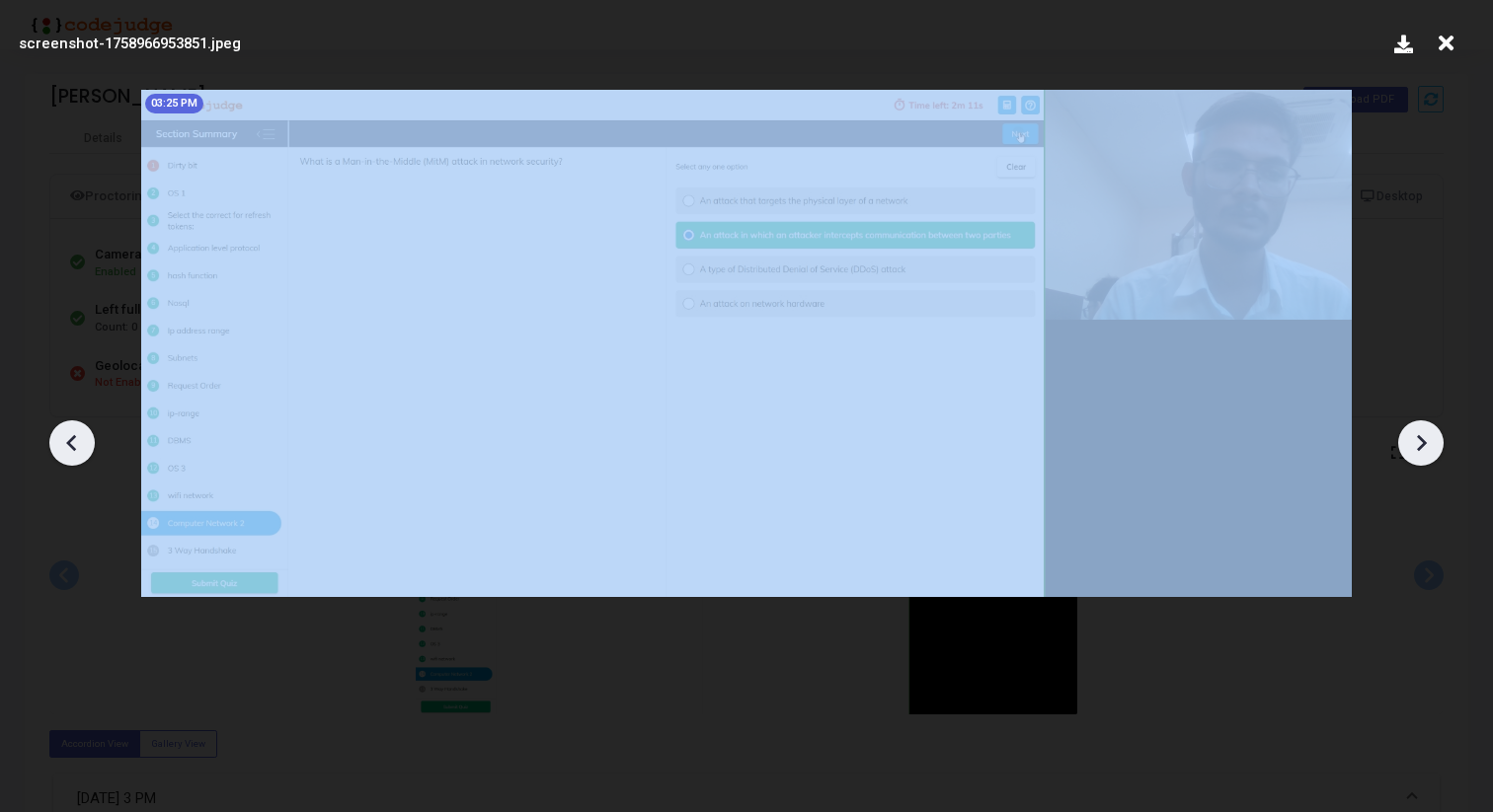
click at [1417, 433] on icon at bounding box center [1421, 443] width 30 height 30
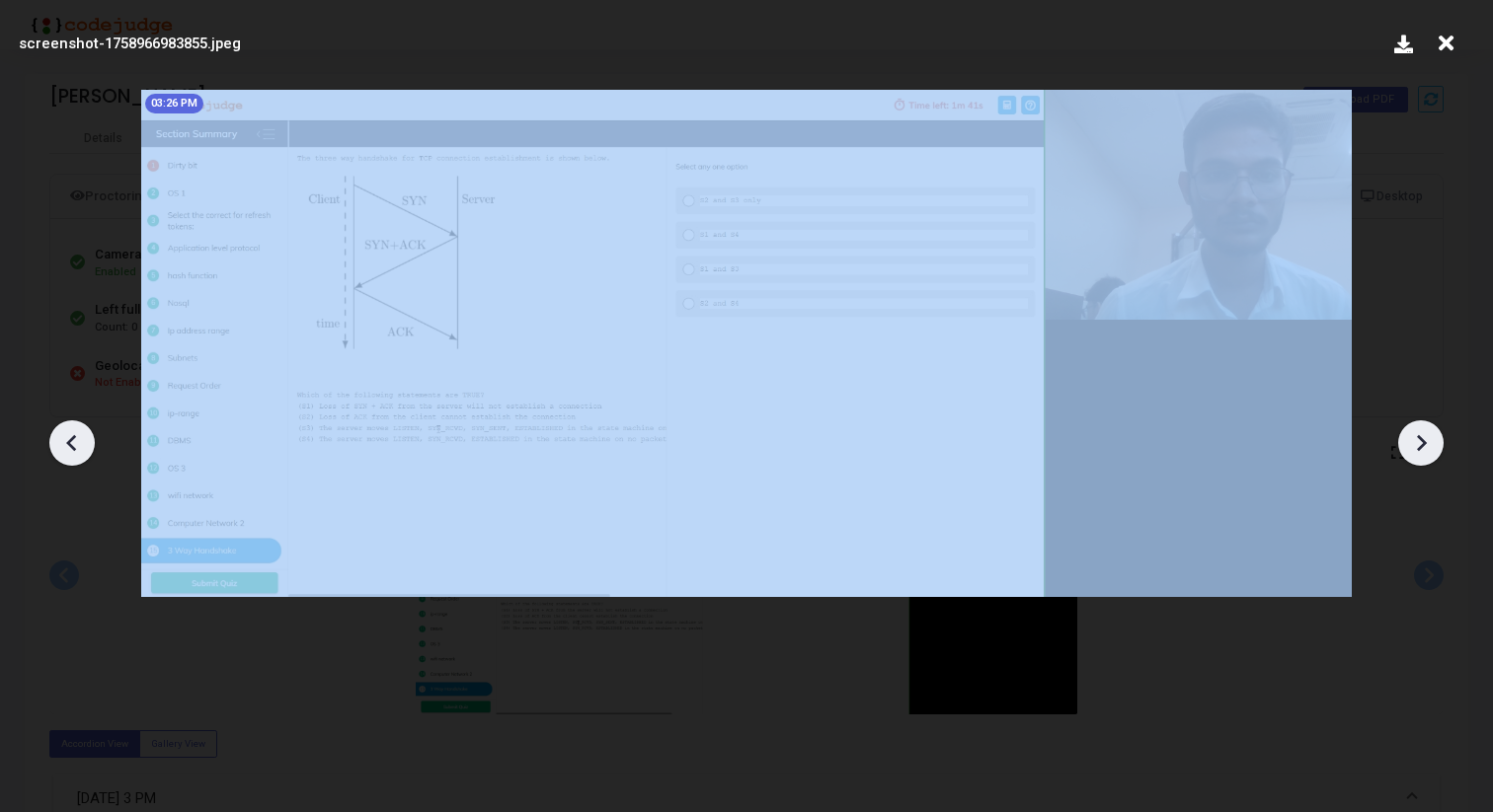
click at [1417, 433] on icon at bounding box center [1421, 443] width 30 height 30
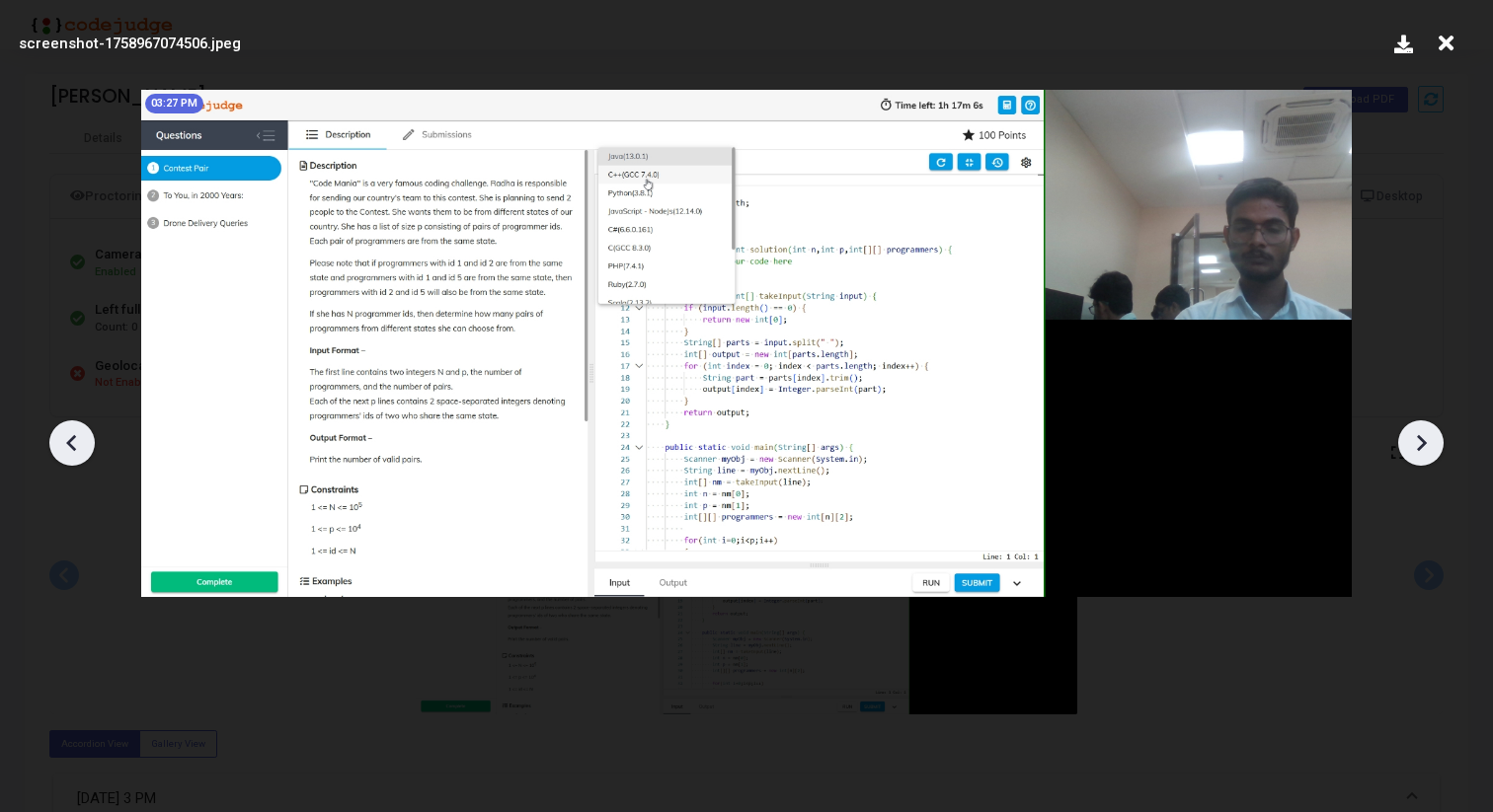
click at [1417, 433] on icon at bounding box center [1421, 443] width 30 height 30
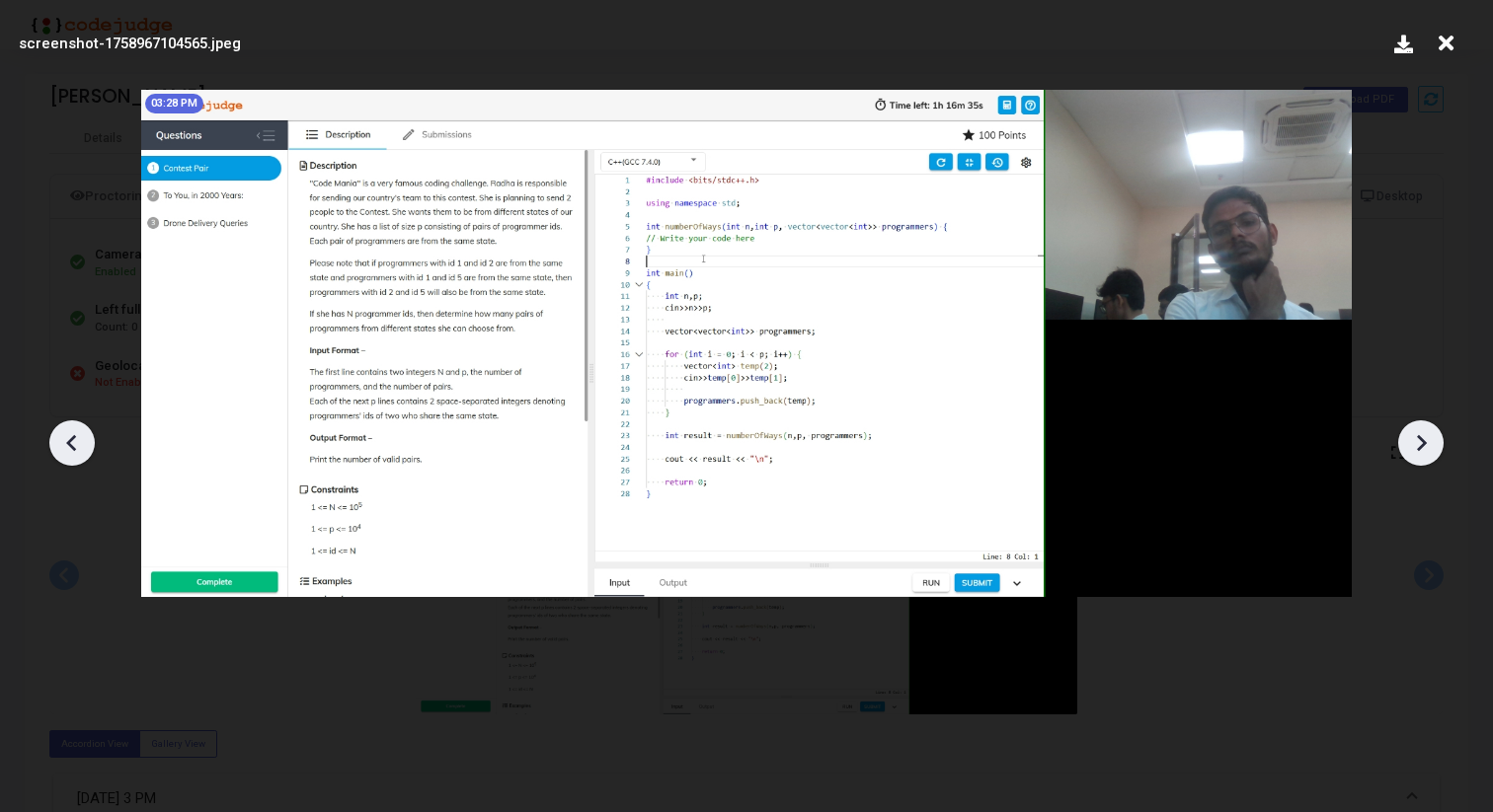
click at [1417, 433] on icon at bounding box center [1421, 443] width 30 height 30
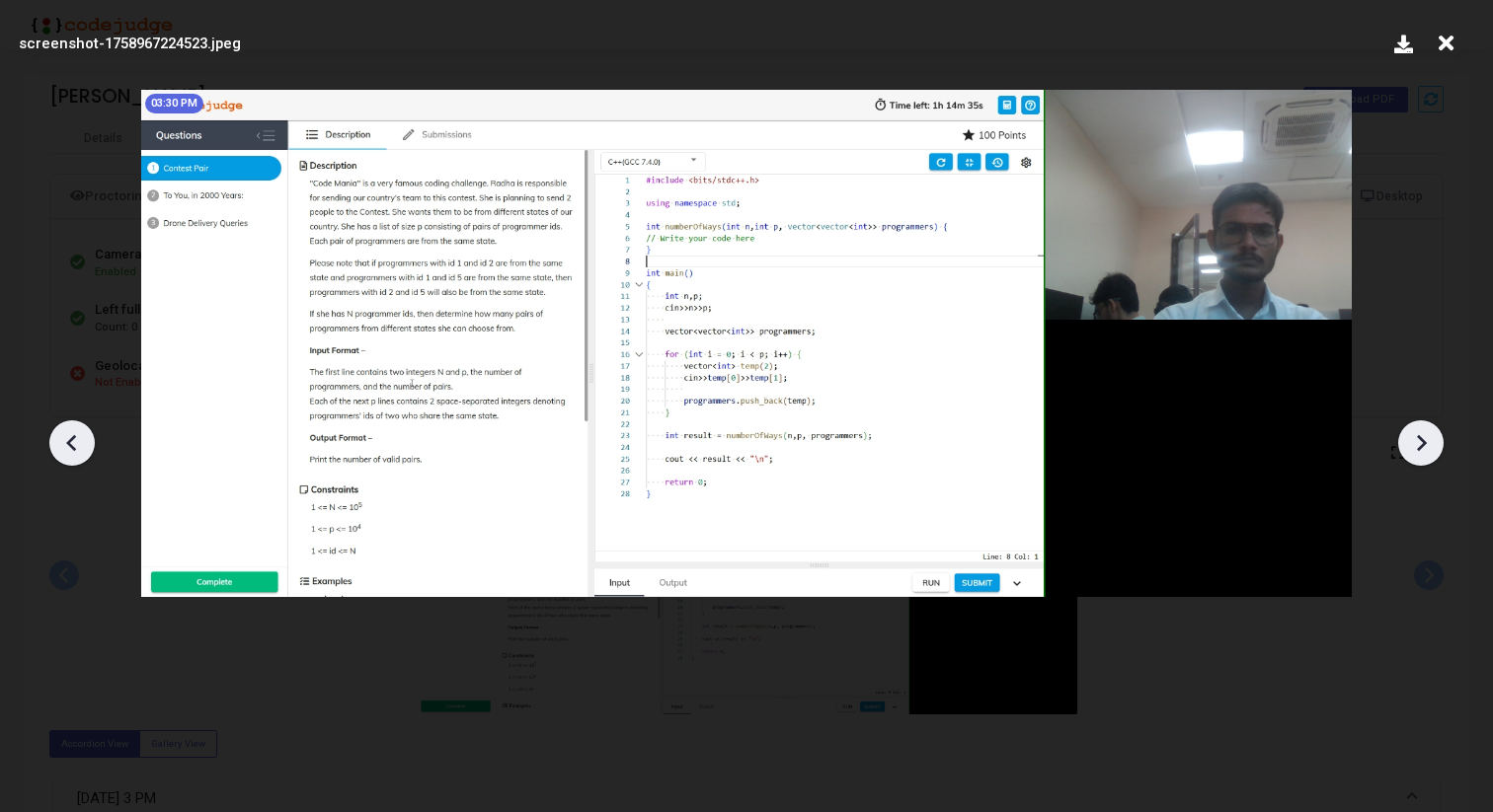
click at [1417, 433] on icon at bounding box center [1421, 443] width 30 height 30
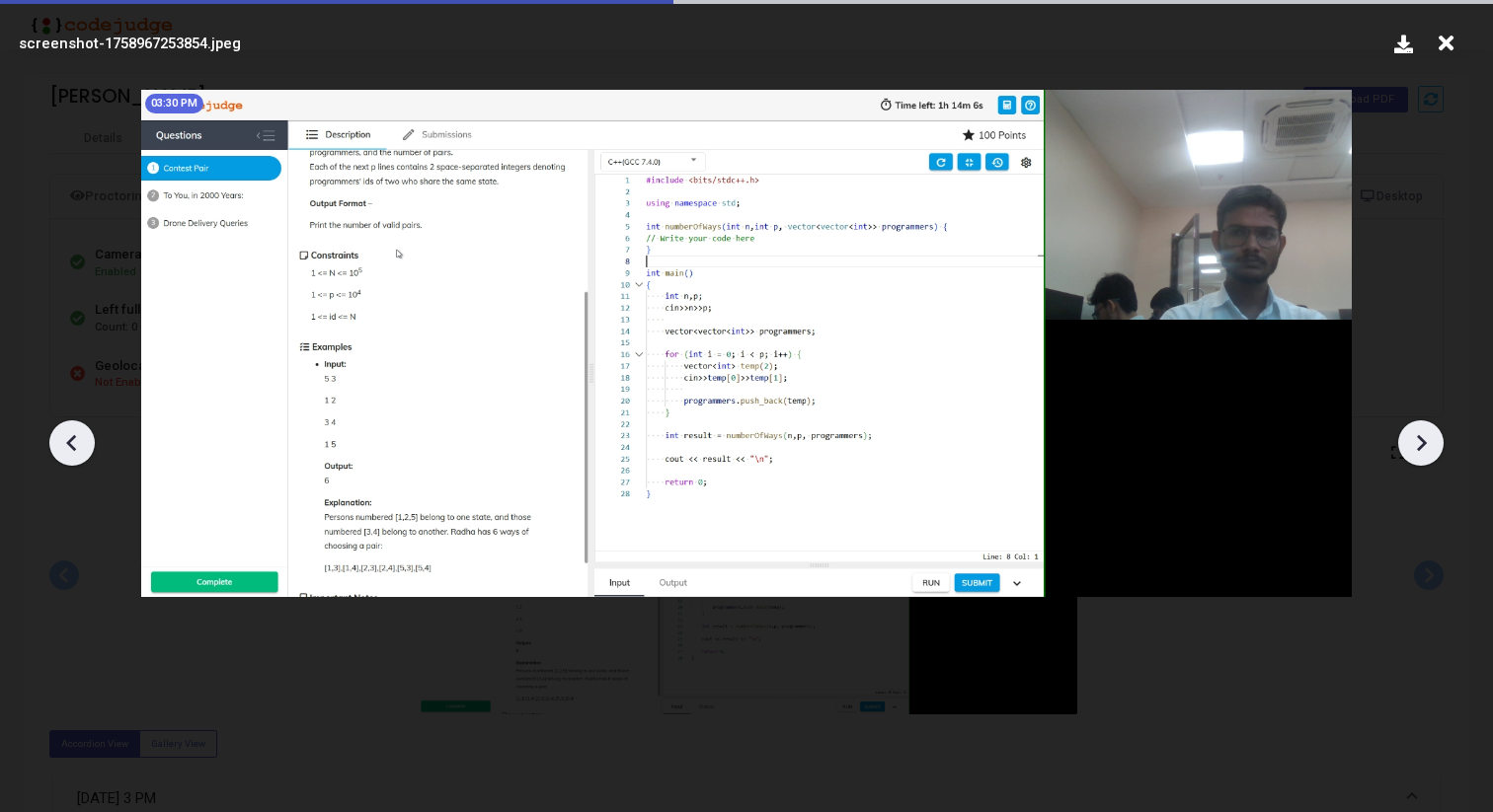
click at [1417, 433] on icon at bounding box center [1421, 443] width 30 height 30
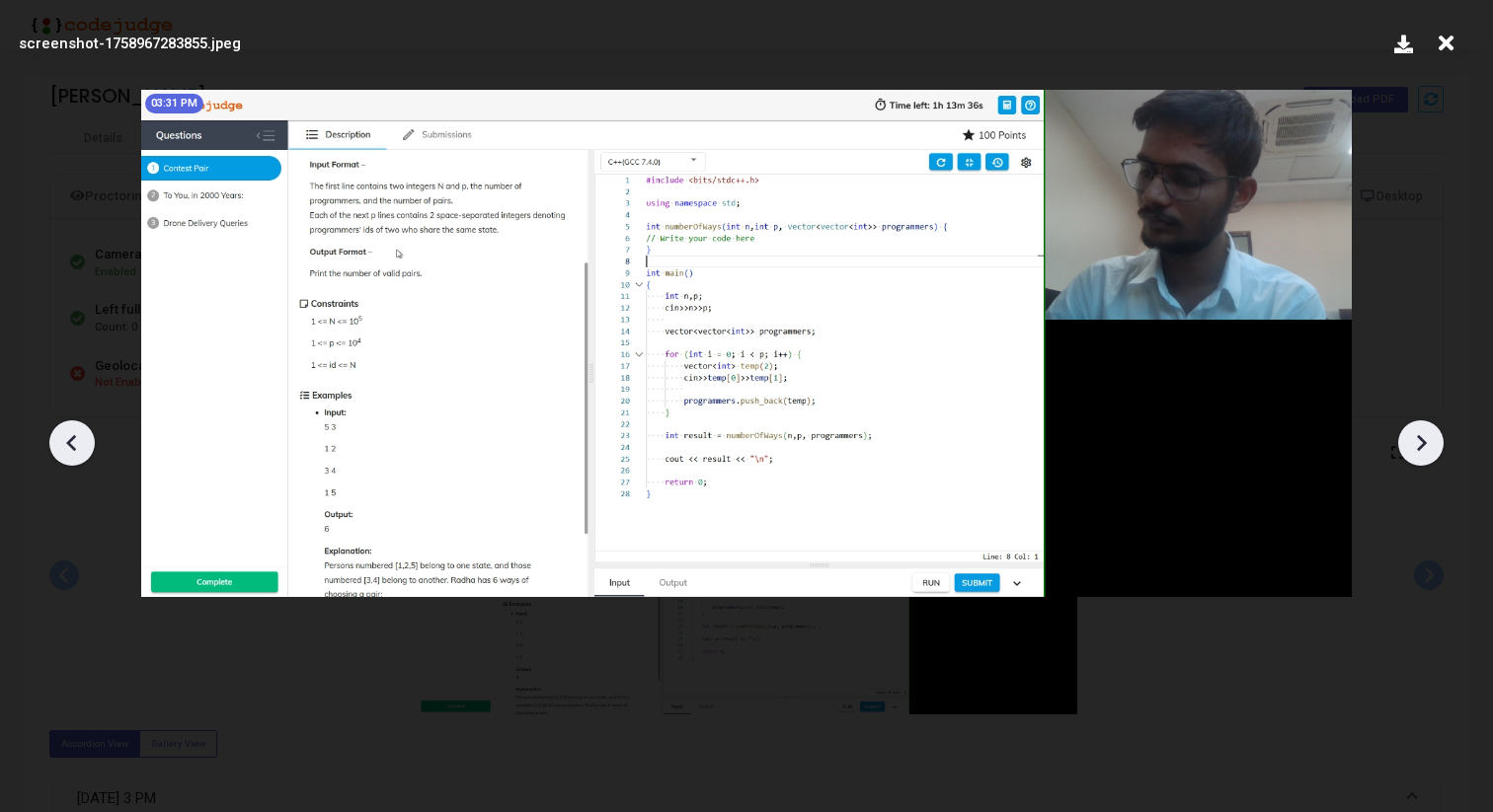
click at [1419, 435] on icon at bounding box center [1422, 442] width 10 height 17
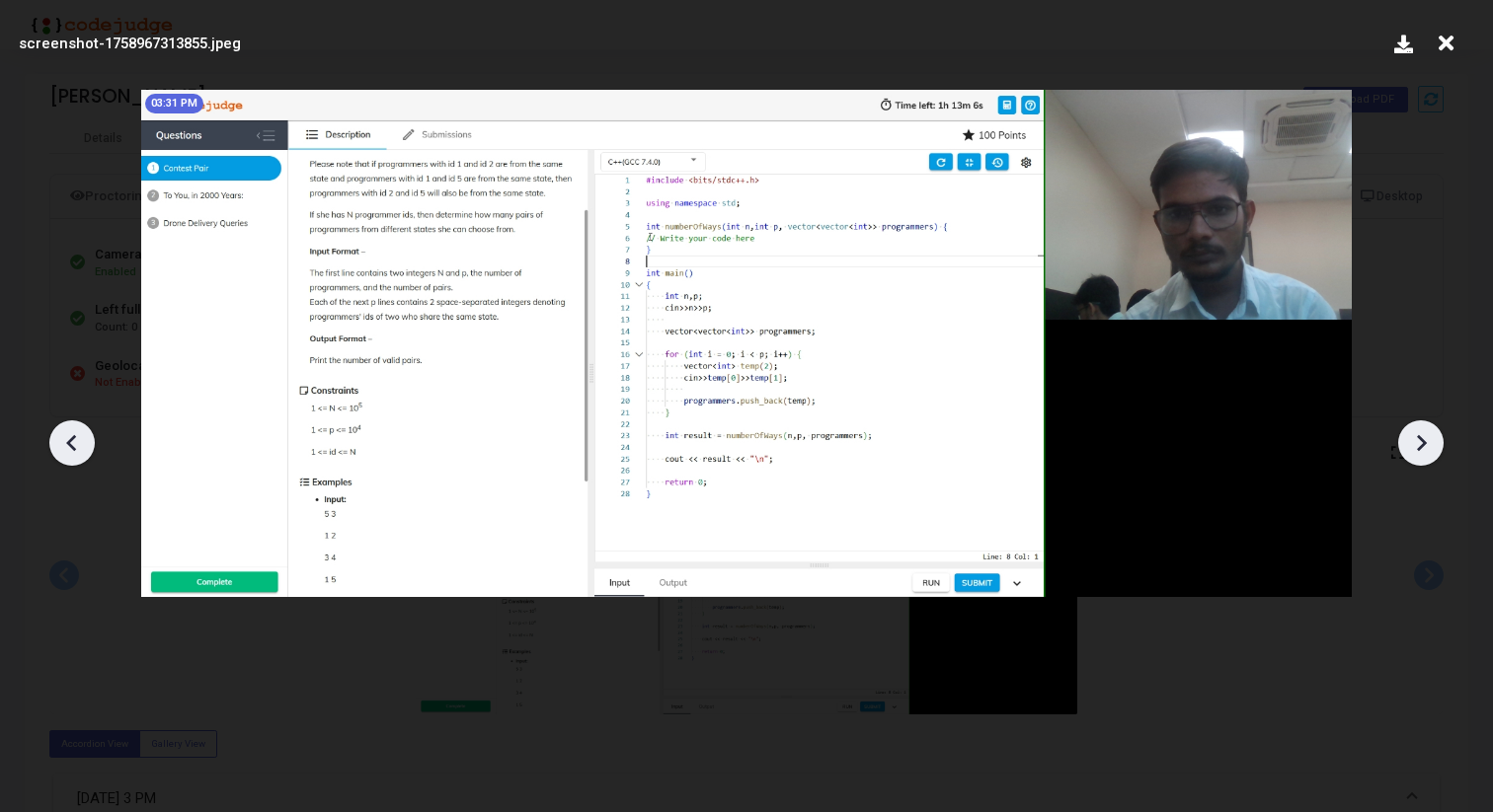
click at [1419, 435] on icon at bounding box center [1422, 442] width 10 height 17
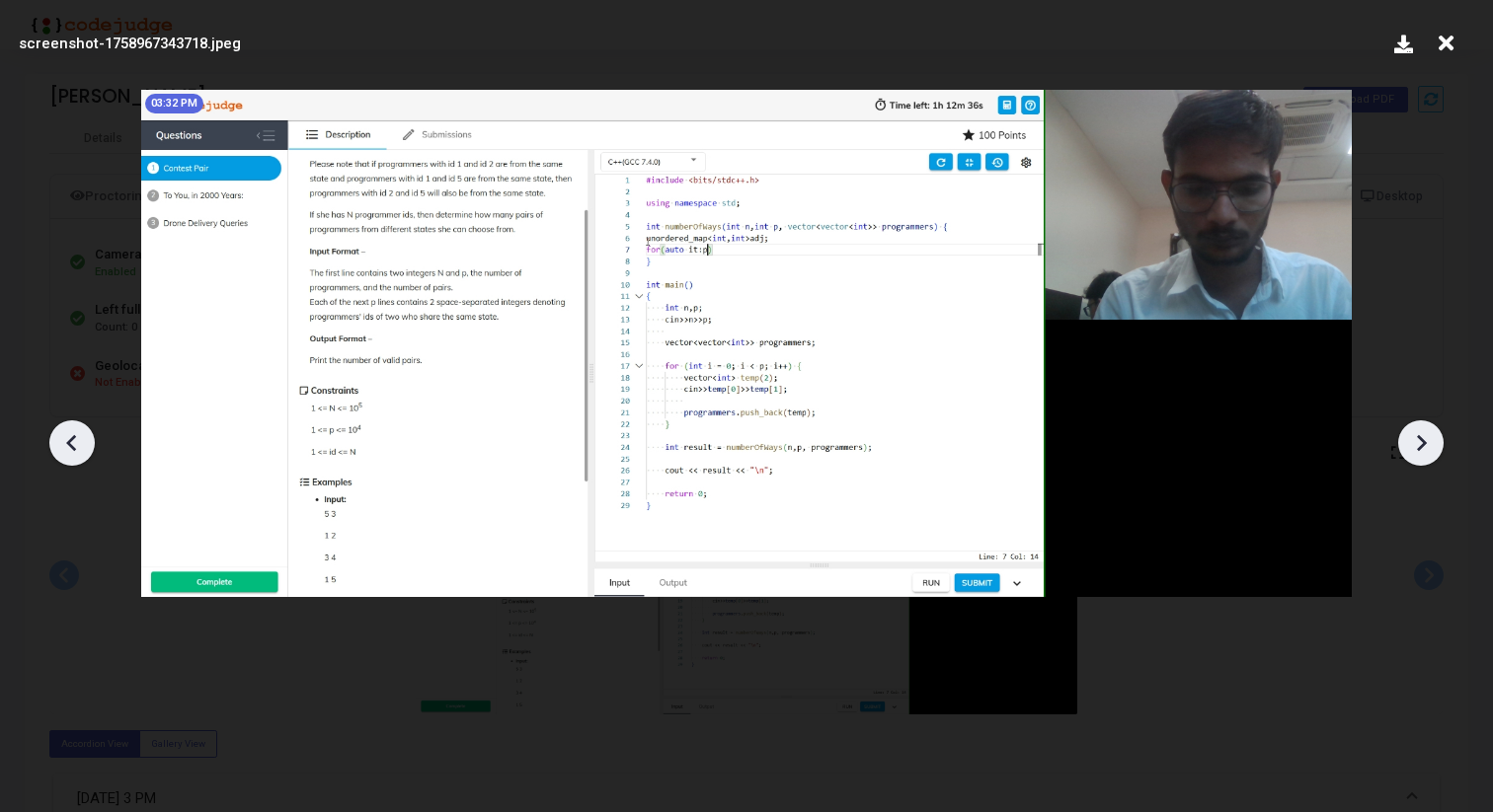
click at [1429, 444] on icon at bounding box center [1421, 443] width 30 height 30
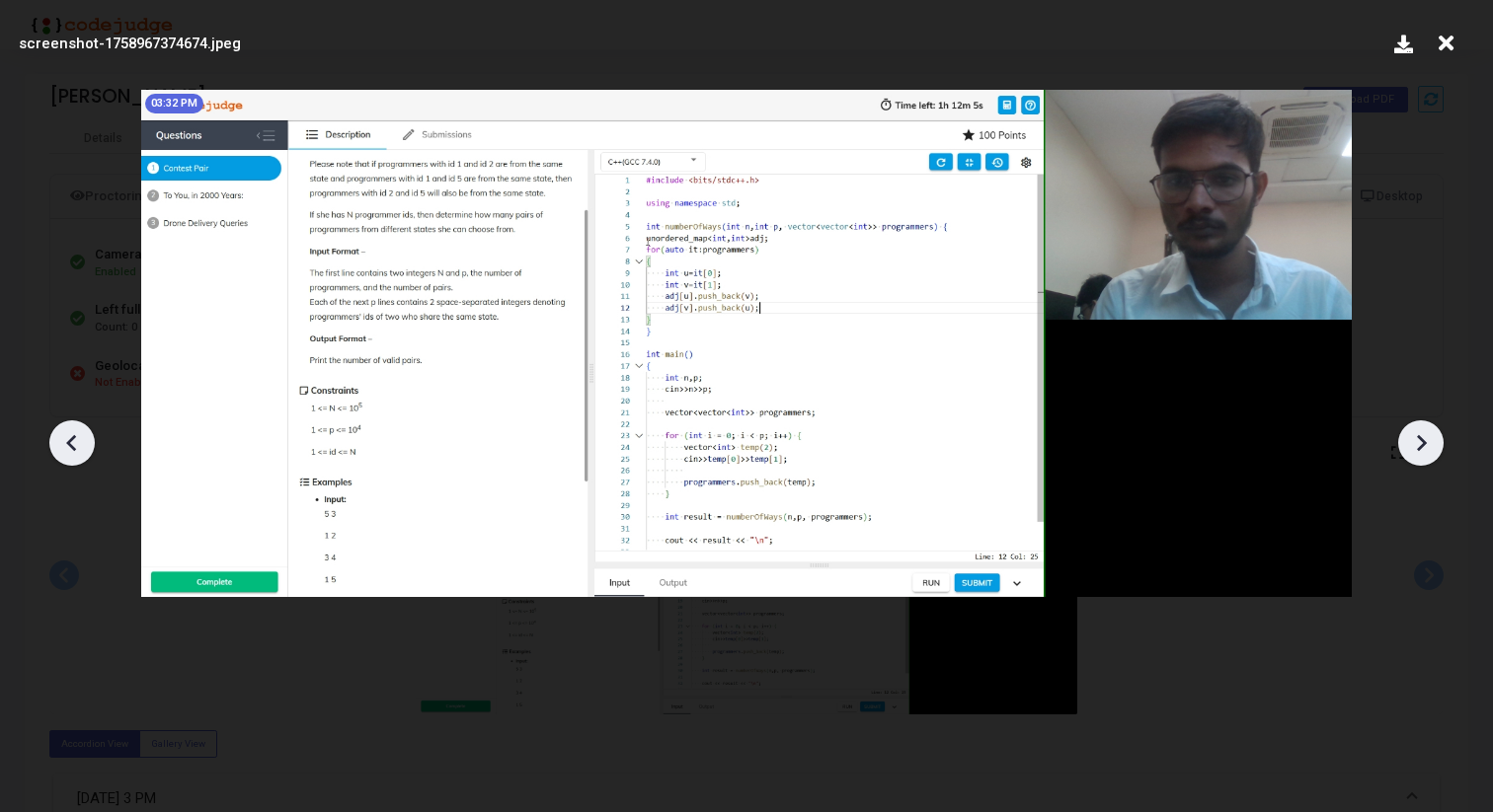
click at [1429, 444] on icon at bounding box center [1421, 443] width 30 height 30
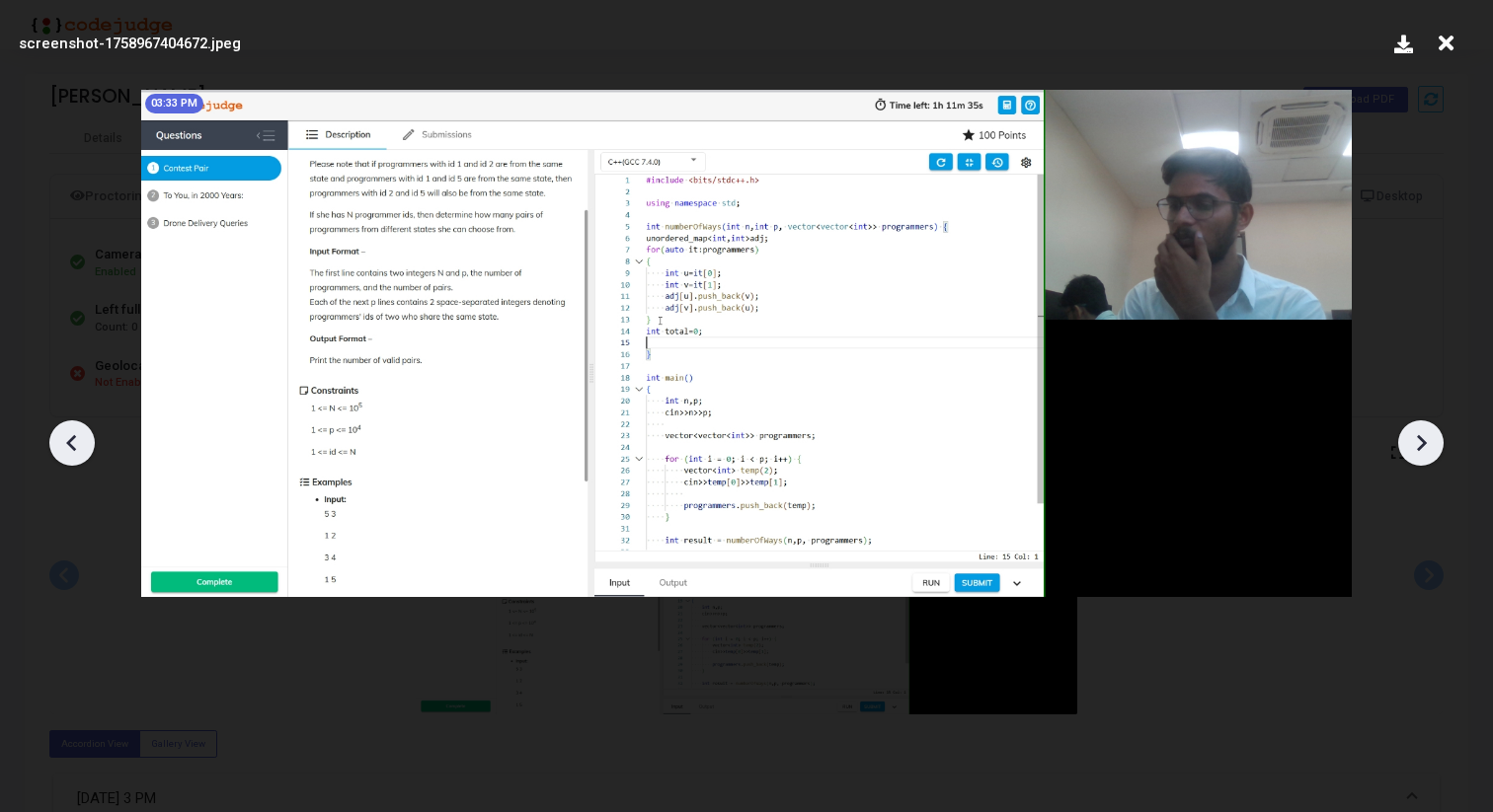
click at [1429, 444] on icon at bounding box center [1421, 443] width 30 height 30
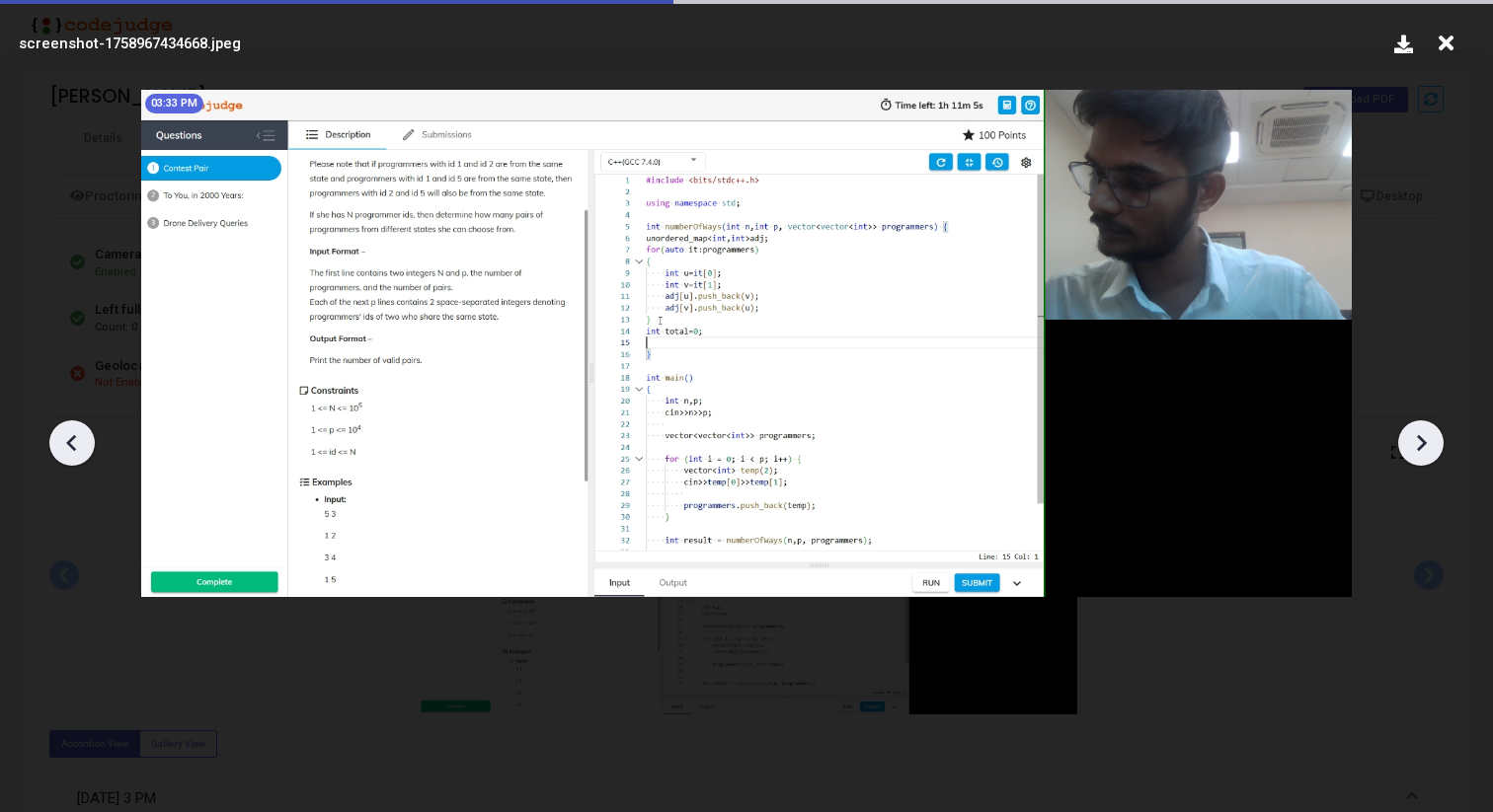
click at [1429, 444] on icon at bounding box center [1421, 443] width 30 height 30
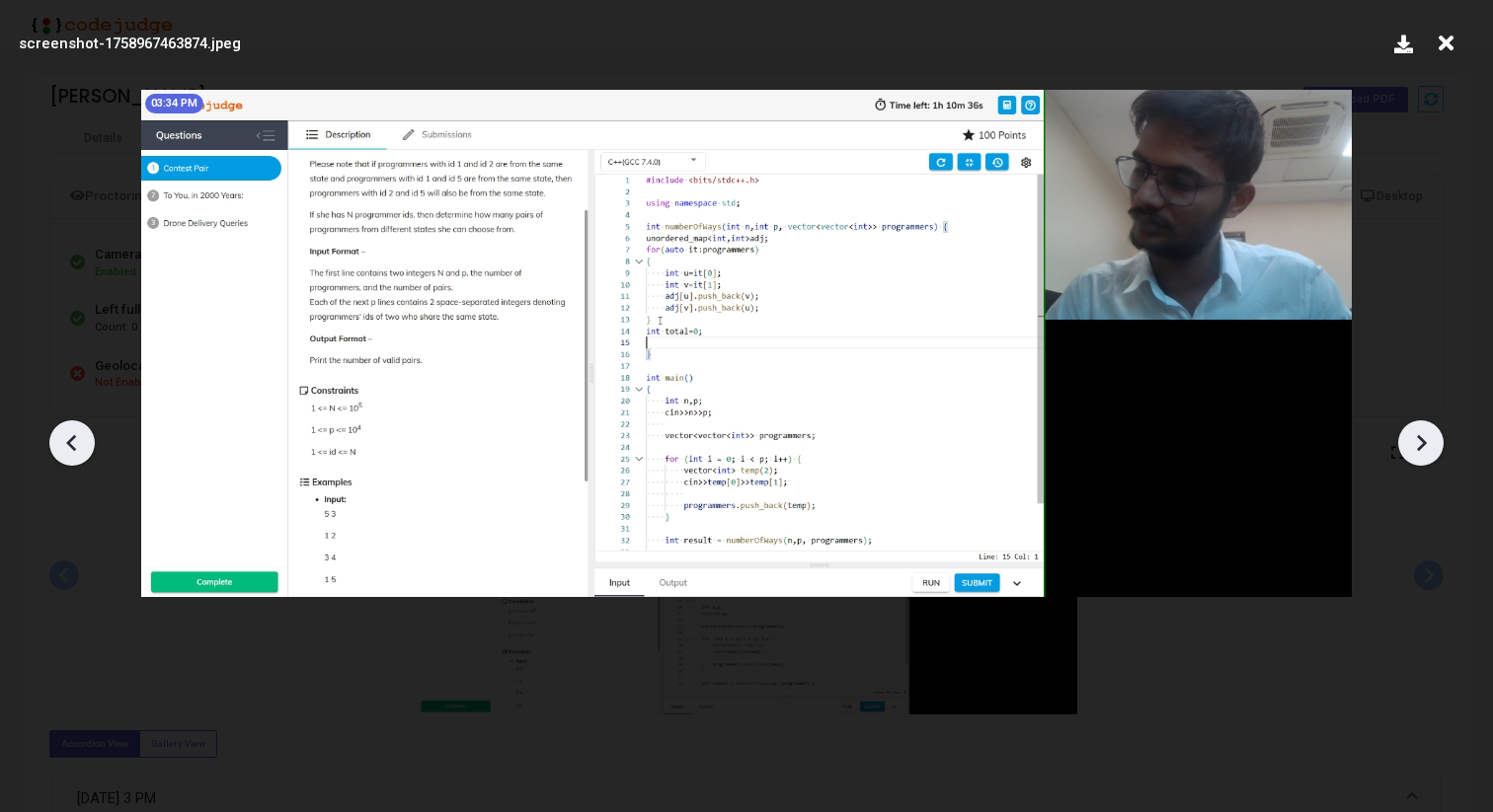
click at [1429, 444] on icon at bounding box center [1421, 443] width 30 height 30
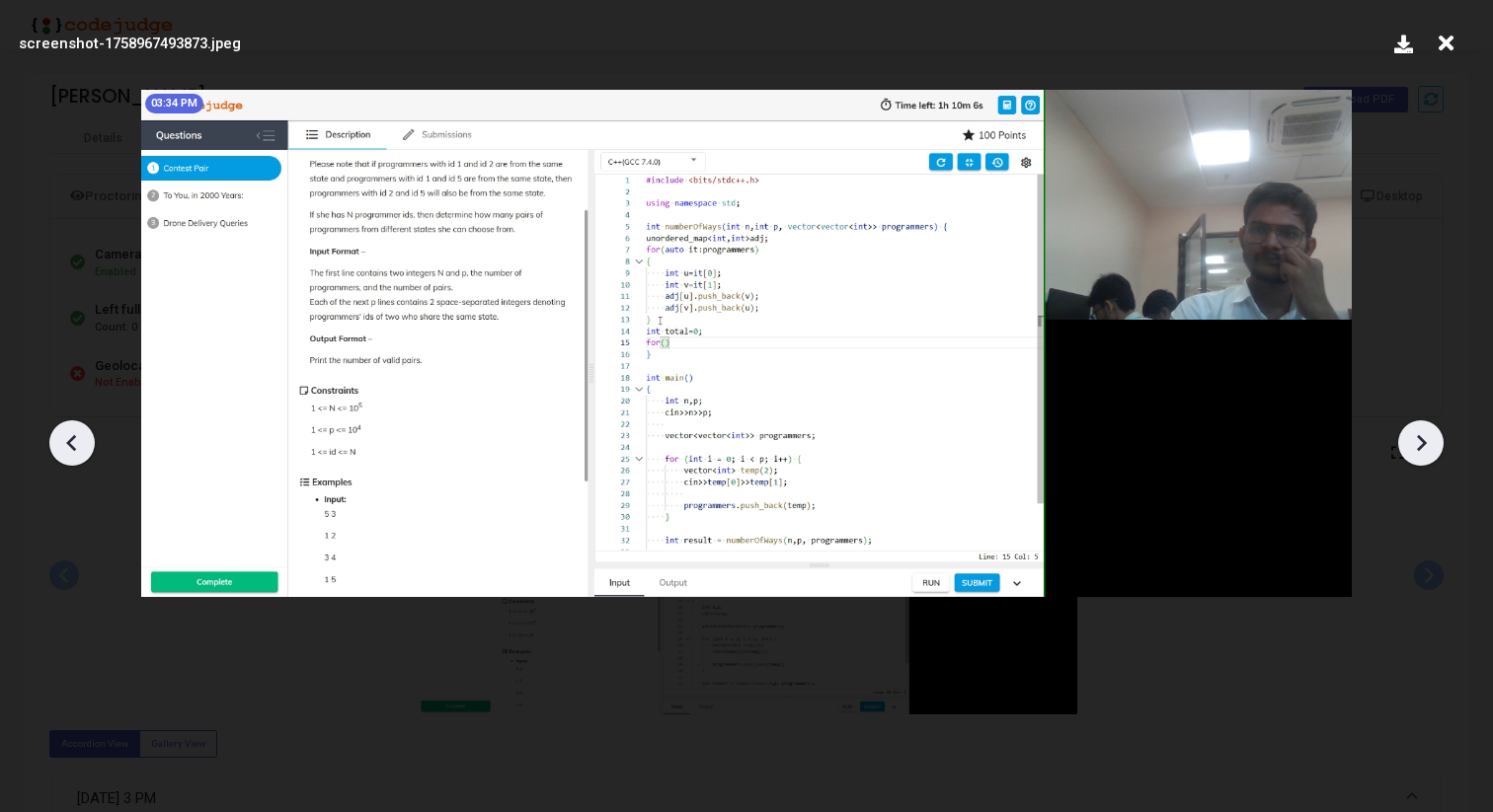
click at [1429, 444] on icon at bounding box center [1421, 443] width 30 height 30
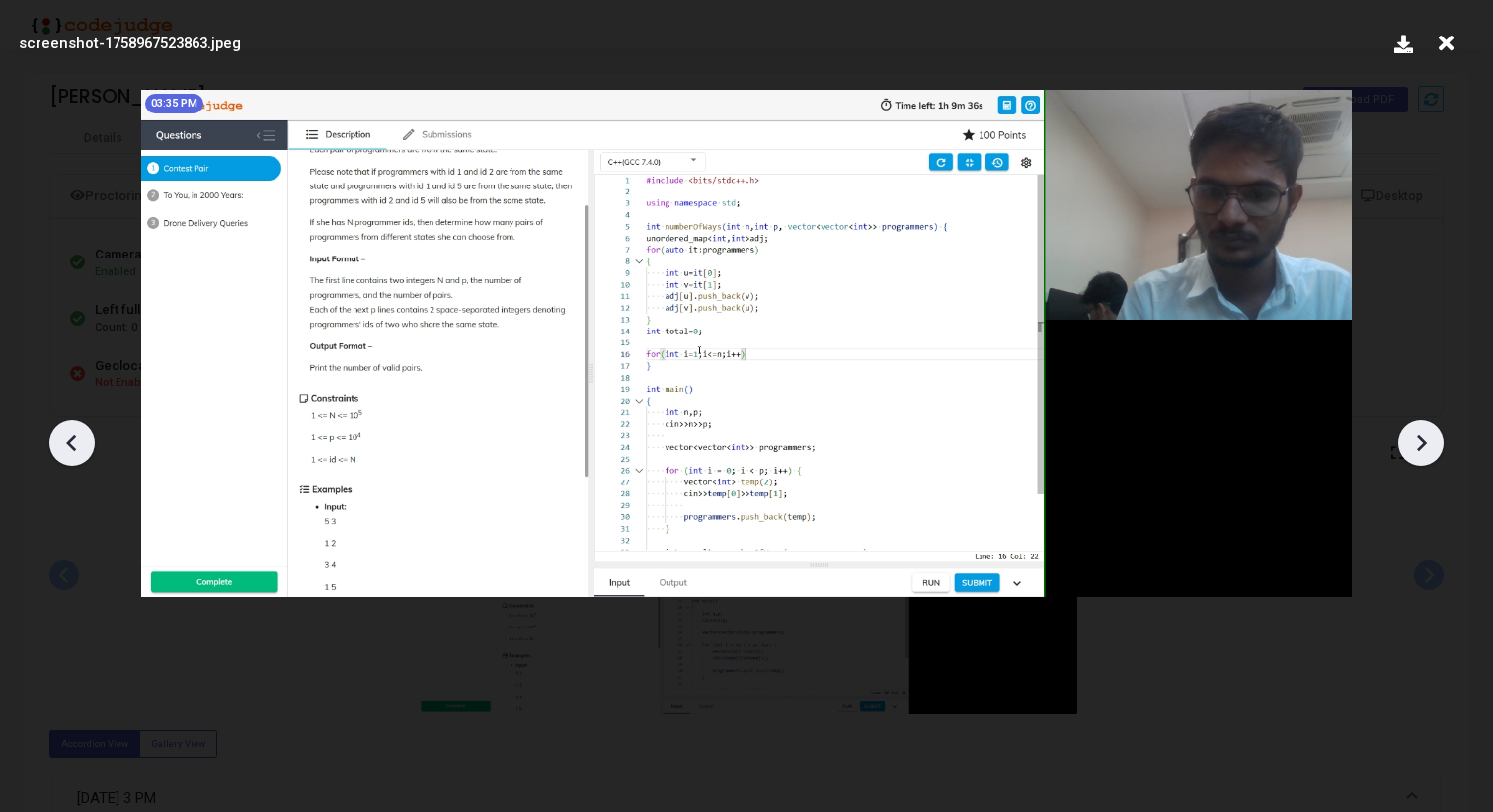
click at [1429, 444] on icon at bounding box center [1421, 443] width 30 height 30
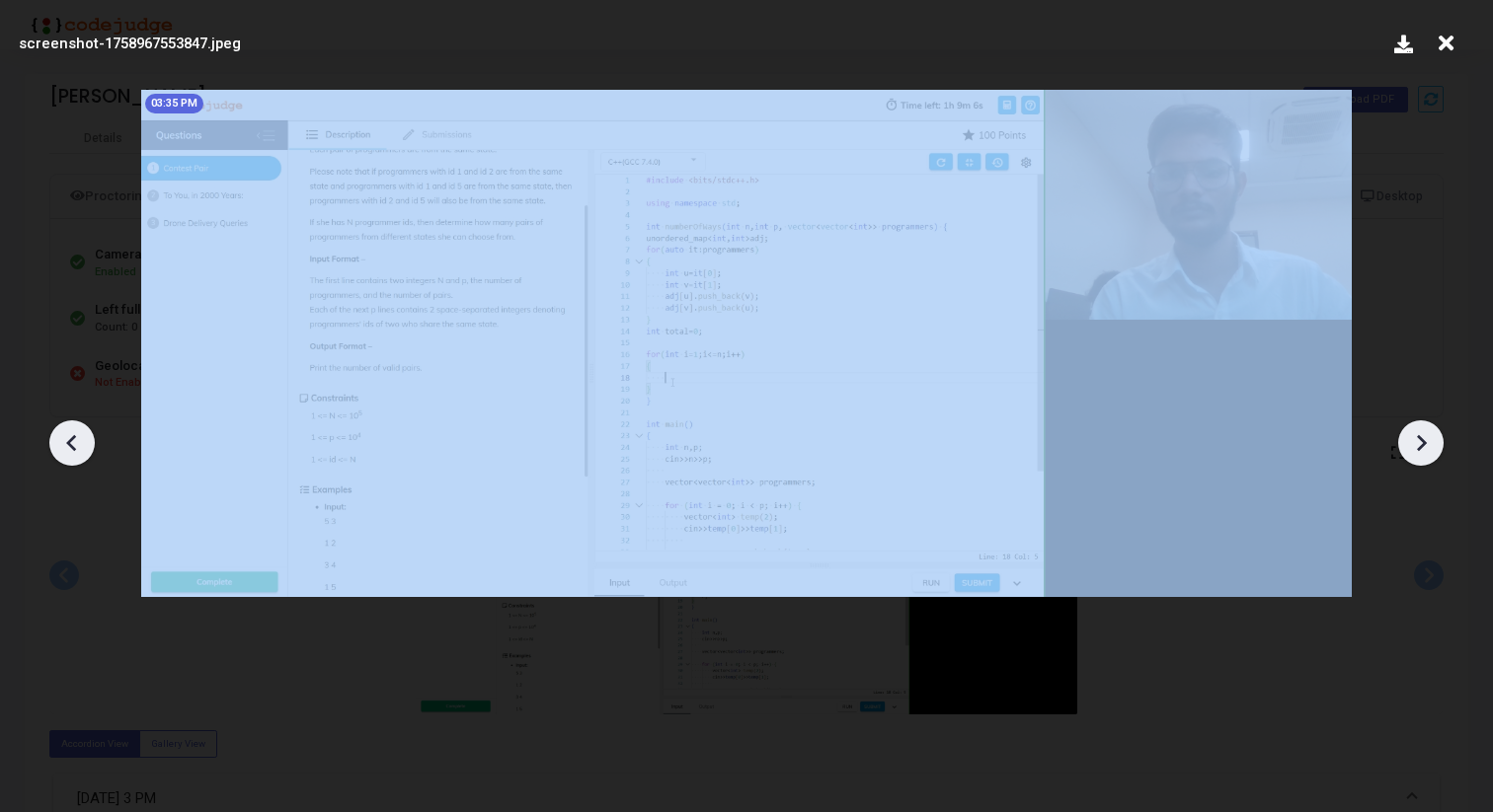
click at [1429, 444] on icon at bounding box center [1421, 443] width 30 height 30
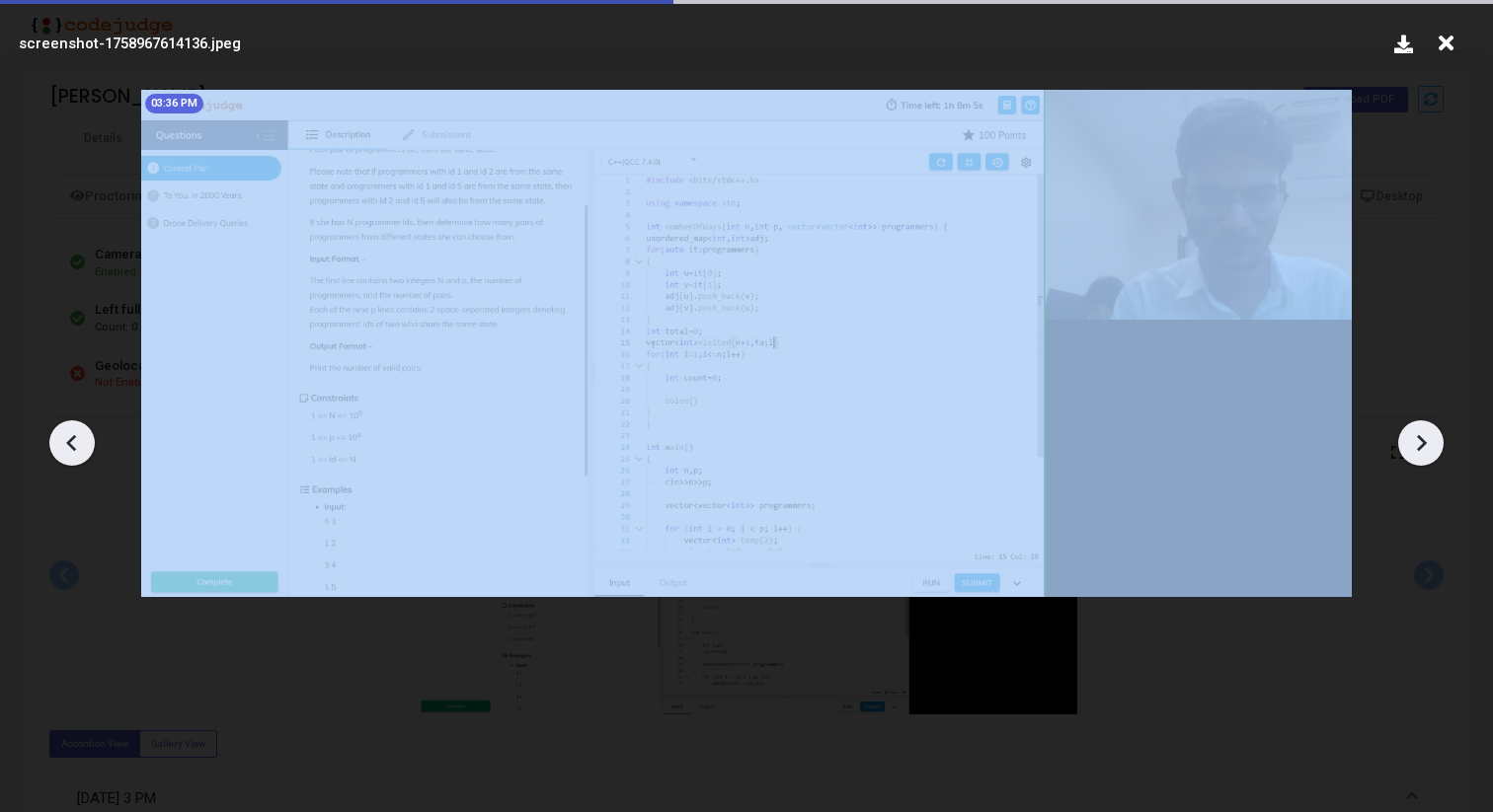
click at [1429, 444] on icon at bounding box center [1421, 443] width 30 height 30
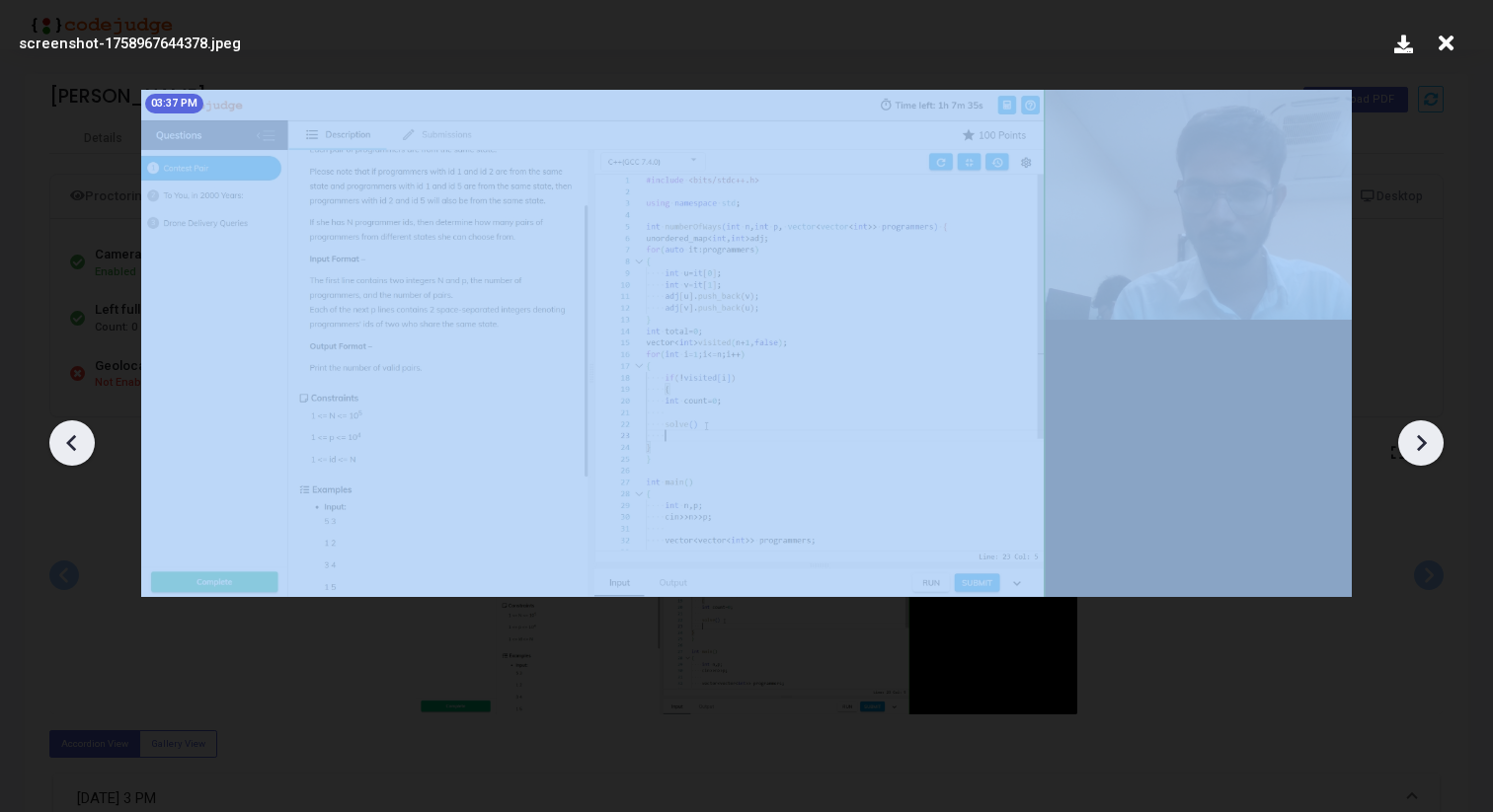
click at [1429, 444] on icon at bounding box center [1421, 443] width 30 height 30
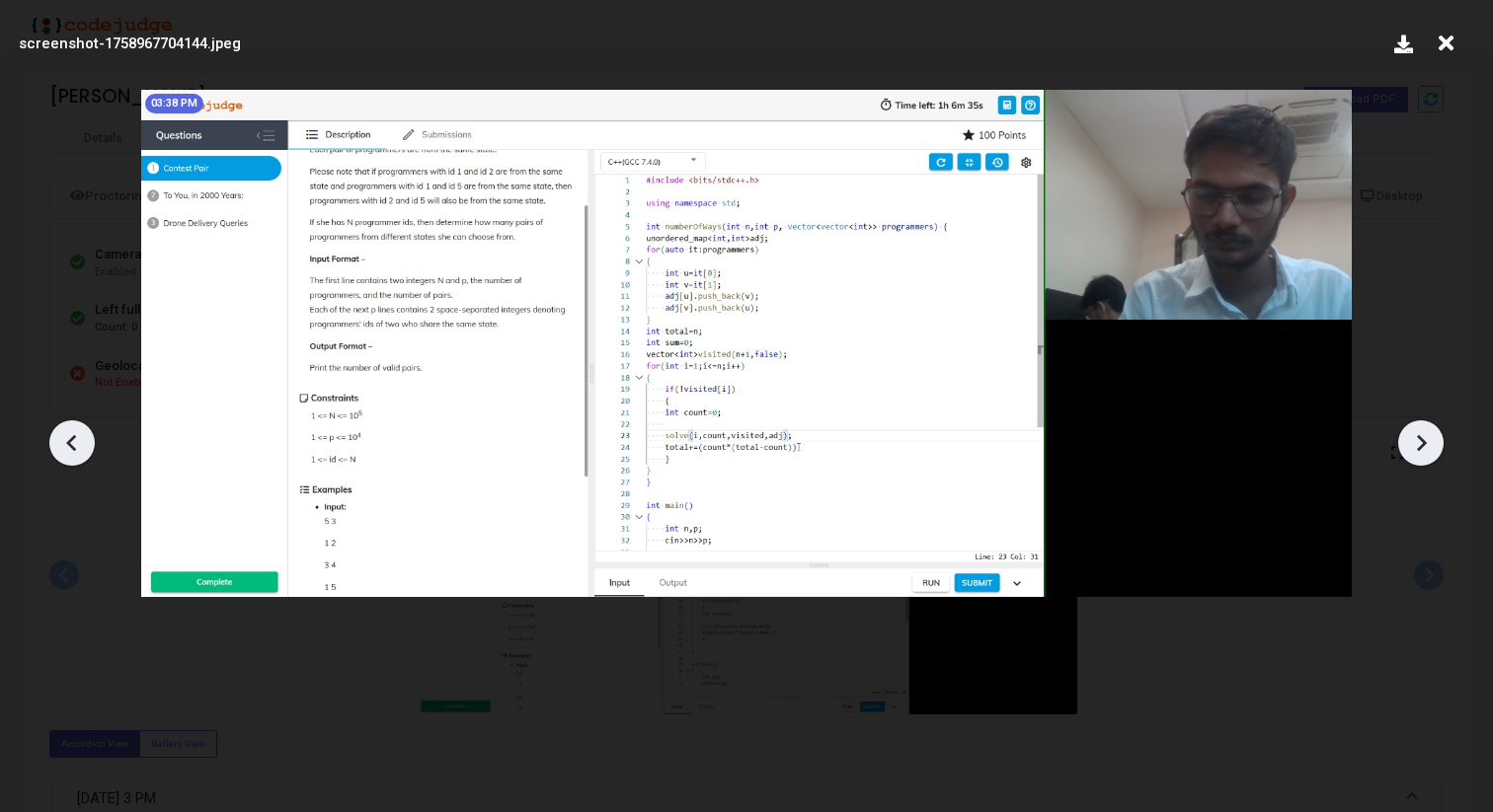
click at [1432, 443] on icon at bounding box center [1421, 443] width 30 height 30
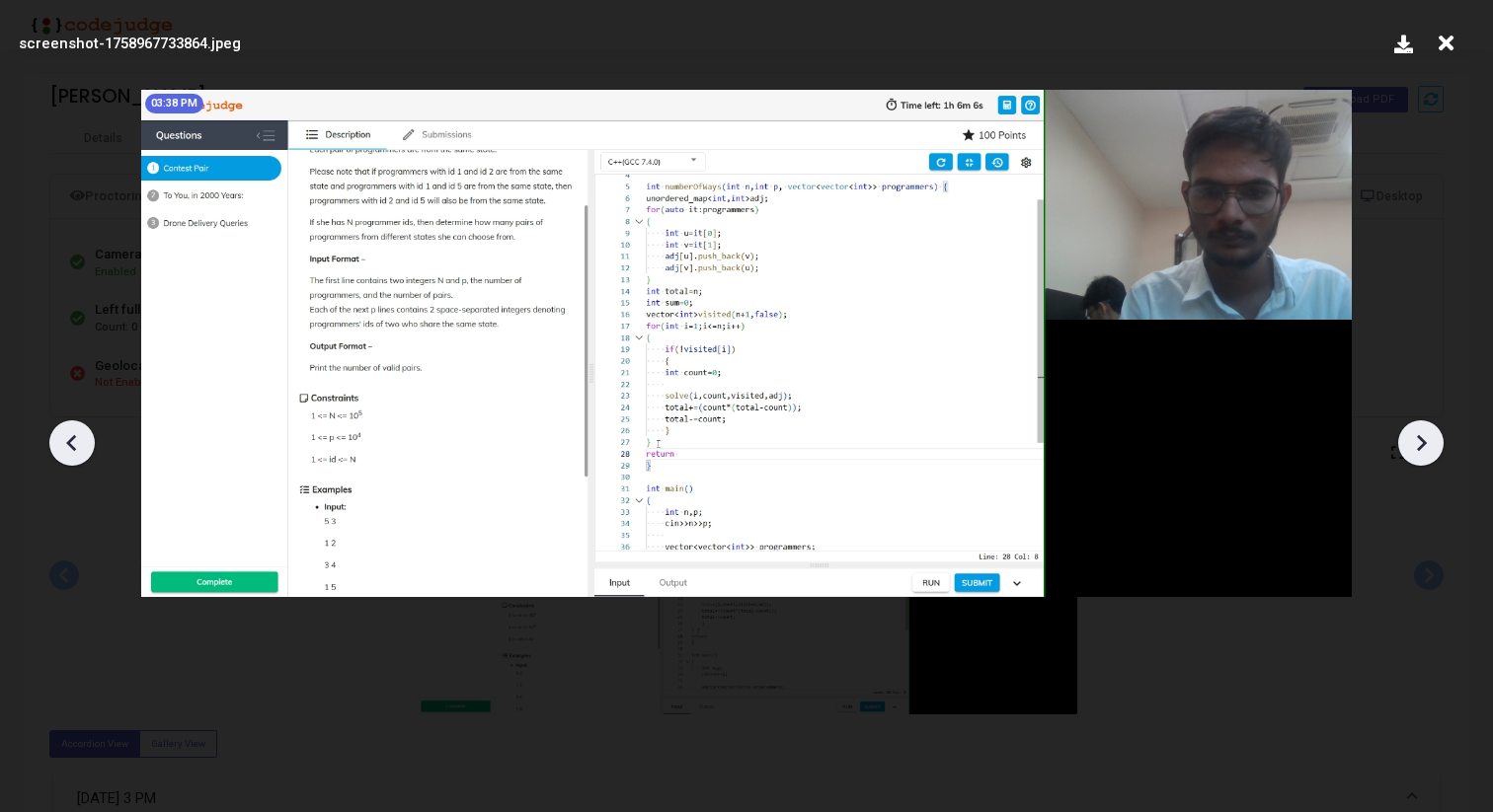
click at [1432, 443] on icon at bounding box center [1421, 443] width 30 height 30
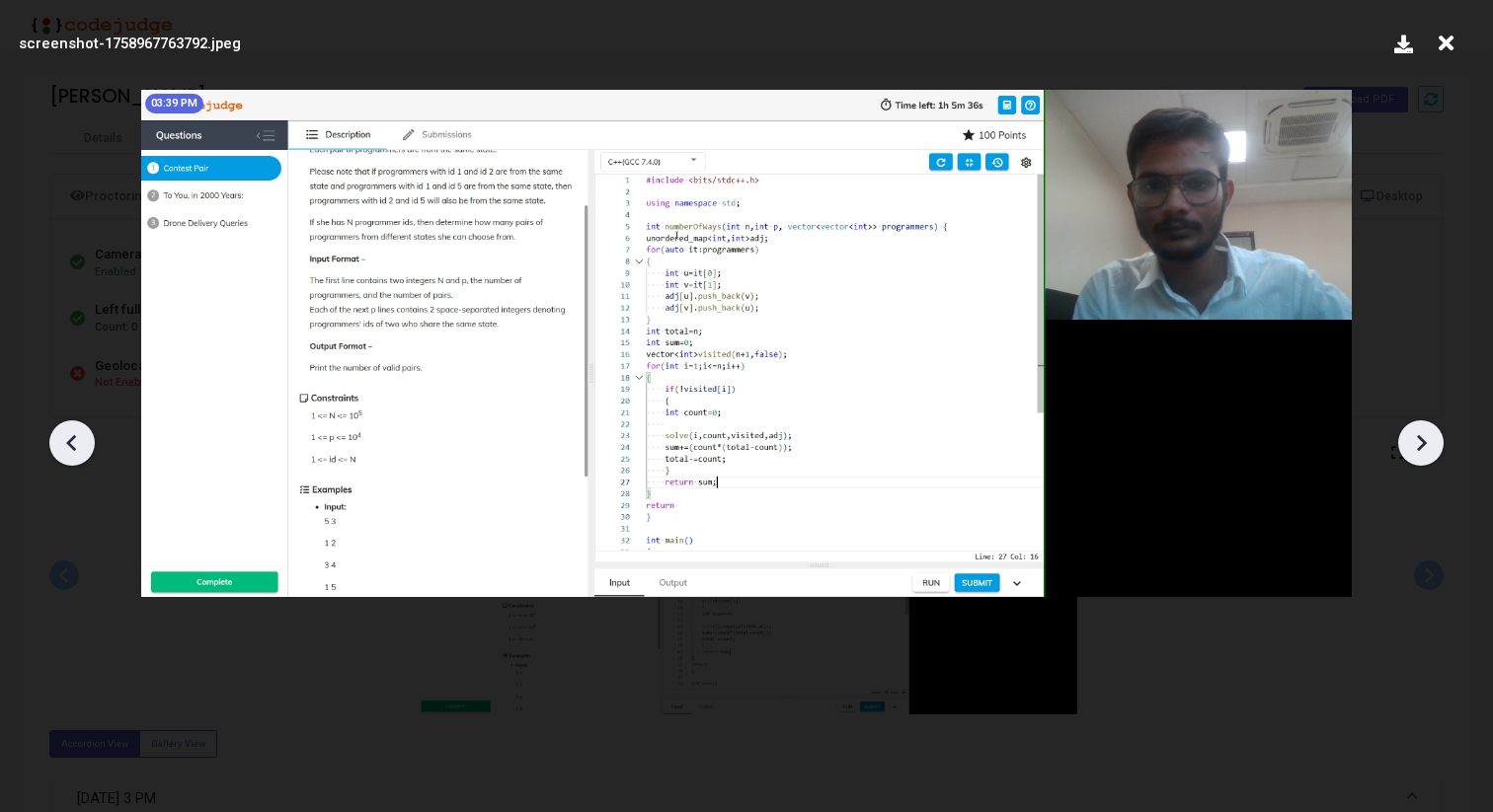
click at [1432, 443] on icon at bounding box center [1421, 443] width 30 height 30
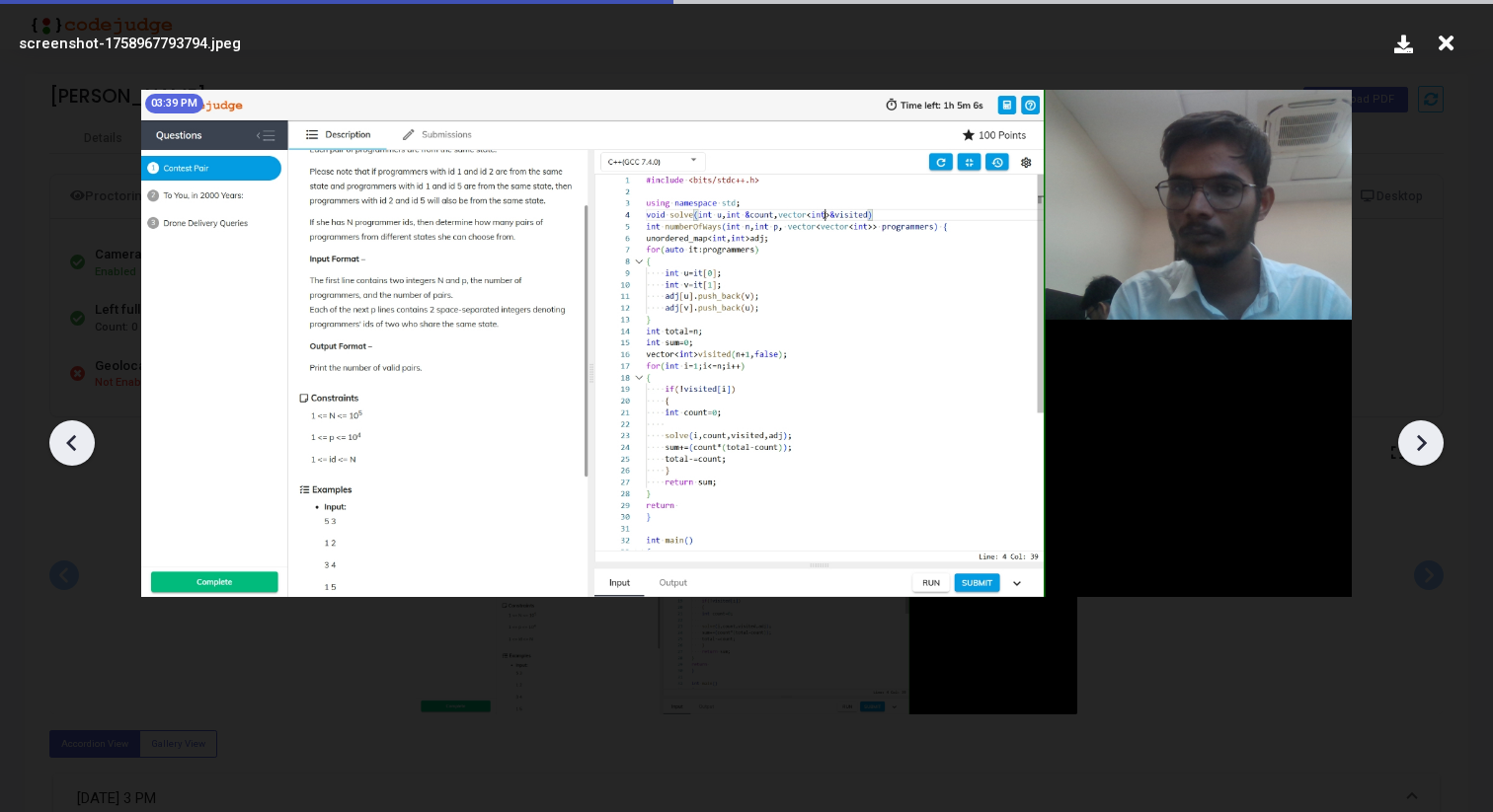
click at [1432, 443] on icon at bounding box center [1421, 443] width 30 height 30
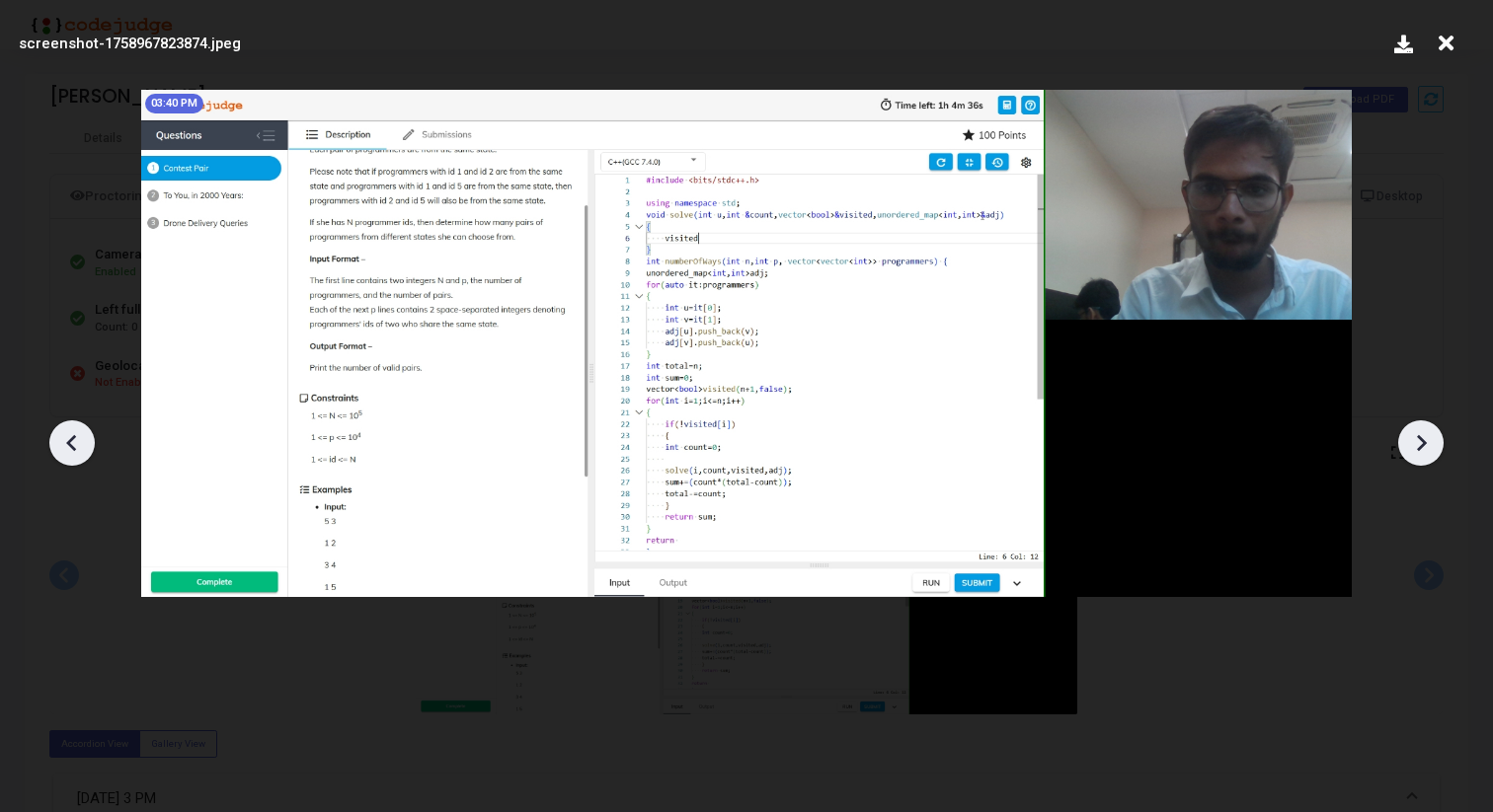
click at [1432, 443] on icon at bounding box center [1421, 443] width 30 height 30
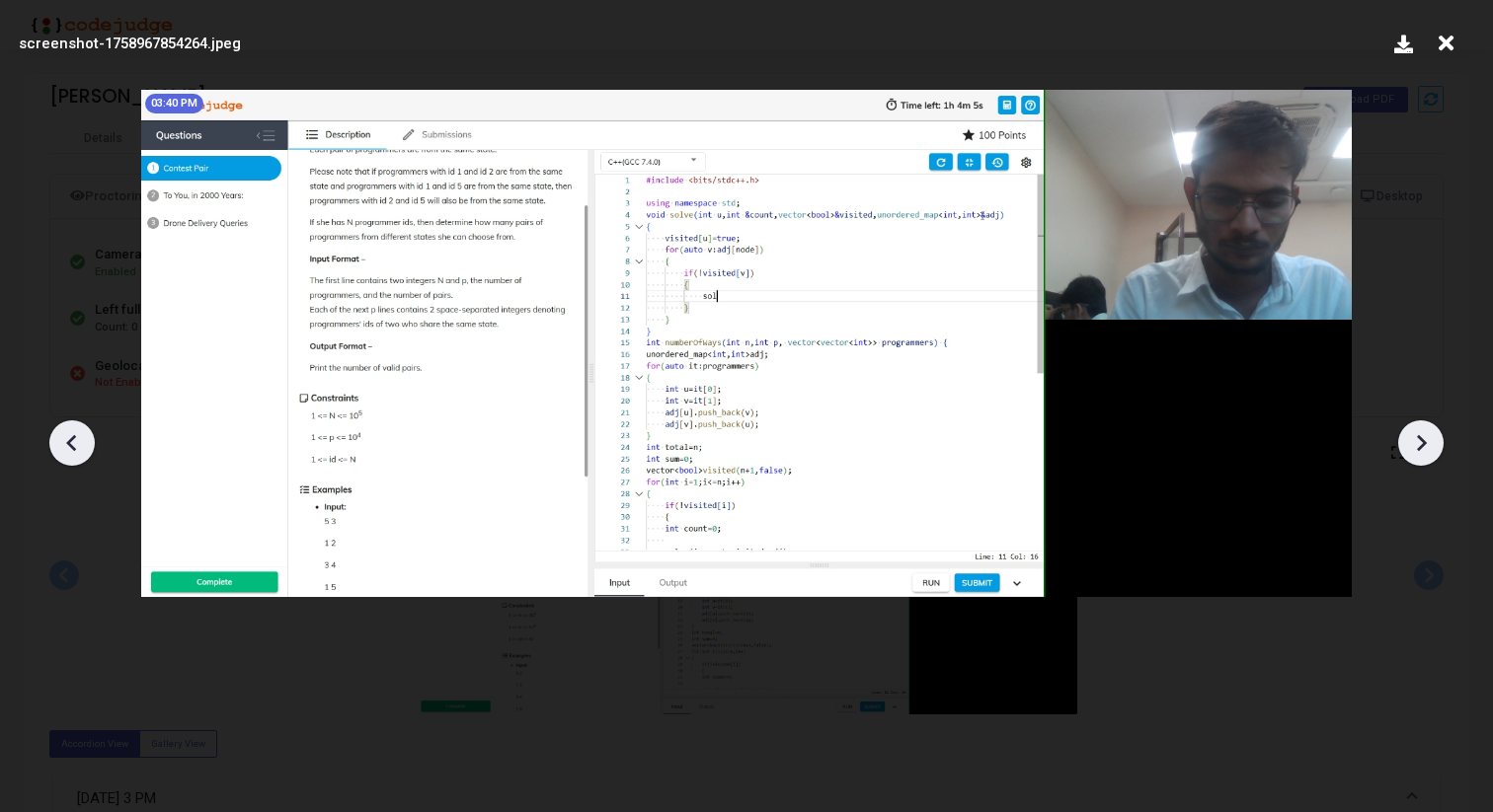
click at [1432, 443] on icon at bounding box center [1421, 443] width 30 height 30
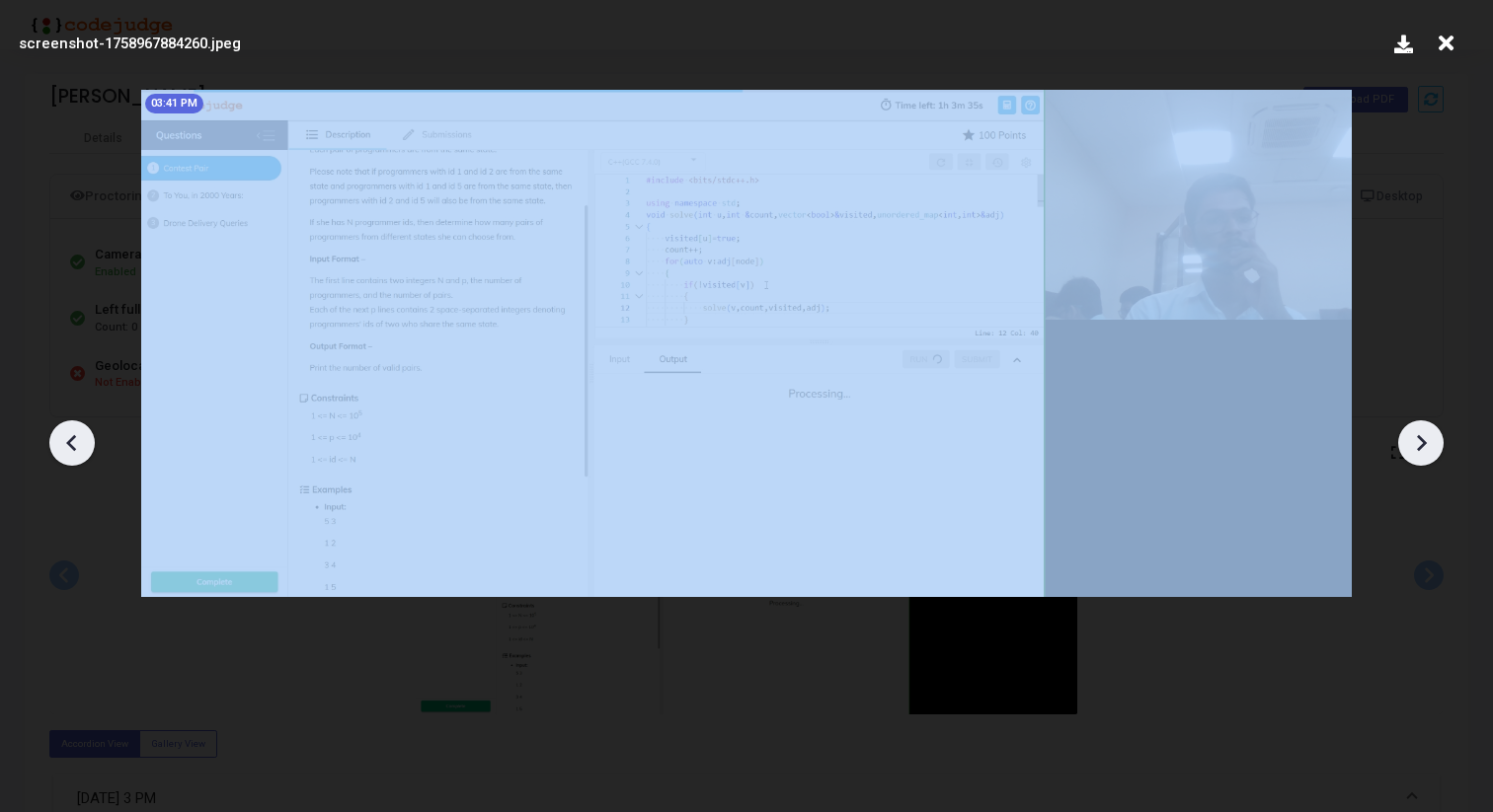
click at [1432, 443] on icon at bounding box center [1421, 443] width 30 height 30
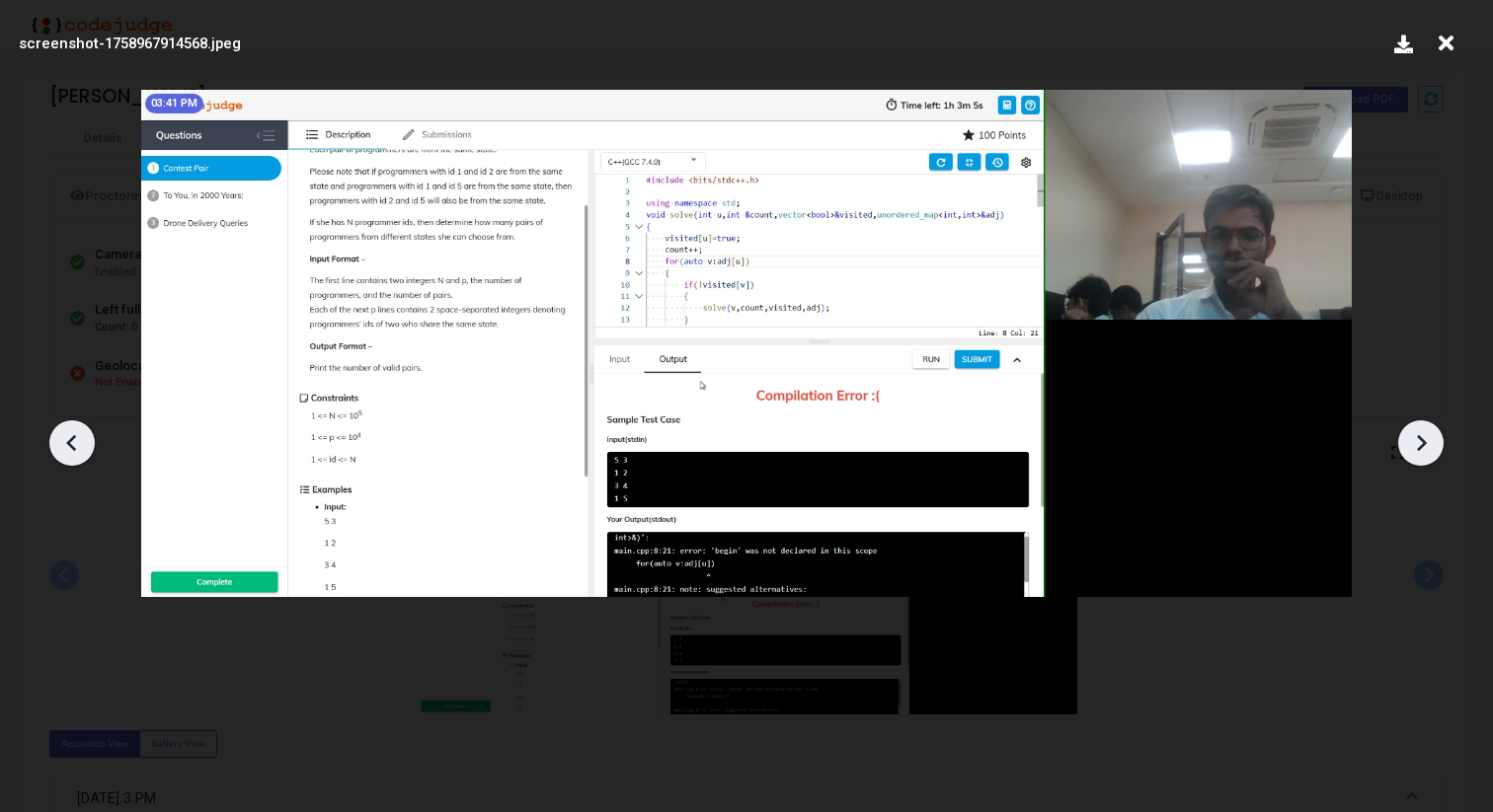
click at [1432, 442] on icon at bounding box center [1421, 443] width 30 height 30
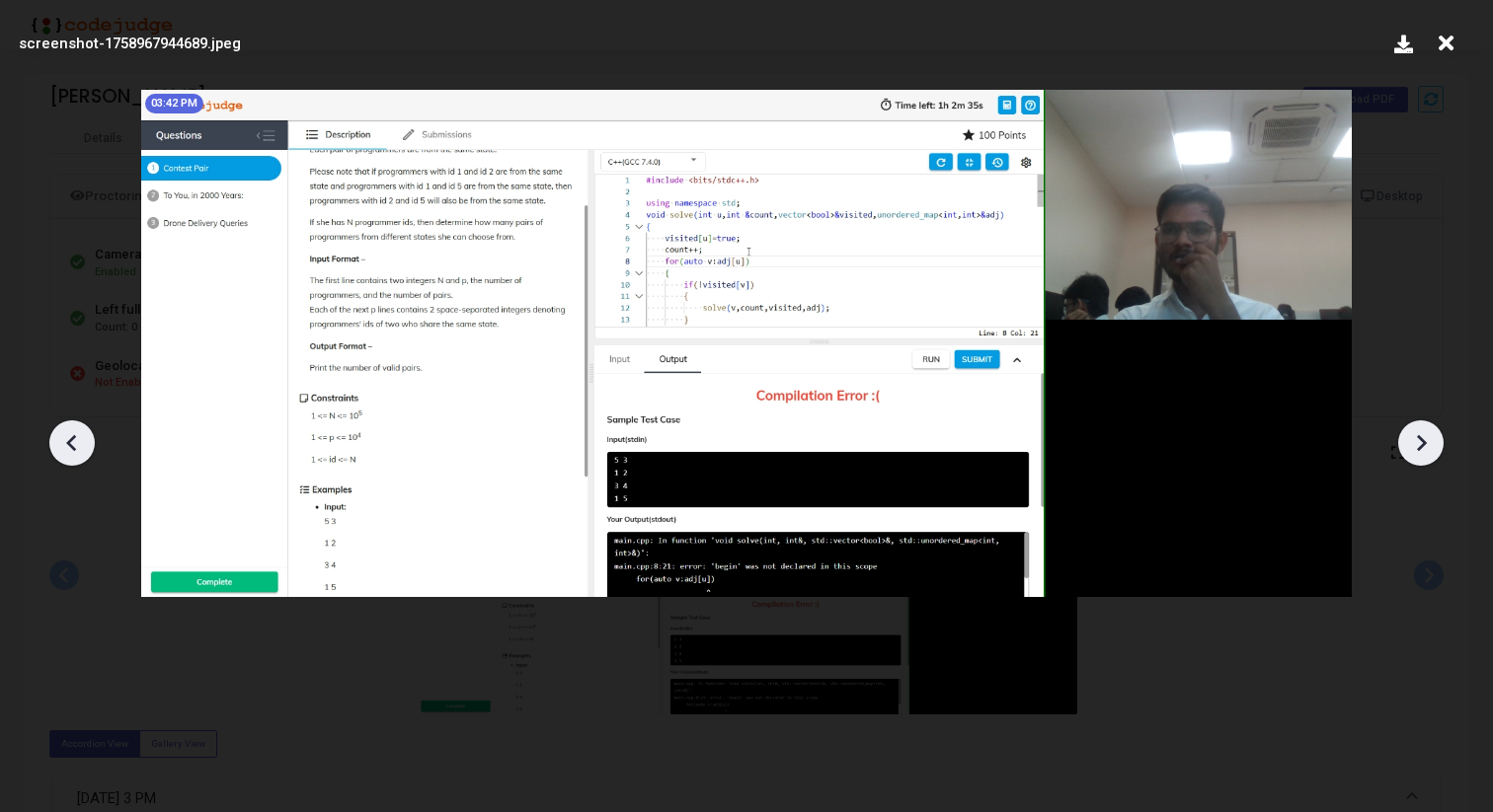
click at [1432, 442] on icon at bounding box center [1421, 443] width 30 height 30
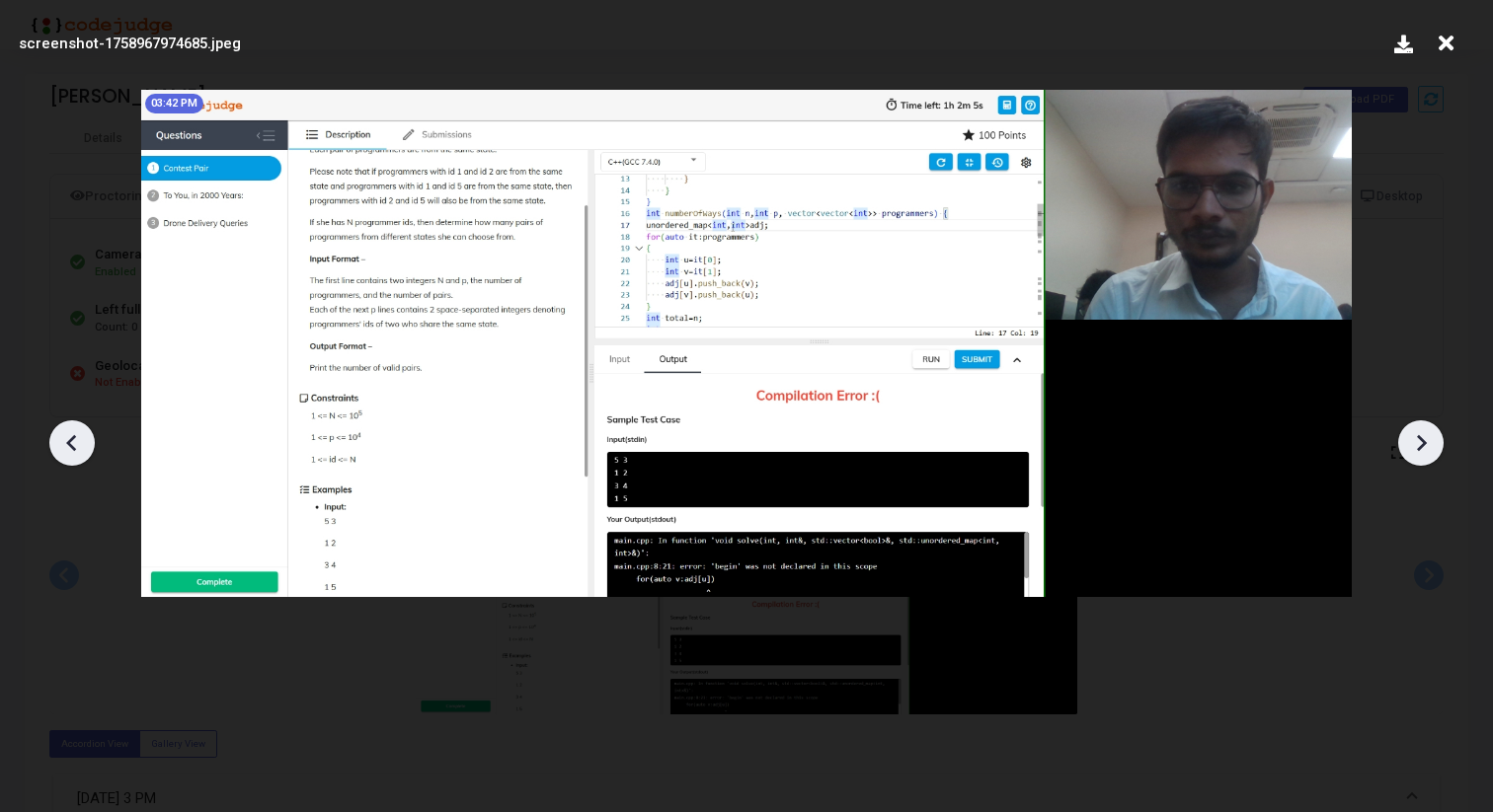
click at [1432, 442] on icon at bounding box center [1421, 443] width 30 height 30
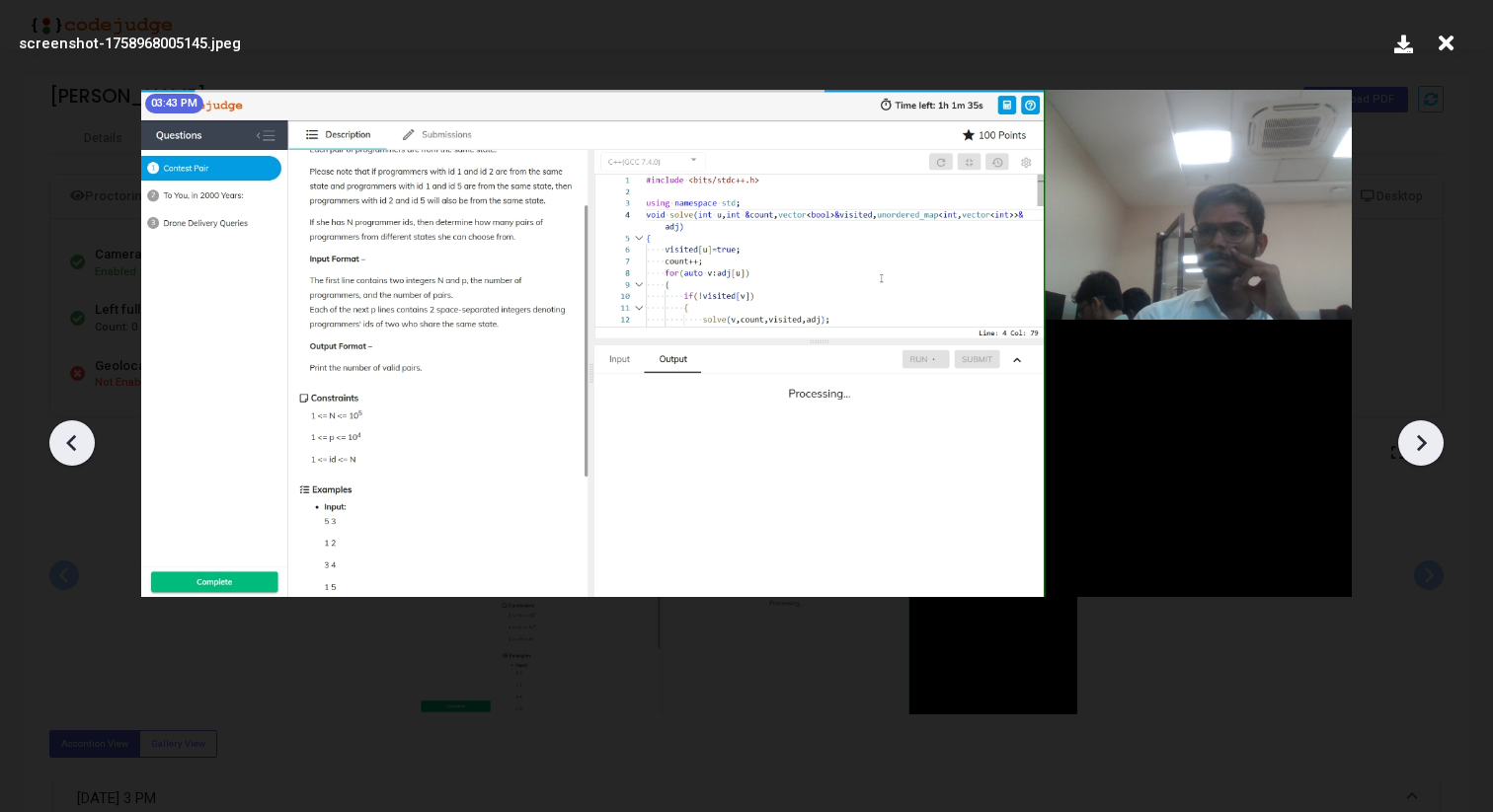
click at [1432, 442] on icon at bounding box center [1421, 443] width 30 height 30
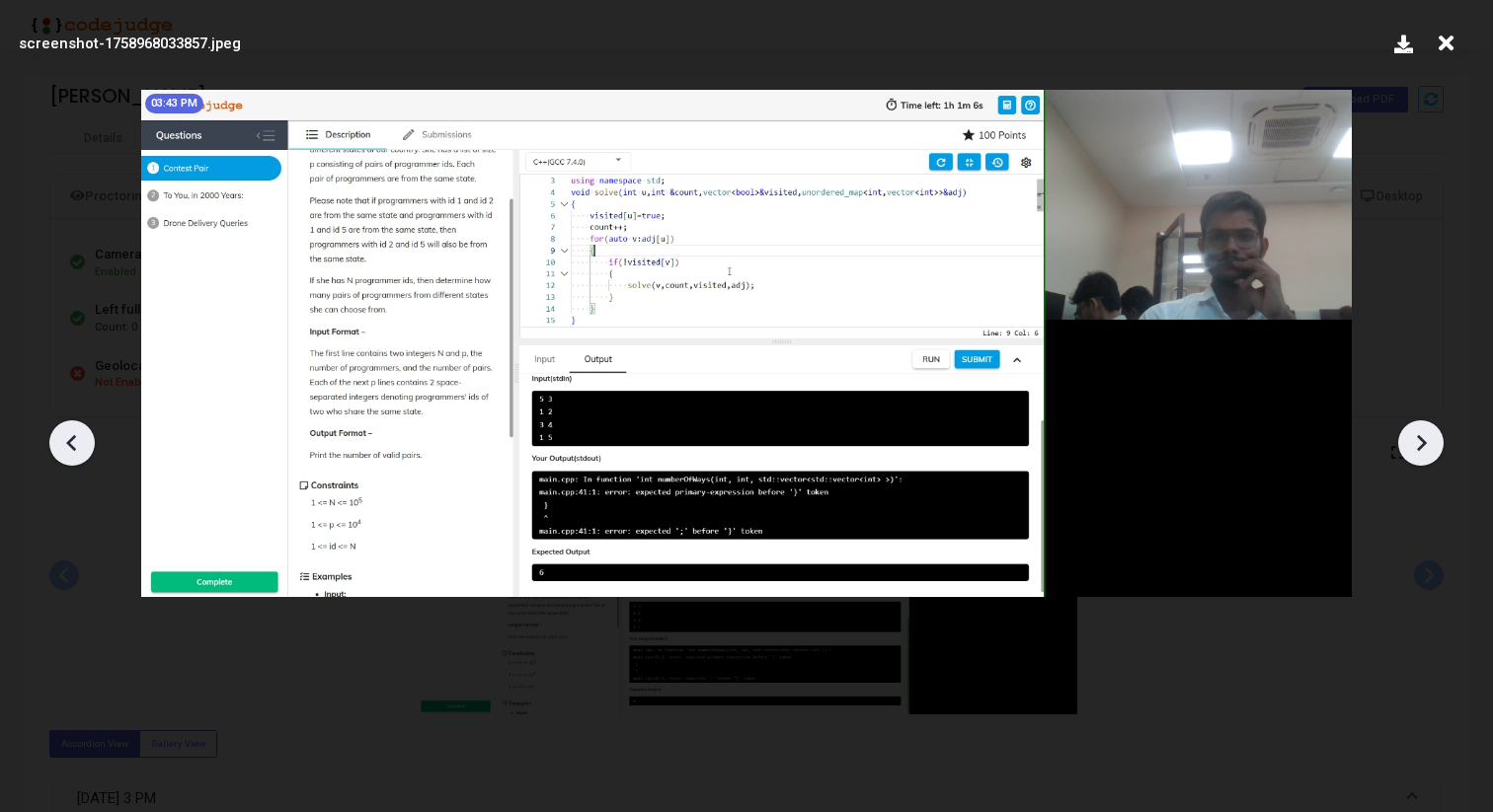
click at [1432, 442] on icon at bounding box center [1421, 443] width 30 height 30
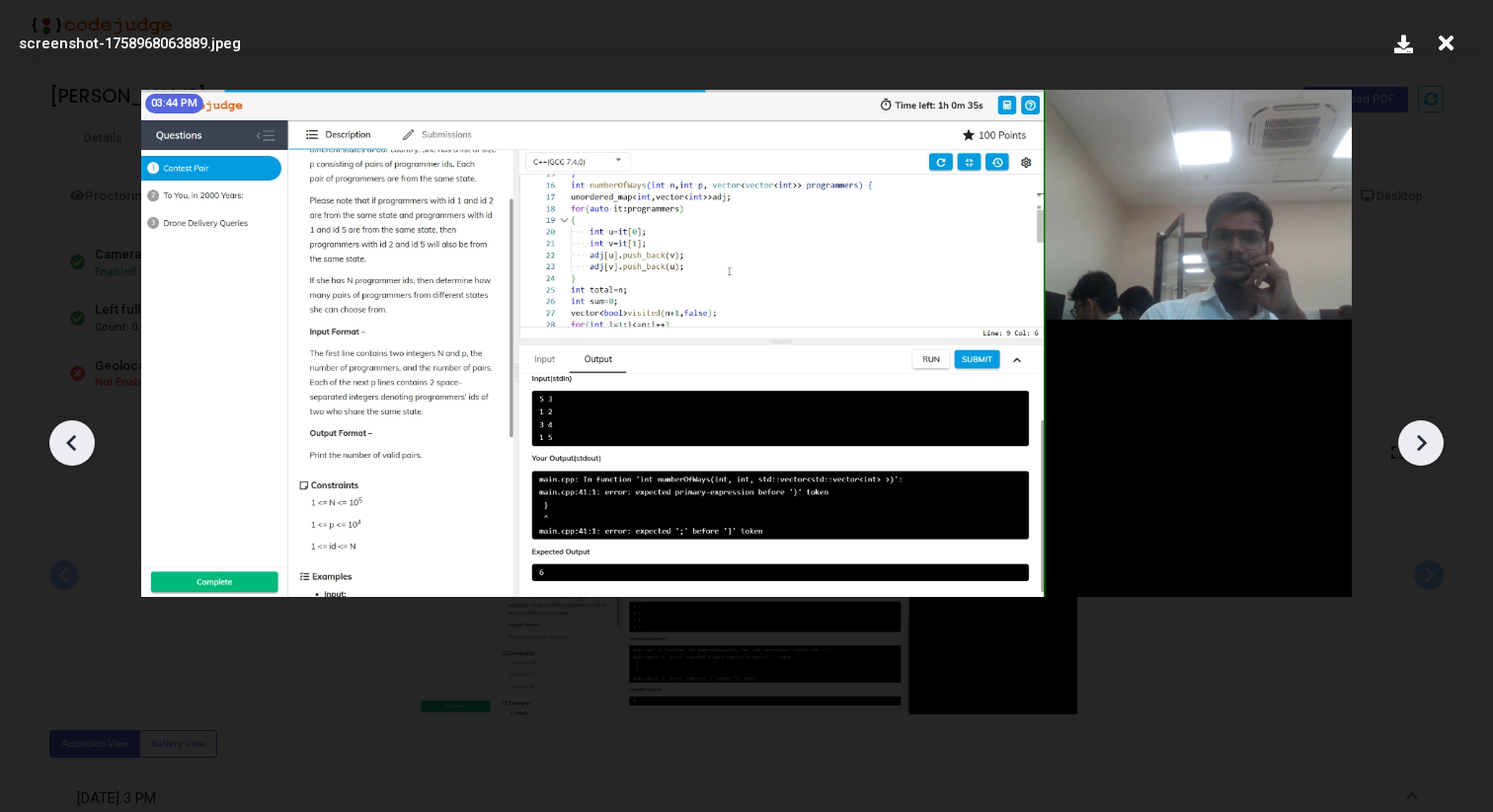
click at [1432, 442] on icon at bounding box center [1421, 443] width 30 height 30
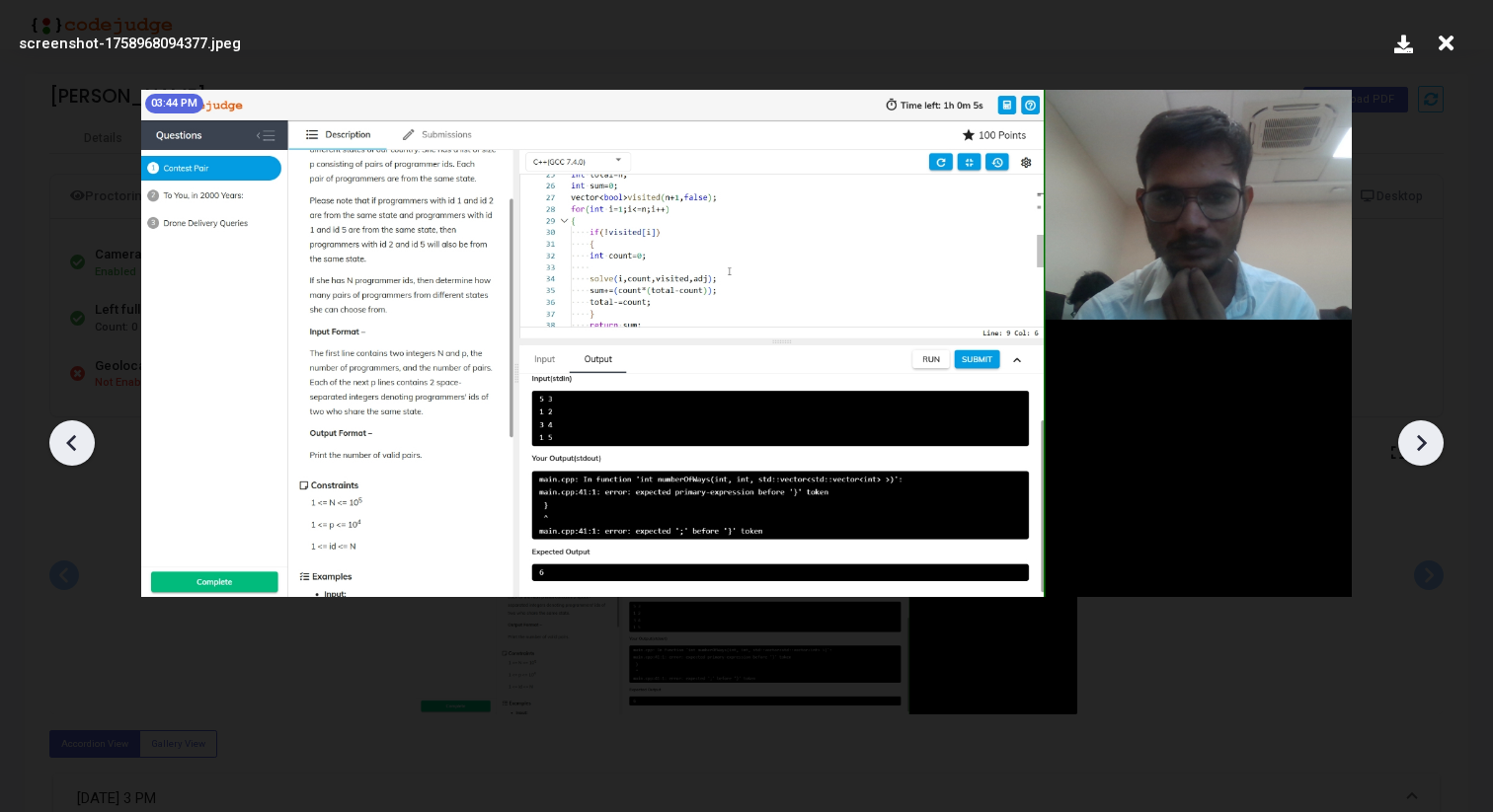
click at [1432, 442] on icon at bounding box center [1421, 443] width 30 height 30
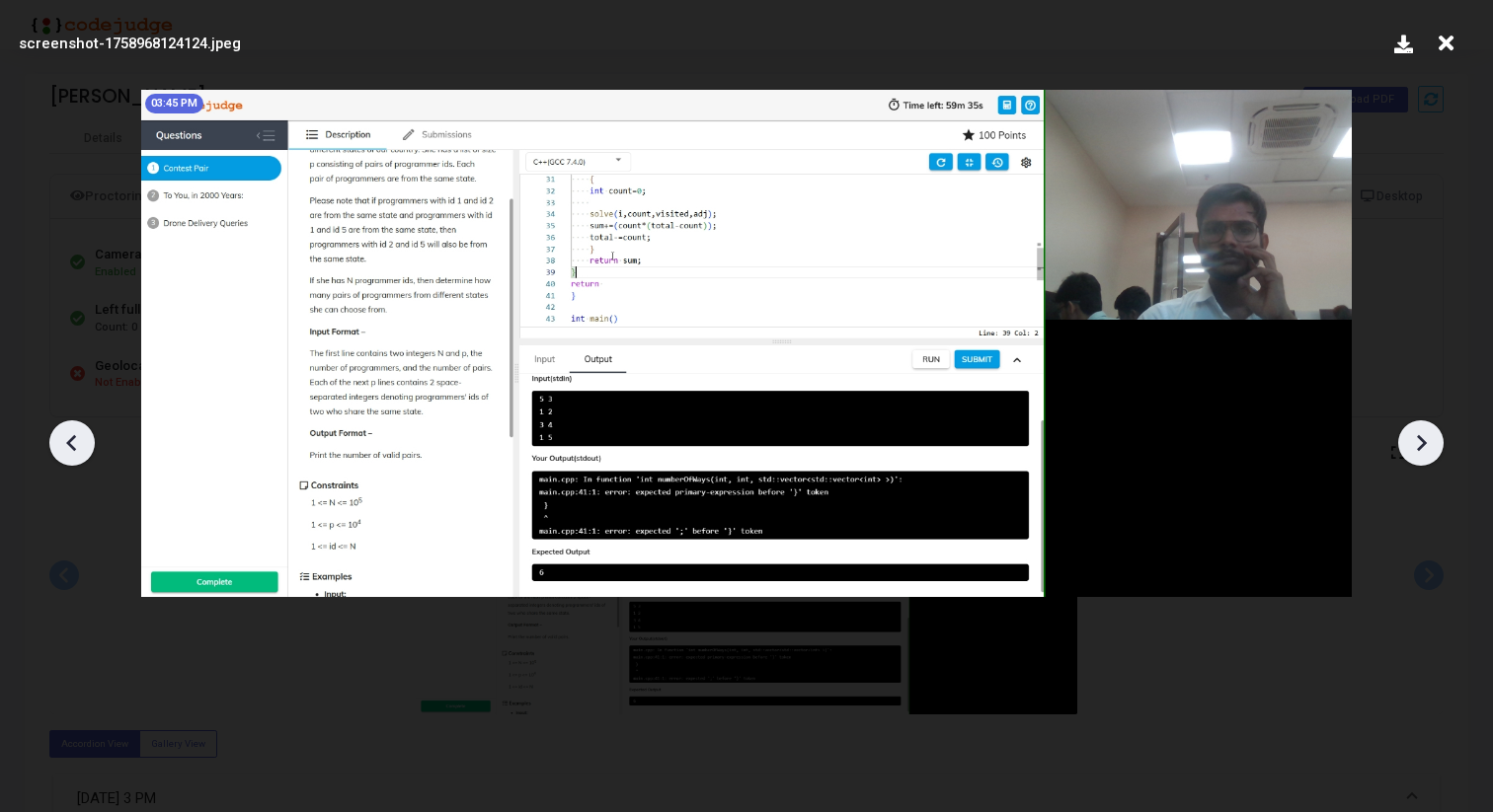
click at [1432, 442] on icon at bounding box center [1421, 443] width 30 height 30
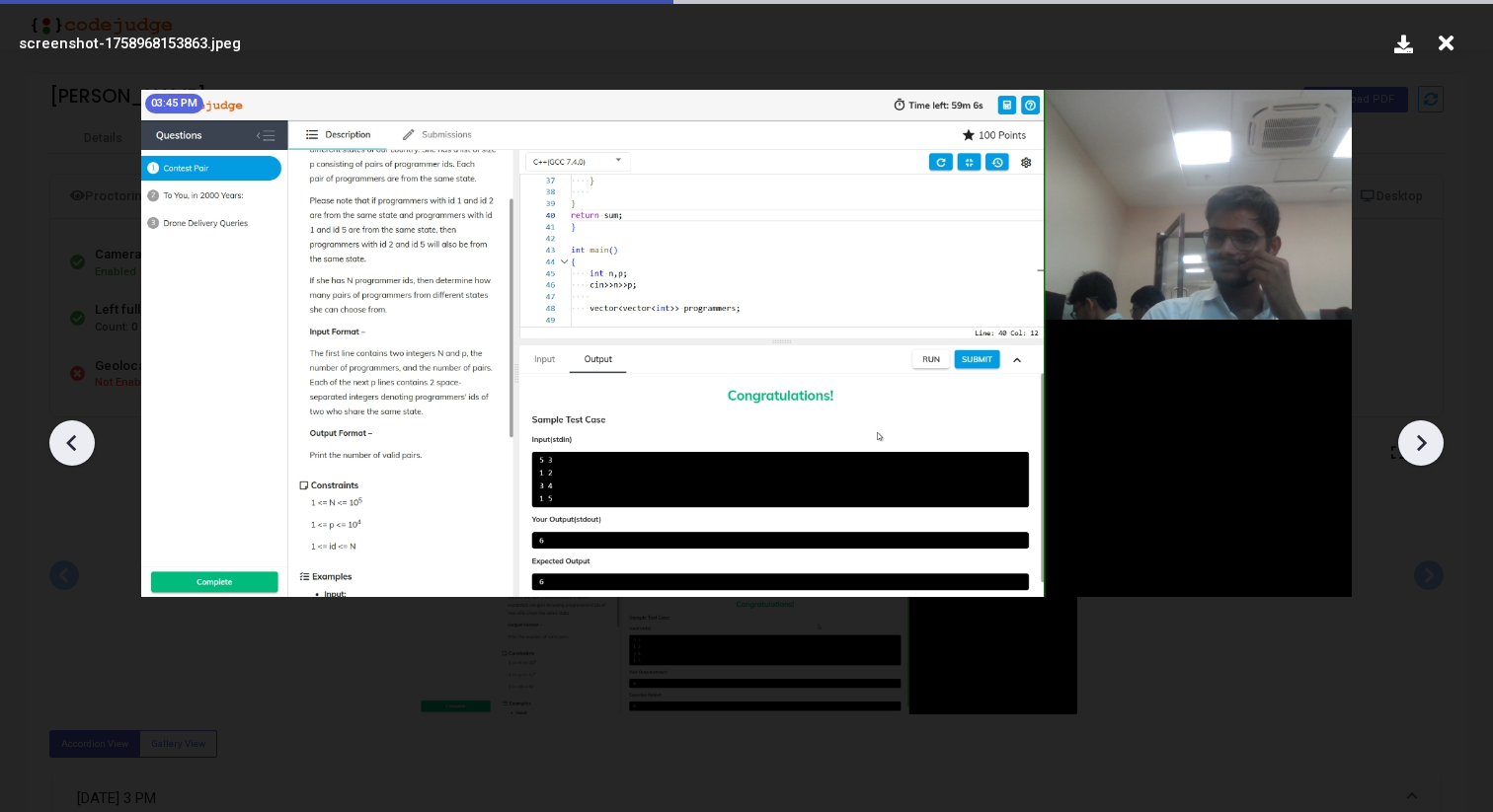
click at [1432, 442] on icon at bounding box center [1421, 443] width 30 height 30
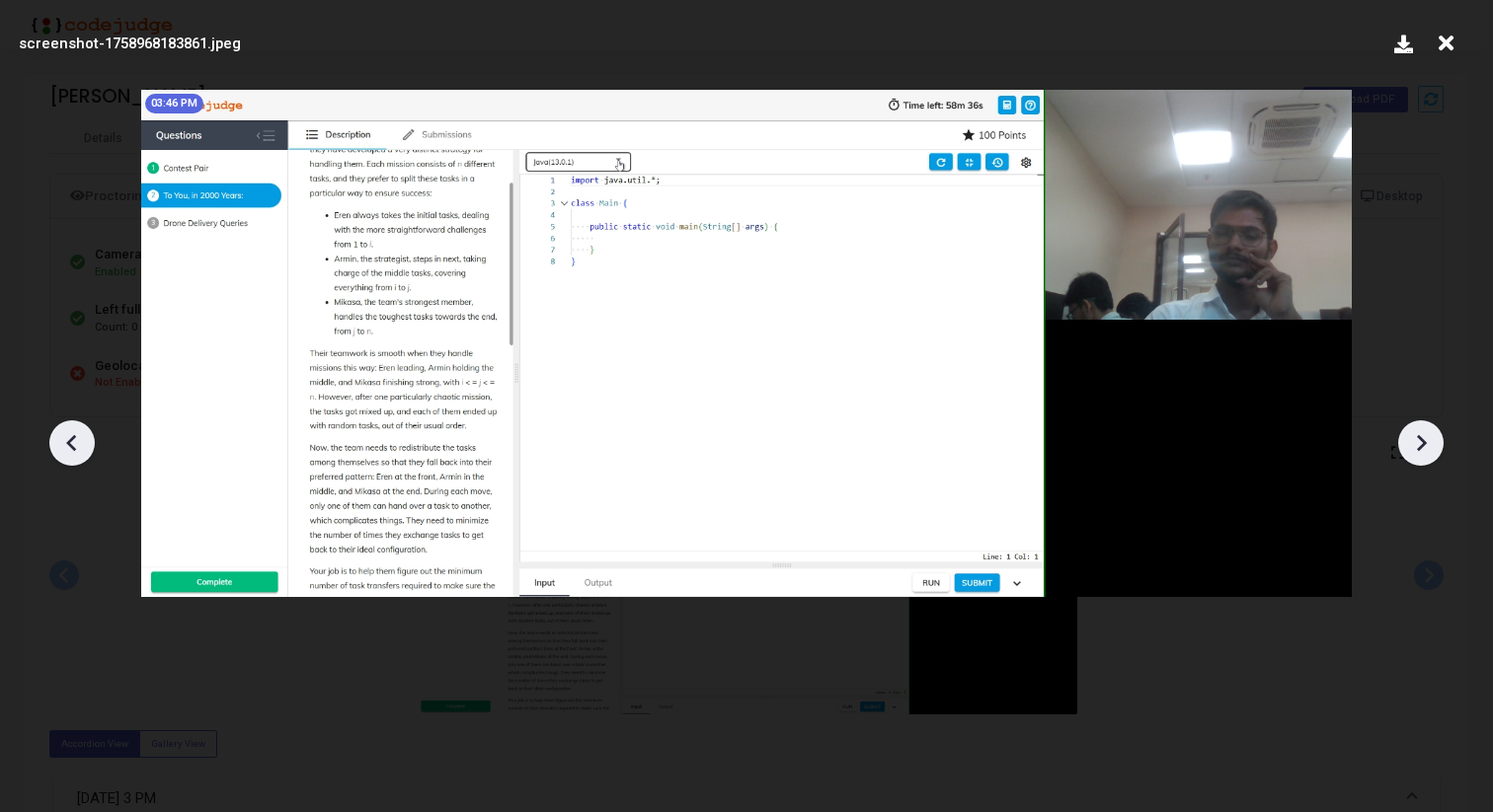
click at [1432, 442] on icon at bounding box center [1421, 443] width 30 height 30
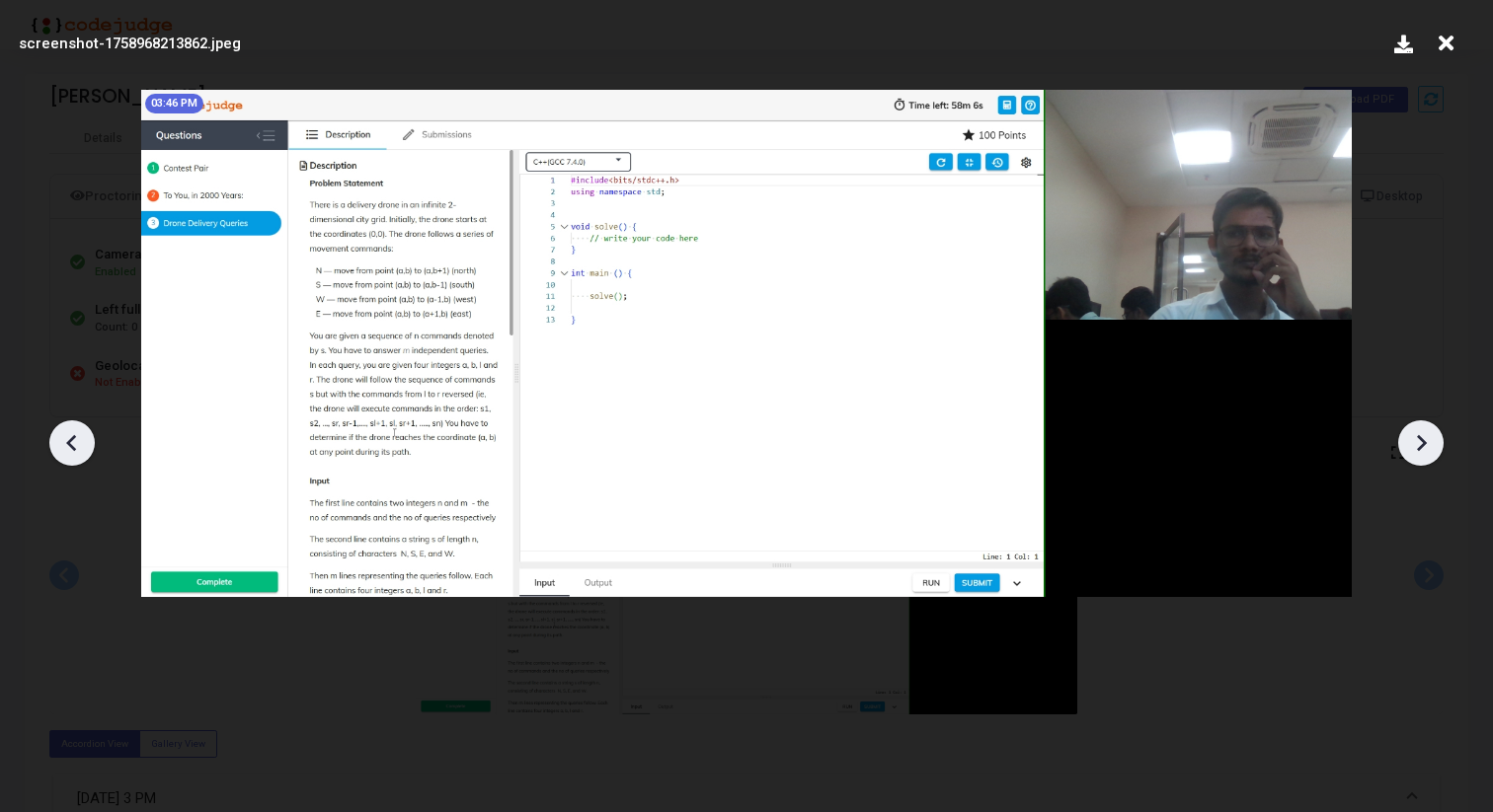
click at [1432, 442] on icon at bounding box center [1421, 443] width 30 height 30
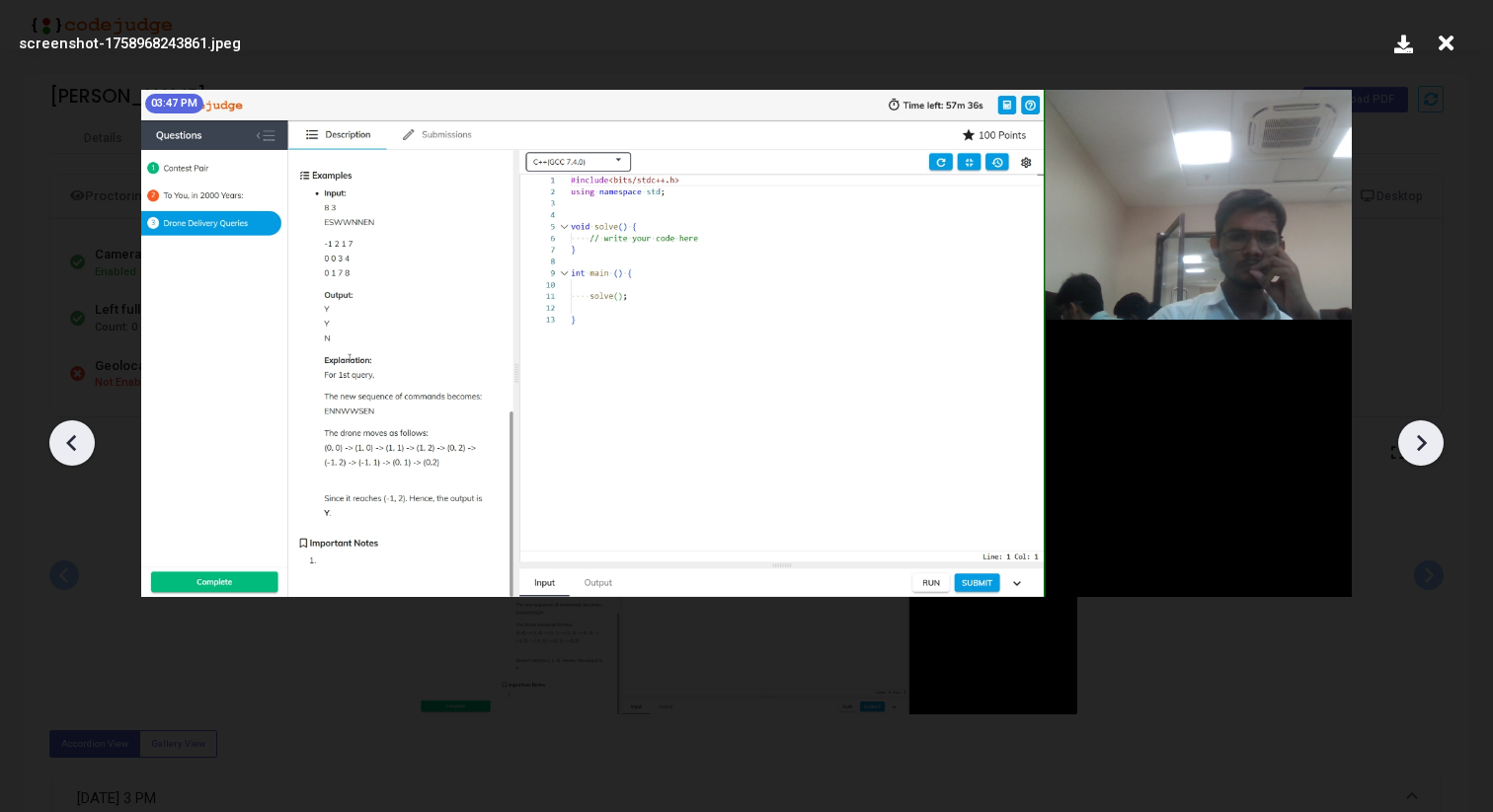
click at [1432, 442] on icon at bounding box center [1421, 443] width 30 height 30
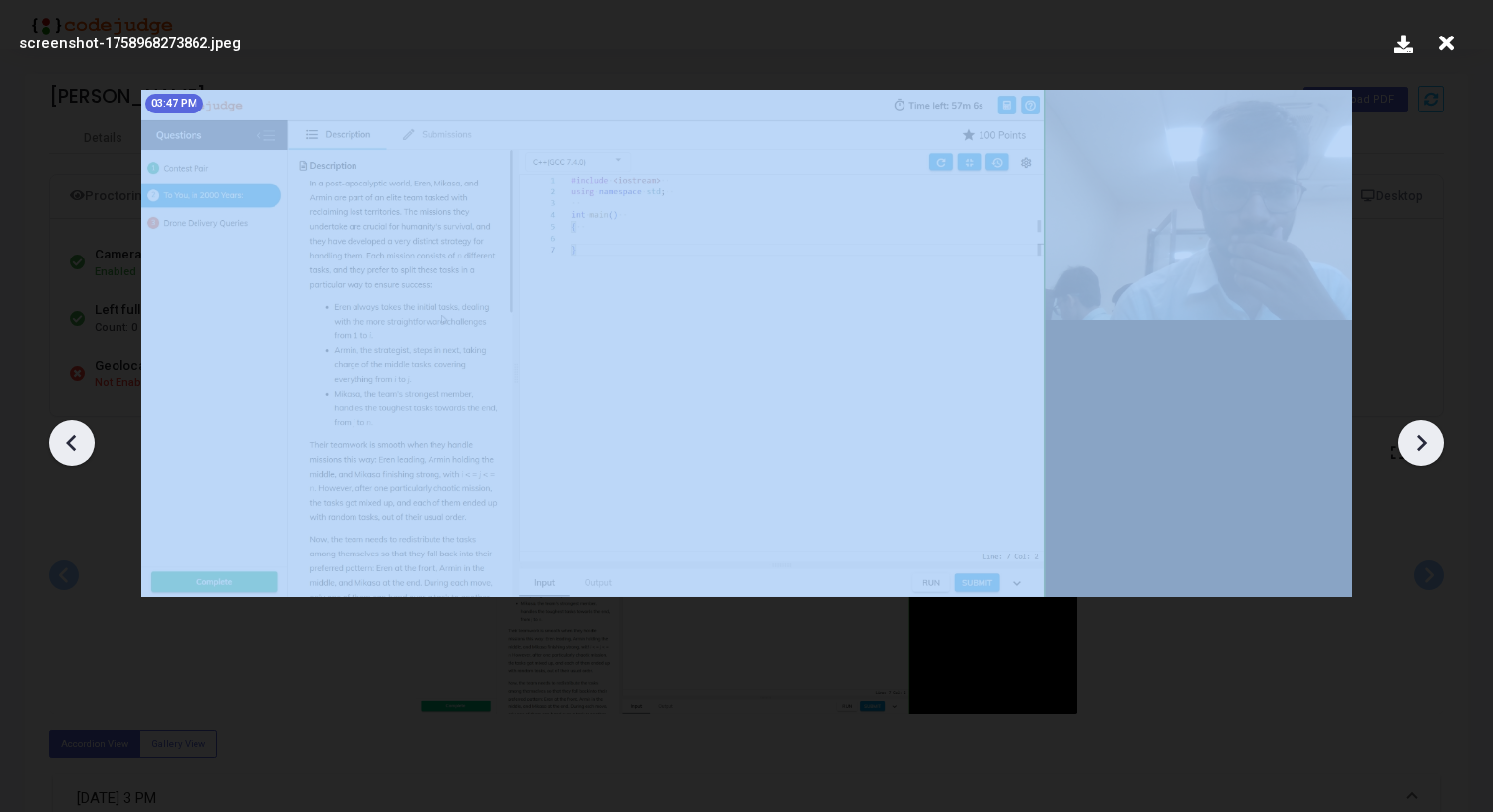
click at [1432, 442] on icon at bounding box center [1421, 443] width 30 height 30
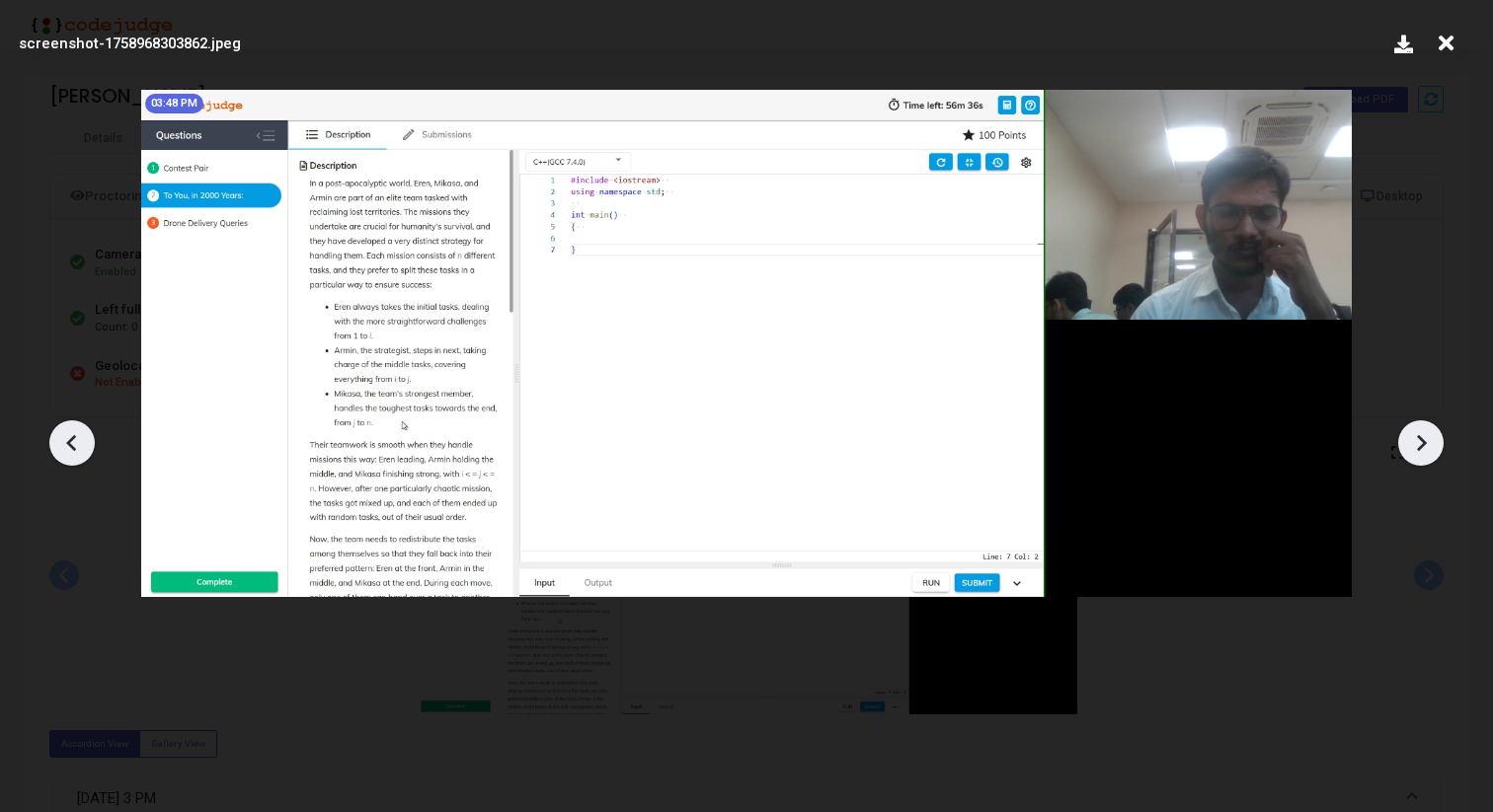
click at [1432, 442] on icon at bounding box center [1421, 443] width 30 height 30
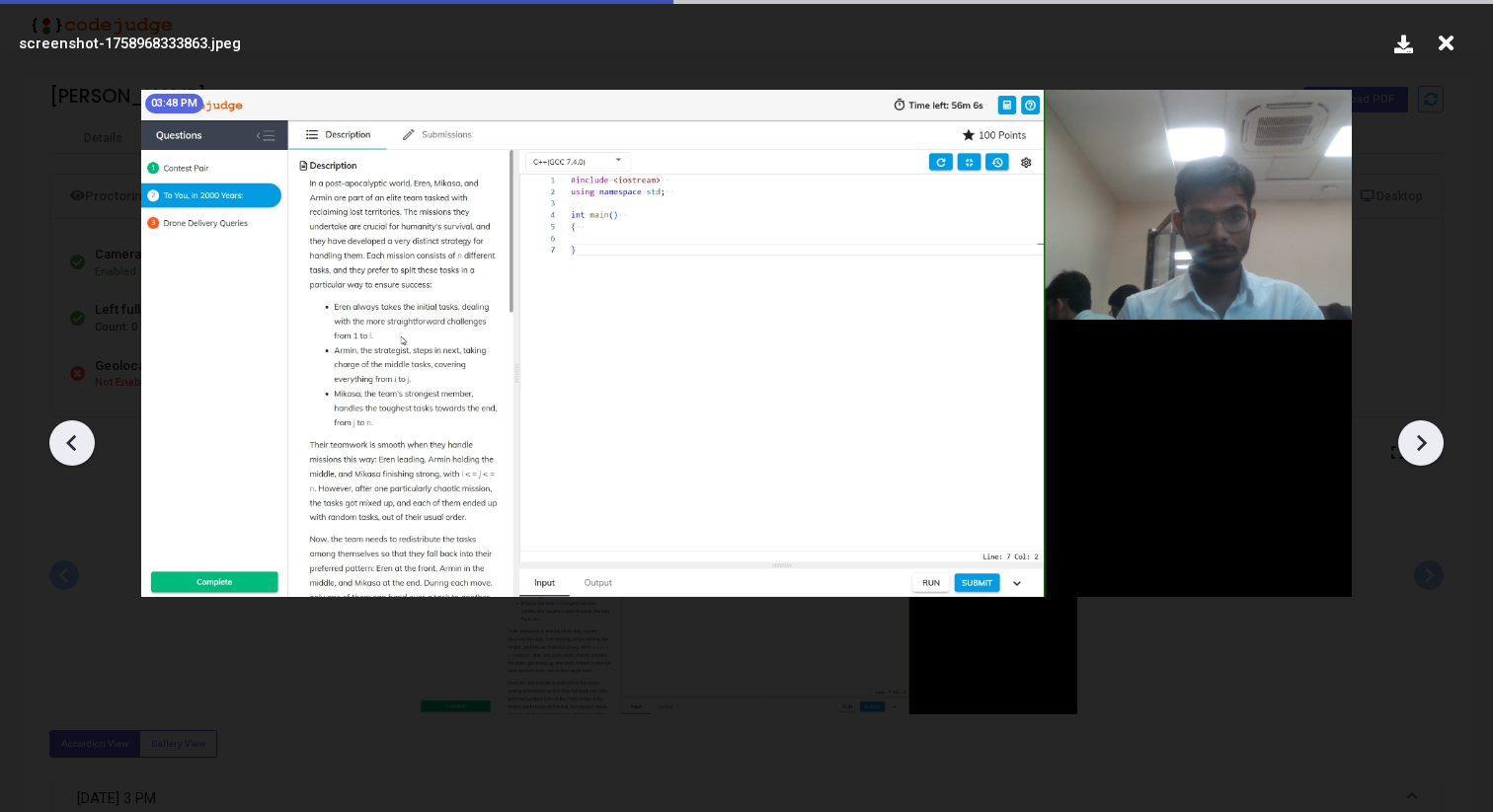
click at [1432, 442] on icon at bounding box center [1421, 443] width 30 height 30
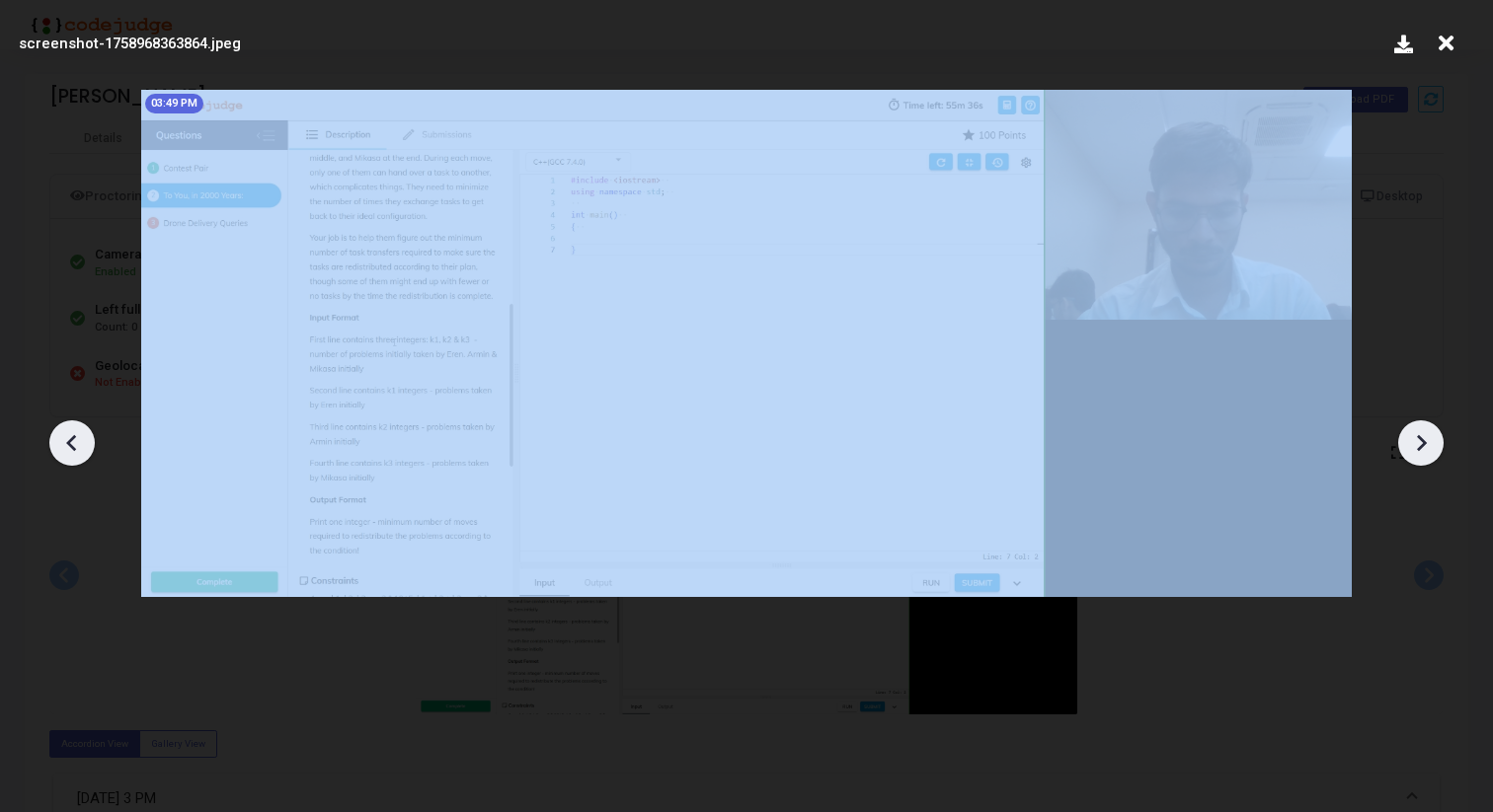
click at [1432, 442] on icon at bounding box center [1421, 443] width 30 height 30
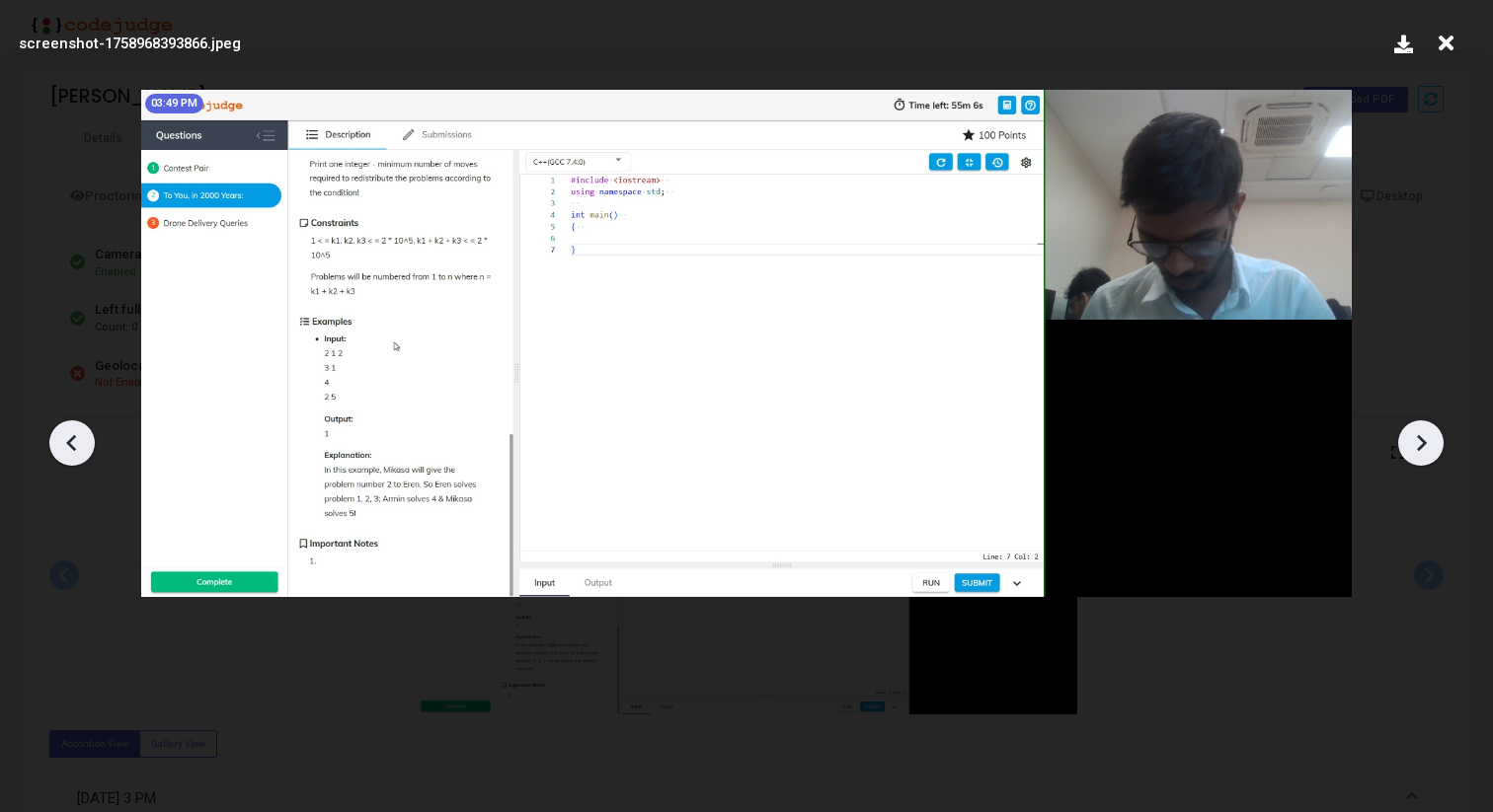
click at [1432, 442] on icon at bounding box center [1421, 443] width 30 height 30
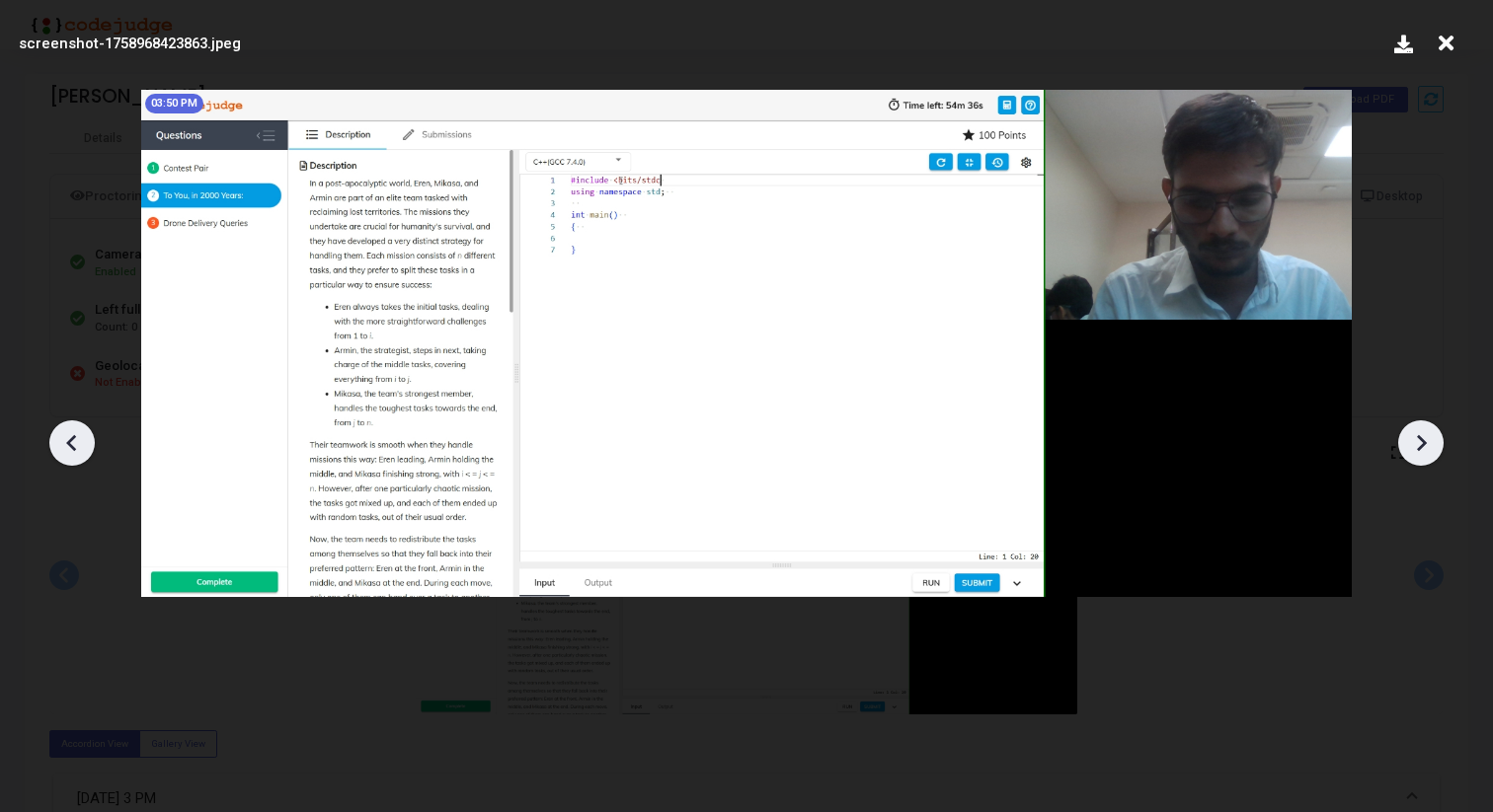
click at [1432, 442] on icon at bounding box center [1421, 443] width 30 height 30
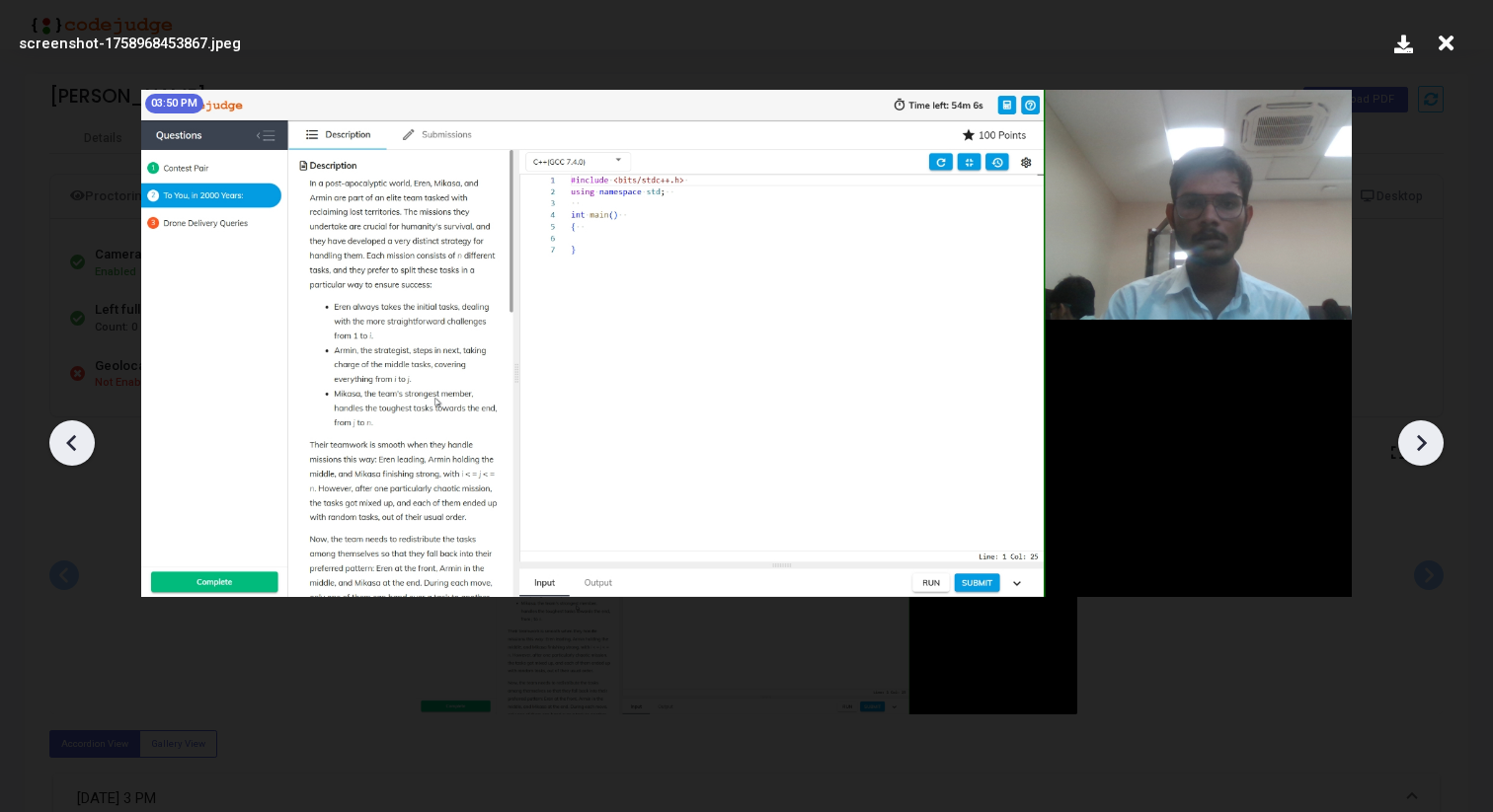
click at [1432, 442] on icon at bounding box center [1421, 443] width 30 height 30
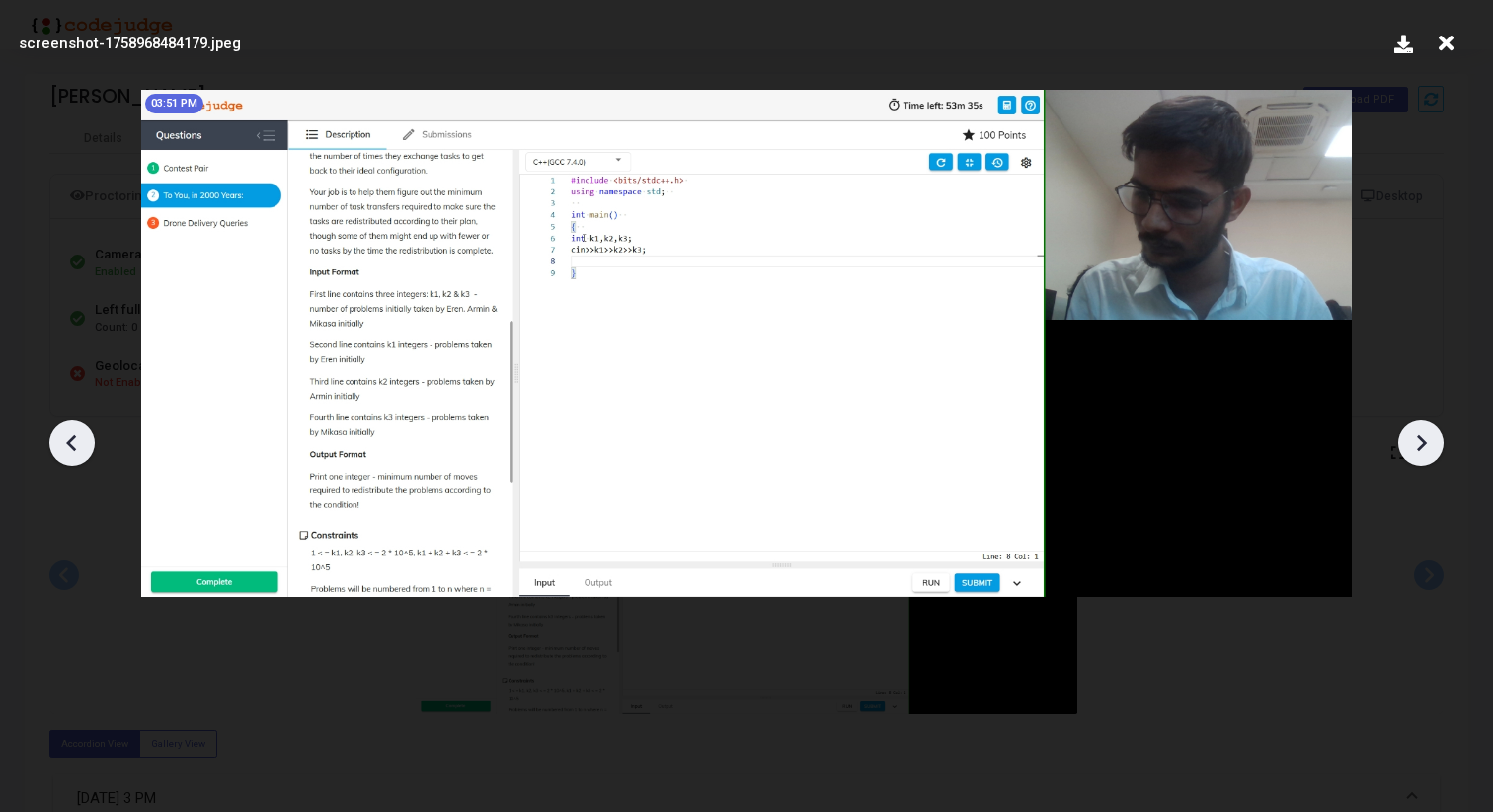
click at [69, 428] on icon at bounding box center [72, 443] width 30 height 30
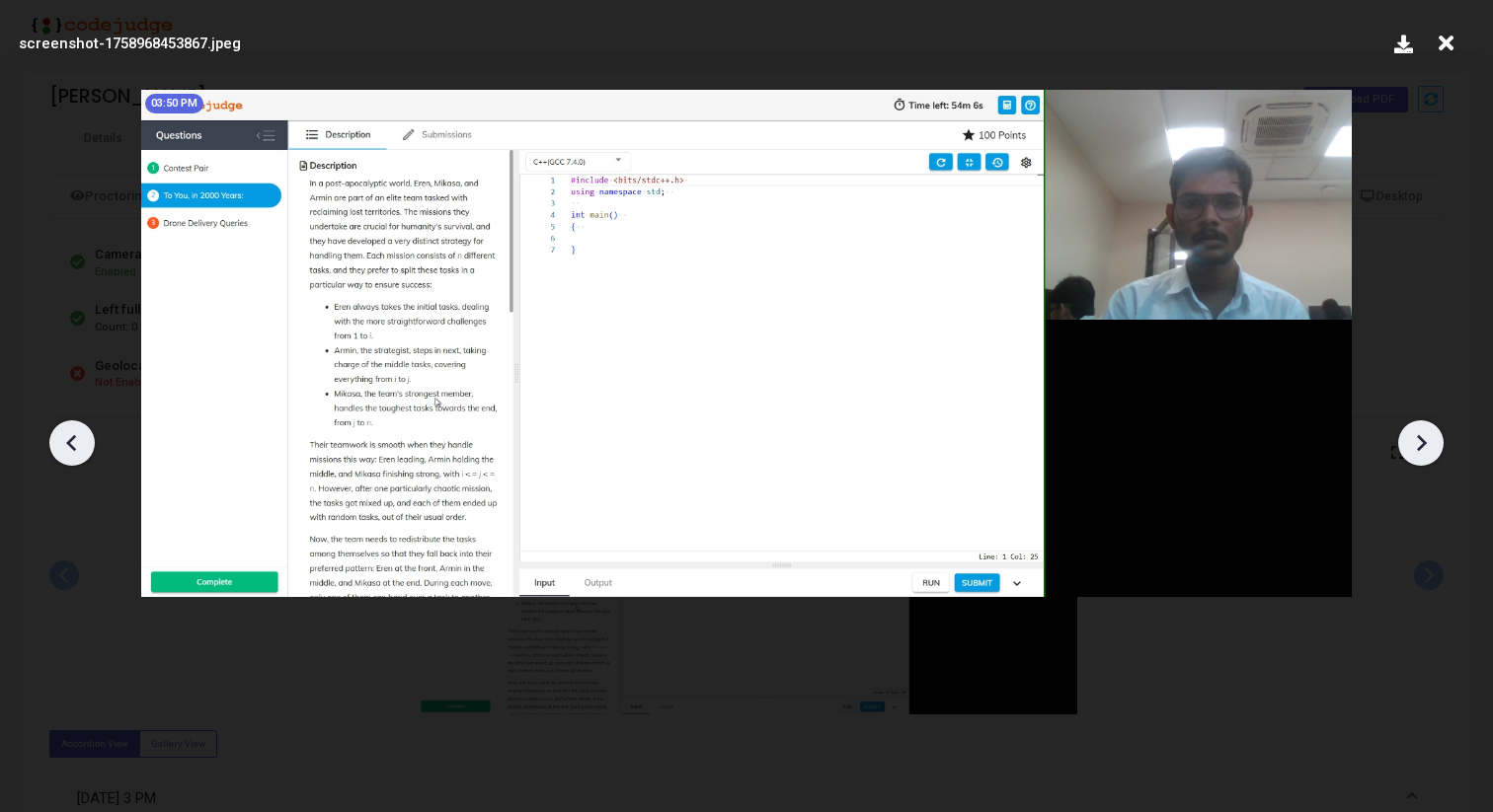
click at [69, 428] on icon at bounding box center [72, 443] width 30 height 30
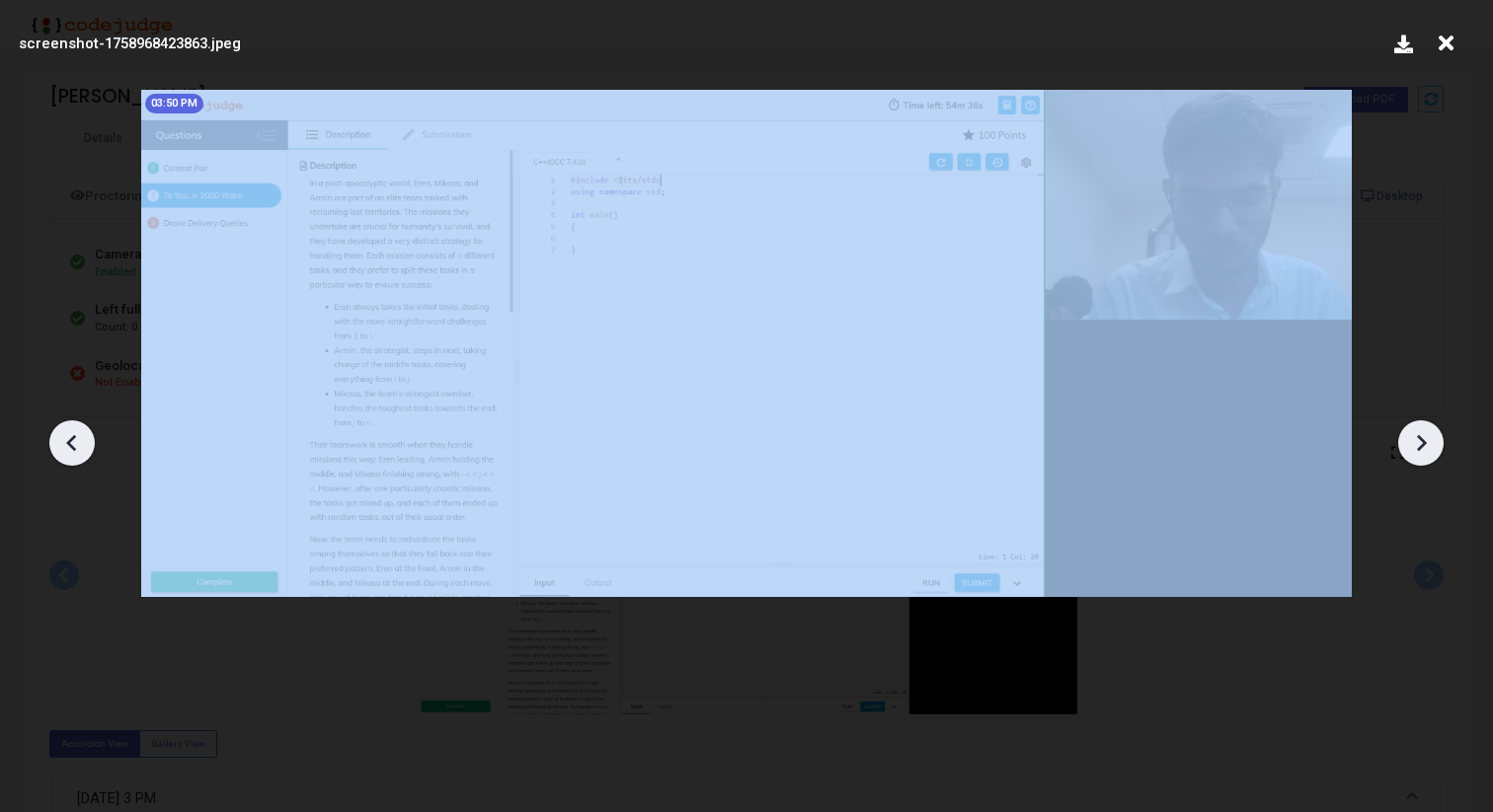
click at [69, 428] on icon at bounding box center [72, 443] width 30 height 30
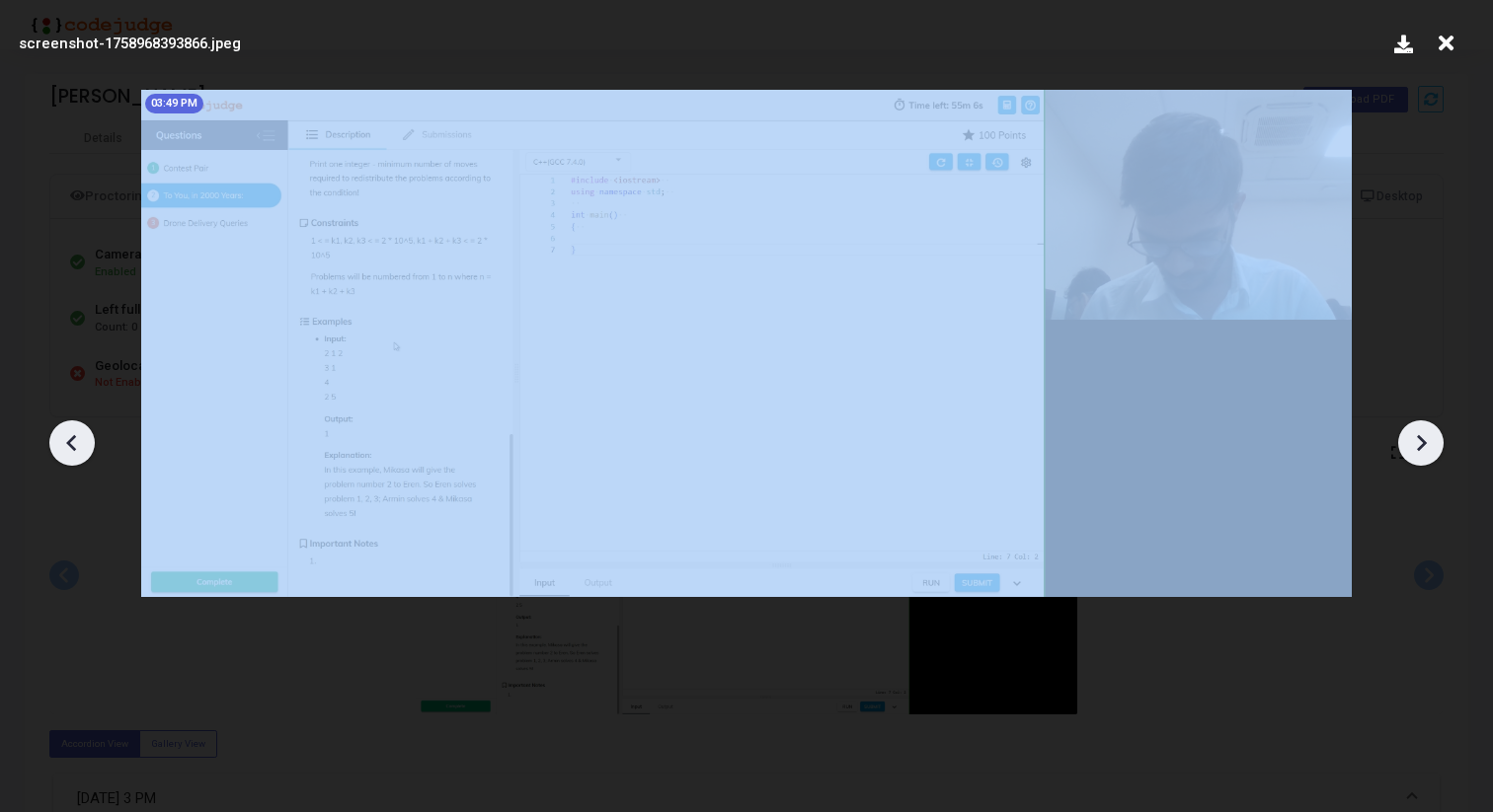
click at [69, 428] on icon at bounding box center [72, 443] width 30 height 30
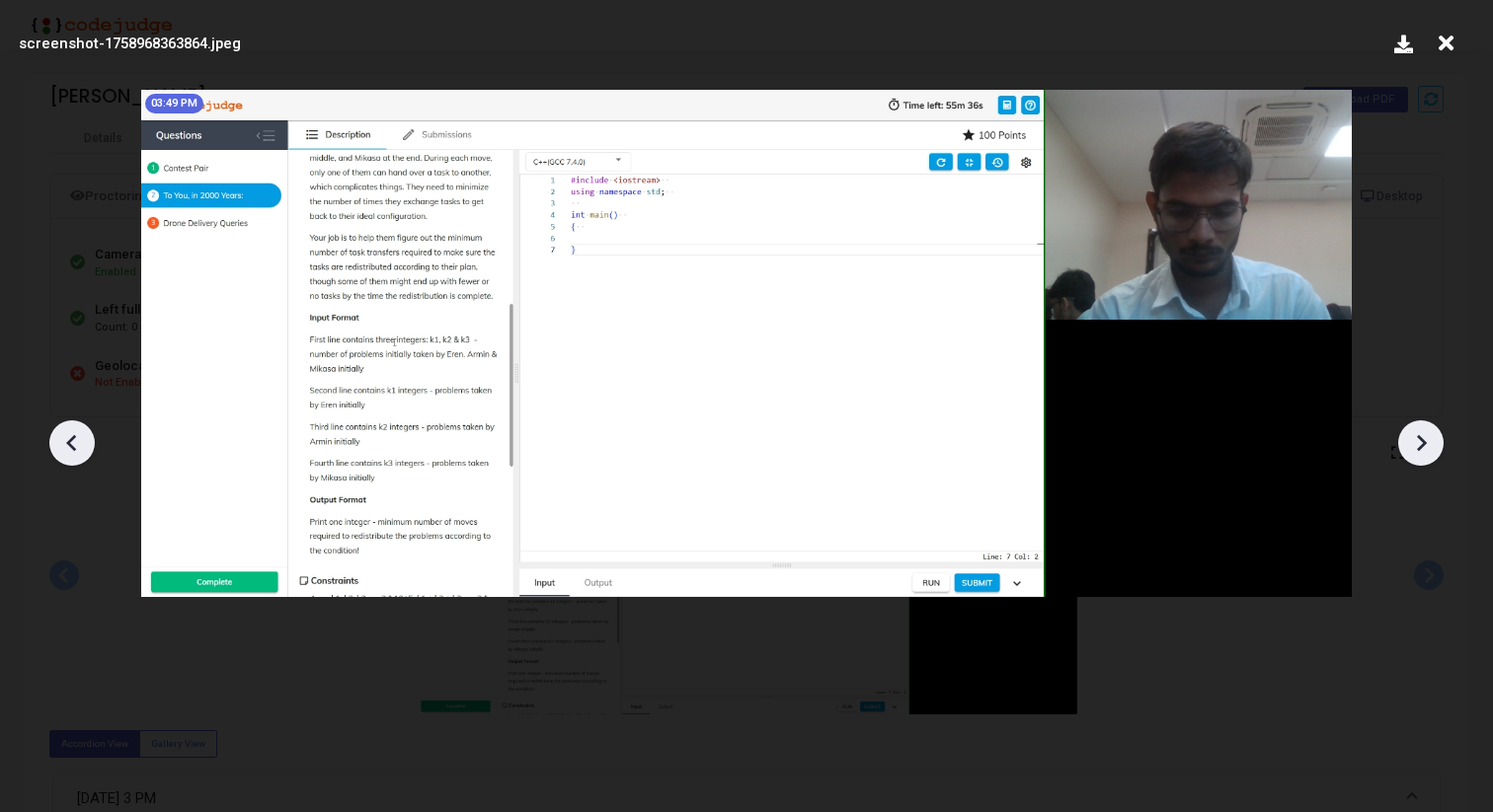
click at [1436, 443] on div at bounding box center [1420, 442] width 45 height 45
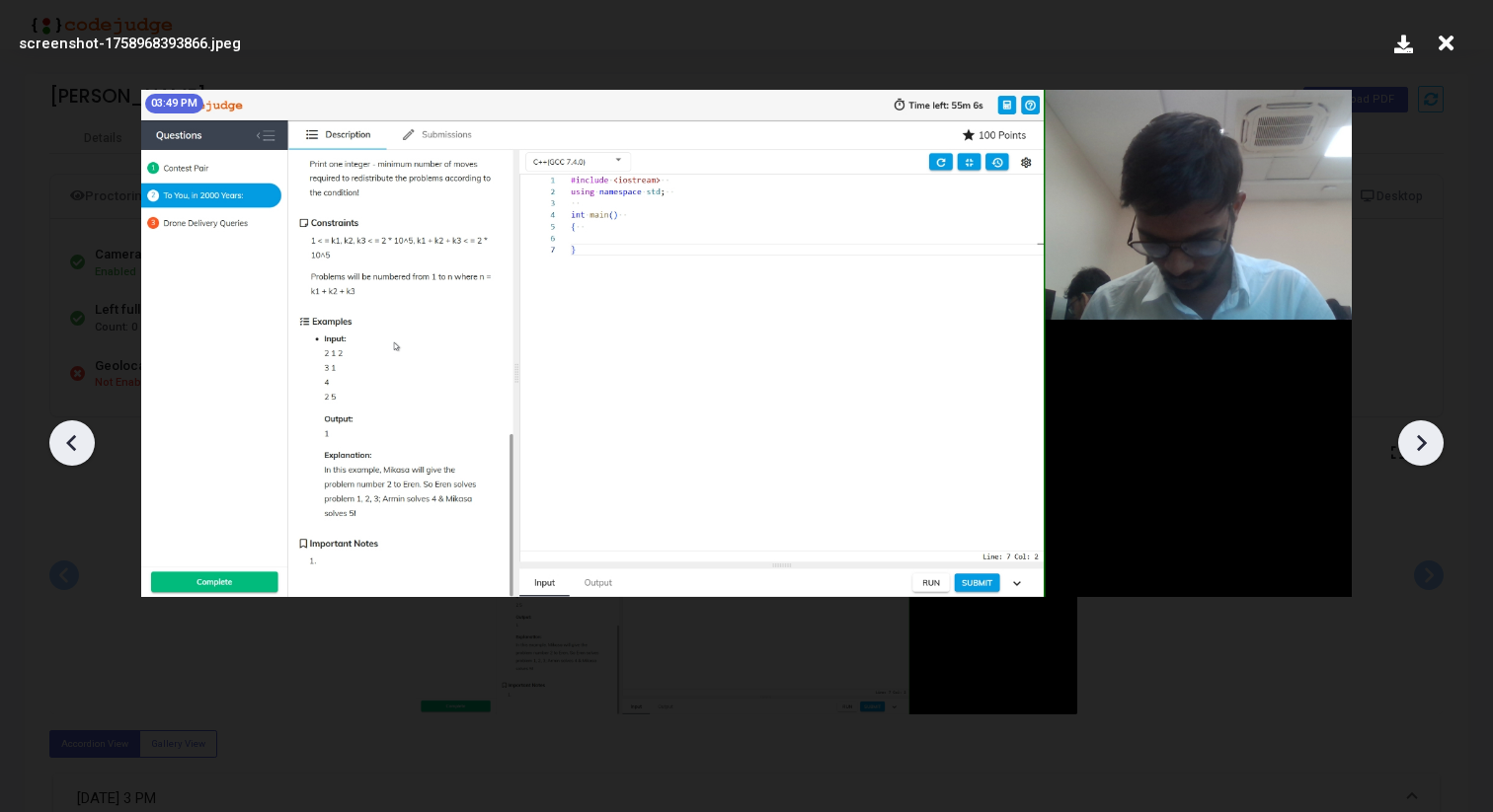
click at [1436, 443] on div at bounding box center [1420, 442] width 45 height 45
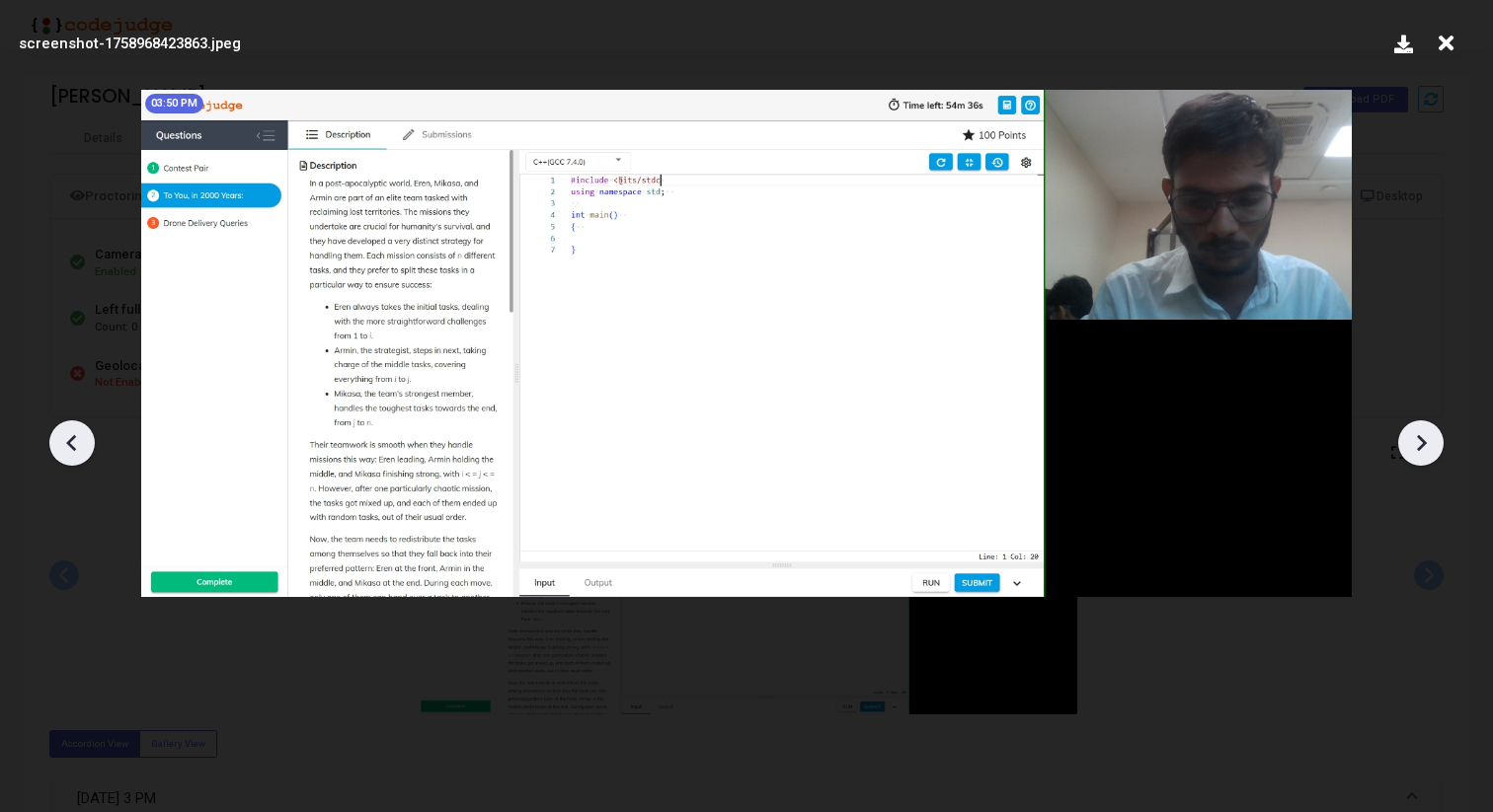
click at [1436, 443] on div at bounding box center [1420, 442] width 45 height 45
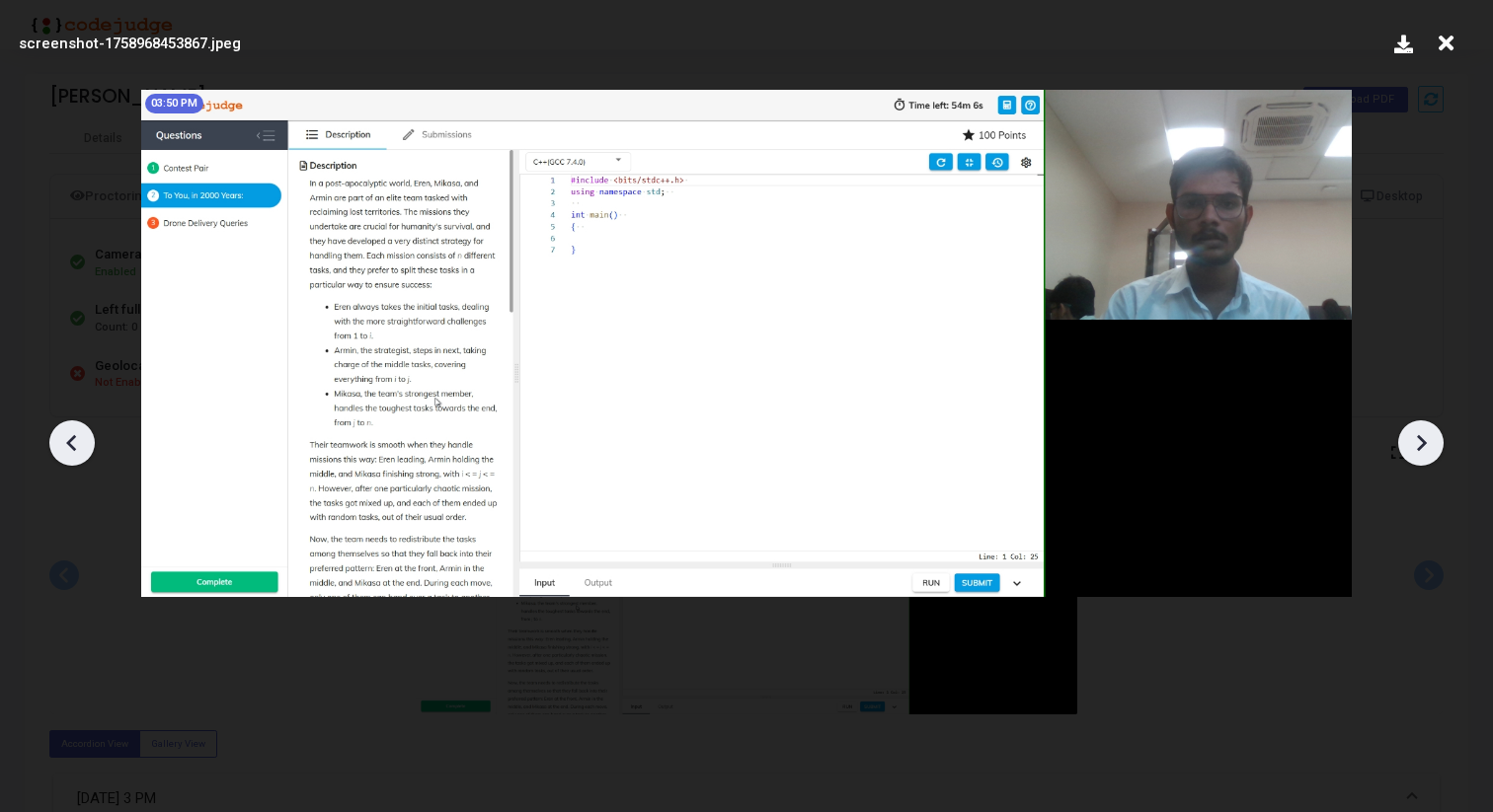
click at [1436, 443] on div at bounding box center [1420, 442] width 45 height 45
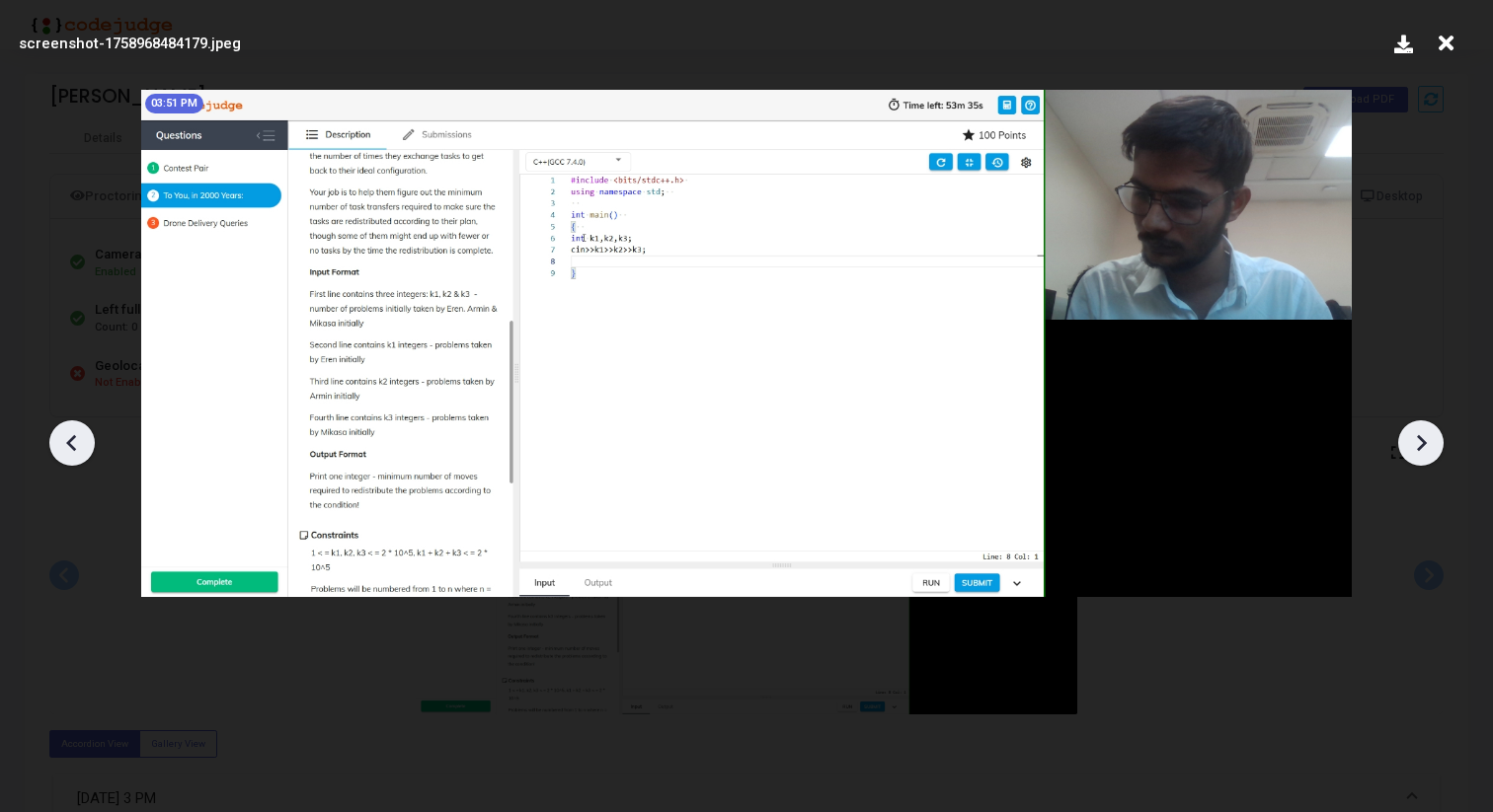
click at [1436, 443] on div at bounding box center [1420, 442] width 45 height 45
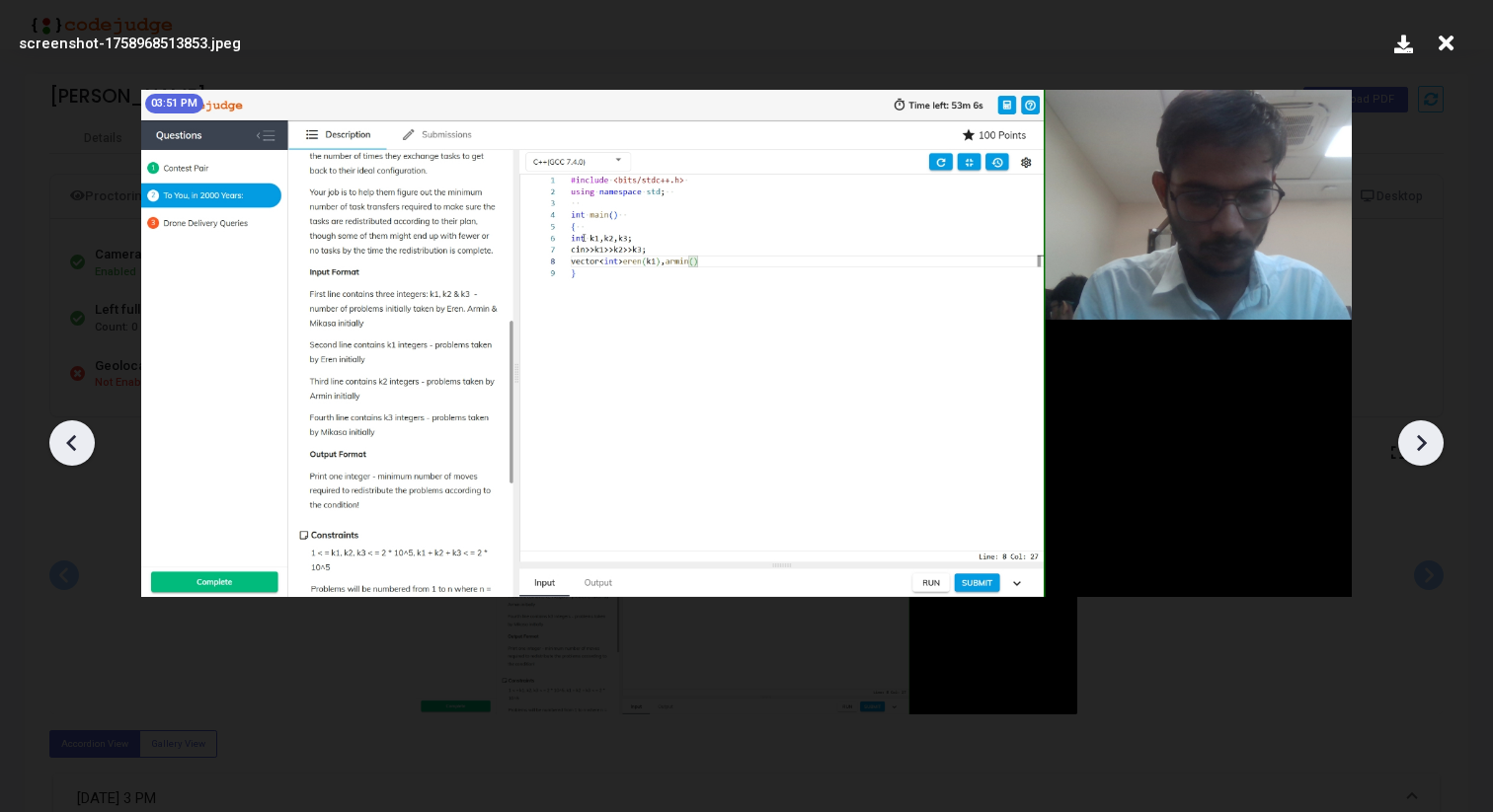
click at [1436, 443] on div at bounding box center [1420, 442] width 45 height 45
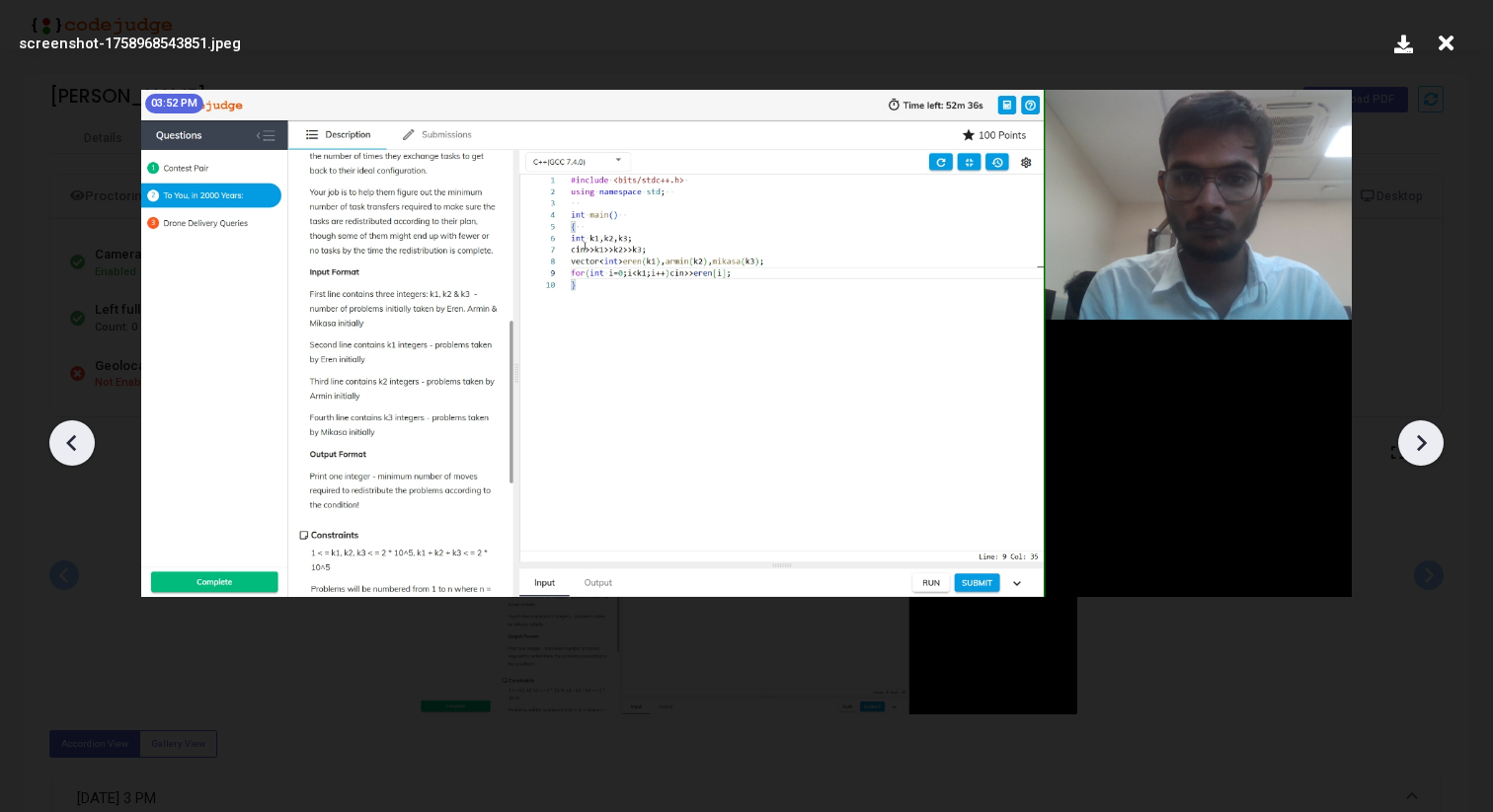
click at [1436, 443] on div at bounding box center [1420, 442] width 45 height 45
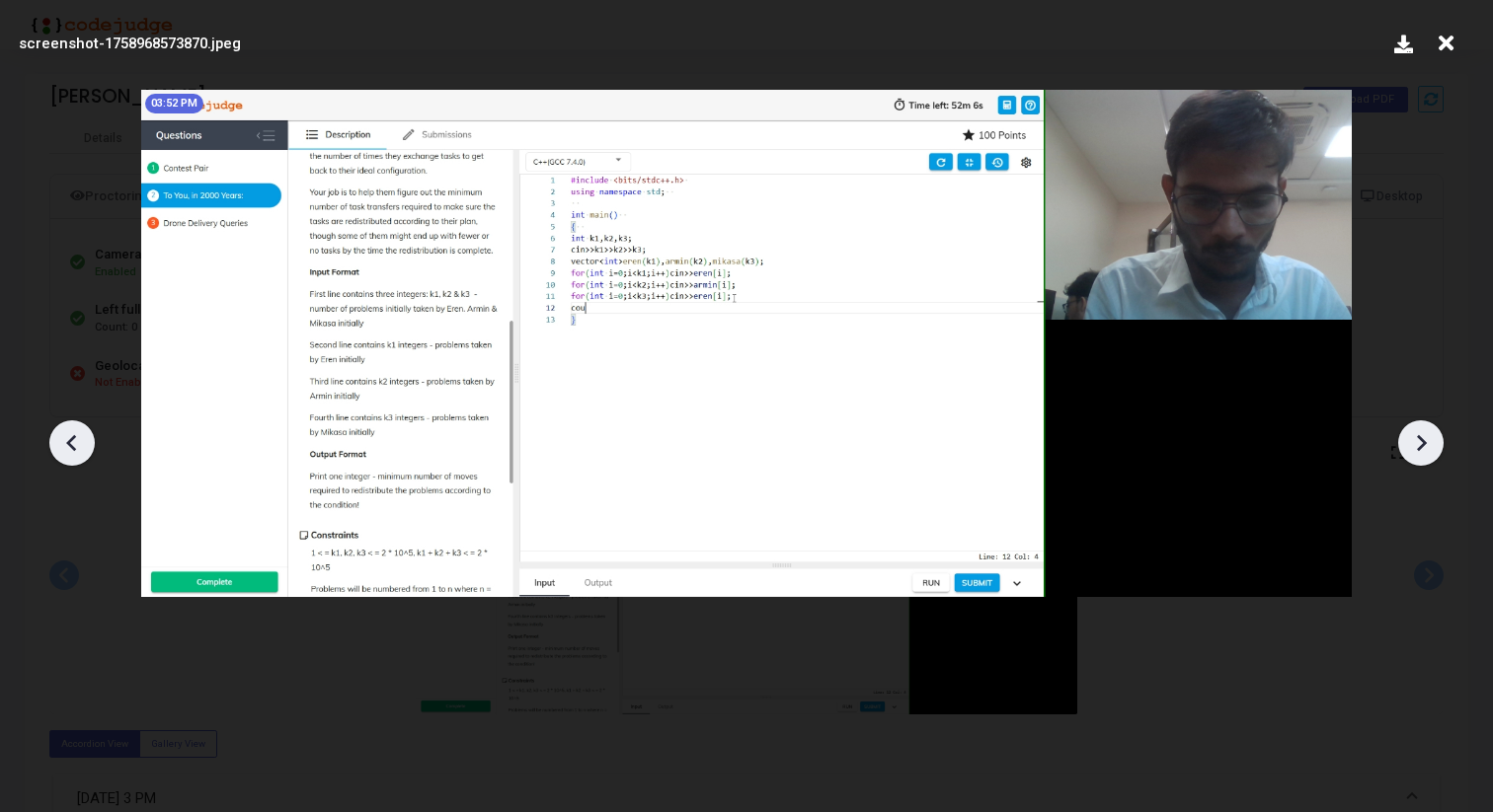
click at [1436, 443] on div at bounding box center [1420, 442] width 45 height 45
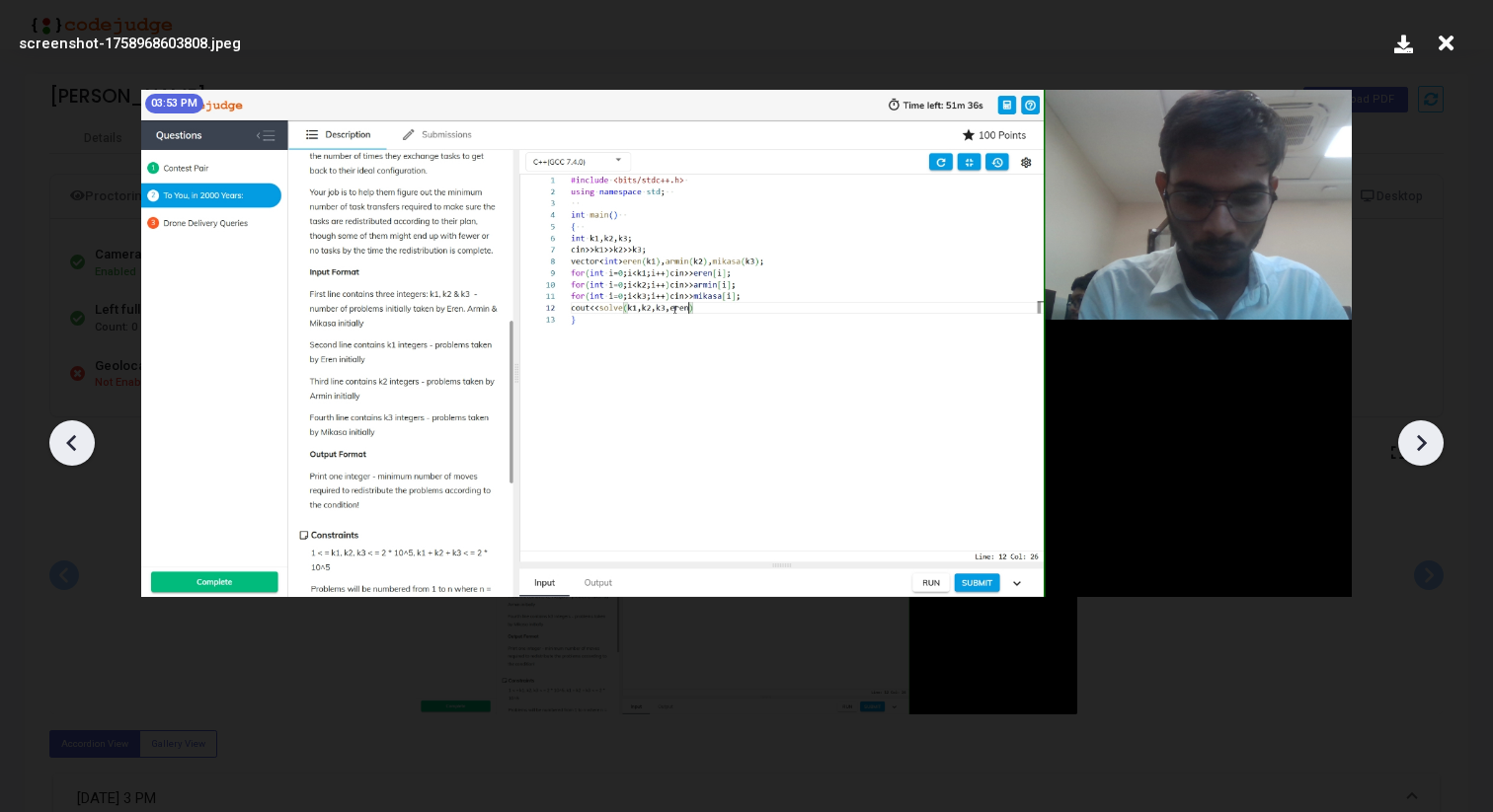
click at [1436, 443] on div at bounding box center [1420, 442] width 45 height 45
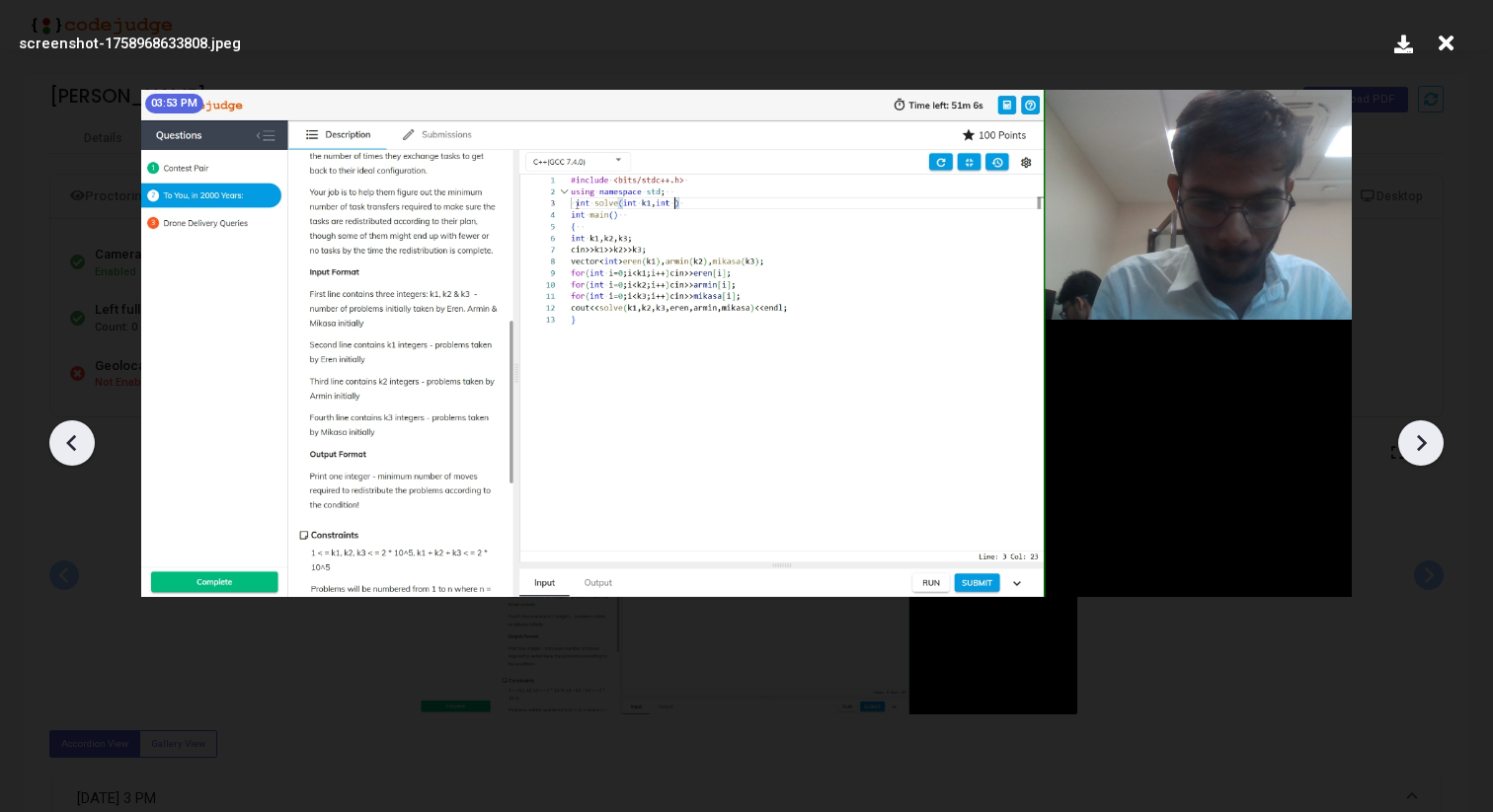
click at [1427, 437] on icon at bounding box center [1421, 443] width 30 height 30
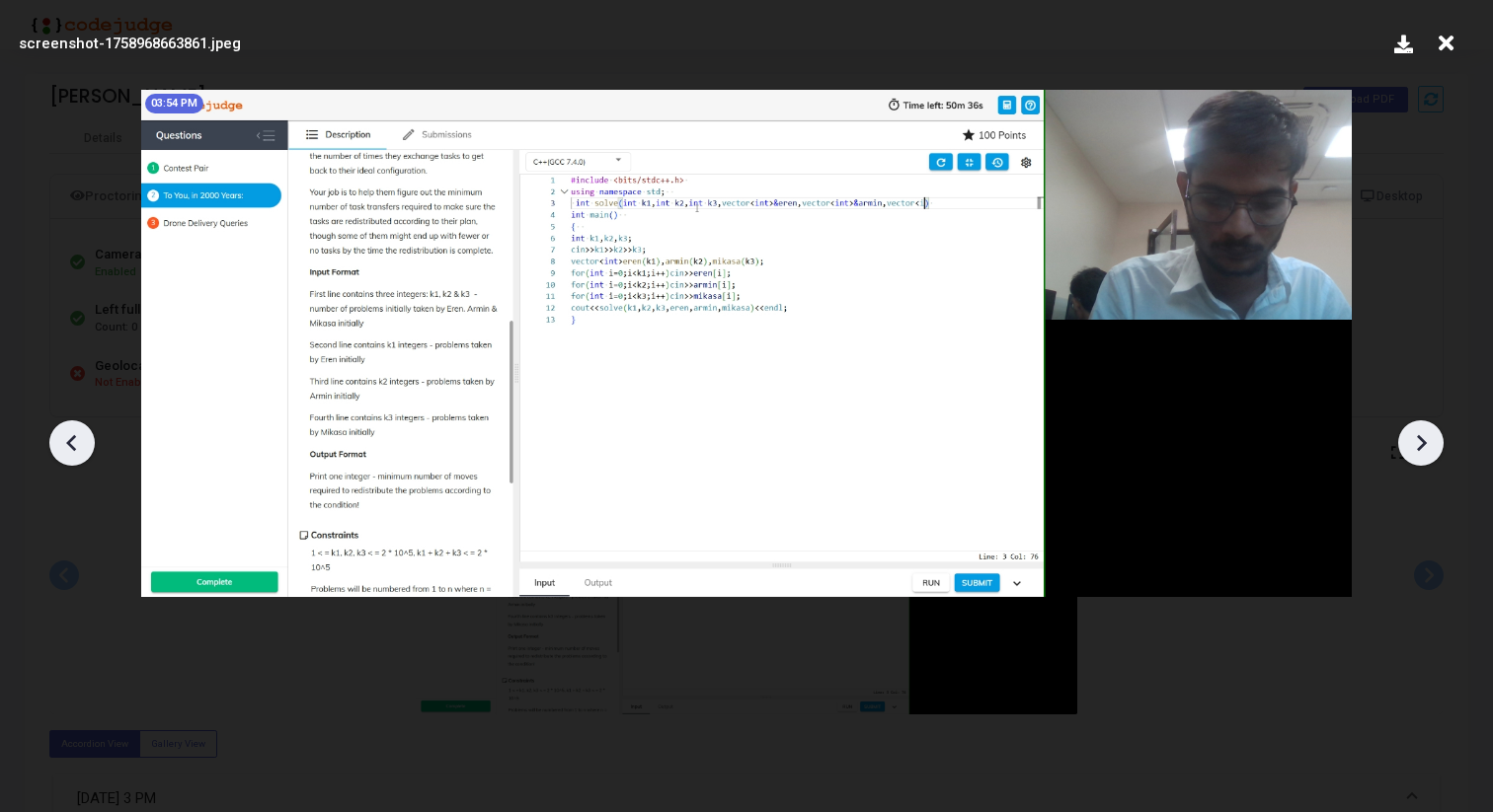
click at [1427, 437] on icon at bounding box center [1421, 443] width 30 height 30
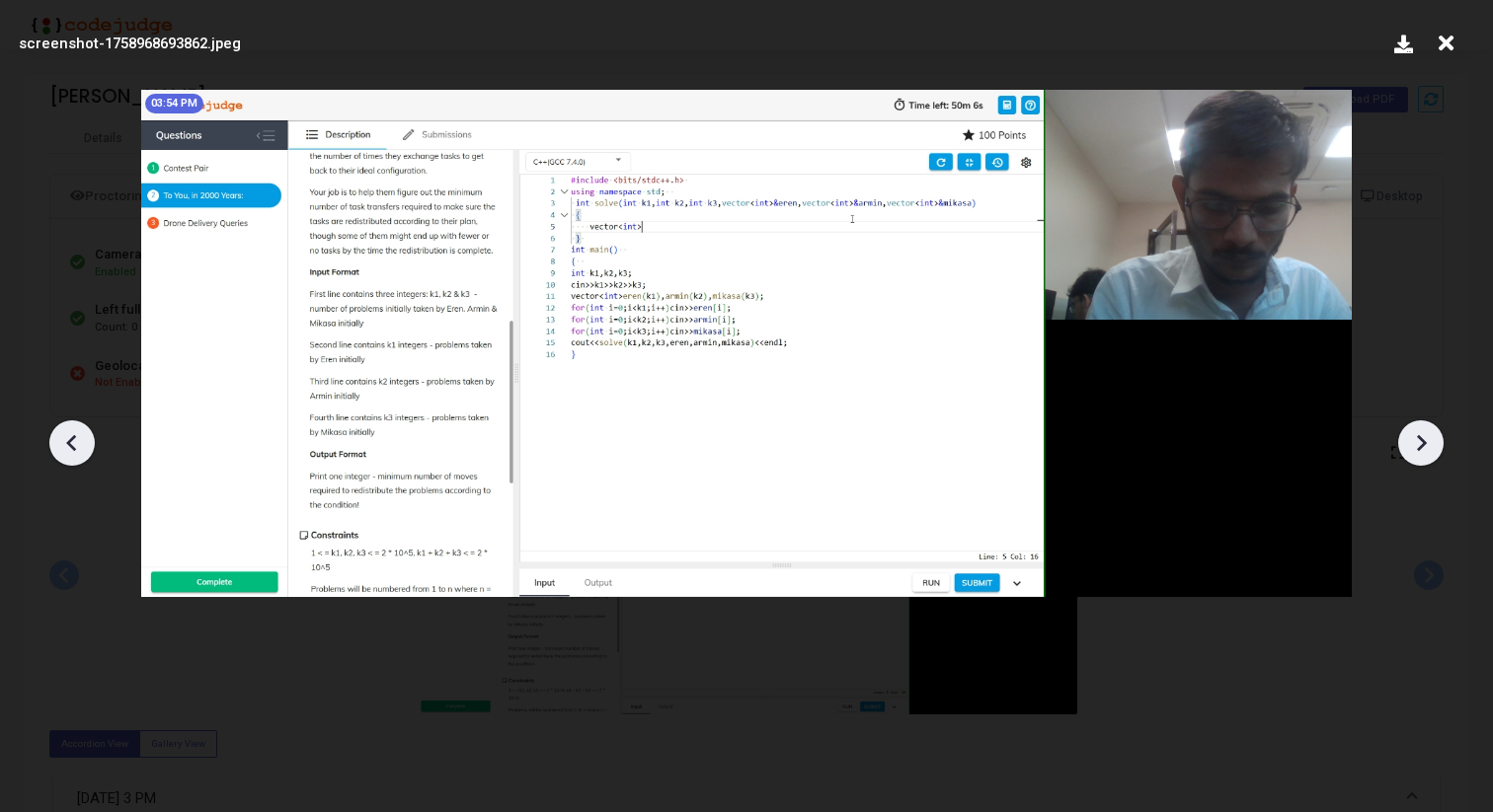
click at [1427, 437] on icon at bounding box center [1421, 443] width 30 height 30
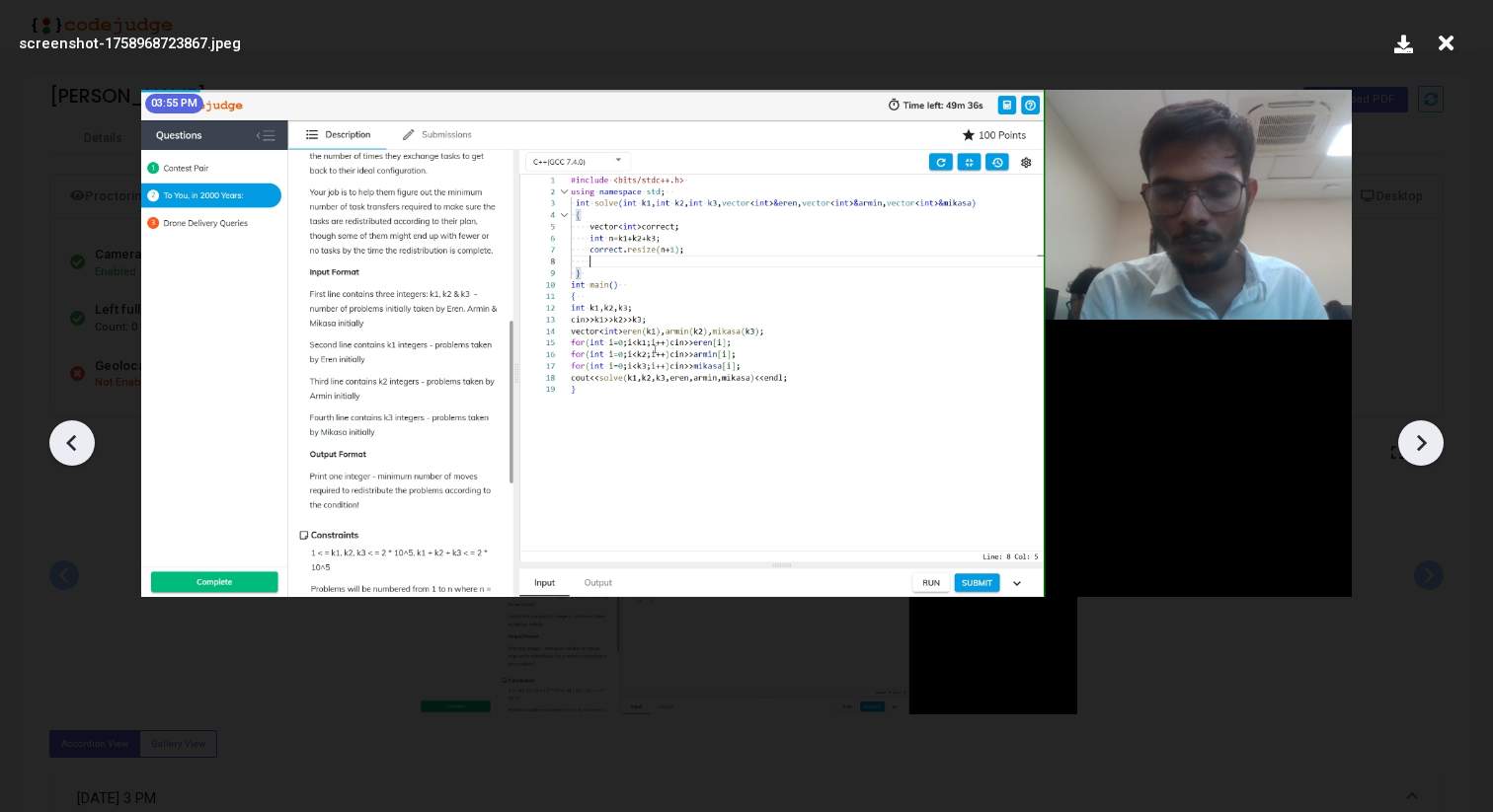
click at [1427, 437] on icon at bounding box center [1421, 443] width 30 height 30
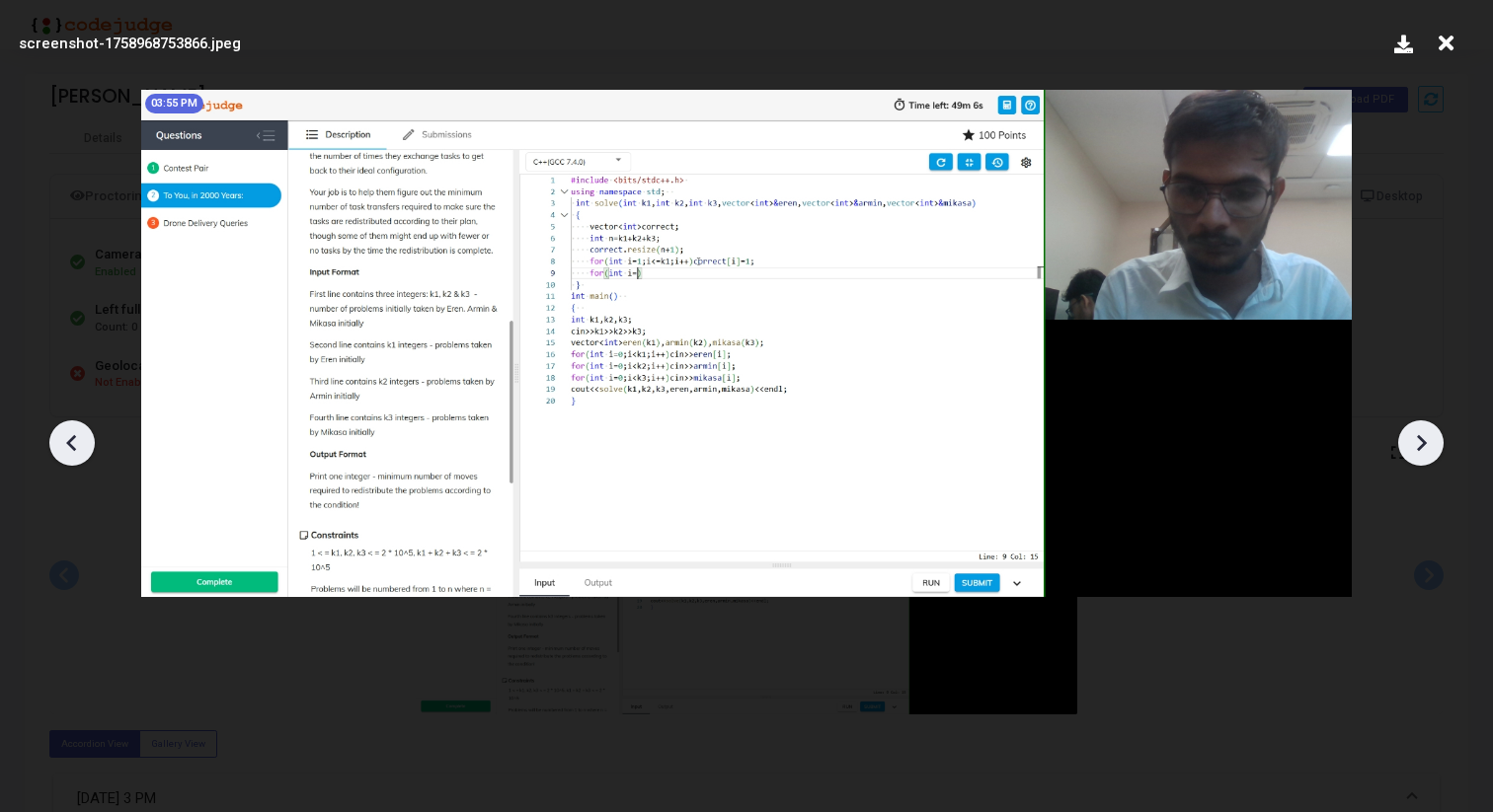
click at [1427, 437] on icon at bounding box center [1421, 443] width 30 height 30
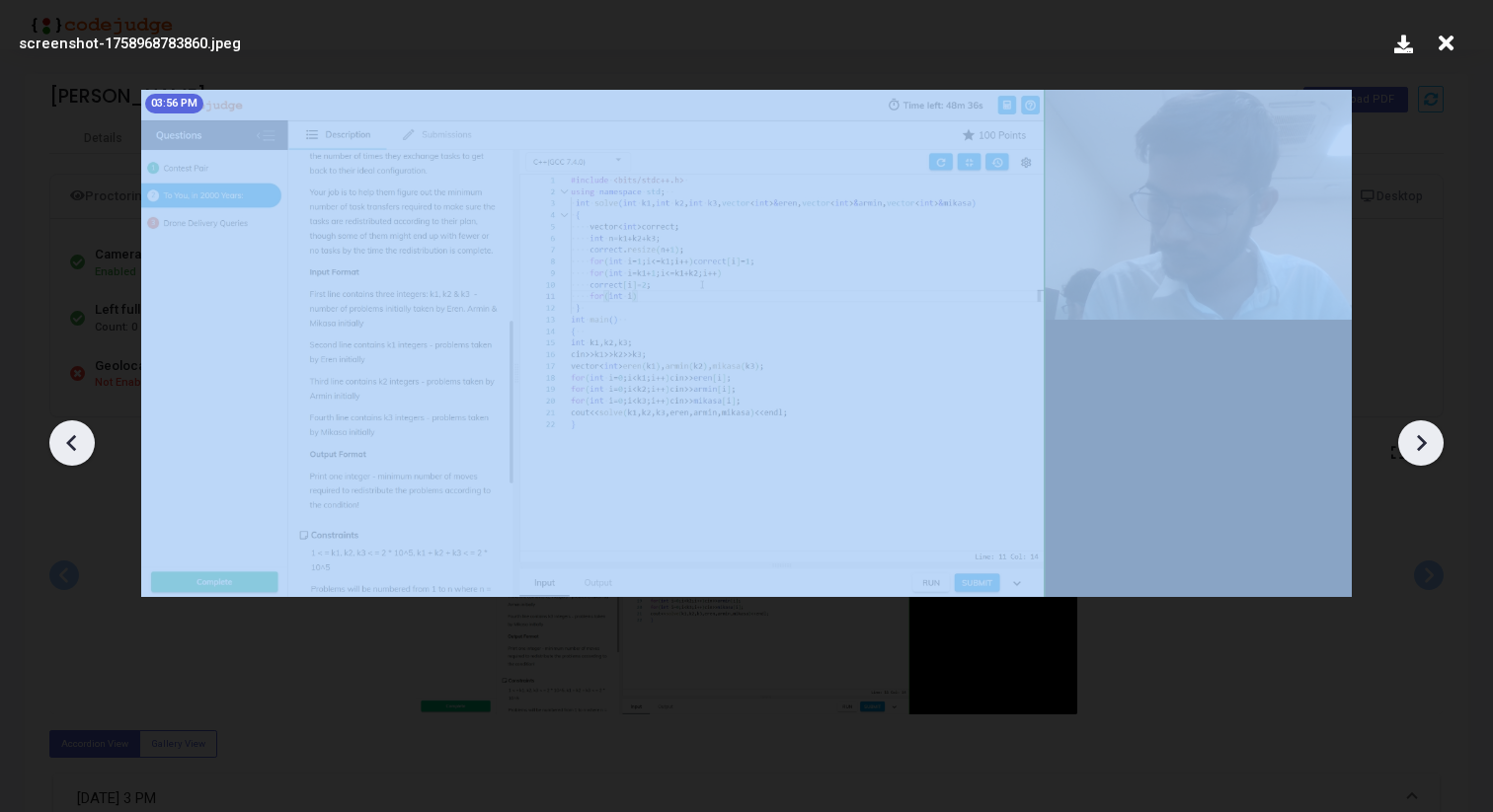
click at [1427, 437] on icon at bounding box center [1421, 443] width 30 height 30
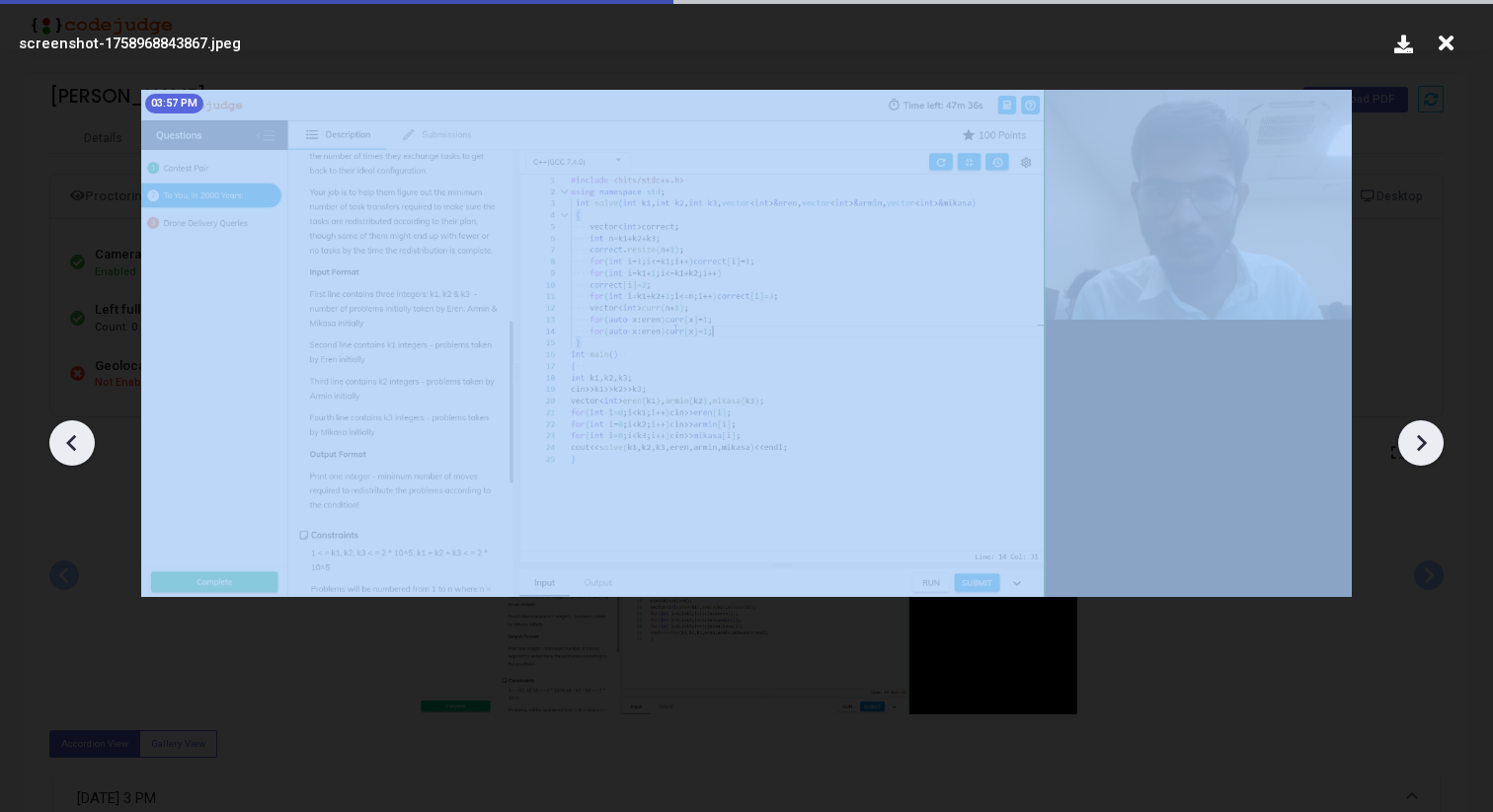
click at [1427, 437] on icon at bounding box center [1421, 443] width 30 height 30
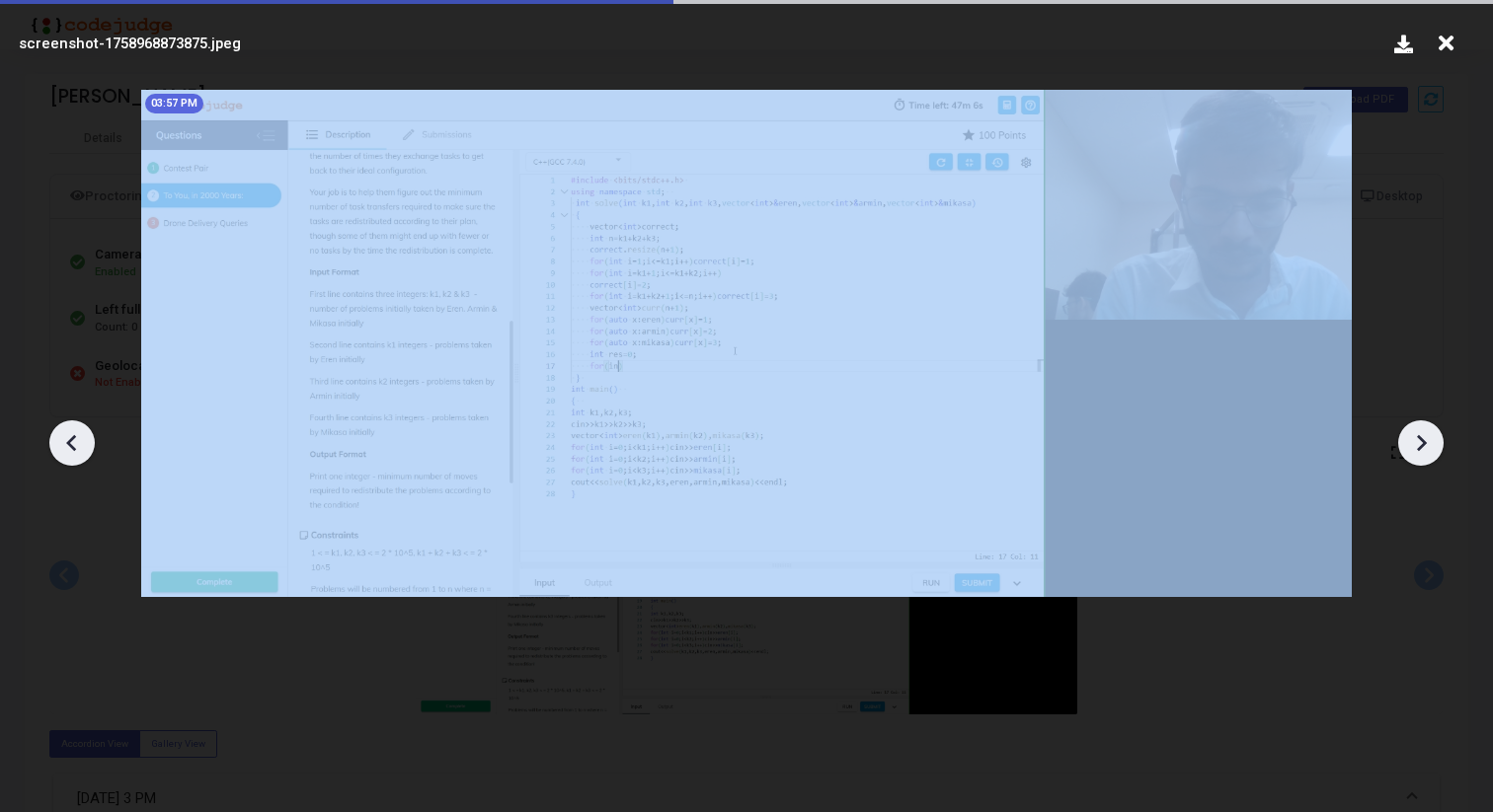
click at [1427, 437] on icon at bounding box center [1421, 443] width 30 height 30
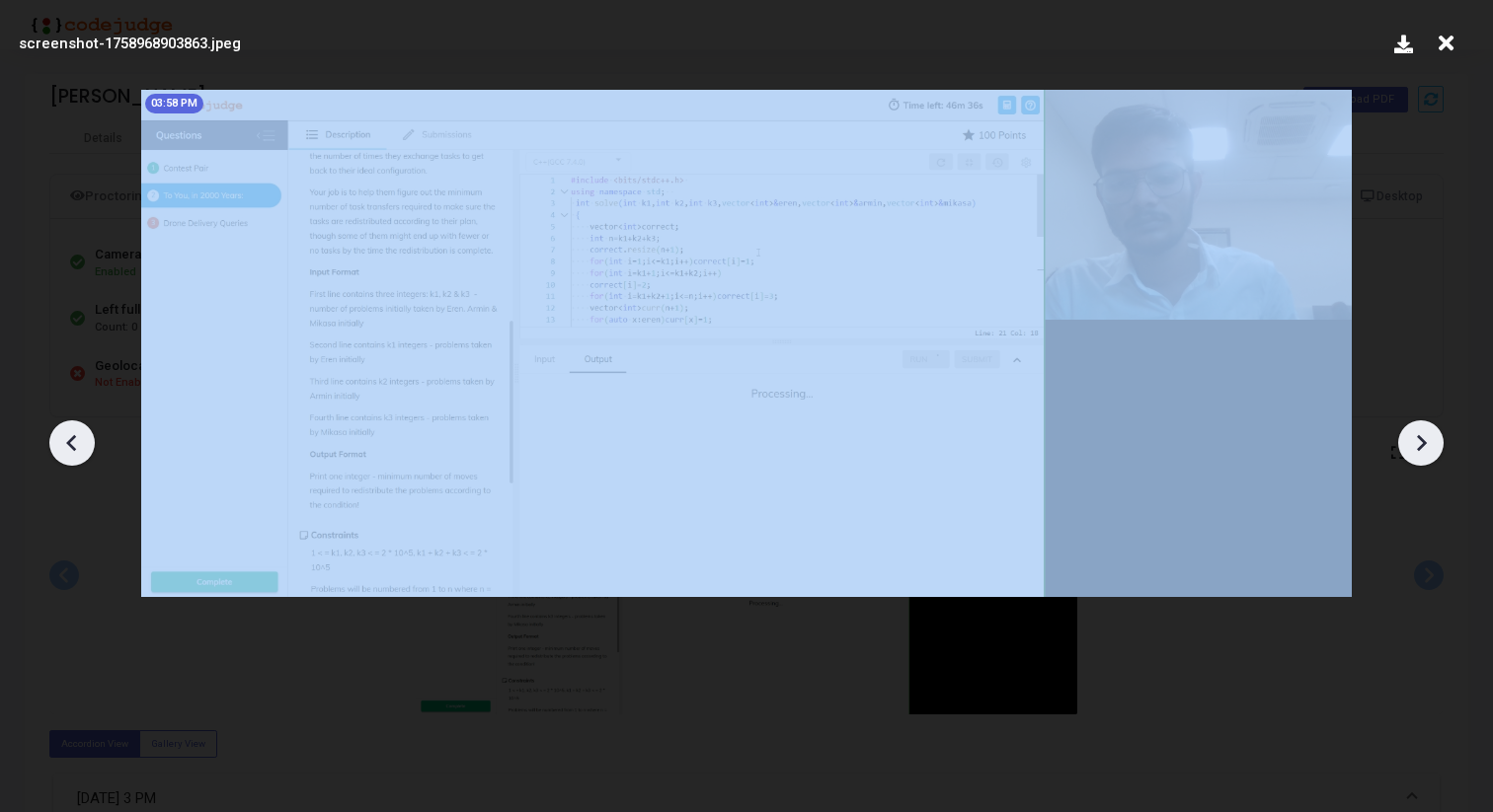
click at [1427, 437] on icon at bounding box center [1421, 443] width 30 height 30
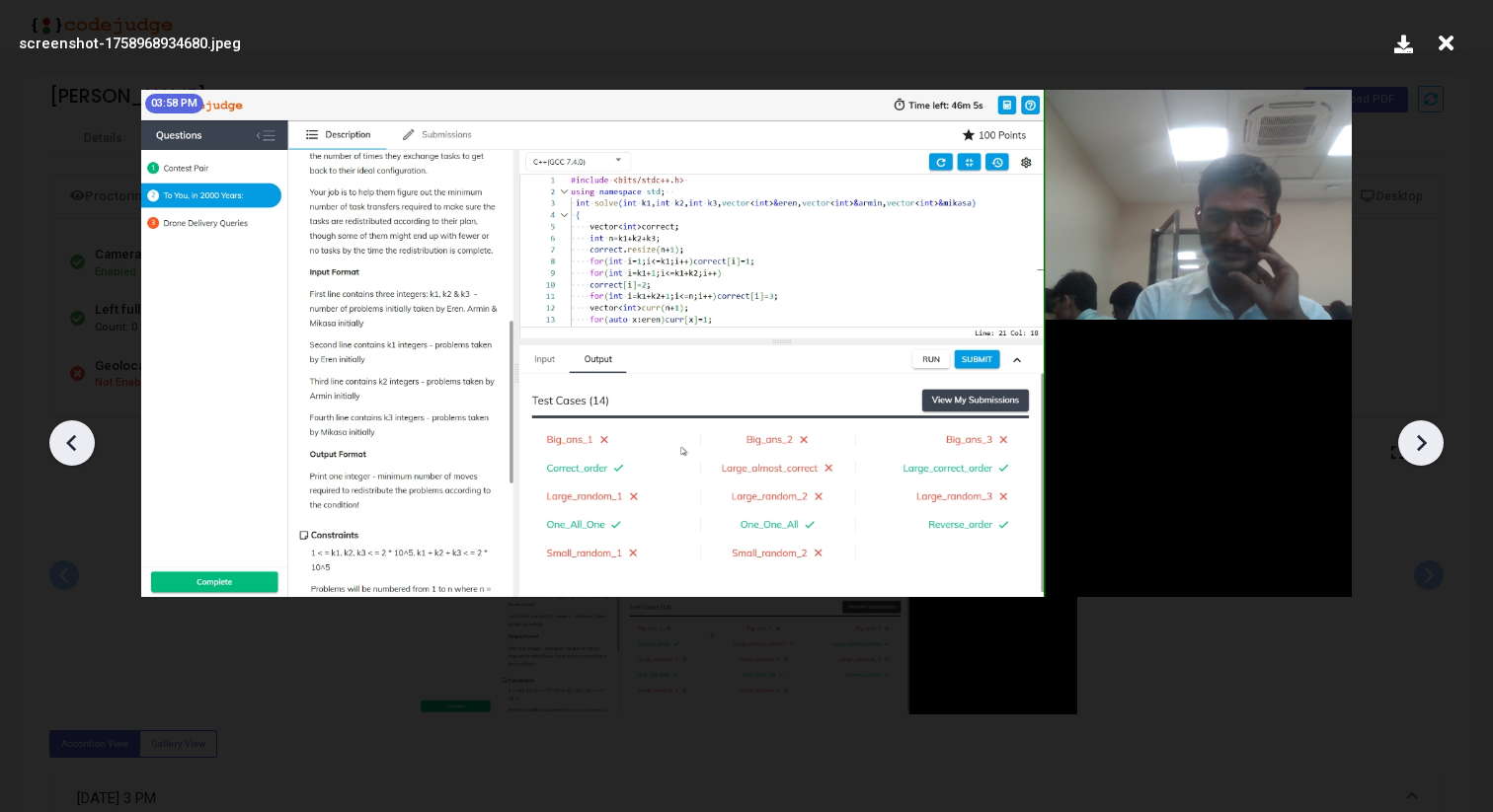
click at [1427, 437] on icon at bounding box center [1421, 443] width 30 height 30
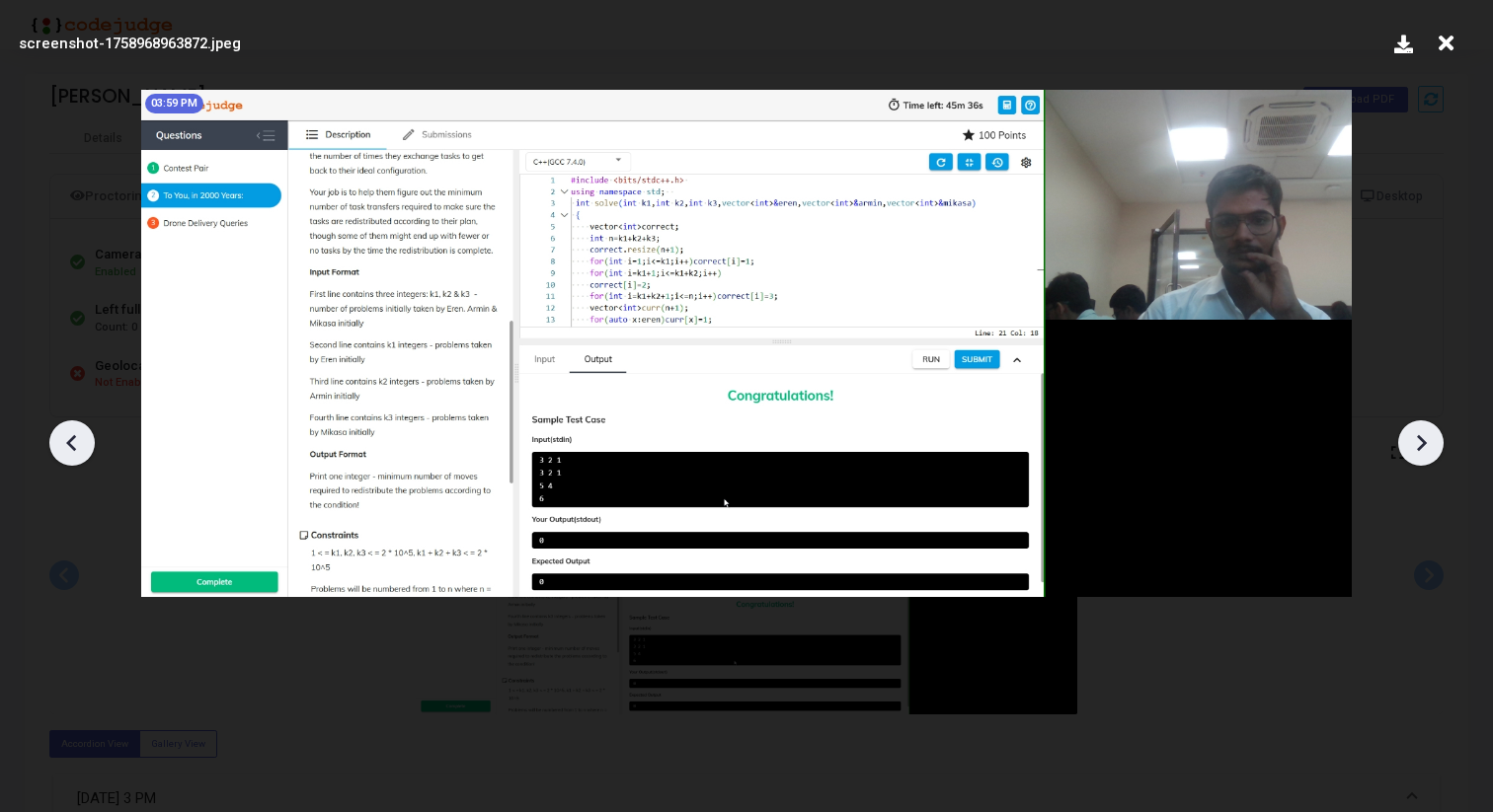
click at [1427, 437] on icon at bounding box center [1421, 443] width 30 height 30
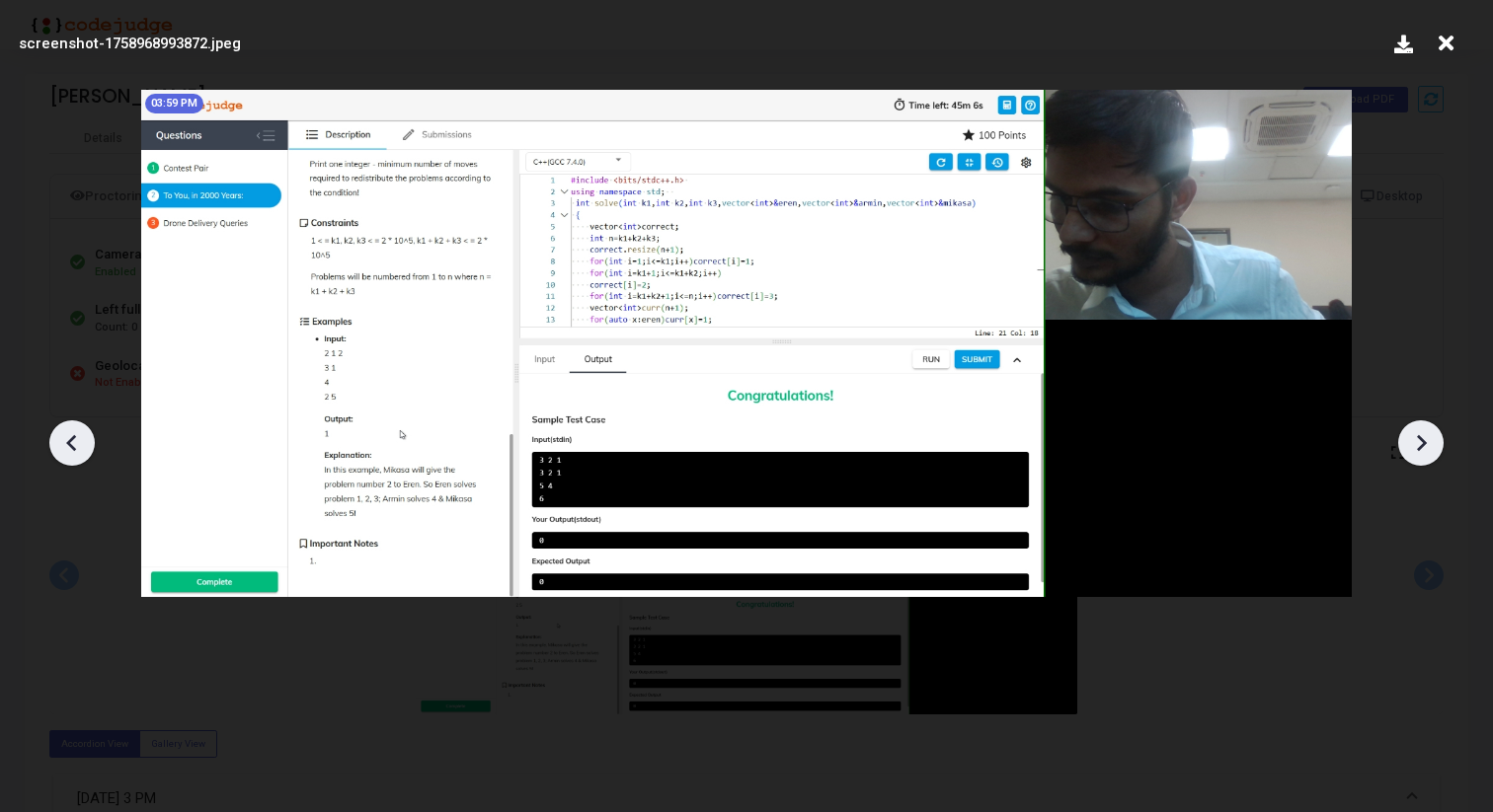
click at [1427, 437] on icon at bounding box center [1421, 443] width 30 height 30
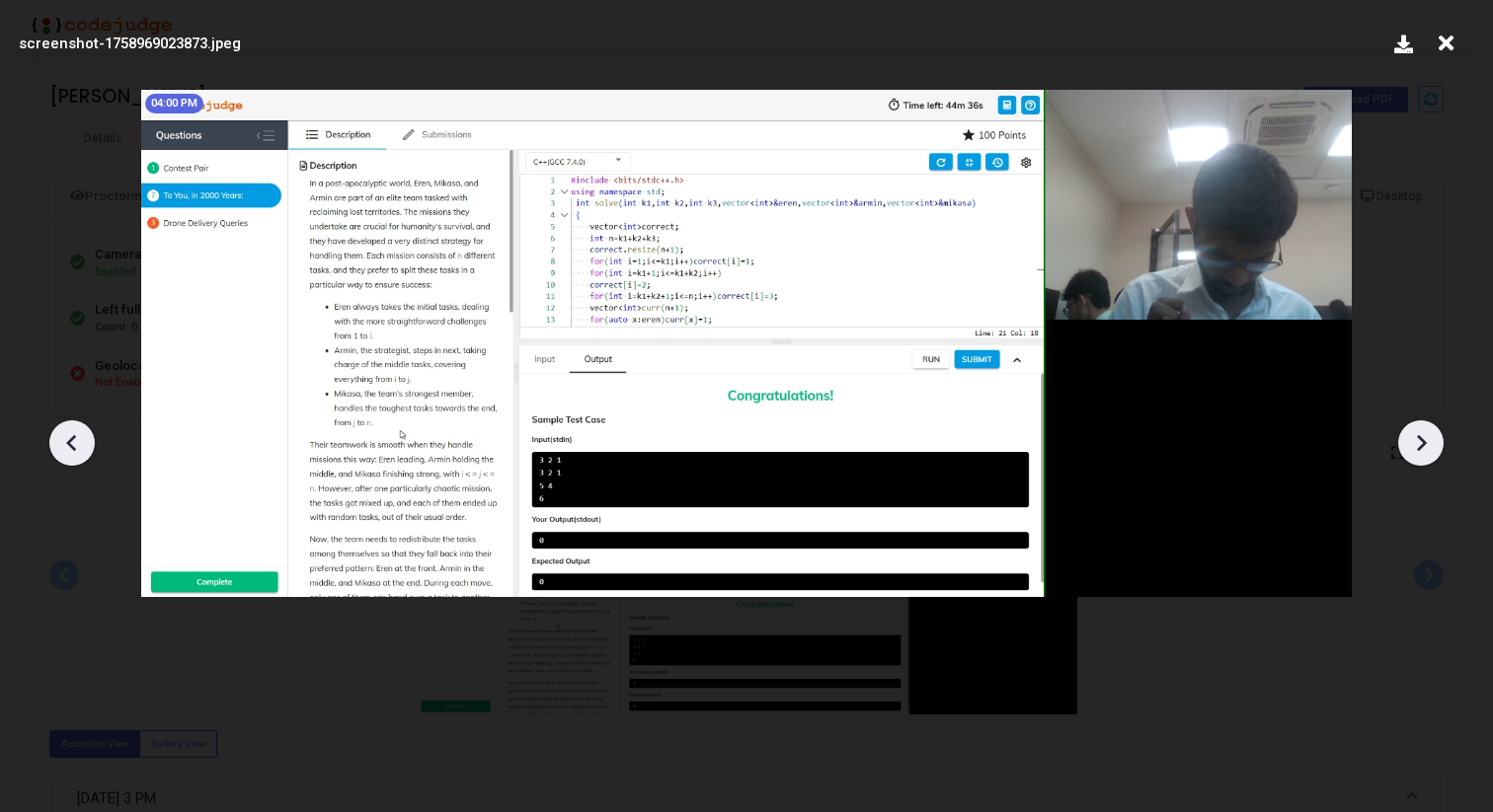
click at [1427, 437] on icon at bounding box center [1421, 443] width 30 height 30
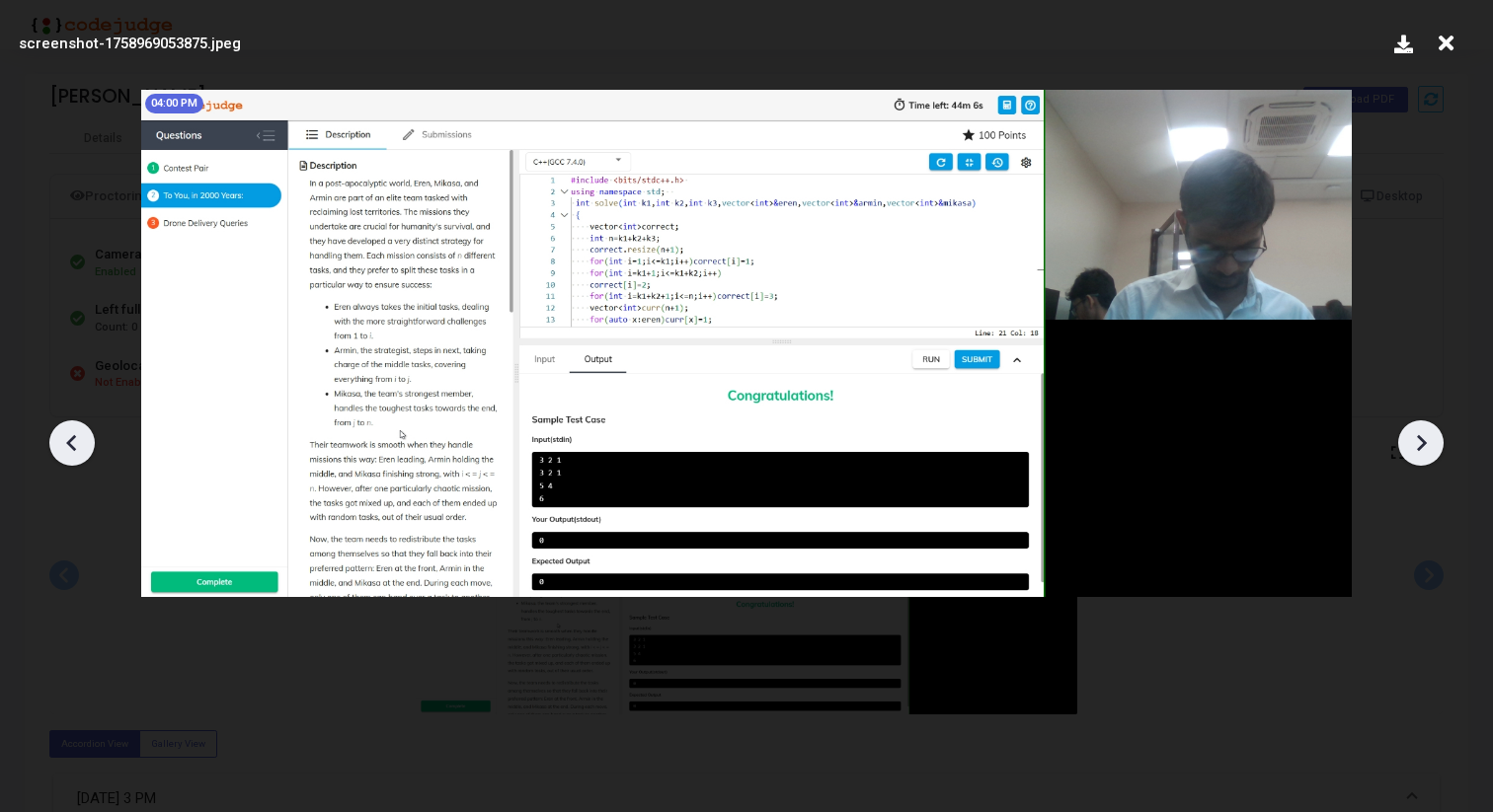
click at [1427, 437] on icon at bounding box center [1421, 443] width 30 height 30
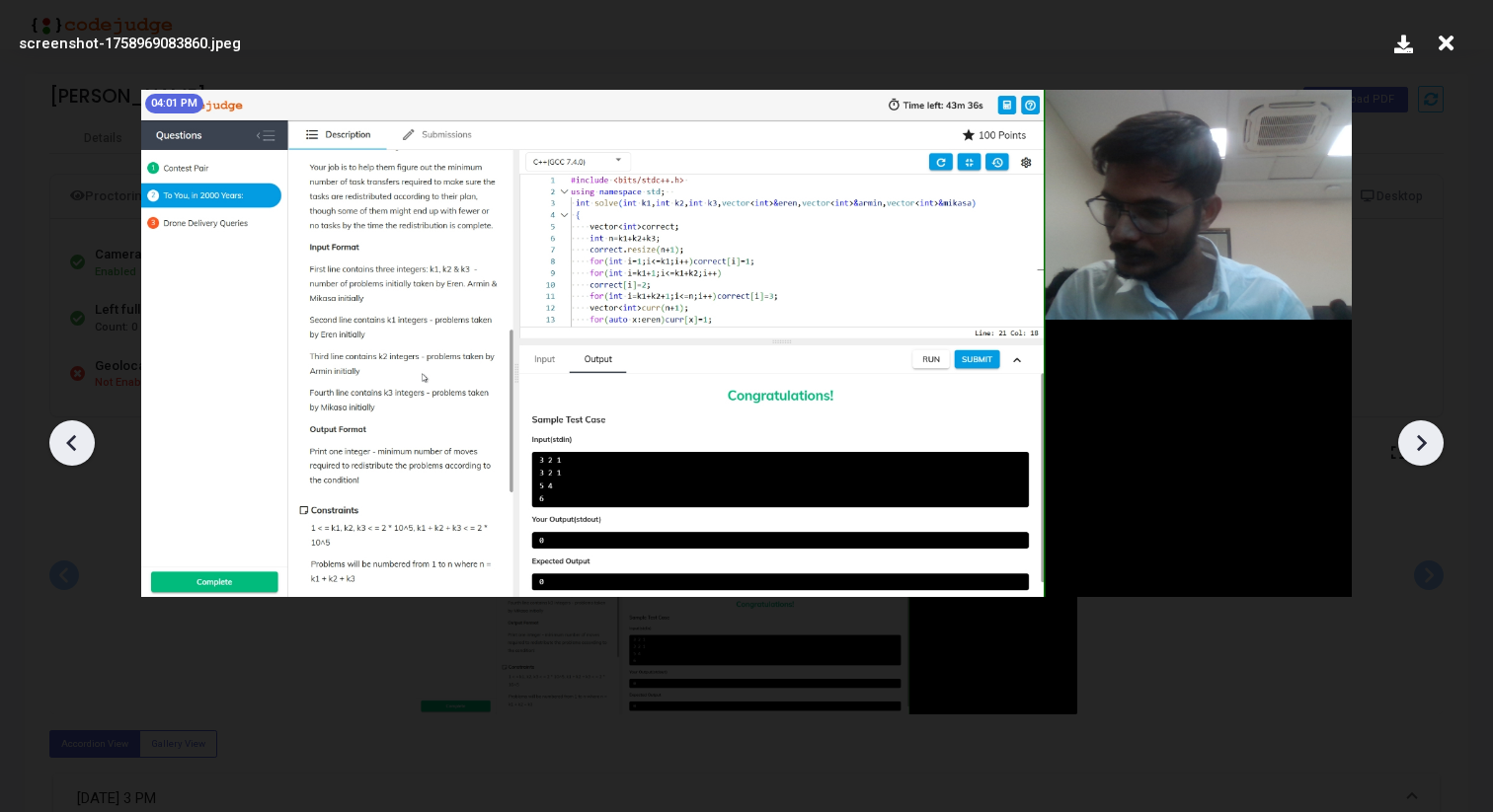
click at [1427, 437] on icon at bounding box center [1421, 443] width 30 height 30
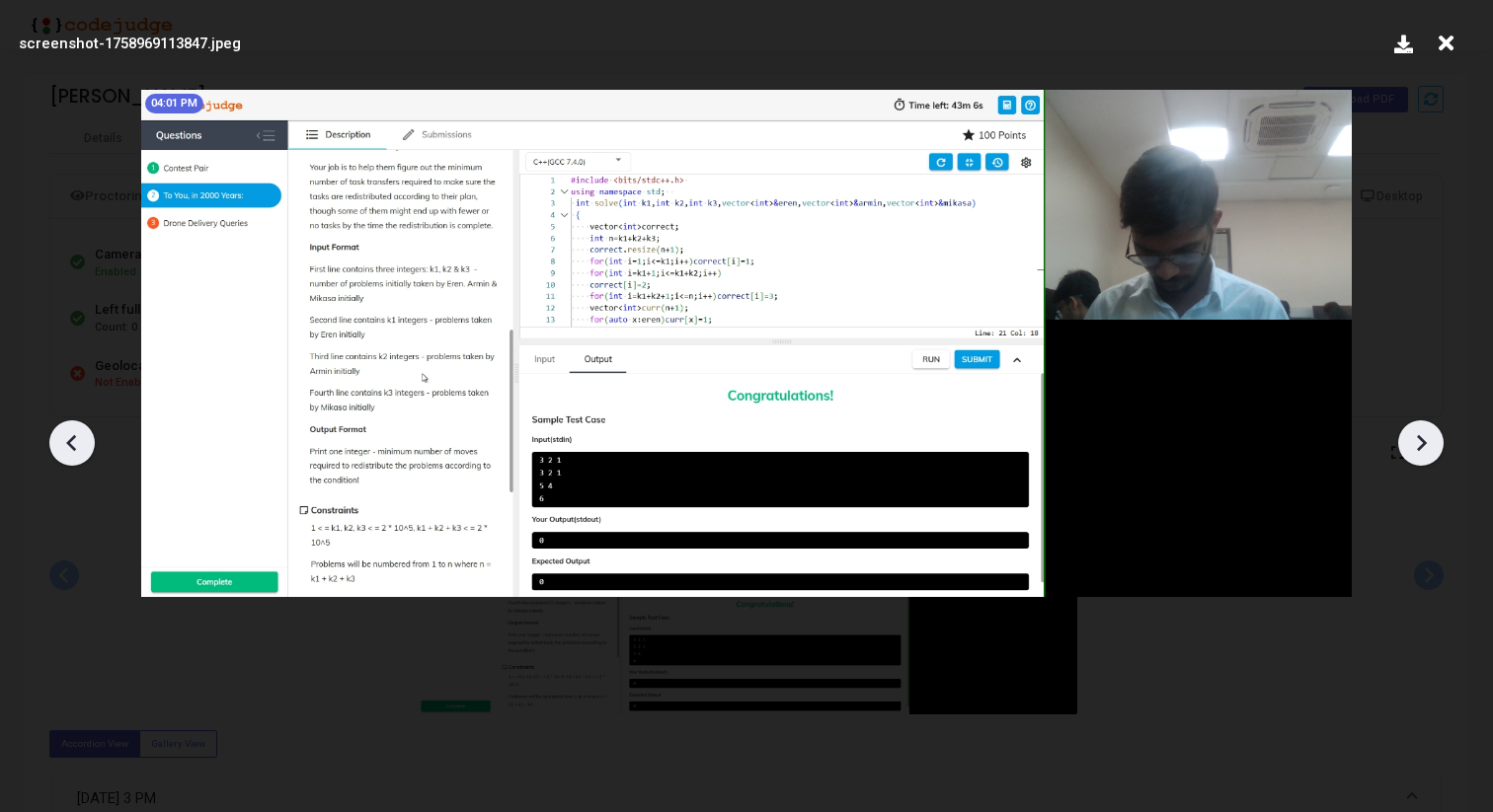
click at [1427, 437] on icon at bounding box center [1421, 443] width 30 height 30
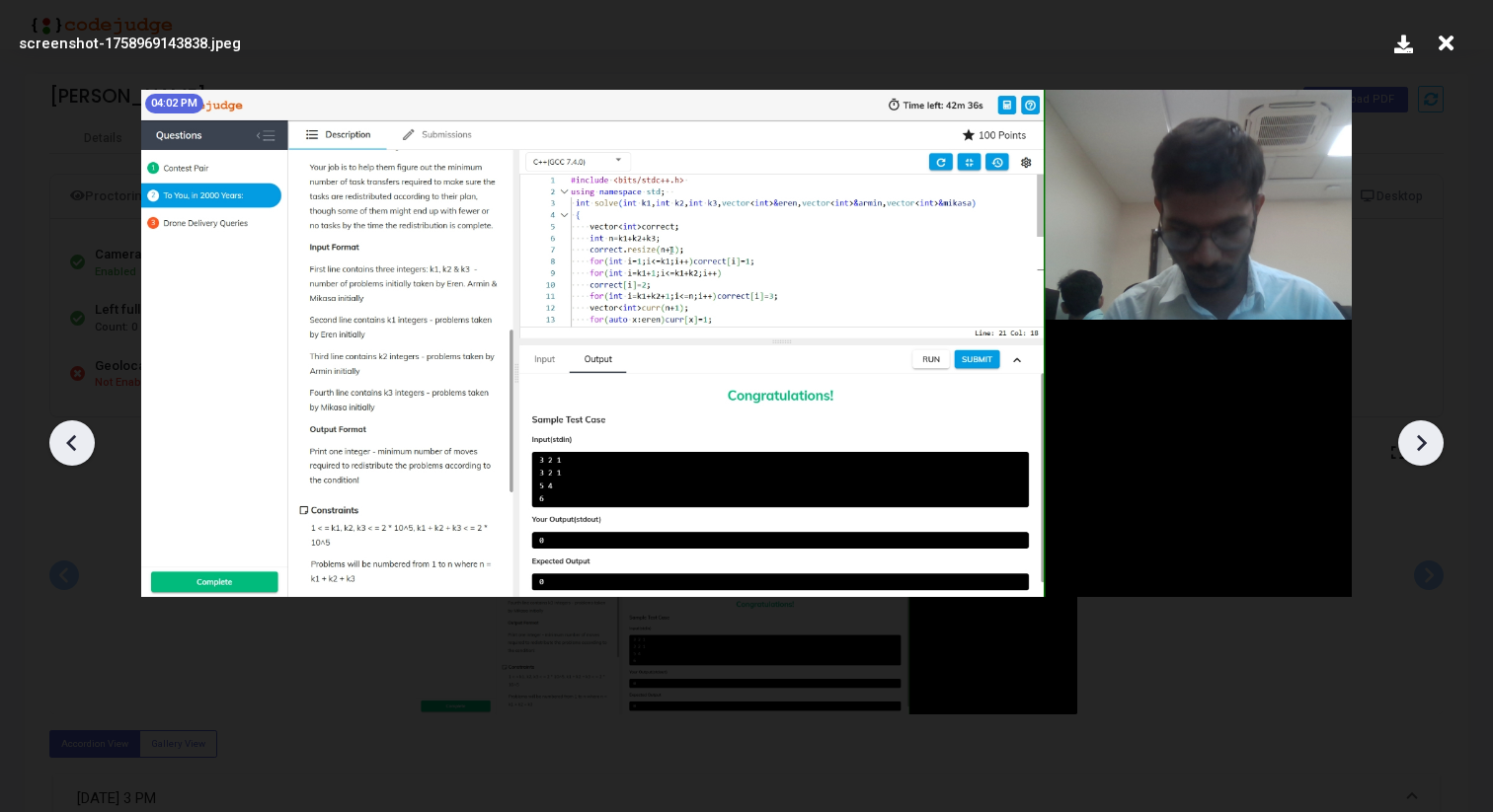
click at [1427, 437] on icon at bounding box center [1421, 443] width 30 height 30
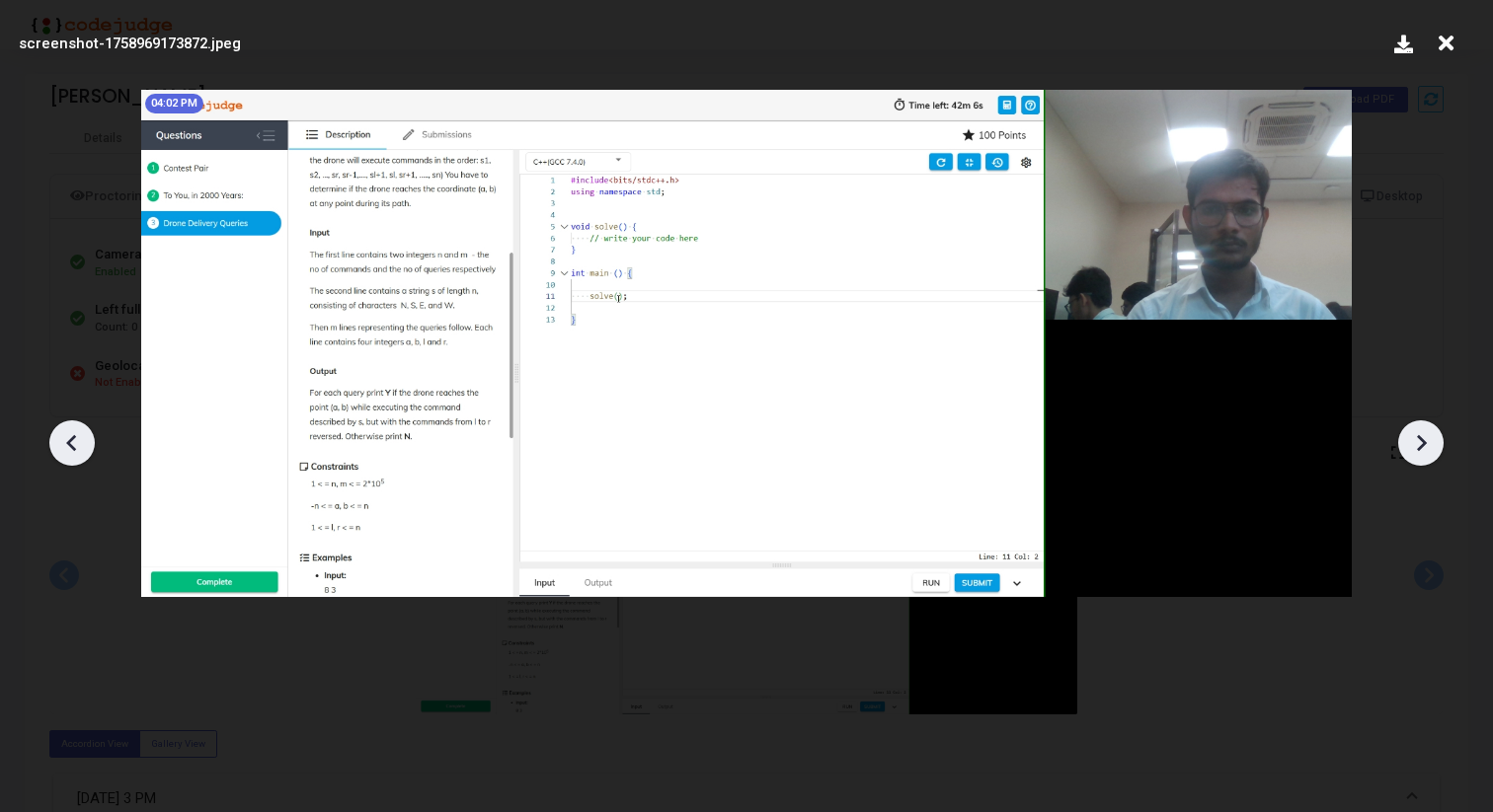
click at [1427, 437] on icon at bounding box center [1421, 443] width 30 height 30
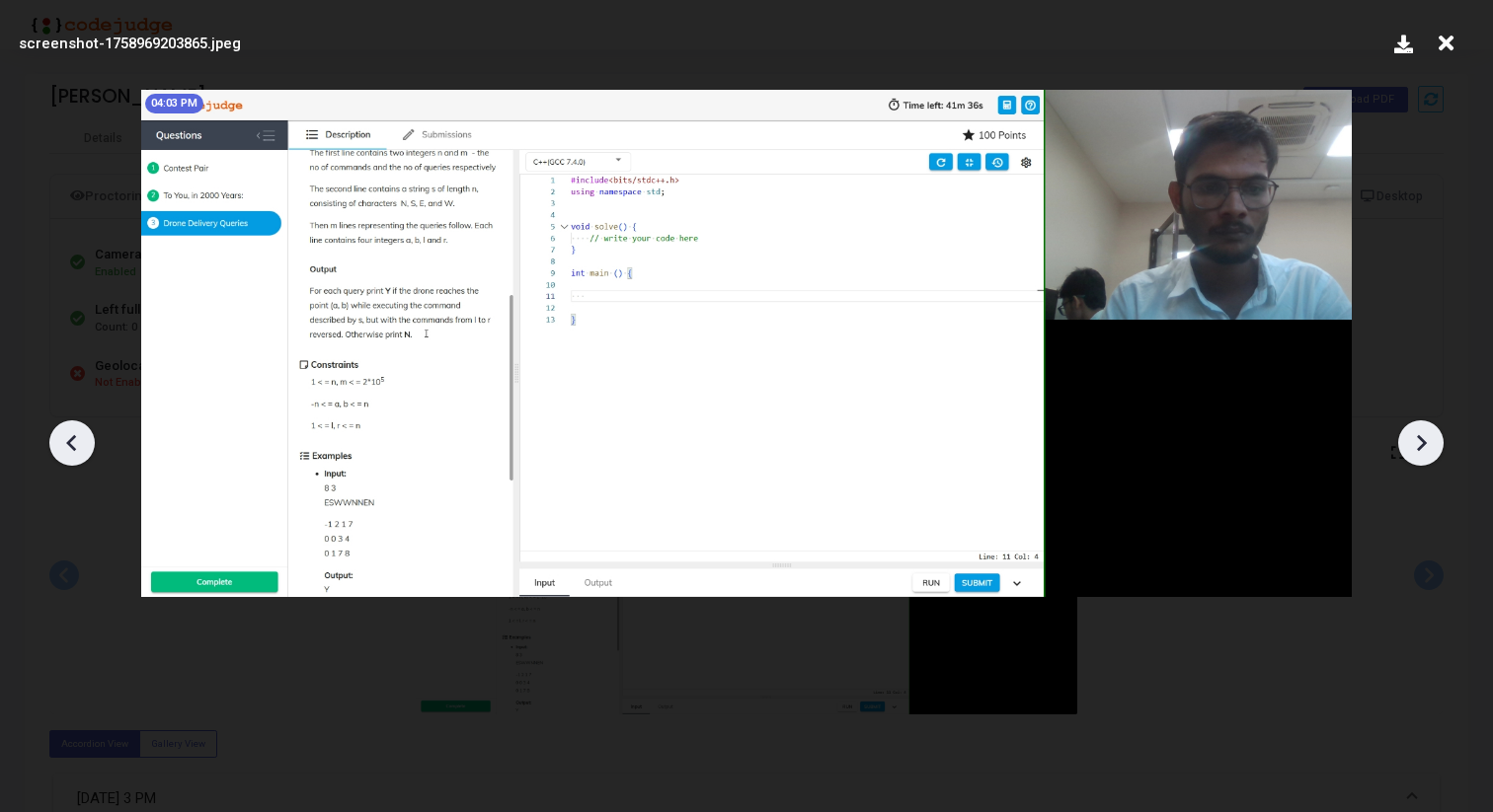
click at [1427, 437] on icon at bounding box center [1421, 443] width 30 height 30
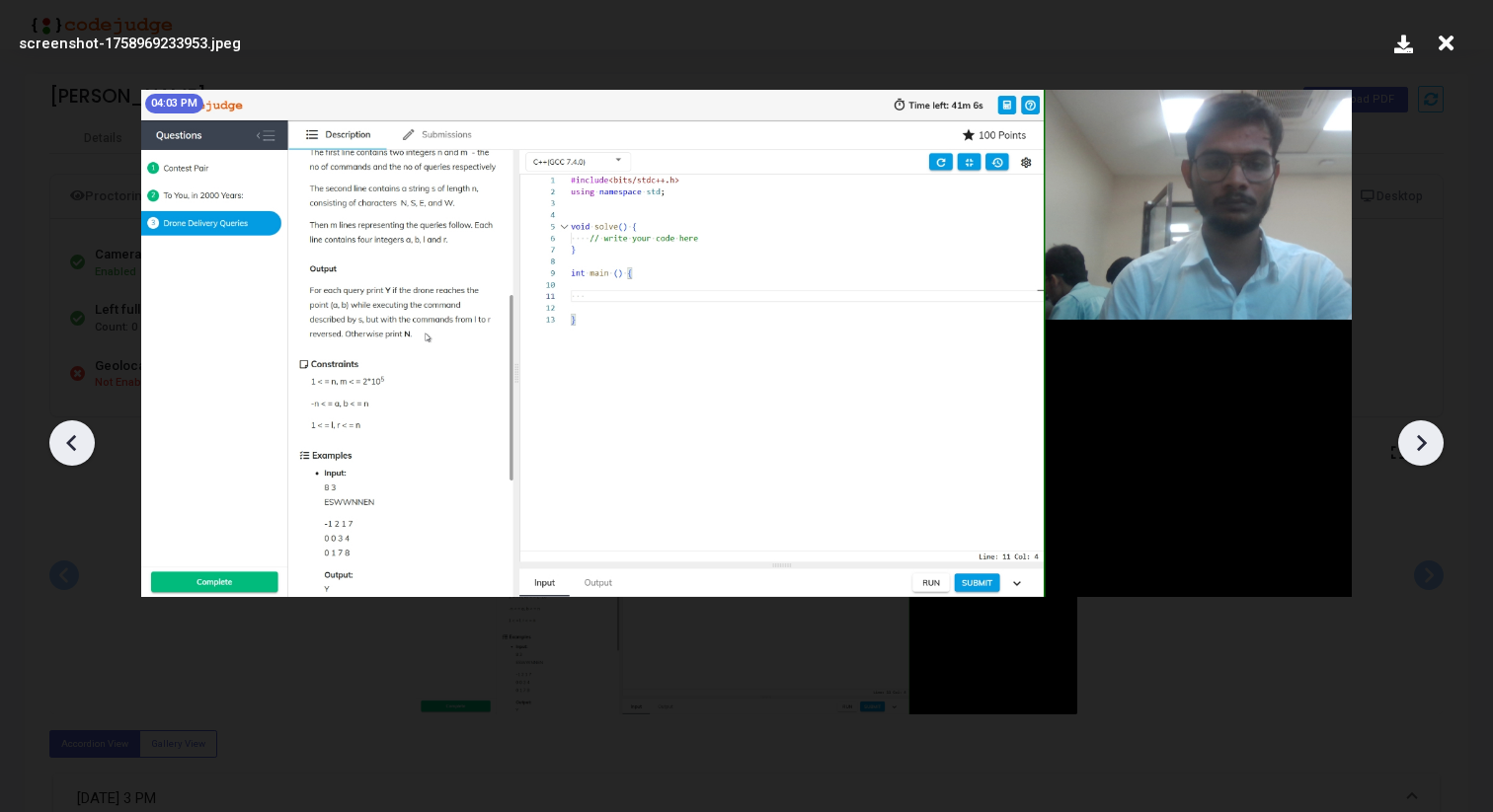
click at [1427, 437] on icon at bounding box center [1421, 443] width 30 height 30
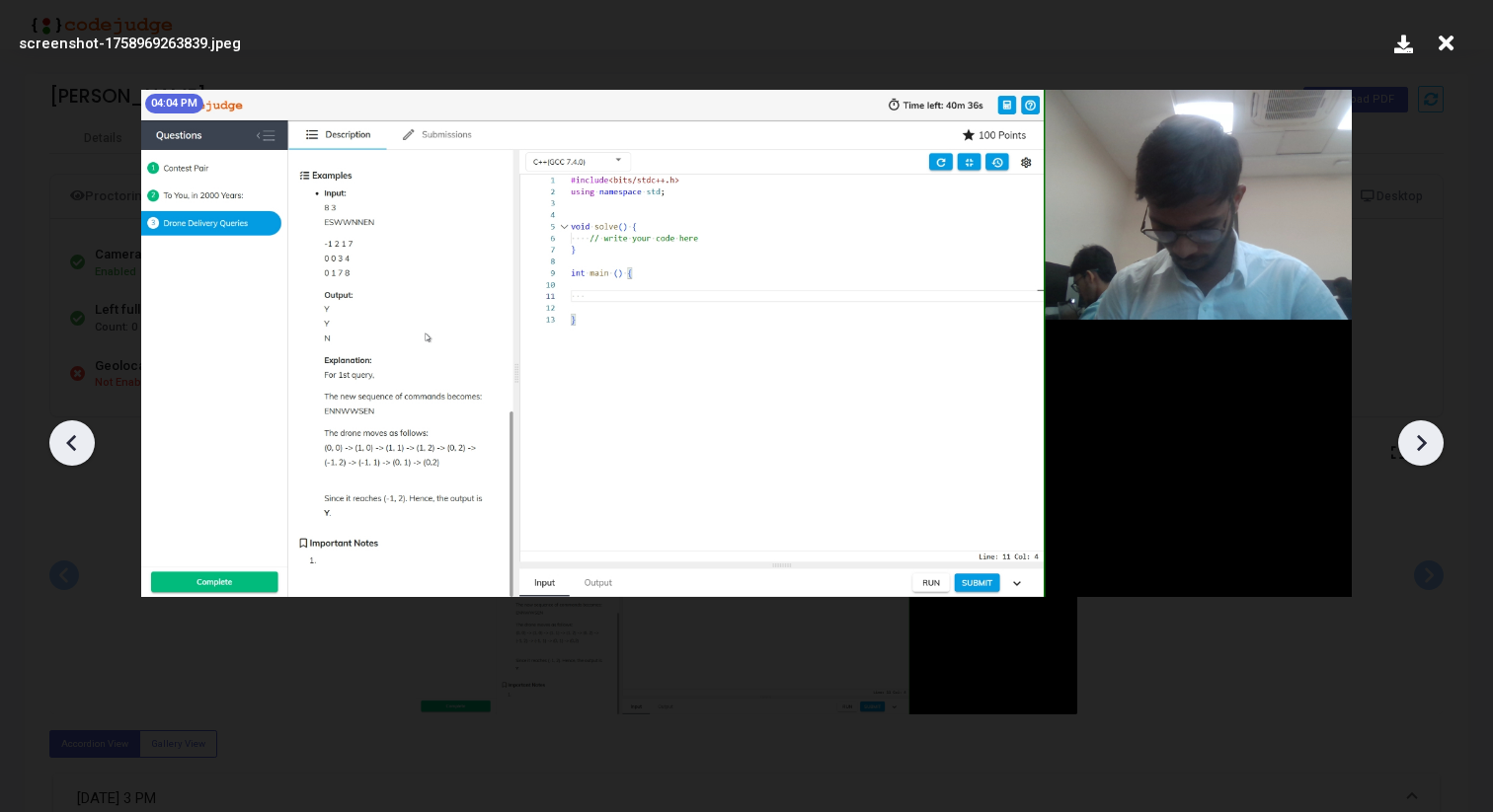
click at [1427, 437] on icon at bounding box center [1421, 443] width 30 height 30
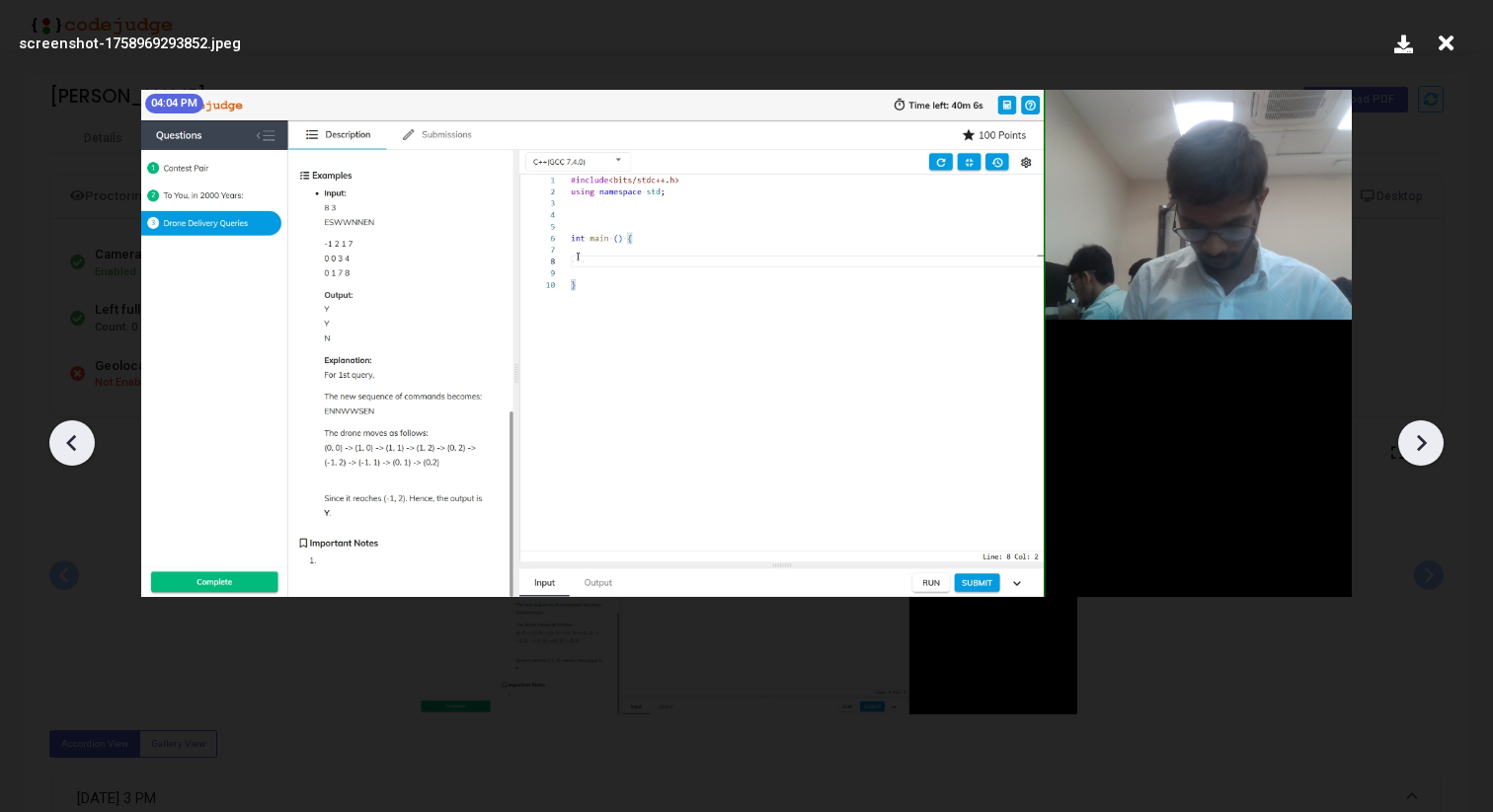
click at [1427, 437] on icon at bounding box center [1421, 443] width 30 height 30
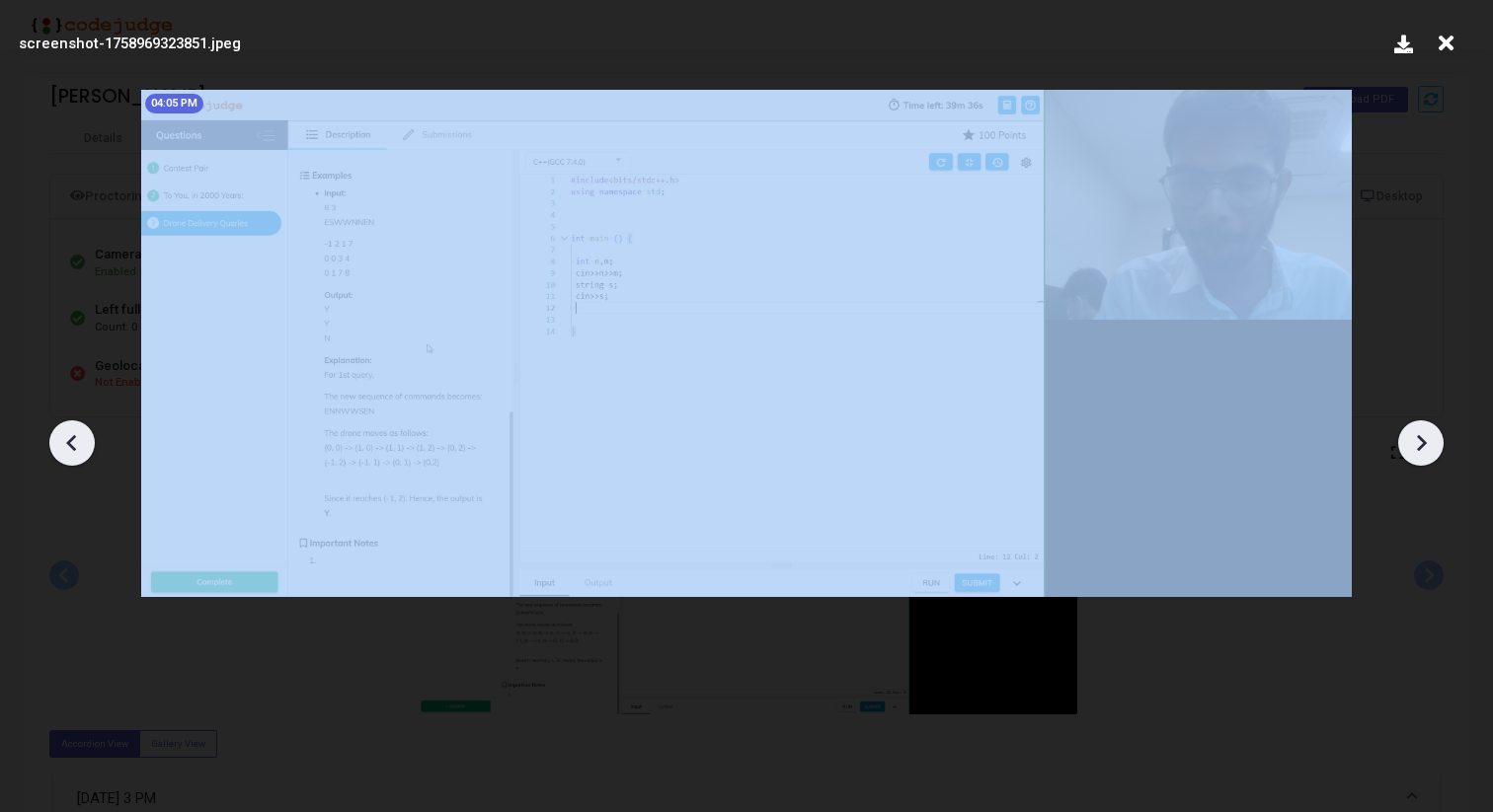
click at [1427, 437] on icon at bounding box center [1421, 443] width 30 height 30
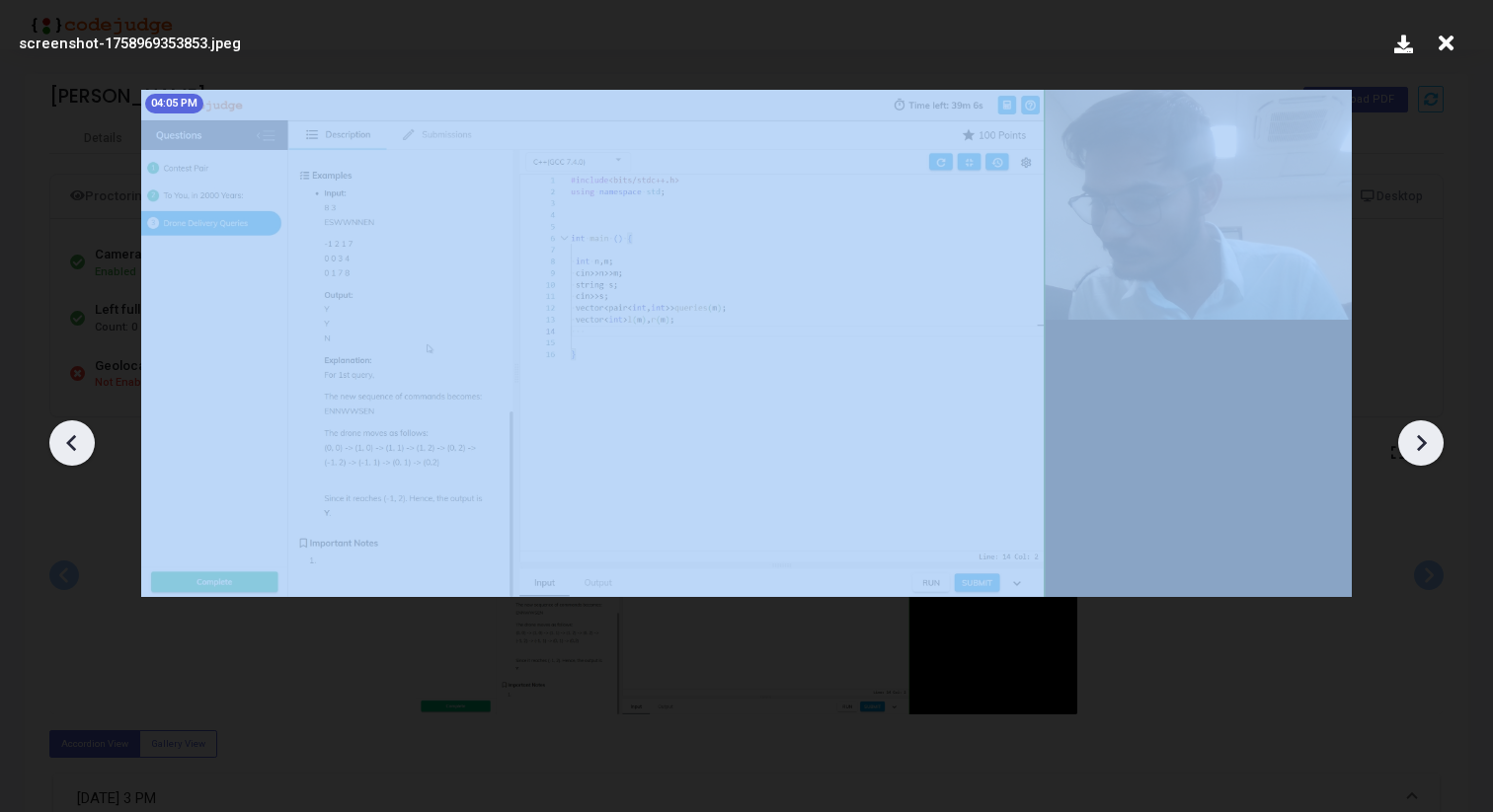
click at [1427, 437] on icon at bounding box center [1421, 443] width 30 height 30
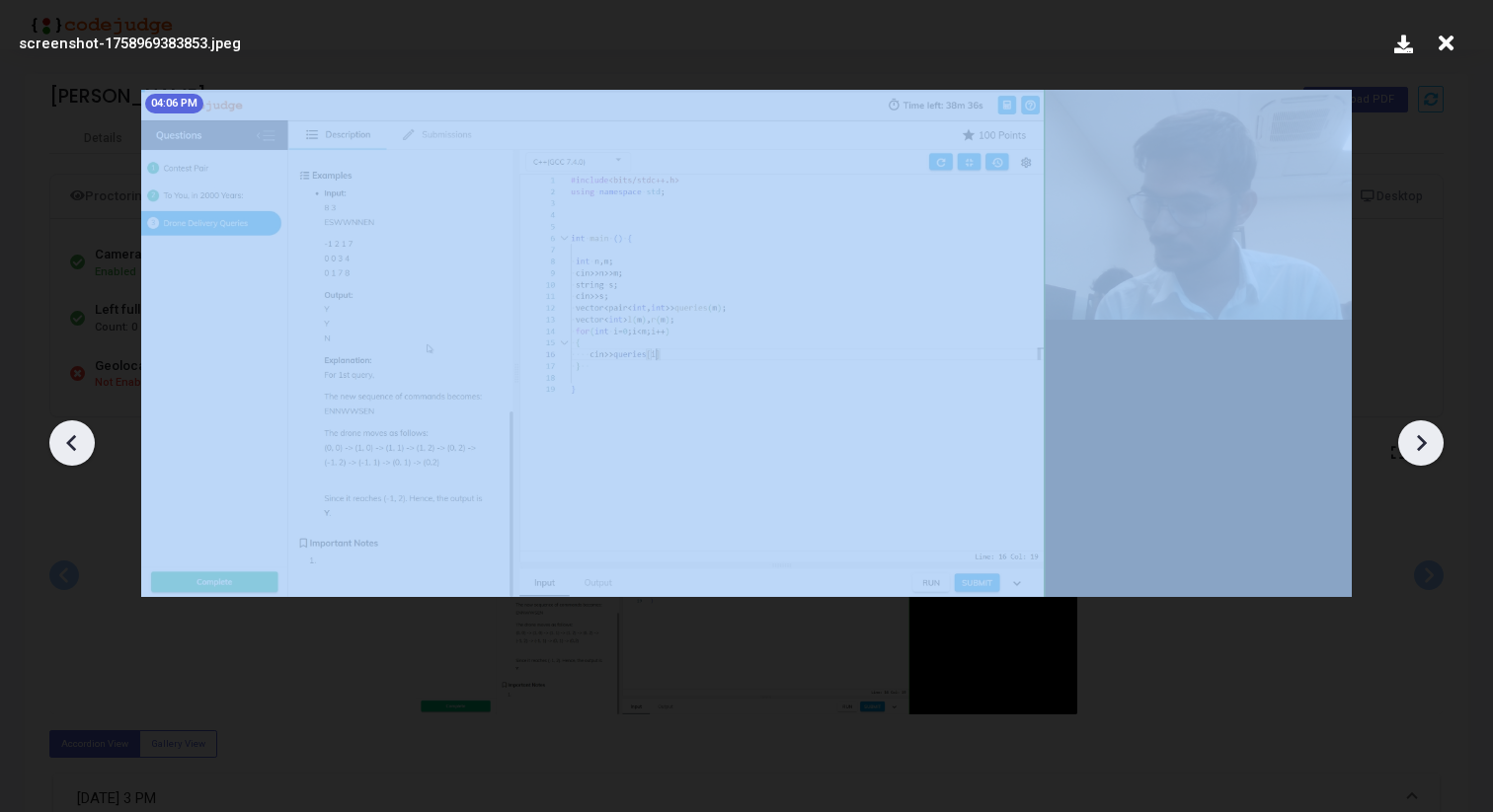
click at [1427, 437] on icon at bounding box center [1421, 443] width 30 height 30
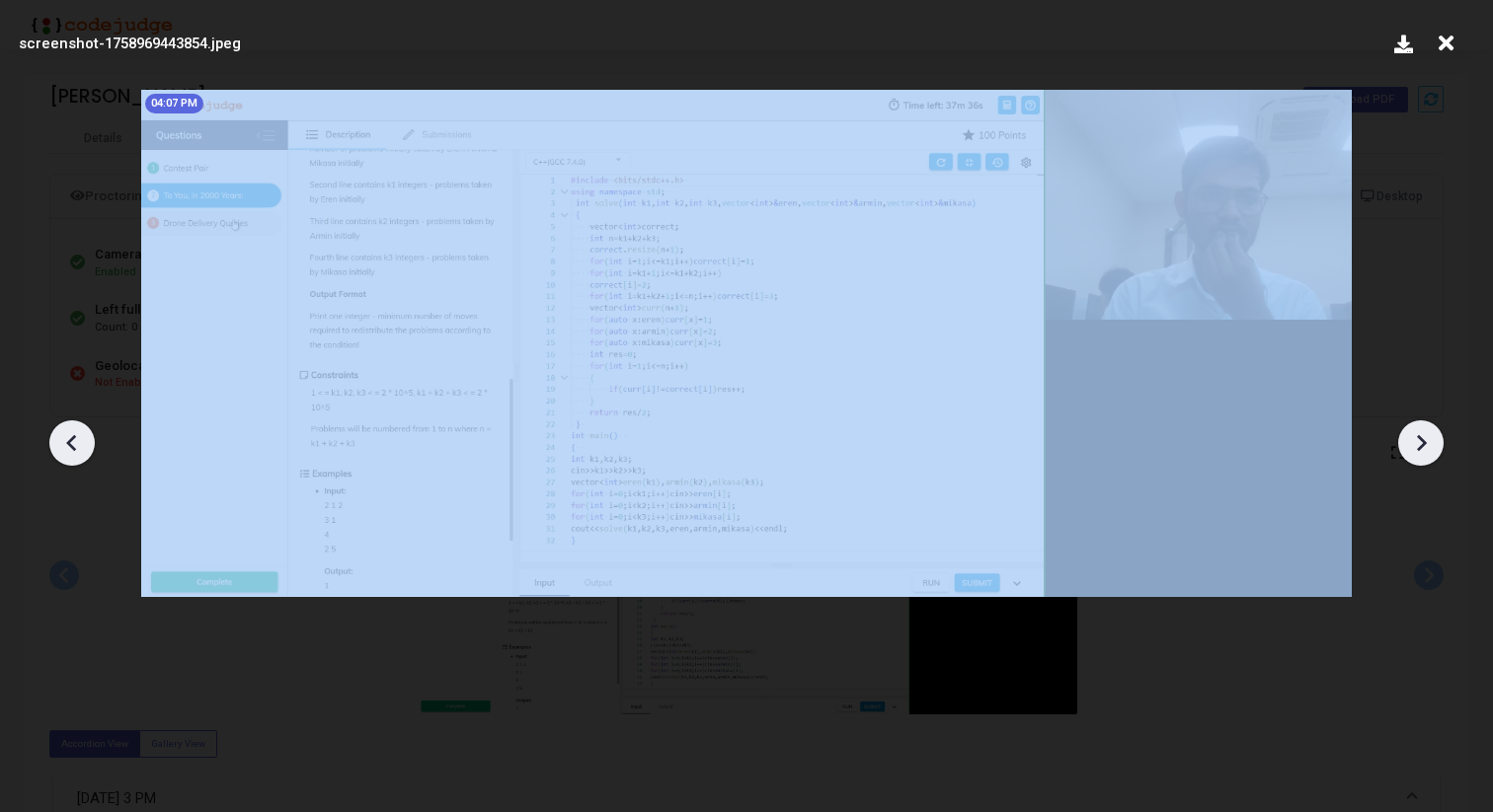
click at [1427, 437] on icon at bounding box center [1421, 443] width 30 height 30
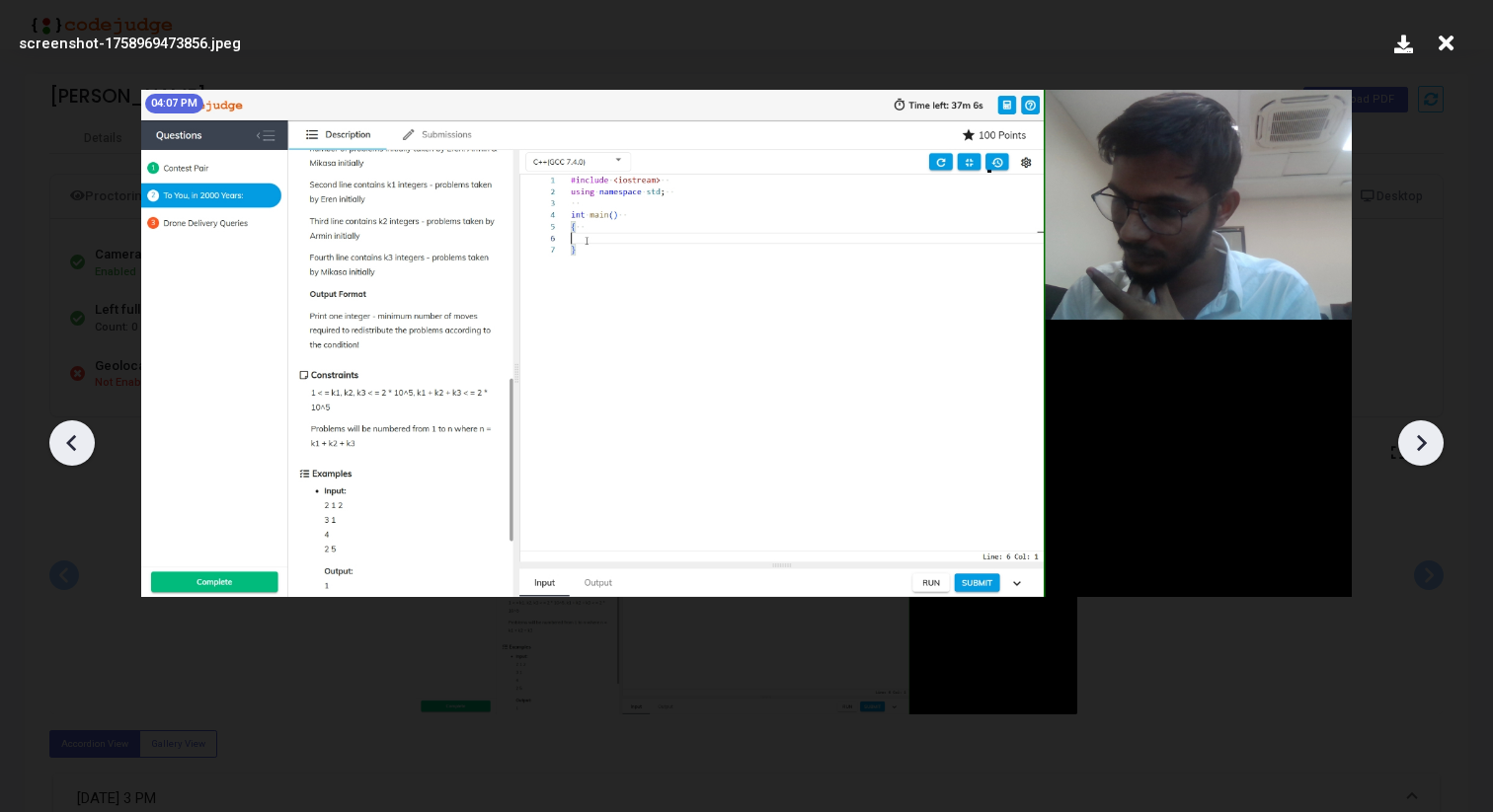
click at [1427, 437] on icon at bounding box center [1421, 443] width 30 height 30
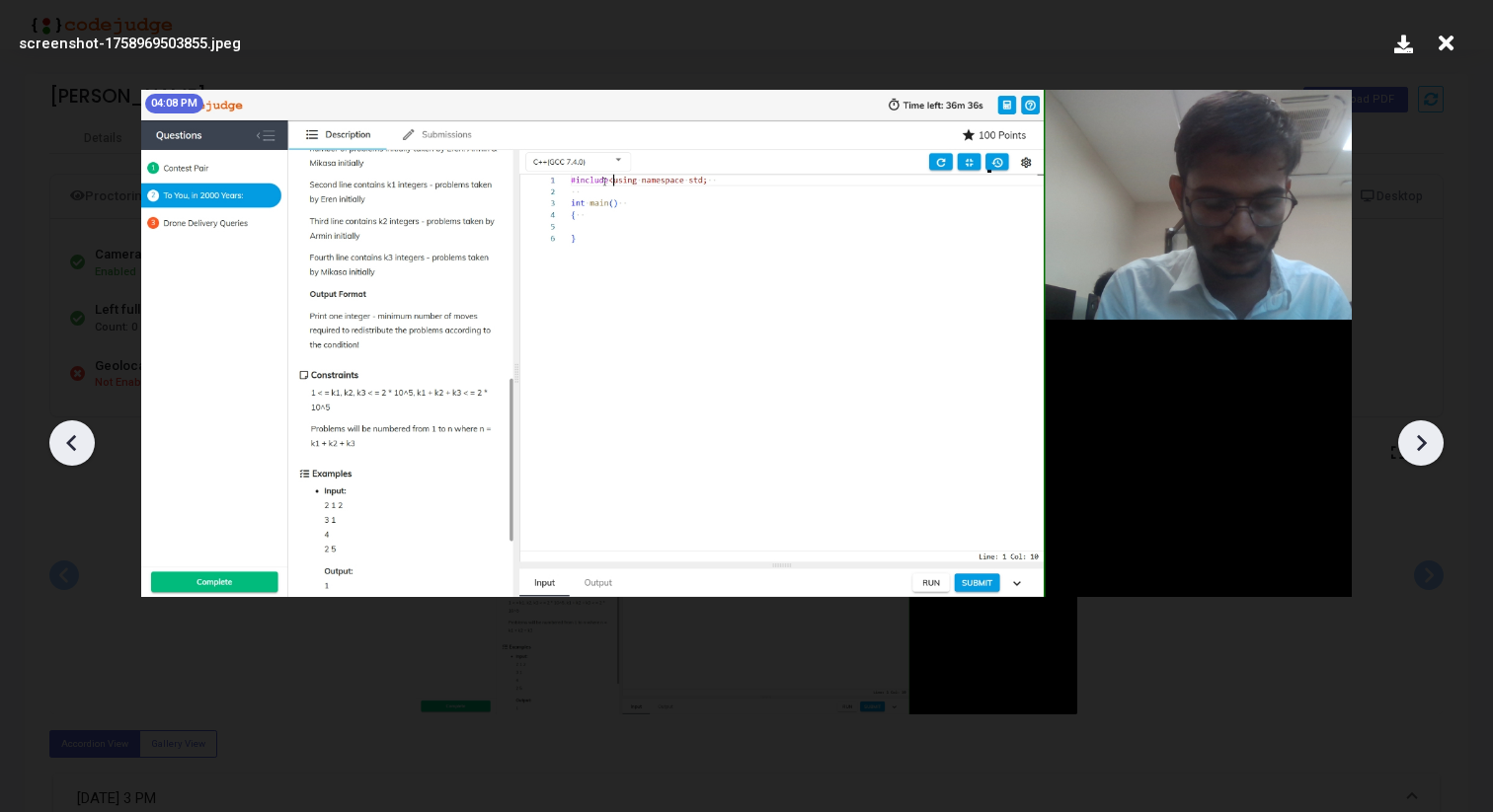
click at [57, 446] on icon at bounding box center [72, 443] width 30 height 30
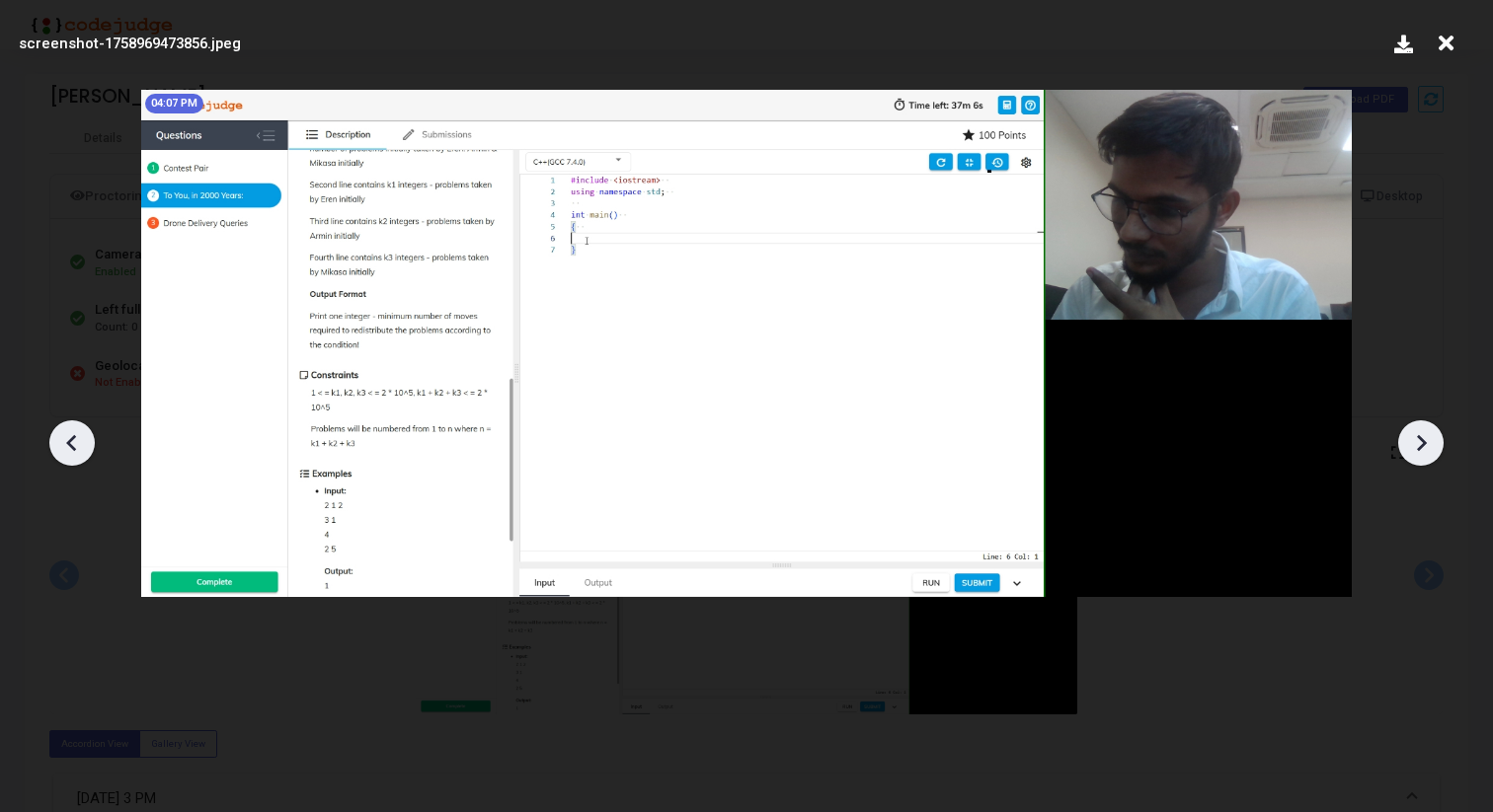
click at [57, 445] on icon at bounding box center [72, 443] width 30 height 30
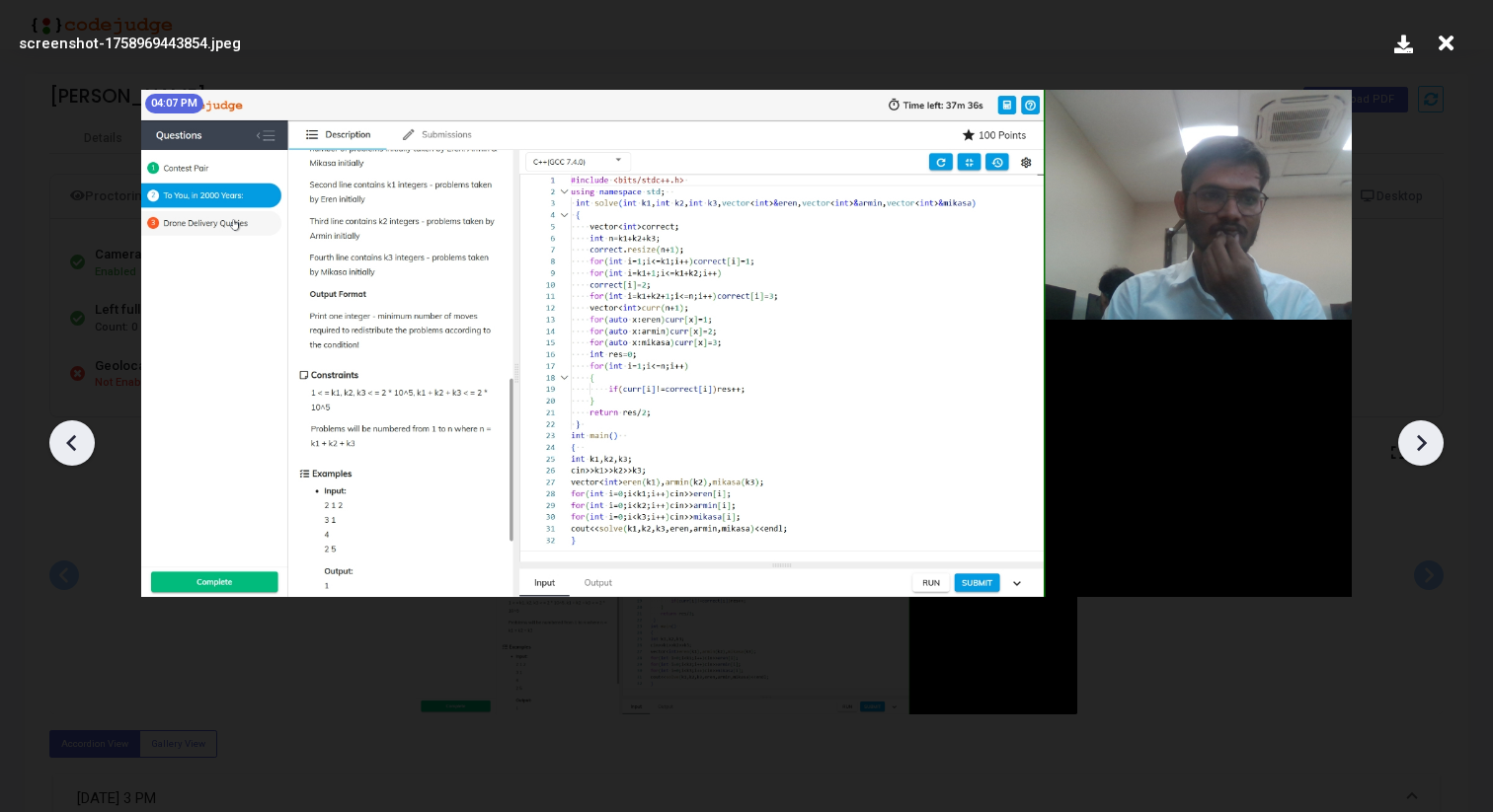
click at [57, 445] on icon at bounding box center [72, 443] width 30 height 30
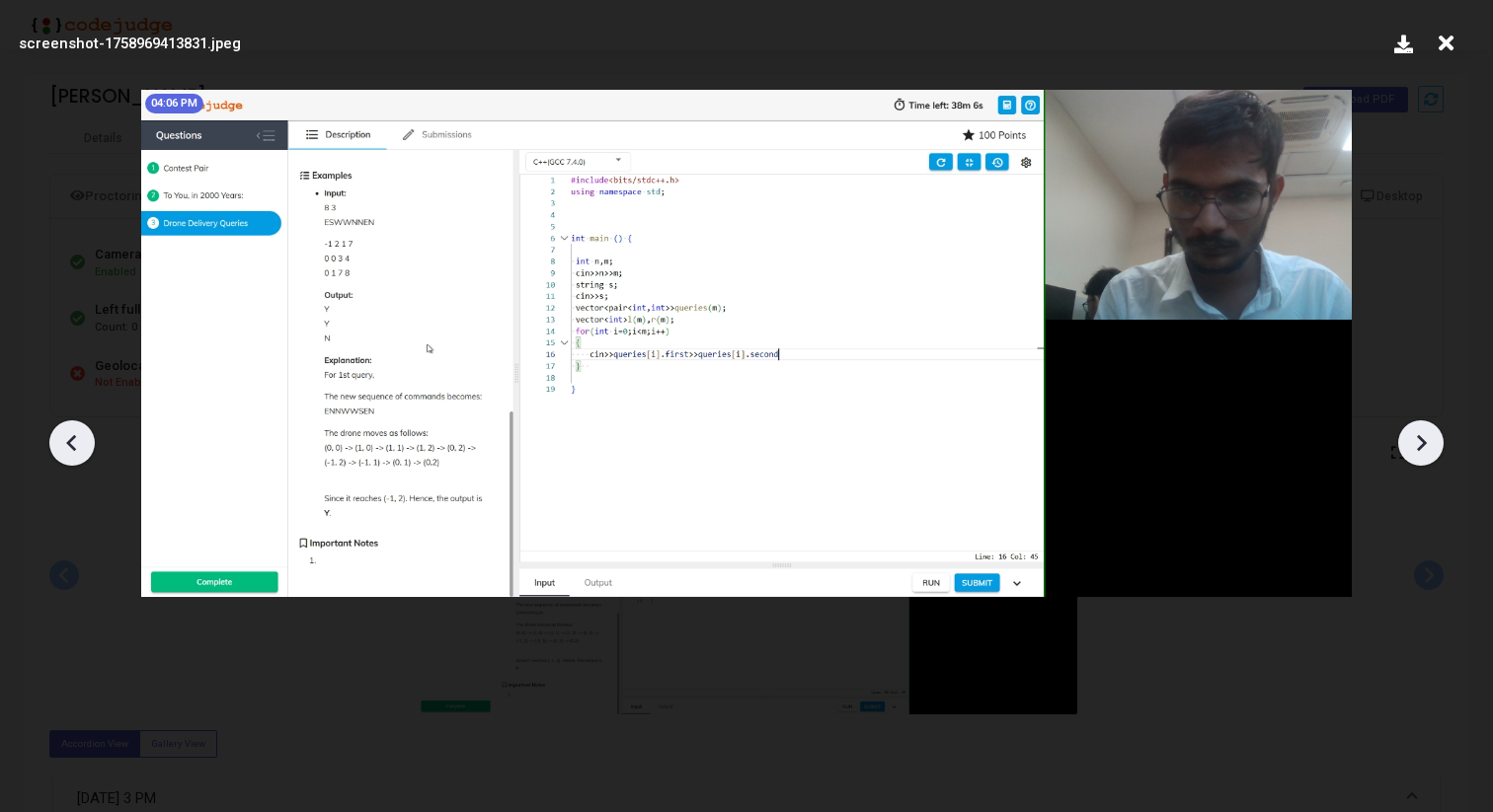
click at [57, 445] on icon at bounding box center [72, 443] width 30 height 30
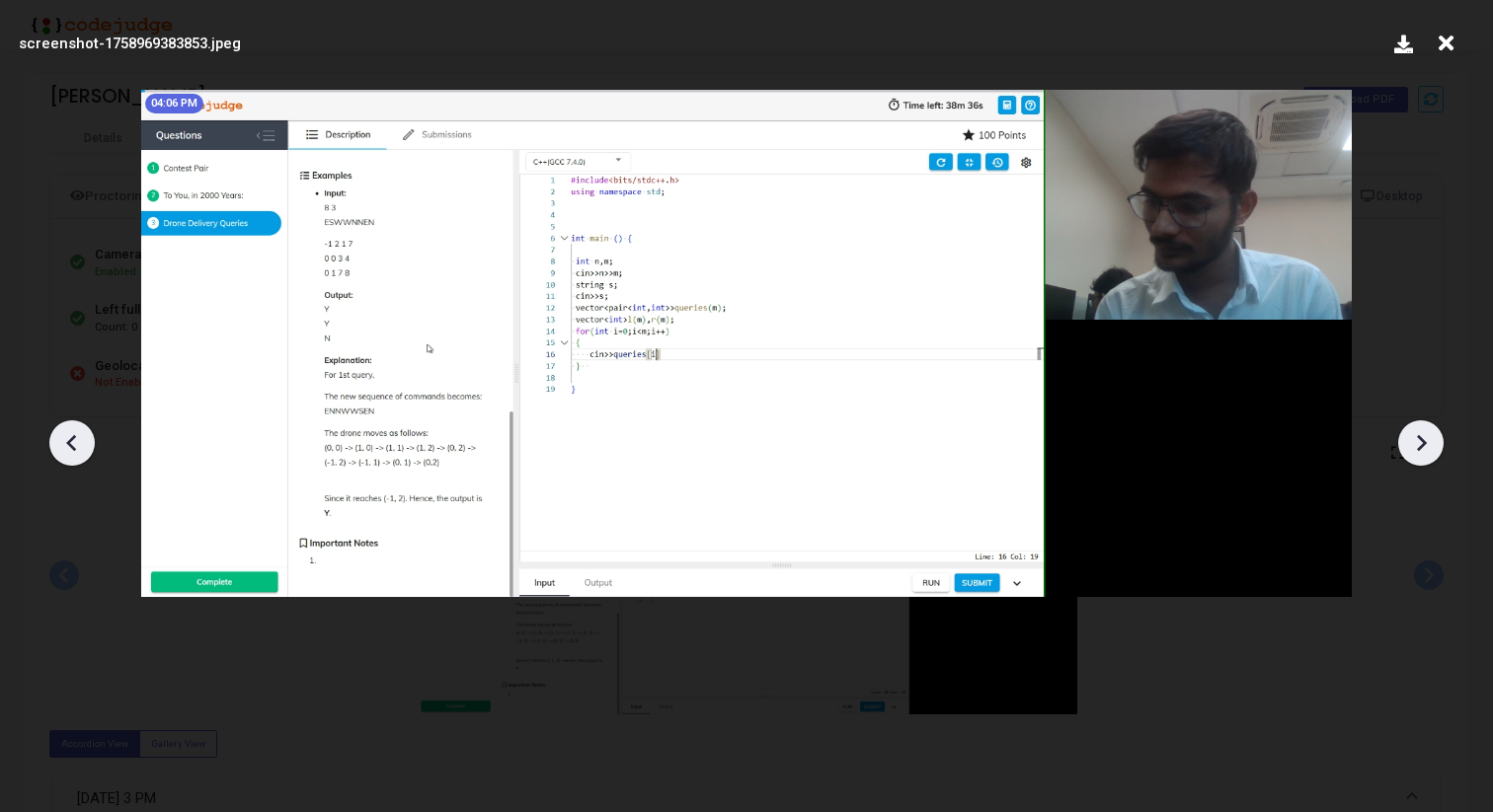
click at [57, 445] on icon at bounding box center [72, 443] width 30 height 30
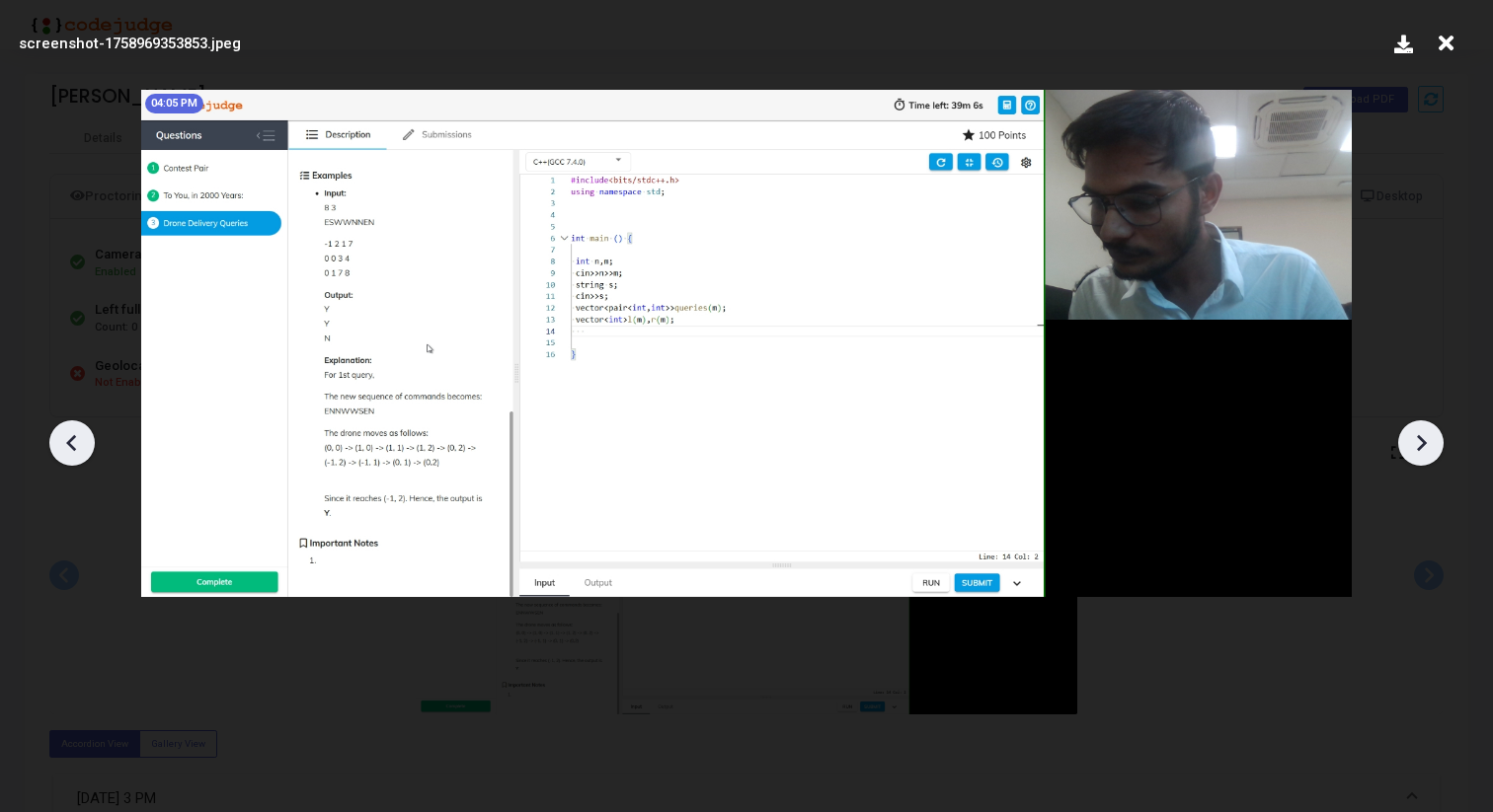
click at [57, 445] on icon at bounding box center [72, 443] width 30 height 30
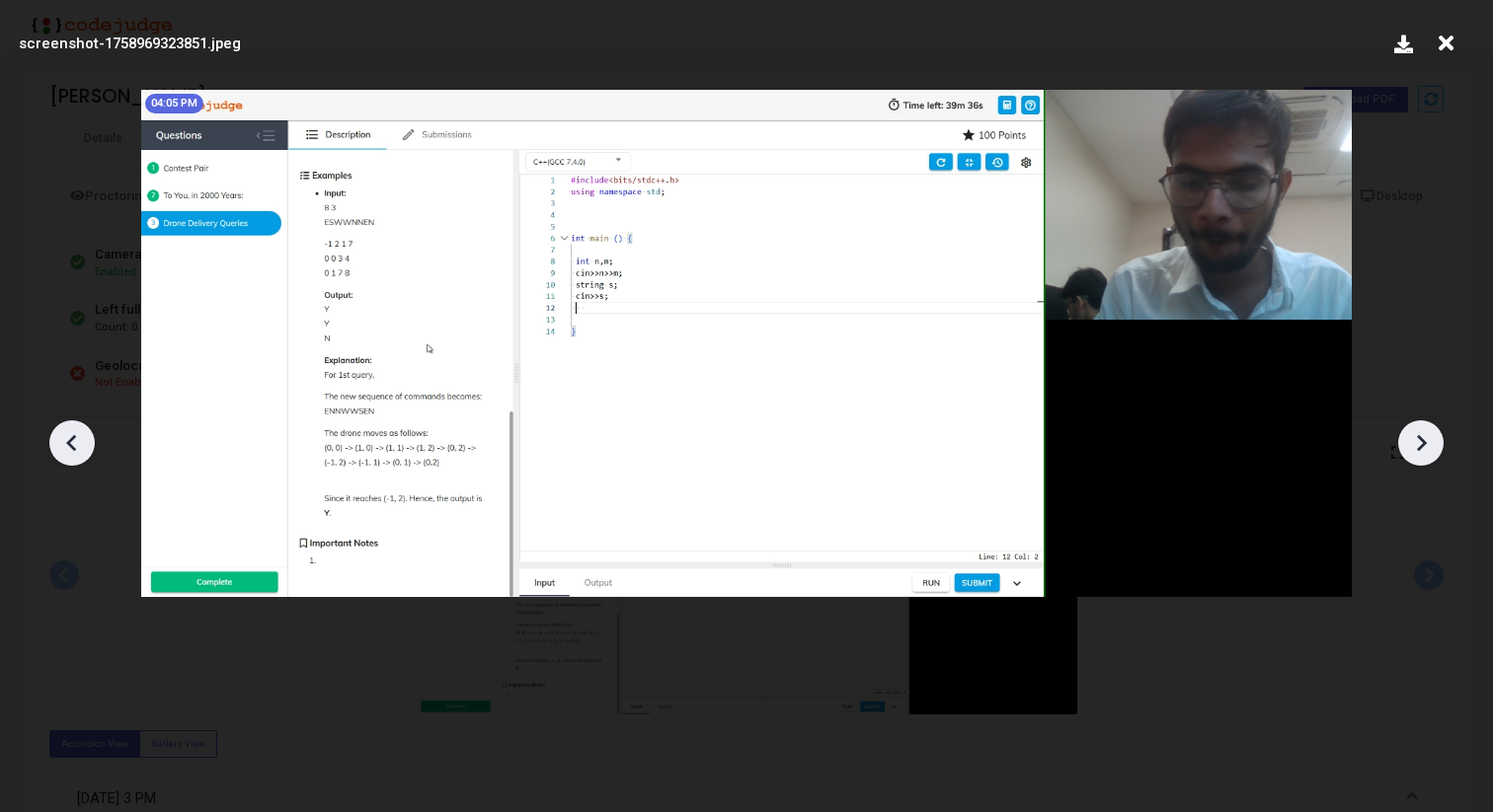
click at [1435, 442] on icon at bounding box center [1421, 443] width 30 height 30
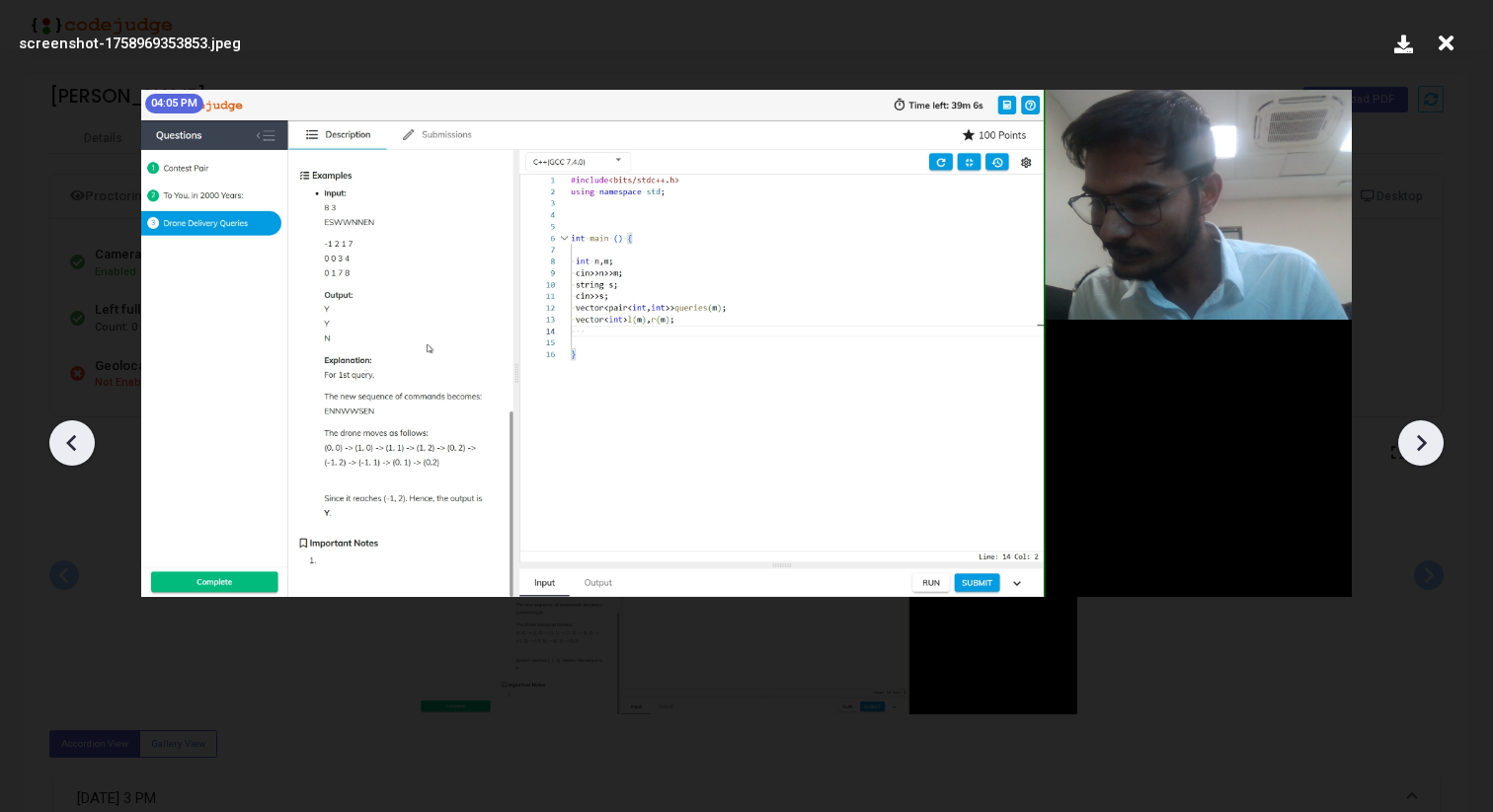
click at [1435, 442] on icon at bounding box center [1421, 443] width 30 height 30
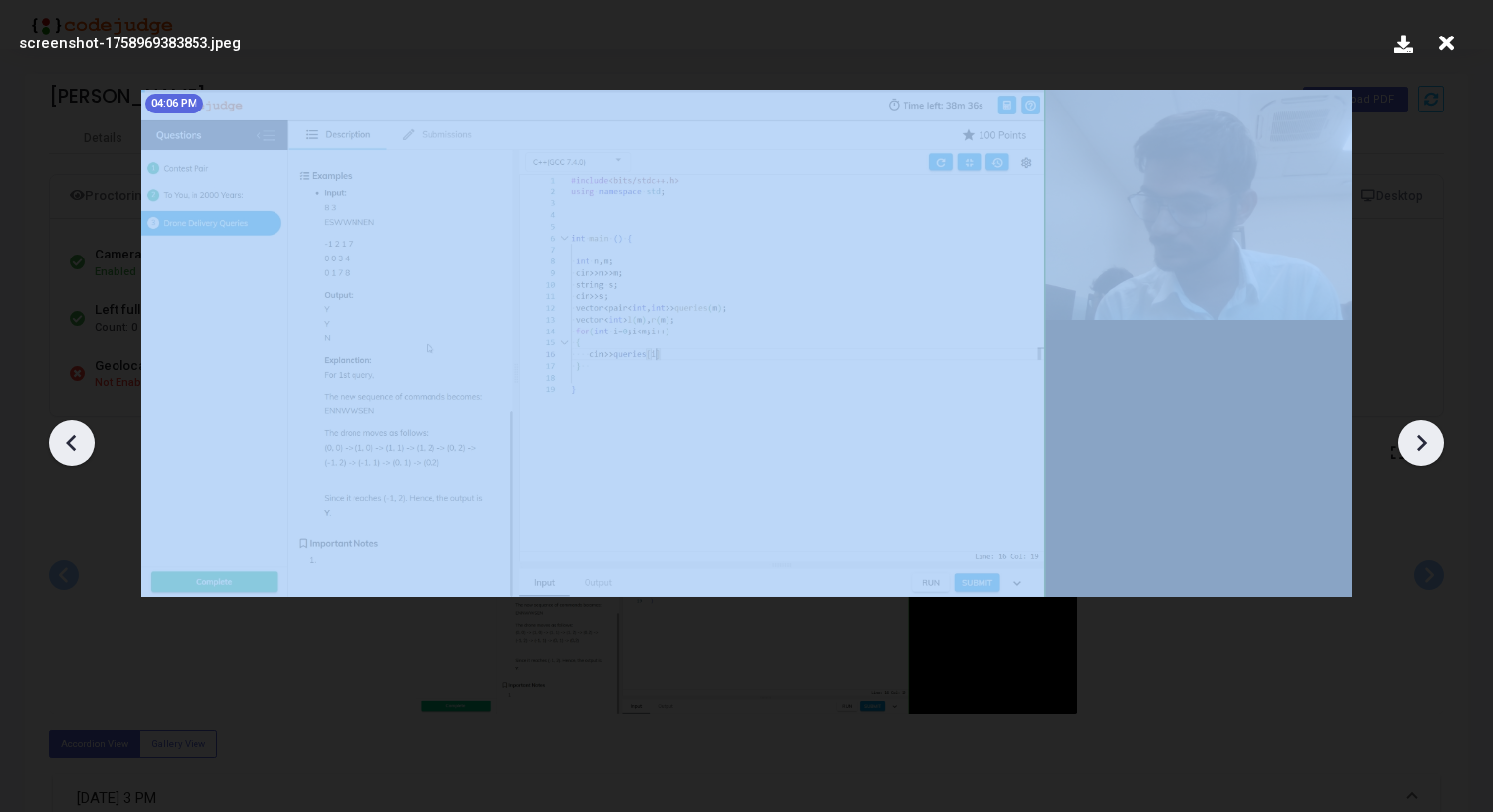
click at [1435, 442] on icon at bounding box center [1421, 443] width 30 height 30
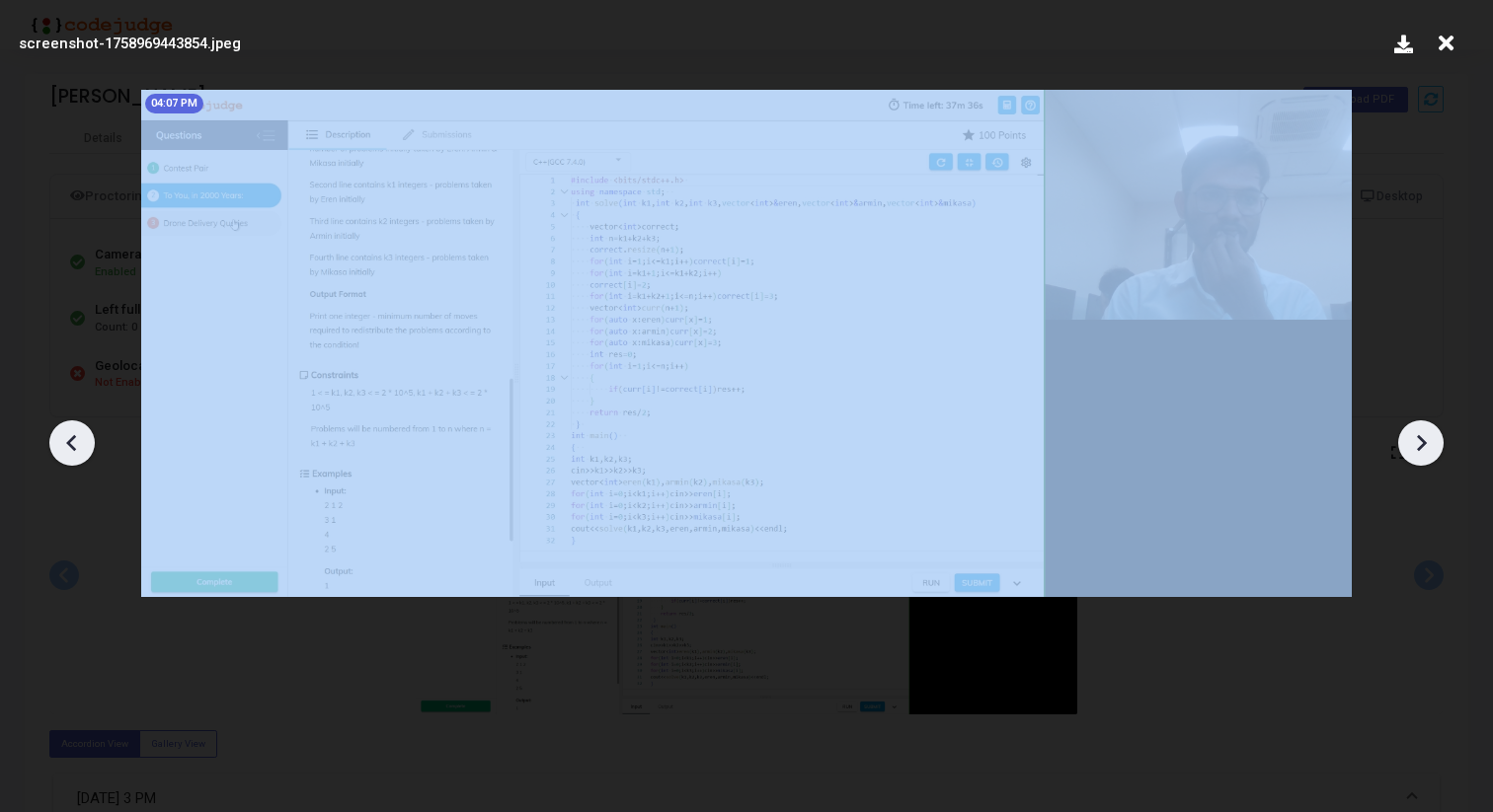
click at [1435, 442] on icon at bounding box center [1421, 443] width 30 height 30
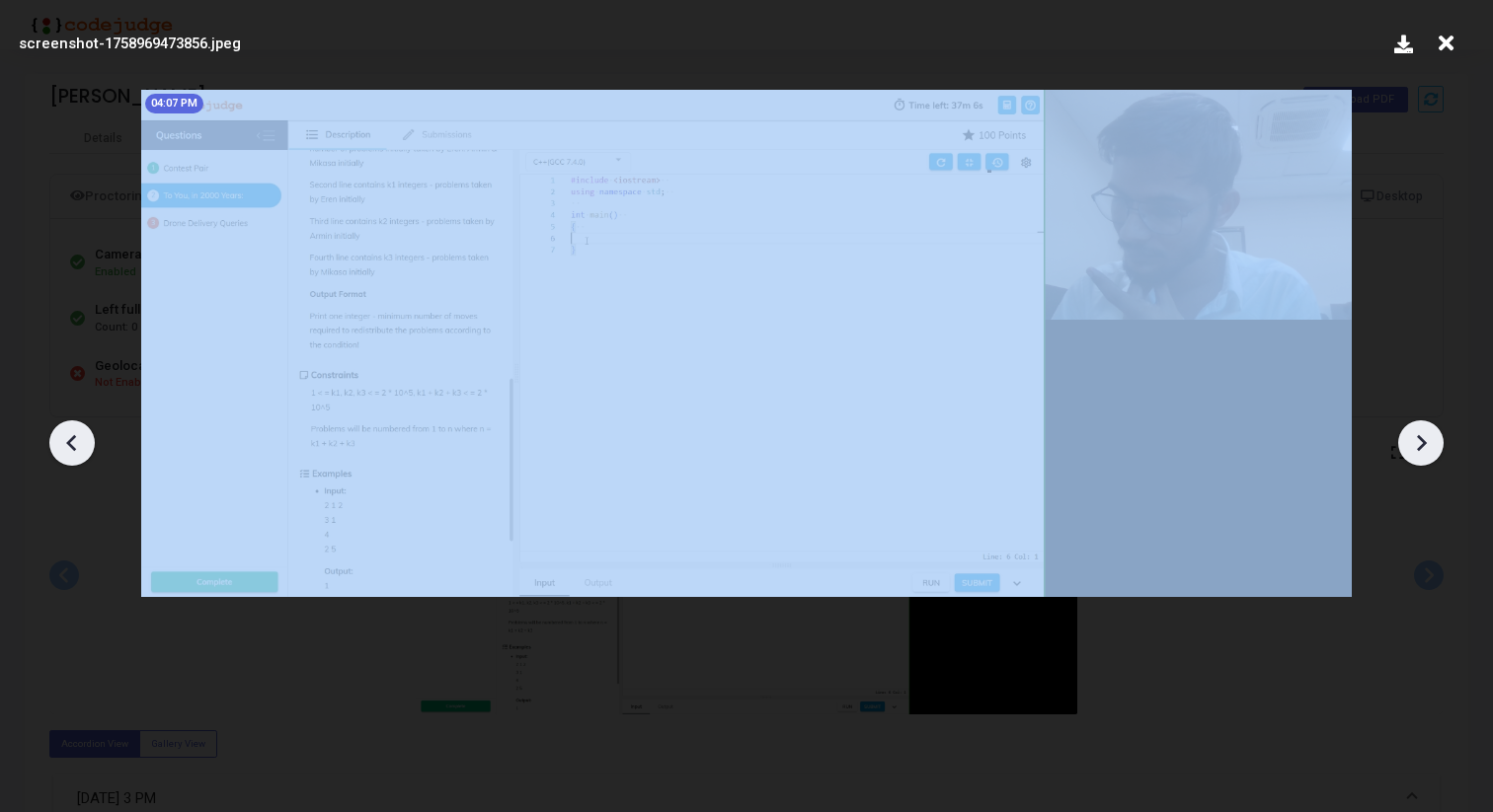
click at [1435, 442] on icon at bounding box center [1421, 443] width 30 height 30
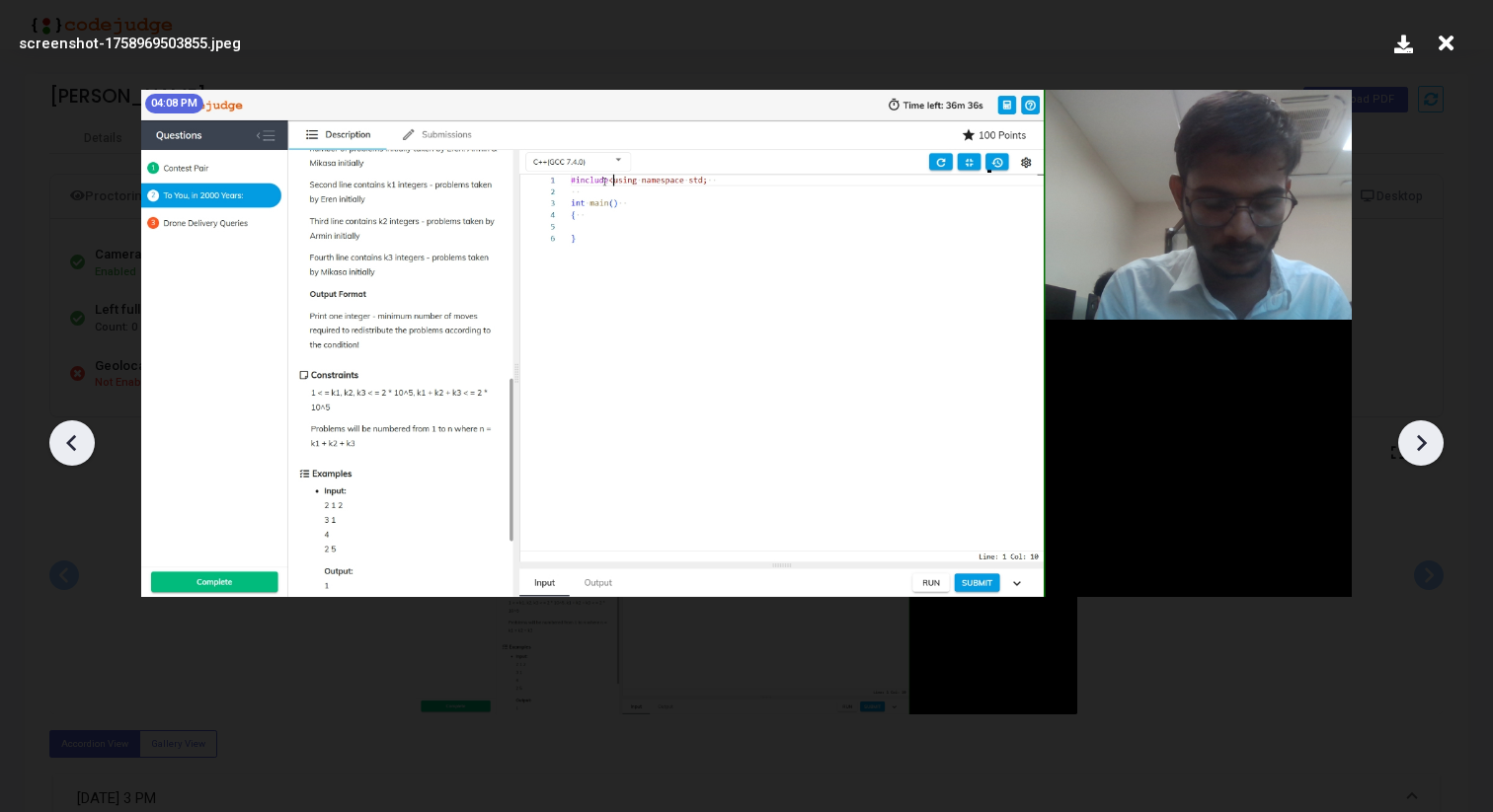
click at [1435, 442] on icon at bounding box center [1421, 443] width 30 height 30
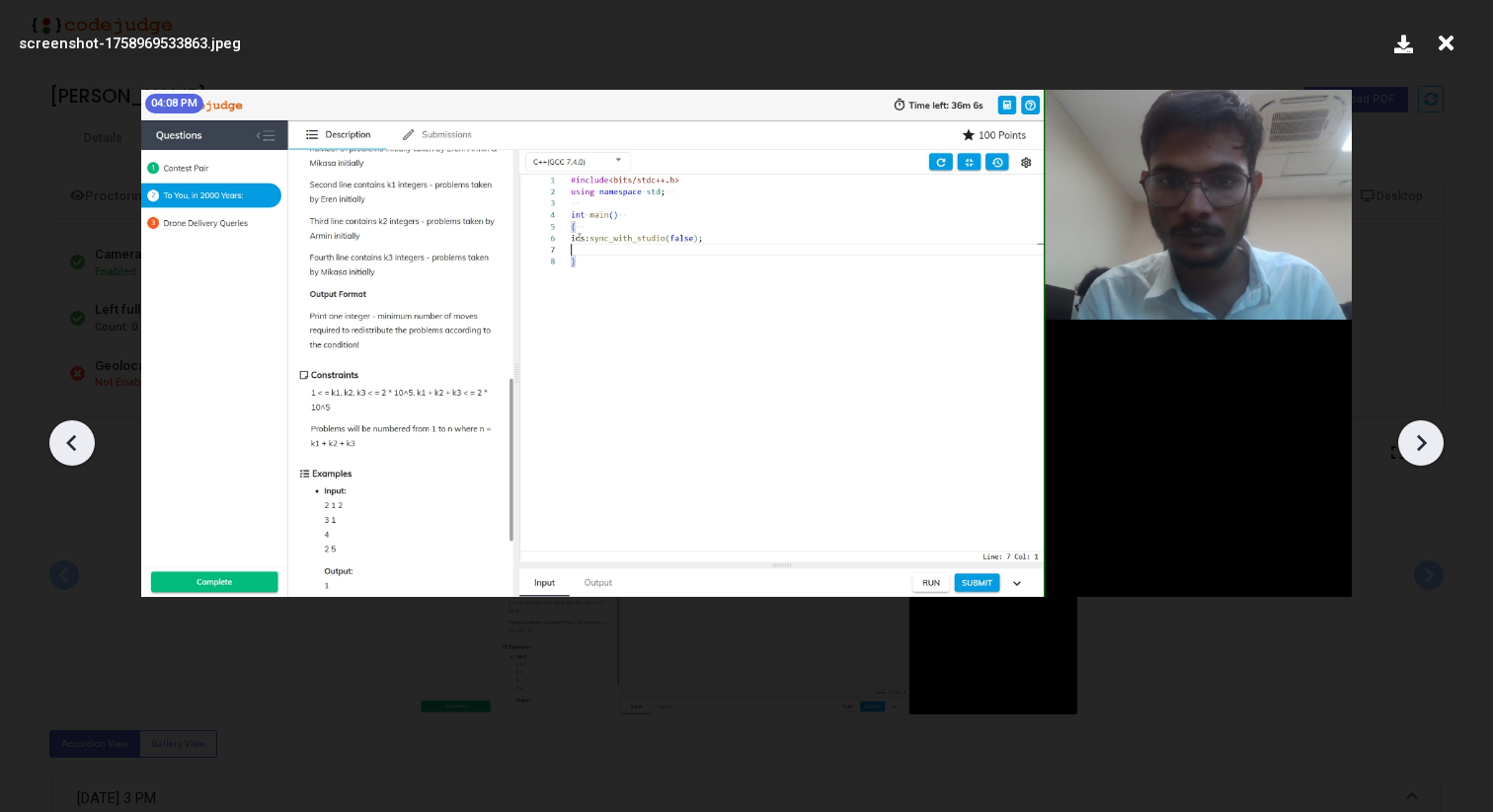
click at [1435, 442] on icon at bounding box center [1421, 443] width 30 height 30
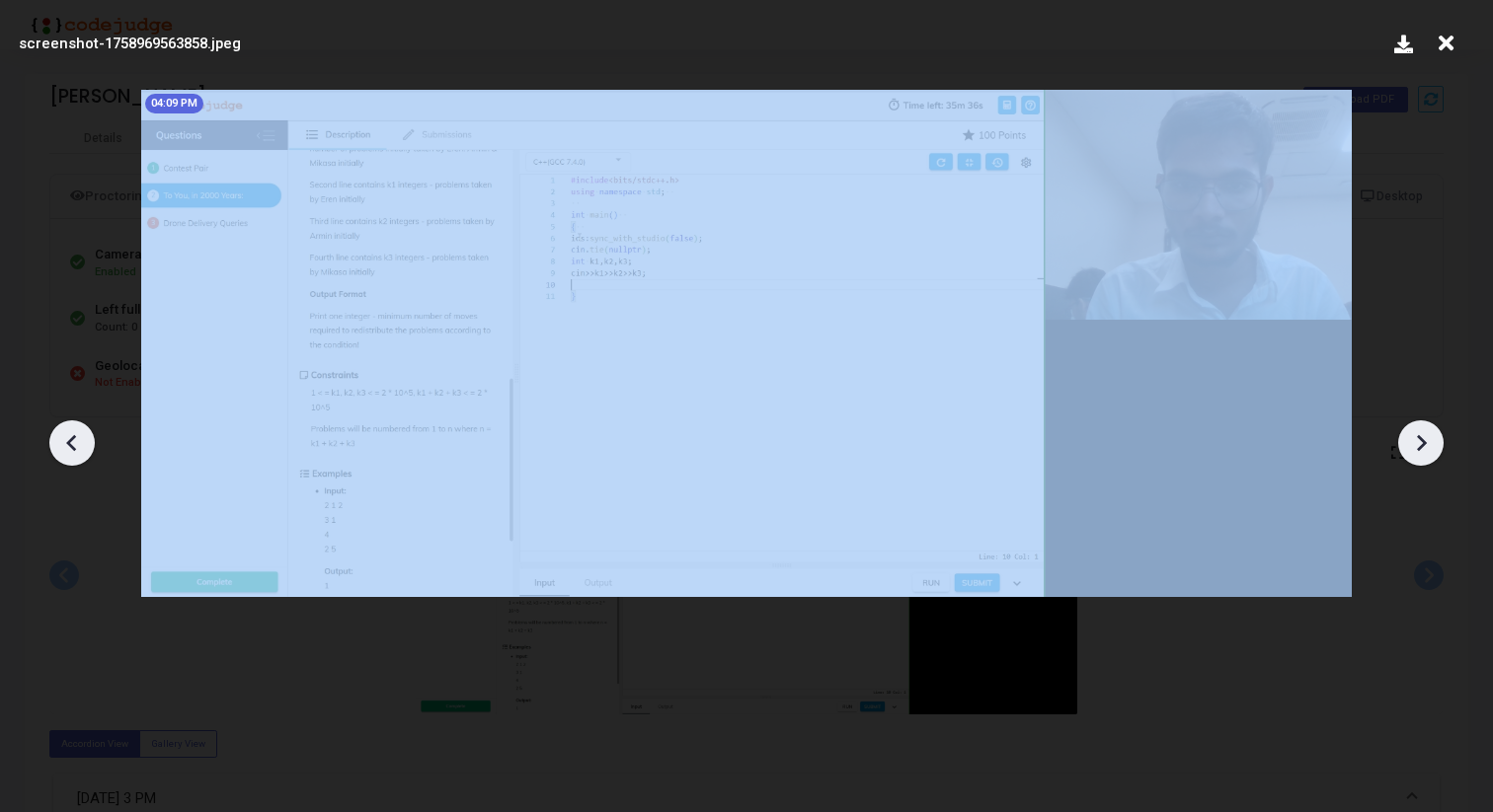
click at [1435, 442] on icon at bounding box center [1421, 443] width 30 height 30
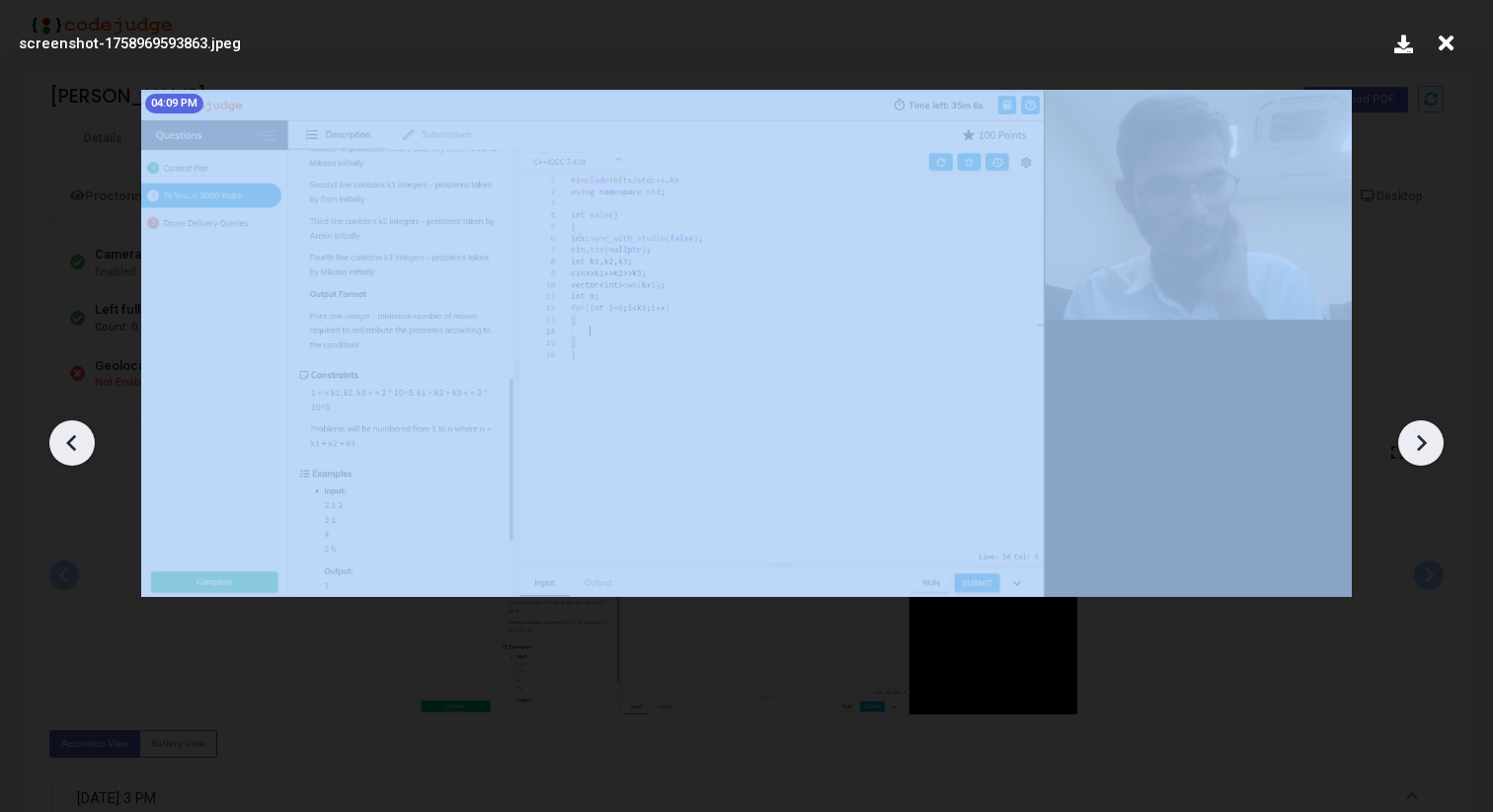
click at [1435, 442] on icon at bounding box center [1421, 443] width 30 height 30
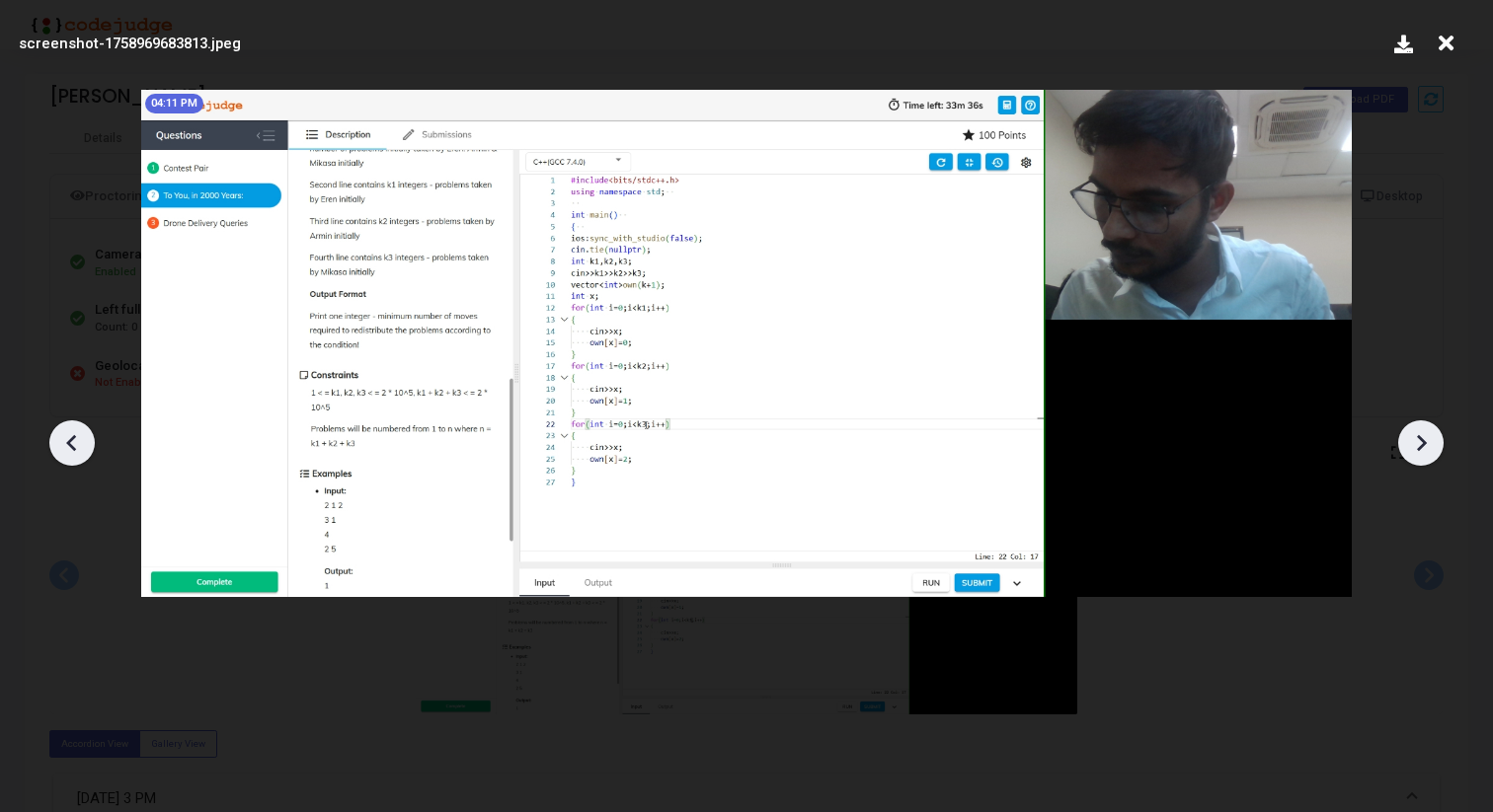
click at [1435, 442] on icon at bounding box center [1421, 443] width 30 height 30
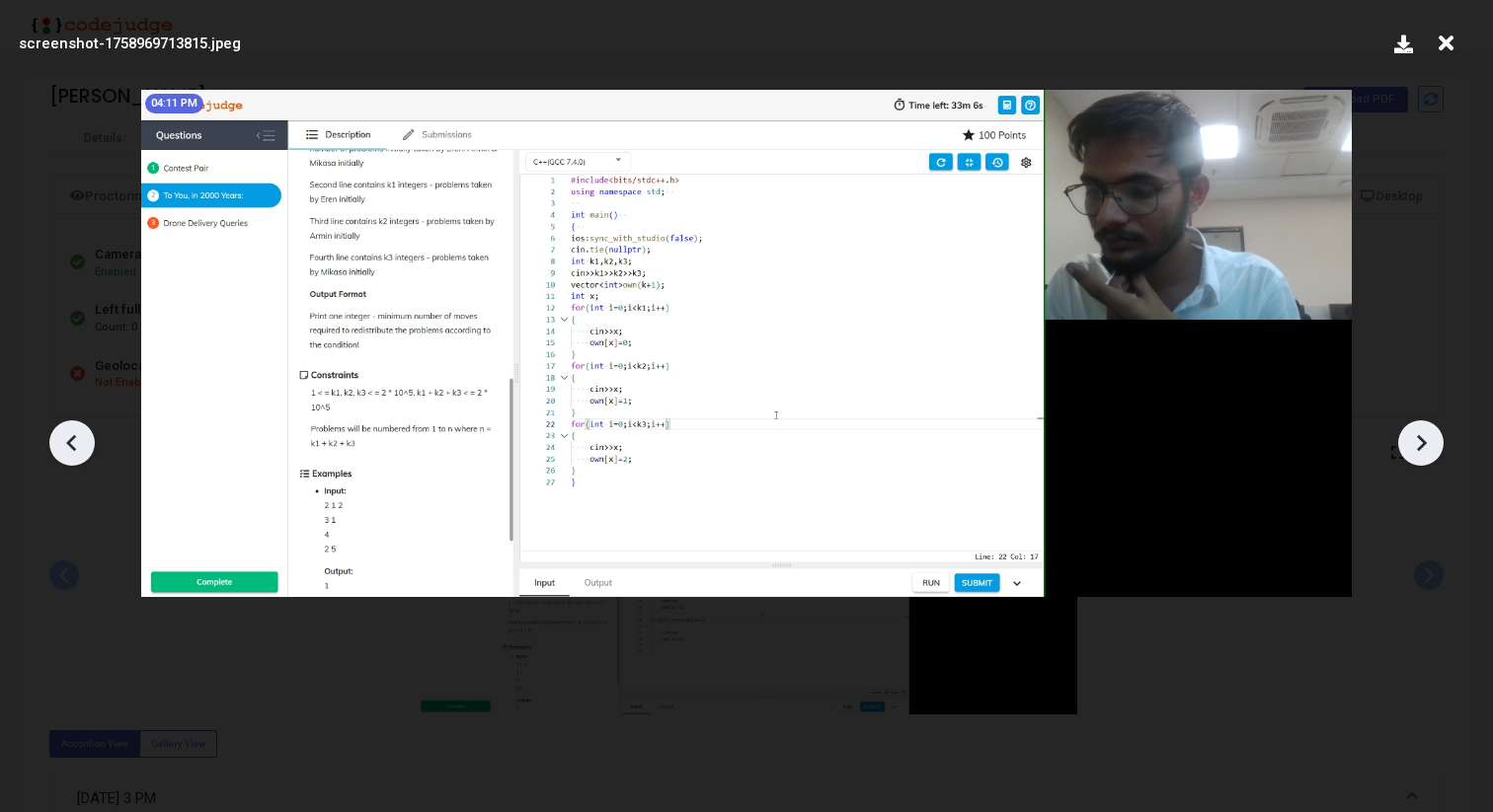
click at [1435, 442] on icon at bounding box center [1421, 443] width 30 height 30
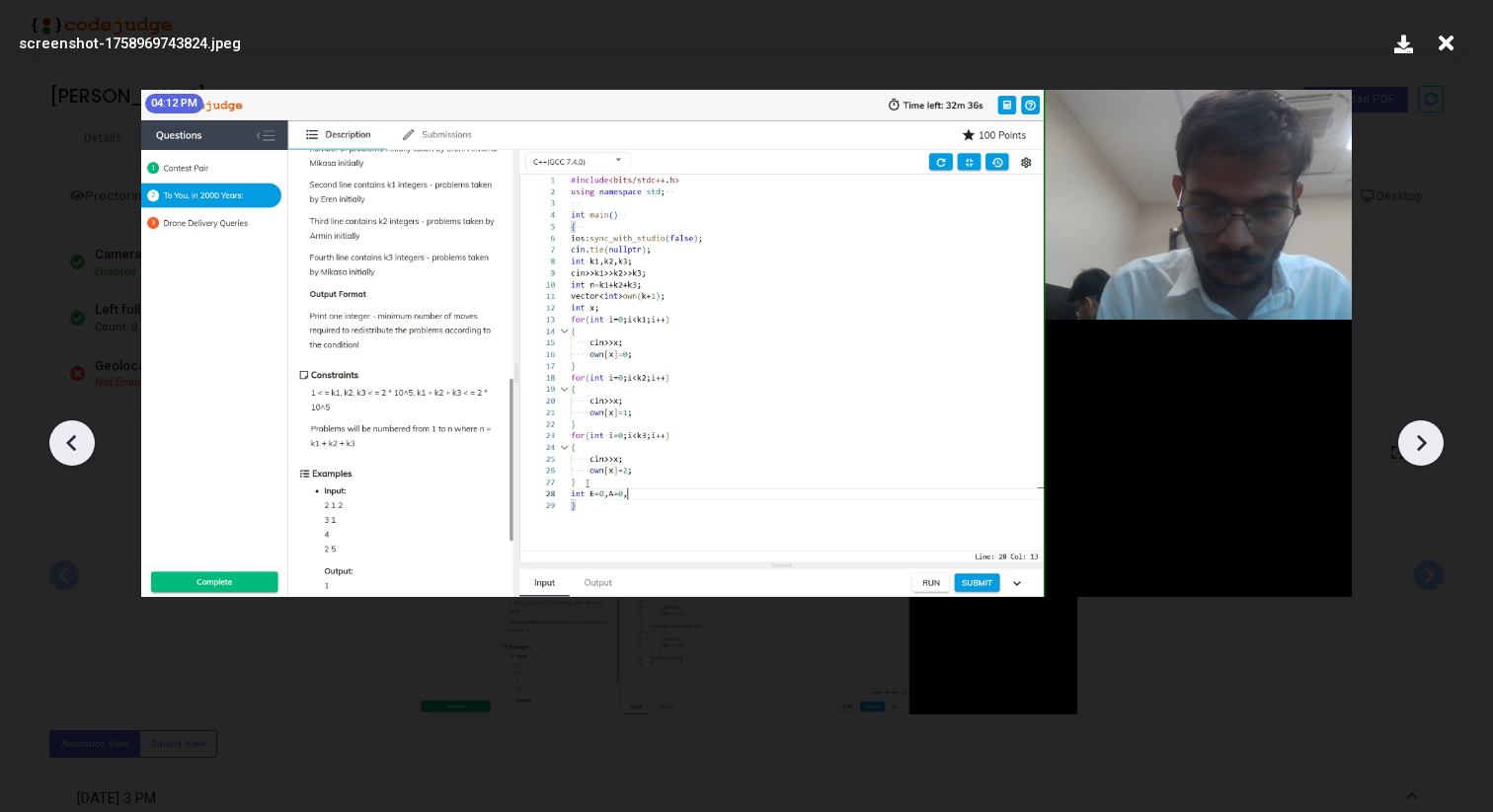
click at [1435, 442] on icon at bounding box center [1421, 443] width 30 height 30
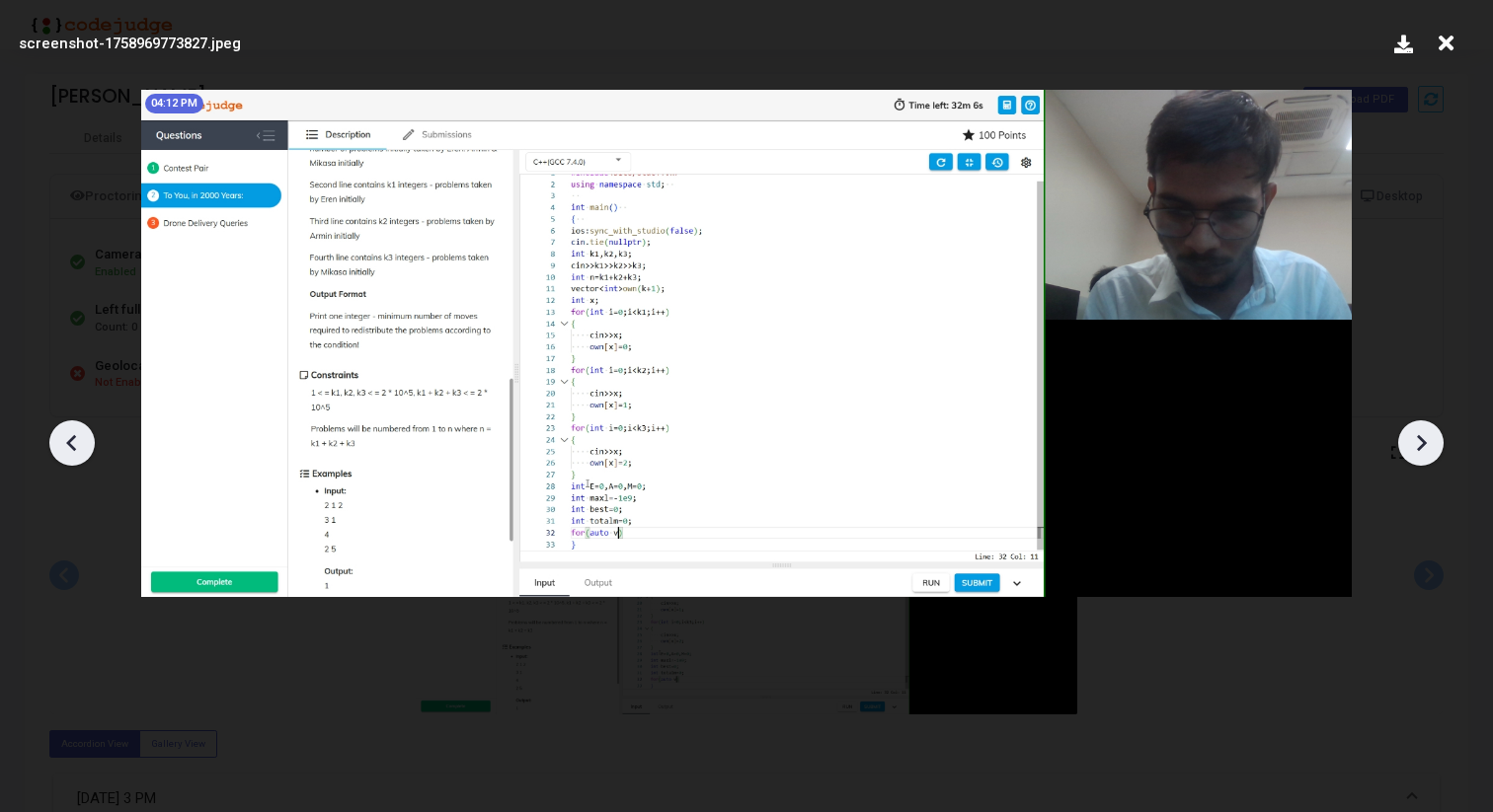
click at [1435, 442] on icon at bounding box center [1421, 443] width 30 height 30
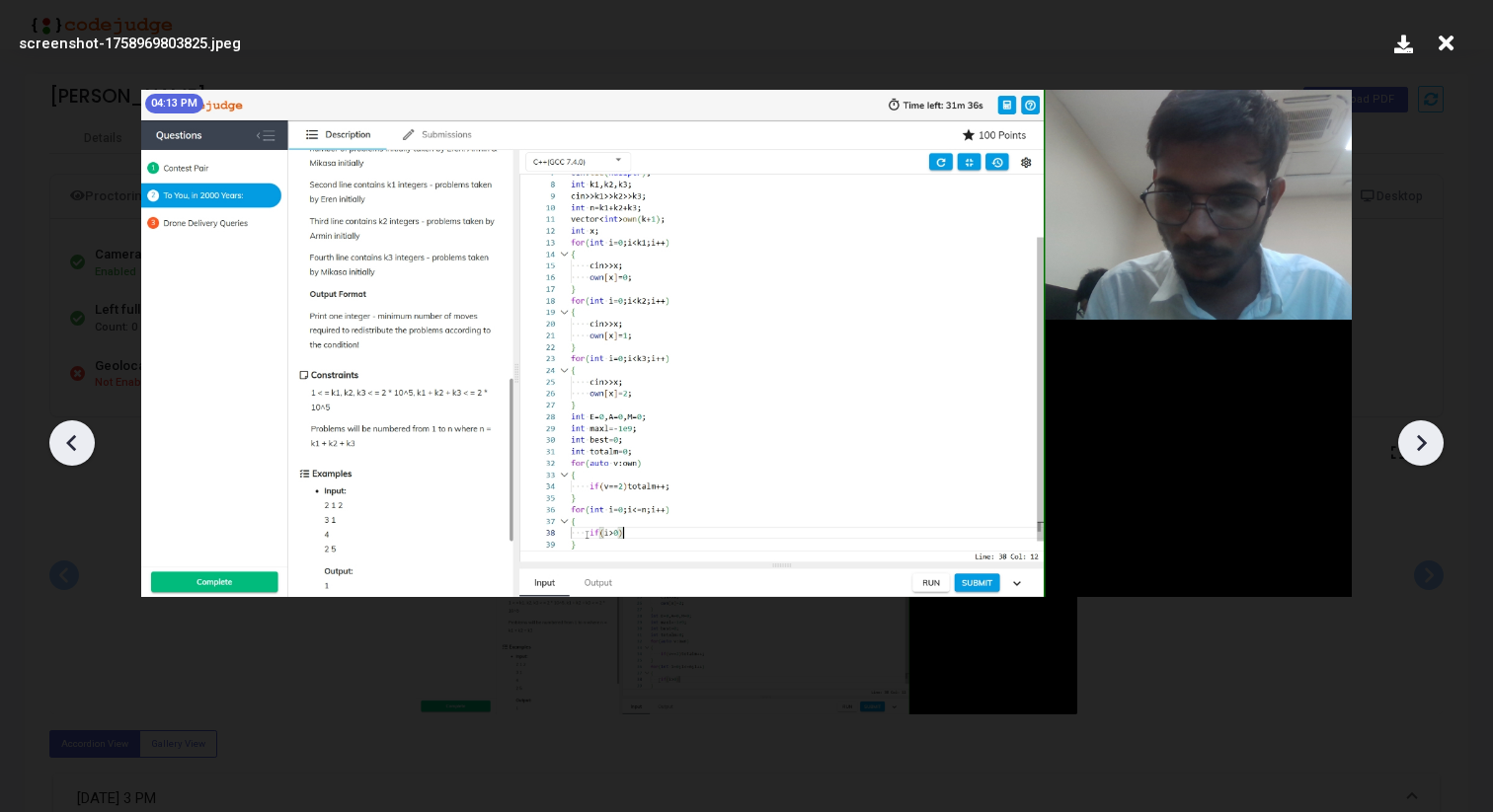
click at [1435, 442] on icon at bounding box center [1421, 443] width 30 height 30
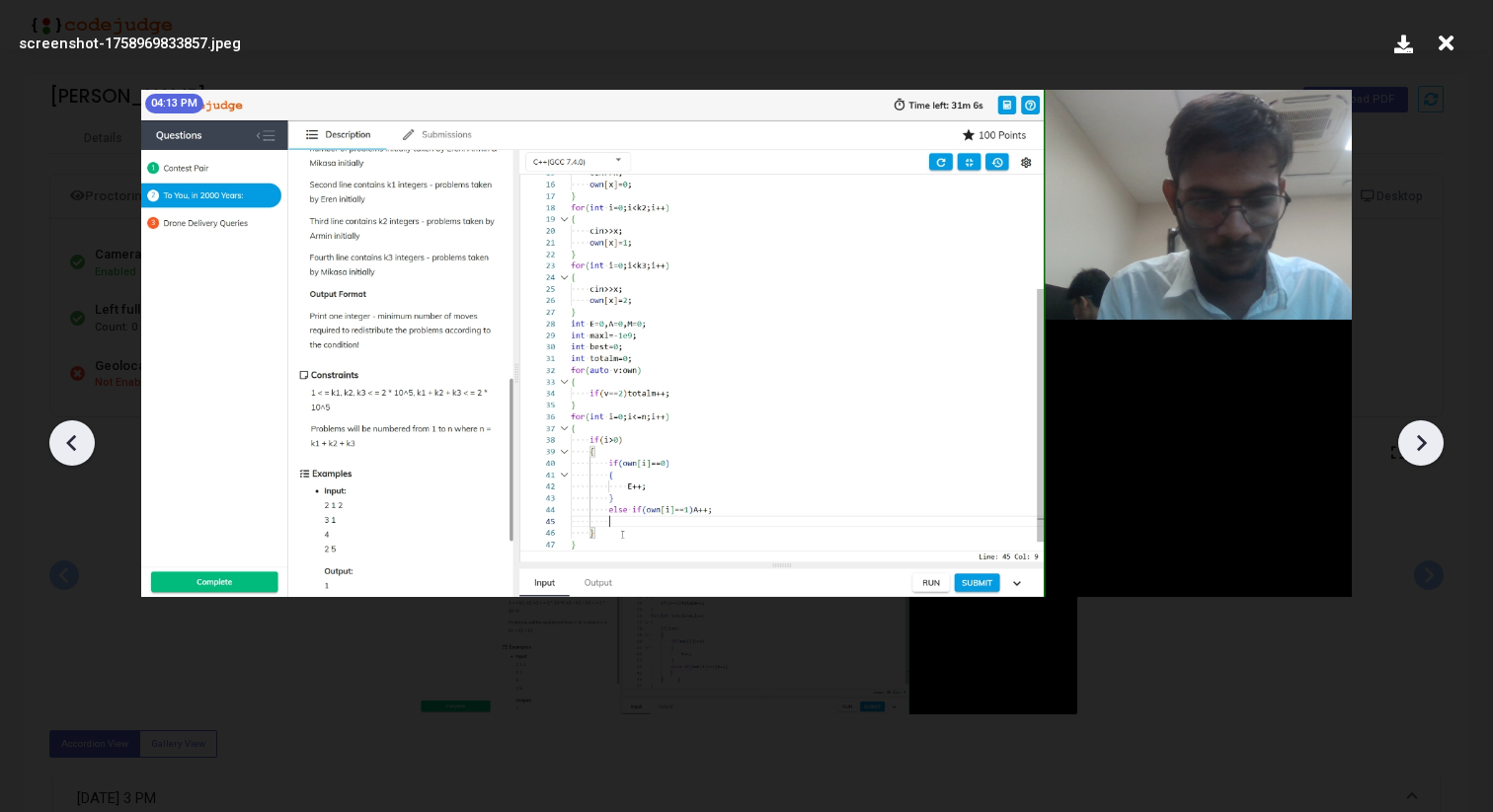
click at [1435, 442] on icon at bounding box center [1421, 443] width 30 height 30
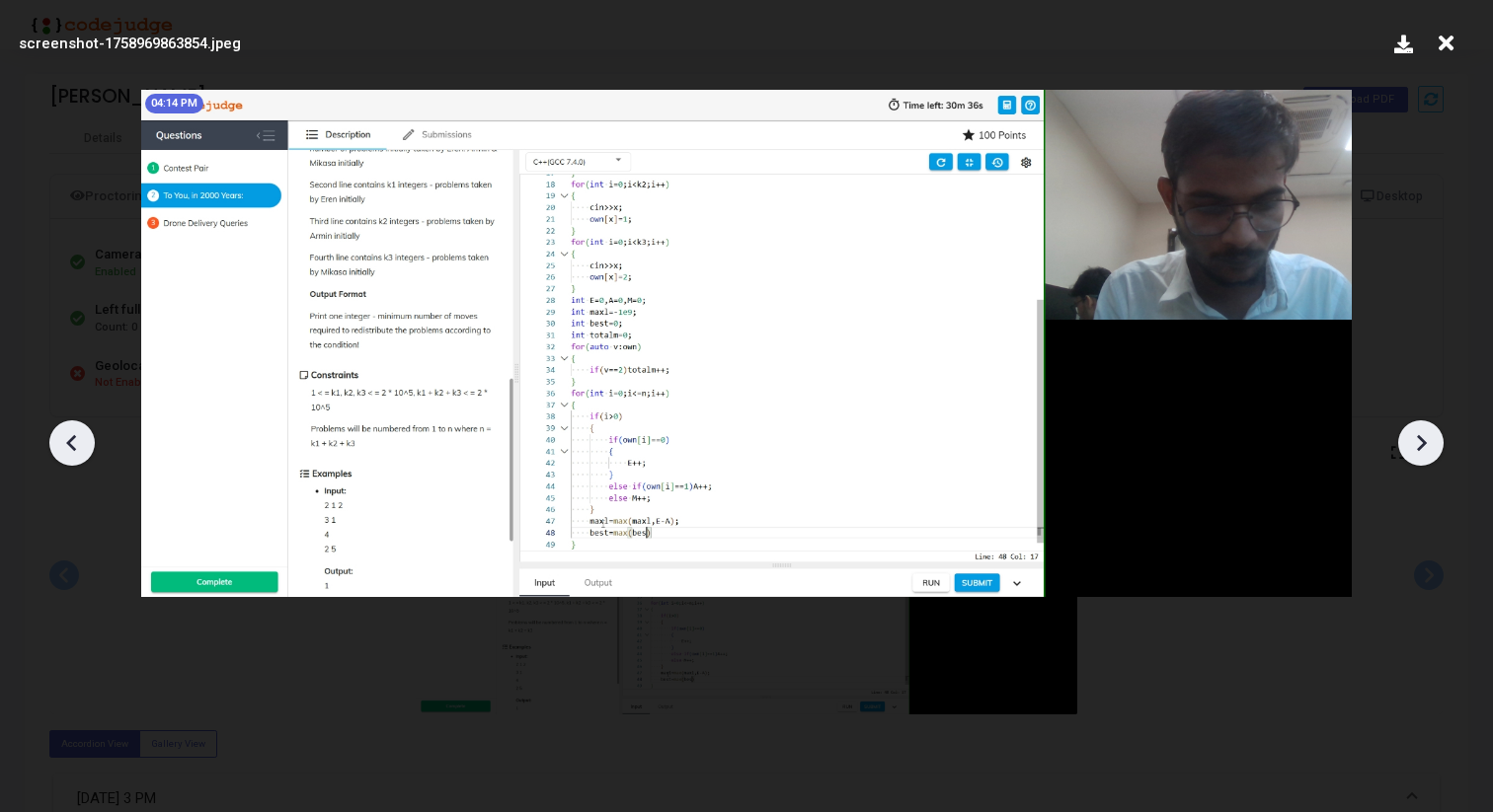
click at [1435, 442] on icon at bounding box center [1421, 443] width 30 height 30
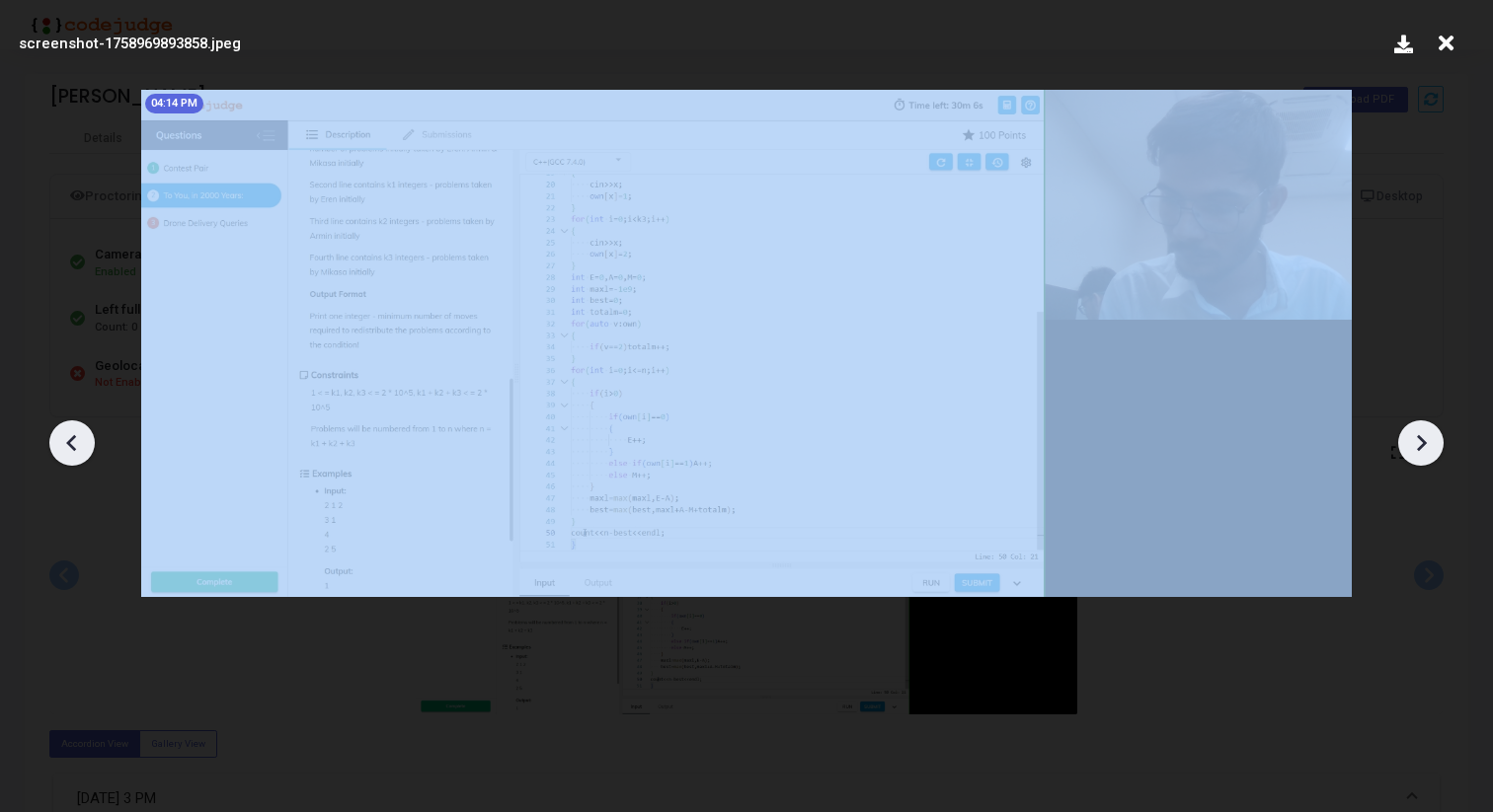
click at [1435, 442] on icon at bounding box center [1421, 443] width 30 height 30
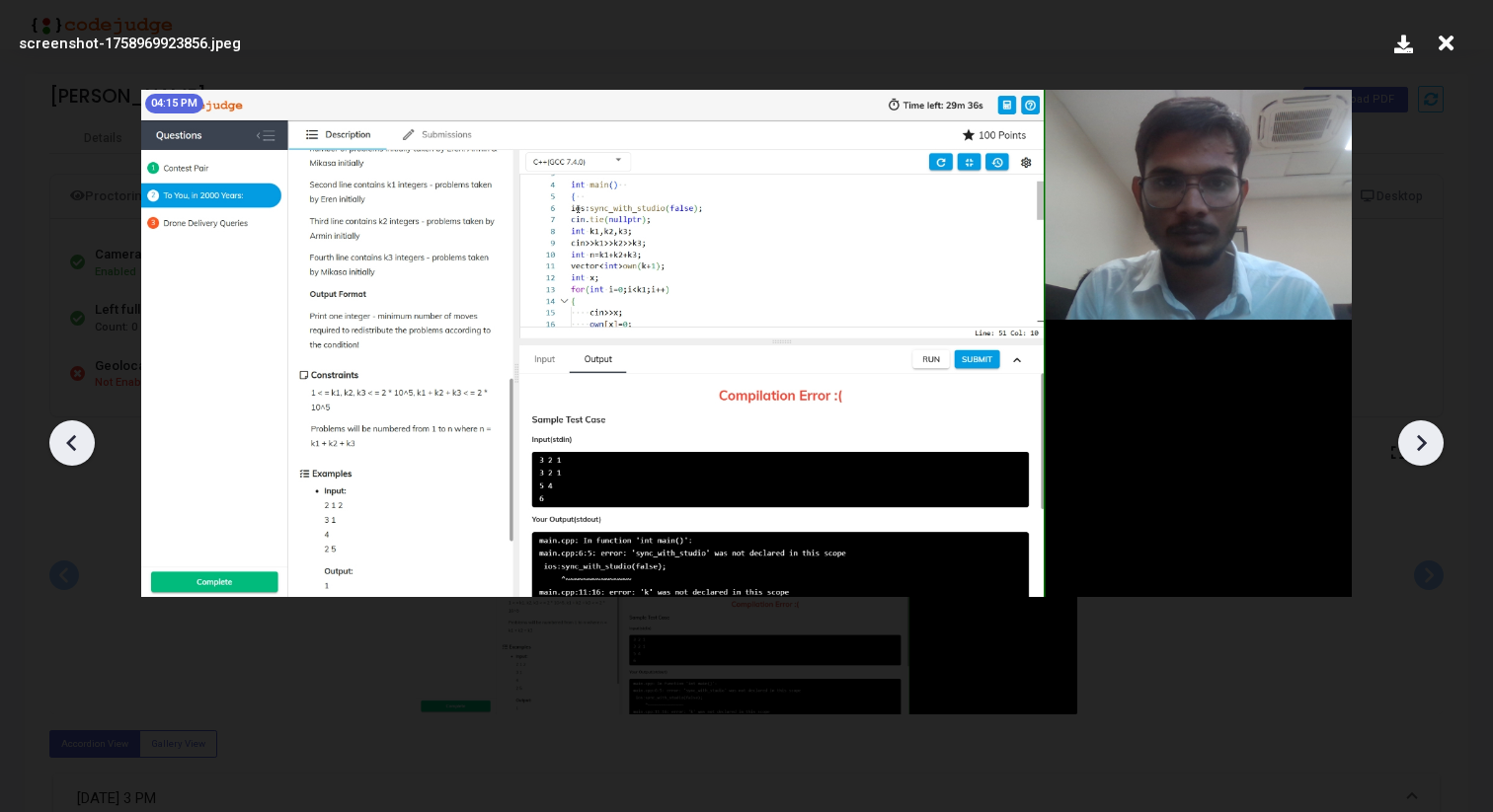
click at [1435, 442] on icon at bounding box center [1421, 443] width 30 height 30
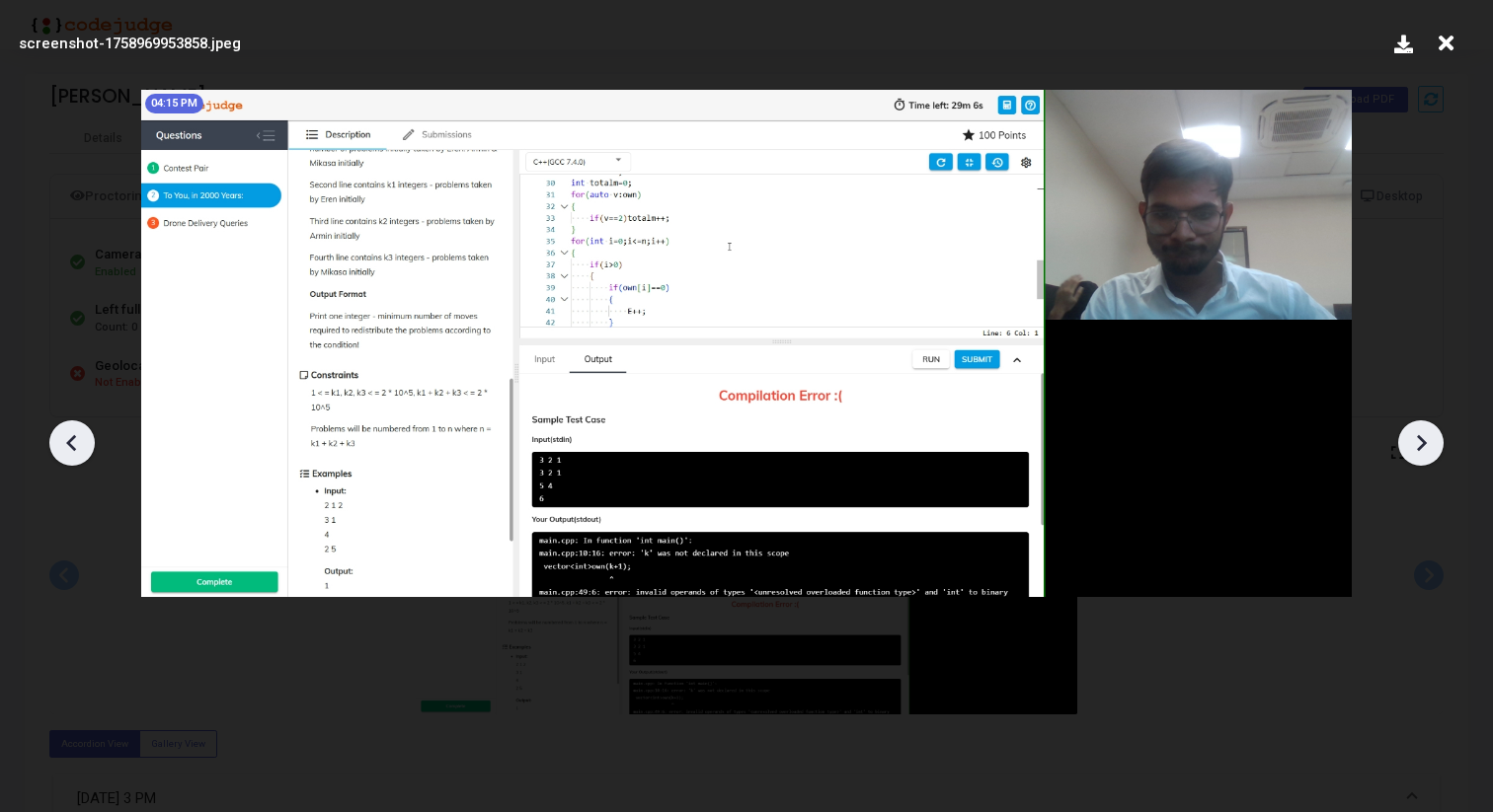
click at [1435, 441] on icon at bounding box center [1421, 443] width 30 height 30
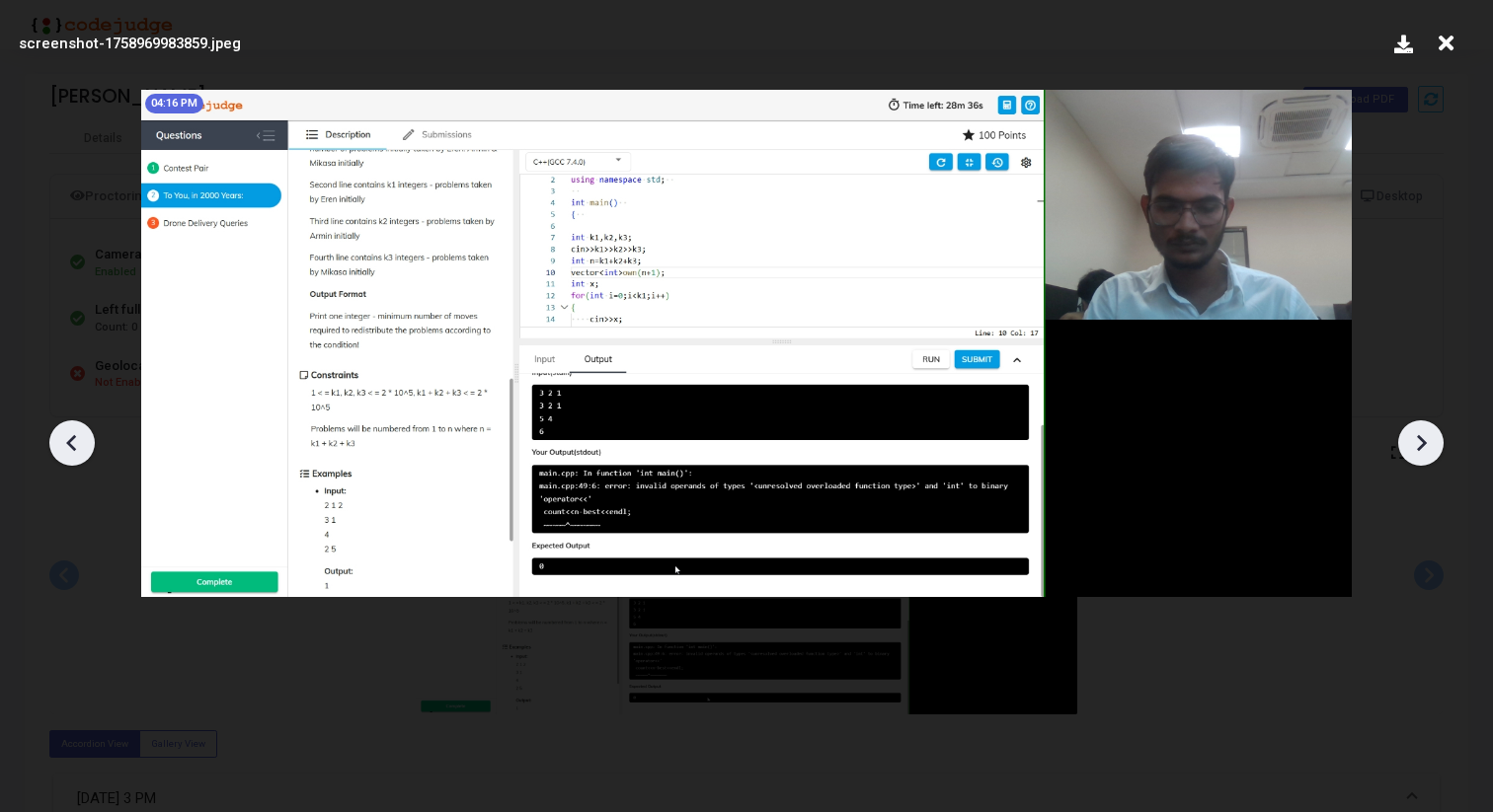
click at [1435, 441] on icon at bounding box center [1421, 443] width 30 height 30
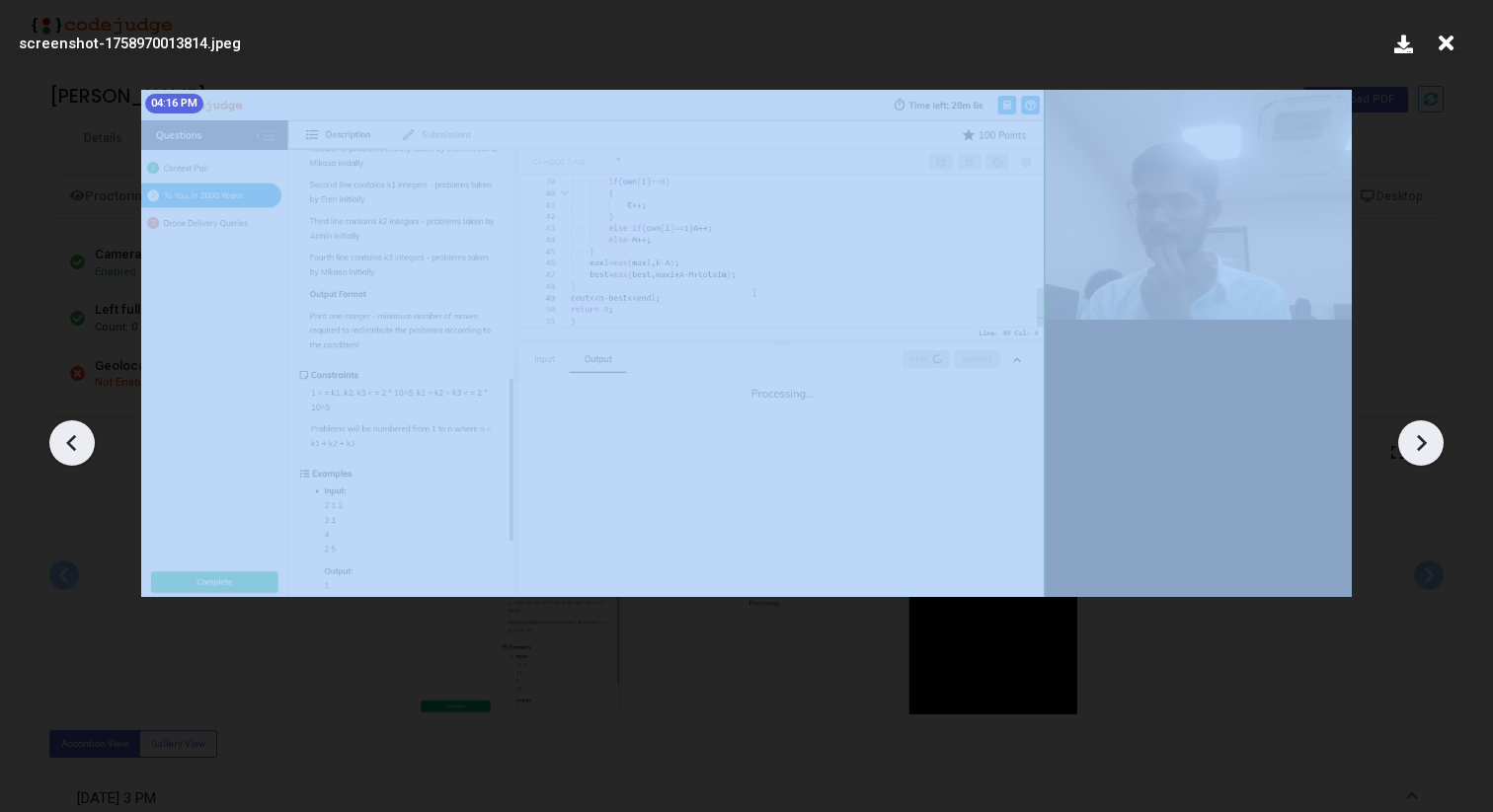
click at [1435, 441] on icon at bounding box center [1421, 443] width 30 height 30
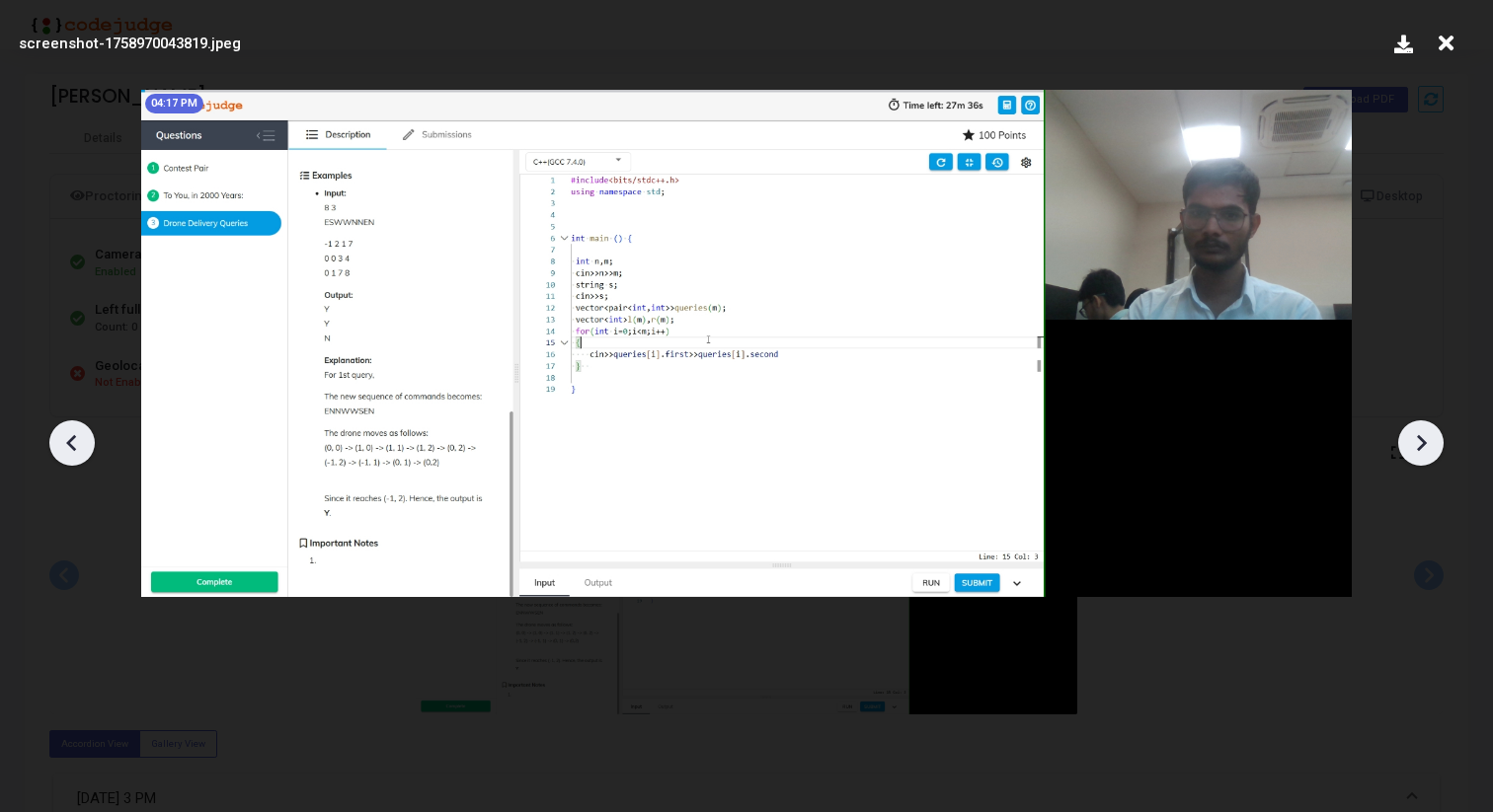
click at [1435, 441] on icon at bounding box center [1421, 443] width 30 height 30
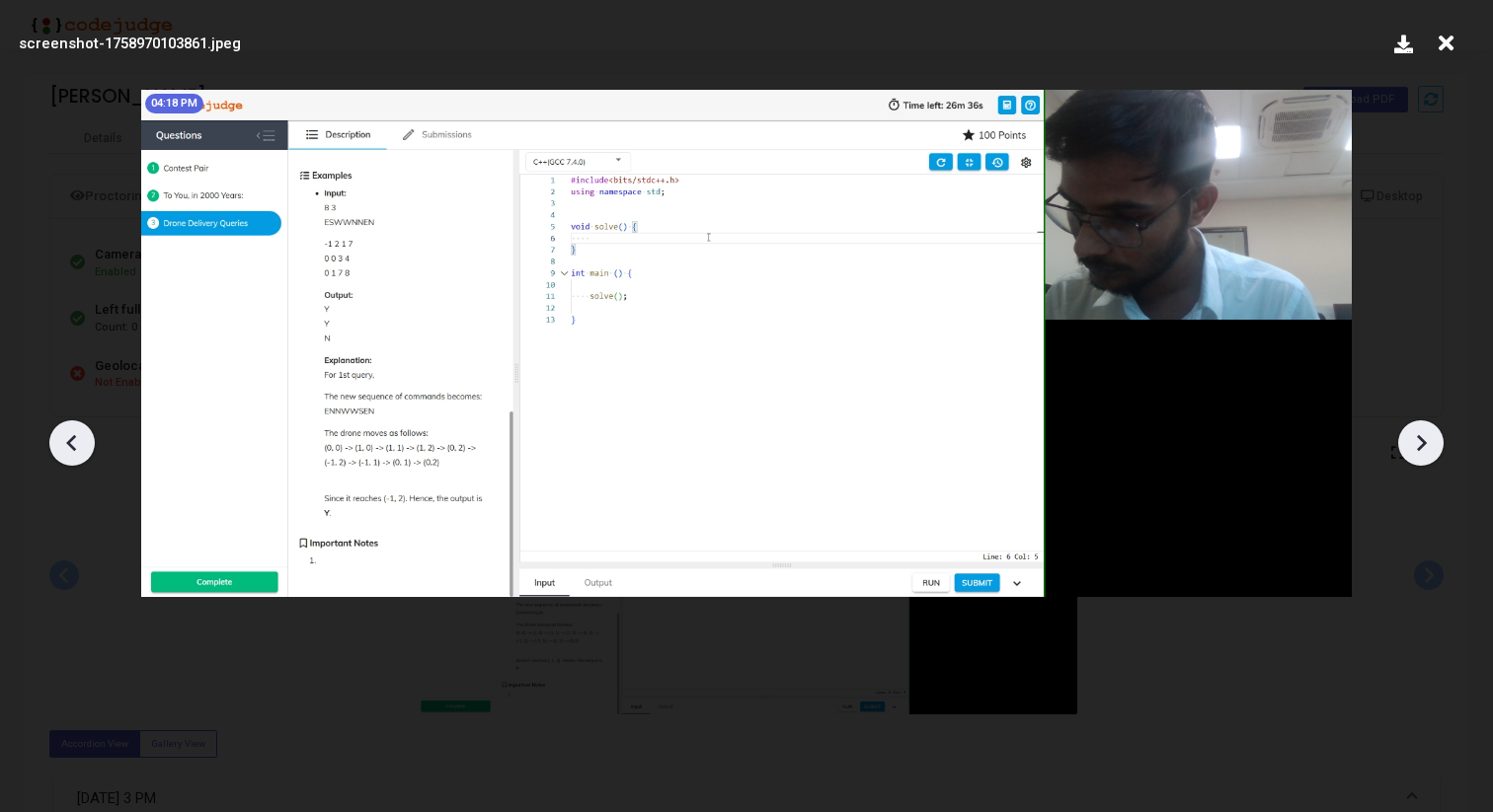
click at [1435, 441] on icon at bounding box center [1421, 443] width 30 height 30
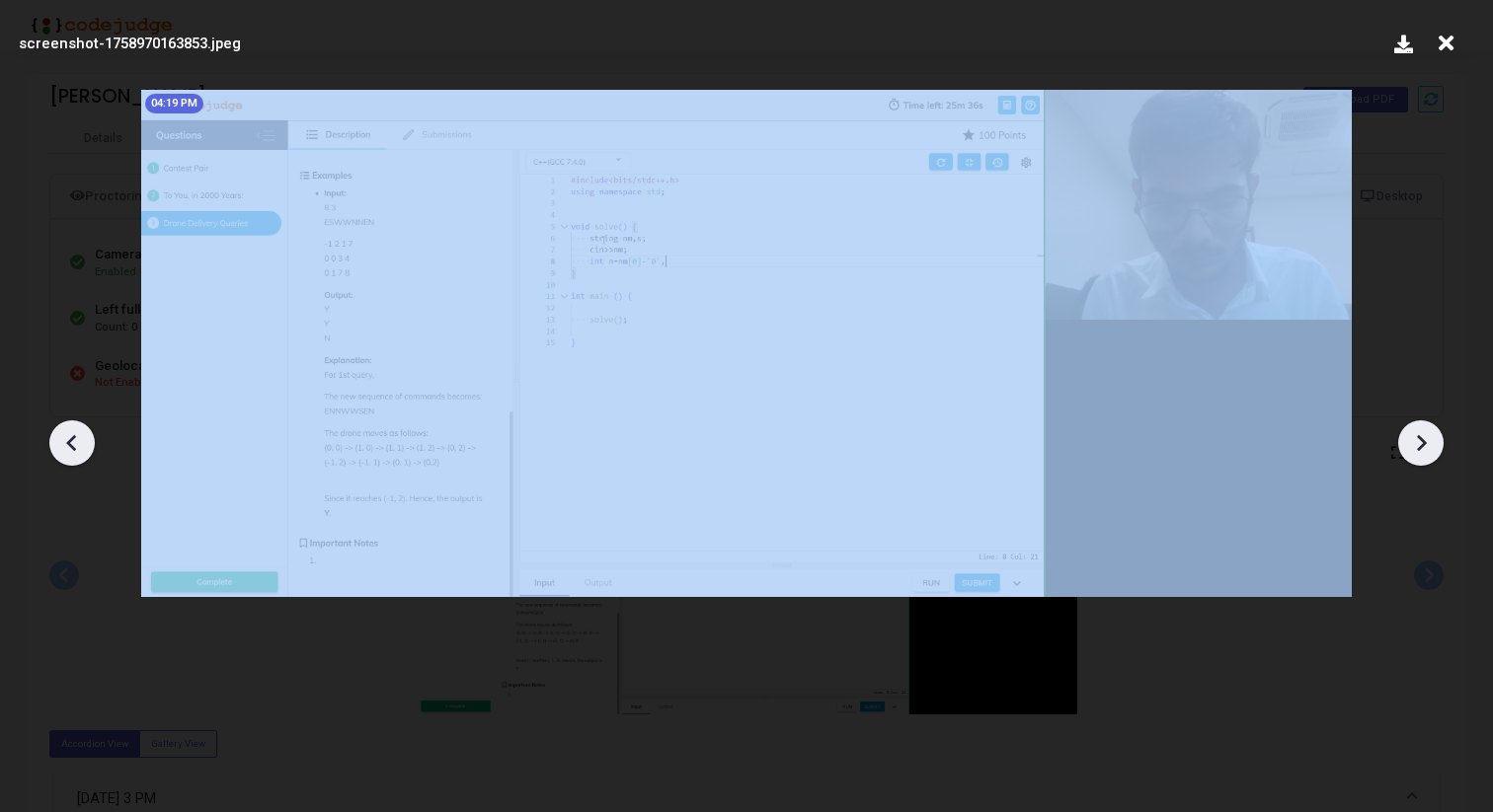
click at [1435, 441] on icon at bounding box center [1421, 443] width 30 height 30
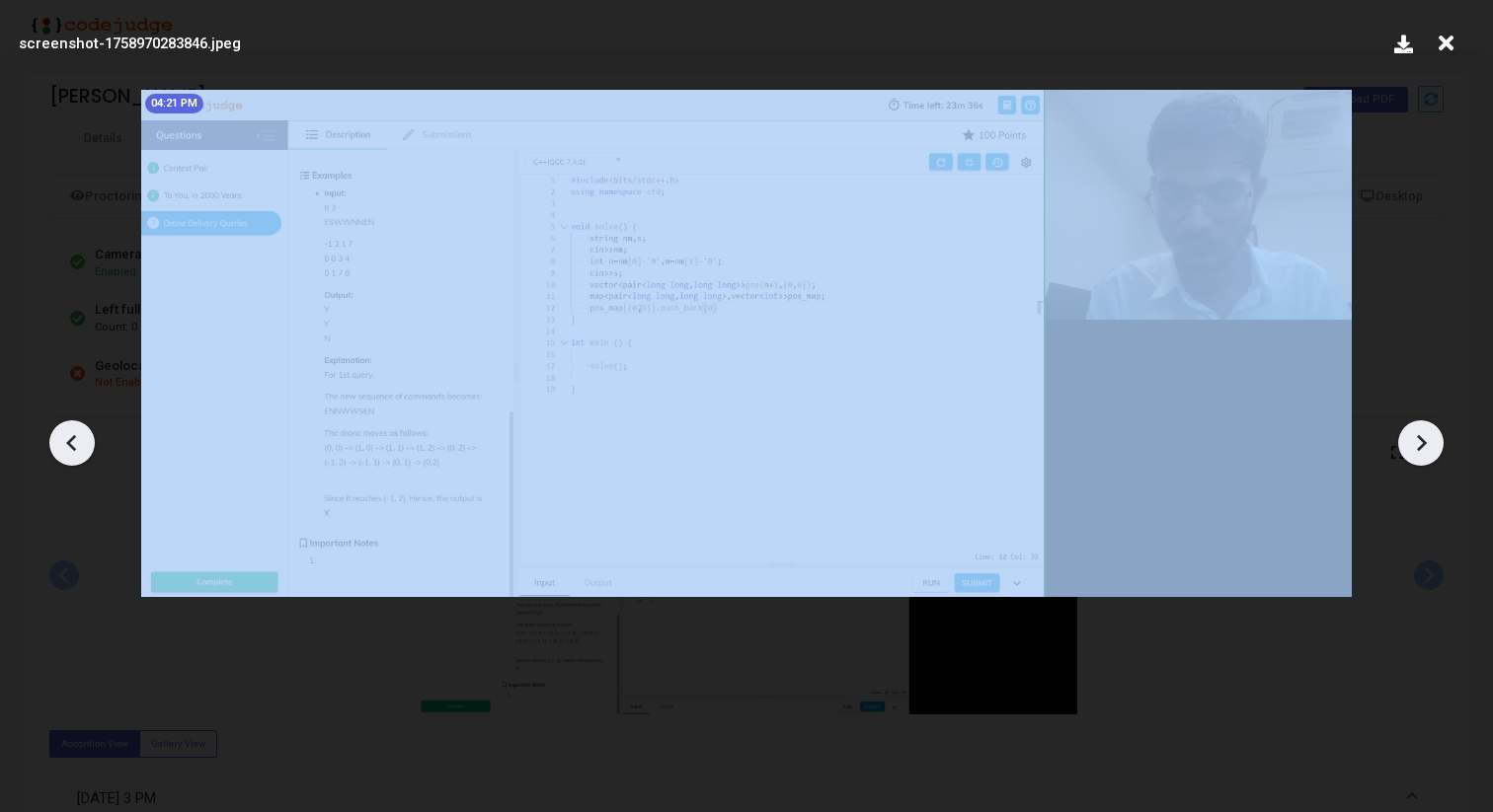
click at [1435, 441] on icon at bounding box center [1421, 443] width 30 height 30
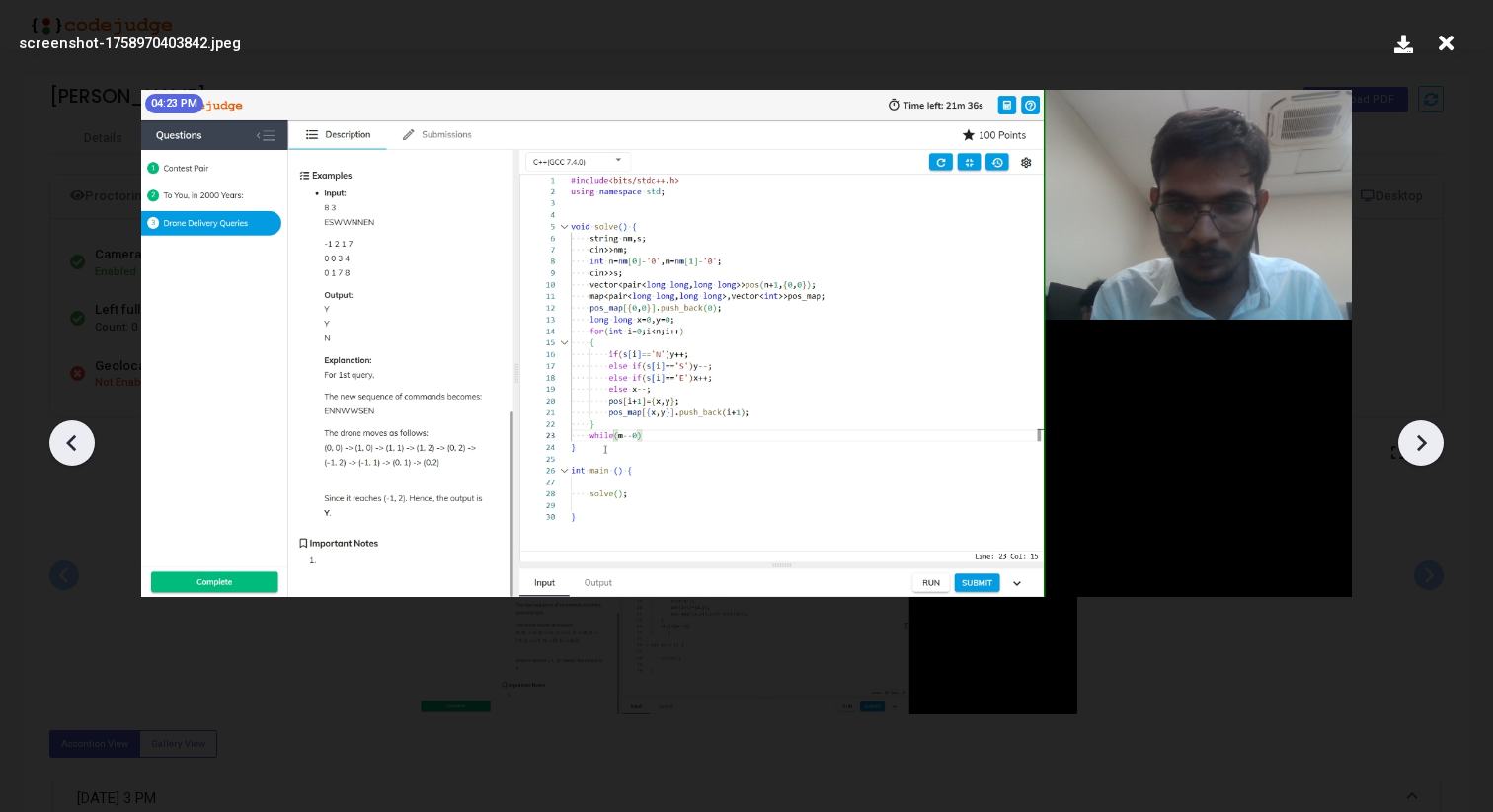
click at [1435, 441] on icon at bounding box center [1421, 443] width 30 height 30
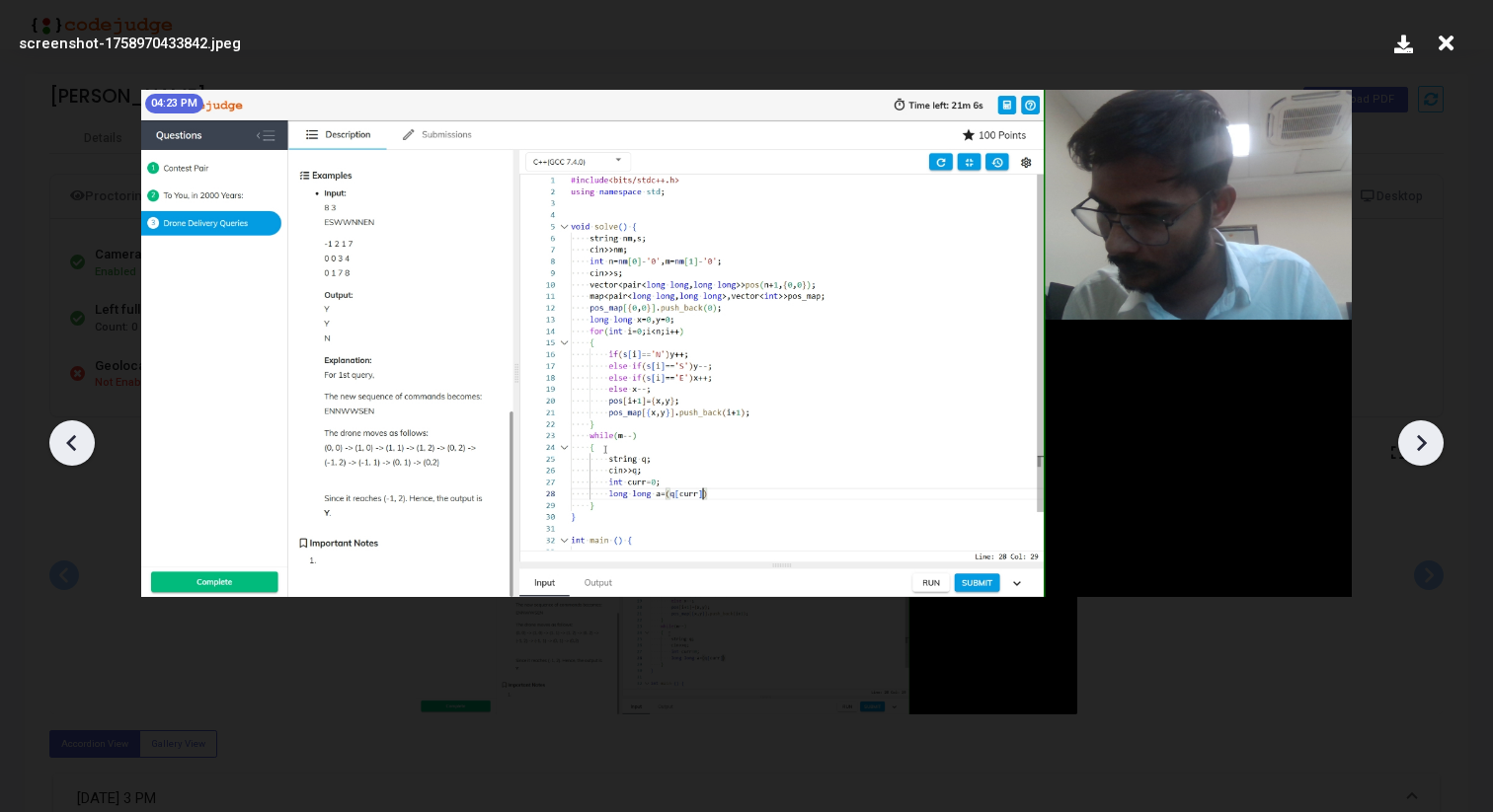
click at [1435, 441] on icon at bounding box center [1421, 443] width 30 height 30
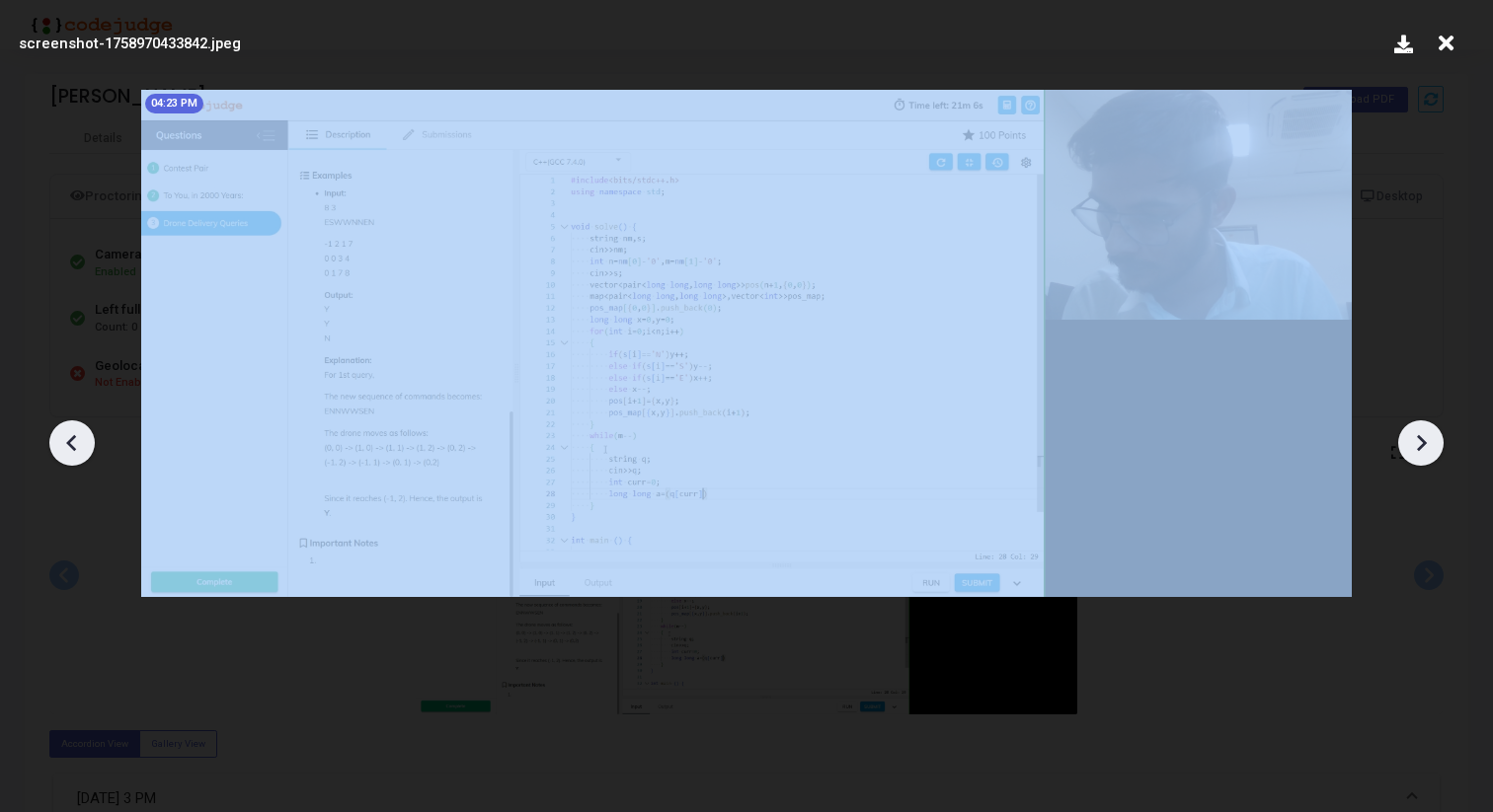
click at [1435, 441] on icon at bounding box center [1421, 443] width 30 height 30
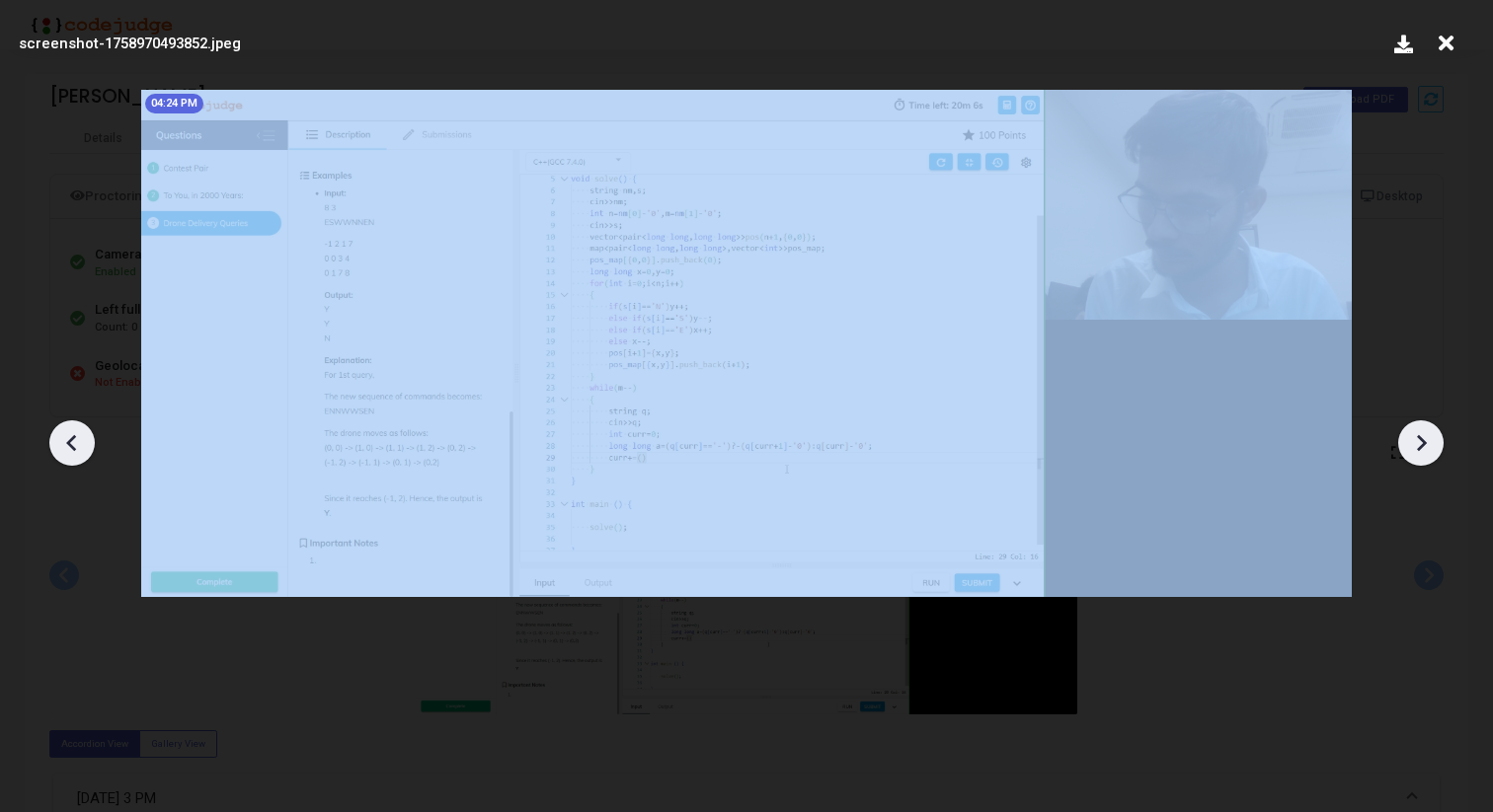
click at [1435, 441] on icon at bounding box center [1421, 443] width 30 height 30
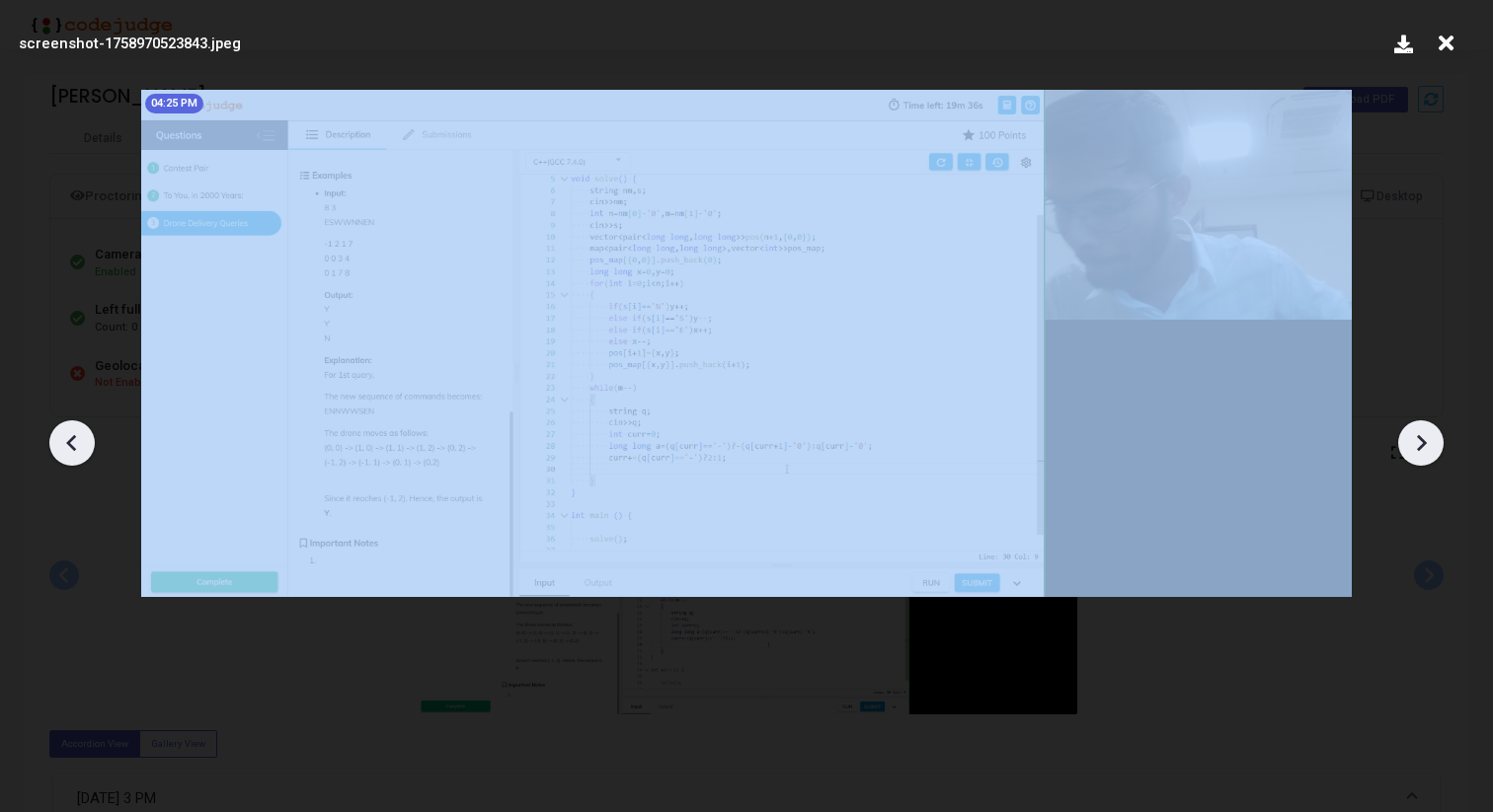
click at [1435, 441] on icon at bounding box center [1421, 443] width 30 height 30
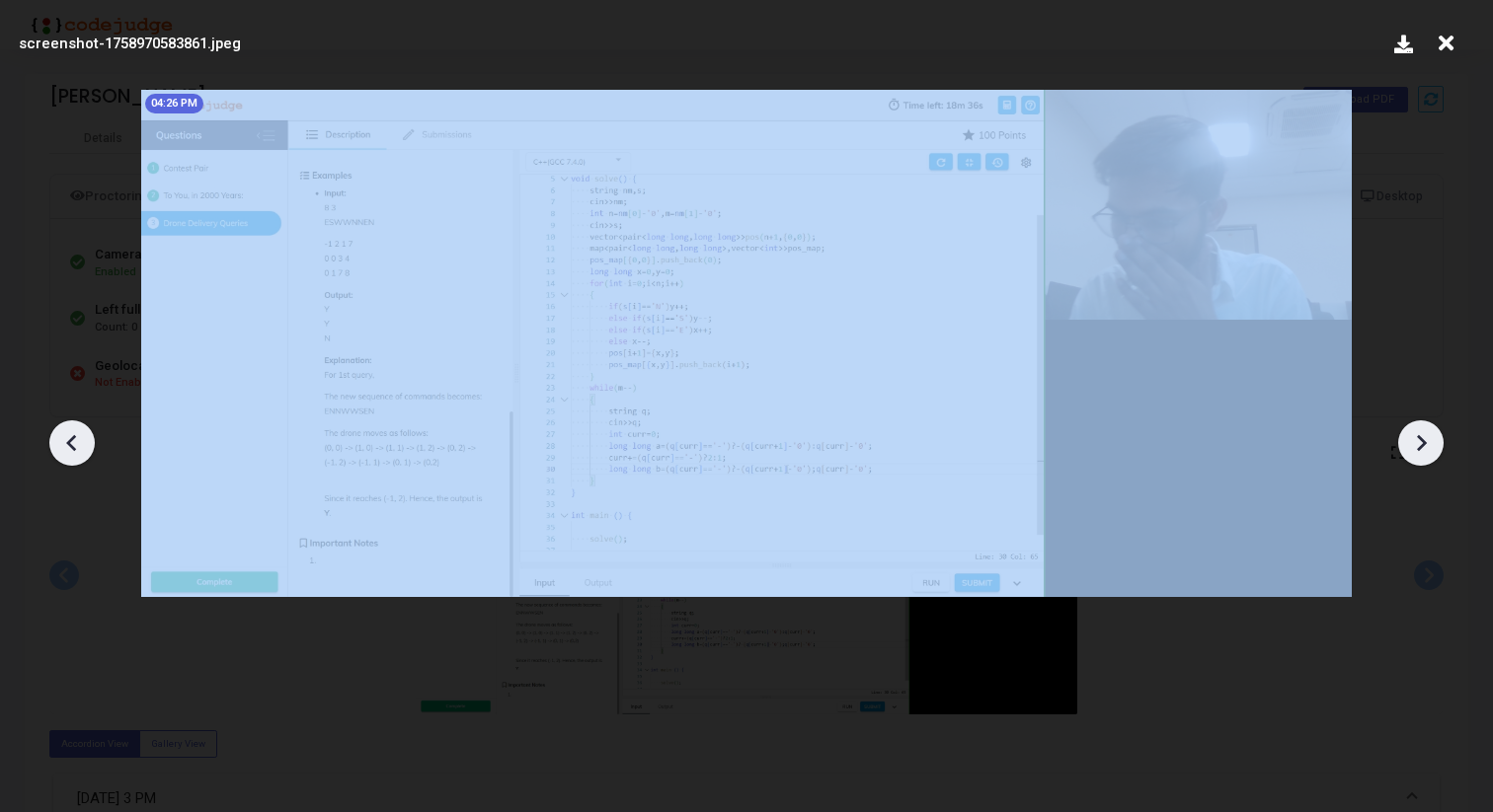
click at [1435, 441] on icon at bounding box center [1421, 443] width 30 height 30
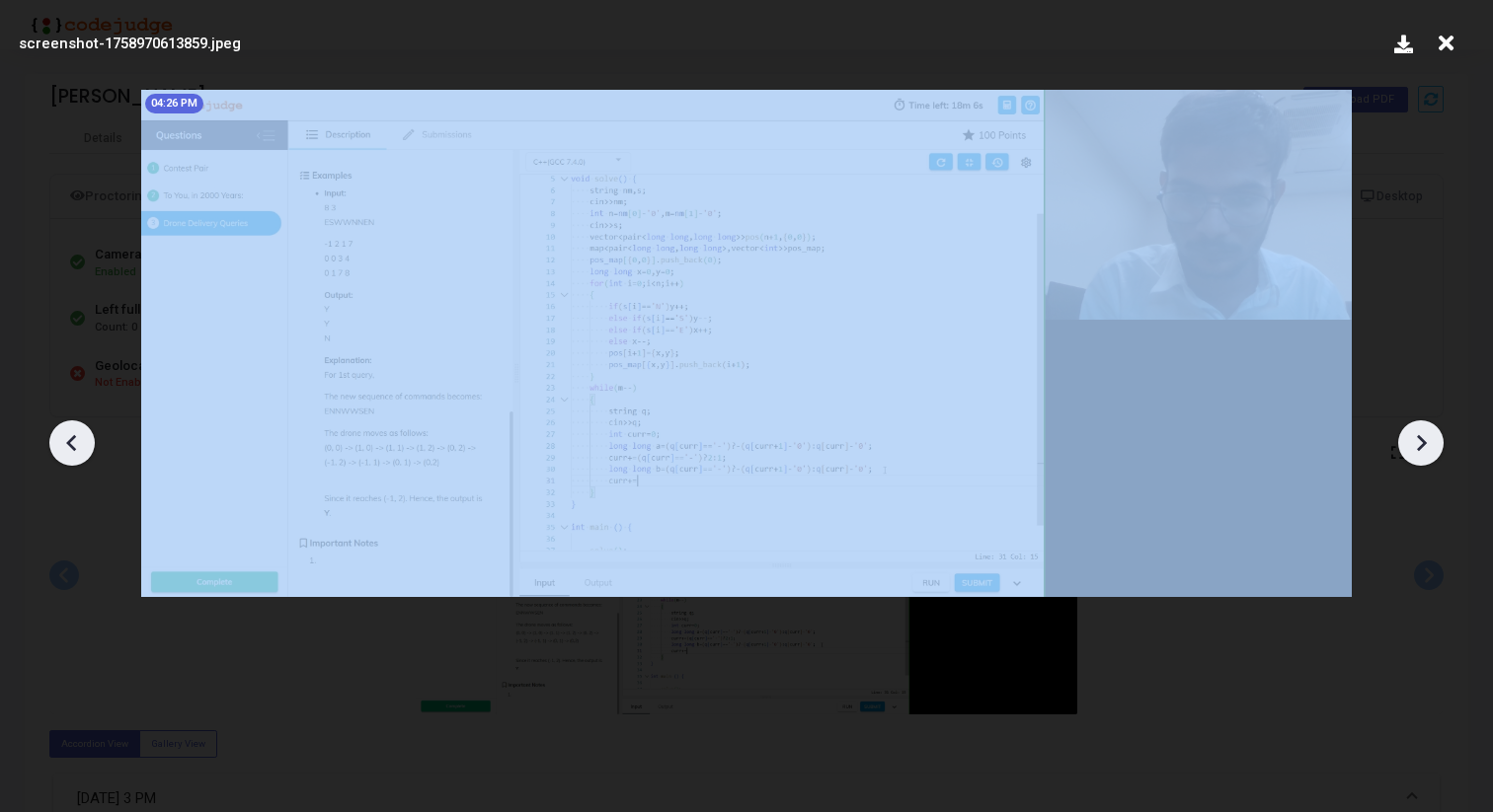
click at [1435, 441] on icon at bounding box center [1421, 443] width 30 height 30
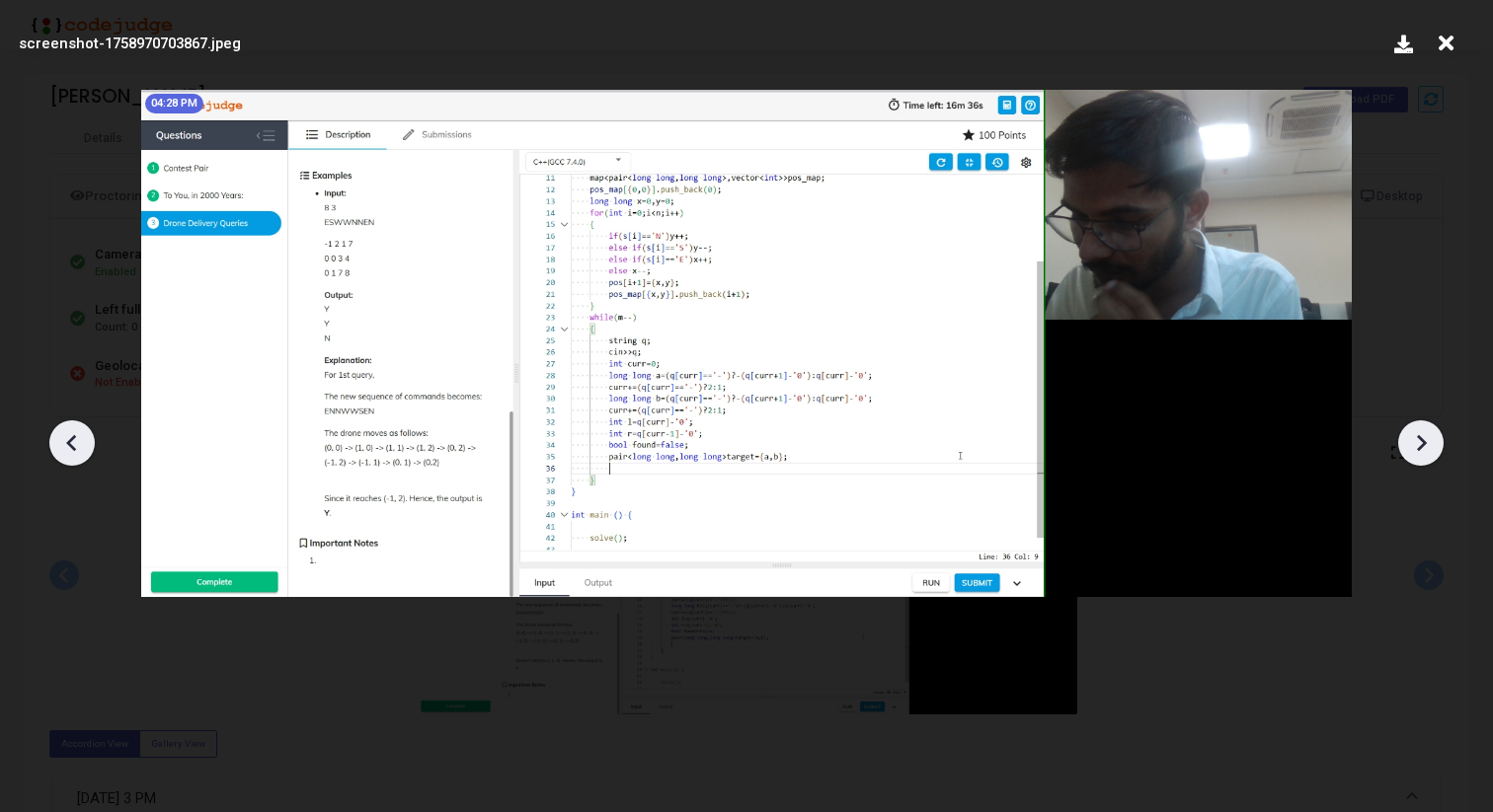
click at [1428, 442] on icon at bounding box center [1421, 443] width 30 height 30
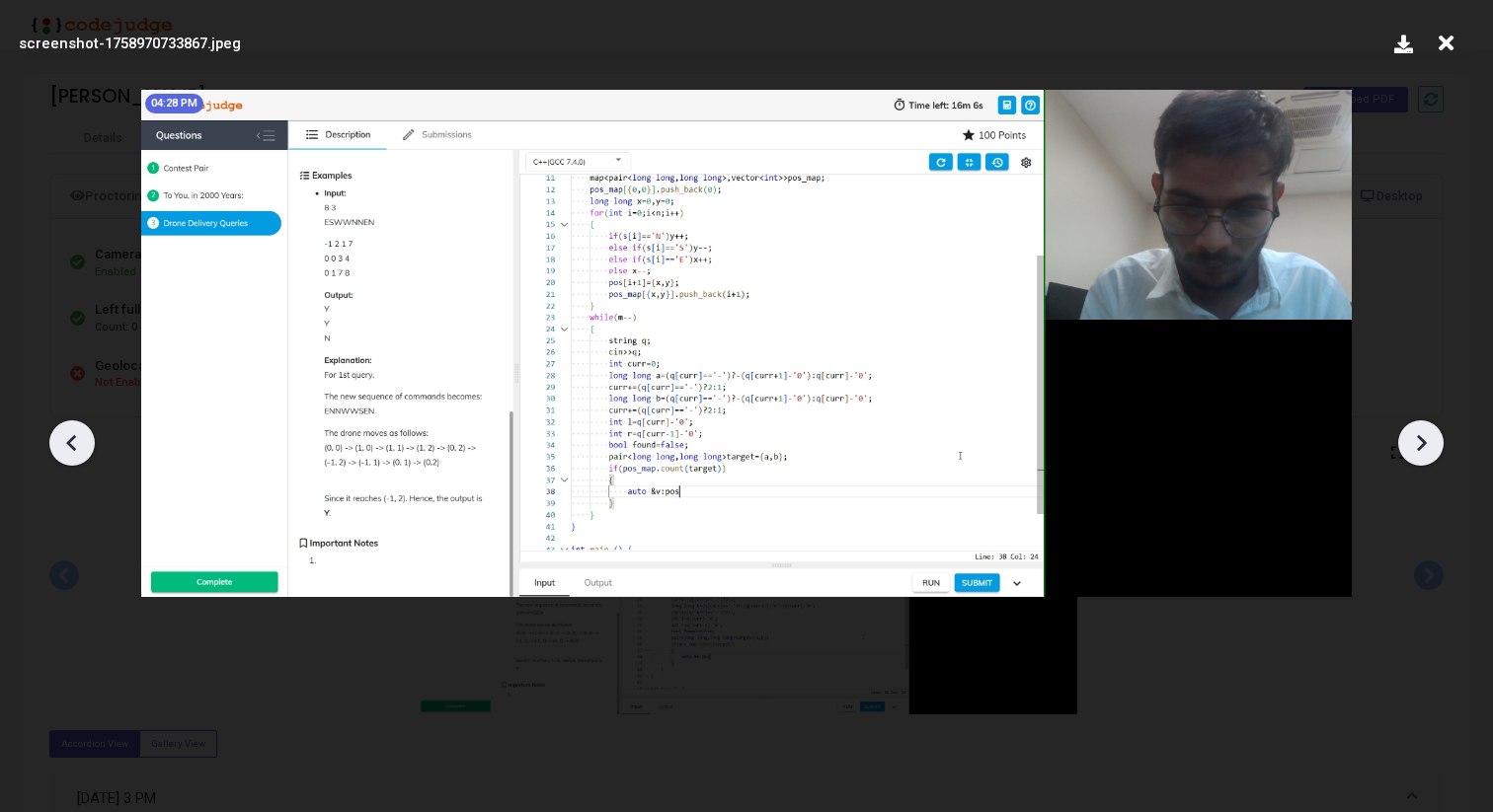
click at [1428, 442] on icon at bounding box center [1421, 443] width 30 height 30
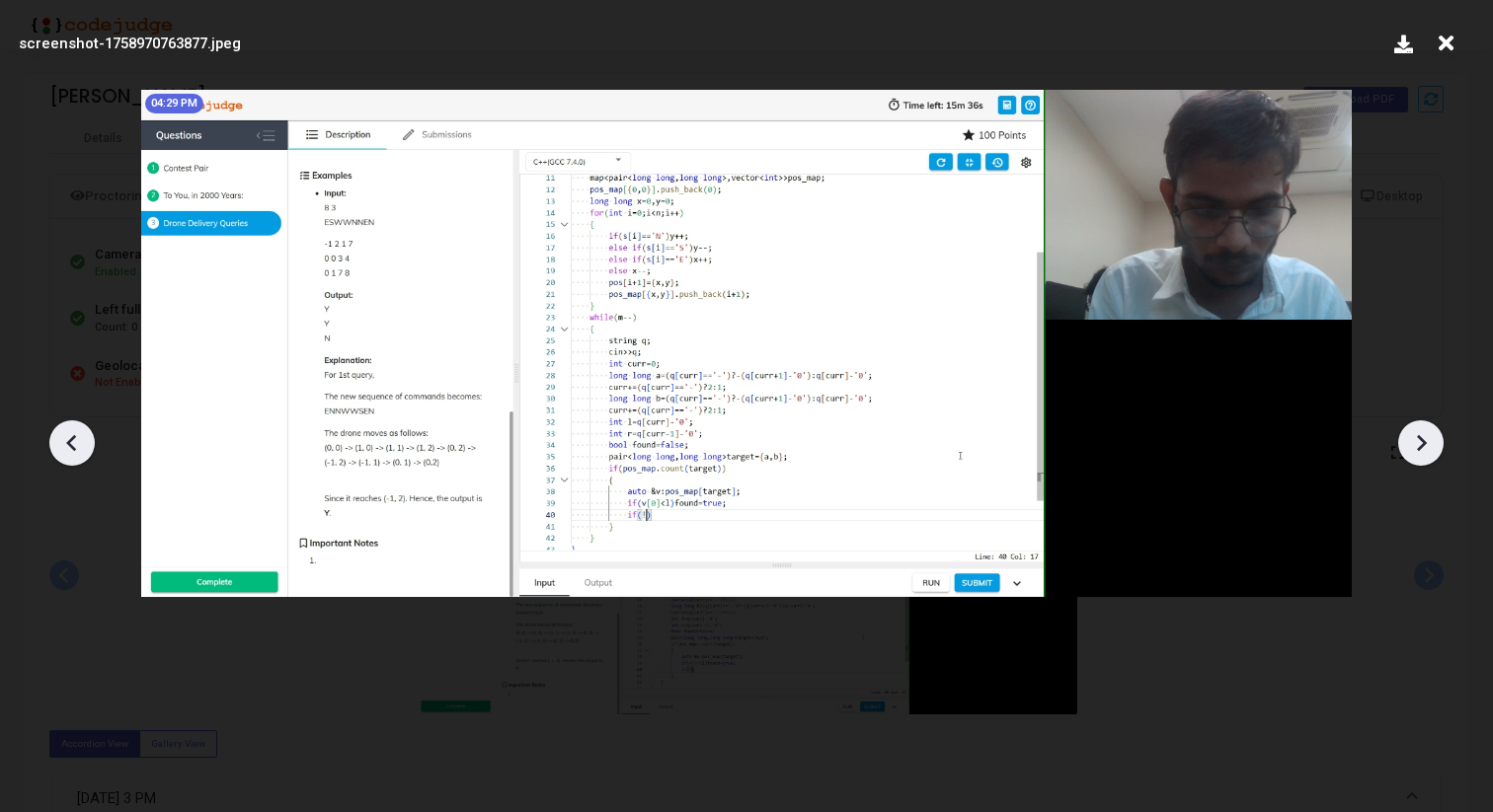
click at [1428, 442] on icon at bounding box center [1421, 443] width 30 height 30
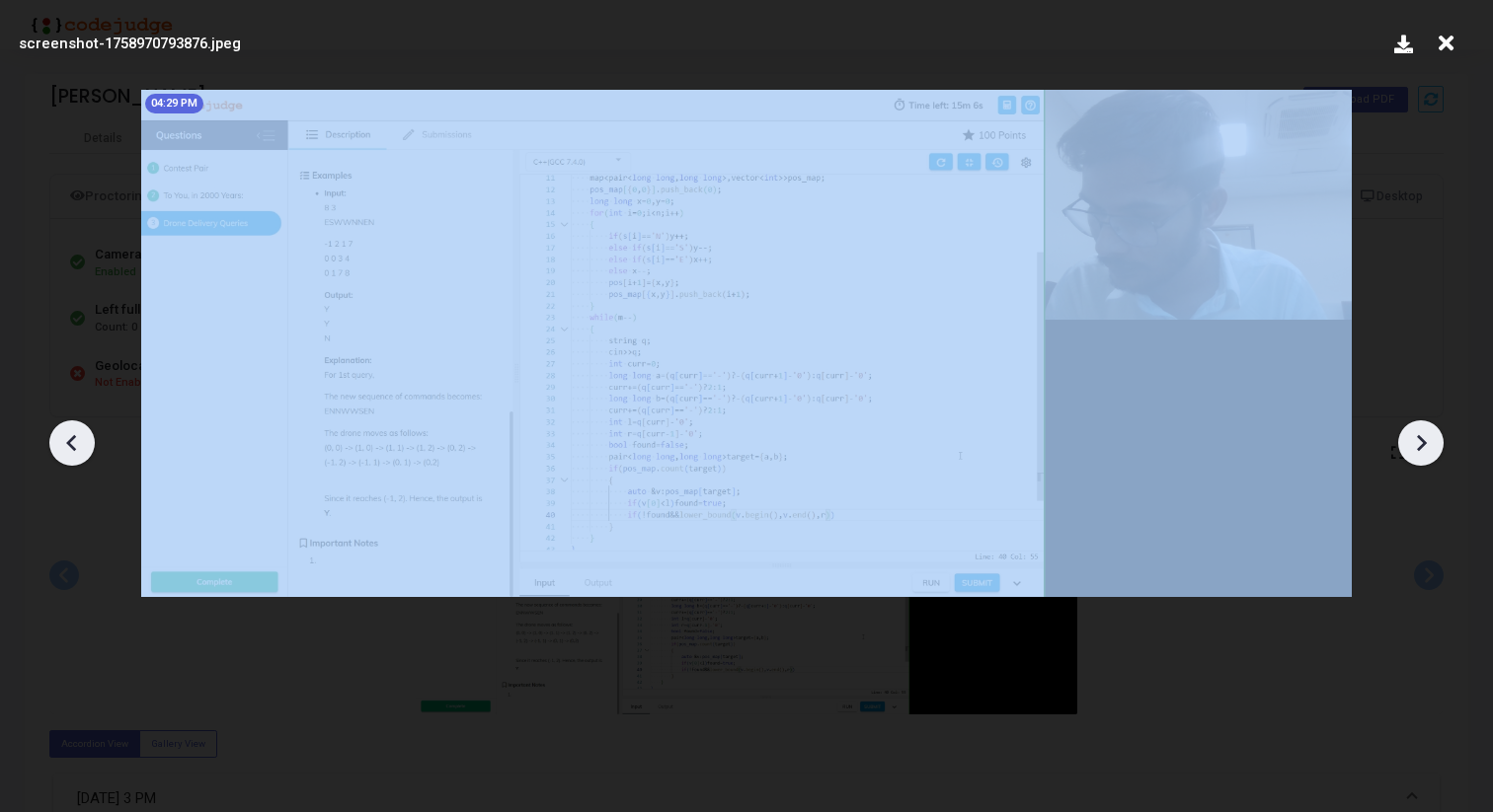
click at [1428, 442] on icon at bounding box center [1421, 443] width 30 height 30
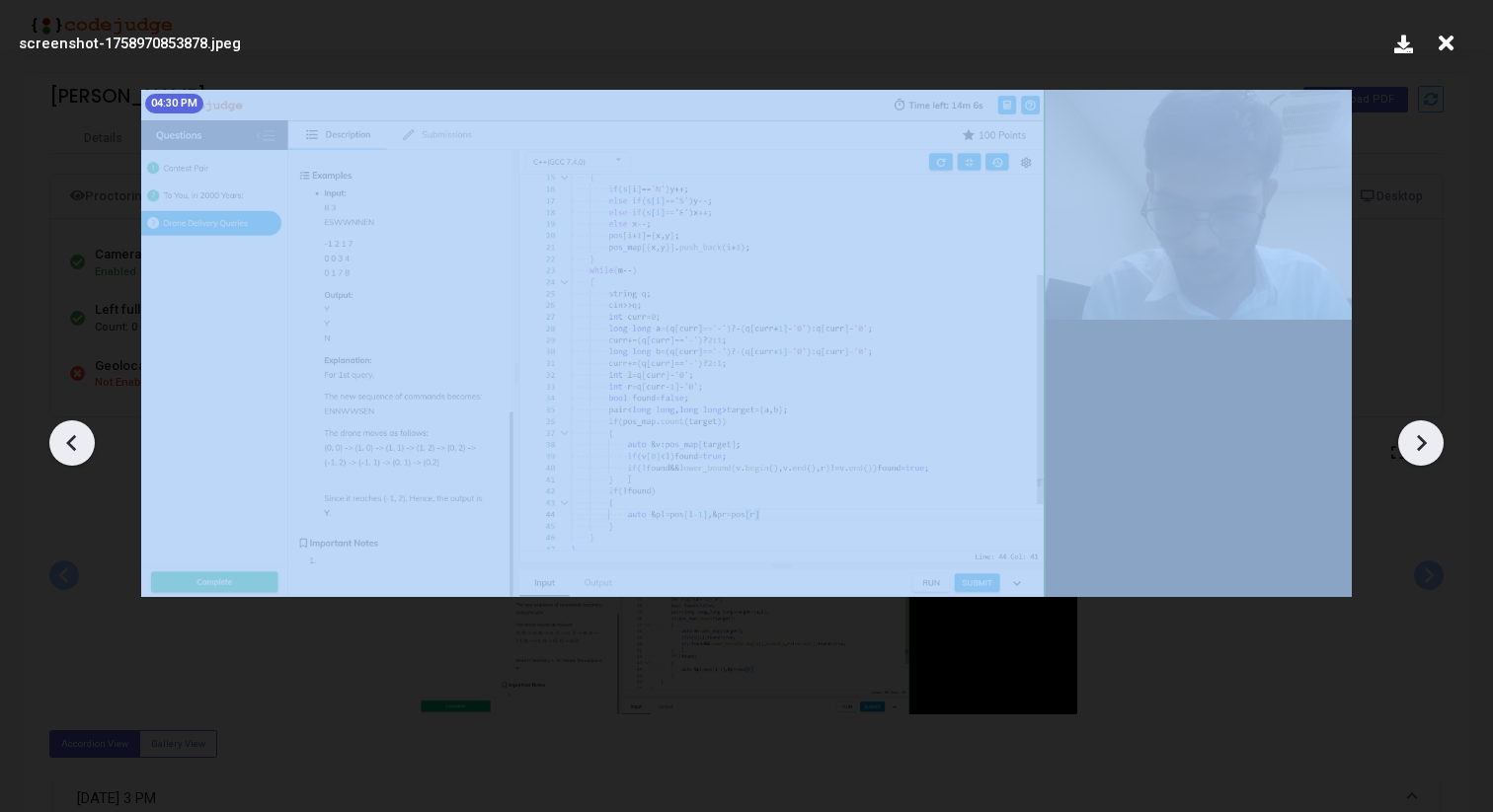
click at [1428, 442] on icon at bounding box center [1421, 443] width 30 height 30
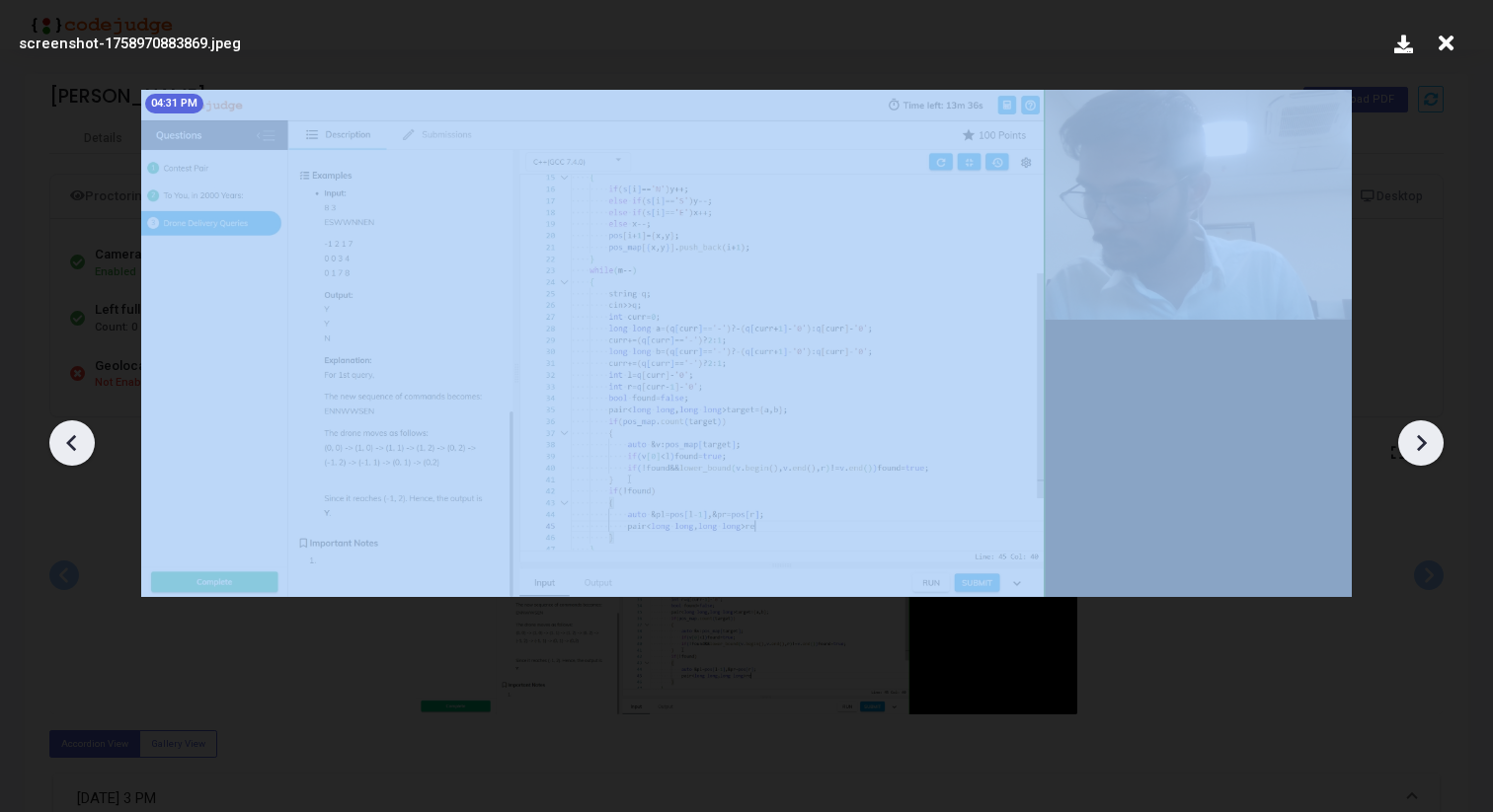
click at [1428, 442] on icon at bounding box center [1421, 443] width 30 height 30
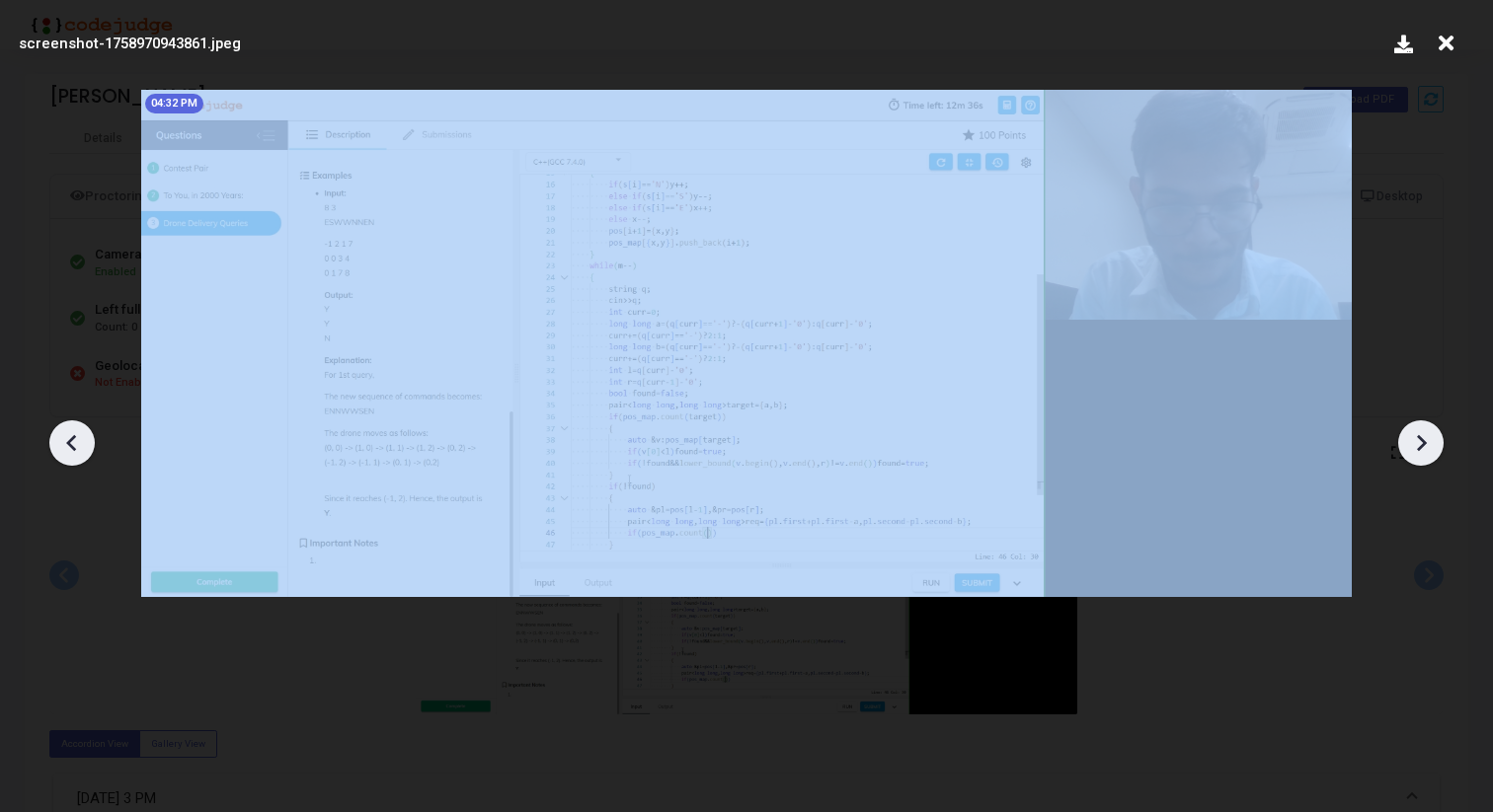
click at [1428, 442] on icon at bounding box center [1421, 443] width 30 height 30
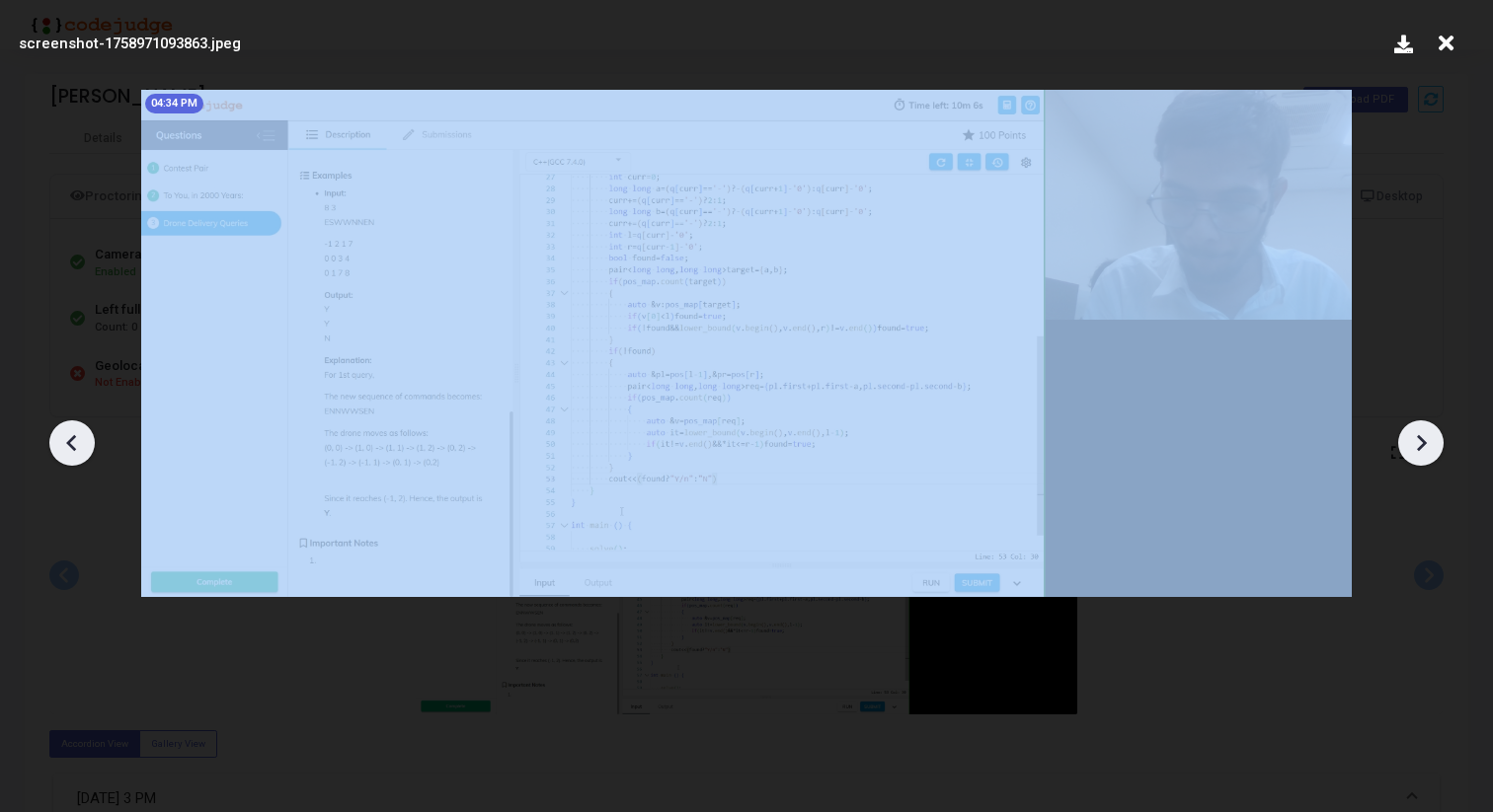
click at [1428, 442] on icon at bounding box center [1421, 443] width 30 height 30
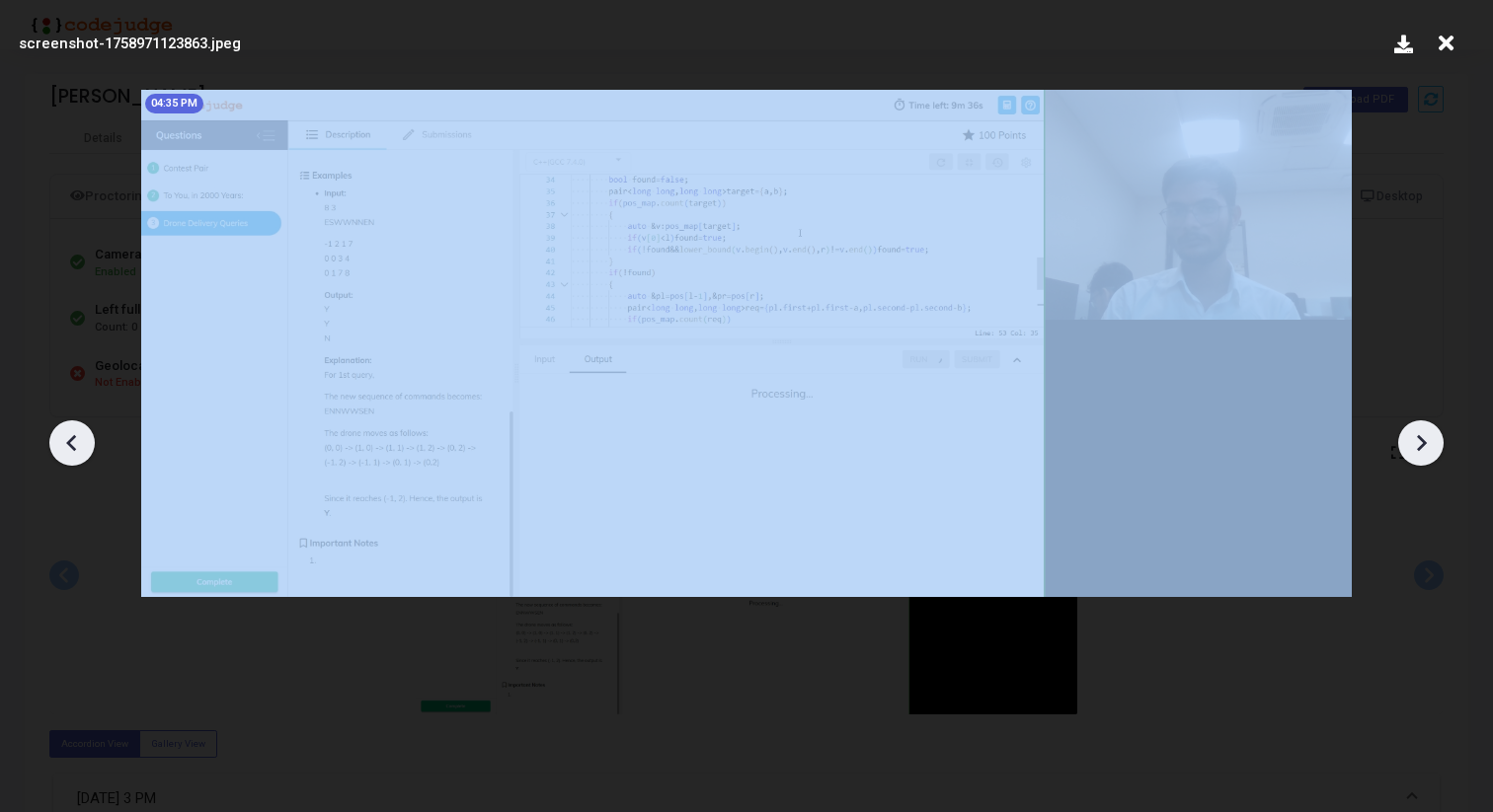
click at [1428, 442] on icon at bounding box center [1421, 443] width 30 height 30
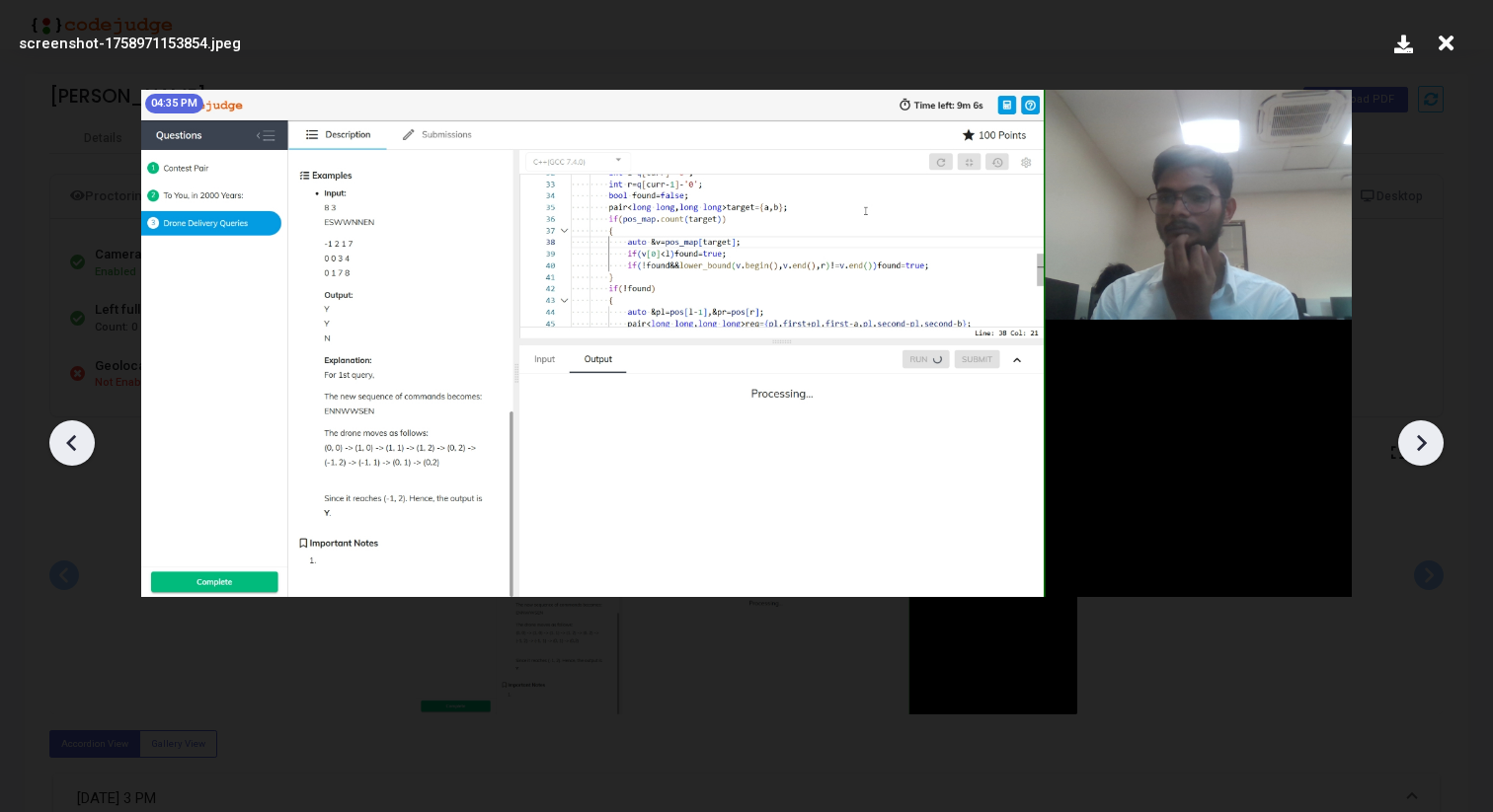
click at [1428, 442] on icon at bounding box center [1421, 443] width 30 height 30
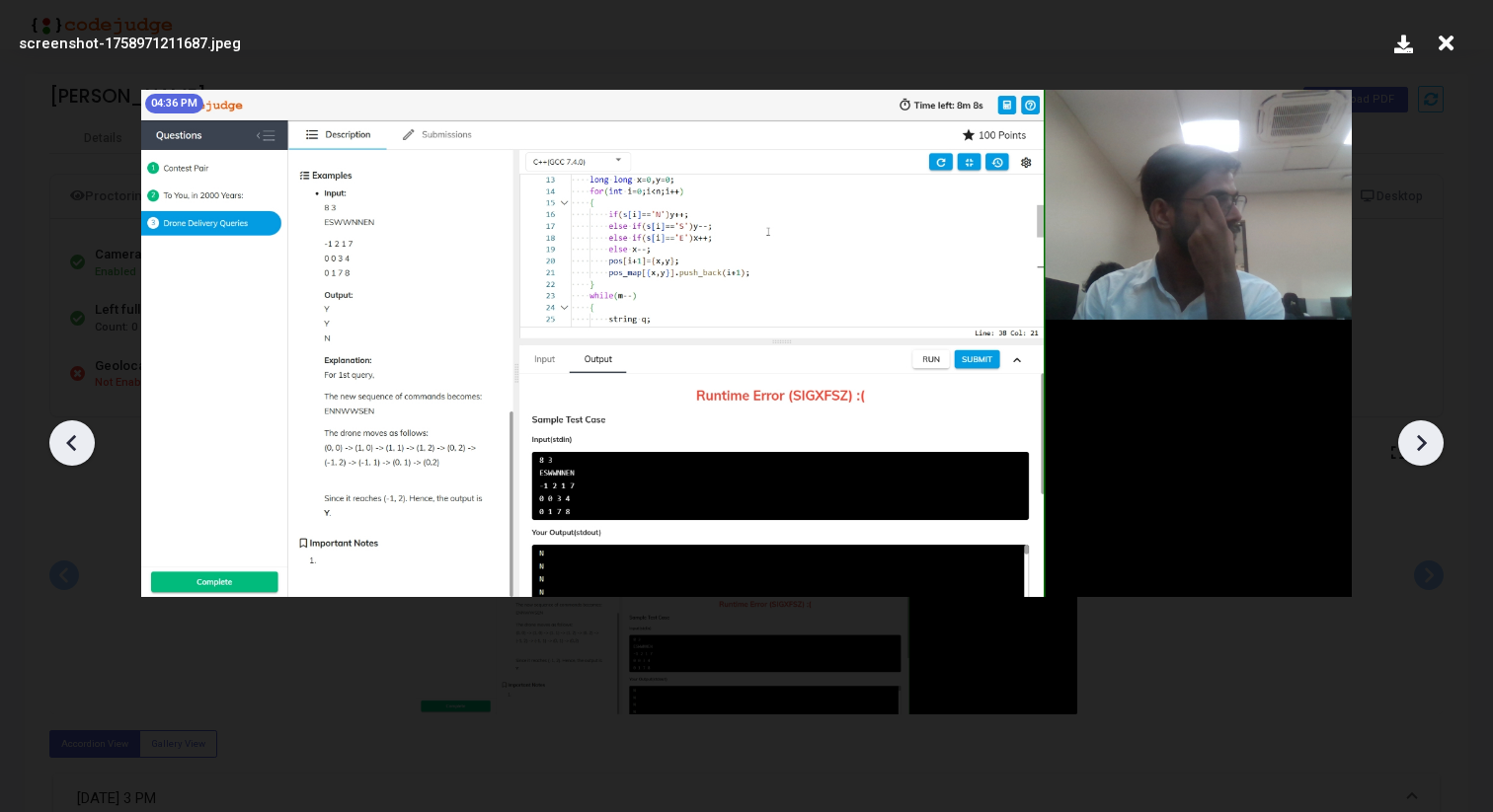
click at [1417, 434] on icon at bounding box center [1421, 443] width 30 height 30
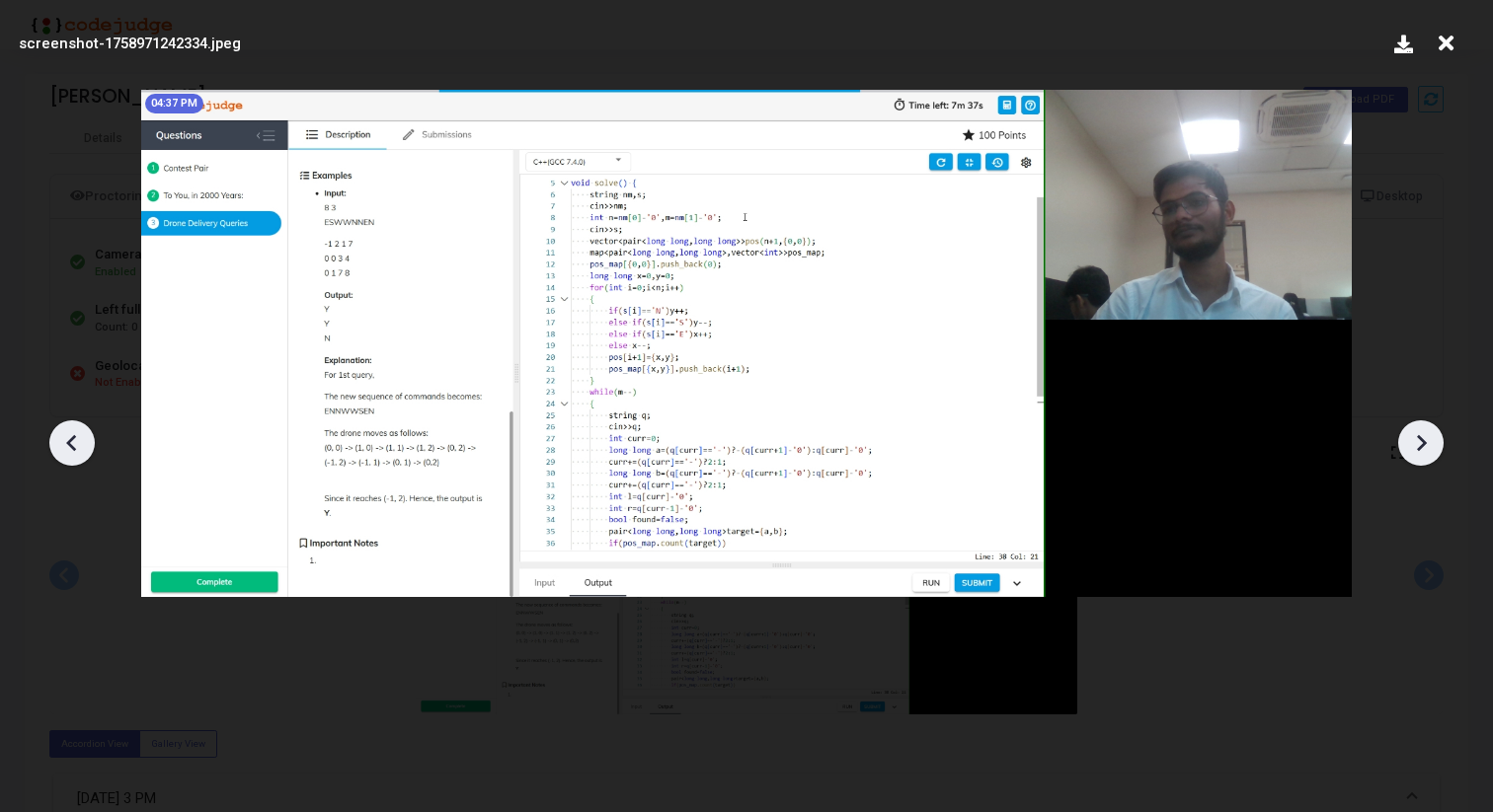
click at [1417, 434] on icon at bounding box center [1421, 443] width 30 height 30
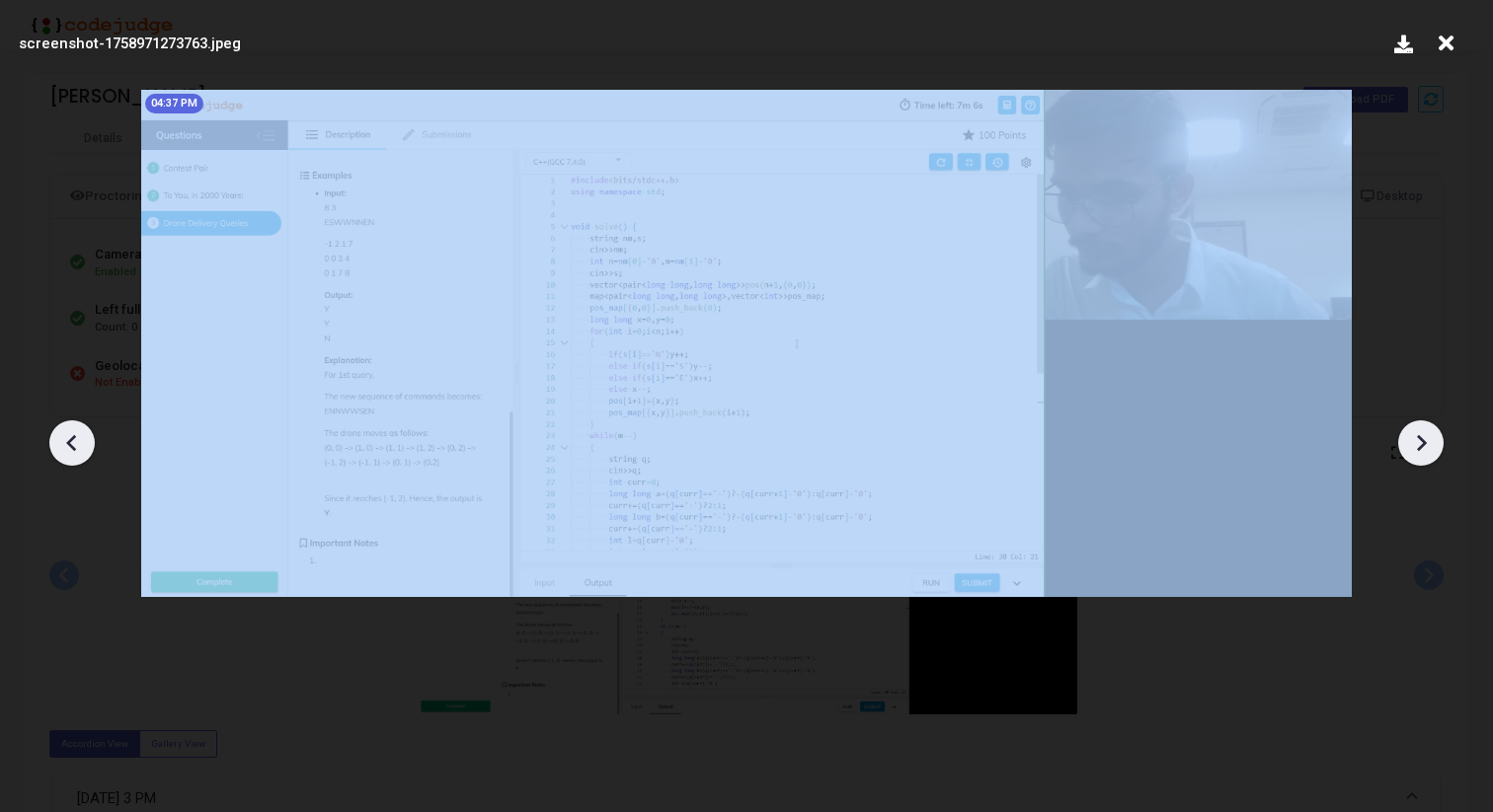
click at [1417, 434] on icon at bounding box center [1421, 443] width 30 height 30
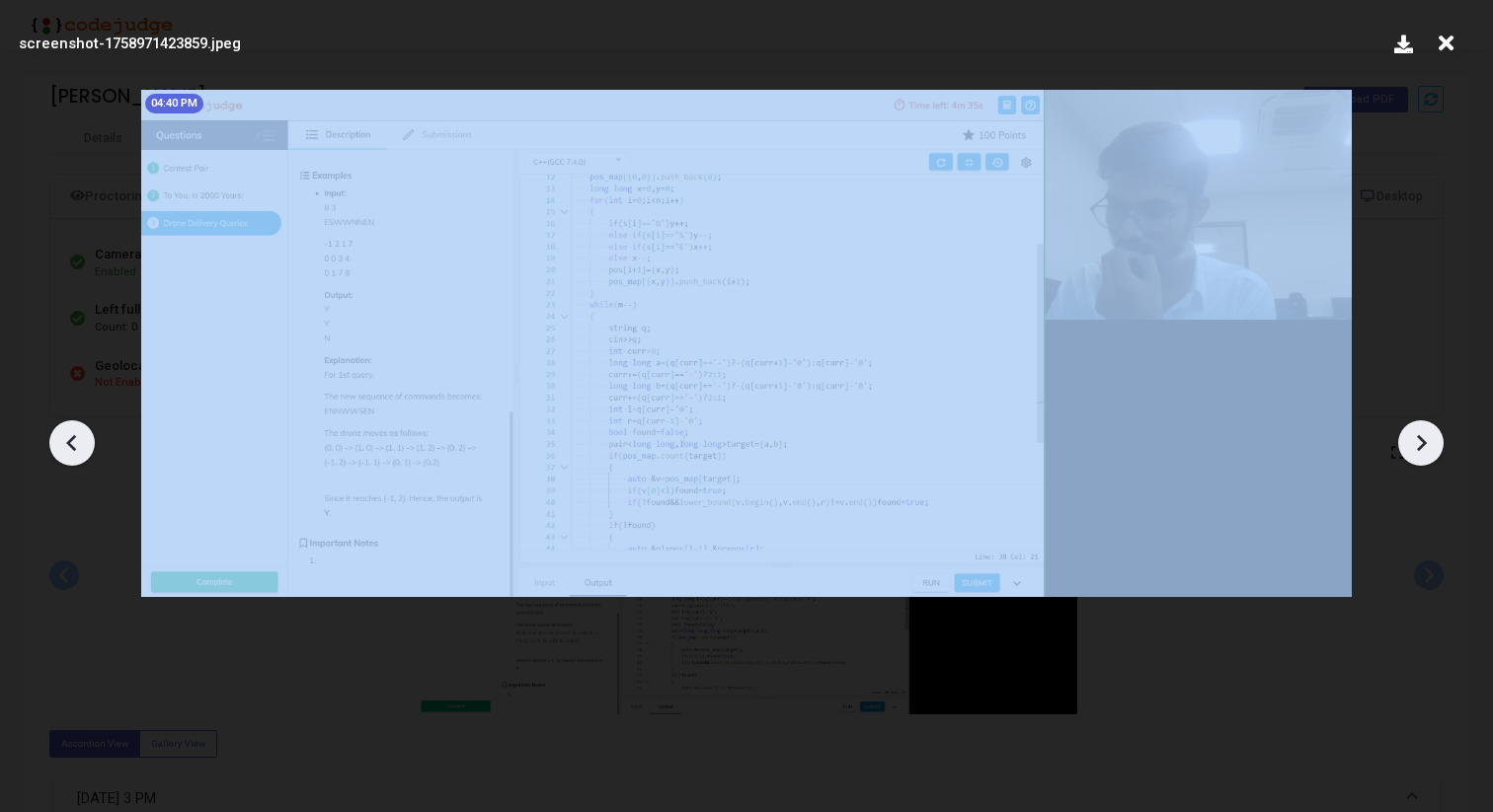
click at [1417, 434] on icon at bounding box center [1421, 443] width 30 height 30
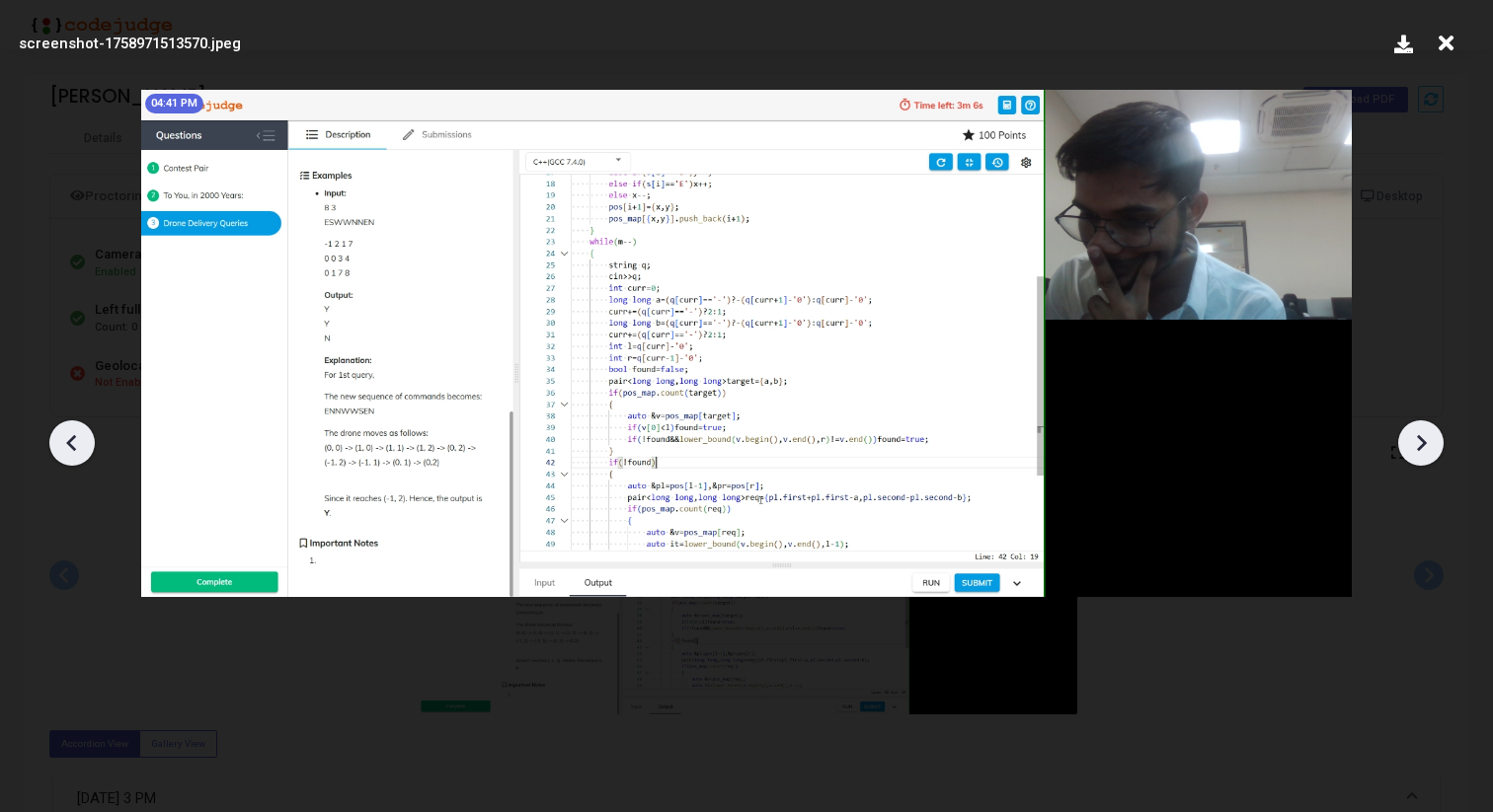
click at [1452, 32] on icon at bounding box center [1446, 44] width 31 height 38
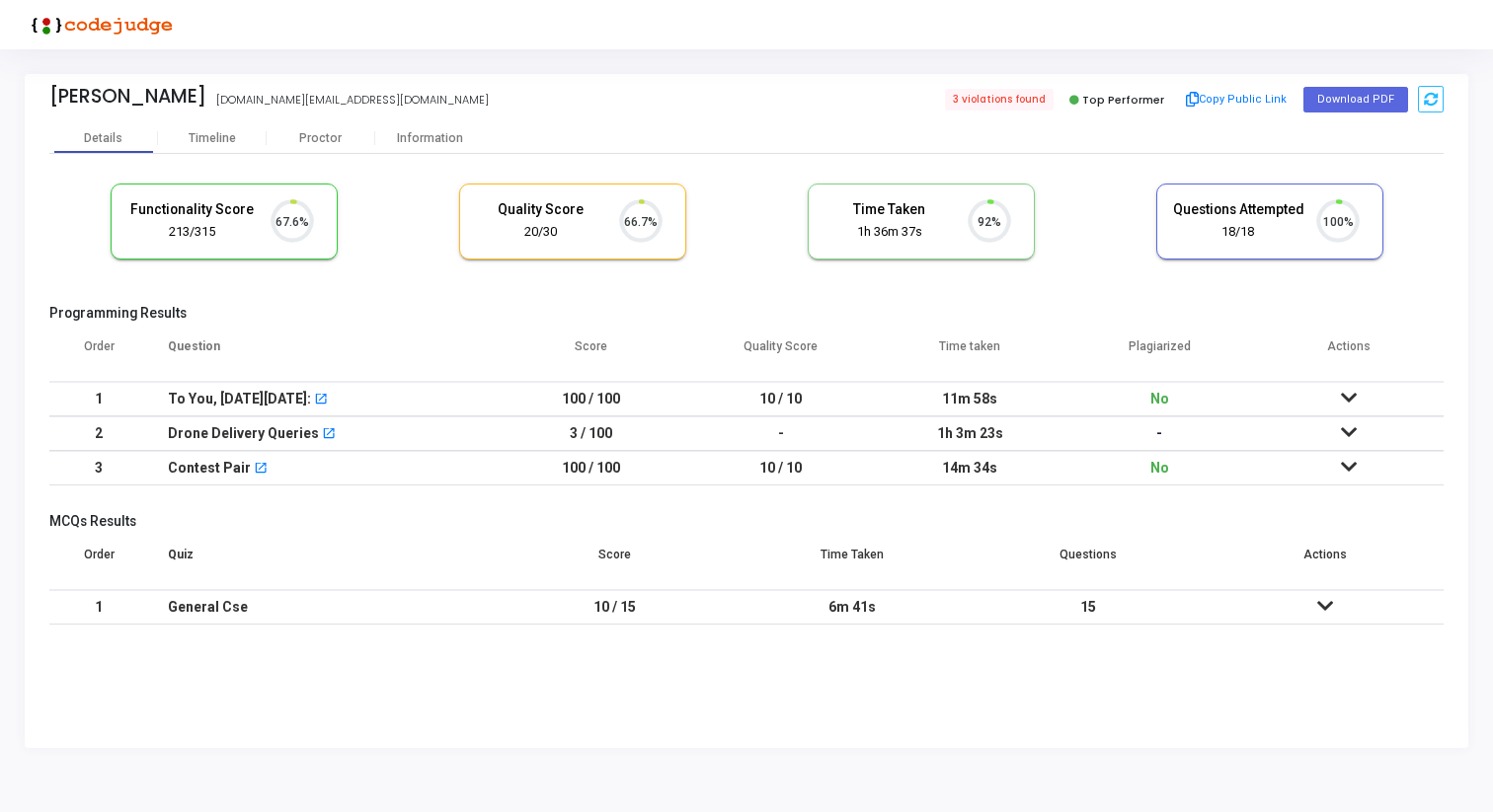
scroll to position [42, 50]
click at [317, 145] on div "Proctor" at bounding box center [321, 139] width 109 height 30
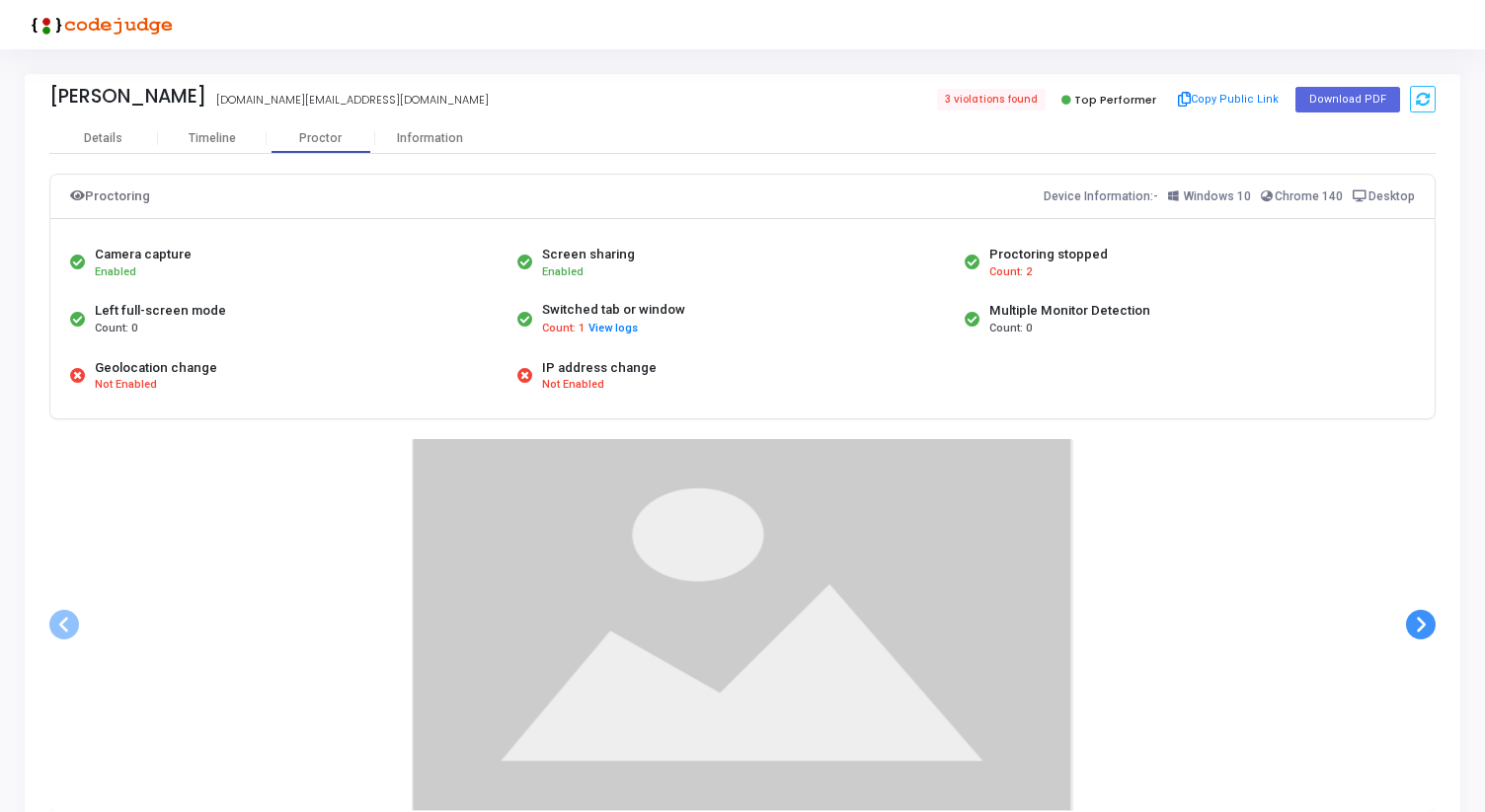
click at [1418, 619] on span at bounding box center [1421, 625] width 30 height 30
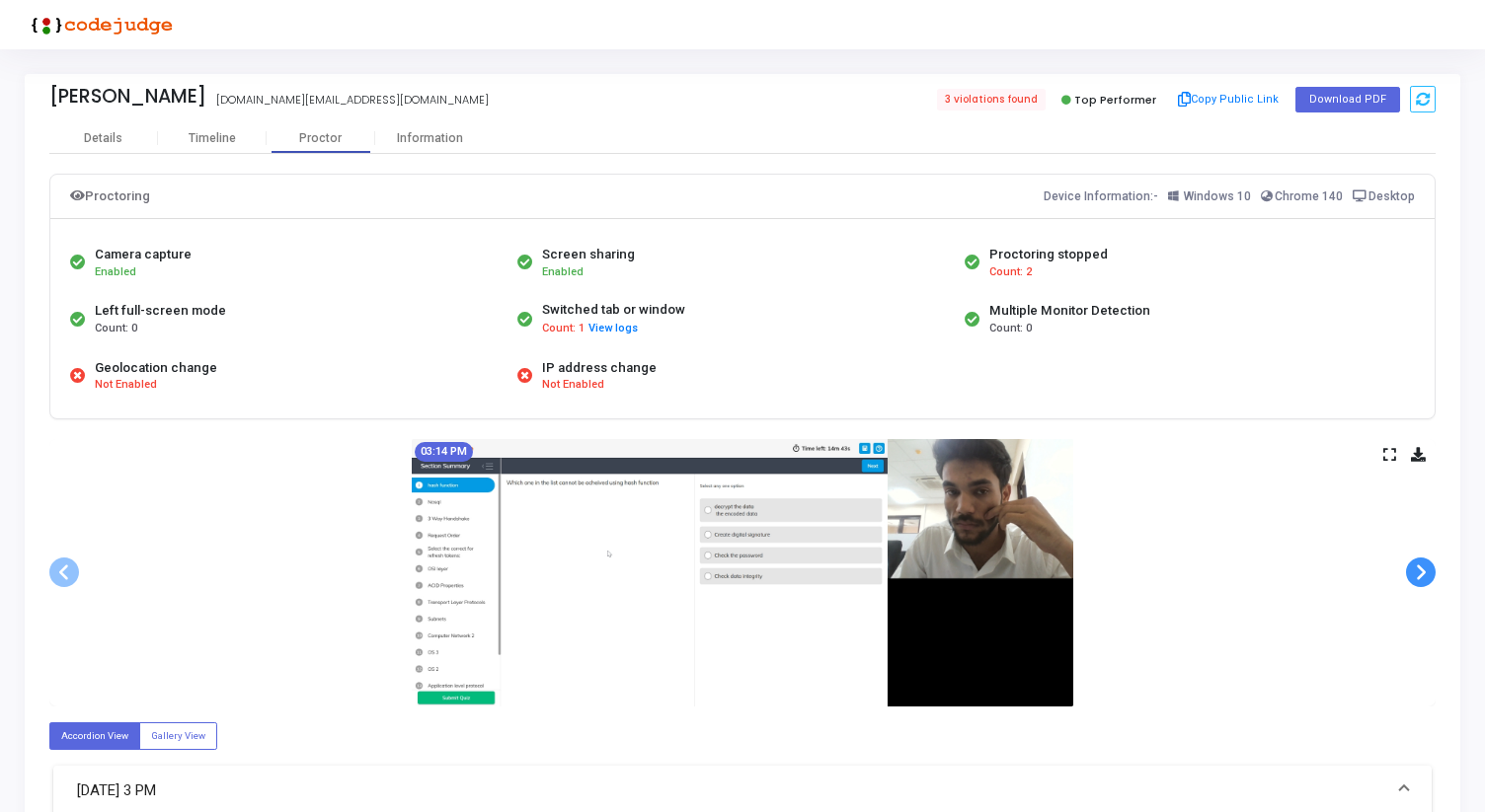
click at [1418, 619] on div "03:14 PM" at bounding box center [742, 573] width 1386 height 268
click at [1391, 458] on icon at bounding box center [1389, 454] width 13 height 11
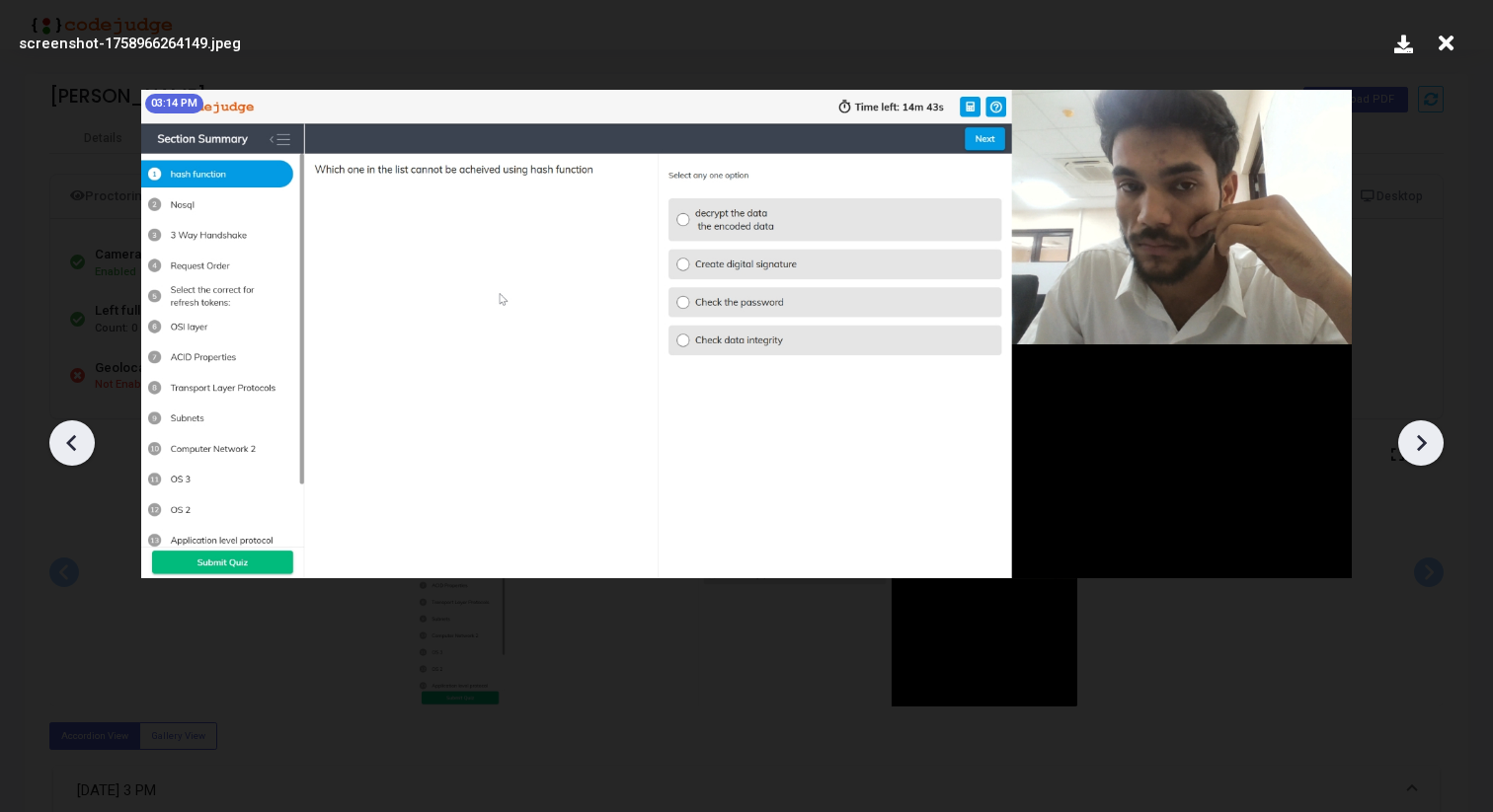
click at [1423, 430] on icon at bounding box center [1421, 443] width 30 height 30
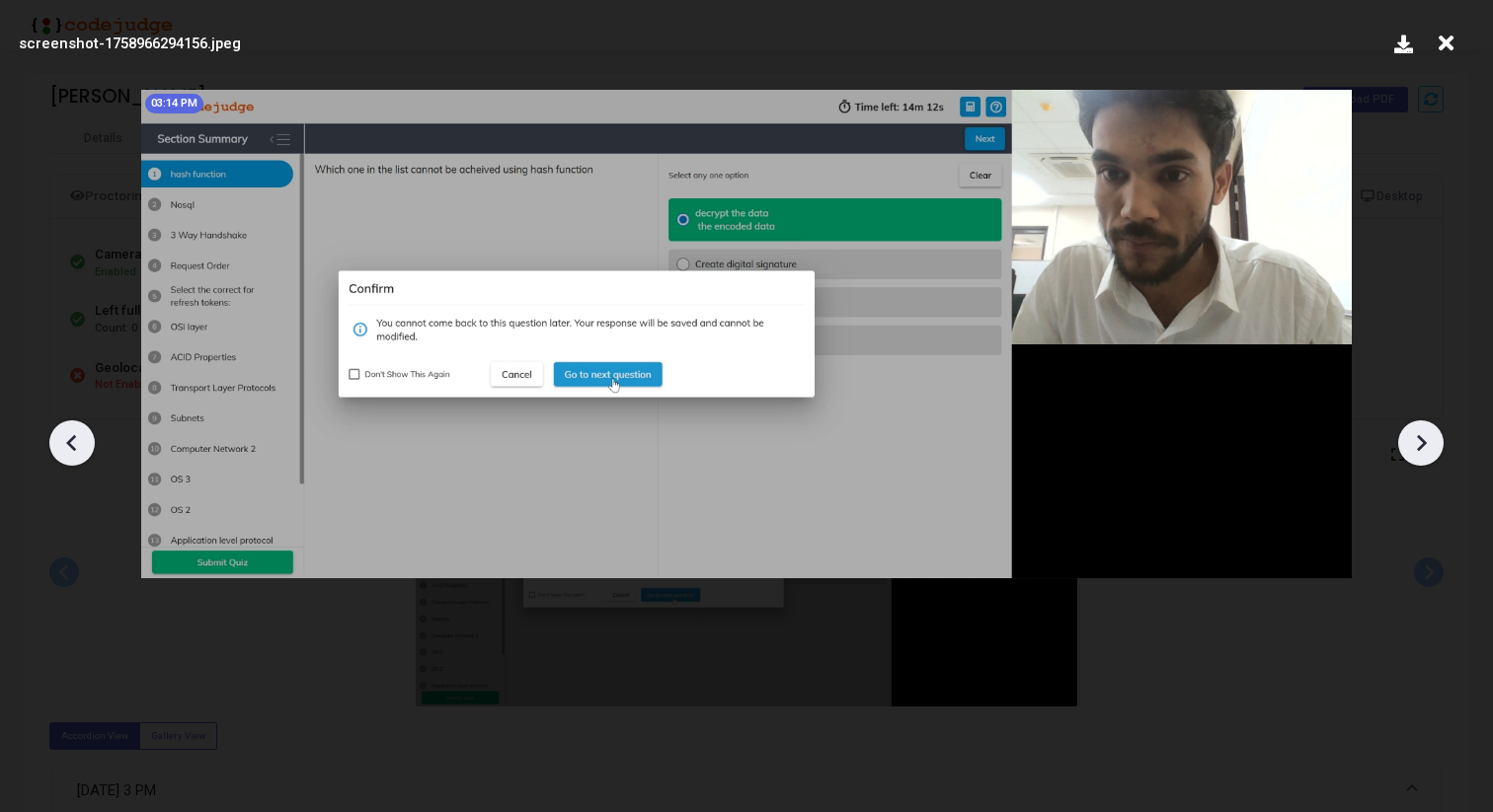
click at [1423, 430] on icon at bounding box center [1421, 443] width 30 height 30
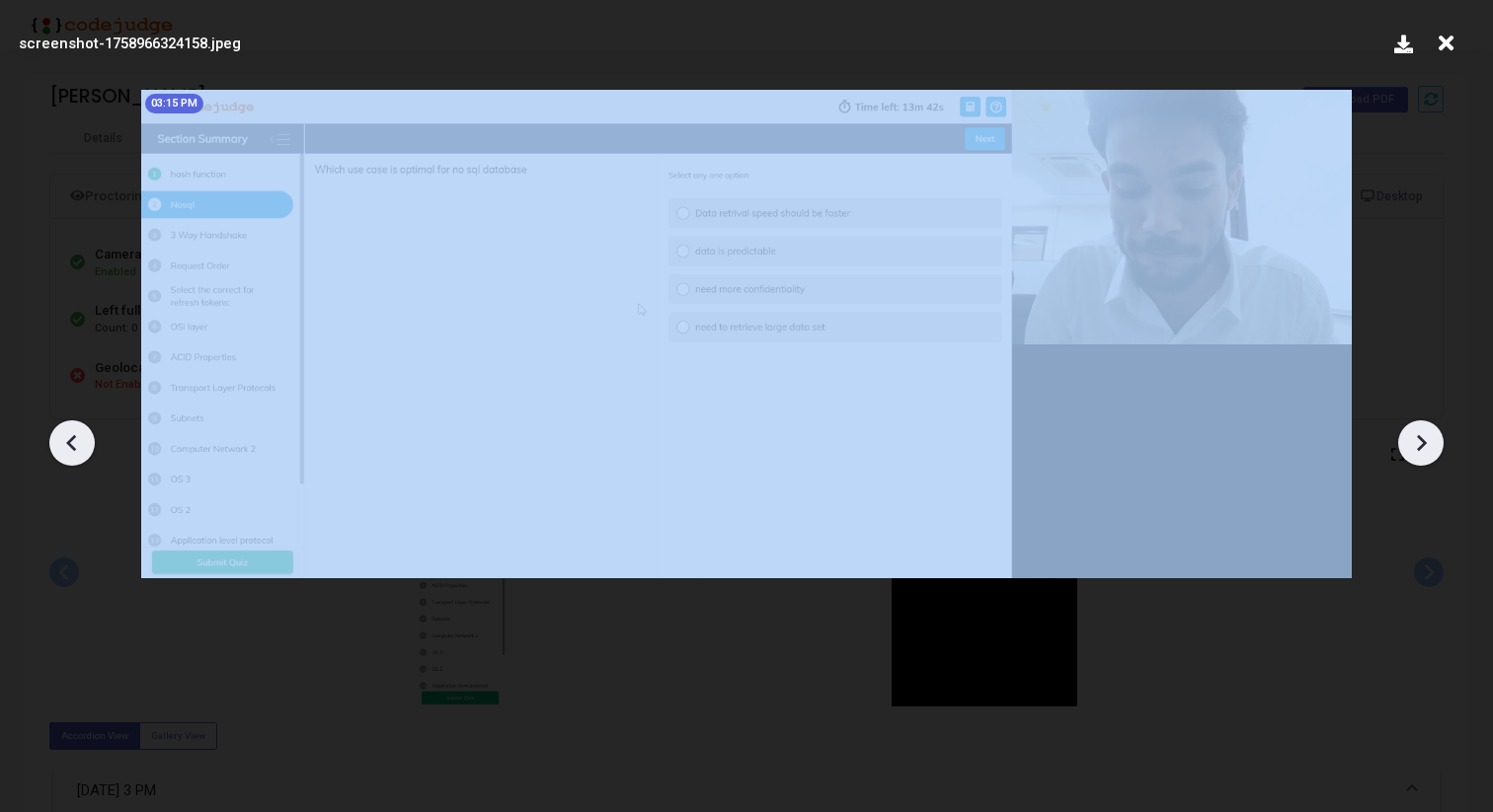
click at [1423, 430] on icon at bounding box center [1421, 443] width 30 height 30
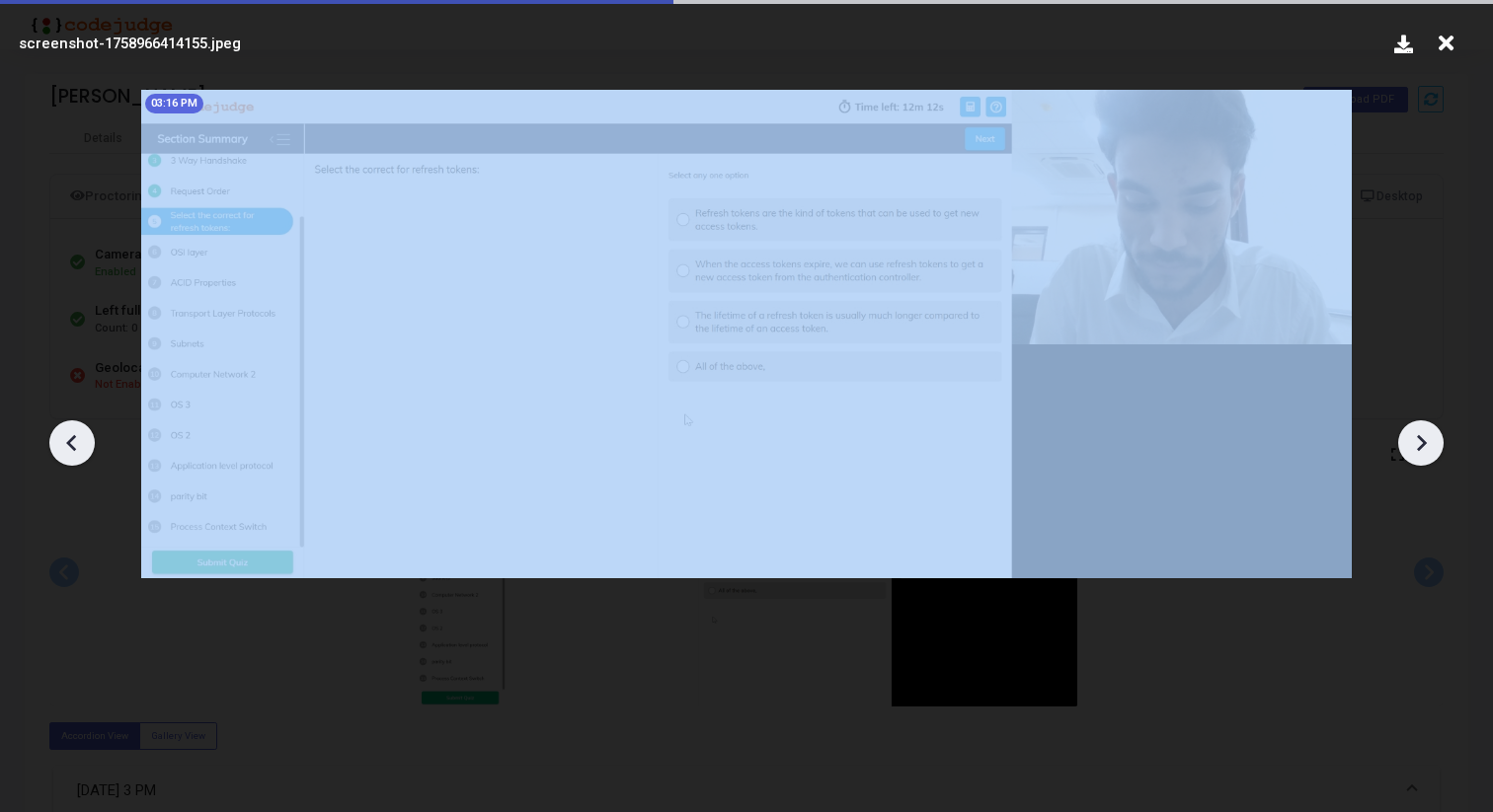
click at [1423, 430] on icon at bounding box center [1421, 443] width 30 height 30
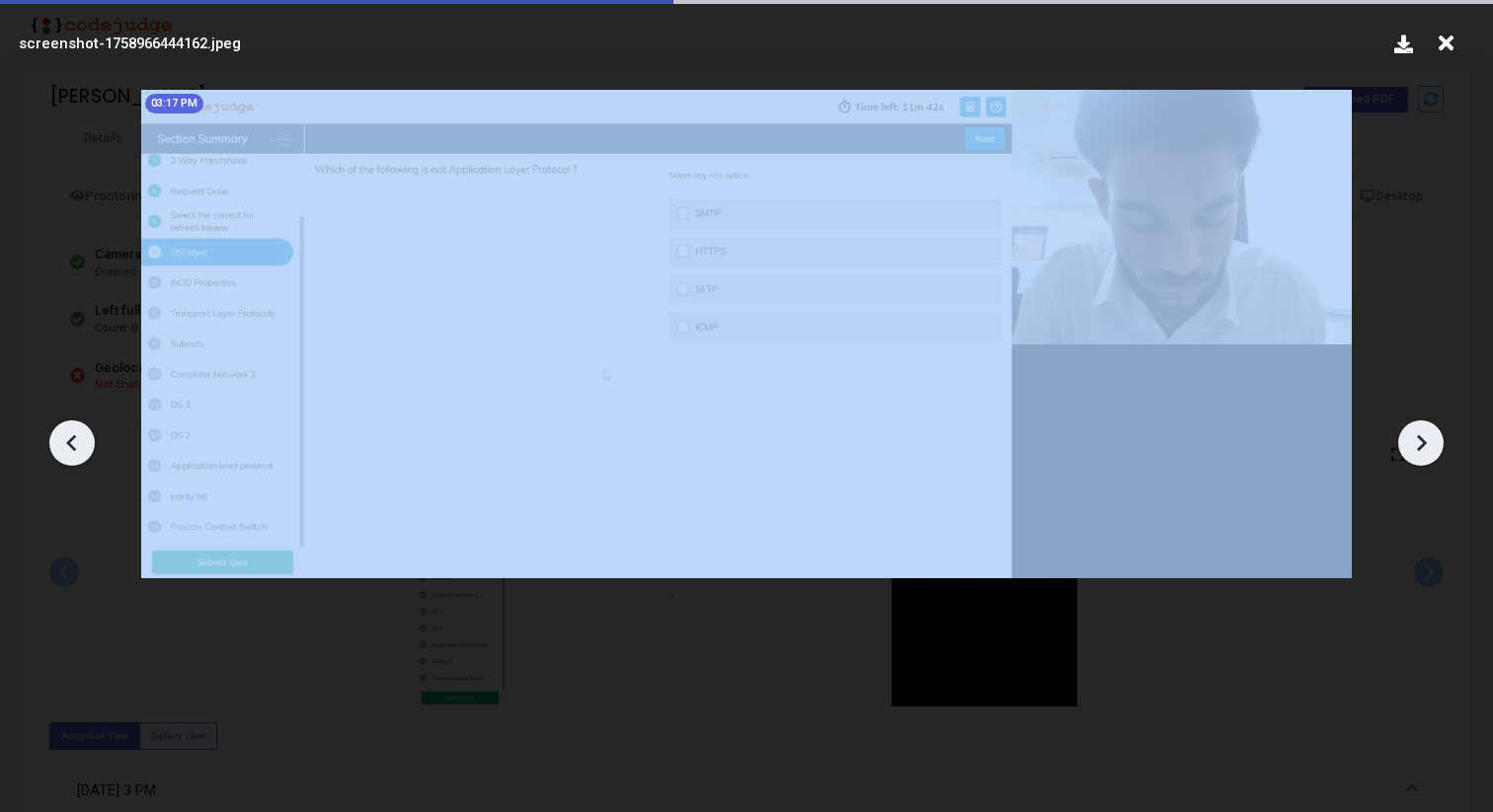
click at [1423, 430] on icon at bounding box center [1421, 443] width 30 height 30
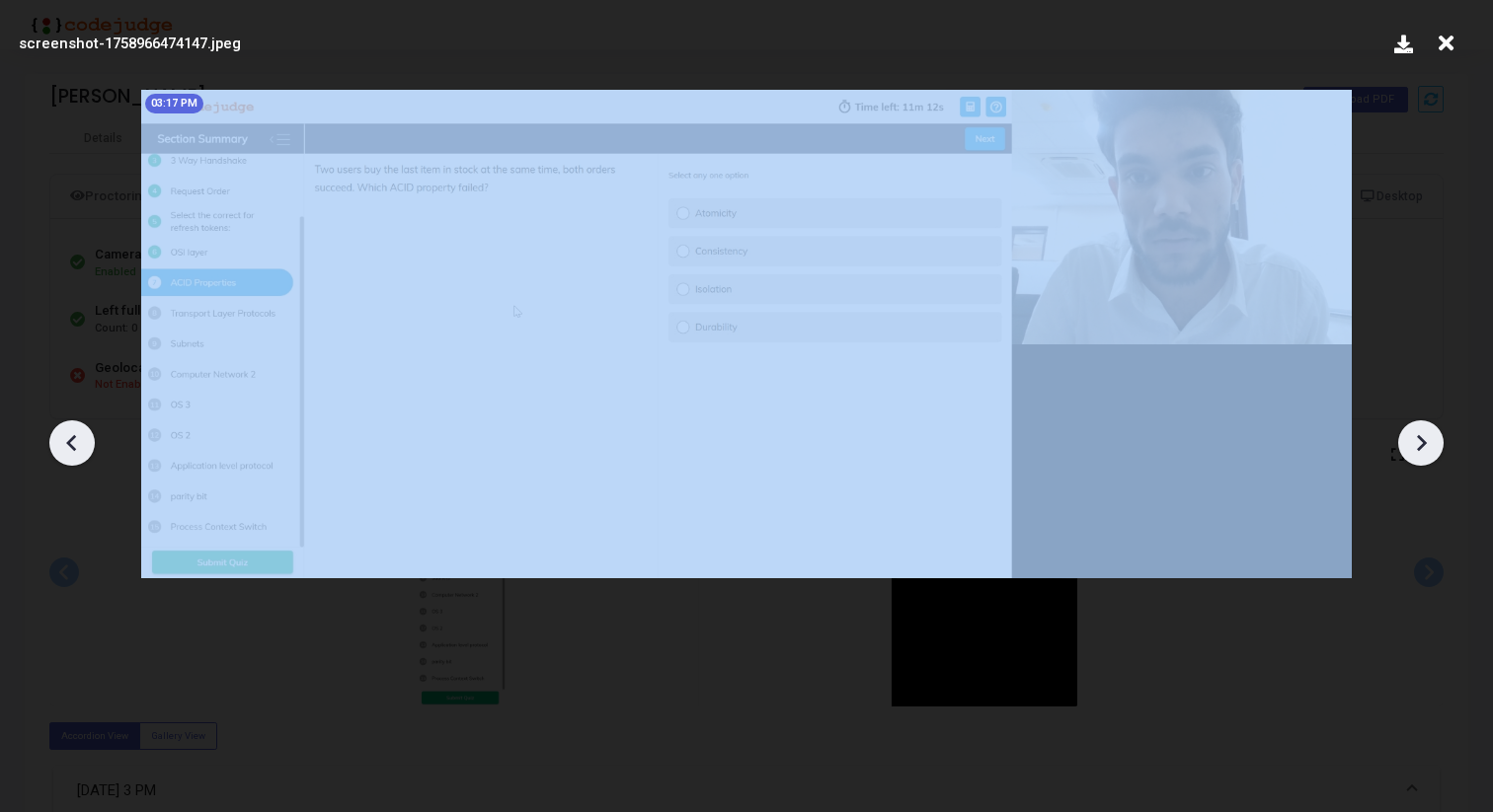
click at [1423, 430] on icon at bounding box center [1421, 443] width 30 height 30
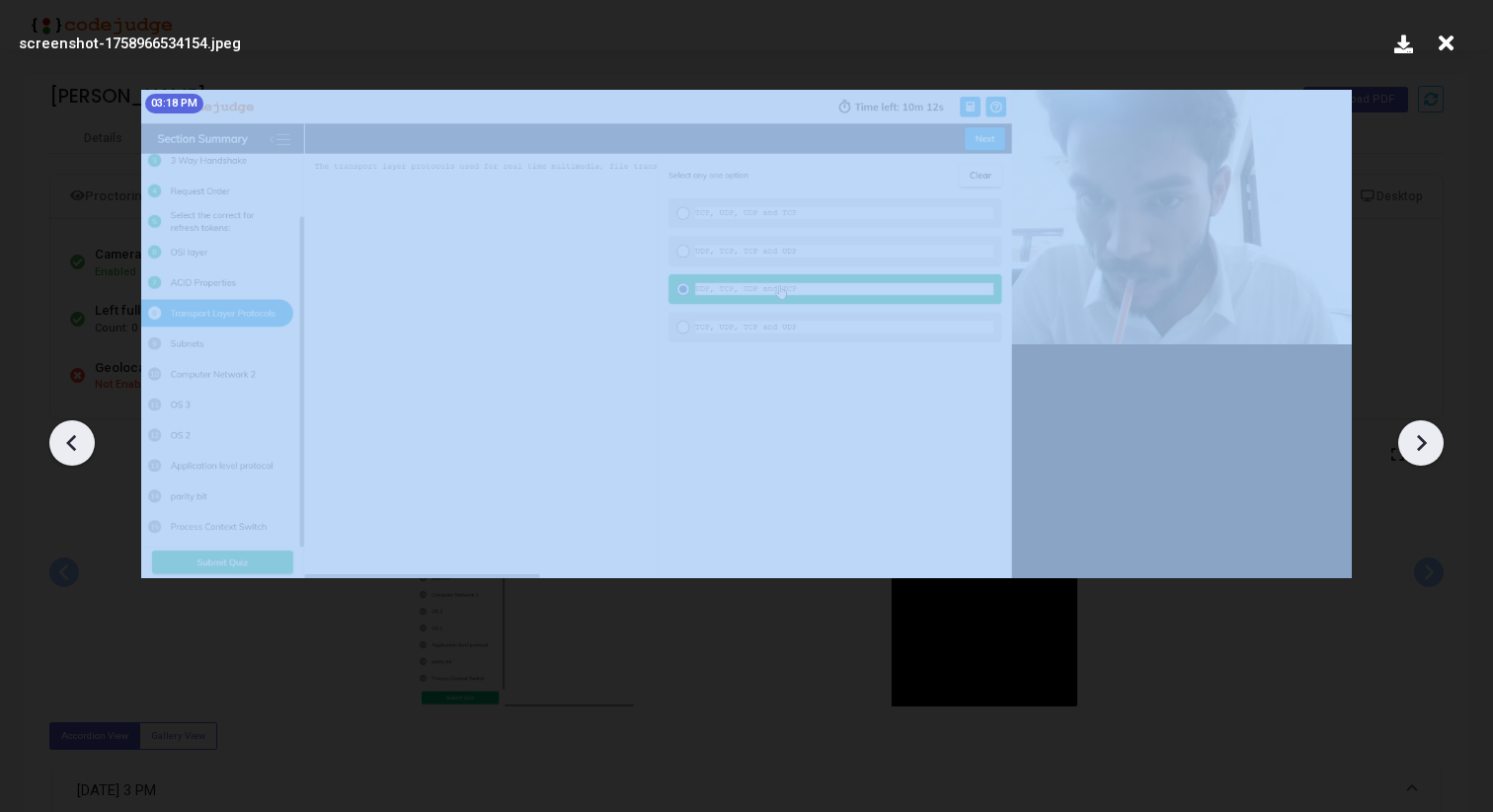
click at [1423, 430] on icon at bounding box center [1421, 443] width 30 height 30
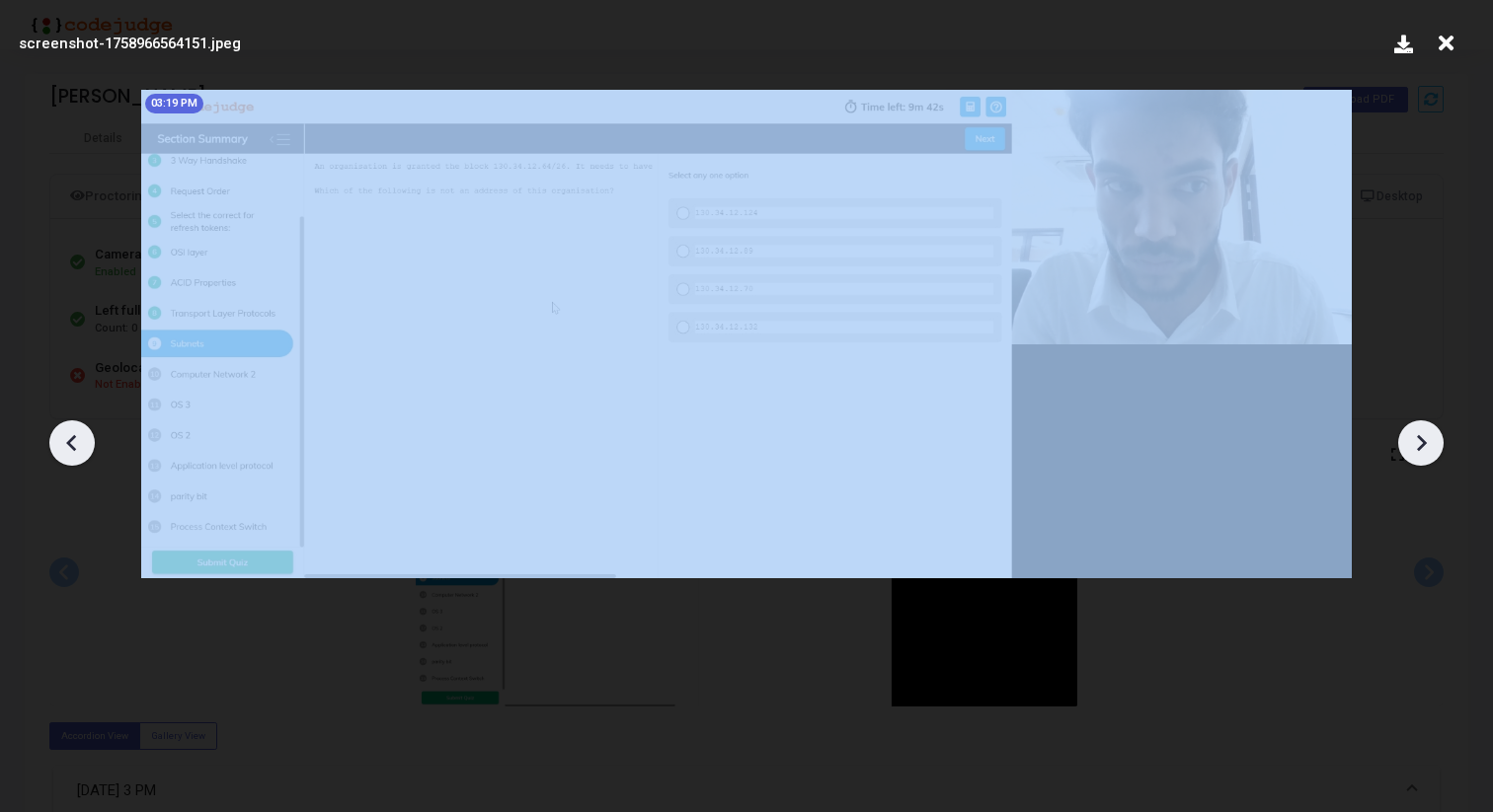
click at [1423, 430] on icon at bounding box center [1421, 443] width 30 height 30
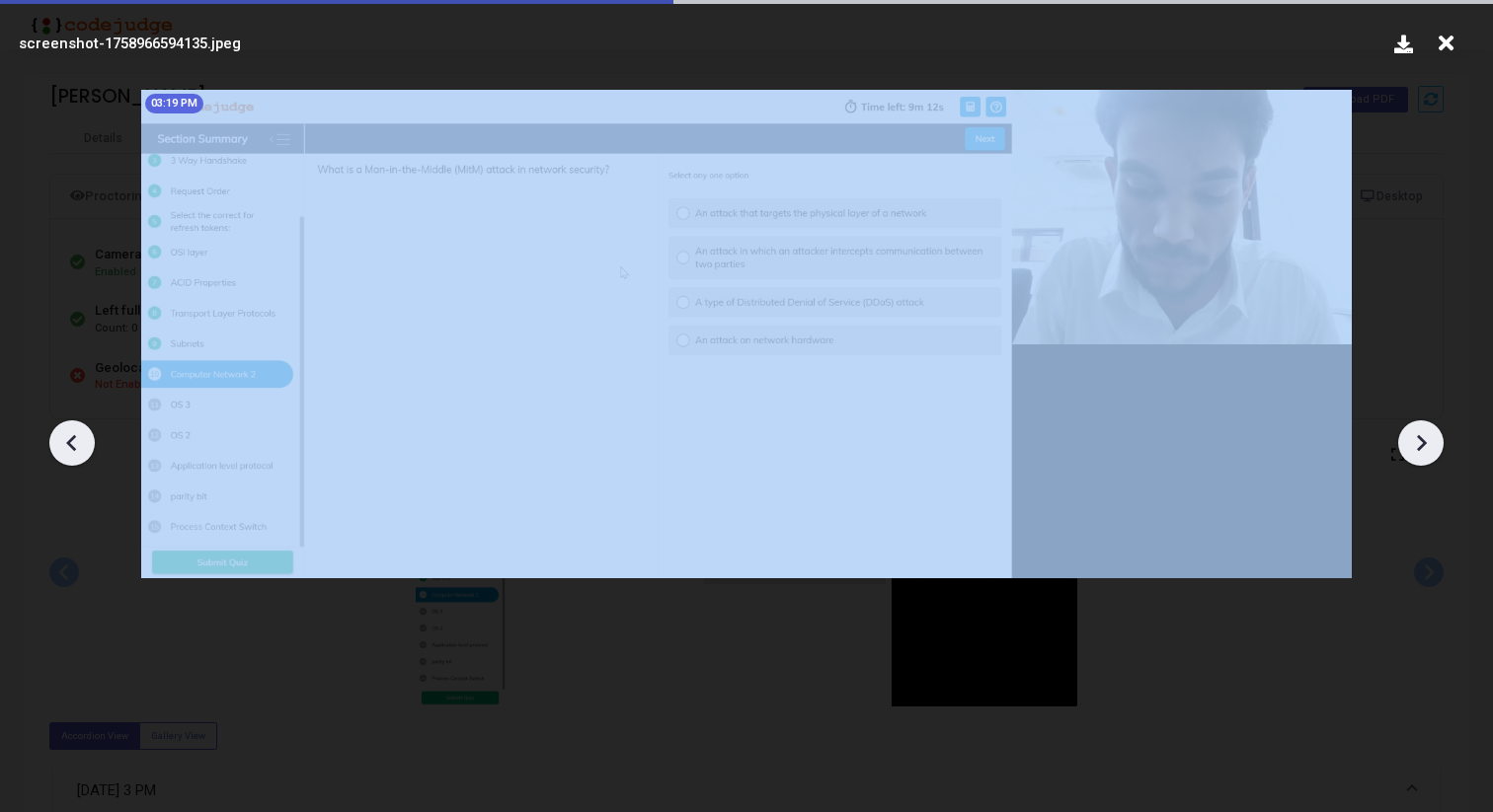
click at [1423, 430] on icon at bounding box center [1421, 443] width 30 height 30
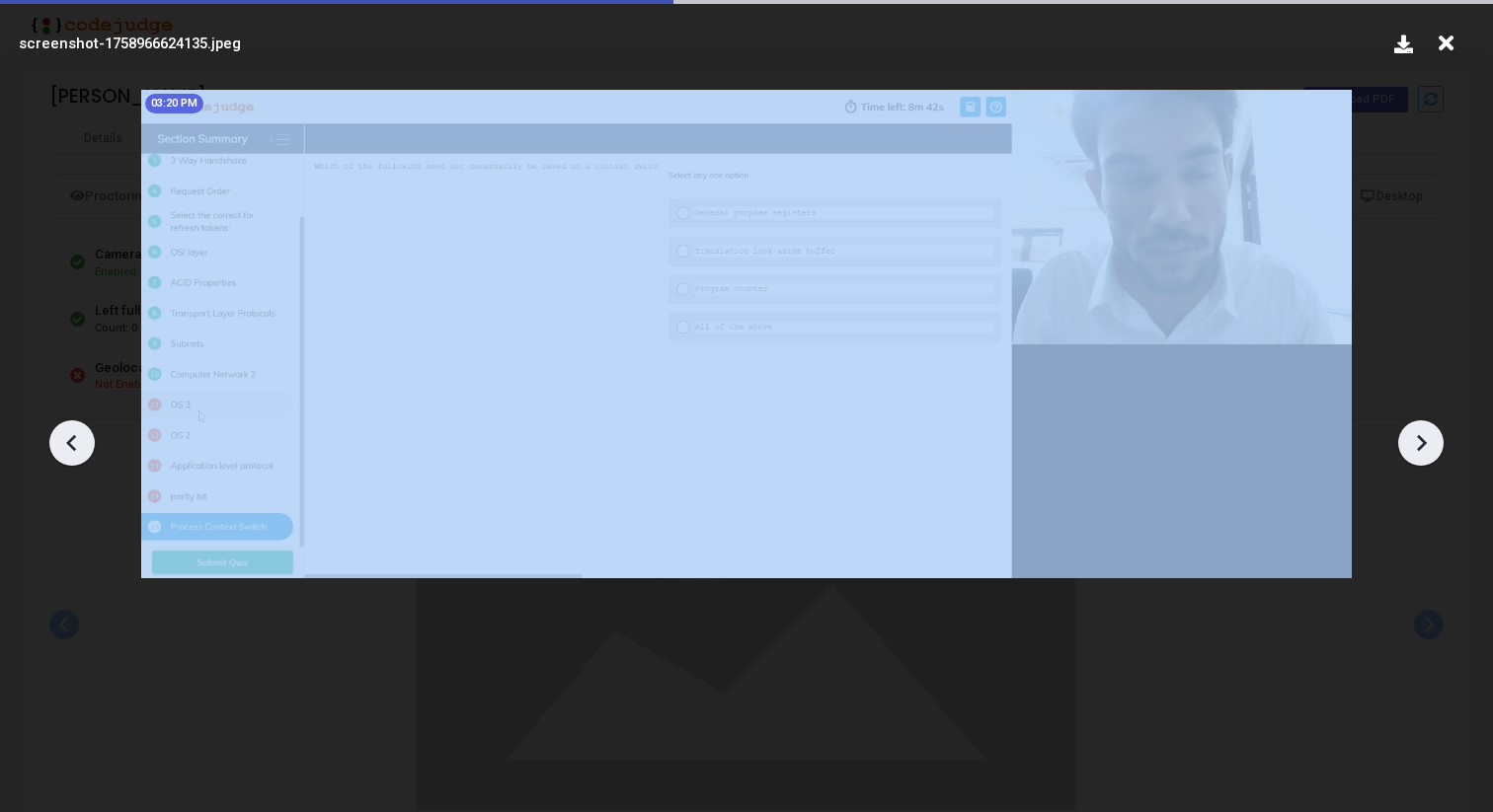
click at [1423, 430] on icon at bounding box center [1421, 443] width 30 height 30
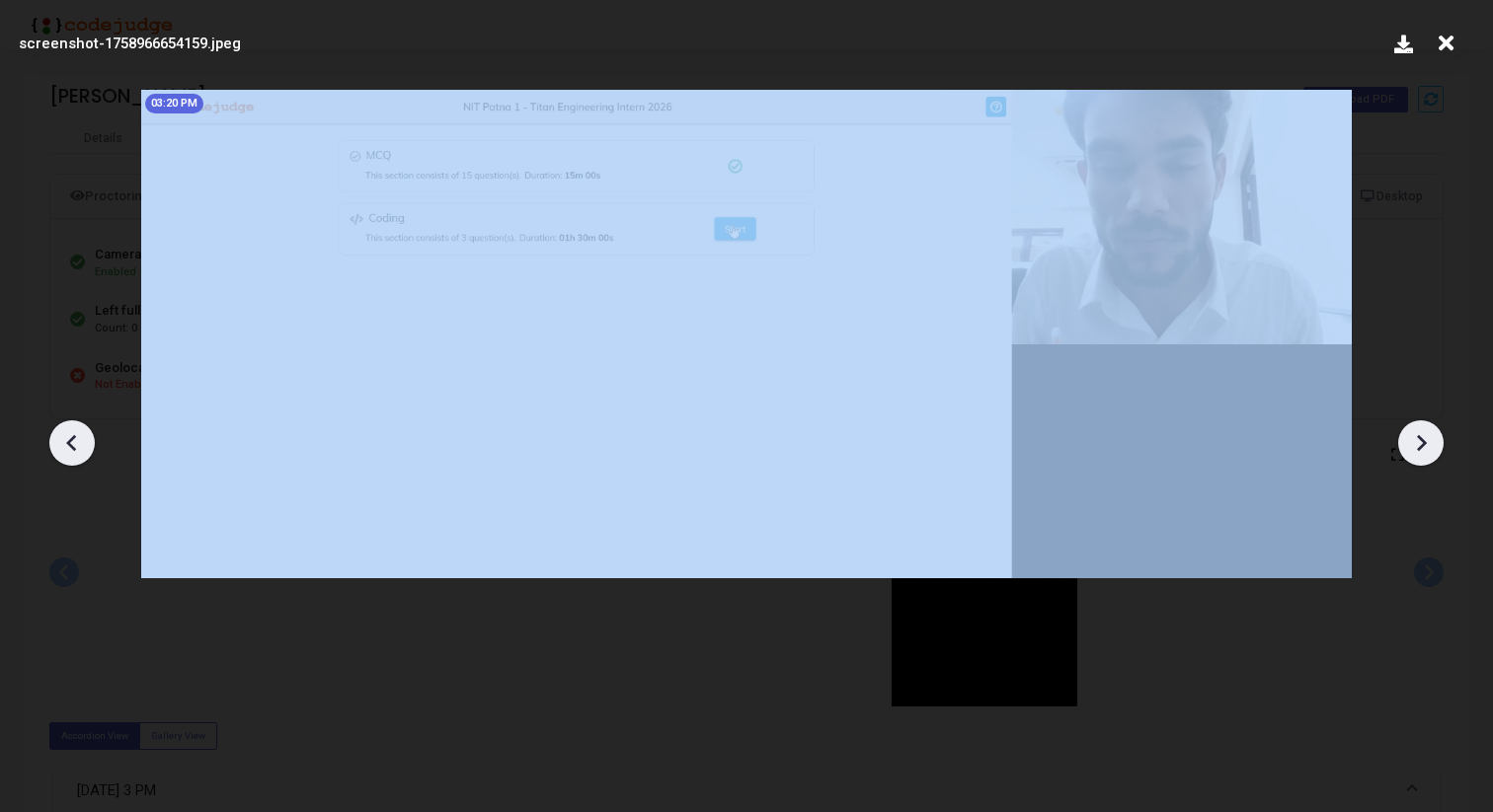
click at [1423, 430] on icon at bounding box center [1421, 443] width 30 height 30
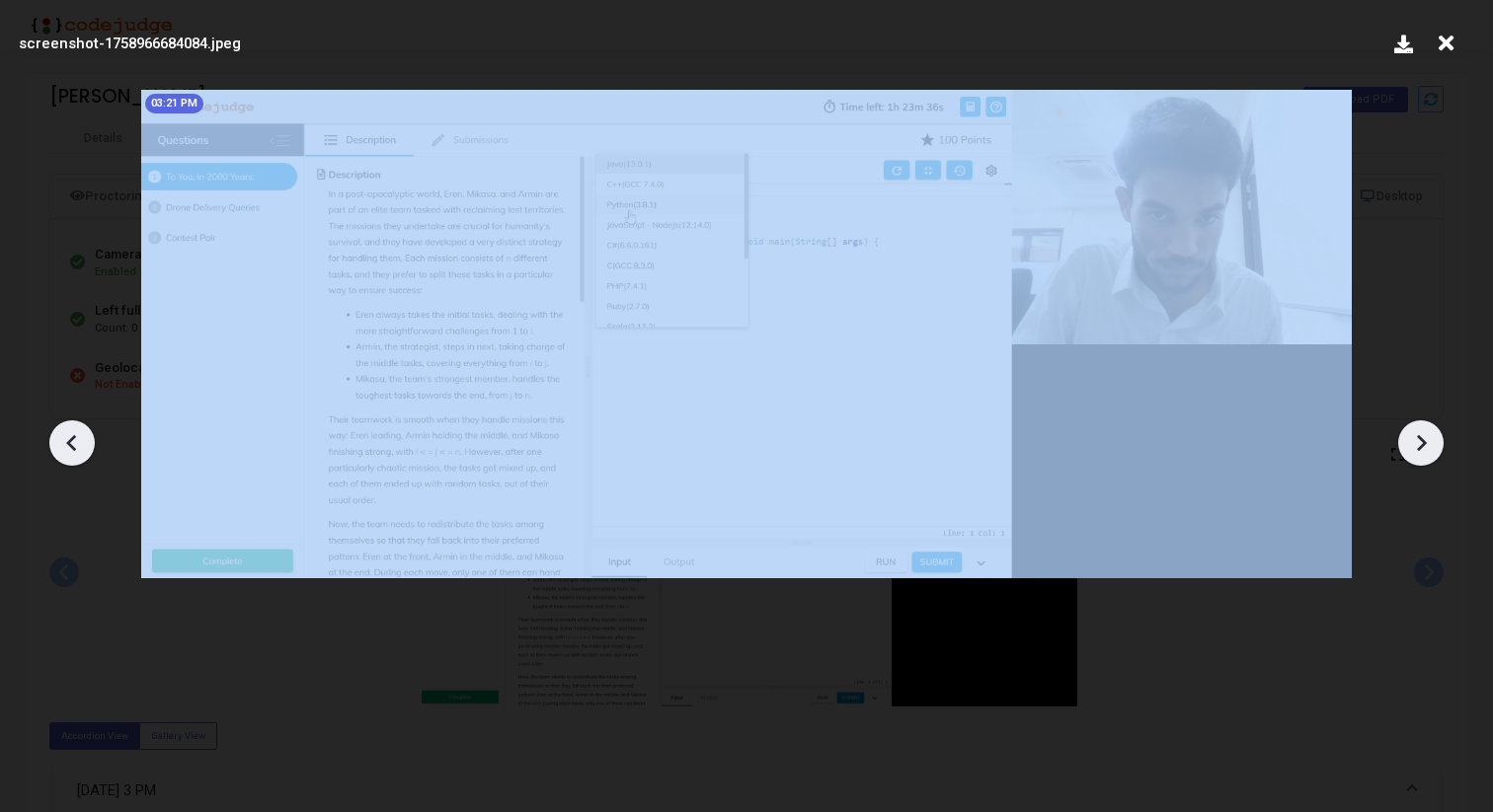
click at [1423, 430] on icon at bounding box center [1421, 443] width 30 height 30
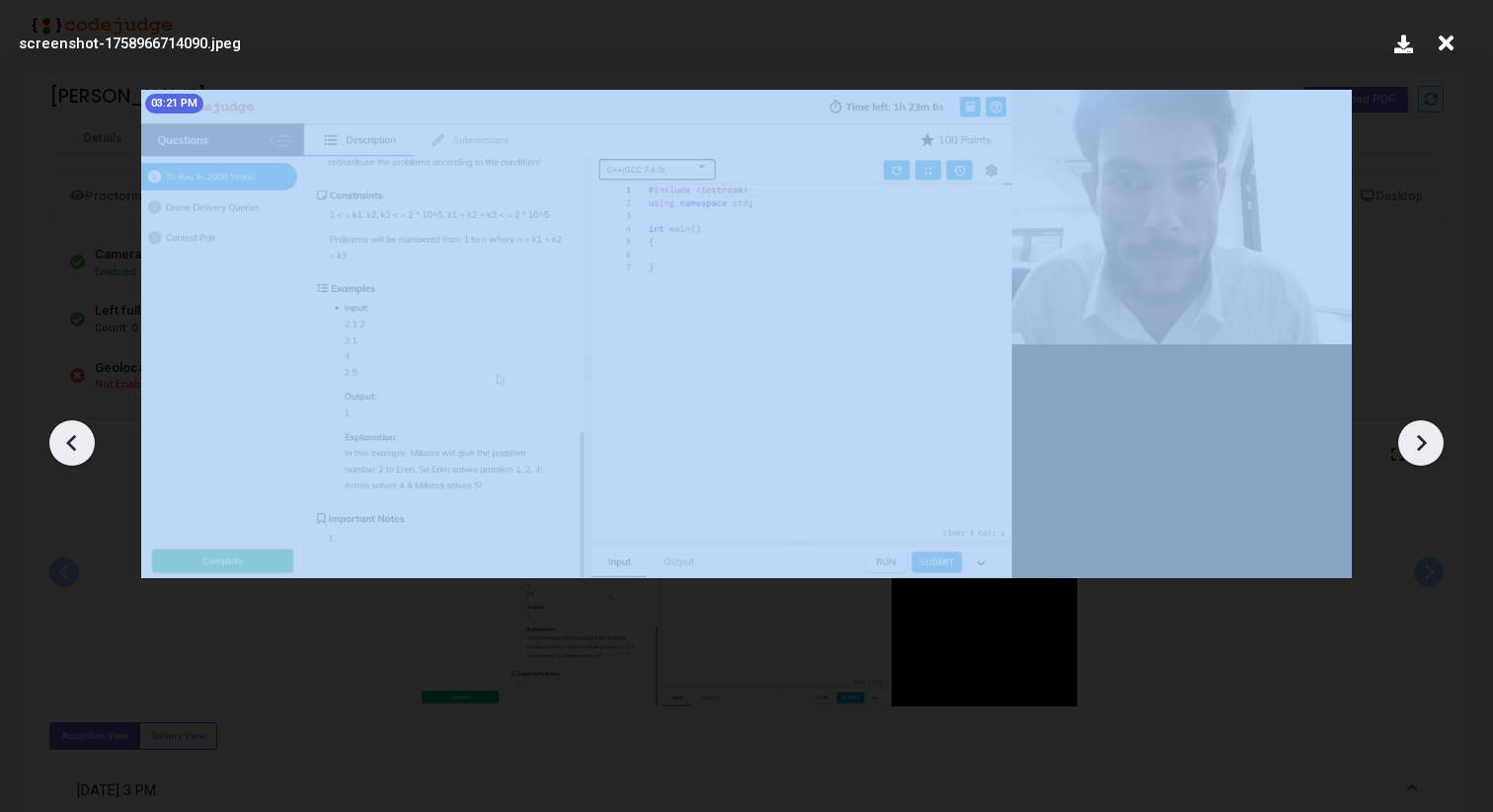
click at [1423, 430] on icon at bounding box center [1421, 443] width 30 height 30
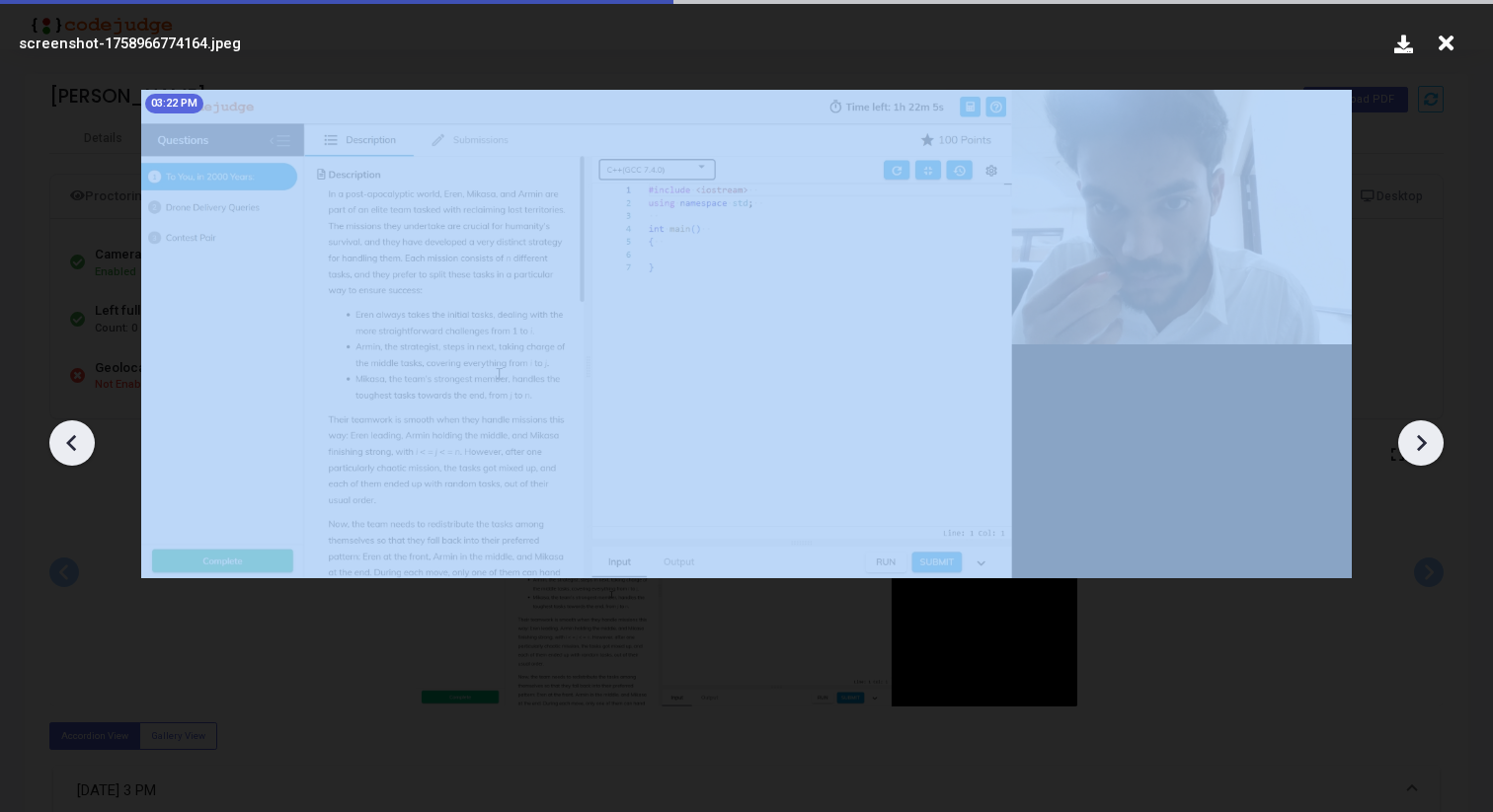
click at [1423, 430] on icon at bounding box center [1421, 443] width 30 height 30
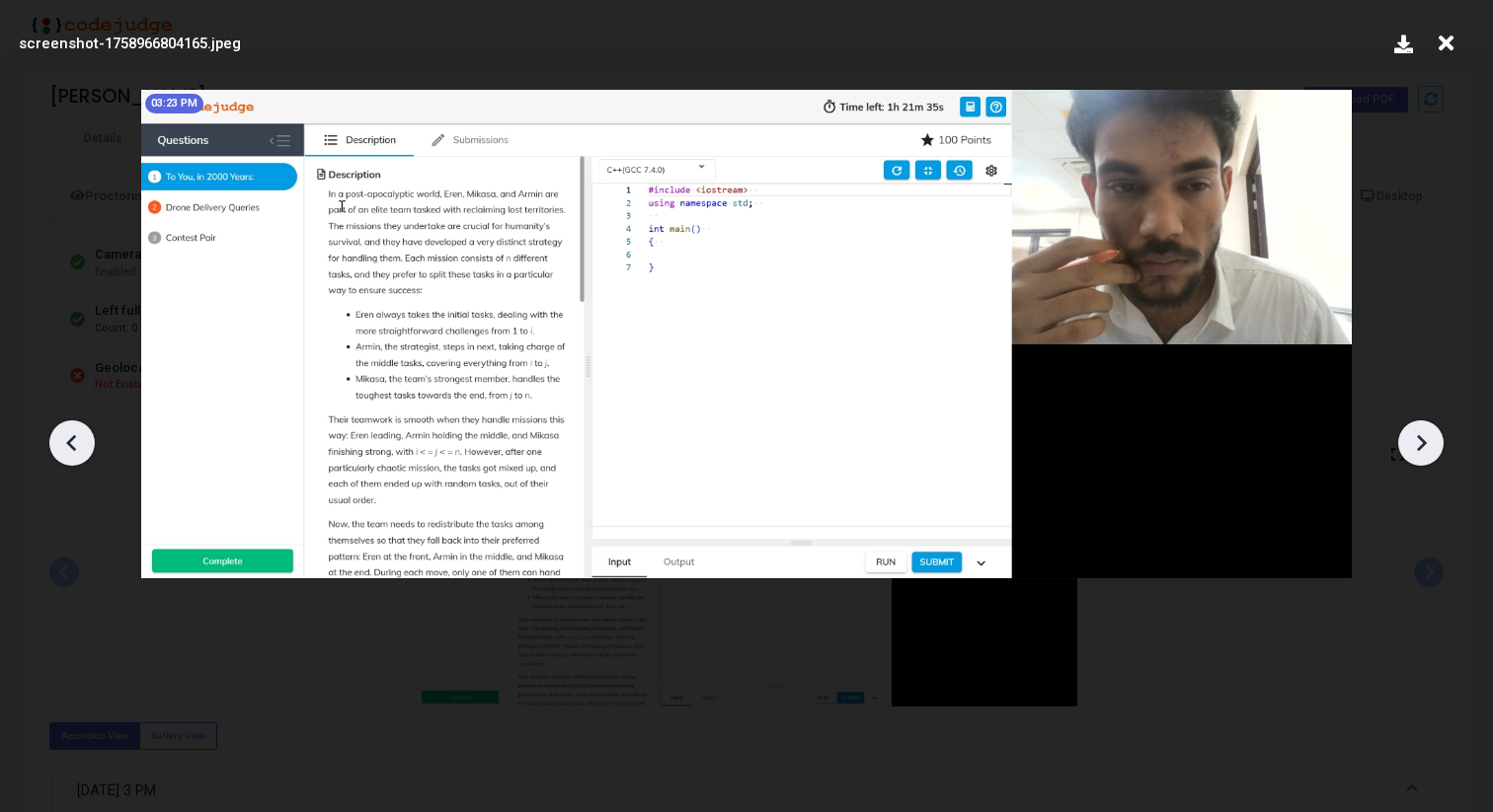
click at [1423, 430] on icon at bounding box center [1421, 443] width 30 height 30
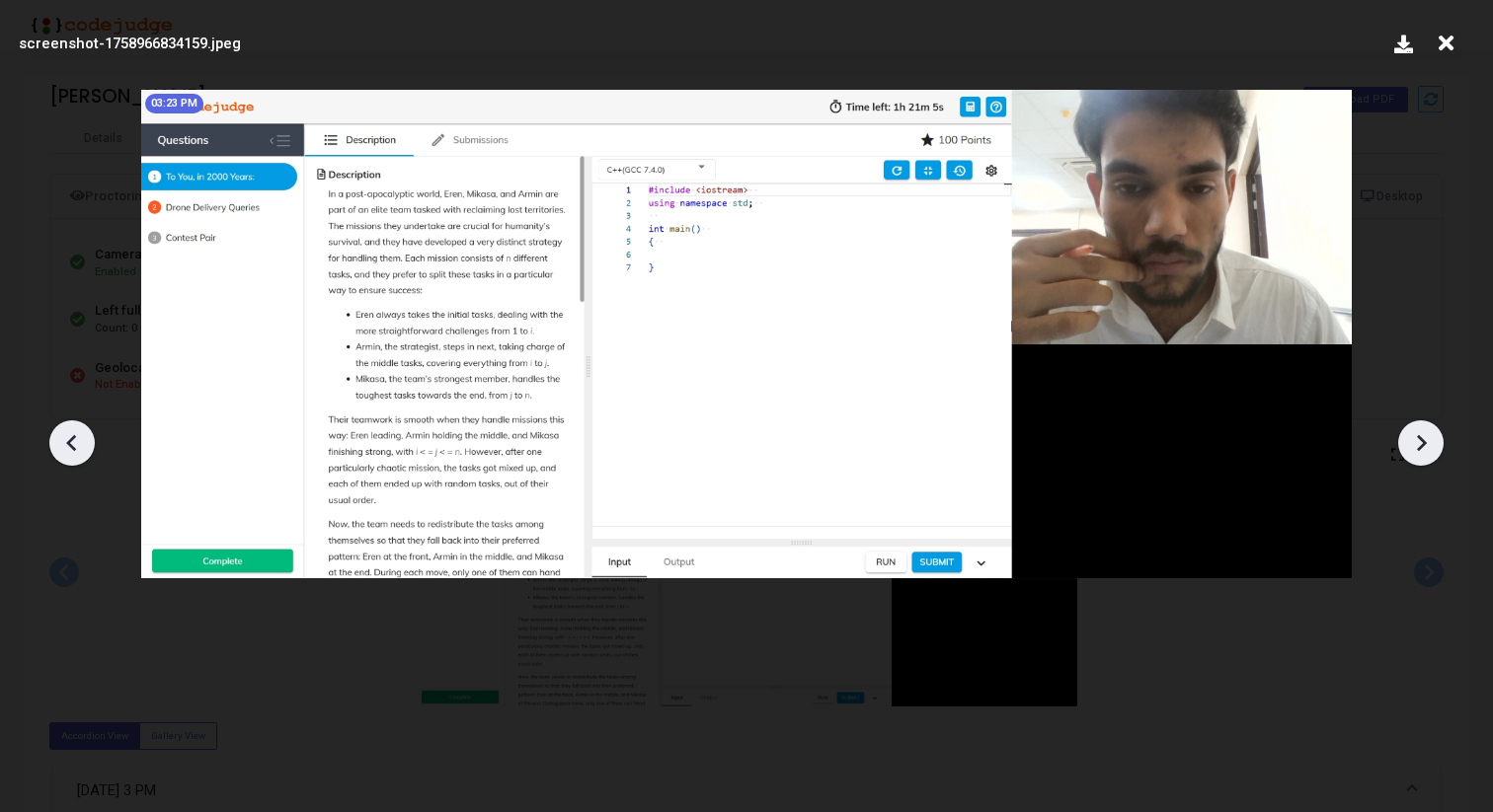
click at [1423, 430] on icon at bounding box center [1421, 443] width 30 height 30
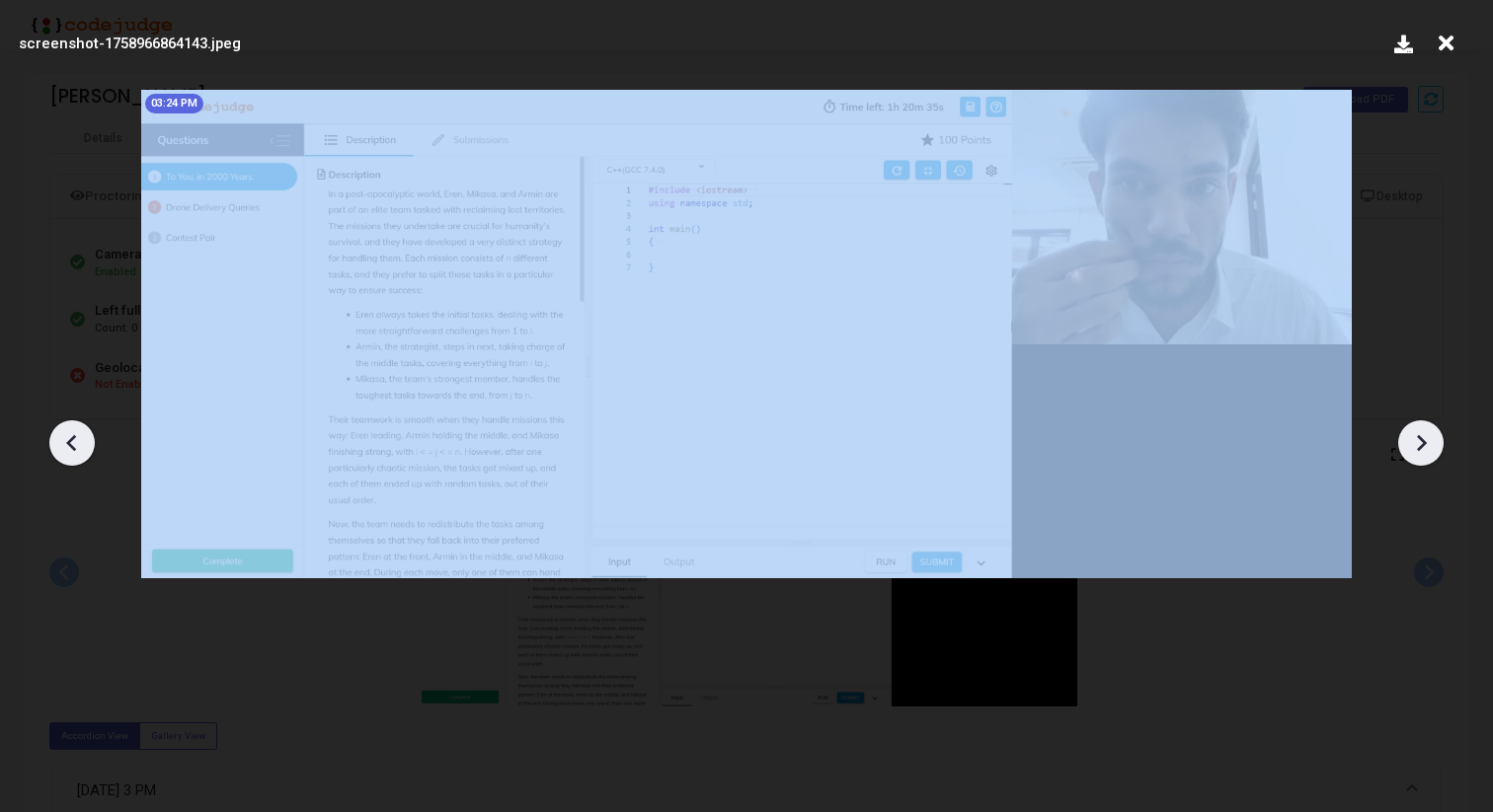
click at [1423, 430] on icon at bounding box center [1421, 443] width 30 height 30
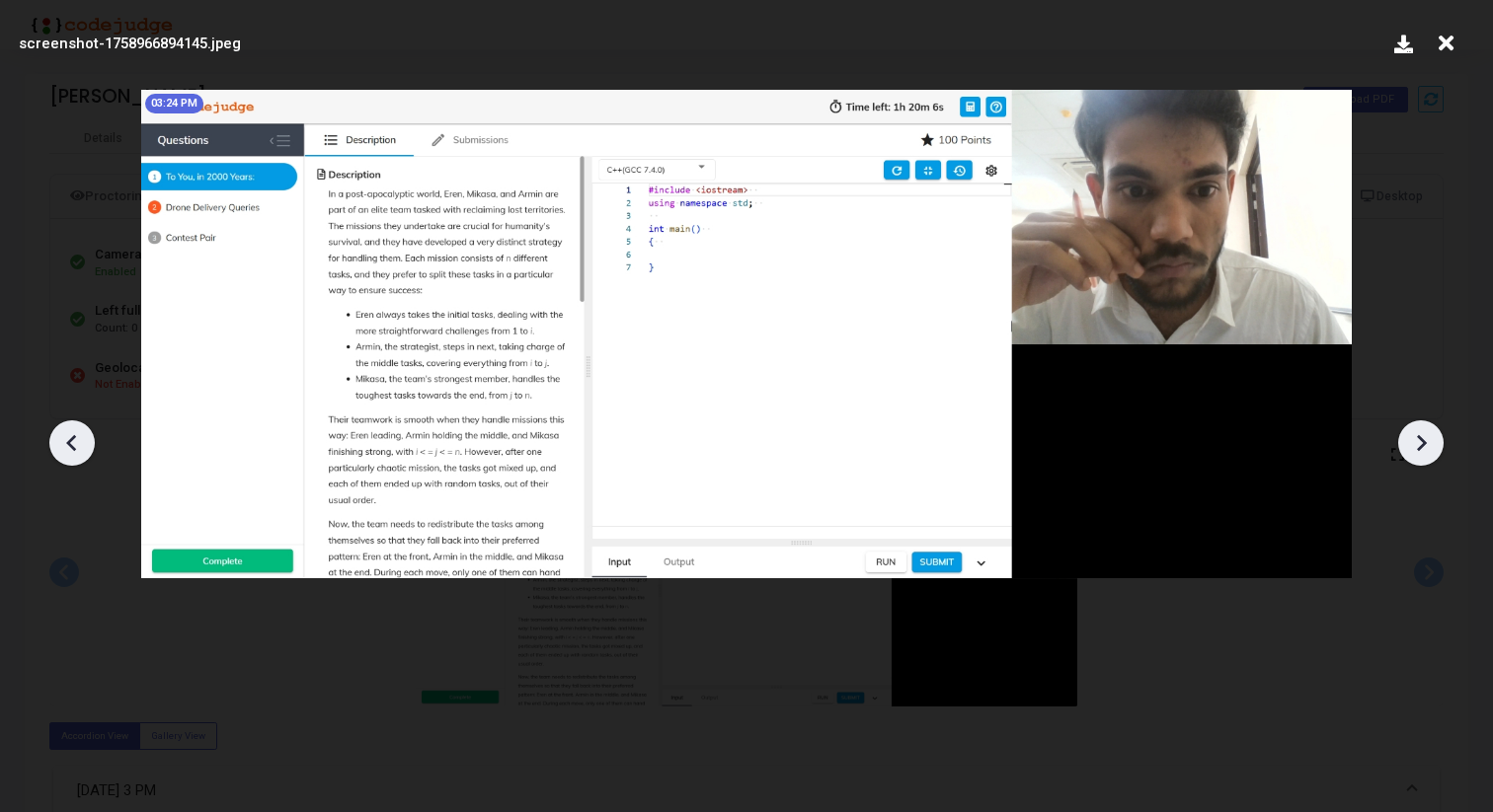
click at [1423, 430] on icon at bounding box center [1421, 443] width 30 height 30
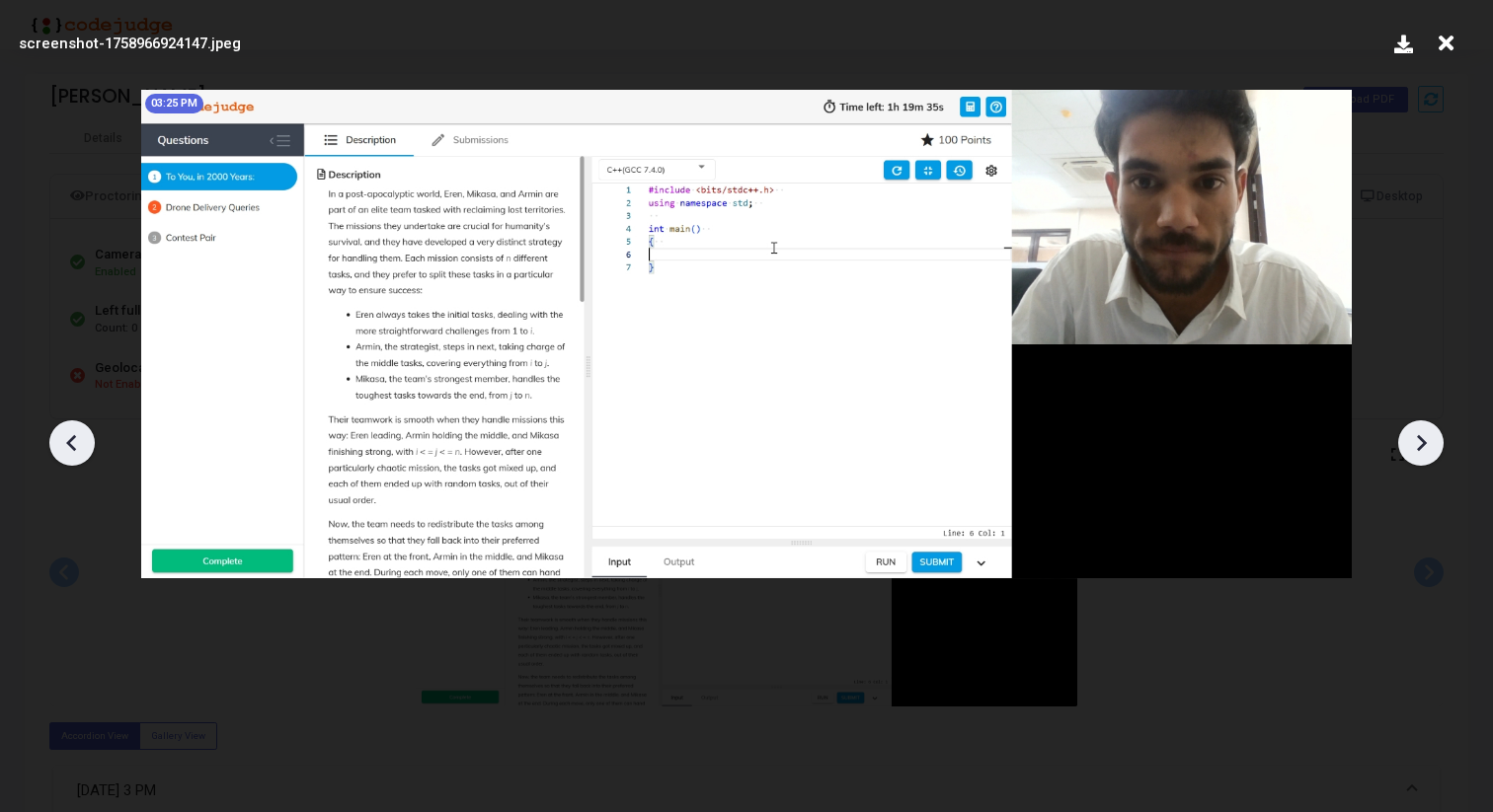
click at [1423, 430] on icon at bounding box center [1421, 443] width 30 height 30
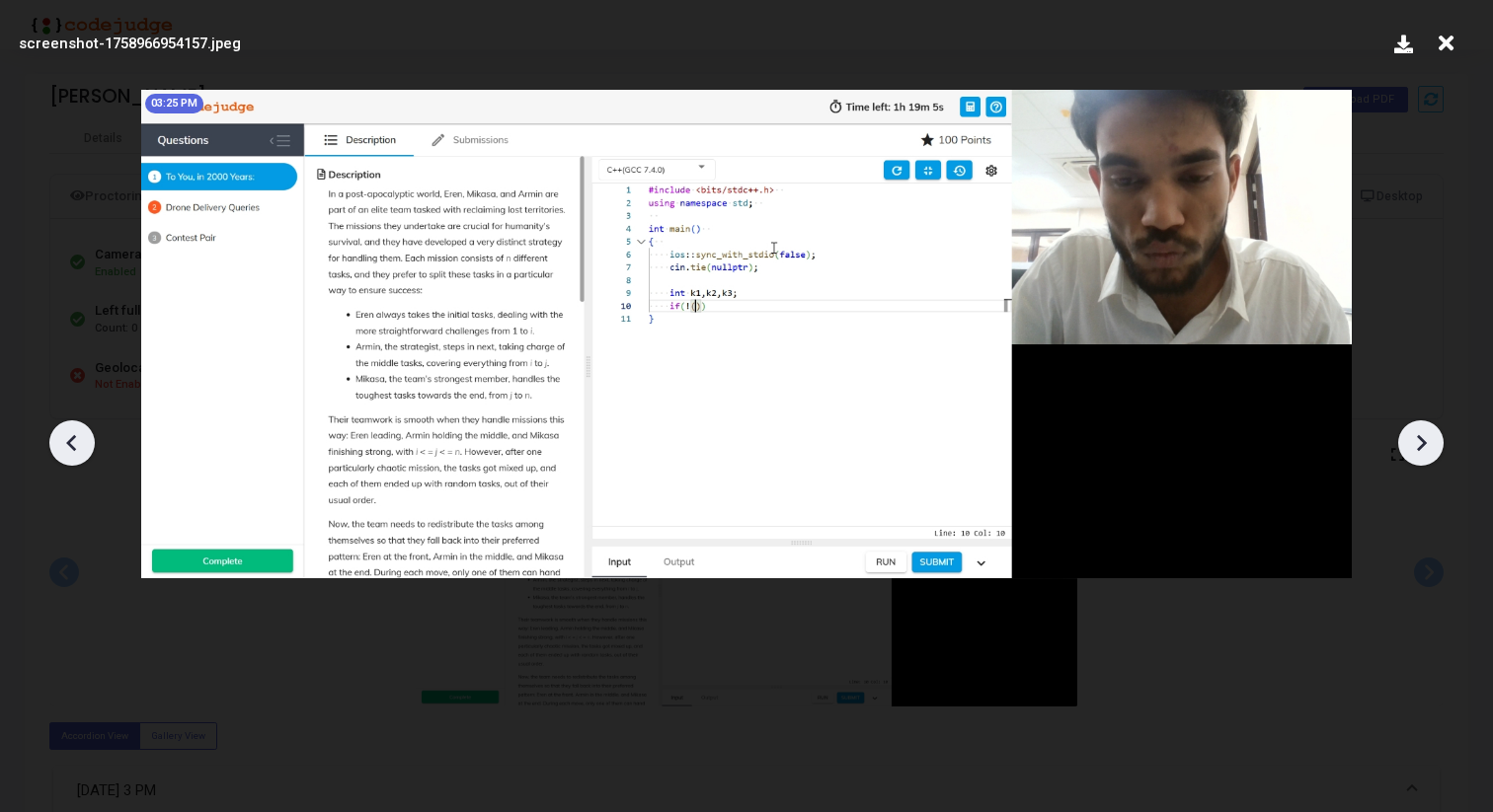
click at [1423, 430] on icon at bounding box center [1421, 443] width 30 height 30
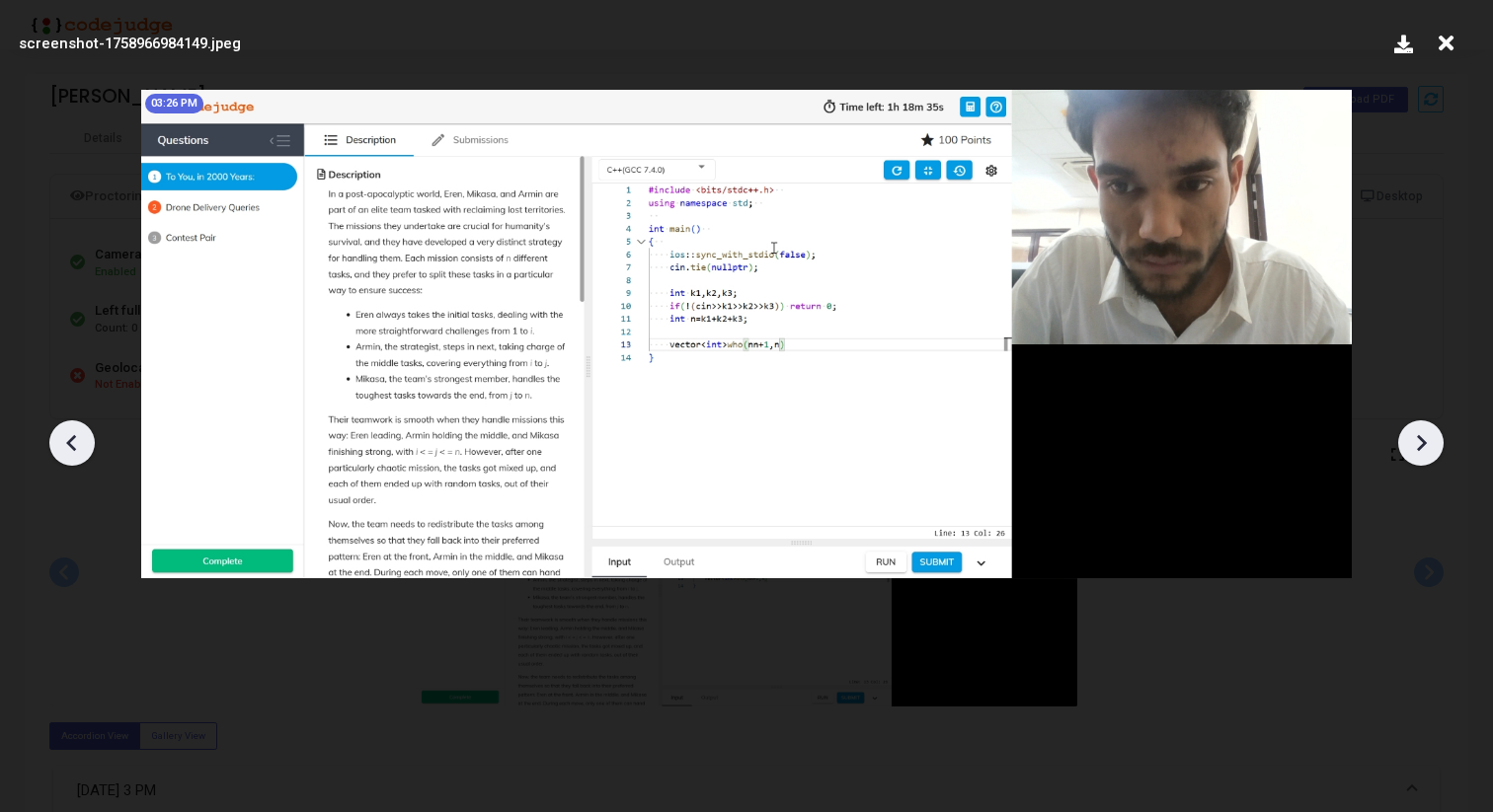
click at [1423, 430] on icon at bounding box center [1421, 443] width 30 height 30
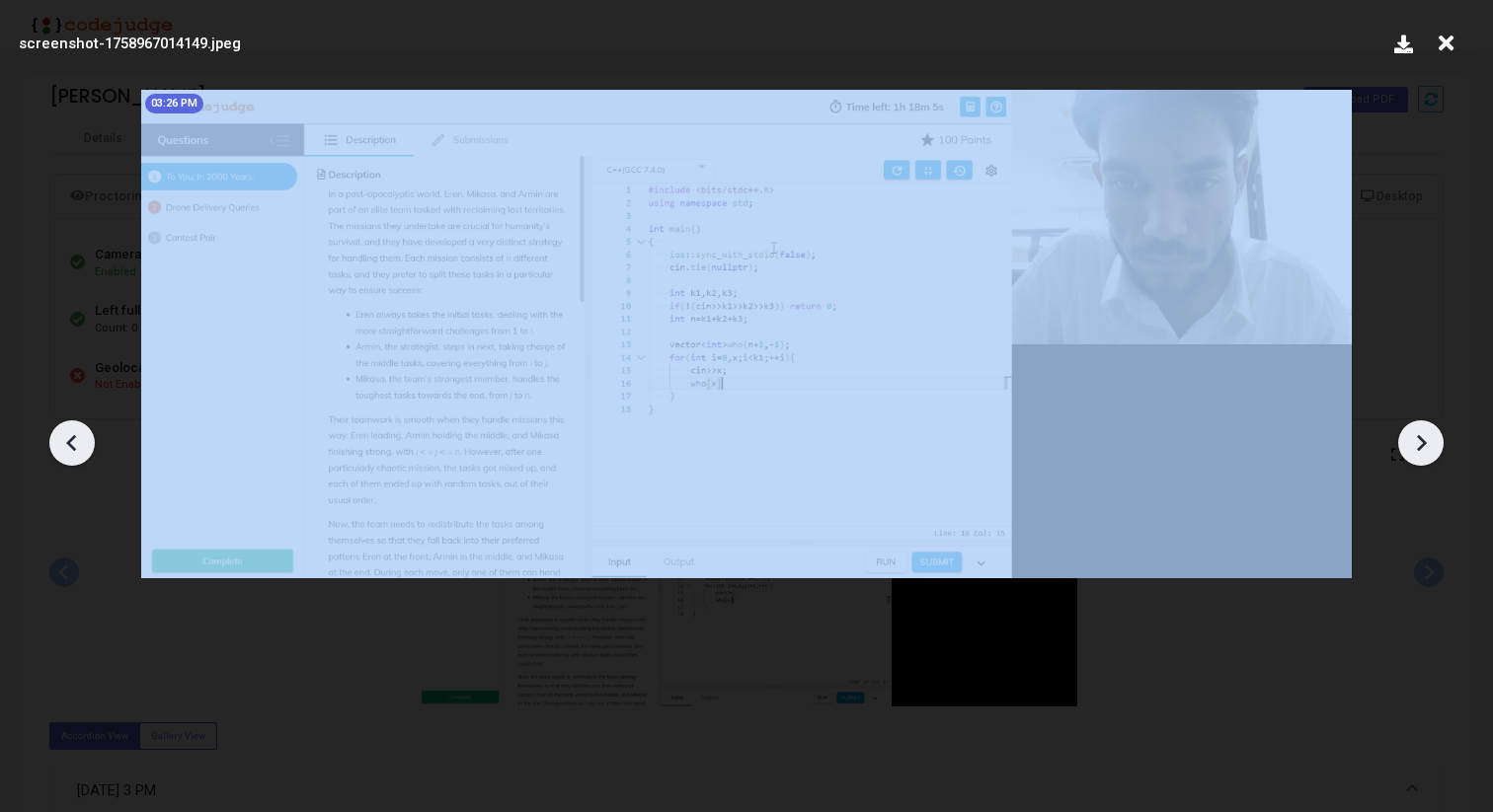
click at [1423, 430] on icon at bounding box center [1421, 443] width 30 height 30
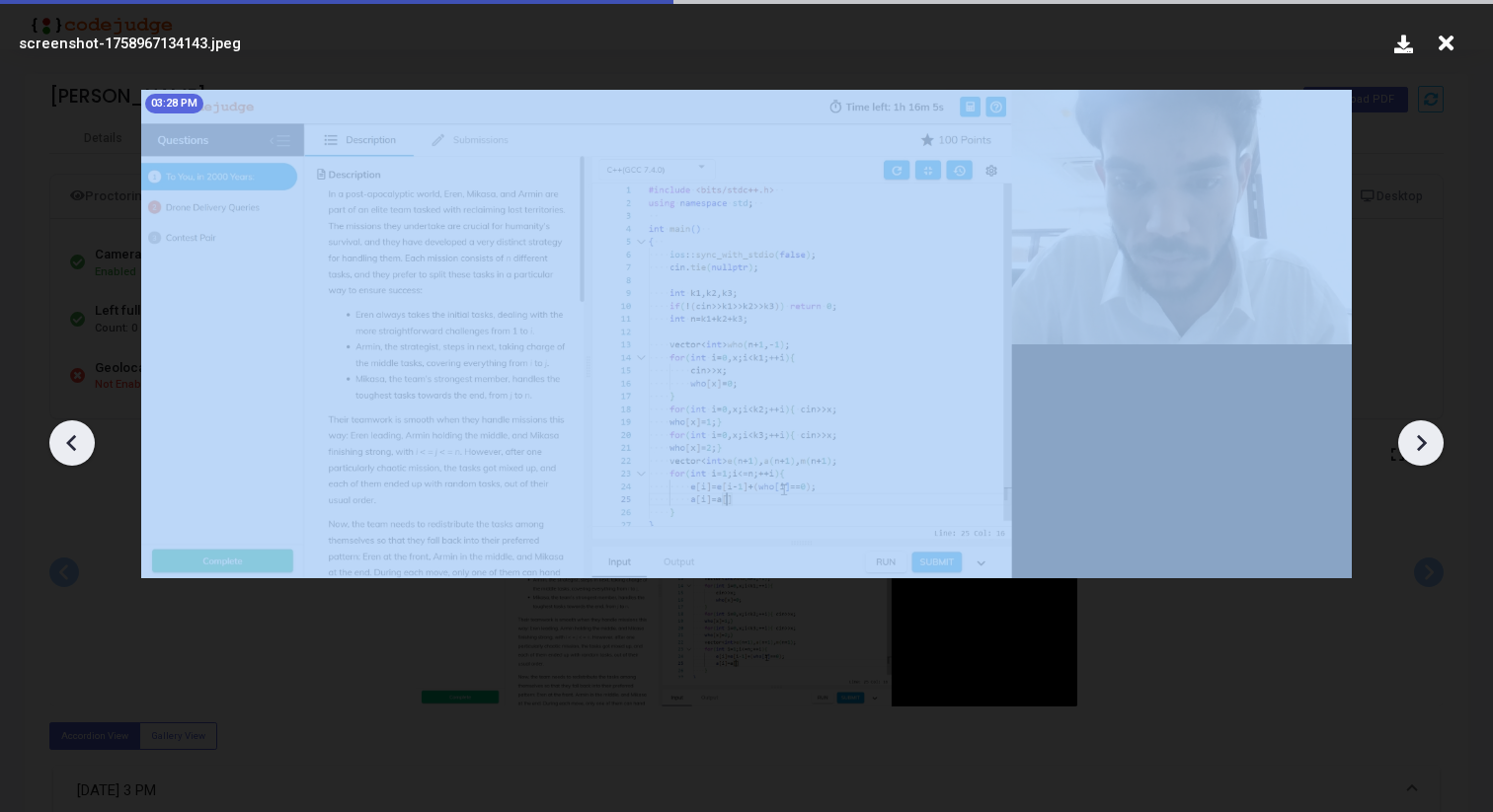
click at [1423, 430] on icon at bounding box center [1421, 443] width 30 height 30
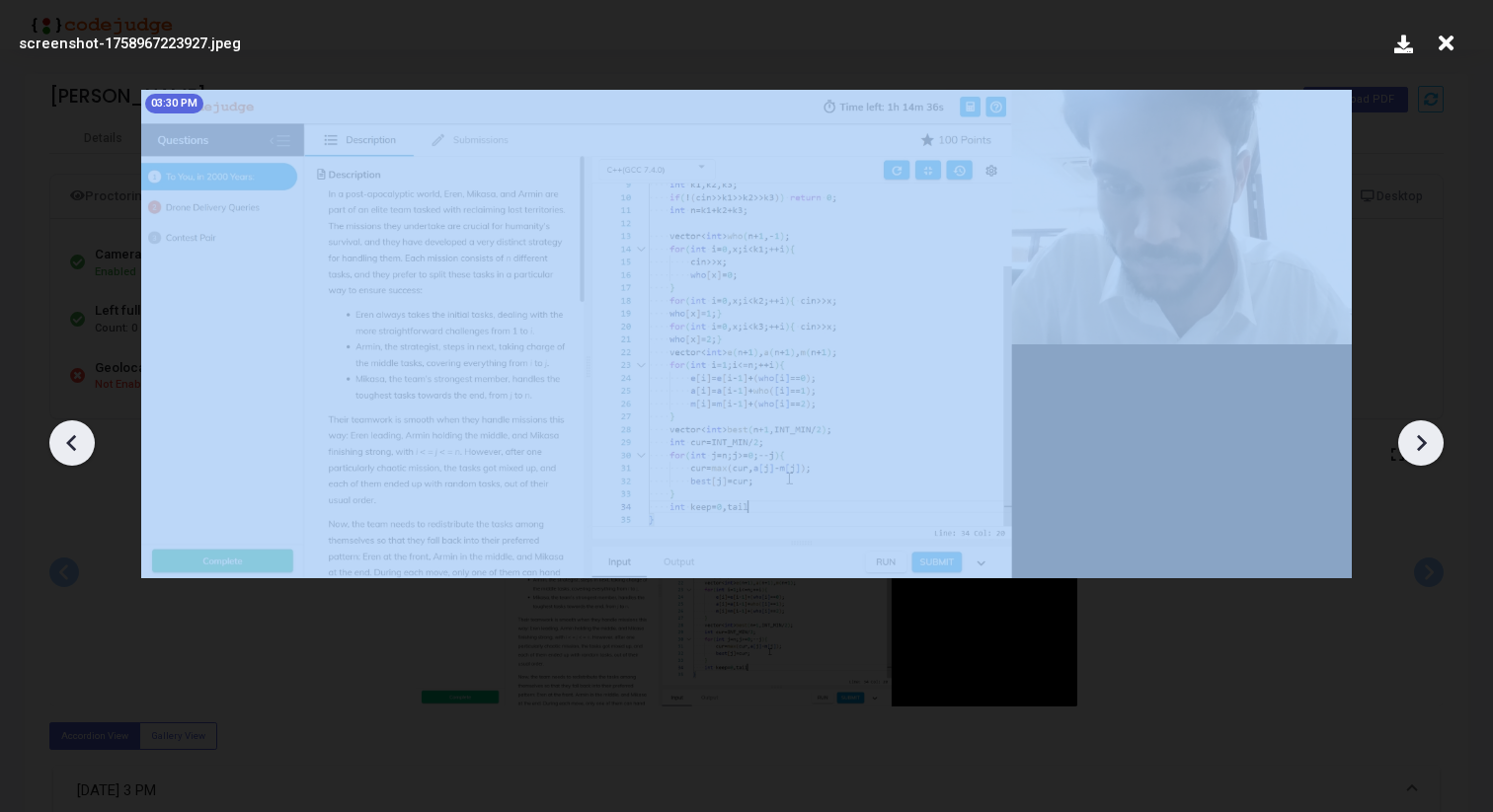
click at [1423, 430] on icon at bounding box center [1421, 443] width 30 height 30
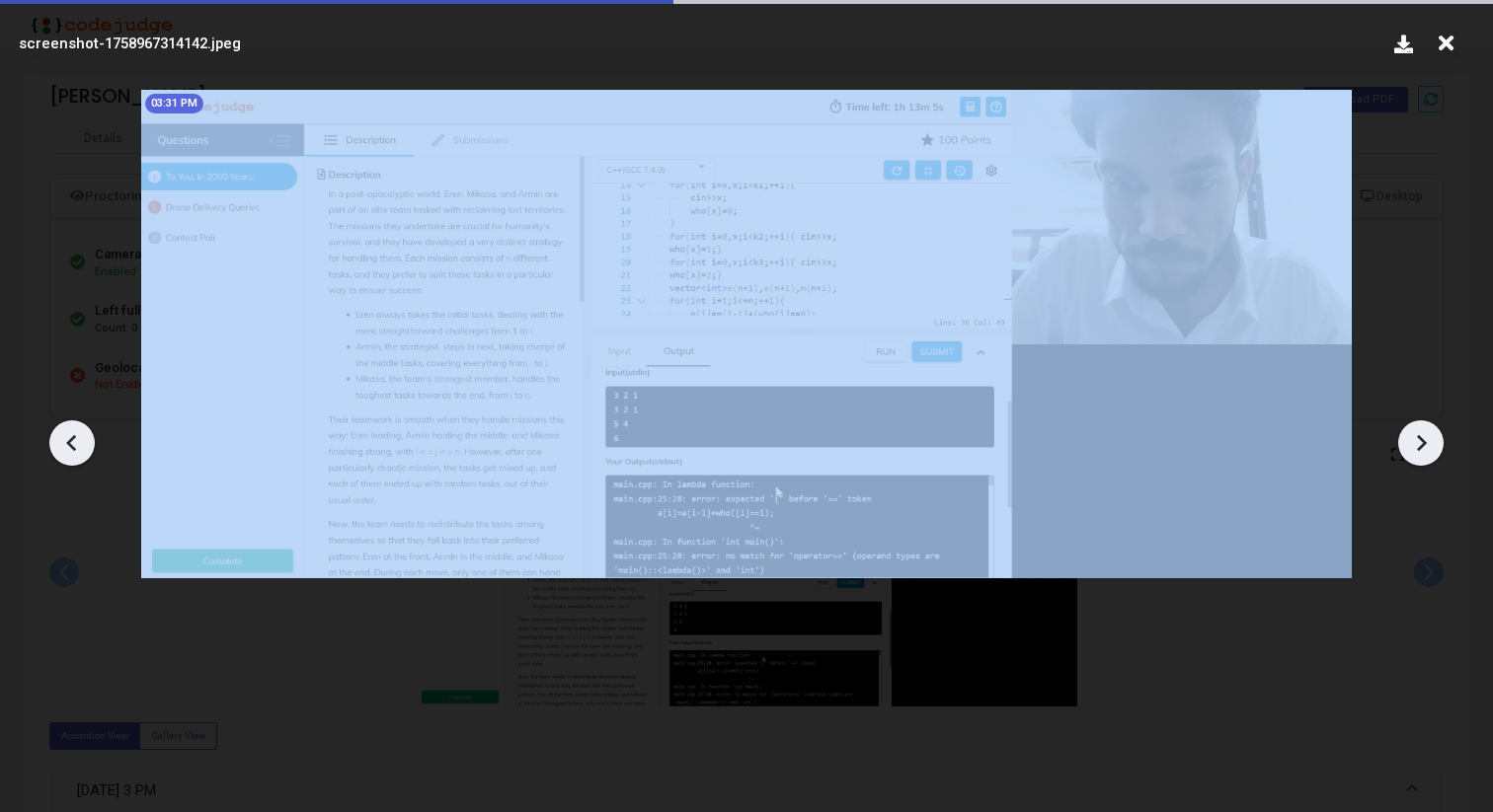
click at [1423, 430] on icon at bounding box center [1421, 443] width 30 height 30
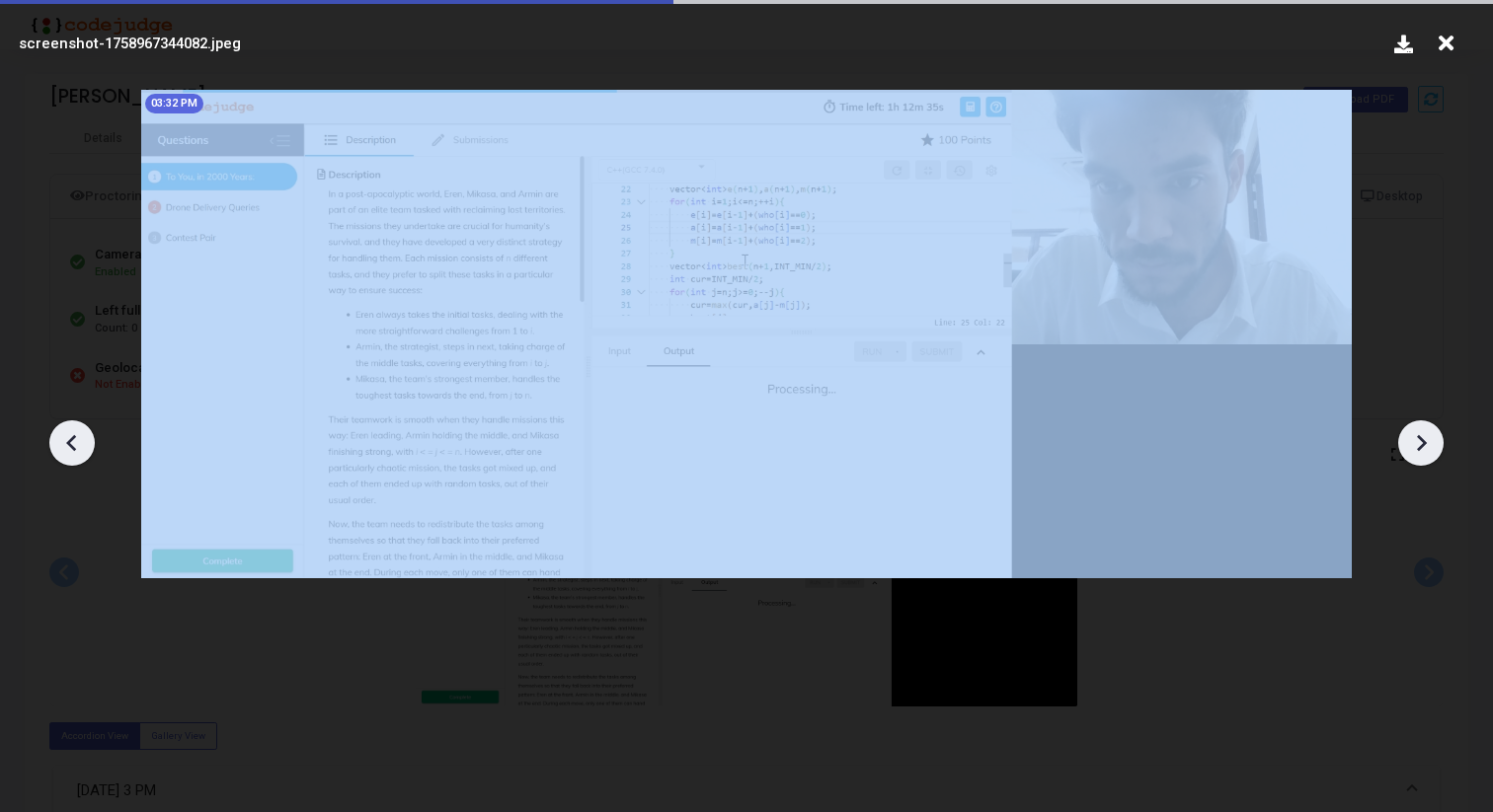
click at [1423, 430] on icon at bounding box center [1421, 443] width 30 height 30
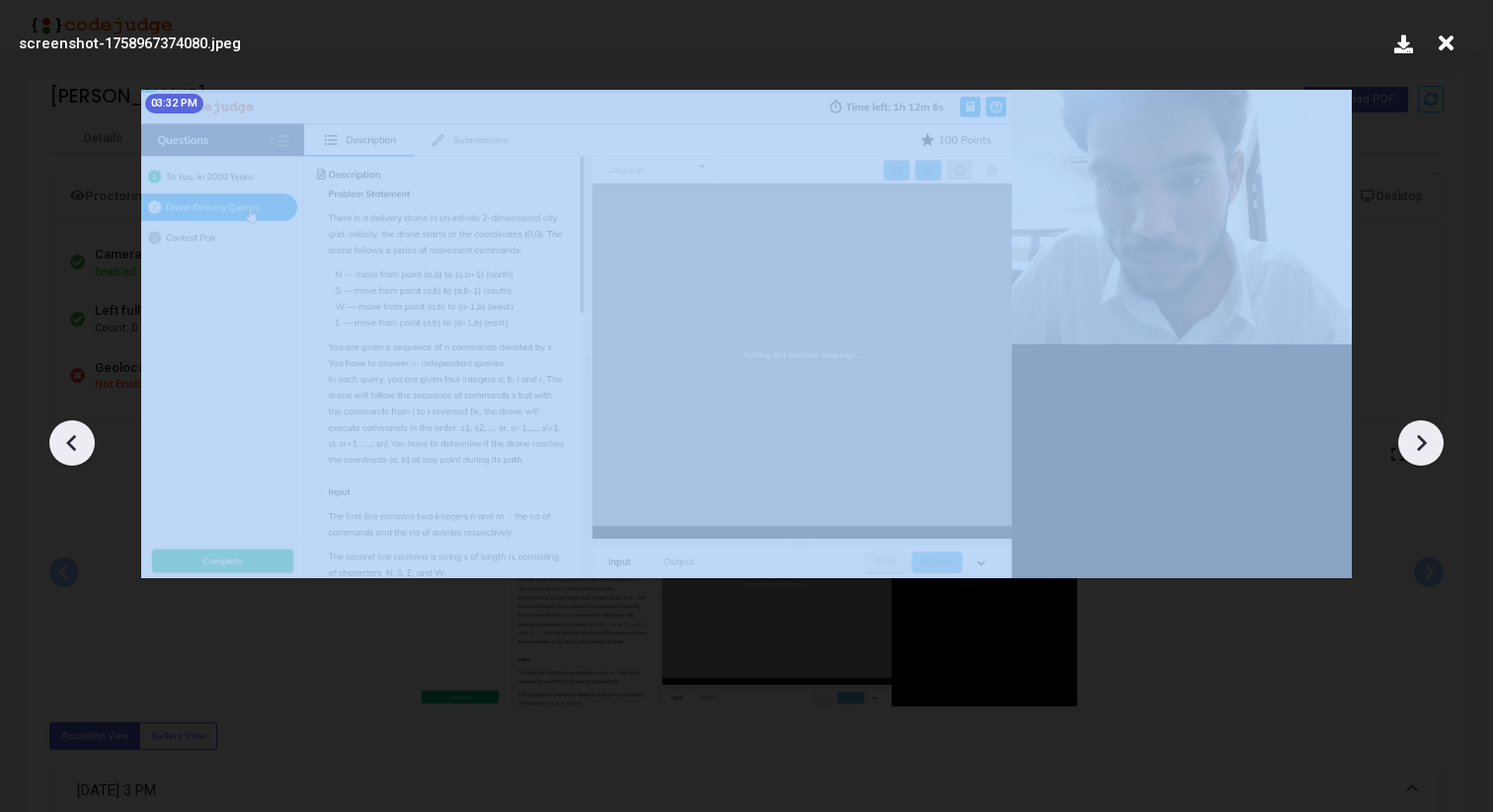
click at [1423, 430] on icon at bounding box center [1421, 443] width 30 height 30
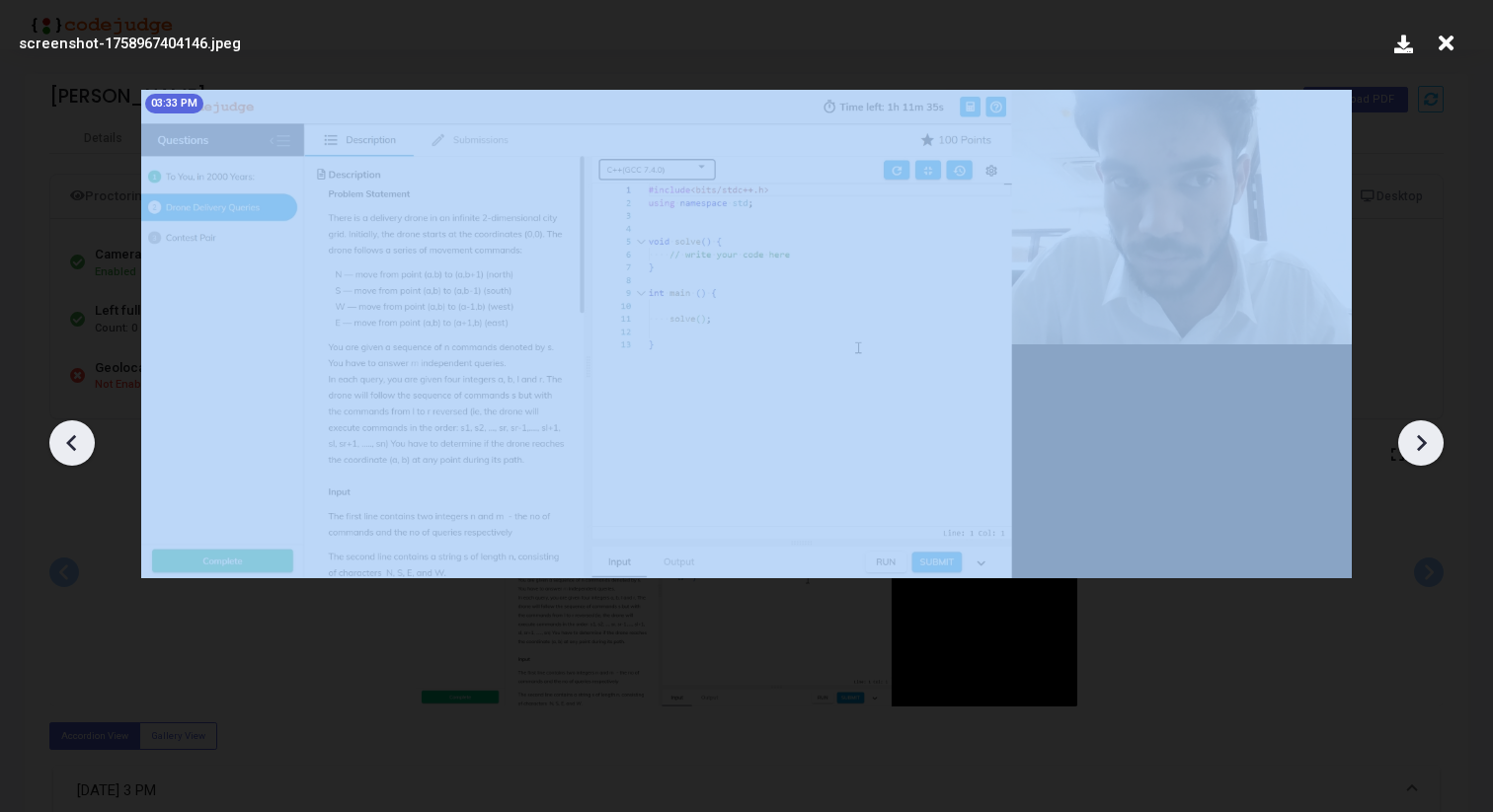
click at [1423, 430] on icon at bounding box center [1421, 443] width 30 height 30
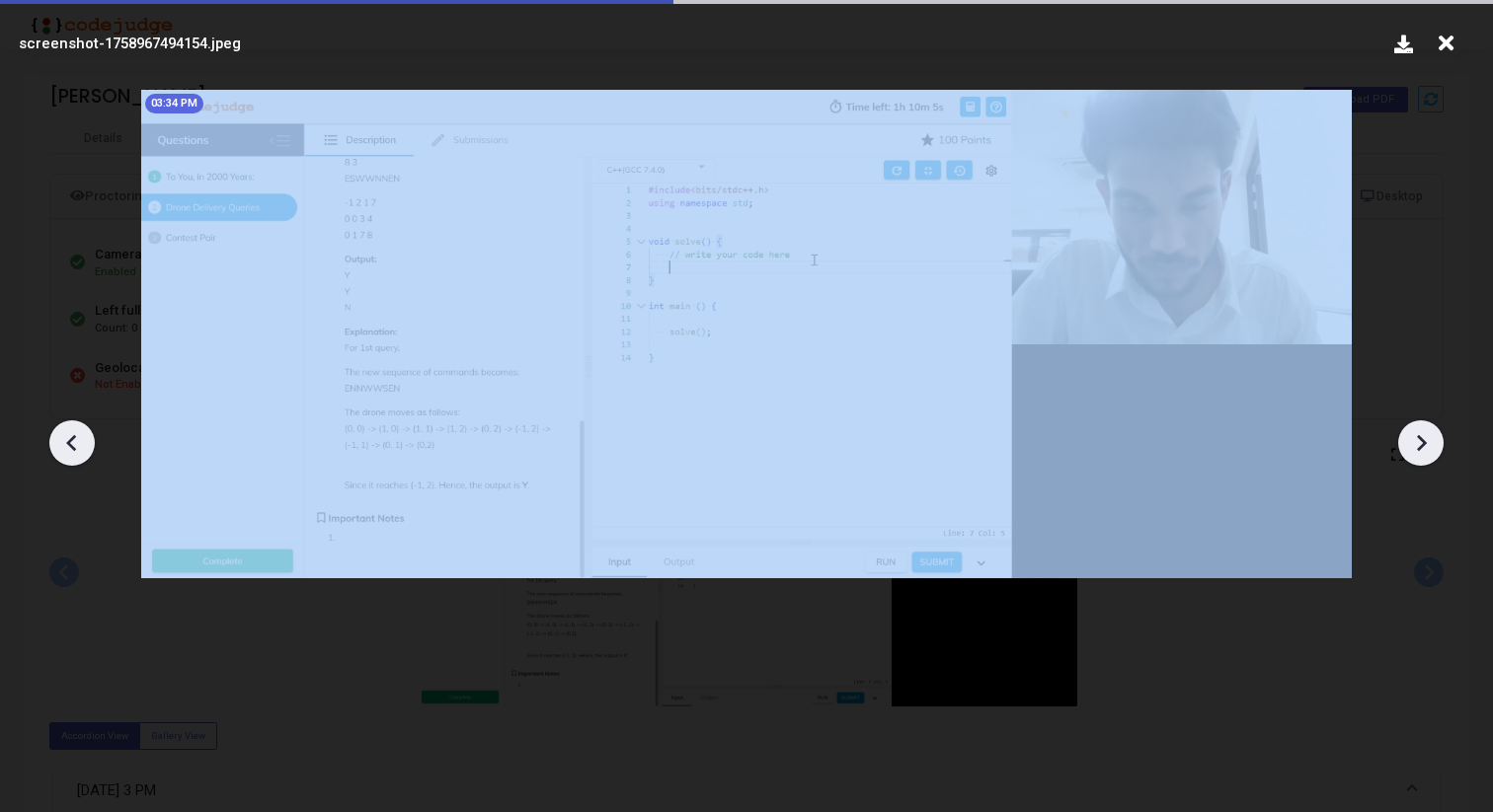
click at [1423, 430] on icon at bounding box center [1421, 443] width 30 height 30
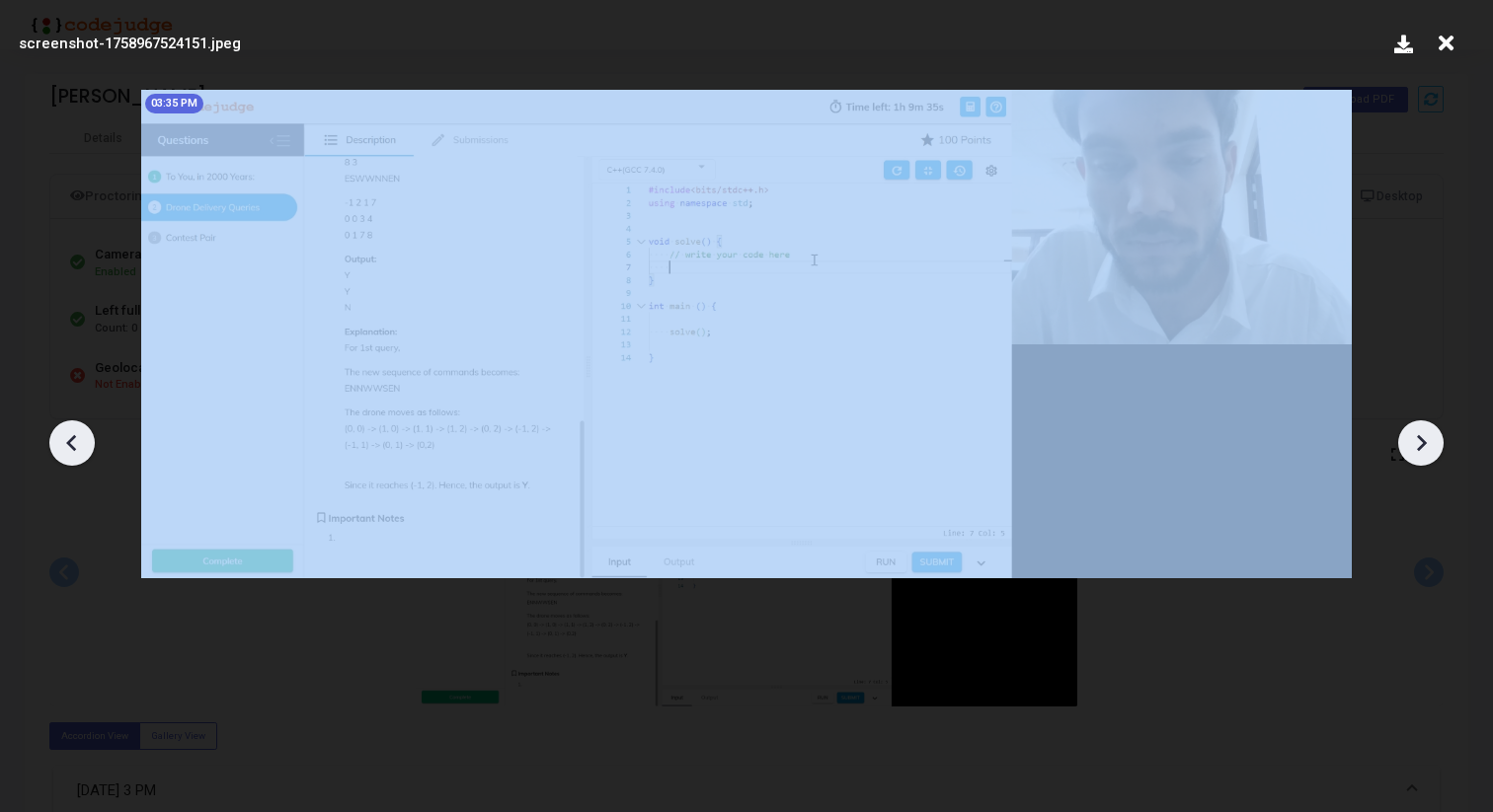
click at [1423, 430] on icon at bounding box center [1421, 443] width 30 height 30
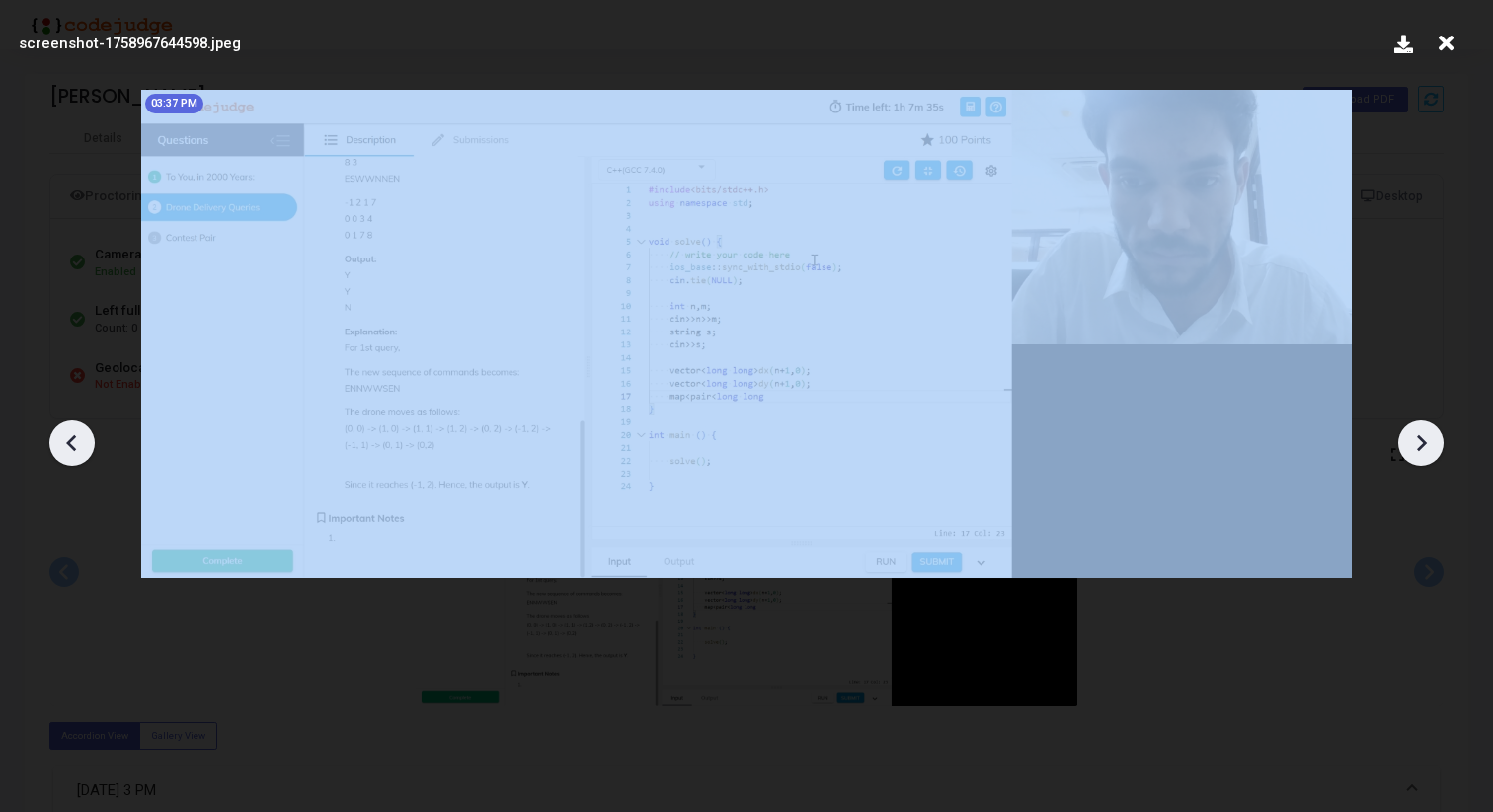
click at [1423, 430] on icon at bounding box center [1421, 443] width 30 height 30
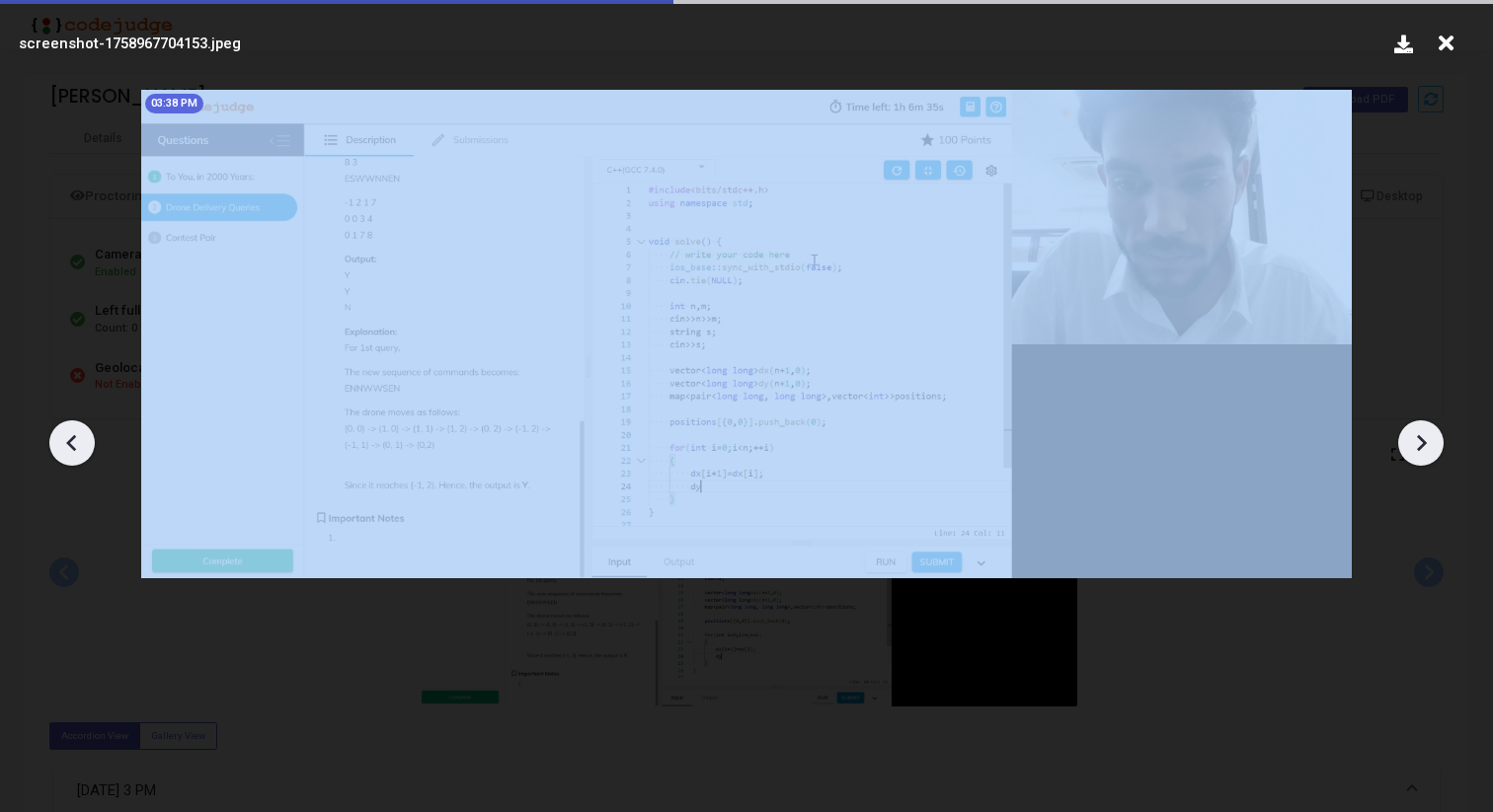
click at [1423, 430] on icon at bounding box center [1421, 443] width 30 height 30
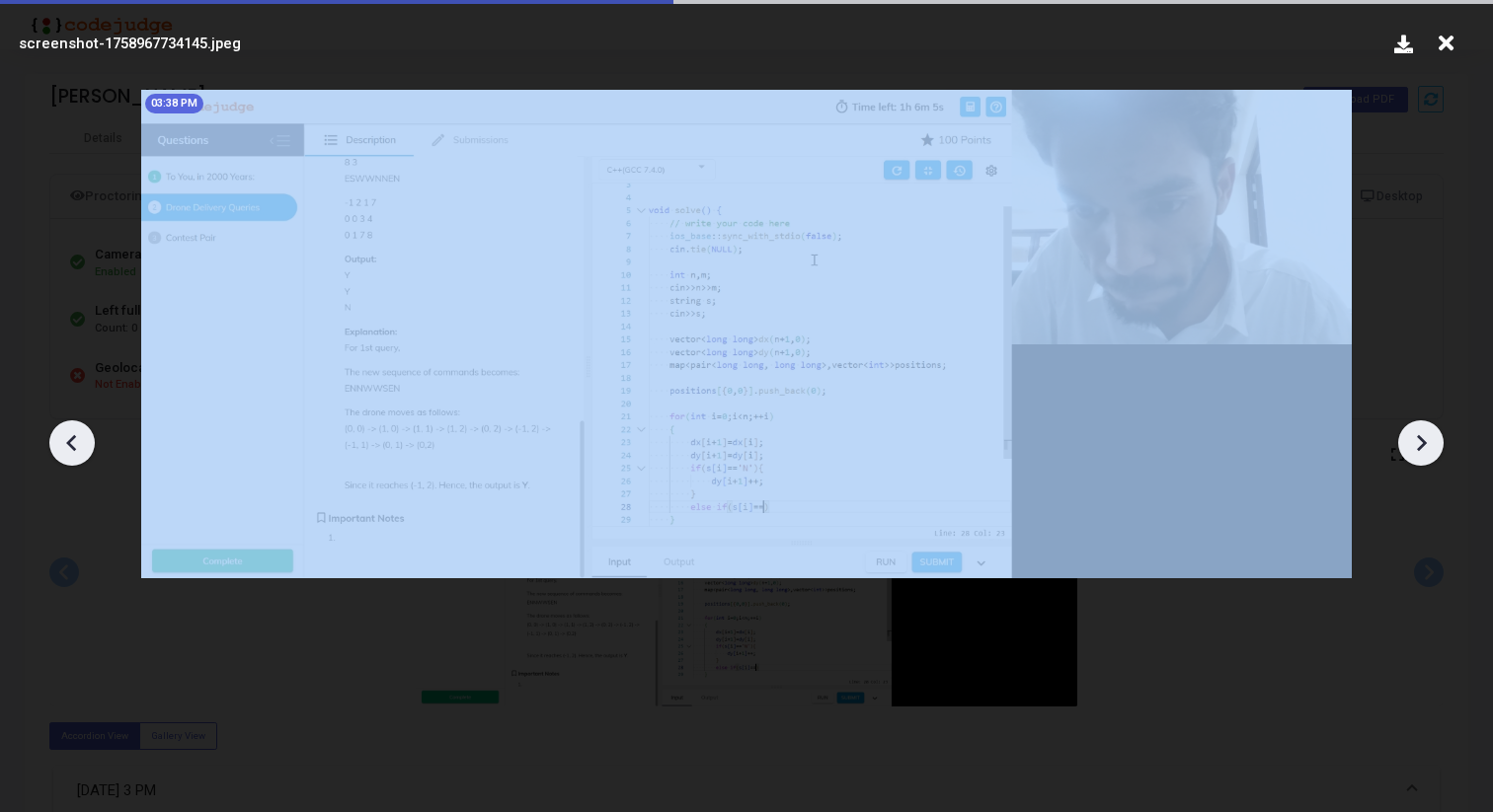
click at [1423, 430] on icon at bounding box center [1421, 443] width 30 height 30
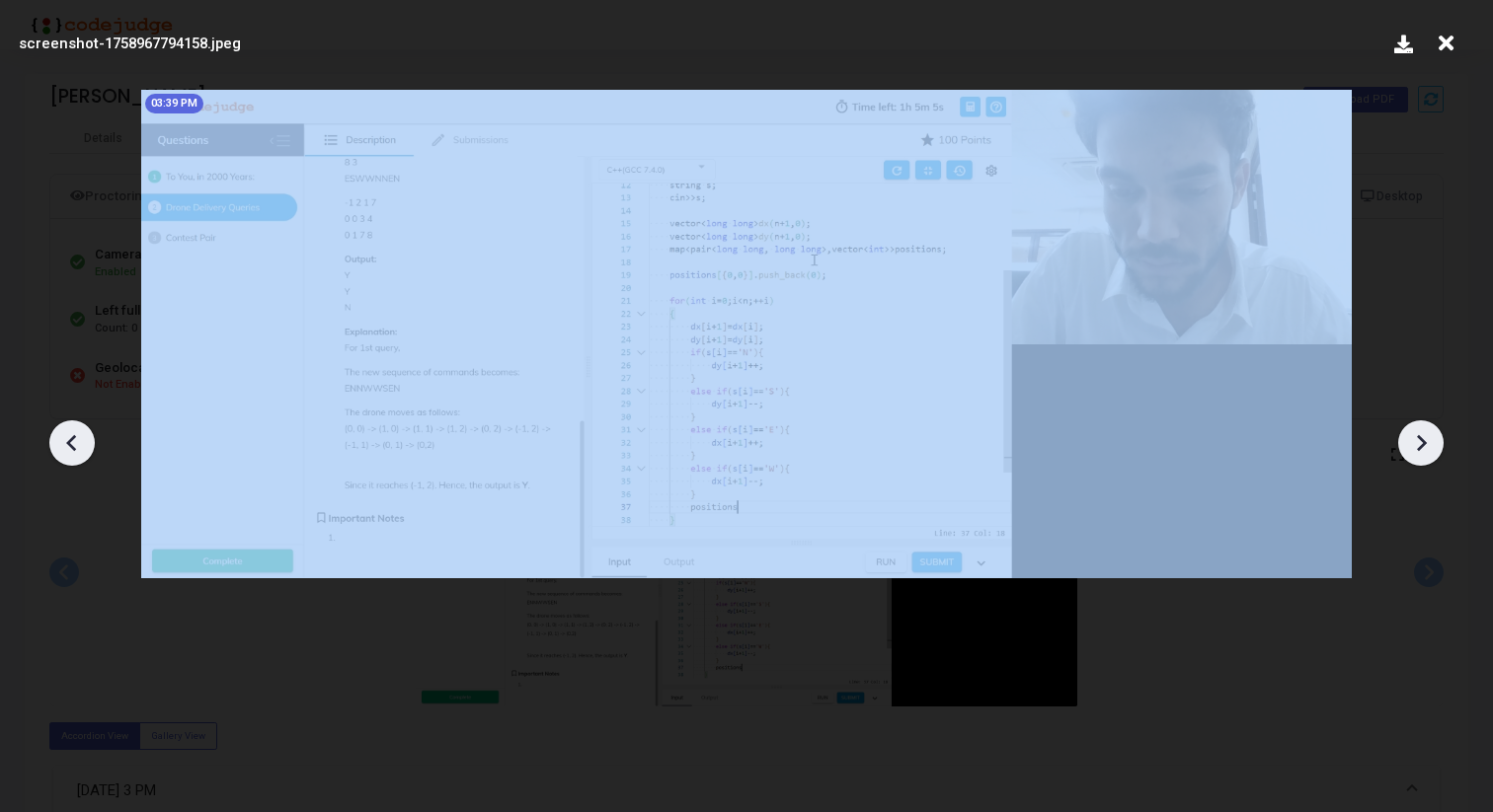
click at [1423, 430] on icon at bounding box center [1421, 443] width 30 height 30
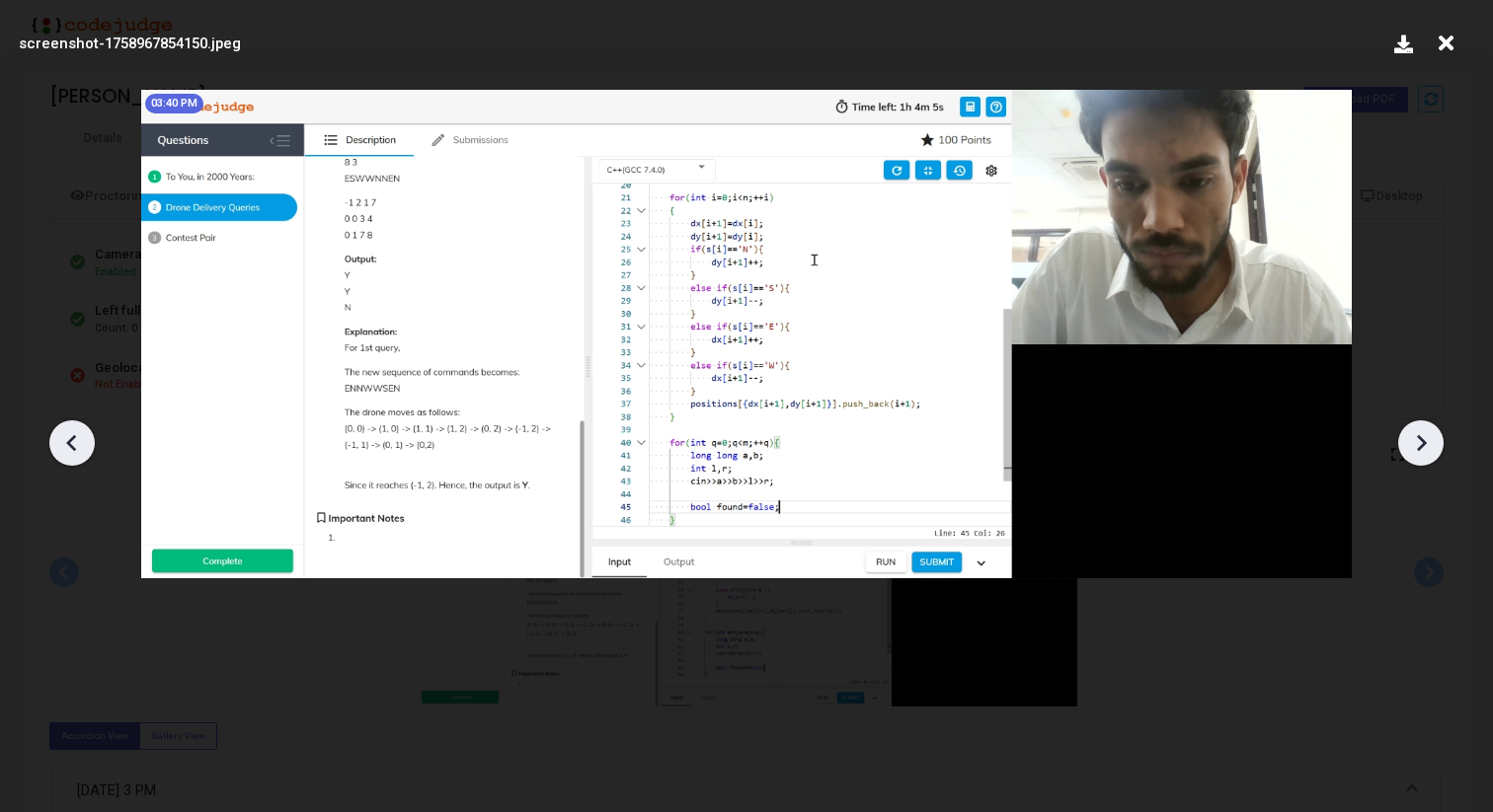
click at [67, 441] on icon at bounding box center [71, 442] width 10 height 17
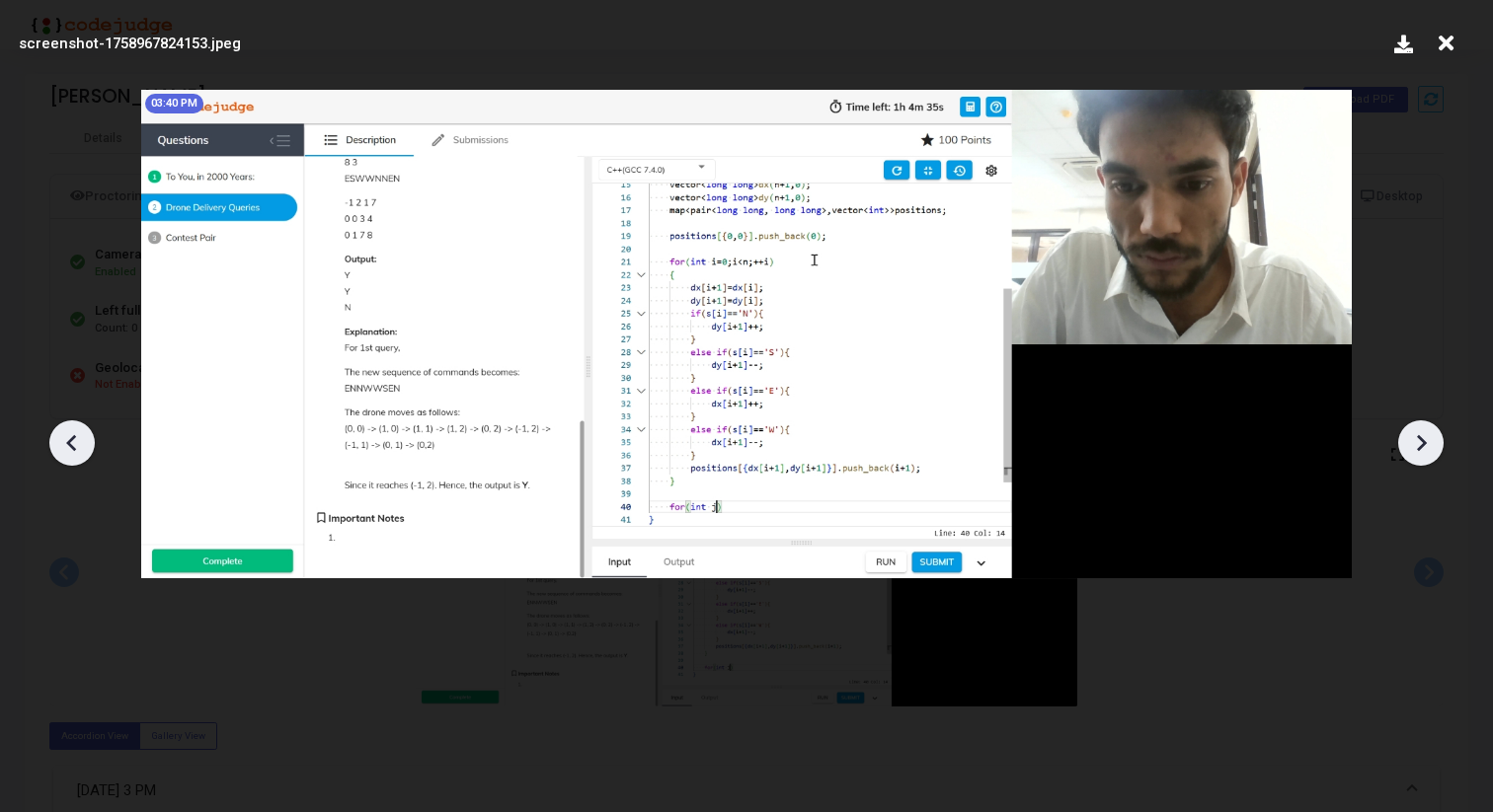
click at [67, 441] on icon at bounding box center [71, 442] width 10 height 17
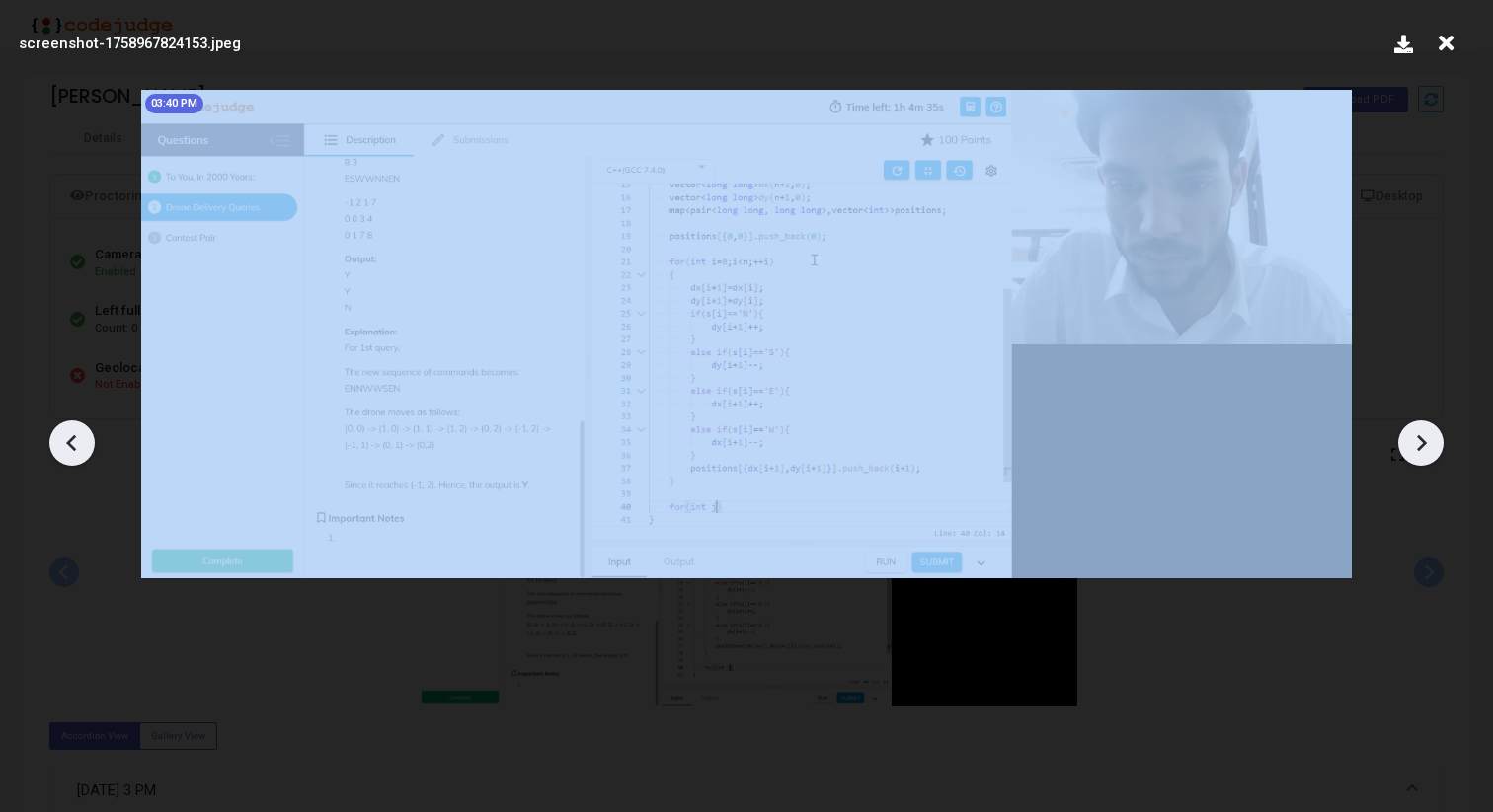
click at [67, 441] on icon at bounding box center [71, 442] width 10 height 17
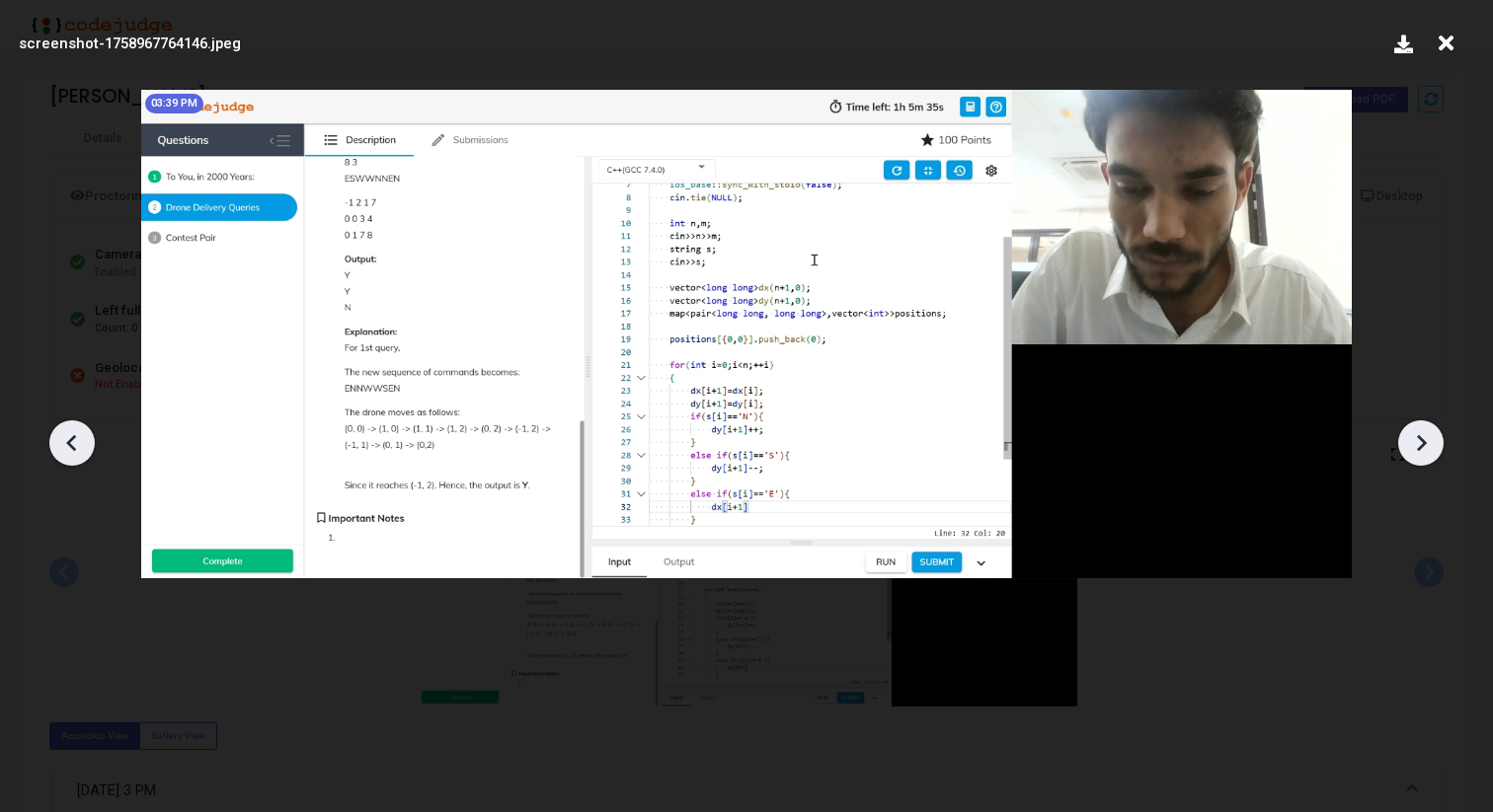
click at [67, 441] on icon at bounding box center [71, 442] width 10 height 17
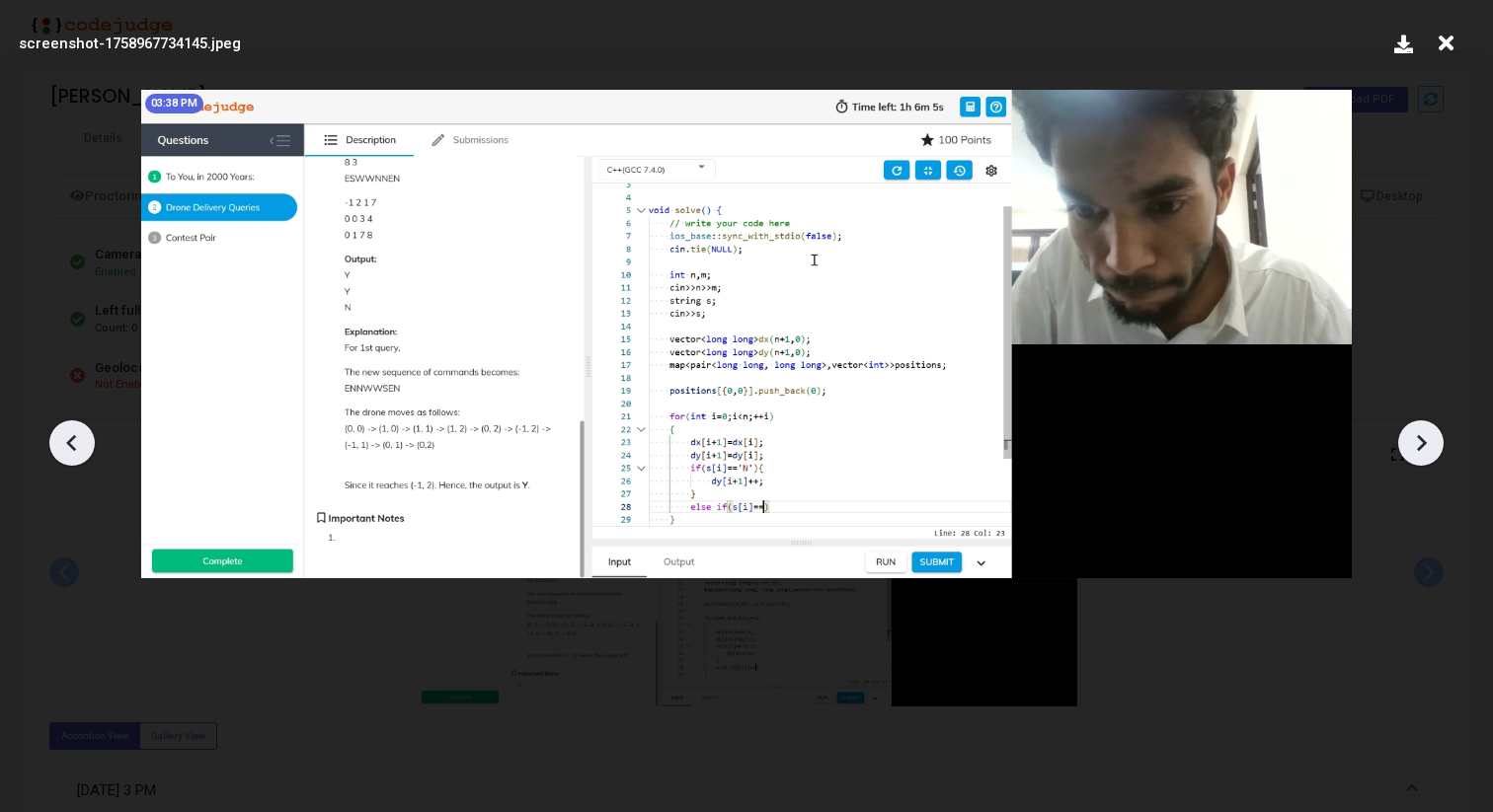
click at [67, 441] on icon at bounding box center [71, 442] width 10 height 17
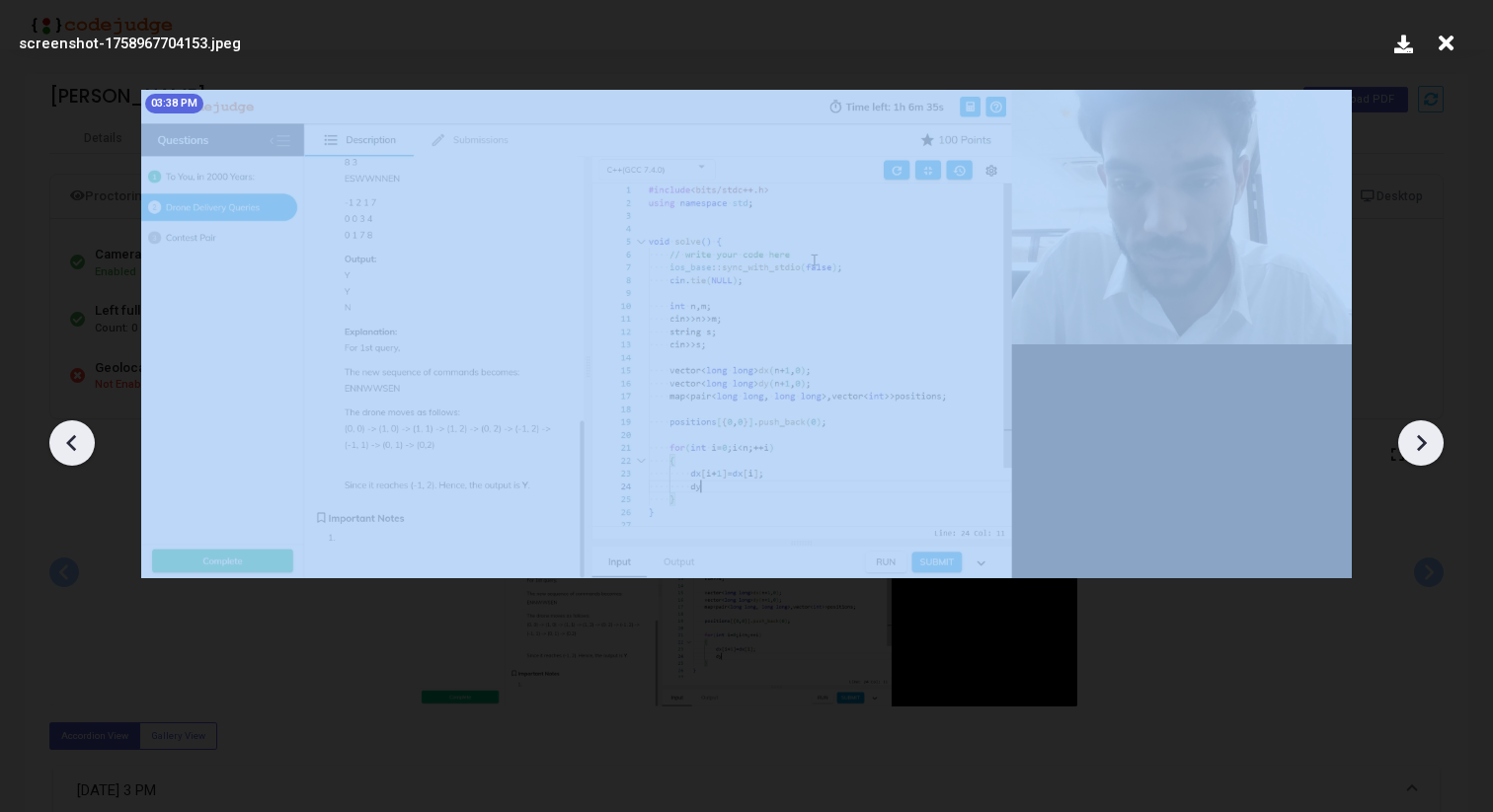
click at [67, 441] on icon at bounding box center [71, 442] width 10 height 17
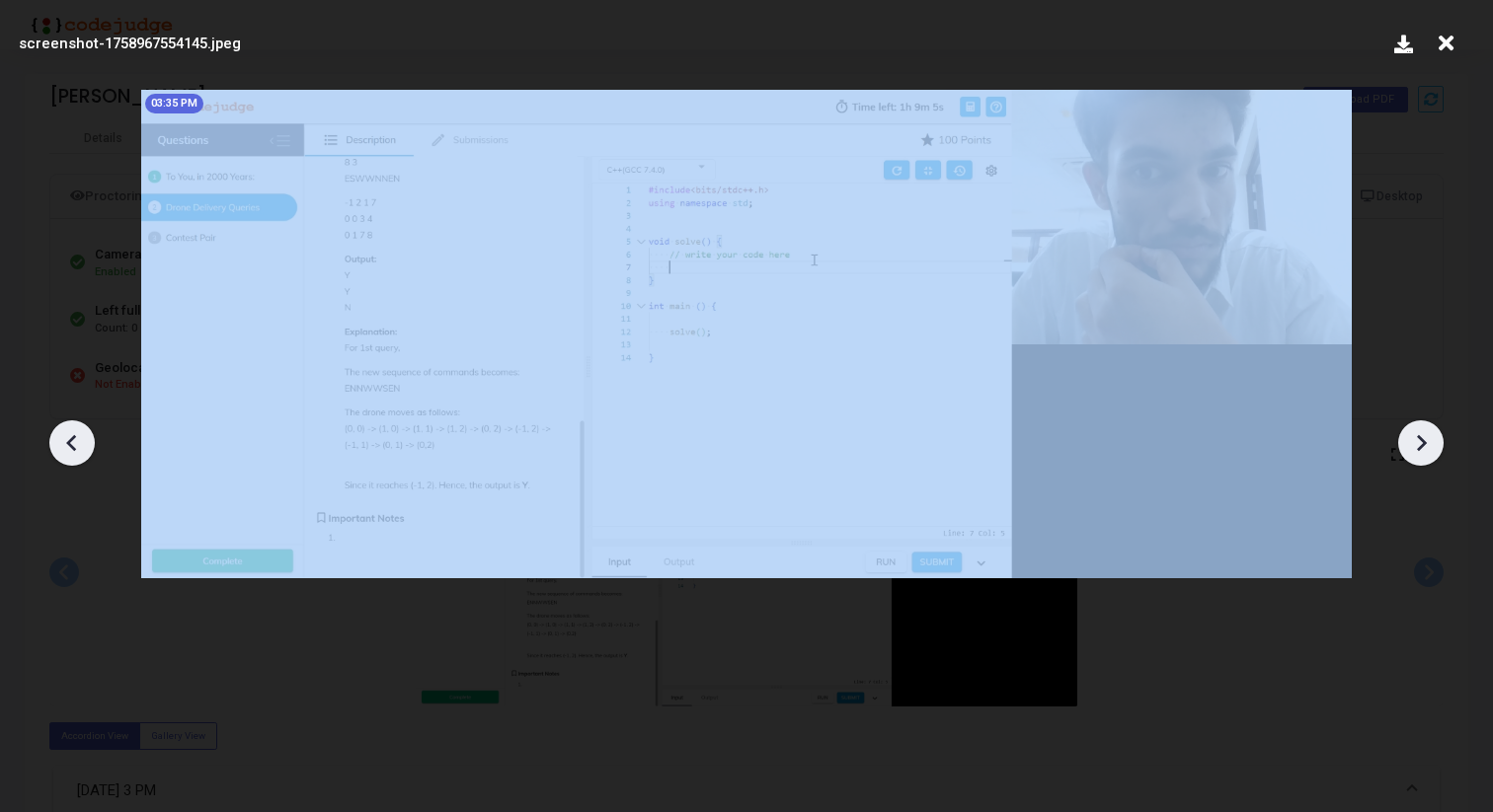
click at [67, 441] on icon at bounding box center [71, 442] width 10 height 17
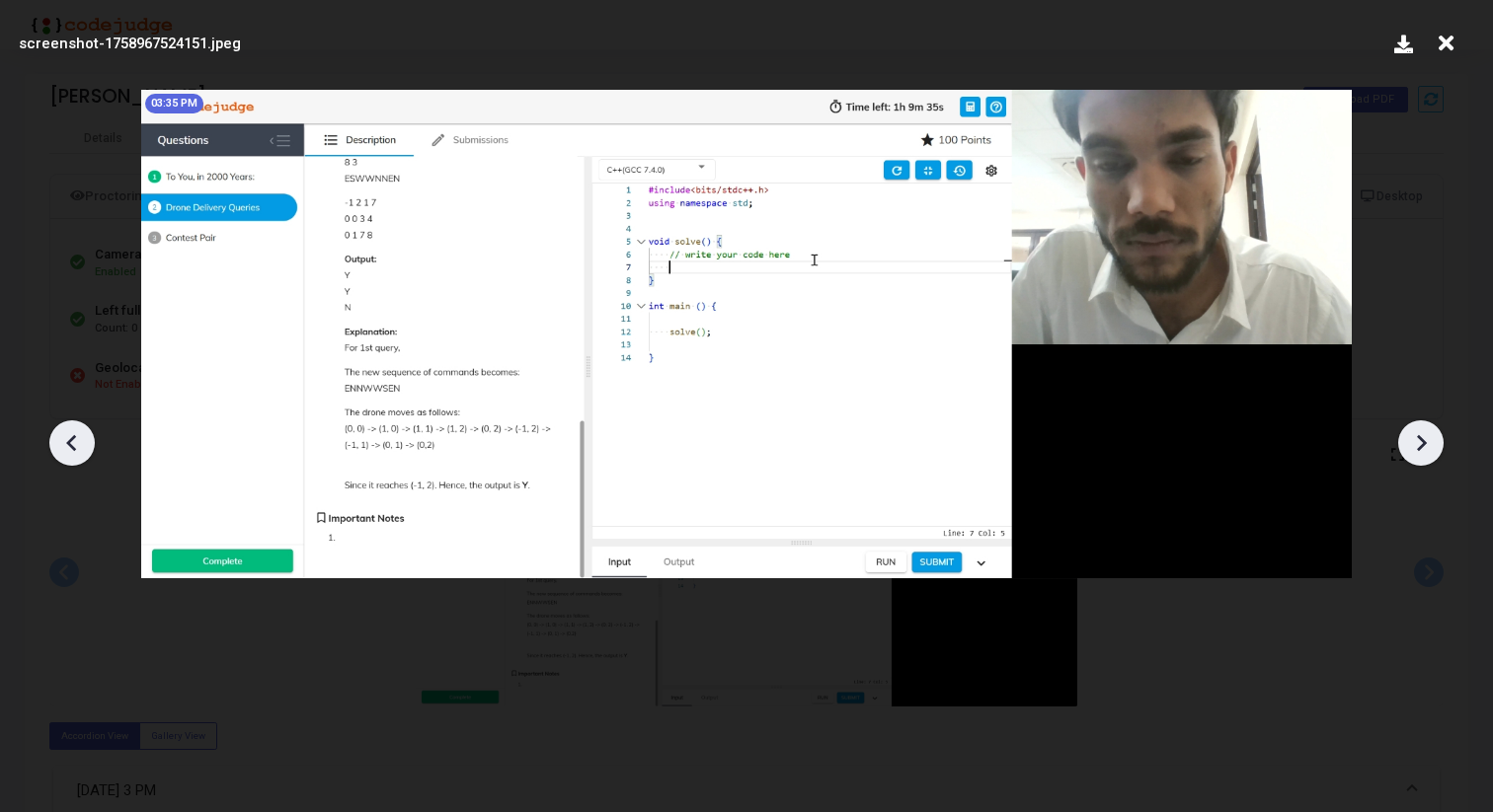
click at [1409, 443] on icon at bounding box center [1421, 443] width 30 height 30
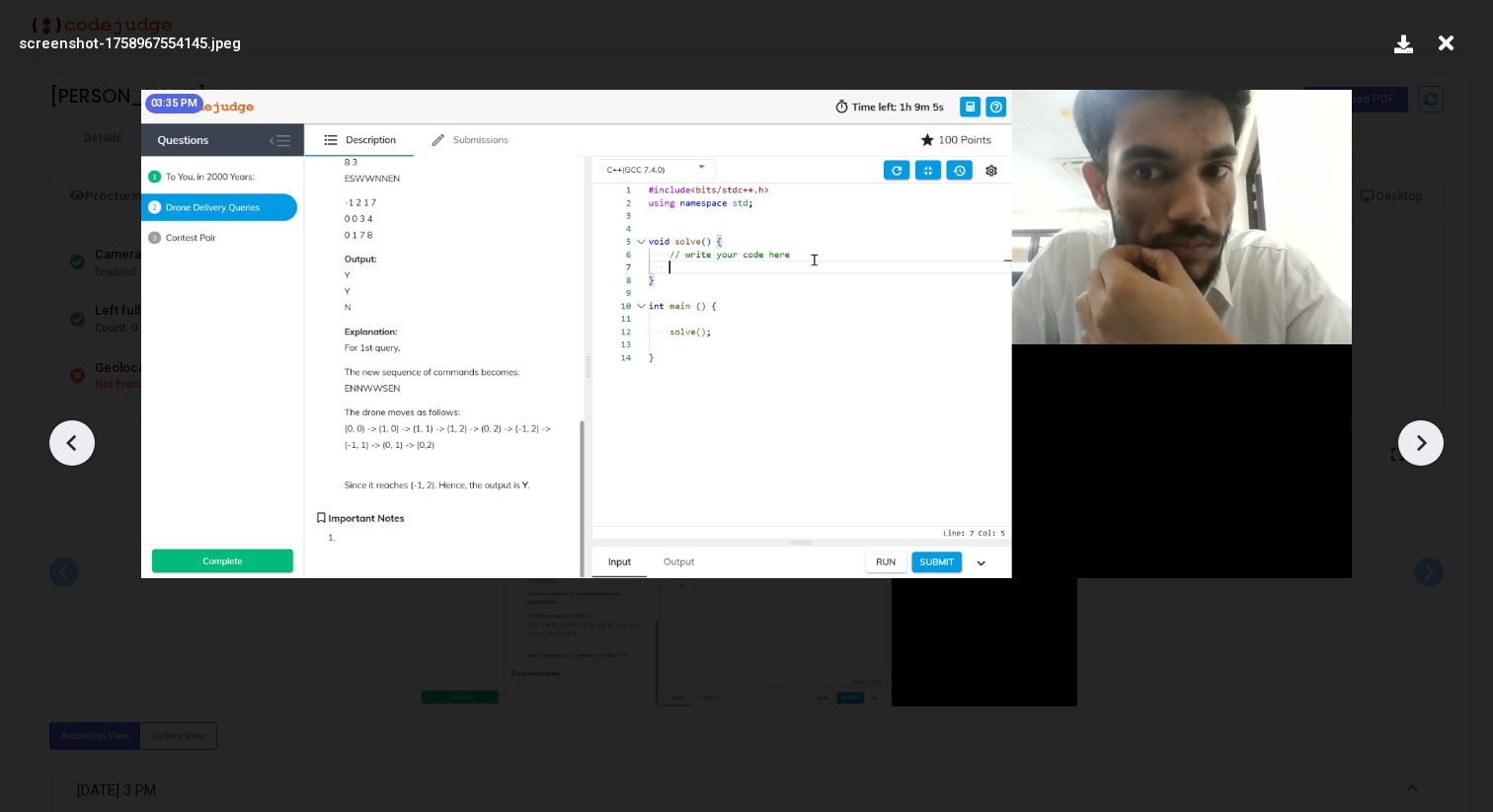
click at [1409, 443] on icon at bounding box center [1421, 443] width 30 height 30
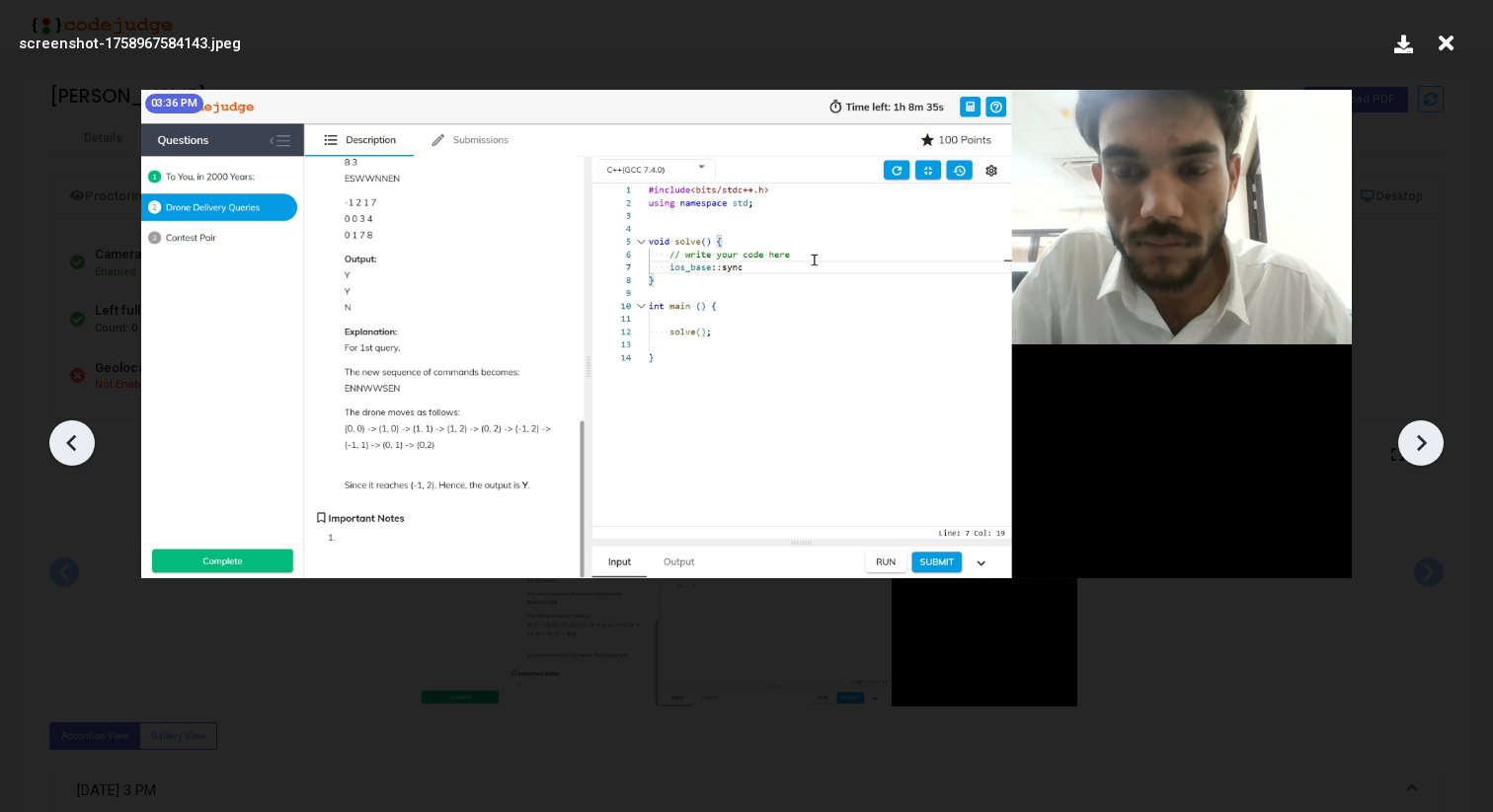
click at [75, 438] on icon at bounding box center [72, 443] width 30 height 30
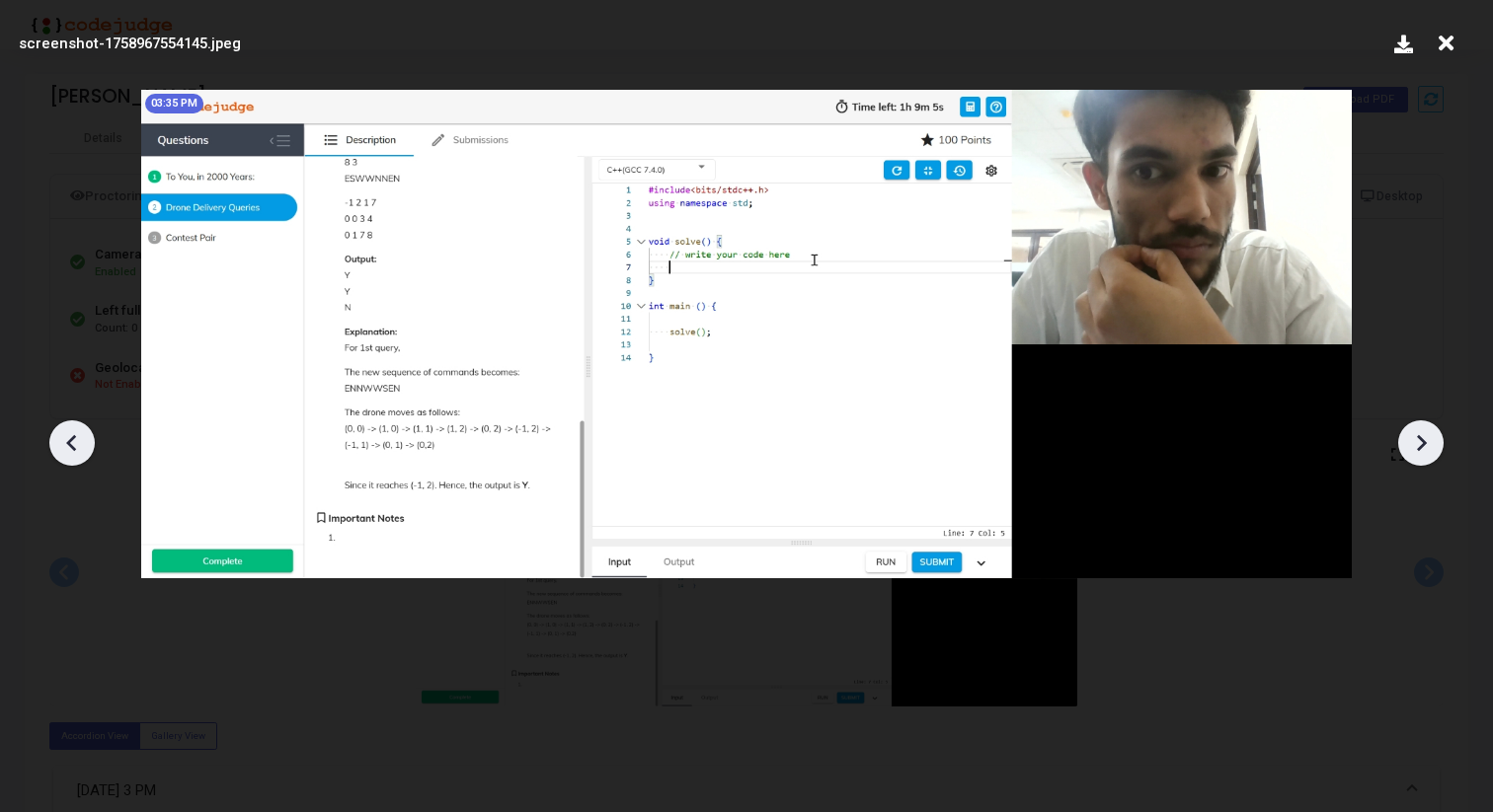
click at [75, 438] on icon at bounding box center [72, 443] width 30 height 30
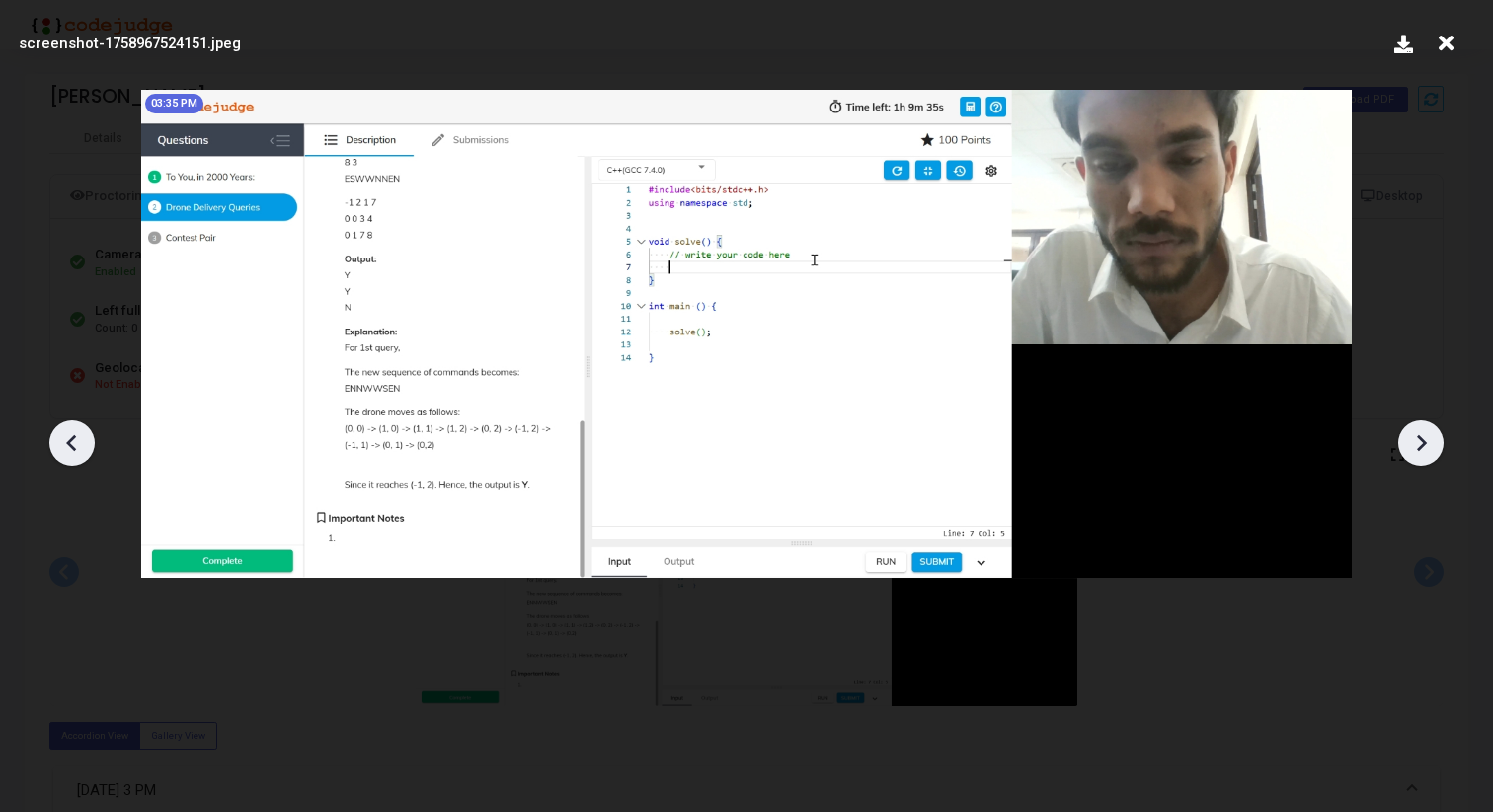
click at [1422, 453] on icon at bounding box center [1421, 443] width 30 height 30
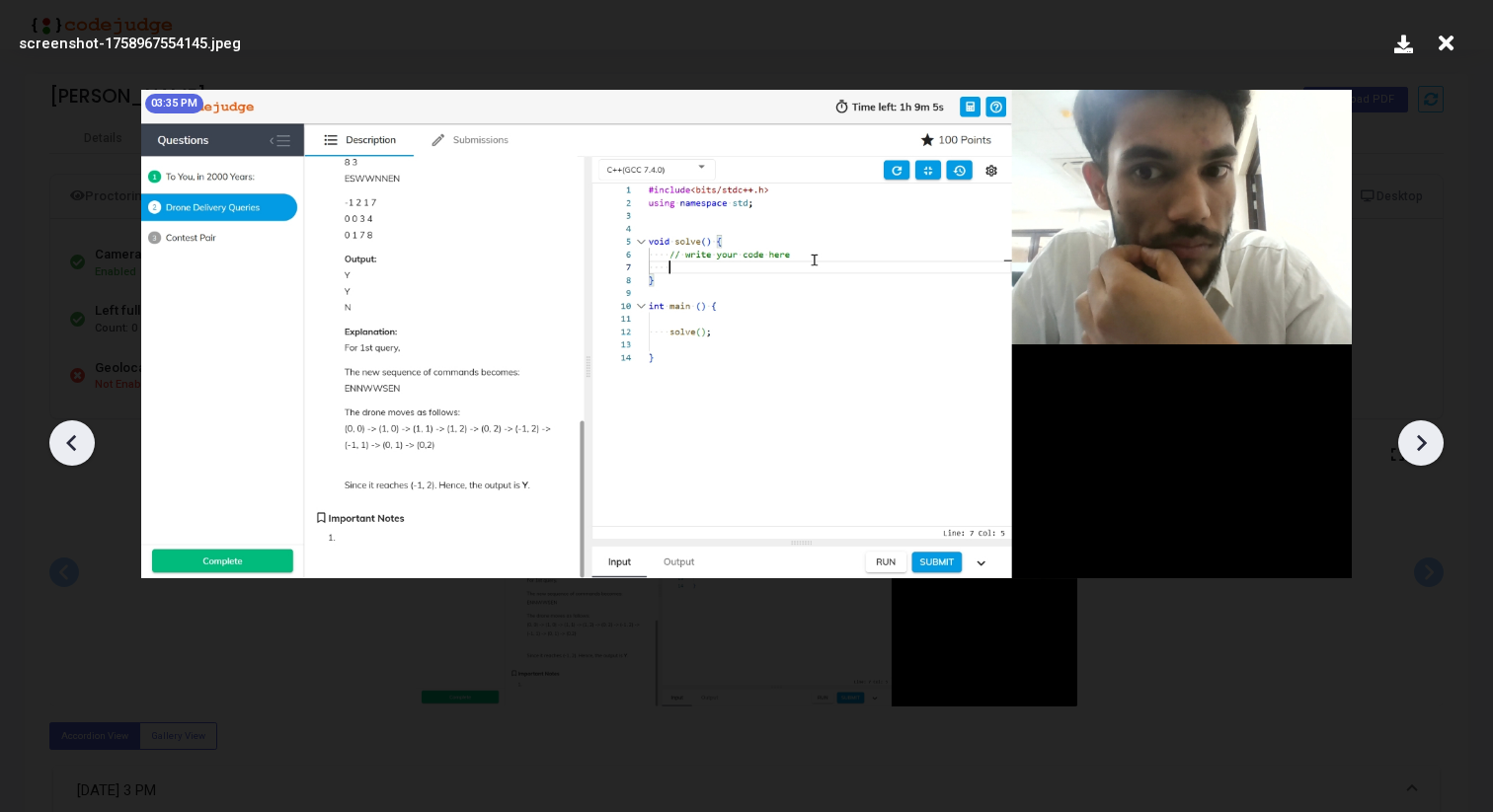
click at [1422, 453] on icon at bounding box center [1421, 443] width 30 height 30
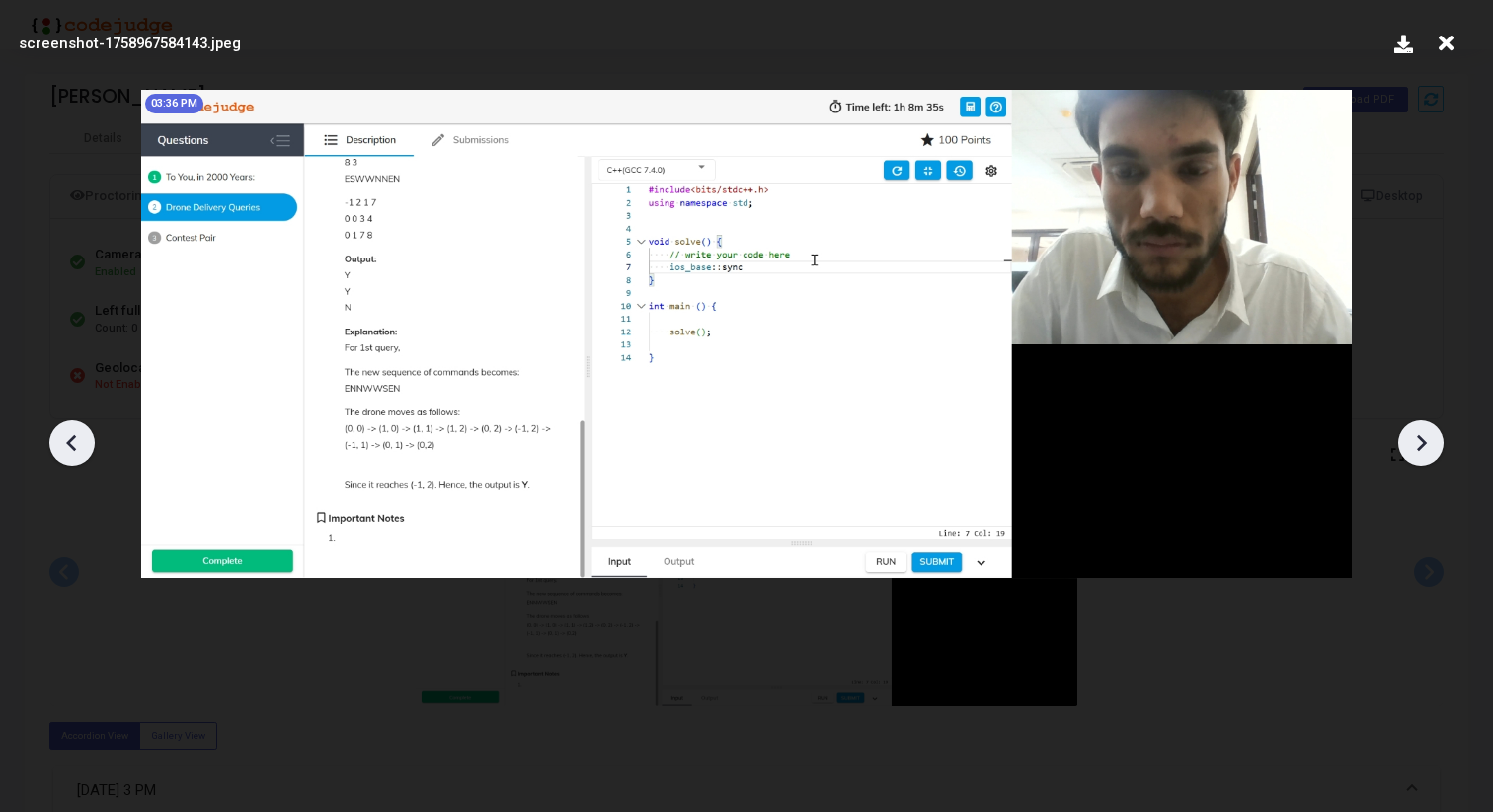
click at [1423, 451] on icon at bounding box center [1421, 443] width 30 height 30
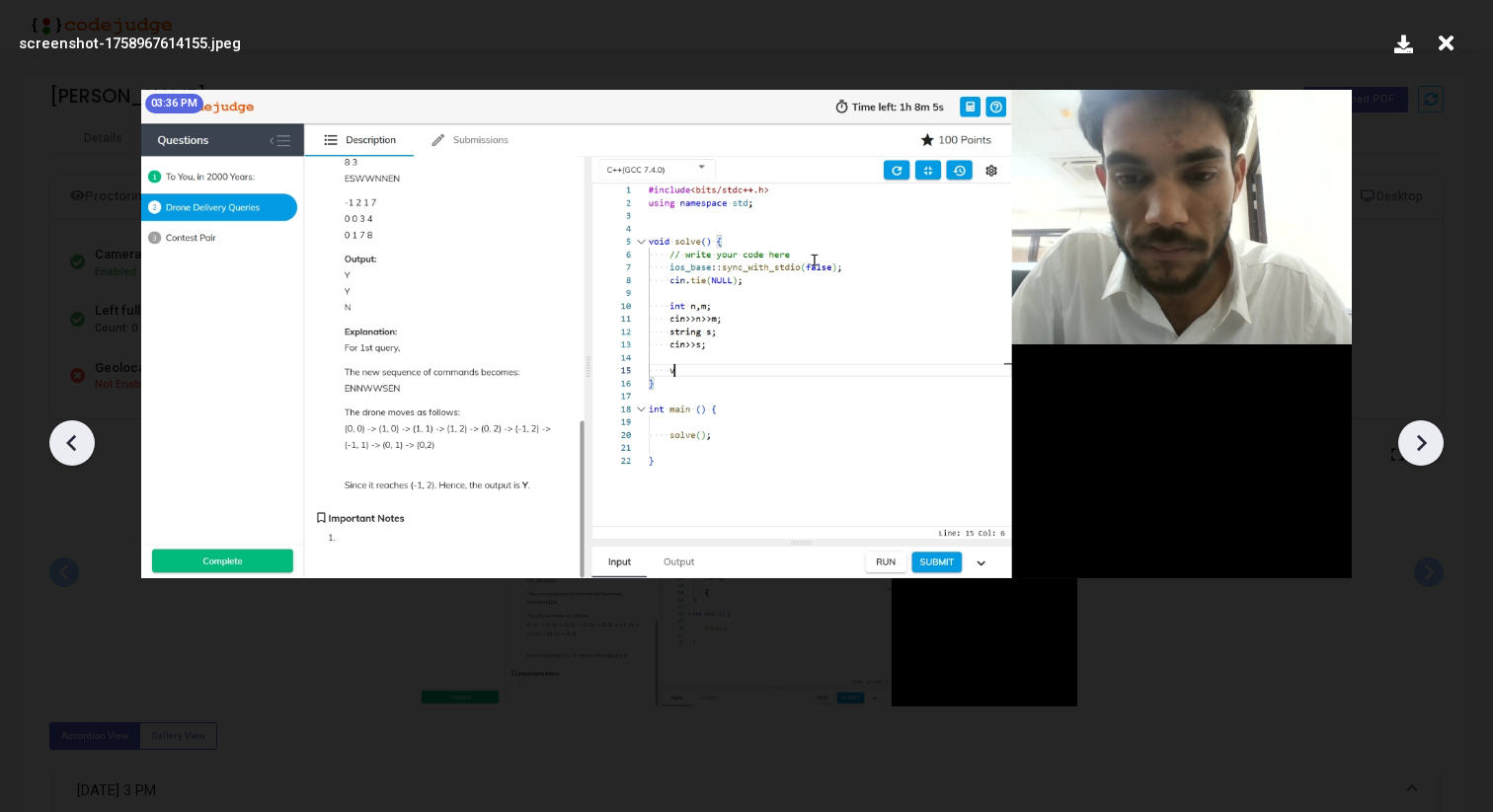
click at [1423, 451] on icon at bounding box center [1421, 443] width 30 height 30
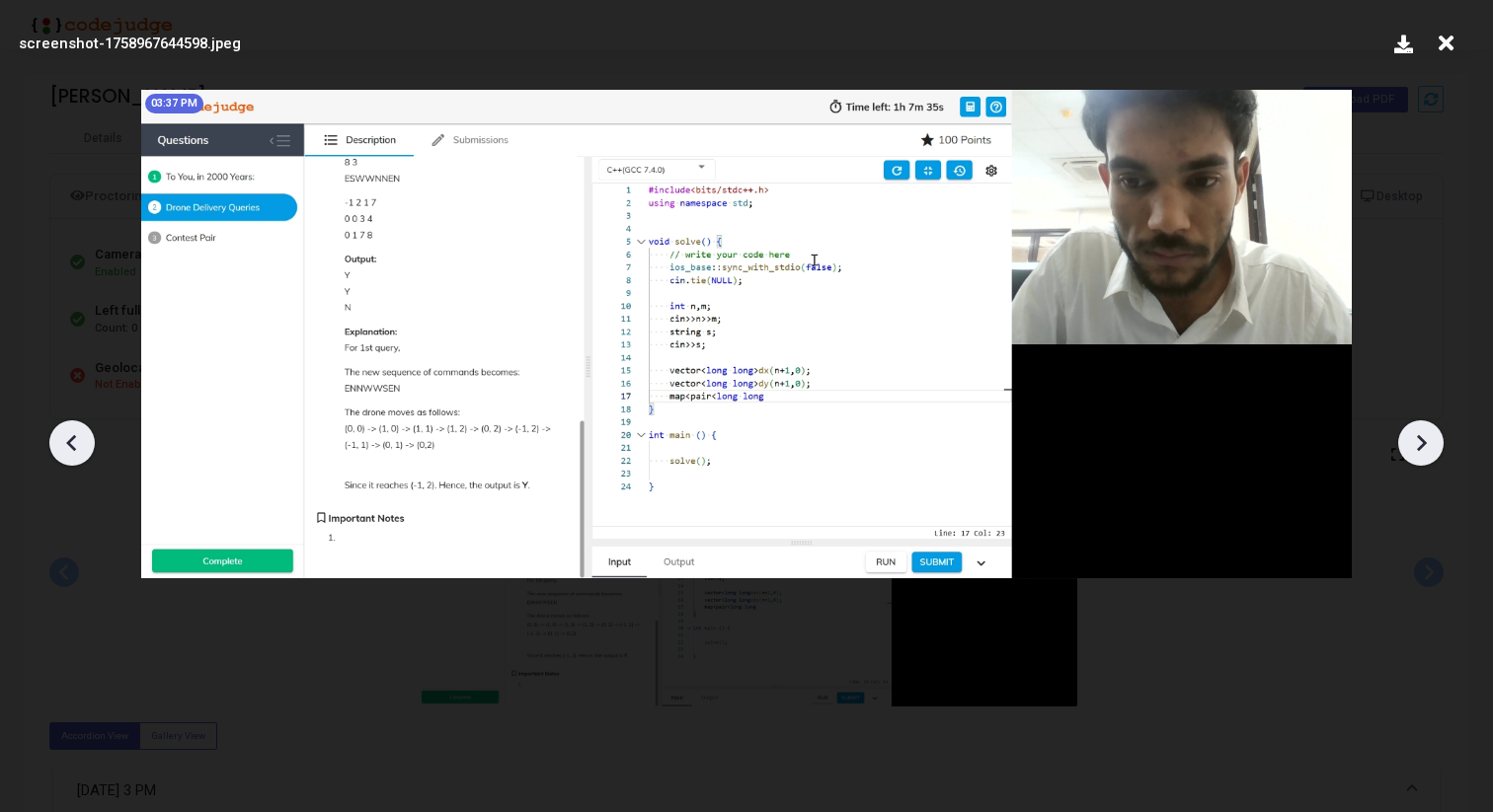
click at [1423, 451] on icon at bounding box center [1421, 443] width 30 height 30
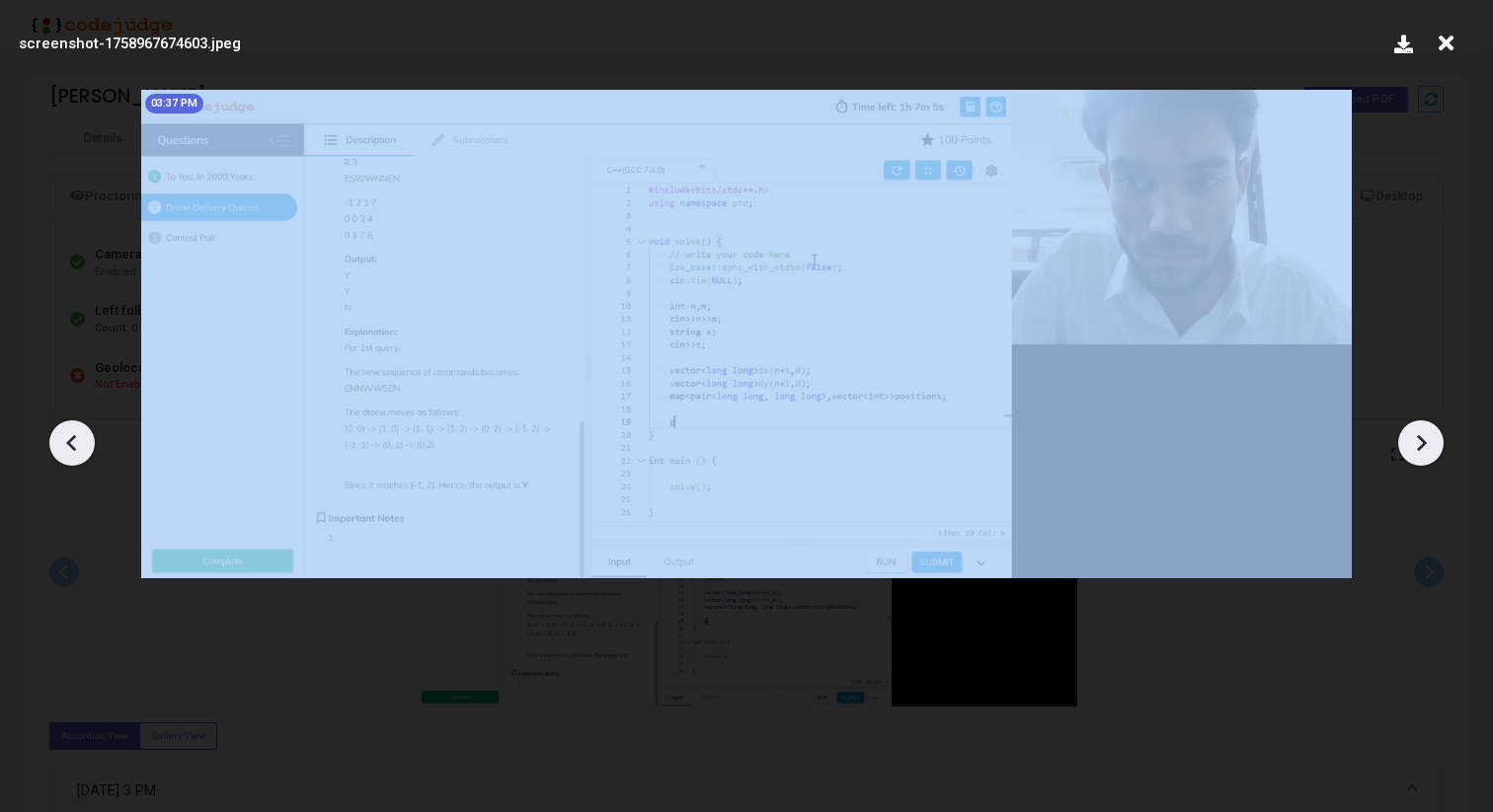
click at [1423, 451] on icon at bounding box center [1421, 443] width 30 height 30
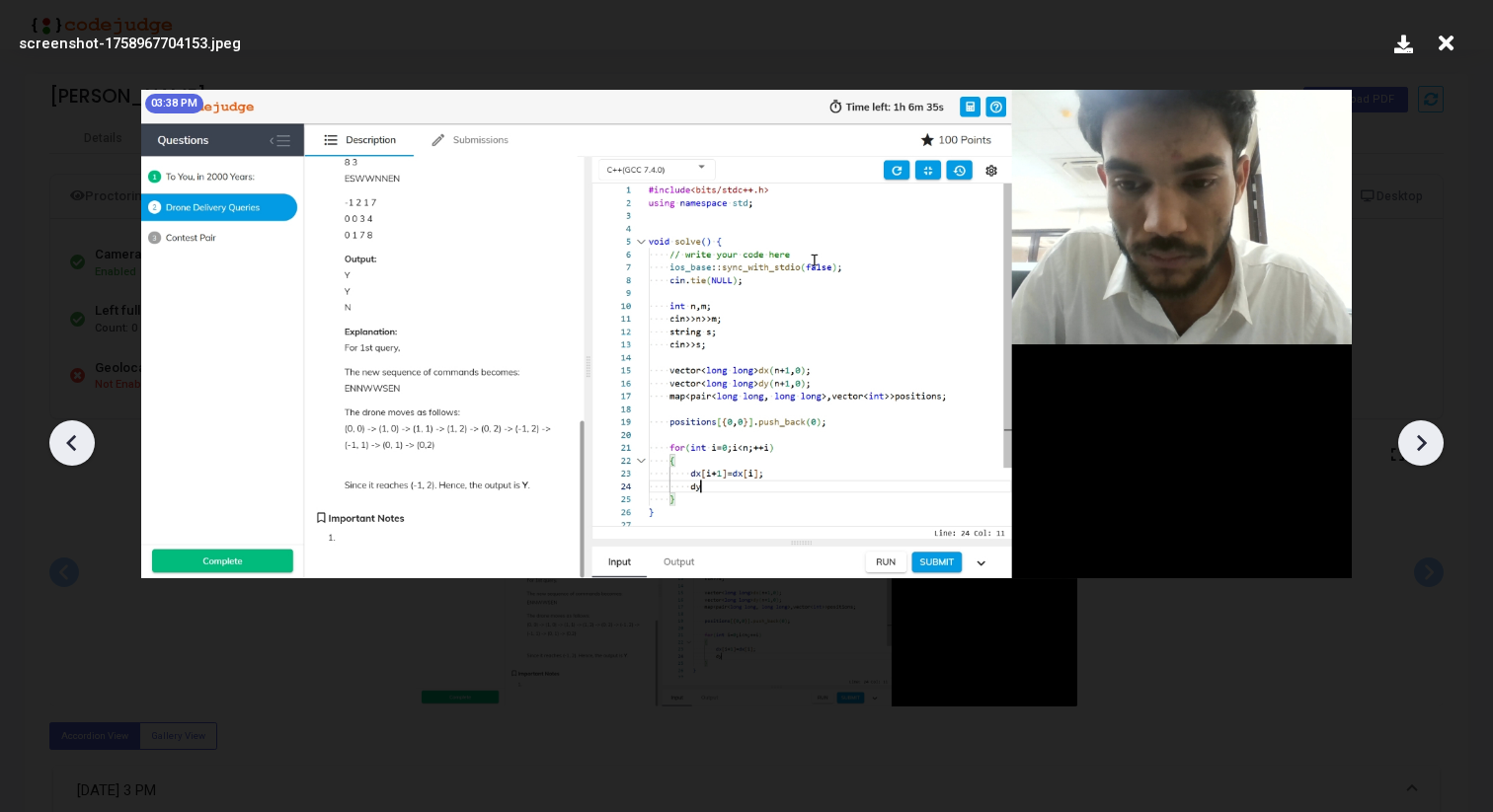
click at [1423, 451] on icon at bounding box center [1421, 443] width 30 height 30
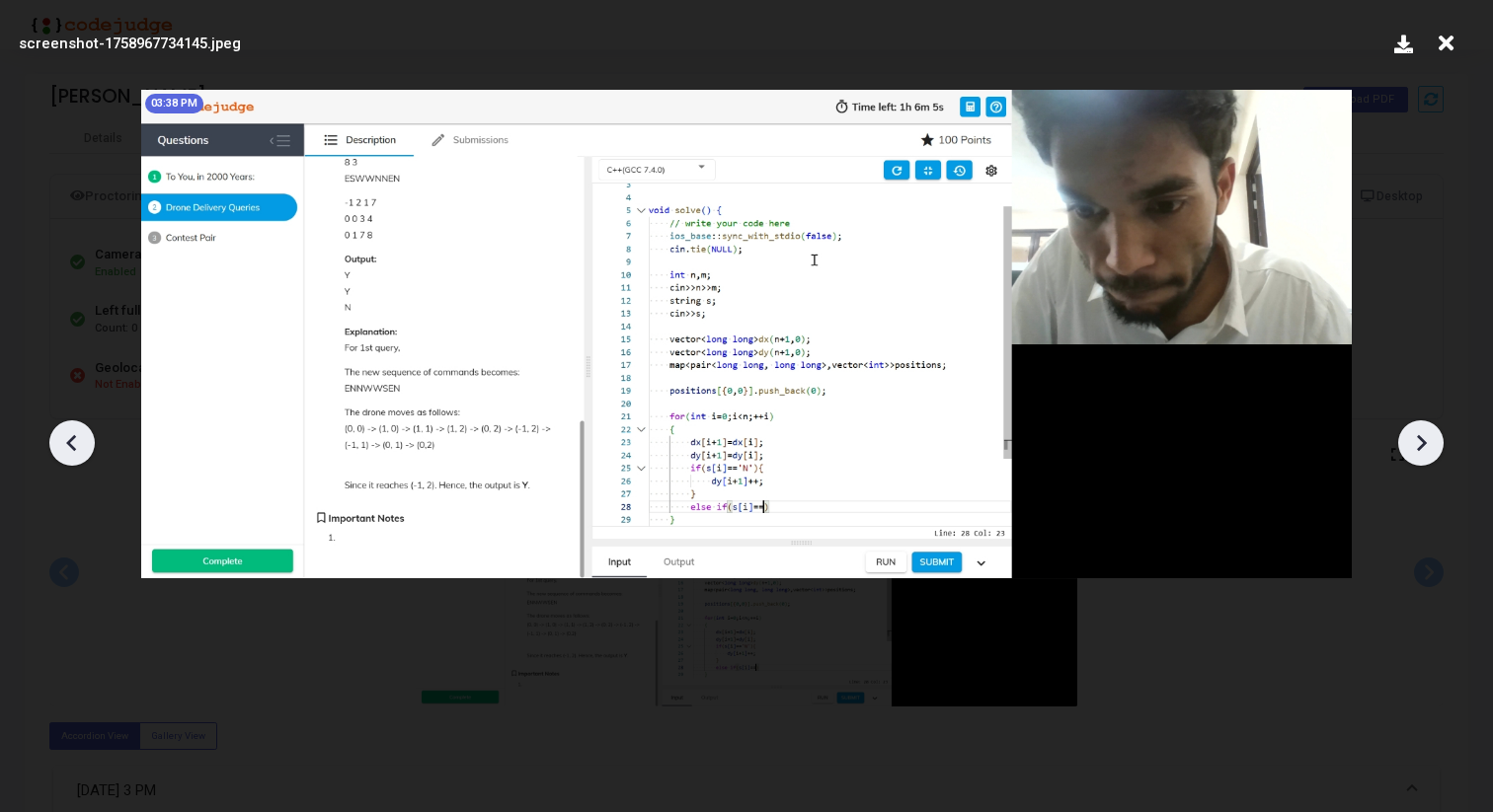
click at [1423, 451] on icon at bounding box center [1421, 443] width 30 height 30
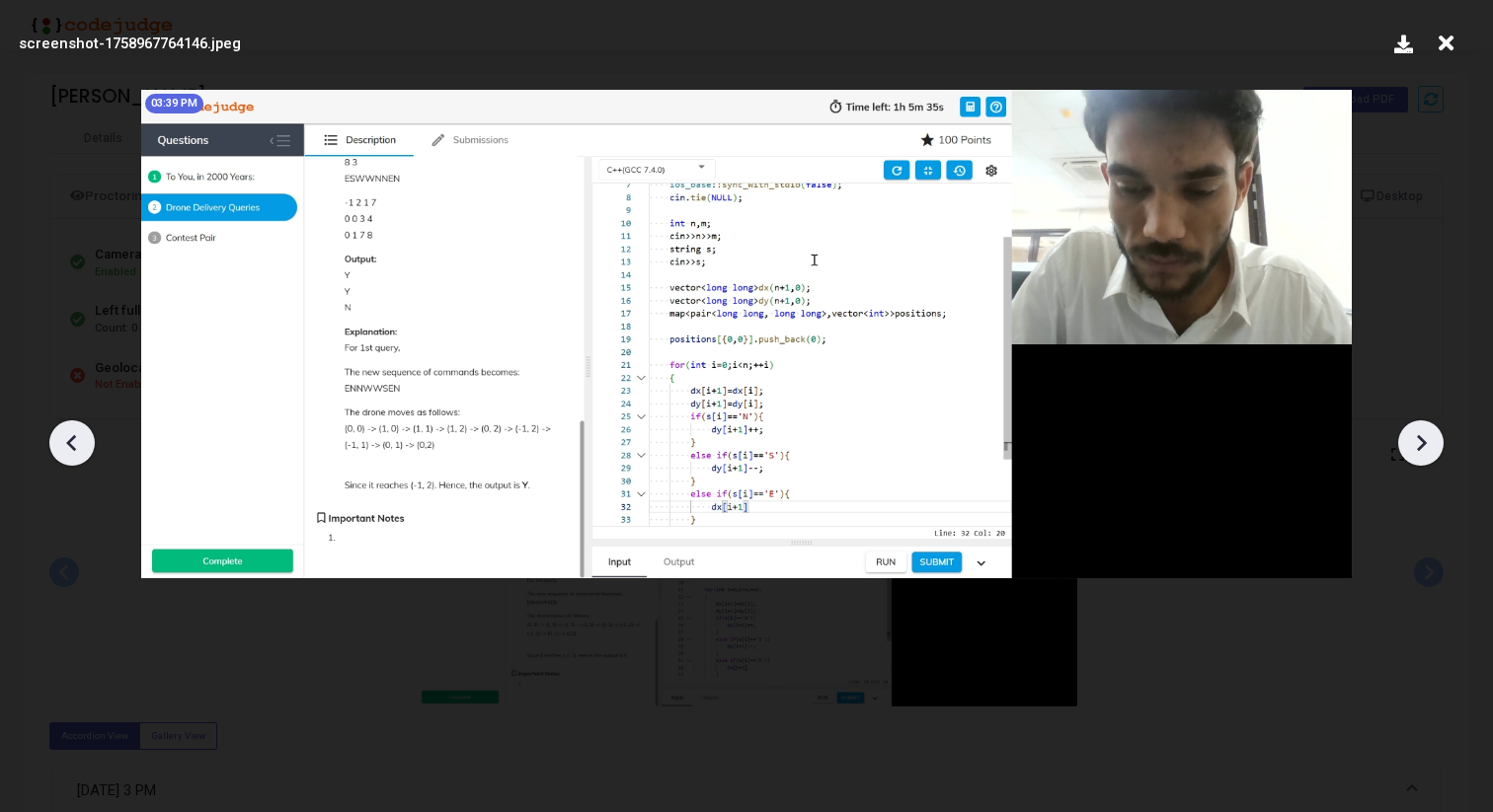
click at [1423, 451] on icon at bounding box center [1421, 443] width 30 height 30
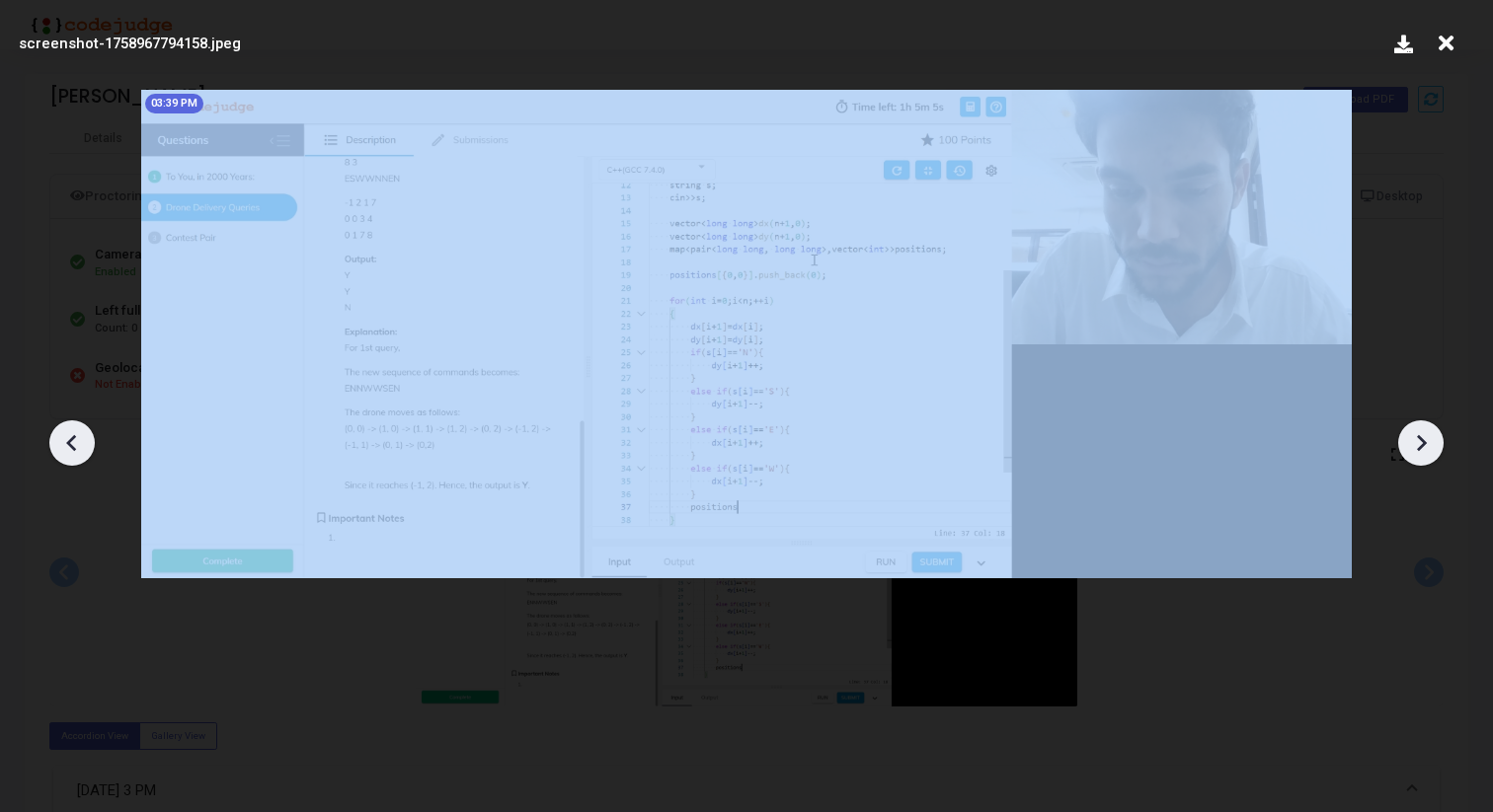
click at [1423, 451] on icon at bounding box center [1421, 443] width 30 height 30
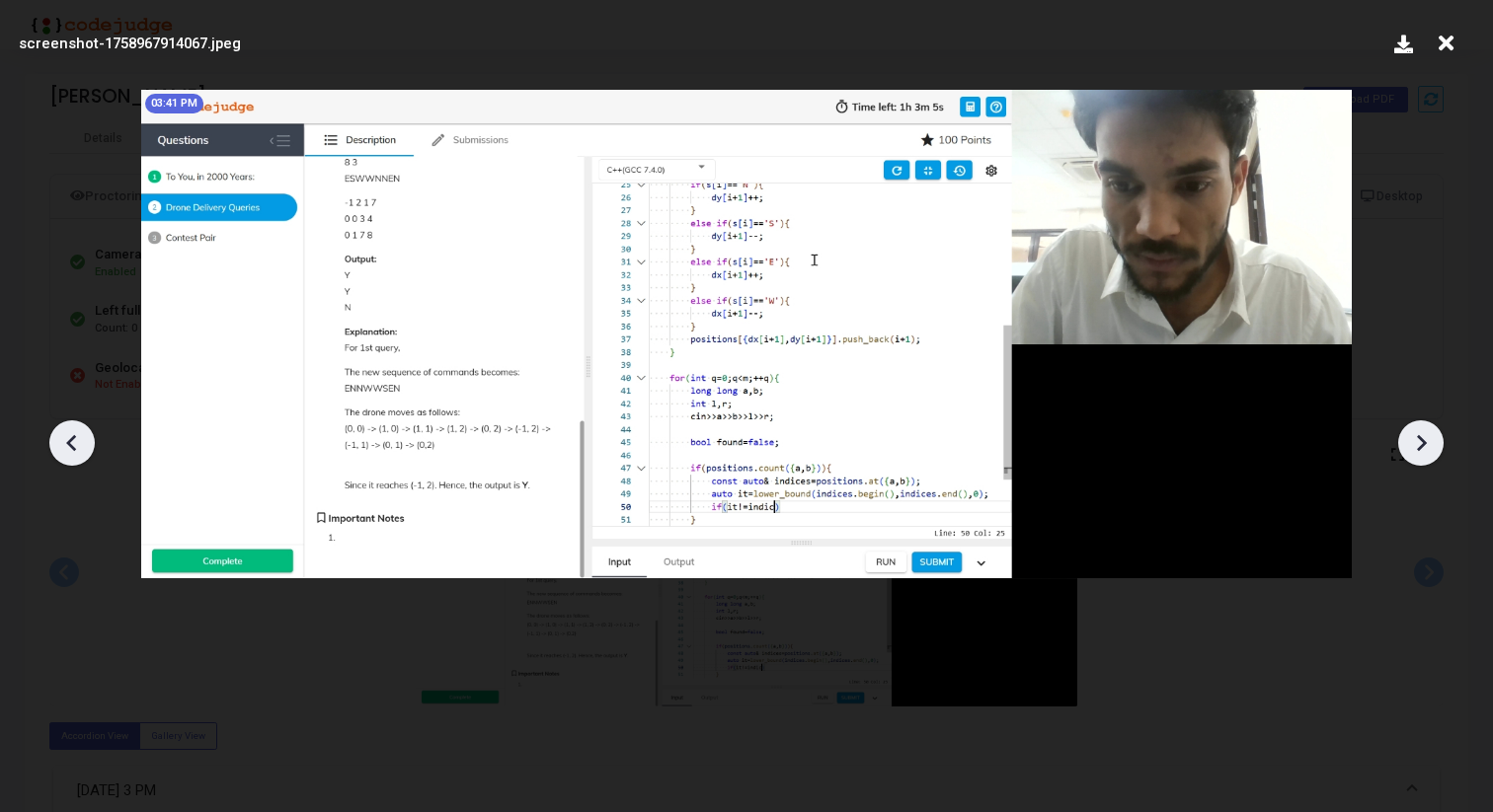
click at [1423, 451] on icon at bounding box center [1421, 443] width 30 height 30
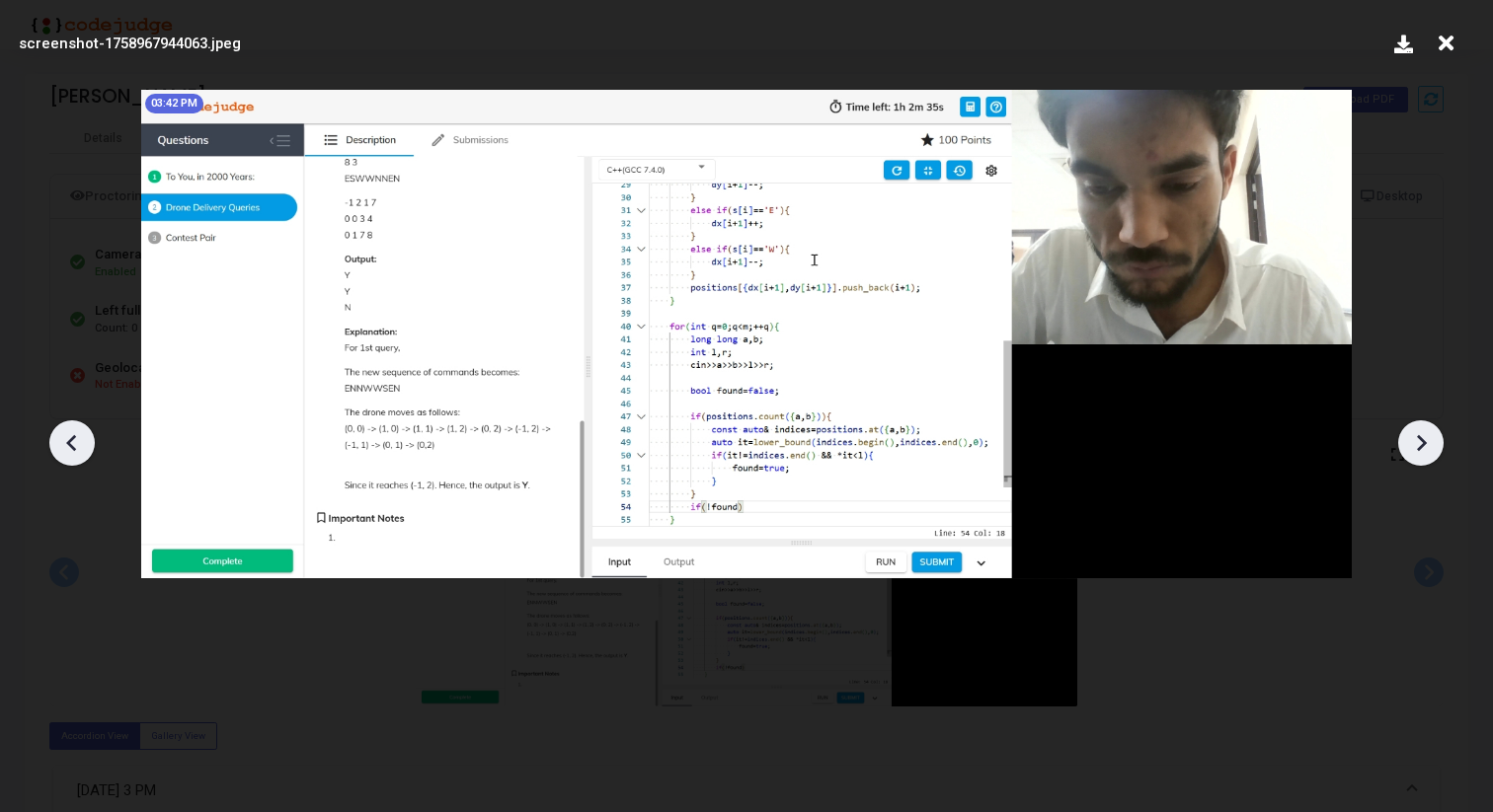
click at [1423, 451] on icon at bounding box center [1421, 443] width 30 height 30
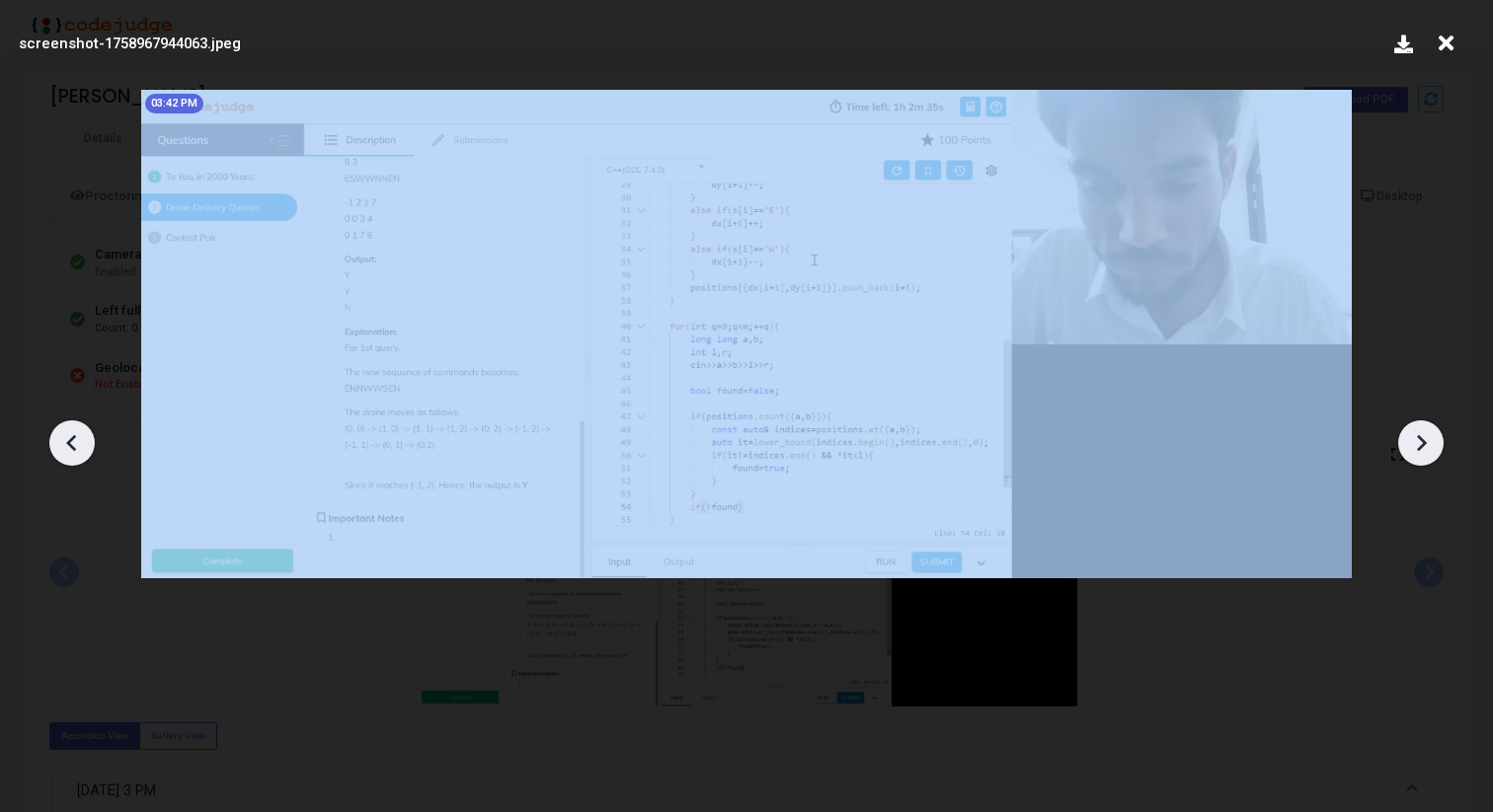
click at [1423, 451] on icon at bounding box center [1421, 443] width 30 height 30
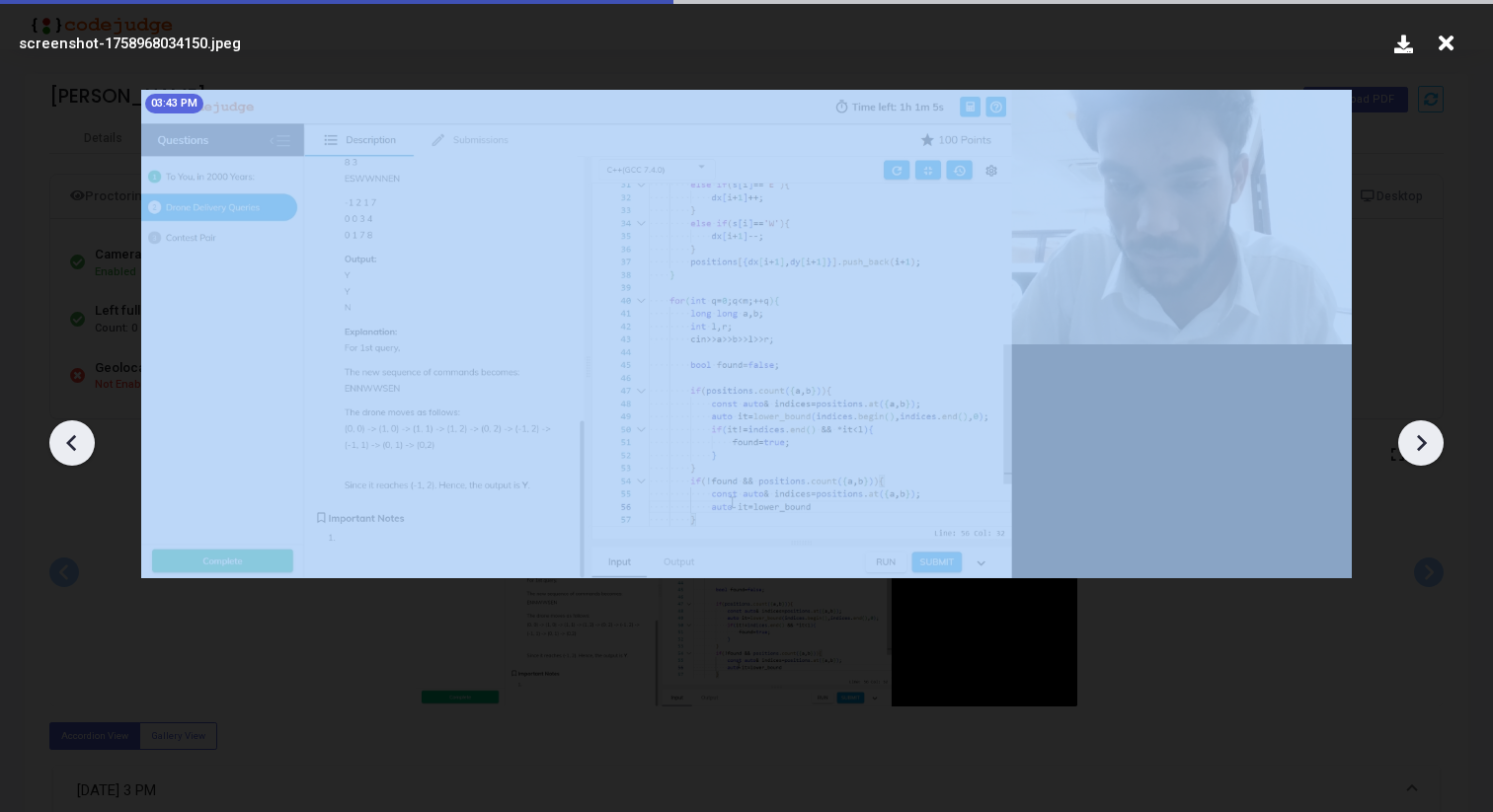
click at [1423, 451] on icon at bounding box center [1421, 443] width 30 height 30
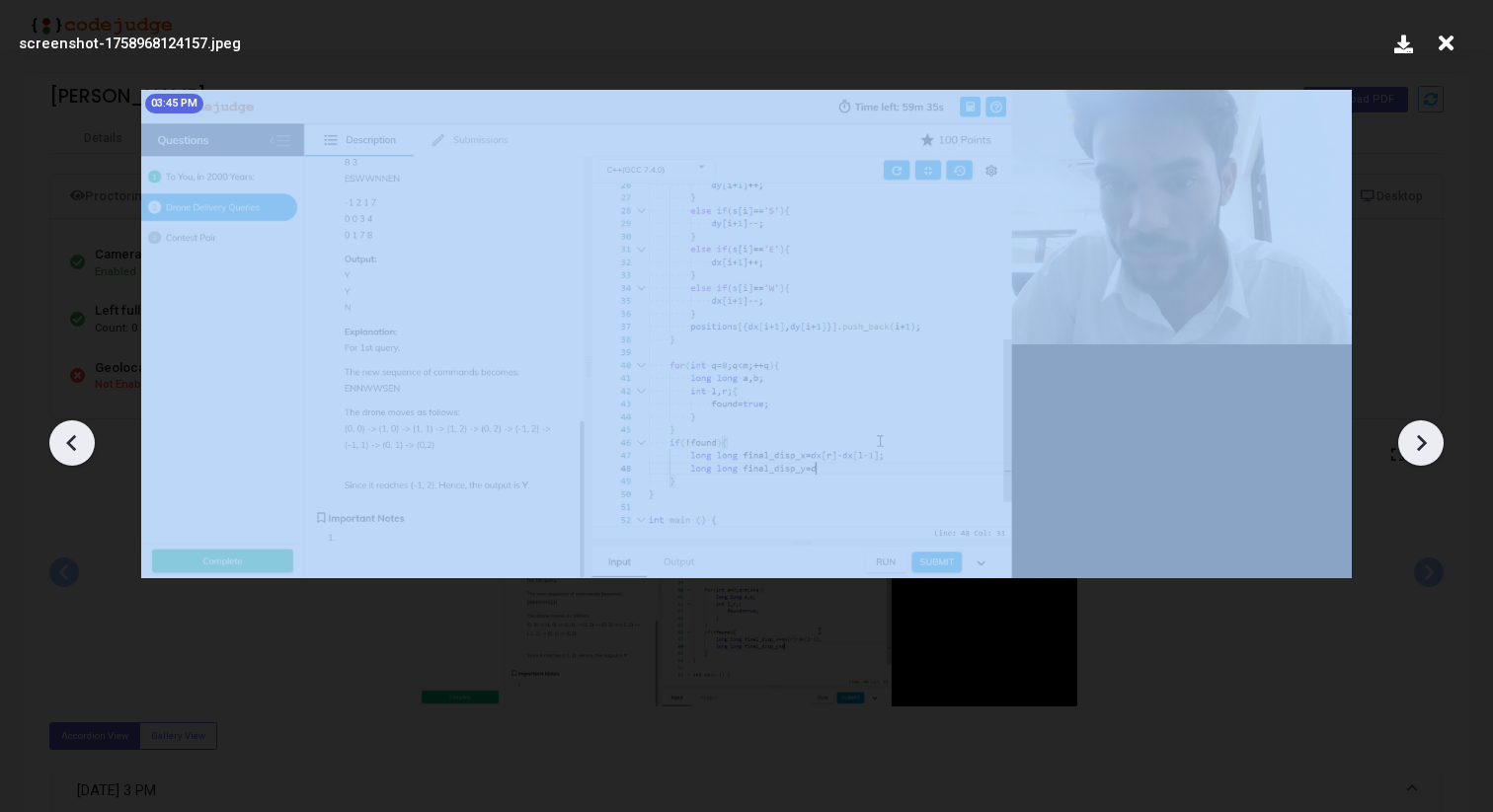
click at [1423, 451] on icon at bounding box center [1421, 443] width 30 height 30
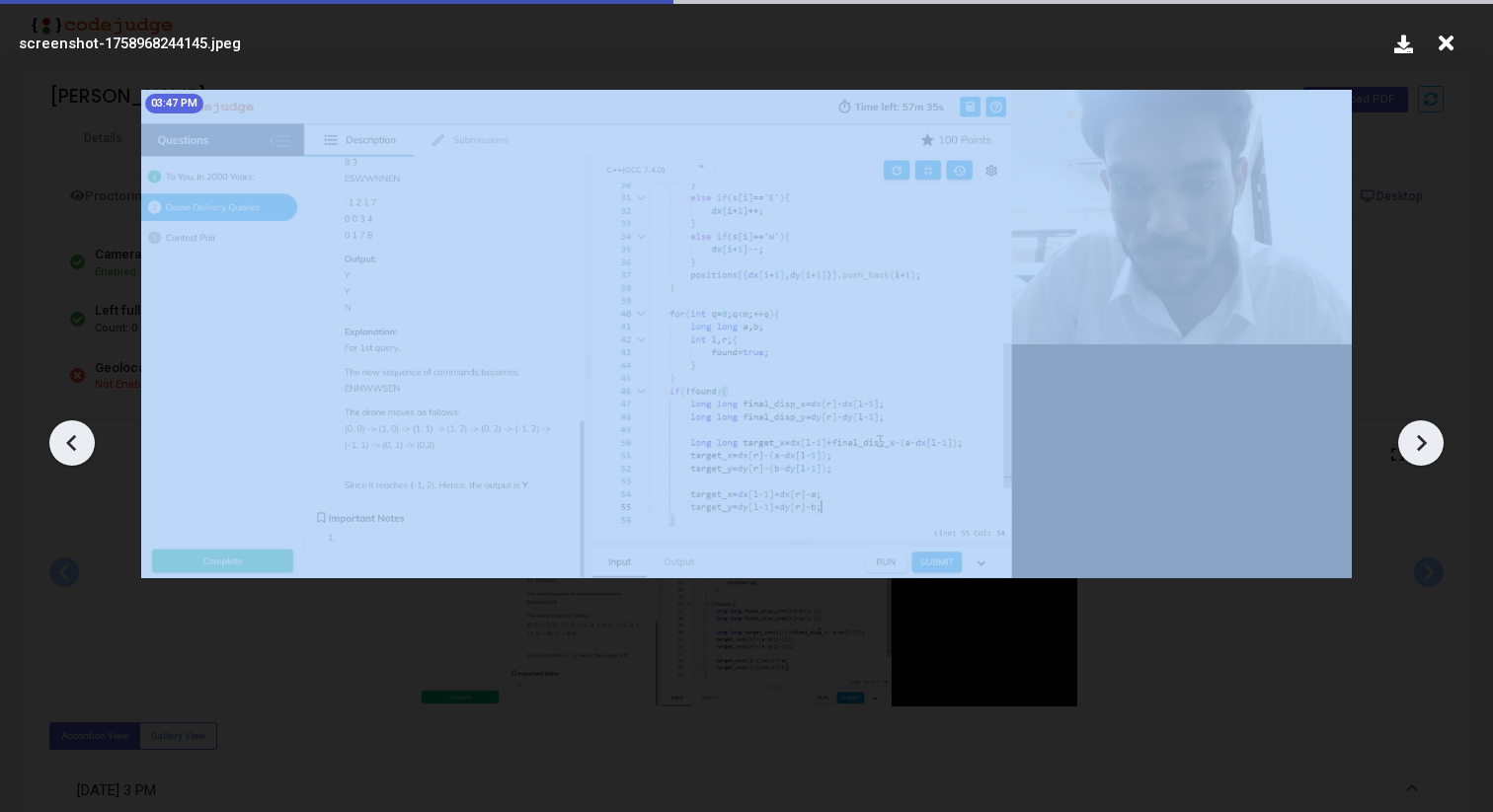
click at [1423, 451] on icon at bounding box center [1421, 443] width 30 height 30
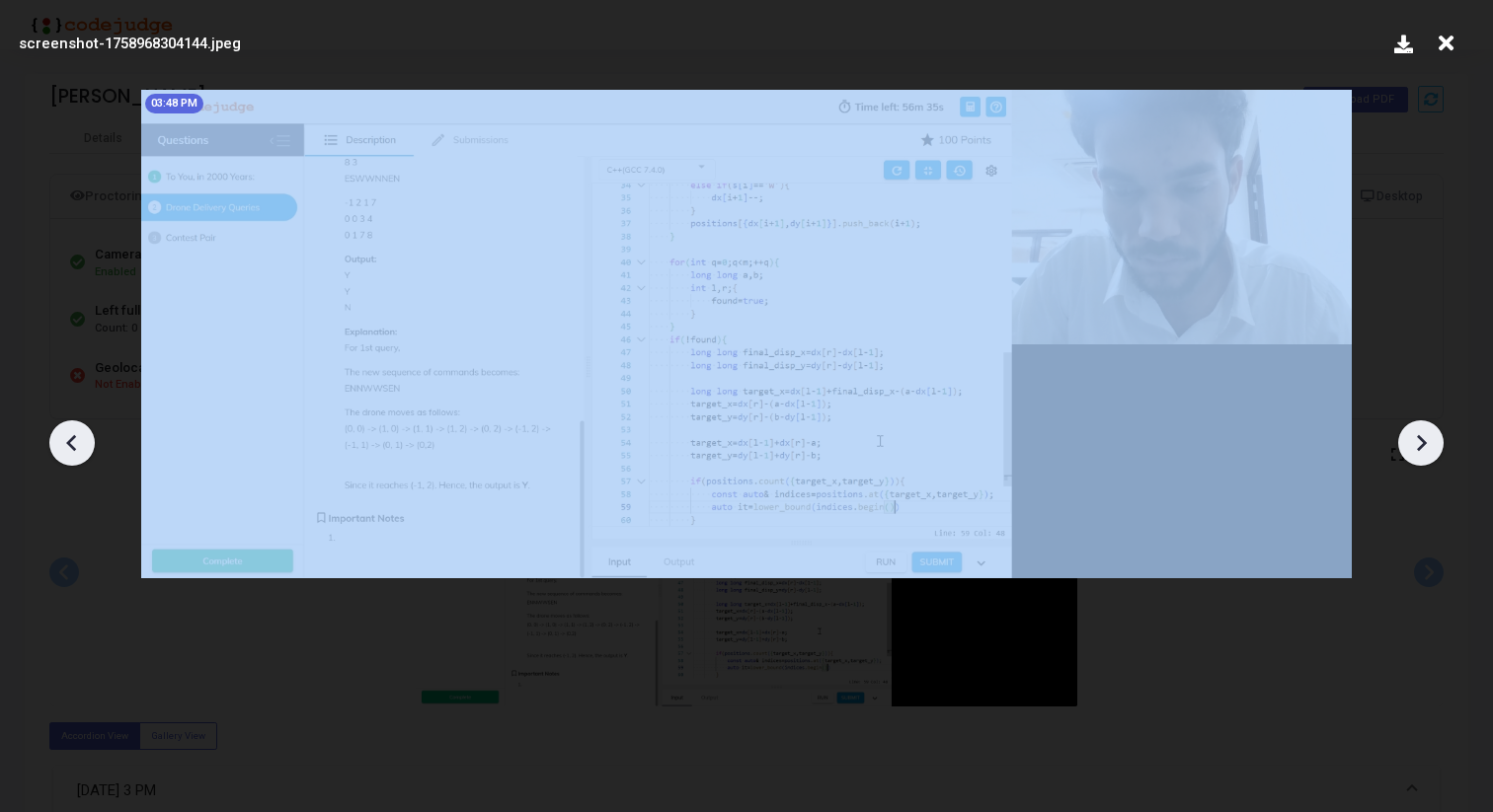
click at [1423, 451] on icon at bounding box center [1421, 443] width 30 height 30
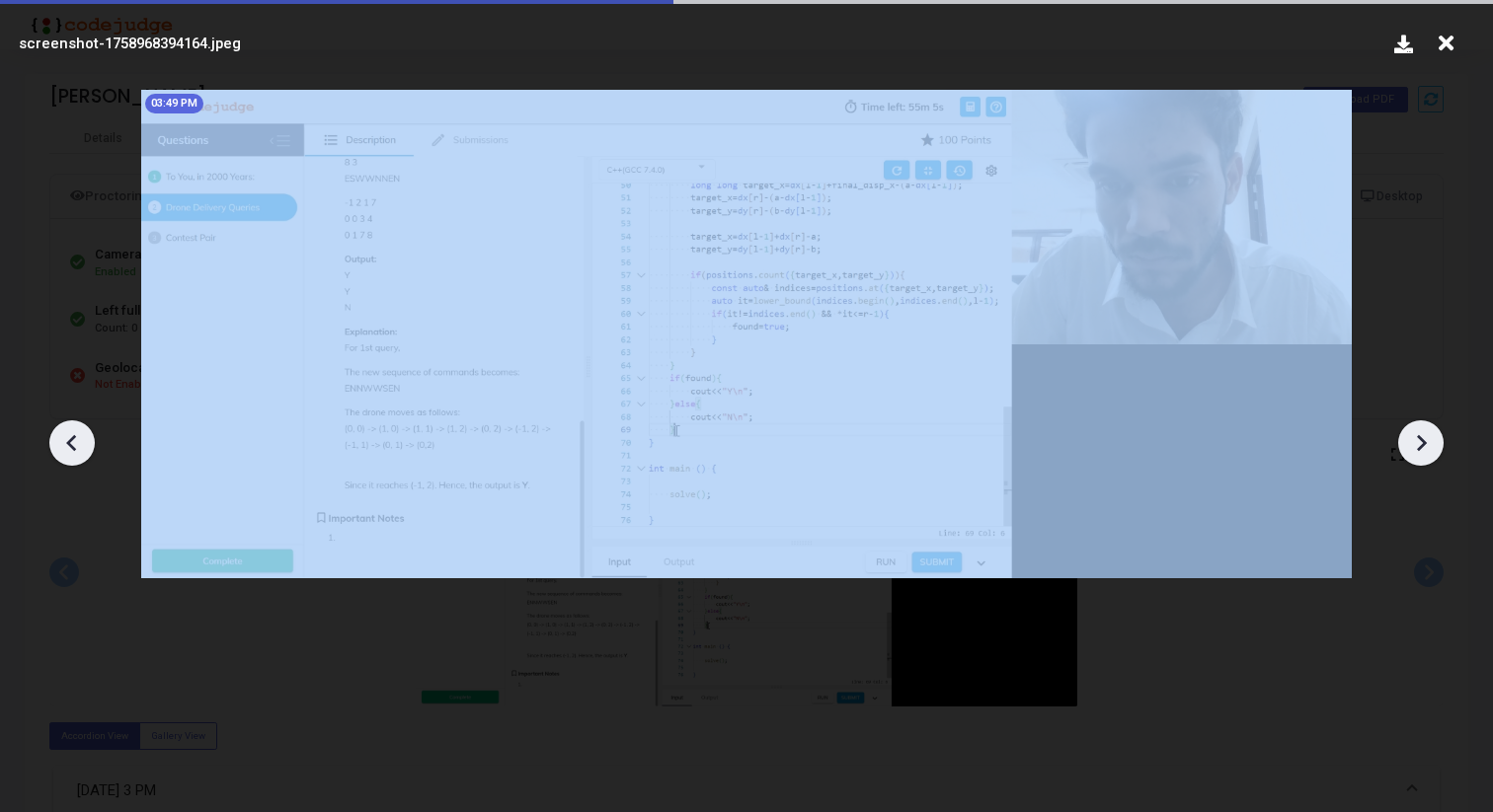
click at [1423, 451] on icon at bounding box center [1421, 443] width 30 height 30
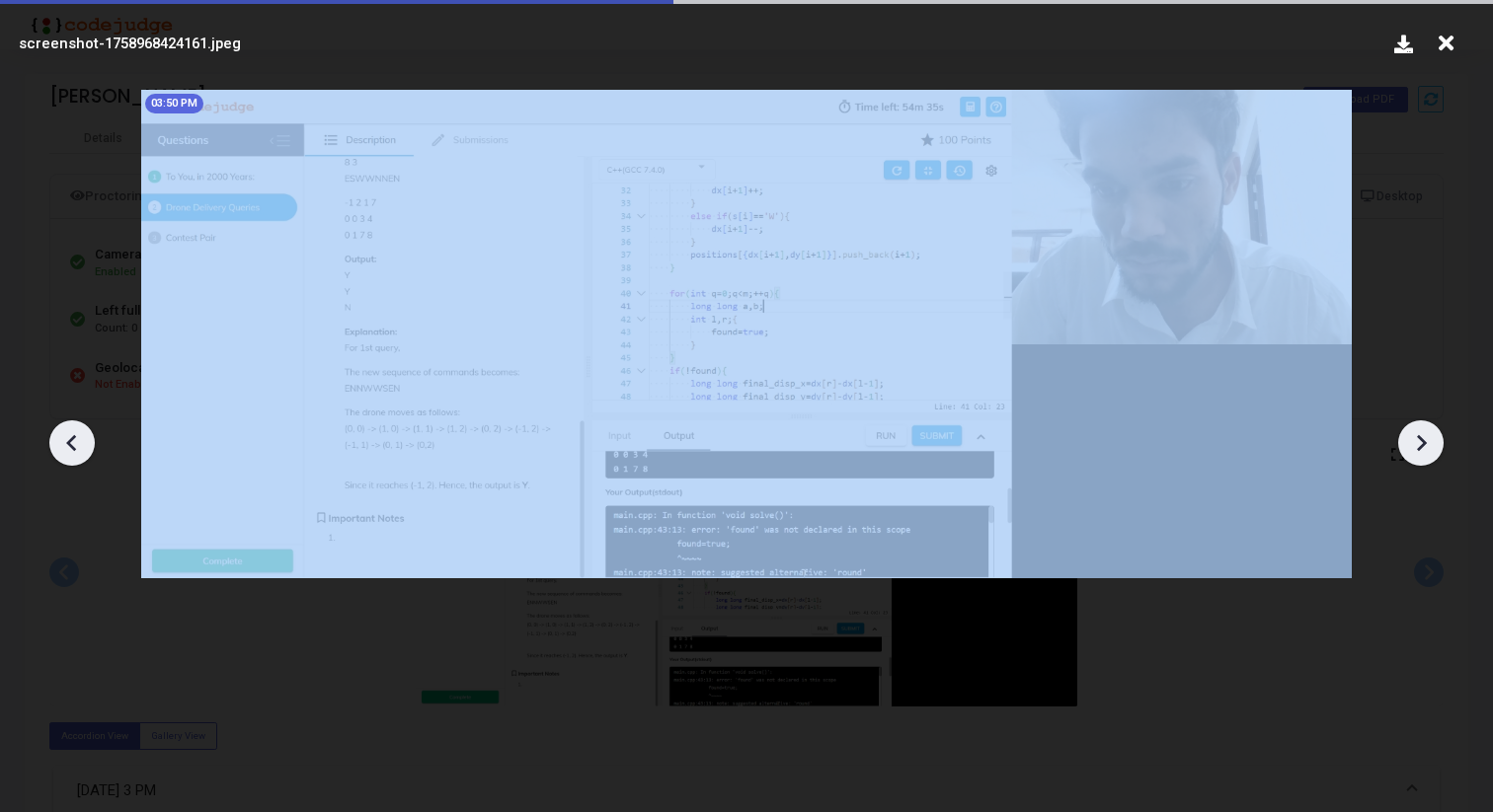
click at [1423, 451] on icon at bounding box center [1421, 443] width 30 height 30
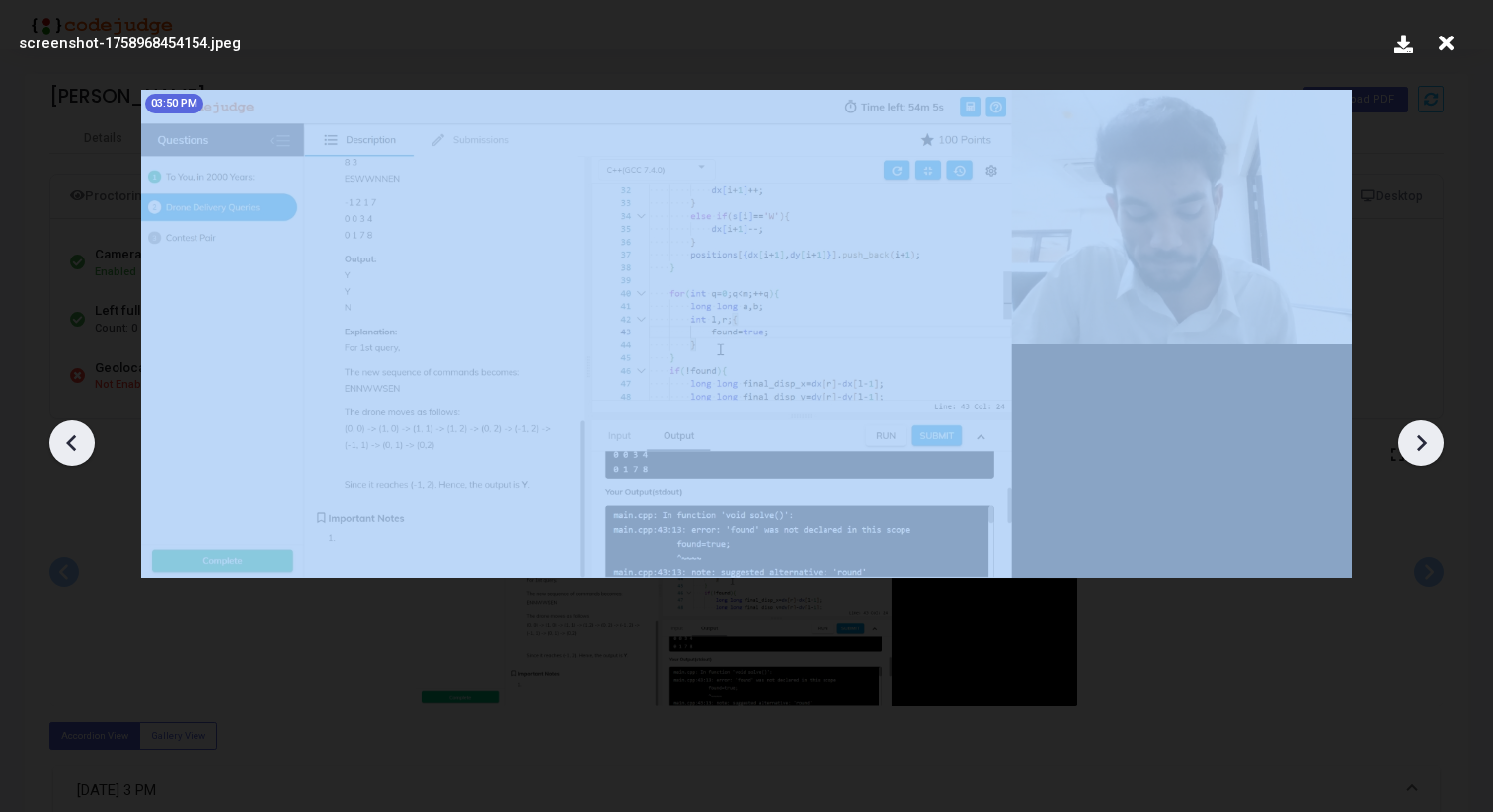
click at [1423, 451] on icon at bounding box center [1421, 443] width 30 height 30
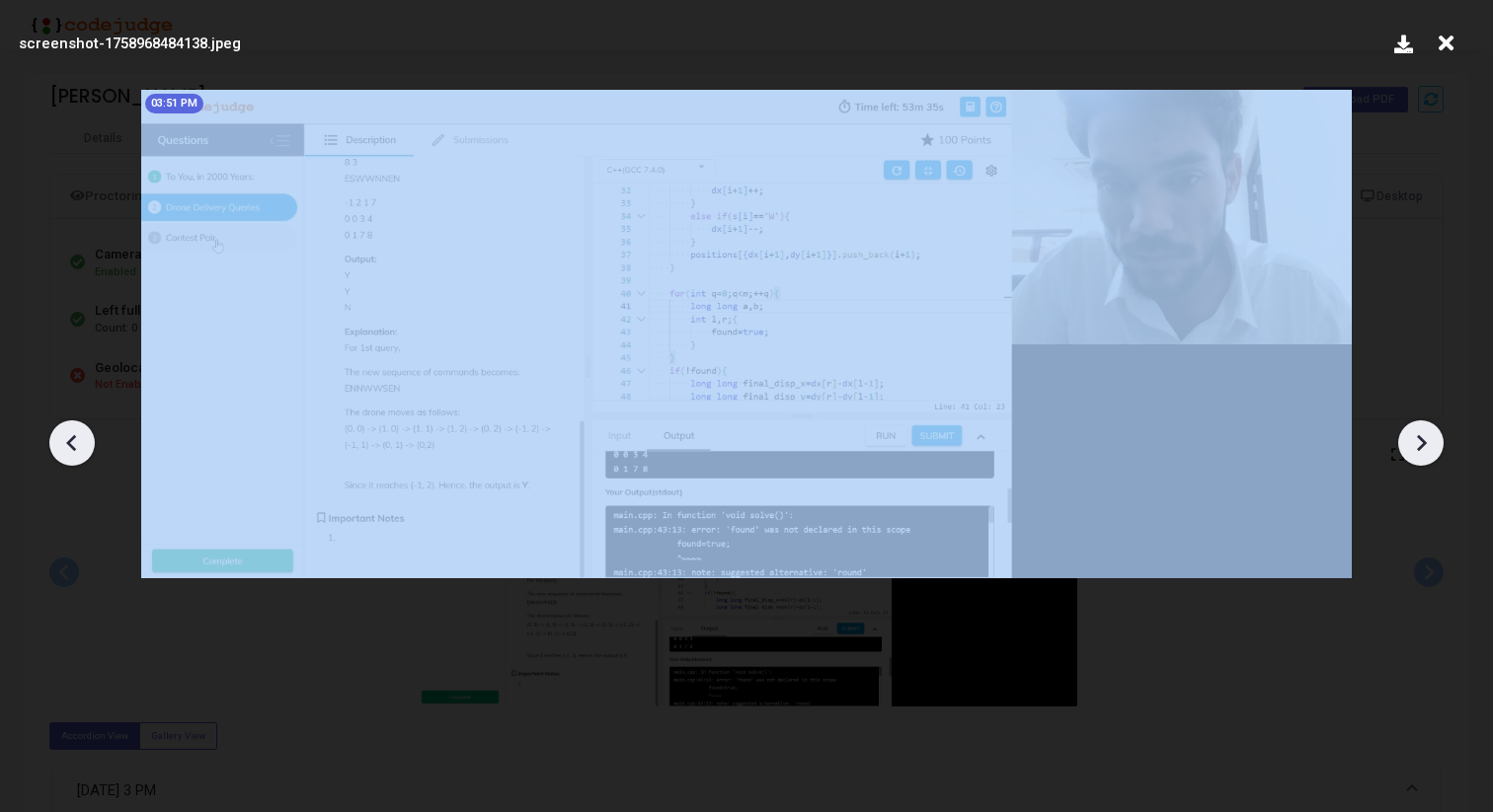
click at [1423, 451] on icon at bounding box center [1421, 443] width 30 height 30
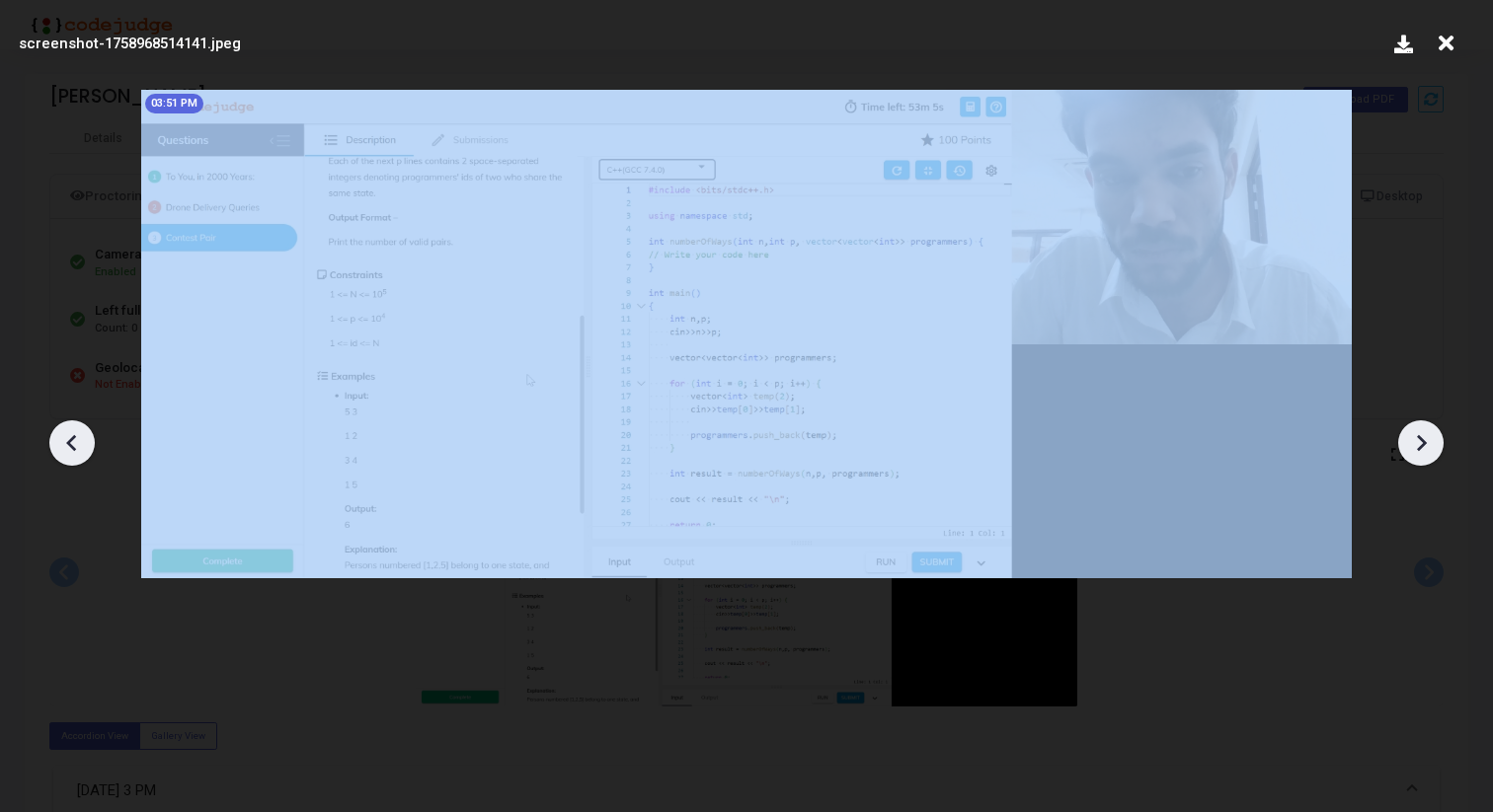
click at [1423, 451] on icon at bounding box center [1421, 443] width 30 height 30
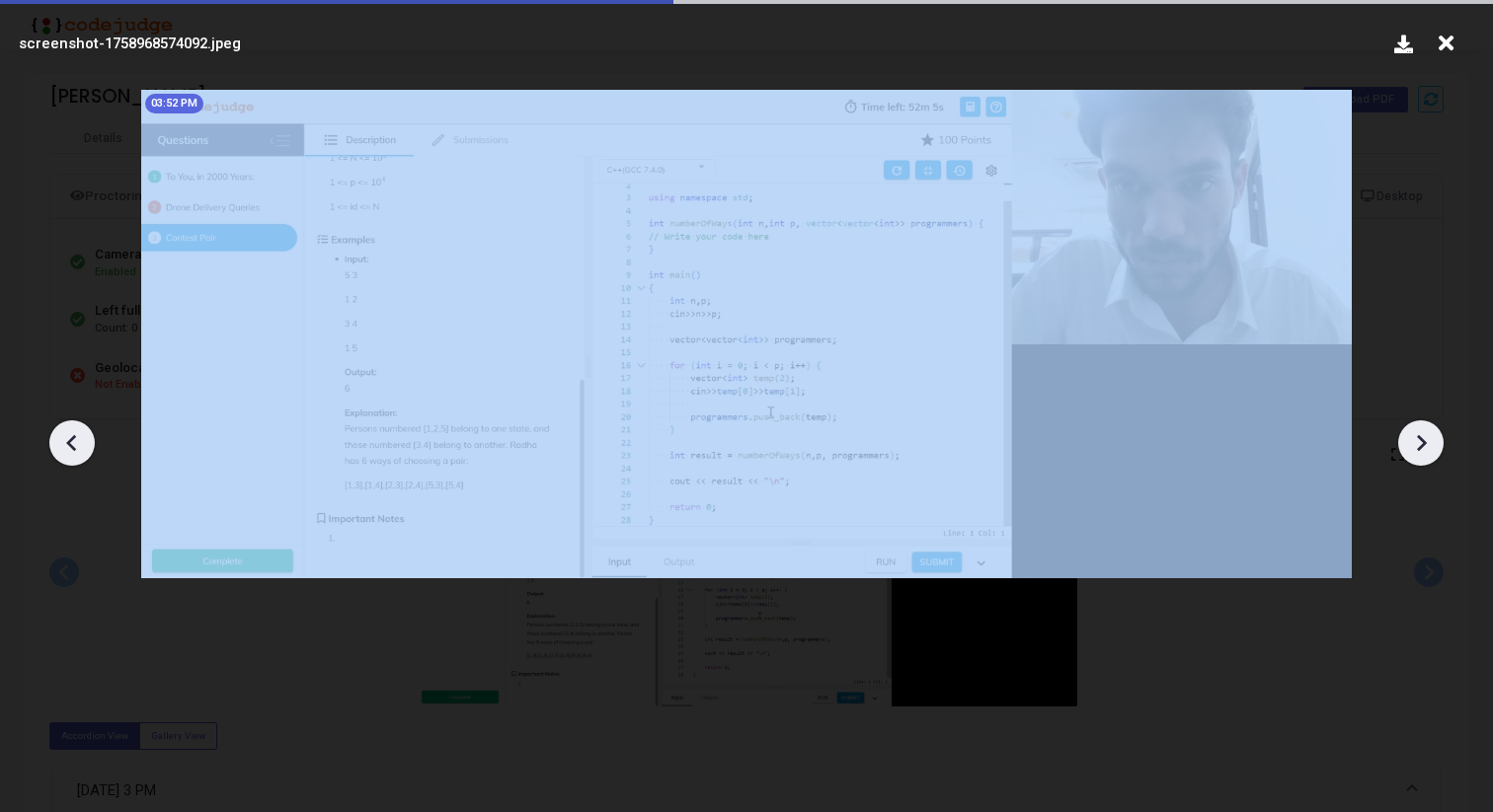
click at [1423, 451] on icon at bounding box center [1421, 443] width 30 height 30
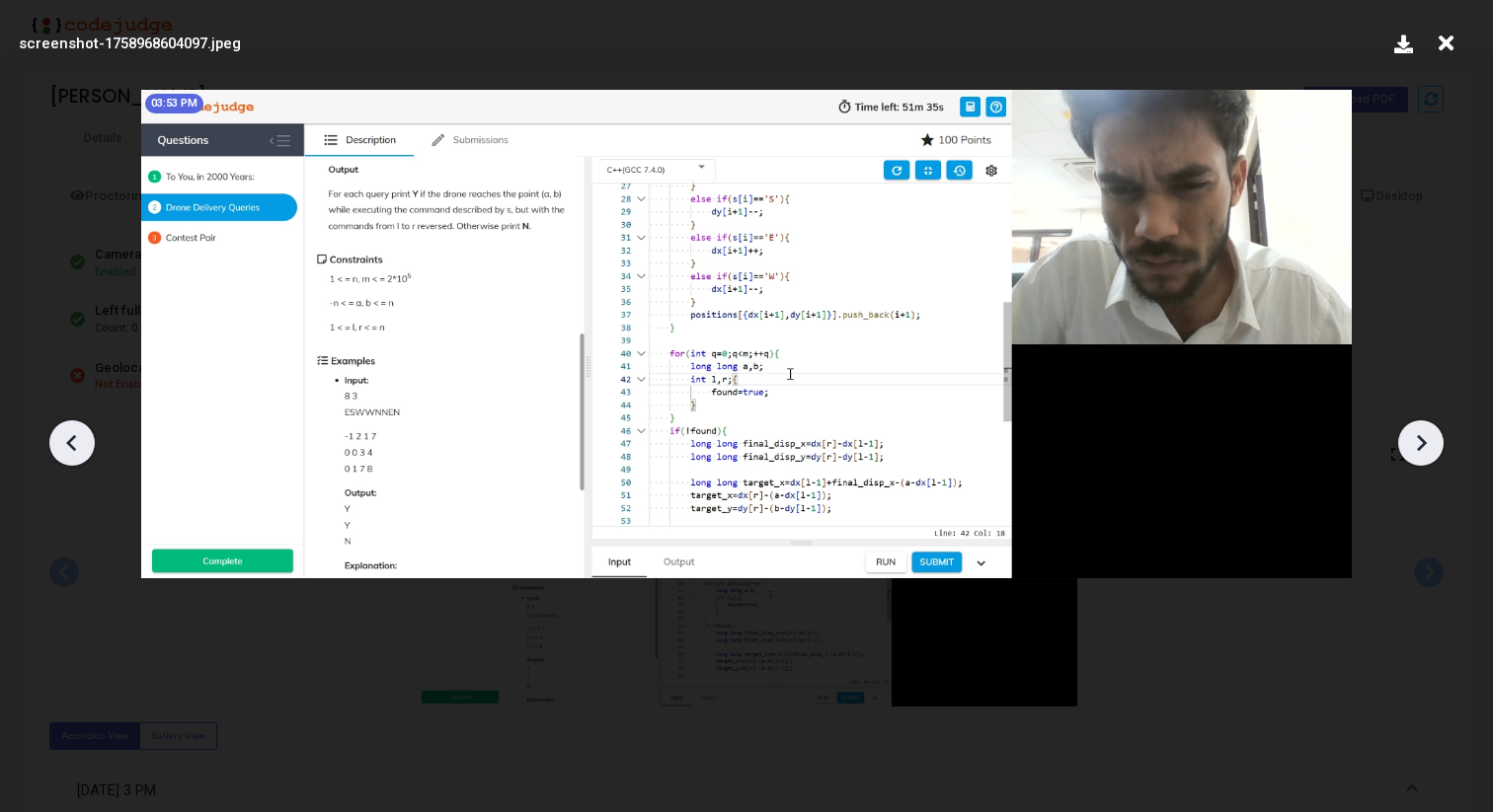
click at [1423, 451] on icon at bounding box center [1421, 443] width 30 height 30
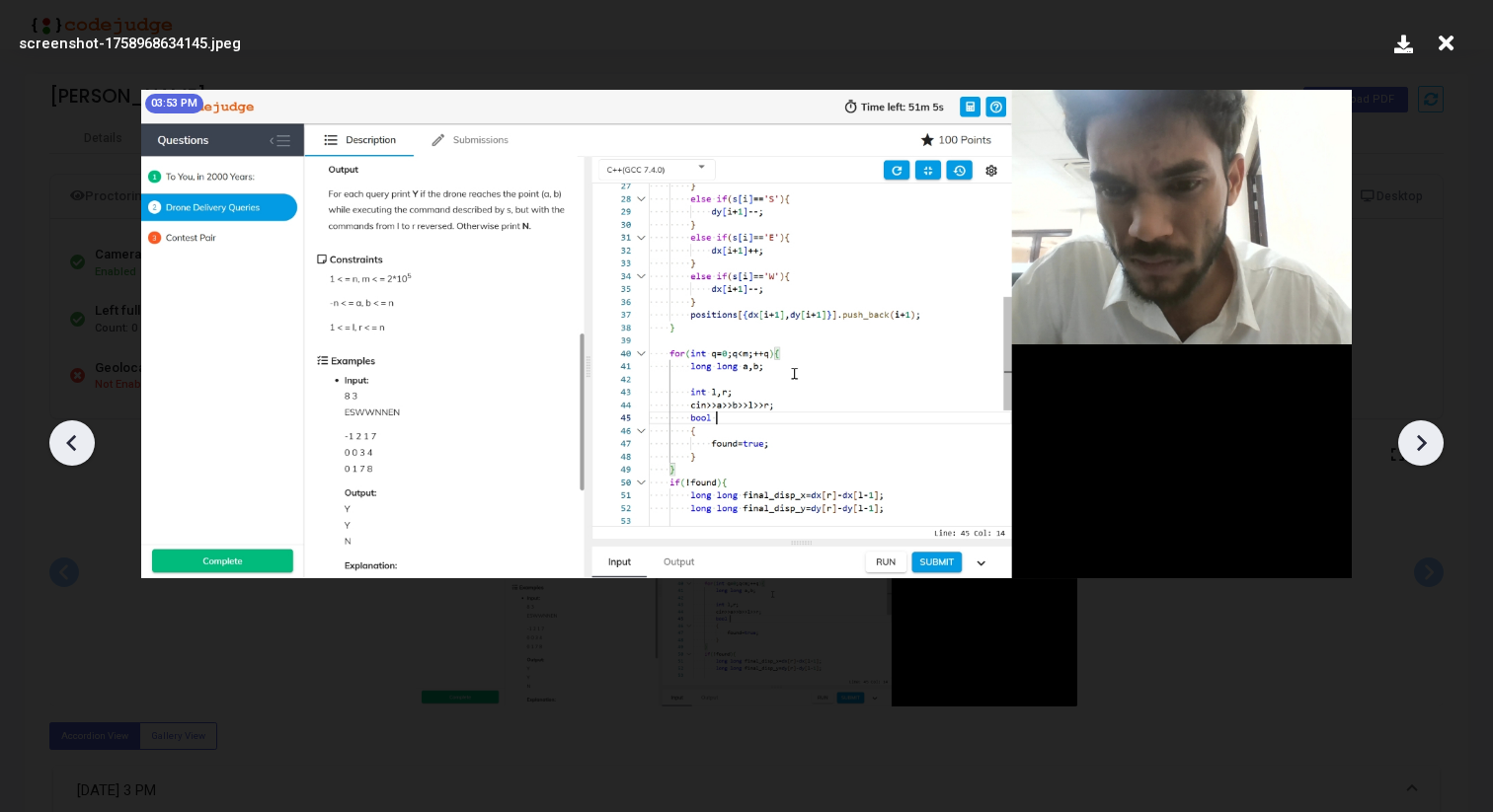
click at [1423, 451] on icon at bounding box center [1421, 443] width 30 height 30
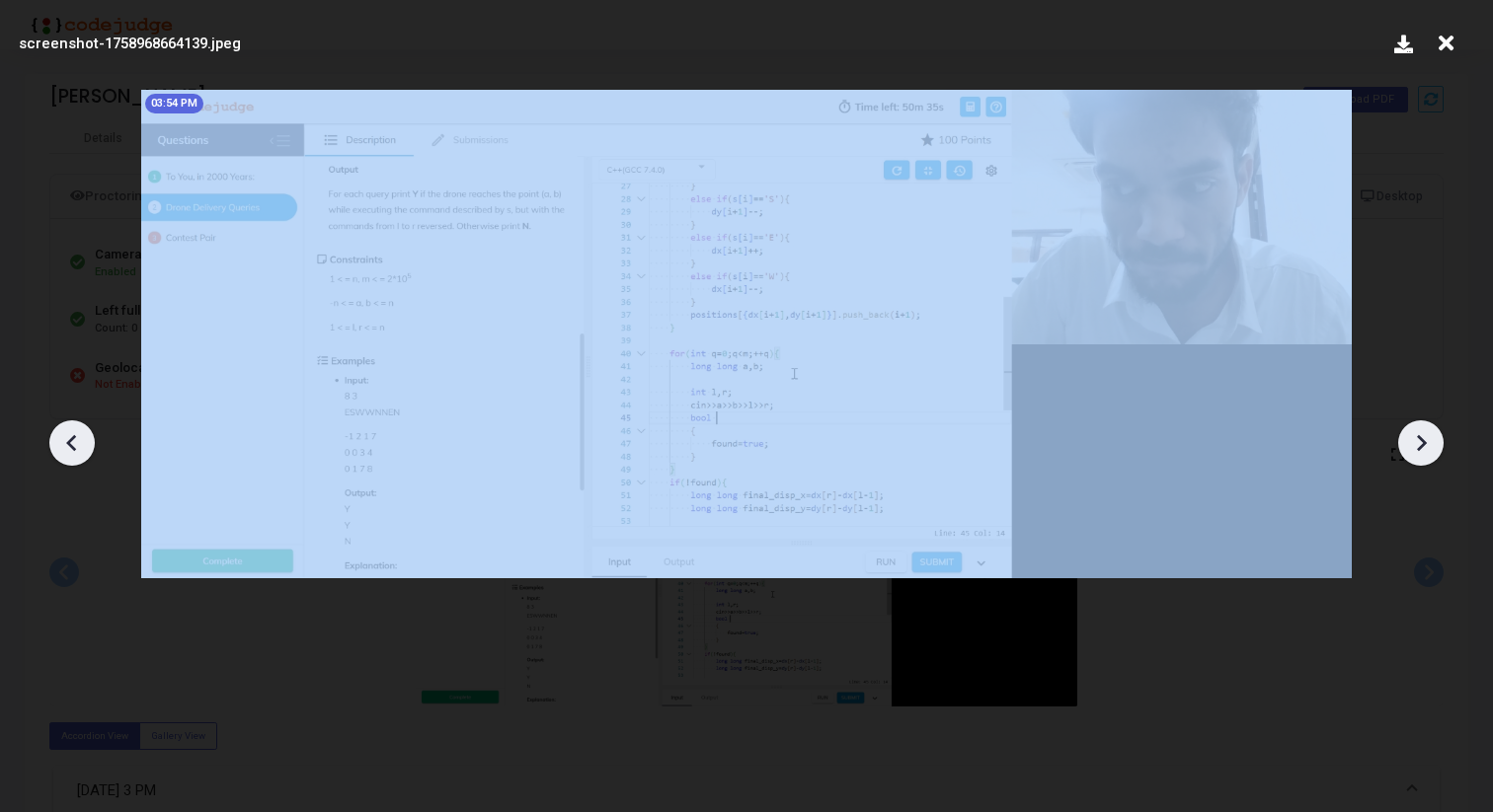
click at [1423, 451] on icon at bounding box center [1421, 443] width 30 height 30
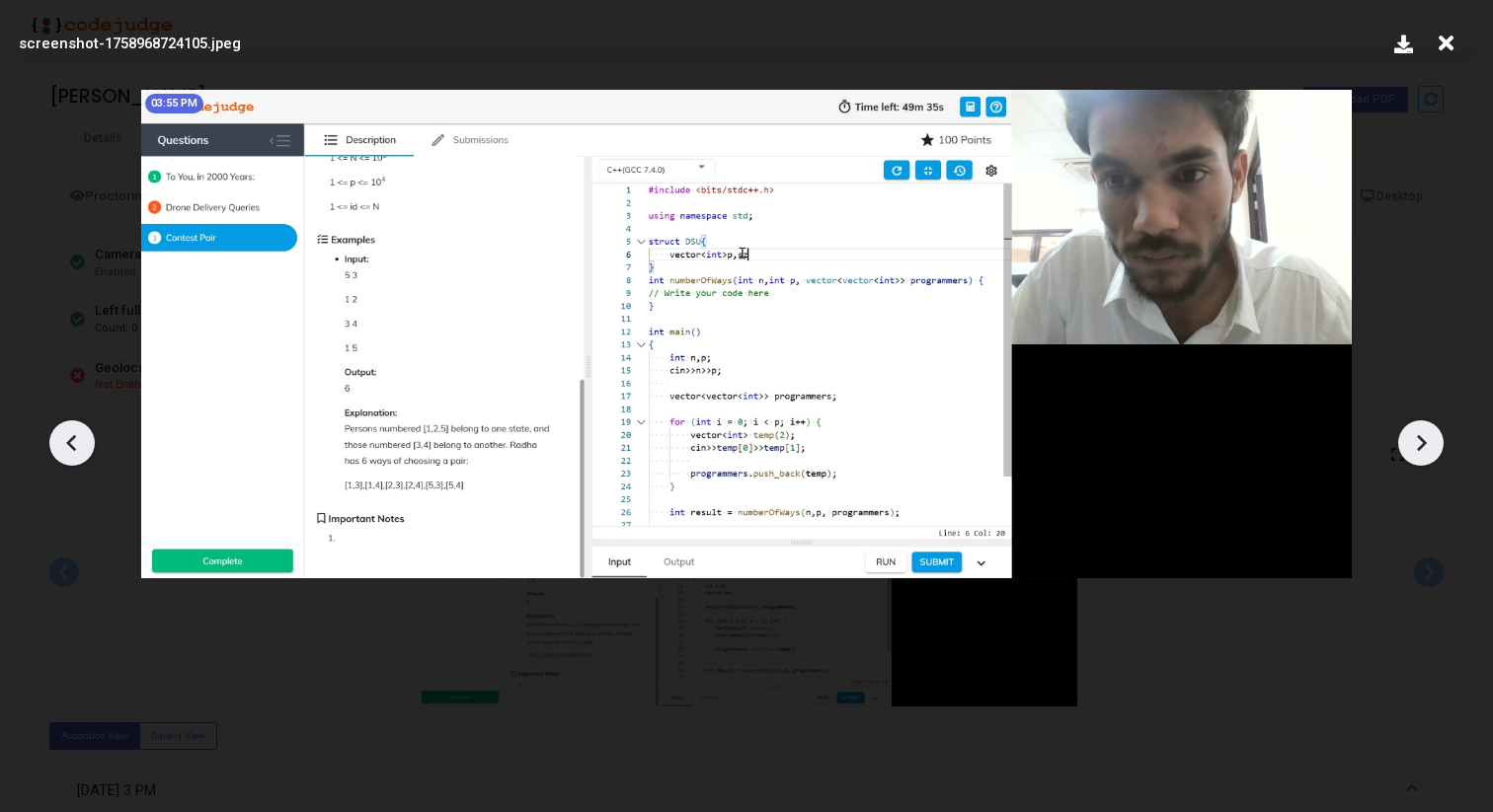
click at [1423, 451] on icon at bounding box center [1421, 443] width 30 height 30
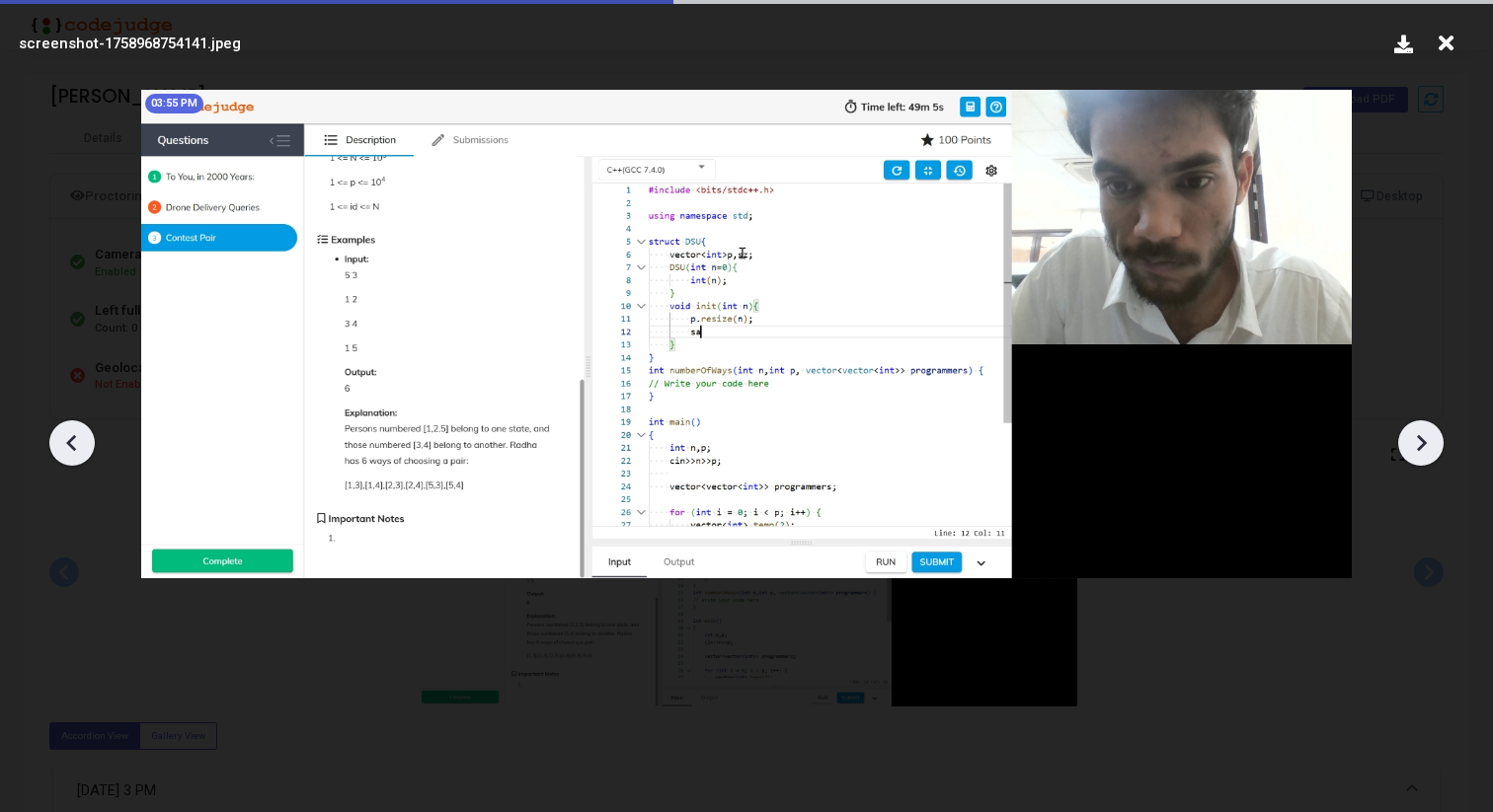
click at [1423, 451] on icon at bounding box center [1421, 443] width 30 height 30
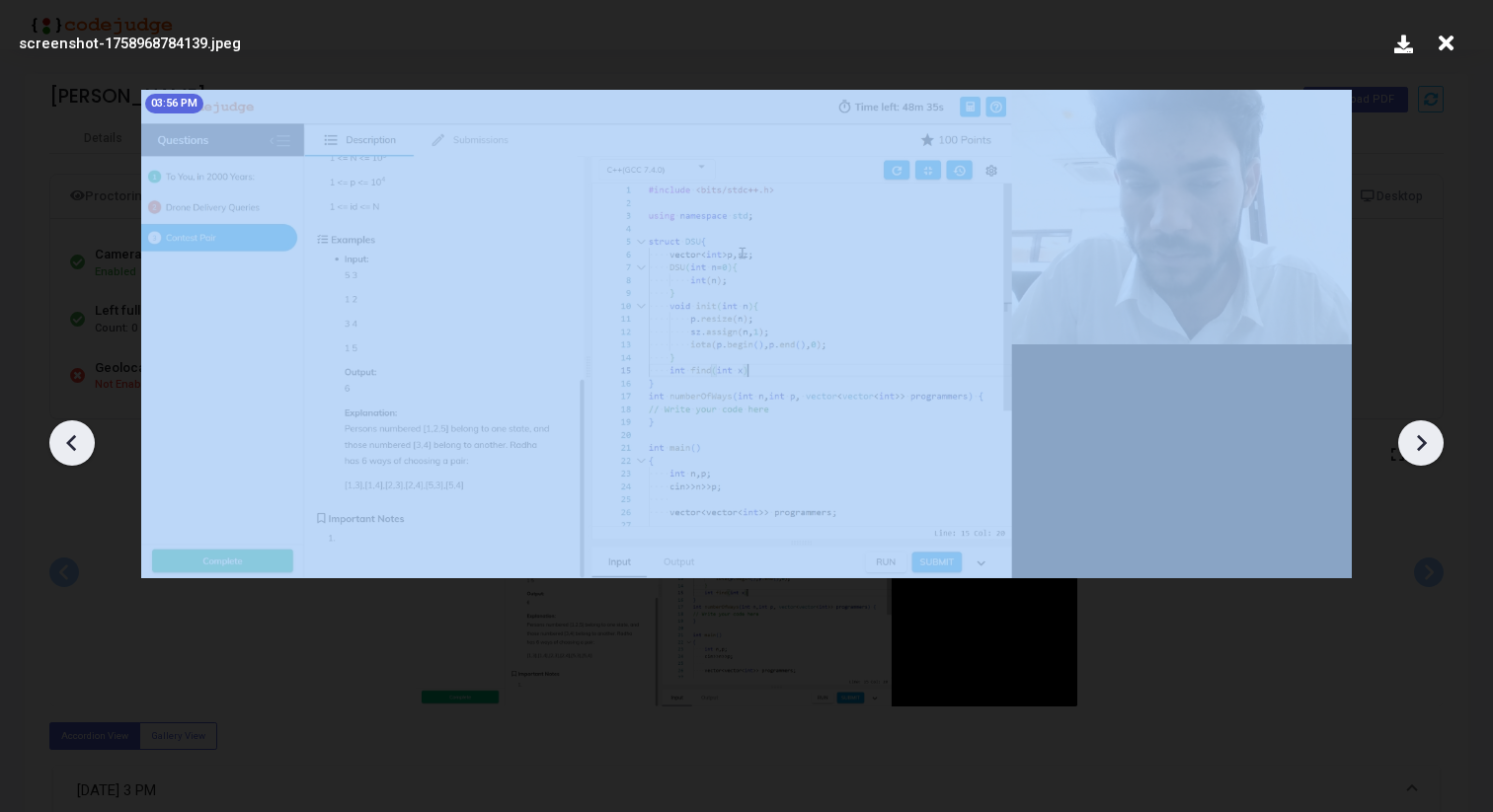
click at [1423, 451] on icon at bounding box center [1421, 443] width 30 height 30
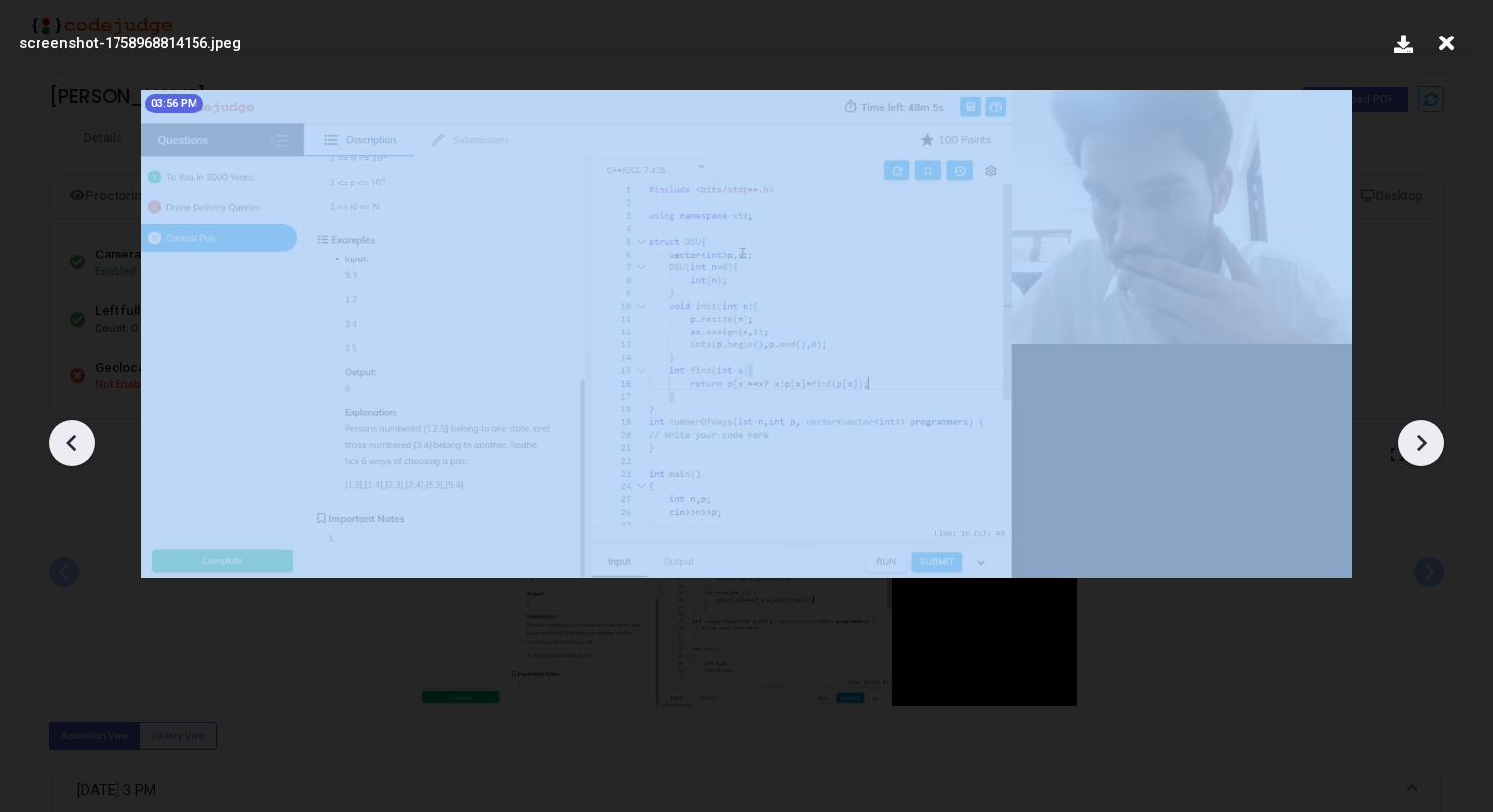
click at [1423, 451] on icon at bounding box center [1421, 443] width 30 height 30
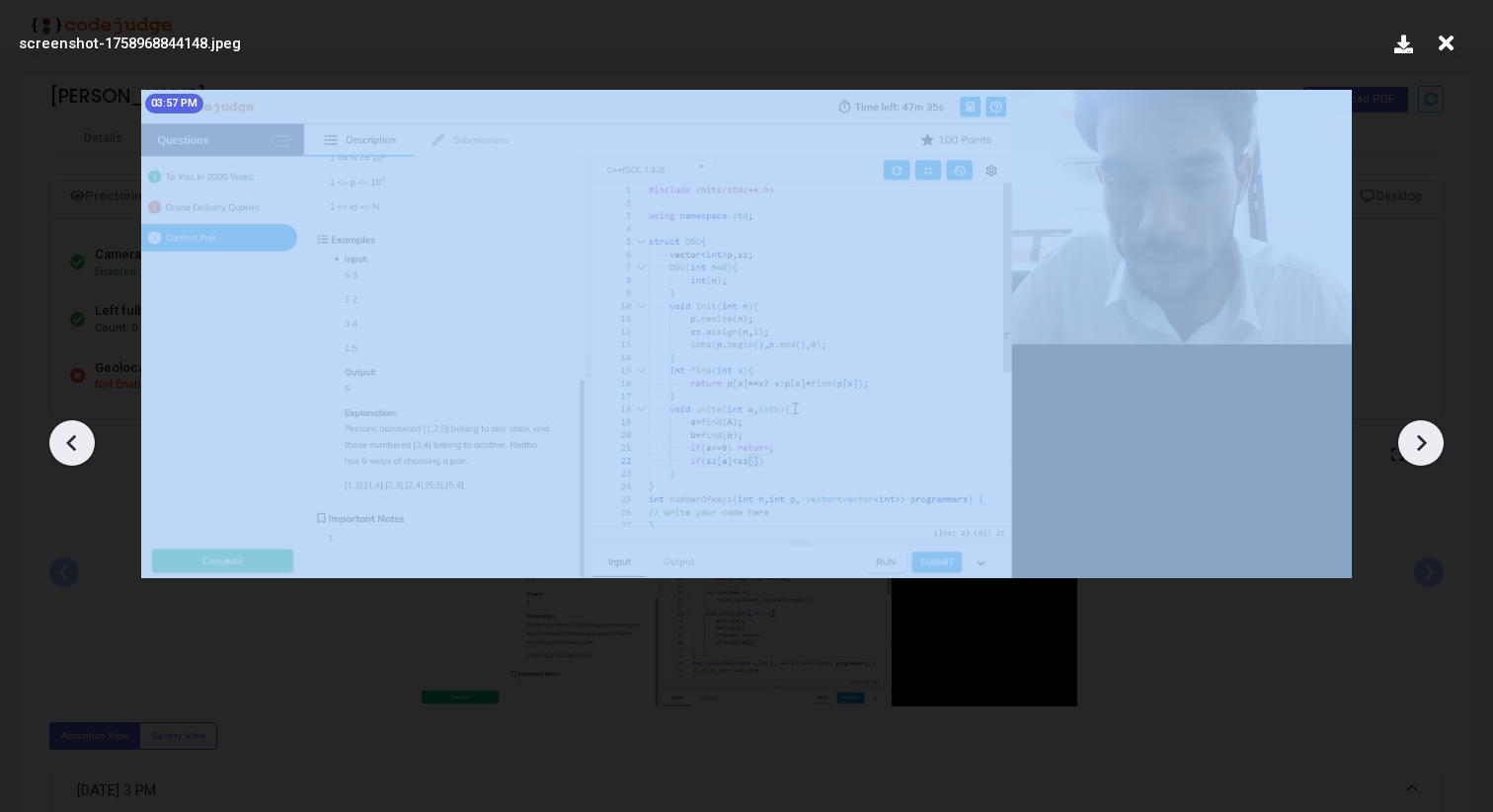
click at [1423, 451] on icon at bounding box center [1421, 443] width 30 height 30
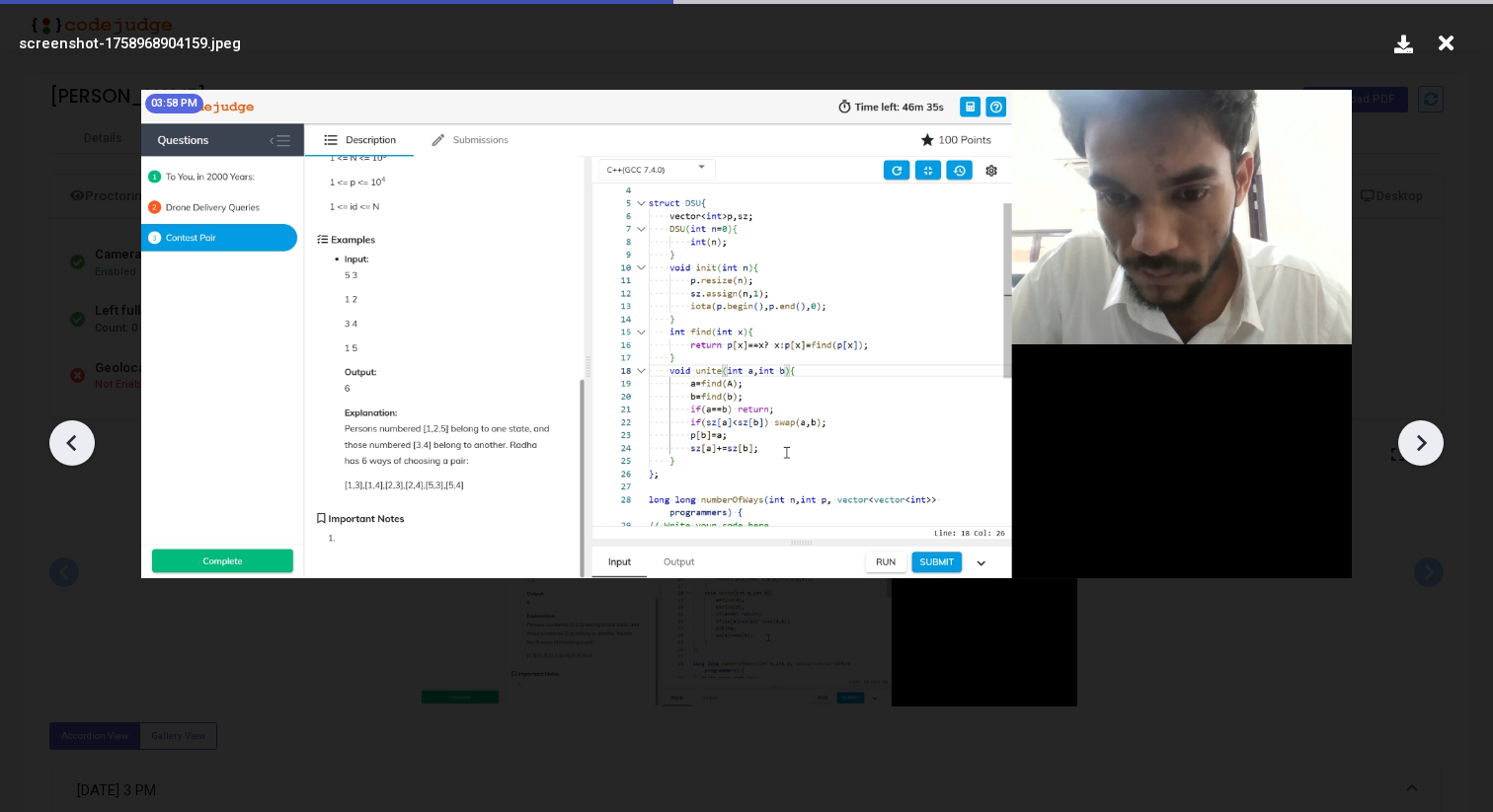
click at [1423, 451] on icon at bounding box center [1421, 443] width 30 height 30
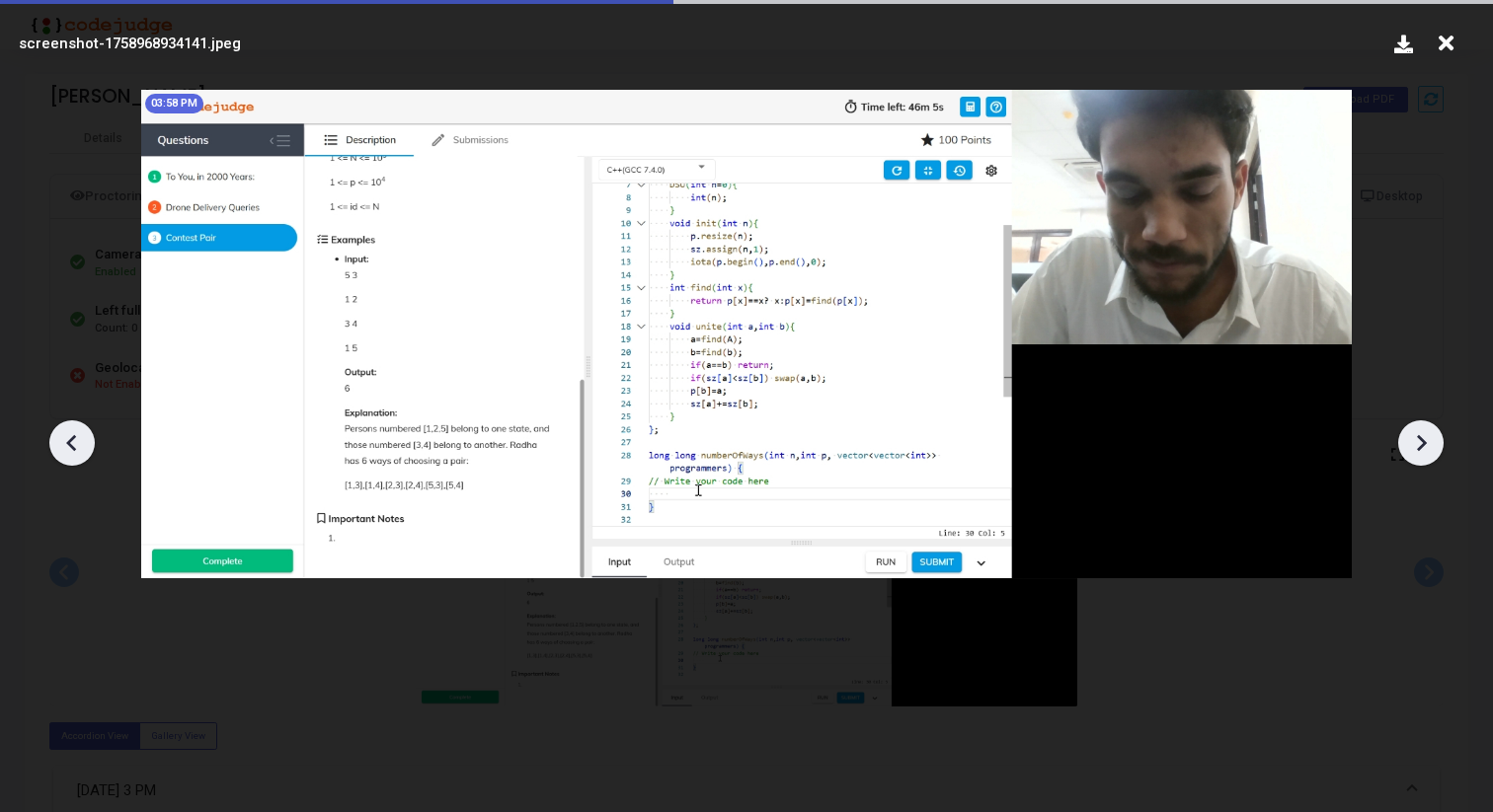
click at [1423, 451] on icon at bounding box center [1421, 443] width 30 height 30
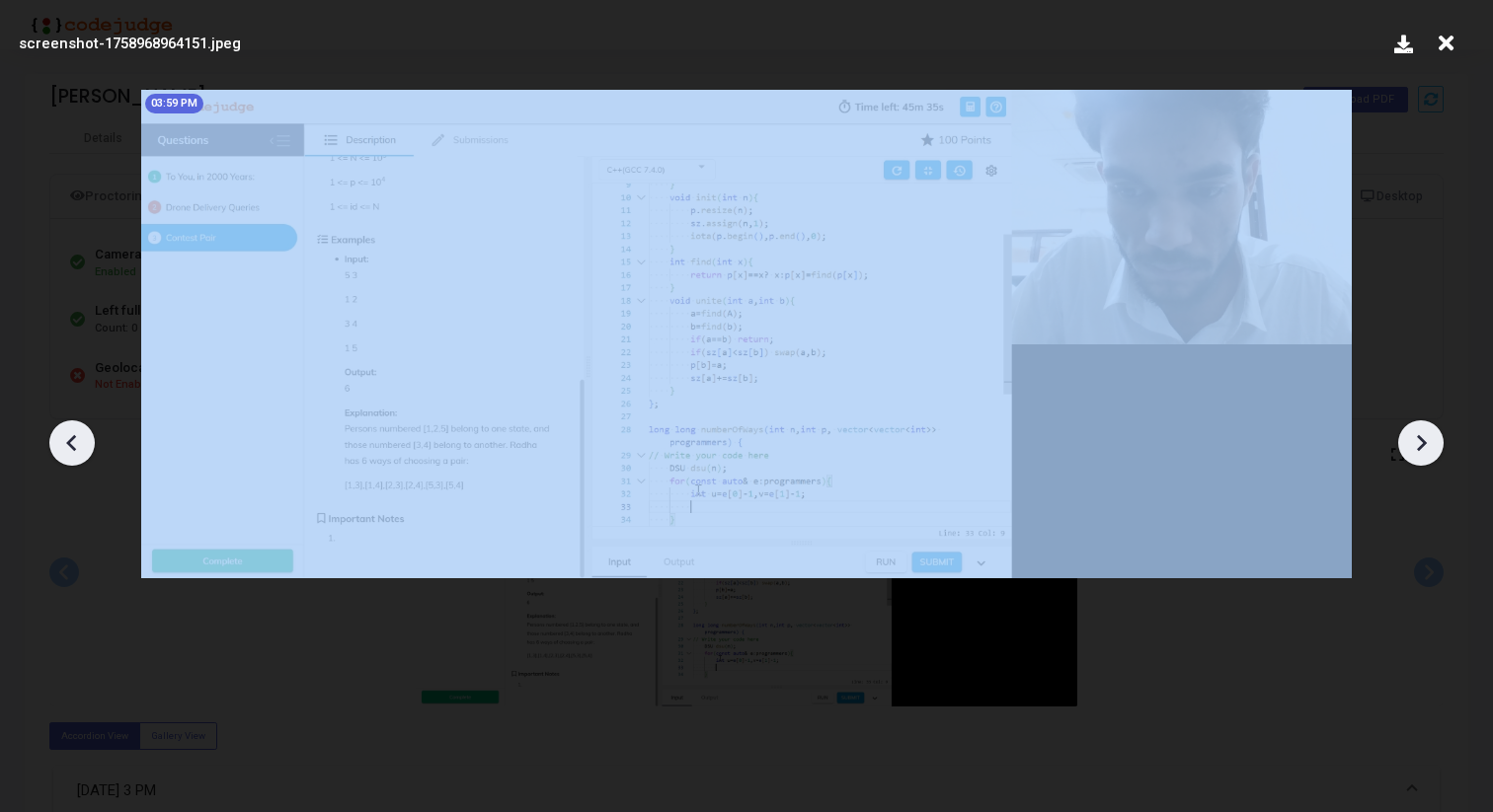
click at [1423, 451] on icon at bounding box center [1421, 443] width 30 height 30
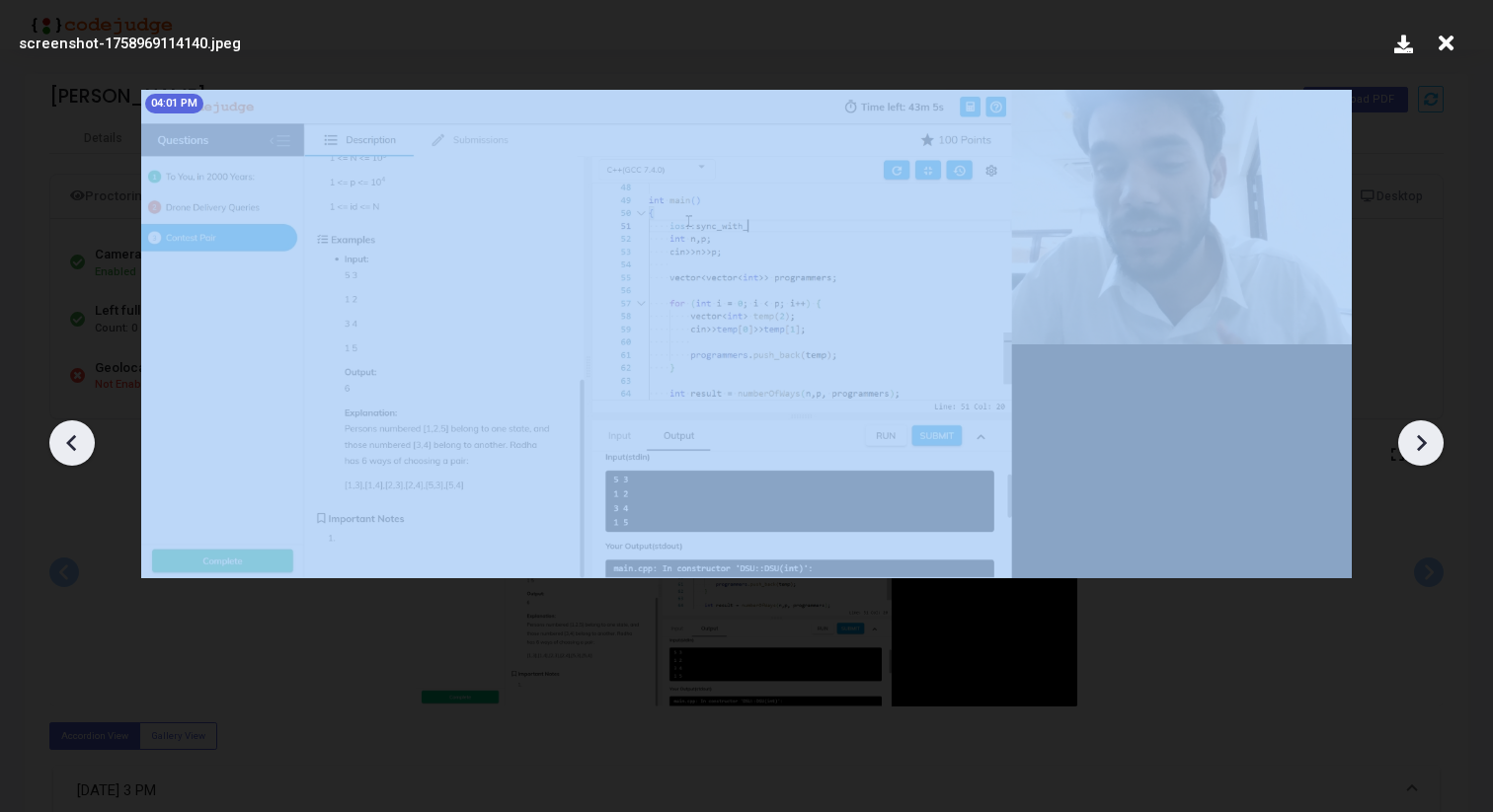
click at [1423, 451] on icon at bounding box center [1421, 443] width 30 height 30
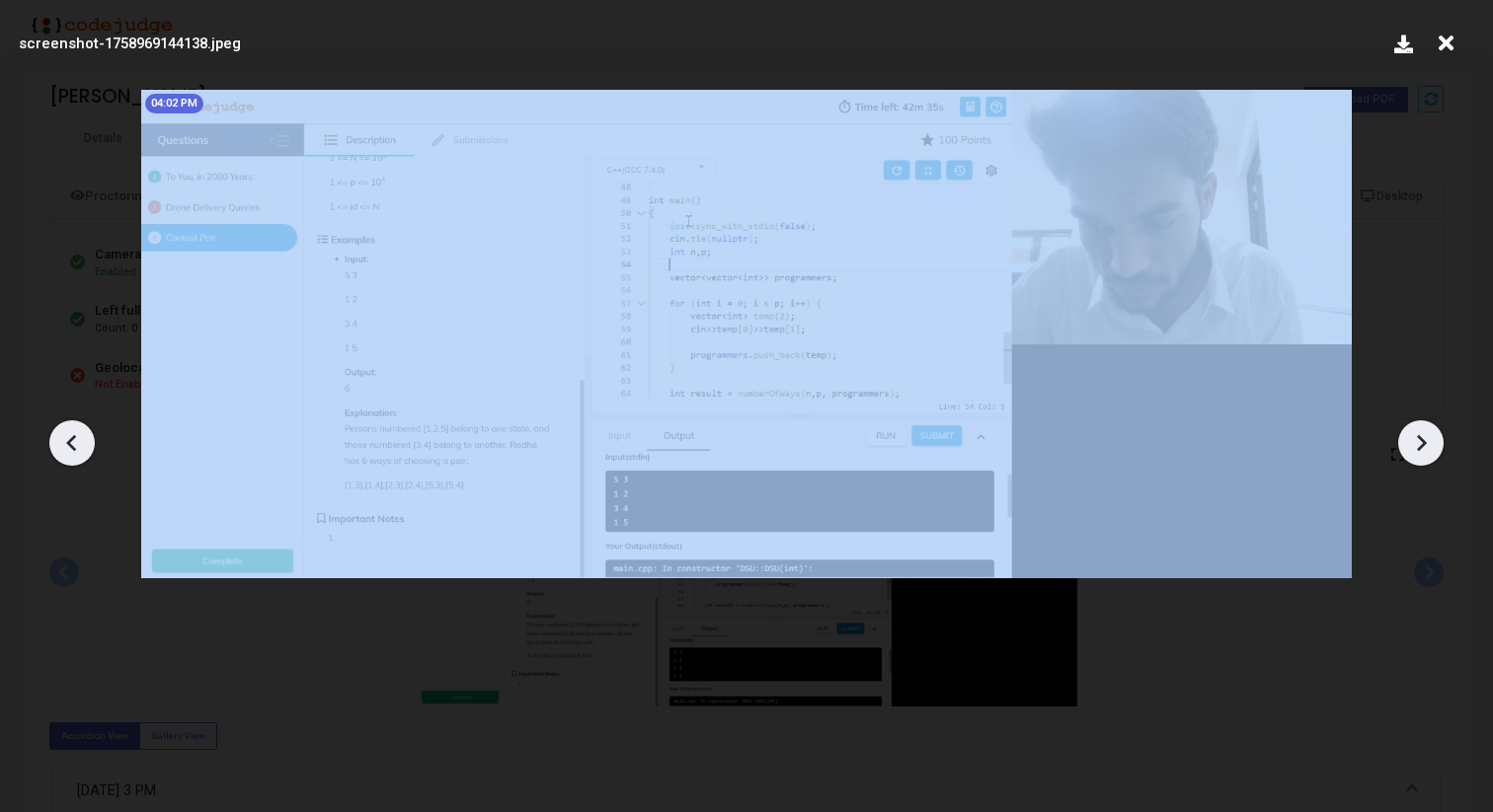
click at [1423, 451] on icon at bounding box center [1421, 443] width 30 height 30
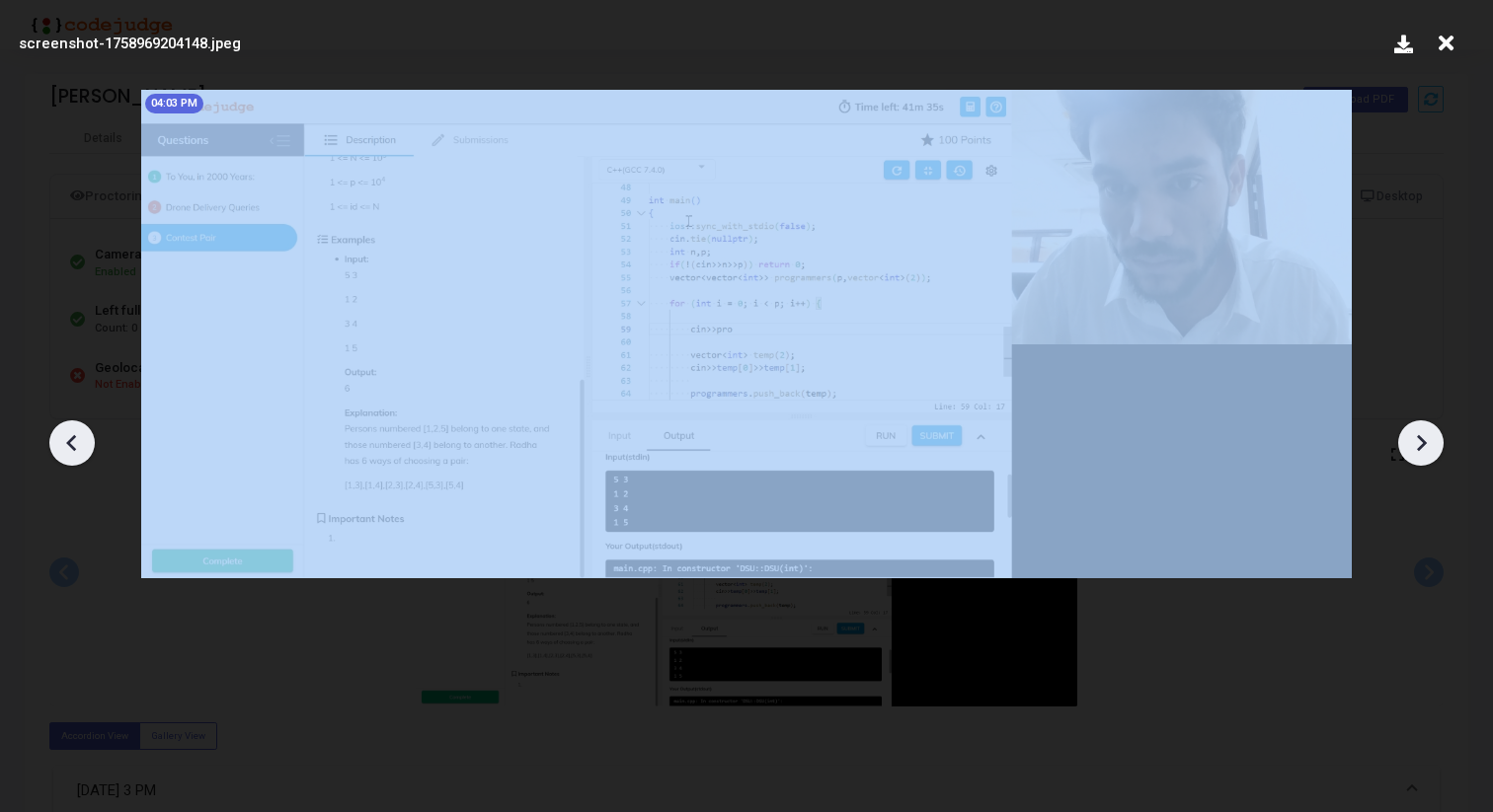
click at [1423, 451] on icon at bounding box center [1421, 443] width 30 height 30
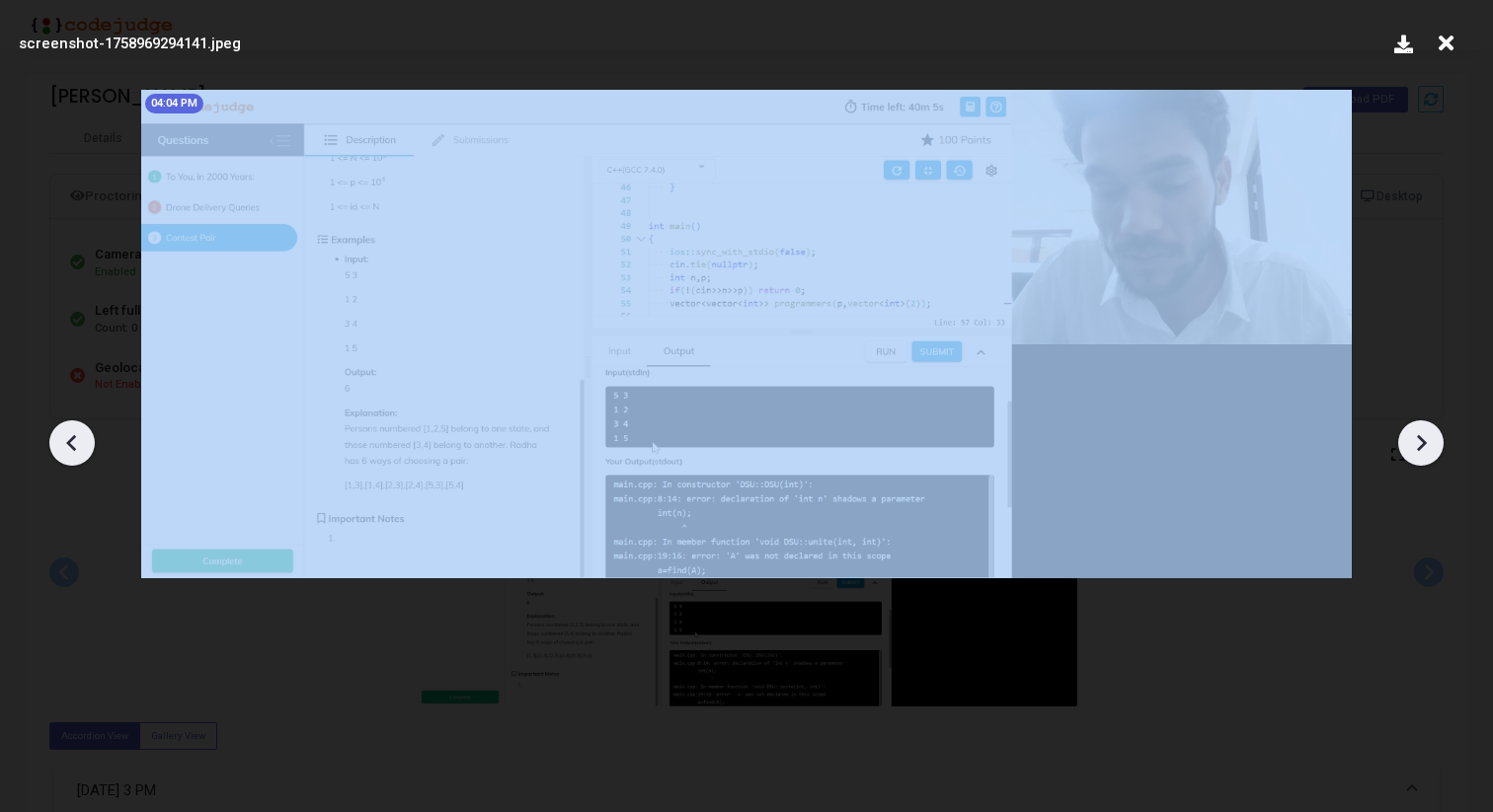
click at [1423, 451] on icon at bounding box center [1421, 443] width 30 height 30
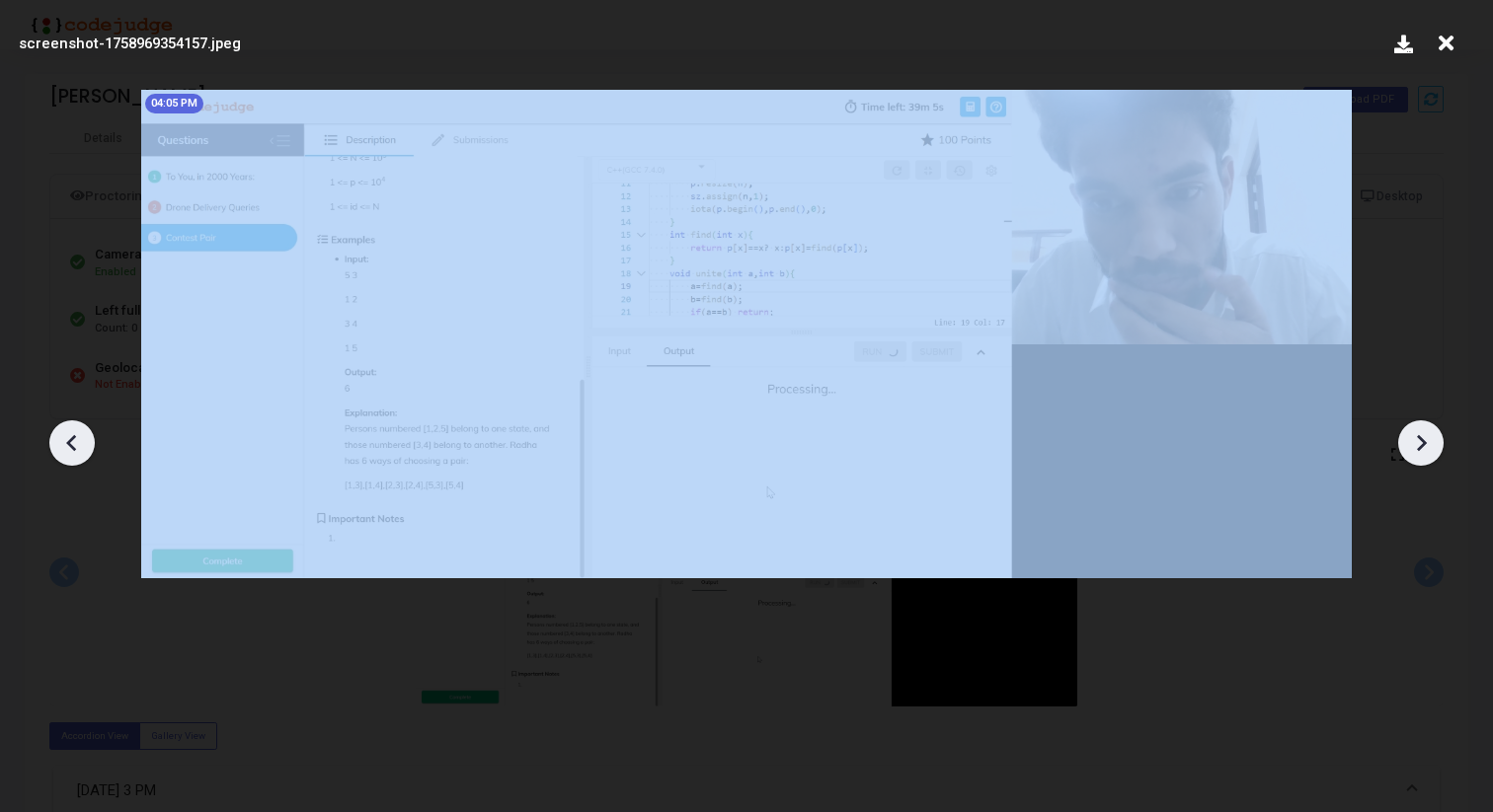
click at [1423, 451] on icon at bounding box center [1421, 443] width 30 height 30
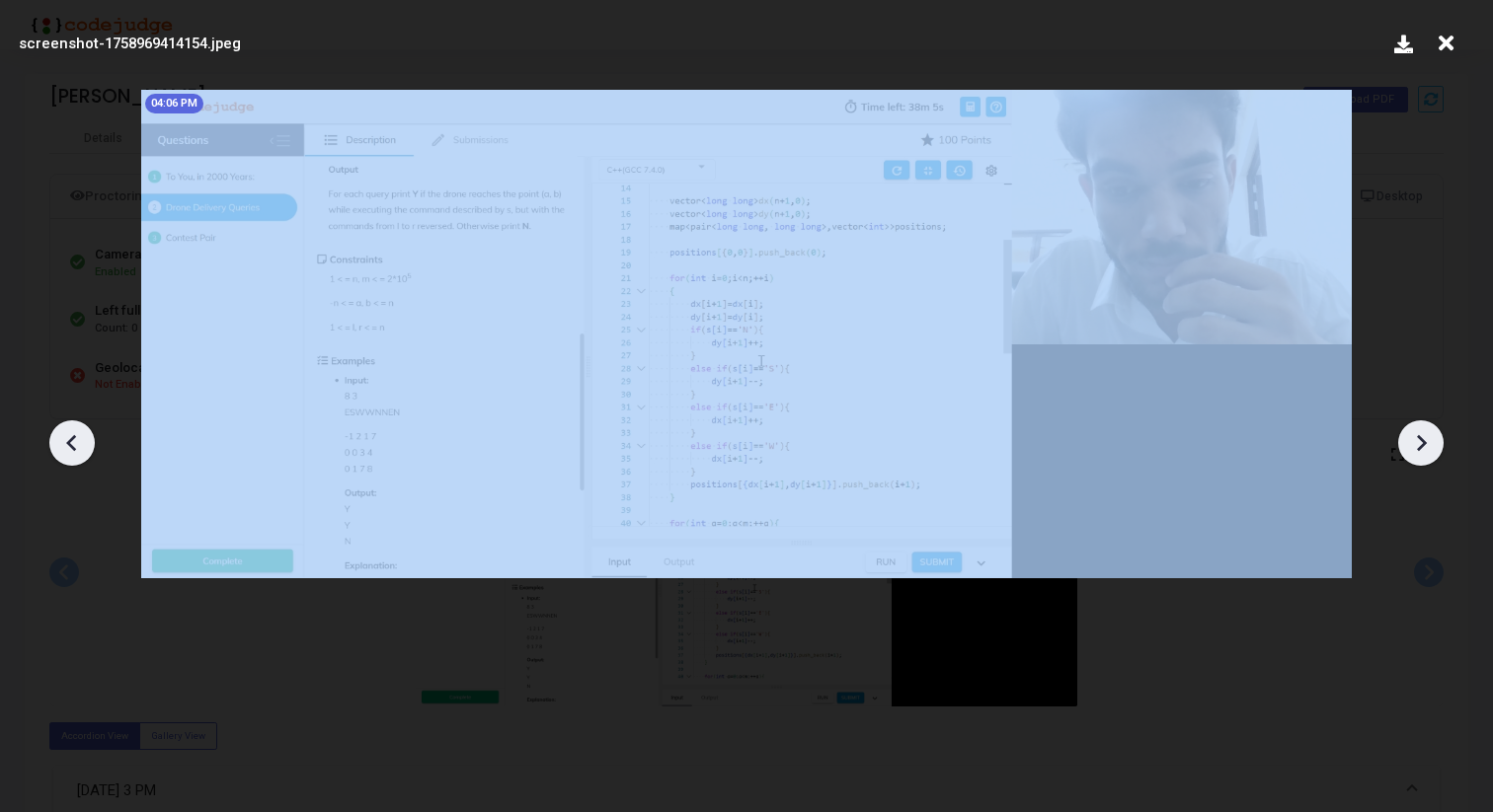
click at [1423, 451] on icon at bounding box center [1421, 443] width 30 height 30
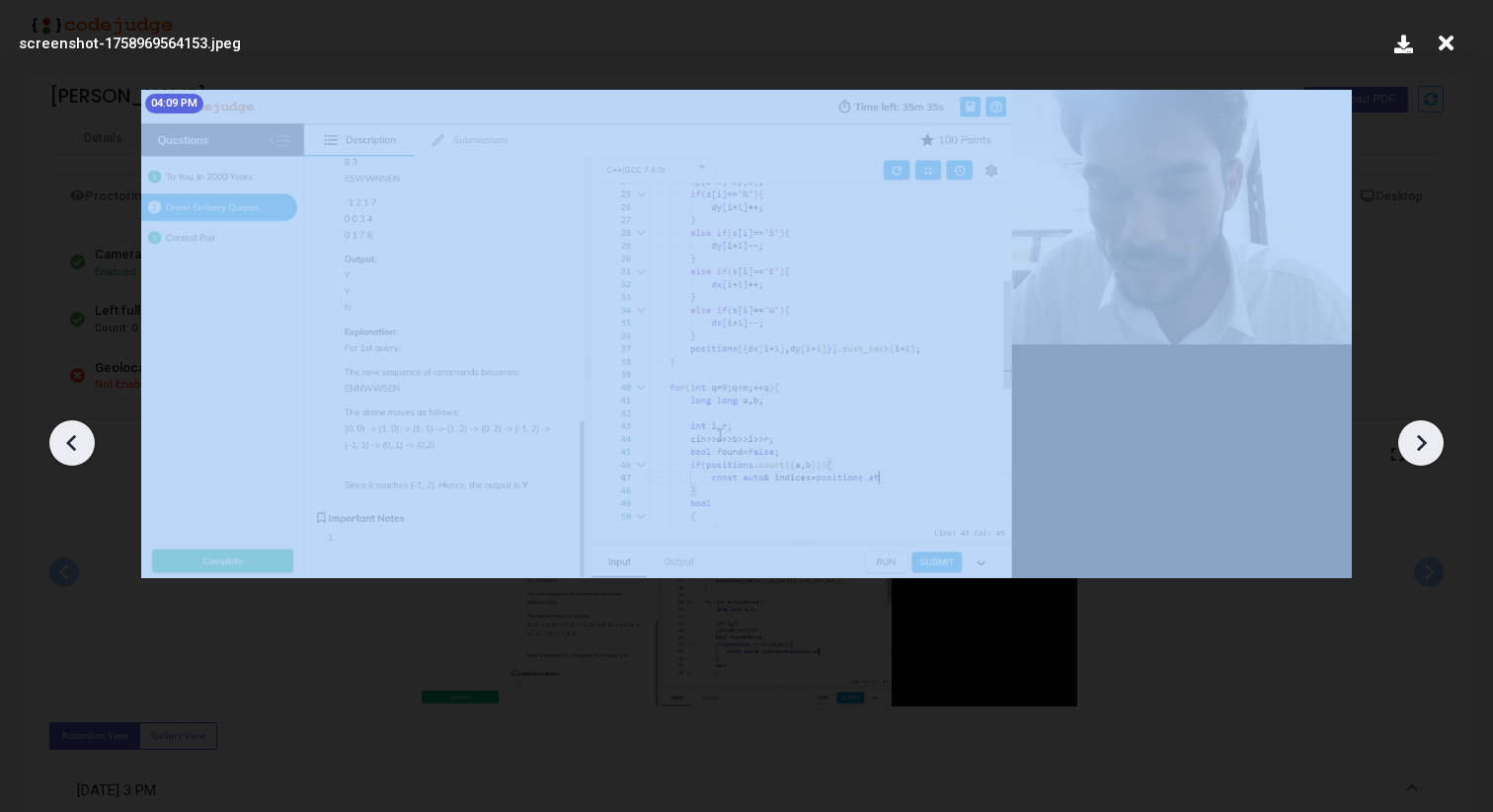
click at [1423, 451] on icon at bounding box center [1421, 443] width 30 height 30
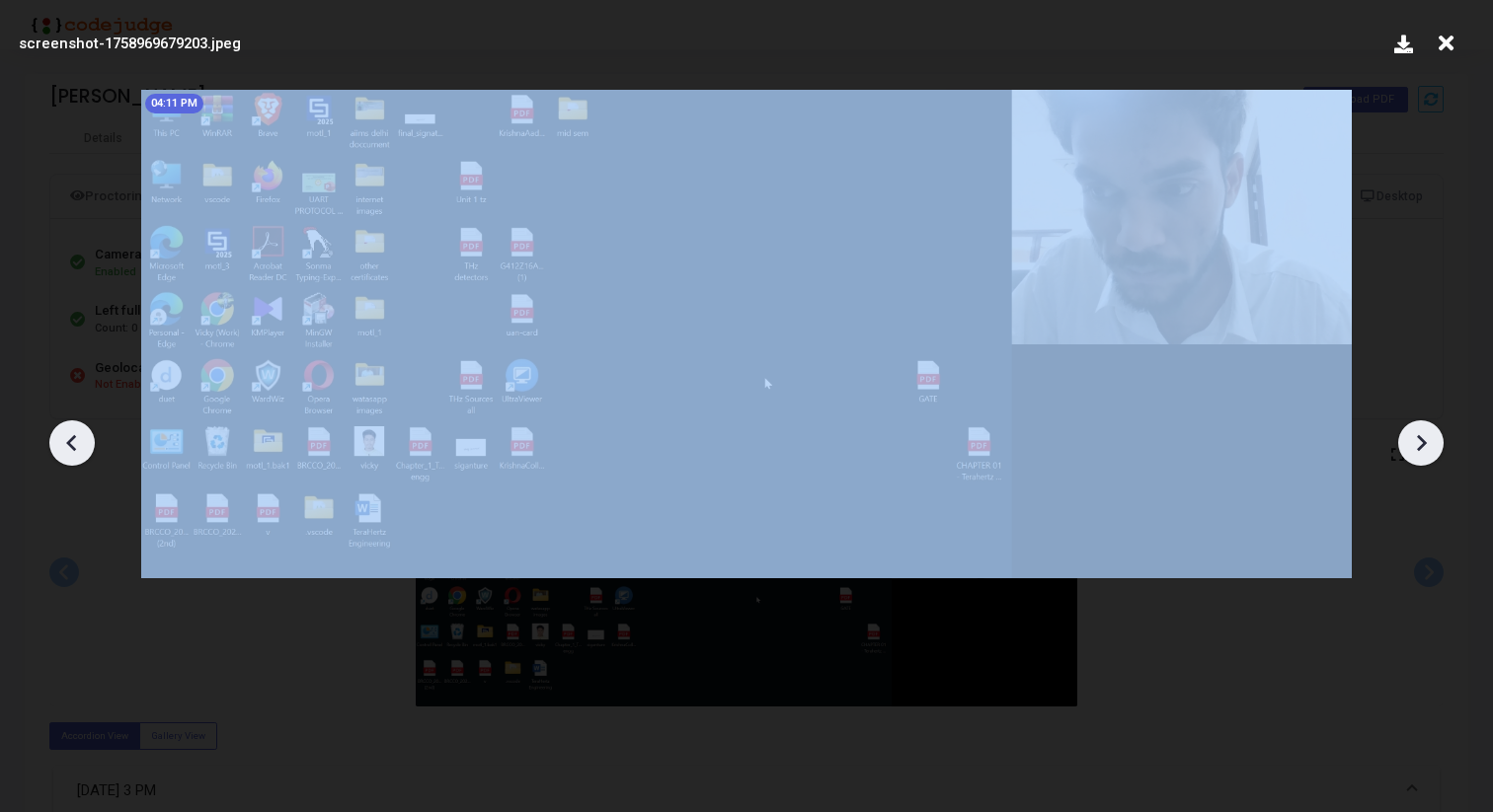
click at [1423, 451] on icon at bounding box center [1421, 443] width 30 height 30
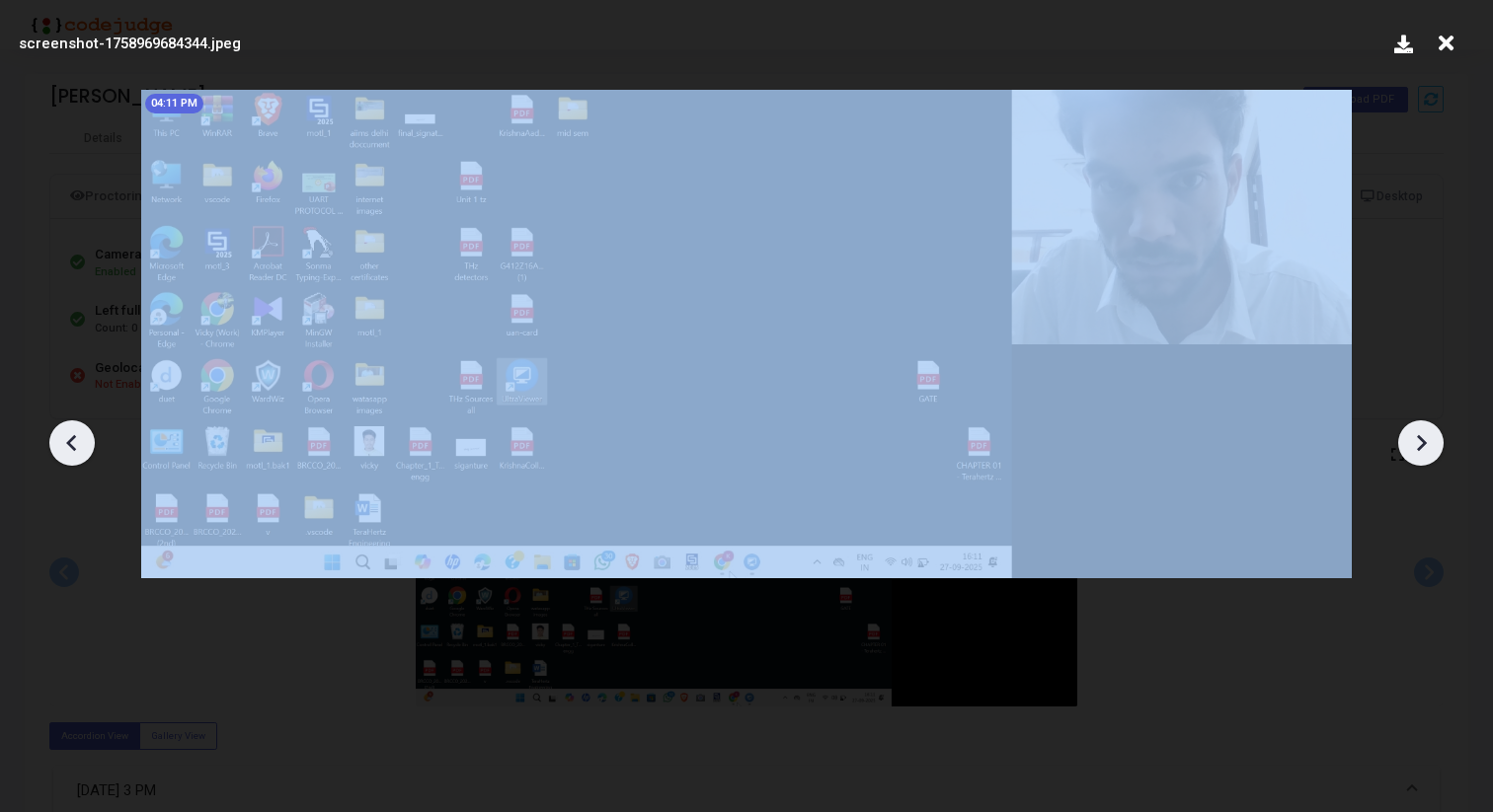
click at [1423, 451] on icon at bounding box center [1421, 443] width 30 height 30
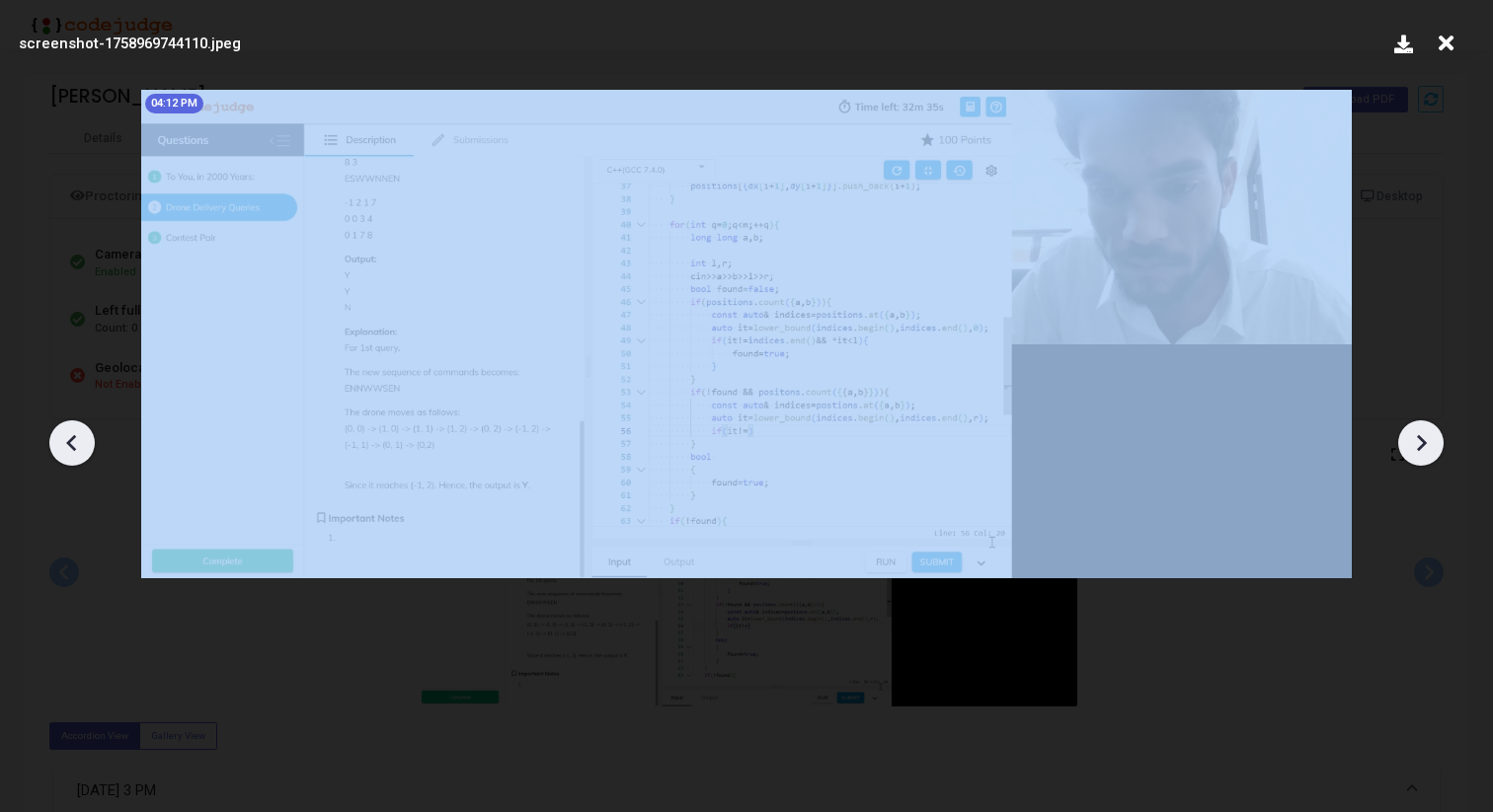
click at [1423, 451] on icon at bounding box center [1421, 443] width 30 height 30
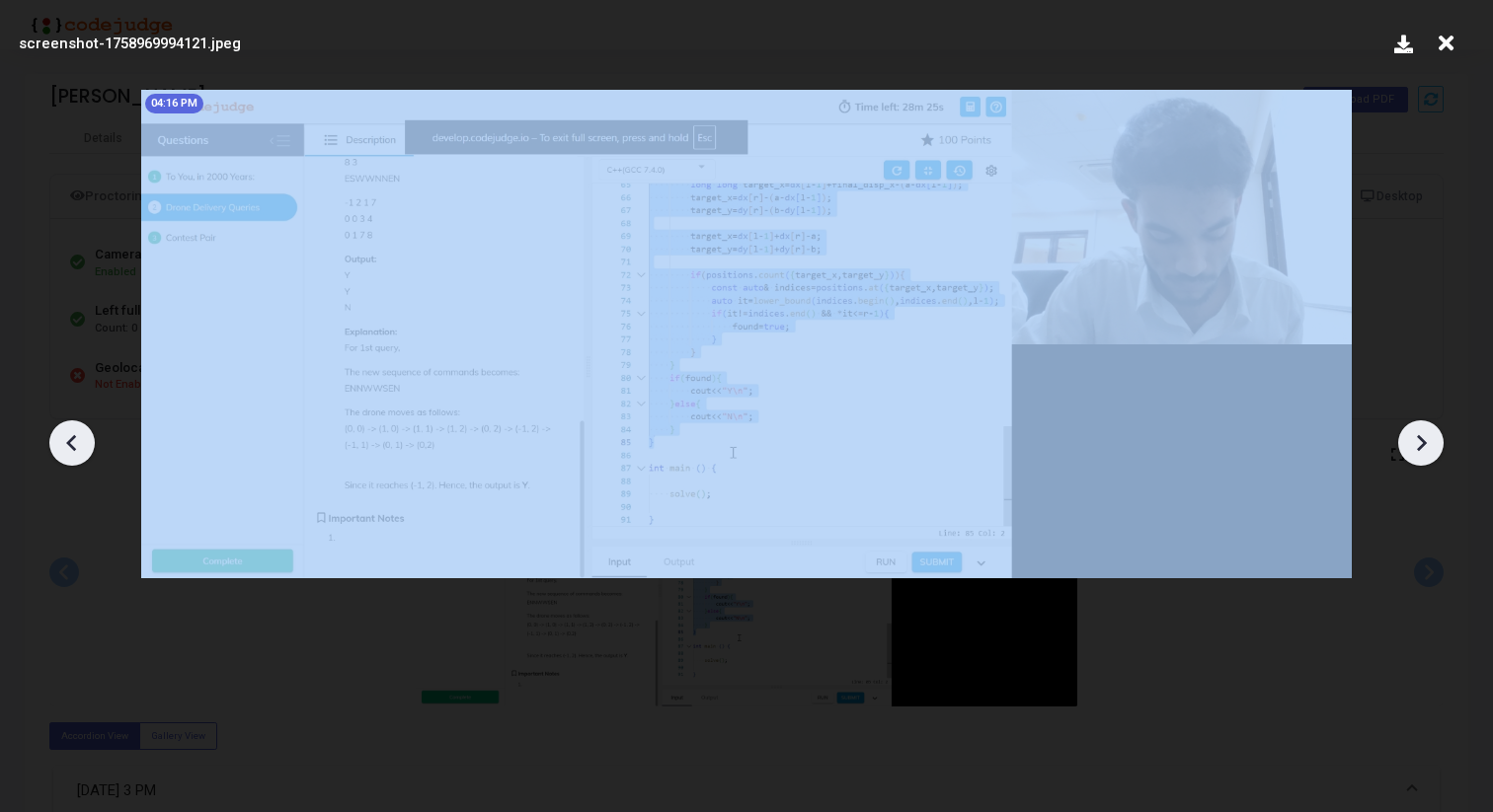
click at [1423, 451] on icon at bounding box center [1421, 443] width 30 height 30
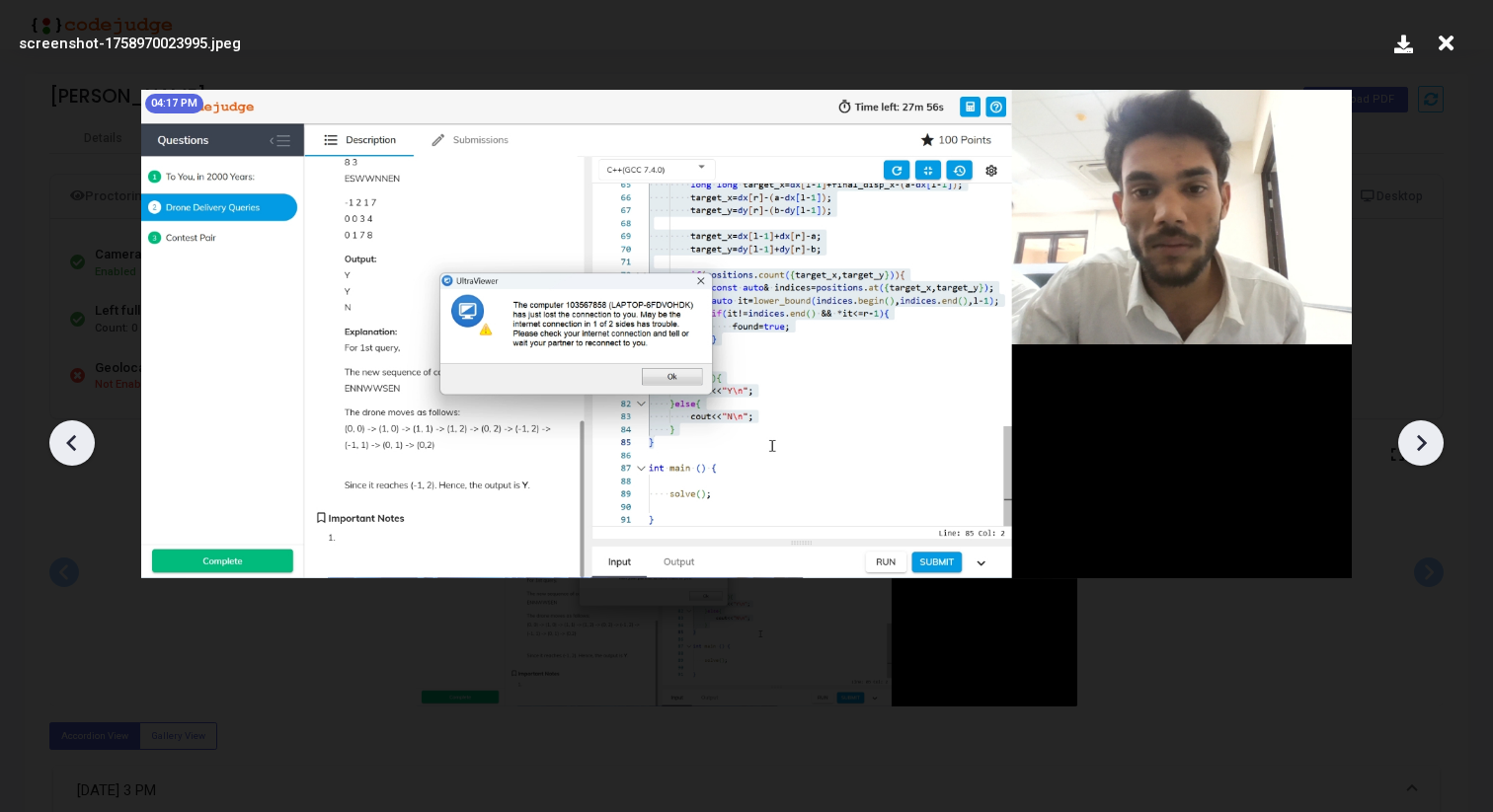
click at [1423, 451] on icon at bounding box center [1421, 443] width 30 height 30
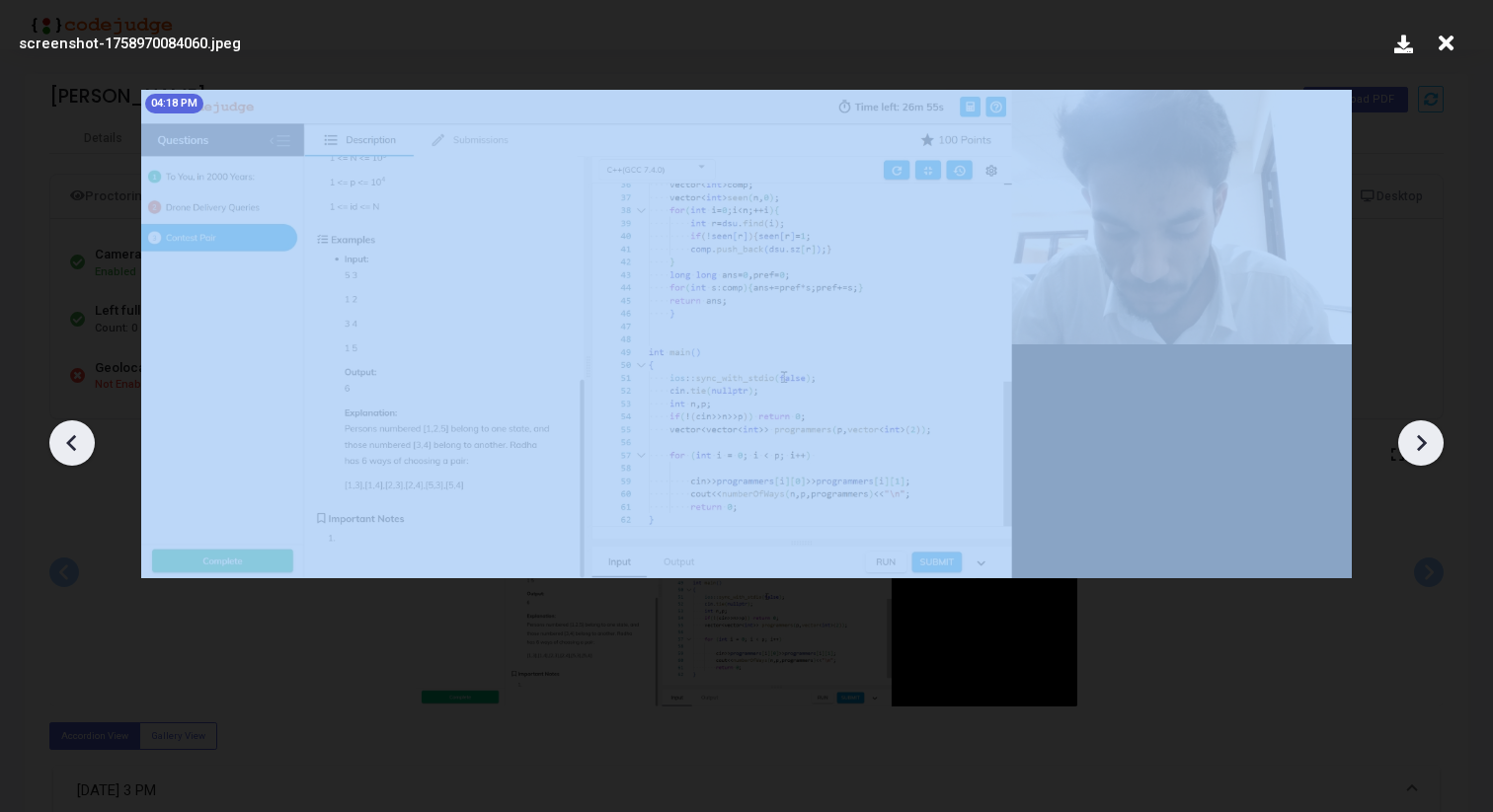
click at [1423, 451] on icon at bounding box center [1421, 443] width 30 height 30
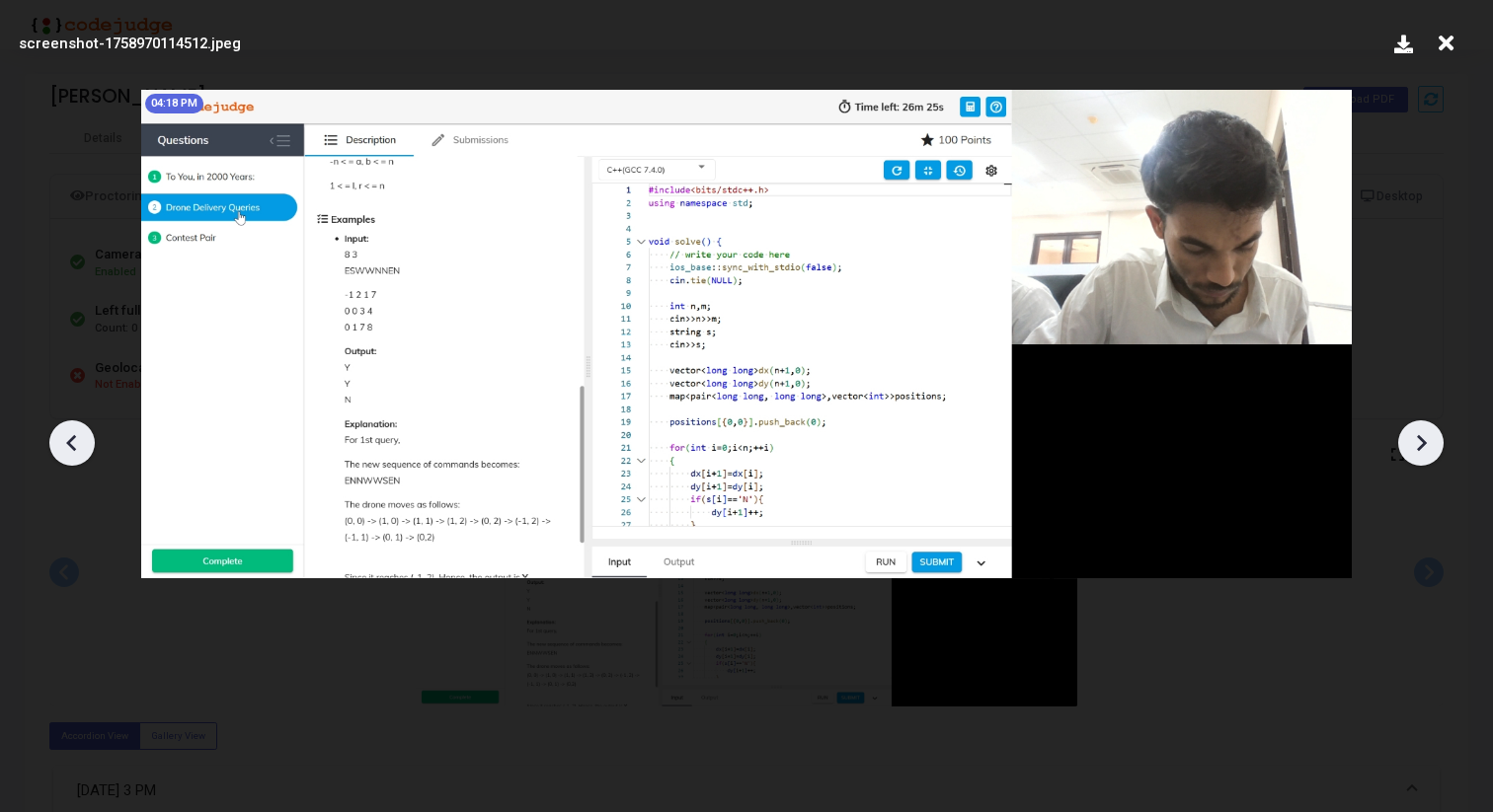
click at [1423, 451] on icon at bounding box center [1421, 443] width 30 height 30
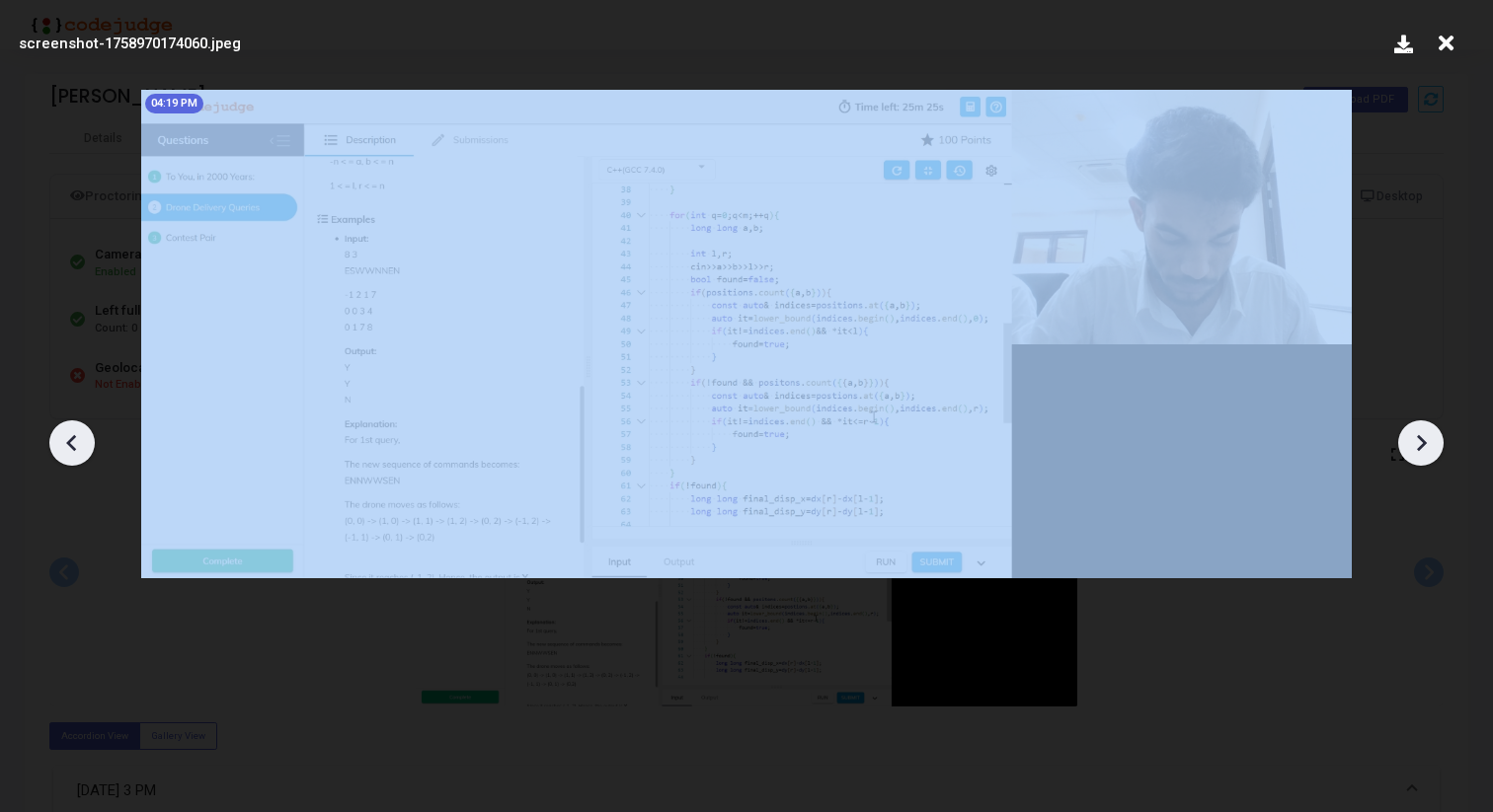
click at [1423, 451] on icon at bounding box center [1421, 443] width 30 height 30
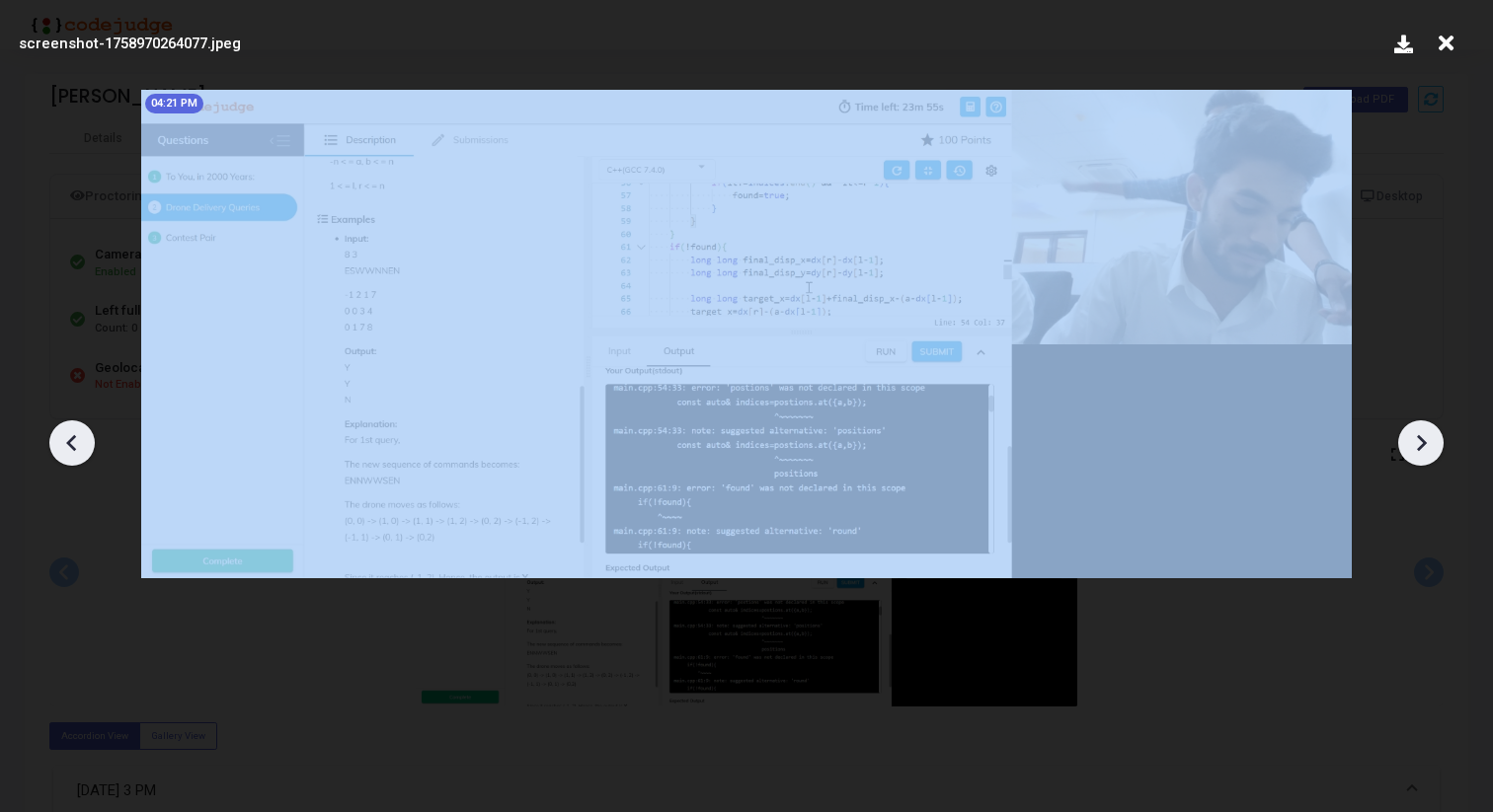
click at [1423, 451] on icon at bounding box center [1421, 443] width 30 height 30
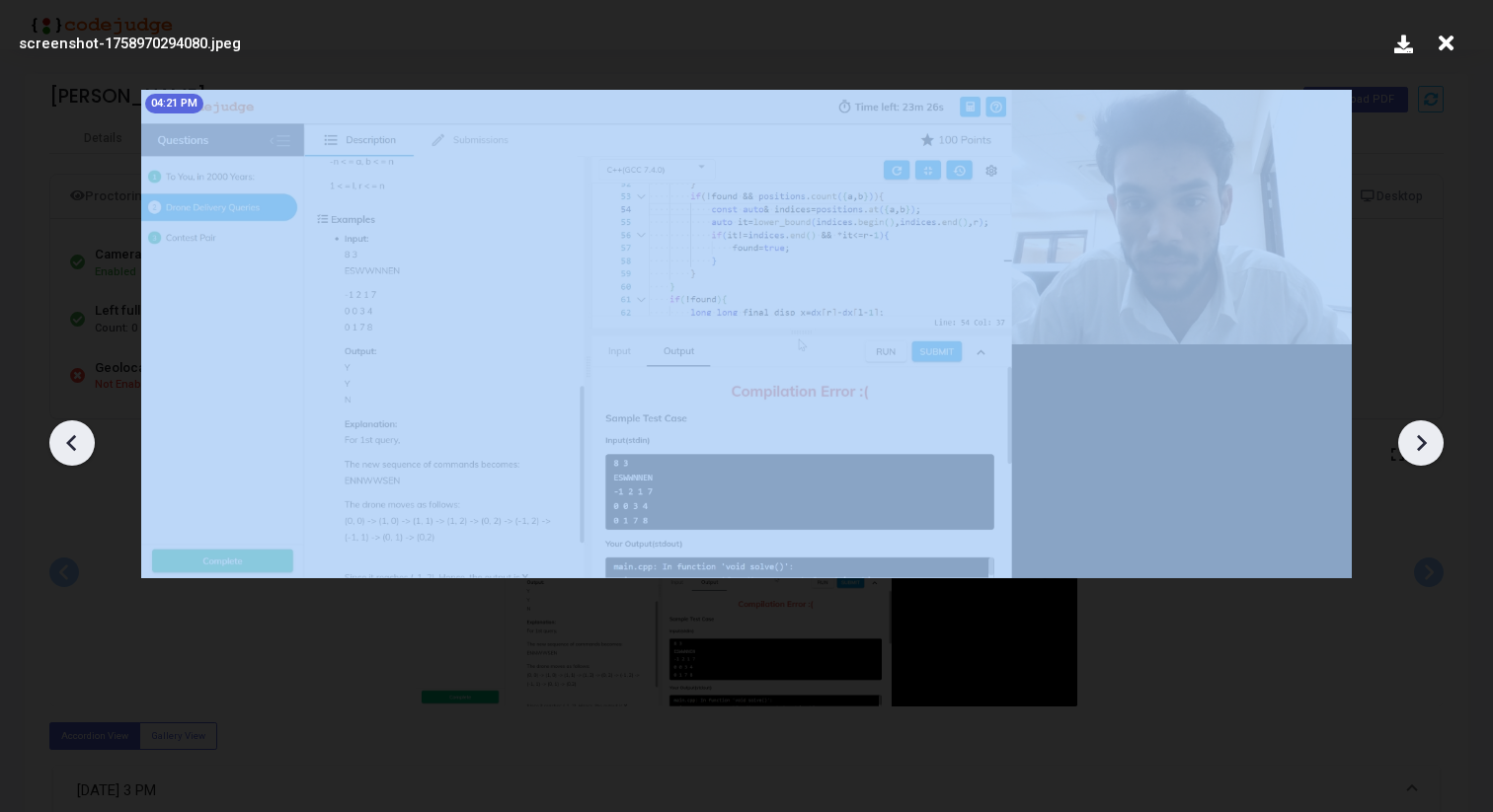
click at [1423, 451] on icon at bounding box center [1421, 443] width 30 height 30
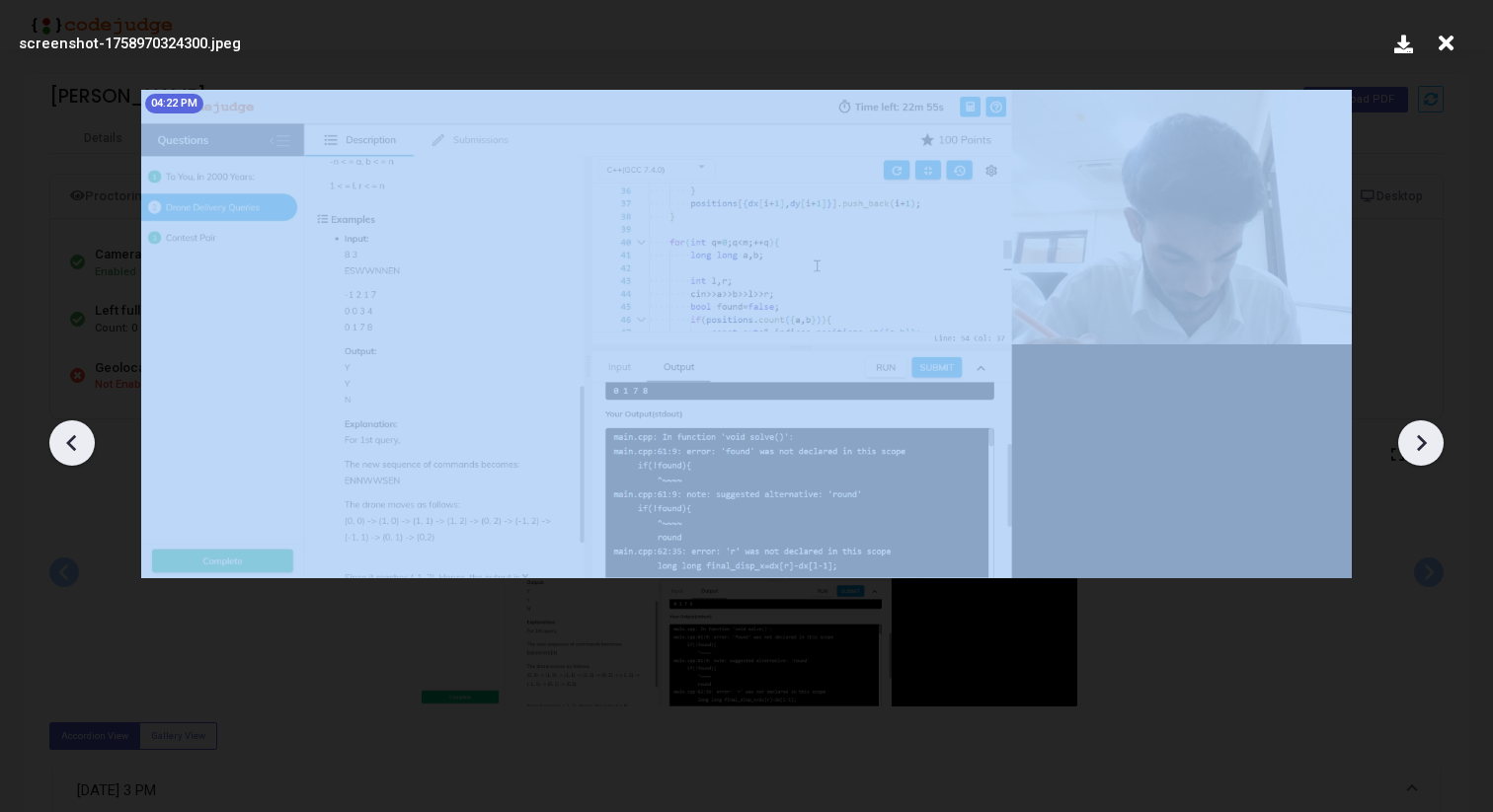
click at [1423, 451] on icon at bounding box center [1421, 443] width 30 height 30
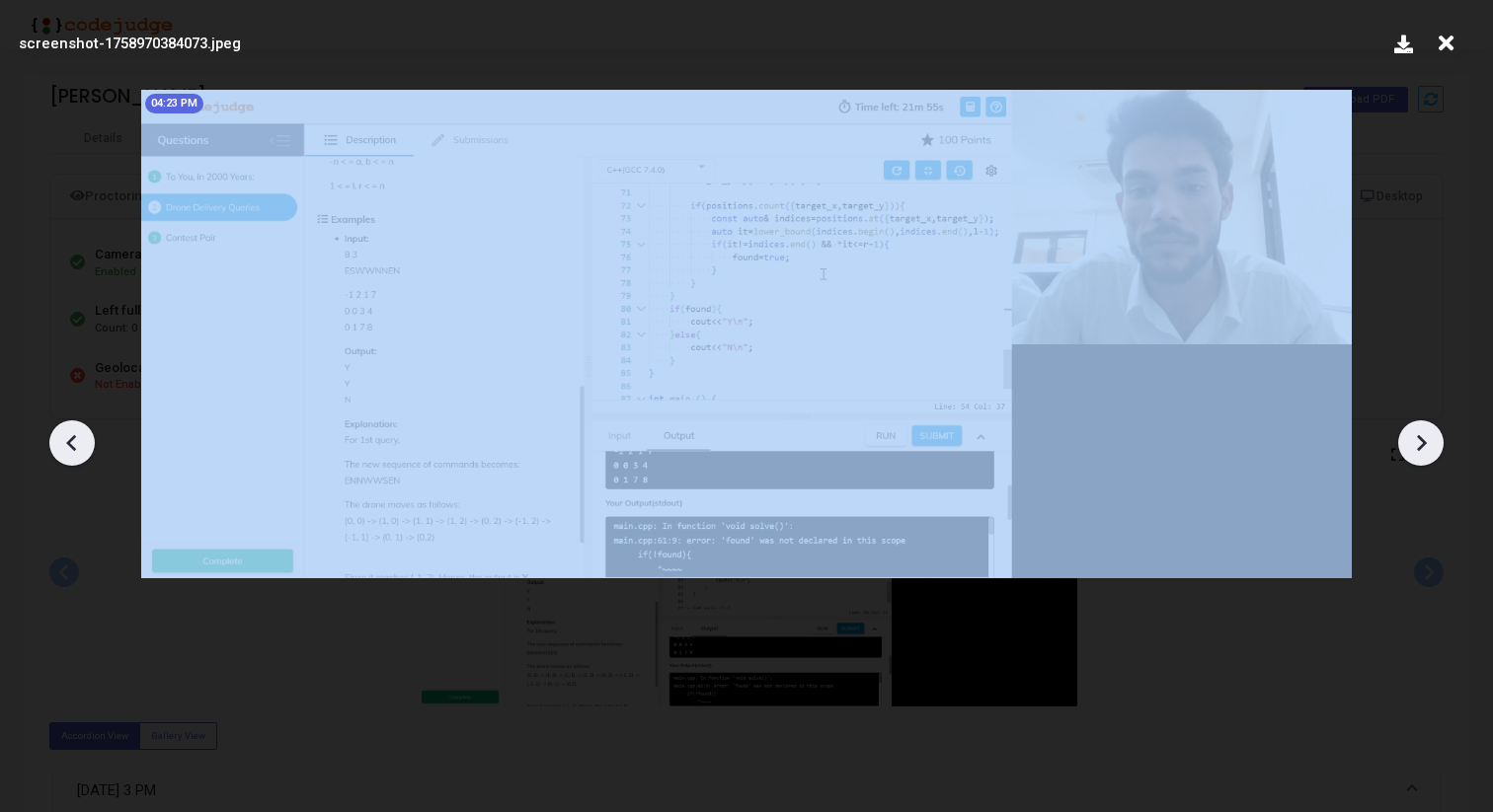
click at [1423, 451] on icon at bounding box center [1421, 443] width 30 height 30
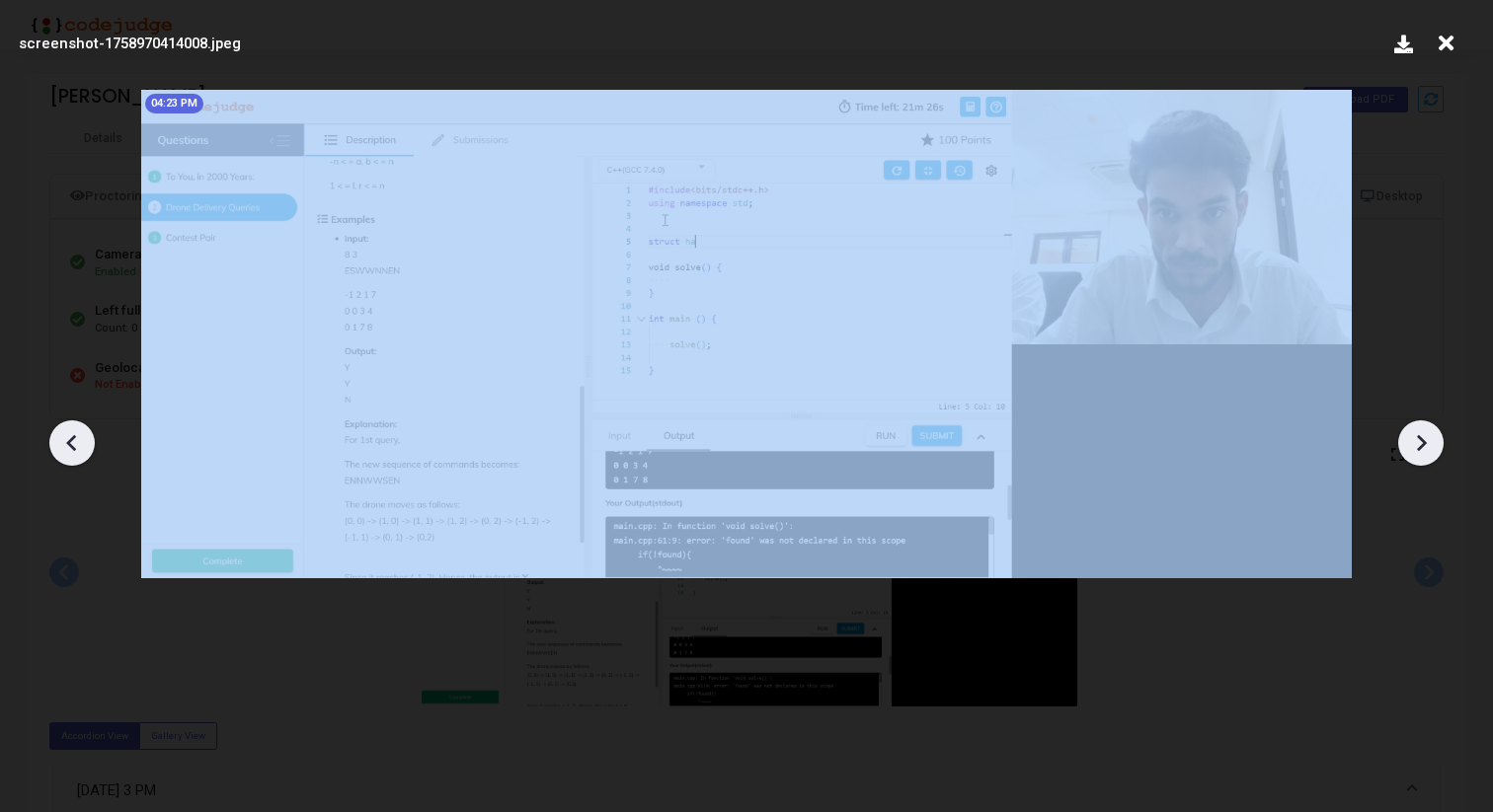
click at [1423, 451] on icon at bounding box center [1421, 443] width 30 height 30
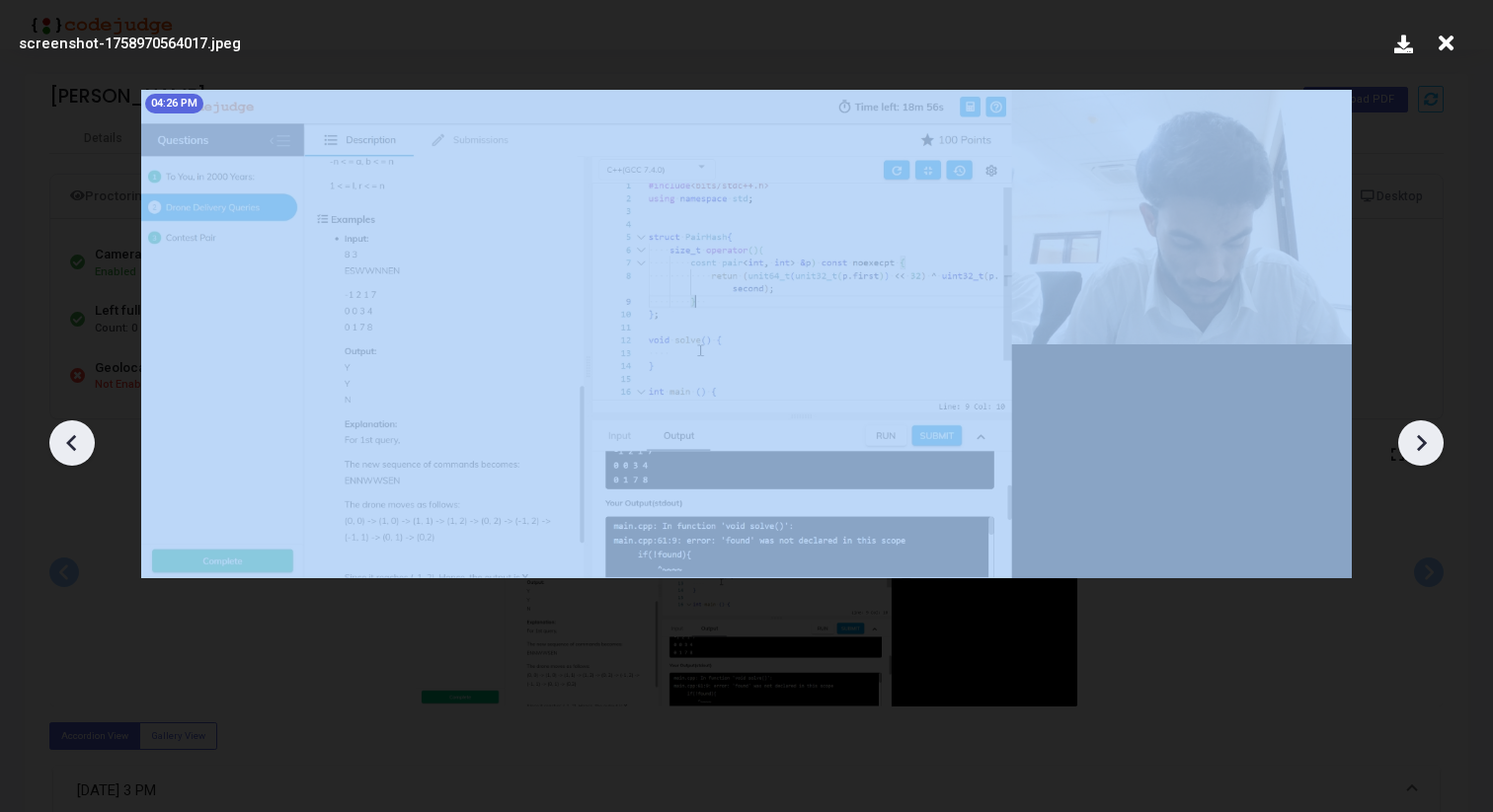
click at [1423, 451] on icon at bounding box center [1421, 443] width 30 height 30
click at [1424, 452] on icon at bounding box center [1421, 443] width 30 height 30
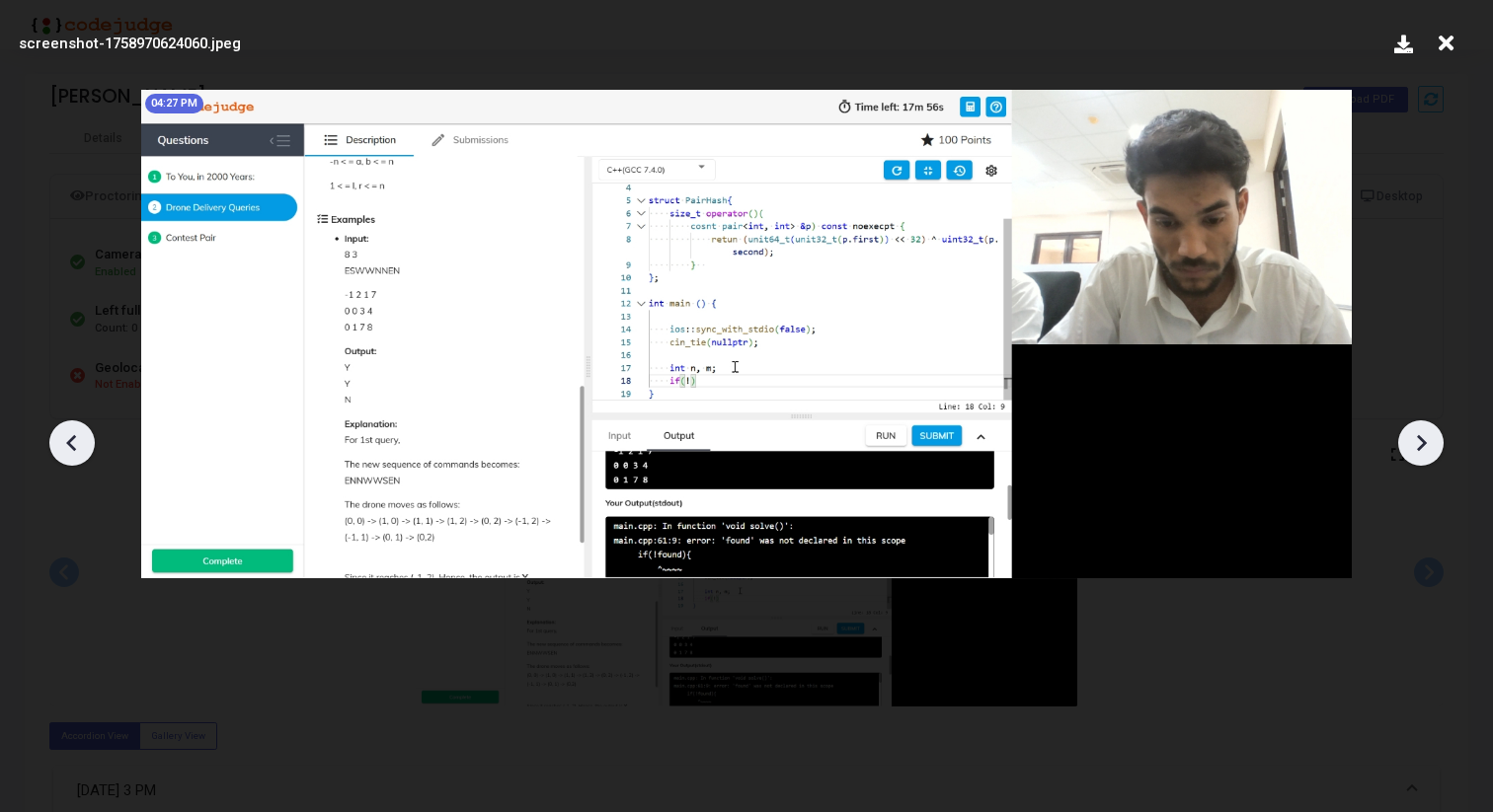
click at [1424, 450] on icon at bounding box center [1421, 443] width 30 height 30
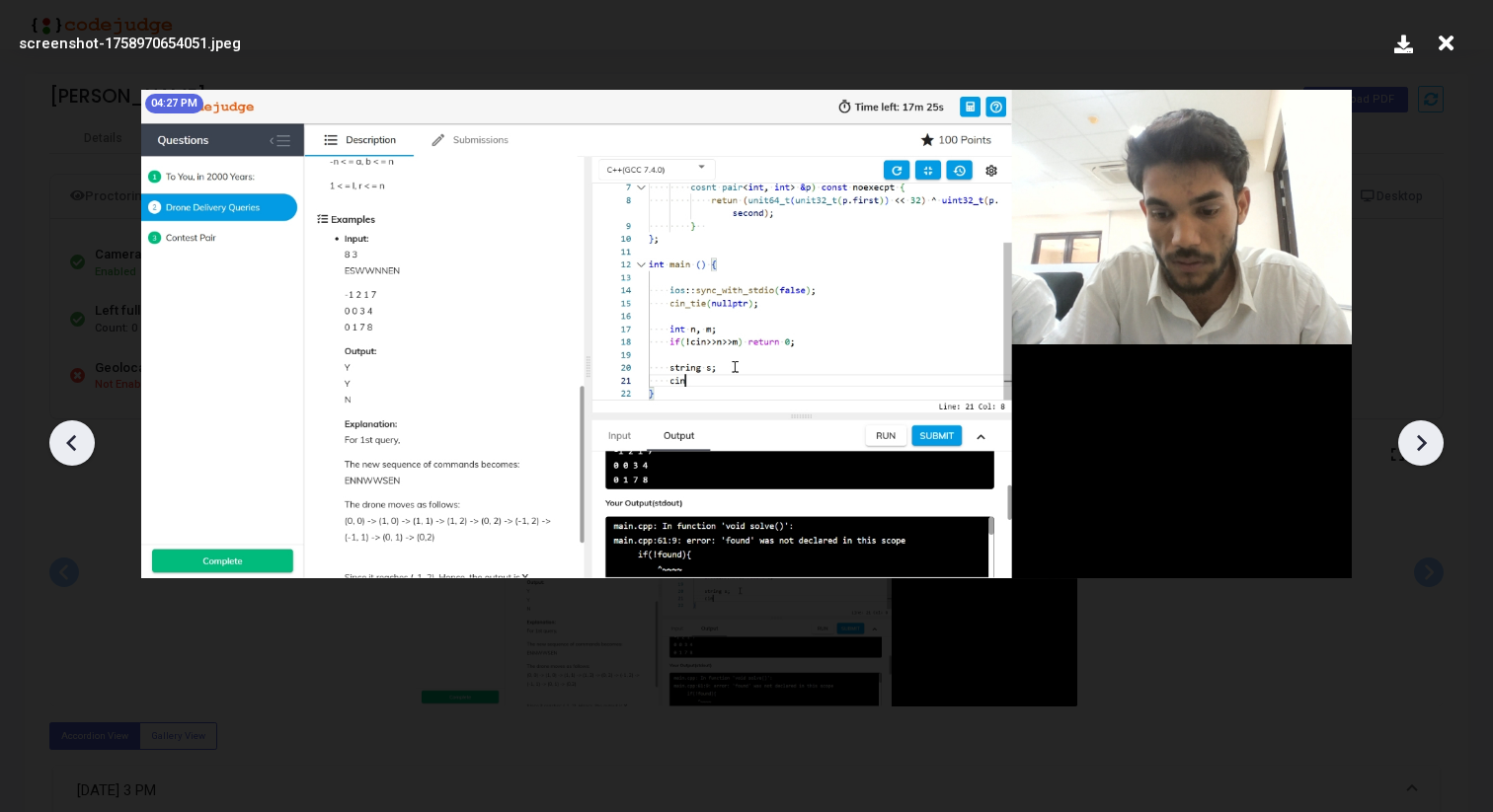
click at [1424, 450] on icon at bounding box center [1421, 443] width 30 height 30
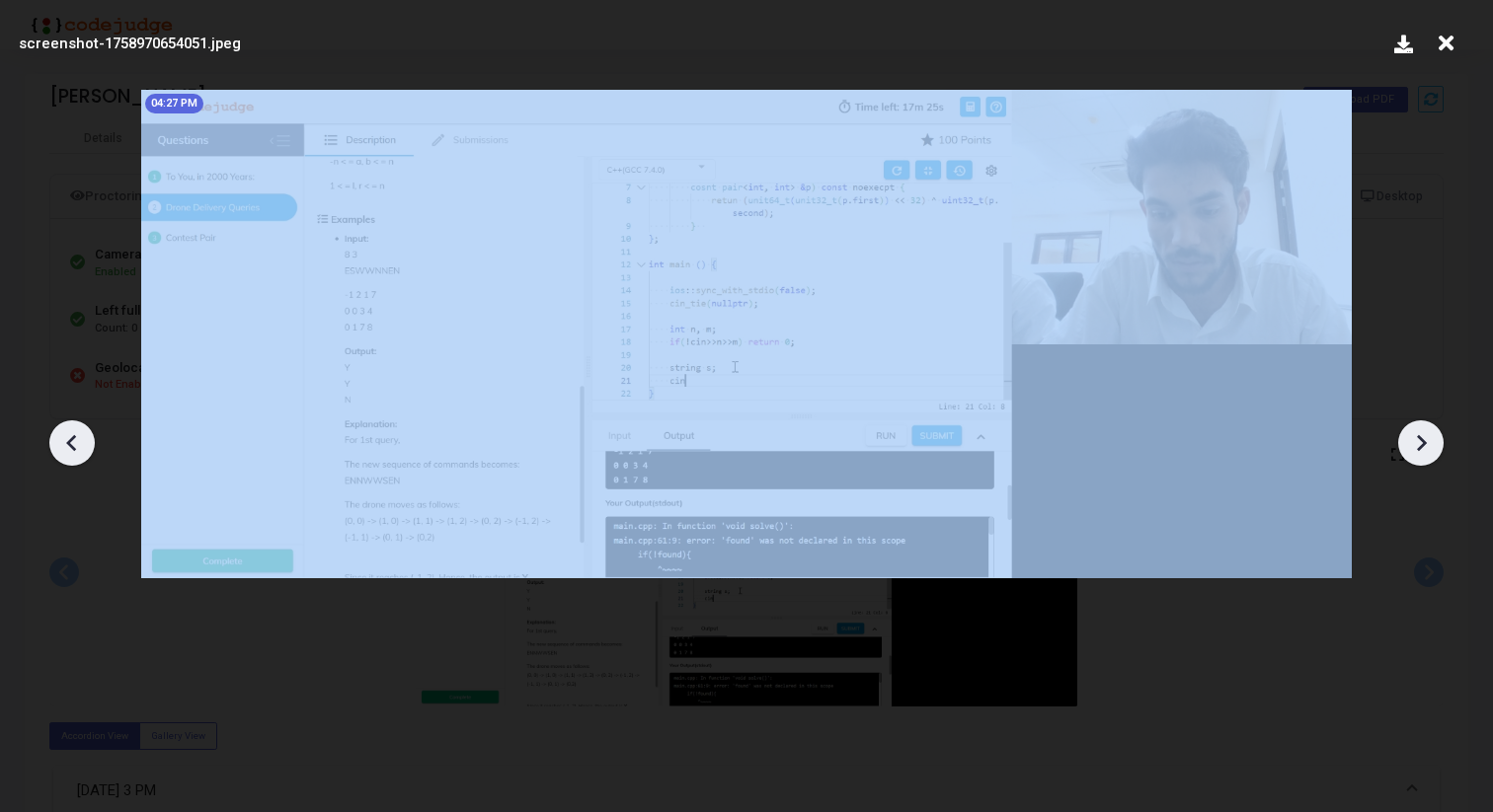
click at [1424, 450] on icon at bounding box center [1421, 443] width 30 height 30
